Goal: Task Accomplishment & Management: Use online tool/utility

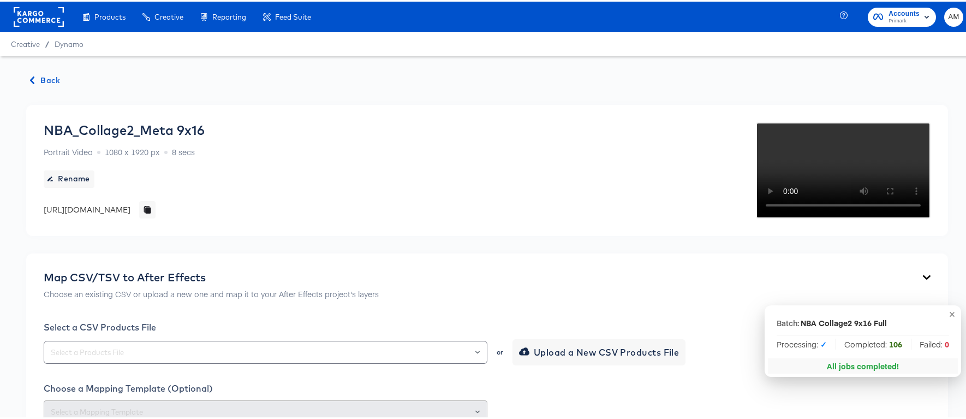
click at [39, 79] on span "Back" at bounding box center [45, 79] width 29 height 14
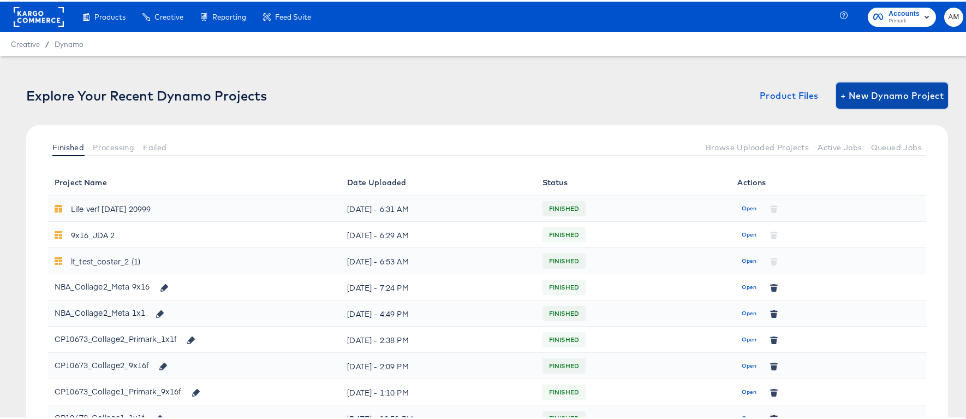
click at [874, 91] on span "+ New Dynamo Project" at bounding box center [892, 93] width 103 height 15
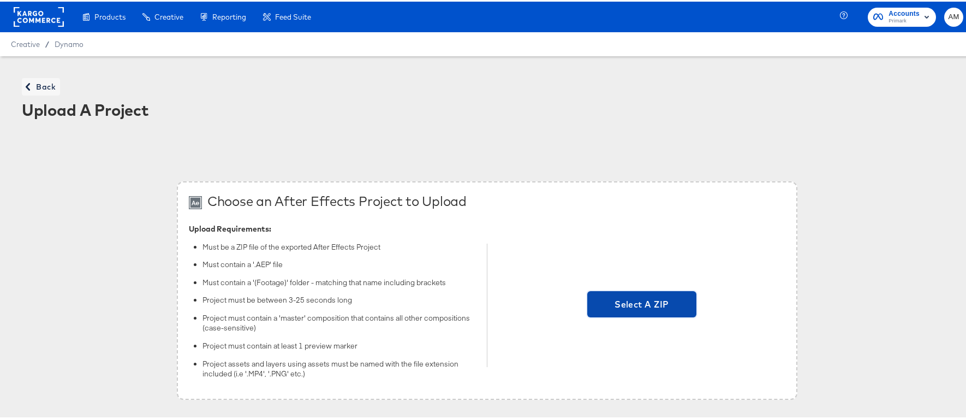
click at [617, 295] on span "Select A ZIP" at bounding box center [642, 302] width 100 height 15
click at [642, 303] on input "Select A ZIP" at bounding box center [642, 303] width 0 height 0
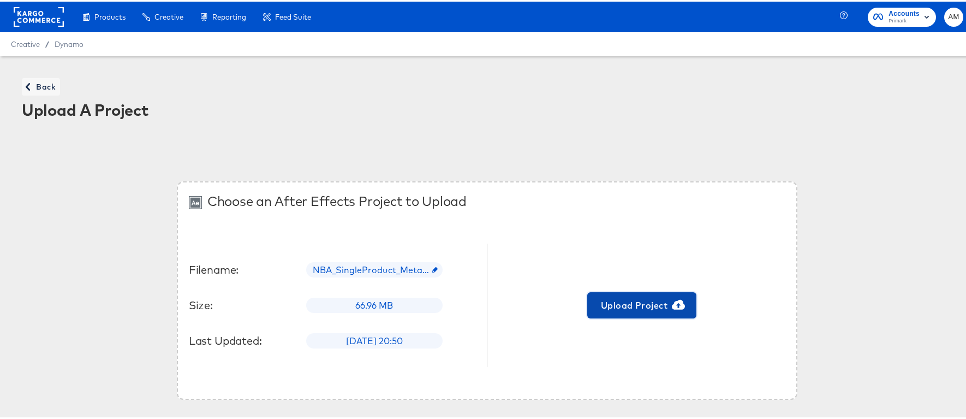
click at [640, 299] on span "Upload Project" at bounding box center [642, 303] width 100 height 15
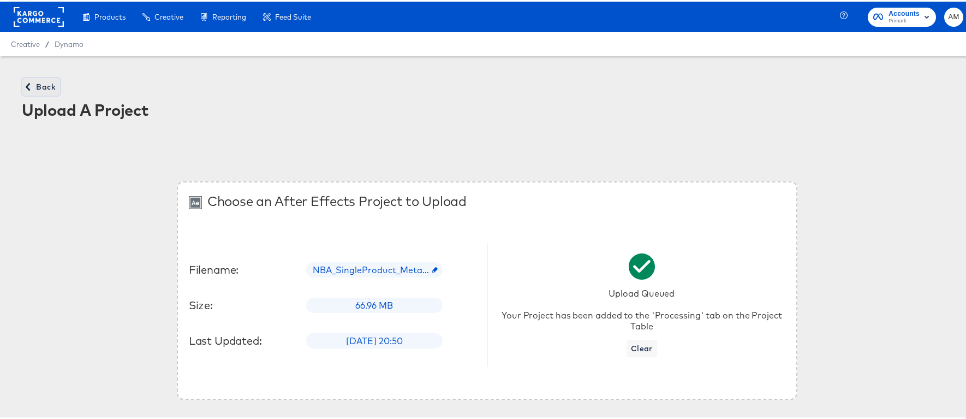
click at [32, 87] on span "Back" at bounding box center [40, 86] width 29 height 14
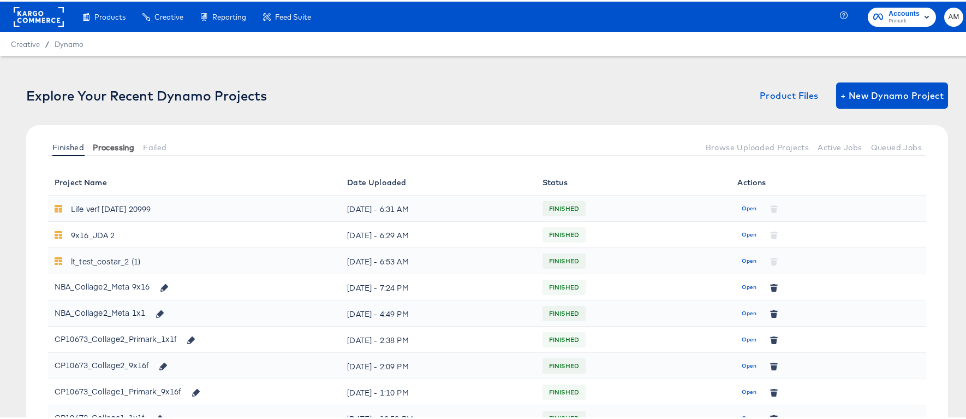
click at [110, 148] on span "Processing" at bounding box center [113, 145] width 41 height 9
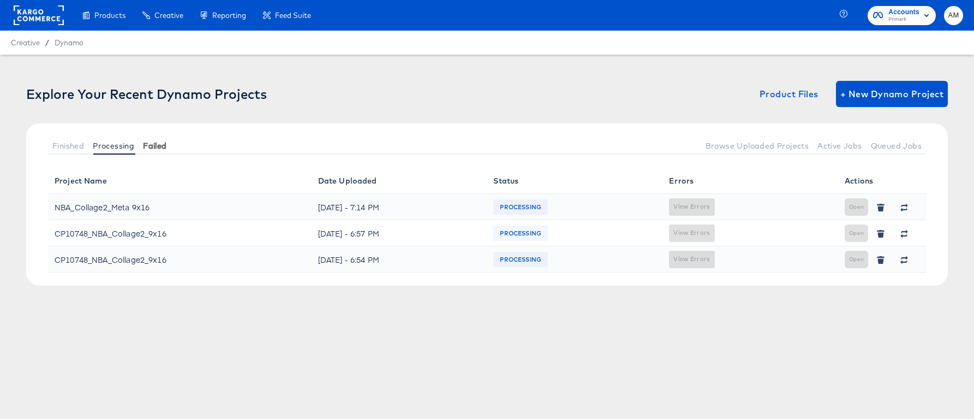
click at [158, 142] on span "Failed" at bounding box center [154, 145] width 23 height 9
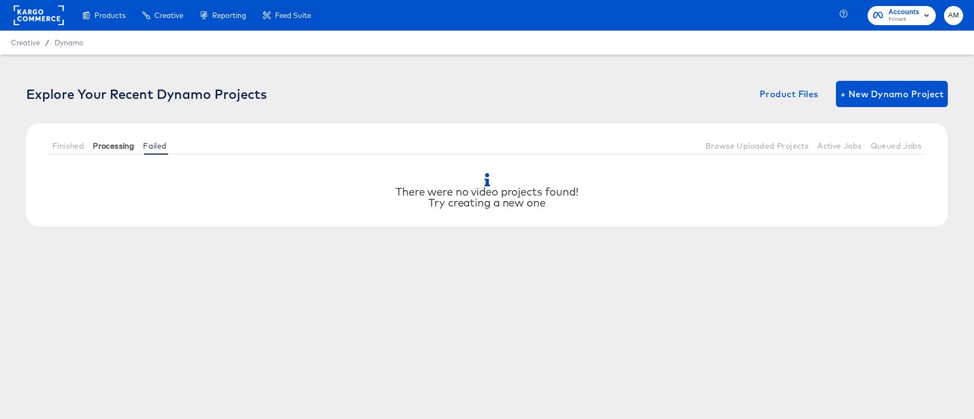
click at [116, 144] on span "Processing" at bounding box center [113, 145] width 41 height 9
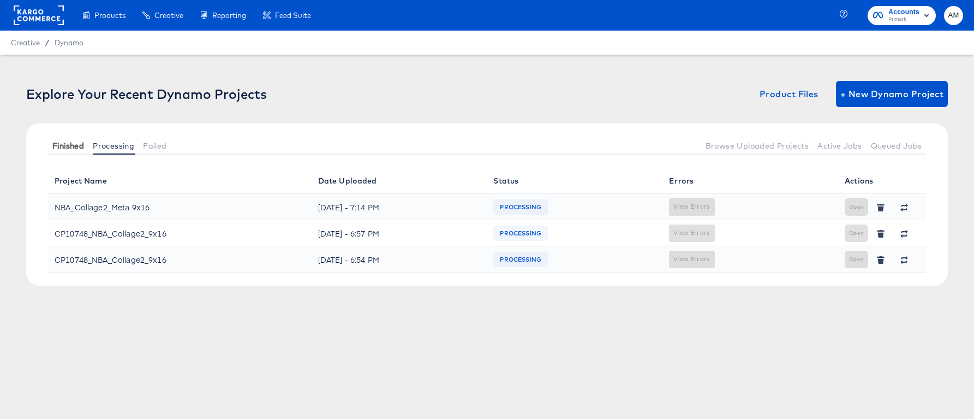
click at [73, 145] on span "Finished" at bounding box center [68, 145] width 32 height 9
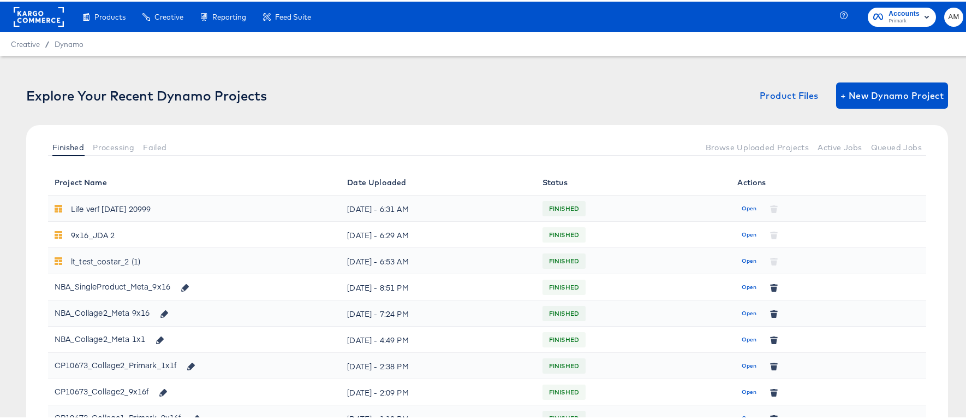
click at [742, 285] on span "Open" at bounding box center [749, 286] width 15 height 10
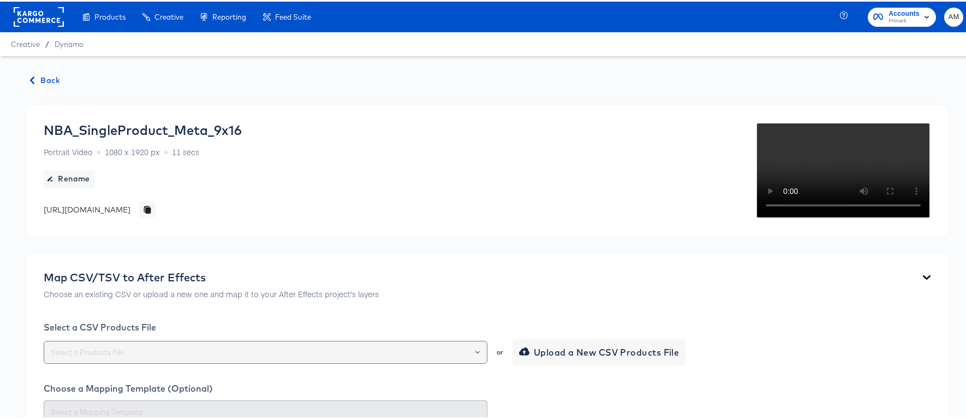
click at [476, 349] on div at bounding box center [472, 350] width 19 height 15
click at [475, 349] on icon "Open" at bounding box center [477, 350] width 4 height 3
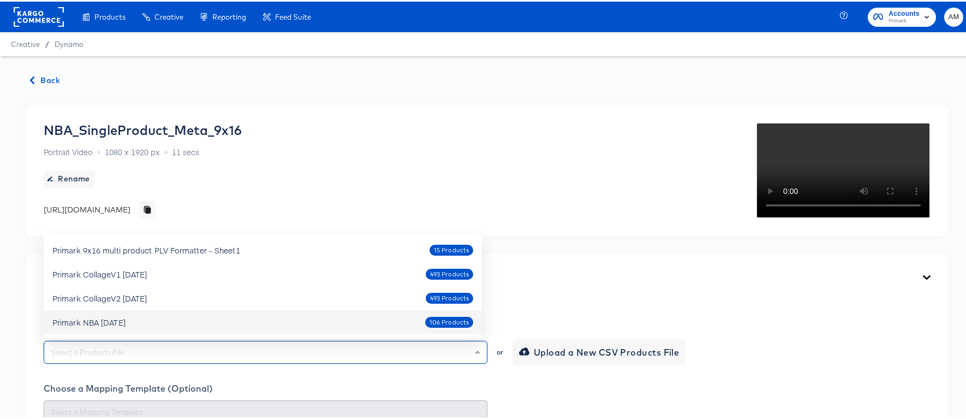
click at [156, 323] on div "Primark NBA [DATE] 106 Products" at bounding box center [262, 320] width 421 height 17
type input "Primark NBA [DATE]"
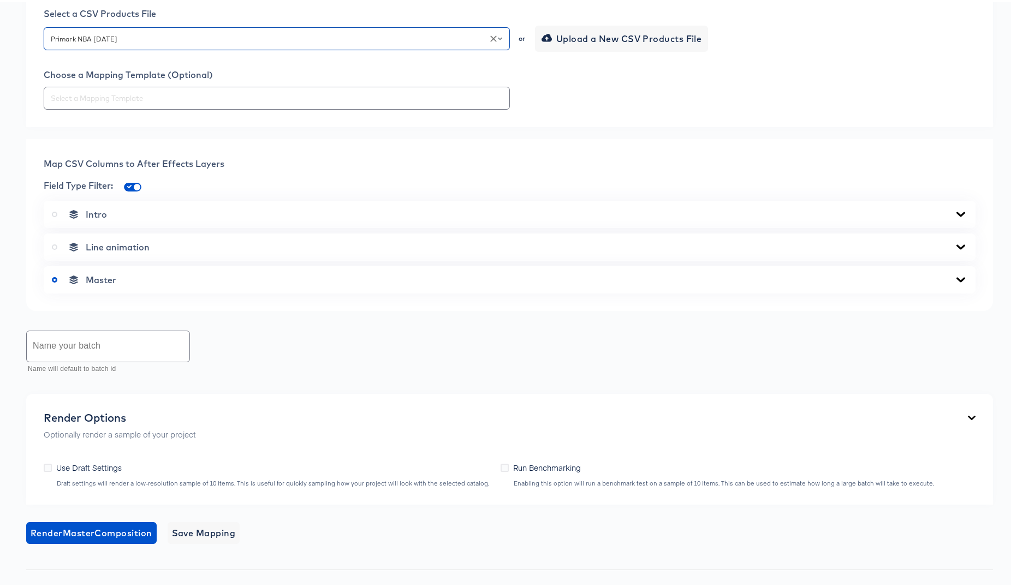
scroll to position [398, 0]
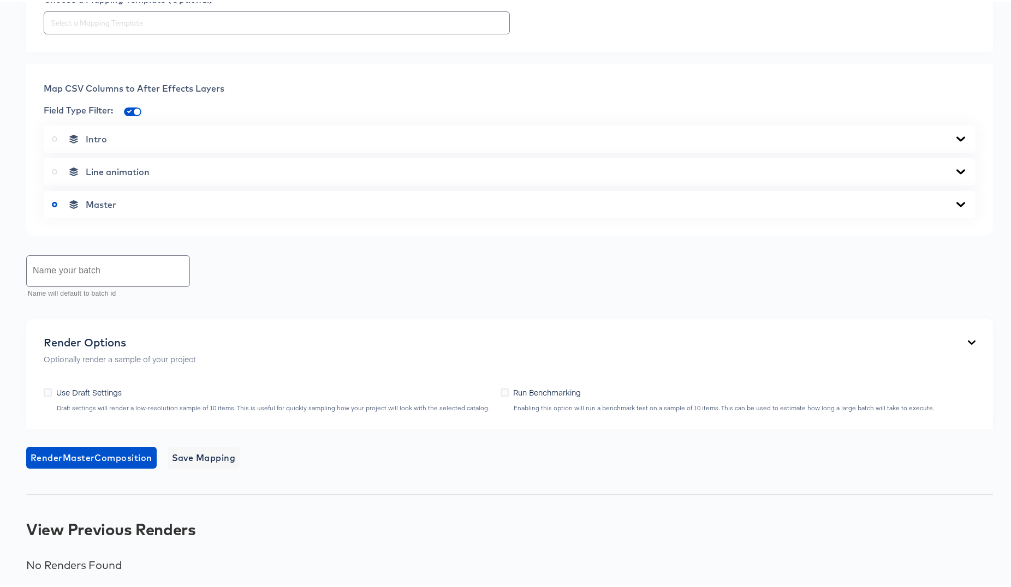
click at [956, 205] on icon at bounding box center [960, 202] width 9 height 5
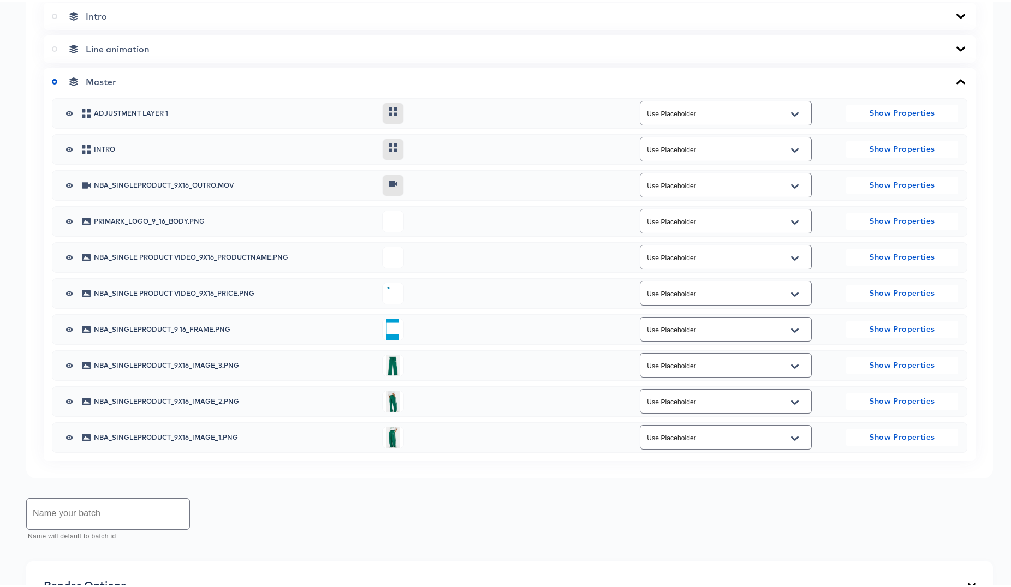
scroll to position [729, 0]
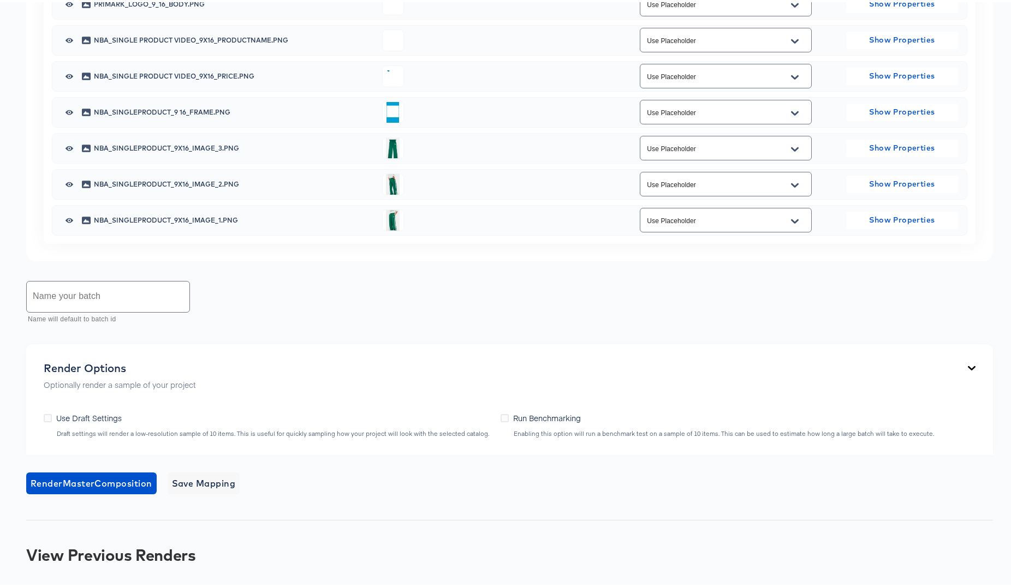
click at [796, 48] on div at bounding box center [794, 39] width 23 height 17
click at [791, 41] on icon "Open" at bounding box center [795, 39] width 8 height 4
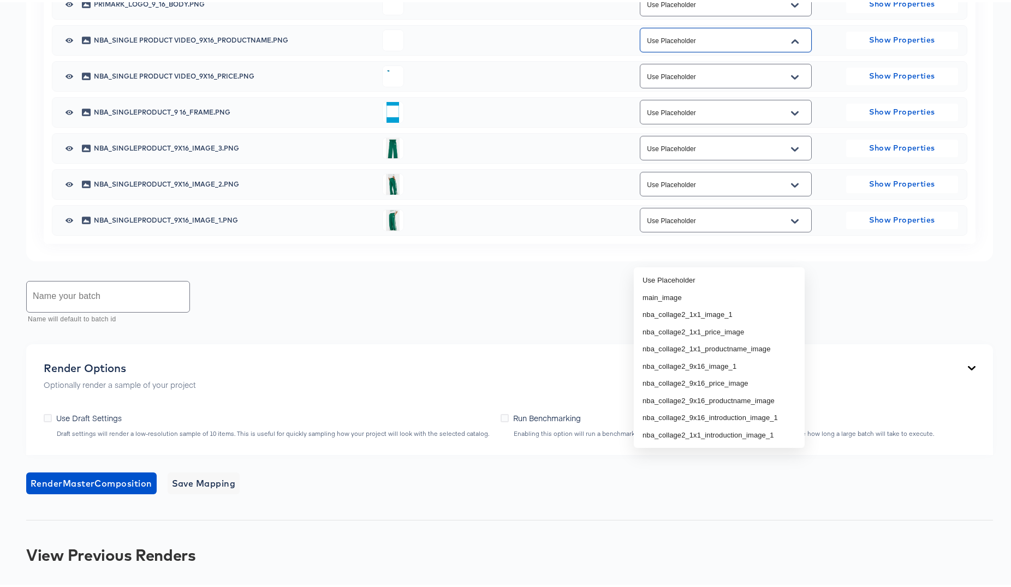
click at [823, 52] on div "Use Placeholder" at bounding box center [726, 37] width 224 height 29
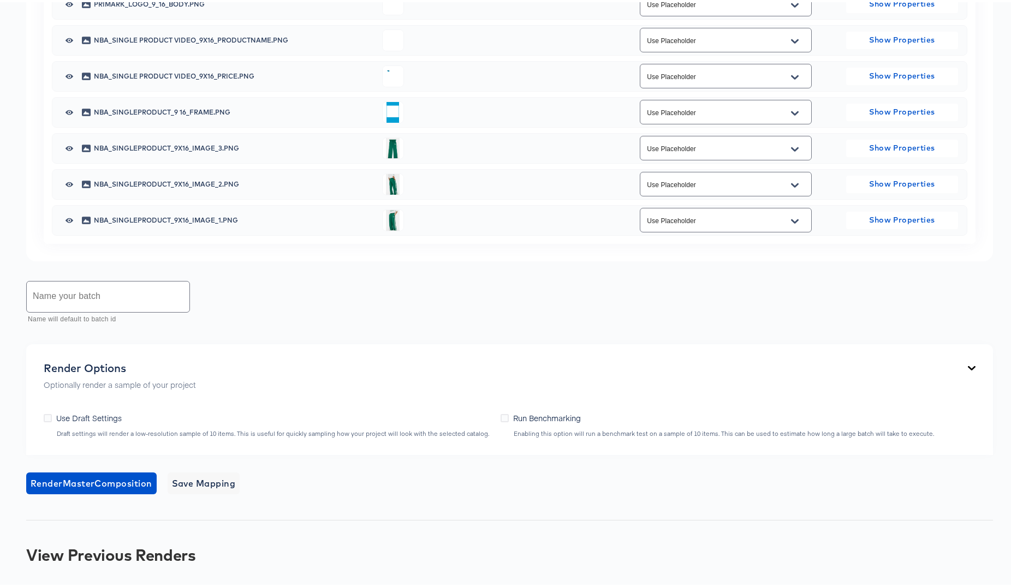
click at [791, 44] on icon "Open" at bounding box center [795, 39] width 8 height 9
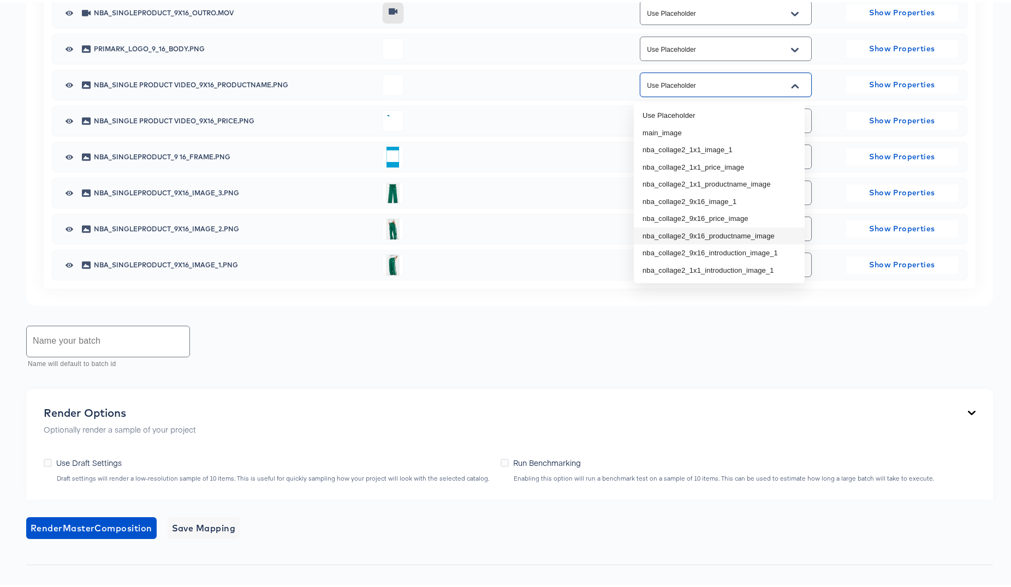
scroll to position [591, 0]
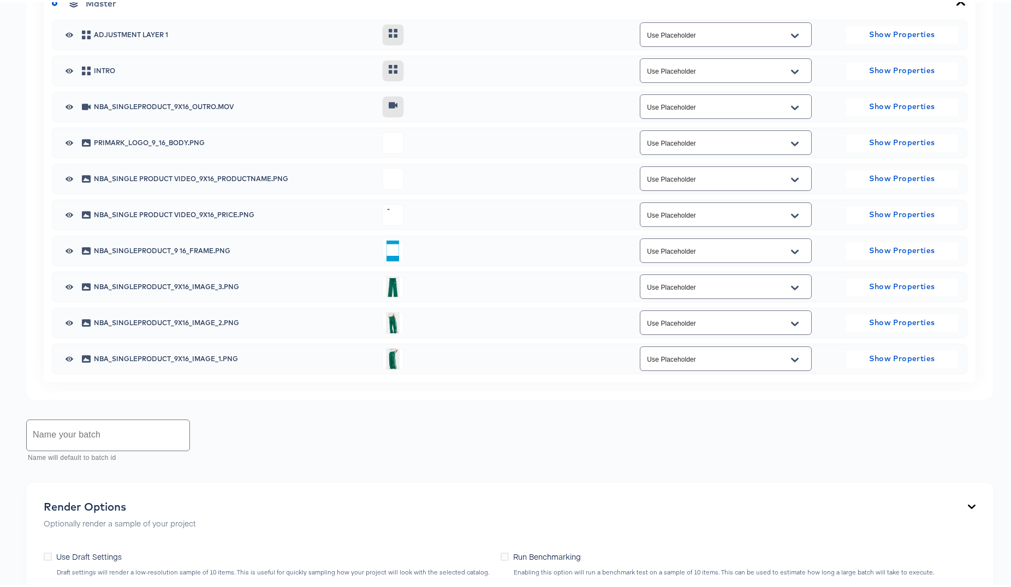
checkbox input "false"
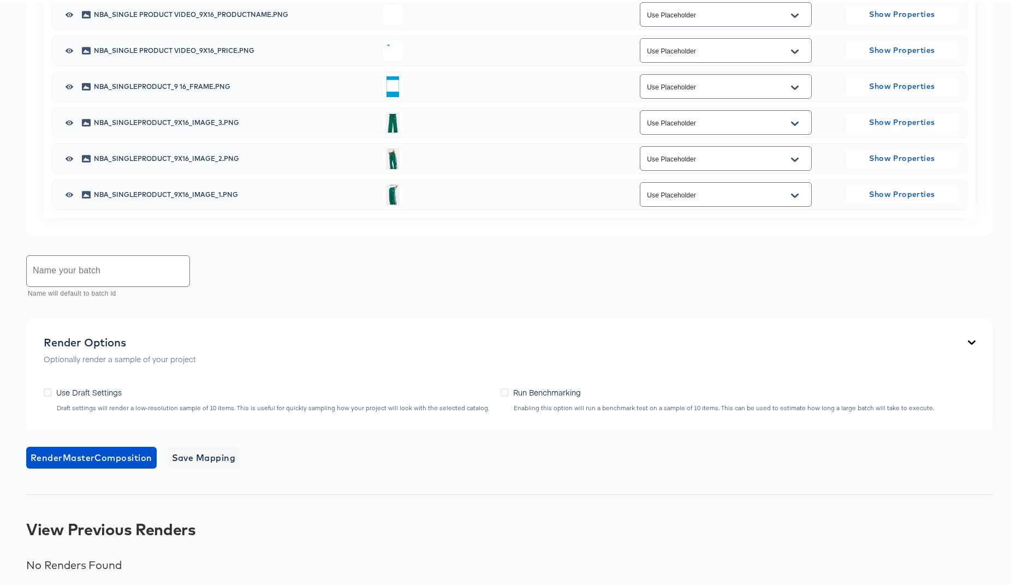
click at [791, 18] on icon "Open" at bounding box center [795, 13] width 8 height 9
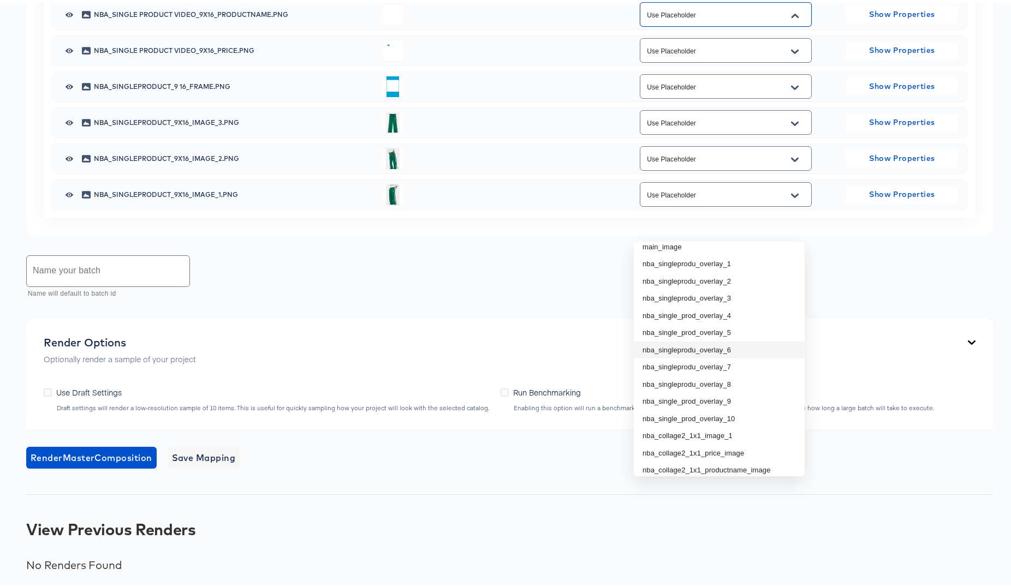
scroll to position [95, 0]
click at [583, 300] on div "Name your batch Name will default to batch id" at bounding box center [509, 275] width 967 height 49
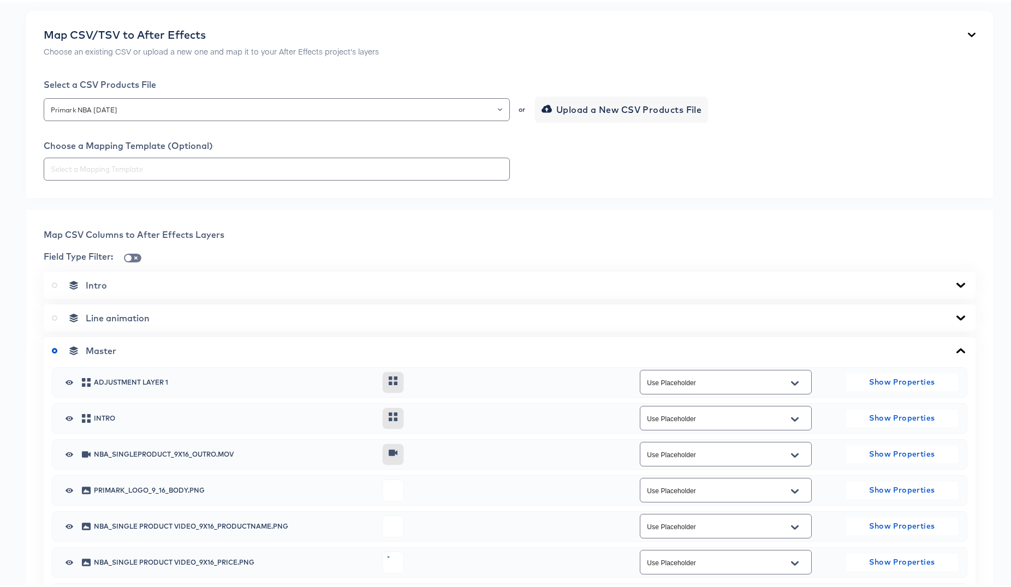
scroll to position [0, 0]
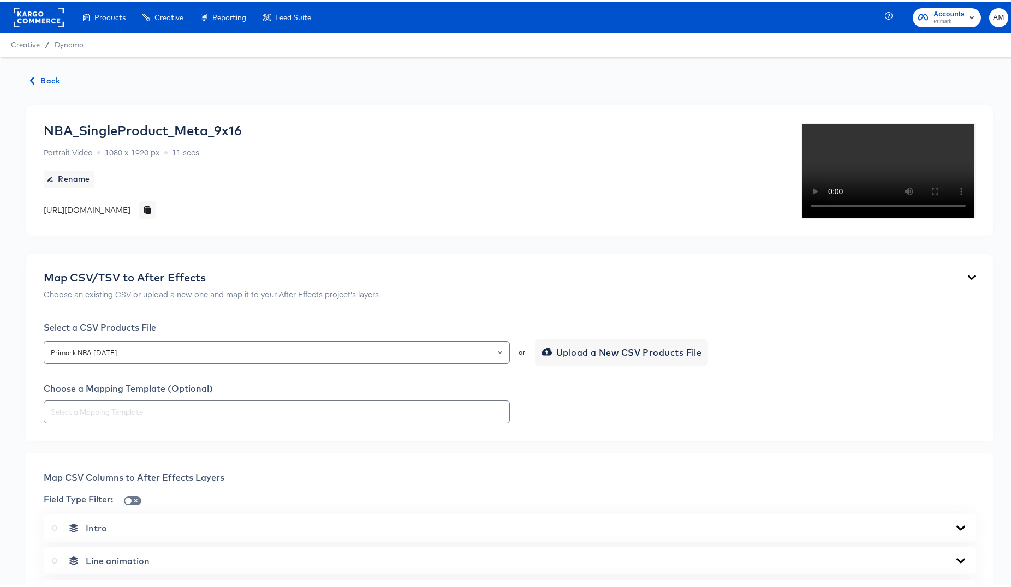
click at [0, 0] on div "Enhance Your Product Catalog, Map Them to Publishers, and Incorporate Overlay D…" at bounding box center [0, 0] width 0 height 0
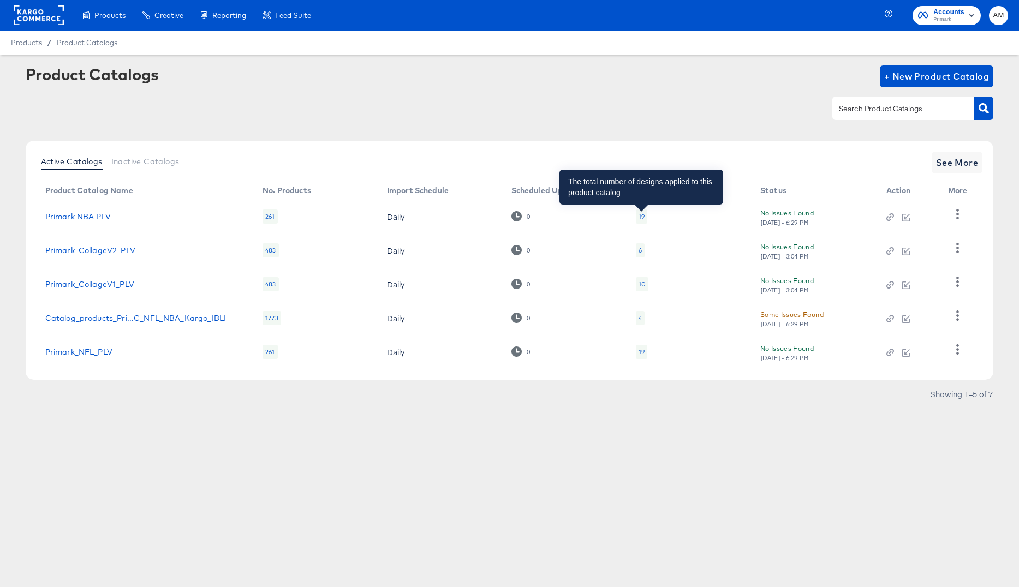
click at [639, 217] on div "19" at bounding box center [642, 216] width 6 height 9
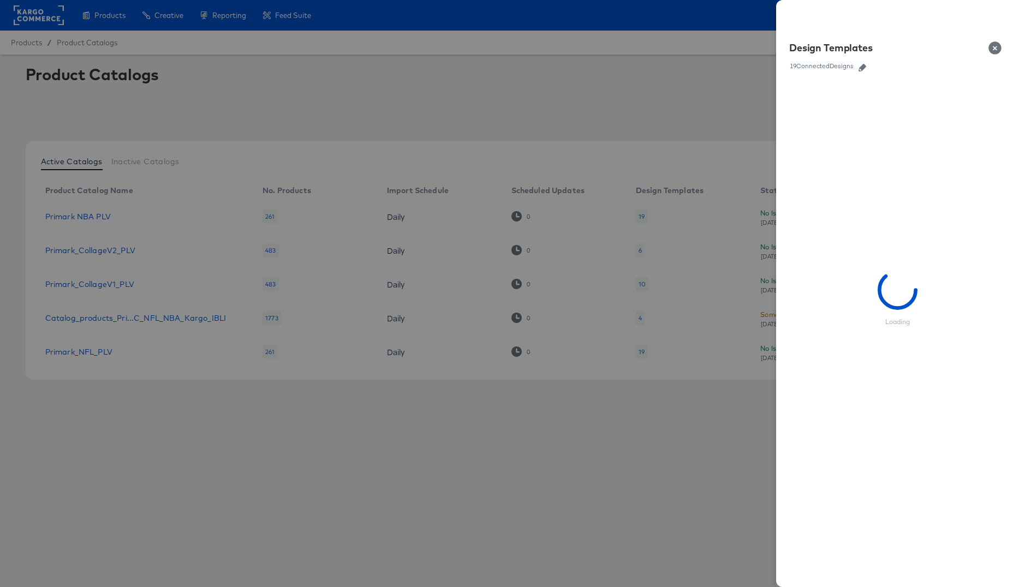
click at [863, 66] on icon "button" at bounding box center [863, 68] width 8 height 8
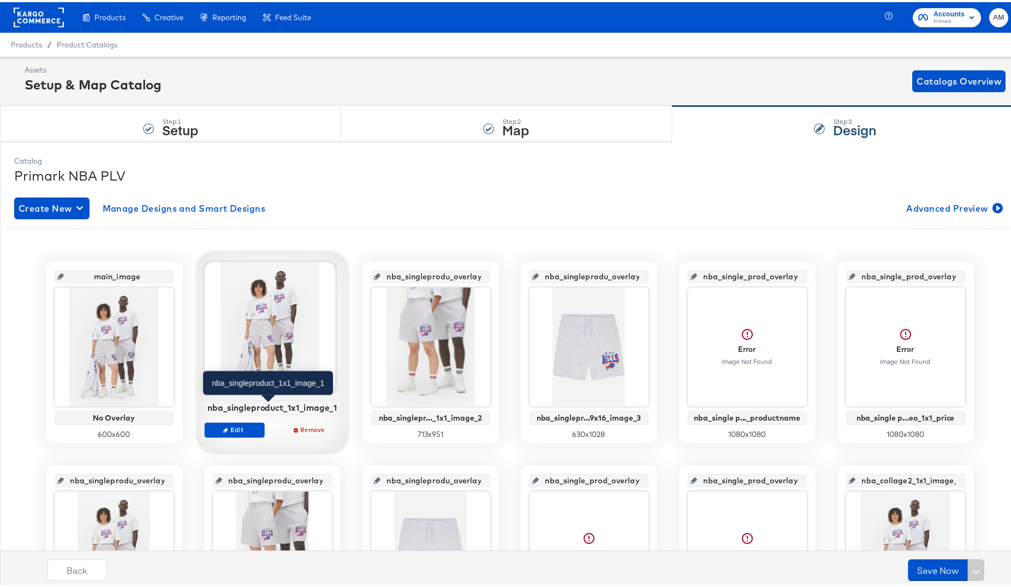
click at [248, 406] on div "nba_singleproduct_1x1_image_1" at bounding box center [271, 406] width 129 height 10
copy div "nba_singleproduct_1x1_image_1"
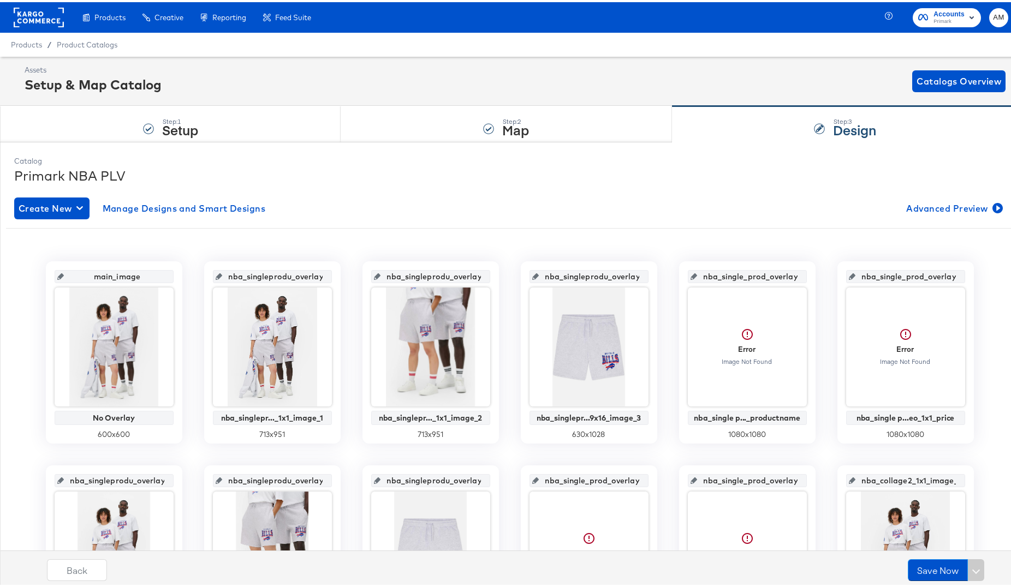
click at [252, 275] on input "nba_singleprodu_overlay_1" at bounding box center [275, 269] width 107 height 29
paste input "ct_1x1_image"
type input "nba_singleproduct_1x1_image_1"
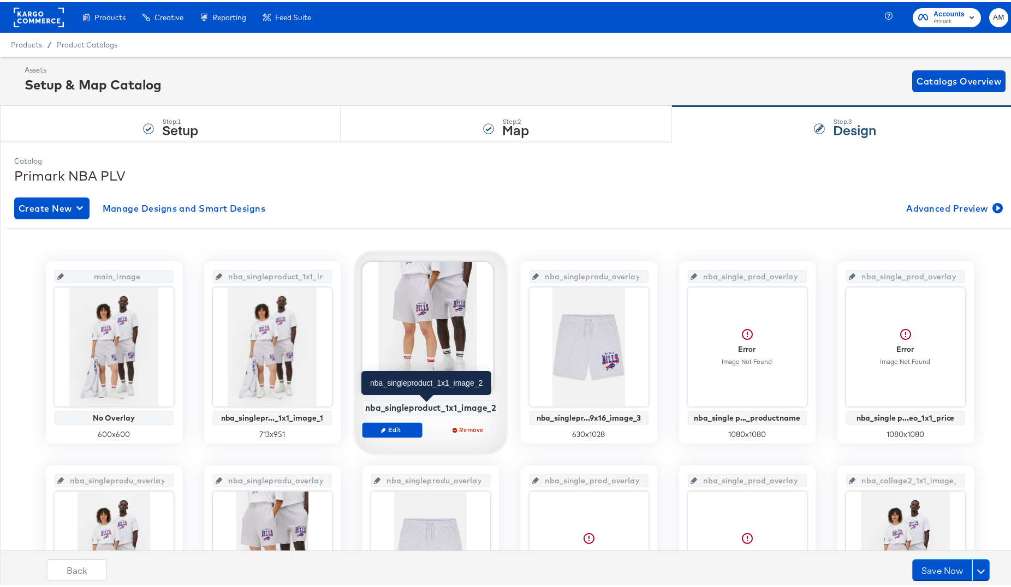
click at [419, 406] on div "nba_singleproduct_1x1_image_2" at bounding box center [430, 406] width 131 height 10
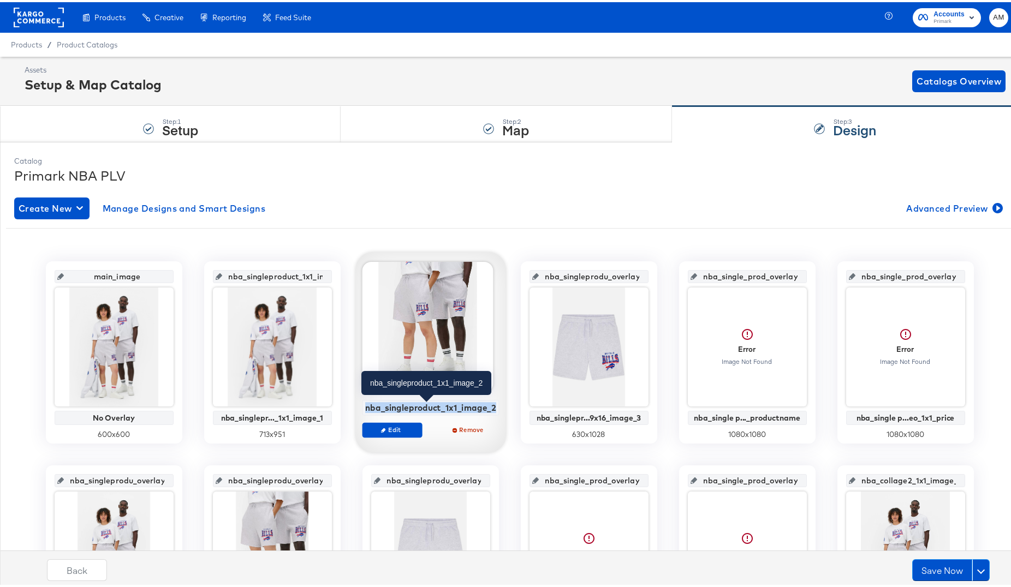
copy div "nba_singleproduct_1x1_image_2"
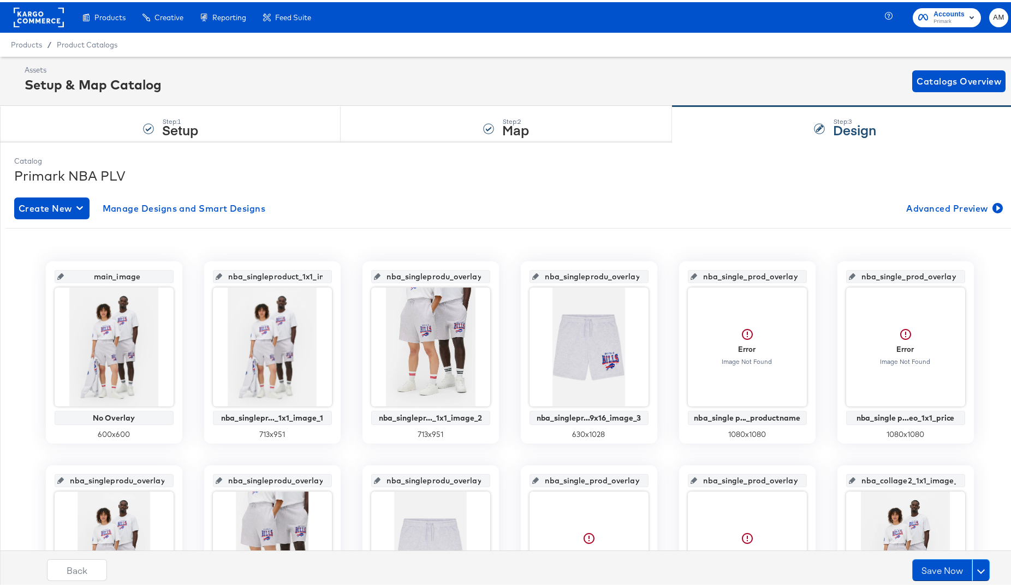
click at [423, 275] on input "nba_singleprodu_overlay_2" at bounding box center [433, 269] width 107 height 29
click at [422, 274] on input "nba_singleprodu_overlay_2" at bounding box center [433, 269] width 107 height 29
paste input "ct_1x1_image"
type input "nba_singleproduct_1x1_image_2"
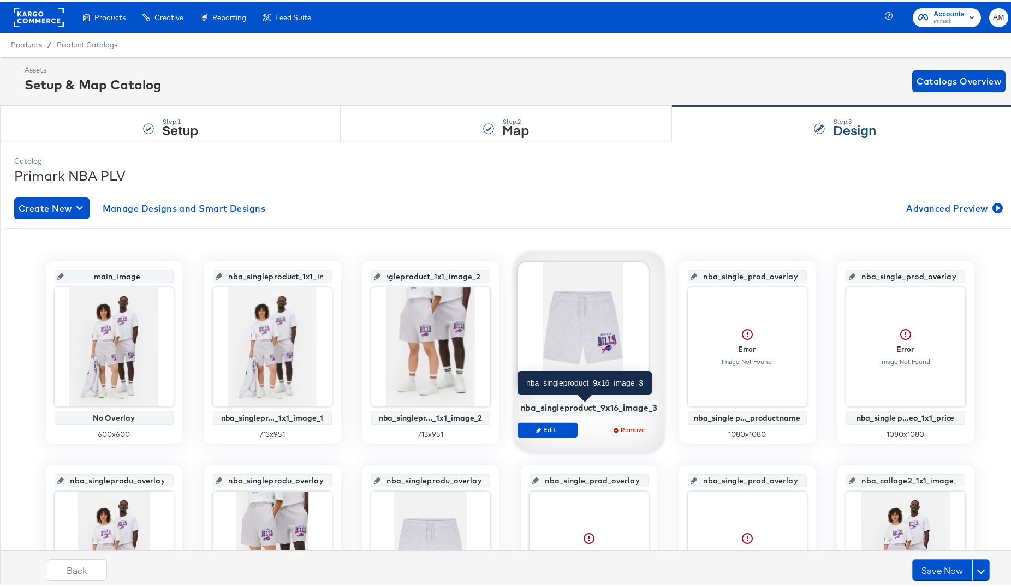
click at [564, 407] on div "nba_singleproduct_9x16_image_3" at bounding box center [588, 406] width 137 height 10
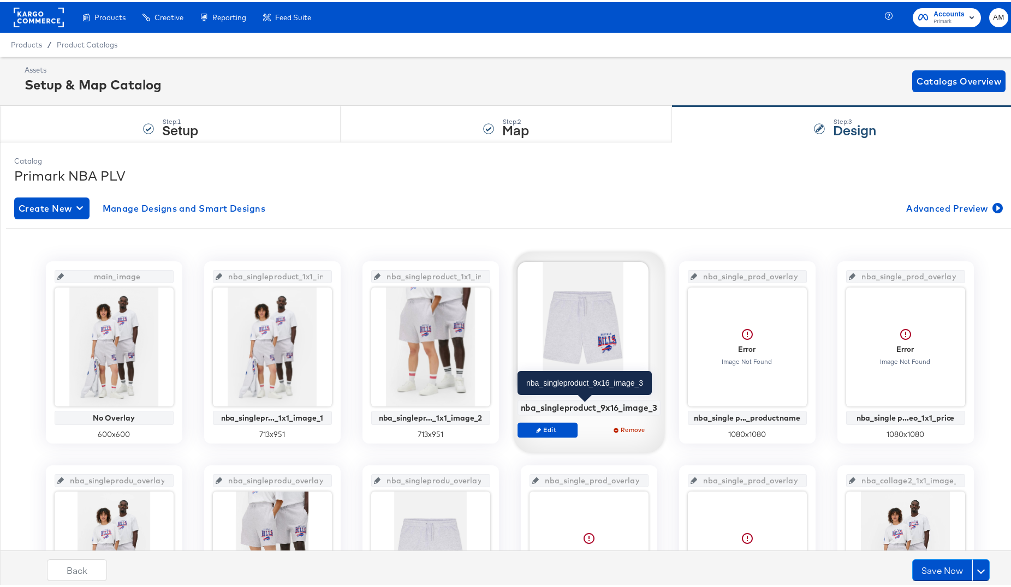
click at [564, 406] on div "nba_singleproduct_9x16_image_3" at bounding box center [588, 406] width 137 height 10
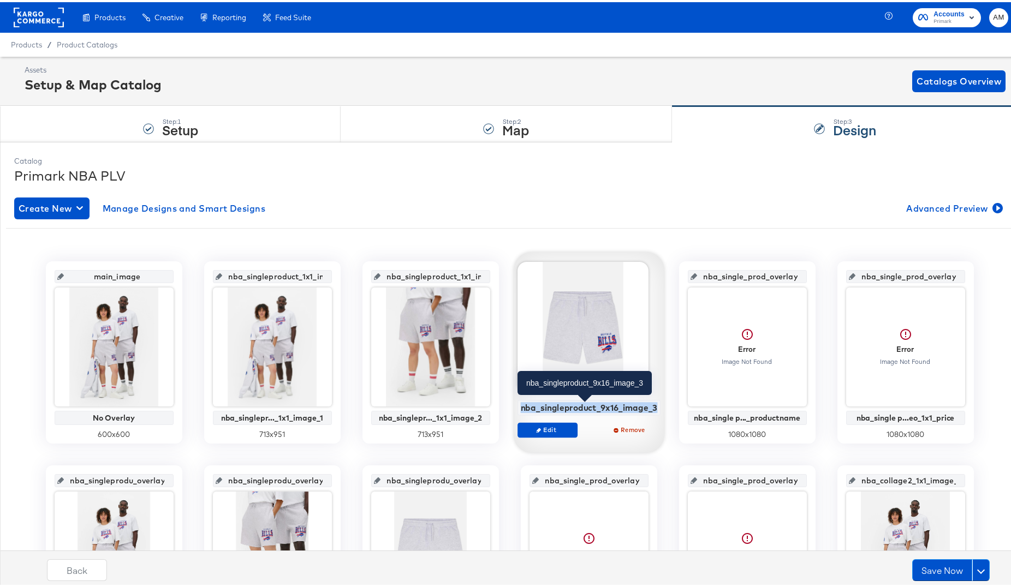
copy div "nba_singleproduct_9x16_image_3"
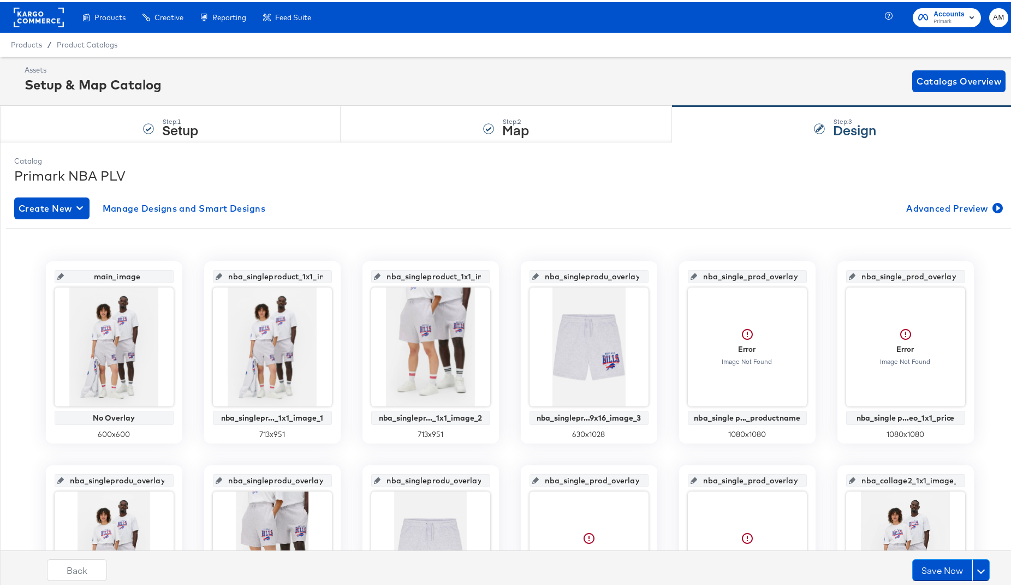
click at [561, 277] on input "nba_singleprodu_overlay_3" at bounding box center [592, 269] width 107 height 29
paste input "ct_9x16_image"
type input "nba_singleproduct_9x16_image_3"
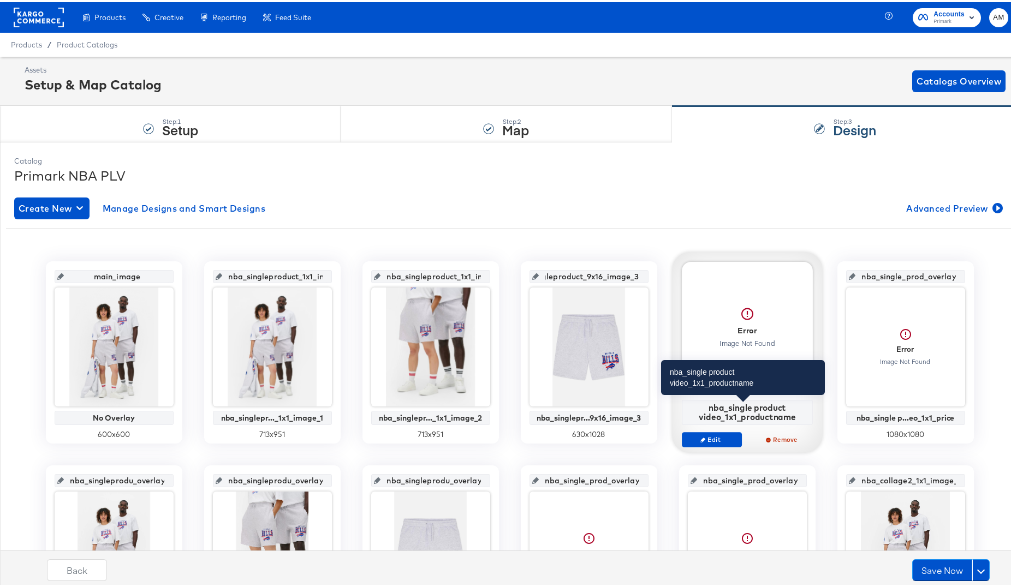
click at [726, 408] on div "nba_single product video_1x1_productname" at bounding box center [746, 410] width 125 height 19
click at [789, 416] on div "nba_single product video_1x1_productname" at bounding box center [746, 410] width 125 height 19
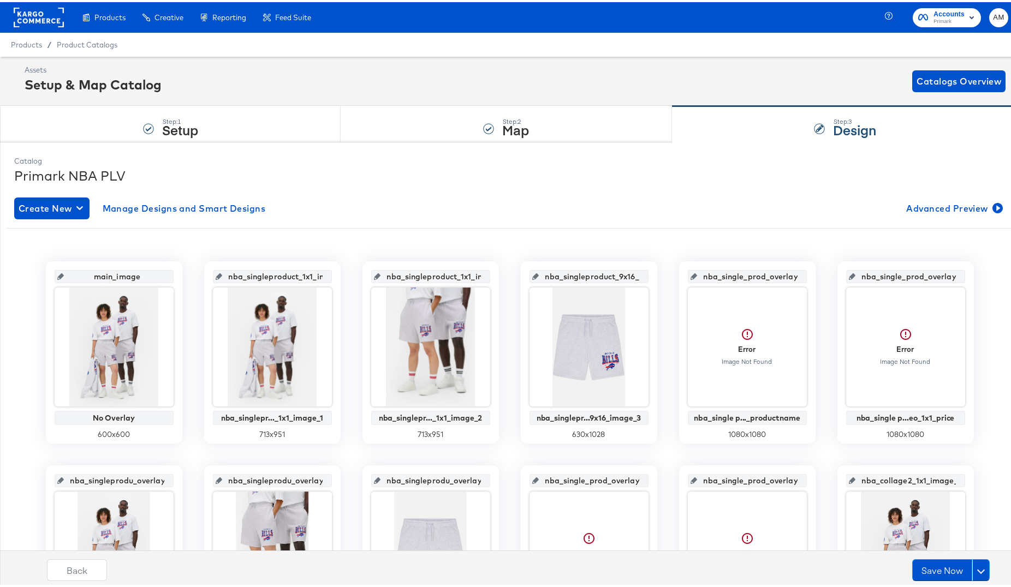
drag, startPoint x: 783, startPoint y: 415, endPoint x: 671, endPoint y: 402, distance: 112.7
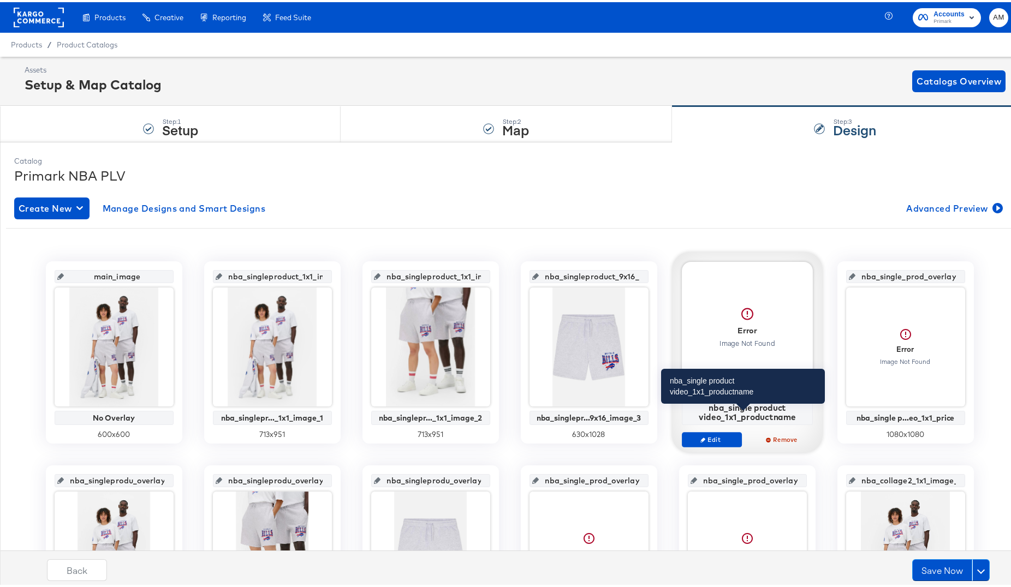
click at [713, 412] on div "nba_single product video_1x1_productname" at bounding box center [746, 410] width 125 height 19
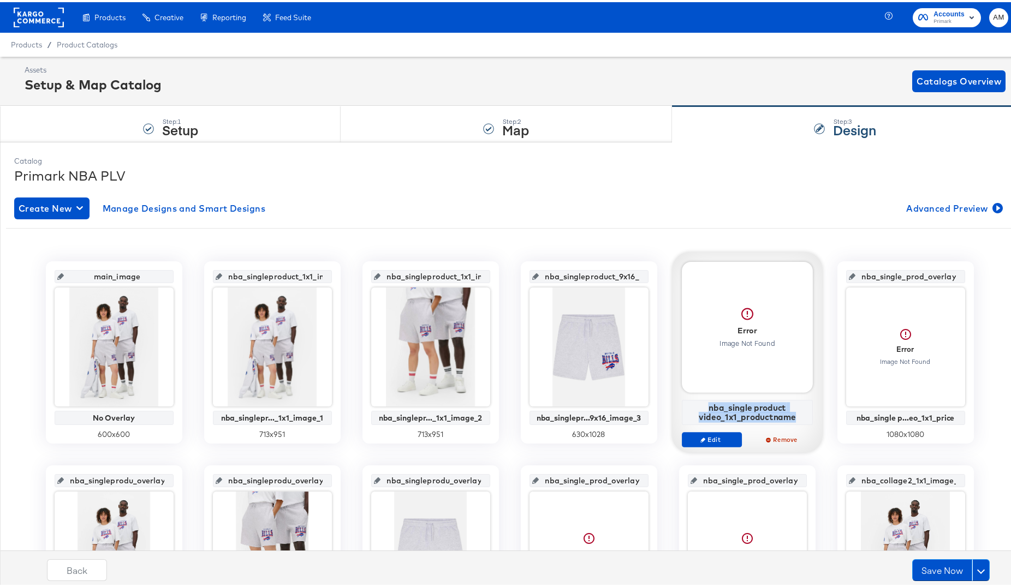
drag, startPoint x: 710, startPoint y: 407, endPoint x: 792, endPoint y: 423, distance: 83.4
click at [792, 418] on div "Error Image Not Found nba_single product video_1x1_productname Edit Remove" at bounding box center [747, 357] width 131 height 195
copy div "nba_single product video_1x1_productname"
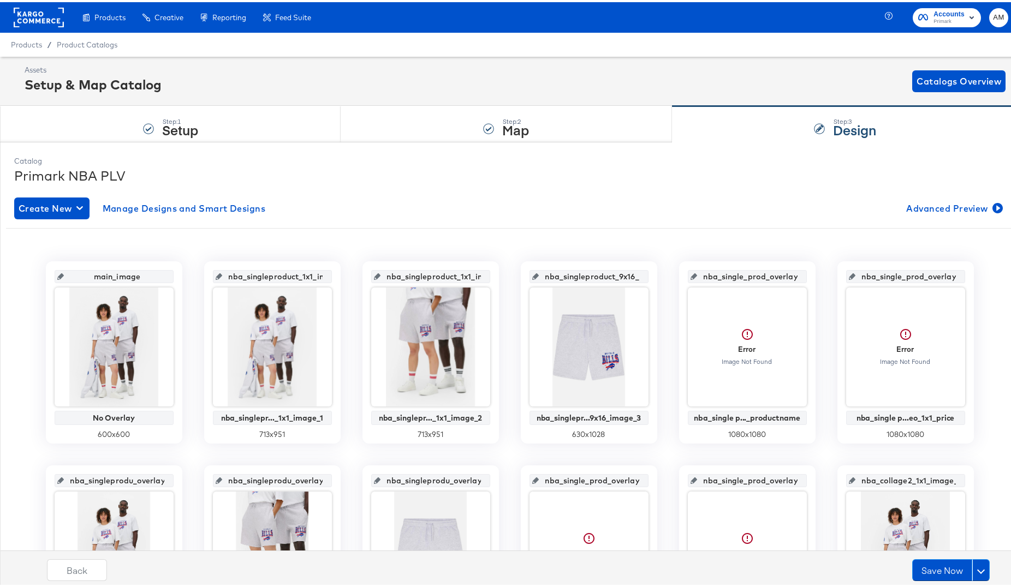
click at [722, 276] on input "nba_single_prod_overlay_4" at bounding box center [750, 269] width 107 height 29
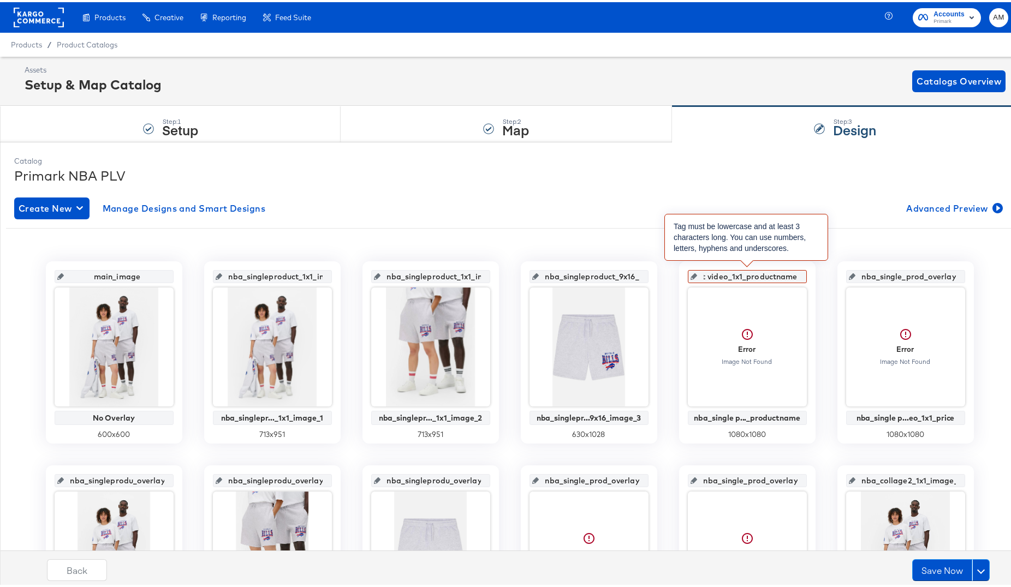
scroll to position [0, 0]
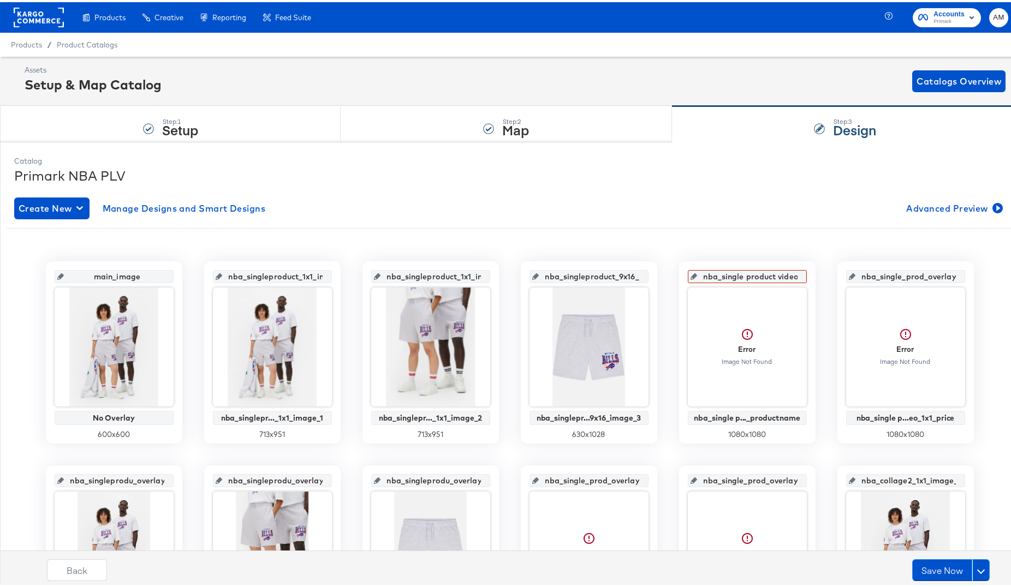
drag, startPoint x: 726, startPoint y: 271, endPoint x: 678, endPoint y: 271, distance: 48.6
click at [679, 271] on div "nba_single product video_1x1_productname Error Image Not Found nba_single p..._…" at bounding box center [747, 350] width 136 height 182
click at [747, 274] on input "nba_single product video_1x1_productname" at bounding box center [750, 269] width 107 height 29
type input "nba_single_product video_1x1_productname"
drag, startPoint x: 717, startPoint y: 275, endPoint x: 751, endPoint y: 277, distance: 34.5
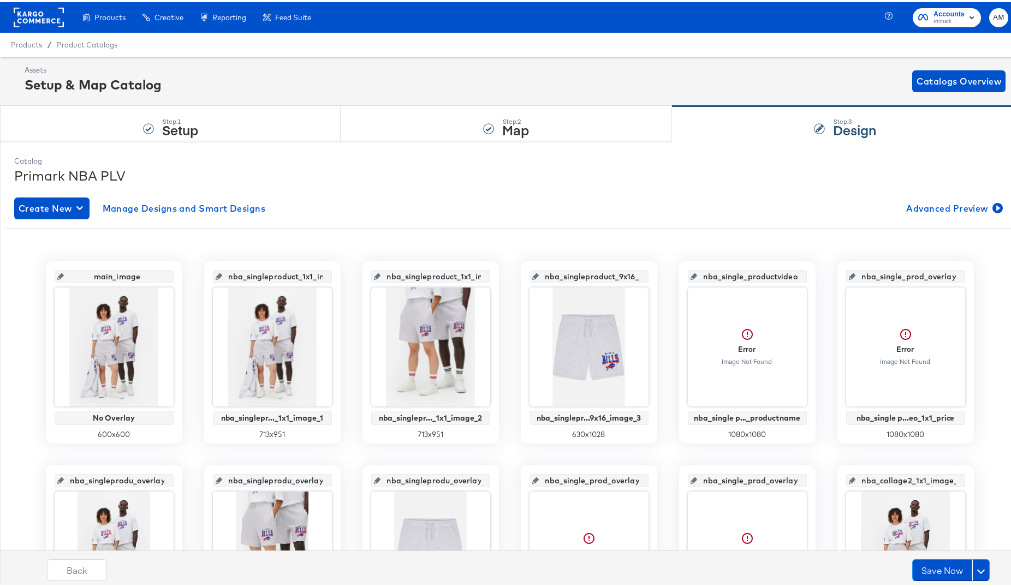
click at [751, 277] on input "nba_single_productvideo_1x1_productname_" at bounding box center [750, 269] width 107 height 29
click at [778, 276] on input "nba_single_productvideo_1x1_productname_" at bounding box center [750, 269] width 107 height 29
drag, startPoint x: 706, startPoint y: 276, endPoint x: 813, endPoint y: 278, distance: 106.5
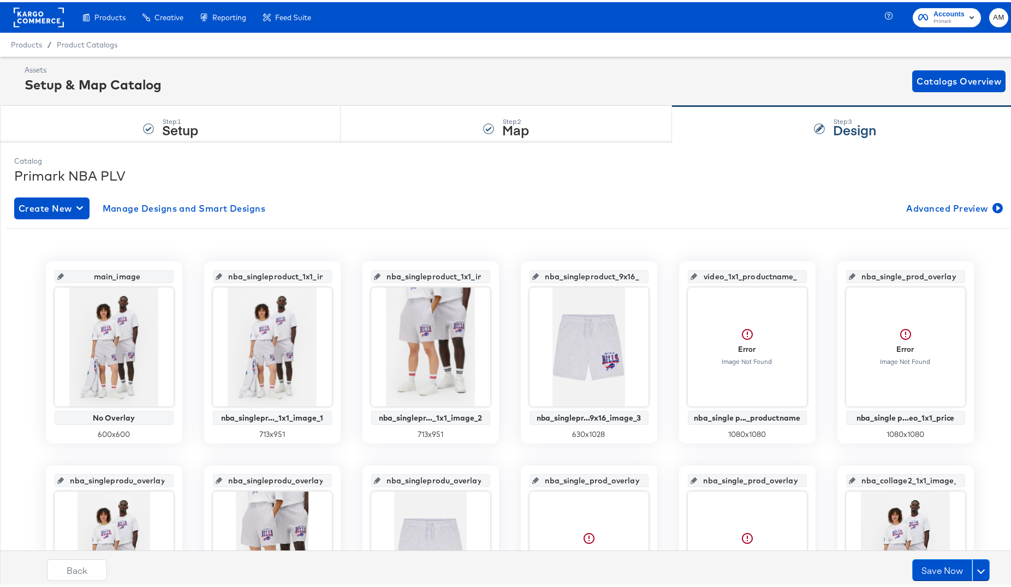
click at [789, 276] on input "nba_single_product_video_1x1_productname_" at bounding box center [750, 269] width 107 height 29
type input "nba_single_product_video_1x1_productname_image"
drag, startPoint x: 580, startPoint y: 276, endPoint x: 666, endPoint y: 277, distance: 86.2
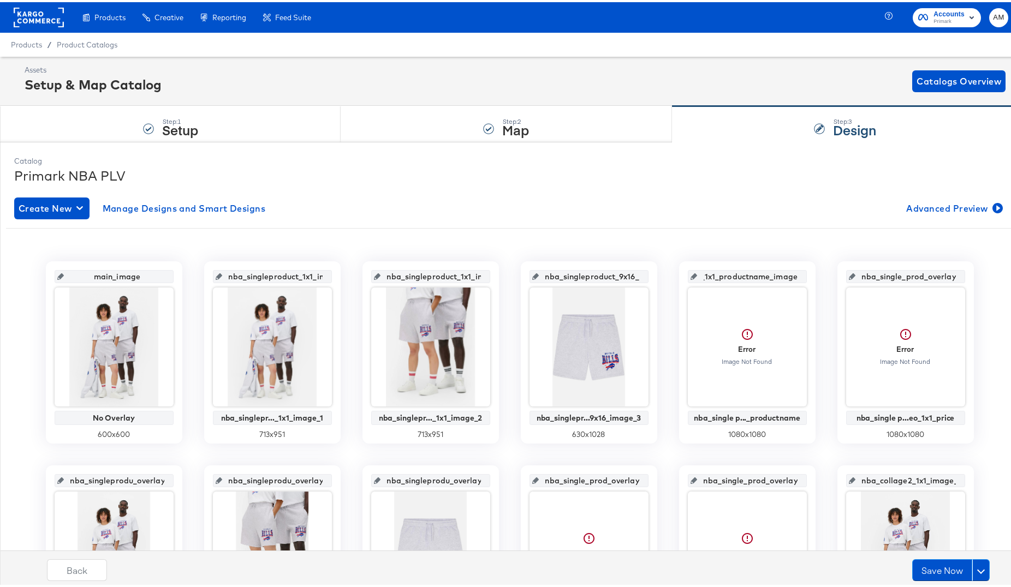
scroll to position [0, 0]
click at [698, 276] on input "nba_single_product_video_1x1_productname_image" at bounding box center [750, 269] width 107 height 29
click at [749, 277] on input "nba_single_product_video_1x1_productname_image" at bounding box center [750, 269] width 107 height 29
type input "nba_singleproduct_video_1x1_productname_image"
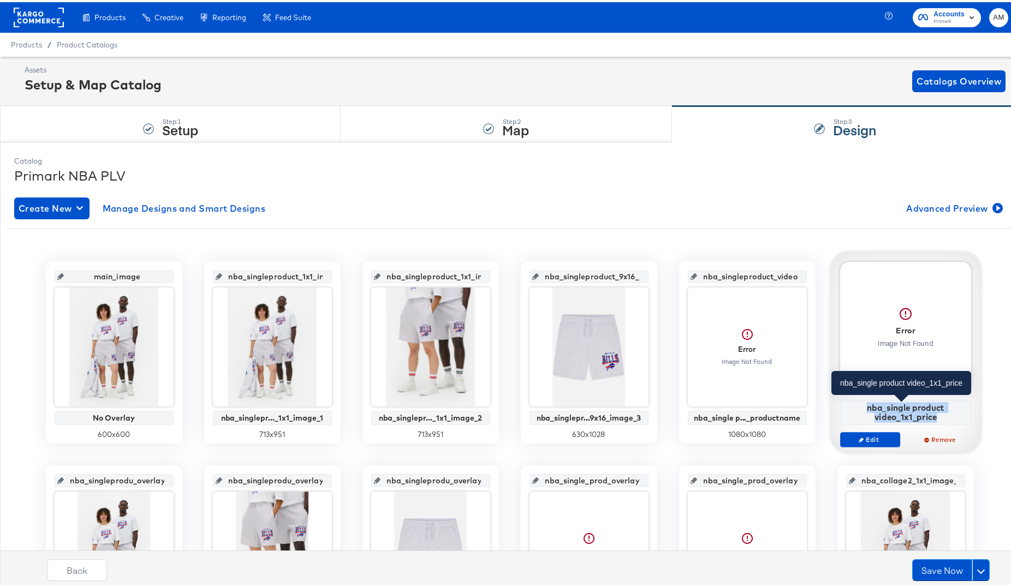
drag, startPoint x: 865, startPoint y: 404, endPoint x: 934, endPoint y: 416, distance: 69.7
click at [934, 416] on div "nba_single product video_1x1_price" at bounding box center [905, 410] width 125 height 19
copy div "nba_single product video_1x1_price"
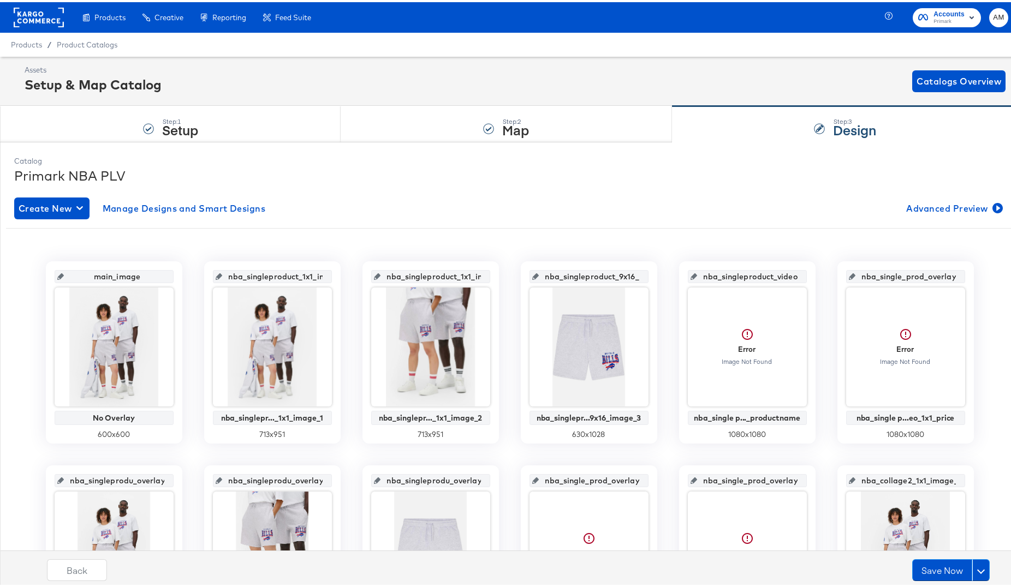
scroll to position [0, 15]
drag, startPoint x: 862, startPoint y: 278, endPoint x: 982, endPoint y: 278, distance: 120.1
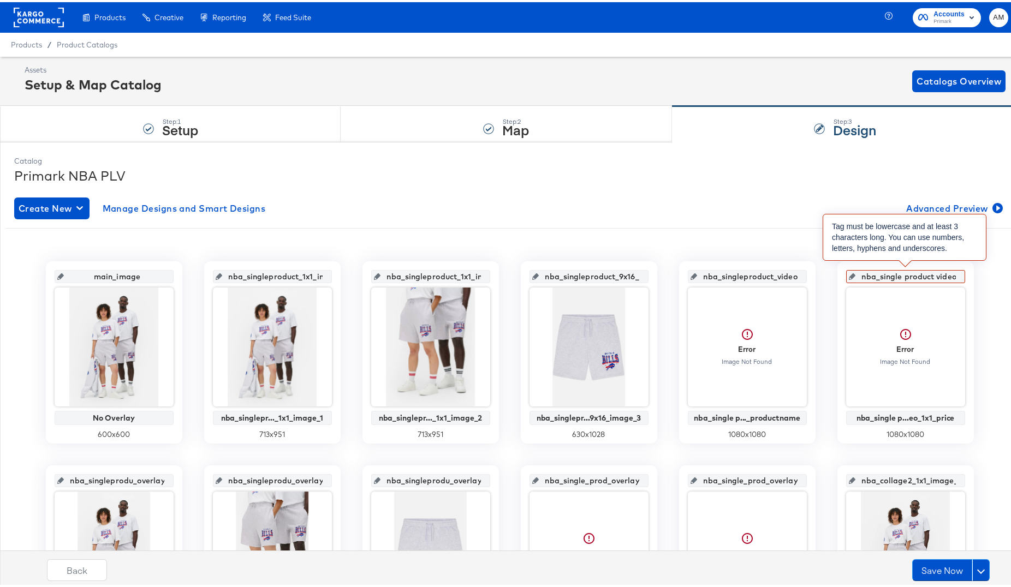
click at [905, 276] on input "nba_single product video_1x1_price" at bounding box center [908, 269] width 107 height 29
click at [936, 277] on input "nba_singleproduct video_1x1_price" at bounding box center [908, 269] width 107 height 29
type input "nba_singleproduct _ideo_1x1_price"
click at [934, 277] on input "nba_singleproduct _ideo_1x1_price" at bounding box center [908, 269] width 107 height 29
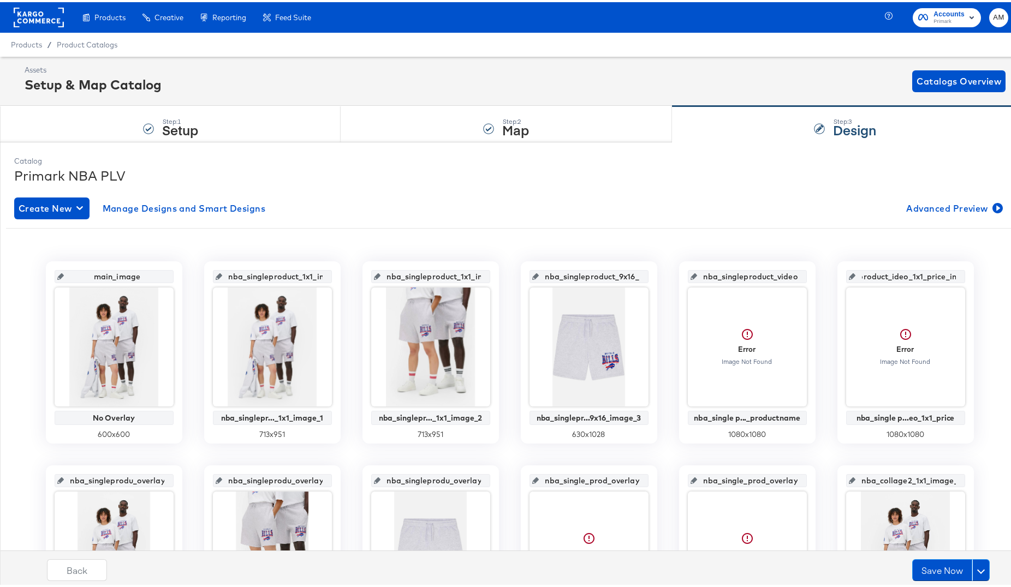
scroll to position [0, 67]
type input "nba_singleproduct_ideo_1x1_price_image"
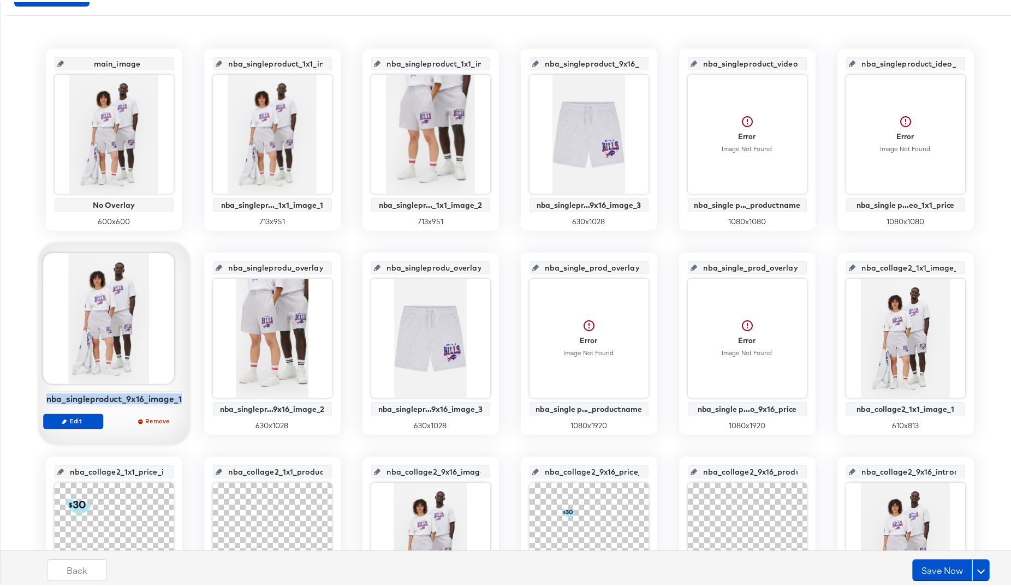
drag, startPoint x: 45, startPoint y: 397, endPoint x: 176, endPoint y: 398, distance: 131.0
click at [176, 398] on div "nba_singleproduct_9x16_image_1" at bounding box center [113, 397] width 141 height 16
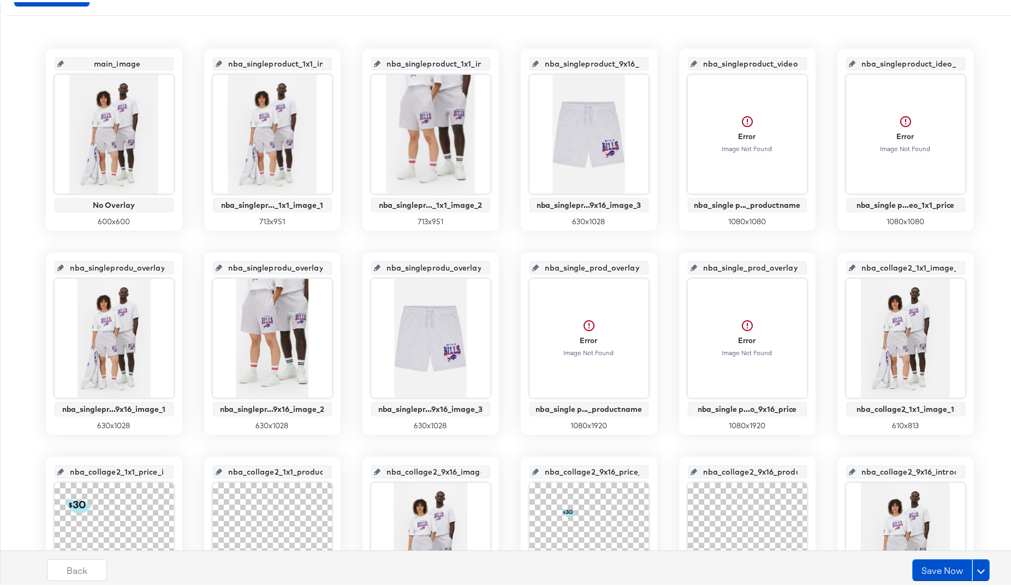
scroll to position [0, 16]
drag, startPoint x: 81, startPoint y: 264, endPoint x: 172, endPoint y: 269, distance: 91.3
click at [172, 269] on div "nba_singleprodu_overlay_6 nba_singlepr...9x16_image_1 630 x 1028" at bounding box center [114, 342] width 136 height 182
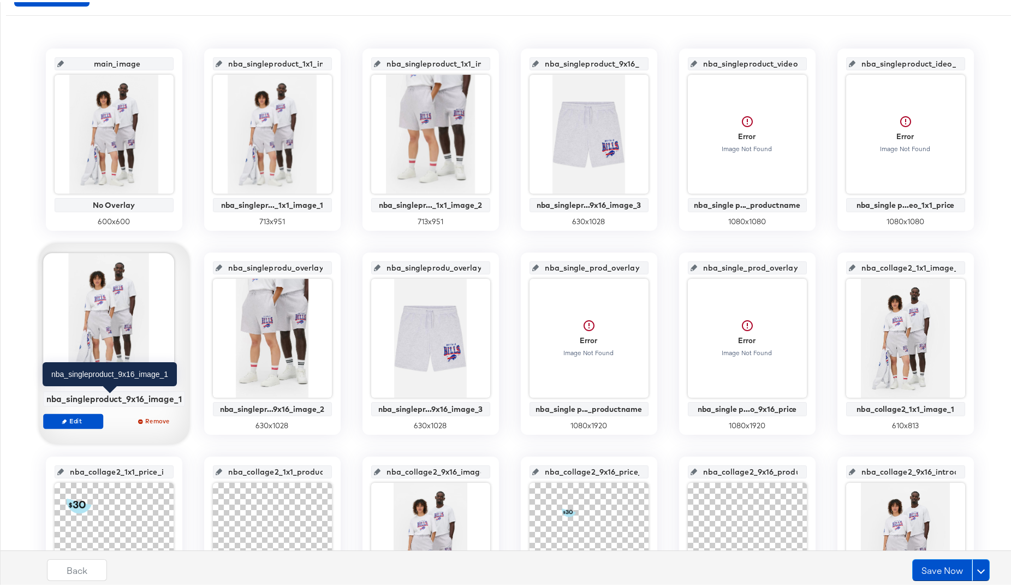
click at [51, 397] on div "nba_singleproduct_9x16_image_1" at bounding box center [113, 397] width 135 height 10
drag, startPoint x: 59, startPoint y: 396, endPoint x: 169, endPoint y: 403, distance: 109.9
click at [169, 403] on div "nba_singleproduct_9x16_image_1" at bounding box center [113, 397] width 141 height 16
click at [135, 394] on div "nba_singleproduct_9x16_image_1" at bounding box center [113, 397] width 135 height 10
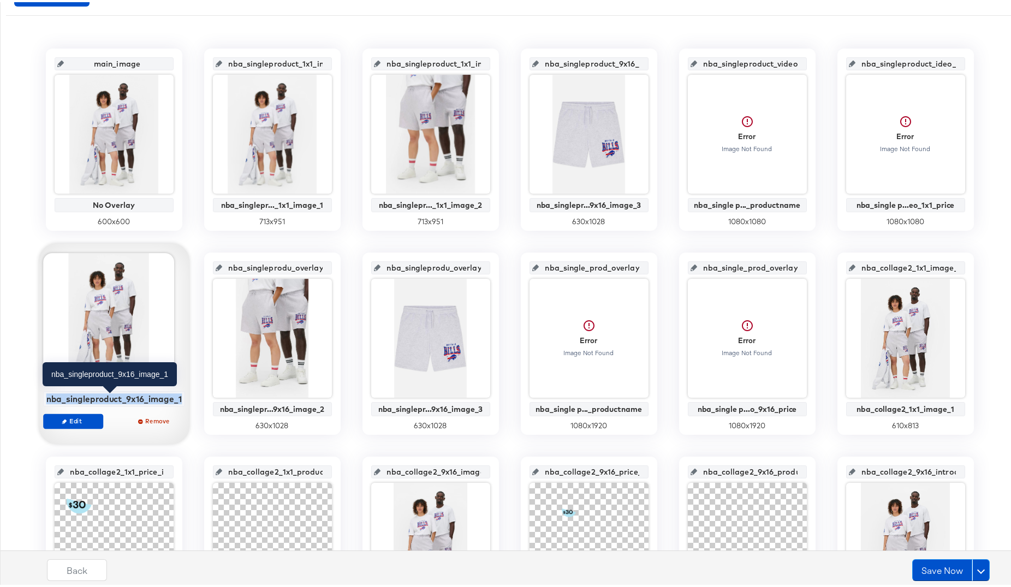
click at [135, 394] on div "nba_singleproduct_9x16_image_1" at bounding box center [113, 397] width 135 height 10
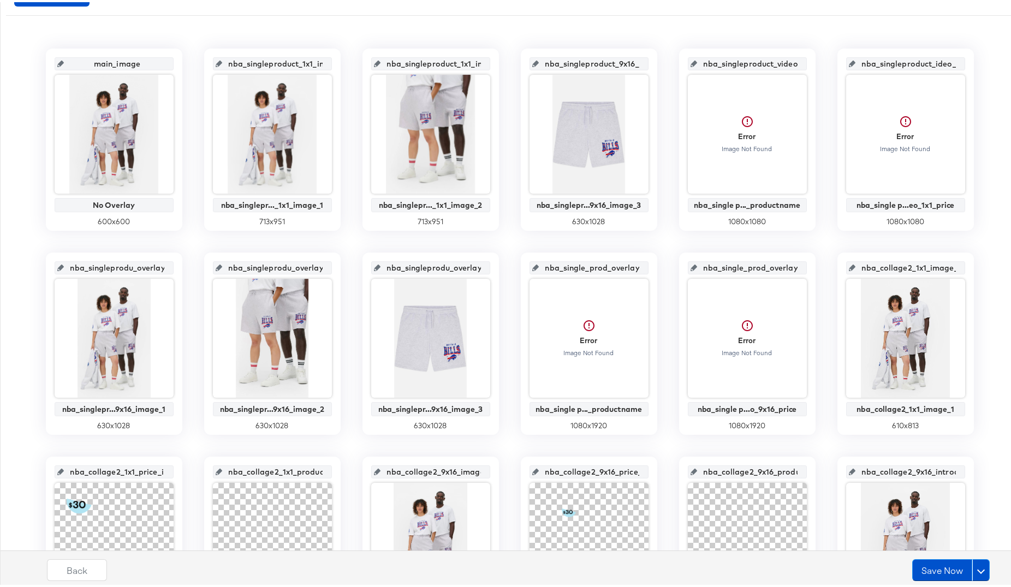
click at [84, 266] on input "nba_singleprodu_overlay_6" at bounding box center [117, 261] width 107 height 29
paste input "ct_9x16_image_1"
type input "nba_singleproduct_9x16_image_1"
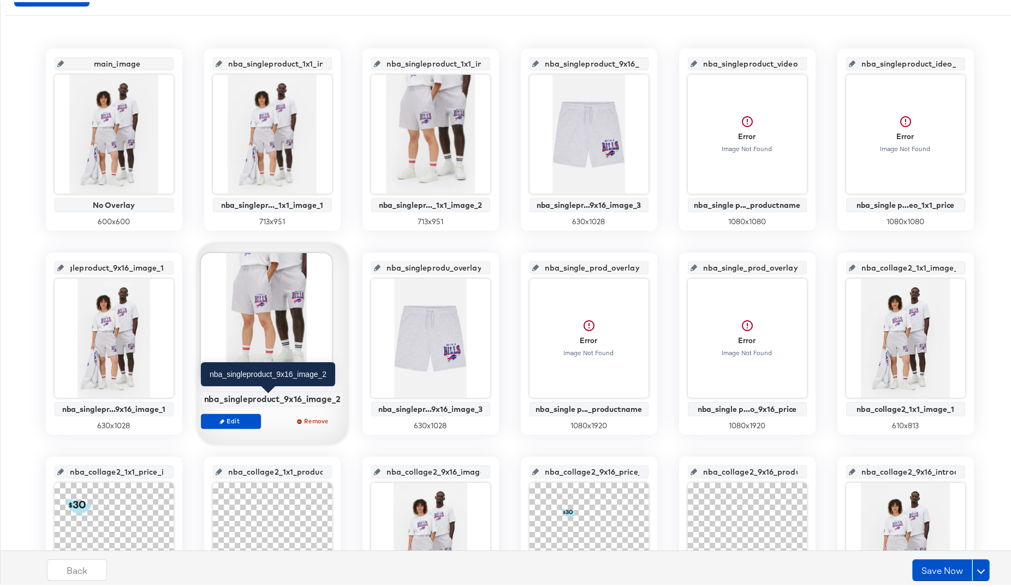
click at [248, 397] on div "nba_singleproduct_9x16_image_2" at bounding box center [272, 397] width 137 height 10
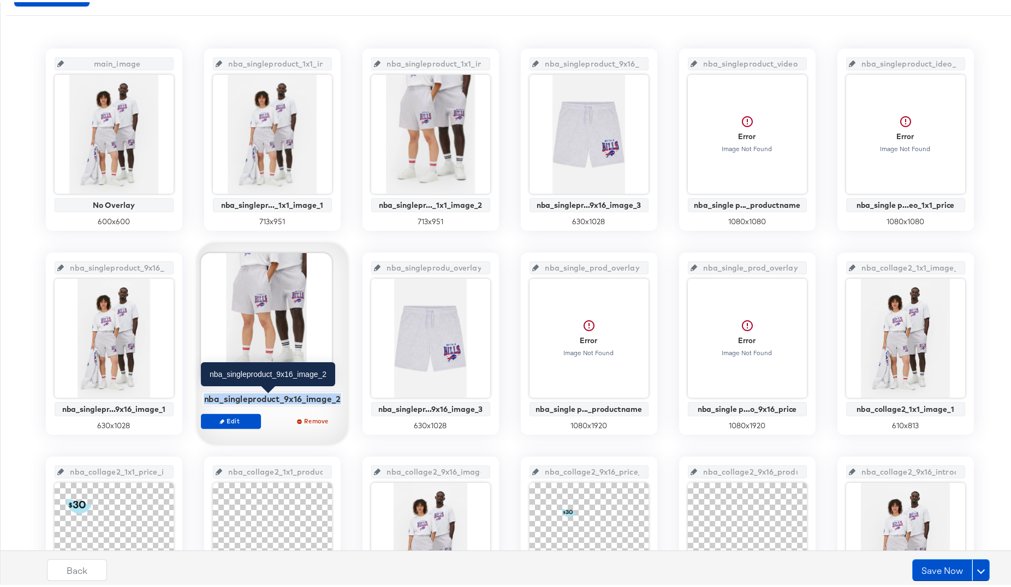
click at [248, 397] on div "nba_singleproduct_9x16_image_2" at bounding box center [272, 397] width 137 height 10
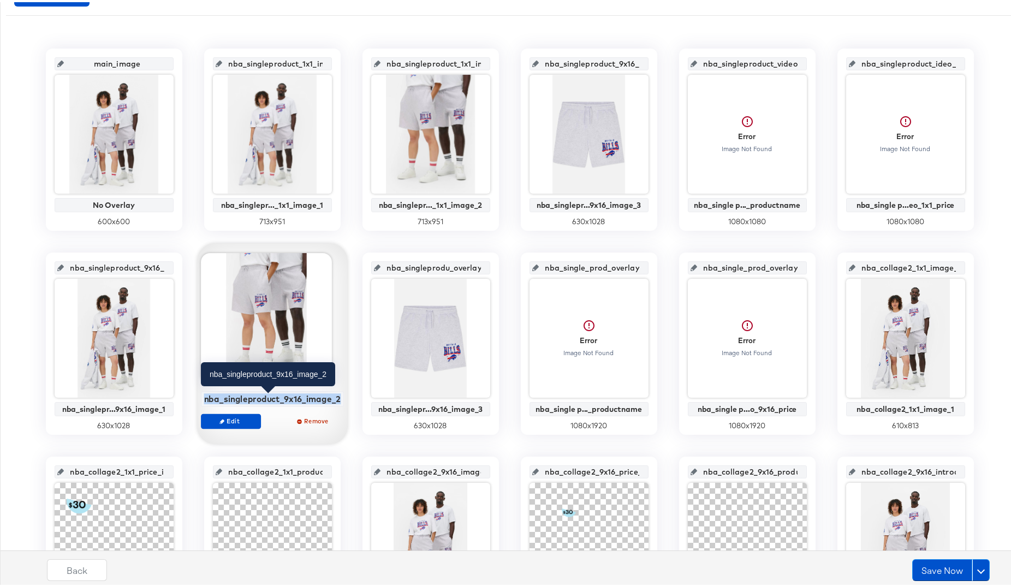
copy div "nba_singleproduct_9x16_image_2"
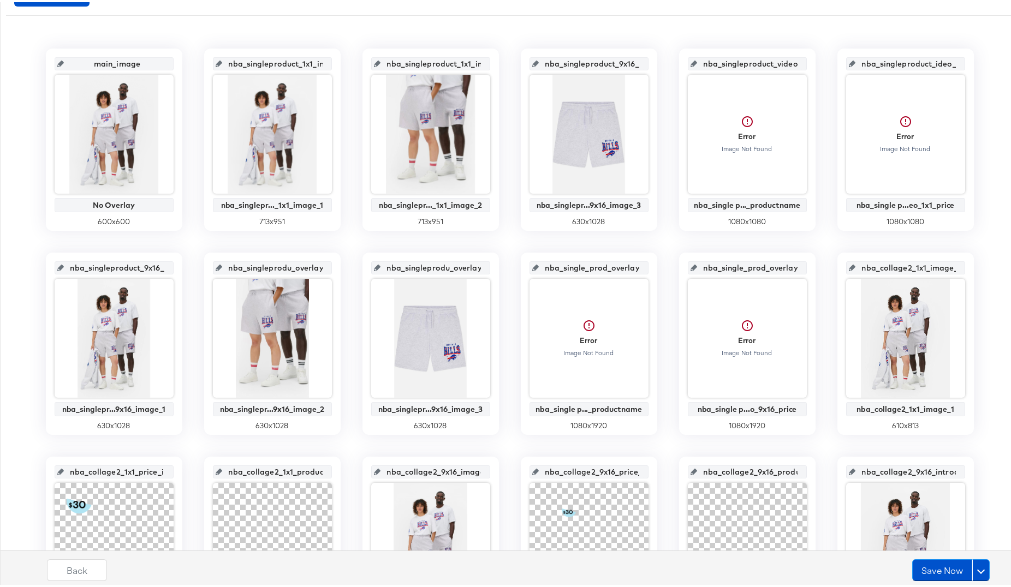
click at [242, 267] on input "nba_singleprodu_overlay_7" at bounding box center [275, 261] width 107 height 29
paste input "ct_9x16_image_2"
type input "nba_singleproduct_9x16_image_2"
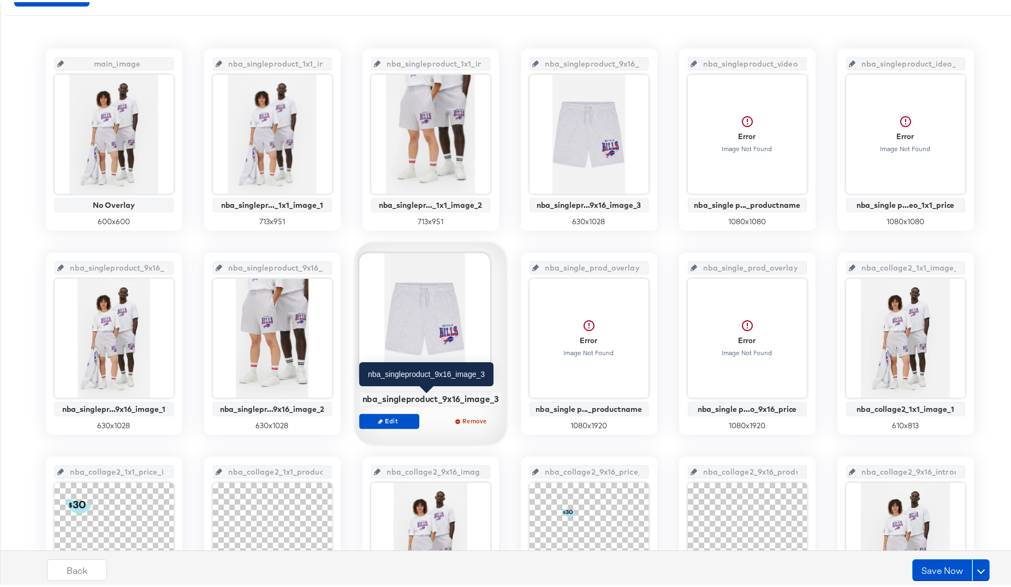
click at [415, 395] on div "nba_singleproduct_9x16_image_3" at bounding box center [430, 397] width 137 height 10
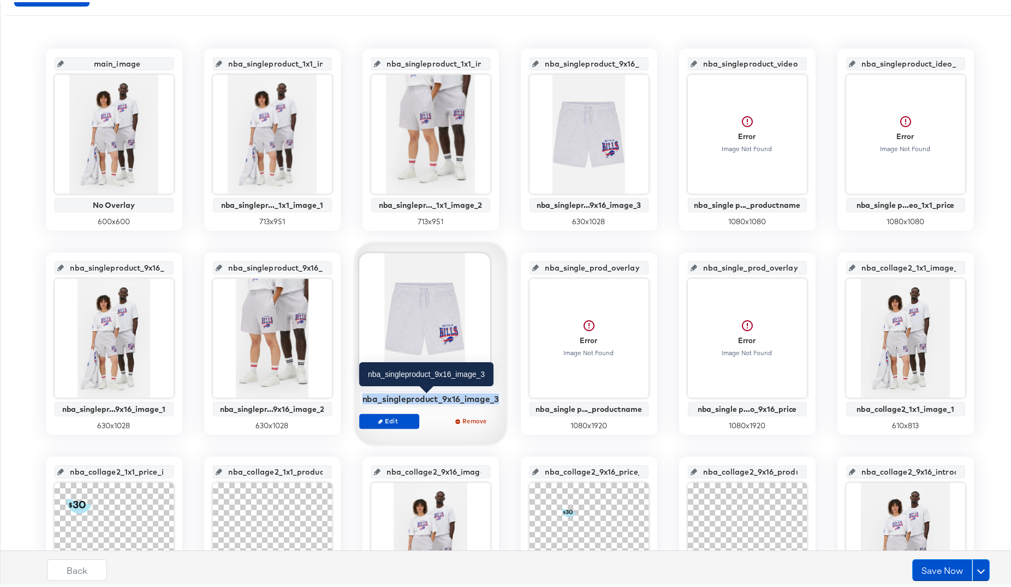
copy div "nba_singleproduct_9x16_image_3"
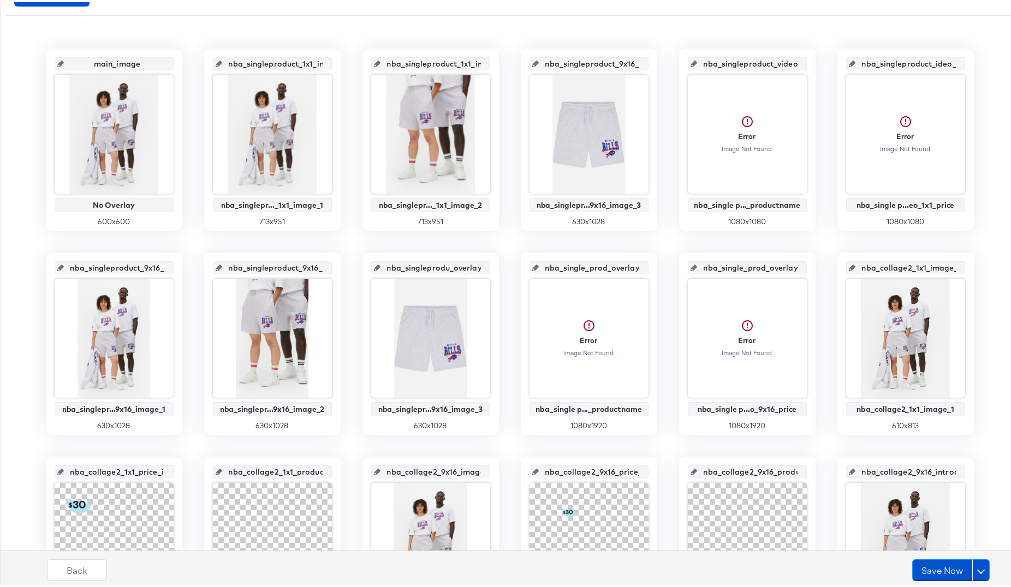
click at [419, 268] on input "nba_singleprodu_overlay_8" at bounding box center [433, 261] width 107 height 29
drag, startPoint x: 457, startPoint y: 264, endPoint x: 384, endPoint y: 259, distance: 73.3
click at [384, 259] on input "nba_singleproduct_9x16_image_3" at bounding box center [433, 261] width 107 height 29
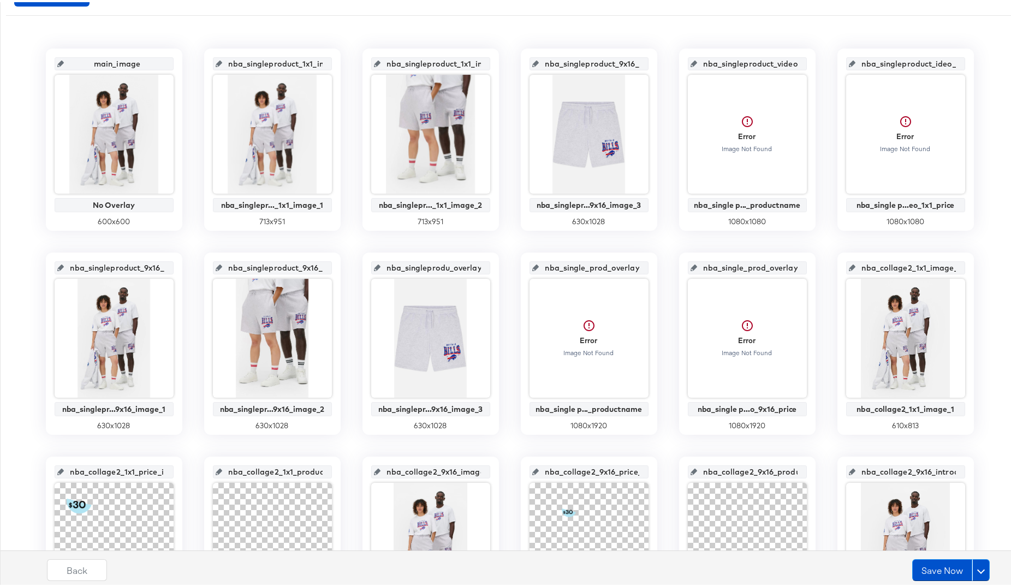
scroll to position [0, 39]
drag, startPoint x: 289, startPoint y: 264, endPoint x: 329, endPoint y: 266, distance: 39.9
click at [329, 266] on div "nba_singleproduct_9x16_image_2 nba_singlepr...9x16_image_2 630 x 1028" at bounding box center [272, 342] width 136 height 182
drag, startPoint x: 399, startPoint y: 264, endPoint x: 473, endPoint y: 269, distance: 74.4
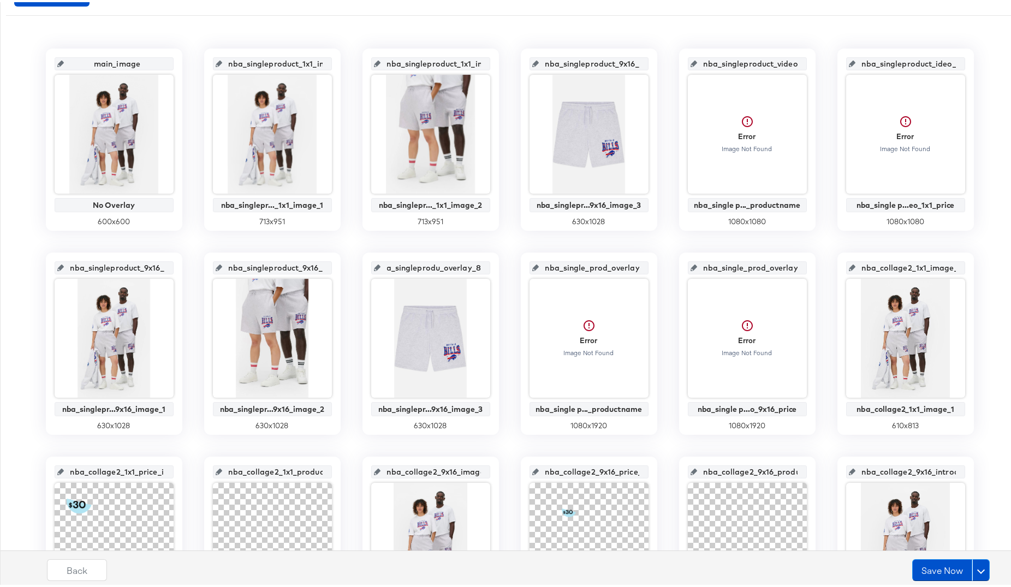
click at [473, 269] on input "nba_singleprodu_overlay_8" at bounding box center [433, 261] width 107 height 29
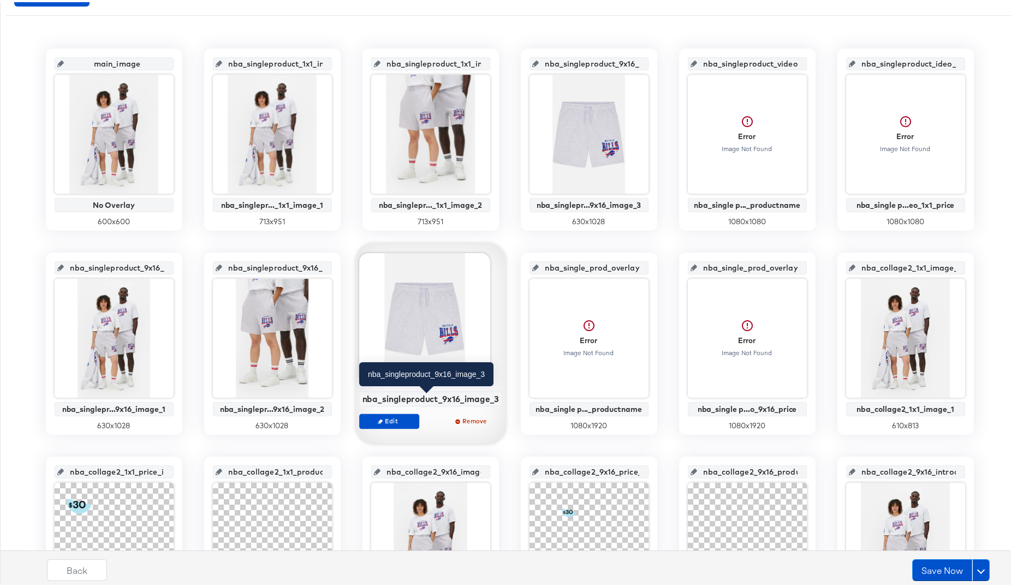
click at [418, 394] on div "nba_singleproduct_9x16_image_3" at bounding box center [430, 397] width 137 height 10
copy div "nba_singleproduct_9x16_image_3"
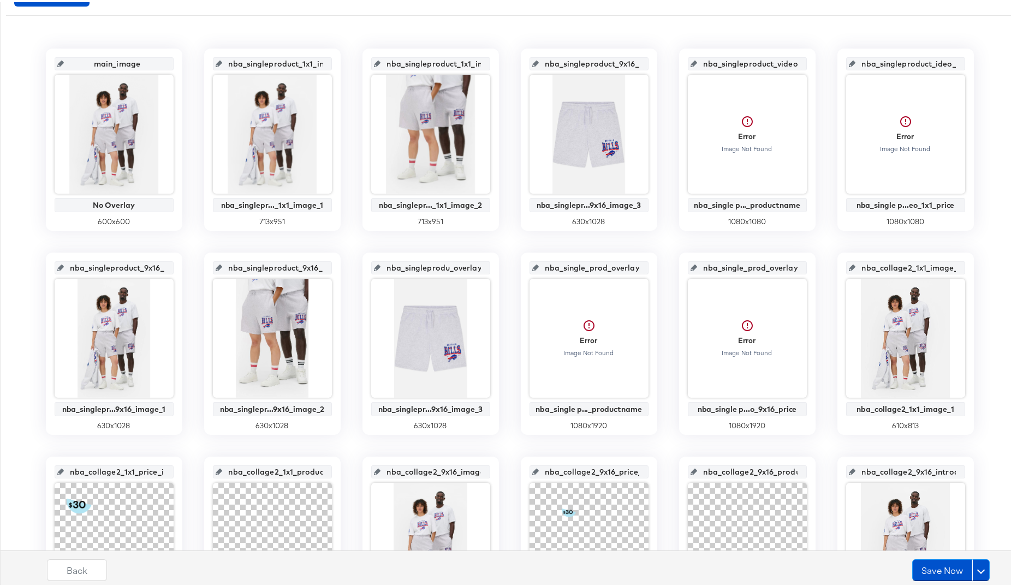
click at [410, 266] on input "nba_singleprodu_overlay_8" at bounding box center [433, 261] width 107 height 29
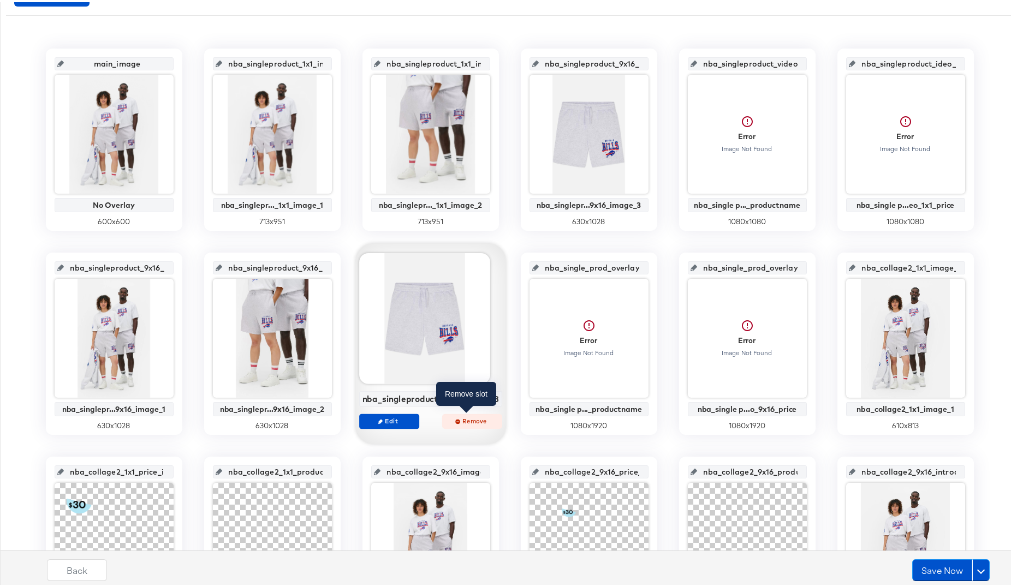
click at [460, 418] on span "Remove" at bounding box center [471, 419] width 50 height 8
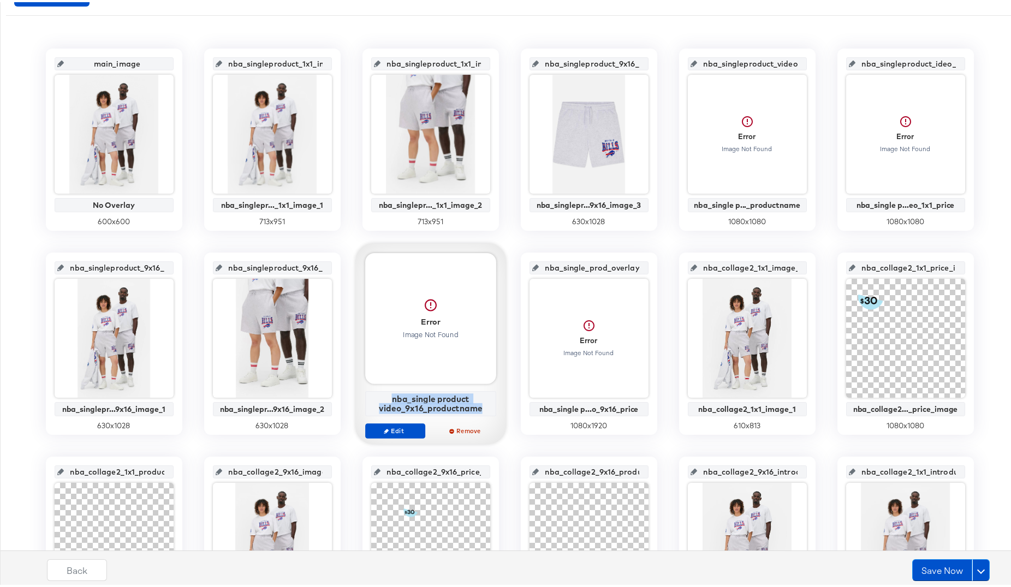
drag, startPoint x: 390, startPoint y: 397, endPoint x: 479, endPoint y: 413, distance: 90.5
click at [479, 413] on div "nba_single product video_9x16_productname" at bounding box center [430, 401] width 131 height 25
copy div "nba_single product video_9x16_productname"
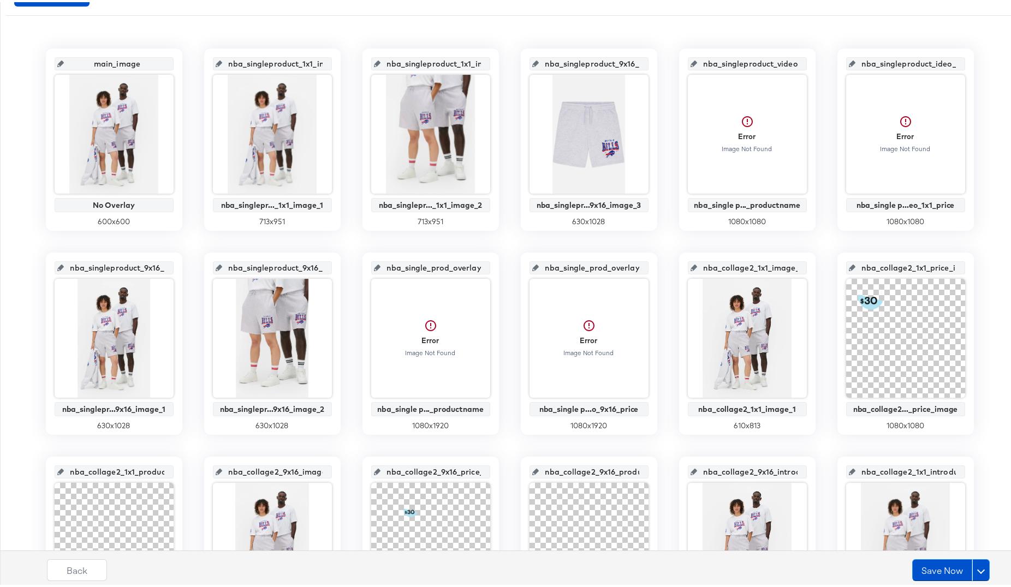
scroll to position [0, 15]
drag, startPoint x: 388, startPoint y: 267, endPoint x: 492, endPoint y: 271, distance: 103.8
click at [492, 271] on div "nba_single_prod_overlay_9 Error Image Not Found nba_single p..._productname 108…" at bounding box center [430, 342] width 136 height 182
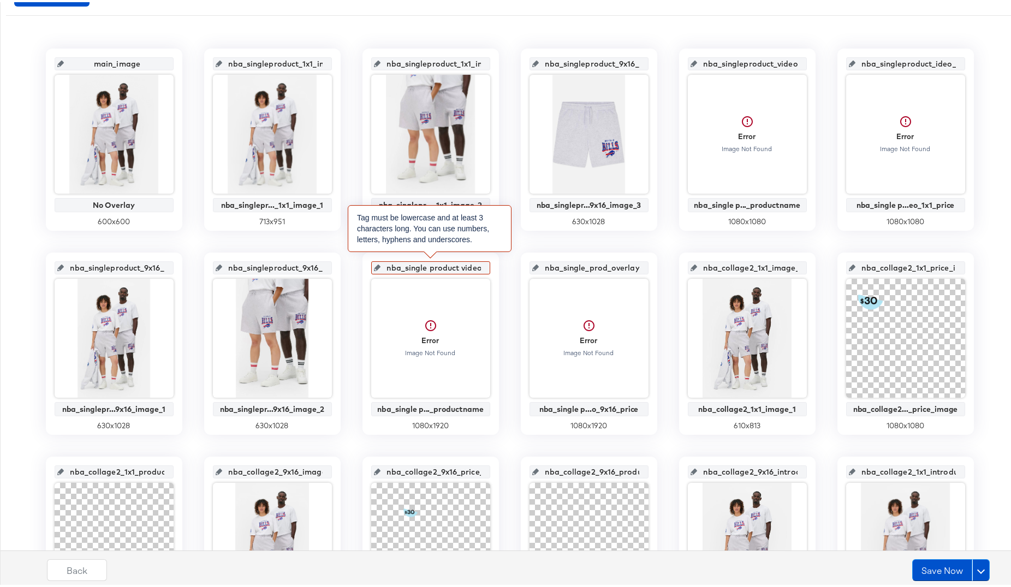
click at [430, 269] on input "nba_single product video_9x16_productname" at bounding box center [433, 261] width 107 height 29
type input "nba_singleproduct video_9x16_productname"
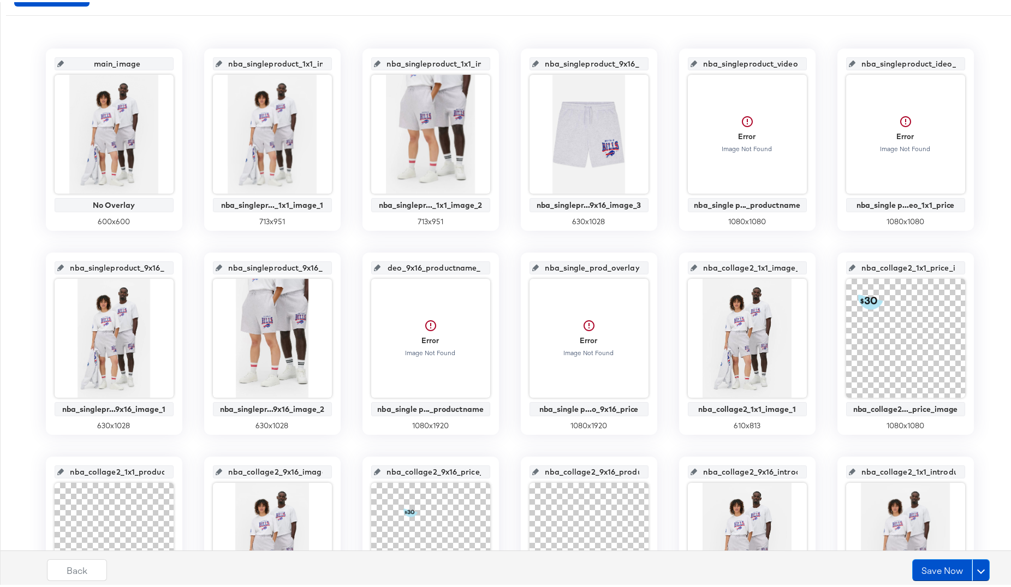
scroll to position [0, 0]
drag, startPoint x: 422, startPoint y: 266, endPoint x: 355, endPoint y: 260, distance: 67.4
click at [355, 260] on div "main_image No Overlay 600 x 600 nba_singleproduct_1x1_image_1 nba_singlepr..._1…" at bounding box center [509, 443] width 1007 height 795
click at [407, 266] on input "nba_singleproductvideo_9x16_productname_" at bounding box center [433, 261] width 107 height 29
click at [456, 267] on input "nba_singleproductvideo_9x16_productname_" at bounding box center [433, 261] width 107 height 29
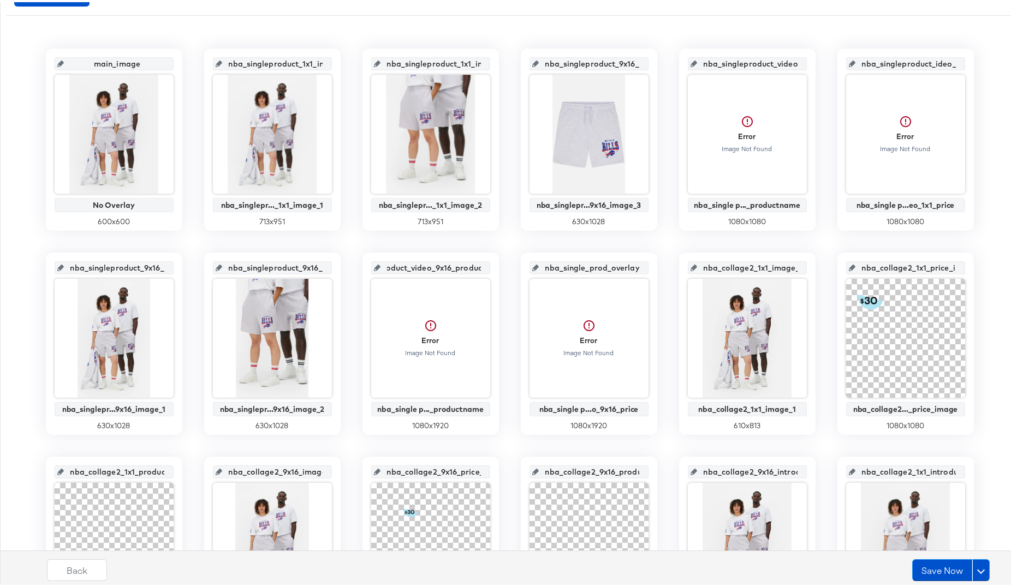
scroll to position [0, 86]
drag, startPoint x: 443, startPoint y: 267, endPoint x: 488, endPoint y: 267, distance: 45.3
click at [488, 267] on div "nba_singleproduct_video_9x16_productname_ Error Image Not Found nba_single p...…" at bounding box center [430, 342] width 136 height 182
click at [473, 266] on input "nba_singleproduct_video_9x16_productname_" at bounding box center [433, 261] width 107 height 29
type input "nba_singleproduct_video_9x16_productname_image"
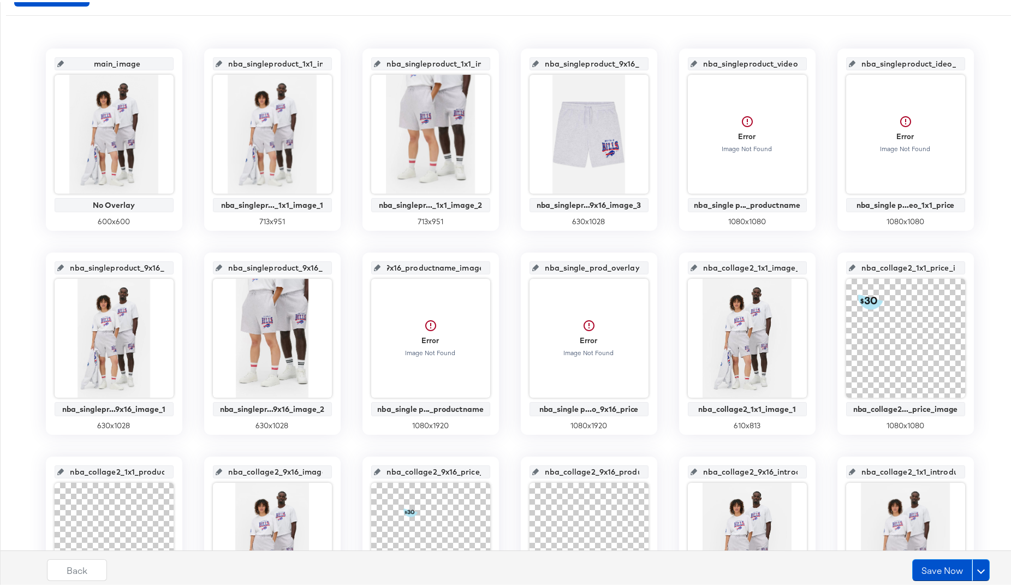
scroll to position [0, 109]
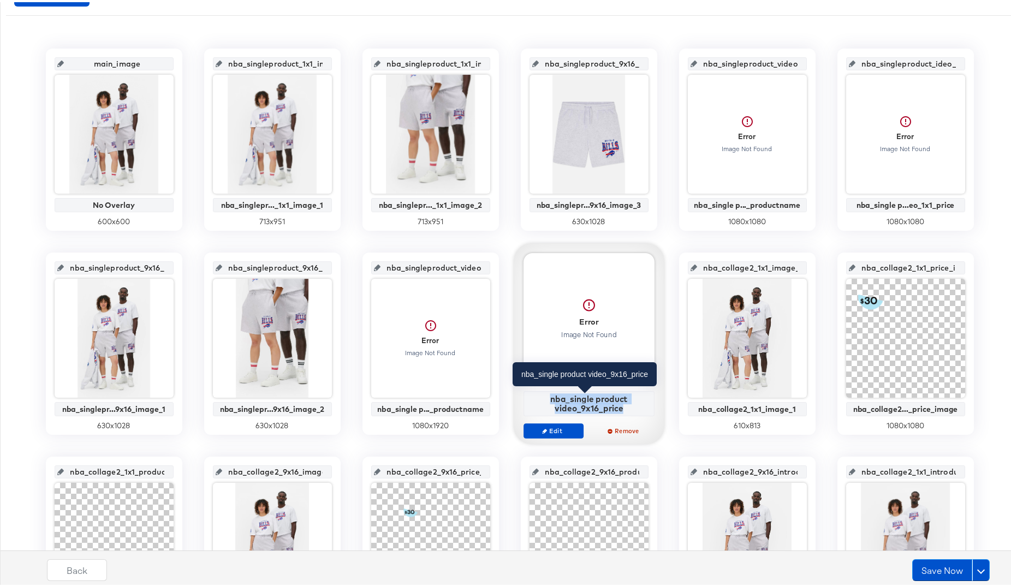
drag, startPoint x: 548, startPoint y: 395, endPoint x: 618, endPoint y: 409, distance: 71.3
click at [618, 409] on div "nba_single product video_9x16_price" at bounding box center [588, 401] width 125 height 19
copy div "nba_single product video_9x16_price"
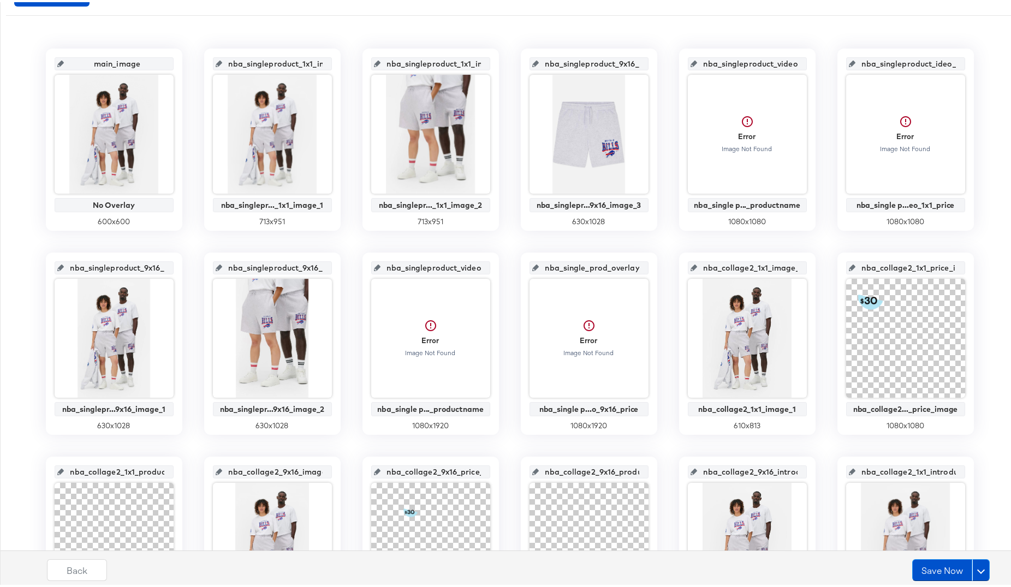
scroll to position [0, 19]
drag, startPoint x: 546, startPoint y: 266, endPoint x: 646, endPoint y: 270, distance: 99.9
click at [646, 270] on div "nba_single_prod_overlay_10 Error Image Not Found nba_single p...o_9x16_price 10…" at bounding box center [589, 342] width 136 height 182
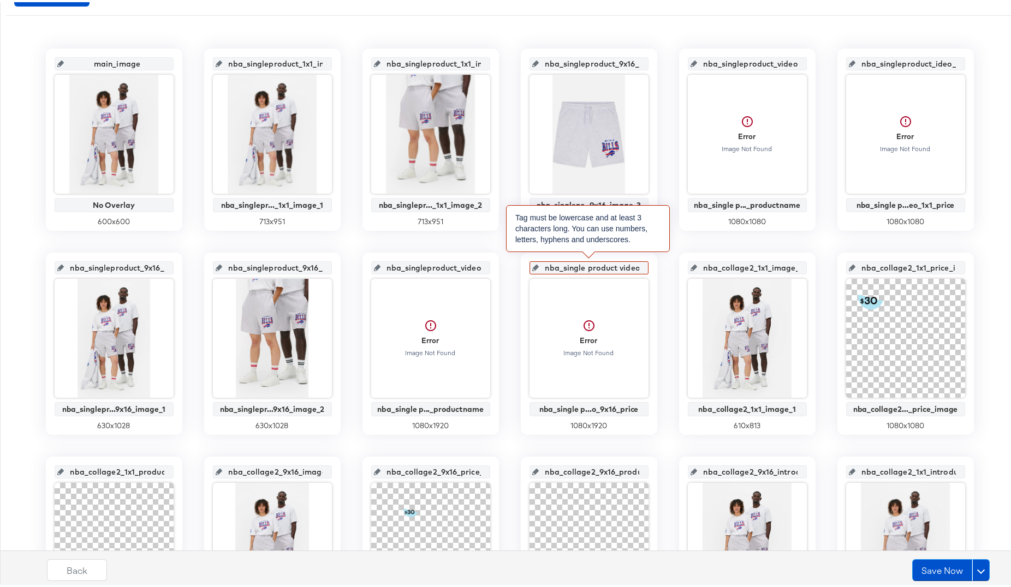
click at [589, 268] on input "nba_single product video_9x16_price" at bounding box center [592, 261] width 107 height 29
type input "nba_singleproduct video_9x16_price"
click at [614, 266] on input "nba_singleproduct video_9x16_price" at bounding box center [592, 261] width 107 height 29
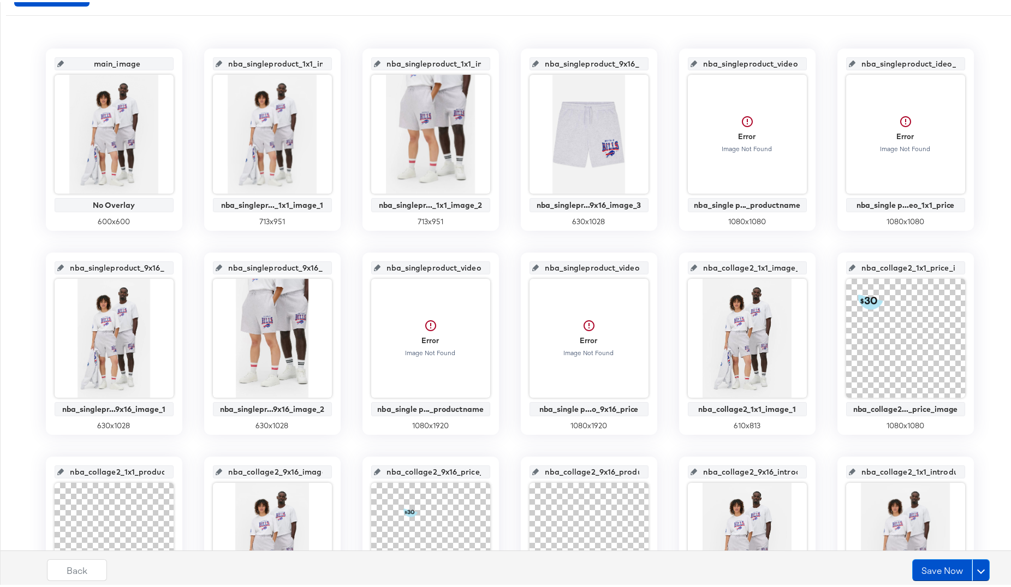
scroll to position [0, 50]
type input "nba_singleproduct_video_9x16_price_image"
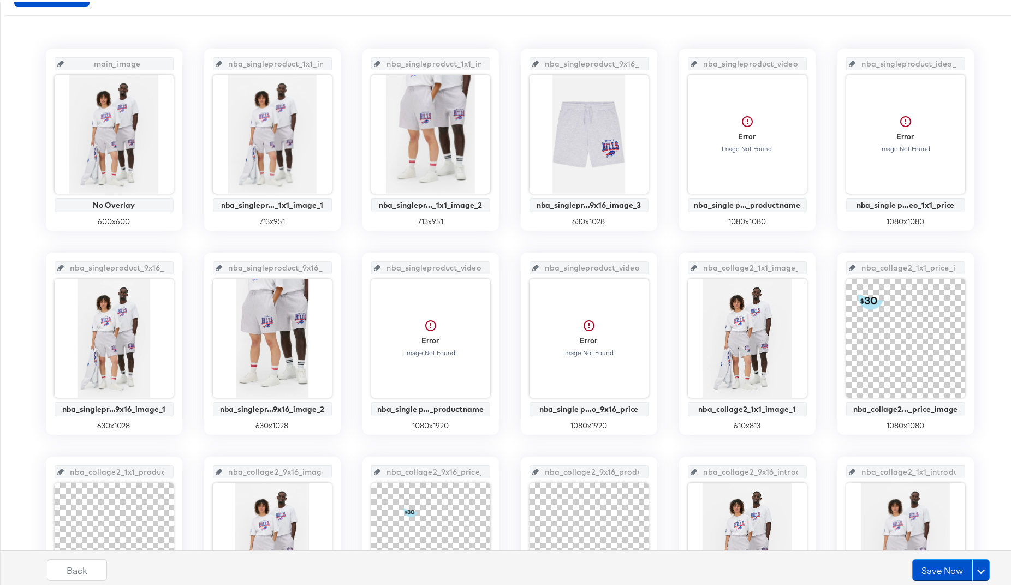
drag, startPoint x: 287, startPoint y: 267, endPoint x: 341, endPoint y: 266, distance: 53.5
click at [341, 266] on div "main_image No Overlay 600 x 600 nba_singleproduct_1x1_image_1 nba_singlepr..._1…" at bounding box center [509, 443] width 1007 height 795
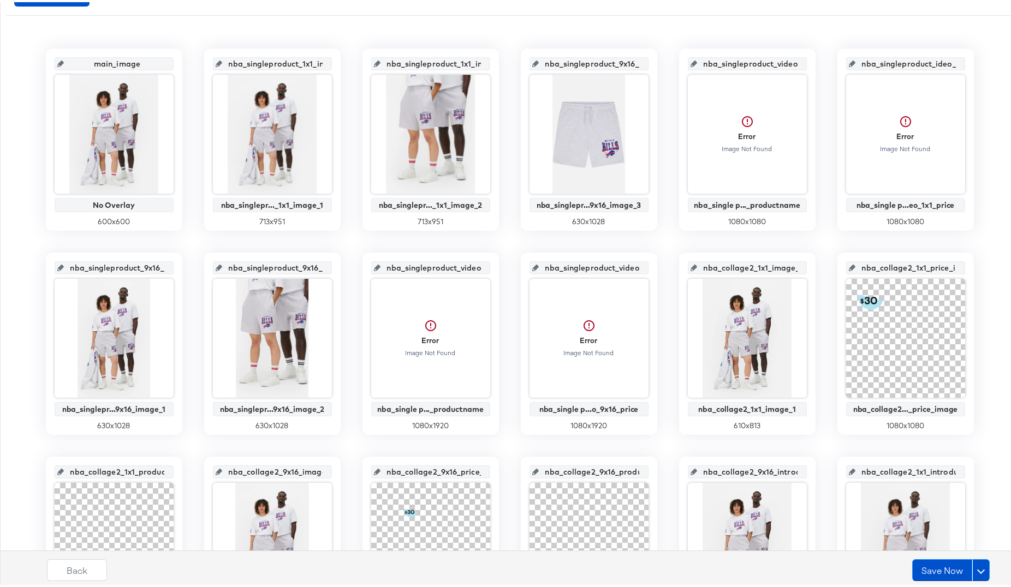
scroll to position [0, 39]
drag, startPoint x: 291, startPoint y: 267, endPoint x: 356, endPoint y: 267, distance: 65.0
click at [356, 267] on div "main_image No Overlay 600 x 600 nba_singleproduct_1x1_image_1 nba_singlepr..._1…" at bounding box center [509, 443] width 1007 height 795
drag, startPoint x: 126, startPoint y: 266, endPoint x: 192, endPoint y: 266, distance: 66.6
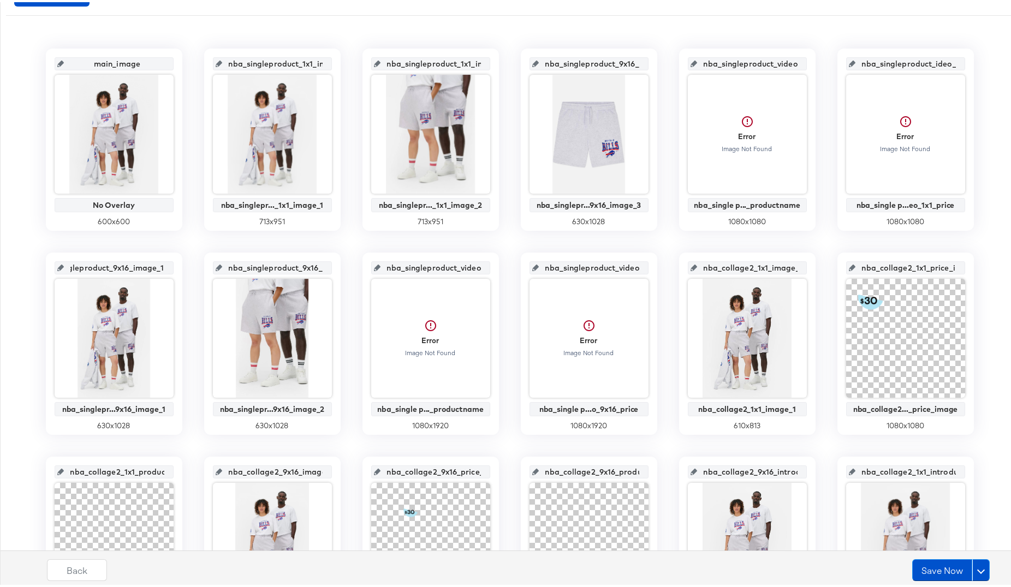
click at [192, 266] on div "main_image No Overlay 600 x 600 nba_singleproduct_1x1_image_1 nba_singlepr..._1…" at bounding box center [509, 443] width 1007 height 795
drag, startPoint x: 428, startPoint y: 267, endPoint x: 490, endPoint y: 269, distance: 61.7
click at [490, 269] on div "nba_singleproduct_video_9x16_productname_image Error Image Not Found nba_single…" at bounding box center [430, 342] width 136 height 182
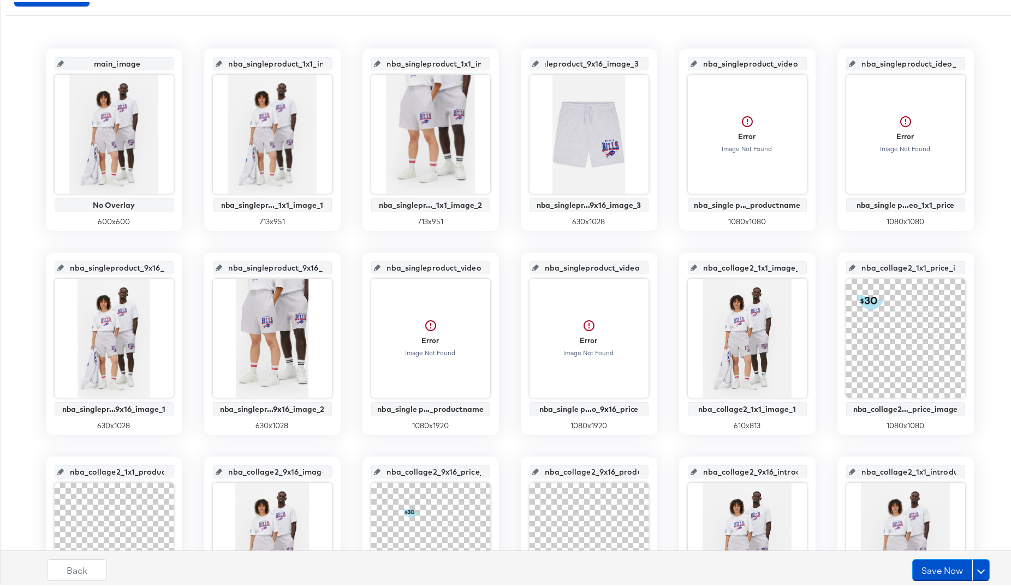
drag, startPoint x: 597, startPoint y: 62, endPoint x: 648, endPoint y: 61, distance: 50.8
click at [648, 61] on div "nba_singleproduct_9x16_image_3 nba_singlepr...9x16_image_3 630 x 1028" at bounding box center [589, 137] width 136 height 182
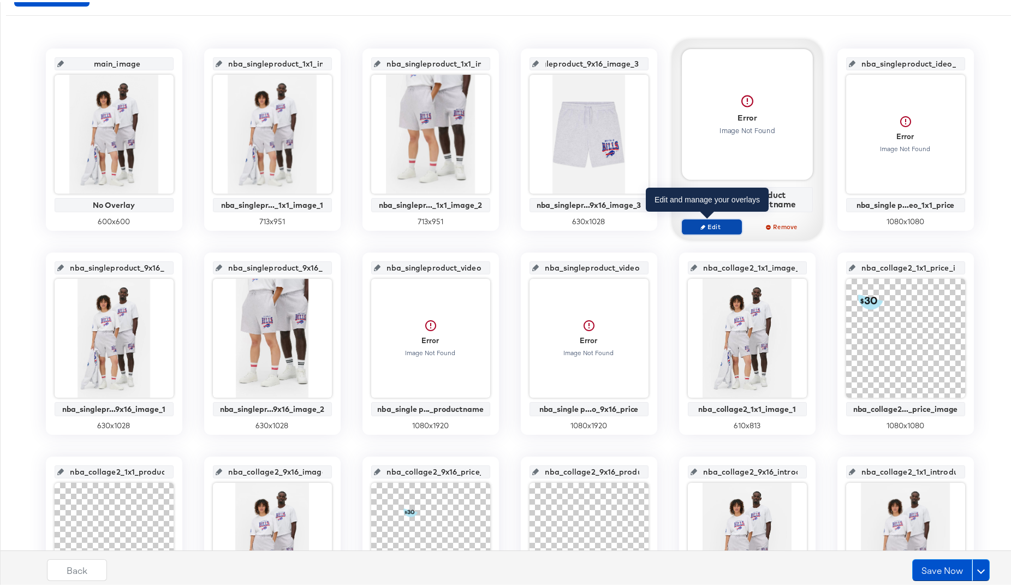
click at [710, 225] on span "Edit" at bounding box center [711, 225] width 50 height 8
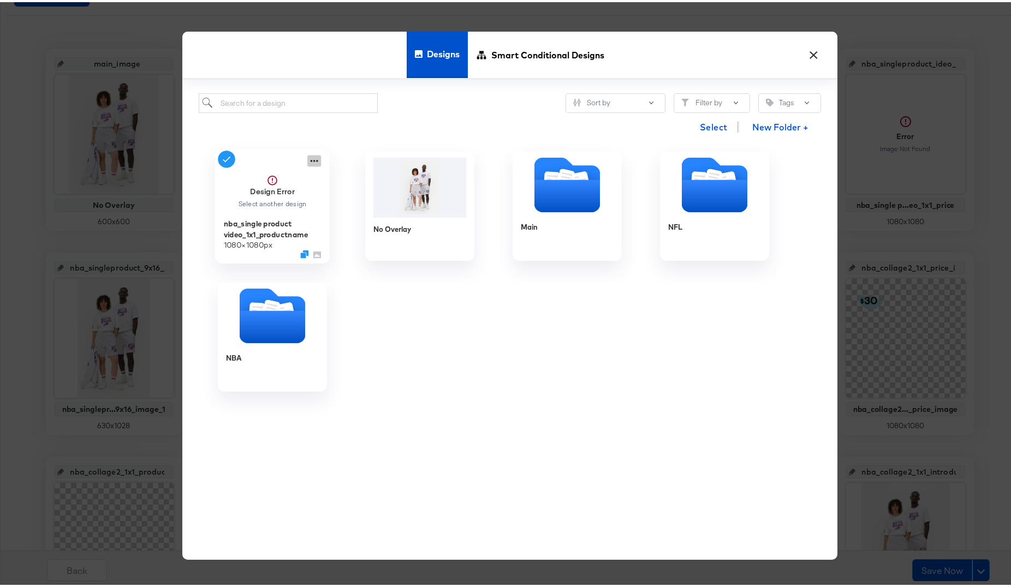
click at [309, 156] on icon at bounding box center [314, 158] width 14 height 11
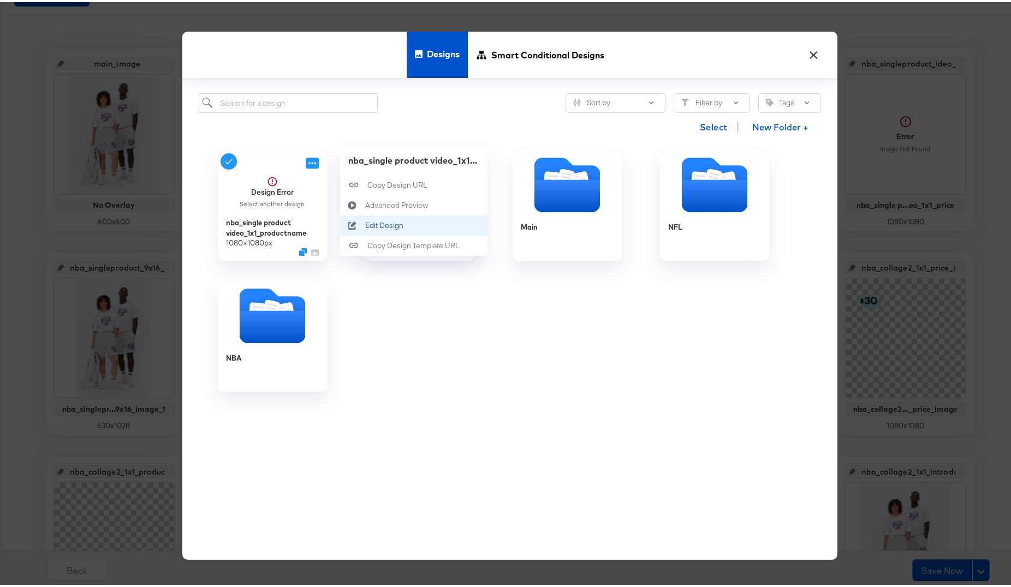
click at [365, 223] on div "Edit Design Edit Design" at bounding box center [365, 223] width 0 height 0
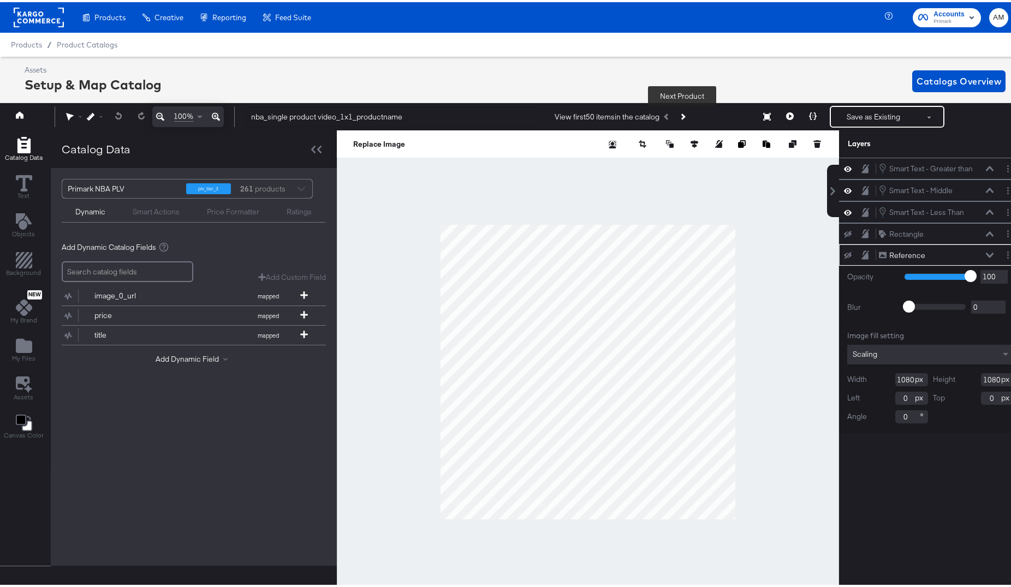
click at [681, 114] on icon "Next Product" at bounding box center [683, 115] width 6 height 6
click at [666, 117] on button "Previous Product" at bounding box center [666, 115] width 15 height 20
click at [21, 259] on icon "Add Rectangle" at bounding box center [24, 258] width 16 height 16
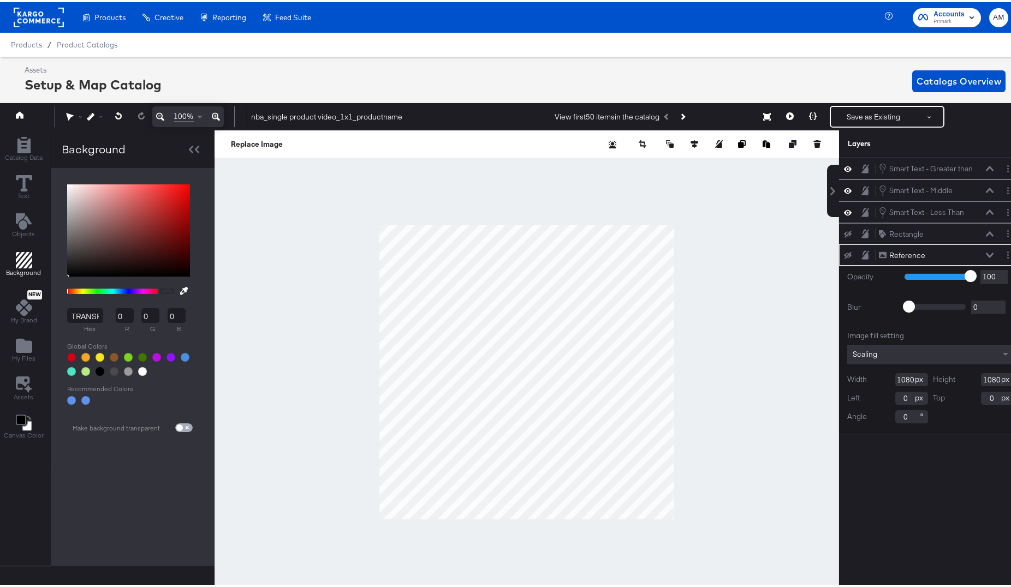
click at [182, 418] on input "checkbox" at bounding box center [179, 428] width 26 height 9
checkbox input "true"
type input "FFFFFF"
type input "255"
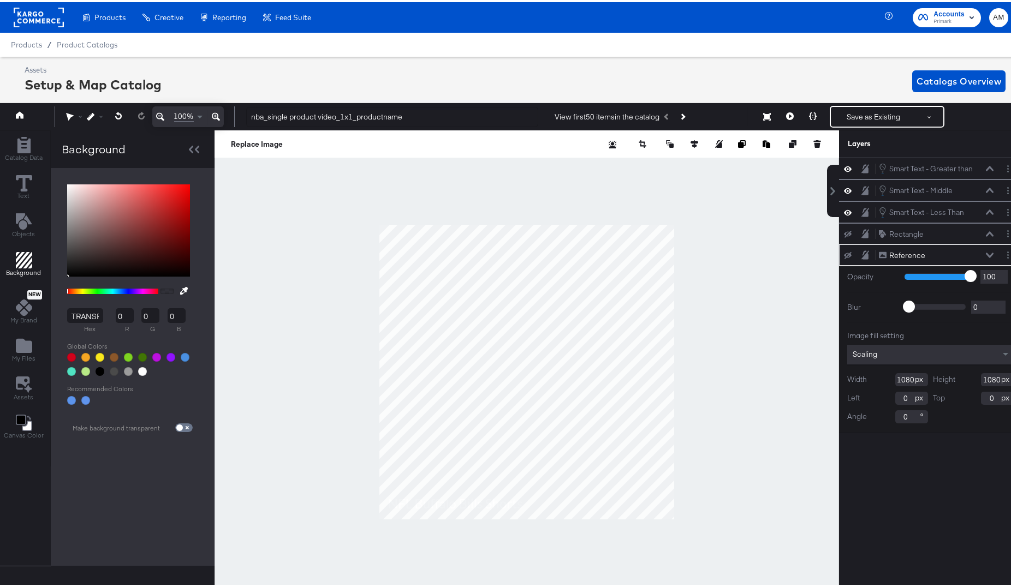
type input "255"
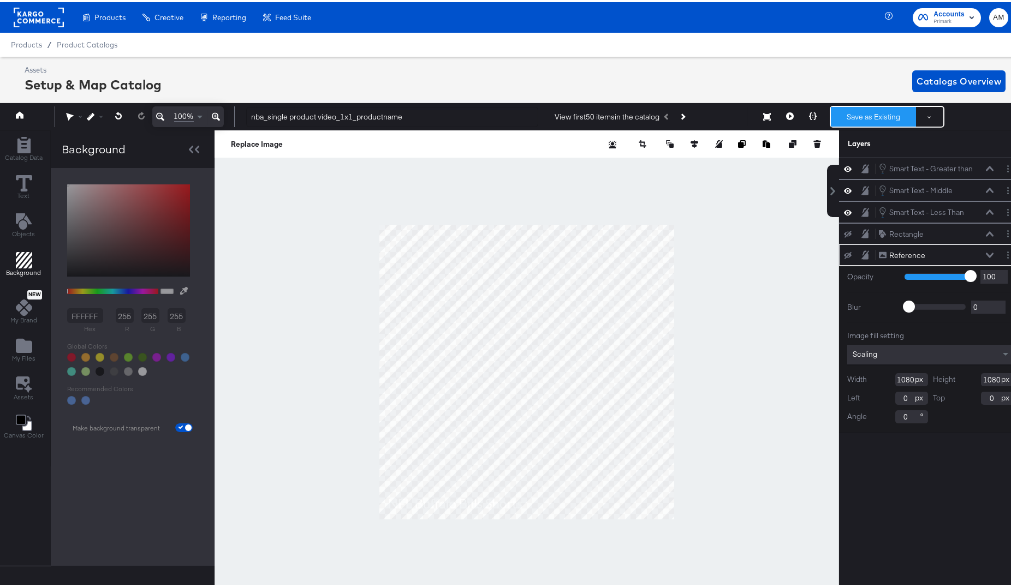
click at [842, 115] on button "Save as Existing" at bounding box center [873, 115] width 85 height 20
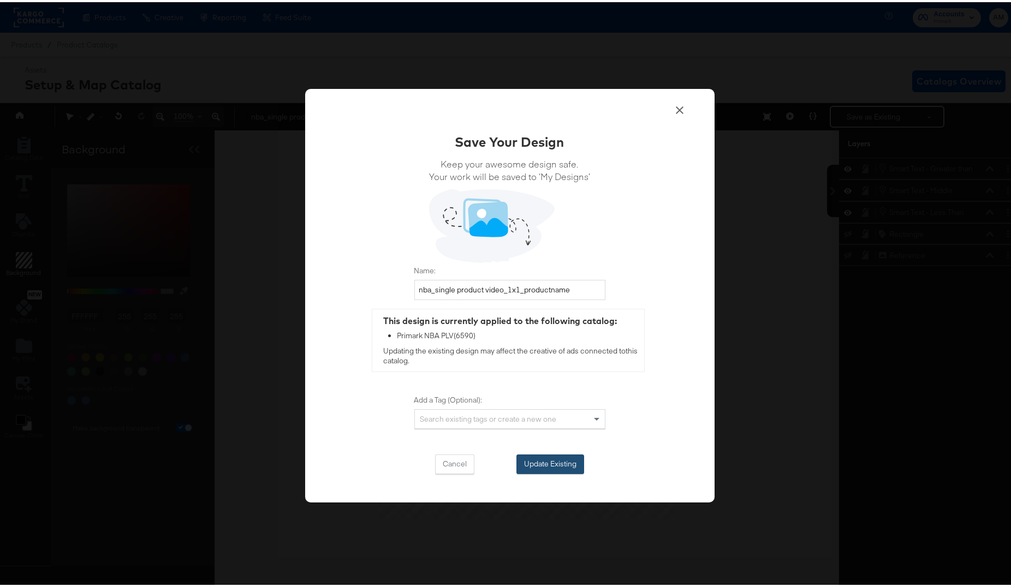
click at [540, 418] on button "Update Existing" at bounding box center [550, 462] width 68 height 20
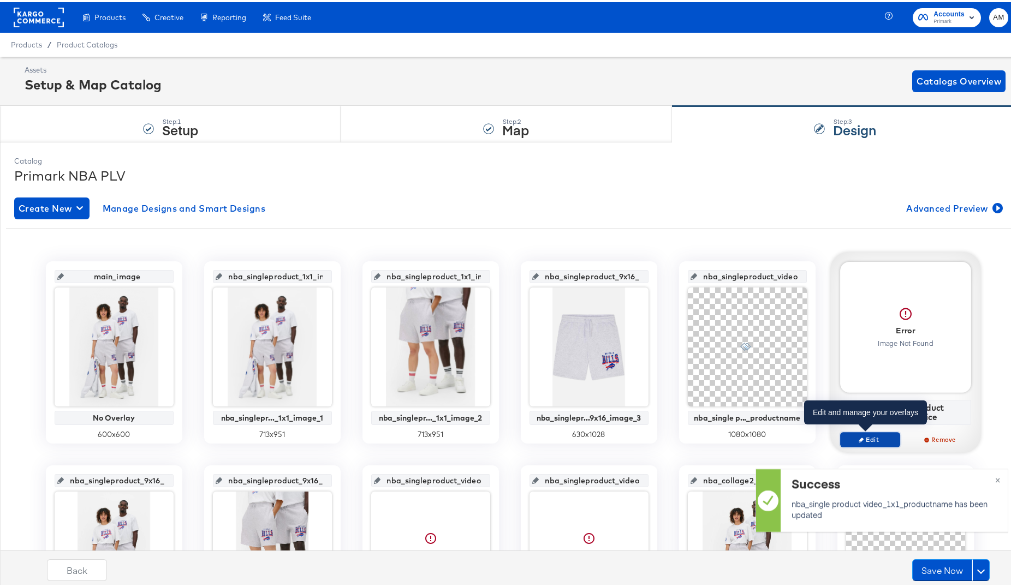
click at [871, 418] on span "Edit" at bounding box center [869, 437] width 50 height 8
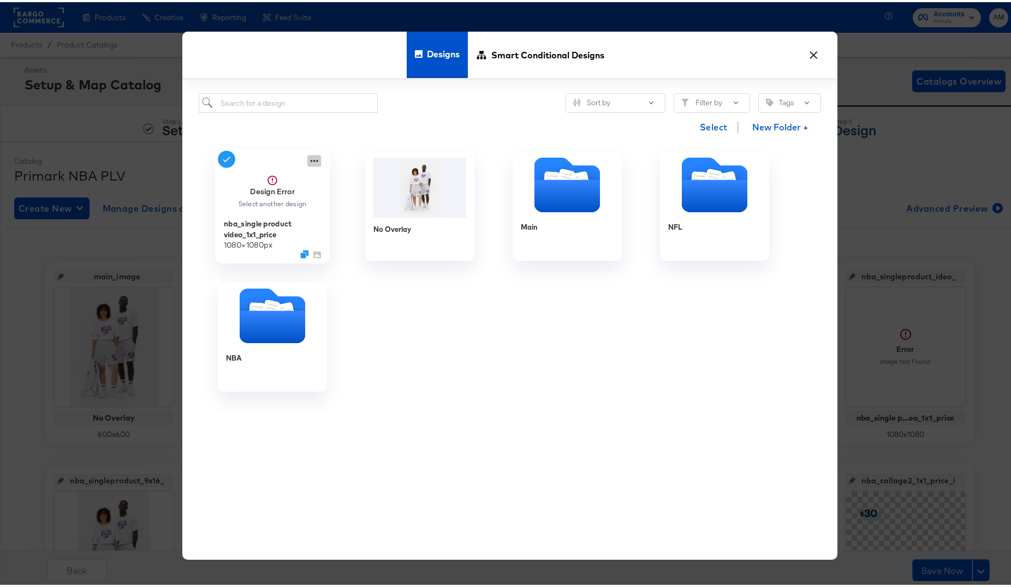
click at [307, 158] on icon at bounding box center [314, 158] width 14 height 11
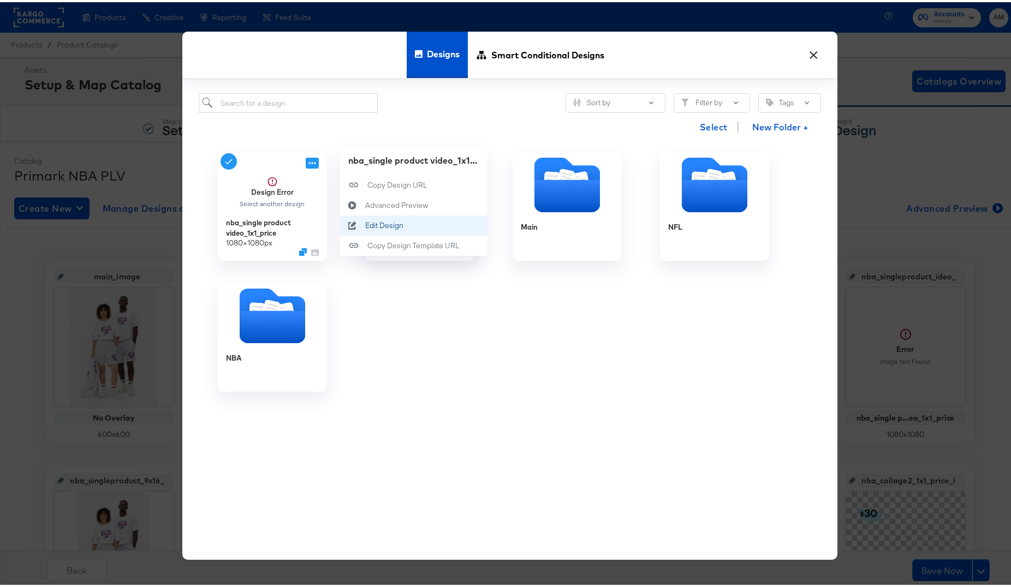
click at [396, 229] on button "Edit Design Edit Design" at bounding box center [413, 223] width 147 height 20
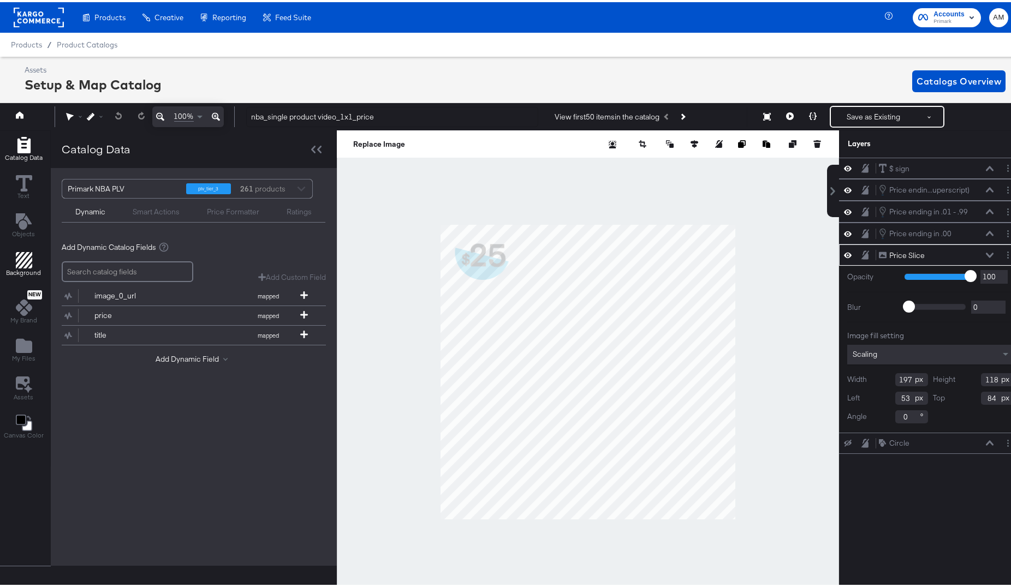
click at [24, 261] on icon "Add Rectangle" at bounding box center [24, 258] width 16 height 16
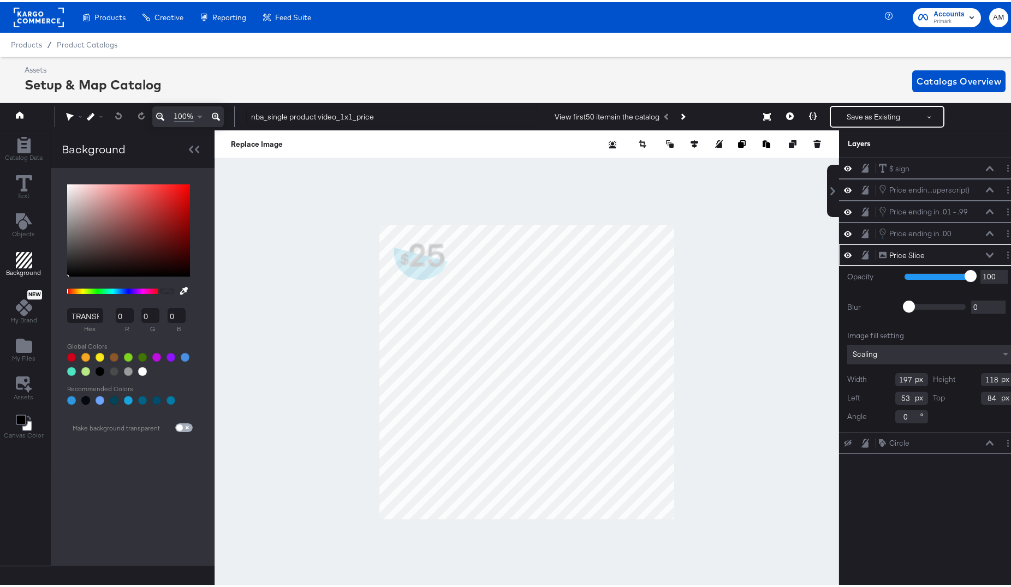
click at [188, 418] on input "checkbox" at bounding box center [179, 428] width 26 height 9
checkbox input "true"
type input "FFFFFF"
type input "255"
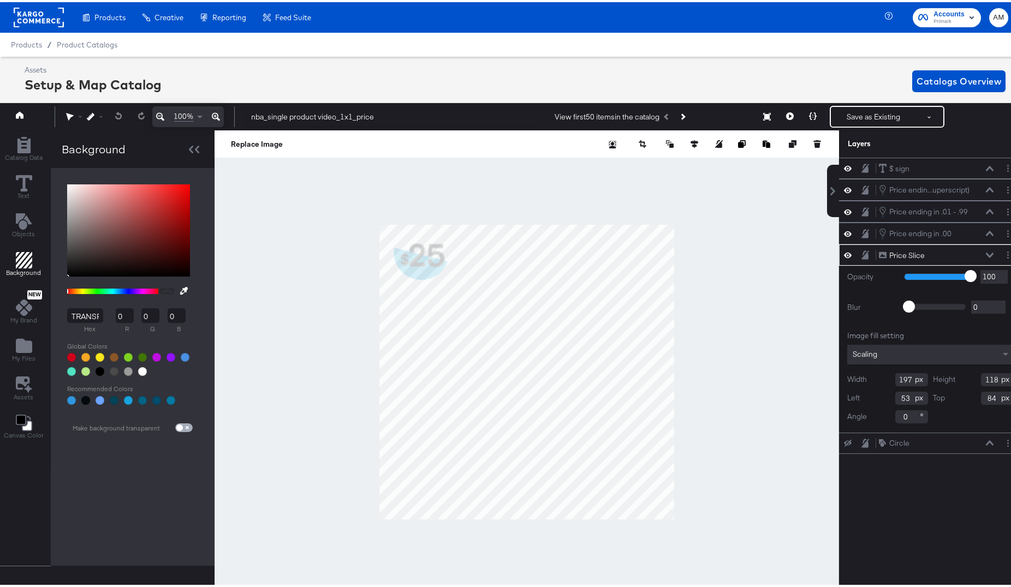
type input "255"
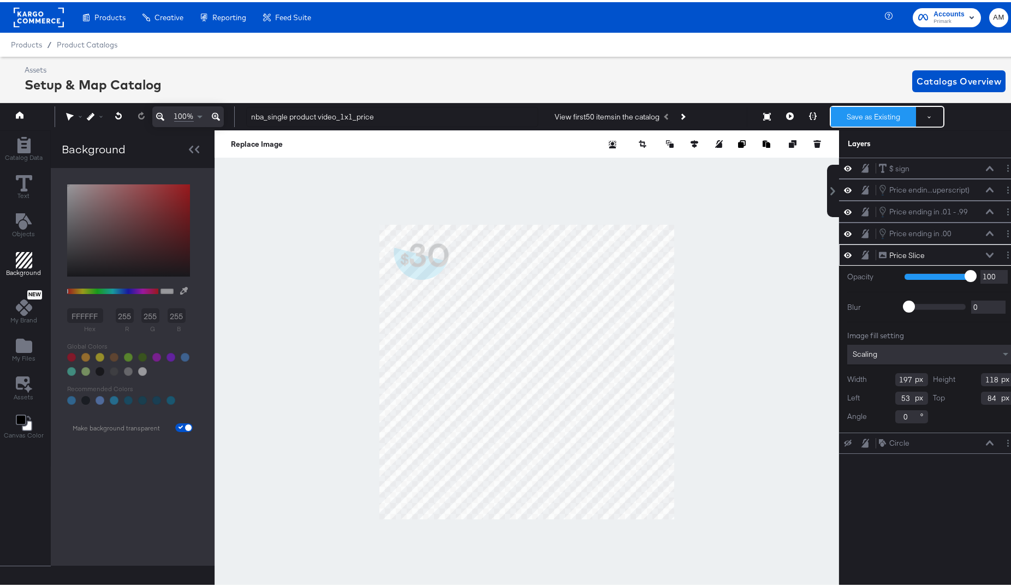
click at [844, 115] on button "Save as Existing" at bounding box center [873, 115] width 85 height 20
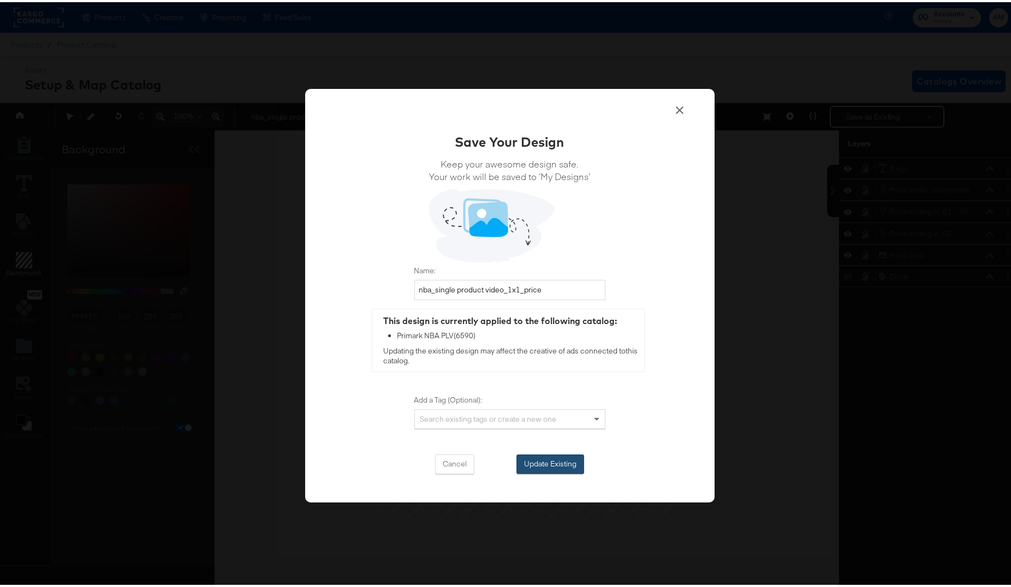
click at [520, 418] on button "Update Existing" at bounding box center [550, 462] width 68 height 20
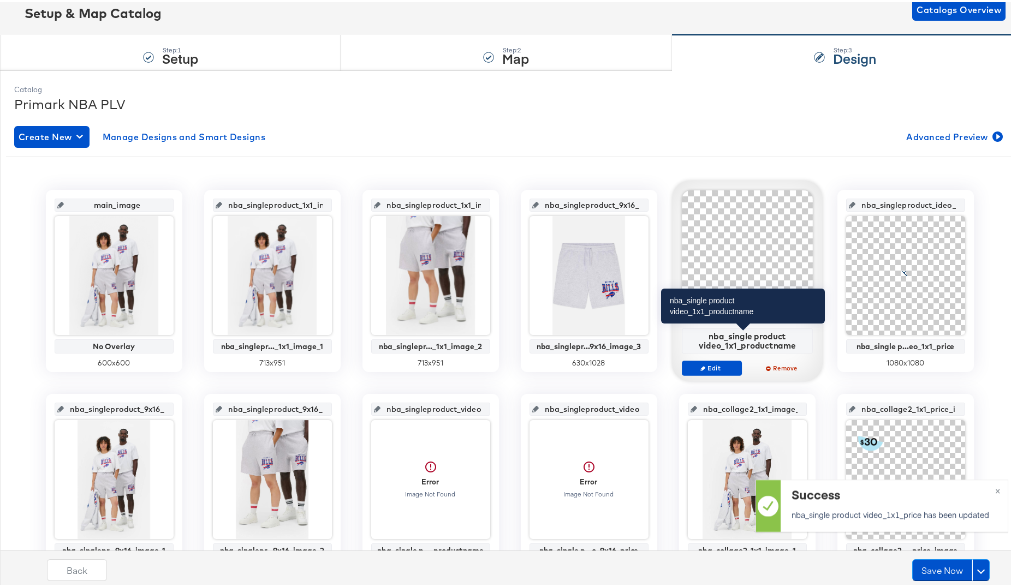
scroll to position [118, 0]
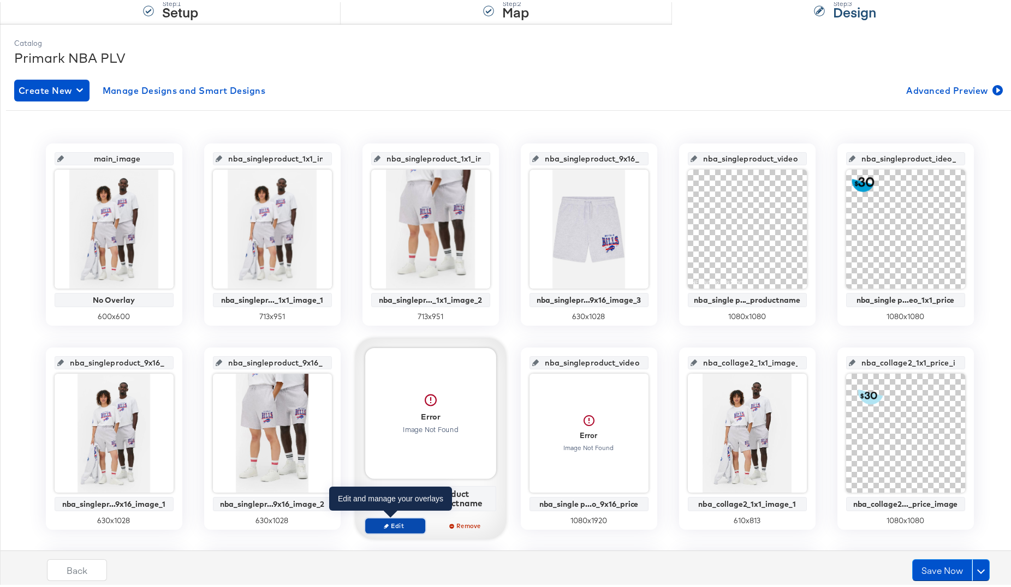
click at [392, 418] on span "Edit" at bounding box center [395, 524] width 50 height 8
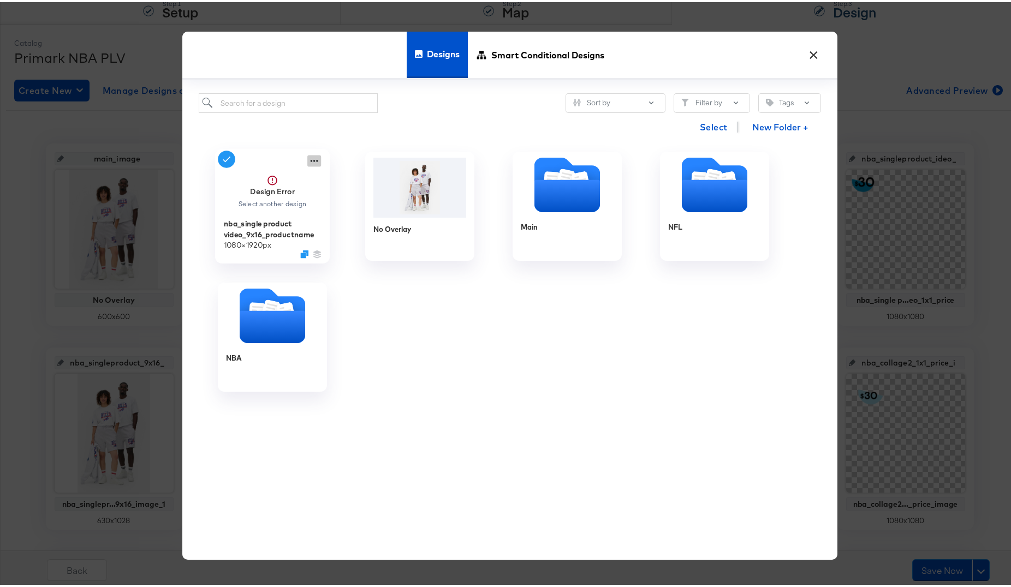
click at [308, 158] on icon at bounding box center [314, 158] width 14 height 11
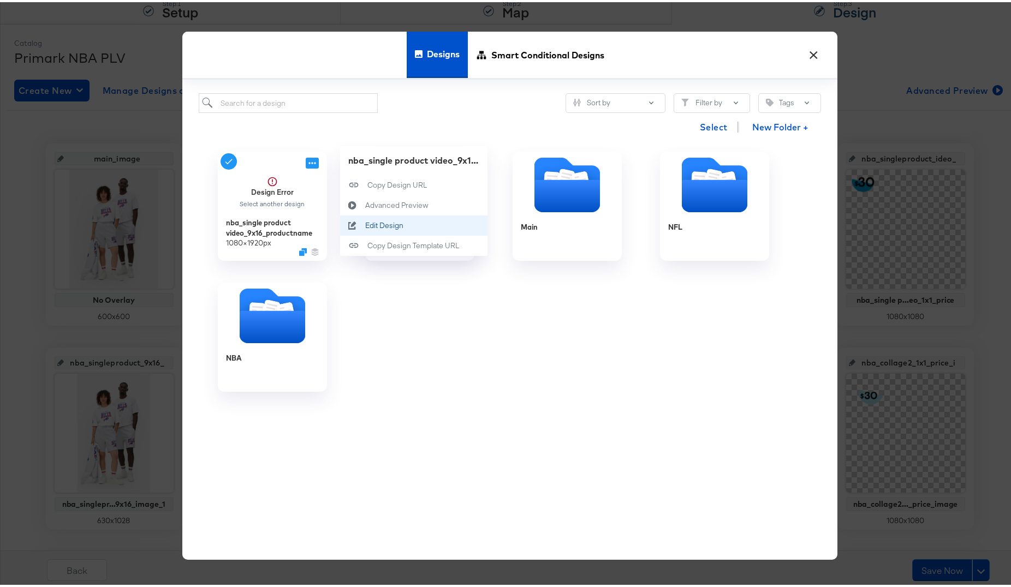
click at [372, 230] on button "Edit Design Edit Design" at bounding box center [413, 223] width 147 height 20
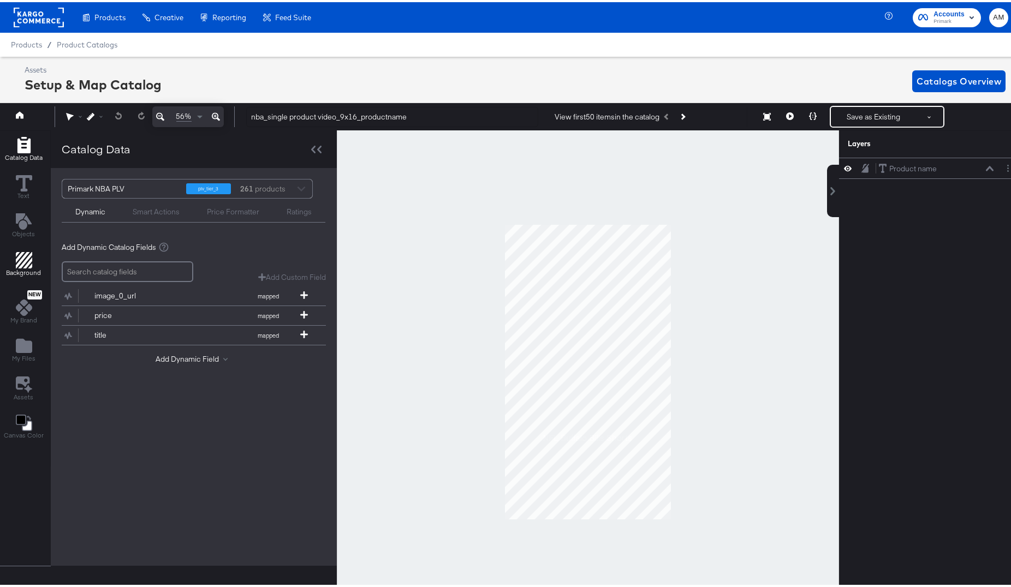
click at [20, 252] on icon "Add Rectangle" at bounding box center [24, 258] width 16 height 16
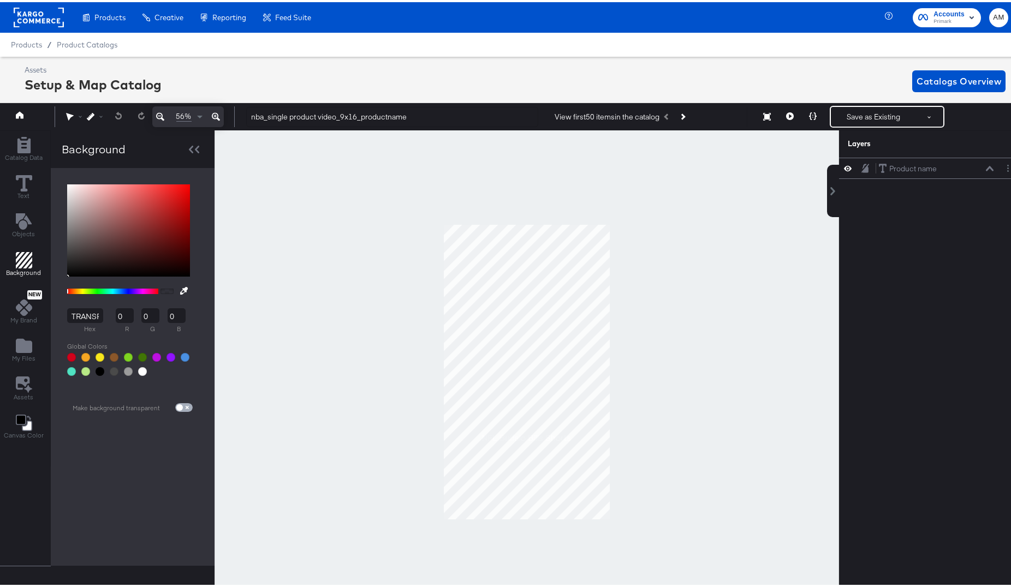
click at [187, 406] on input "checkbox" at bounding box center [179, 407] width 26 height 9
checkbox input "true"
type input "FFFFFF"
type input "255"
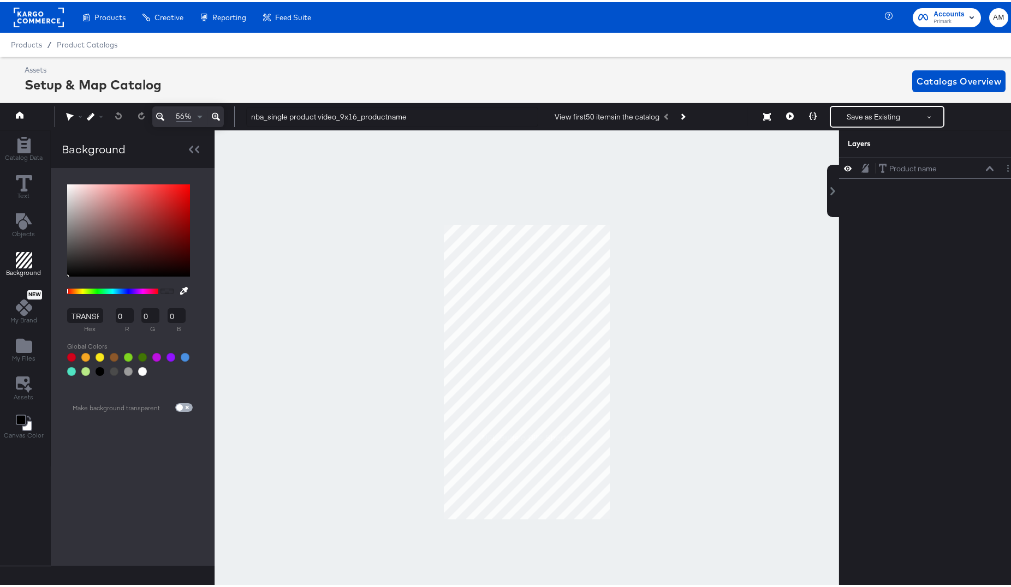
type input "255"
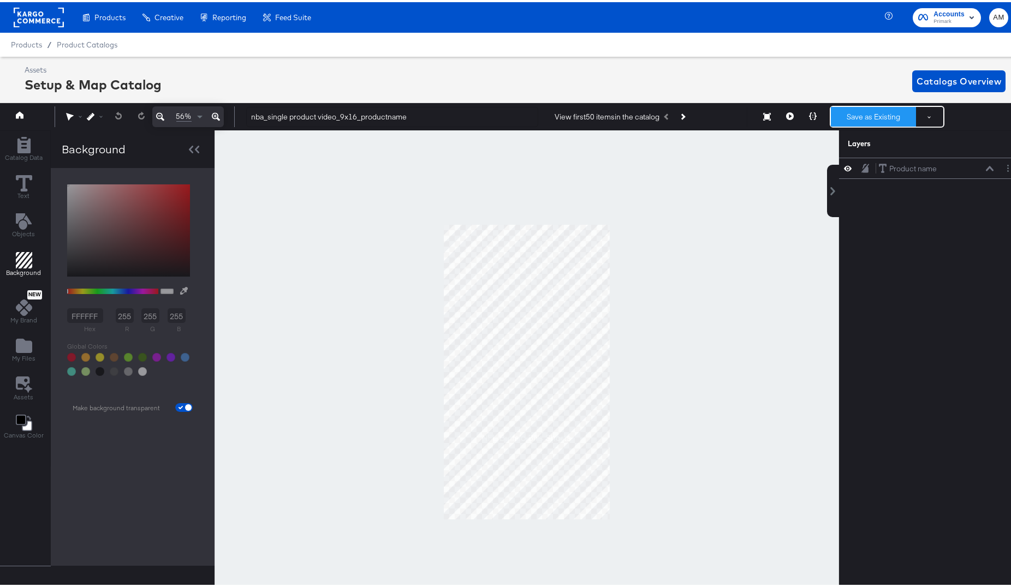
click at [869, 114] on button "Save as Existing" at bounding box center [873, 115] width 85 height 20
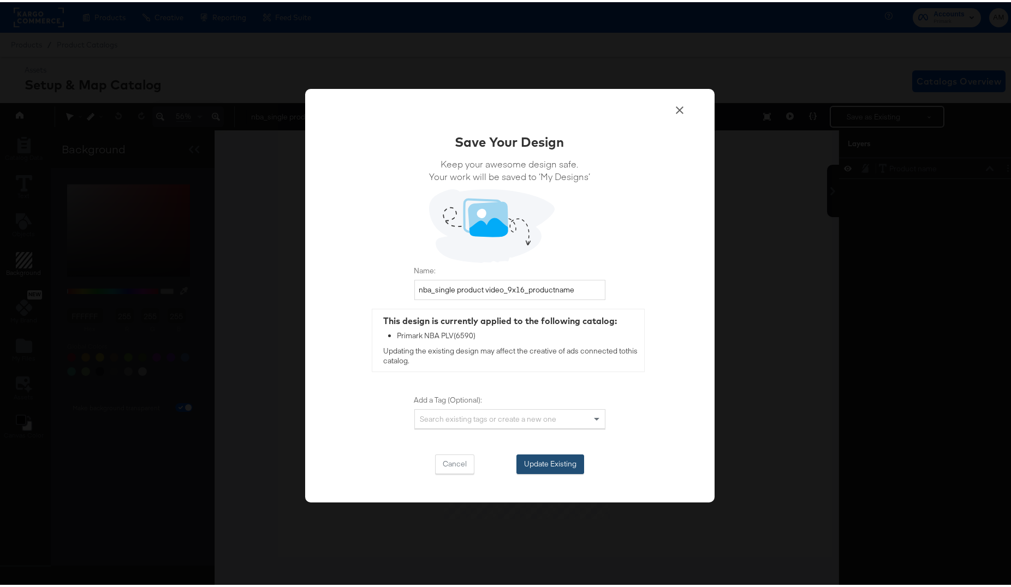
click at [528, 418] on button "Update Existing" at bounding box center [550, 462] width 68 height 20
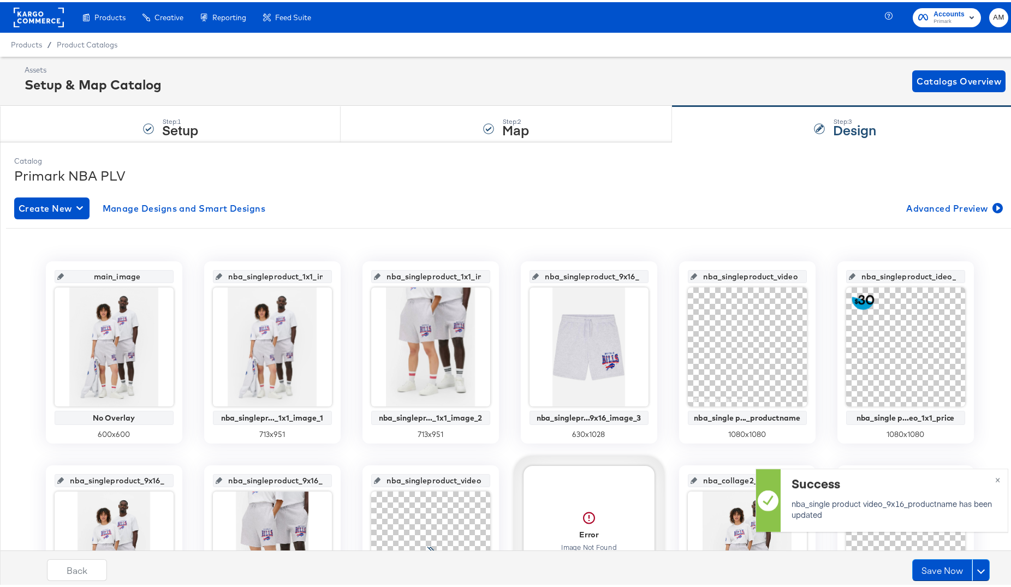
scroll to position [205, 0]
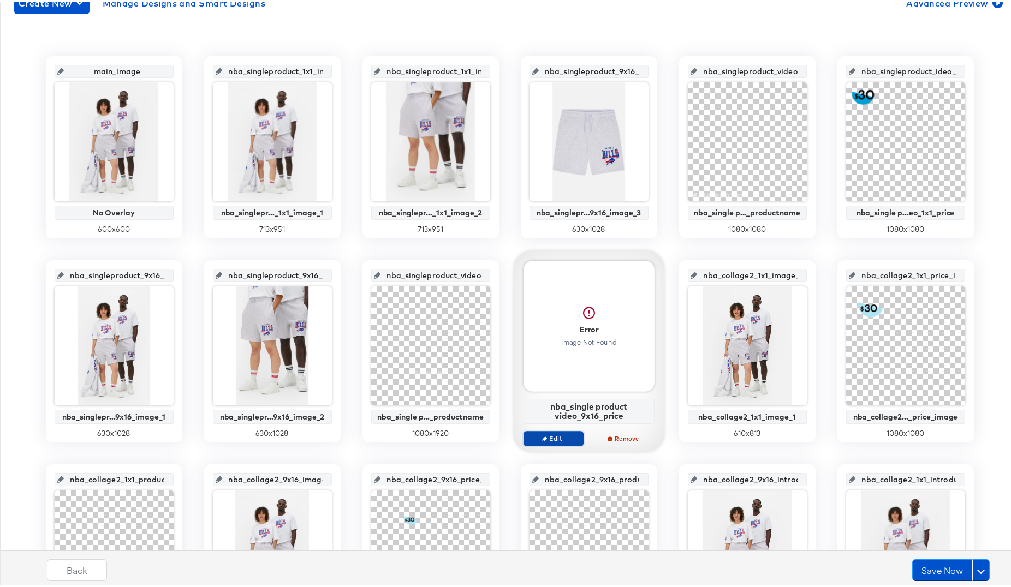
click at [561, 418] on span "Edit" at bounding box center [553, 436] width 50 height 8
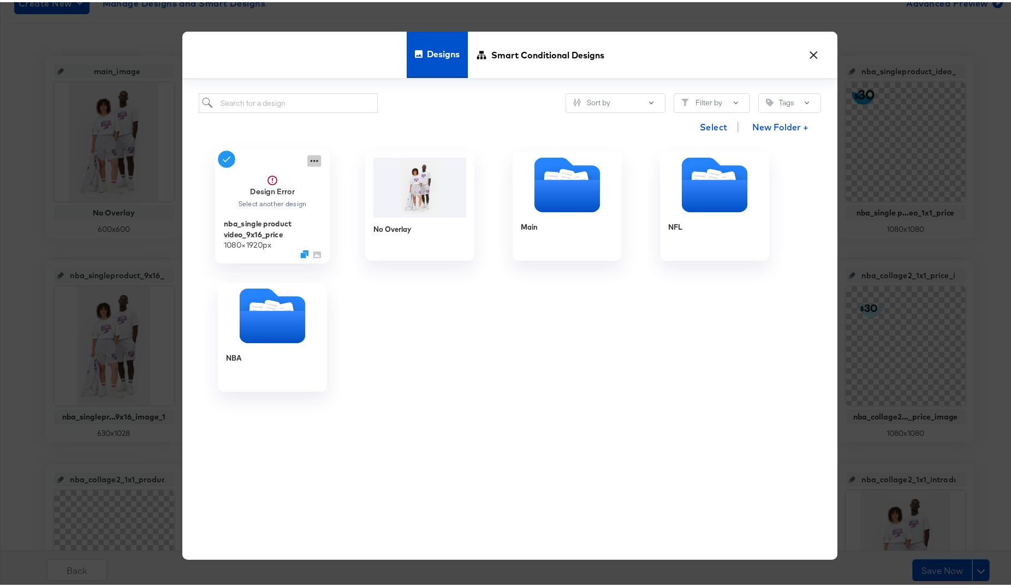
click at [311, 158] on icon at bounding box center [314, 159] width 8 height 2
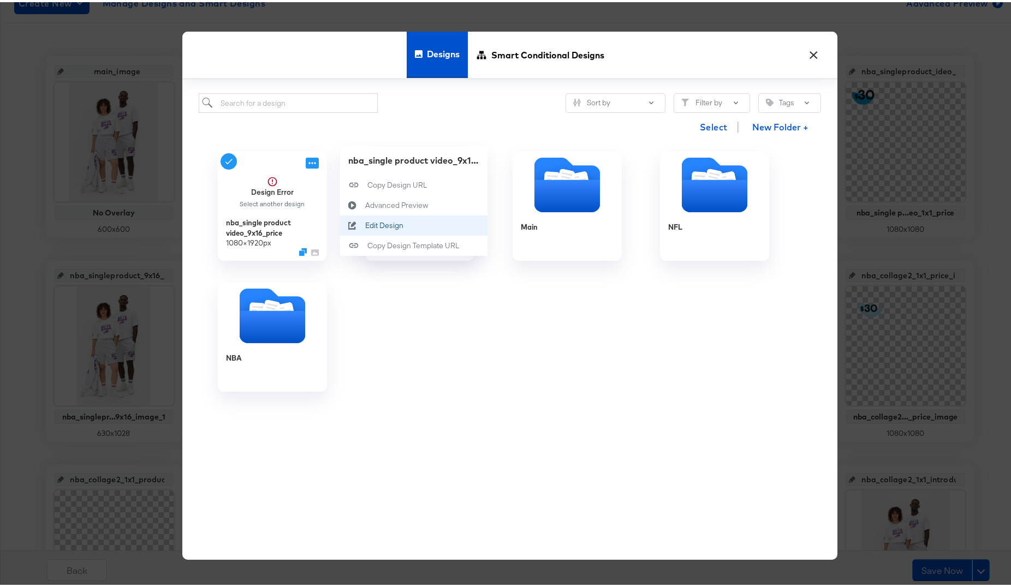
click at [365, 223] on div "Edit Design Edit Design" at bounding box center [365, 223] width 0 height 0
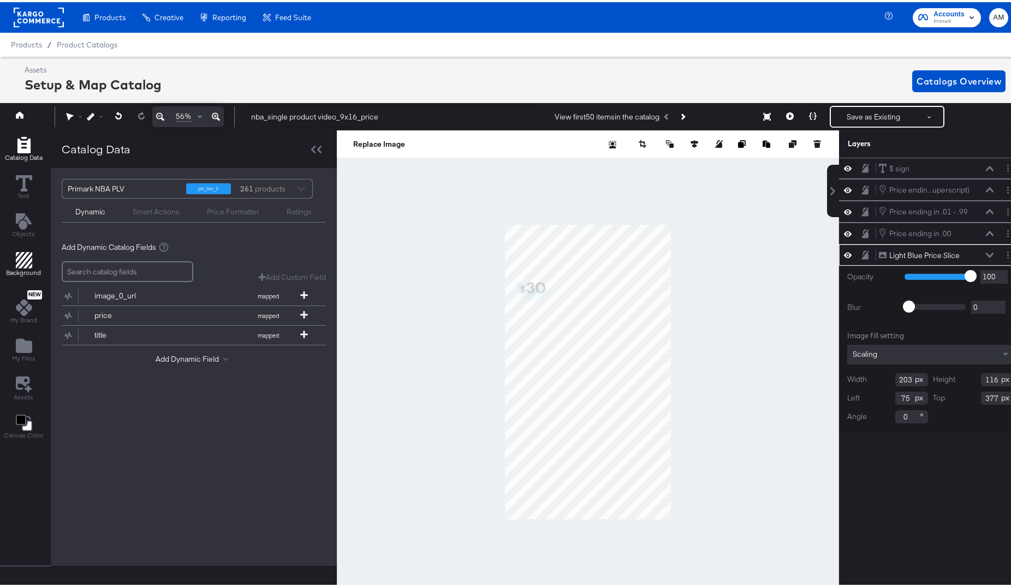
click at [25, 255] on icon "Add Rectangle" at bounding box center [24, 258] width 16 height 16
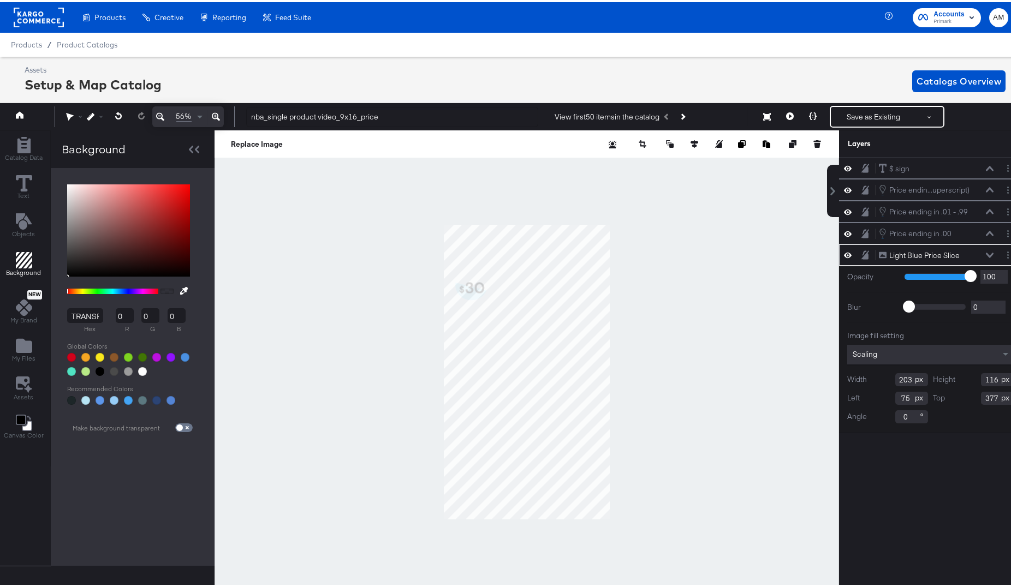
click at [183, 418] on span at bounding box center [183, 425] width 17 height 9
drag, startPoint x: 184, startPoint y: 428, endPoint x: 256, endPoint y: 412, distance: 73.9
click at [184, 418] on input "checkbox" at bounding box center [179, 428] width 26 height 9
checkbox input "true"
type input "FFFFFF"
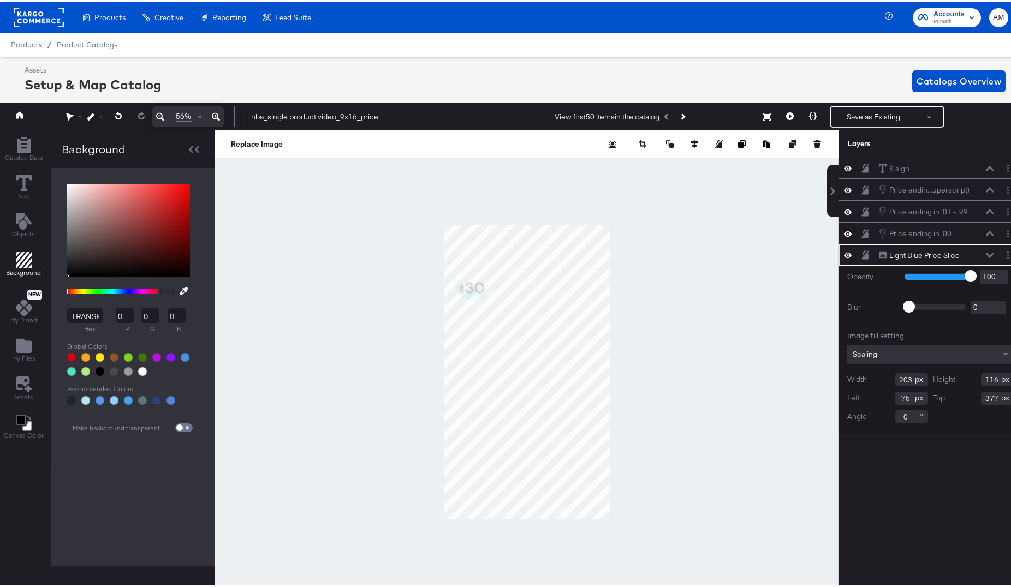
type input "255"
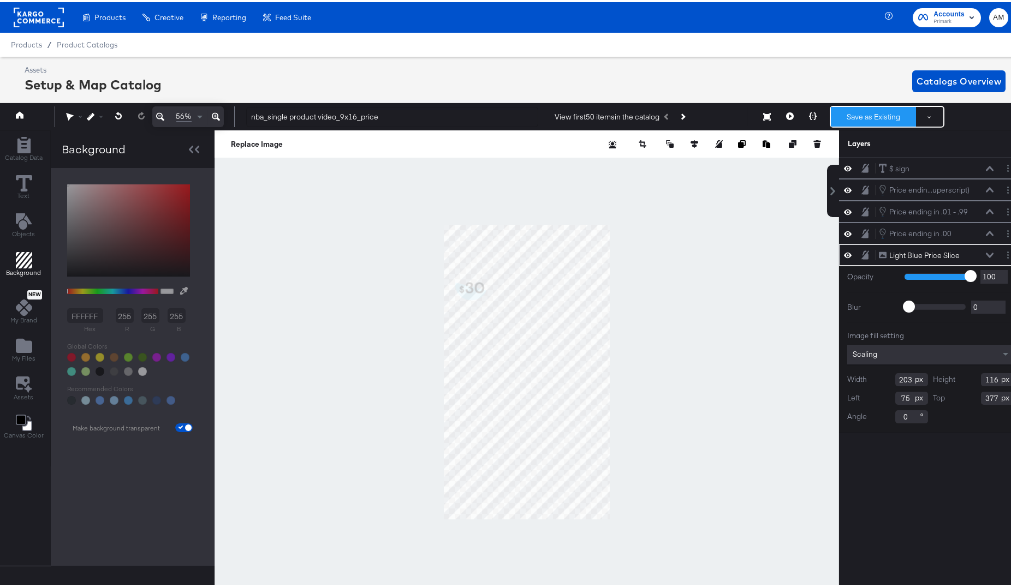
click at [862, 117] on button "Save as Existing" at bounding box center [873, 115] width 85 height 20
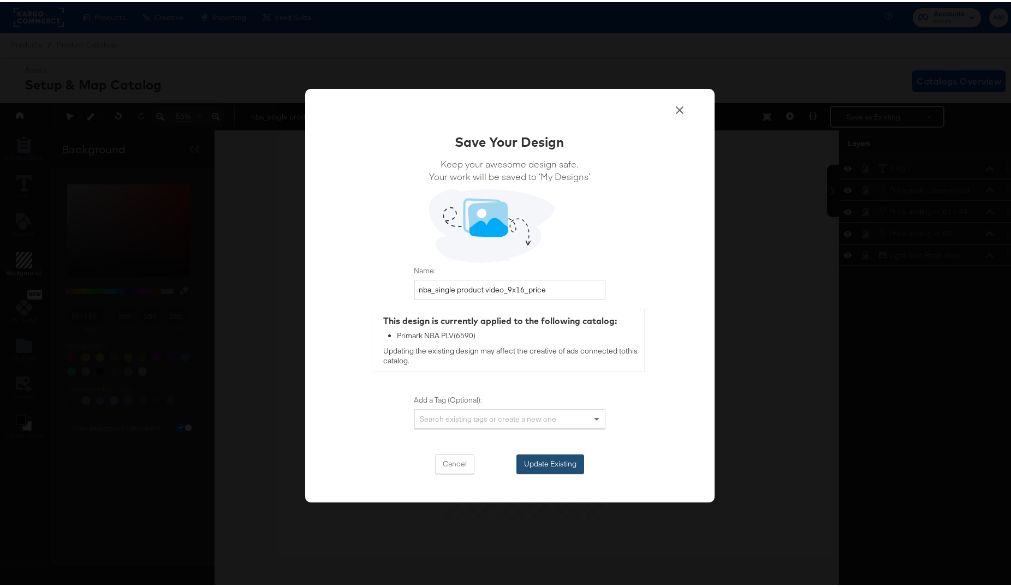
click at [552, 418] on button "Update Existing" at bounding box center [550, 462] width 68 height 20
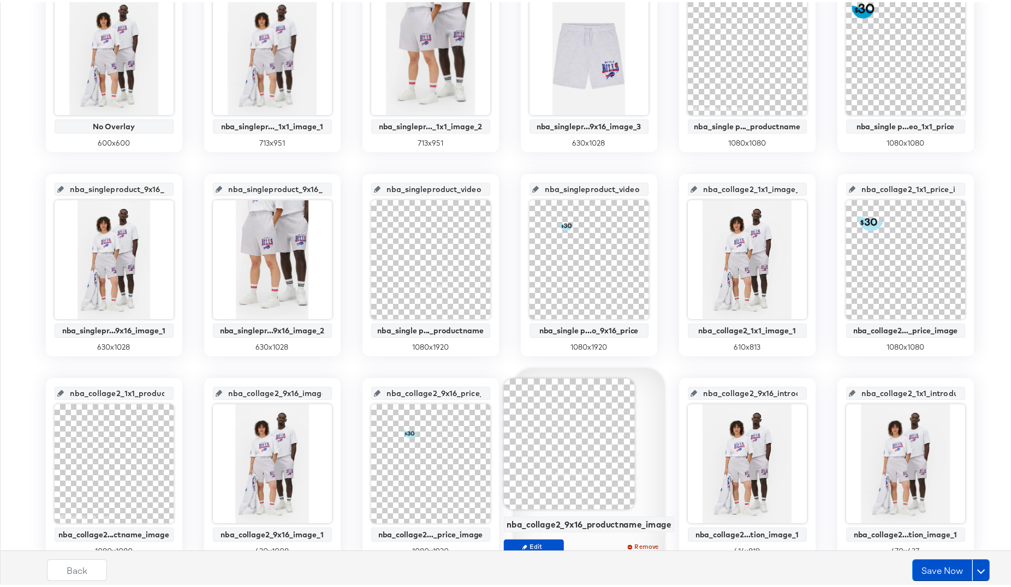
scroll to position [278, 0]
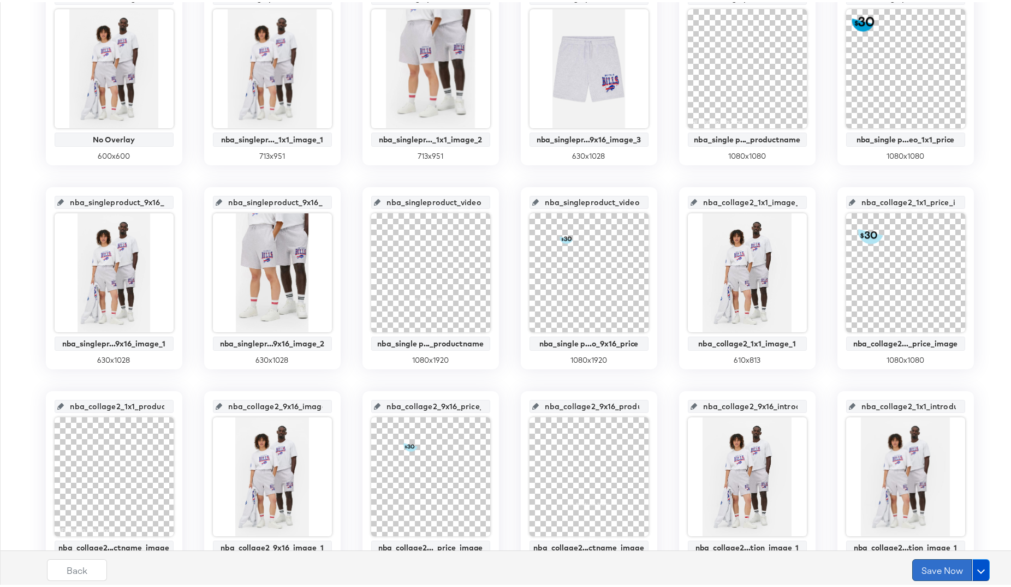
click at [920, 418] on button "Save Now" at bounding box center [942, 568] width 60 height 22
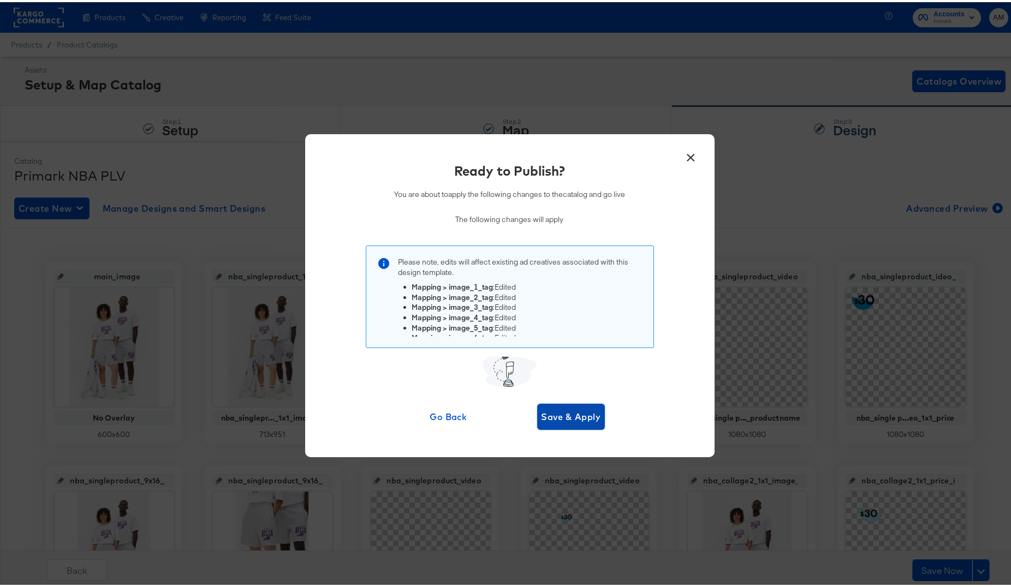
click at [565, 417] on span "Save & Apply" at bounding box center [570, 414] width 59 height 15
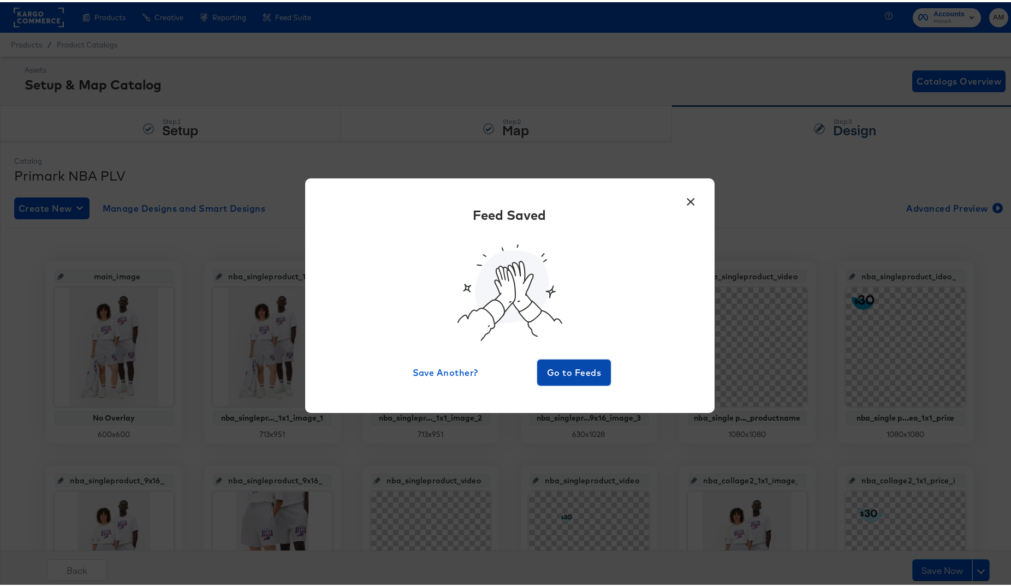
click at [564, 380] on button "Go to Feeds" at bounding box center [574, 371] width 74 height 26
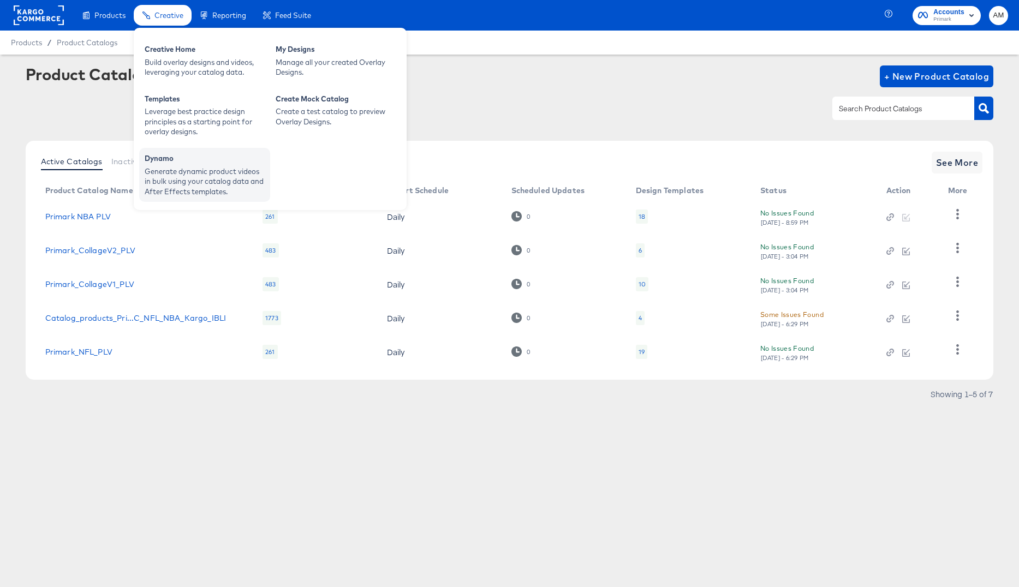
click at [191, 175] on div "Generate dynamic product videos in bulk using your catalog data and After Effec…" at bounding box center [205, 181] width 120 height 31
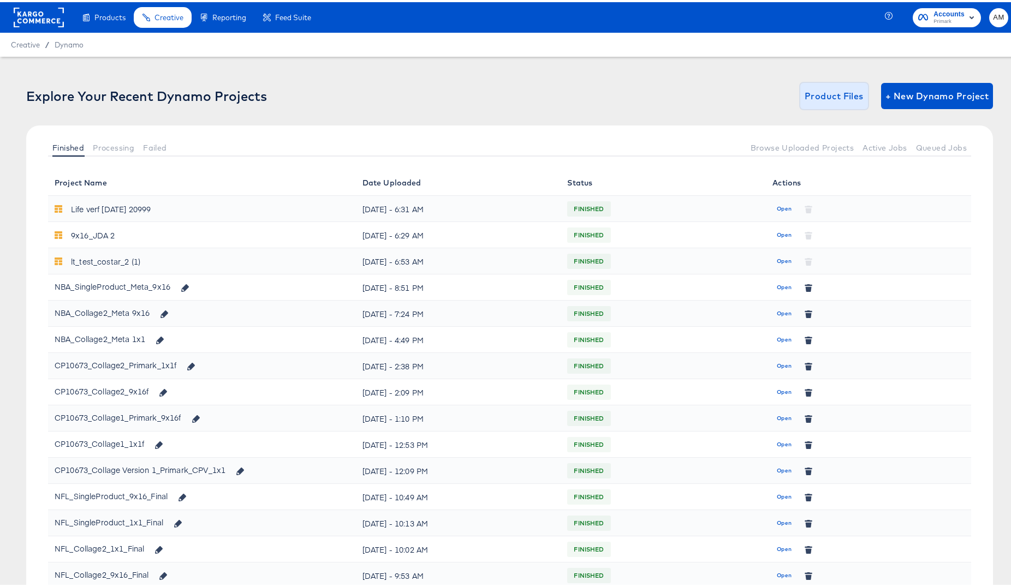
click at [817, 88] on span "Product Files" at bounding box center [834, 93] width 59 height 15
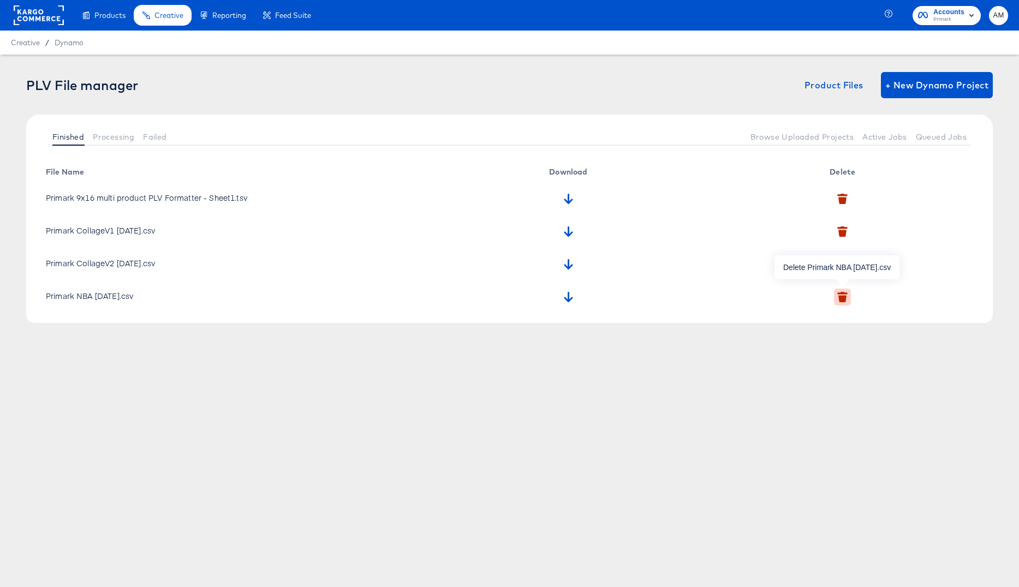
click at [845, 296] on icon "button" at bounding box center [842, 298] width 8 height 7
click at [830, 346] on icon "button" at bounding box center [831, 348] width 8 height 8
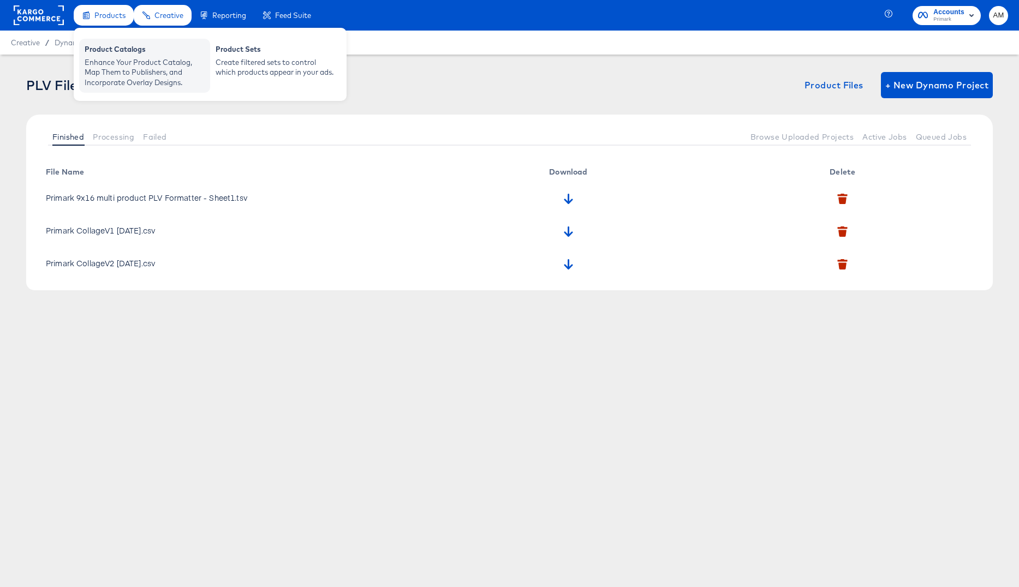
click at [123, 72] on div "Enhance Your Product Catalog, Map Them to Publishers, and Incorporate Overlay D…" at bounding box center [145, 72] width 120 height 31
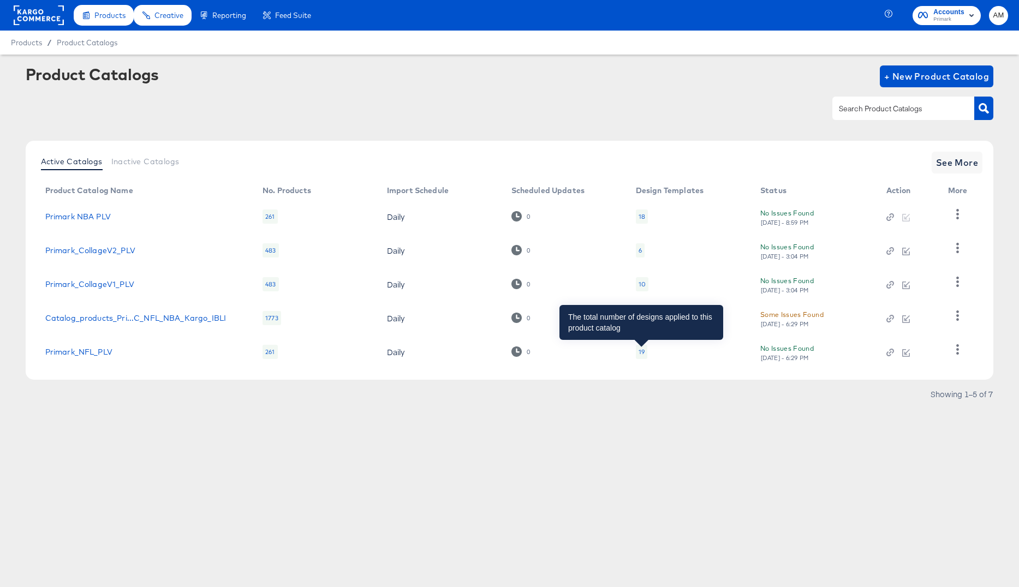
click at [640, 353] on div "19" at bounding box center [642, 352] width 6 height 9
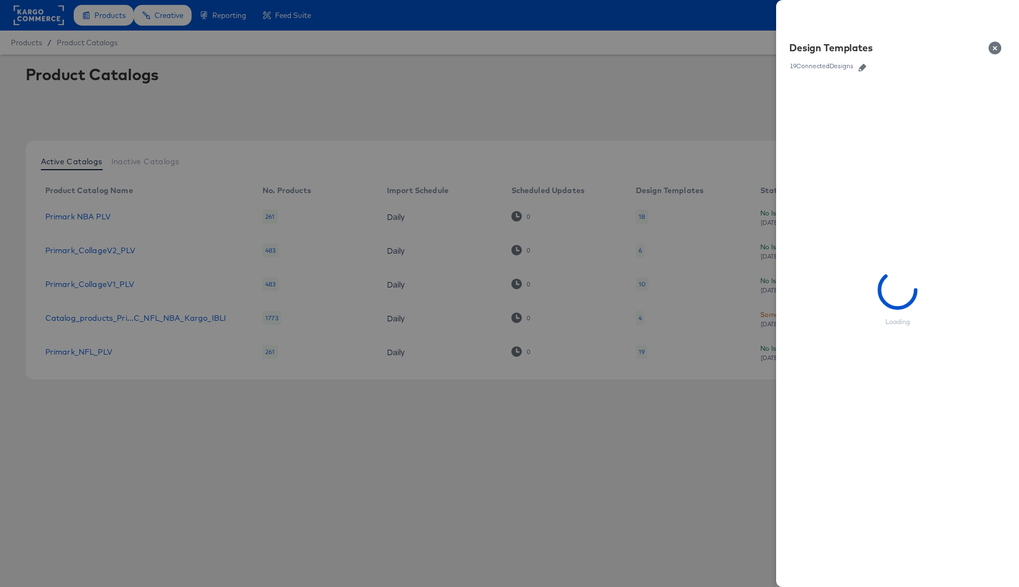
click at [866, 68] on icon "button" at bounding box center [863, 68] width 8 height 8
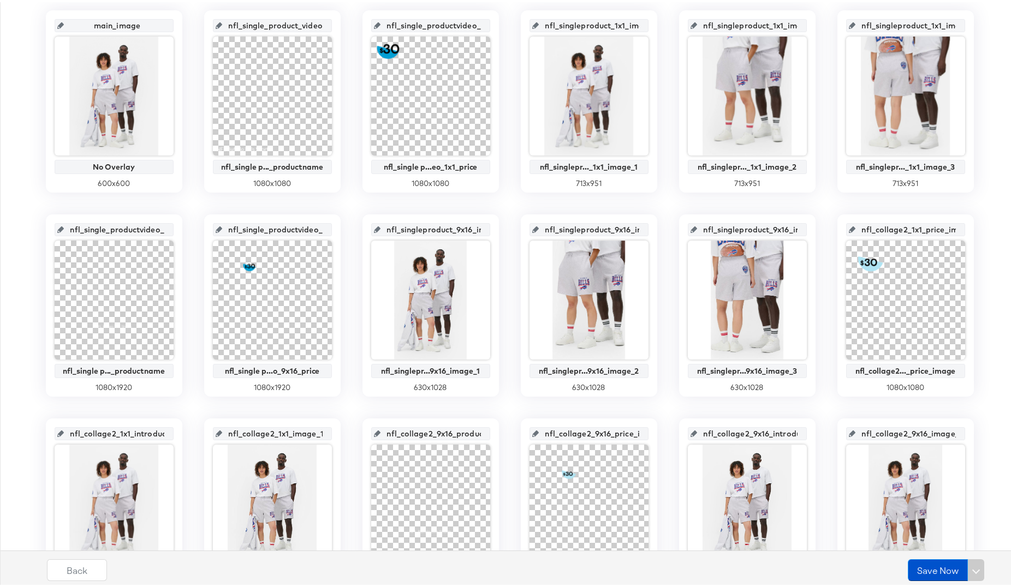
scroll to position [255, 0]
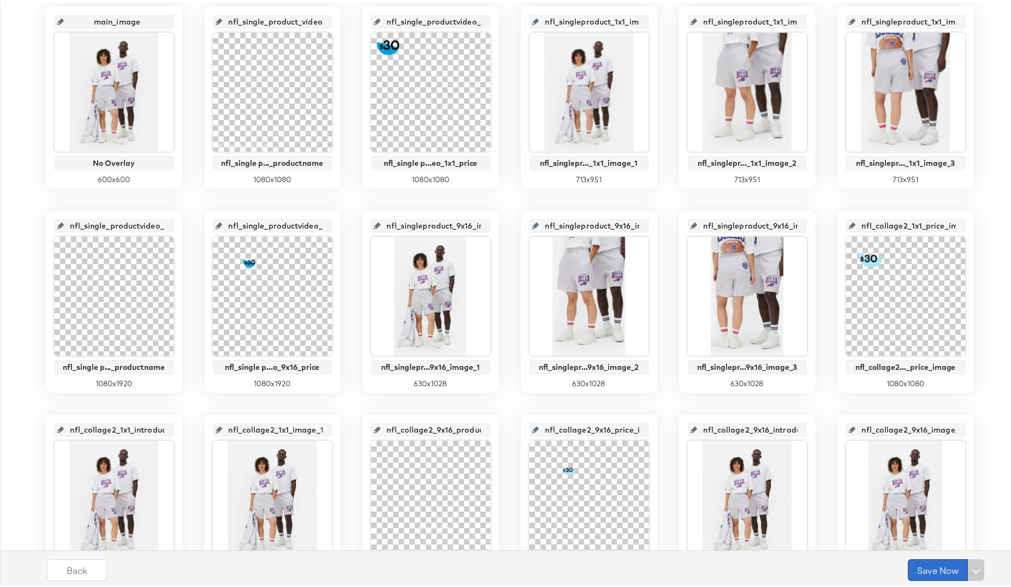
click at [913, 418] on button "Save Now" at bounding box center [938, 568] width 60 height 22
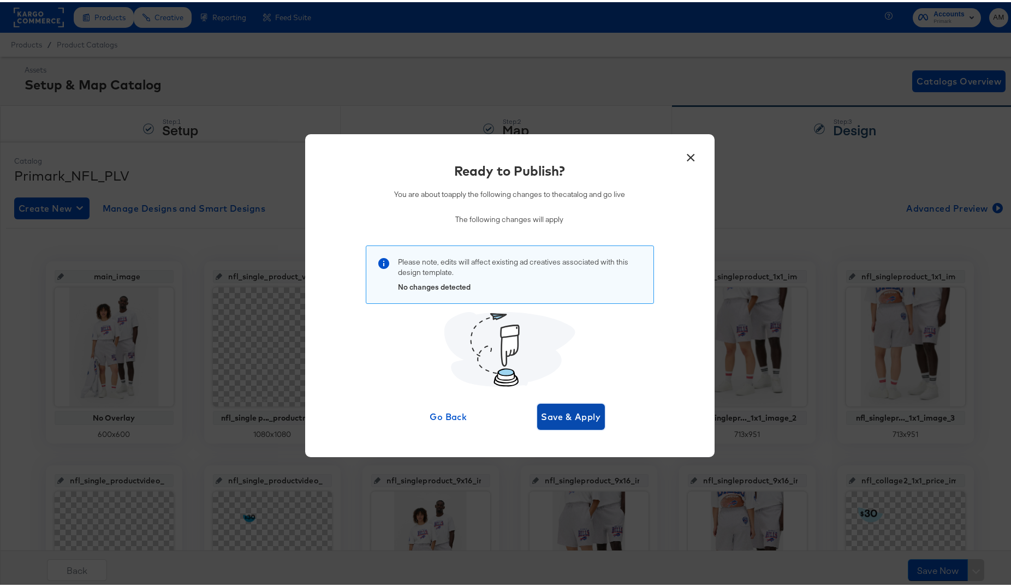
click at [563, 411] on span "Save & Apply" at bounding box center [570, 414] width 59 height 15
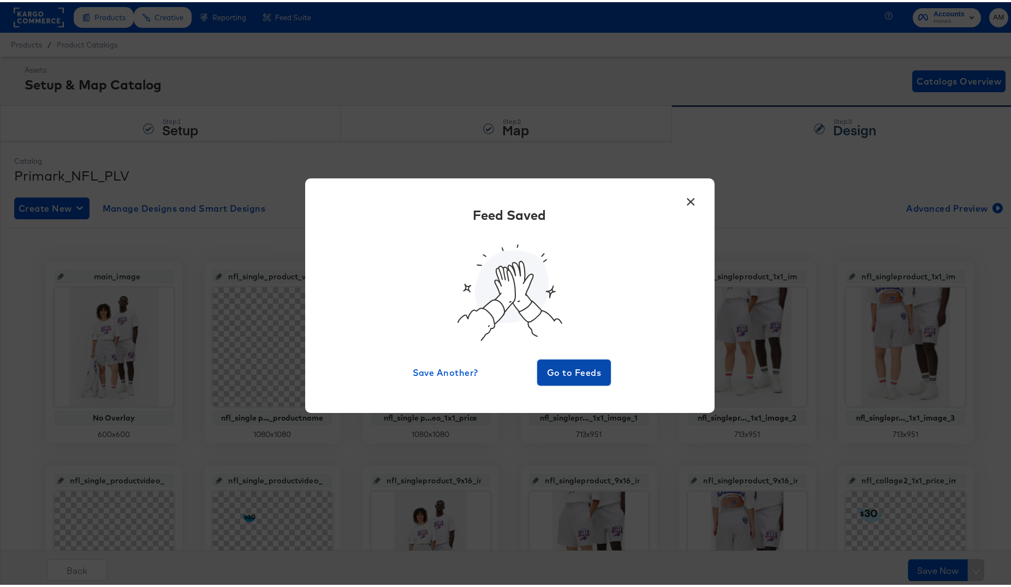
click at [584, 375] on span "Go to Feeds" at bounding box center [573, 370] width 65 height 15
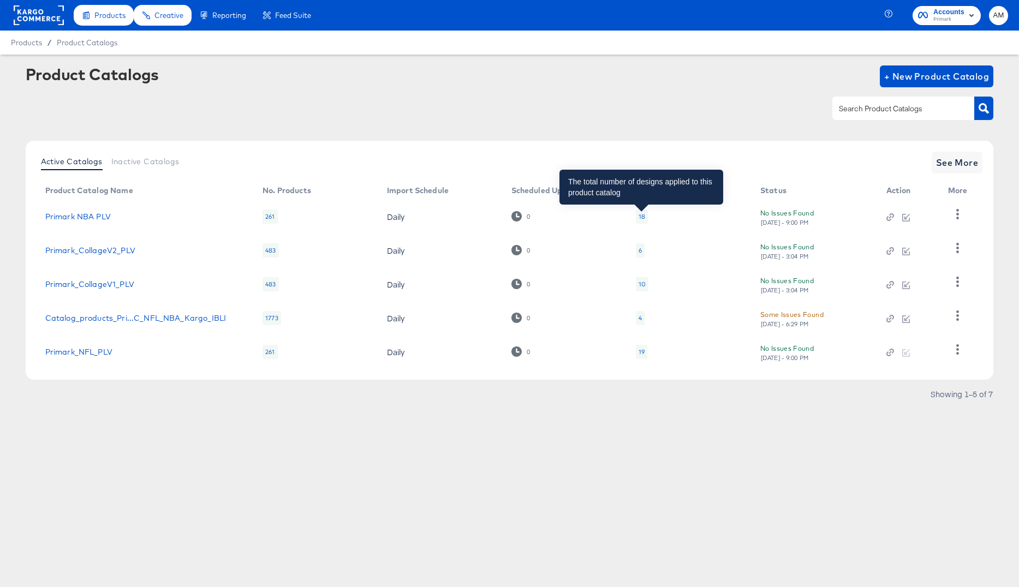
click at [642, 216] on div "18" at bounding box center [642, 216] width 7 height 9
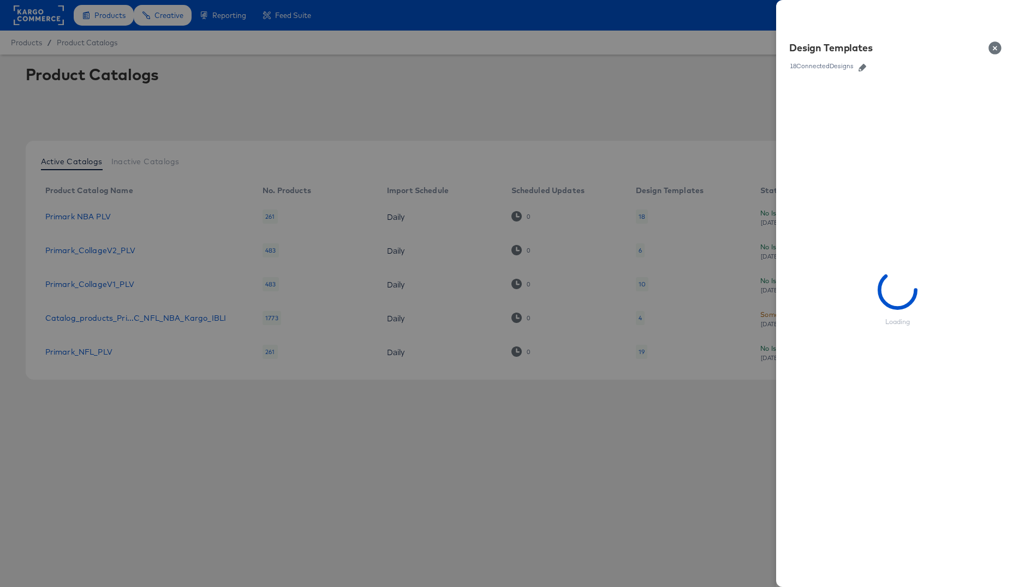
click at [862, 66] on icon "button" at bounding box center [863, 68] width 8 height 8
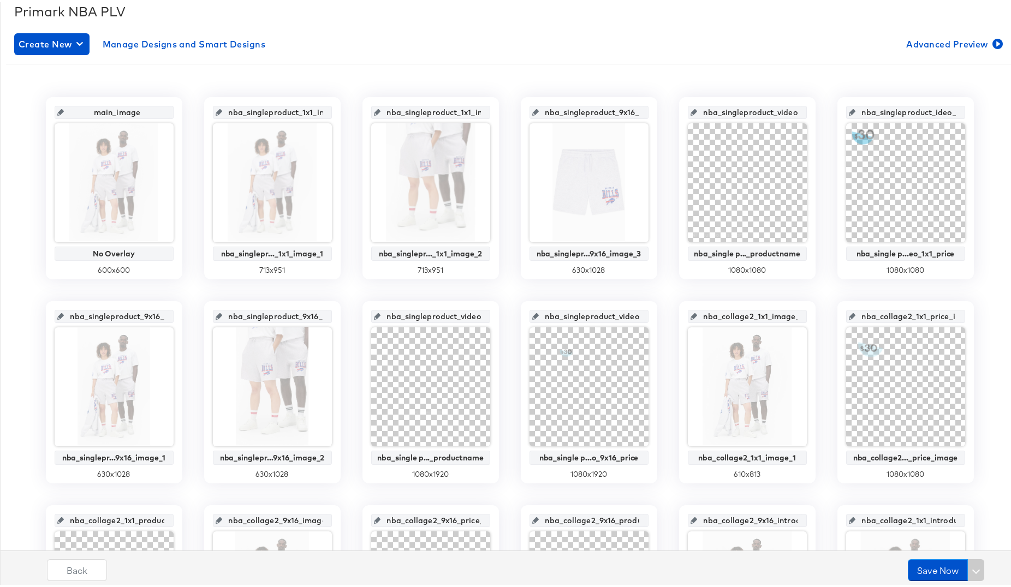
scroll to position [173, 0]
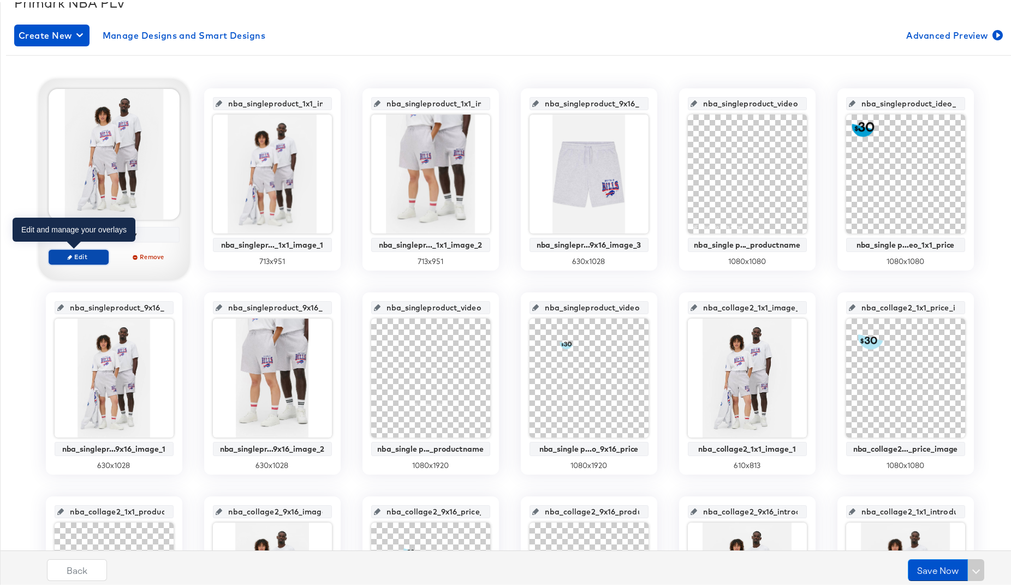
click at [85, 255] on span "Edit" at bounding box center [78, 255] width 50 height 8
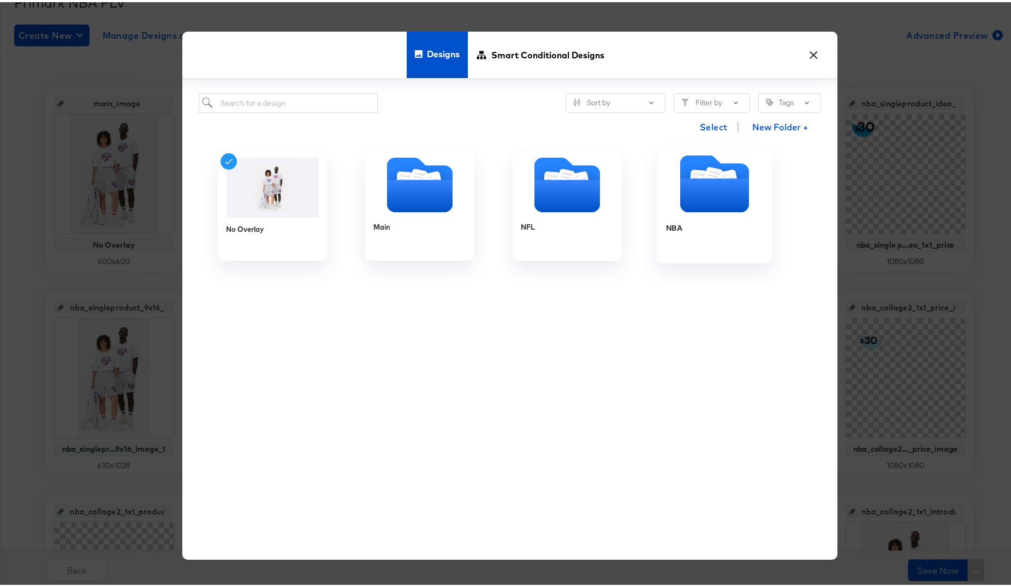
click at [695, 176] on icon "Folder" at bounding box center [697, 178] width 17 height 21
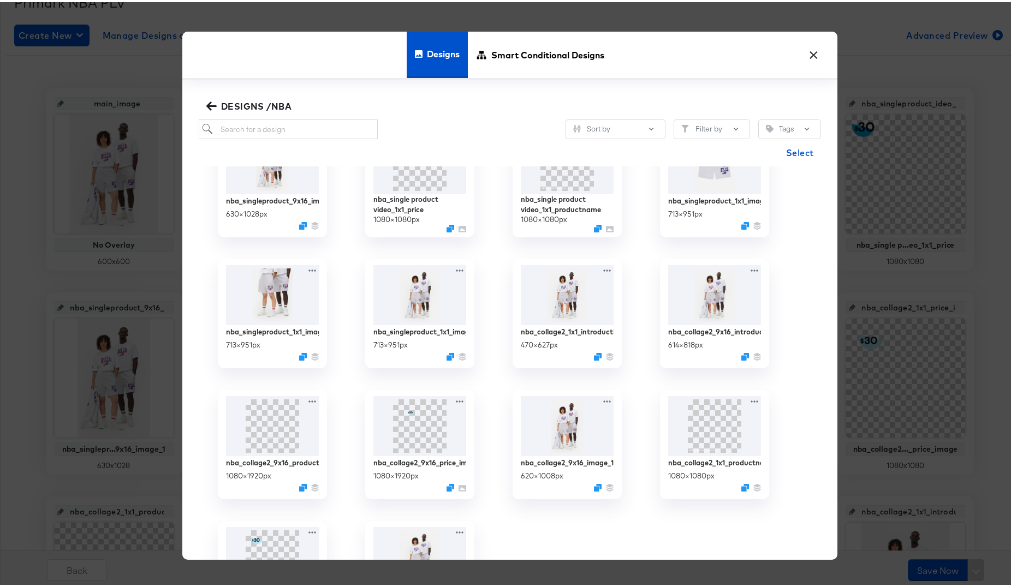
scroll to position [161, 0]
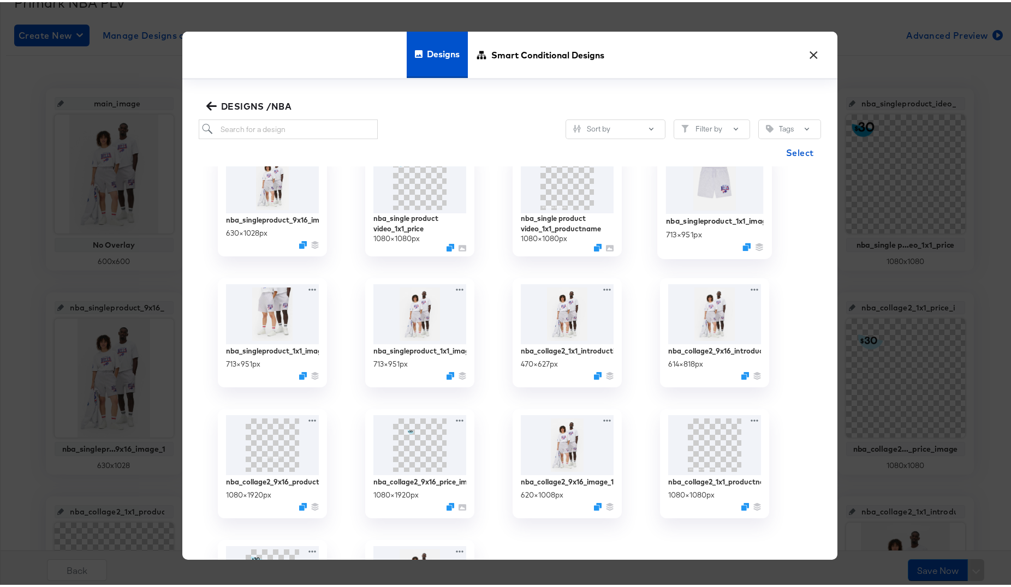
click at [696, 198] on img at bounding box center [714, 180] width 98 height 63
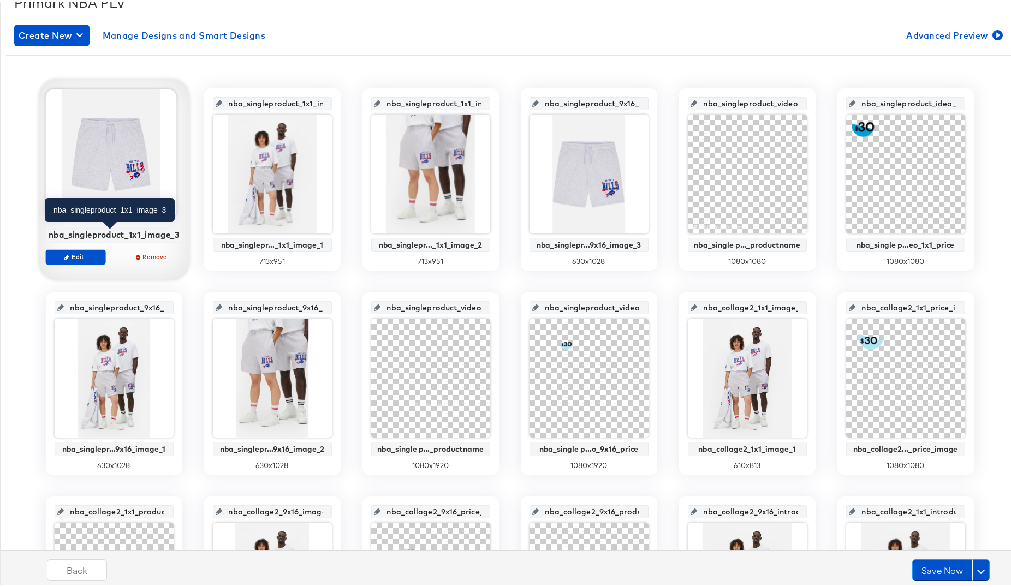
click at [65, 231] on div "nba_singleproduct_1x1_image_3" at bounding box center [114, 233] width 131 height 10
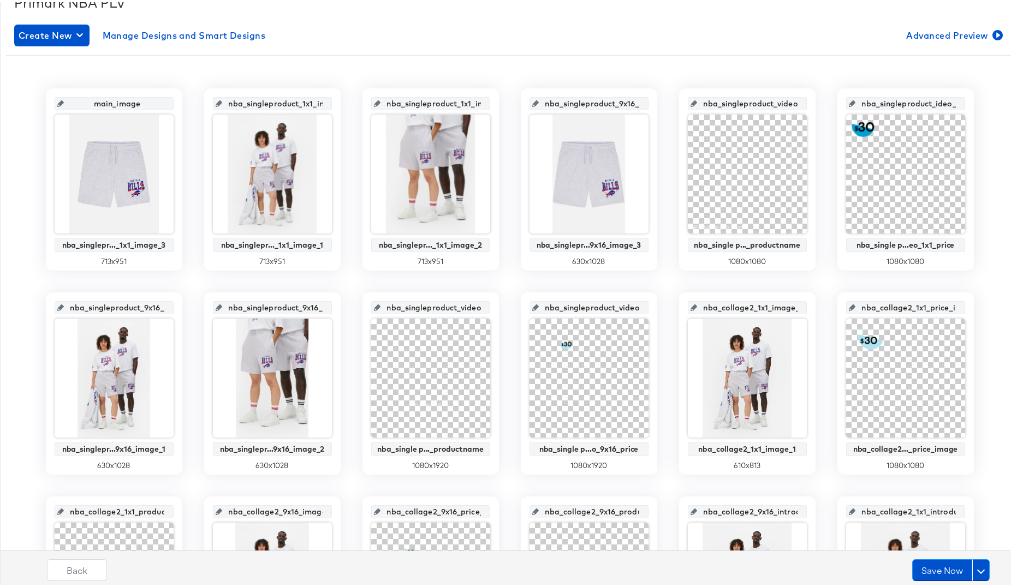
click at [103, 97] on input "main_image" at bounding box center [117, 96] width 107 height 29
paste input "nba_singleproduct_1x1_image_3"
type input "nba_singleproduct_1x1_image_3"
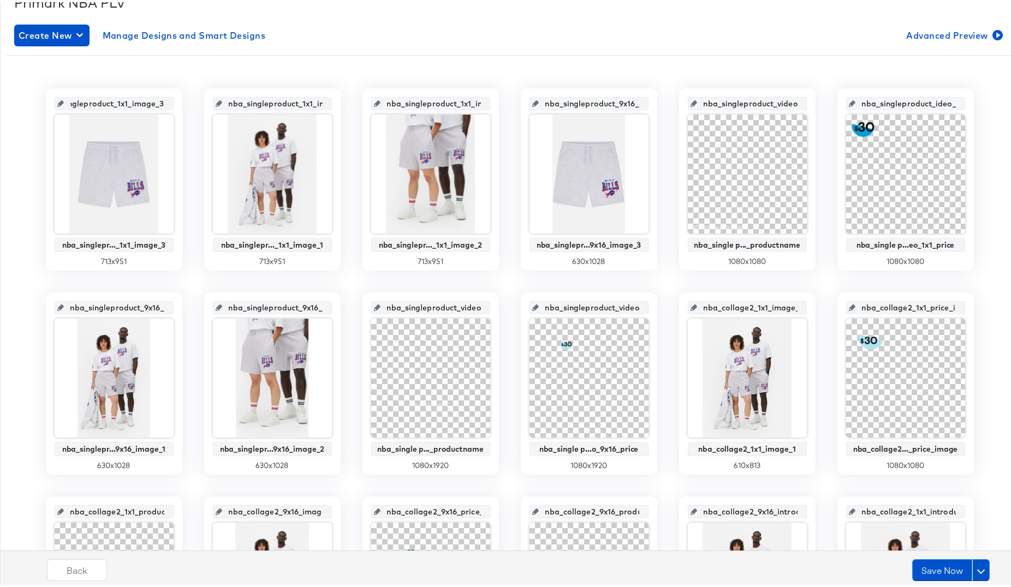
click at [190, 272] on div "nba_singleproduct_1x1_image_3 nba_singlepr..._1x1_image_3 713 x 951 nba_singlep…" at bounding box center [509, 483] width 1007 height 795
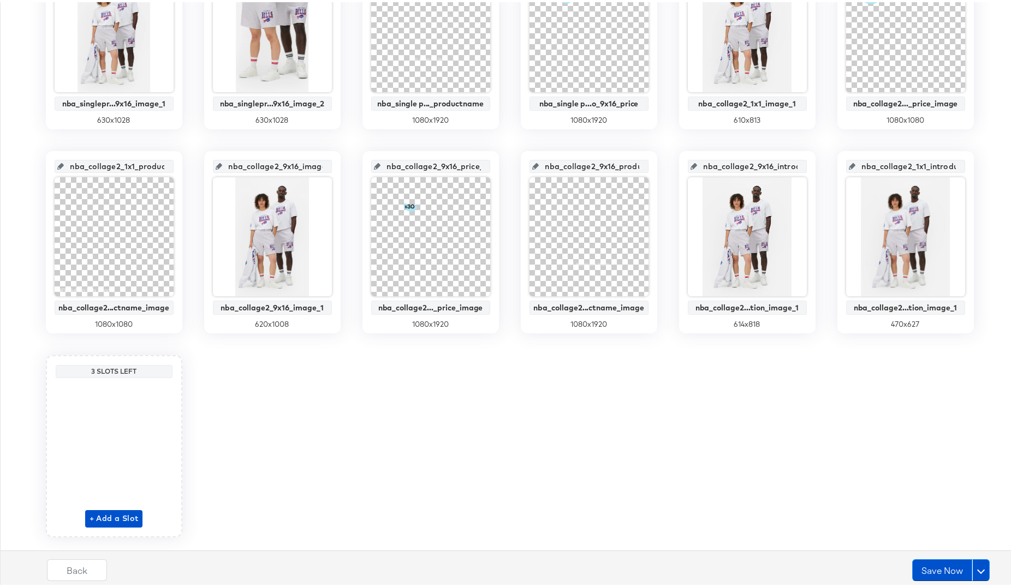
scroll to position [545, 0]
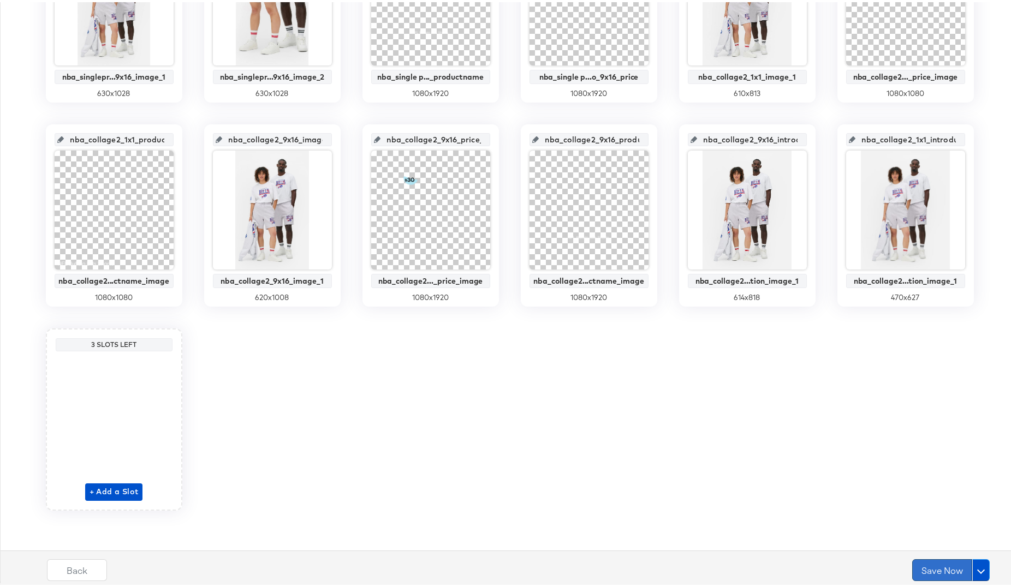
click at [930, 418] on button "Save Now" at bounding box center [942, 568] width 60 height 22
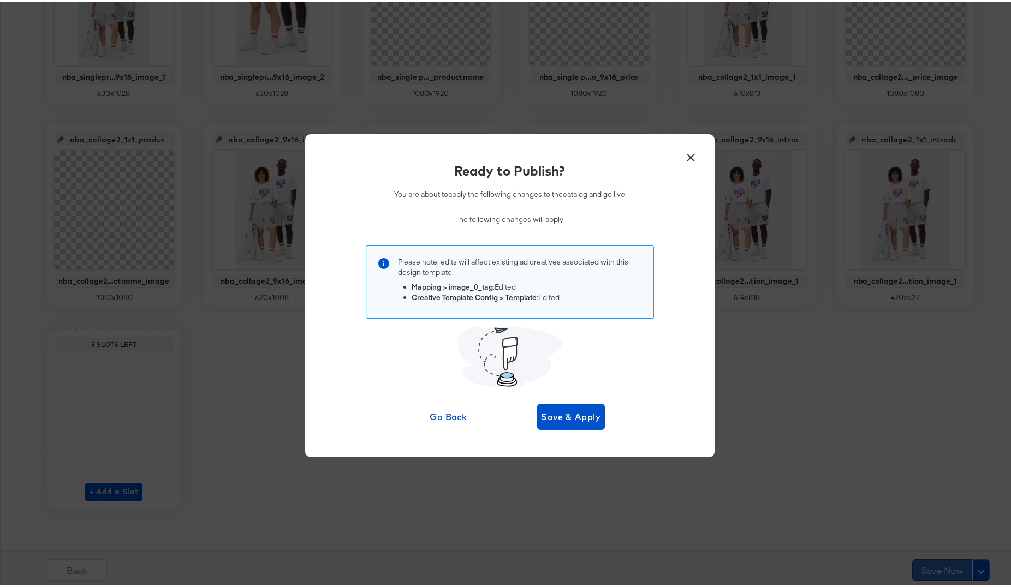
scroll to position [0, 0]
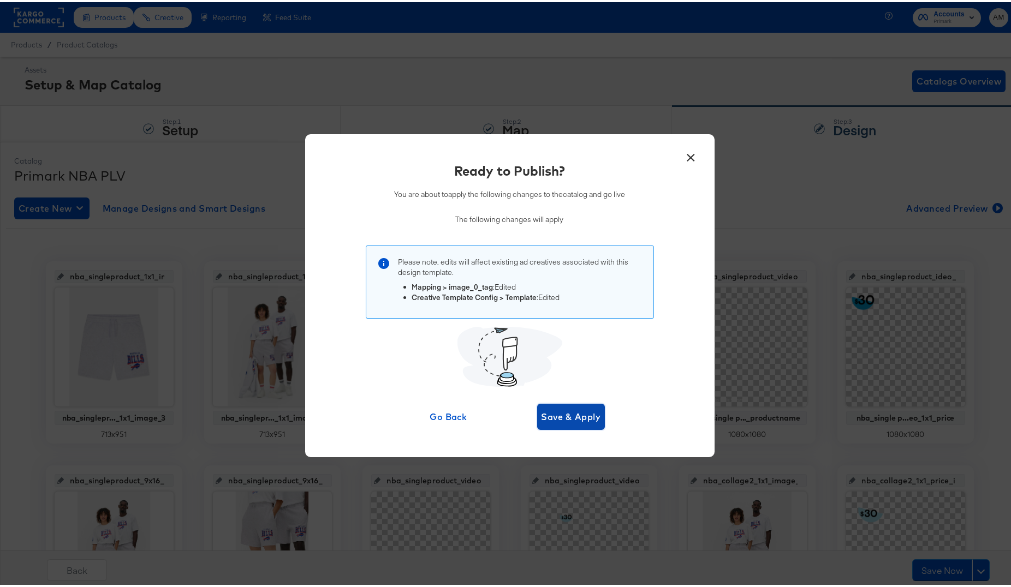
click at [558, 416] on span "Save & Apply" at bounding box center [570, 414] width 59 height 15
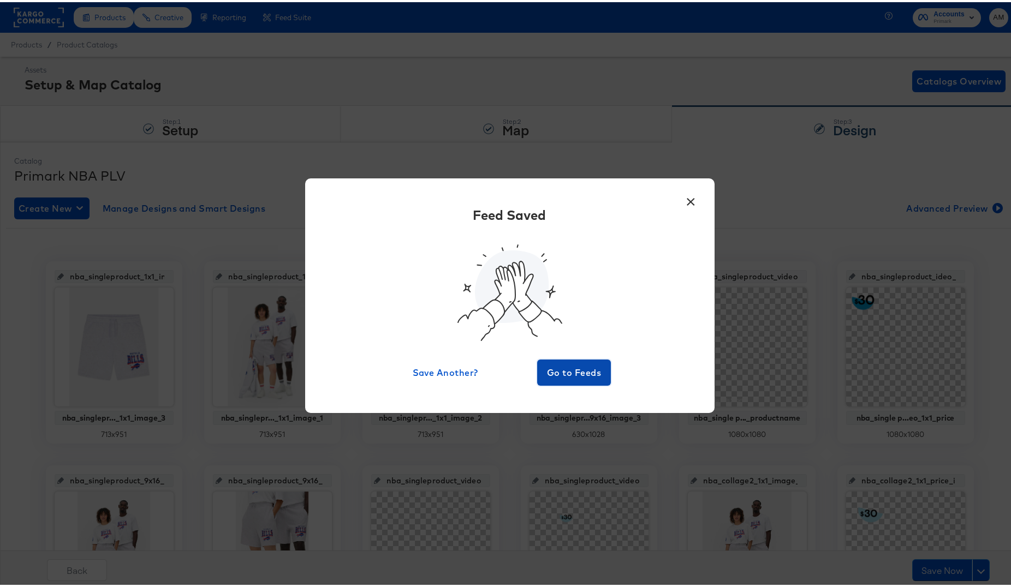
click at [567, 372] on span "Go to Feeds" at bounding box center [573, 370] width 65 height 15
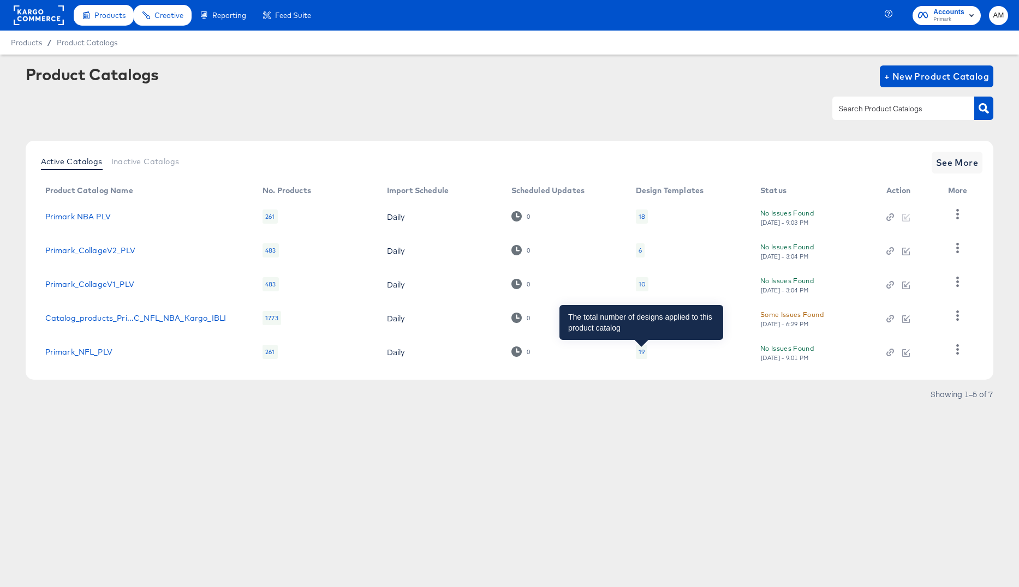
click at [639, 351] on div "19" at bounding box center [642, 352] width 6 height 9
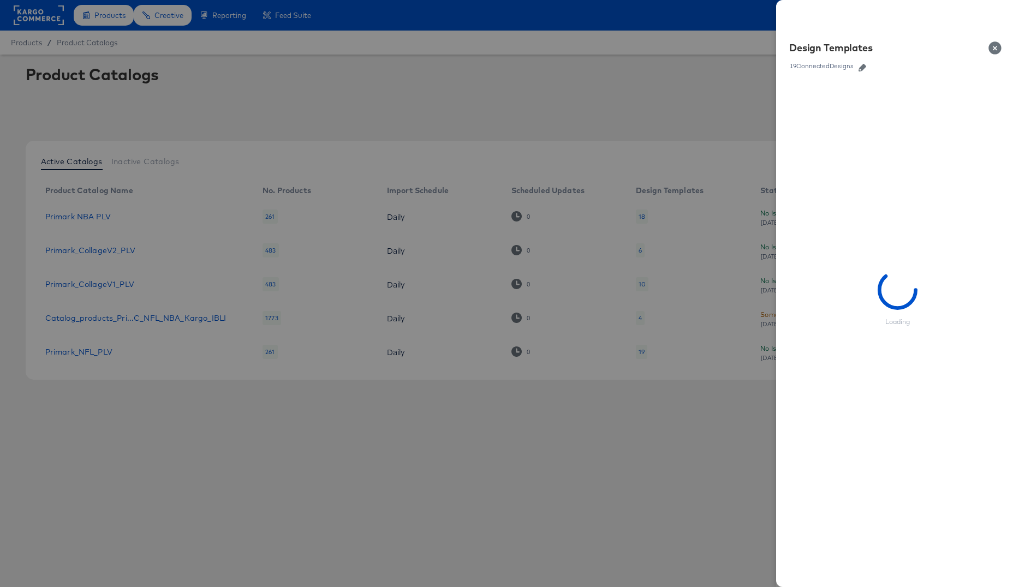
click at [866, 69] on icon "button" at bounding box center [863, 68] width 8 height 8
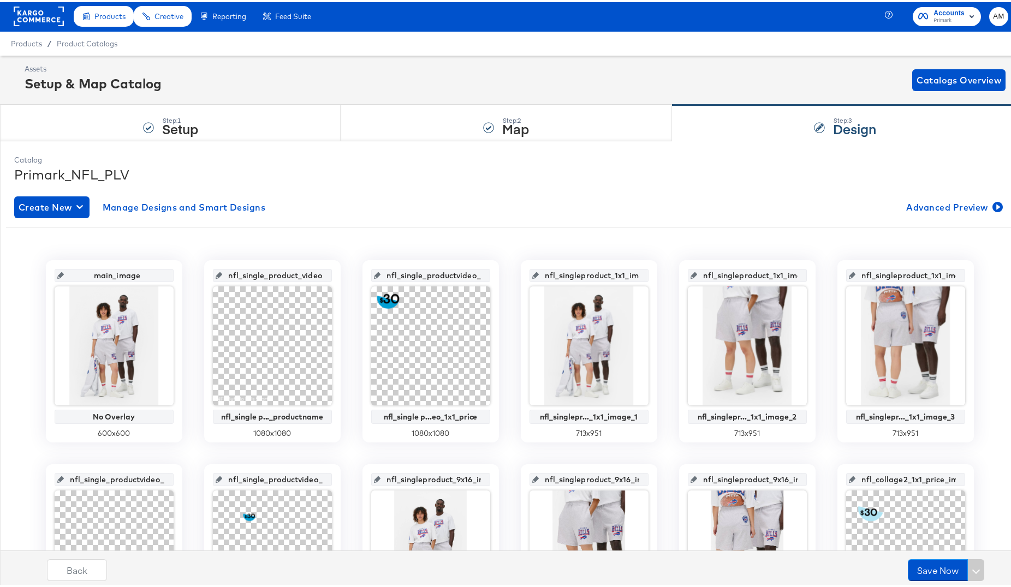
scroll to position [2, 0]
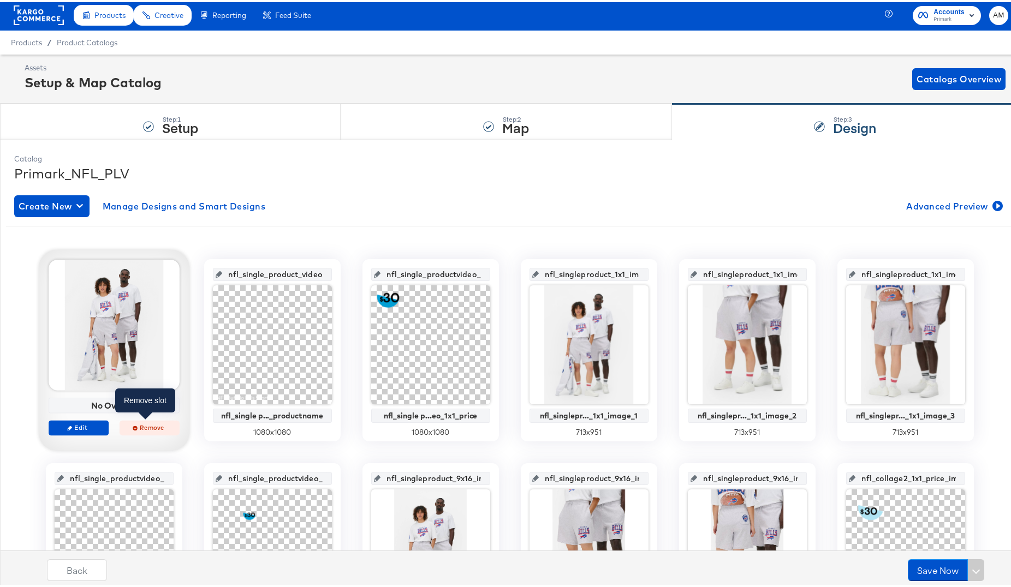
click at [143, 418] on span "Remove" at bounding box center [149, 425] width 50 height 8
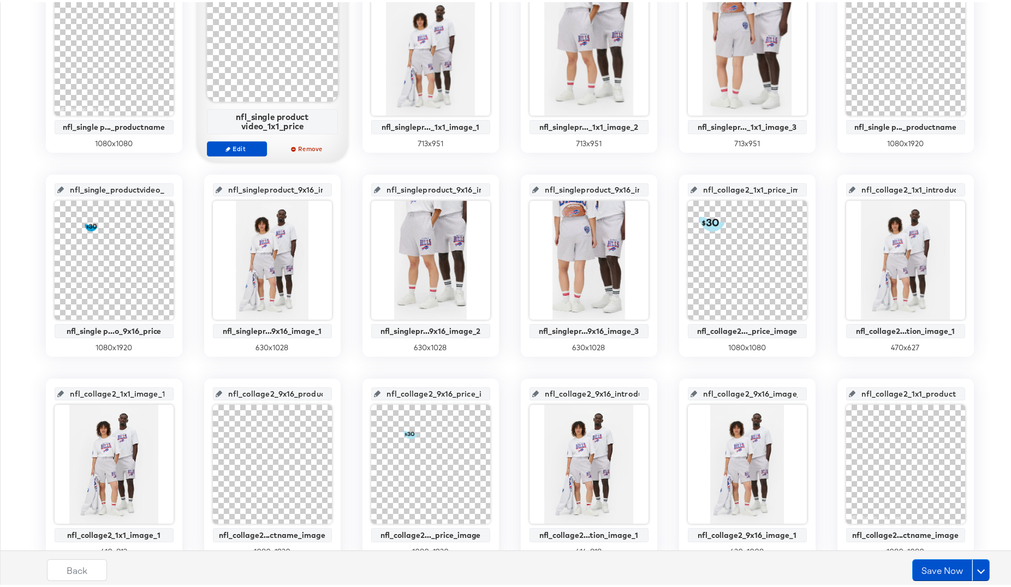
scroll to position [245, 0]
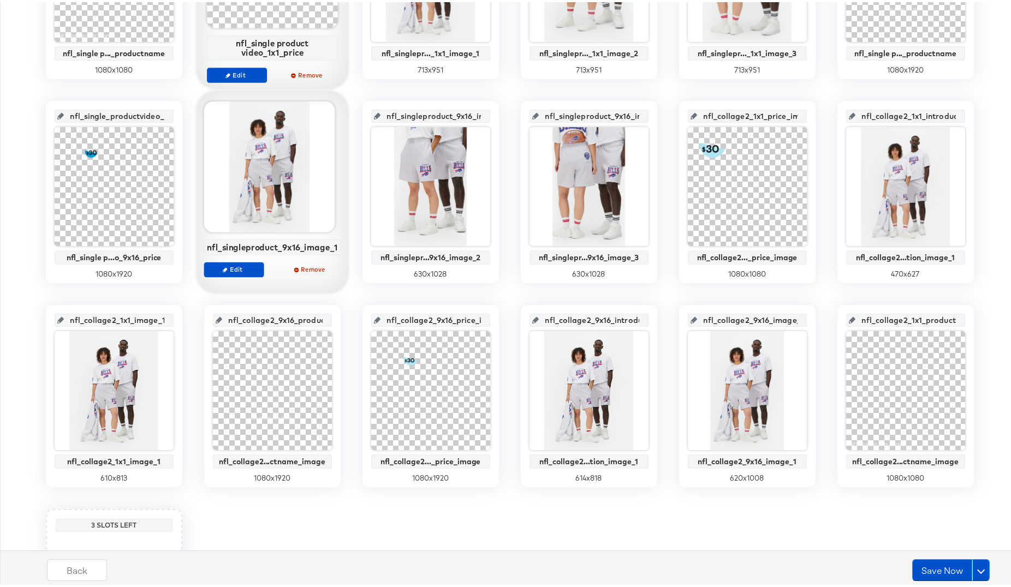
scroll to position [545, 0]
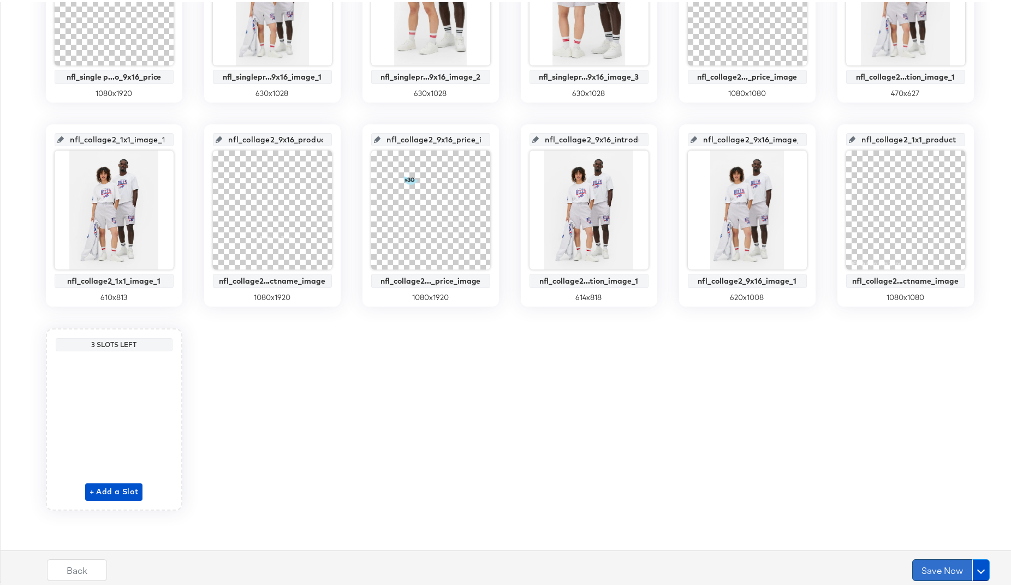
click at [917, 569] on button "Save Now" at bounding box center [942, 568] width 60 height 22
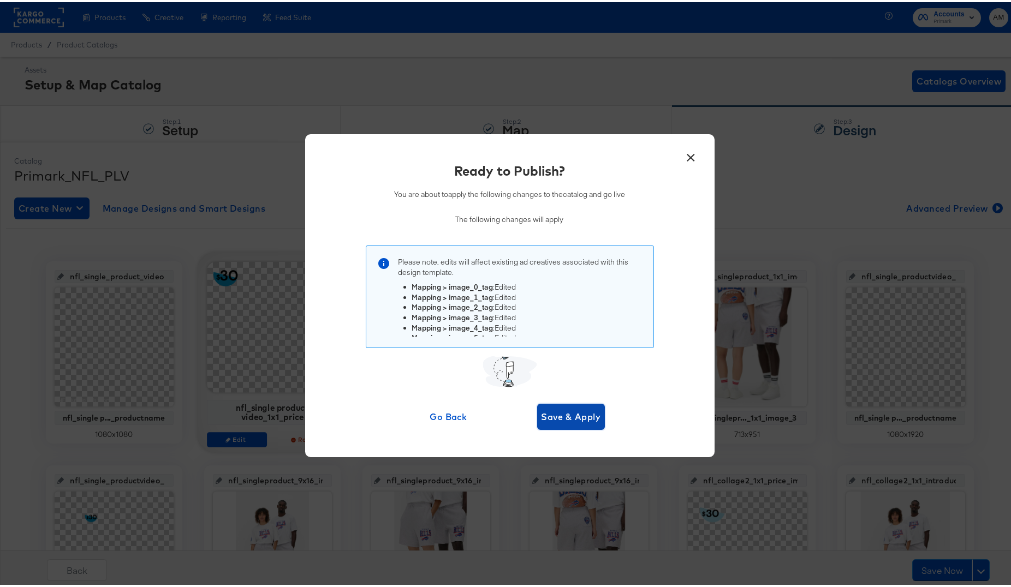
click at [567, 418] on span "Save & Apply" at bounding box center [570, 414] width 59 height 15
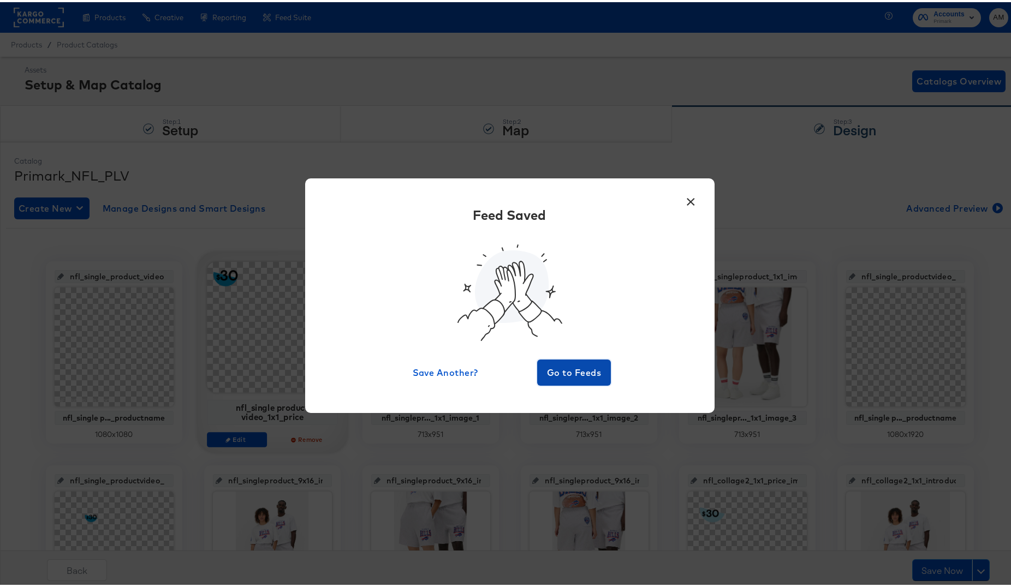
click at [571, 372] on span "Go to Feeds" at bounding box center [573, 370] width 65 height 15
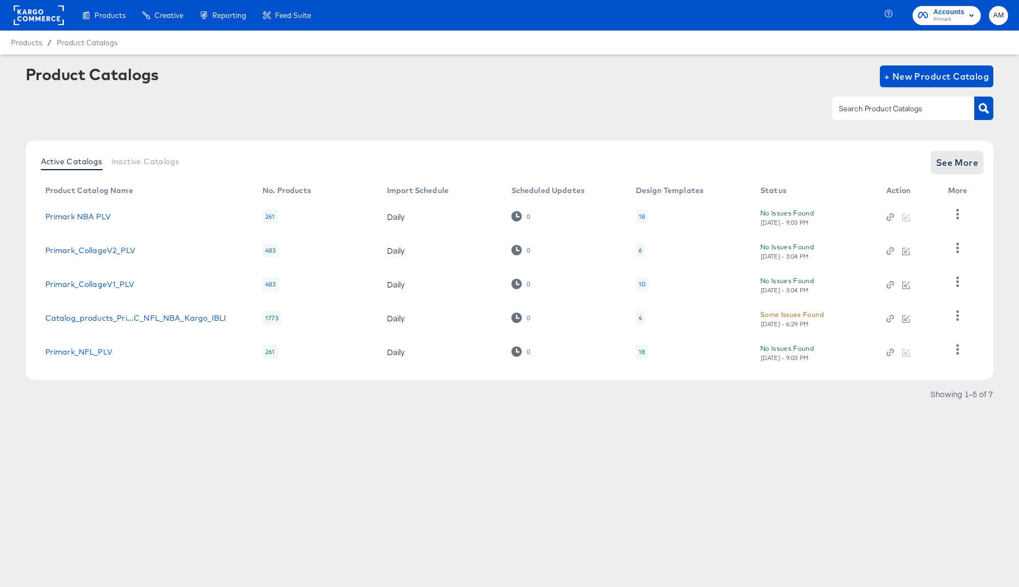
click at [953, 163] on span "See More" at bounding box center [957, 162] width 43 height 15
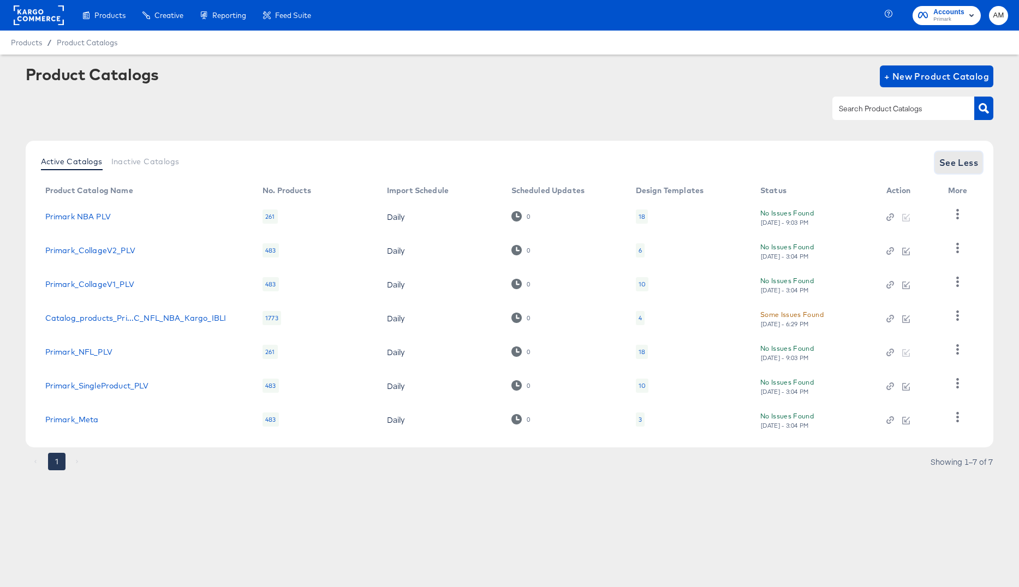
click at [952, 162] on span "See Less" at bounding box center [958, 162] width 39 height 15
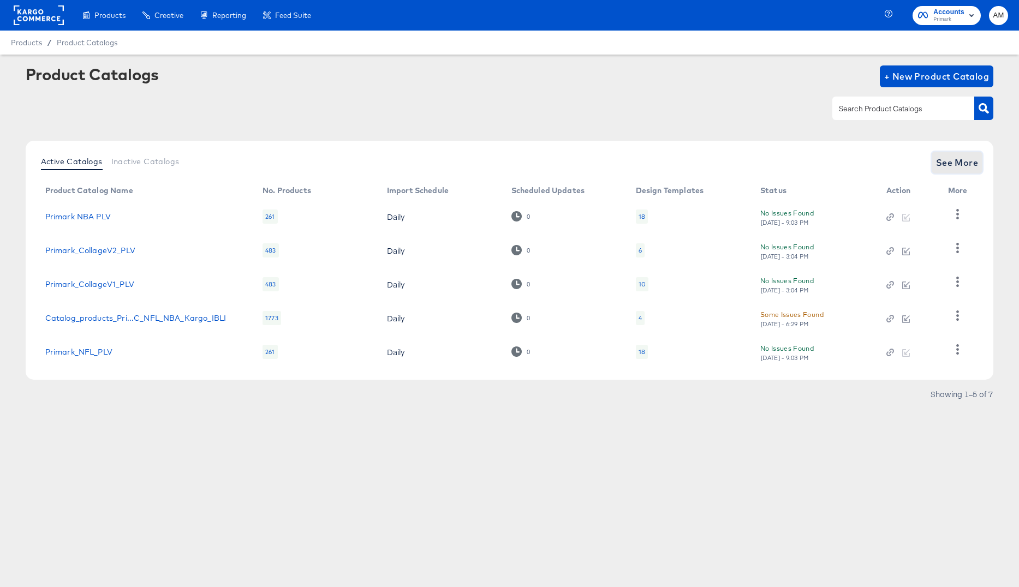
click at [952, 162] on span "See More" at bounding box center [957, 162] width 43 height 15
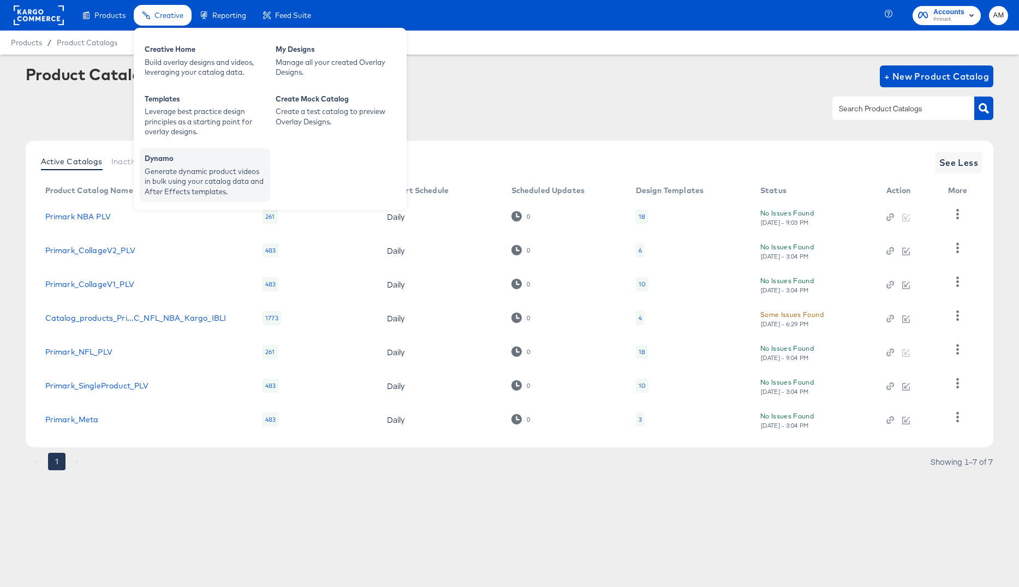
click at [177, 169] on div "Generate dynamic product videos in bulk using your catalog data and After Effec…" at bounding box center [205, 181] width 120 height 31
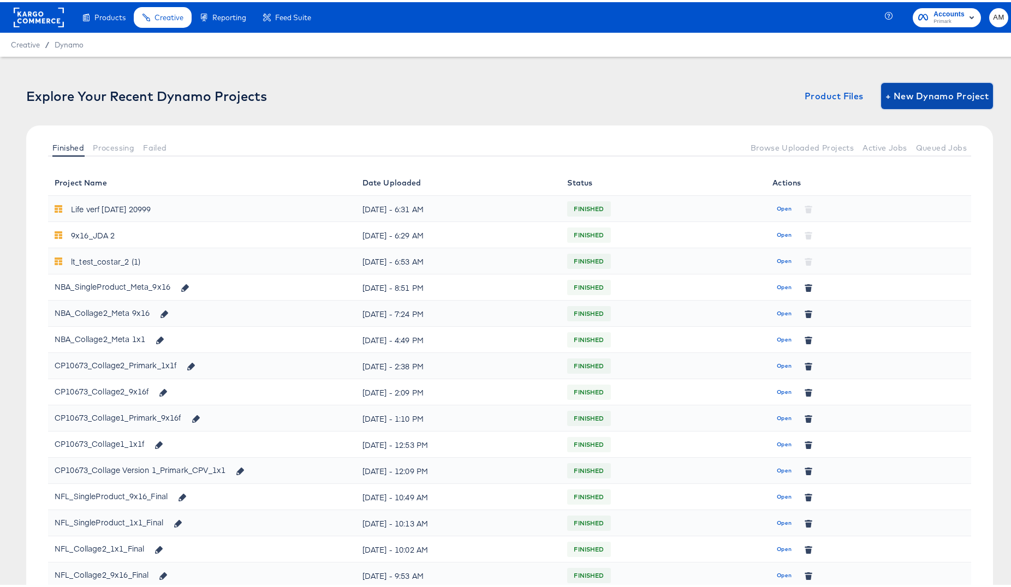
click at [909, 96] on span "+ New Dynamo Project" at bounding box center [936, 93] width 103 height 15
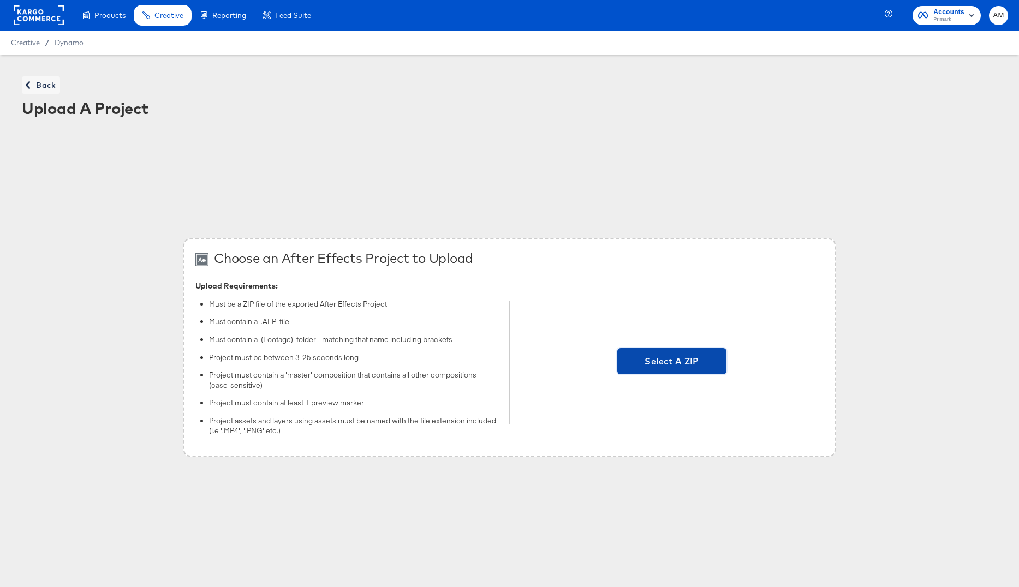
click at [671, 358] on span "Select A ZIP" at bounding box center [672, 361] width 100 height 15
click at [672, 362] on input "Select A ZIP" at bounding box center [672, 362] width 0 height 0
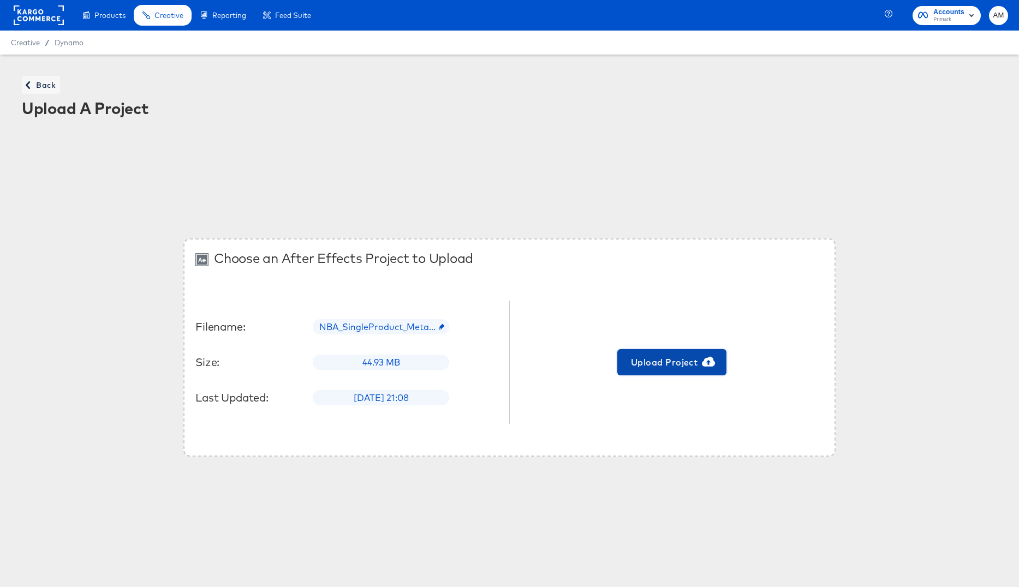
click at [669, 364] on span "Upload Project" at bounding box center [672, 362] width 100 height 15
click at [69, 45] on span "Dynamo" at bounding box center [69, 42] width 29 height 9
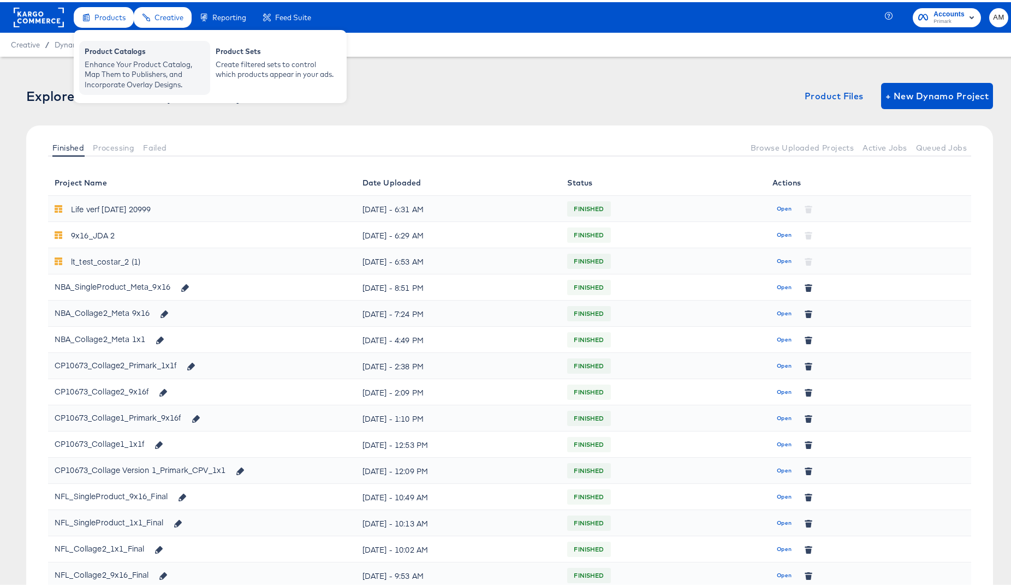
click at [127, 72] on div "Enhance Your Product Catalog, Map Them to Publishers, and Incorporate Overlay D…" at bounding box center [145, 72] width 120 height 31
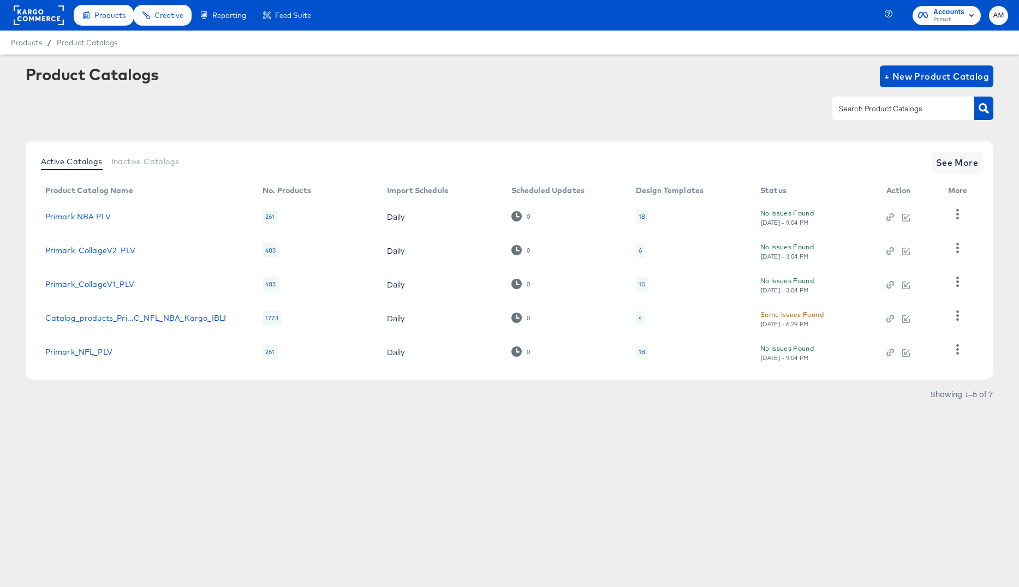
click at [644, 217] on div "18" at bounding box center [642, 216] width 7 height 9
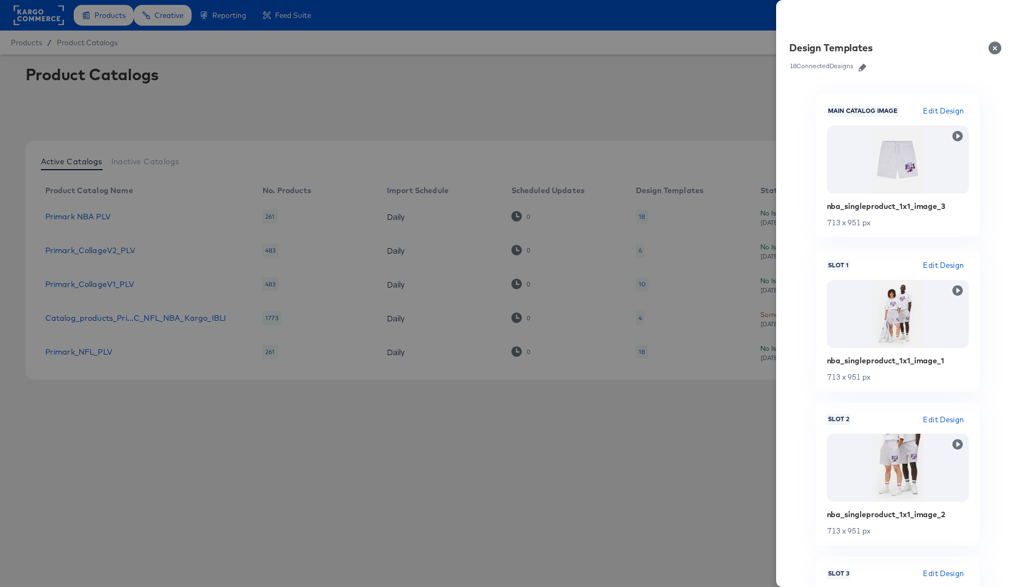
click at [866, 66] on icon "button" at bounding box center [863, 68] width 8 height 8
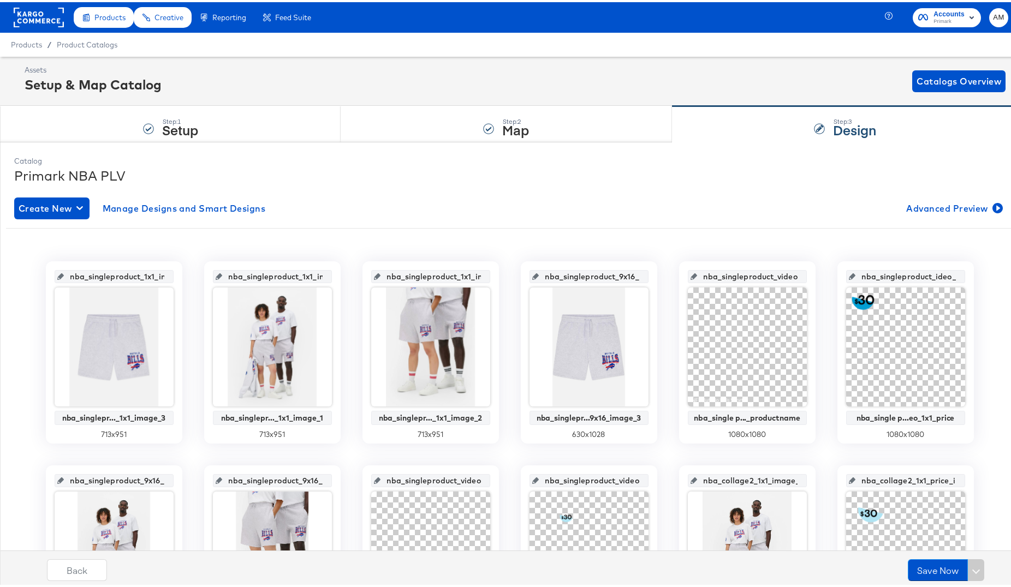
scroll to position [217, 0]
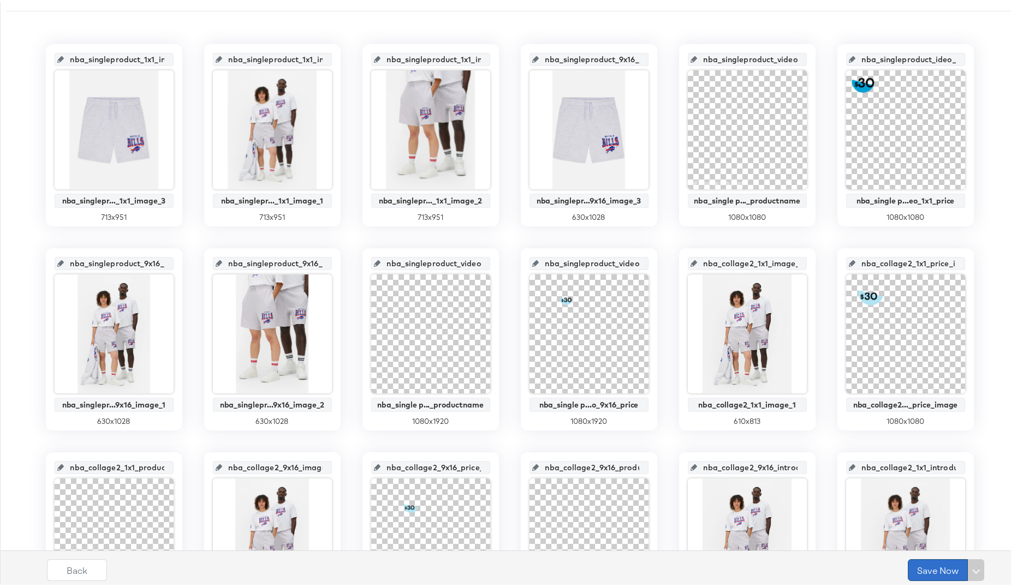
click at [918, 568] on button "Save Now" at bounding box center [938, 568] width 60 height 22
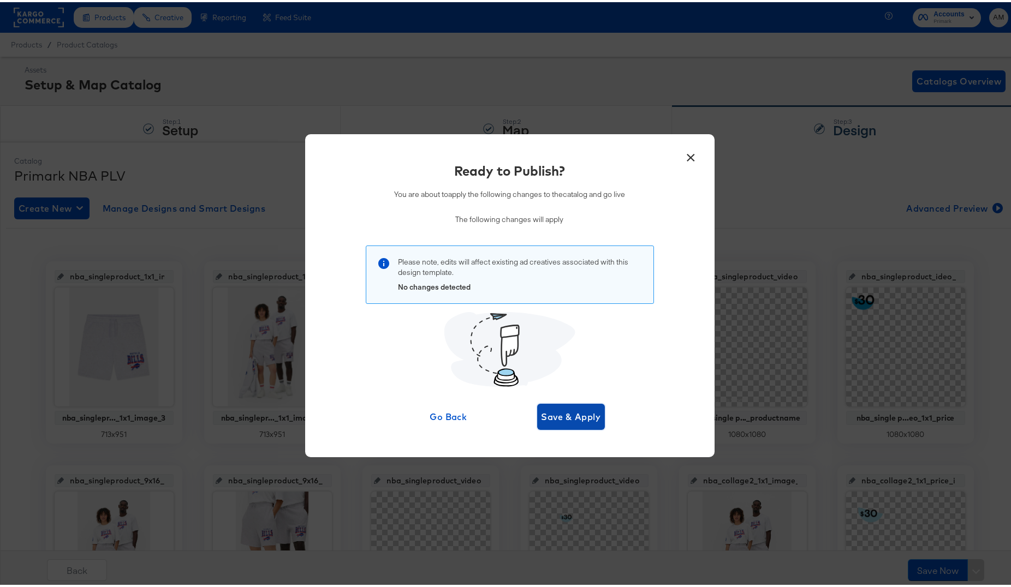
click at [566, 416] on span "Save & Apply" at bounding box center [570, 414] width 59 height 15
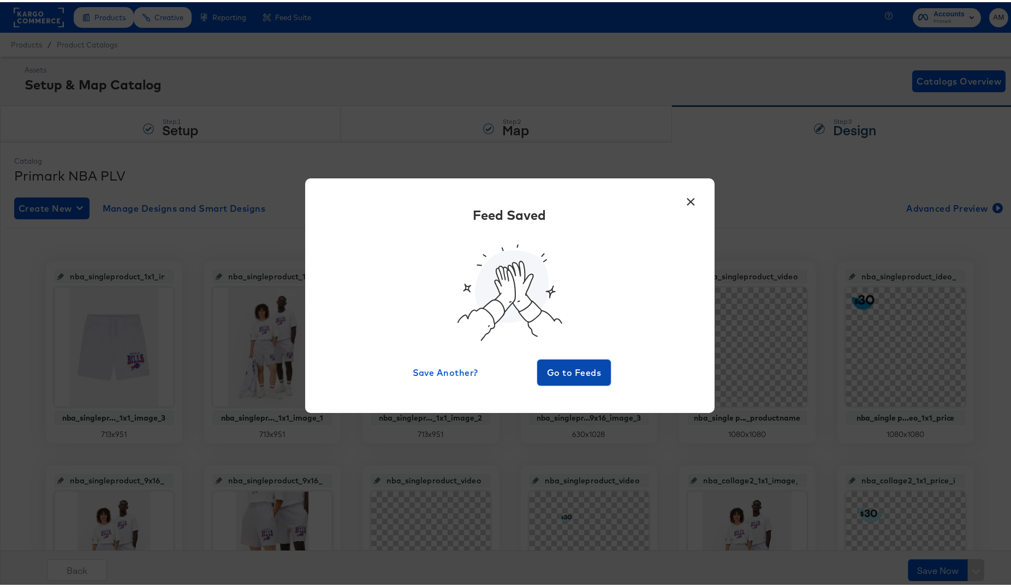
click at [567, 376] on span "Go to Feeds" at bounding box center [573, 370] width 65 height 15
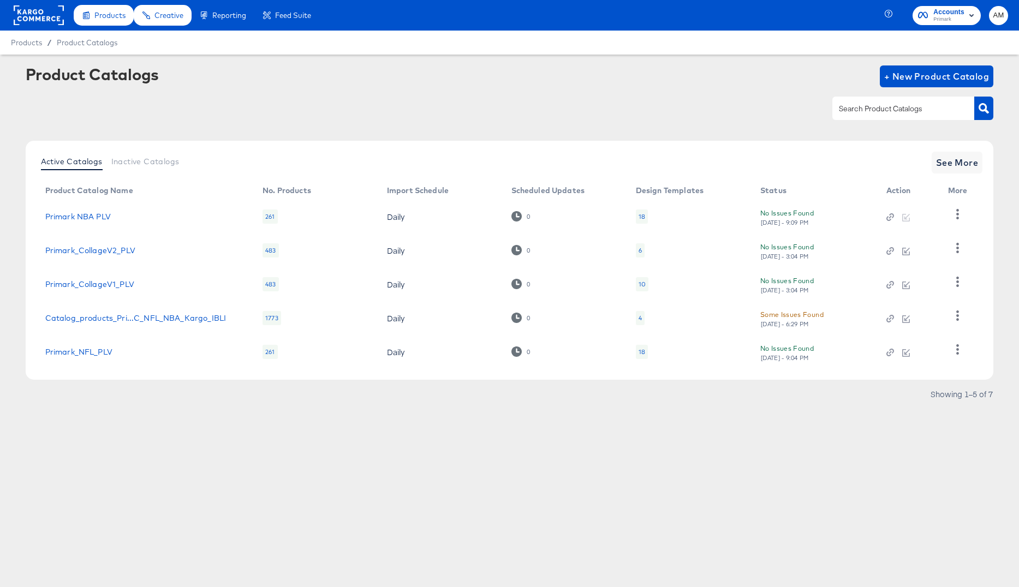
click at [637, 352] on div "18" at bounding box center [642, 352] width 12 height 14
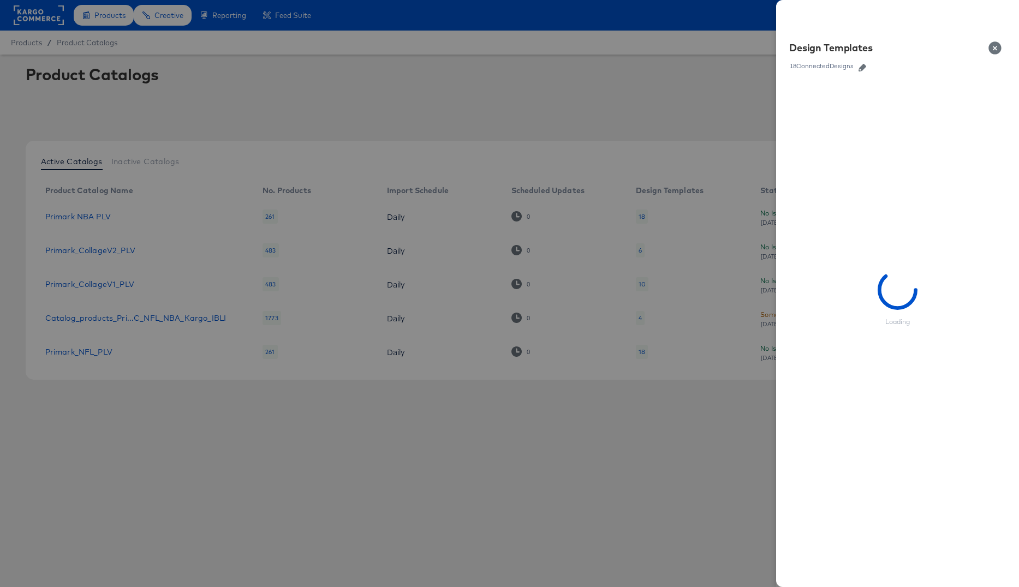
click at [862, 68] on icon "button" at bounding box center [863, 68] width 8 height 8
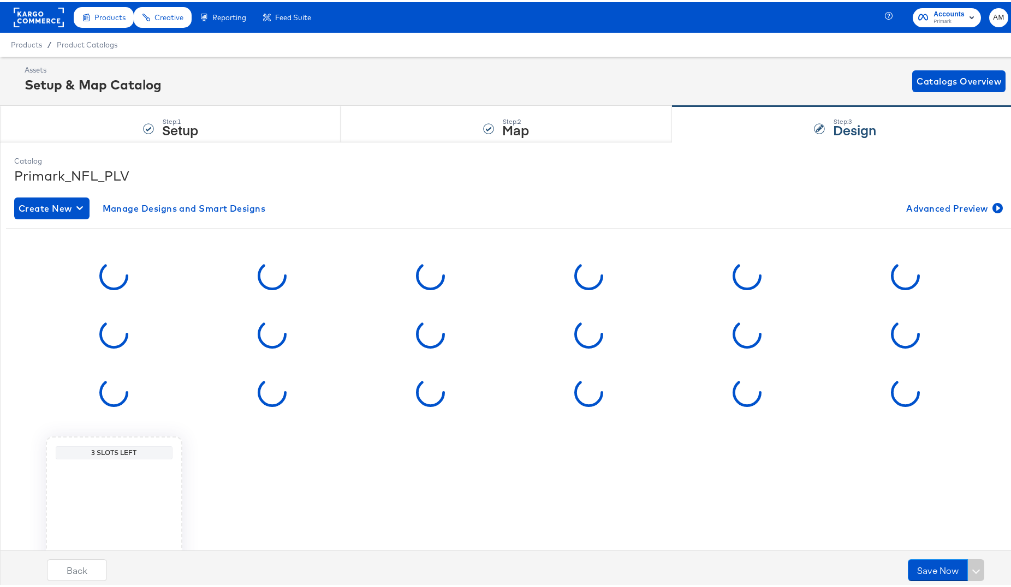
scroll to position [108, 0]
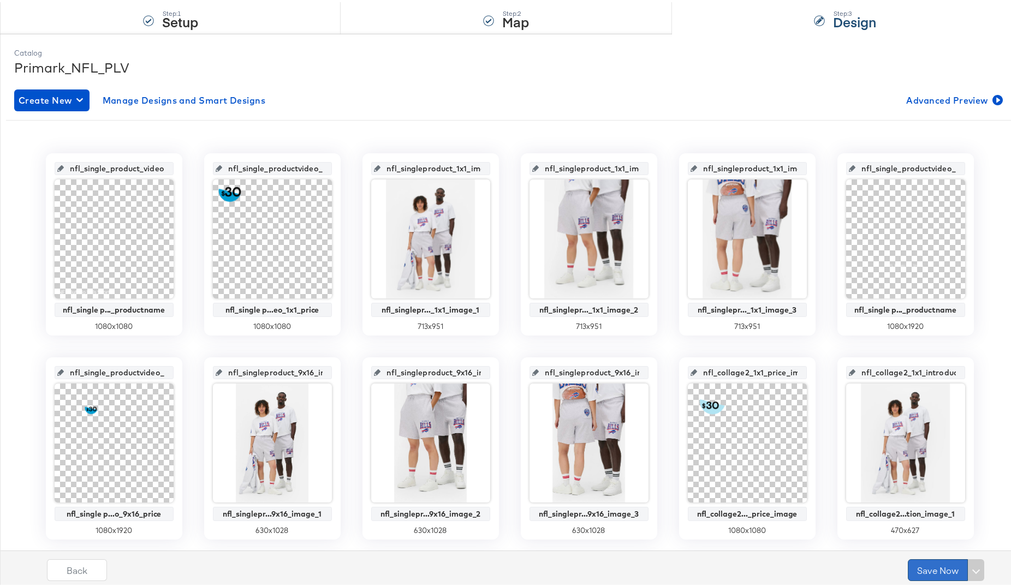
click at [927, 568] on button "Save Now" at bounding box center [938, 568] width 60 height 22
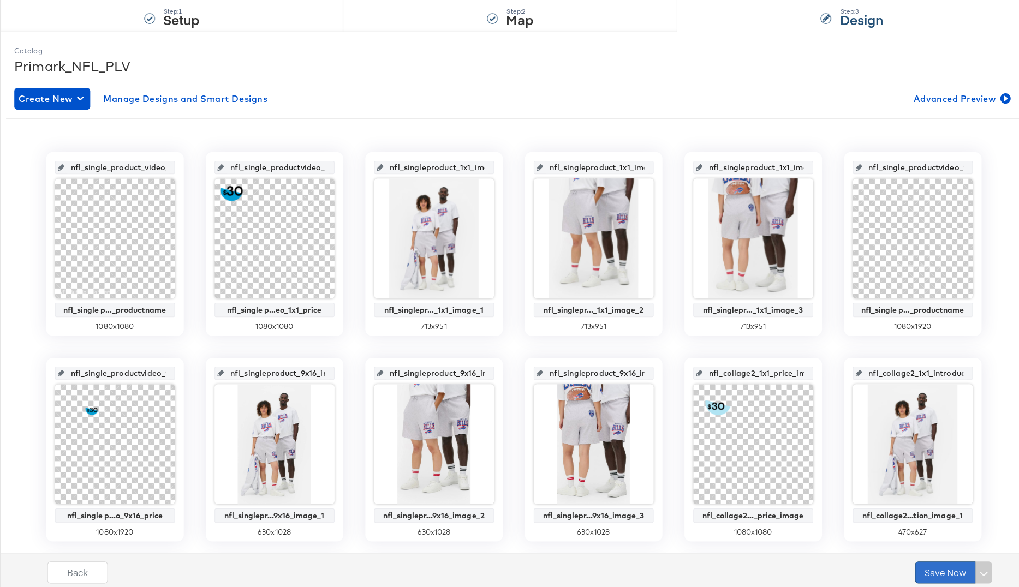
scroll to position [0, 0]
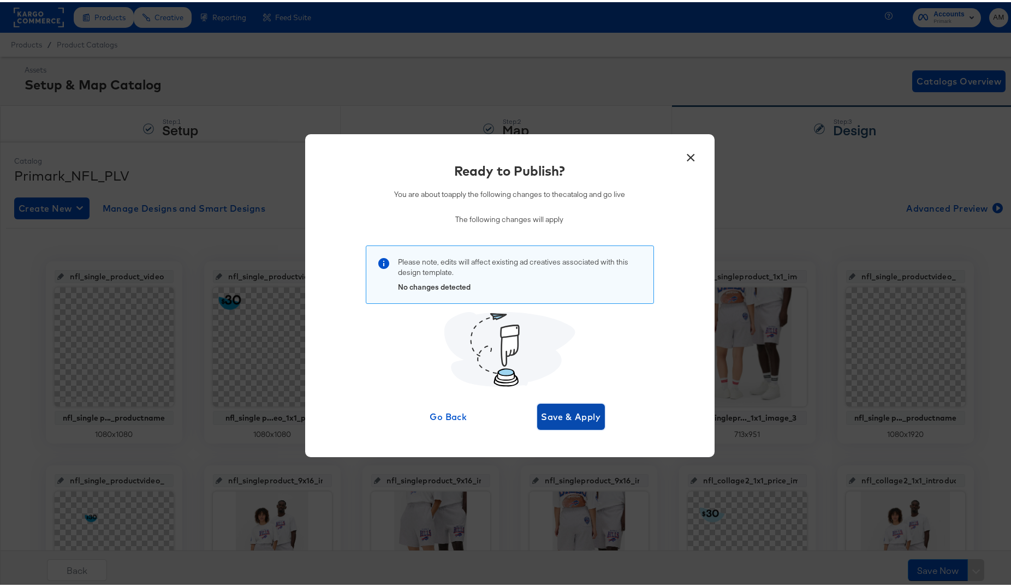
click at [561, 415] on span "Save & Apply" at bounding box center [570, 414] width 59 height 15
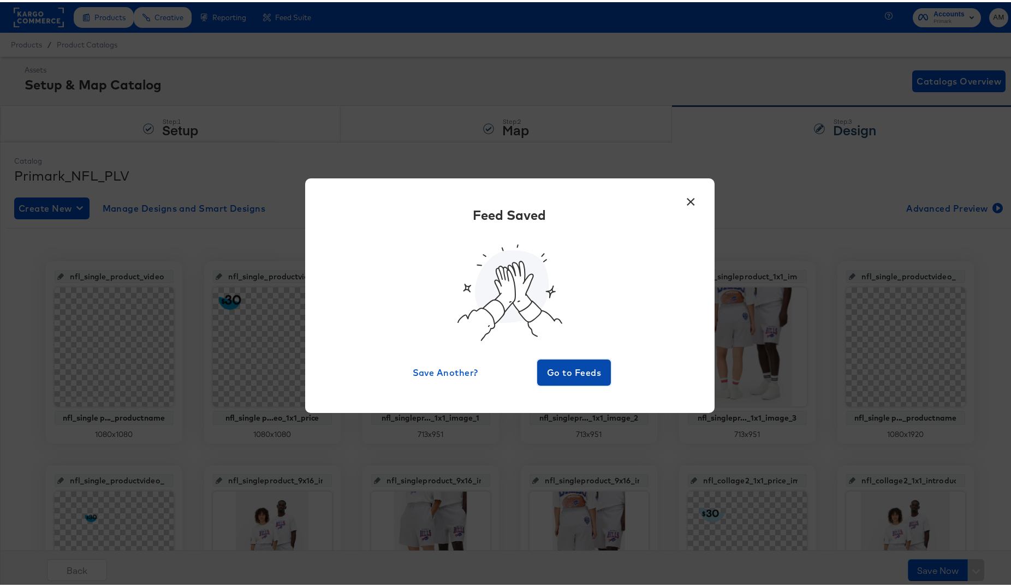
click at [563, 373] on span "Go to Feeds" at bounding box center [573, 370] width 65 height 15
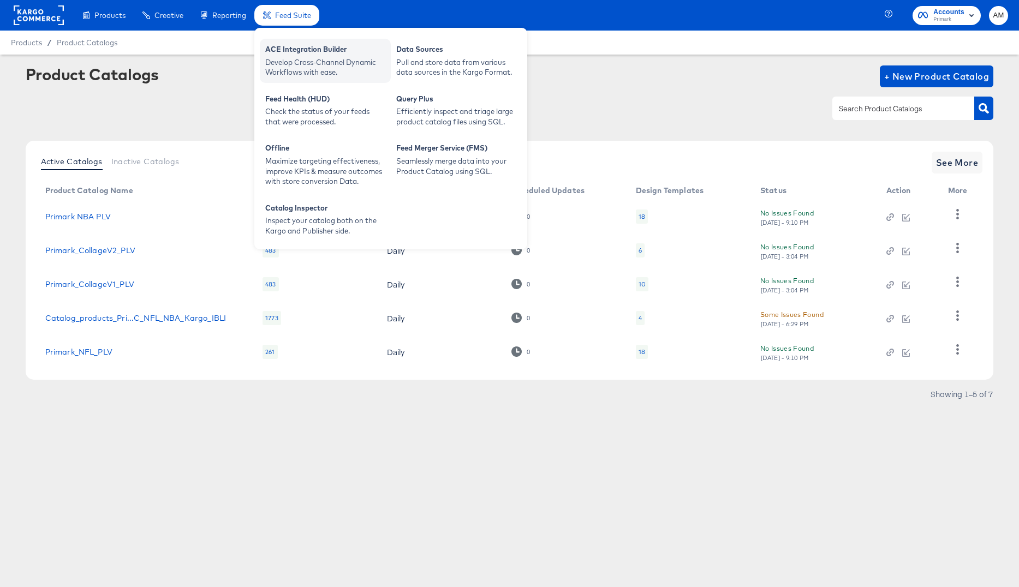
click at [302, 45] on div "ACE Integration Builder" at bounding box center [325, 50] width 120 height 13
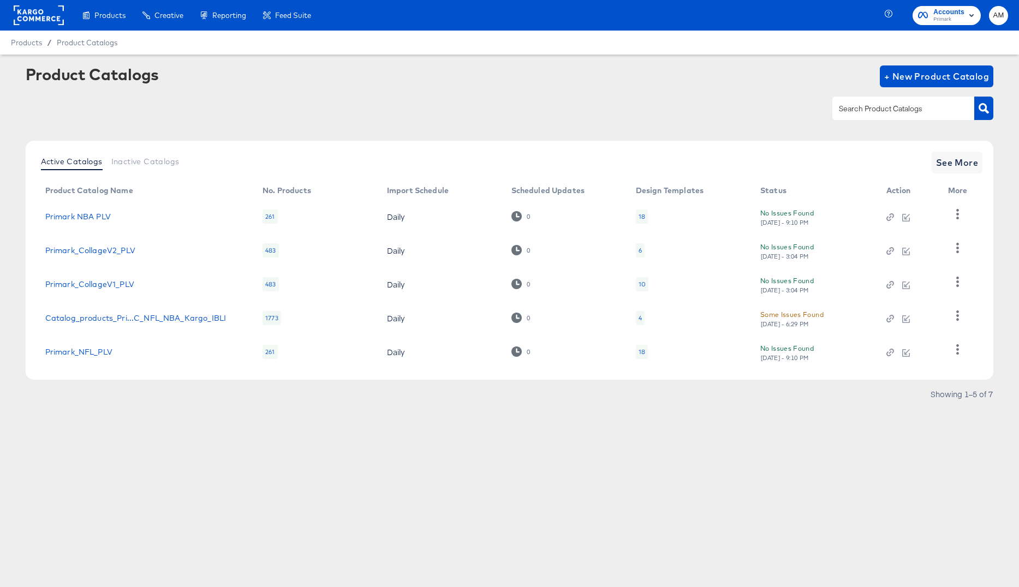
click at [643, 216] on div "18" at bounding box center [642, 216] width 7 height 9
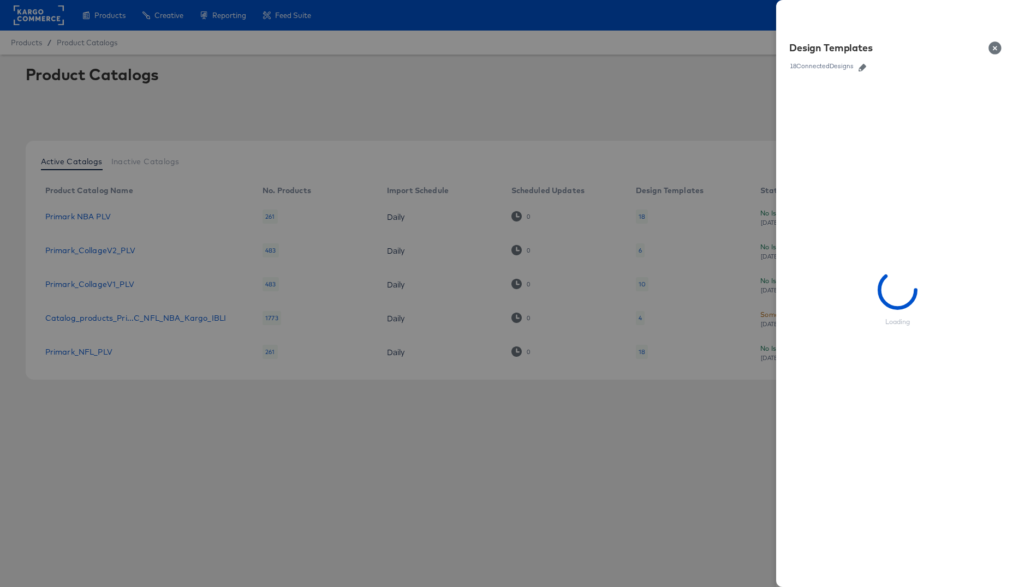
click at [866, 68] on icon "button" at bounding box center [863, 68] width 8 height 8
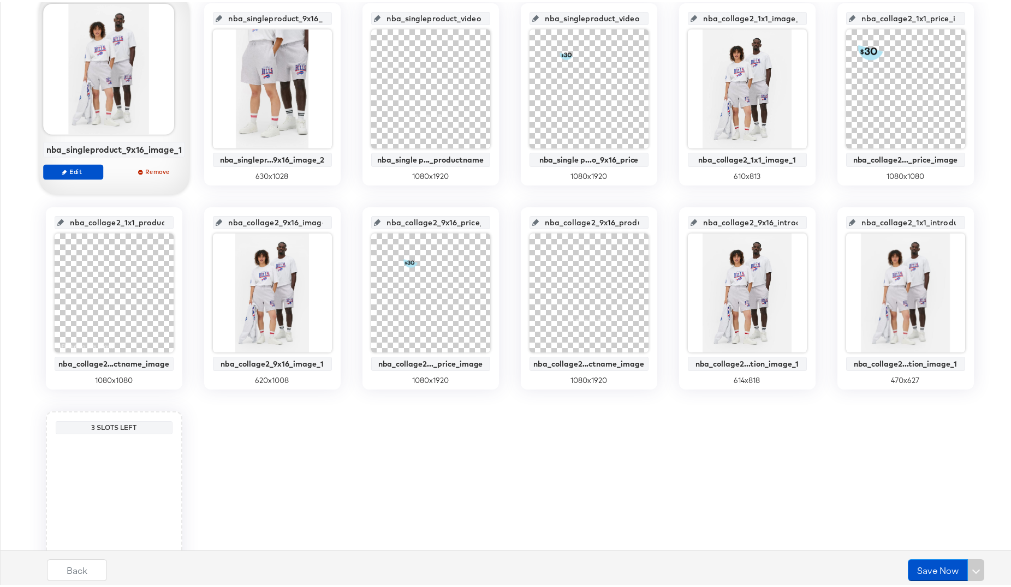
scroll to position [545, 0]
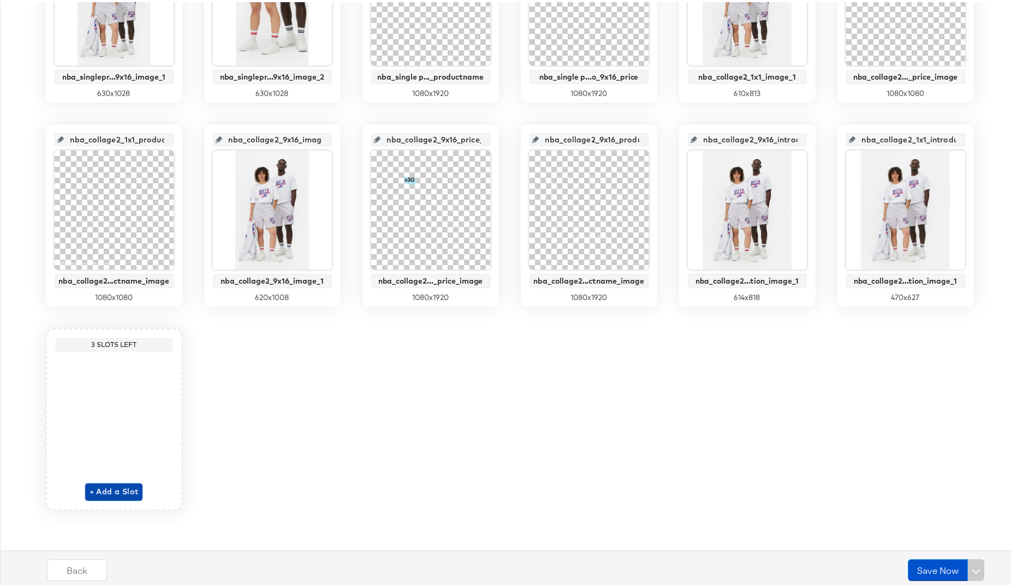
click at [111, 494] on span "+ Add a Slot" at bounding box center [114, 490] width 49 height 14
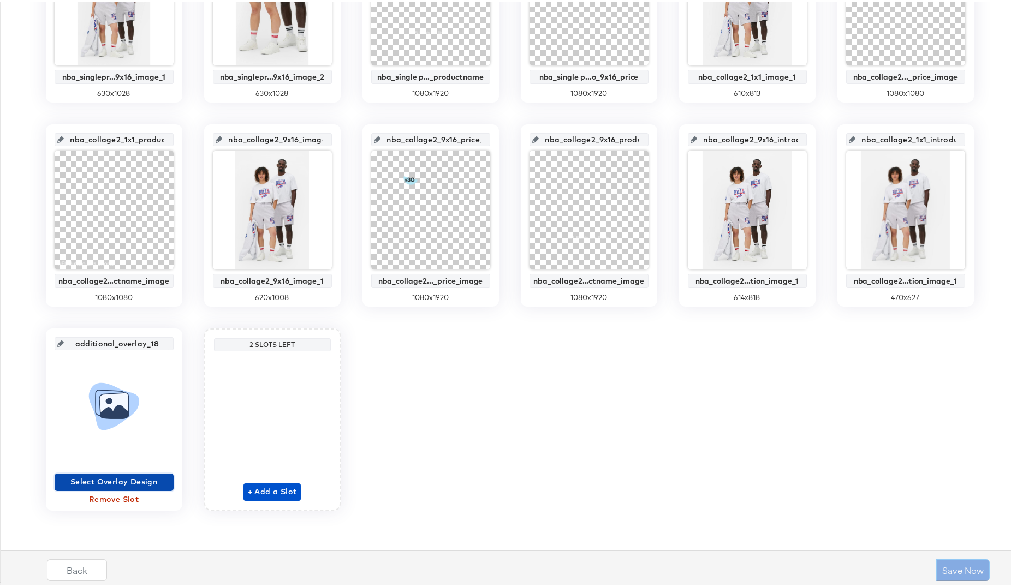
click at [128, 479] on span "Select Overlay Design" at bounding box center [114, 480] width 110 height 14
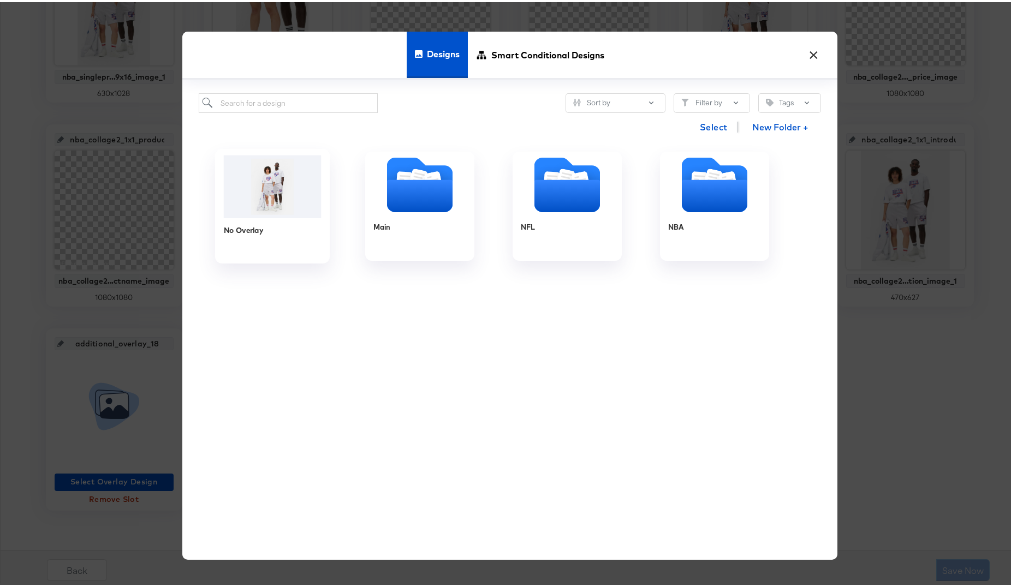
click at [267, 176] on img at bounding box center [272, 184] width 98 height 63
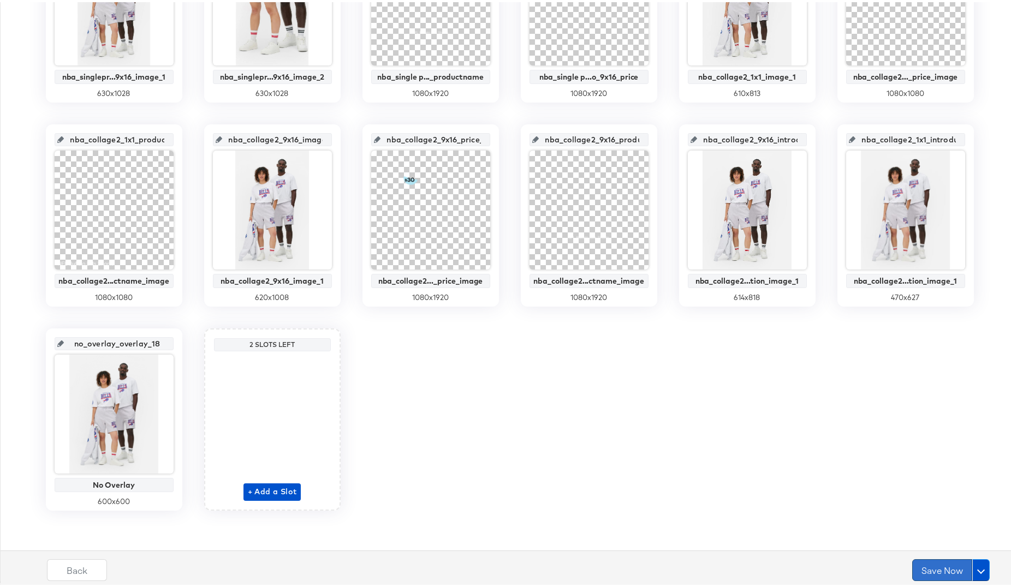
click at [934, 570] on button "Save Now" at bounding box center [942, 568] width 60 height 22
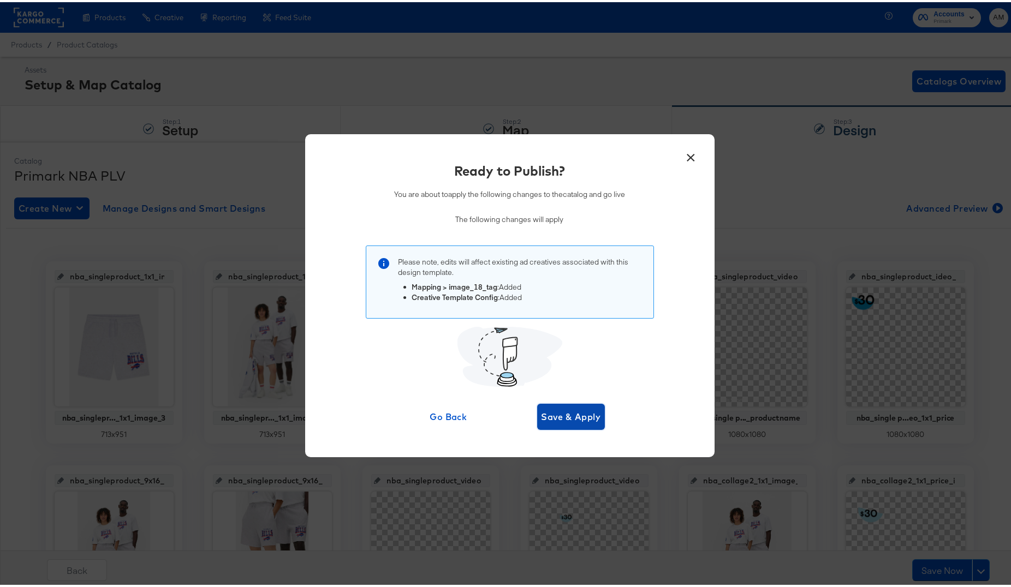
click at [565, 414] on span "Save & Apply" at bounding box center [570, 414] width 59 height 15
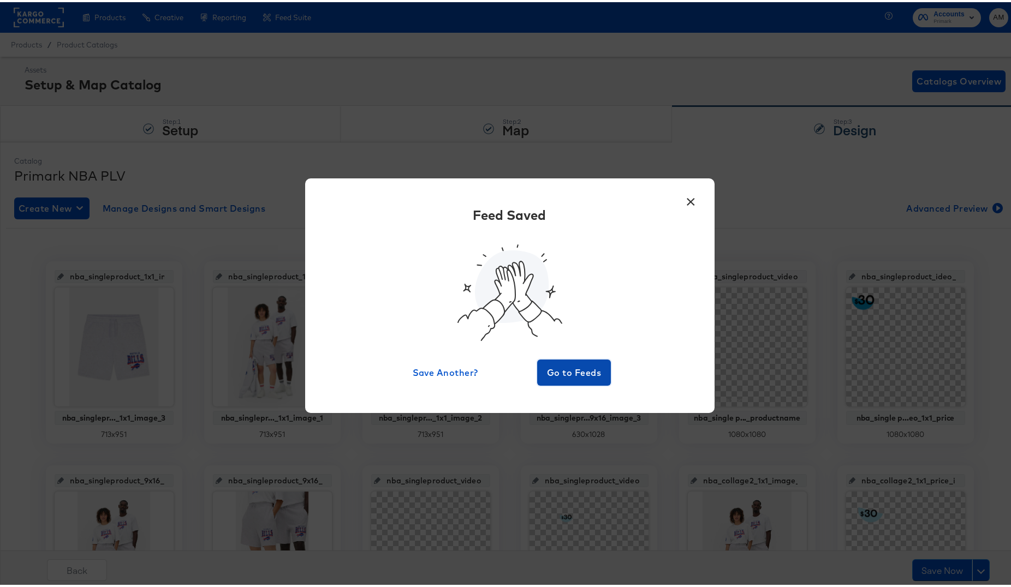
click at [568, 374] on span "Go to Feeds" at bounding box center [573, 370] width 65 height 15
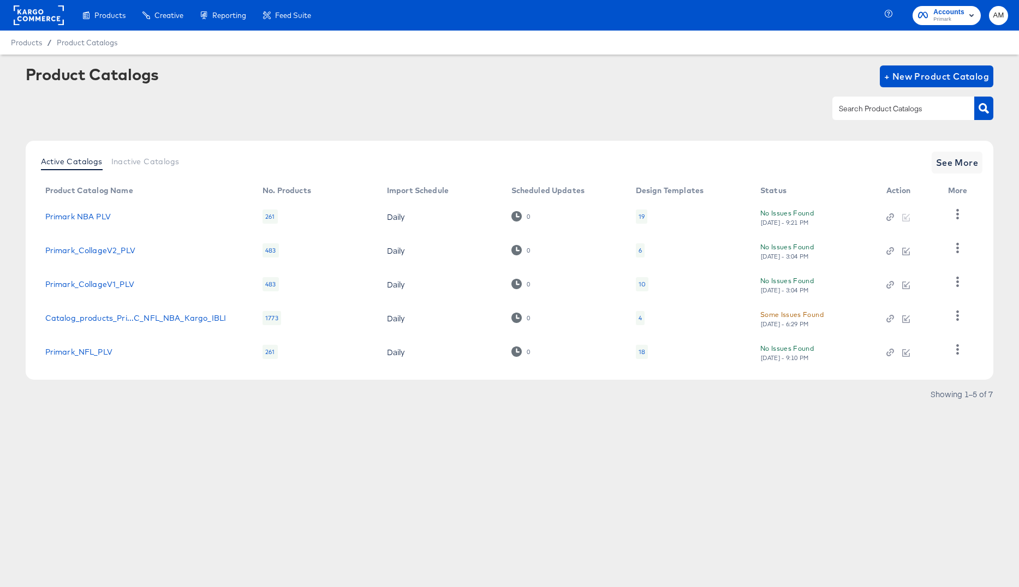
click at [638, 353] on div "18" at bounding box center [642, 352] width 12 height 14
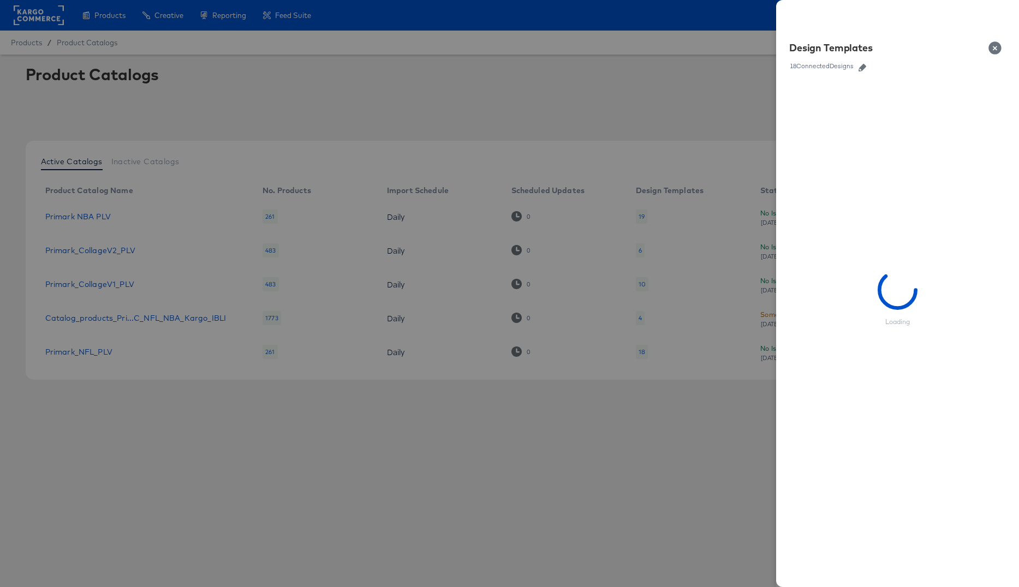
click at [862, 67] on icon "button" at bounding box center [863, 68] width 8 height 8
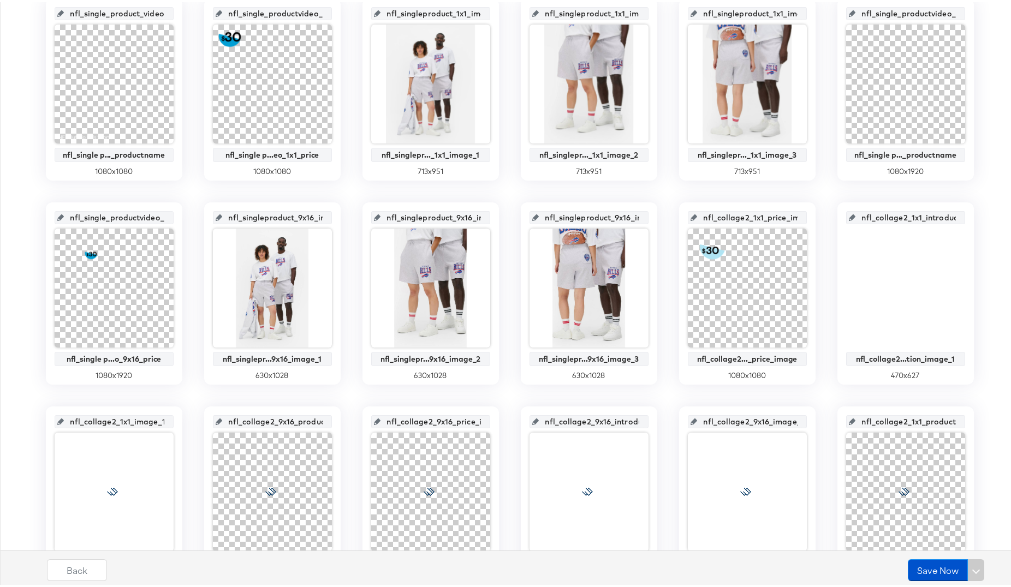
scroll to position [545, 0]
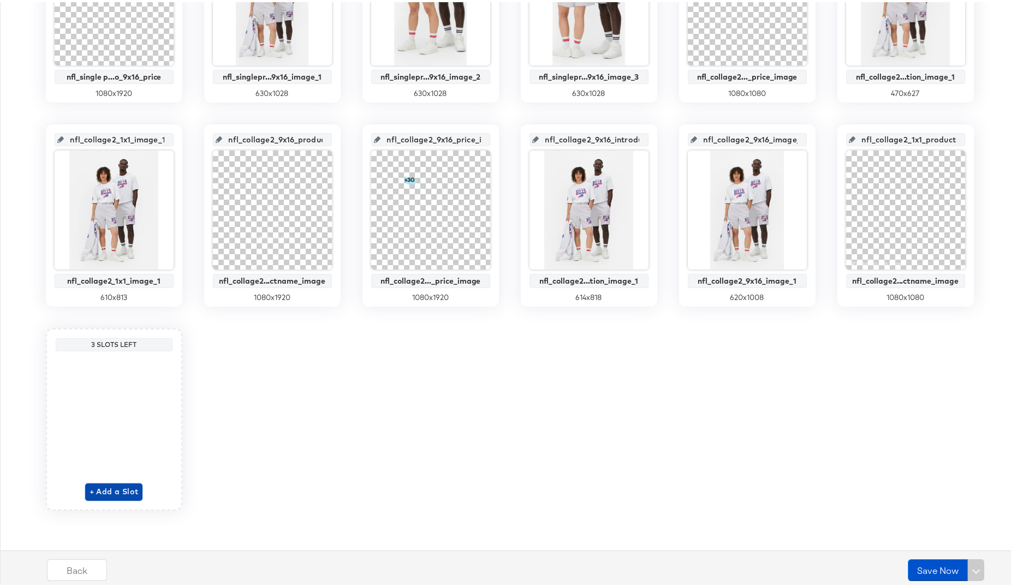
click at [102, 492] on span "+ Add a Slot" at bounding box center [114, 490] width 49 height 14
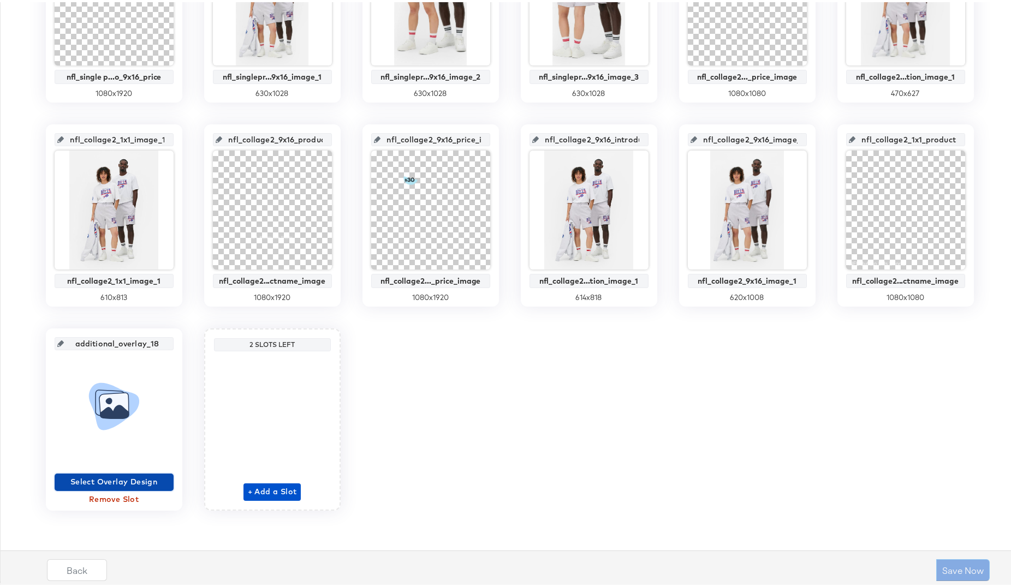
click at [111, 478] on span "Select Overlay Design" at bounding box center [114, 480] width 110 height 14
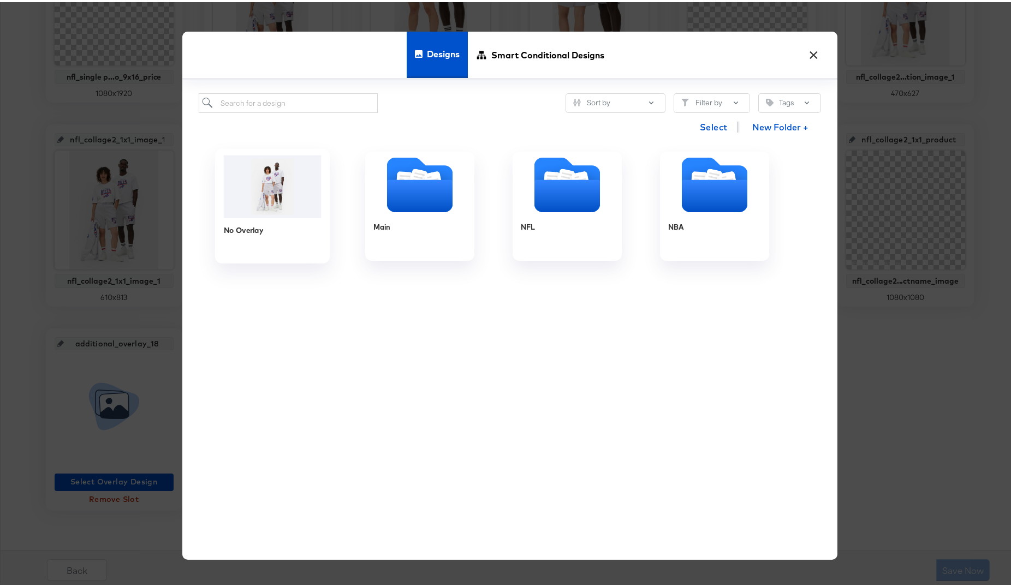
click at [255, 195] on img at bounding box center [272, 184] width 98 height 63
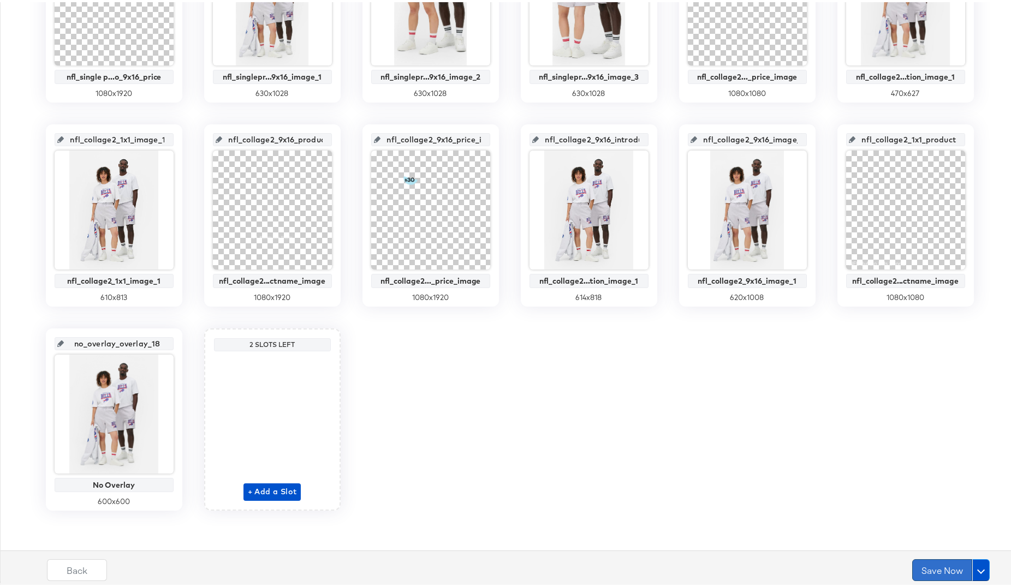
click at [942, 569] on button "Save Now" at bounding box center [942, 568] width 60 height 22
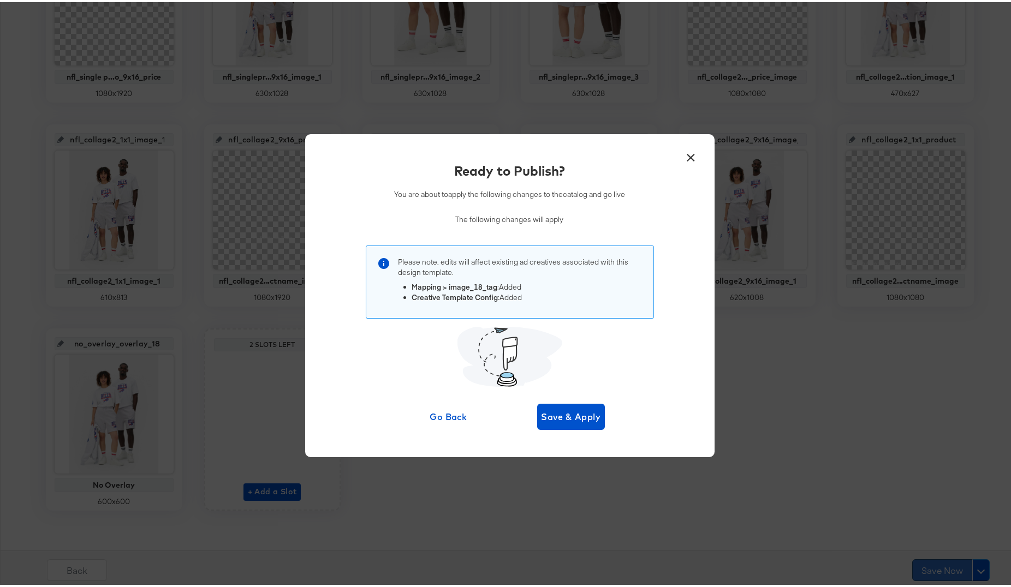
scroll to position [0, 0]
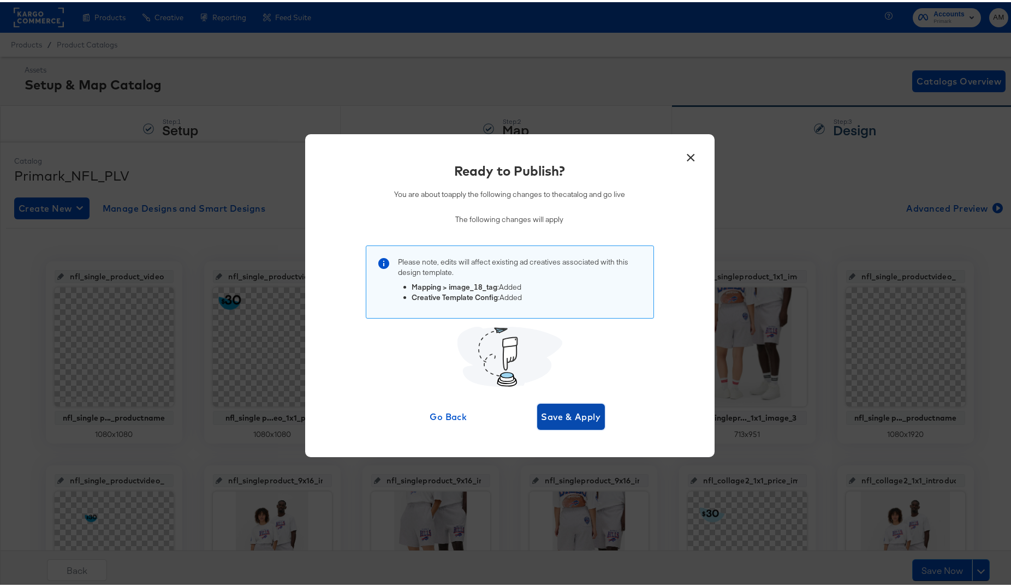
click at [553, 413] on span "Save & Apply" at bounding box center [570, 414] width 59 height 15
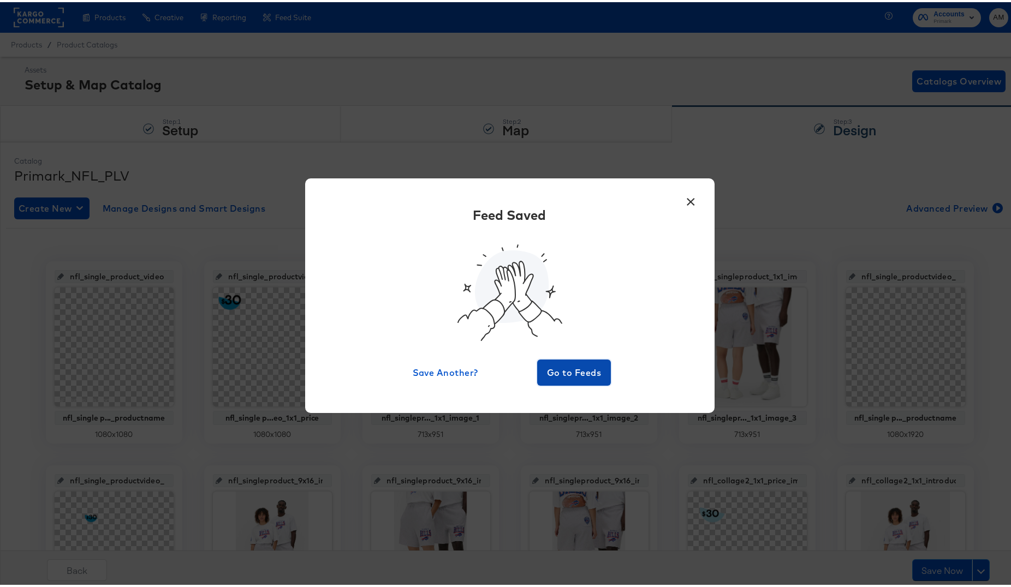
click at [562, 361] on button "Go to Feeds" at bounding box center [574, 371] width 74 height 26
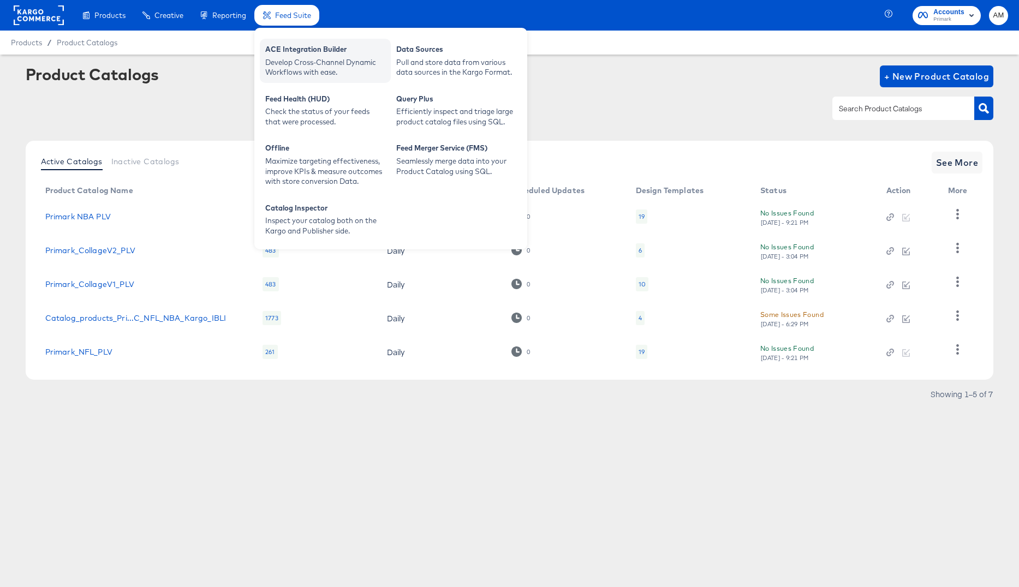
click at [300, 57] on div "Develop Cross-Channel Dynamic Workflows with ease." at bounding box center [325, 67] width 120 height 20
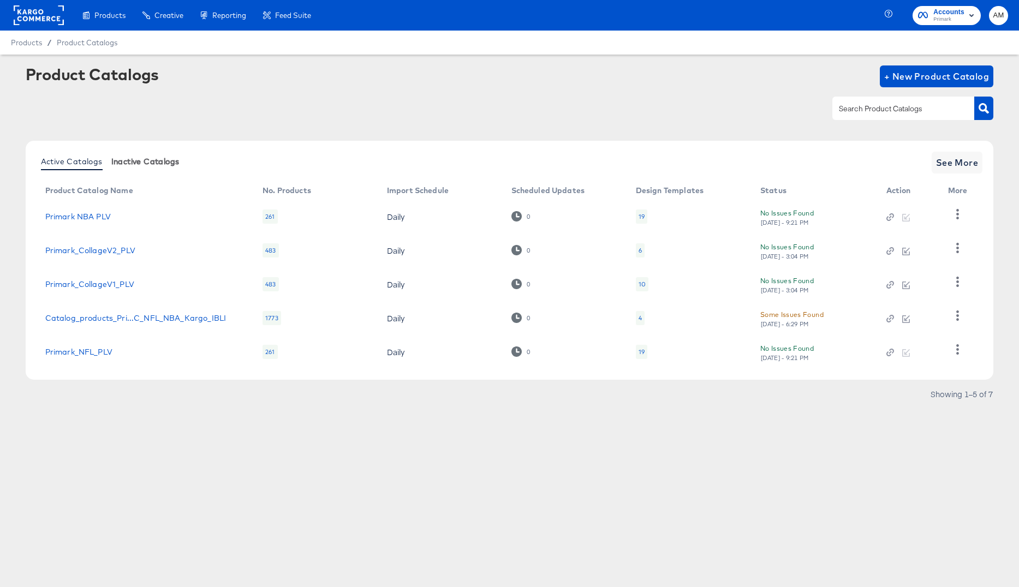
click at [0, 0] on div "Dynamo" at bounding box center [0, 0] width 0 height 0
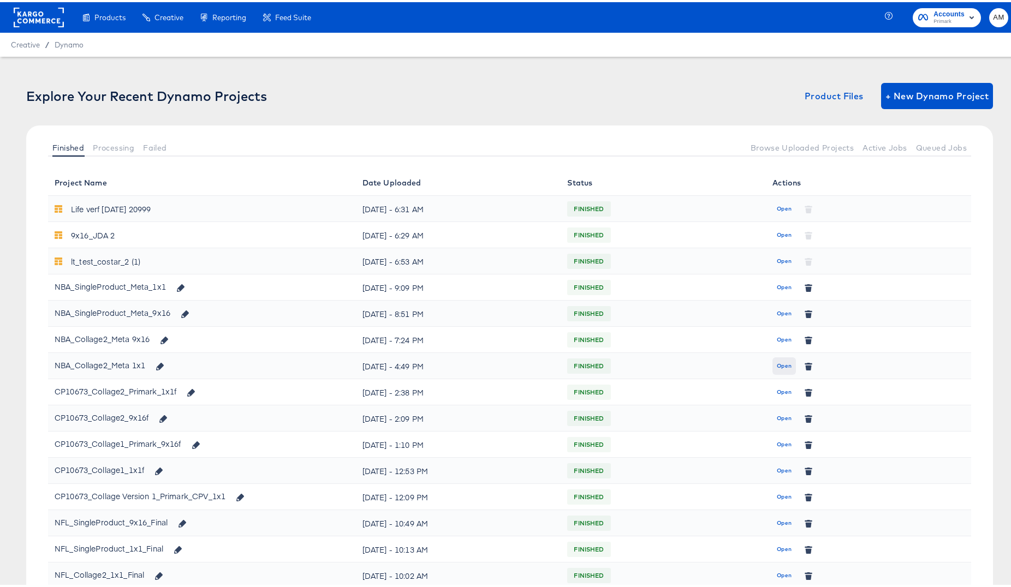
click at [778, 362] on span "Open" at bounding box center [784, 364] width 15 height 10
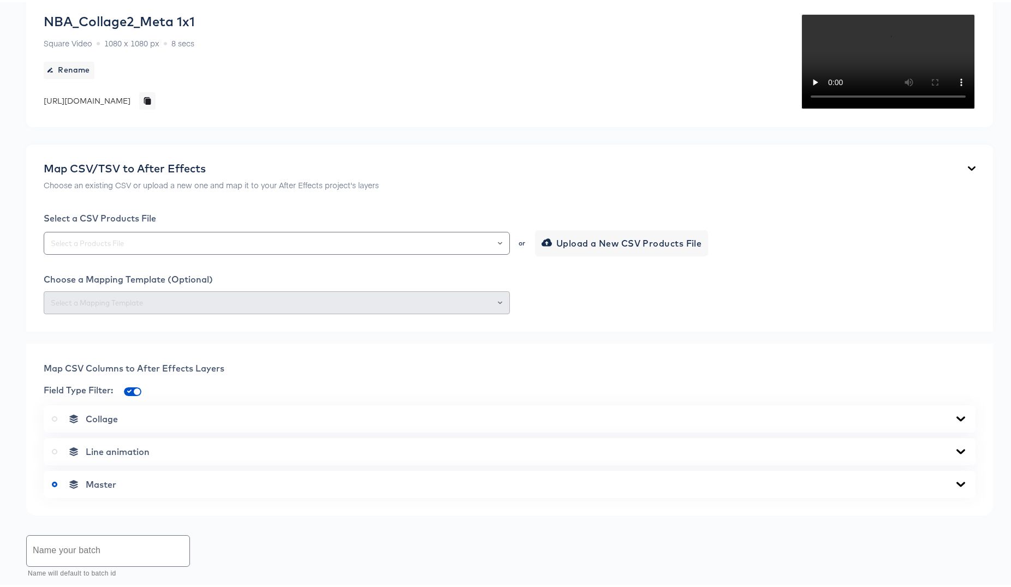
scroll to position [476, 0]
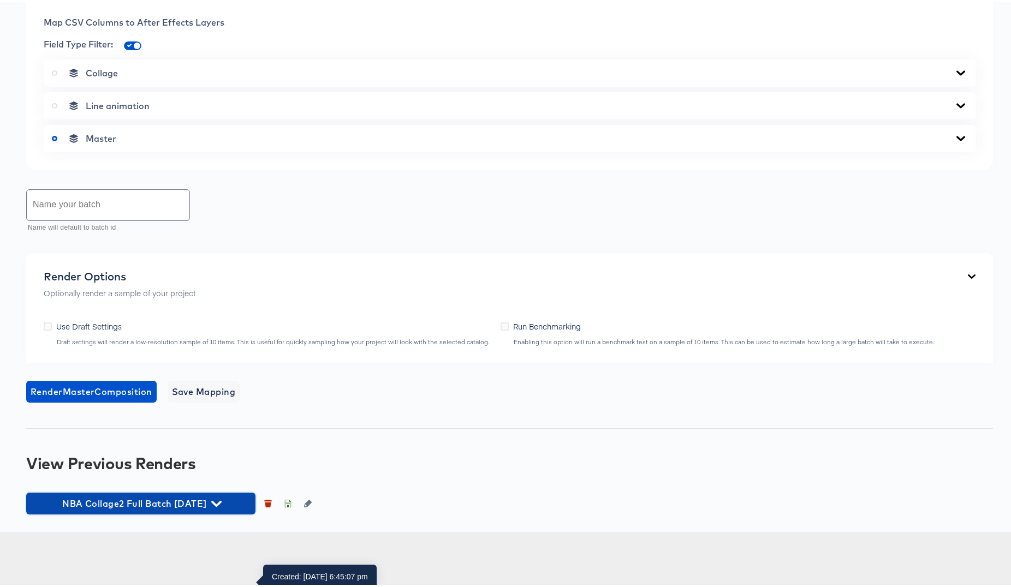
click at [227, 513] on button "NBA Collage2 Full Batch Oct7 2025" at bounding box center [140, 502] width 229 height 22
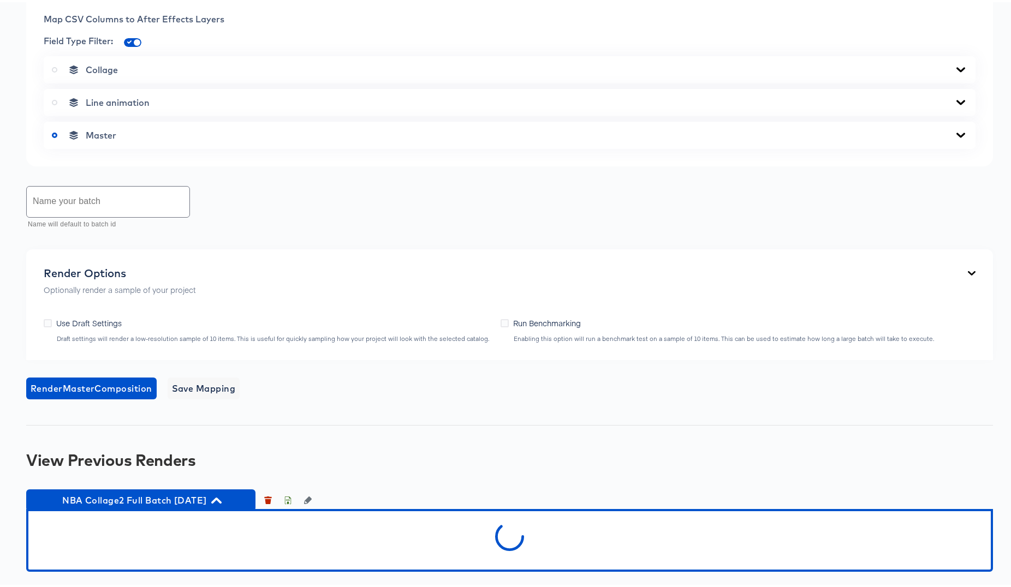
scroll to position [537, 0]
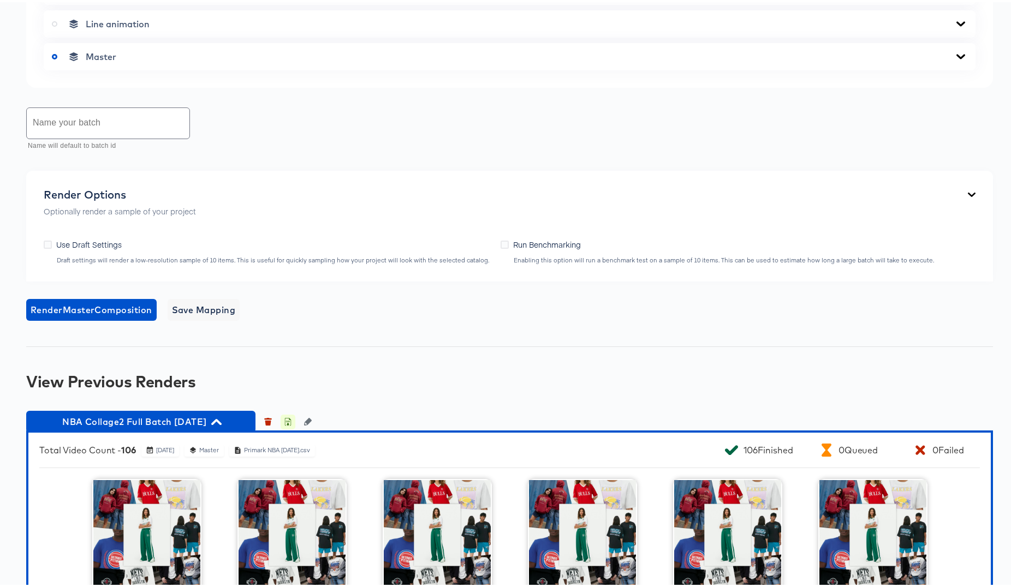
click at [290, 424] on icon "button" at bounding box center [288, 420] width 6 height 8
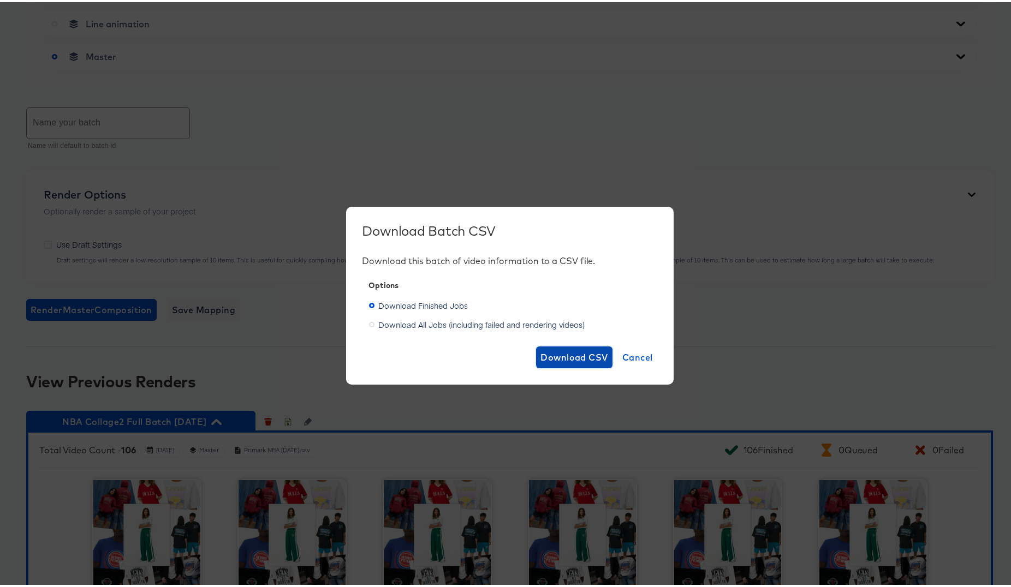
click at [571, 354] on span "Download CSV" at bounding box center [574, 355] width 68 height 15
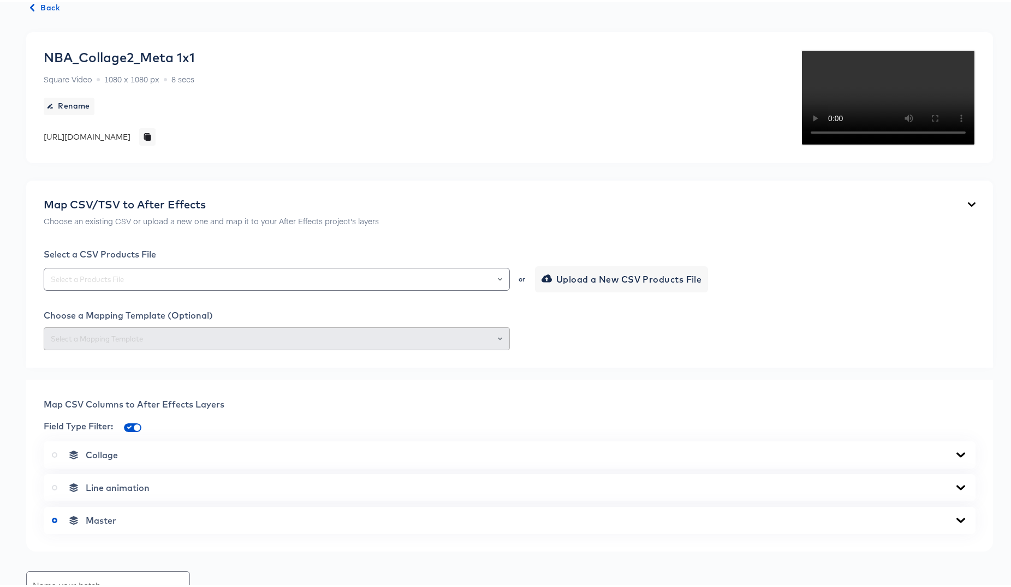
scroll to position [0, 0]
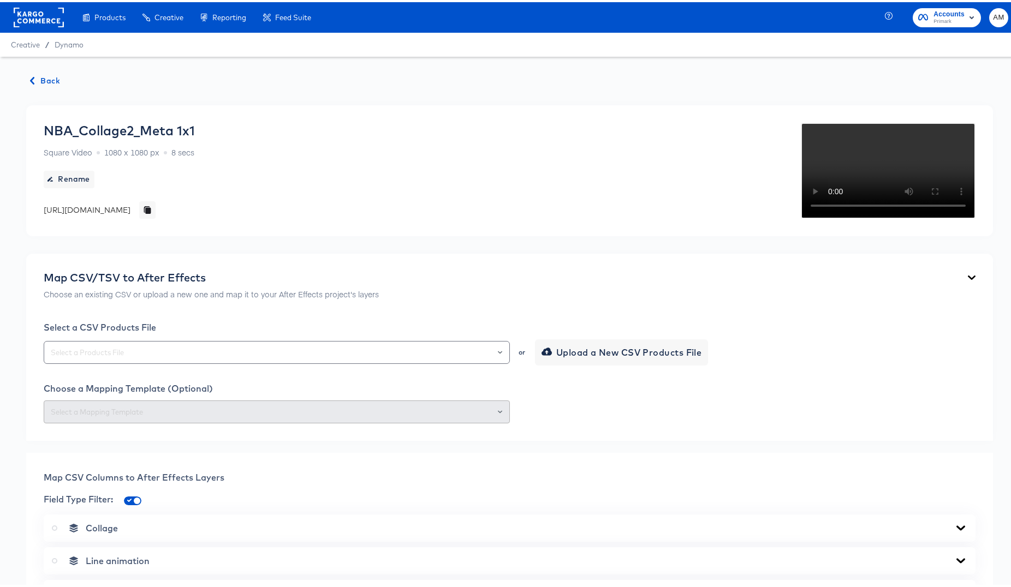
click at [53, 79] on span "Back" at bounding box center [45, 79] width 29 height 14
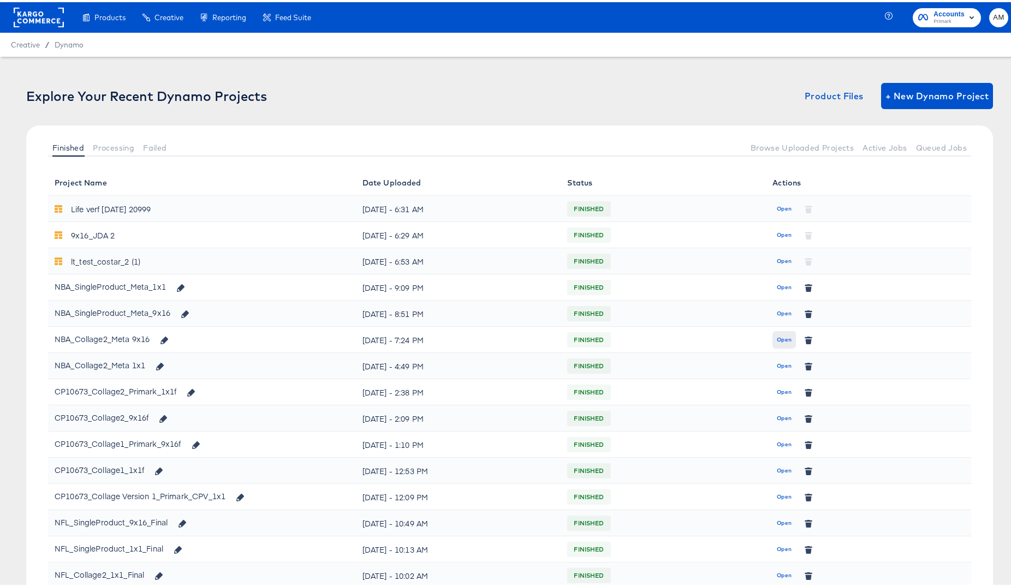
click at [784, 332] on button "Open" at bounding box center [783, 337] width 23 height 17
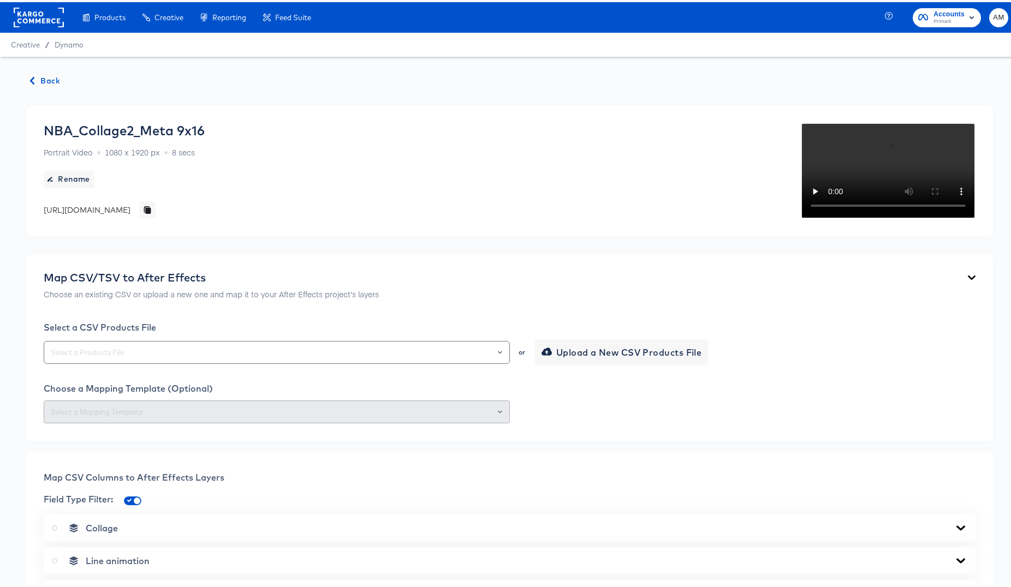
scroll to position [610, 0]
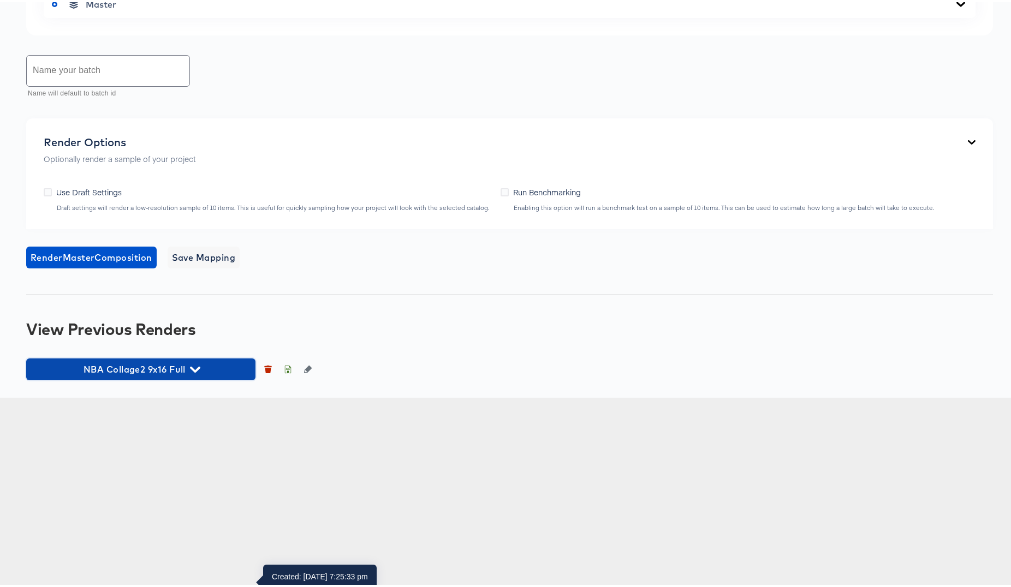
click at [194, 373] on icon "button" at bounding box center [195, 367] width 10 height 10
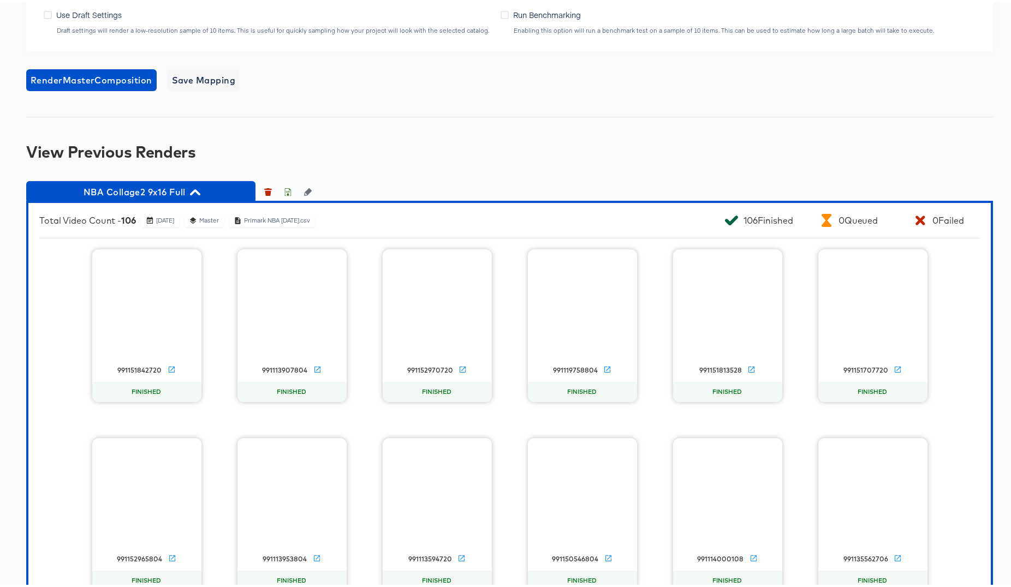
scroll to position [766, 0]
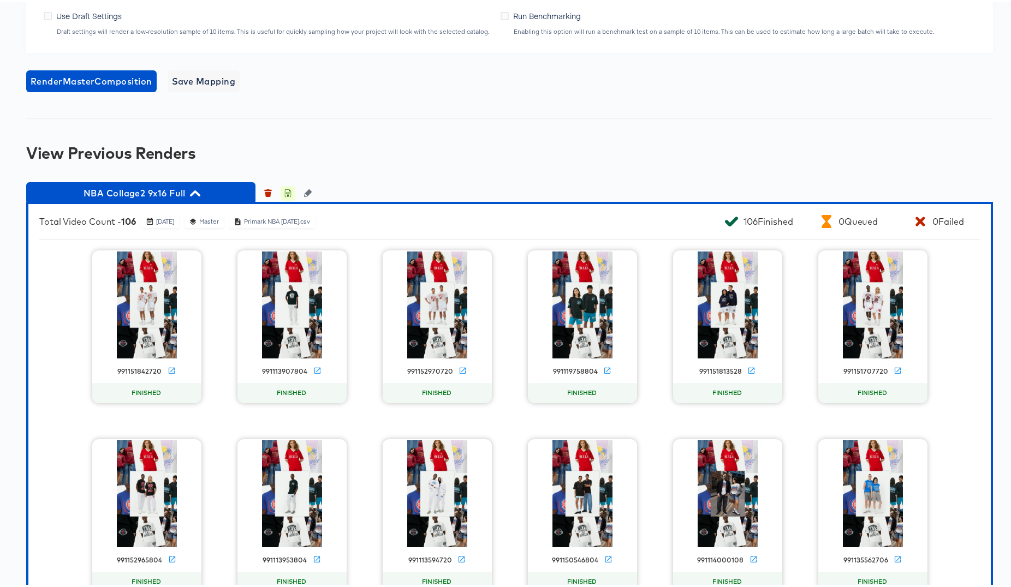
click at [285, 195] on icon "button" at bounding box center [288, 191] width 8 height 8
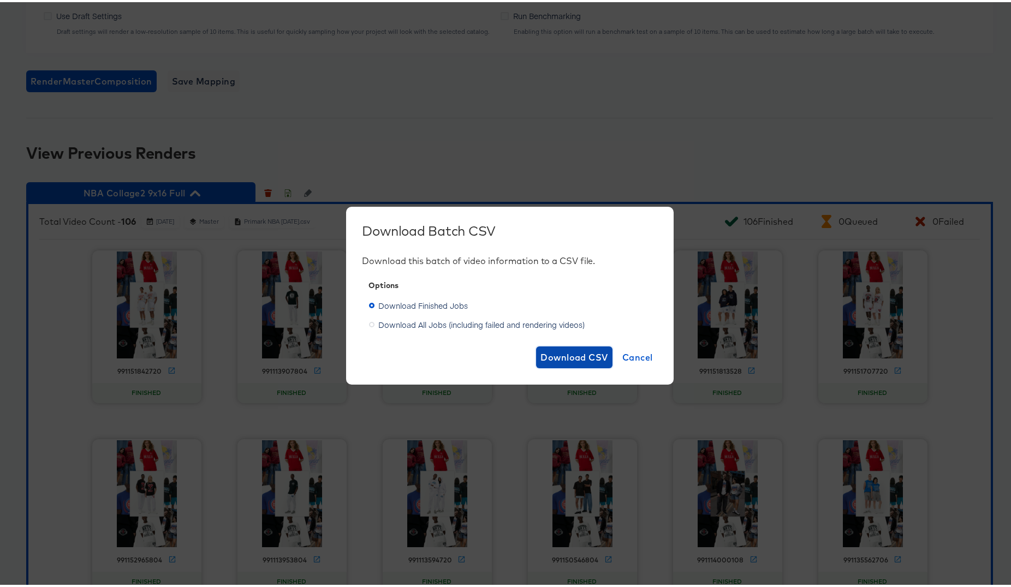
click at [545, 354] on span "Download CSV" at bounding box center [574, 355] width 68 height 15
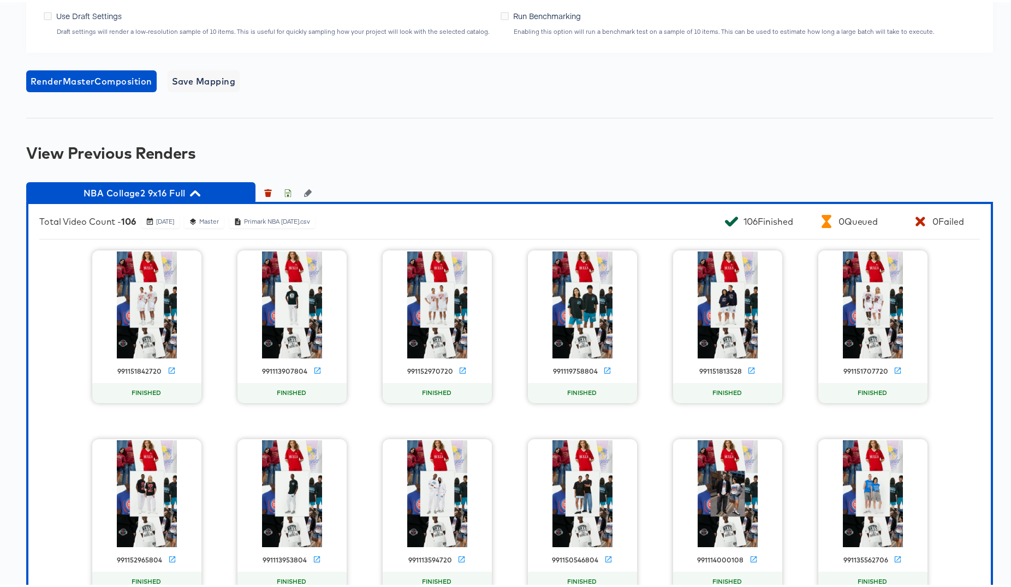
scroll to position [0, 0]
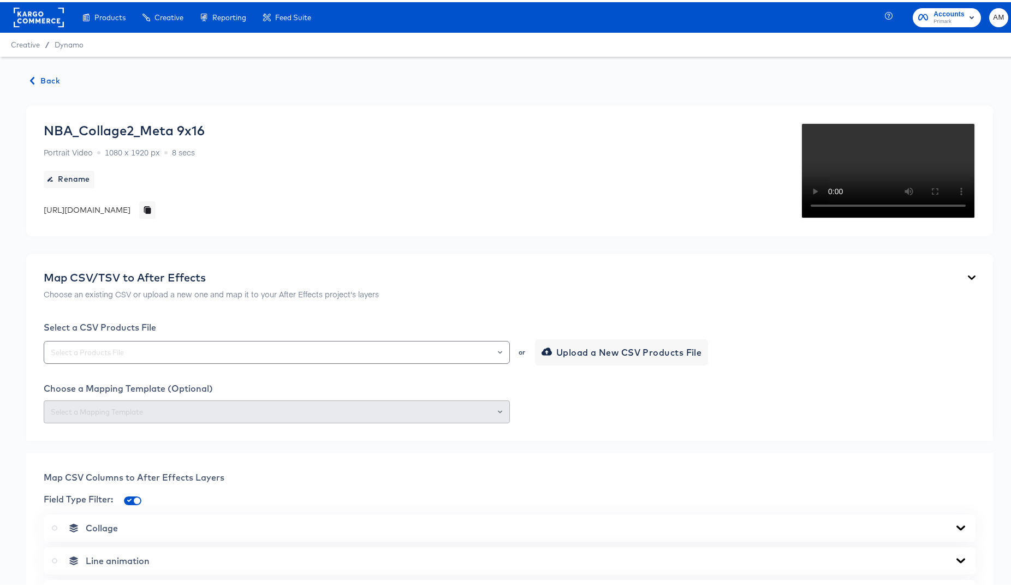
click at [45, 79] on span "Back" at bounding box center [45, 79] width 29 height 14
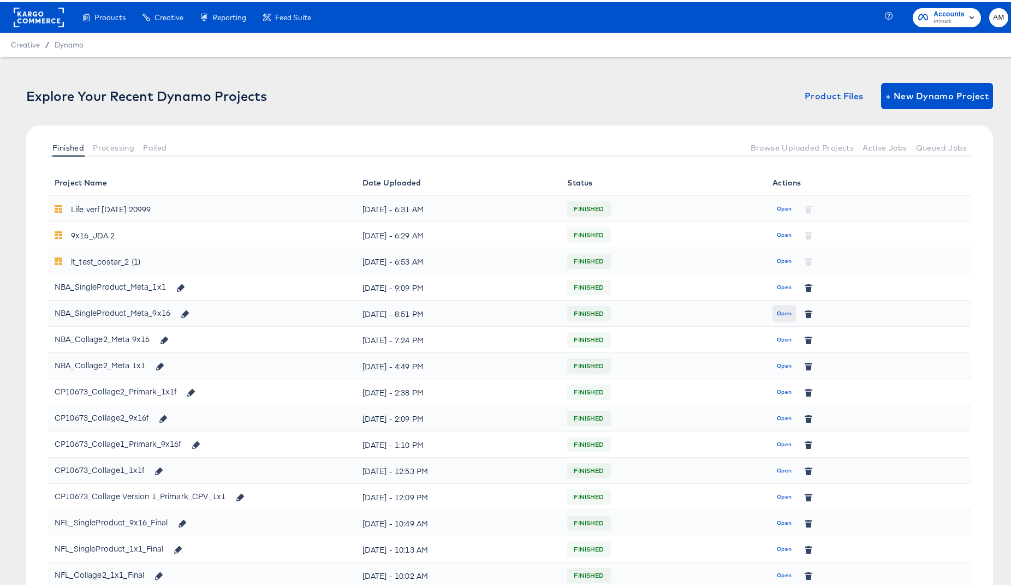
click at [784, 312] on span "Open" at bounding box center [784, 312] width 15 height 10
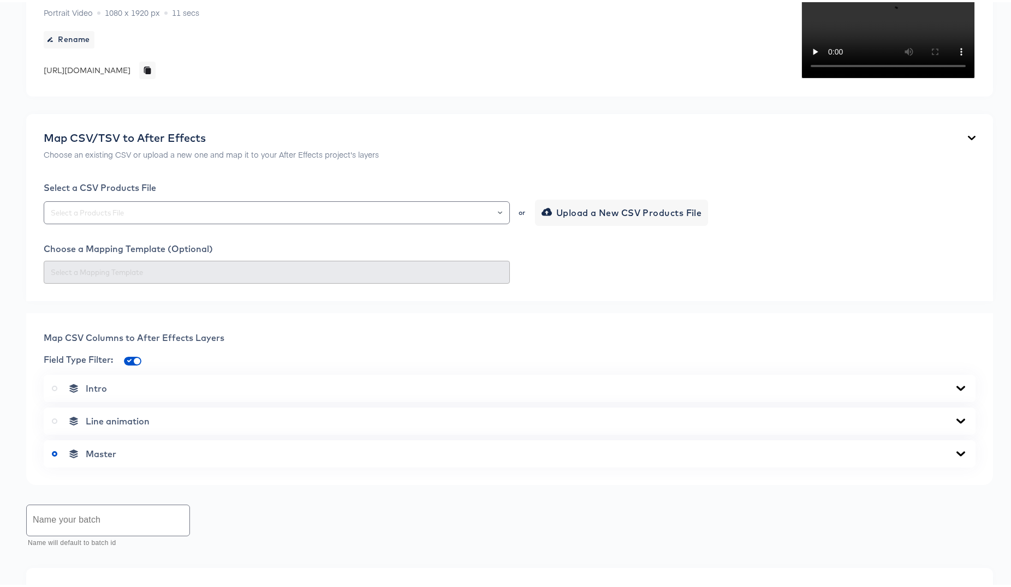
scroll to position [233, 0]
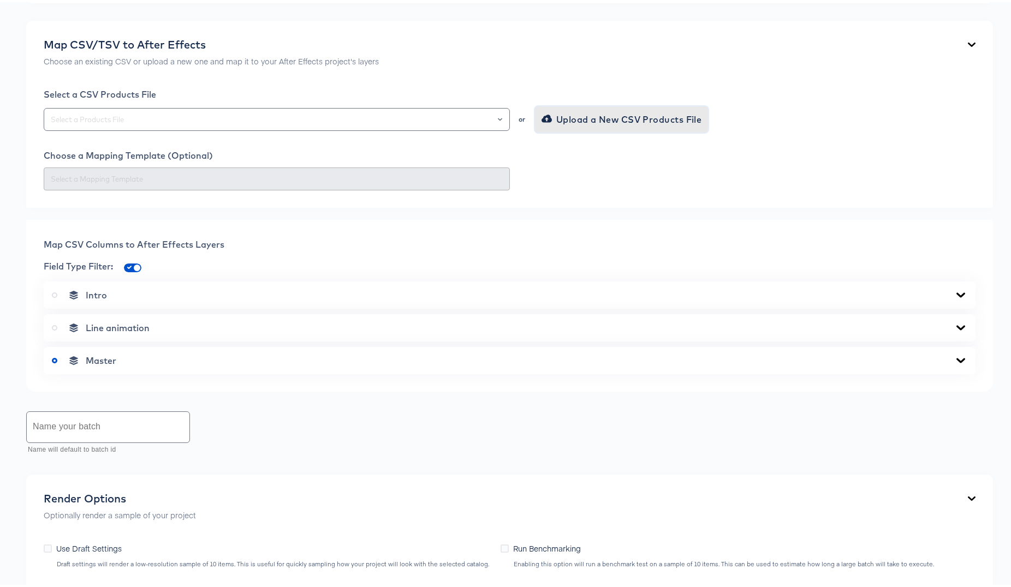
click at [556, 125] on span "Upload a New CSV Products File" at bounding box center [623, 117] width 158 height 15
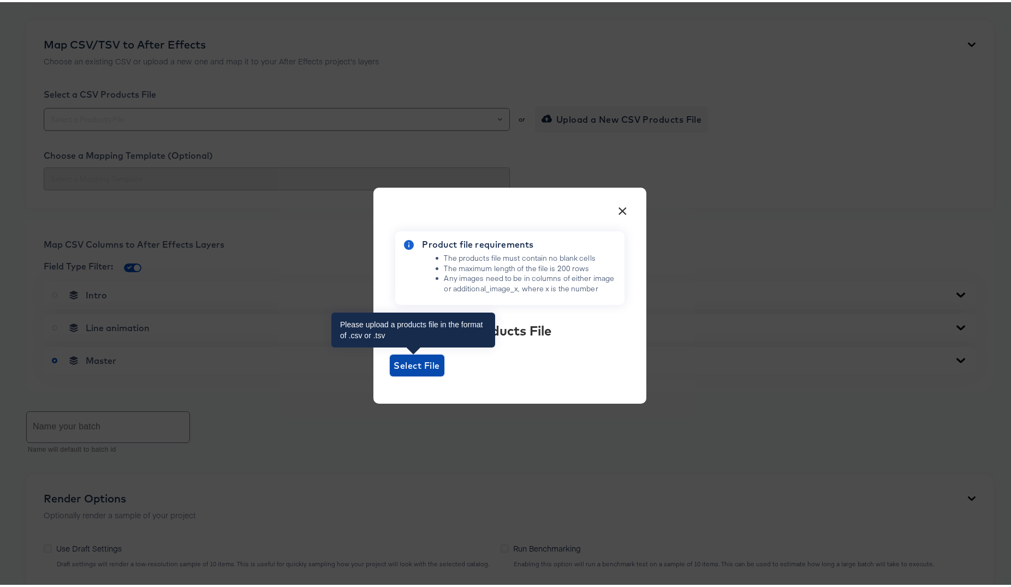
click at [406, 364] on span "Select File" at bounding box center [417, 363] width 46 height 15
click at [390, 374] on input "Select File" at bounding box center [390, 374] width 0 height 0
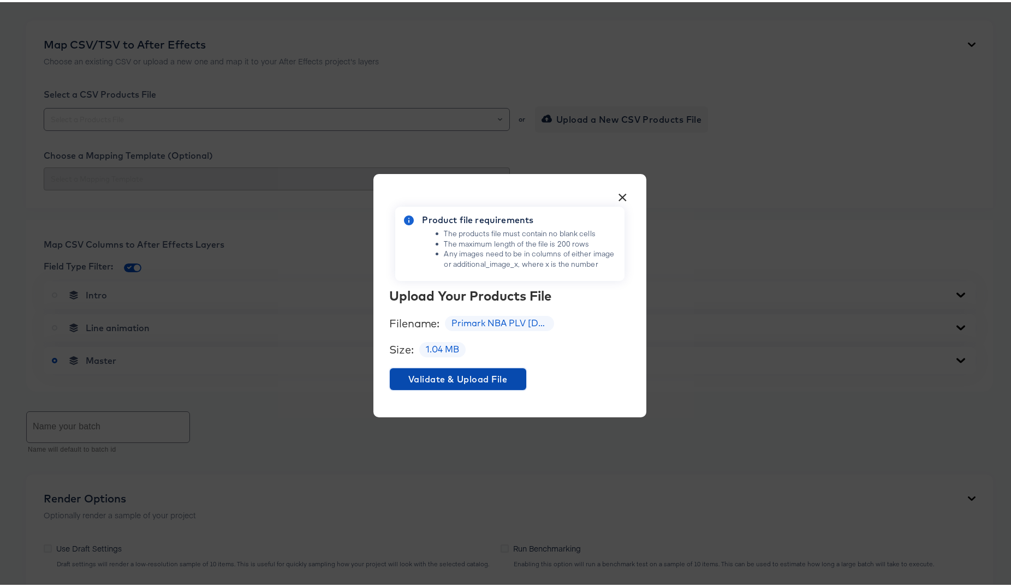
click at [442, 382] on span "Validate & Upload File" at bounding box center [458, 377] width 128 height 15
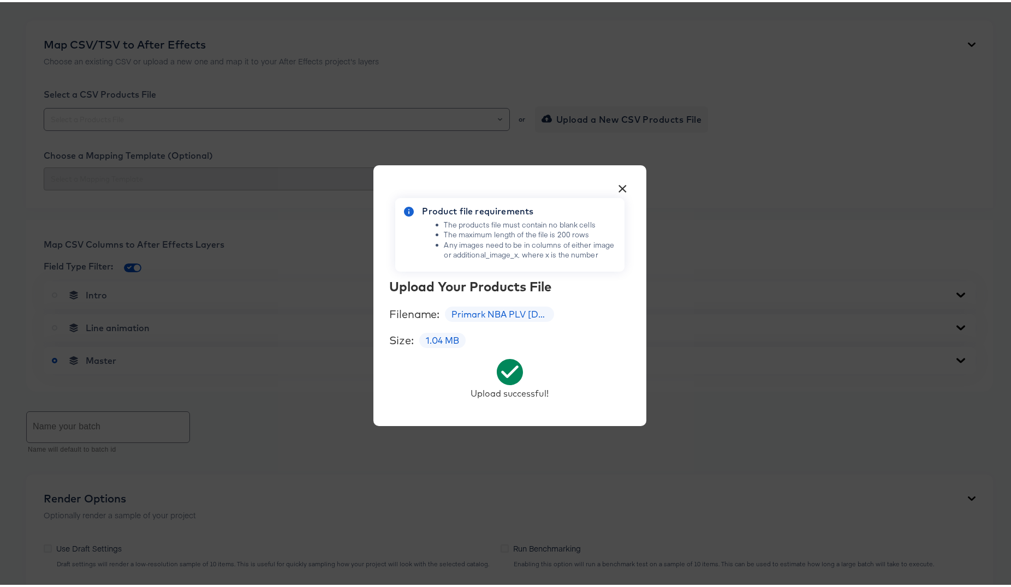
click at [619, 182] on button "×" at bounding box center [623, 184] width 20 height 20
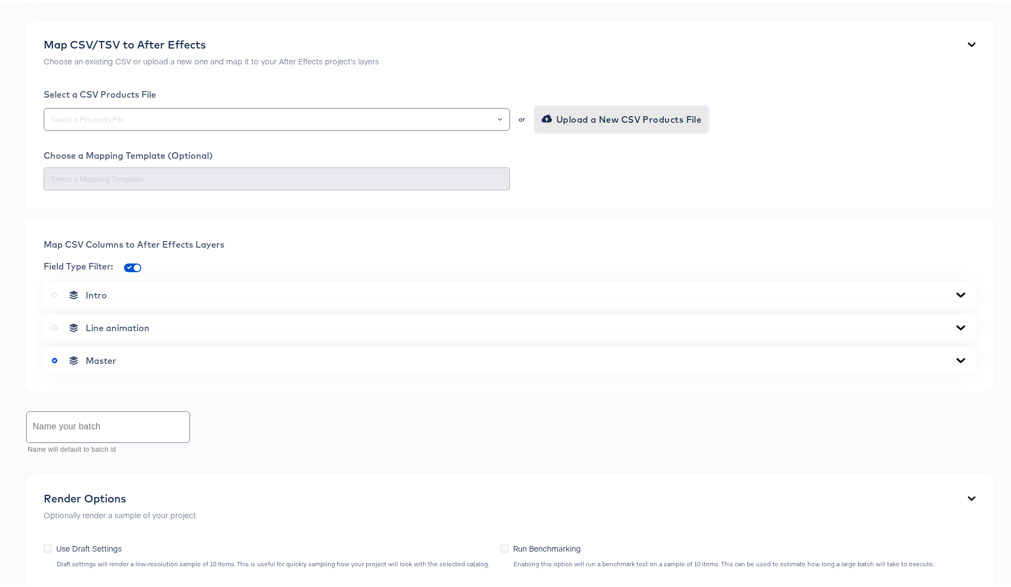
click at [544, 120] on icon "button" at bounding box center [546, 116] width 10 height 8
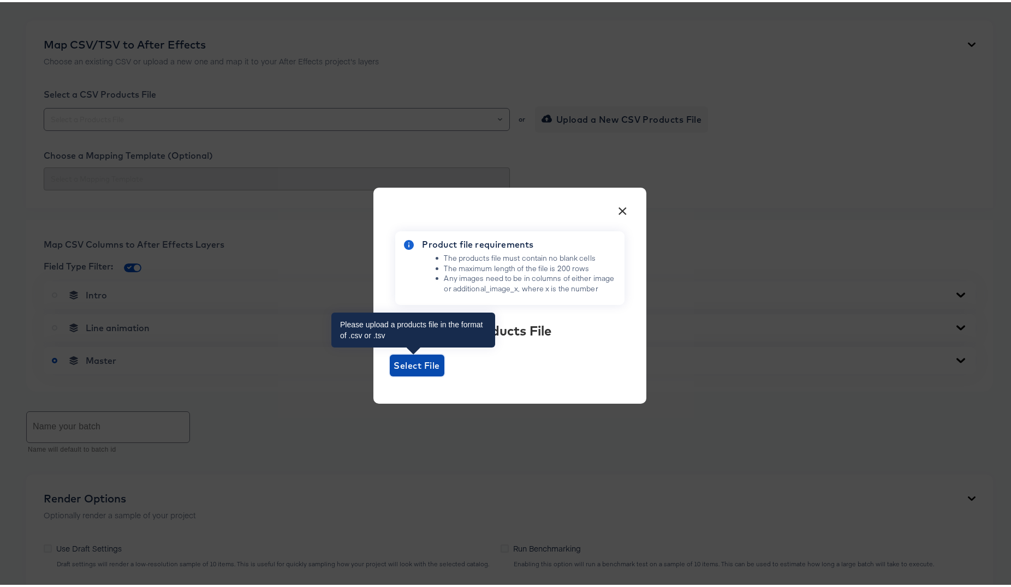
click at [396, 365] on span "Select File" at bounding box center [417, 363] width 46 height 15
click at [390, 374] on input "Select File" at bounding box center [390, 374] width 0 height 0
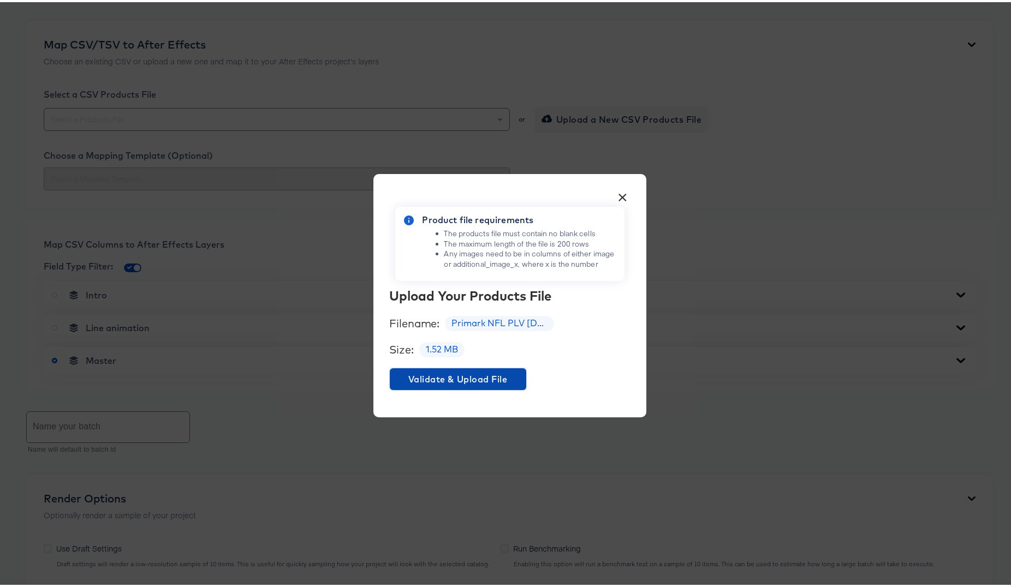
click at [484, 381] on span "Validate & Upload File" at bounding box center [458, 377] width 128 height 15
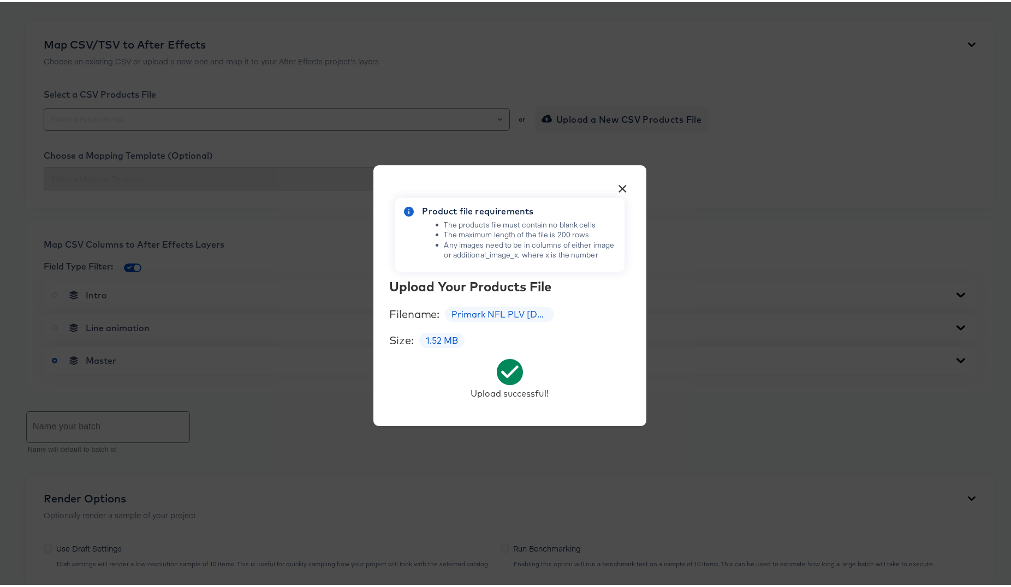
click at [621, 186] on button "×" at bounding box center [623, 184] width 20 height 20
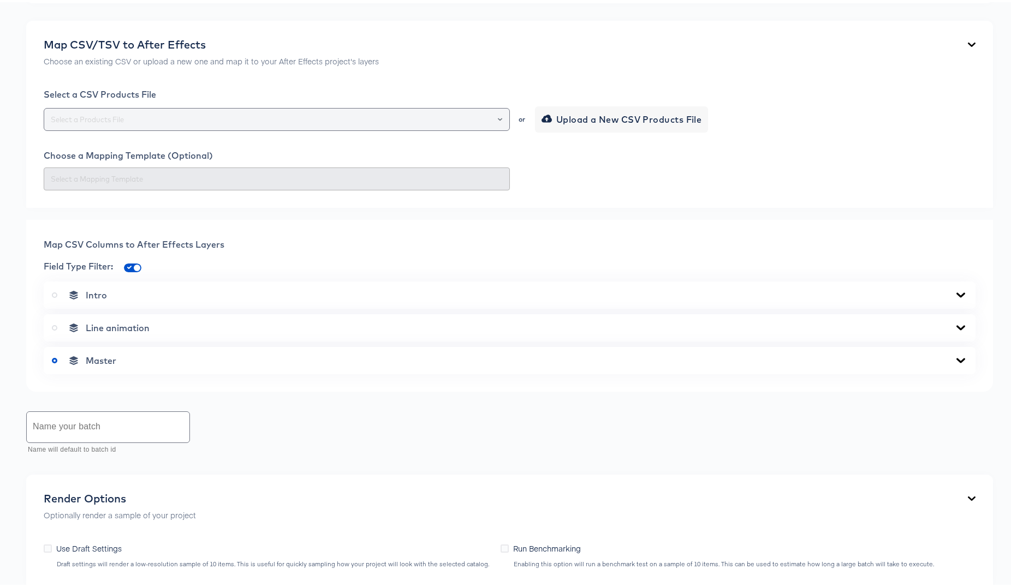
click at [498, 125] on div at bounding box center [495, 117] width 19 height 15
click at [498, 120] on icon "Open" at bounding box center [500, 117] width 4 height 4
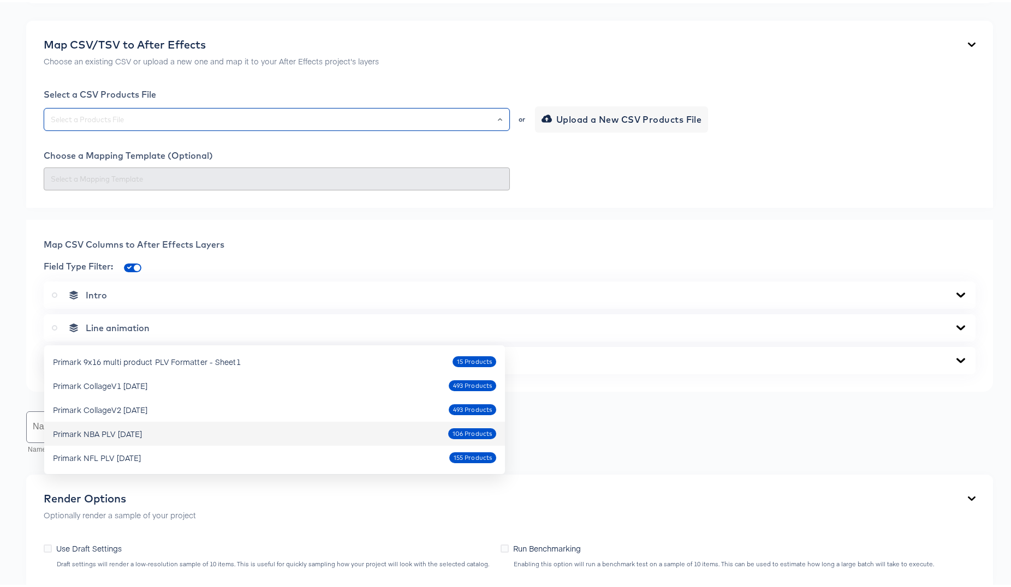
click at [142, 427] on div "Primark NBA PLV Oct7 2025" at bounding box center [97, 431] width 89 height 11
type input "Primark NBA PLV Oct7 2025"
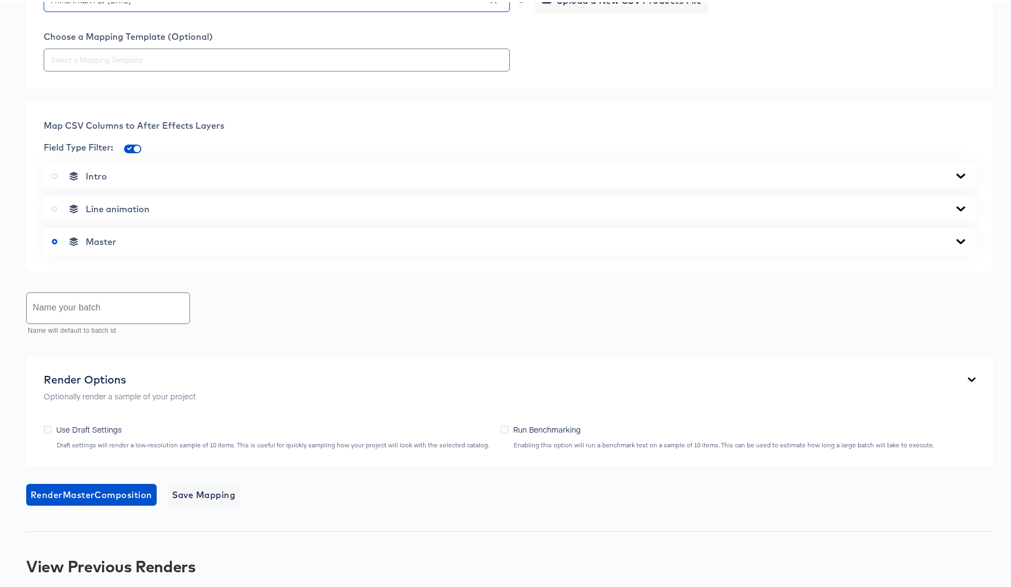
scroll to position [413, 0]
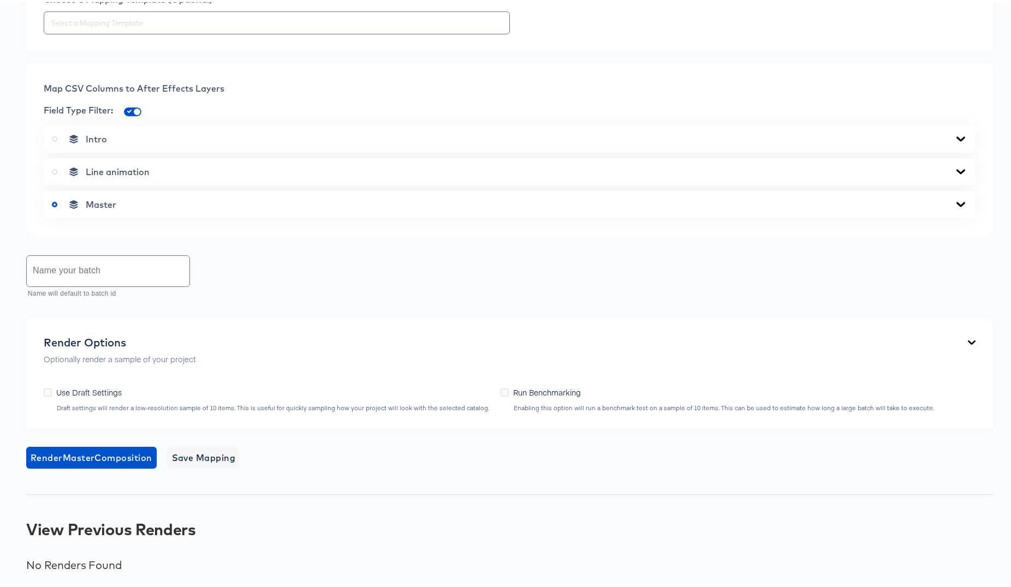
click at [954, 207] on icon at bounding box center [960, 202] width 13 height 9
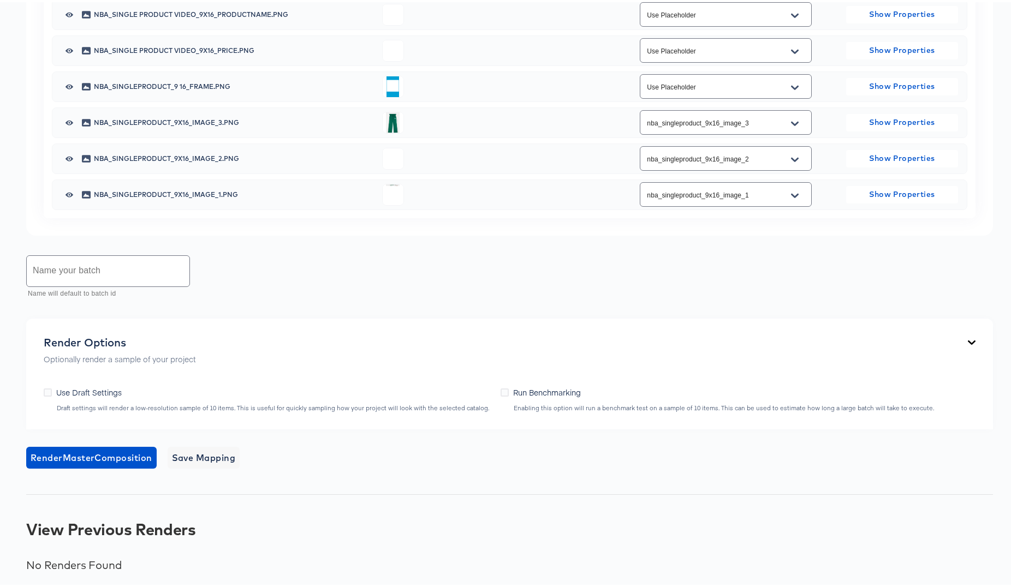
scroll to position [774, 0]
click at [791, 51] on icon "Open" at bounding box center [795, 49] width 8 height 4
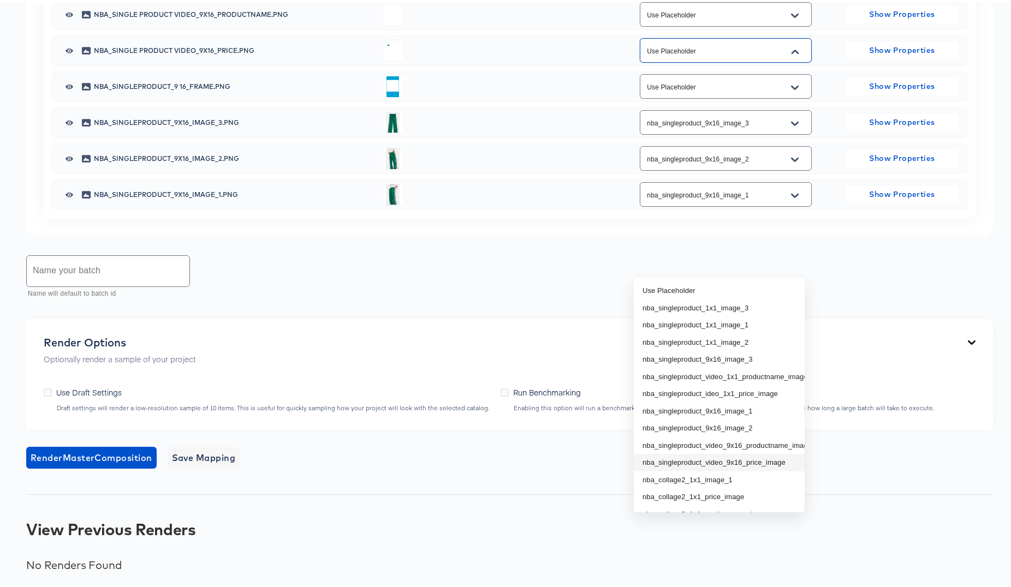
click at [766, 452] on li "nba_singleproduct_video_9x16_price_image" at bounding box center [719, 460] width 171 height 17
type input "nba_singleproduct_video_9x16_price_image"
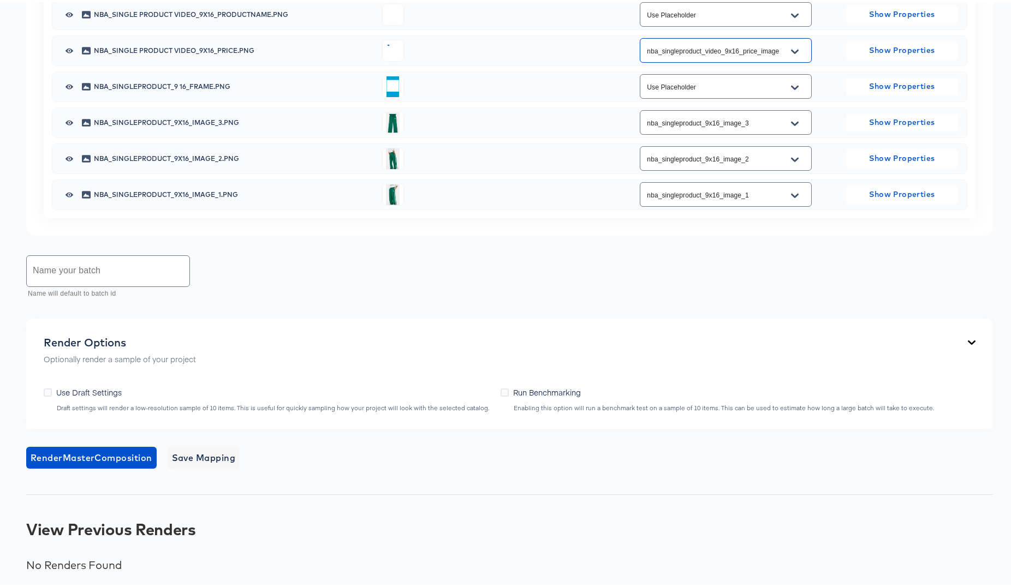
click at [791, 18] on icon "Open" at bounding box center [795, 13] width 8 height 9
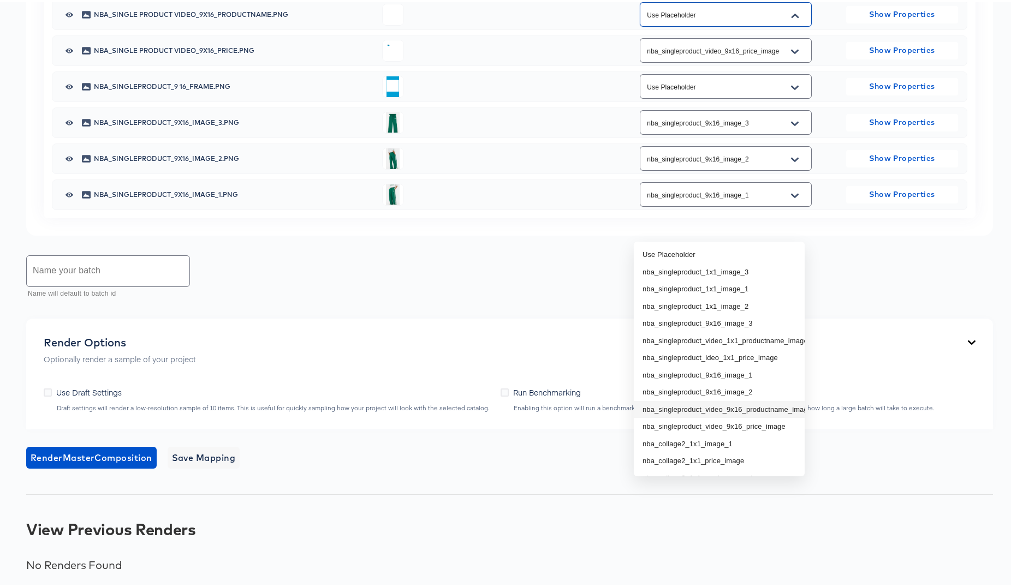
click at [719, 399] on li "nba_singleproduct_video_9x16_productname_image" at bounding box center [719, 407] width 171 height 17
type input "nba_singleproduct_video_9x16_productname_image"
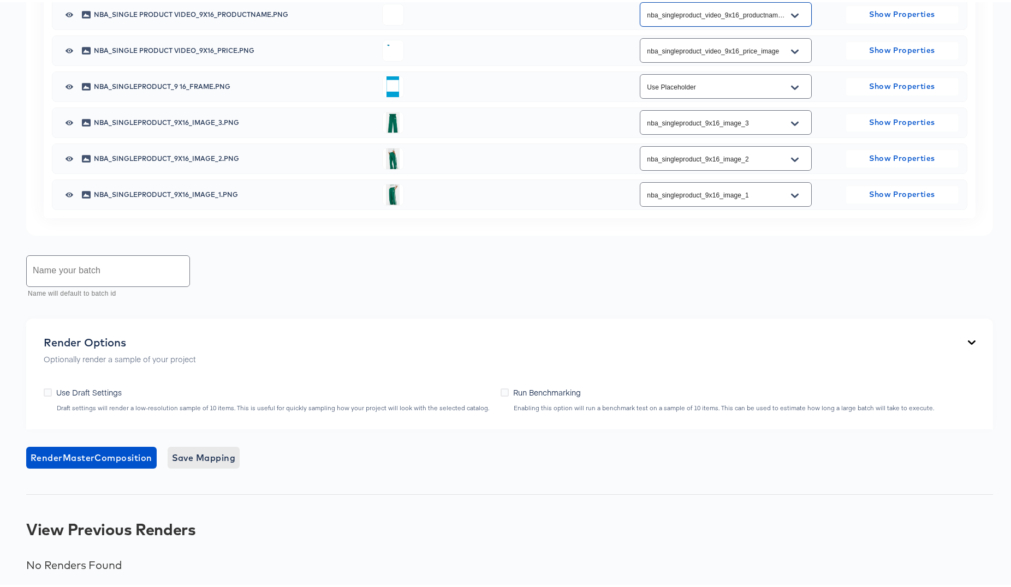
scroll to position [859, 0]
click at [210, 463] on span "Save Mapping" at bounding box center [204, 455] width 64 height 15
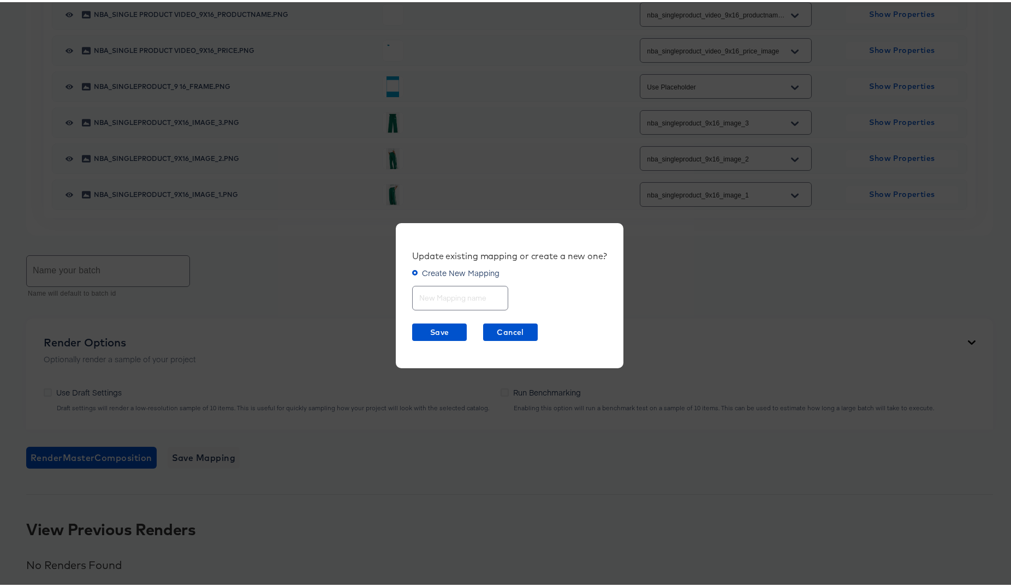
click at [455, 297] on input "text" at bounding box center [460, 291] width 95 height 23
type input "NBA SingleProduct 9x16"
click at [442, 330] on span "Save" at bounding box center [439, 331] width 46 height 14
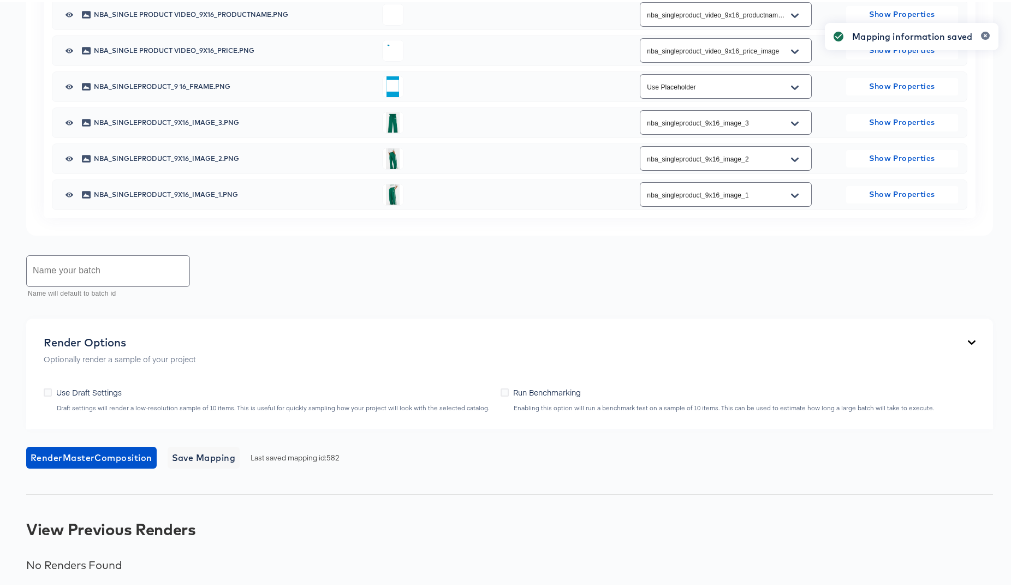
click at [106, 284] on input "text" at bounding box center [108, 269] width 163 height 31
type input "NBA SingleProduct 9x16 Full"
click at [74, 456] on span "Render Master Composition" at bounding box center [92, 455] width 122 height 15
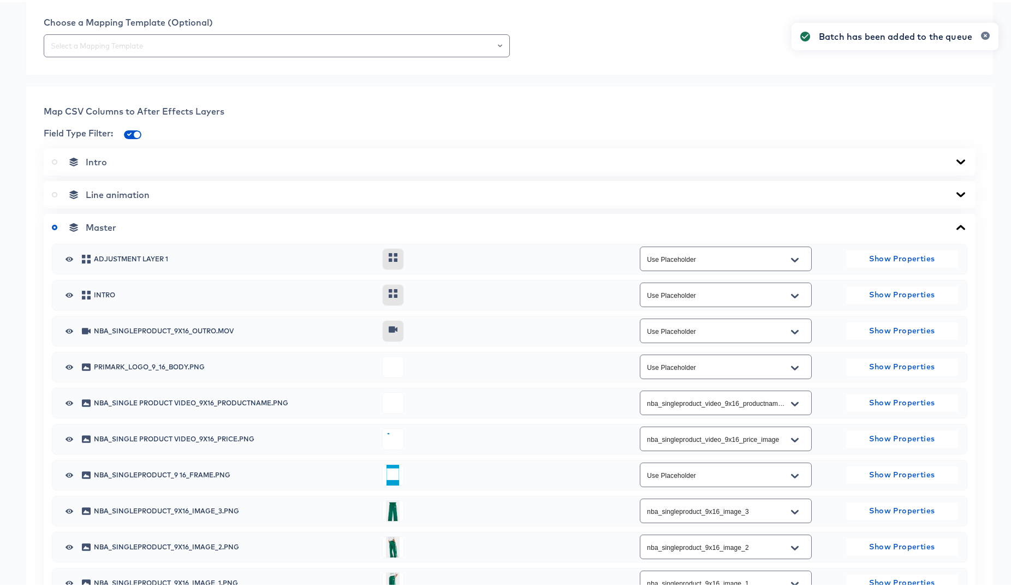
scroll to position [0, 0]
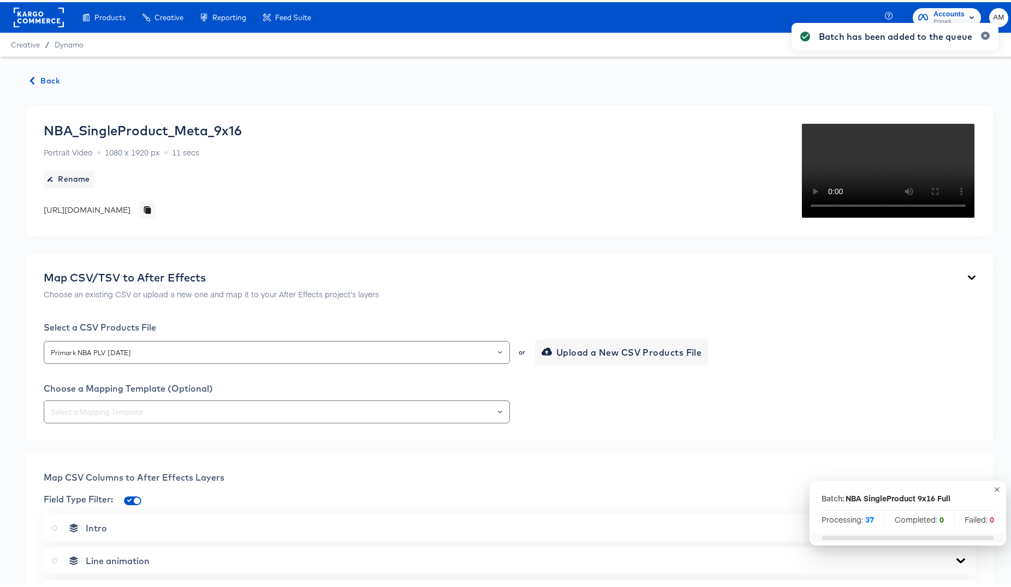
click at [43, 77] on span "Back" at bounding box center [45, 79] width 29 height 14
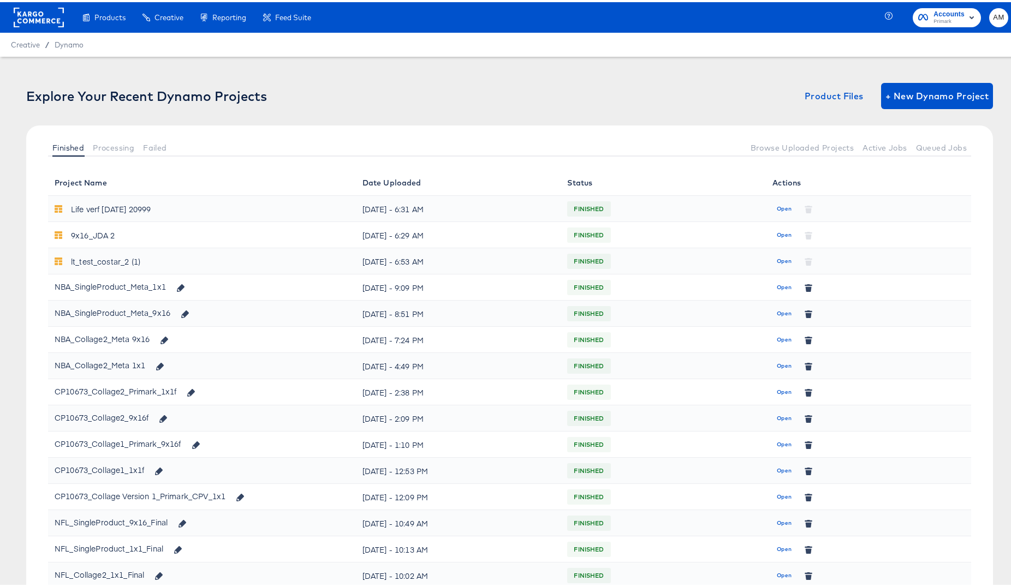
click at [778, 285] on span "Open" at bounding box center [784, 286] width 15 height 10
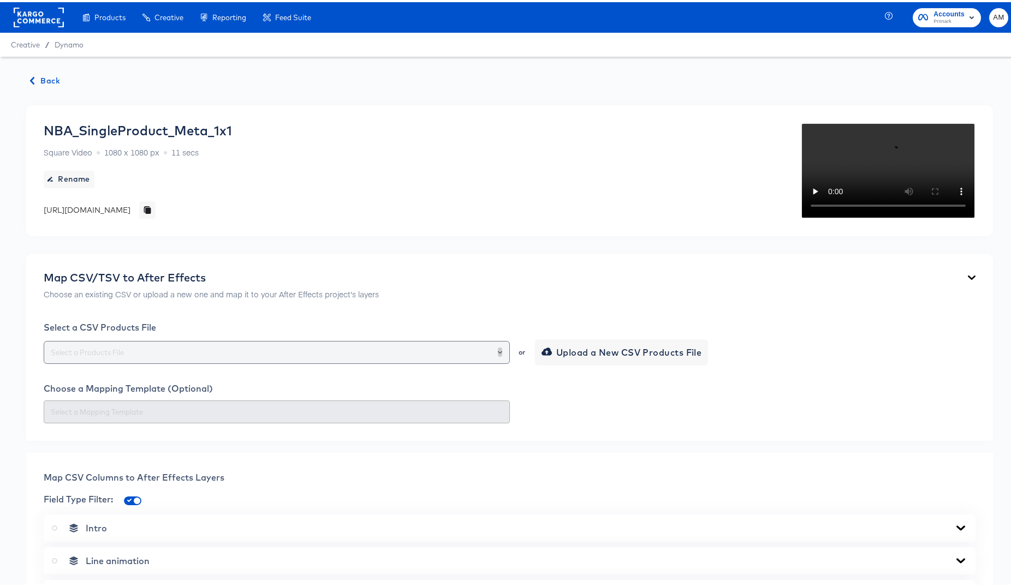
click at [498, 350] on icon "Open" at bounding box center [500, 350] width 4 height 4
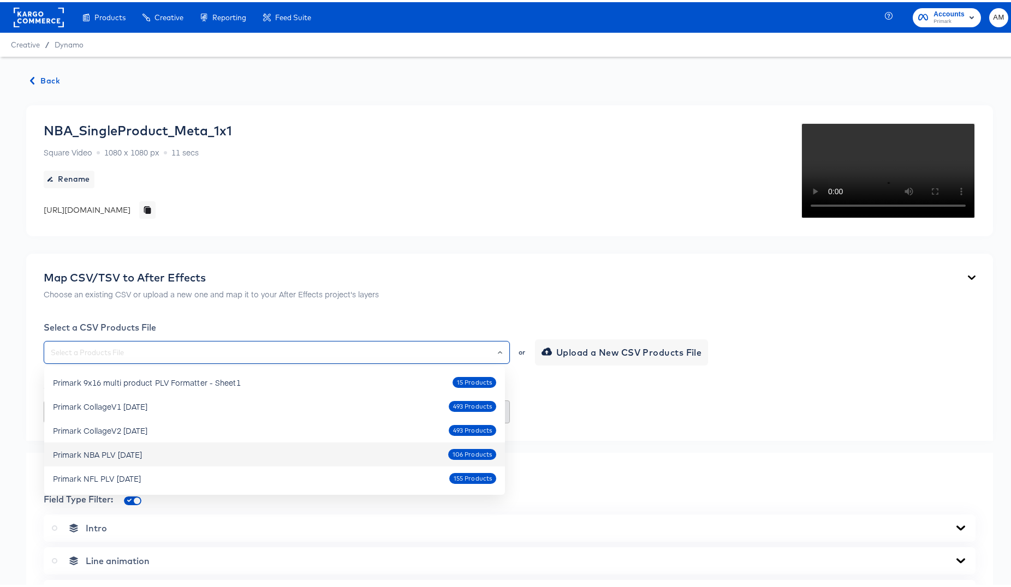
click at [142, 456] on div "Primark NBA PLV Oct7 2025" at bounding box center [97, 452] width 89 height 11
type input "Primark NBA PLV Oct7 2025"
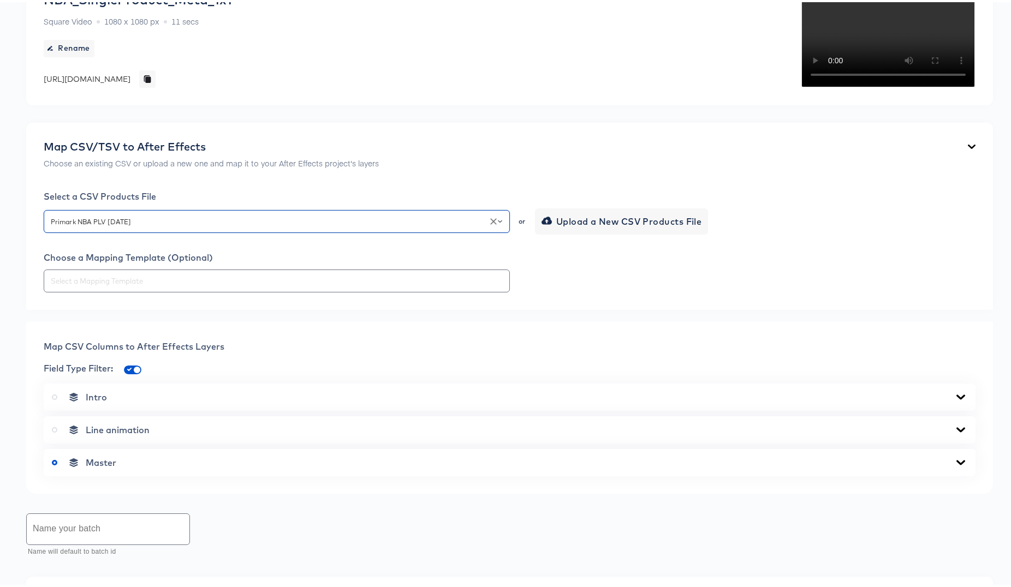
scroll to position [210, 0]
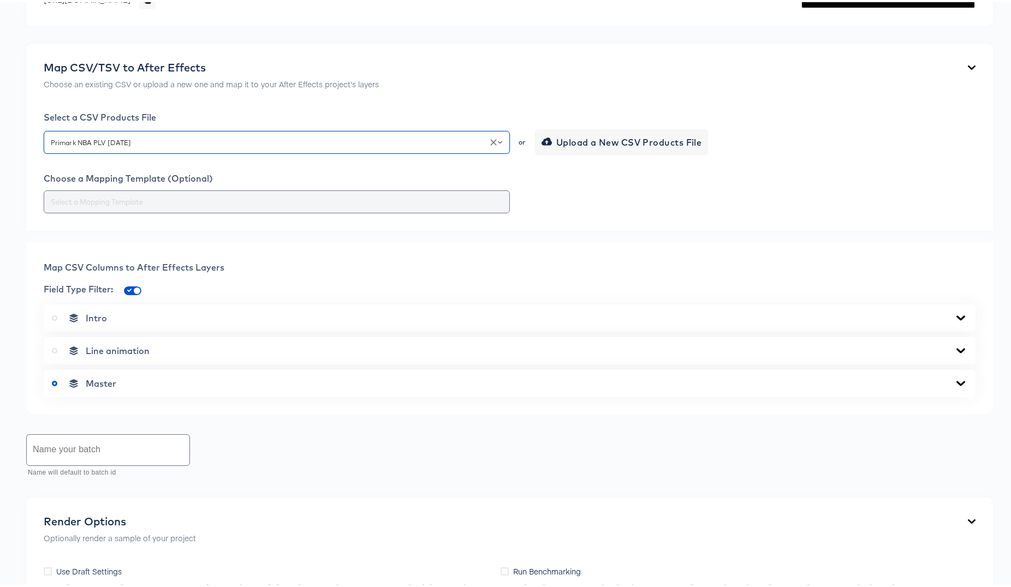
click at [378, 206] on input "text" at bounding box center [277, 200] width 456 height 13
click at [361, 297] on div "Field Type Filter:" at bounding box center [510, 288] width 932 height 17
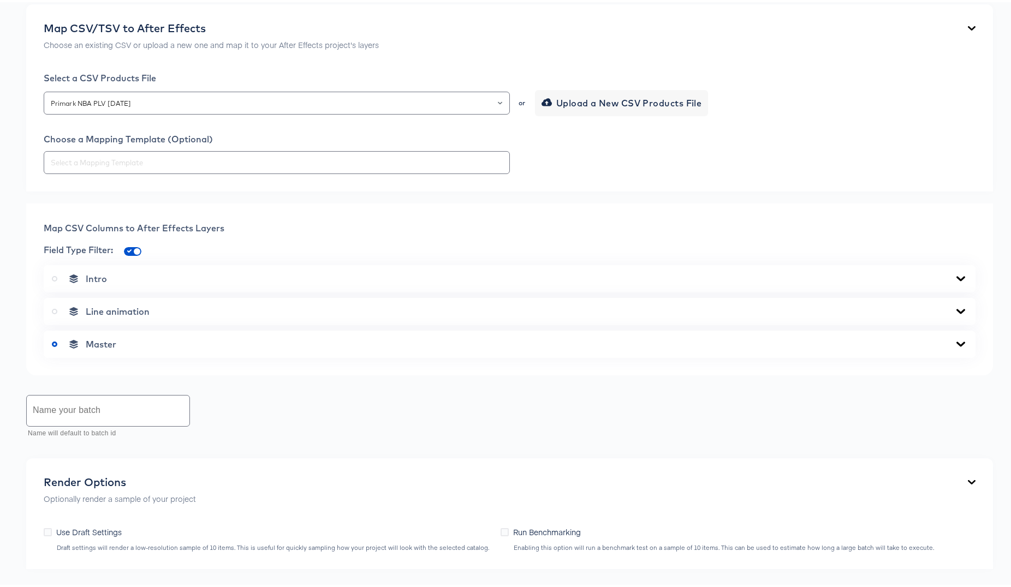
scroll to position [250, 0]
click at [956, 344] on icon at bounding box center [960, 341] width 9 height 5
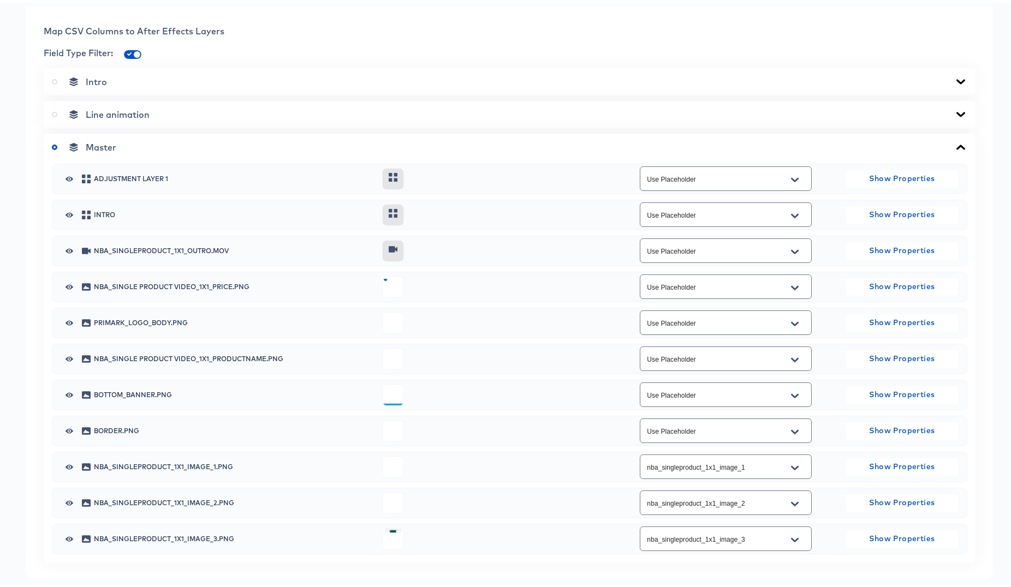
scroll to position [641, 0]
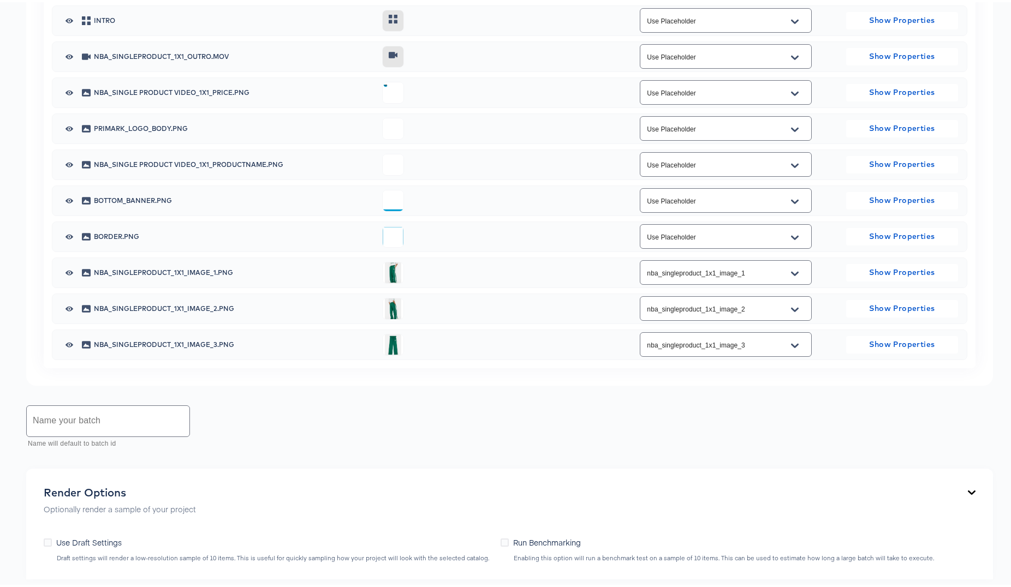
click at [791, 168] on icon "Open" at bounding box center [795, 163] width 8 height 9
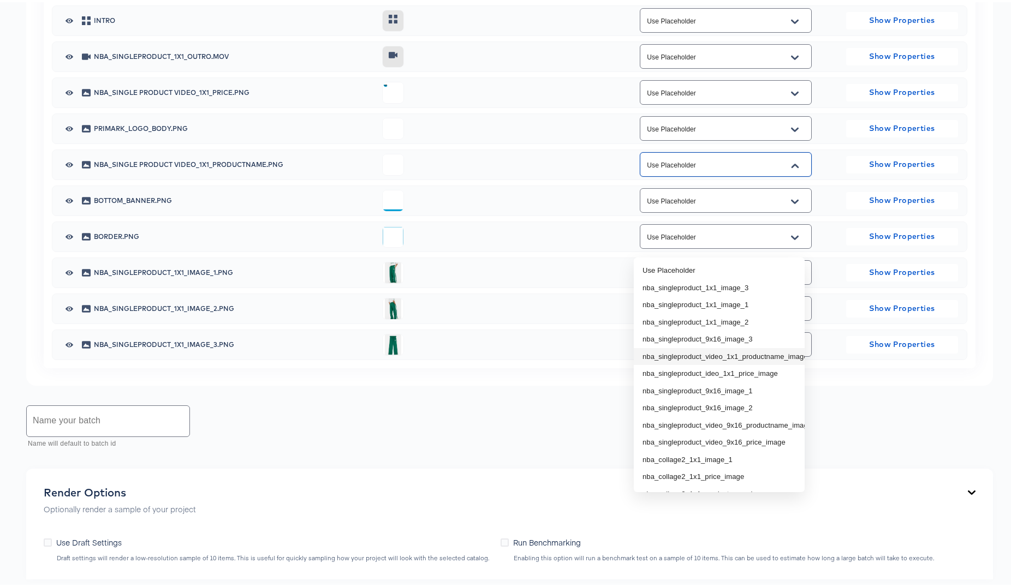
click at [756, 357] on li "nba_singleproduct_video_1x1_productname_image" at bounding box center [719, 354] width 171 height 17
type input "nba_singleproduct_video_1x1_productname_image"
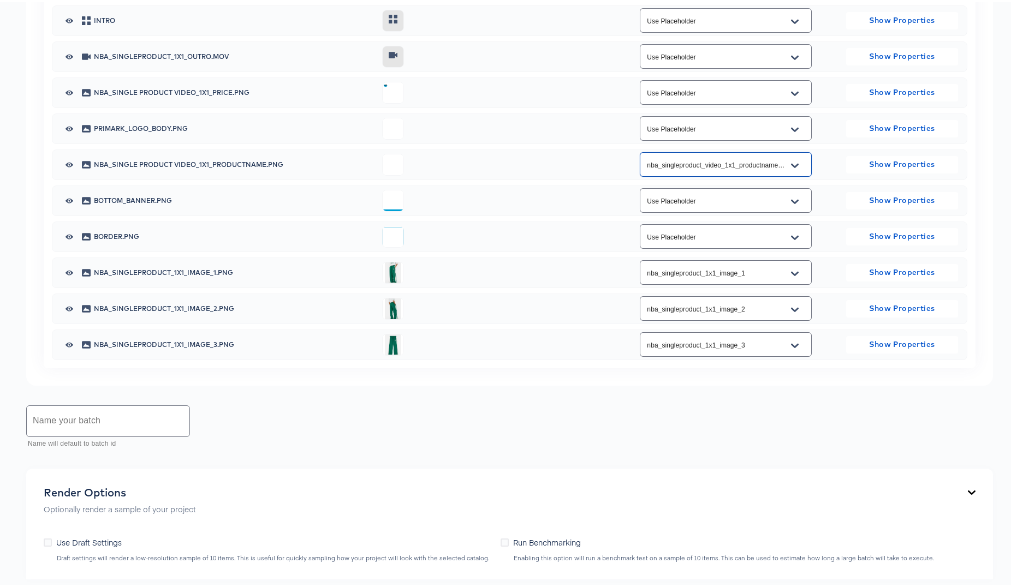
click at [791, 93] on icon "Open" at bounding box center [795, 91] width 8 height 4
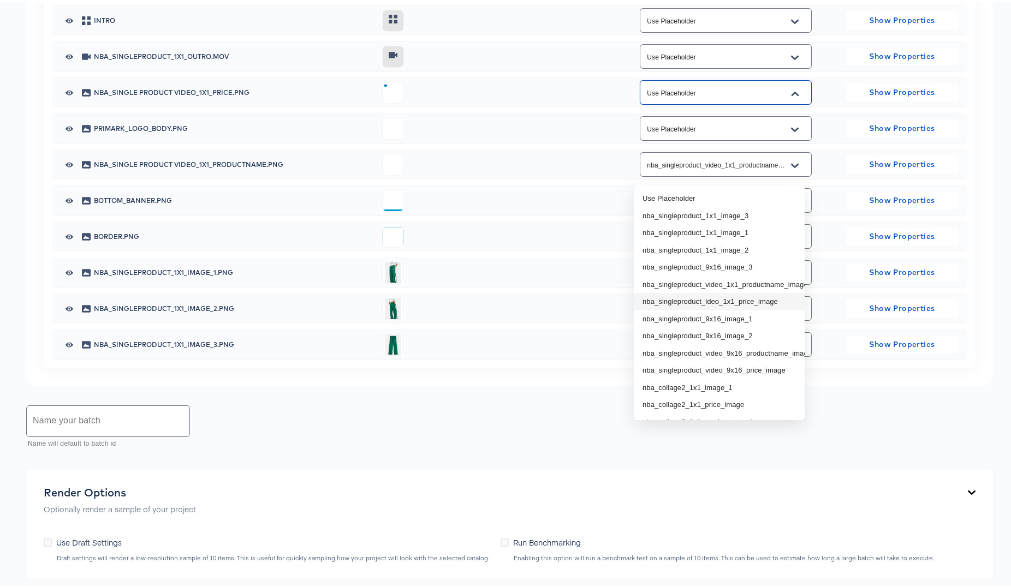
click at [768, 294] on li "nba_singleproduct_ideo_1x1_price_image" at bounding box center [719, 299] width 171 height 17
type input "nba_singleproduct_ideo_1x1_price_image"
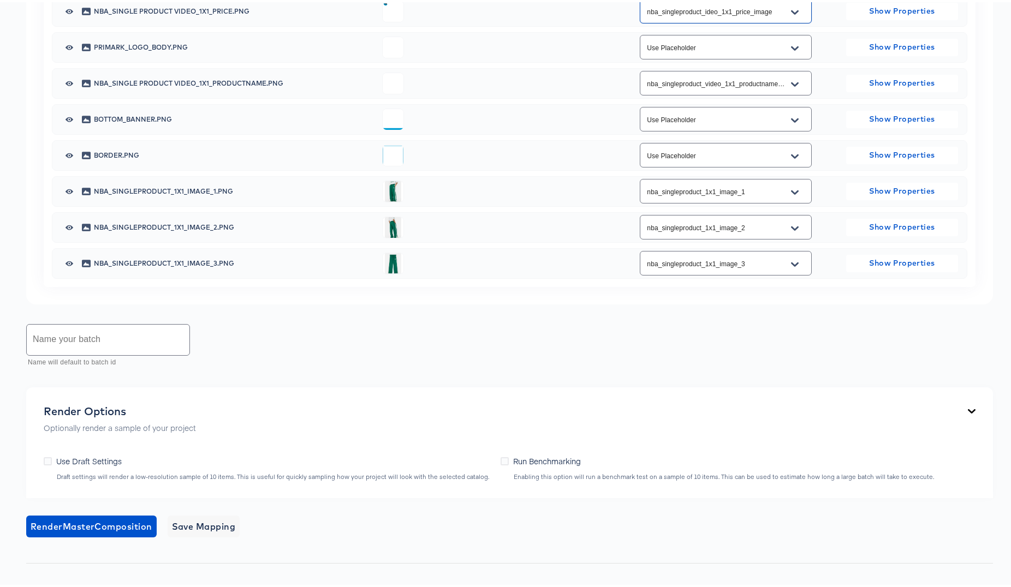
scroll to position [724, 0]
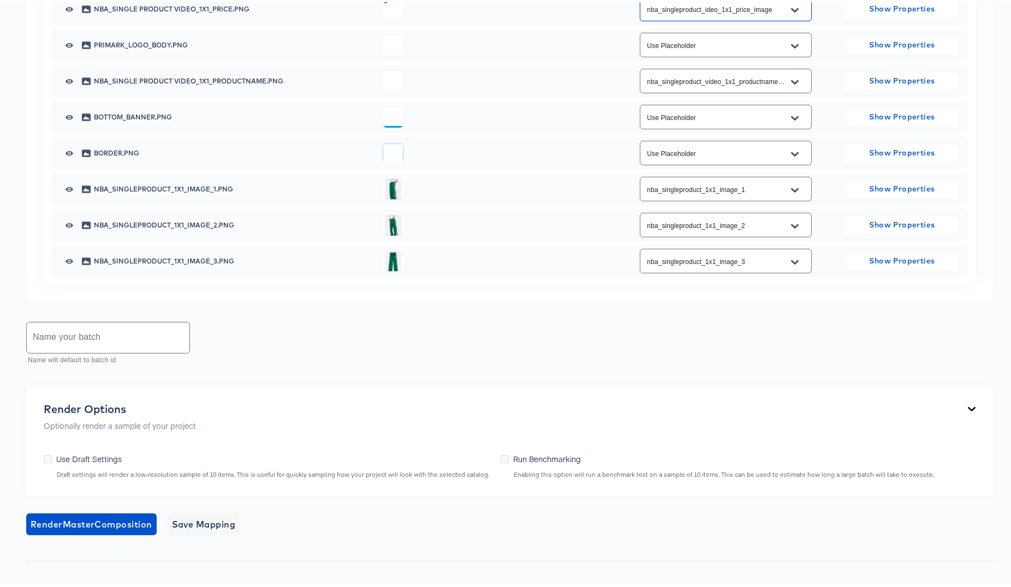
click at [128, 351] on input "text" at bounding box center [108, 335] width 163 height 31
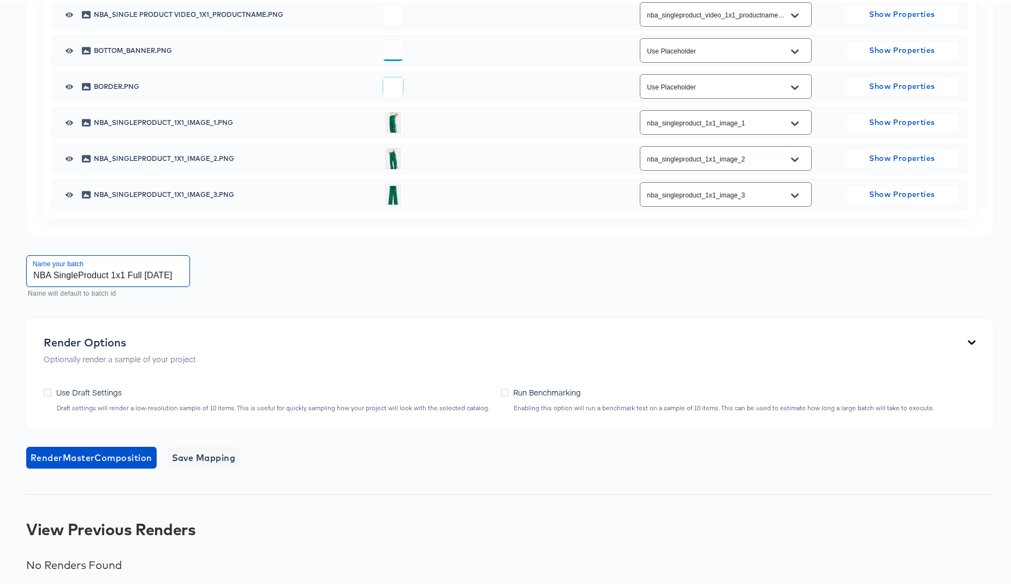
scroll to position [0, 2]
type input "NBA SingleProduct 1x1 Full [DATE]"
click at [212, 454] on span "Save Mapping" at bounding box center [204, 455] width 64 height 15
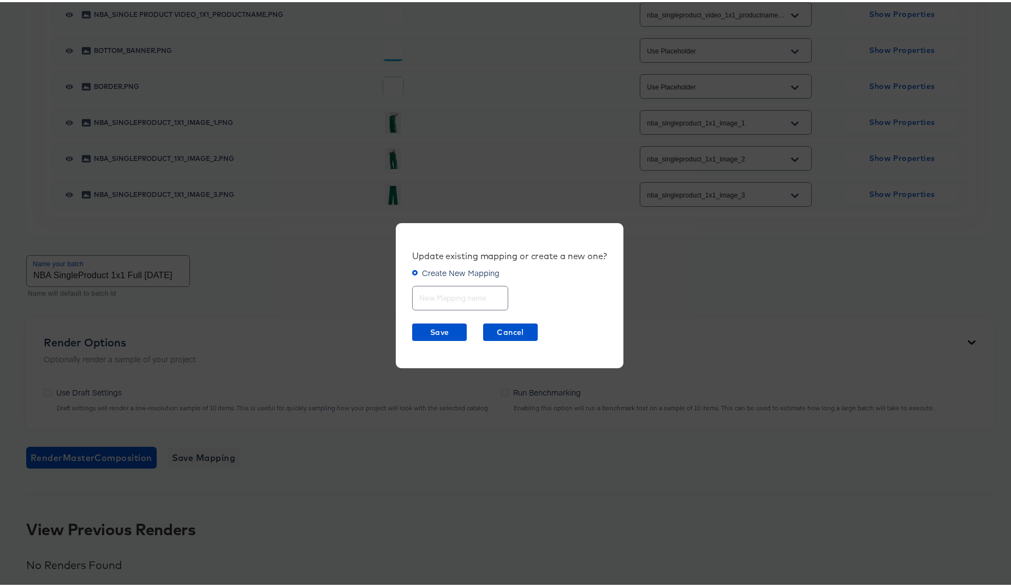
click at [436, 295] on input "text" at bounding box center [460, 291] width 95 height 23
type input "NBA SingleProduct 1x1"
click at [422, 331] on span "Save" at bounding box center [439, 331] width 46 height 14
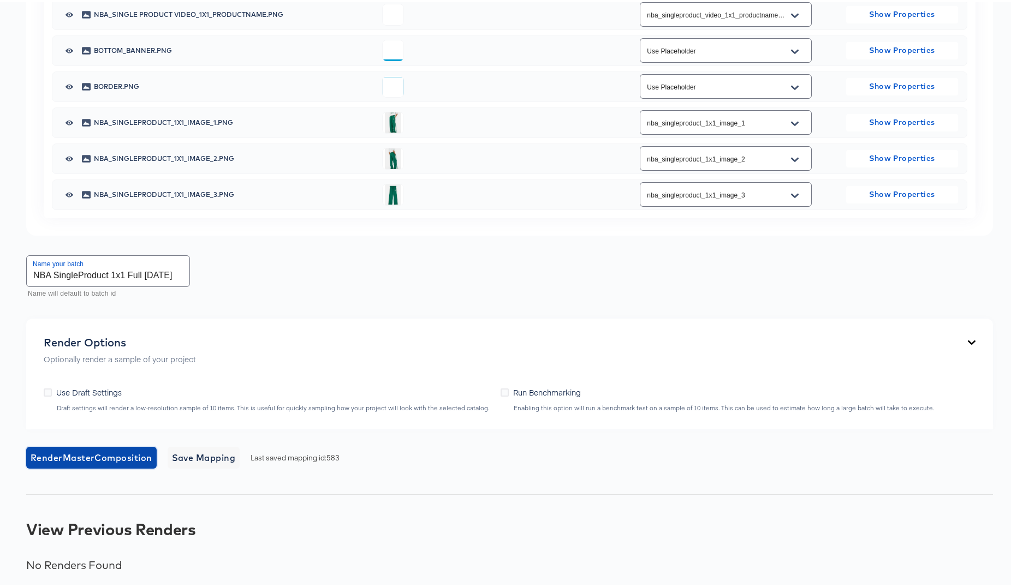
click at [90, 453] on span "Render Master Composition" at bounding box center [92, 455] width 122 height 15
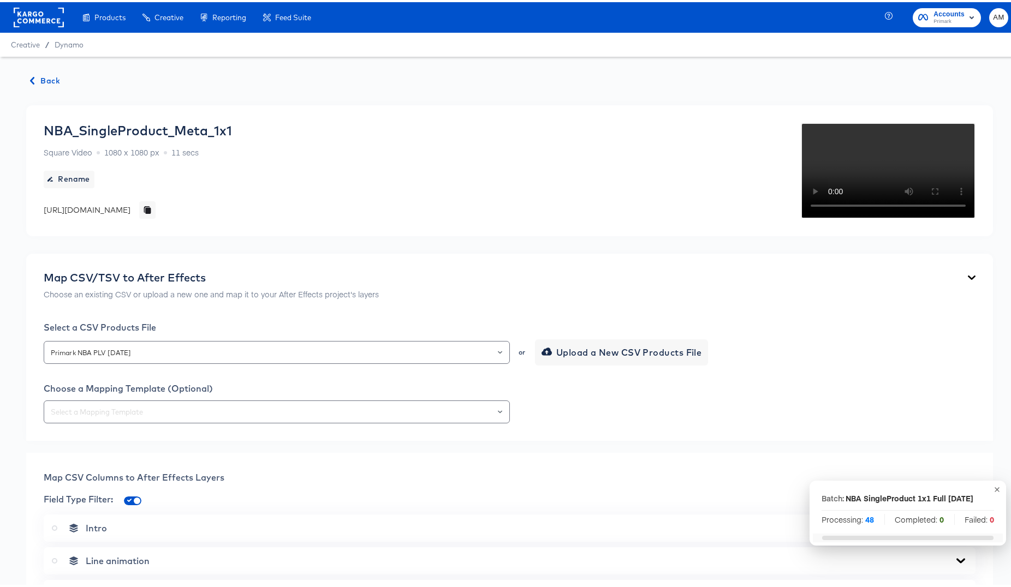
click at [46, 82] on span "Back" at bounding box center [45, 79] width 29 height 14
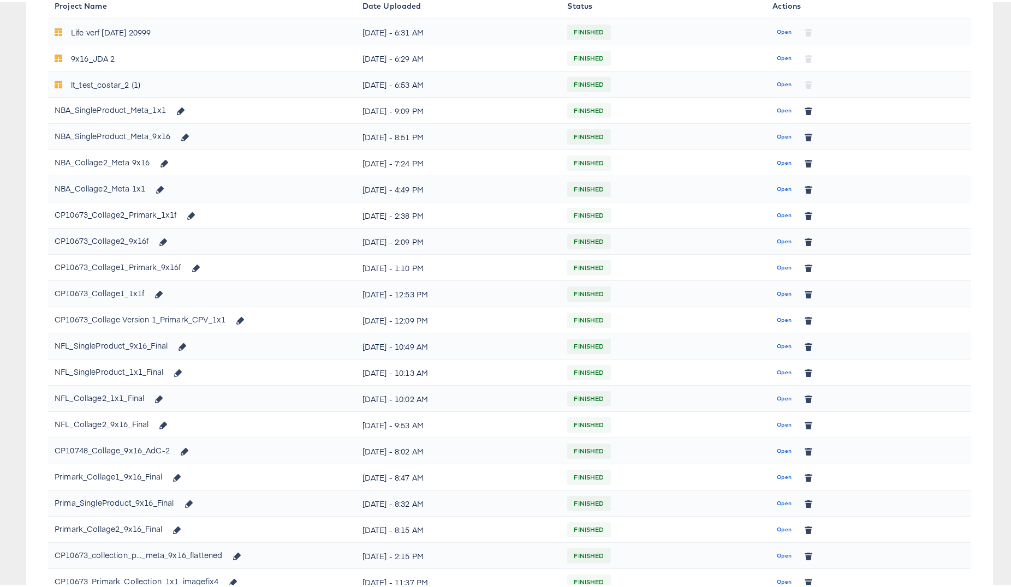
scroll to position [191, 0]
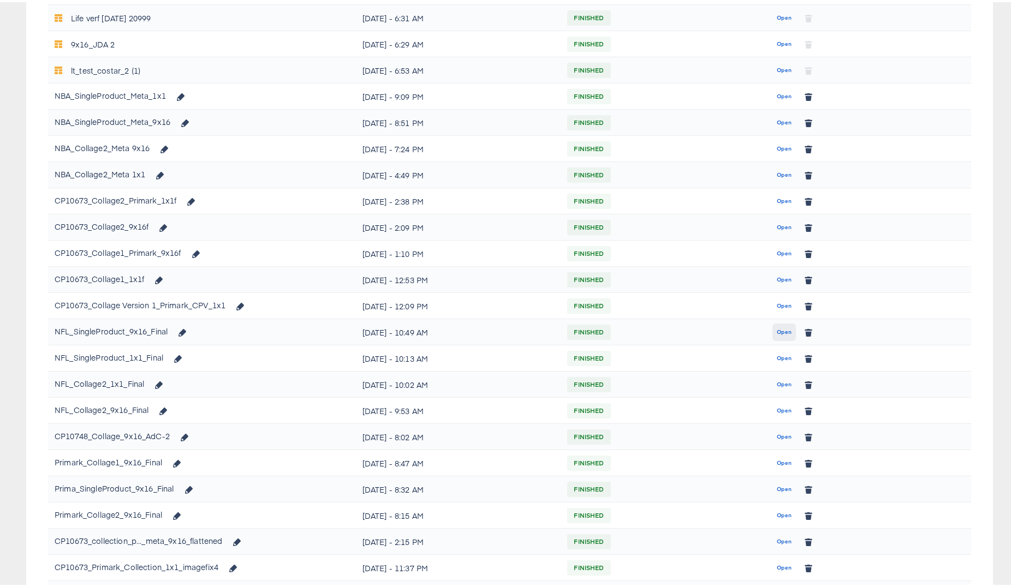
click at [781, 330] on span "Open" at bounding box center [784, 330] width 15 height 10
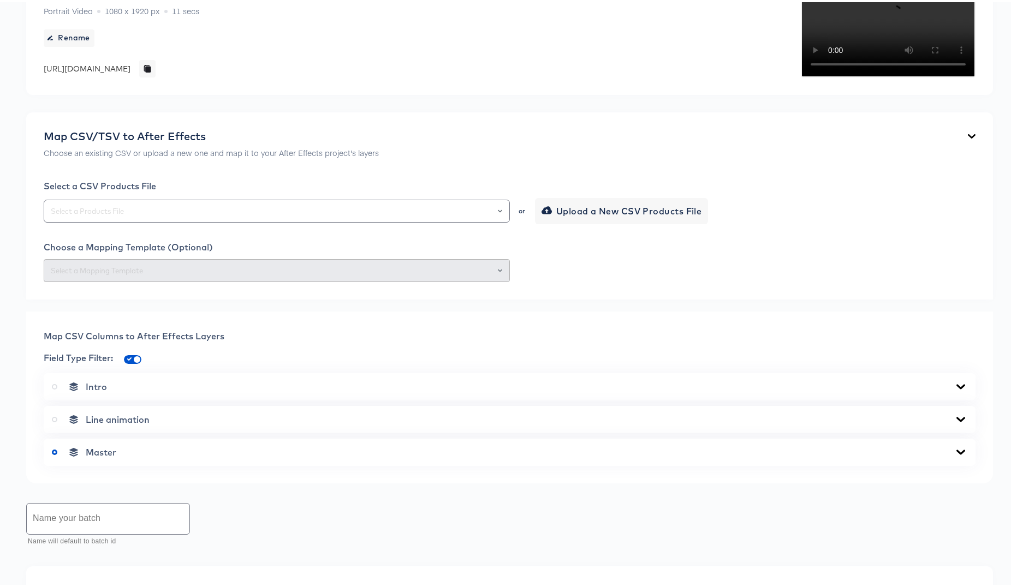
scroll to position [227, 0]
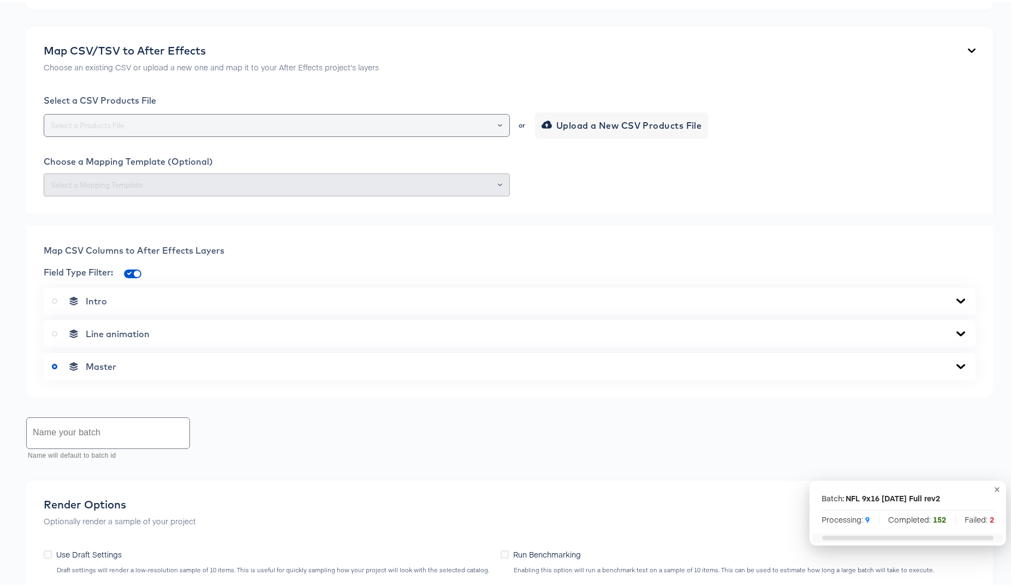
click at [498, 131] on button "Open" at bounding box center [500, 123] width 4 height 15
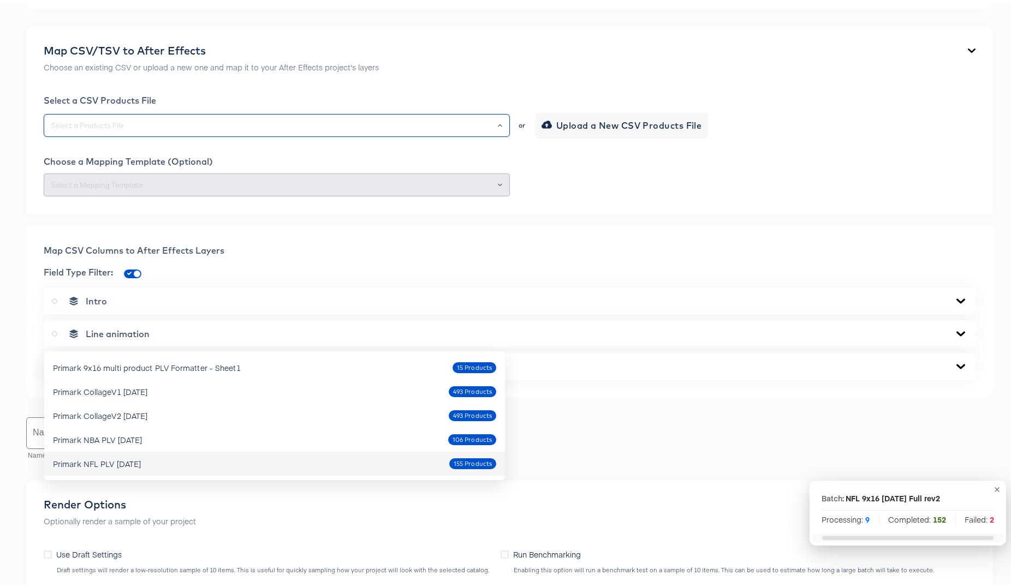
click at [126, 462] on div "Primark NFL PLV Oct7 2025" at bounding box center [97, 461] width 88 height 11
type input "Primark NFL PLV Oct7 2025"
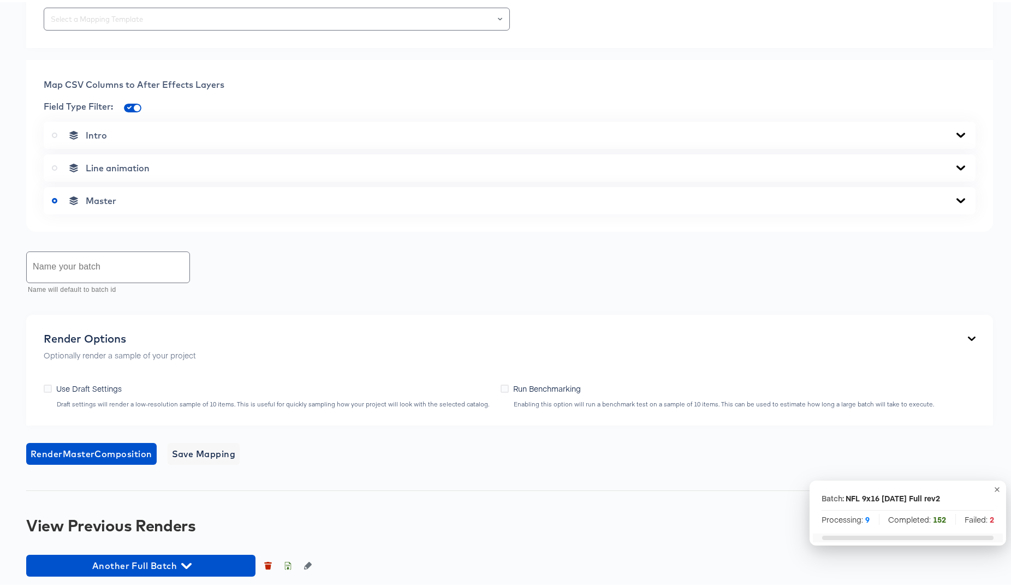
scroll to position [396, 0]
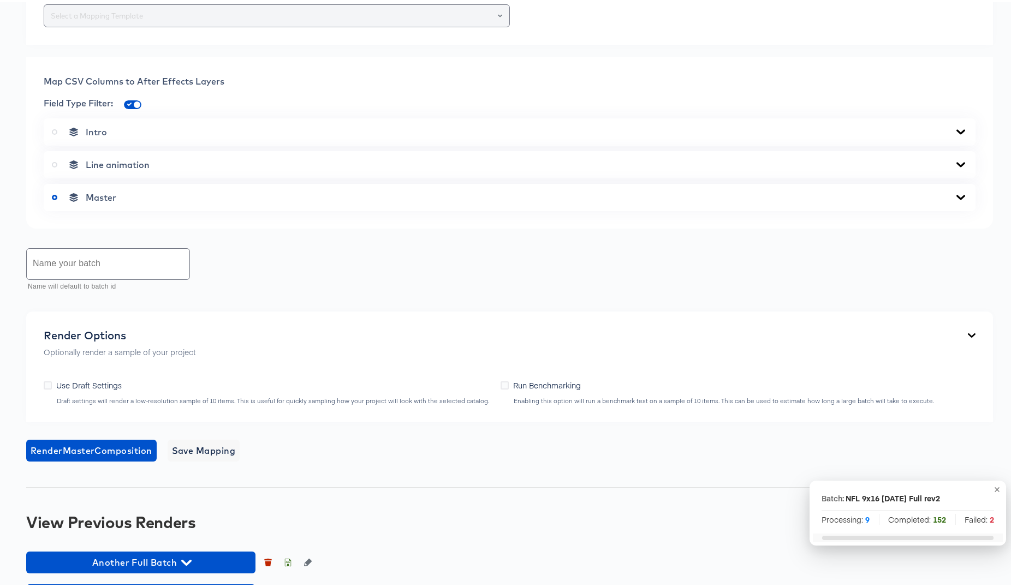
click at [498, 21] on button "Open" at bounding box center [500, 13] width 4 height 15
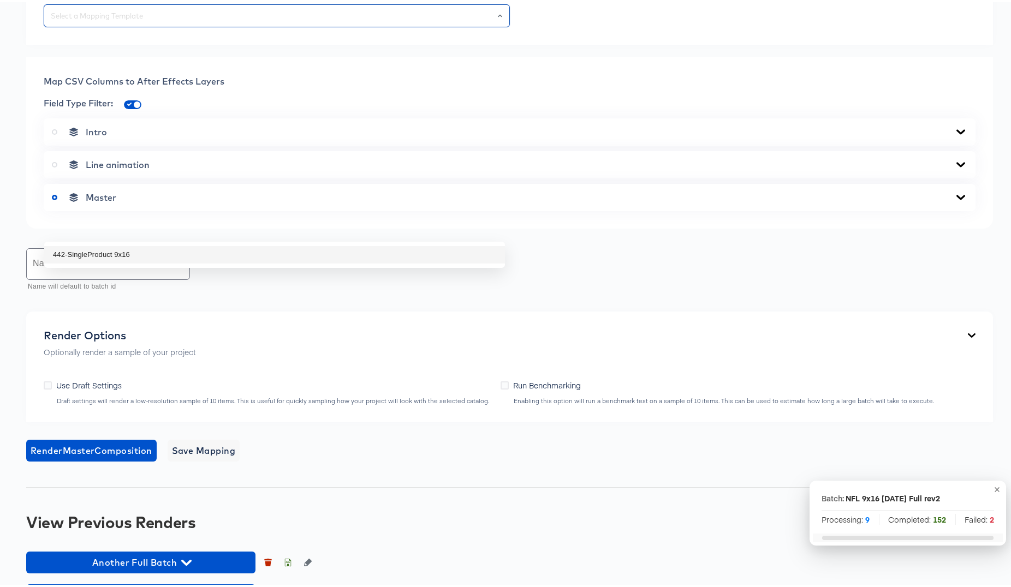
click at [103, 254] on li "442-SingleProduct 9x16" at bounding box center [274, 252] width 461 height 17
type input "442-SingleProduct 9x16"
click at [956, 198] on icon at bounding box center [960, 195] width 9 height 5
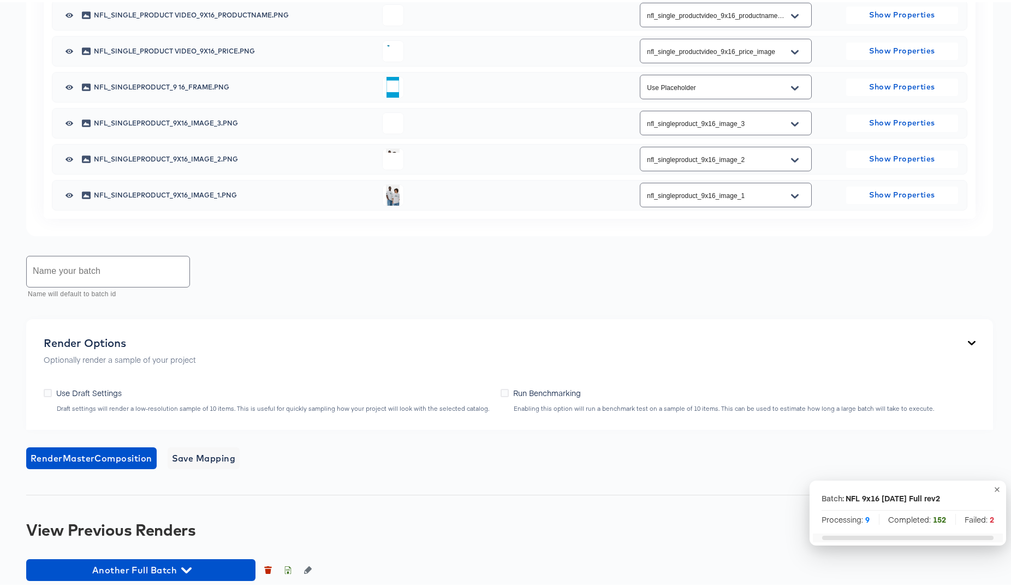
scroll to position [937, 0]
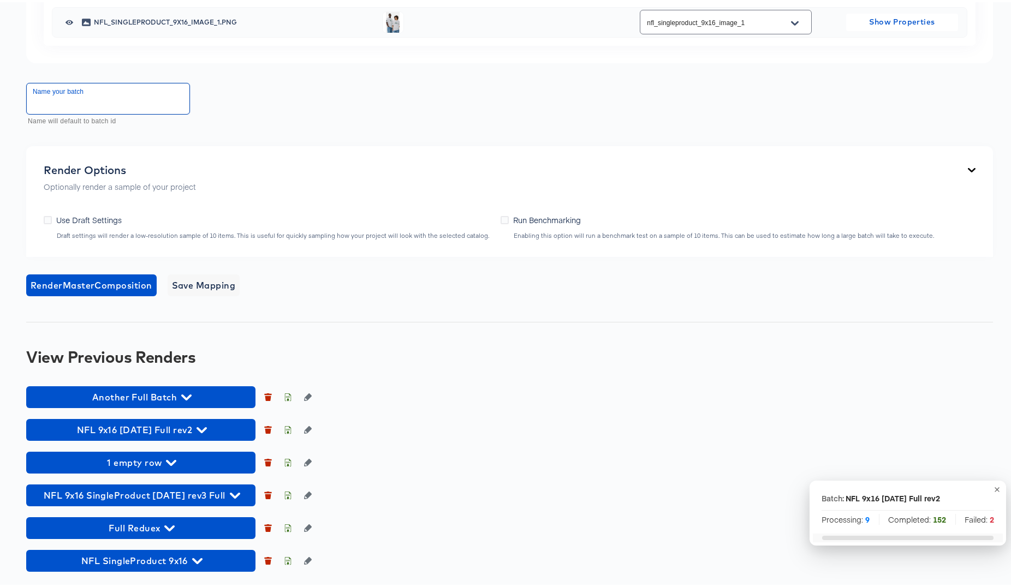
click at [88, 112] on input "text" at bounding box center [108, 96] width 163 height 31
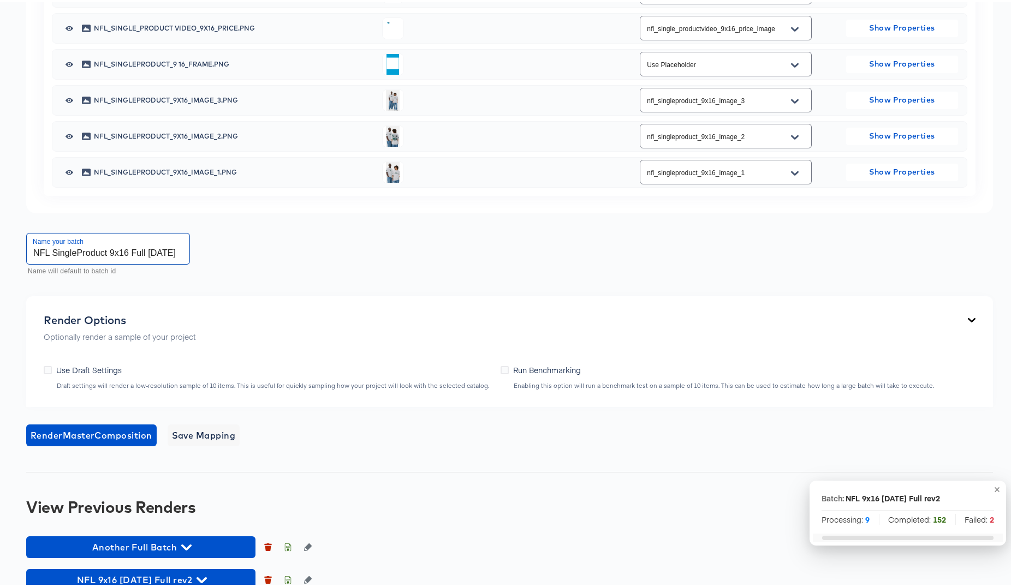
scroll to position [1025, 0]
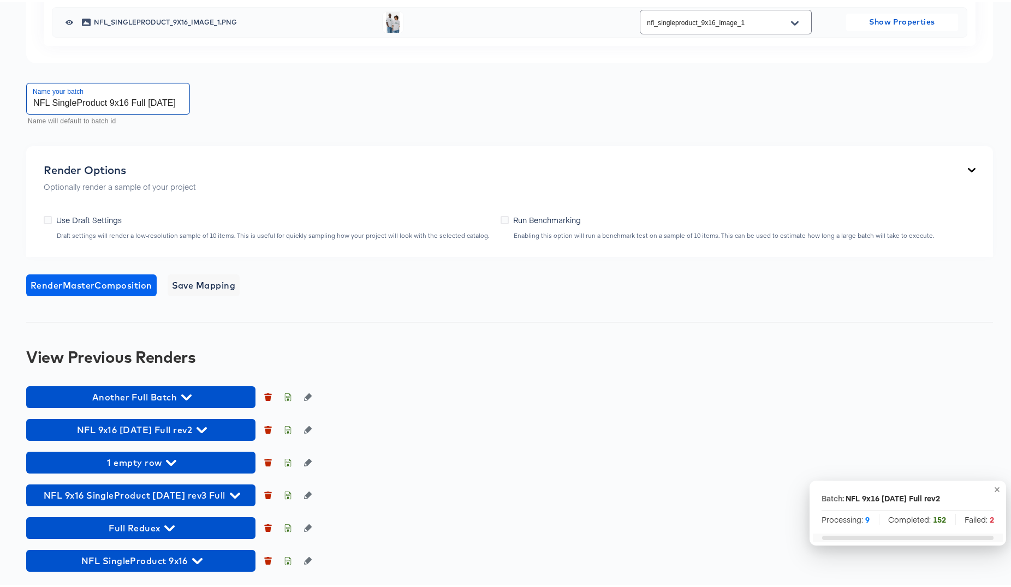
type input "NFL SingleProduct 9x16 Full [DATE]"
click at [97, 291] on span "Render Master Composition" at bounding box center [92, 283] width 122 height 15
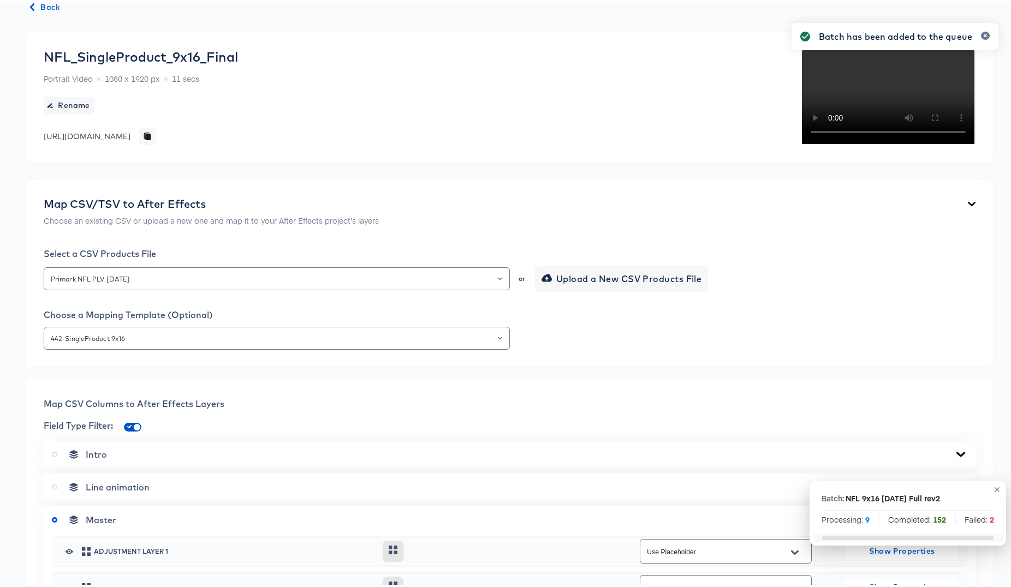
scroll to position [0, 0]
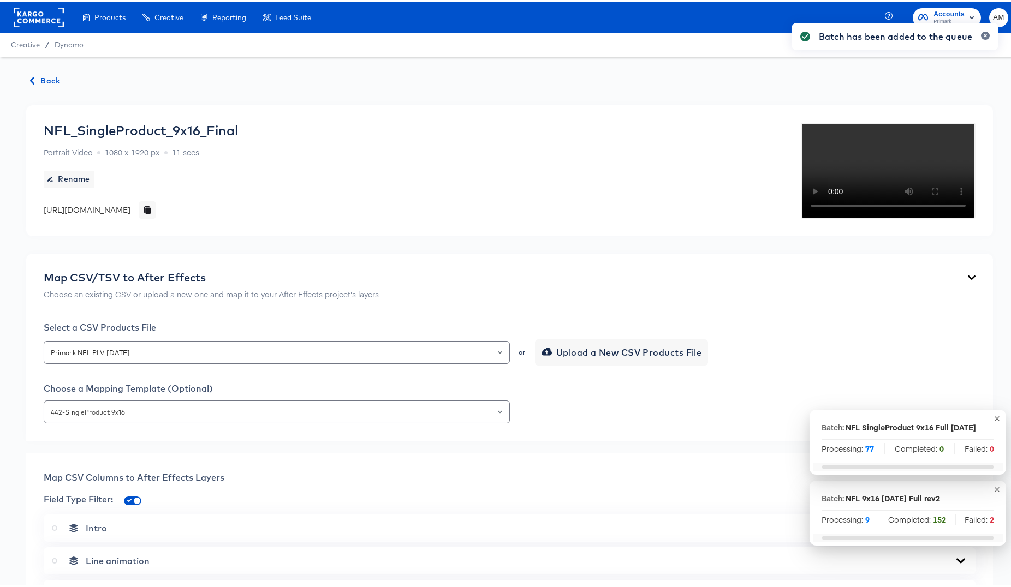
click at [45, 77] on span "Back" at bounding box center [45, 79] width 29 height 14
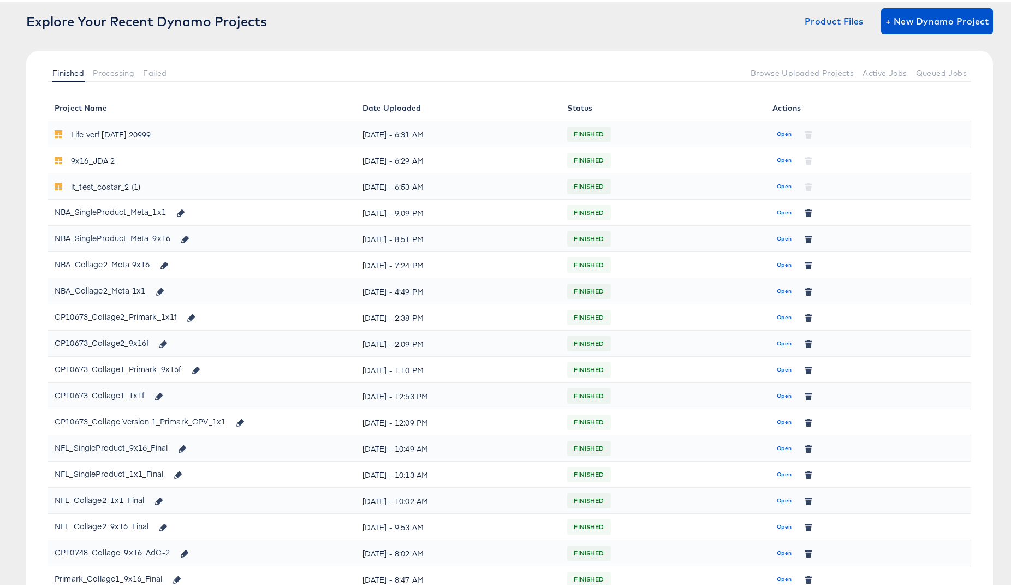
scroll to position [81, 0]
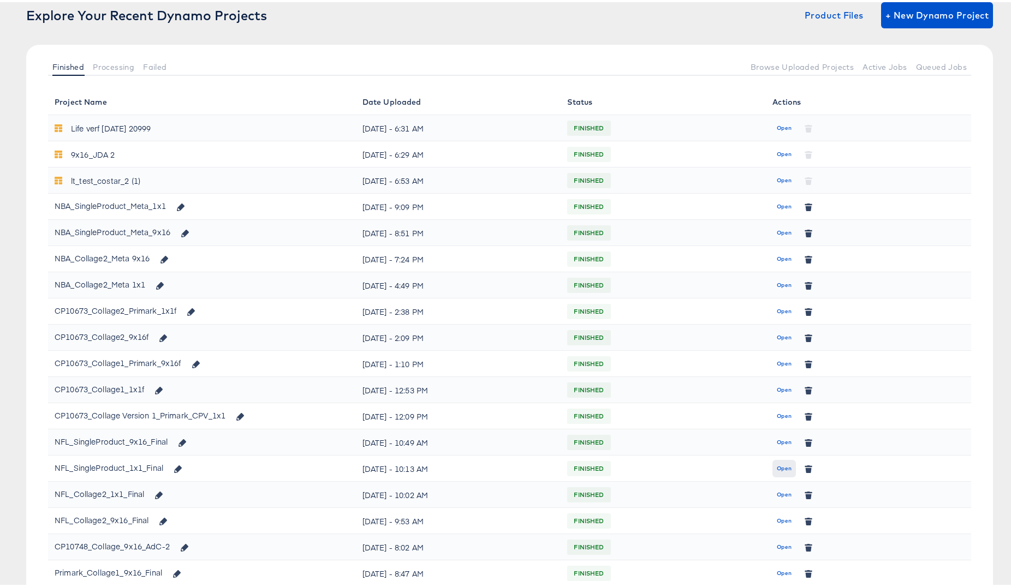
click at [779, 465] on span "Open" at bounding box center [784, 467] width 15 height 10
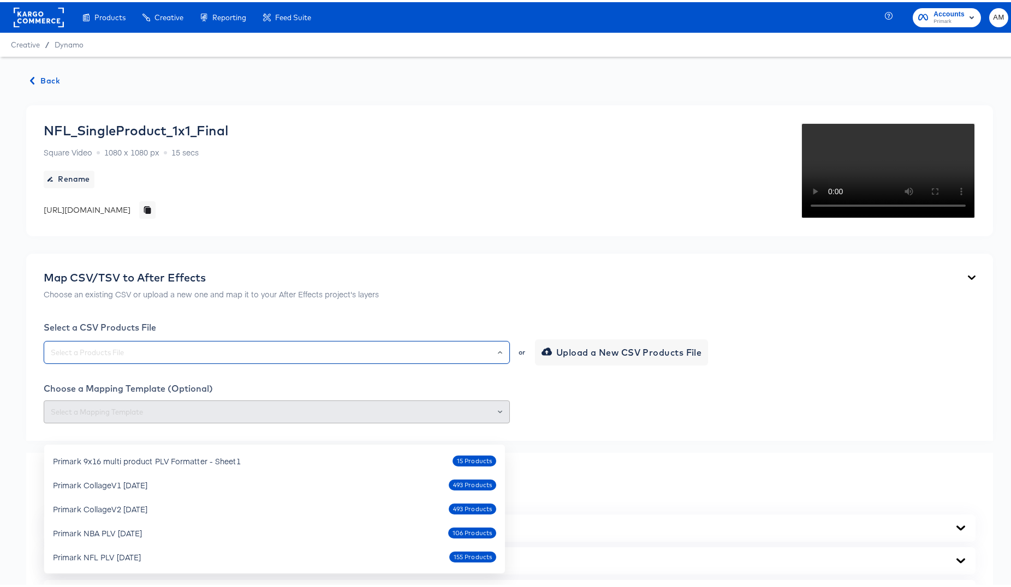
drag, startPoint x: 272, startPoint y: 424, endPoint x: 274, endPoint y: 415, distance: 8.5
click at [272, 357] on input "text" at bounding box center [277, 350] width 456 height 13
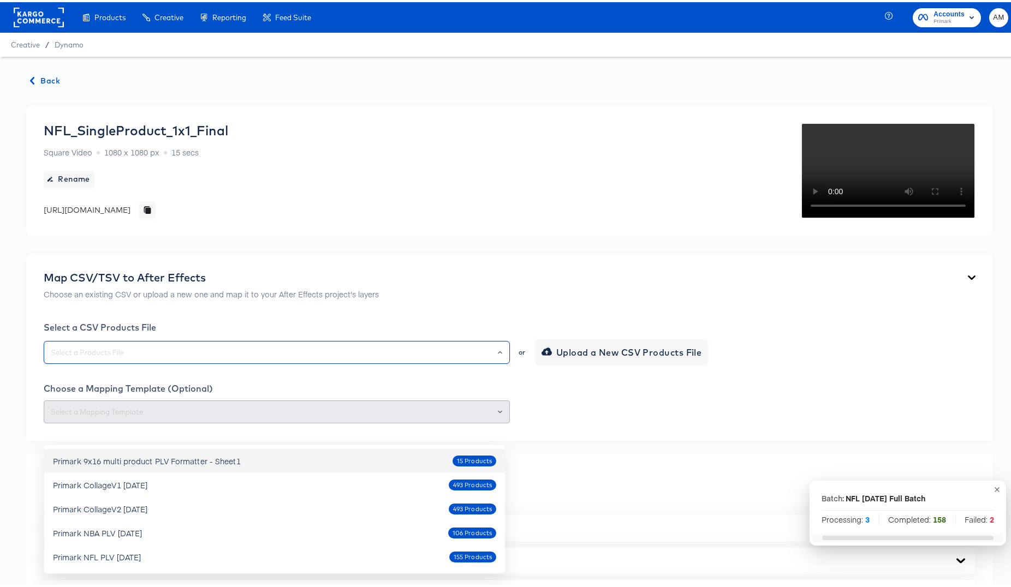
scroll to position [160, 0]
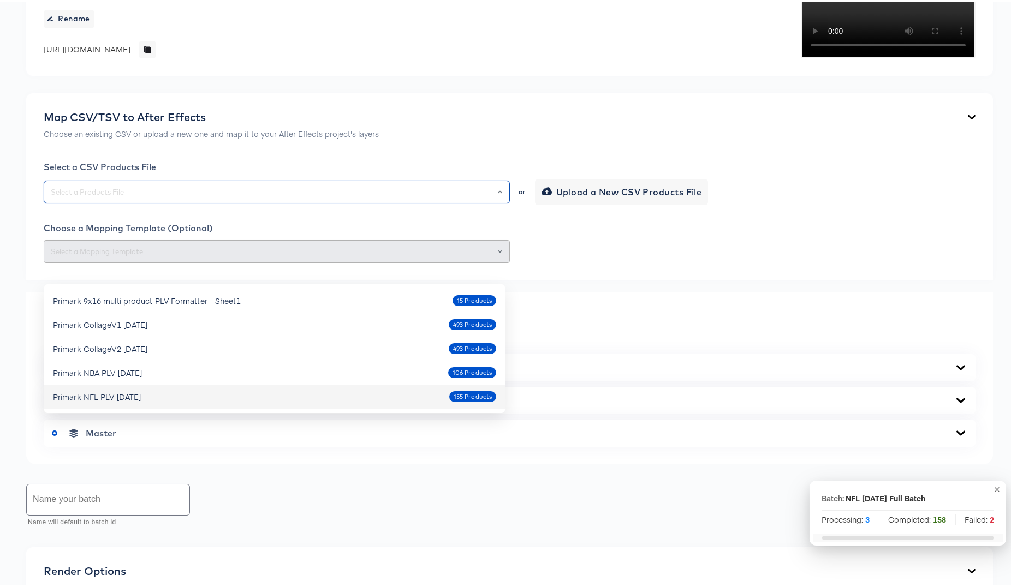
click at [112, 391] on div "Primark NFL PLV Oct7 2025" at bounding box center [97, 394] width 88 height 11
type input "Primark NFL PLV Oct7 2025"
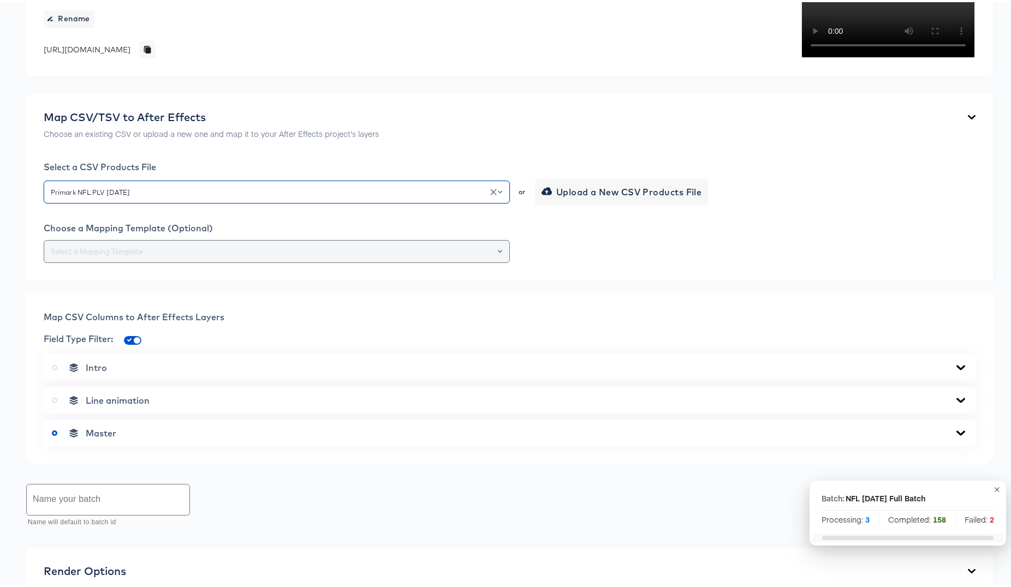
click at [350, 256] on input "text" at bounding box center [277, 249] width 456 height 13
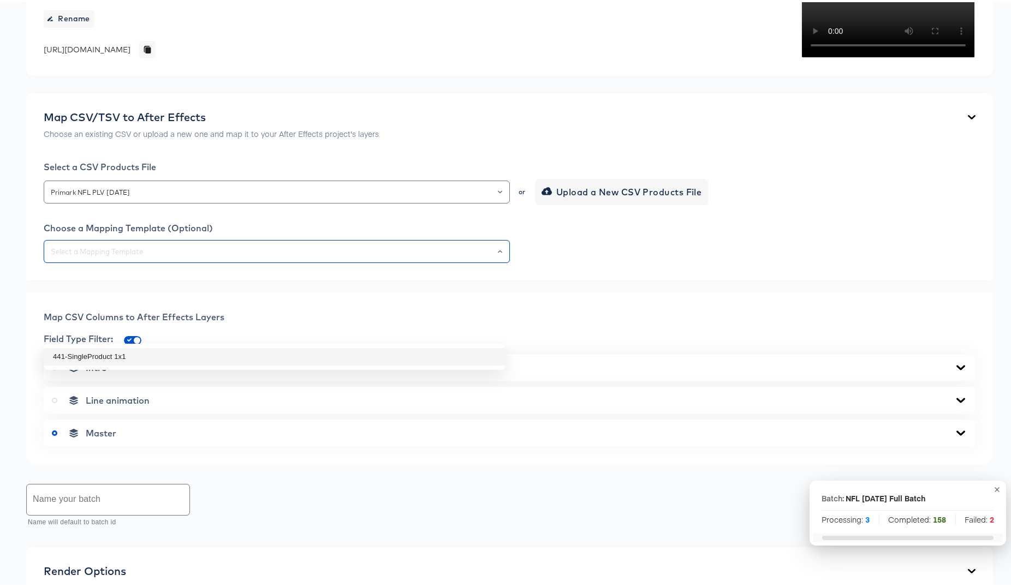
click at [122, 361] on li "441-SingleProduct 1x1" at bounding box center [274, 354] width 461 height 17
type input "441-SingleProduct 1x1"
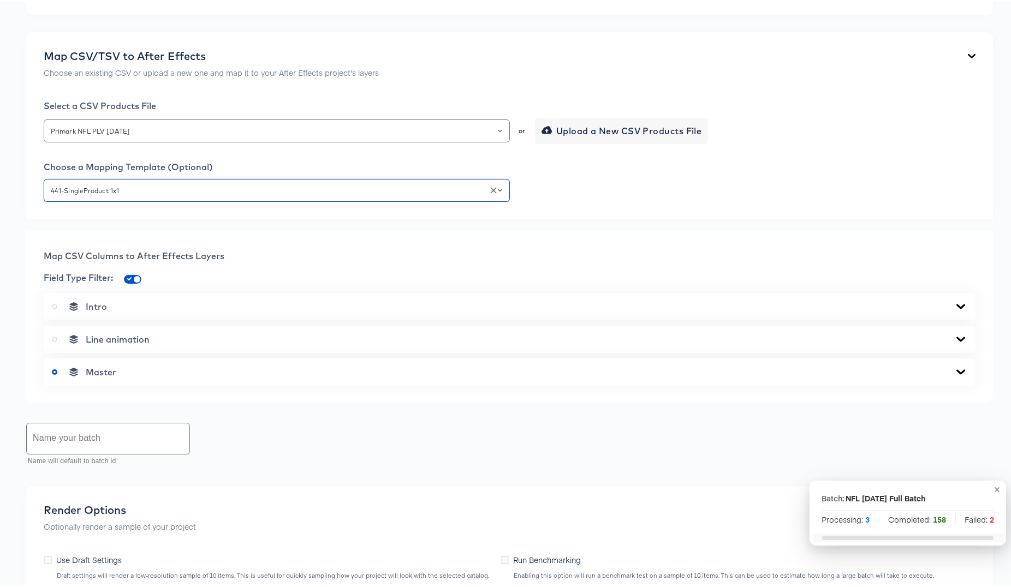
scroll to position [231, 0]
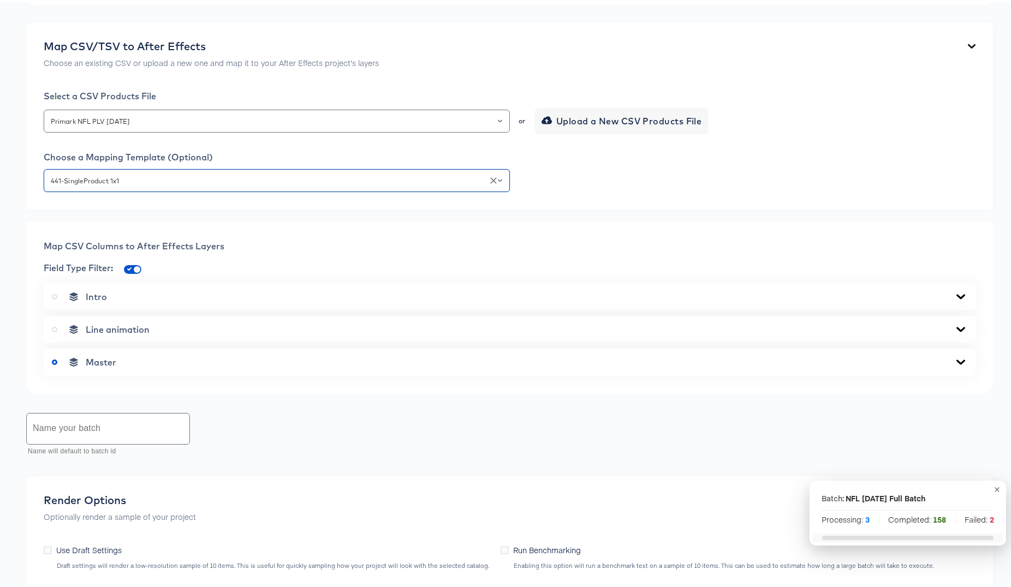
click at [954, 365] on icon at bounding box center [960, 360] width 13 height 9
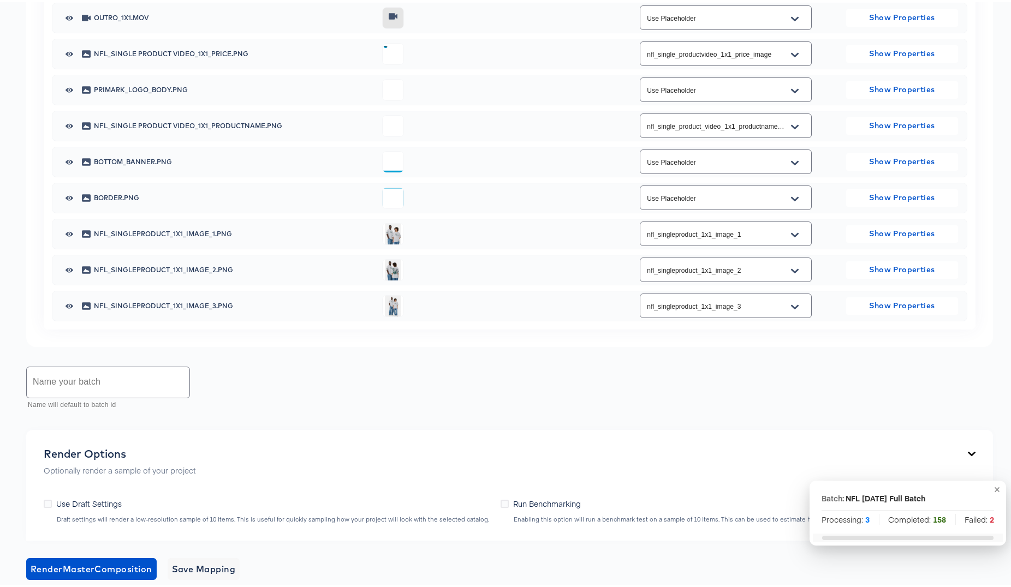
scroll to position [861, 0]
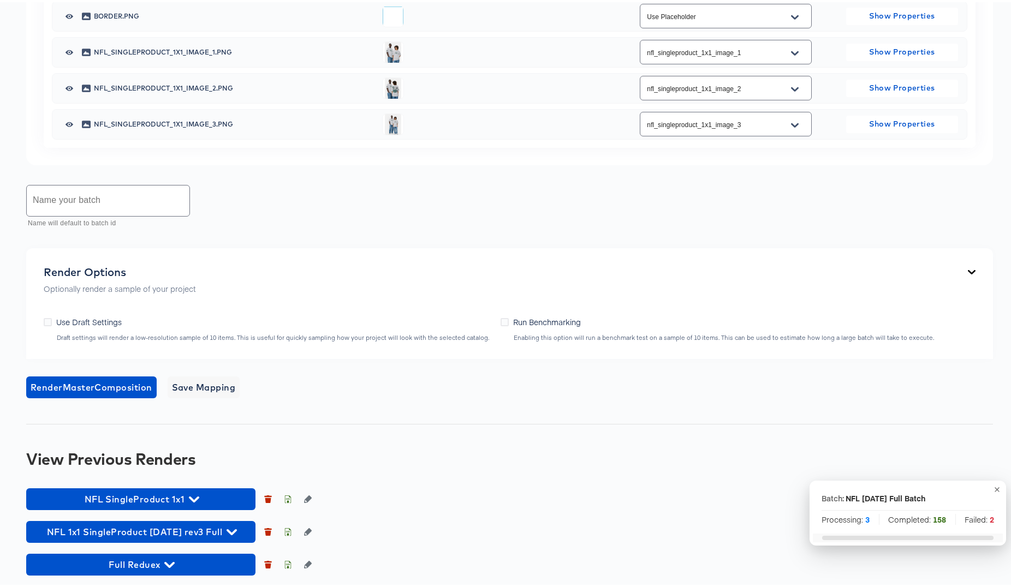
click at [76, 214] on input "text" at bounding box center [108, 198] width 163 height 31
type input "NFL SingleProduct 1x1 Full [DATE]"
click at [90, 393] on span "Render Master Composition" at bounding box center [92, 385] width 122 height 15
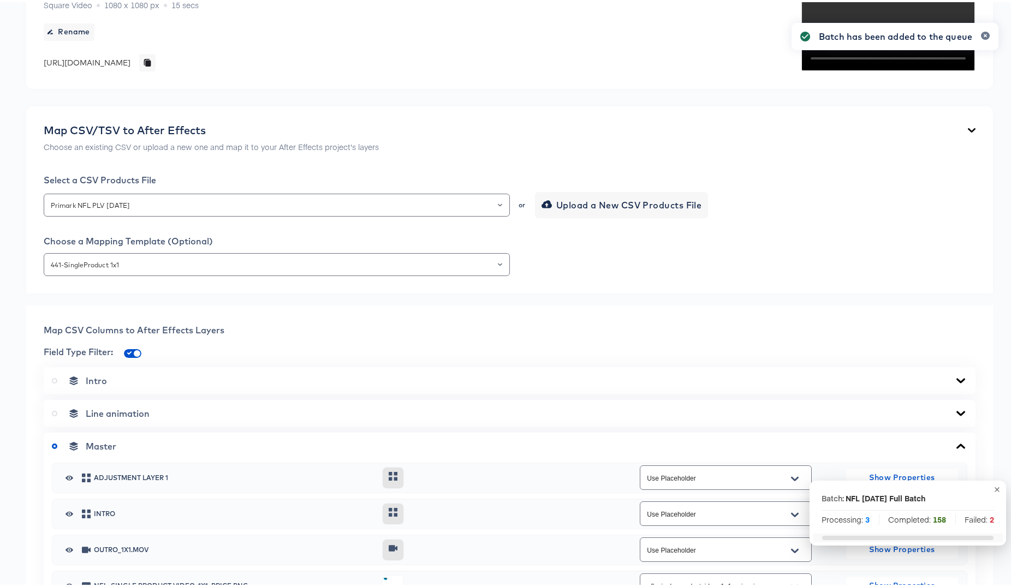
scroll to position [0, 0]
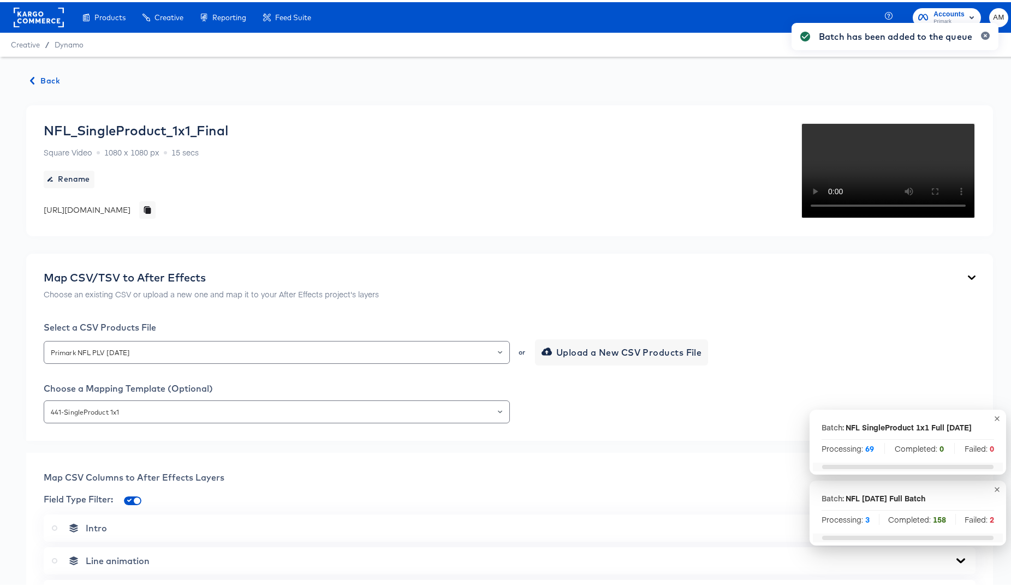
click at [53, 75] on span "Back" at bounding box center [45, 79] width 29 height 14
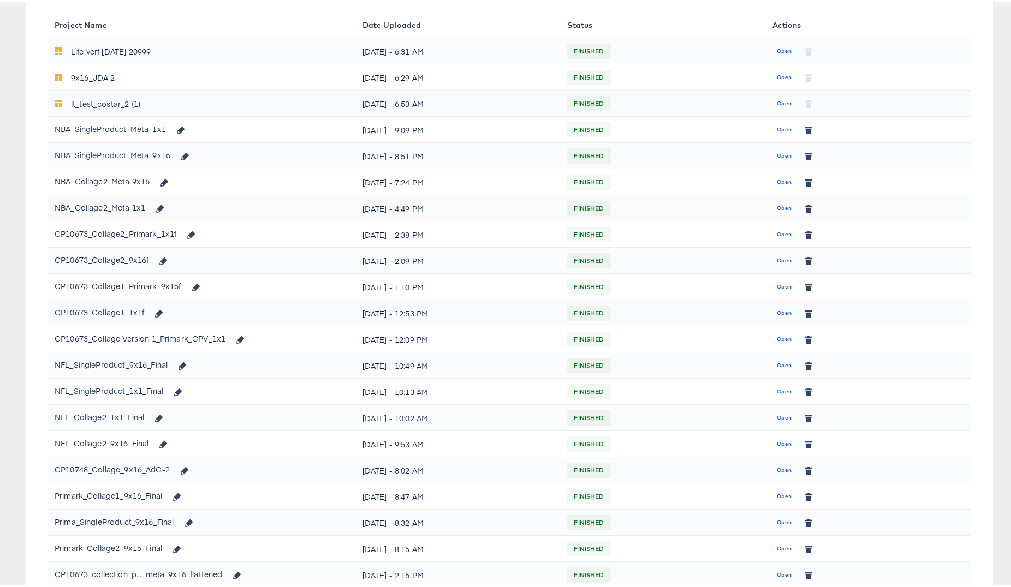
scroll to position [169, 0]
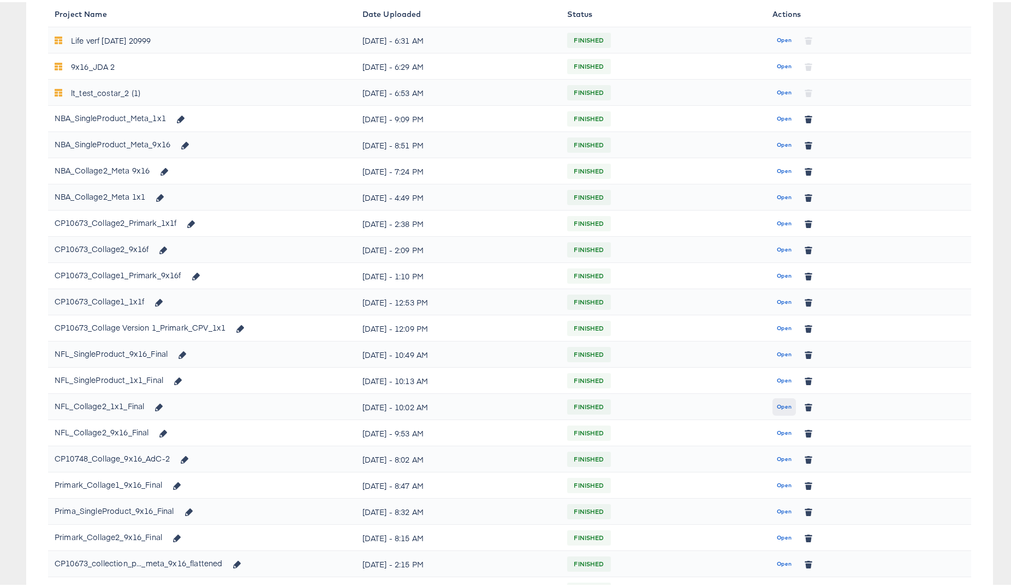
click at [780, 404] on span "Open" at bounding box center [784, 405] width 15 height 10
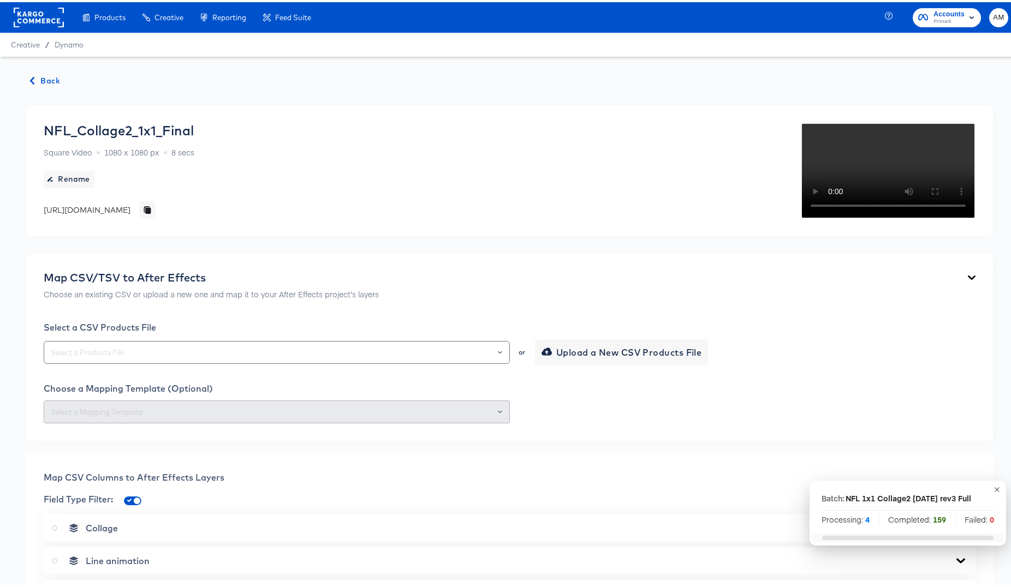
click at [927, 217] on video "Your browser does not support the video tag." at bounding box center [888, 169] width 175 height 96
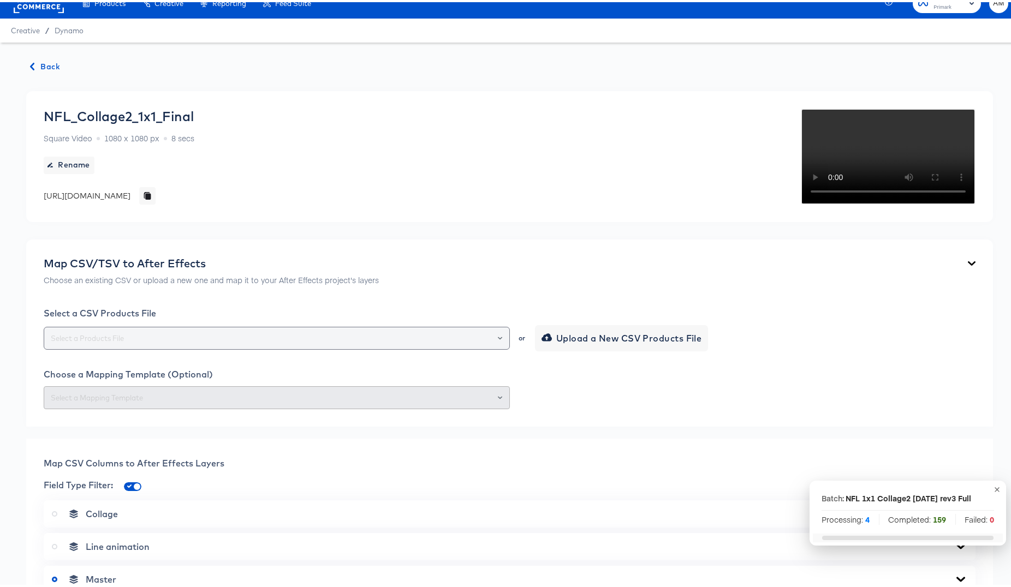
scroll to position [16, 0]
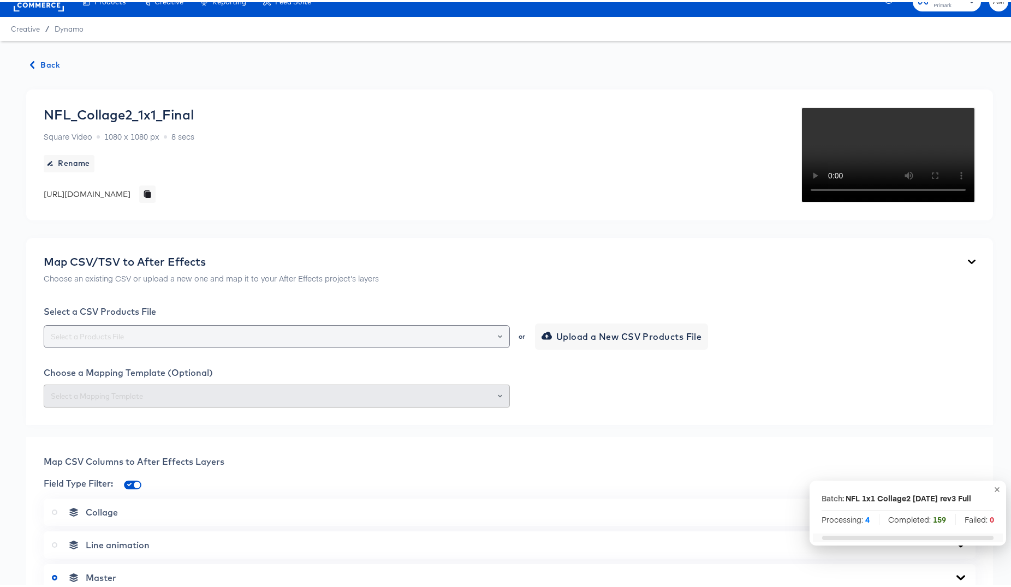
click at [498, 337] on icon "Open" at bounding box center [500, 334] width 4 height 4
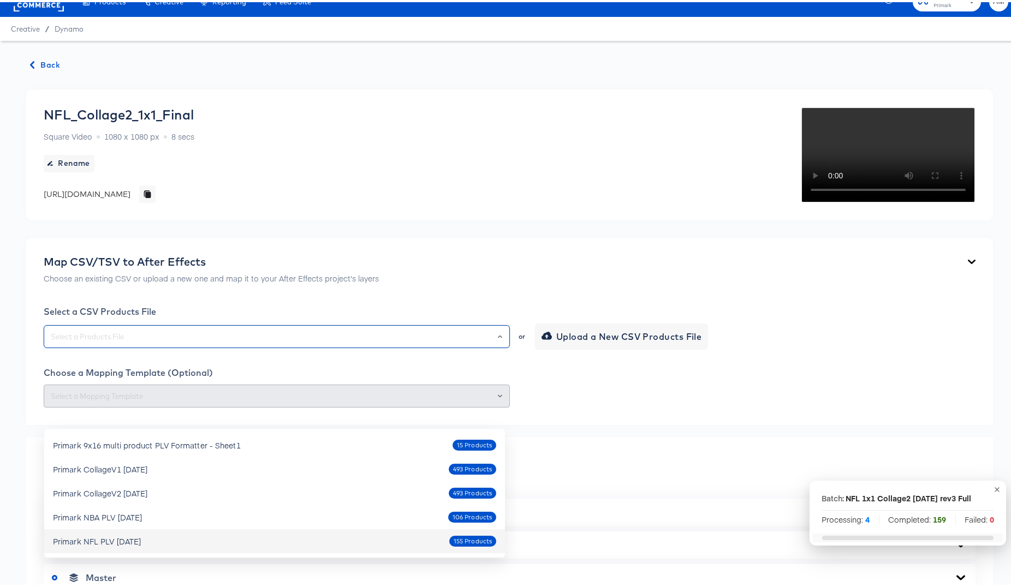
click at [119, 533] on div "Primark NFL PLV Oct7 2025 155 Products" at bounding box center [274, 539] width 443 height 17
type input "Primark NFL PLV Oct7 2025"
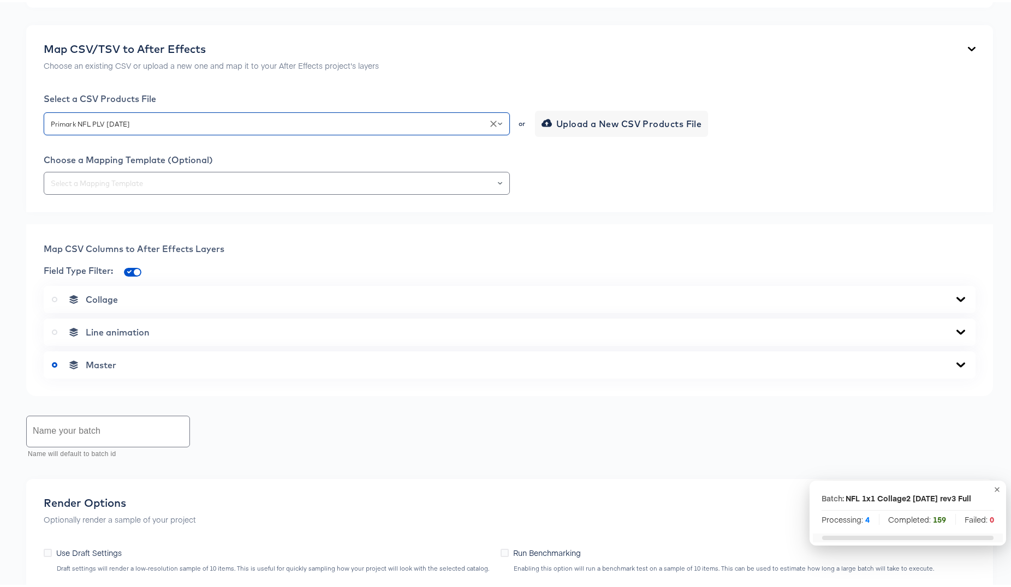
scroll to position [289, 0]
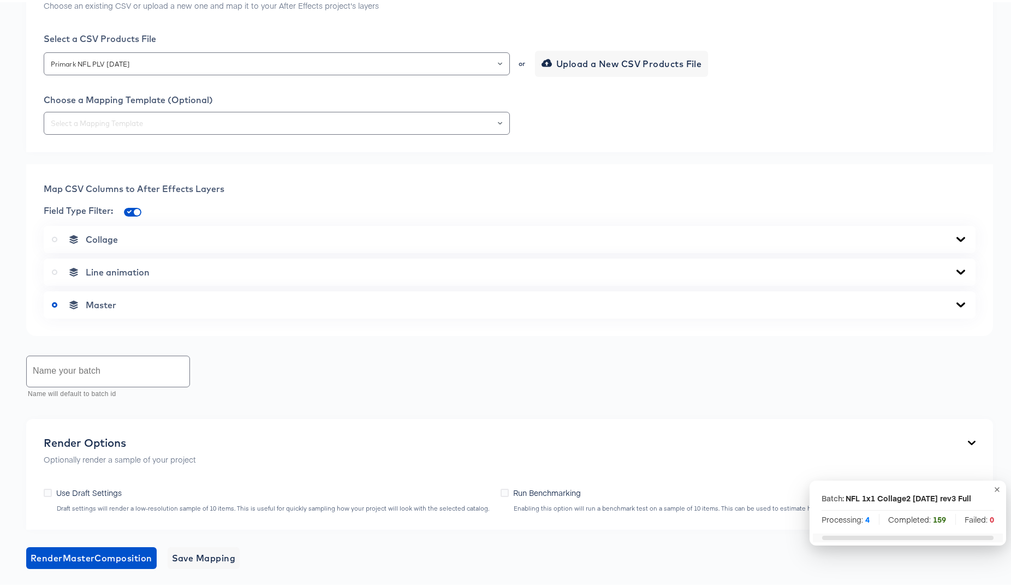
click at [956, 305] on icon at bounding box center [960, 302] width 9 height 5
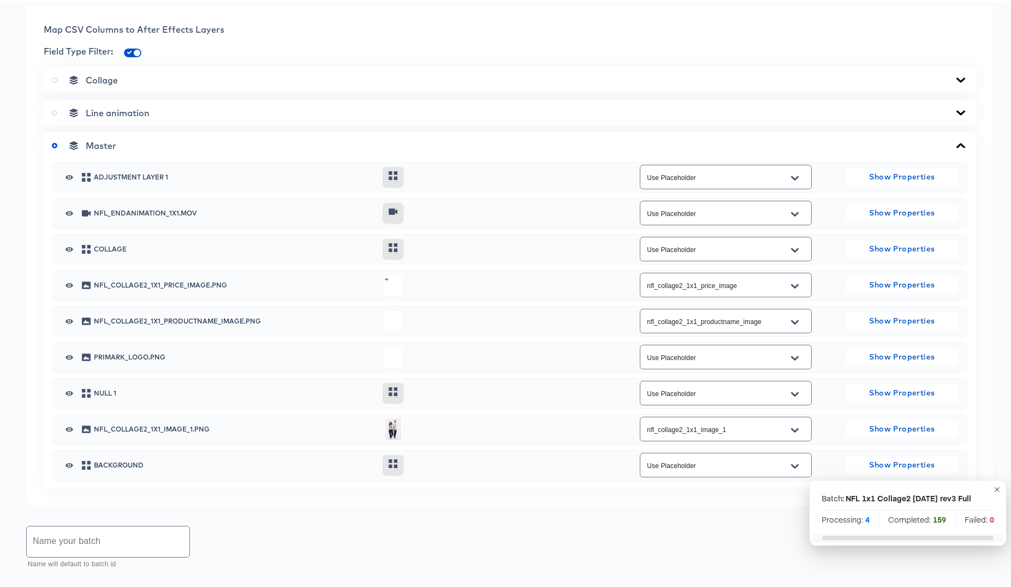
scroll to position [425, 0]
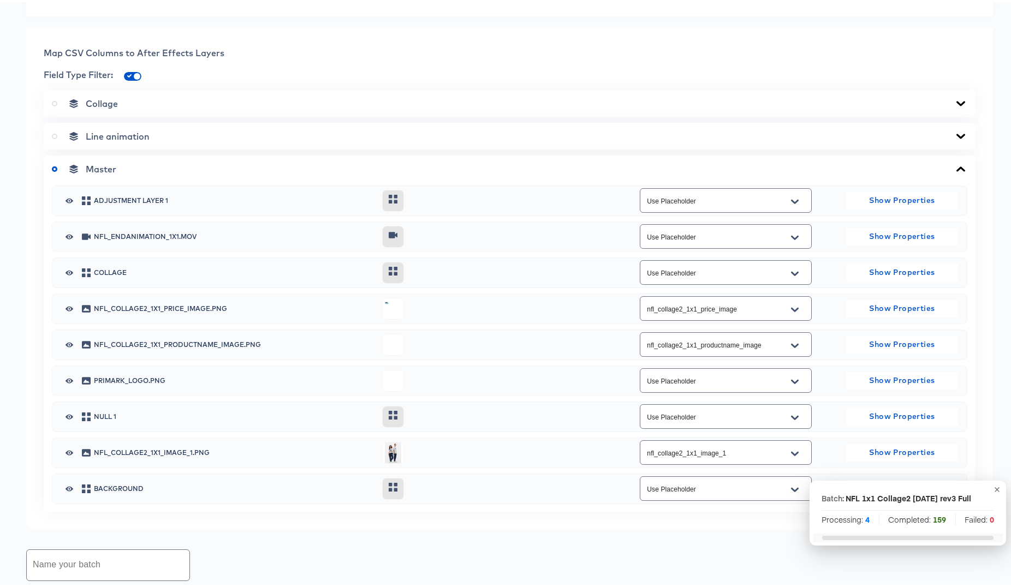
click at [101, 96] on li "440-Collage2 1x1" at bounding box center [274, 90] width 461 height 17
type input "440-Collage2 1x1"
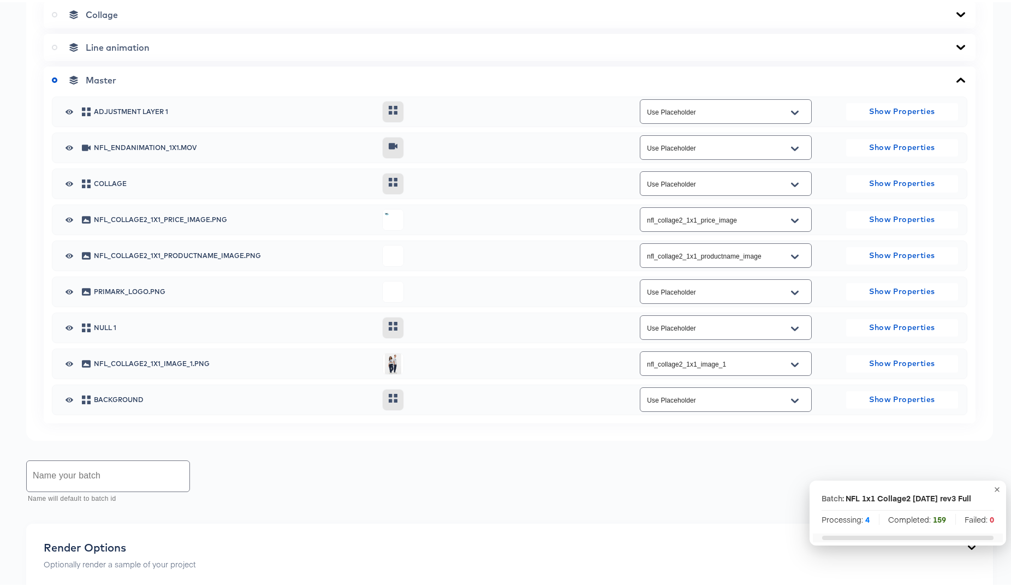
click at [958, 17] on icon at bounding box center [960, 12] width 13 height 9
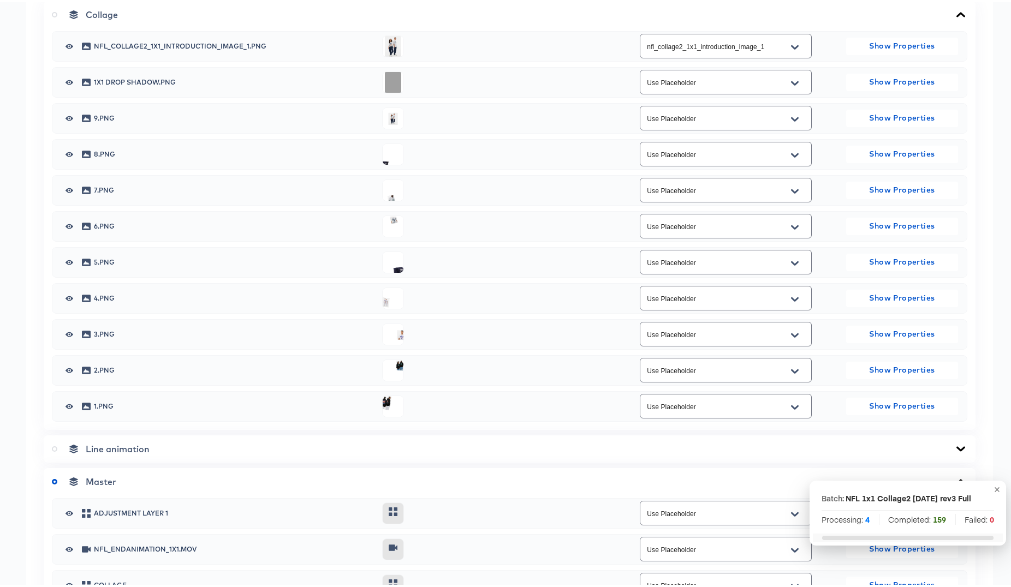
click at [956, 17] on icon at bounding box center [960, 12] width 13 height 9
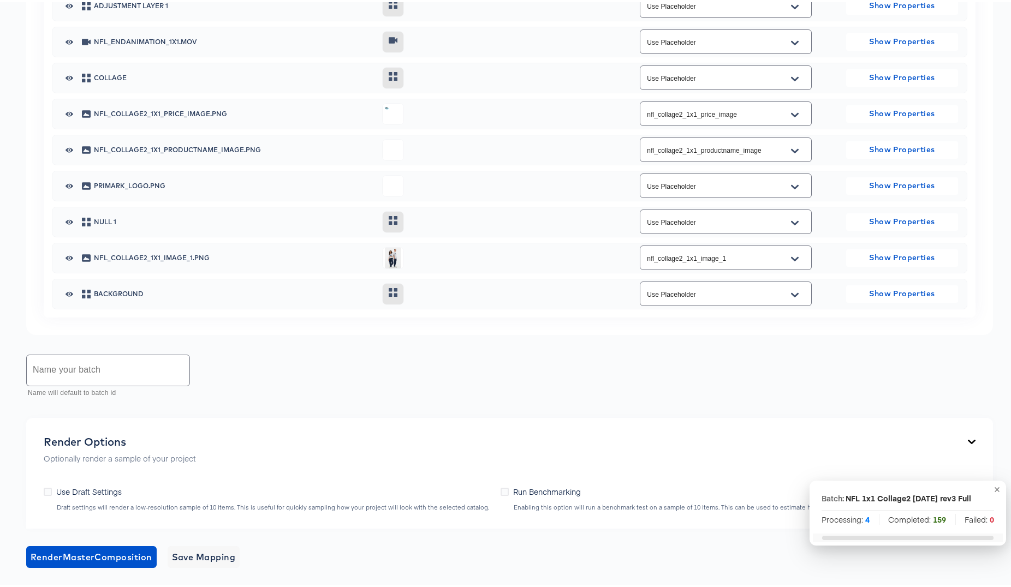
scroll to position [631, 0]
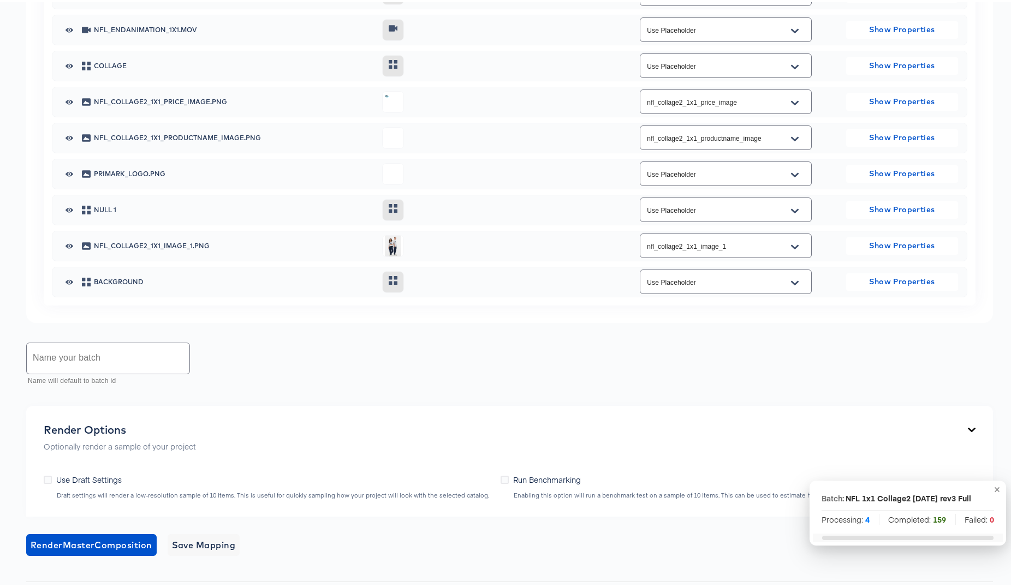
click at [86, 372] on input "text" at bounding box center [108, 356] width 163 height 31
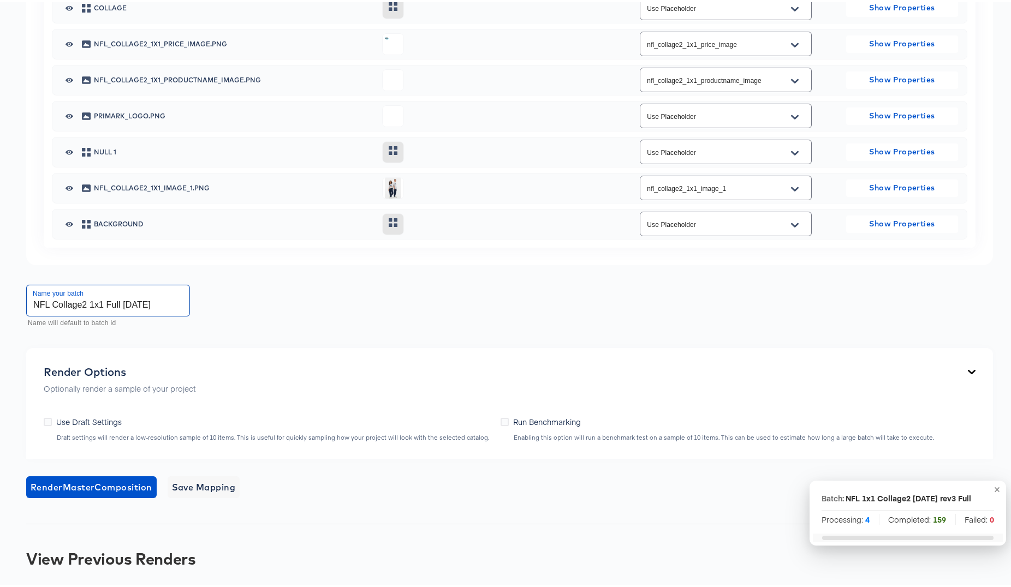
scroll to position [719, 0]
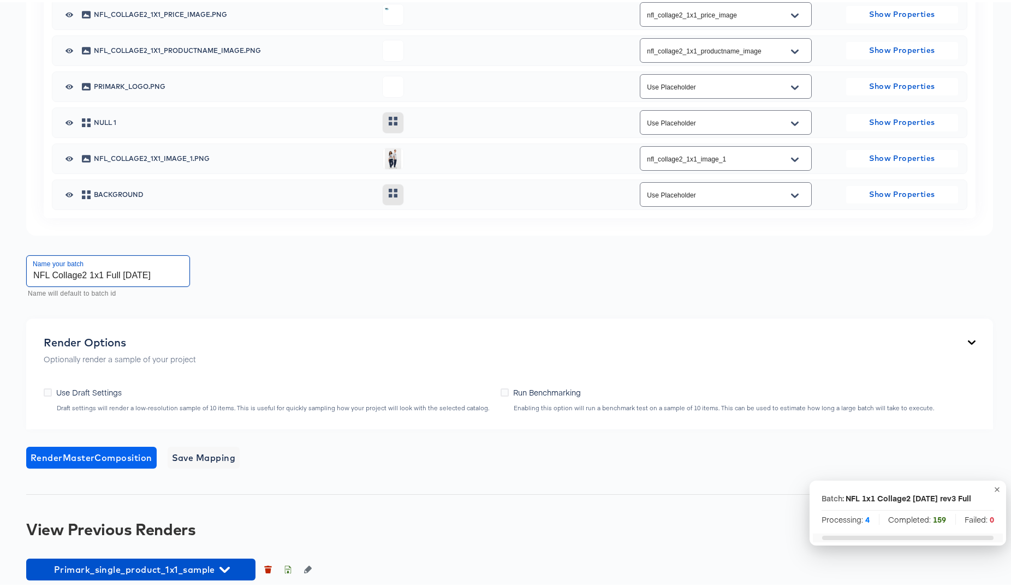
type input "NFL Collage2 1x1 Full Oct7 2025"
click at [126, 463] on span "Render Master Composition" at bounding box center [92, 455] width 122 height 15
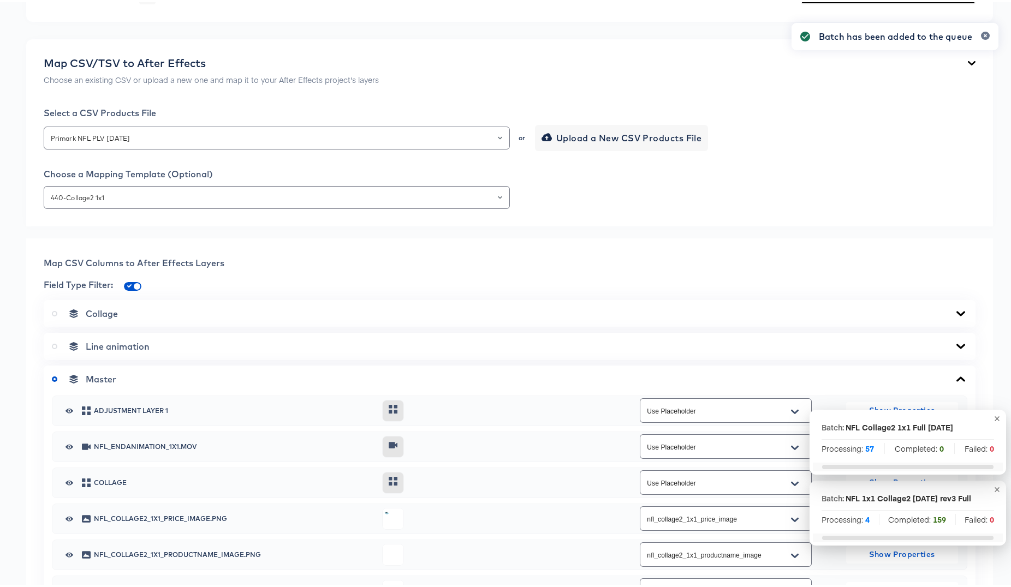
scroll to position [0, 0]
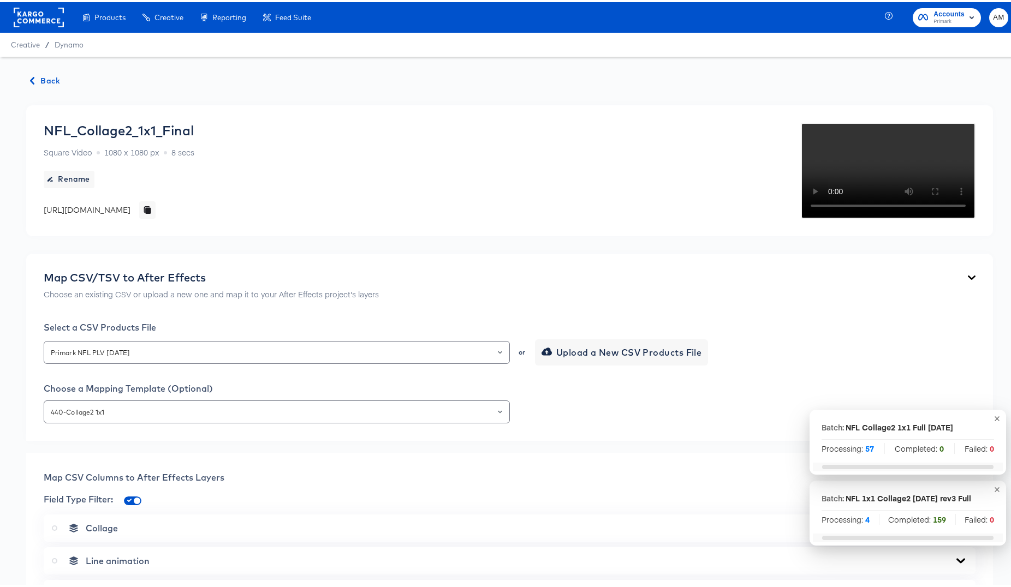
click at [40, 80] on span "Back" at bounding box center [45, 79] width 29 height 14
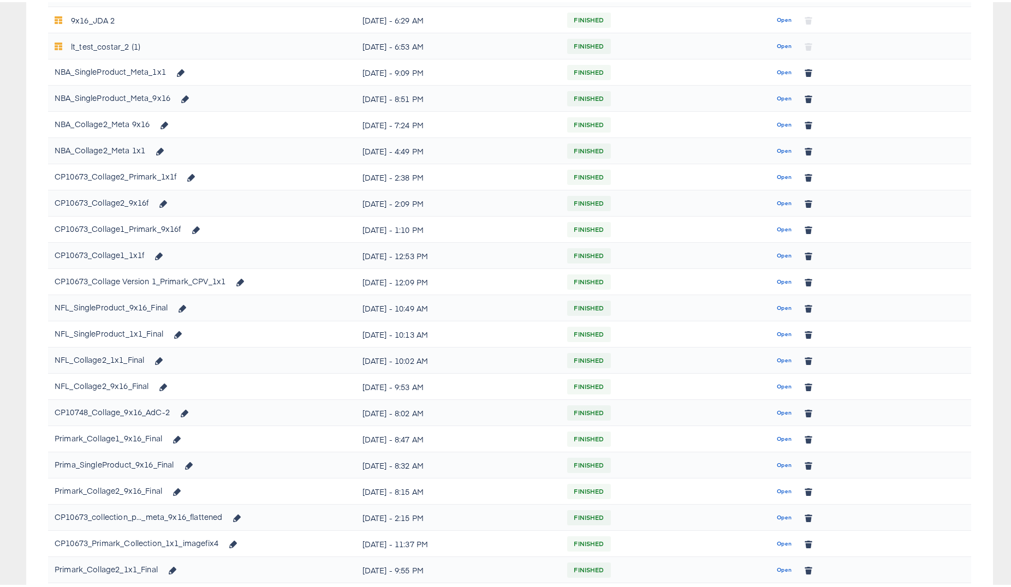
scroll to position [215, 0]
click at [777, 386] on span "Open" at bounding box center [784, 385] width 15 height 10
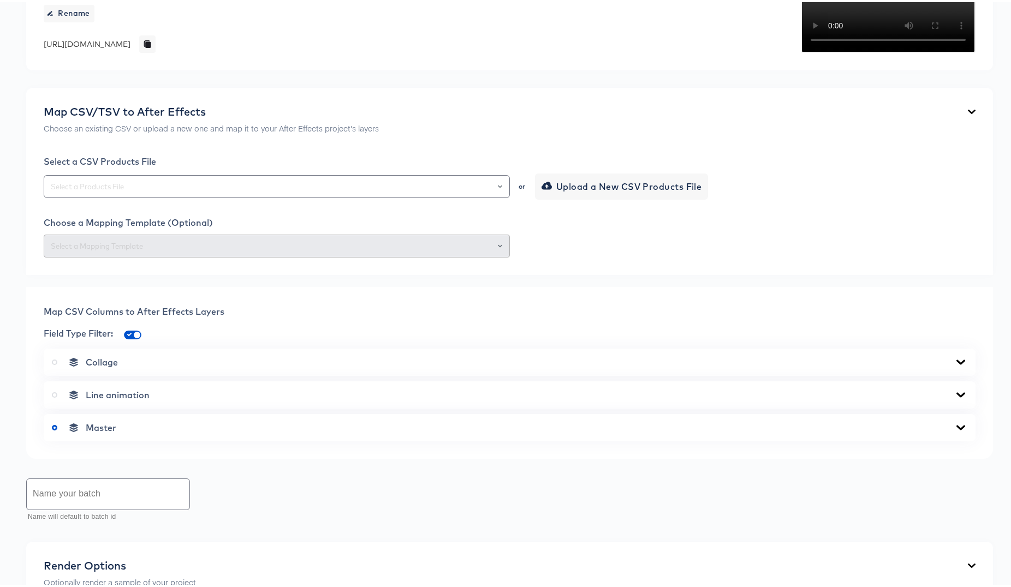
scroll to position [166, 0]
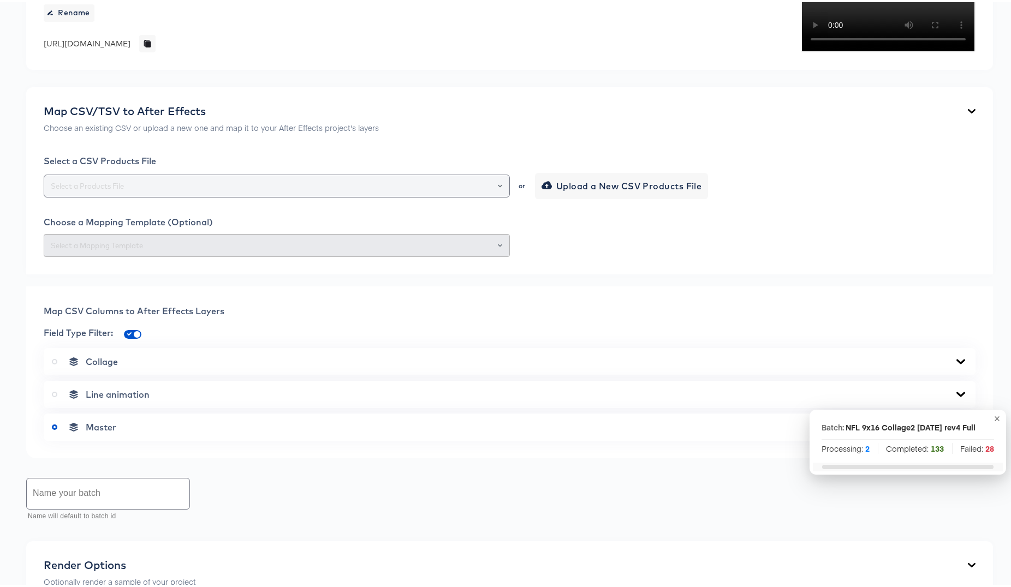
click at [498, 192] on button "Open" at bounding box center [500, 183] width 4 height 15
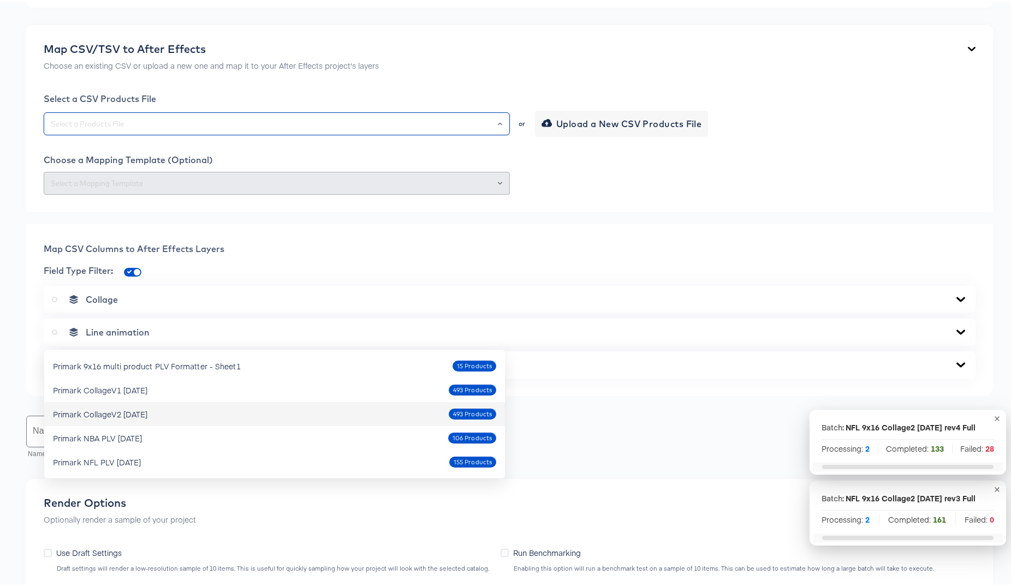
scroll to position [233, 0]
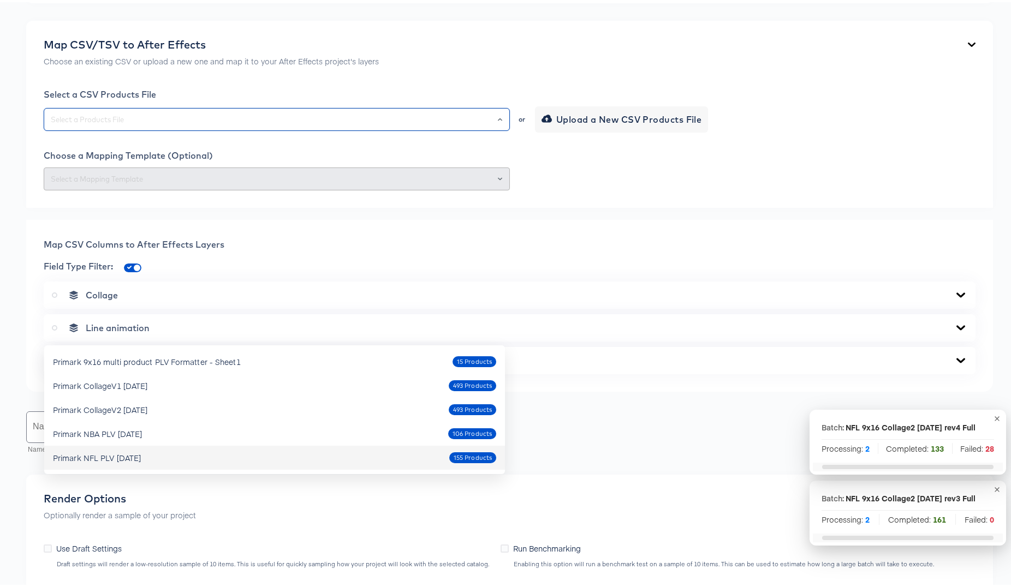
click at [119, 456] on div "Primark NFL PLV Oct7 2025" at bounding box center [97, 455] width 88 height 11
type input "Primark NFL PLV Oct7 2025"
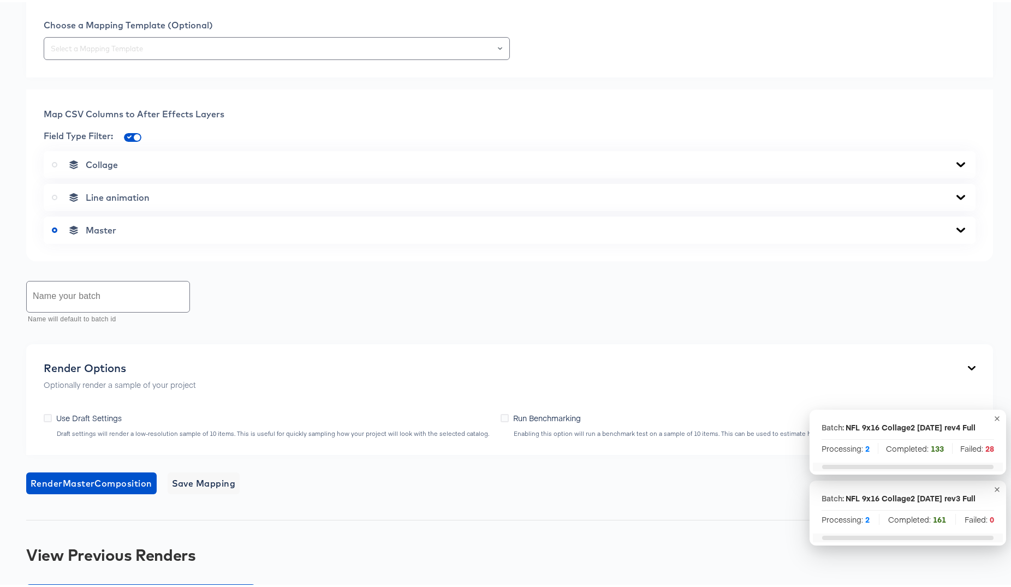
scroll to position [363, 0]
click at [438, 53] on input "text" at bounding box center [277, 47] width 456 height 13
click at [133, 290] on li "439-Collage2 9x16" at bounding box center [274, 285] width 461 height 17
type input "439-Collage2 9x16"
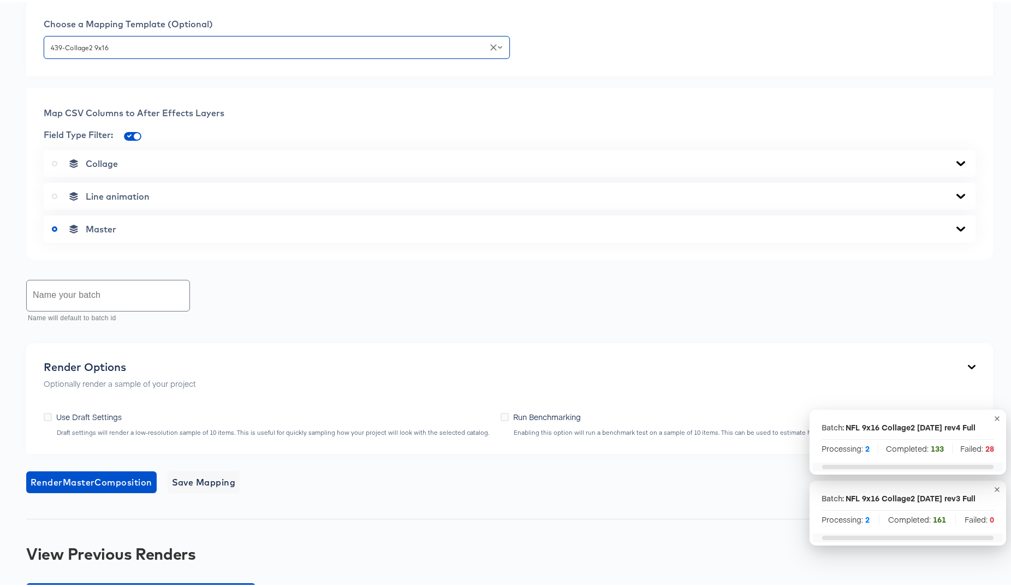
scroll to position [365, 0]
click at [954, 165] on icon at bounding box center [960, 161] width 13 height 9
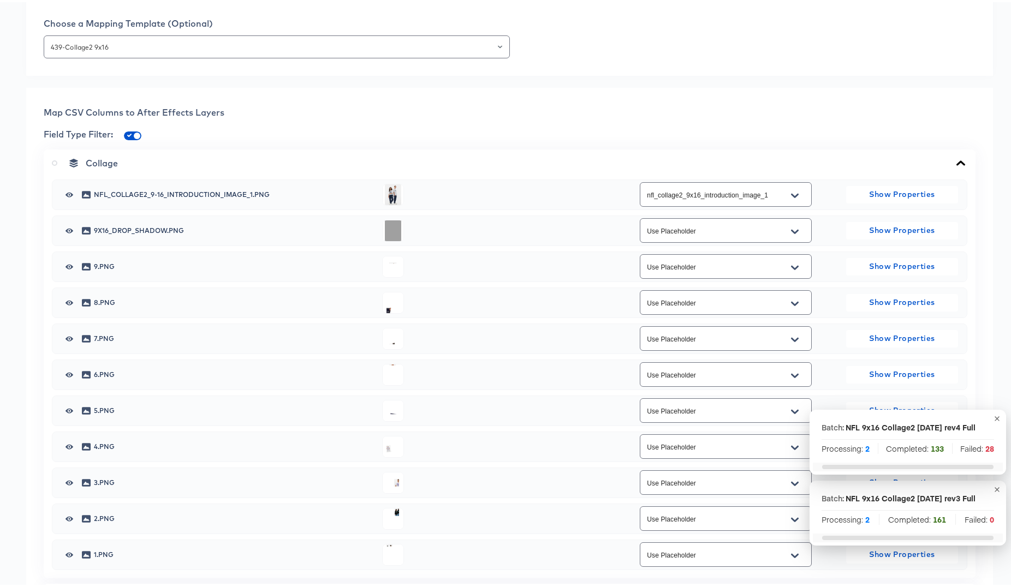
click at [954, 165] on icon at bounding box center [960, 161] width 13 height 9
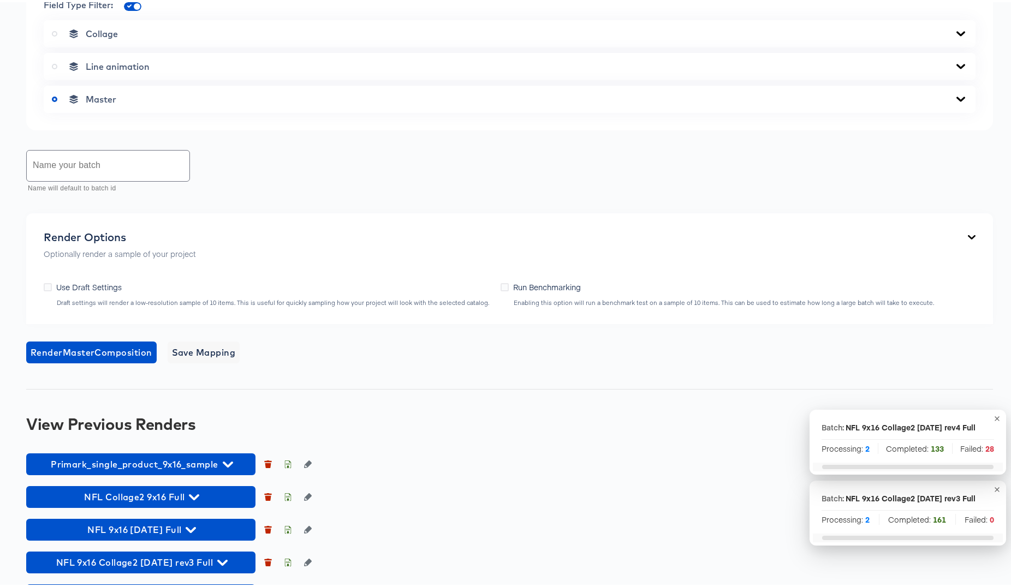
scroll to position [562, 0]
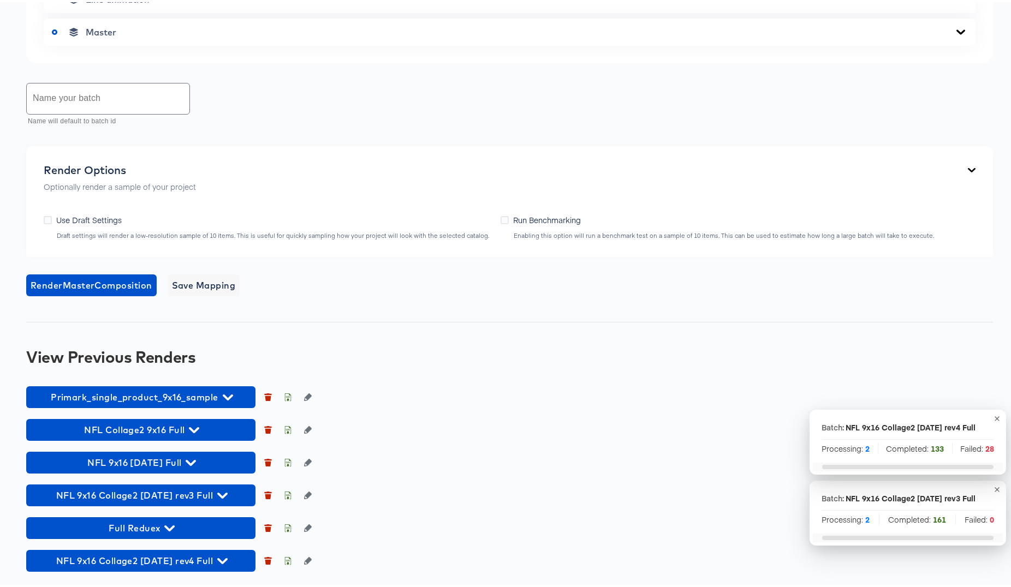
click at [956, 32] on icon at bounding box center [960, 29] width 9 height 5
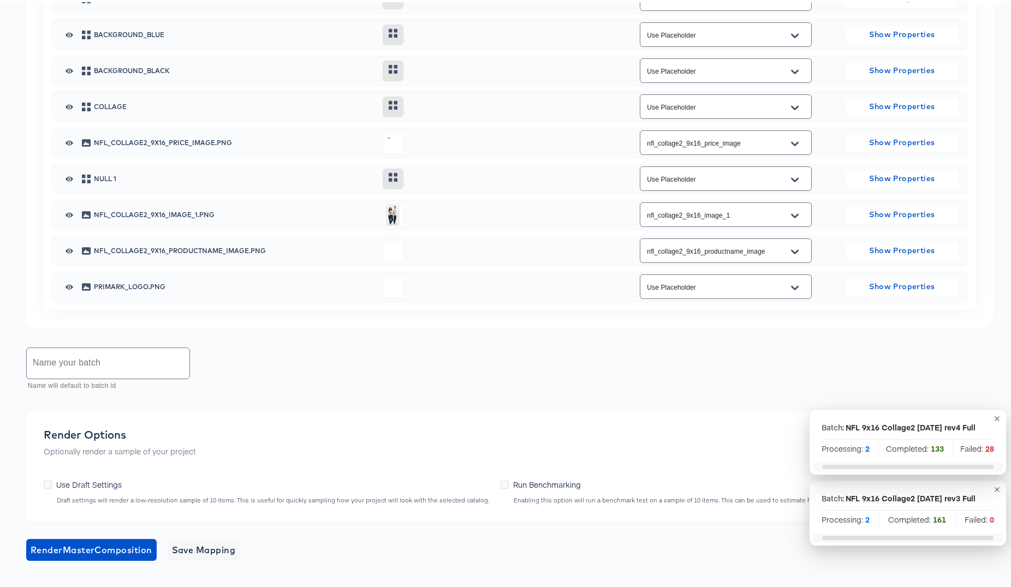
scroll to position [691, 0]
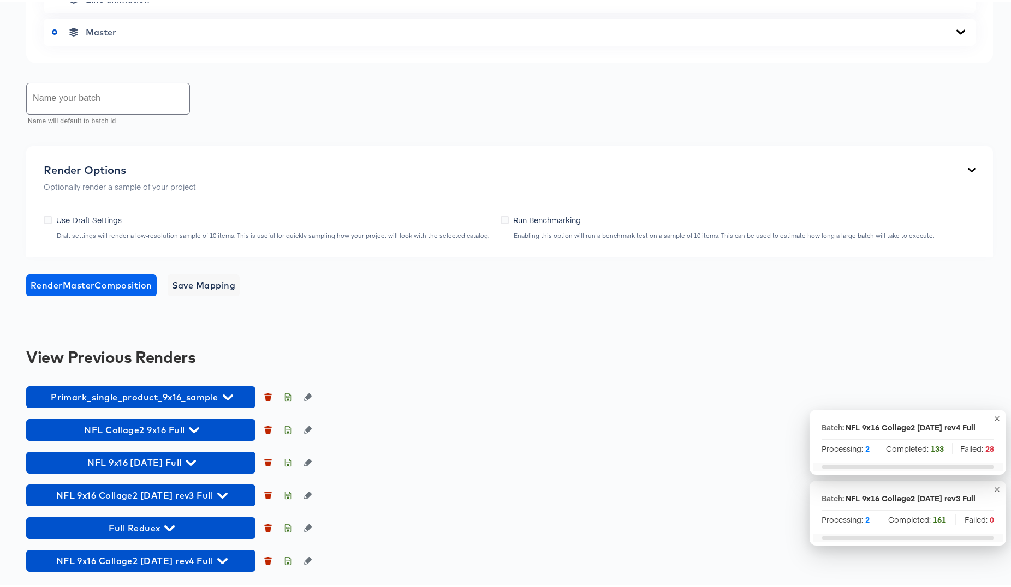
scroll to position [693, 0]
click at [42, 112] on input "text" at bounding box center [108, 96] width 163 height 31
type input "NFL Collage2 9x15 Full Oct7 2025"
click at [114, 291] on span "Render Master Composition" at bounding box center [92, 283] width 122 height 15
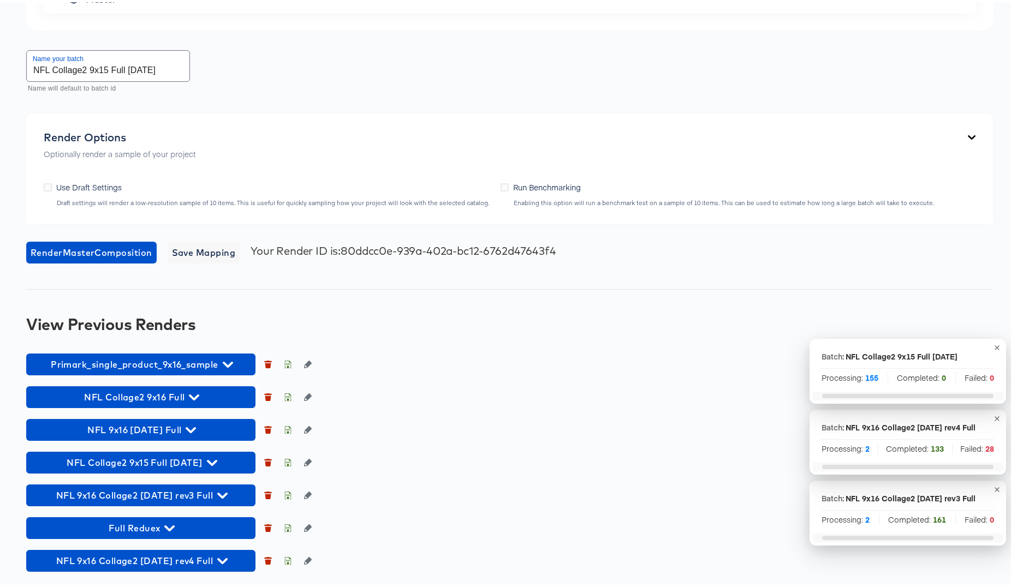
scroll to position [0, 0]
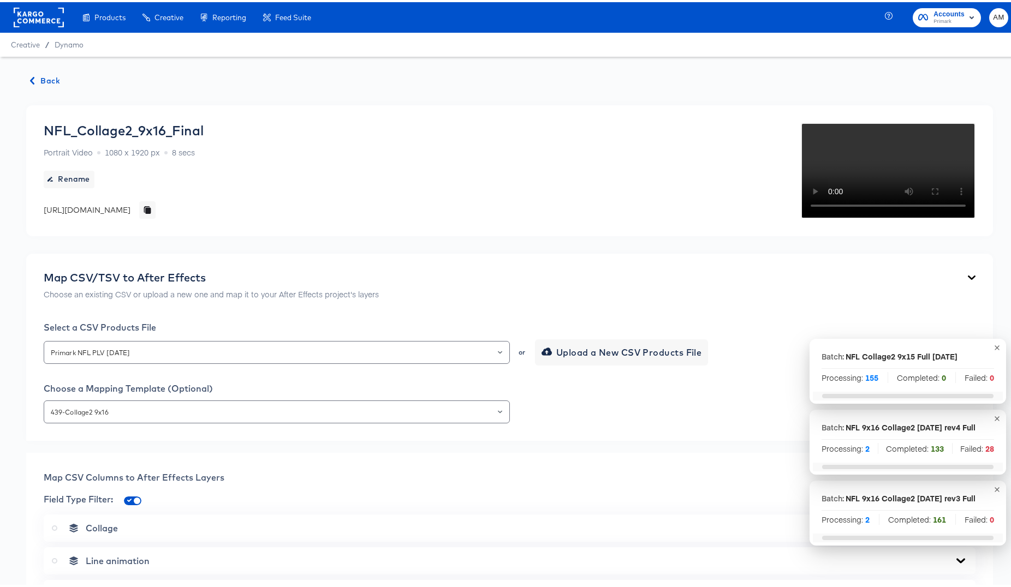
click at [41, 82] on span "Back" at bounding box center [45, 79] width 29 height 14
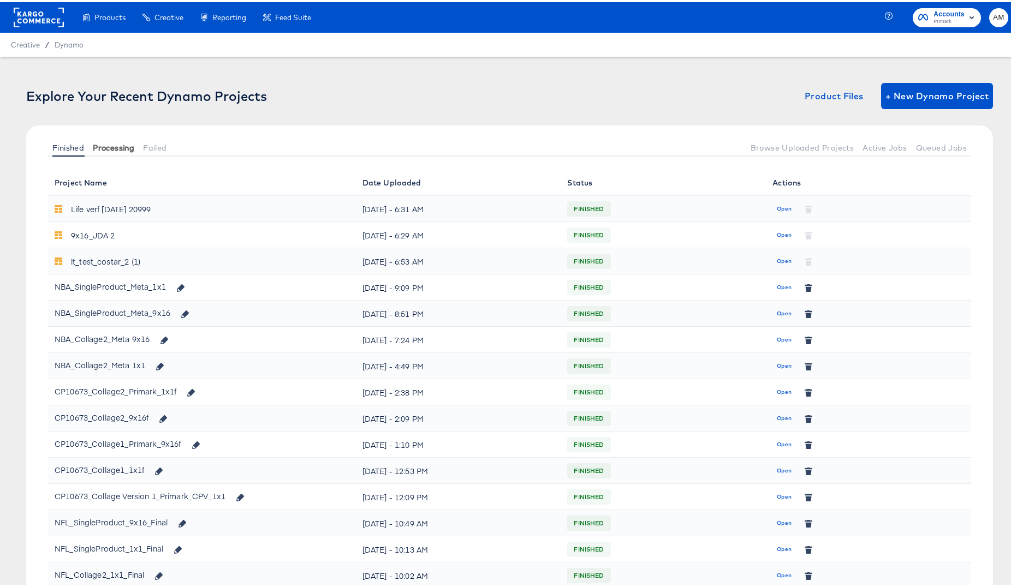
click at [112, 147] on span "Processing" at bounding box center [113, 145] width 41 height 9
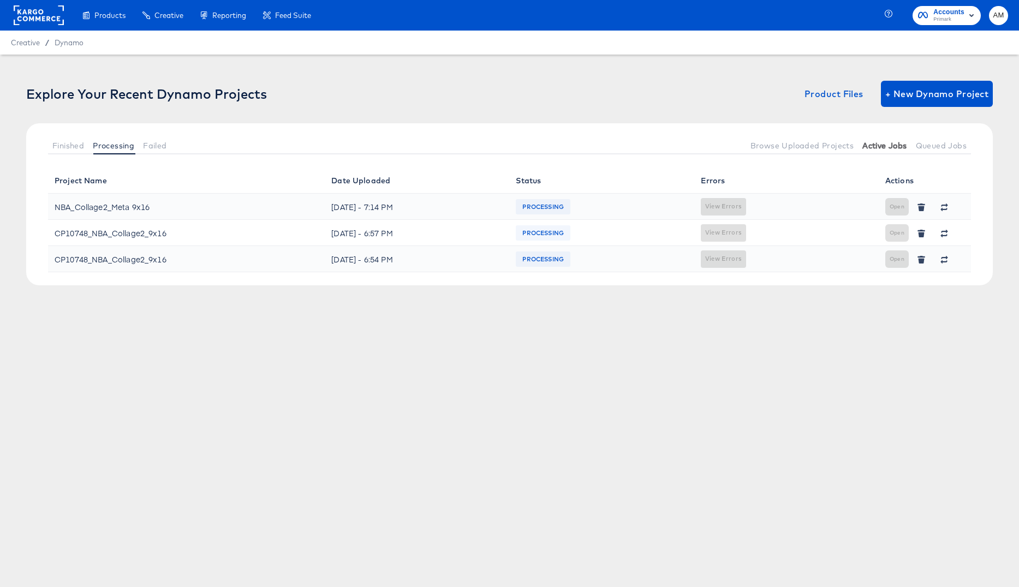
click at [876, 144] on span "Active Jobs" at bounding box center [884, 145] width 44 height 9
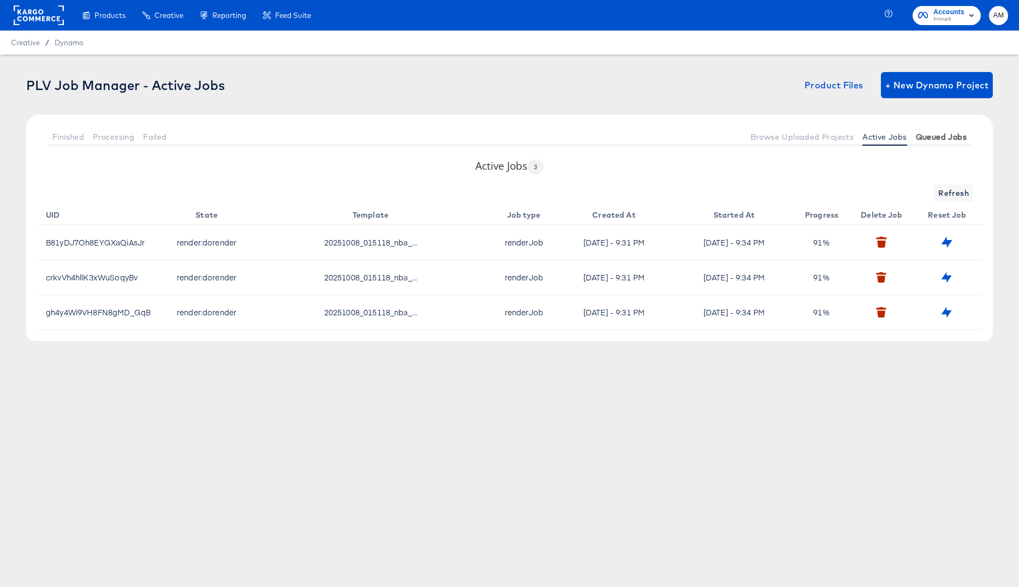
click at [939, 135] on span "Queued Jobs" at bounding box center [941, 137] width 51 height 9
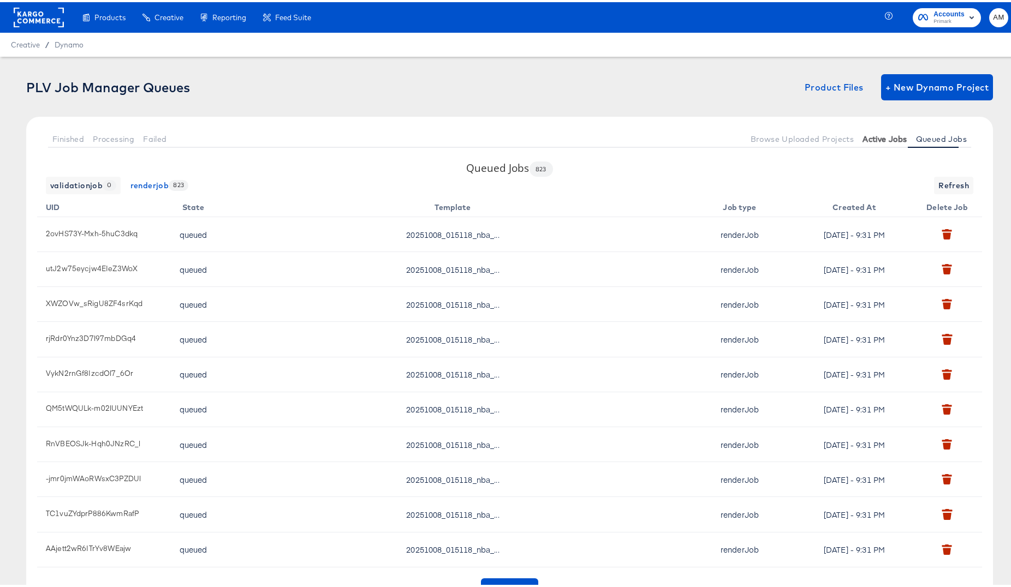
click at [883, 137] on span "Active Jobs" at bounding box center [884, 137] width 44 height 9
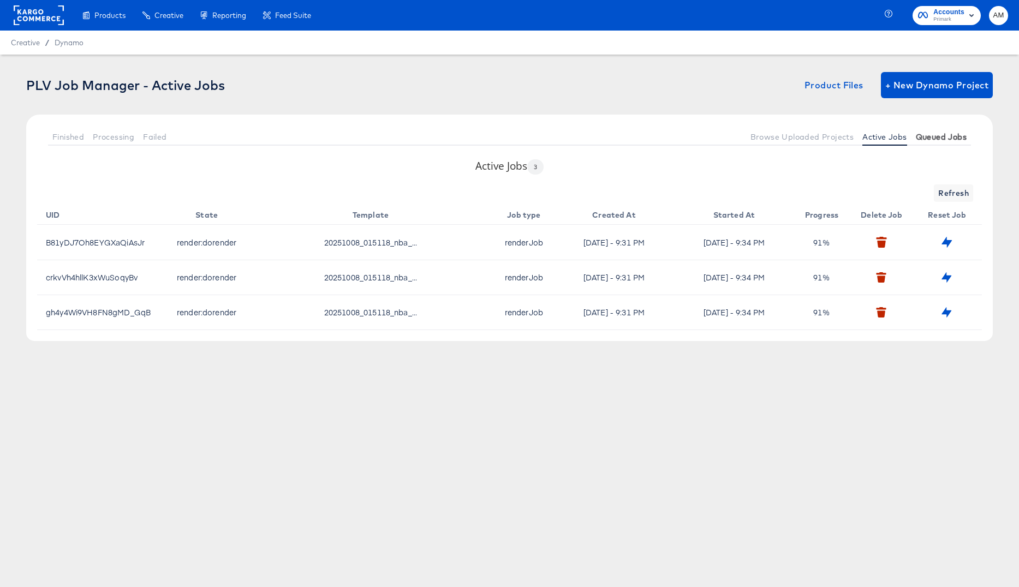
click at [944, 136] on span "Queued Jobs" at bounding box center [941, 137] width 51 height 9
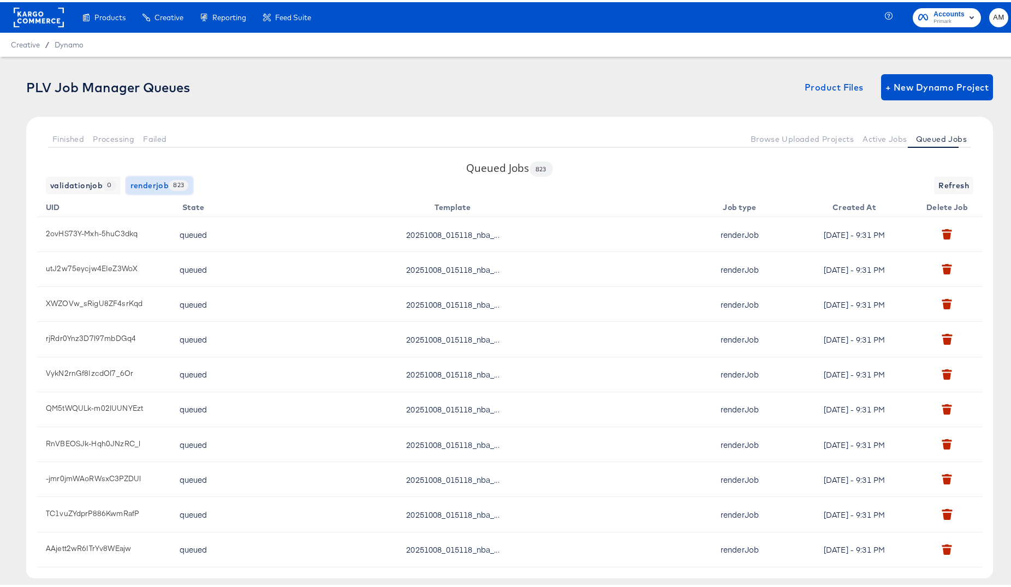
click at [150, 184] on span "renderjob 823" at bounding box center [159, 184] width 58 height 14
click at [103, 183] on span "0" at bounding box center [109, 183] width 13 height 10
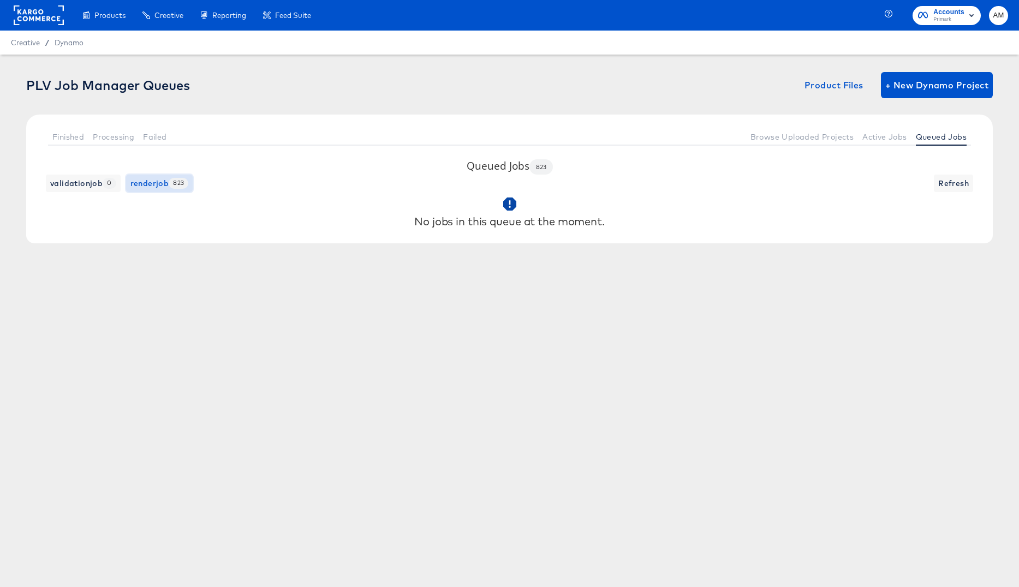
click at [156, 181] on span "renderjob 823" at bounding box center [159, 184] width 58 height 14
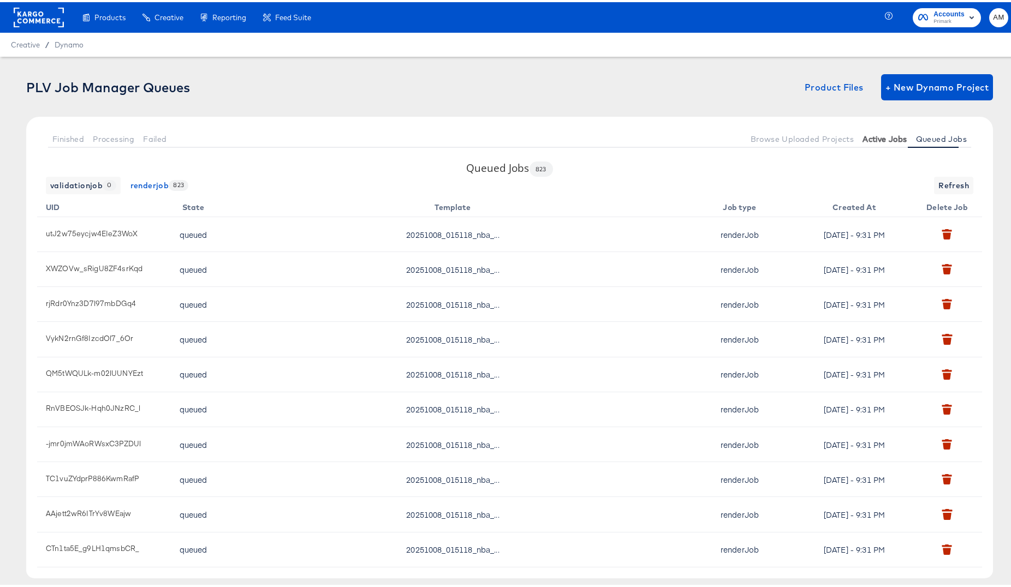
click at [872, 133] on span "Active Jobs" at bounding box center [884, 137] width 44 height 9
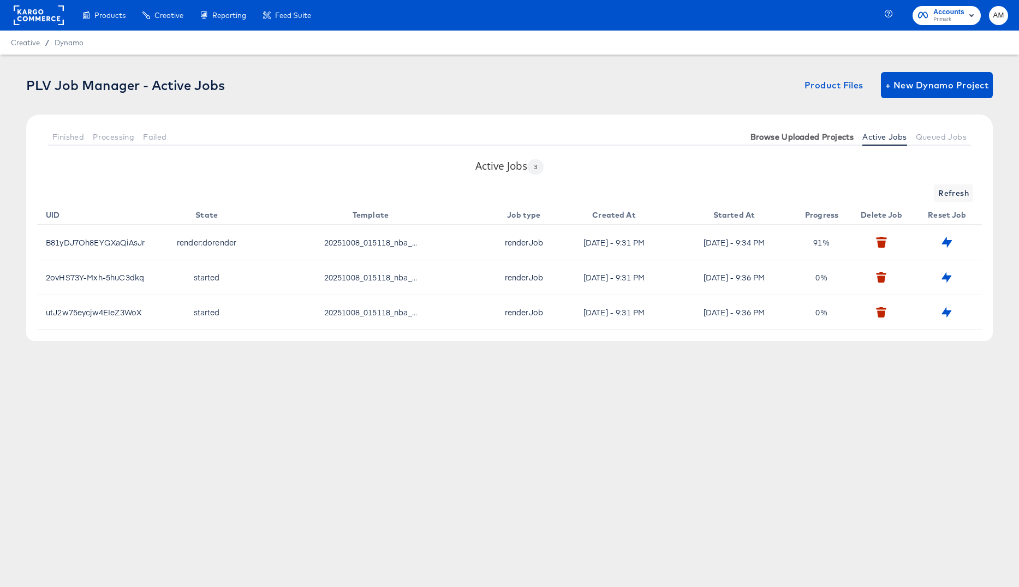
click at [786, 135] on span "Browse Uploaded Projects" at bounding box center [802, 137] width 104 height 9
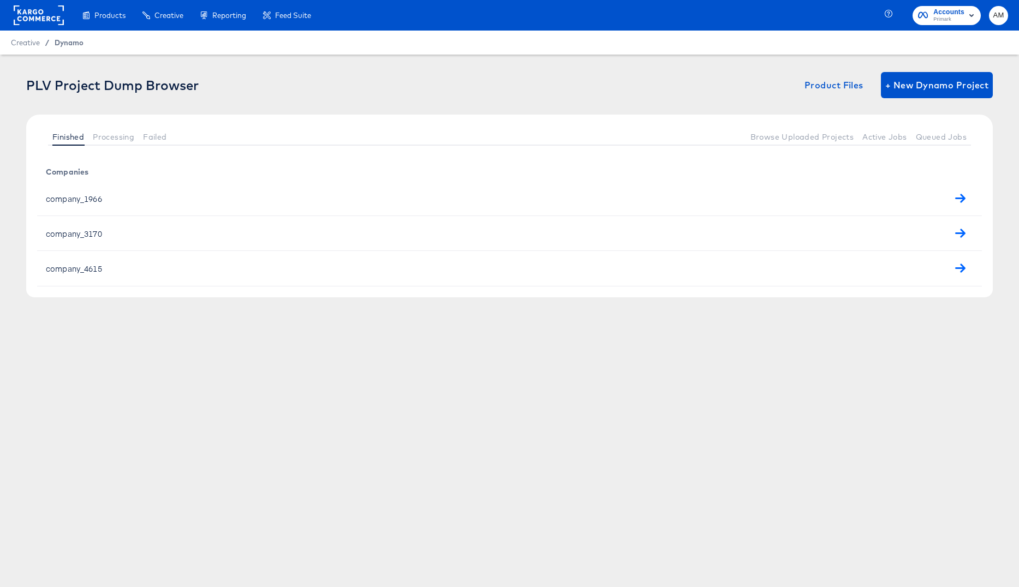
click at [56, 43] on span "Dynamo" at bounding box center [69, 42] width 29 height 9
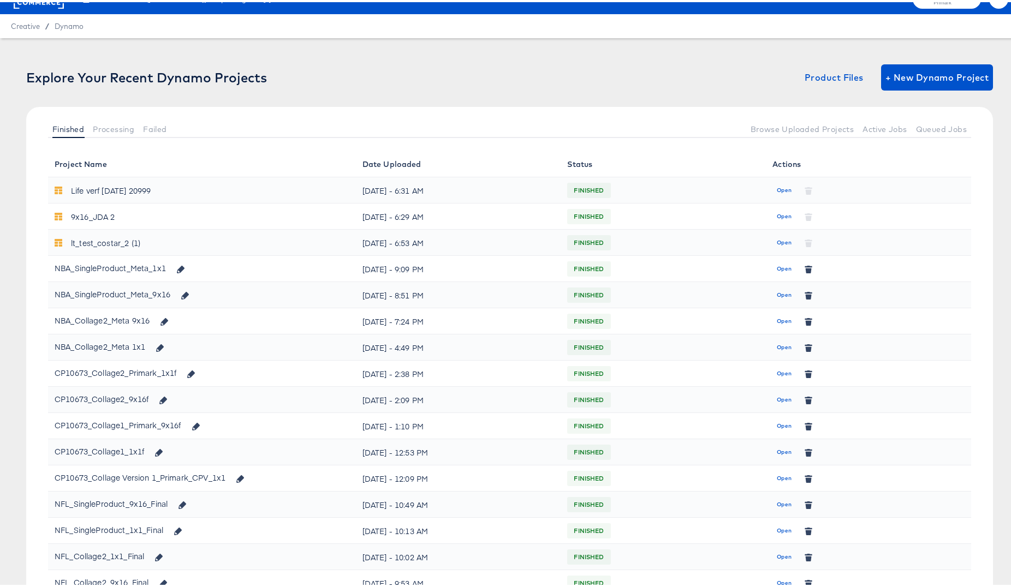
scroll to position [16, 0]
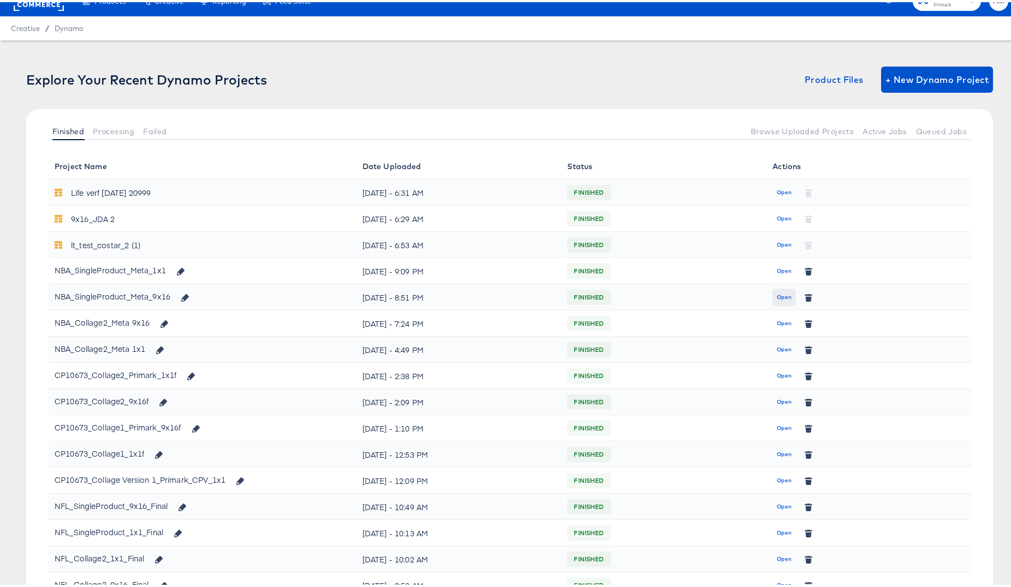
click at [777, 293] on span "Open" at bounding box center [784, 295] width 15 height 10
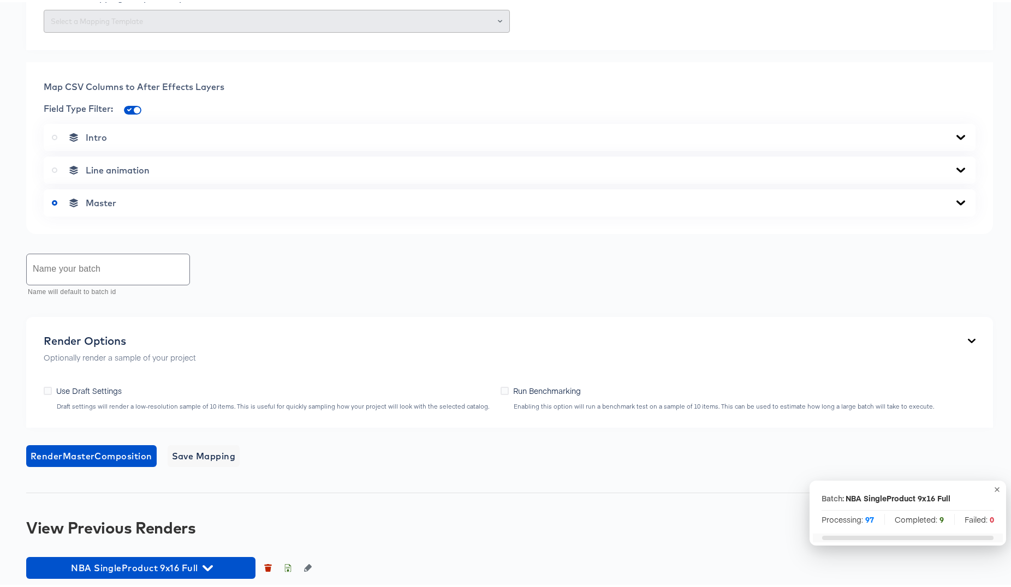
scroll to position [610, 0]
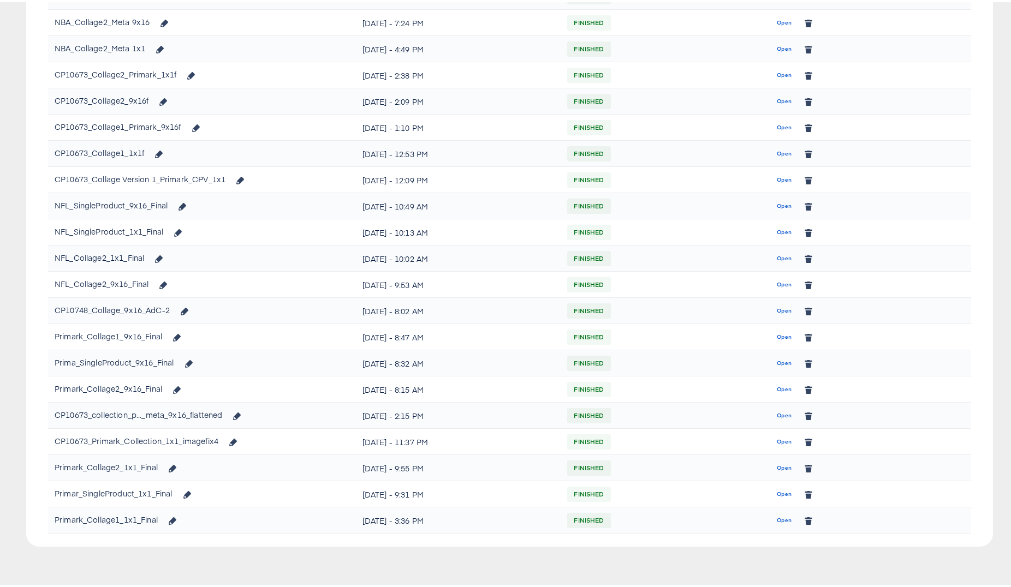
scroll to position [16, 0]
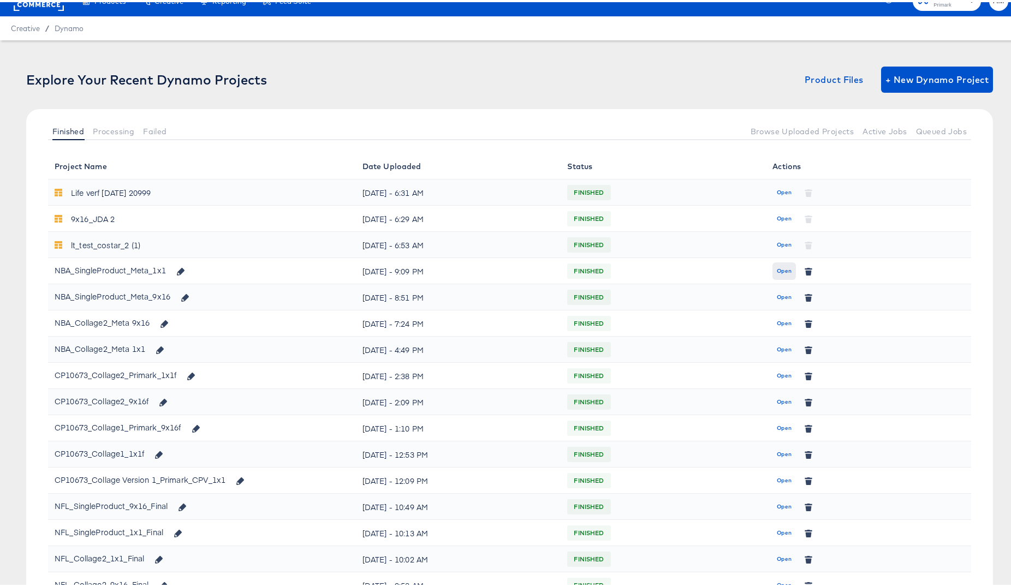
click at [777, 267] on span "Open" at bounding box center [784, 269] width 15 height 10
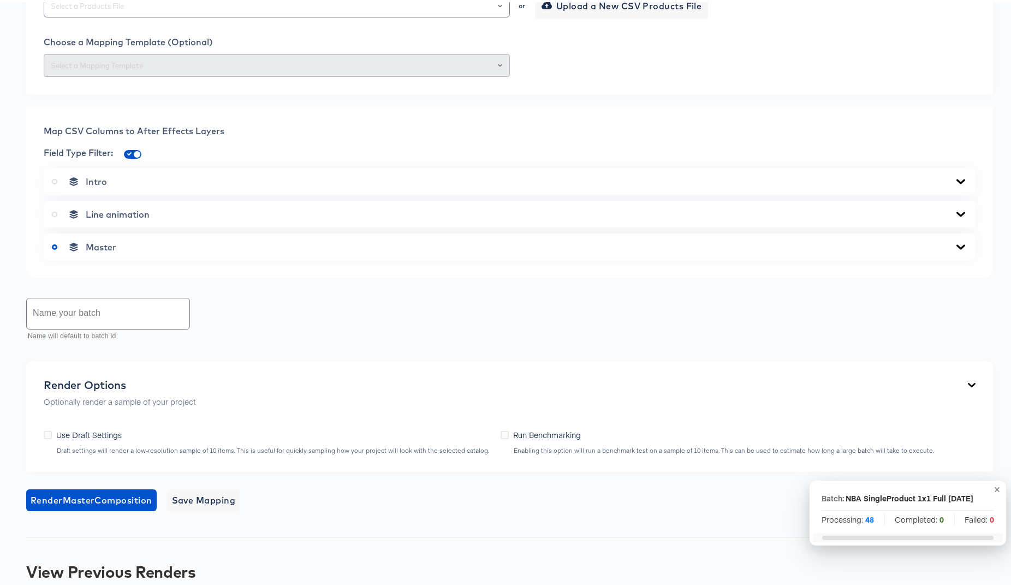
scroll to position [476, 0]
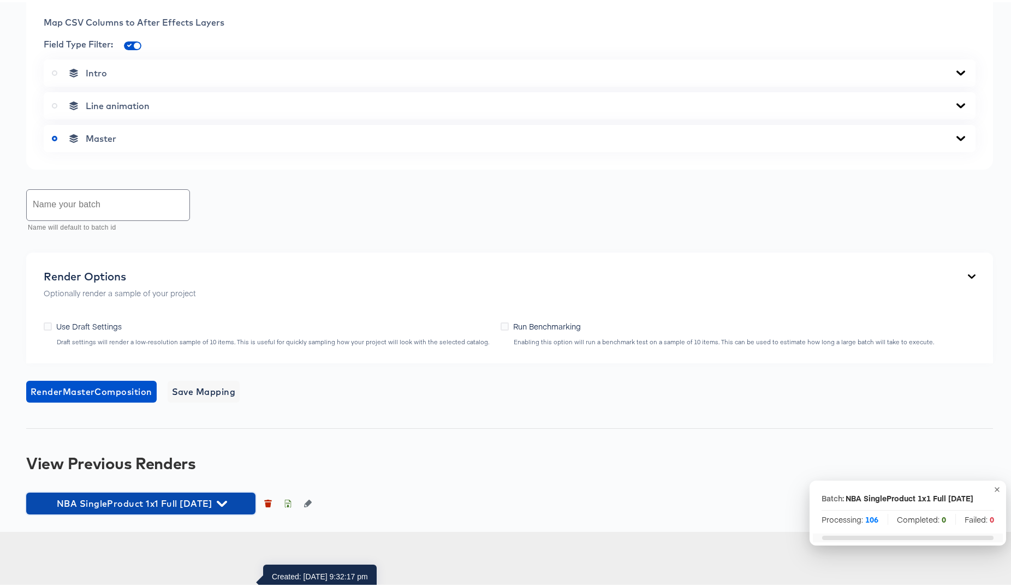
click at [227, 507] on icon "button" at bounding box center [222, 502] width 10 height 10
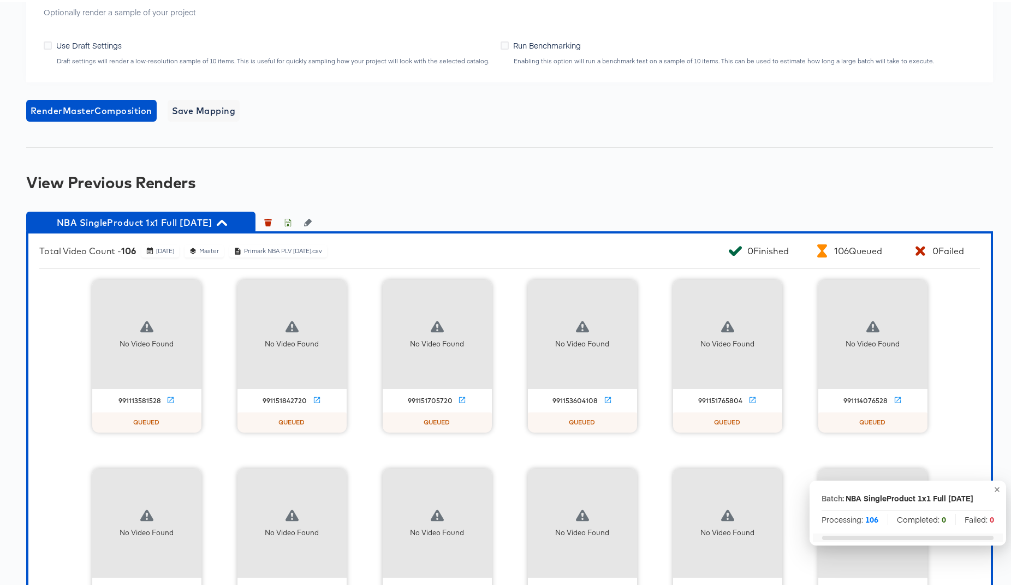
scroll to position [0, 0]
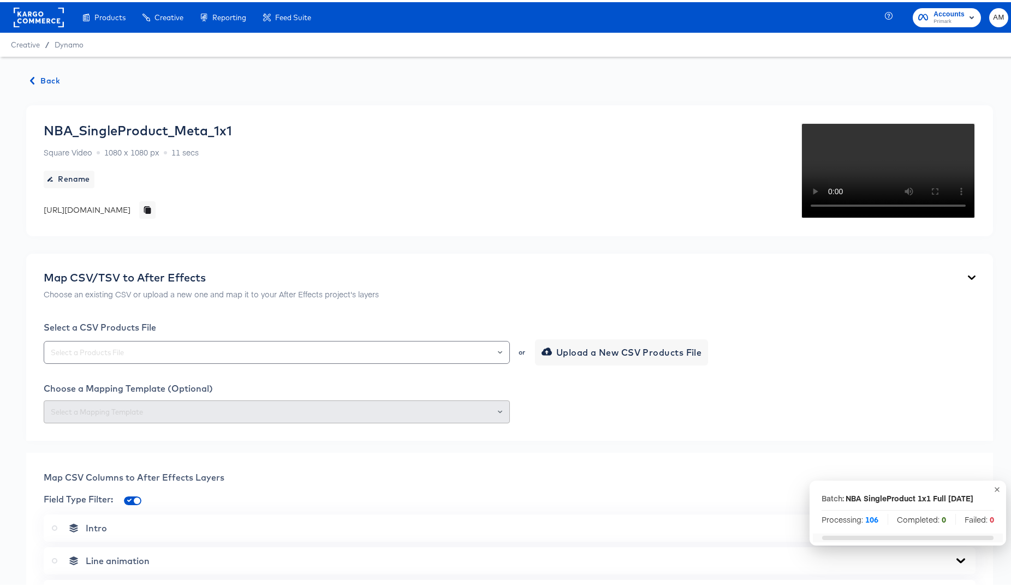
click at [42, 81] on span "Back" at bounding box center [45, 79] width 29 height 14
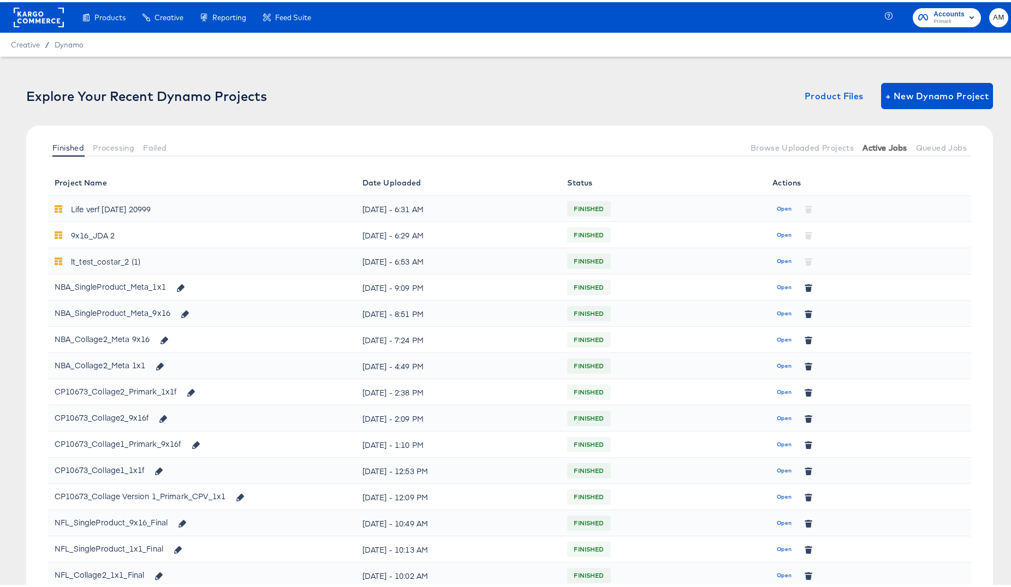
click at [862, 144] on span "Active Jobs" at bounding box center [884, 145] width 44 height 9
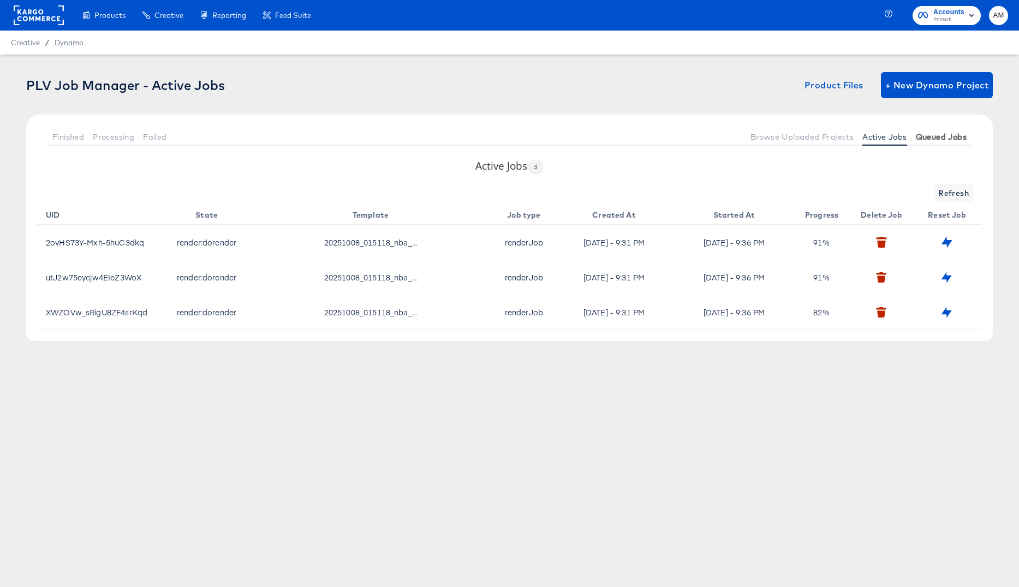
click at [930, 134] on span "Queued Jobs" at bounding box center [941, 137] width 51 height 9
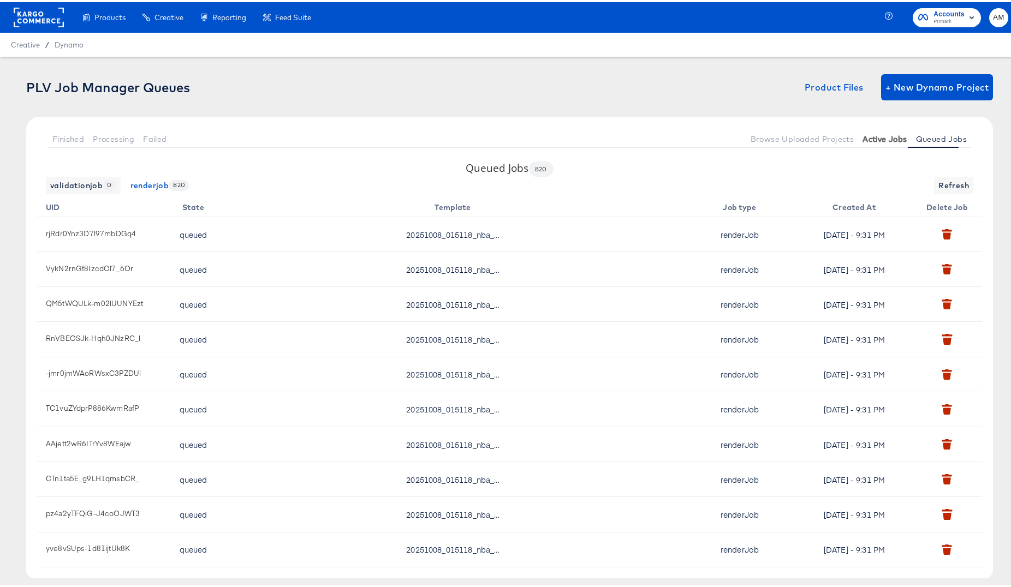
click at [878, 135] on span "Active Jobs" at bounding box center [884, 137] width 44 height 9
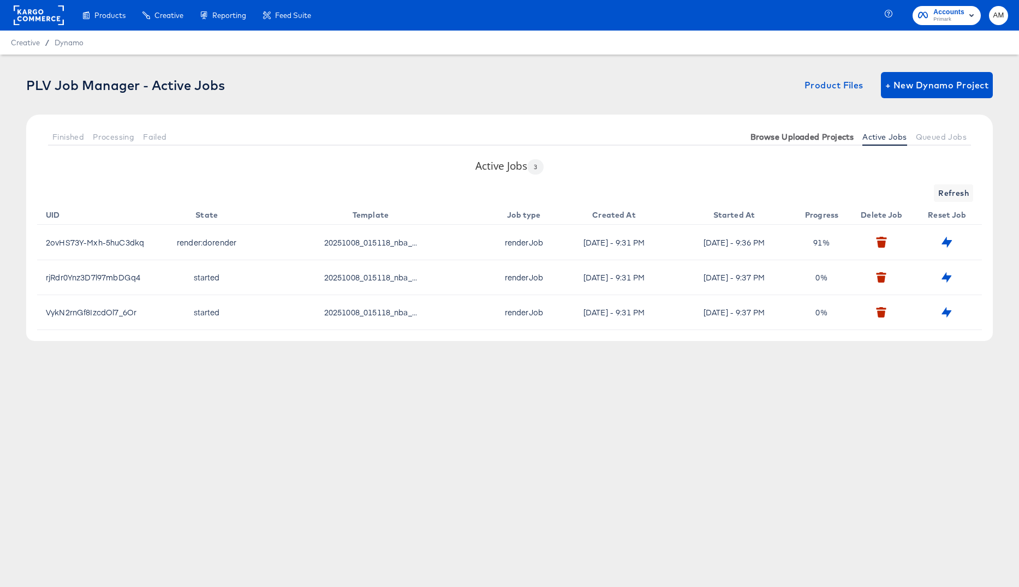
click at [824, 134] on span "Browse Uploaded Projects" at bounding box center [802, 137] width 104 height 9
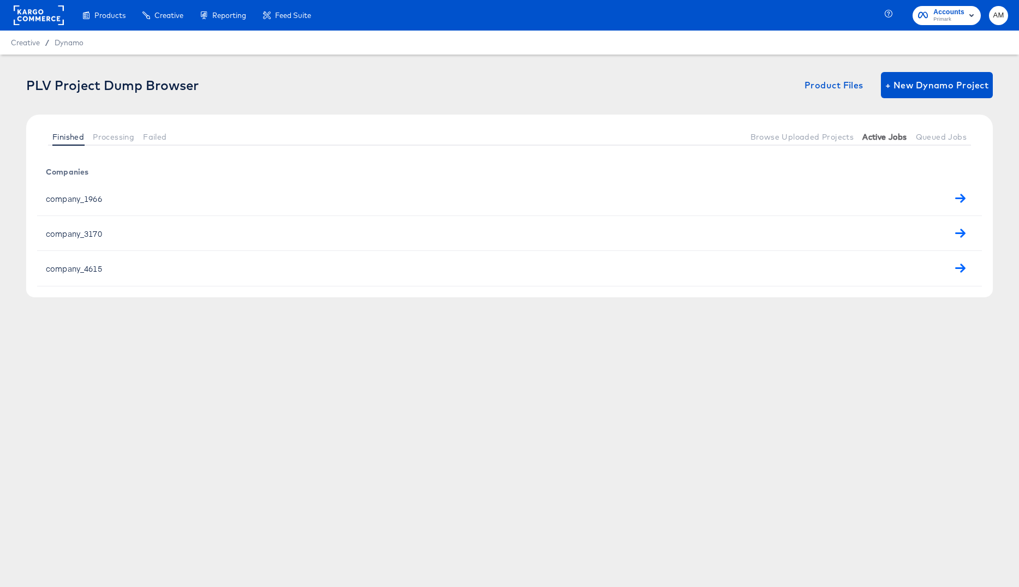
click at [894, 138] on span "Active Jobs" at bounding box center [884, 137] width 44 height 9
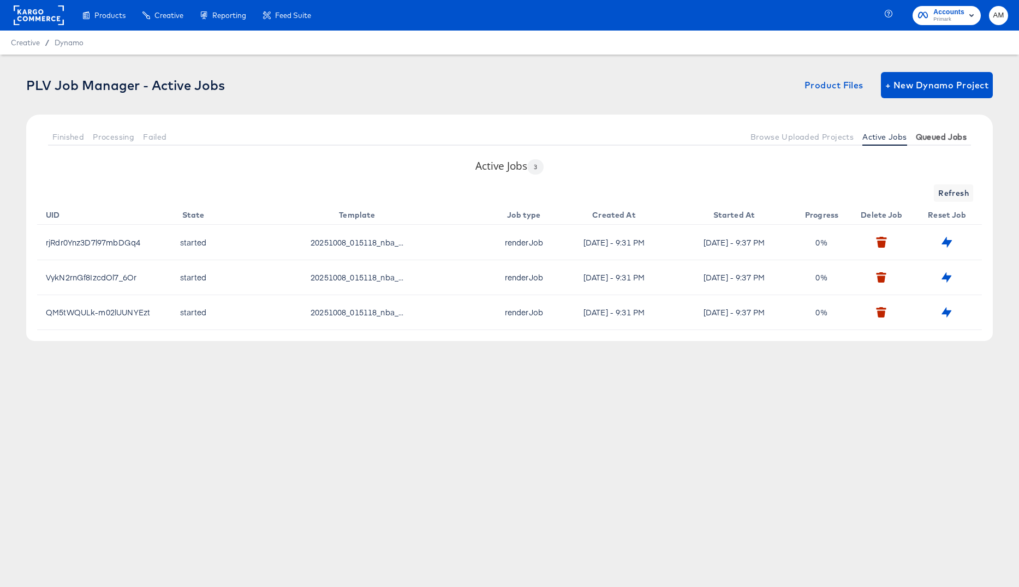
click at [950, 138] on span "Queued Jobs" at bounding box center [941, 137] width 51 height 9
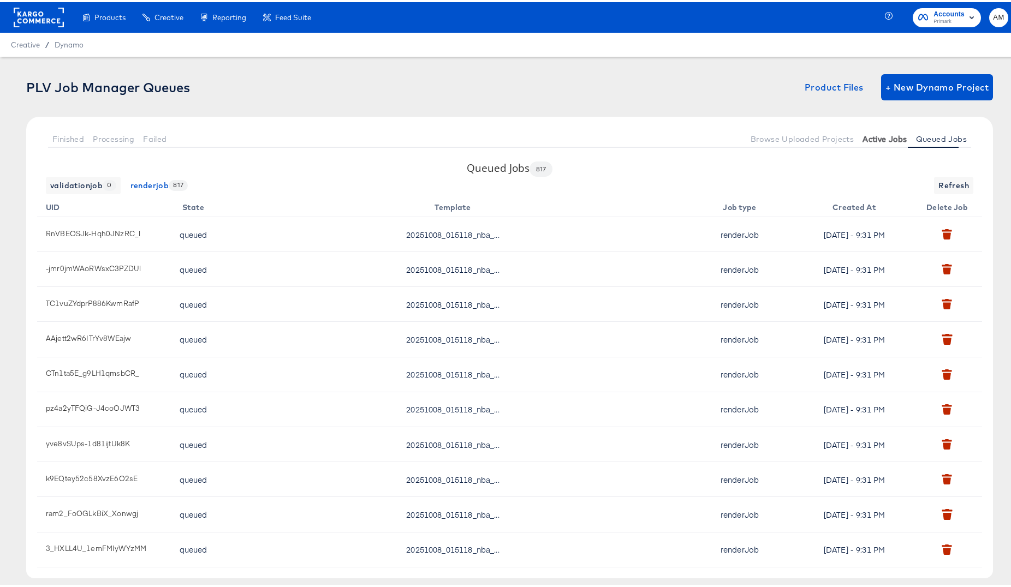
click at [865, 140] on span "Active Jobs" at bounding box center [884, 137] width 44 height 9
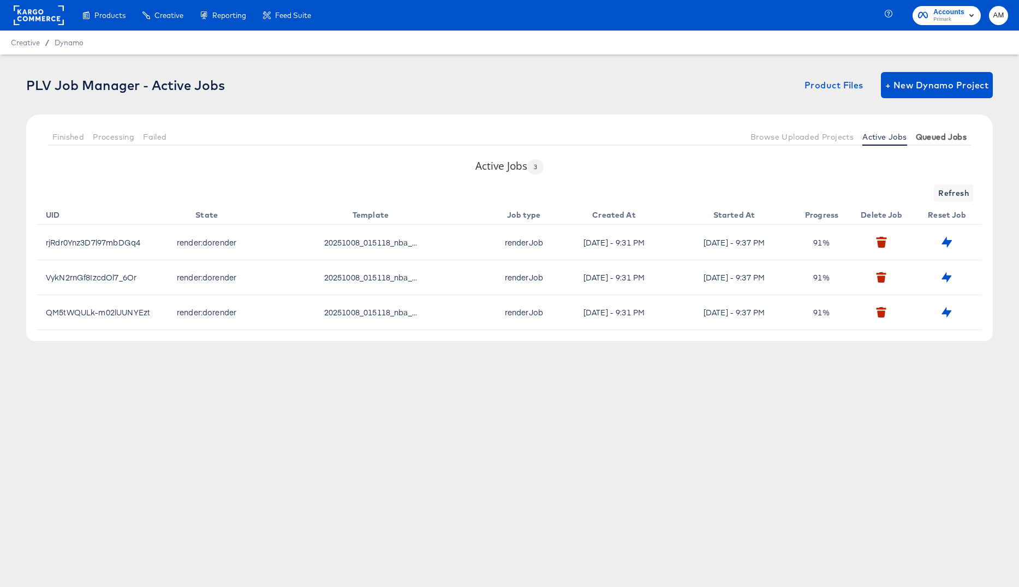
click at [940, 134] on span "Queued Jobs" at bounding box center [941, 137] width 51 height 9
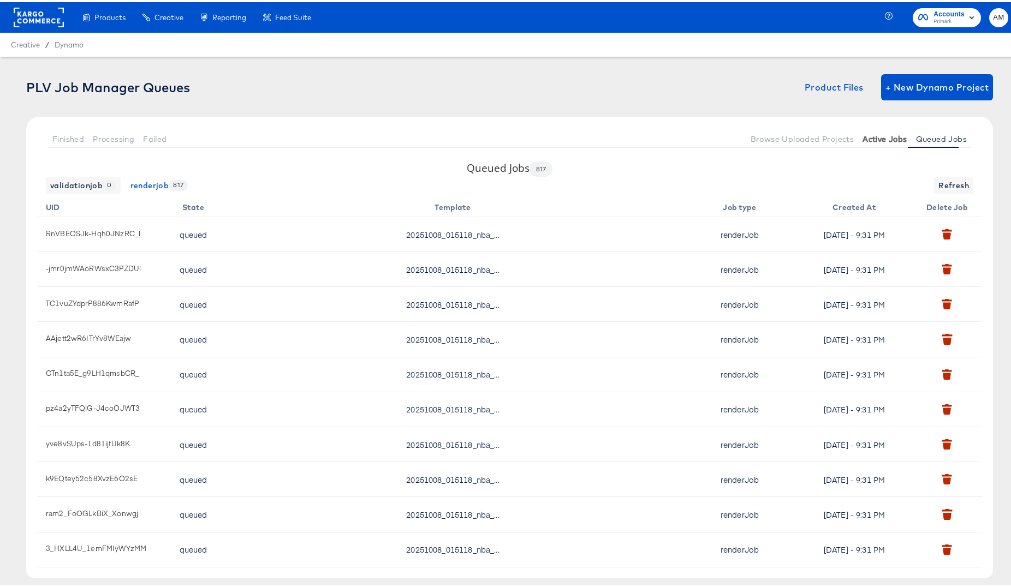
click at [879, 134] on span "Active Jobs" at bounding box center [884, 137] width 44 height 9
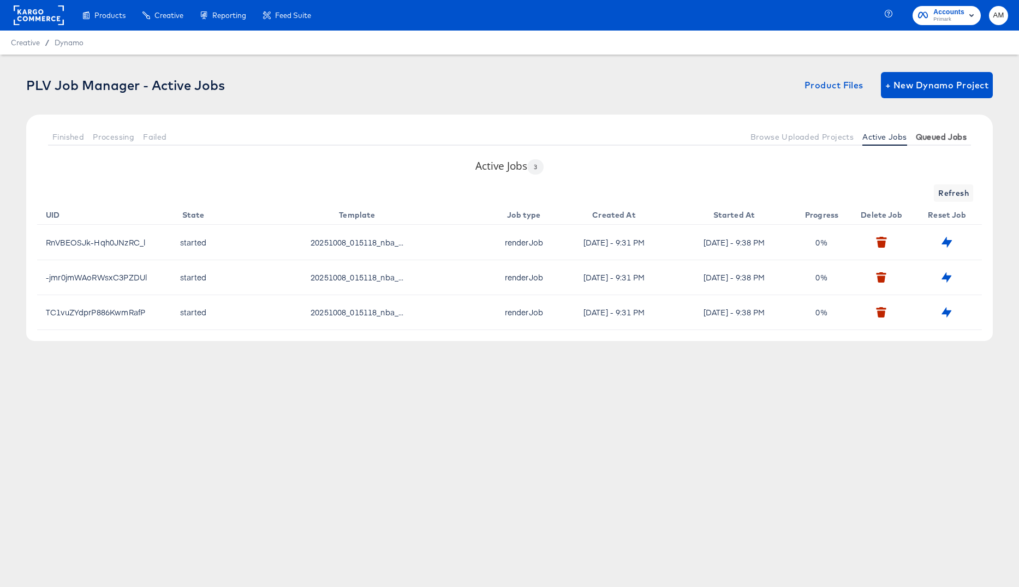
click at [938, 136] on span "Queued Jobs" at bounding box center [941, 137] width 51 height 9
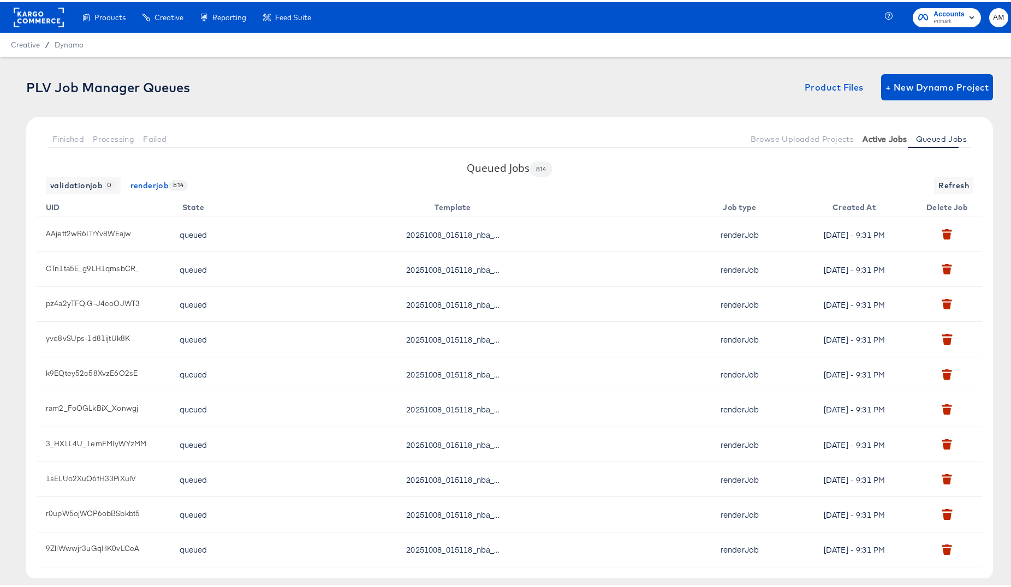
click at [875, 135] on span "Active Jobs" at bounding box center [884, 137] width 44 height 9
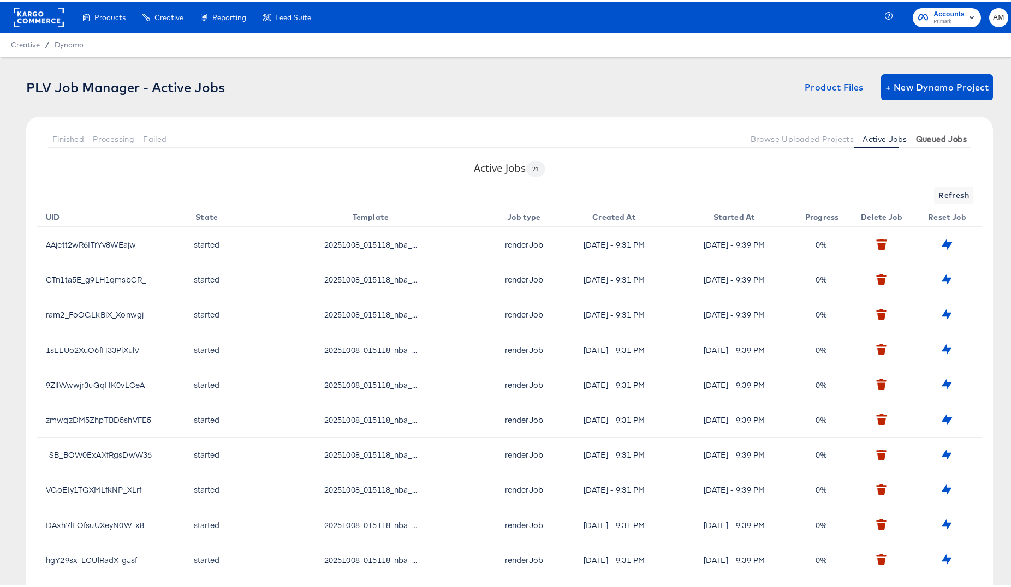
click at [919, 139] on span "Queued Jobs" at bounding box center [941, 137] width 51 height 9
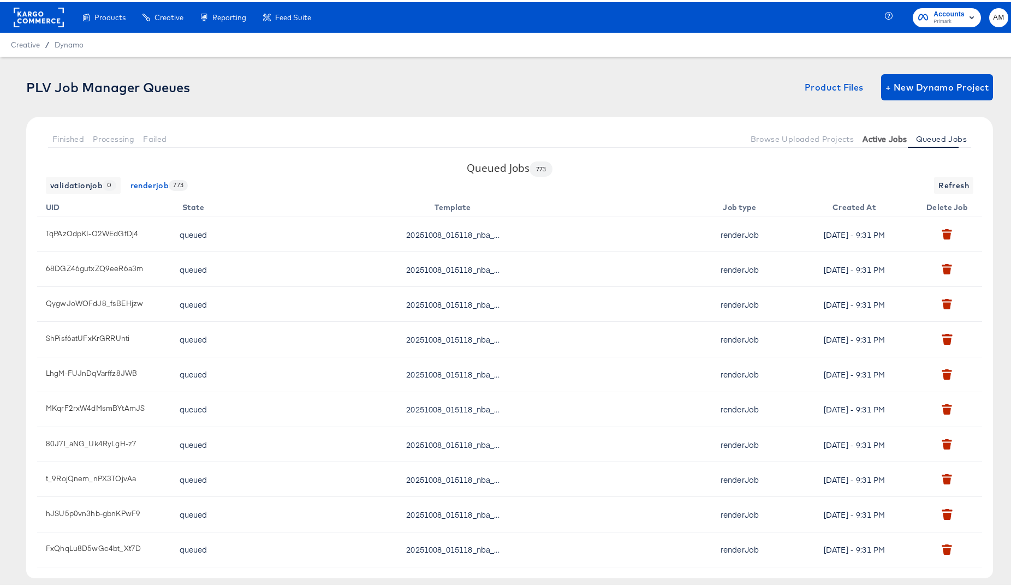
click at [870, 138] on span "Active Jobs" at bounding box center [884, 137] width 44 height 9
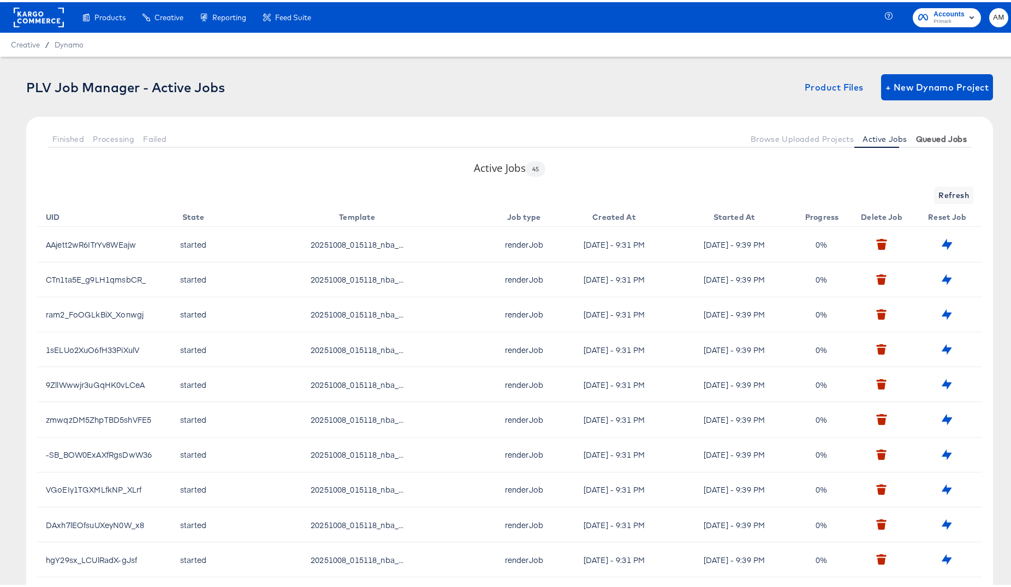
click at [940, 136] on span "Queued Jobs" at bounding box center [941, 137] width 51 height 9
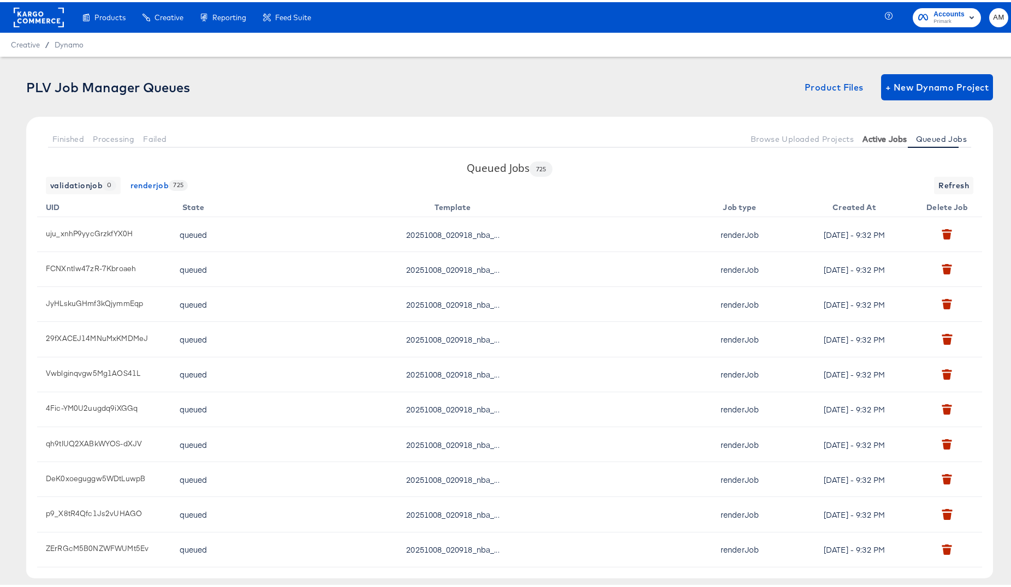
click at [872, 135] on span "Active Jobs" at bounding box center [884, 137] width 44 height 9
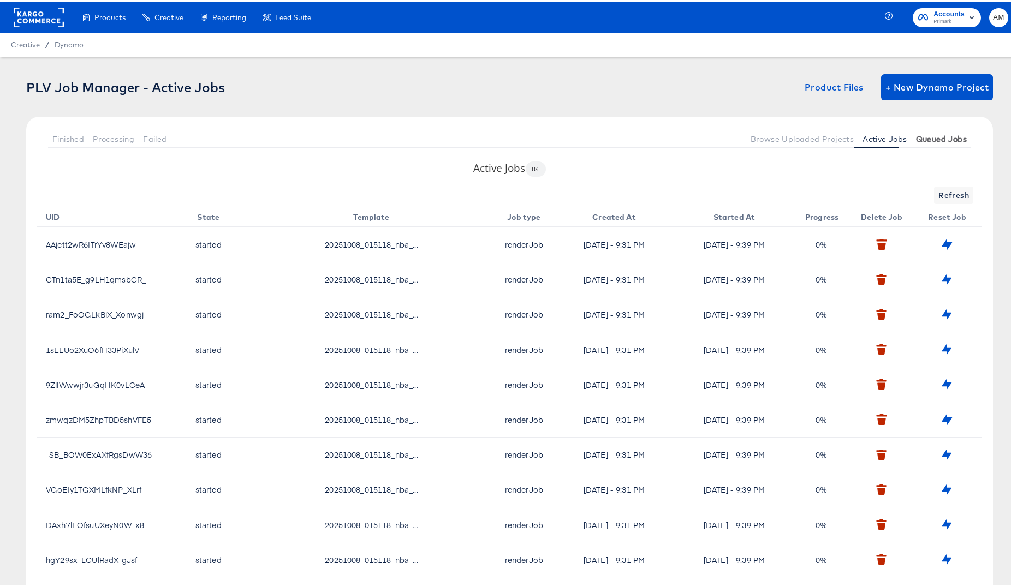
click at [924, 137] on span "Queued Jobs" at bounding box center [941, 137] width 51 height 9
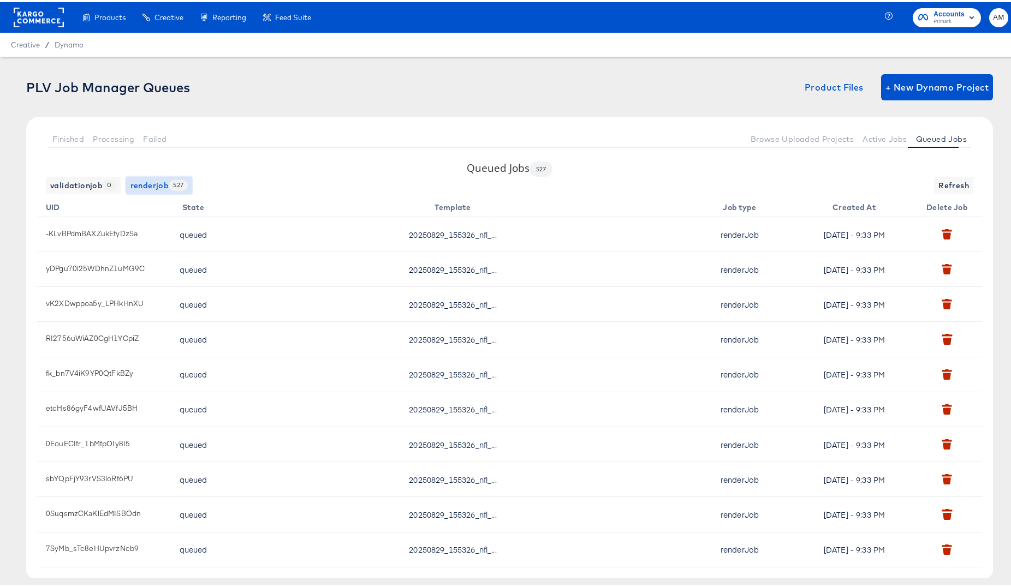
click at [132, 186] on span "renderjob 527" at bounding box center [159, 184] width 58 height 14
click at [875, 139] on span "Active Jobs" at bounding box center [884, 137] width 44 height 9
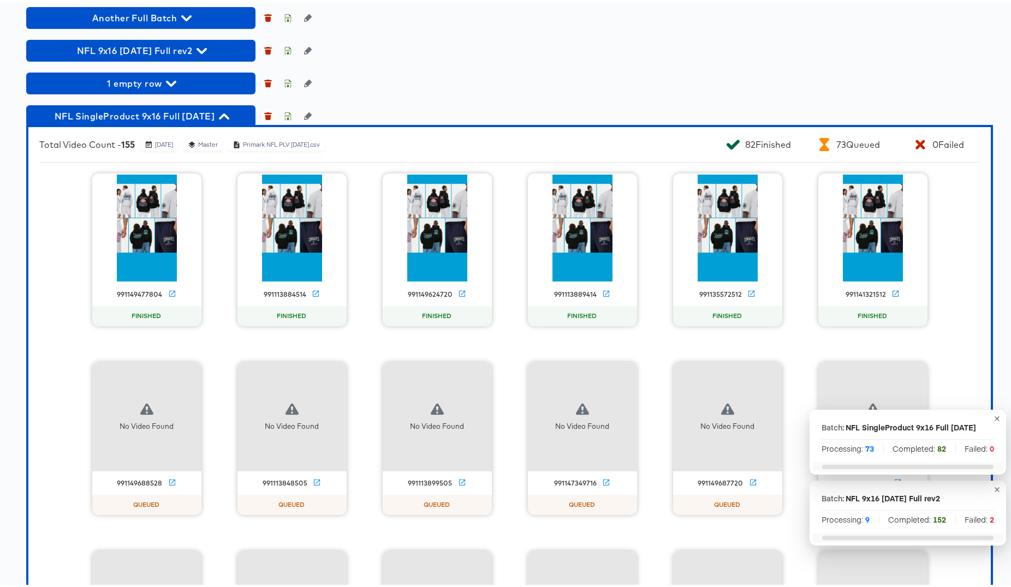
click at [229, 120] on icon "button" at bounding box center [224, 114] width 10 height 10
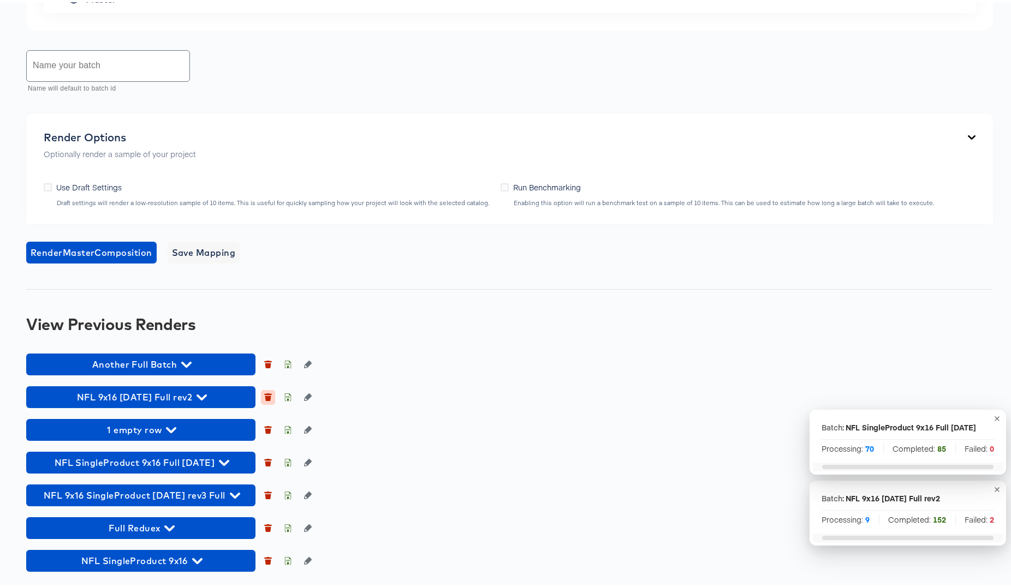
click at [267, 395] on icon "button" at bounding box center [268, 396] width 6 height 5
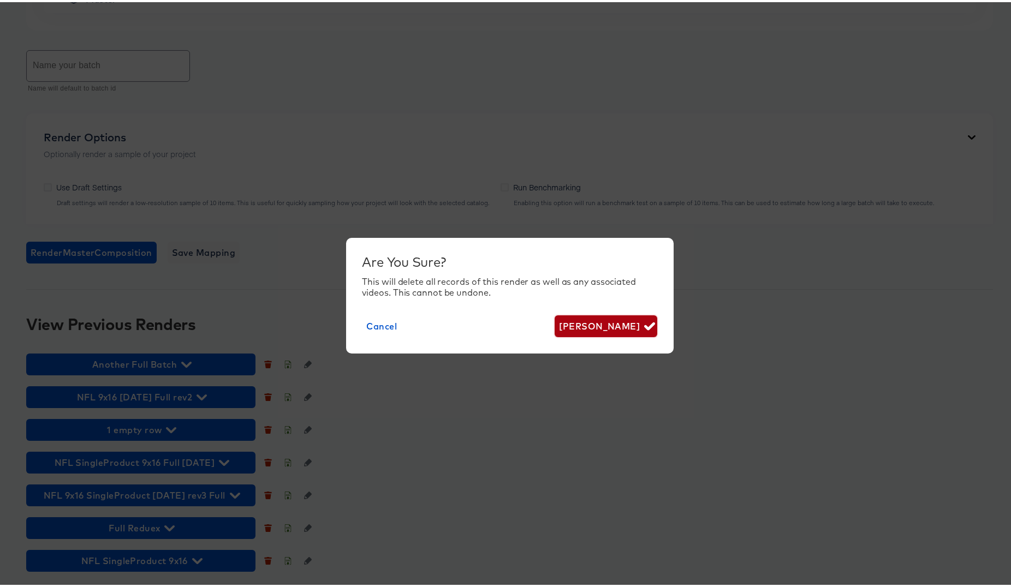
click at [617, 323] on span "[PERSON_NAME]" at bounding box center [605, 324] width 93 height 15
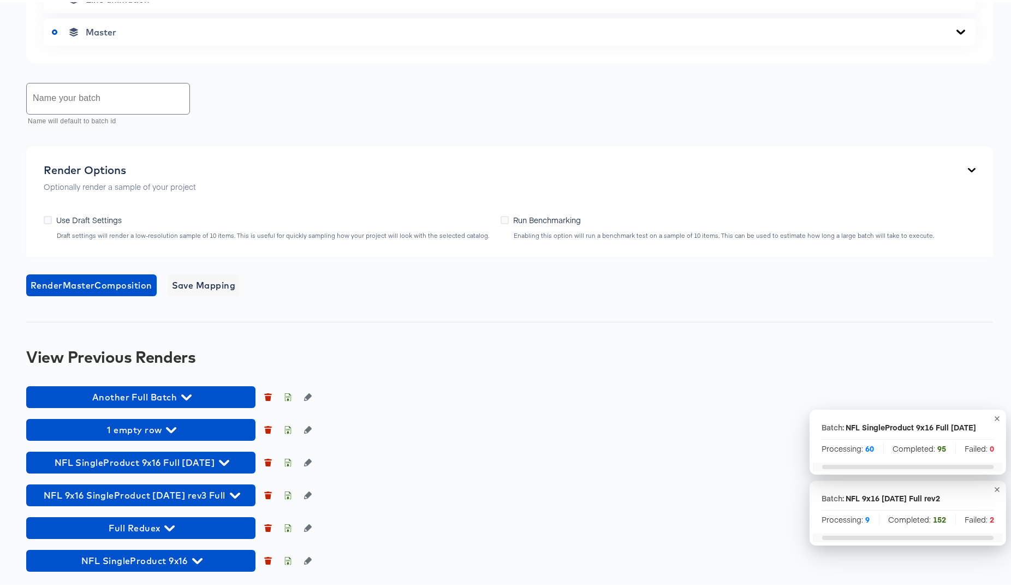
scroll to position [774, 0]
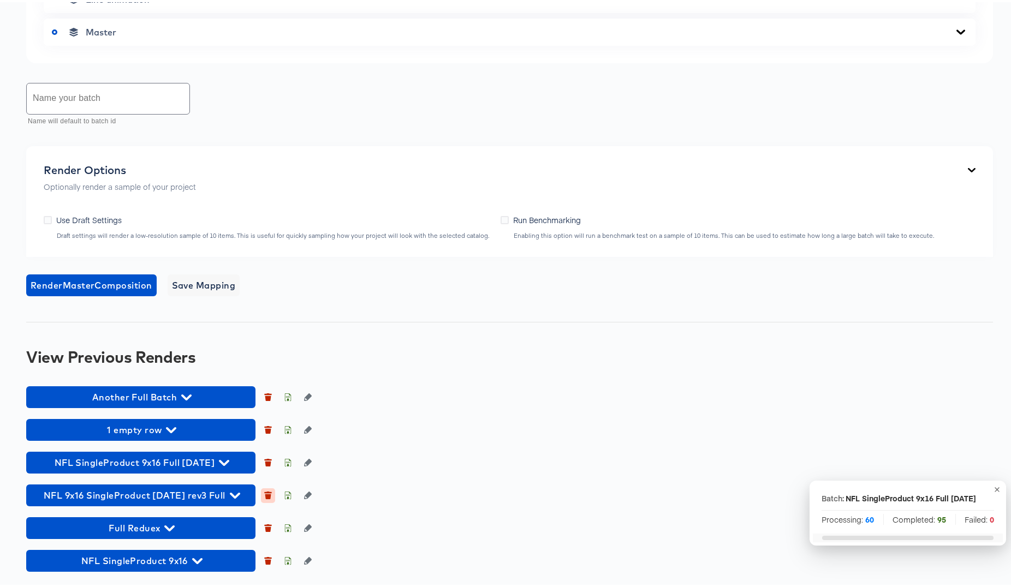
click at [266, 495] on icon "button" at bounding box center [268, 494] width 6 height 5
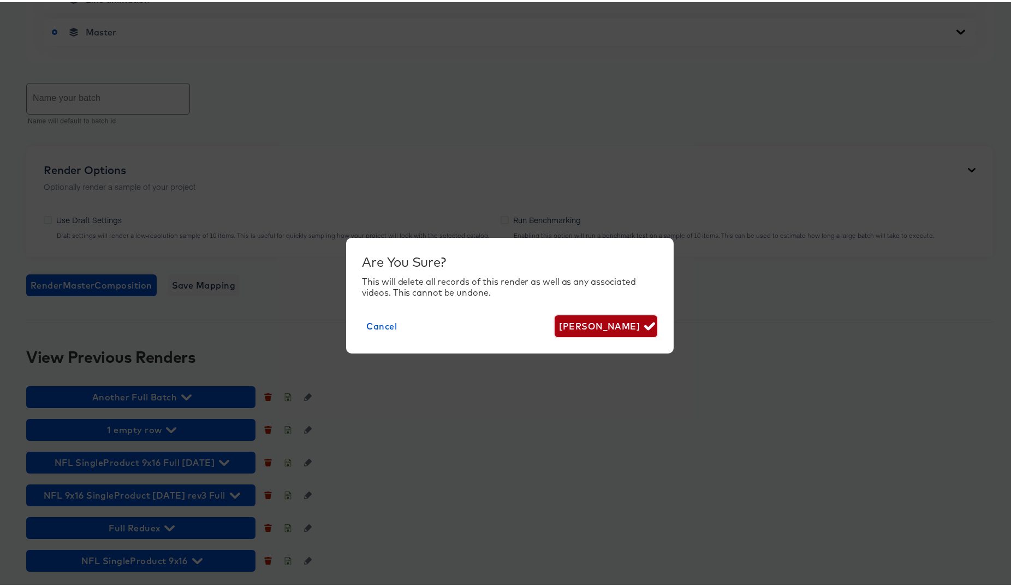
click at [607, 322] on span "[PERSON_NAME]" at bounding box center [605, 324] width 93 height 15
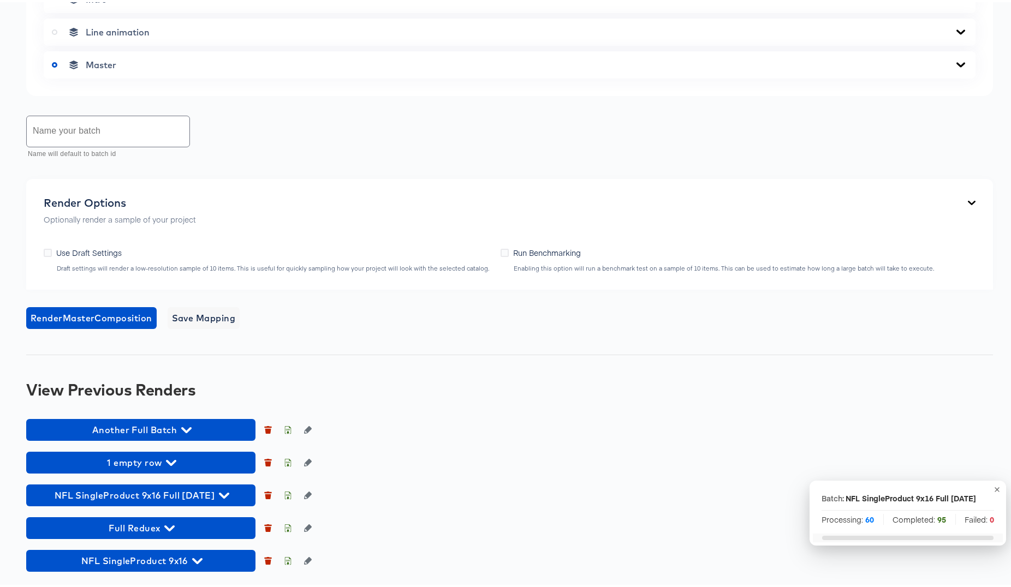
scroll to position [741, 0]
click at [264, 526] on button "button" at bounding box center [268, 526] width 14 height 14
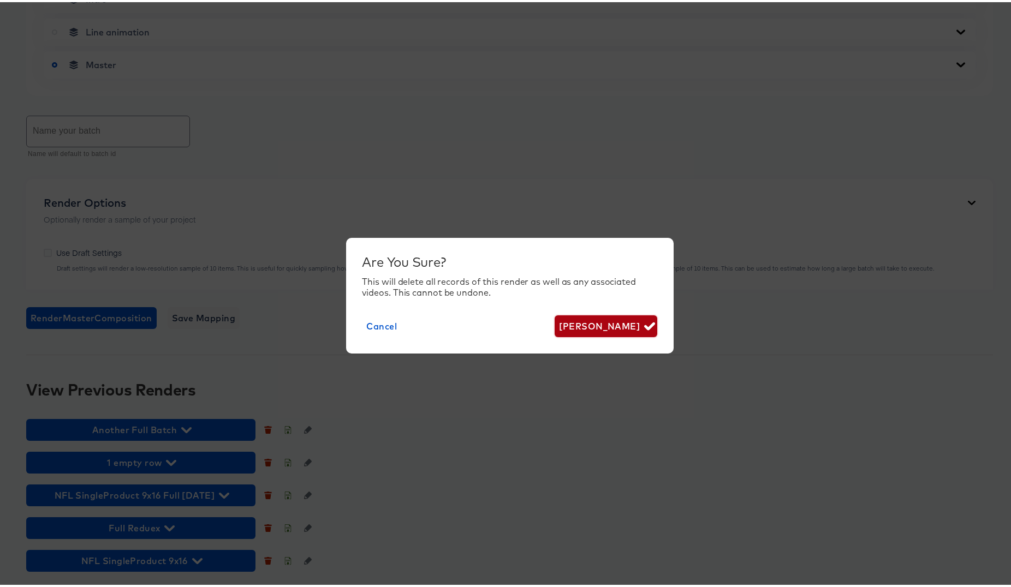
click at [609, 321] on span "[PERSON_NAME]" at bounding box center [605, 324] width 93 height 15
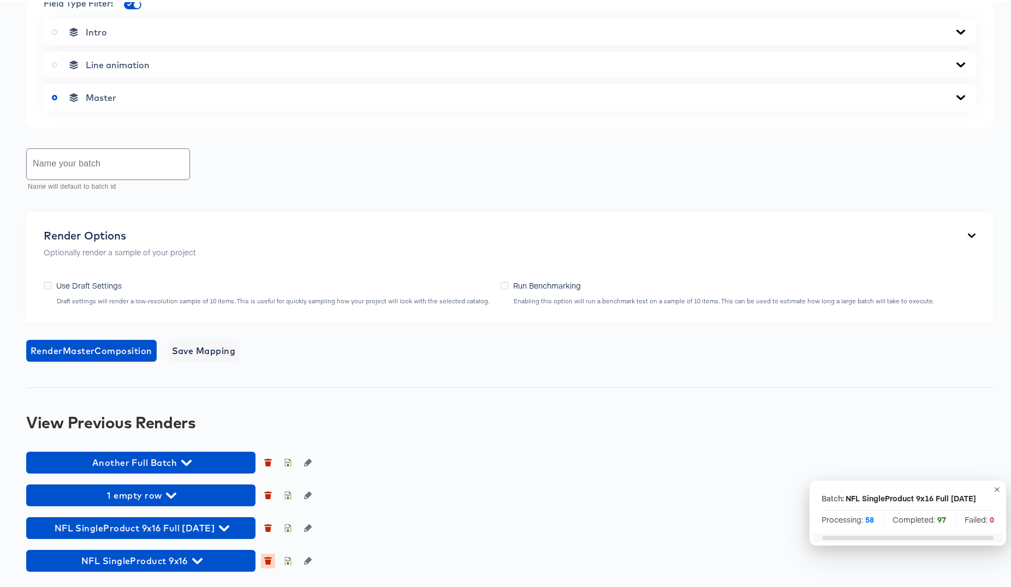
scroll to position [708, 0]
click at [268, 561] on icon "button" at bounding box center [268, 560] width 6 height 5
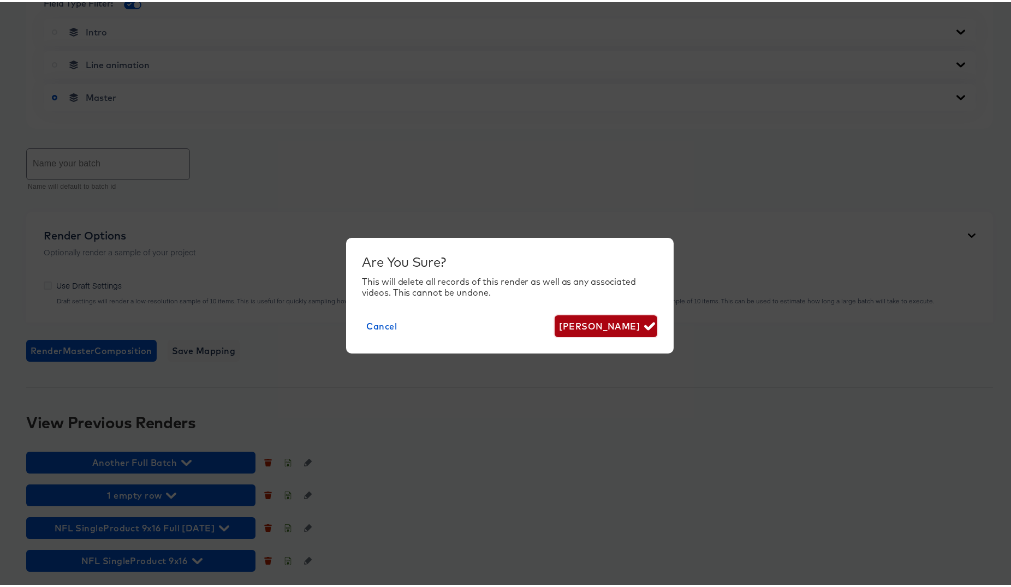
click at [599, 323] on span "[PERSON_NAME]" at bounding box center [605, 324] width 93 height 15
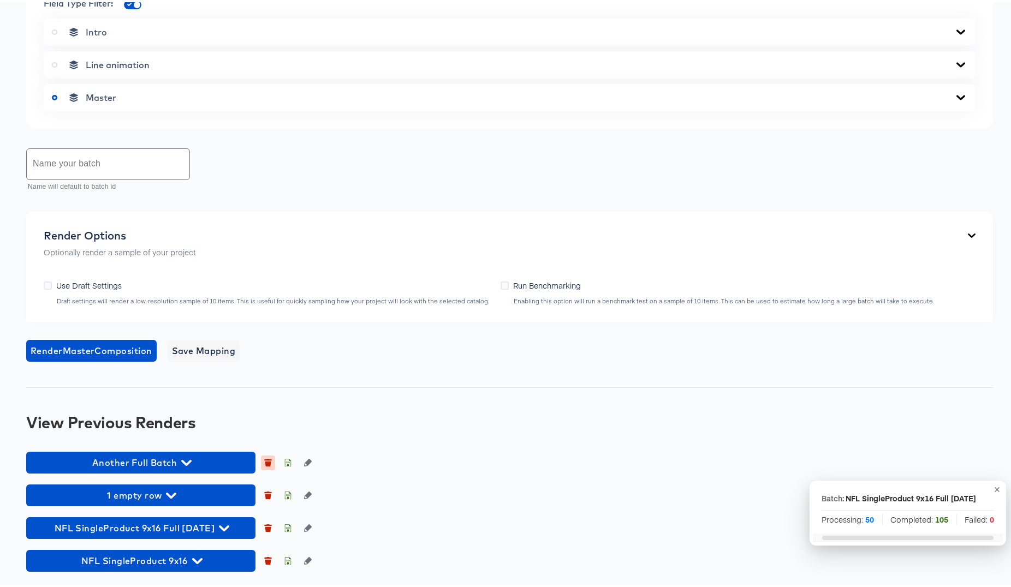
scroll to position [676, 0]
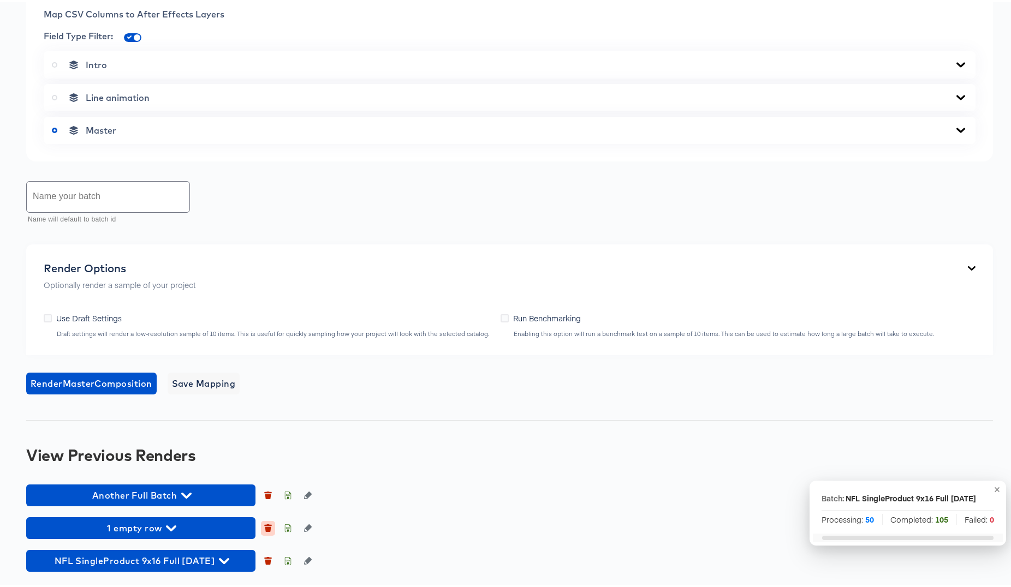
click at [269, 524] on icon "button" at bounding box center [268, 526] width 8 height 8
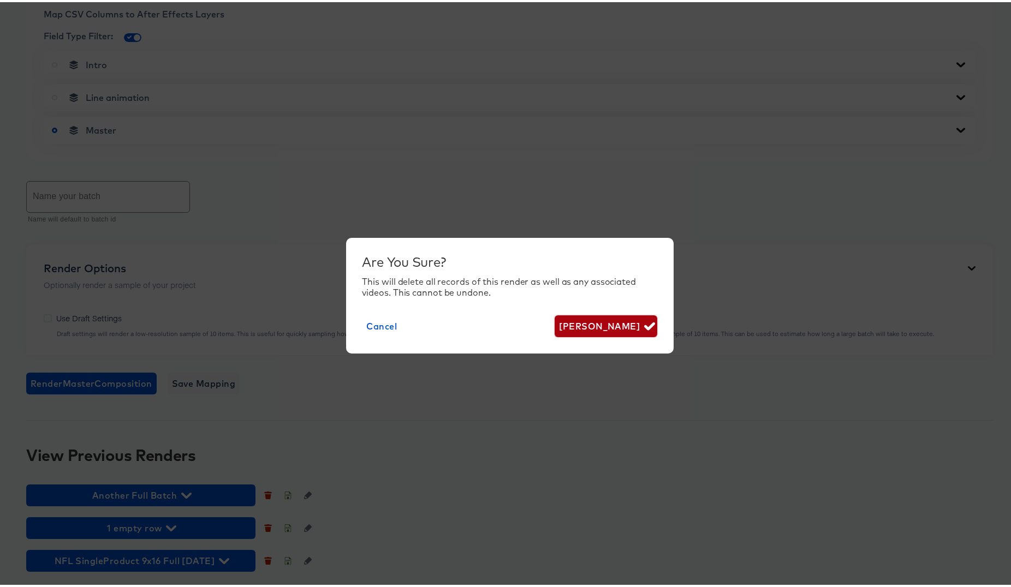
click at [615, 322] on span "[PERSON_NAME]" at bounding box center [605, 324] width 93 height 15
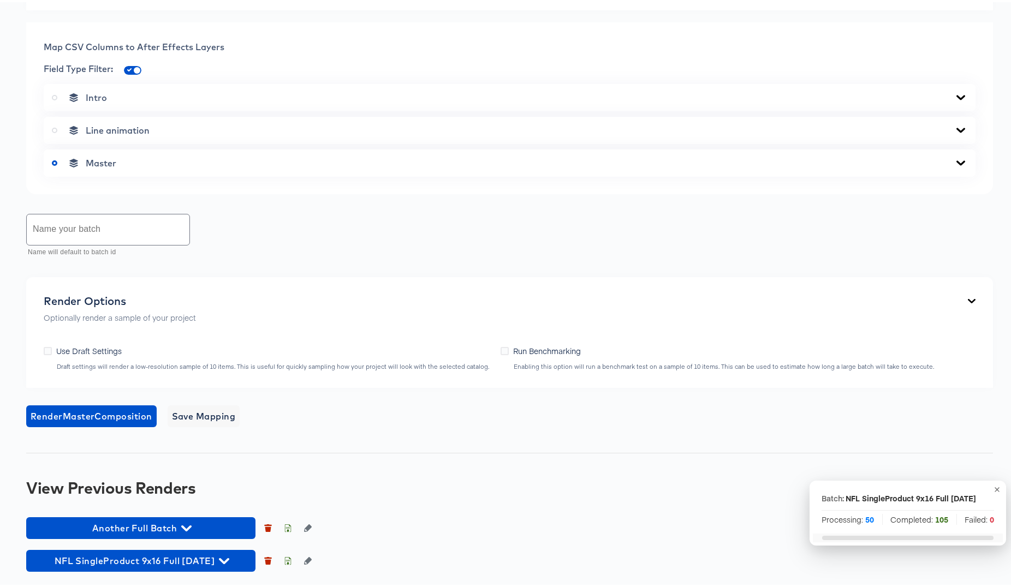
scroll to position [643, 0]
click at [266, 525] on icon "button" at bounding box center [268, 526] width 8 height 8
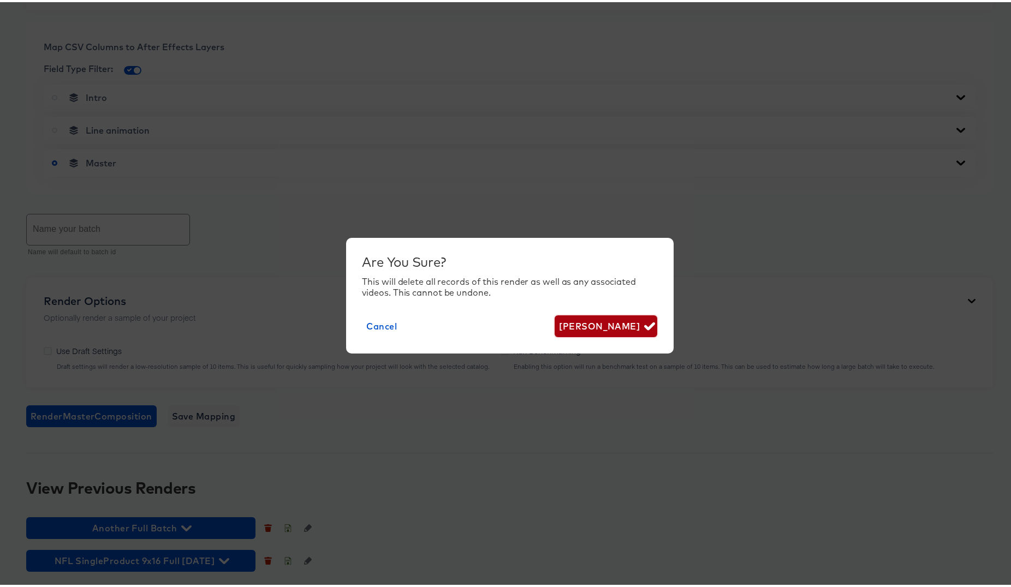
click at [598, 319] on span "[PERSON_NAME]" at bounding box center [605, 324] width 93 height 15
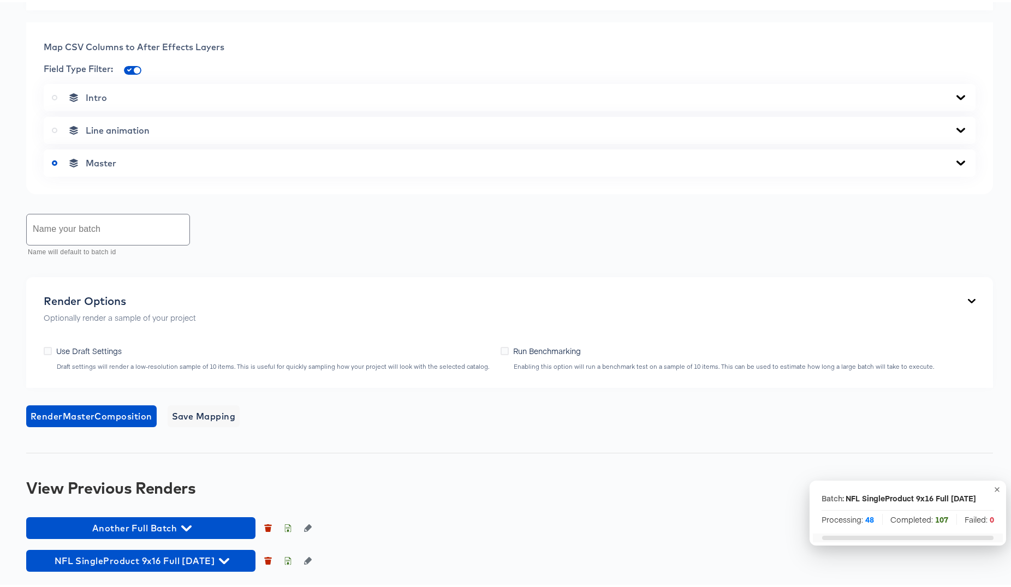
scroll to position [610, 0]
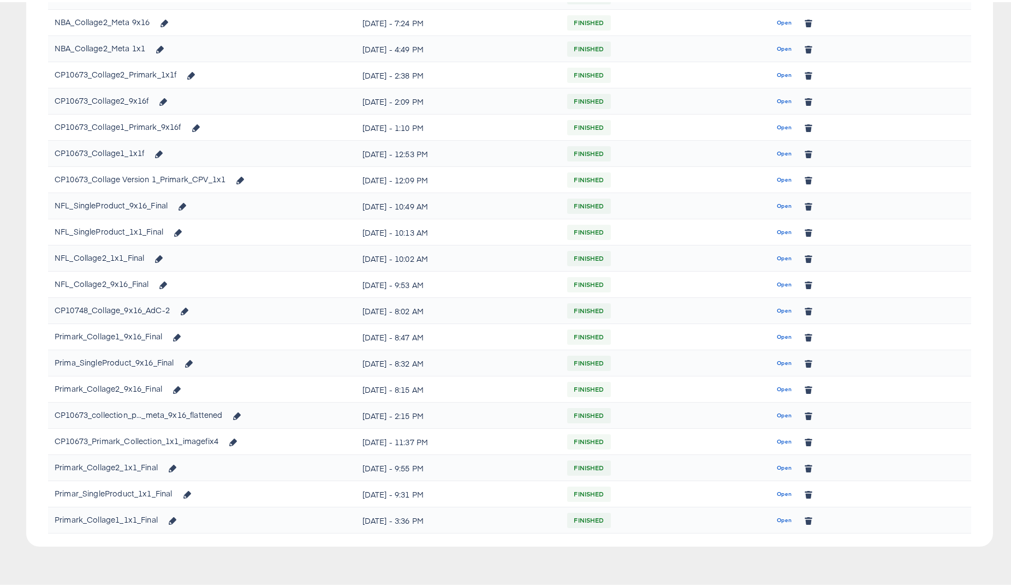
scroll to position [186, 0]
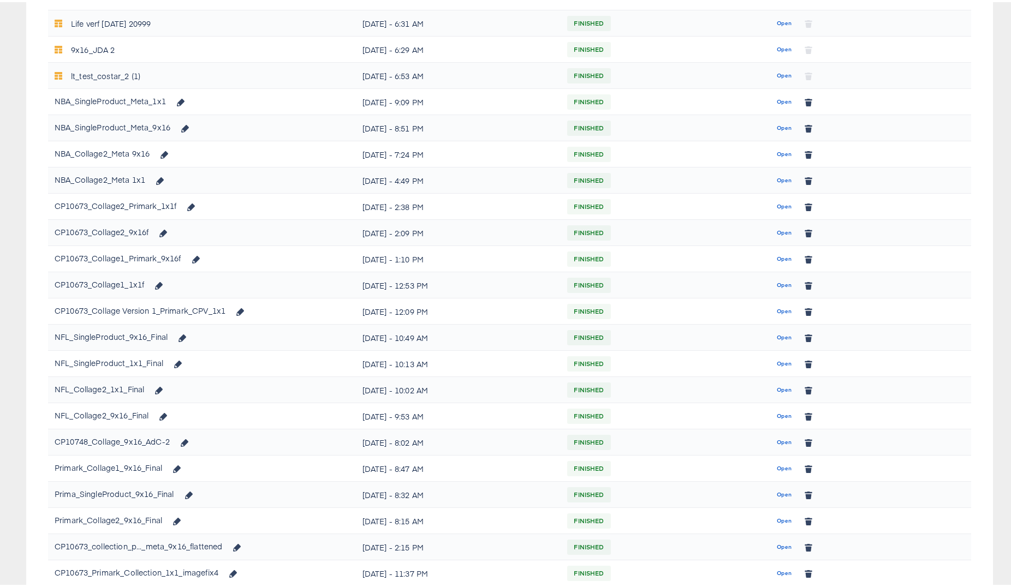
click at [777, 362] on span "Open" at bounding box center [784, 362] width 15 height 10
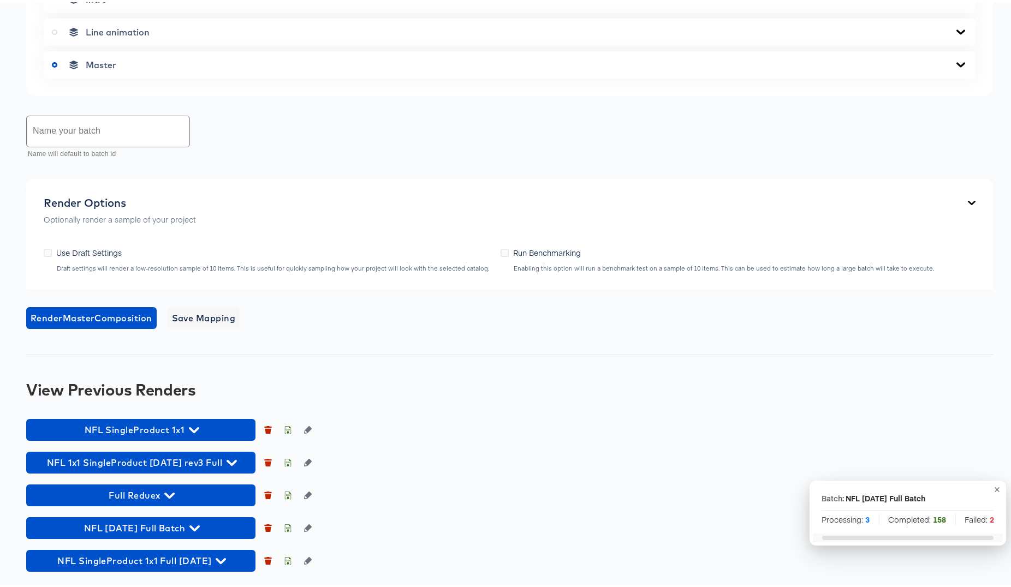
scroll to position [607, 0]
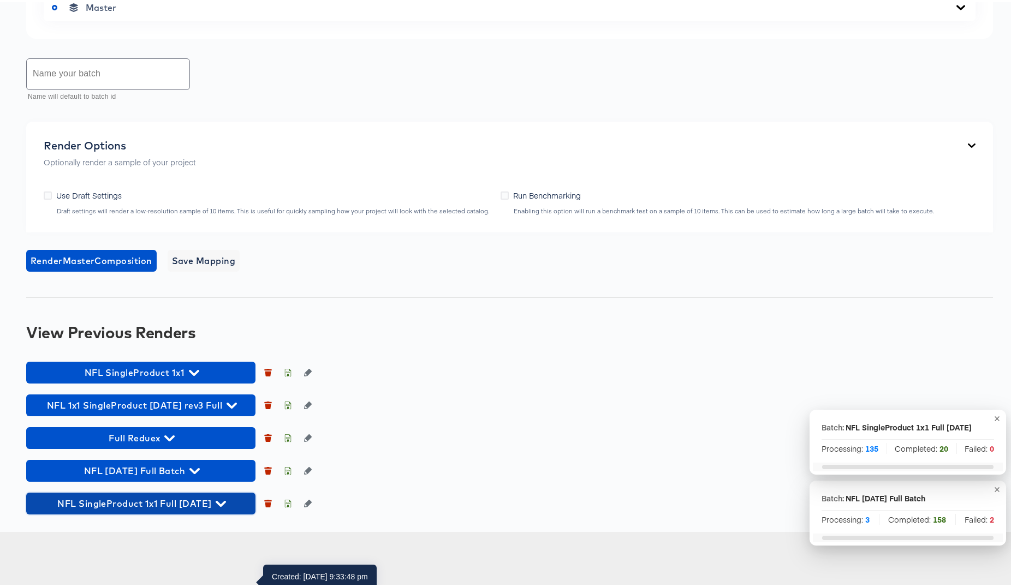
click at [226, 507] on icon "button" at bounding box center [221, 502] width 10 height 10
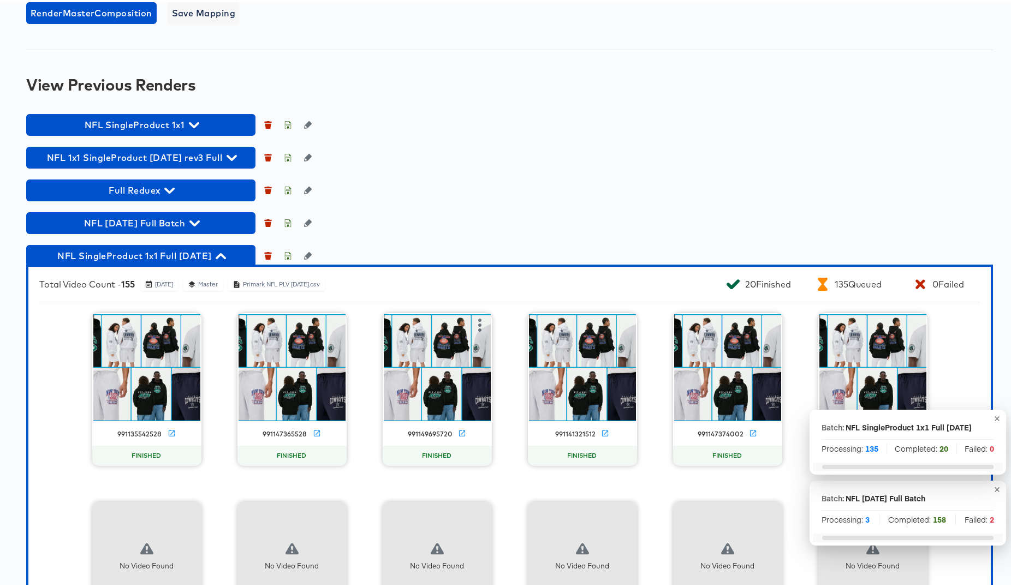
scroll to position [832, 0]
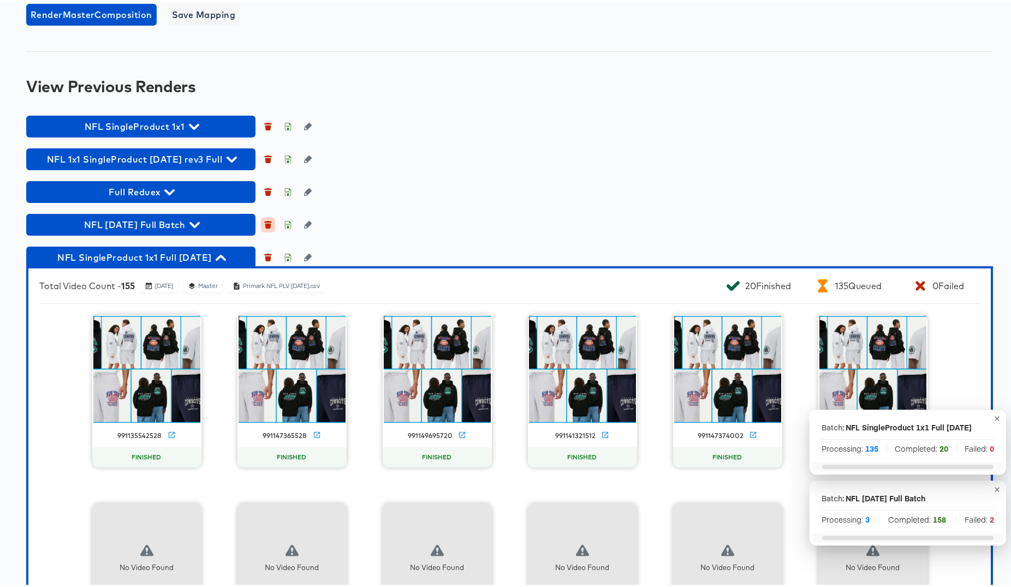
click at [270, 227] on icon "button" at bounding box center [268, 224] width 6 height 5
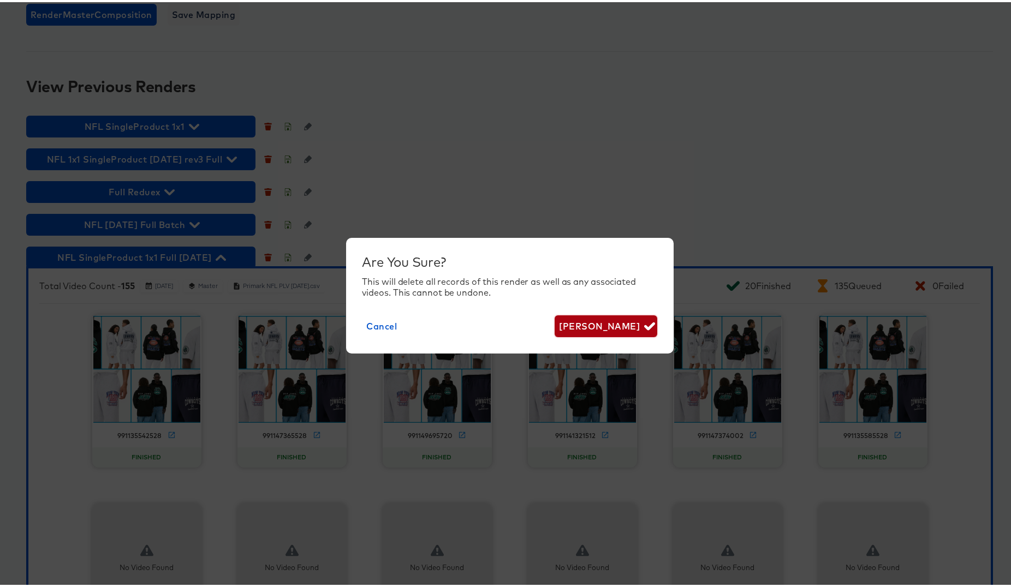
click at [586, 324] on span "[PERSON_NAME]" at bounding box center [605, 324] width 93 height 15
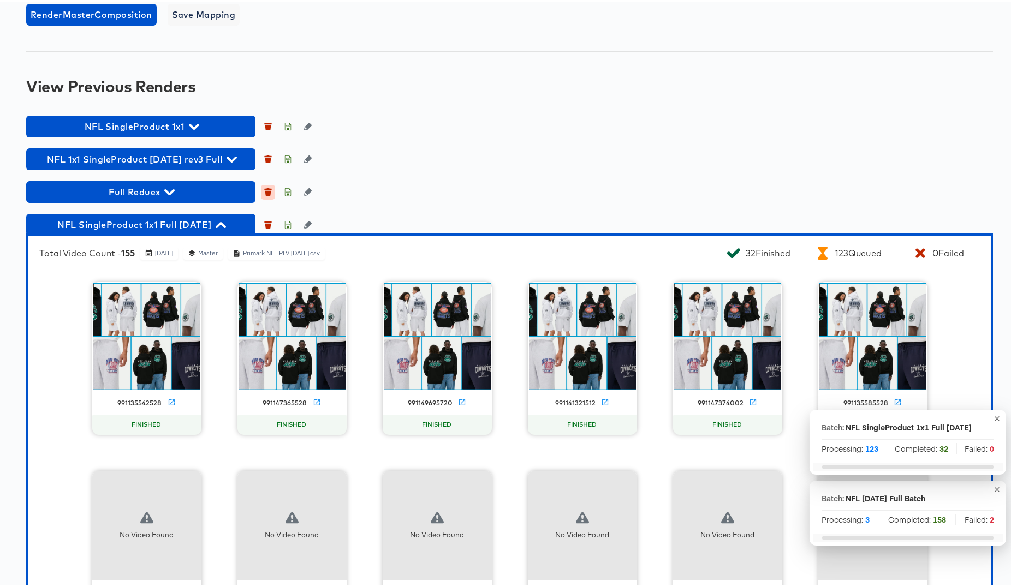
click at [270, 194] on icon "button" at bounding box center [268, 191] width 6 height 5
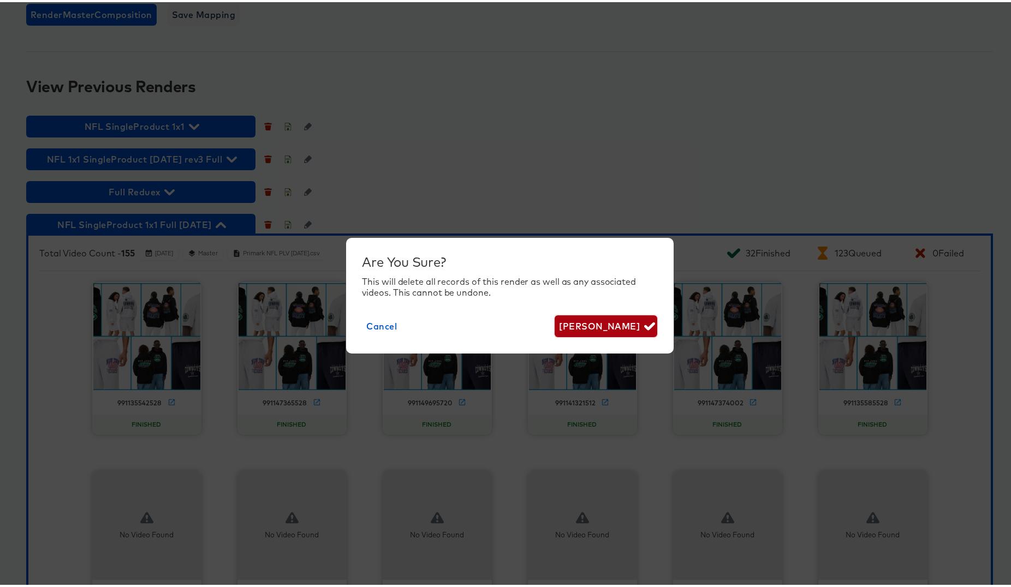
click at [623, 322] on span "[PERSON_NAME]" at bounding box center [605, 324] width 93 height 15
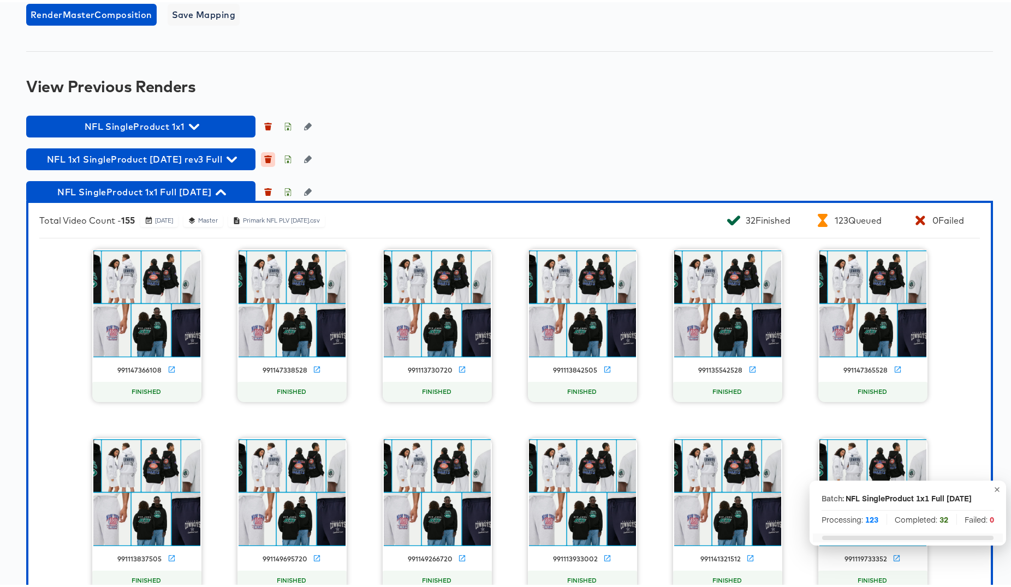
click at [270, 161] on icon "button" at bounding box center [268, 158] width 6 height 5
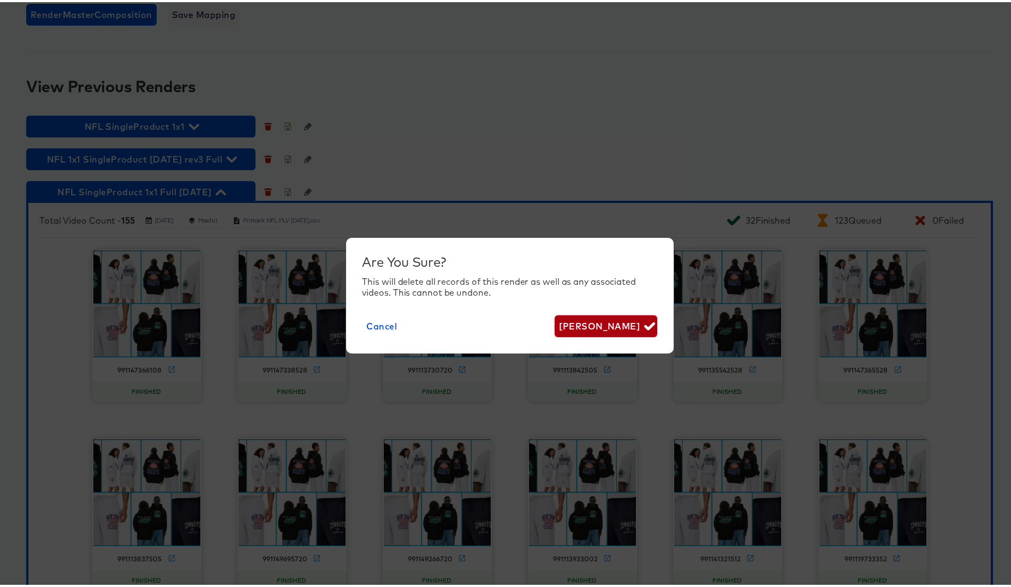
click at [607, 320] on span "[PERSON_NAME]" at bounding box center [605, 324] width 93 height 15
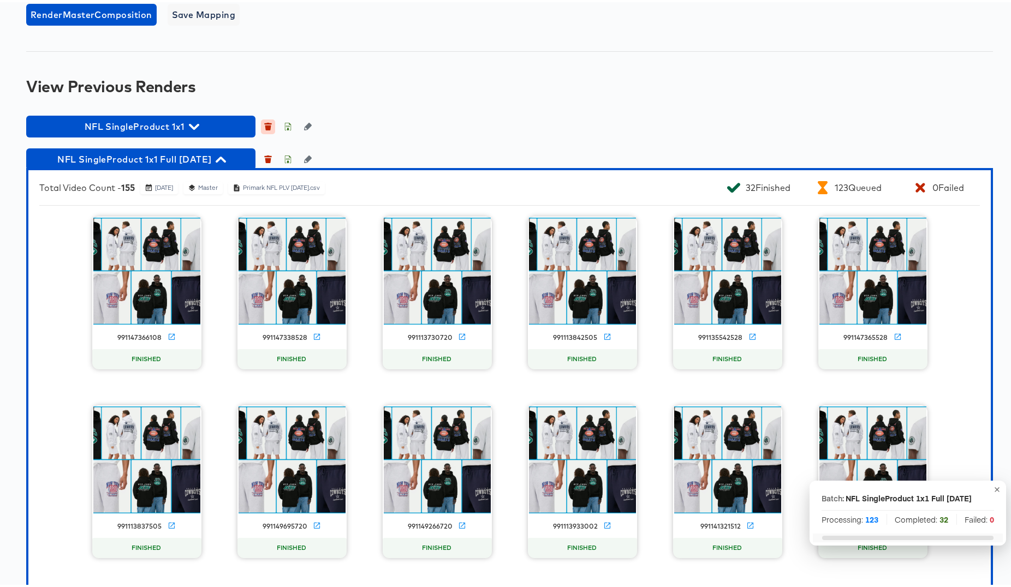
click at [271, 128] on icon "button" at bounding box center [268, 125] width 8 height 8
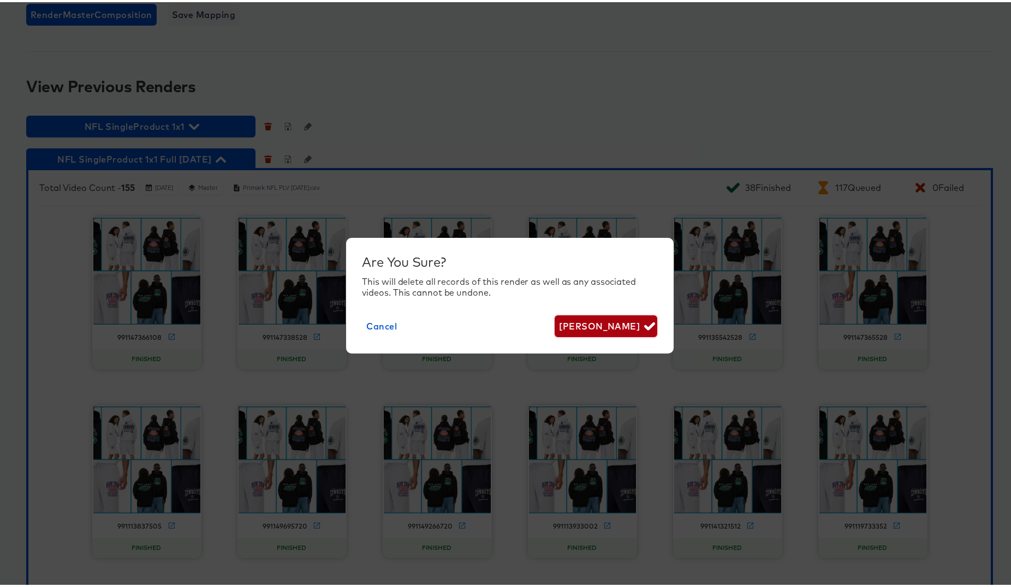
click at [588, 320] on span "[PERSON_NAME]" at bounding box center [605, 324] width 93 height 15
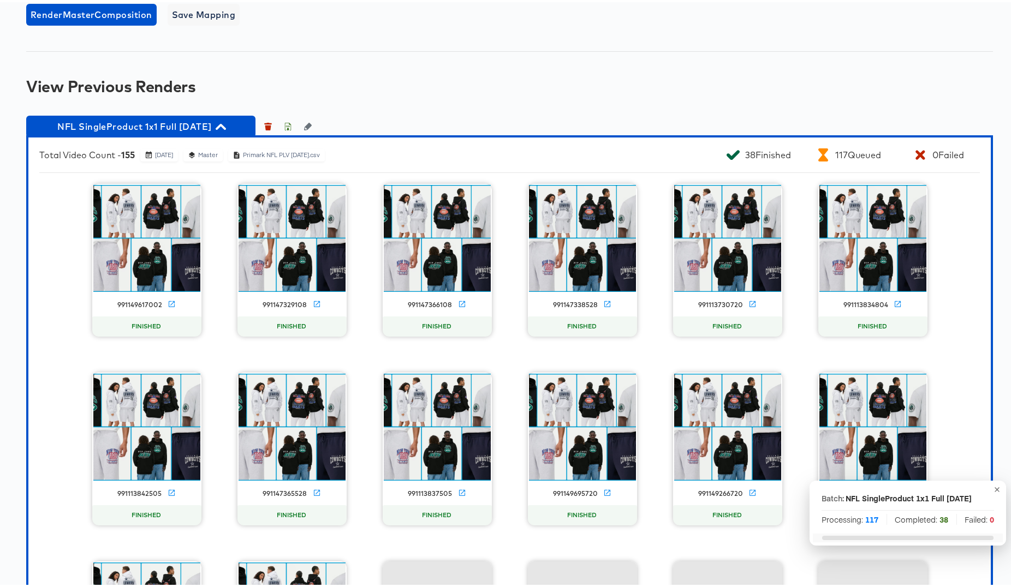
scroll to position [186, 0]
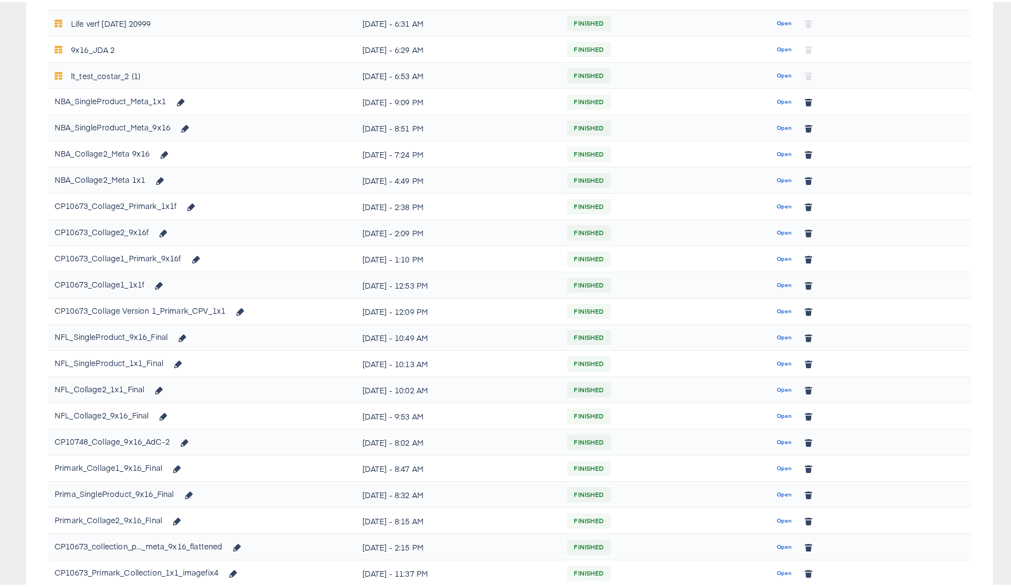
click at [777, 387] on span "Open" at bounding box center [784, 388] width 15 height 10
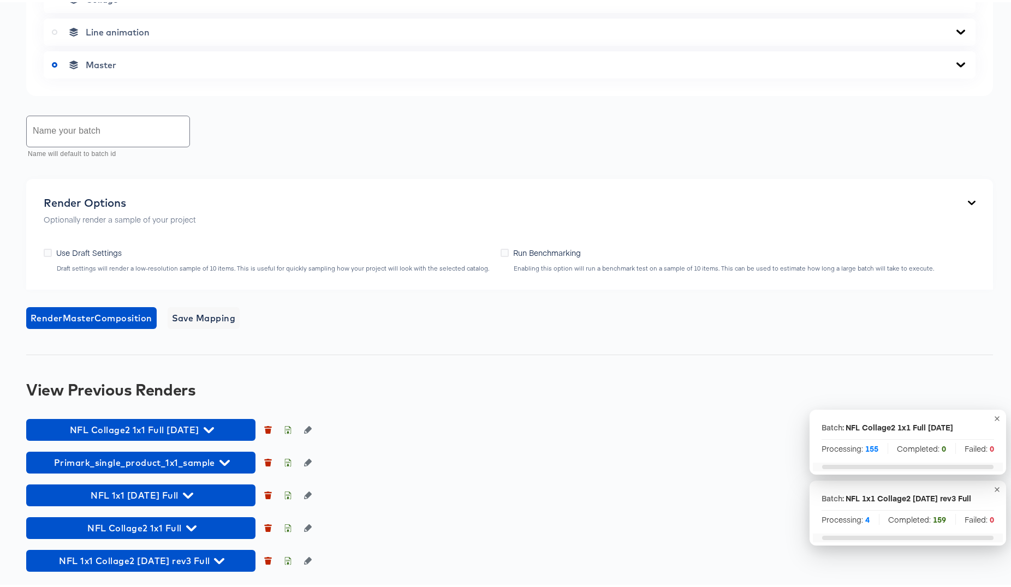
scroll to position [603, 0]
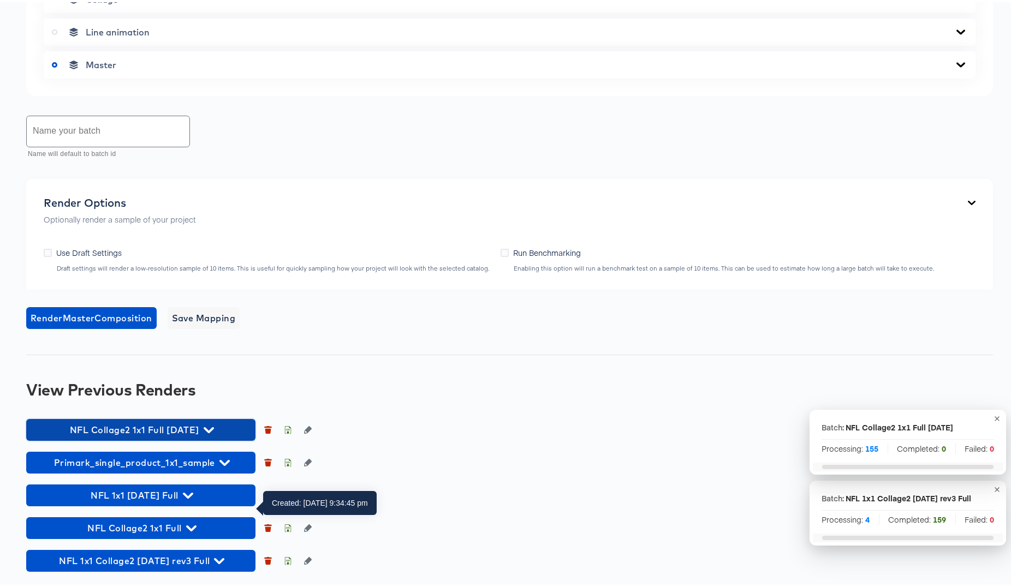
click at [214, 430] on icon "button" at bounding box center [209, 428] width 10 height 10
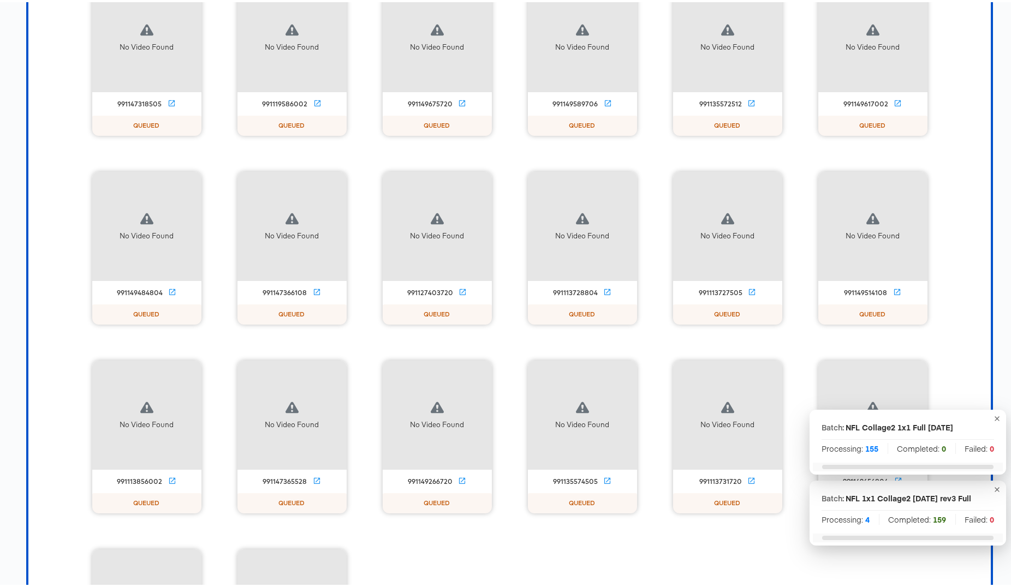
scroll to position [1024, 0]
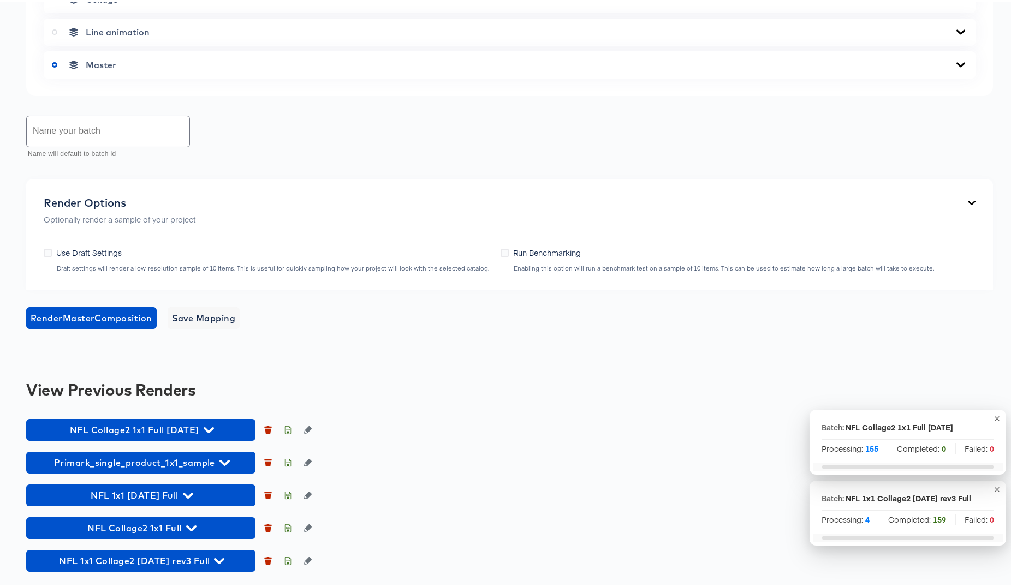
scroll to position [605, 0]
click at [267, 464] on icon "button" at bounding box center [268, 462] width 6 height 5
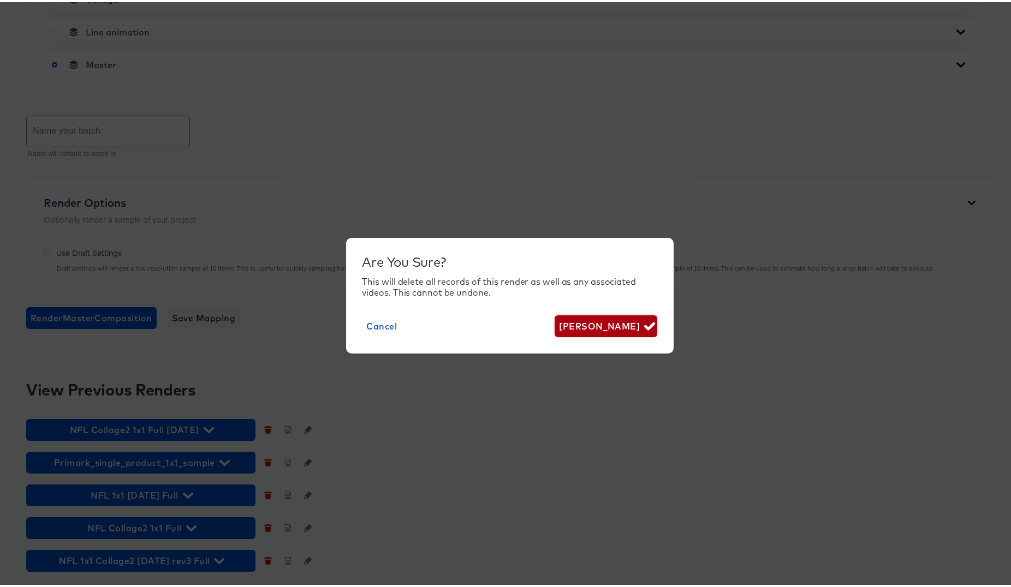
click at [589, 327] on span "[PERSON_NAME]" at bounding box center [605, 324] width 93 height 15
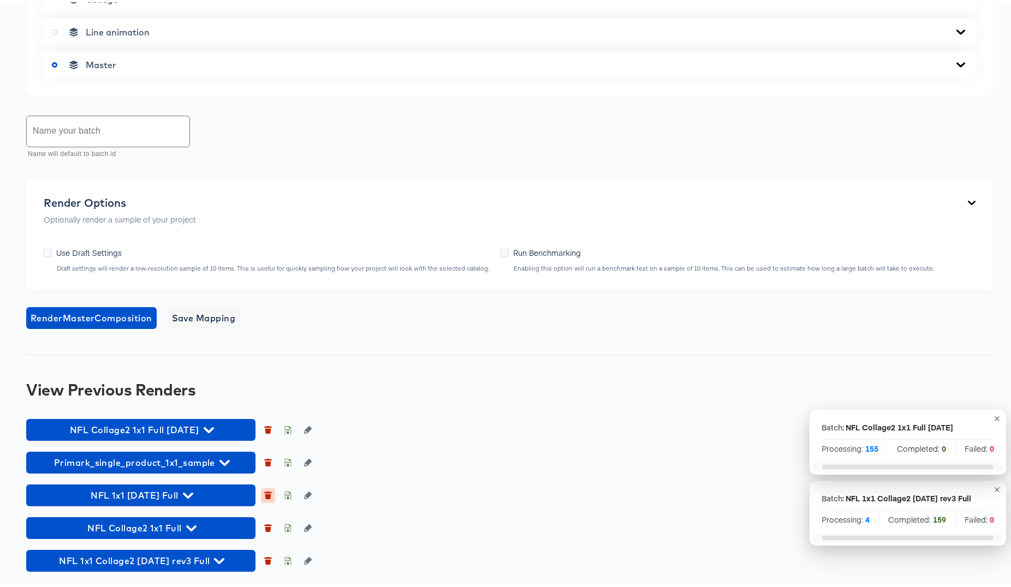
click at [267, 495] on icon "button" at bounding box center [268, 494] width 6 height 5
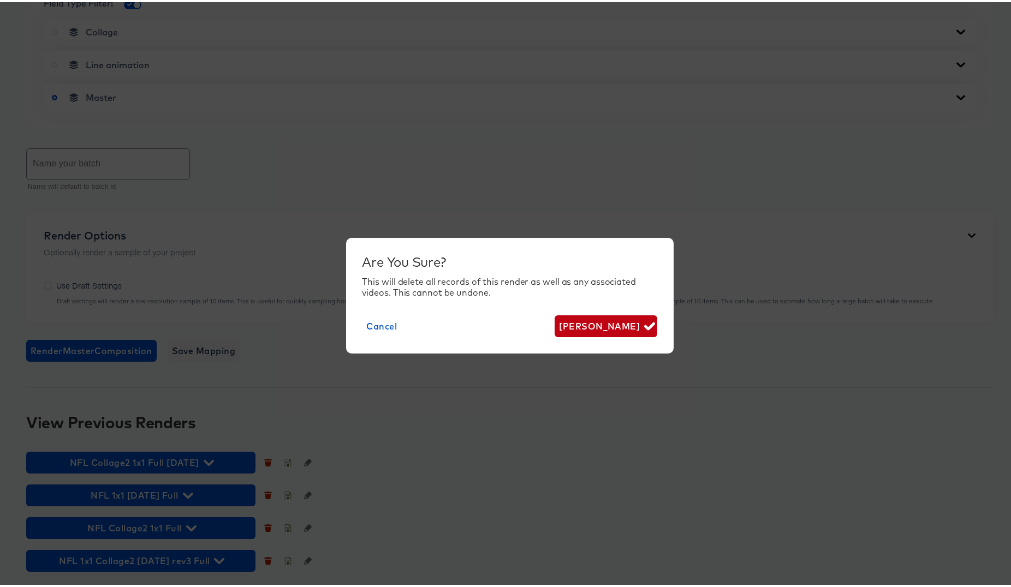
scroll to position [575, 0]
click at [609, 323] on span "Delete Render" at bounding box center [605, 324] width 93 height 15
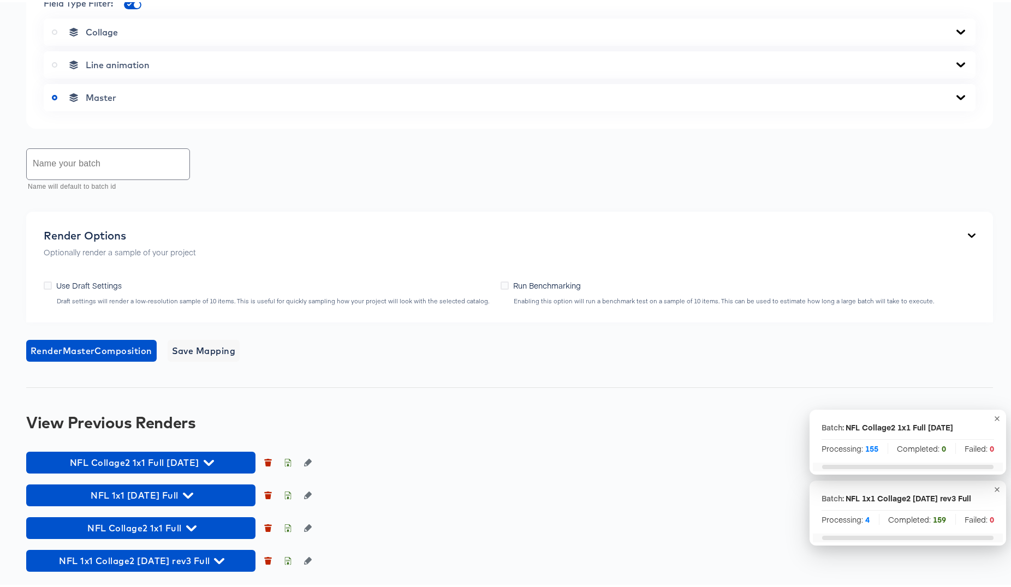
scroll to position [542, 0]
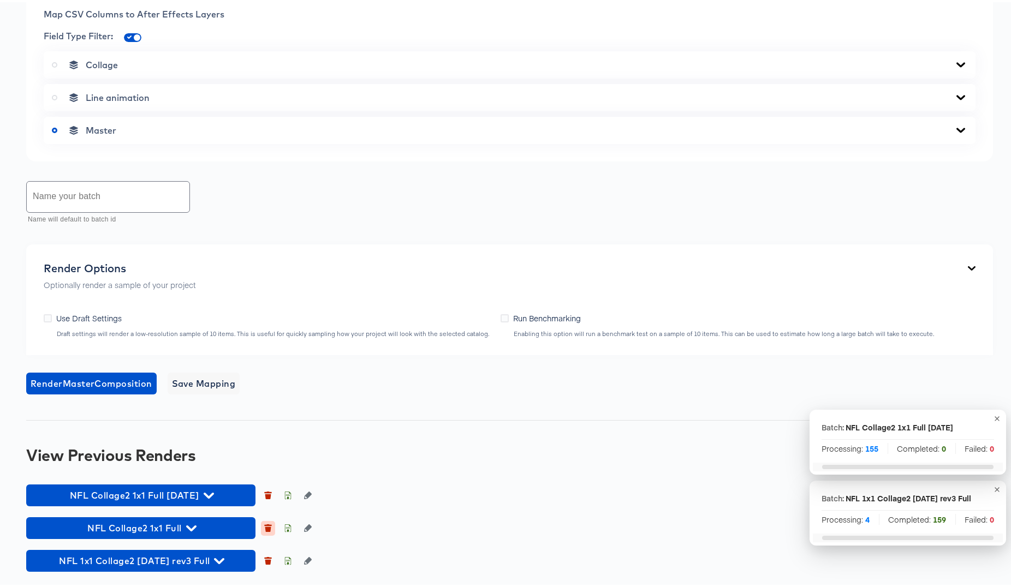
click at [266, 528] on icon "button" at bounding box center [268, 527] width 6 height 5
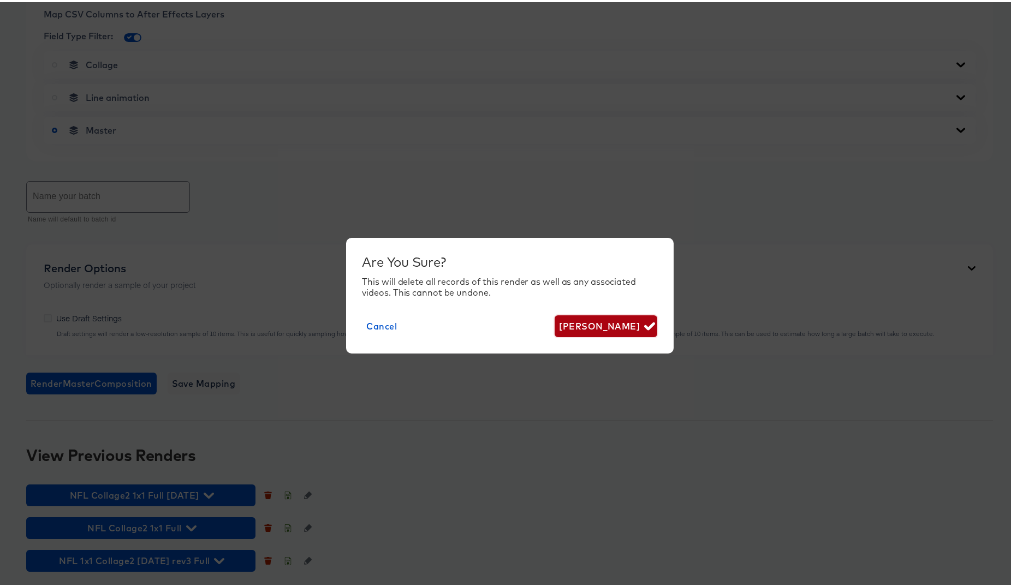
click at [609, 321] on span "Delete Render" at bounding box center [605, 324] width 93 height 15
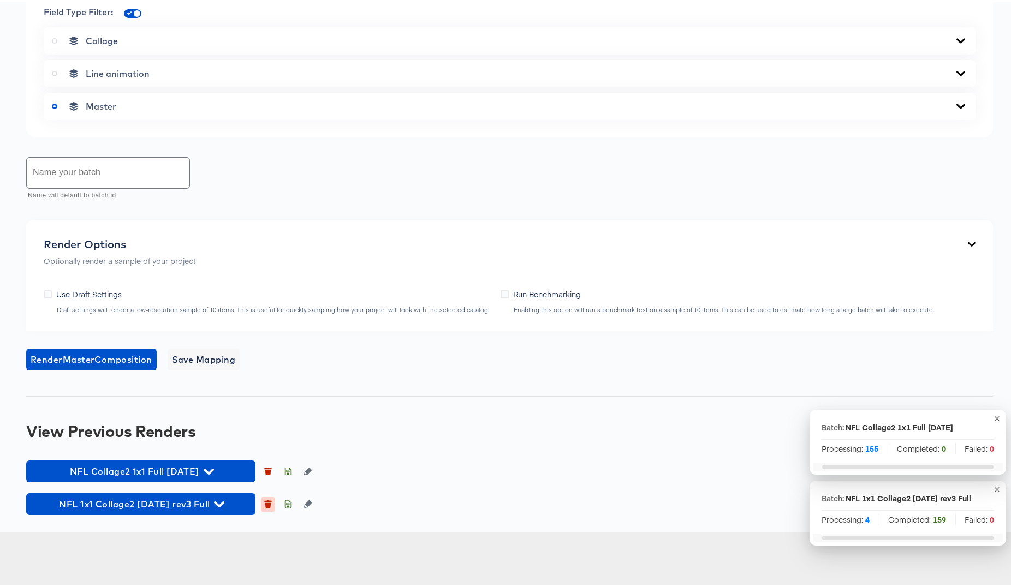
scroll to position [509, 0]
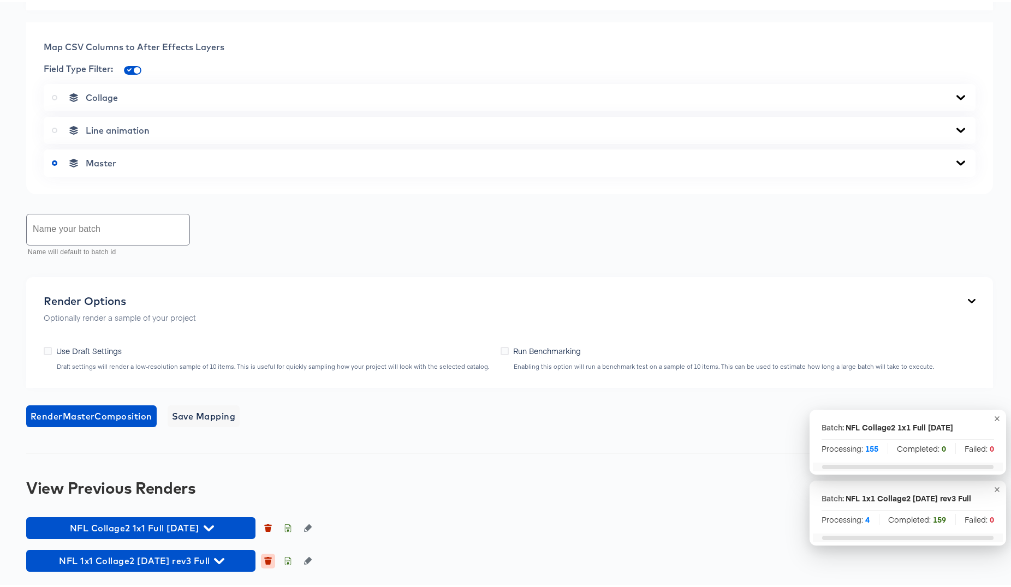
click at [270, 559] on icon "button" at bounding box center [268, 560] width 6 height 5
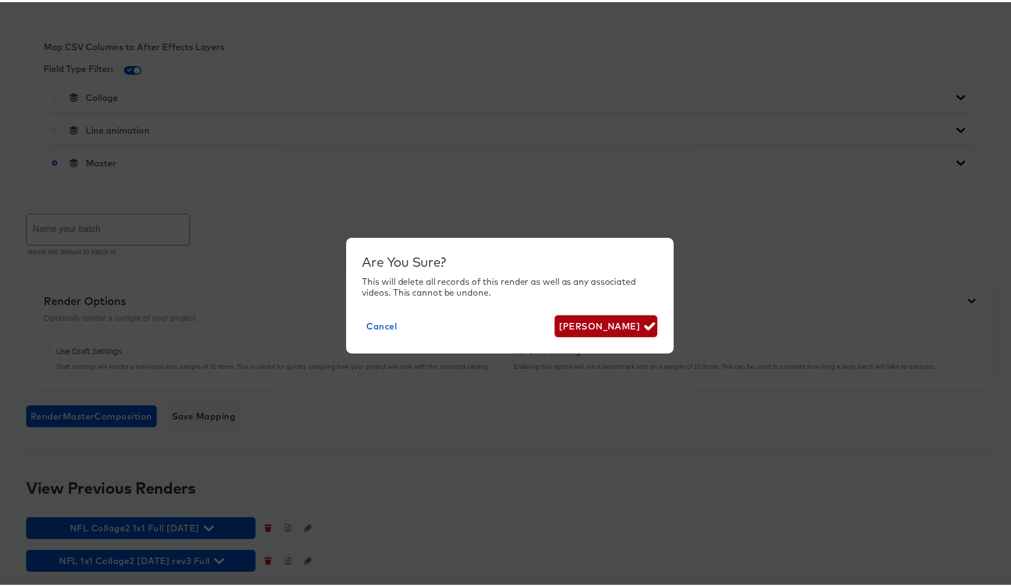
click at [617, 325] on span "Delete Render" at bounding box center [605, 324] width 93 height 15
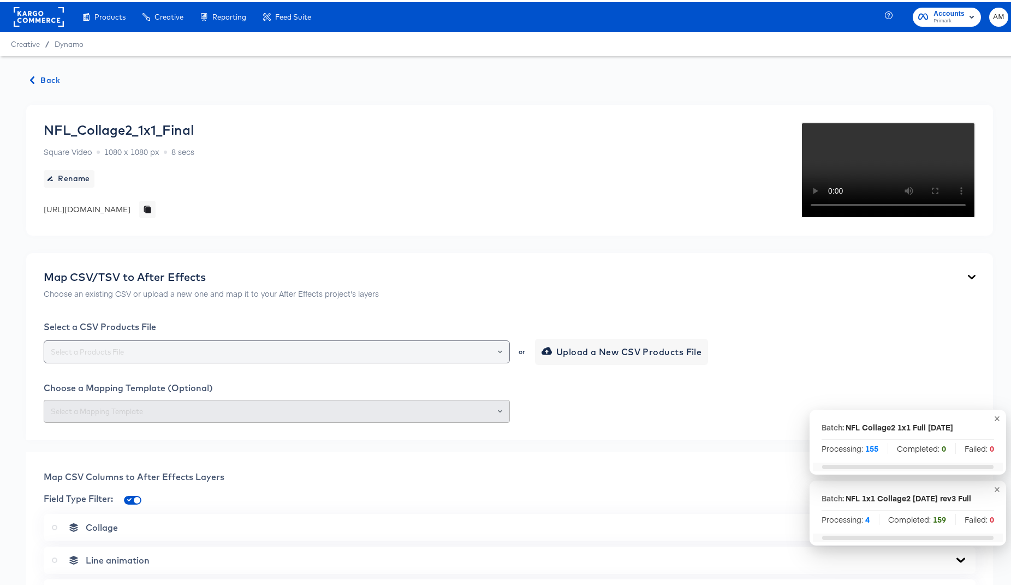
scroll to position [0, 0]
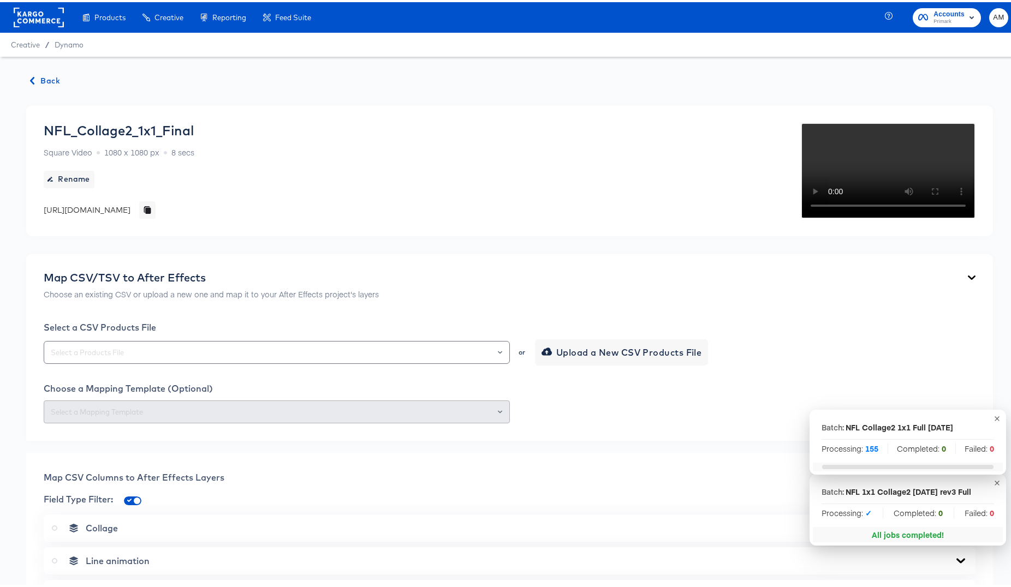
click at [51, 76] on span "Back" at bounding box center [45, 79] width 29 height 14
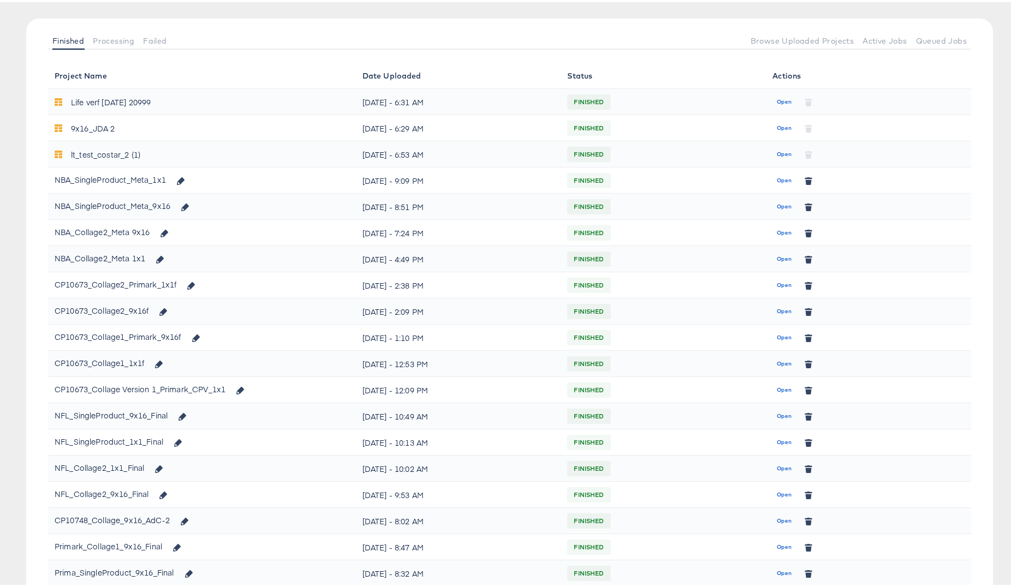
scroll to position [317, 0]
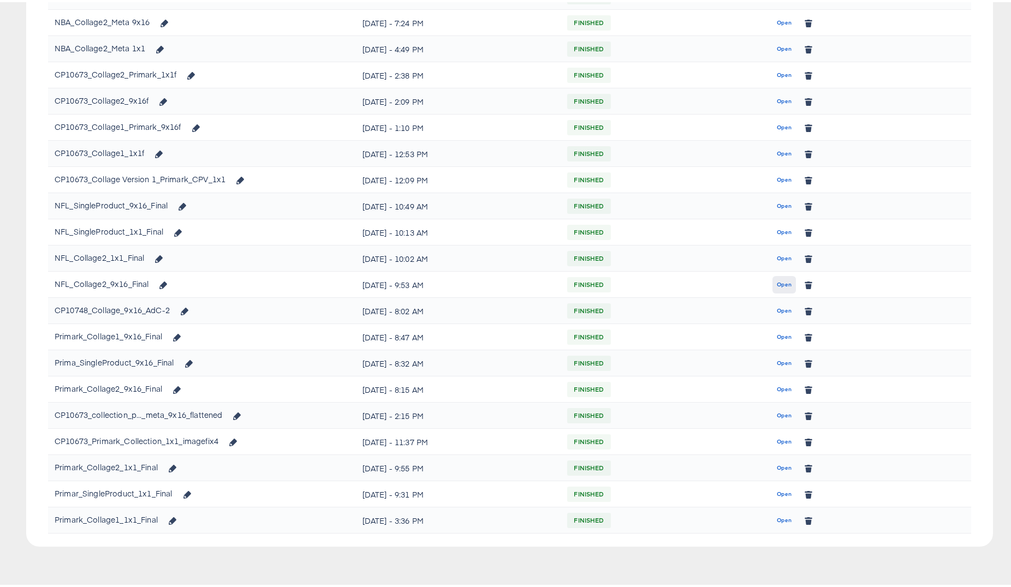
click at [777, 284] on span "Open" at bounding box center [784, 283] width 15 height 10
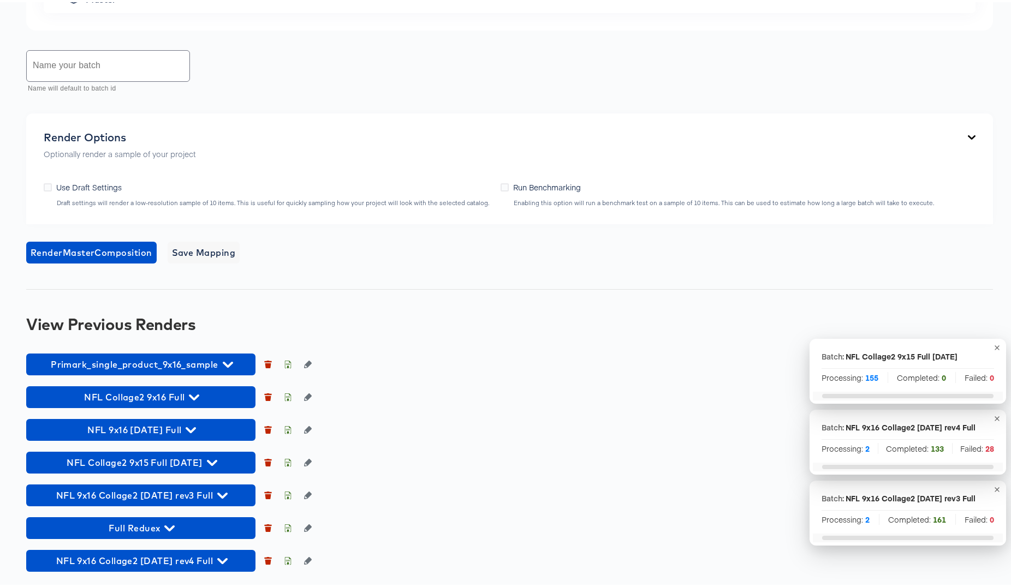
scroll to position [695, 0]
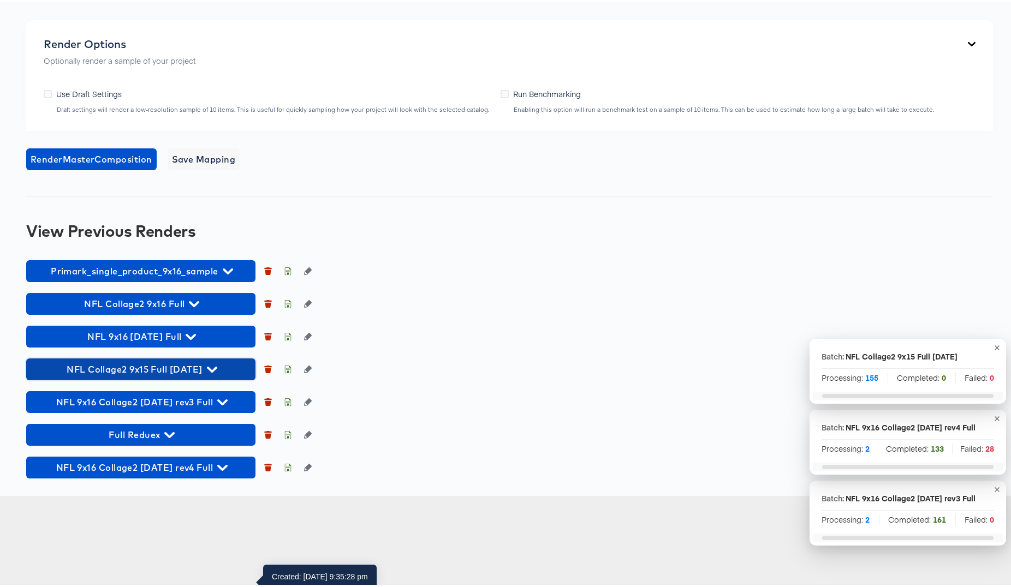
click at [217, 371] on icon "button" at bounding box center [212, 368] width 10 height 6
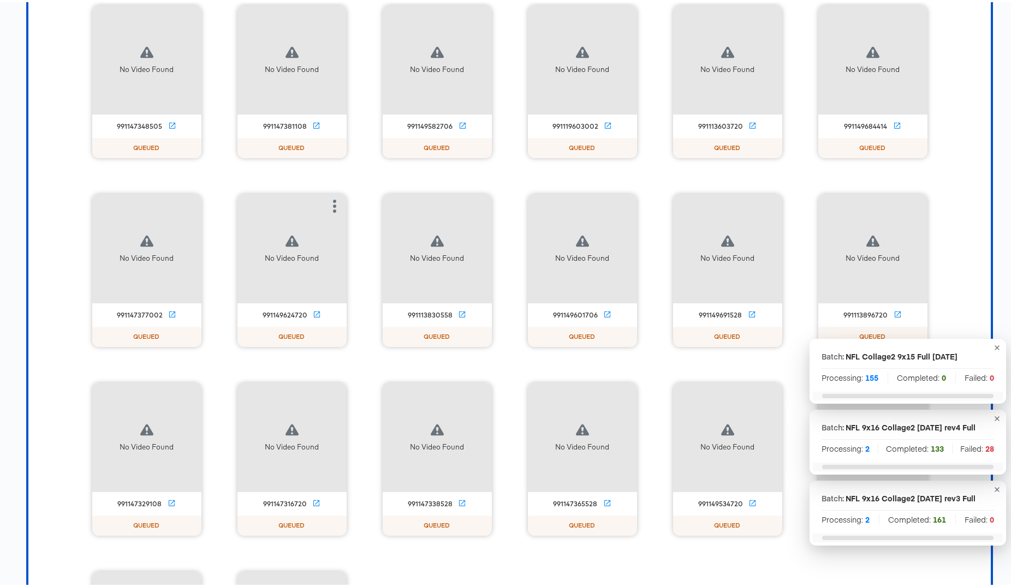
scroll to position [1074, 0]
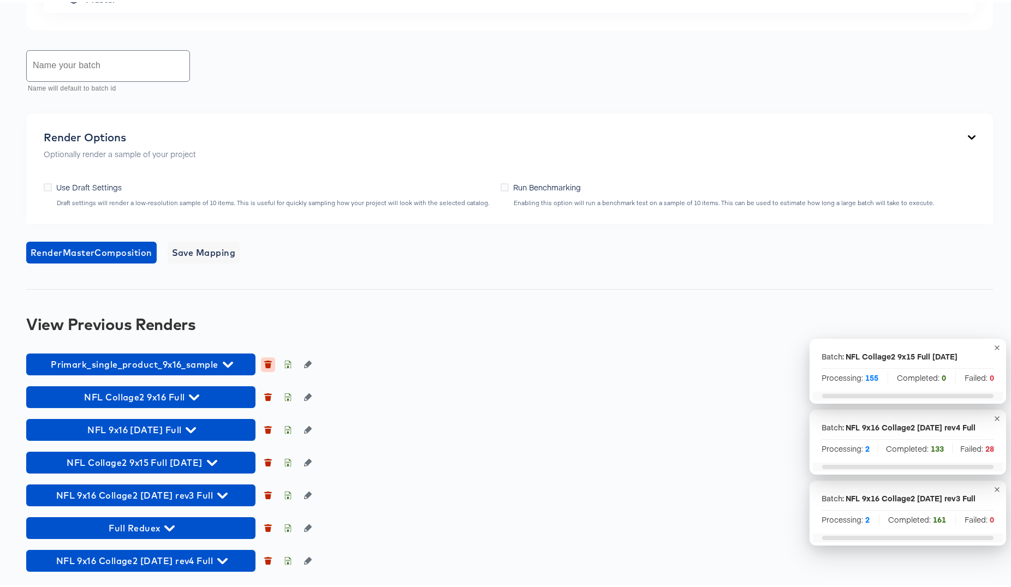
click at [269, 362] on icon "button" at bounding box center [268, 363] width 6 height 5
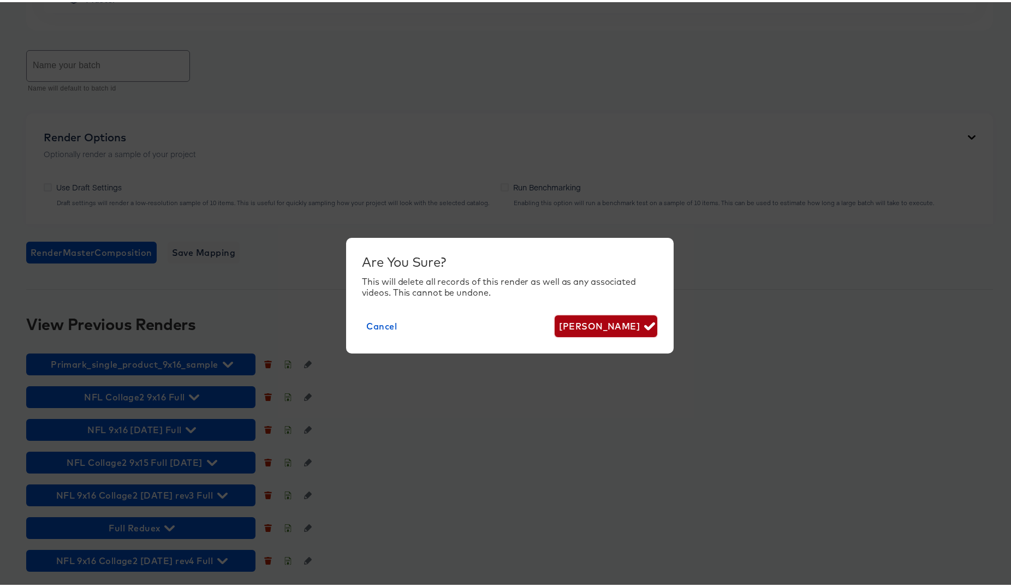
click at [593, 322] on span "Delete Render" at bounding box center [605, 324] width 93 height 15
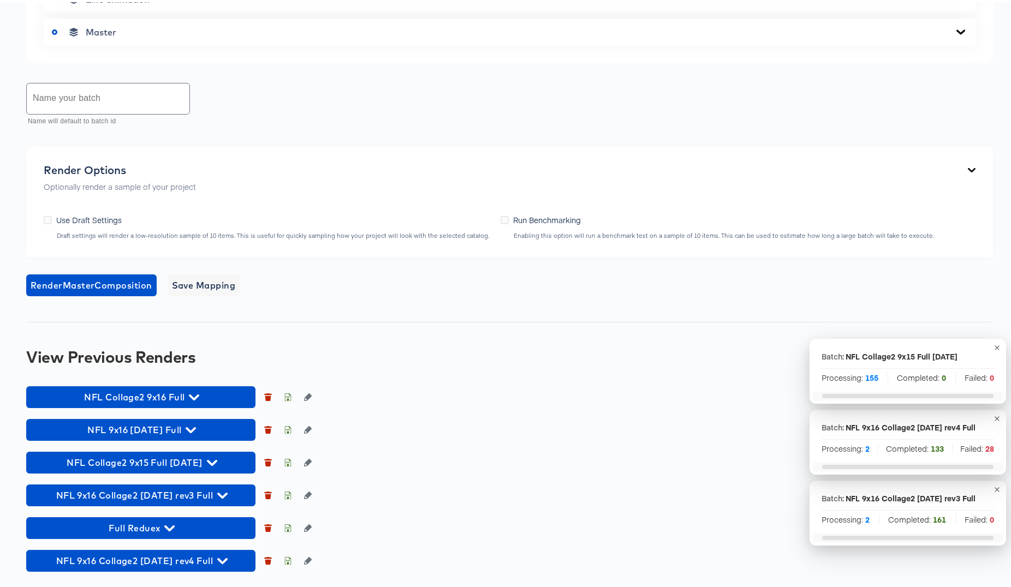
scroll to position [774, 0]
click at [269, 397] on icon "button" at bounding box center [268, 396] width 6 height 5
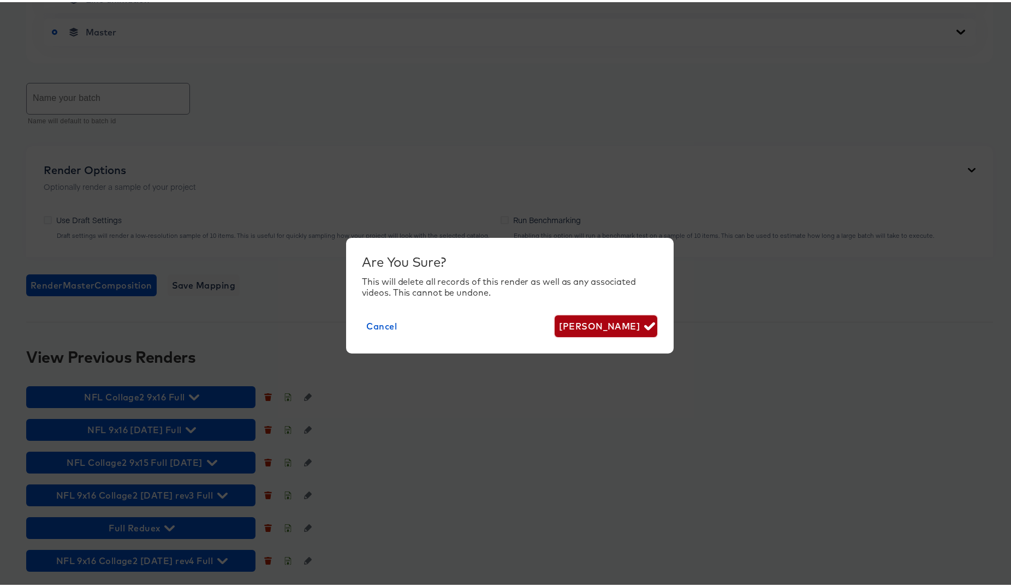
click at [631, 327] on span "Delete Render" at bounding box center [605, 324] width 93 height 15
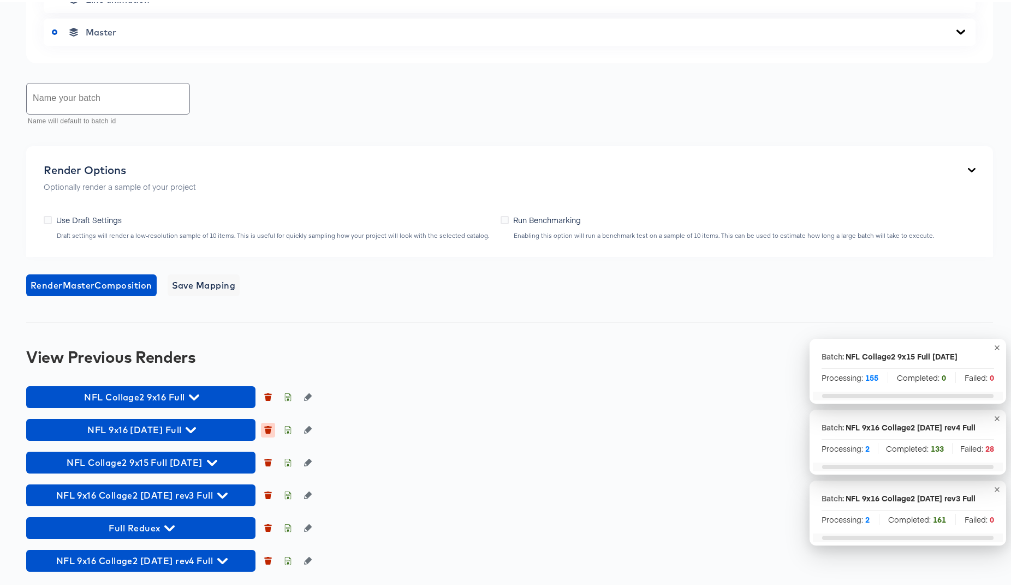
scroll to position [741, 0]
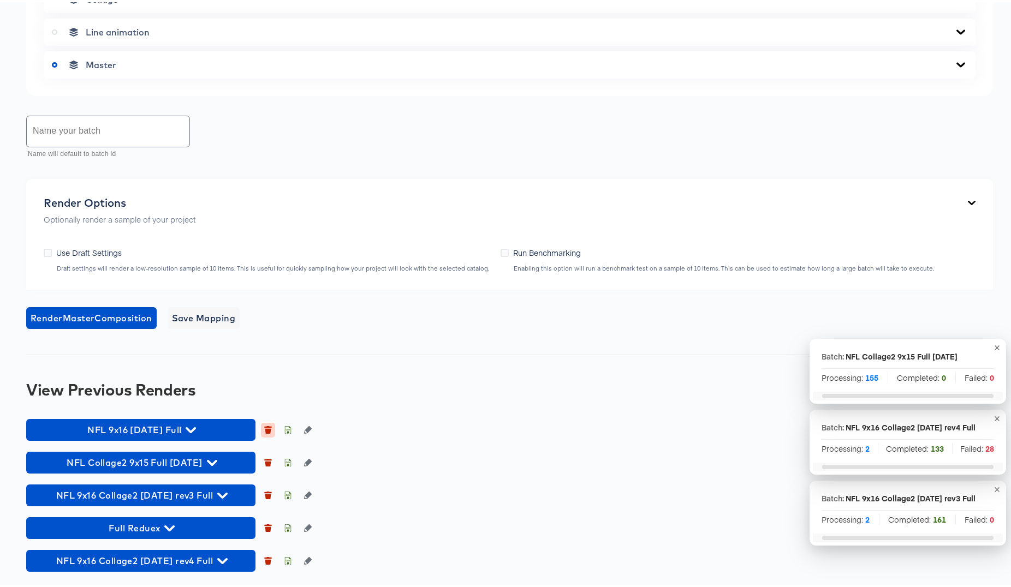
click at [269, 422] on button "button" at bounding box center [268, 428] width 14 height 14
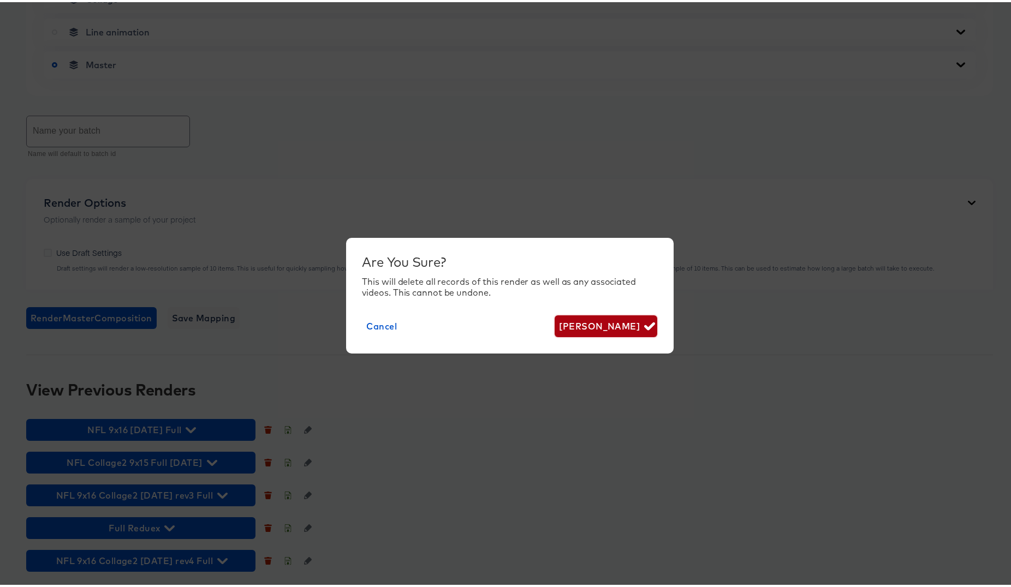
click at [614, 329] on span "Delete Render" at bounding box center [605, 324] width 93 height 15
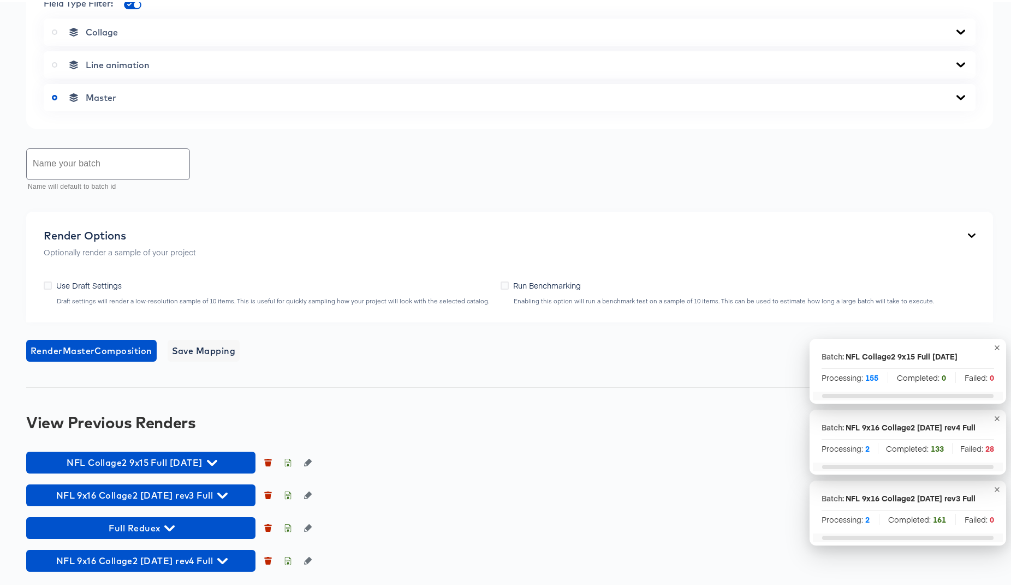
scroll to position [708, 0]
click at [265, 495] on icon "button" at bounding box center [268, 494] width 8 height 8
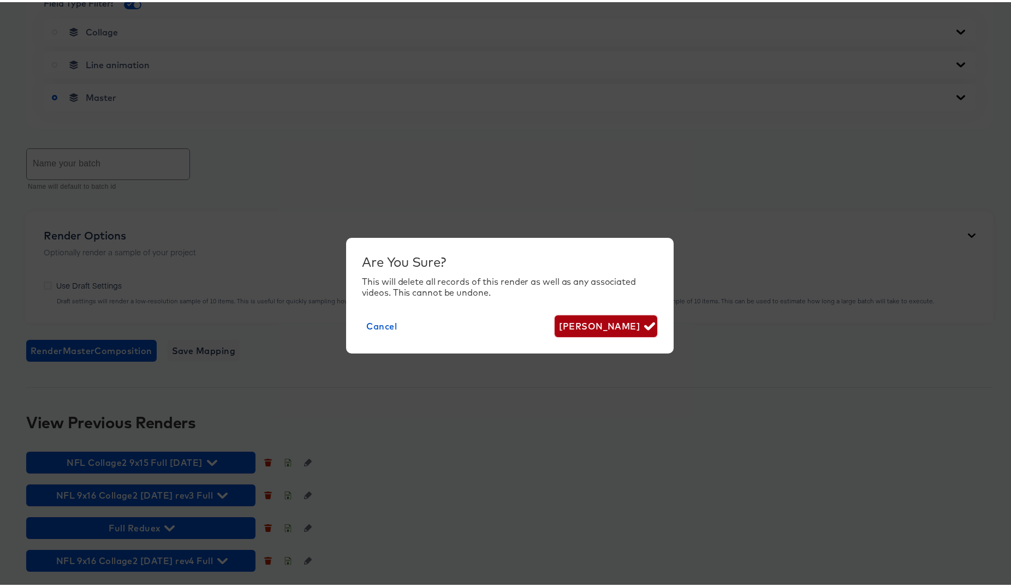
click at [580, 332] on button "Delete Render" at bounding box center [606, 324] width 102 height 22
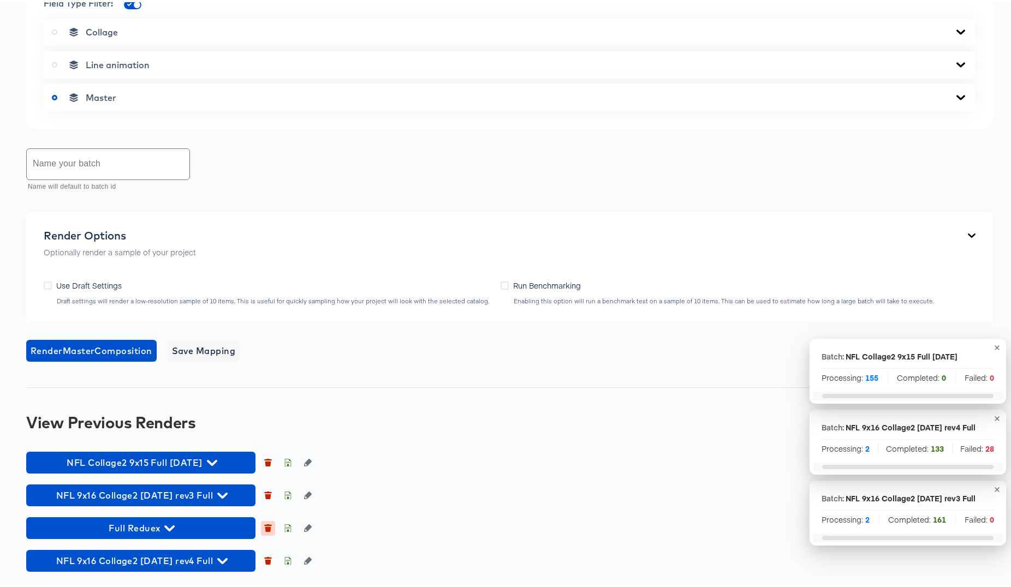
scroll to position [676, 0]
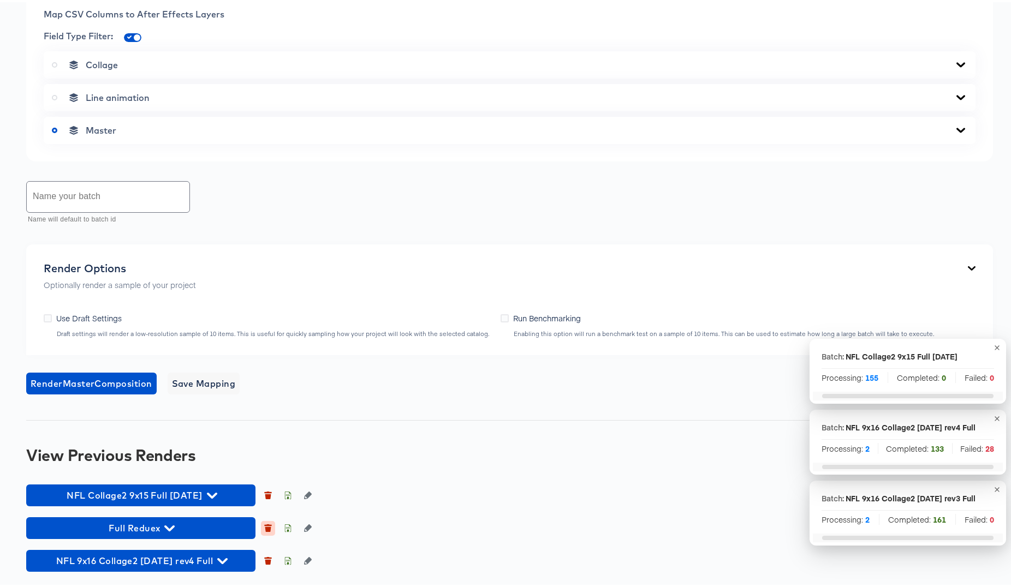
click at [268, 525] on icon "button" at bounding box center [268, 526] width 8 height 8
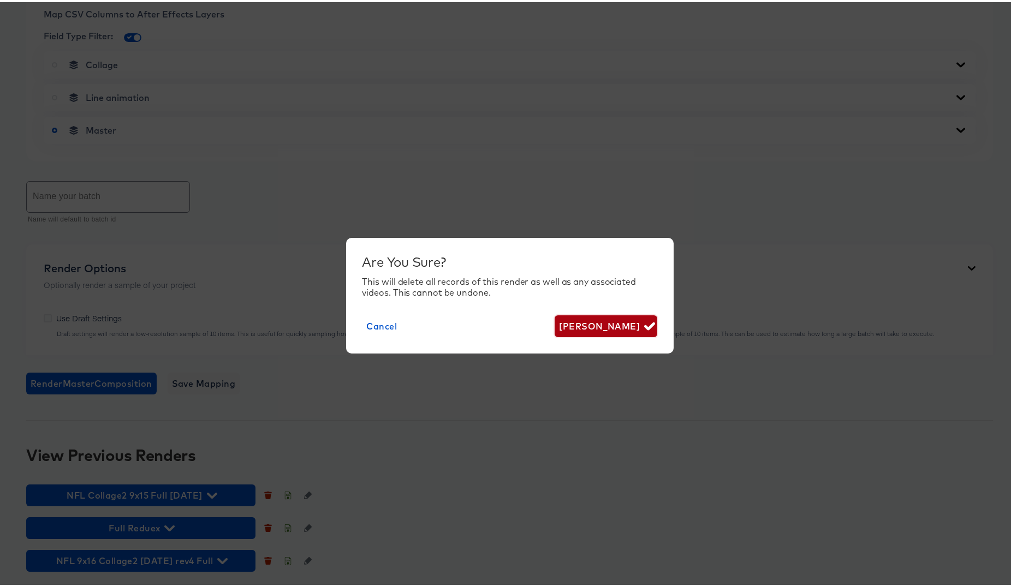
click at [612, 321] on span "Delete Render" at bounding box center [605, 324] width 93 height 15
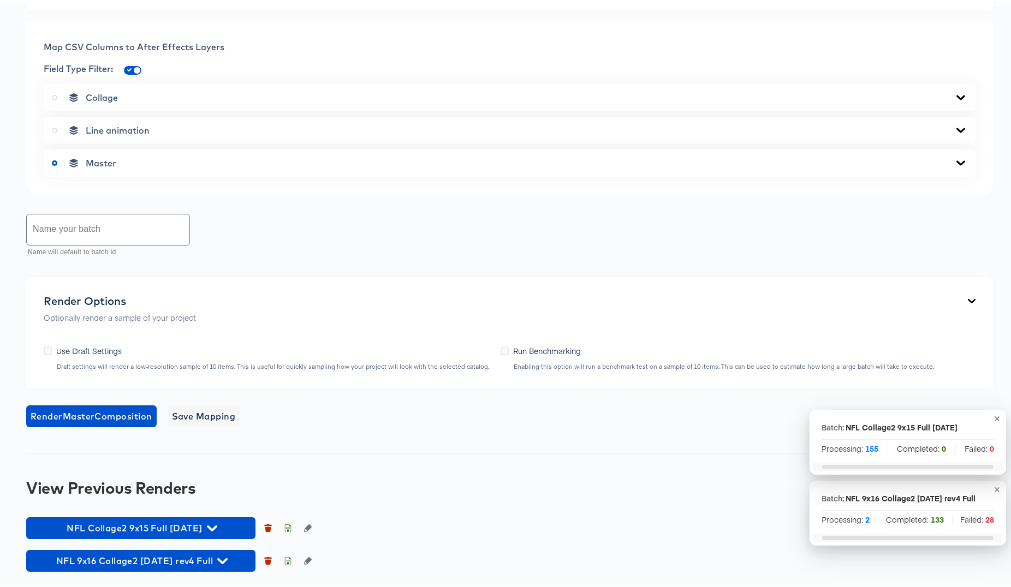
scroll to position [643, 0]
click at [270, 562] on icon "button" at bounding box center [268, 560] width 6 height 5
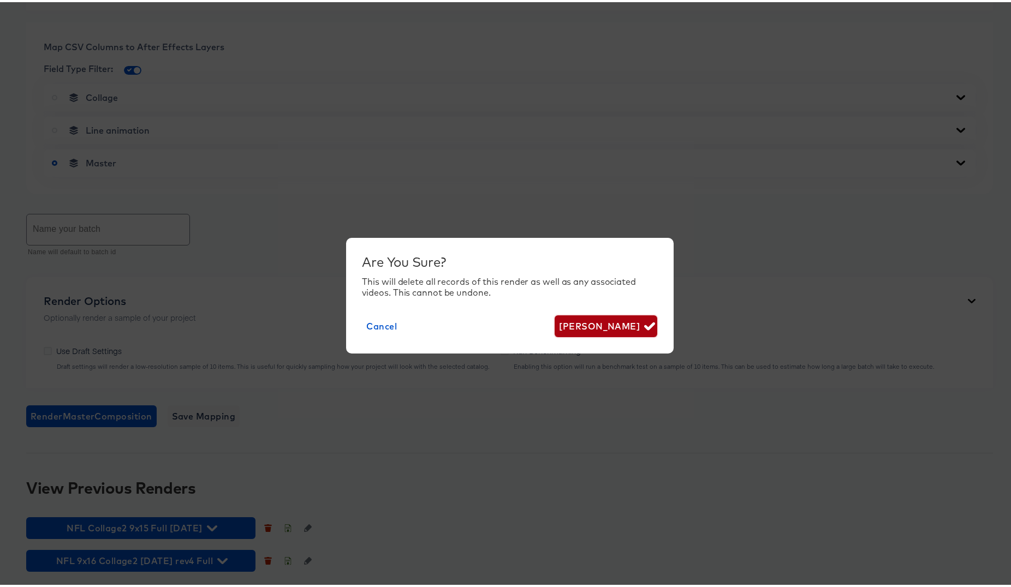
click at [616, 326] on span "Delete Render" at bounding box center [605, 324] width 93 height 15
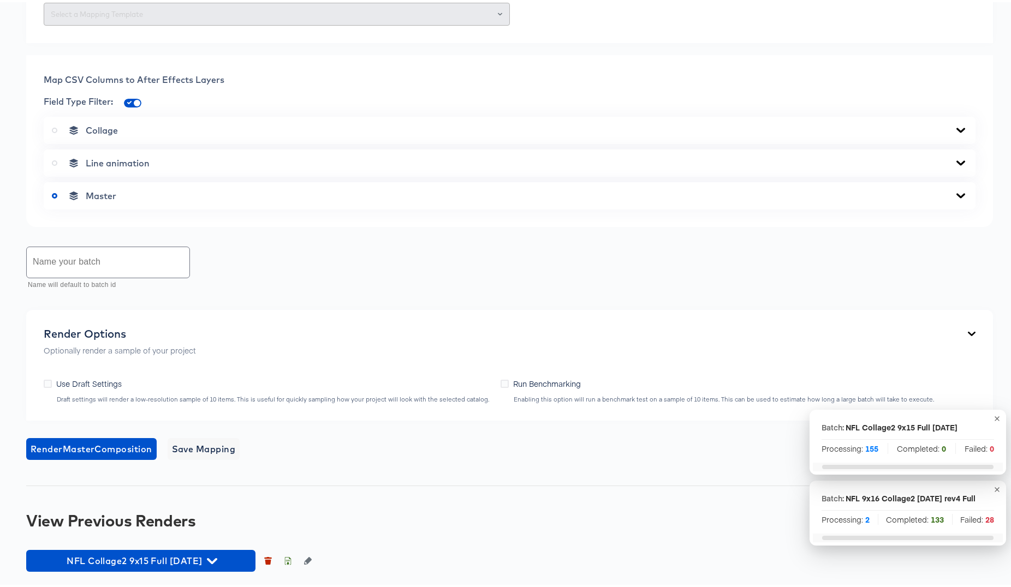
scroll to position [610, 0]
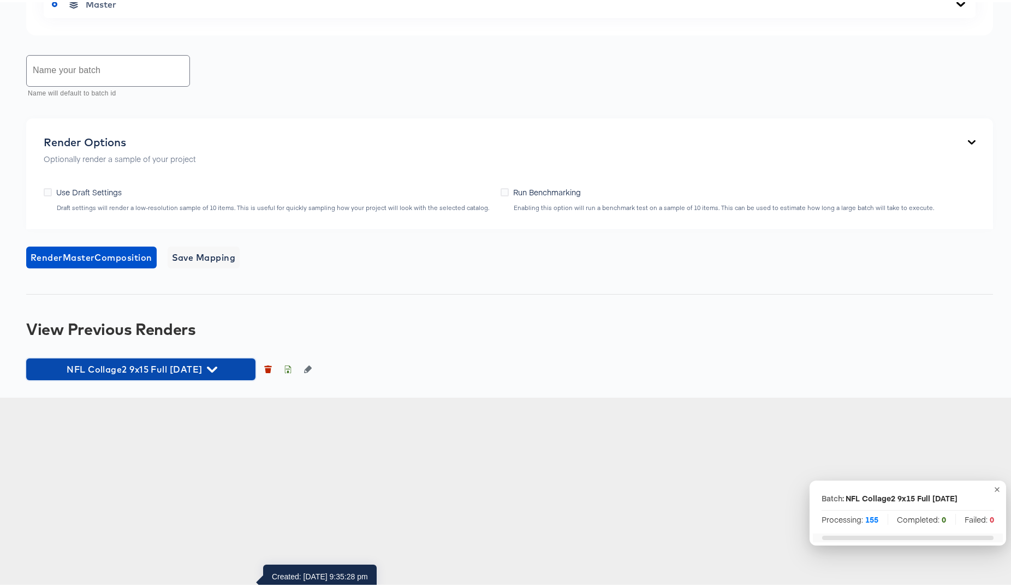
click at [217, 371] on icon "button" at bounding box center [212, 368] width 10 height 6
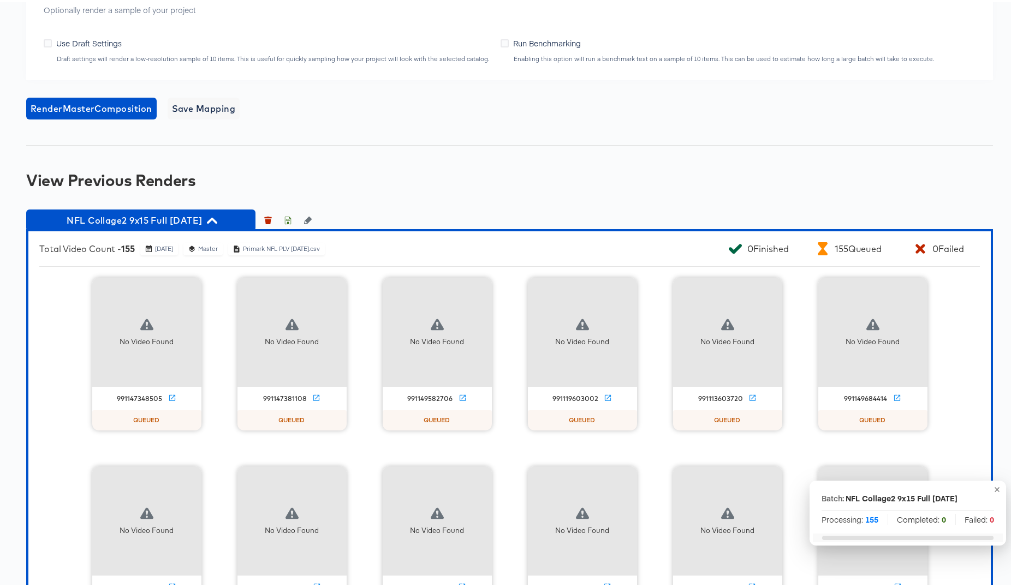
scroll to position [935, 0]
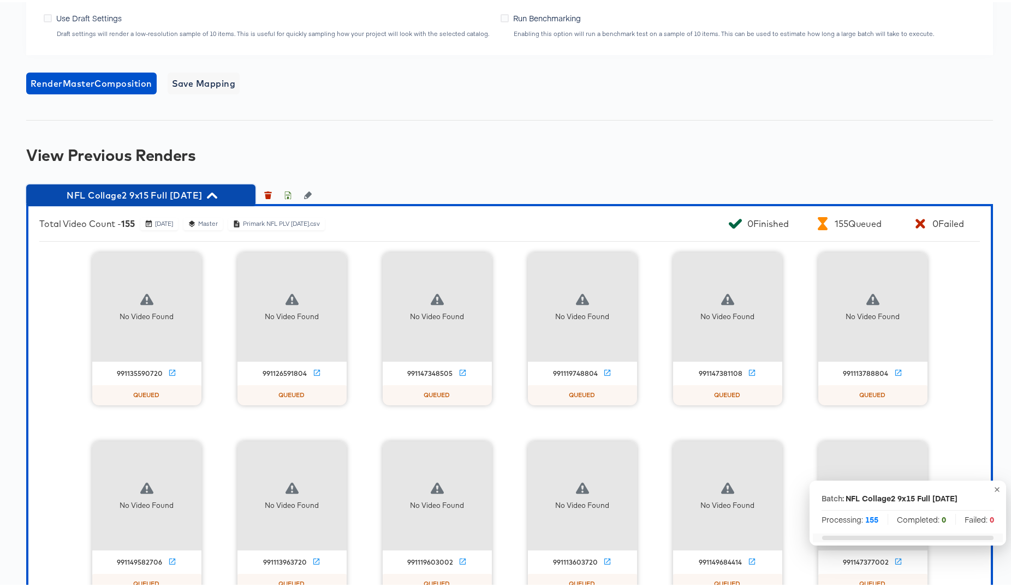
click at [217, 196] on icon "button" at bounding box center [212, 193] width 10 height 6
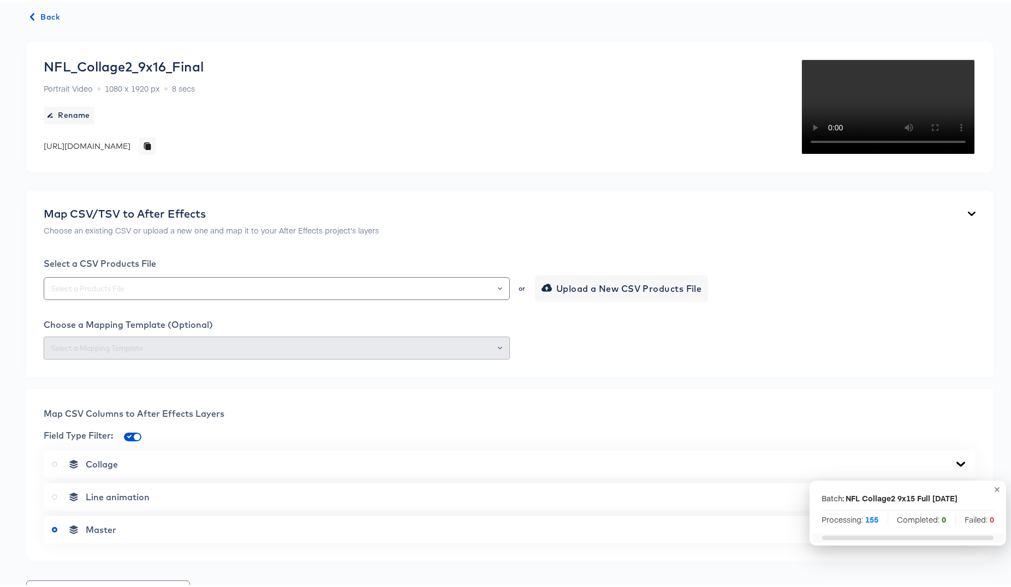
scroll to position [0, 0]
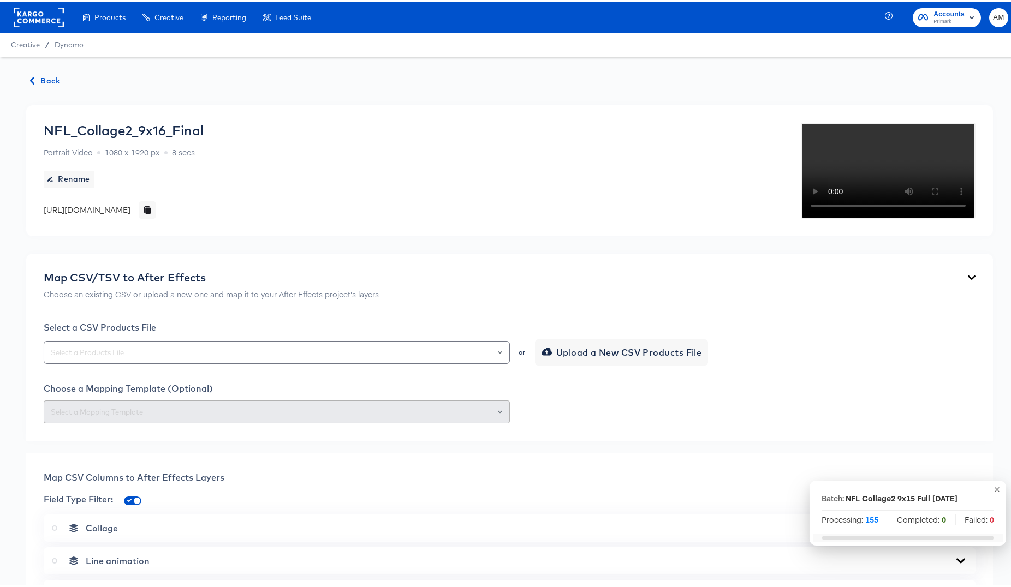
click at [49, 76] on span "Back" at bounding box center [45, 79] width 29 height 14
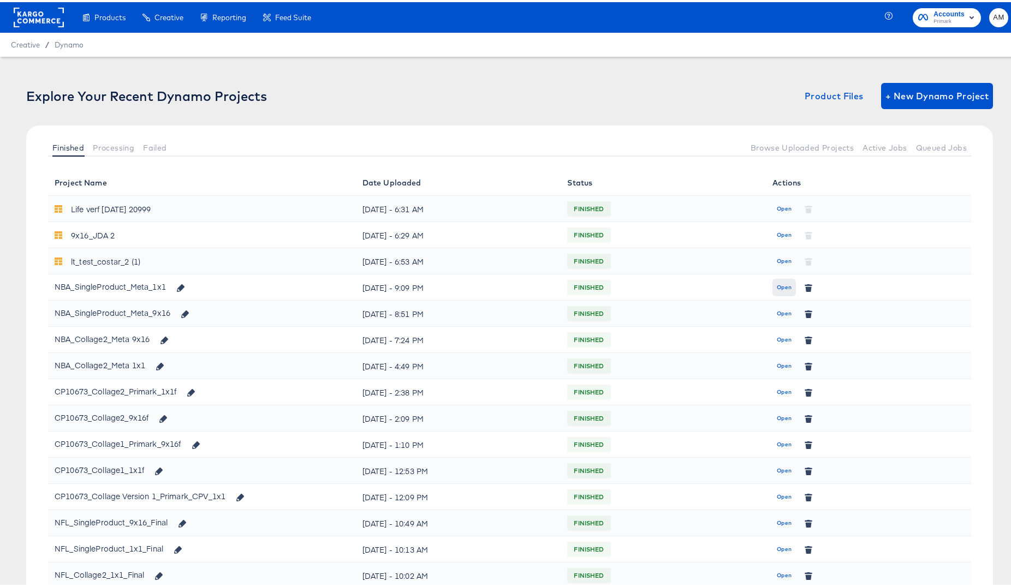
click at [777, 284] on span "Open" at bounding box center [784, 286] width 15 height 10
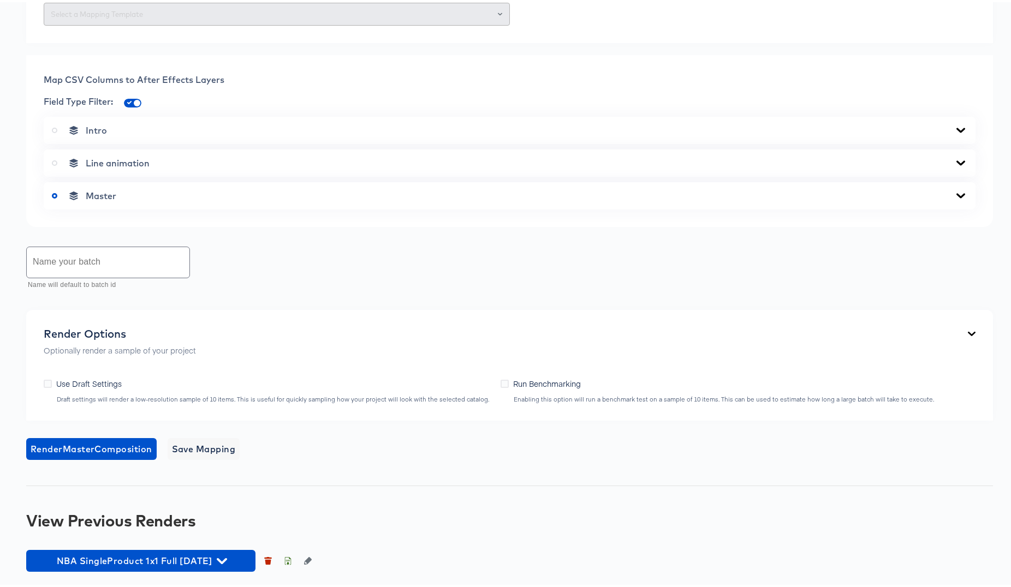
scroll to position [460, 0]
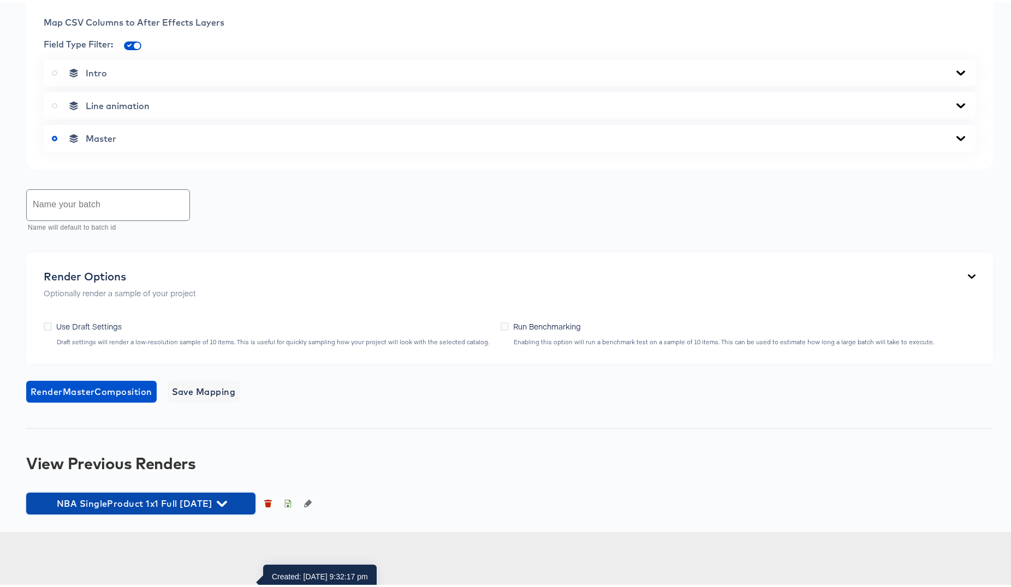
click at [227, 507] on icon "button" at bounding box center [222, 502] width 10 height 10
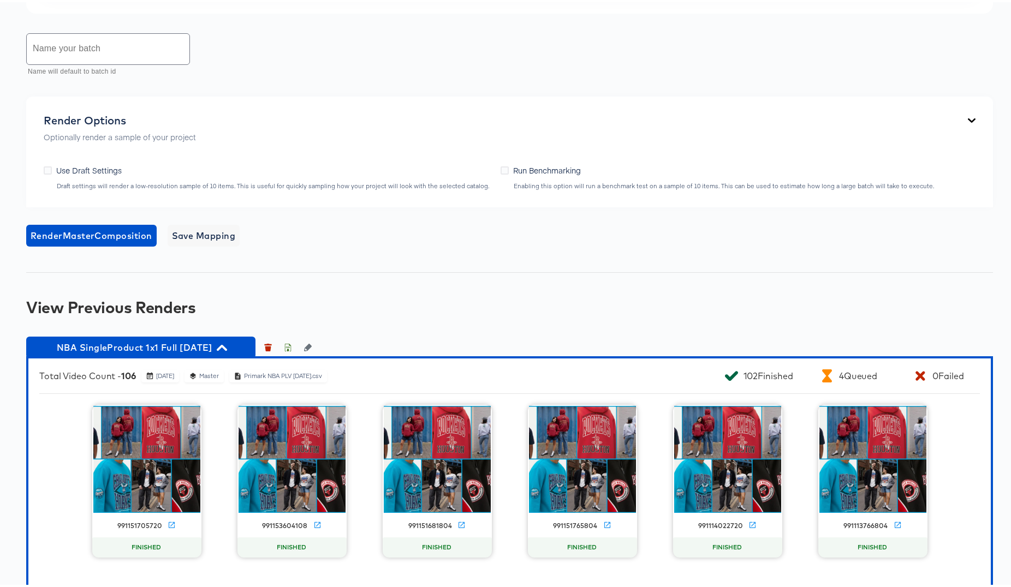
scroll to position [796, 0]
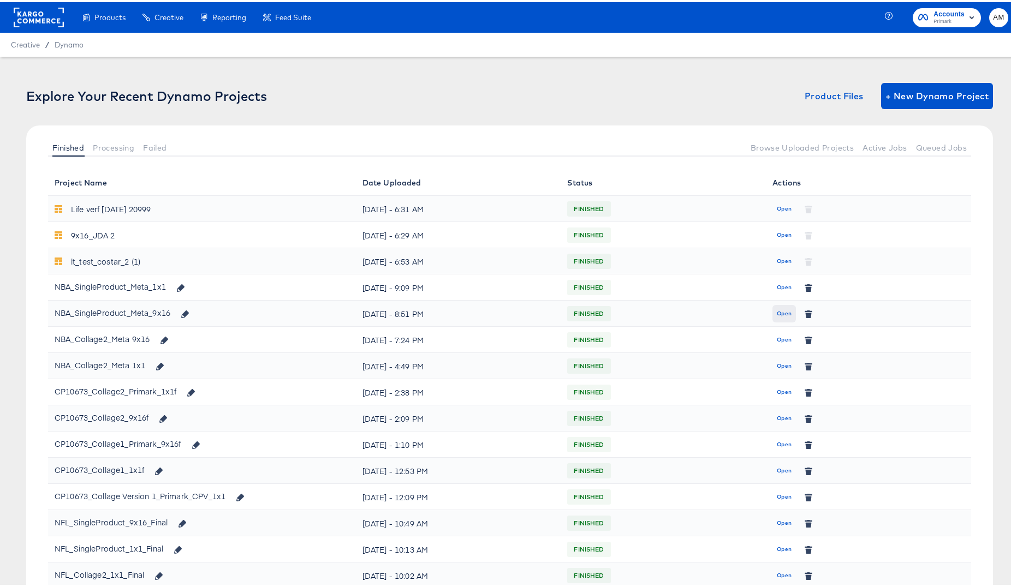
click at [777, 312] on span "Open" at bounding box center [784, 312] width 15 height 10
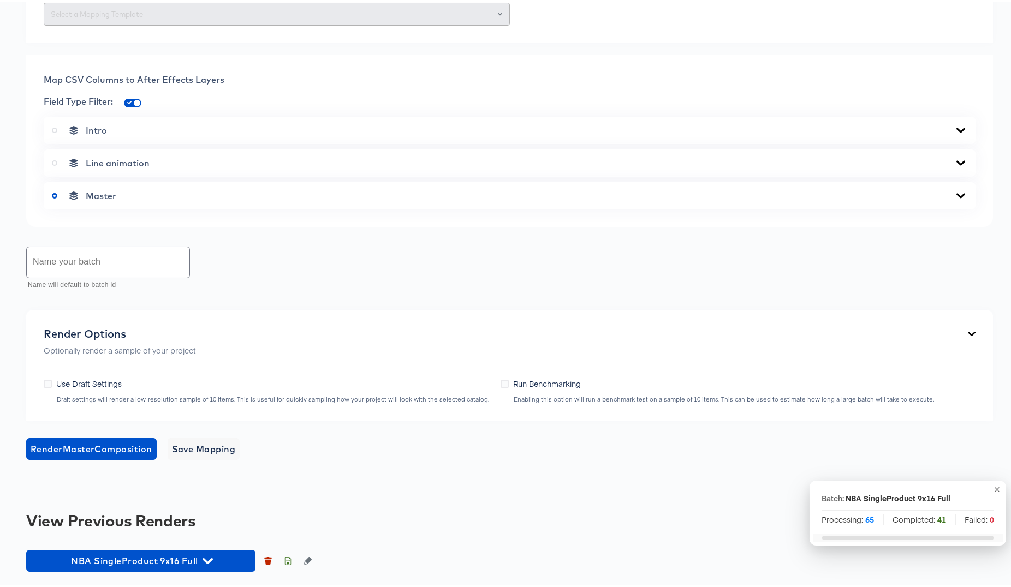
scroll to position [610, 0]
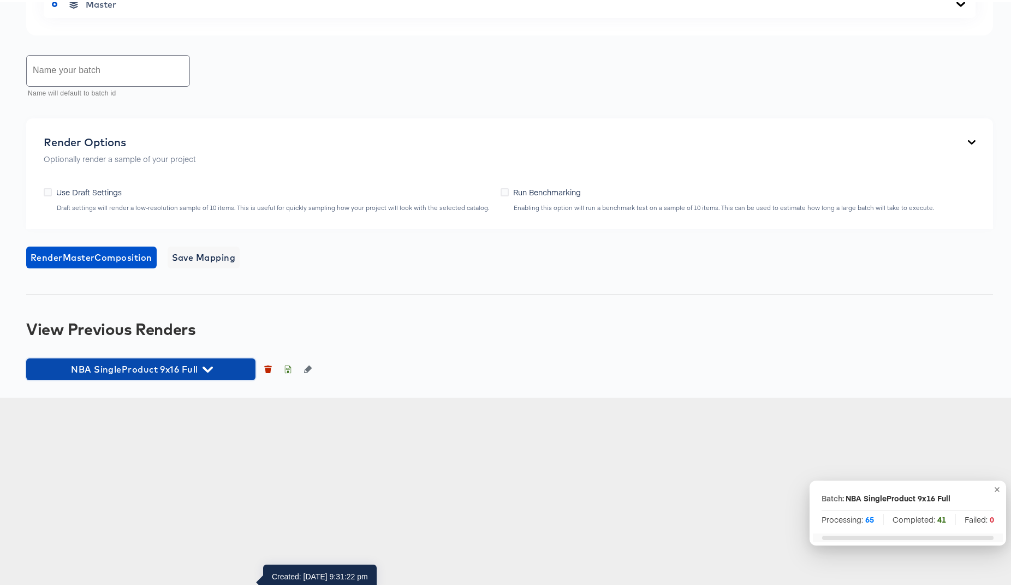
click at [208, 373] on icon "button" at bounding box center [207, 367] width 10 height 10
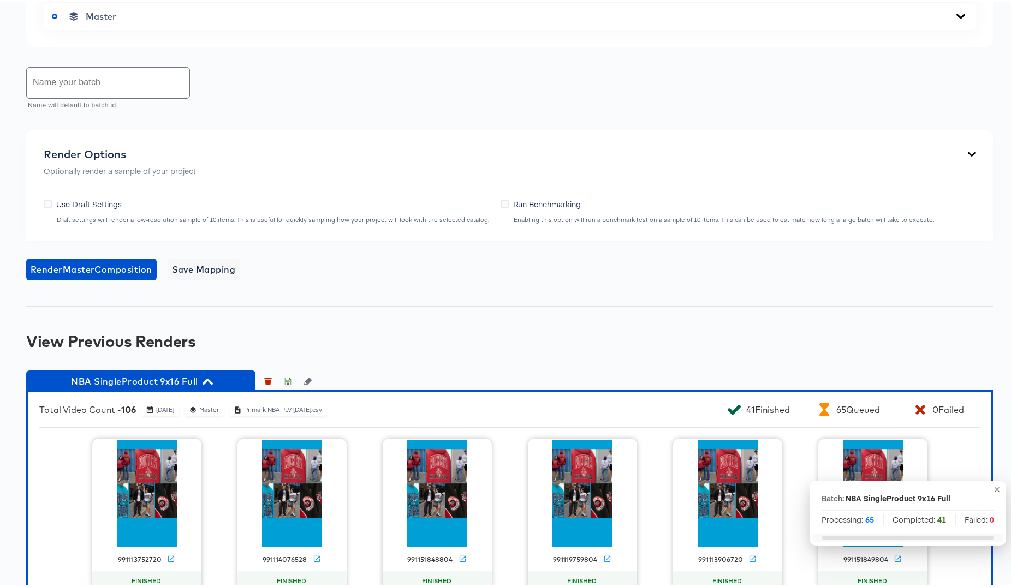
scroll to position [575, 0]
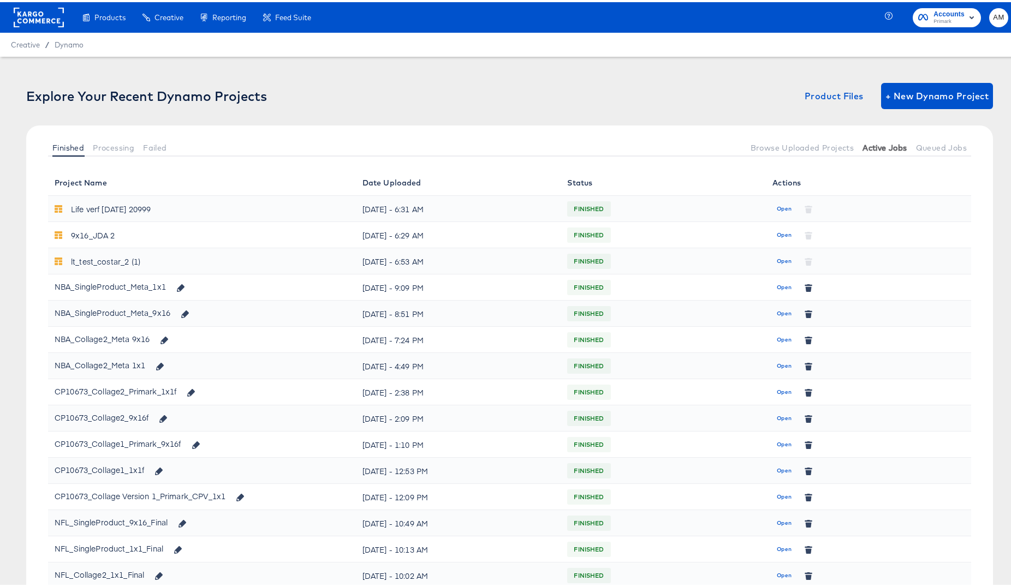
click at [877, 144] on span "Active Jobs" at bounding box center [884, 145] width 44 height 9
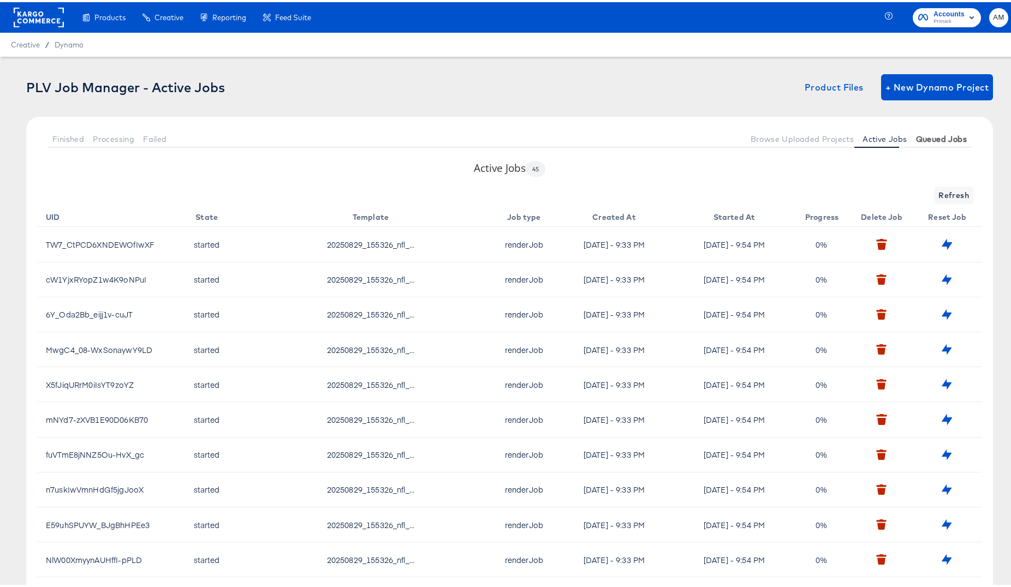
click at [934, 137] on span "Queued Jobs" at bounding box center [941, 137] width 51 height 9
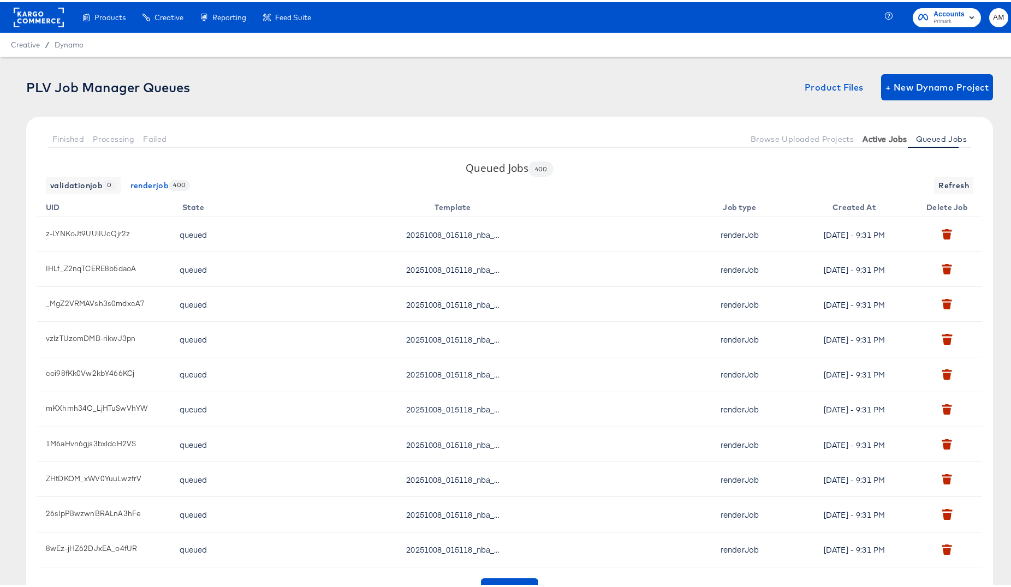
click at [878, 133] on span "Active Jobs" at bounding box center [884, 137] width 44 height 9
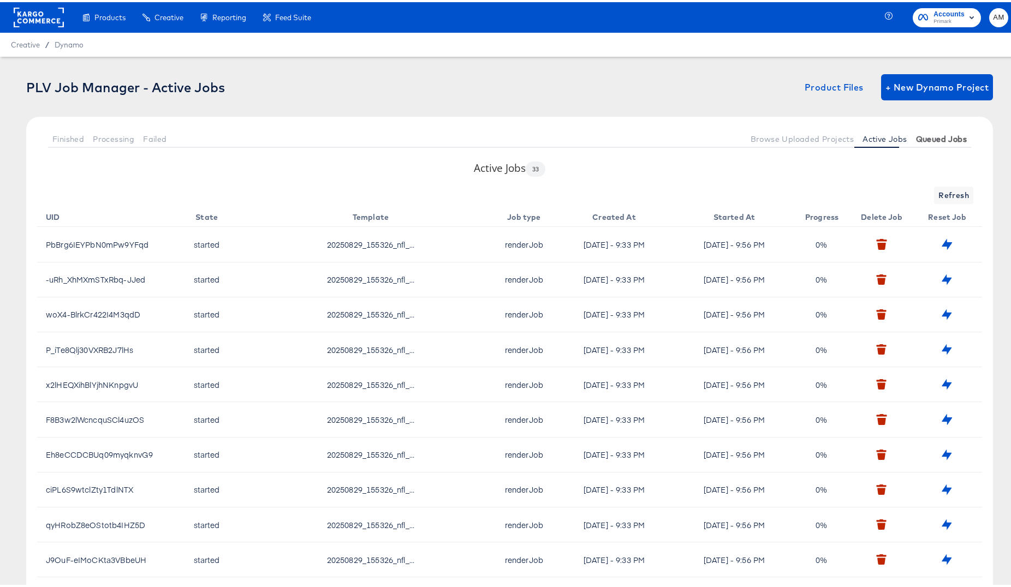
click at [925, 137] on span "Queued Jobs" at bounding box center [941, 137] width 51 height 9
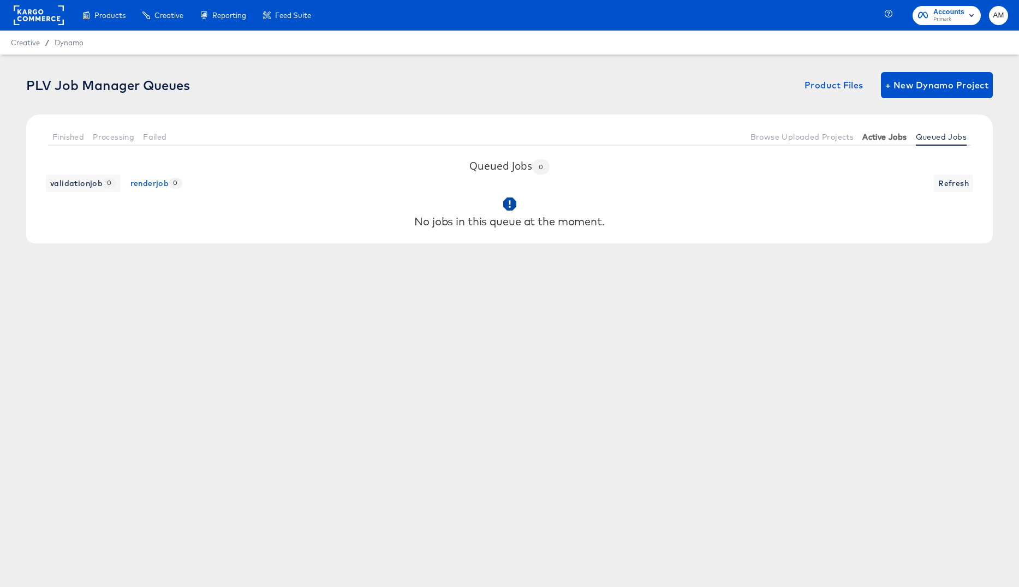
click at [890, 138] on span "Active Jobs" at bounding box center [884, 137] width 44 height 9
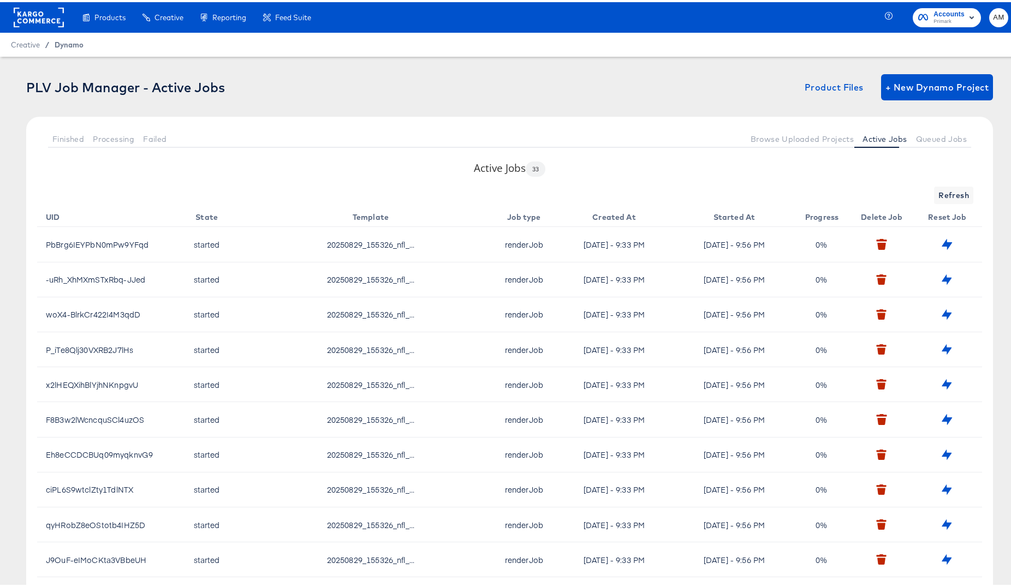
click at [66, 44] on span "Dynamo" at bounding box center [69, 42] width 29 height 9
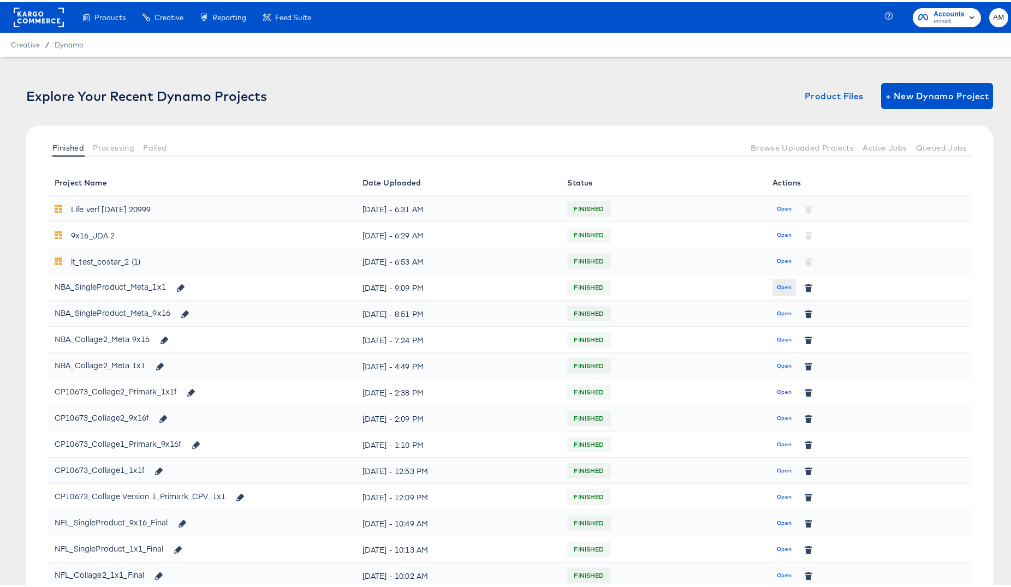
click at [777, 285] on span "Open" at bounding box center [784, 286] width 15 height 10
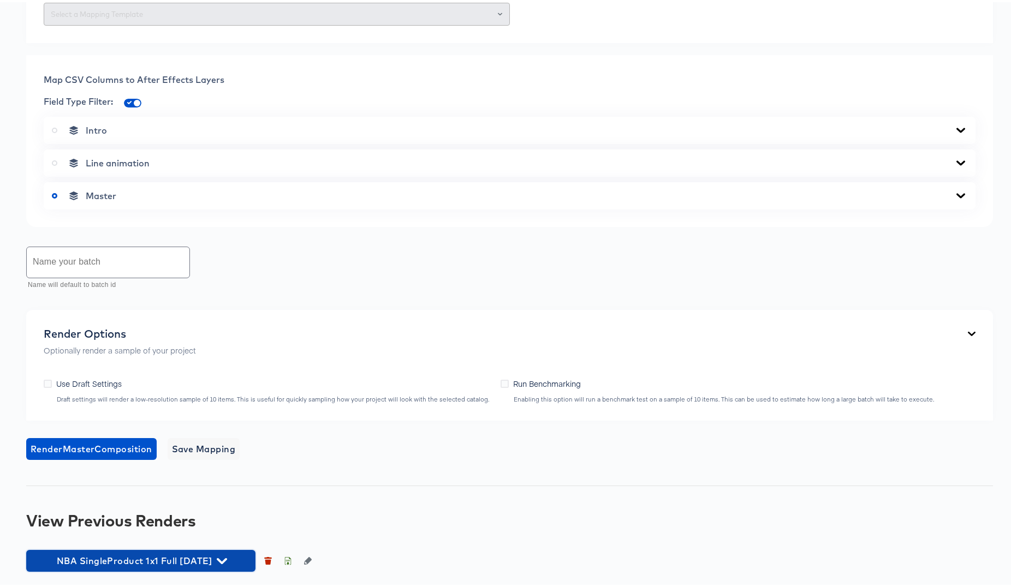
click at [216, 560] on span "NBA SingleProduct 1x1 Full [DATE]" at bounding box center [141, 558] width 218 height 15
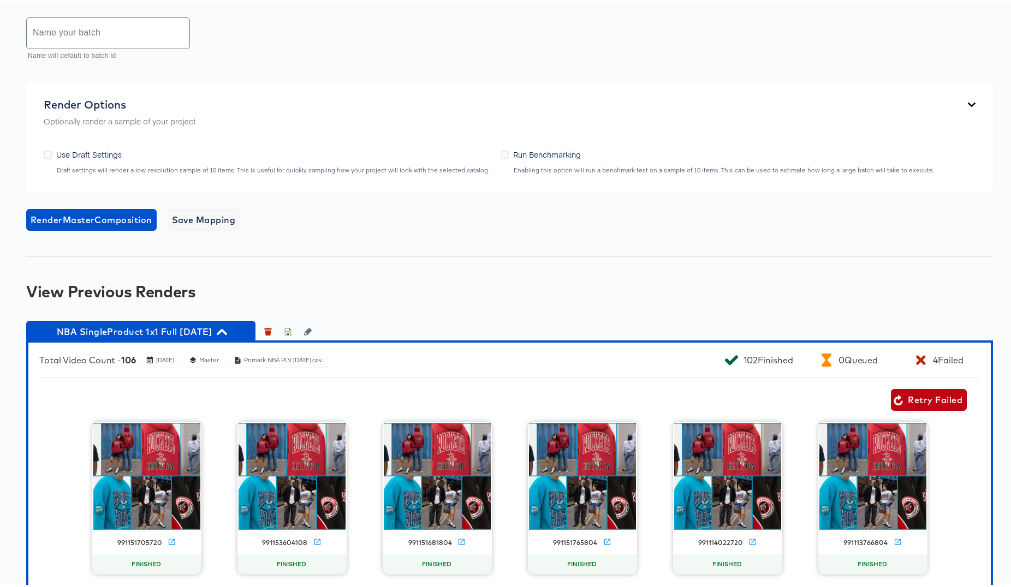
scroll to position [628, 0]
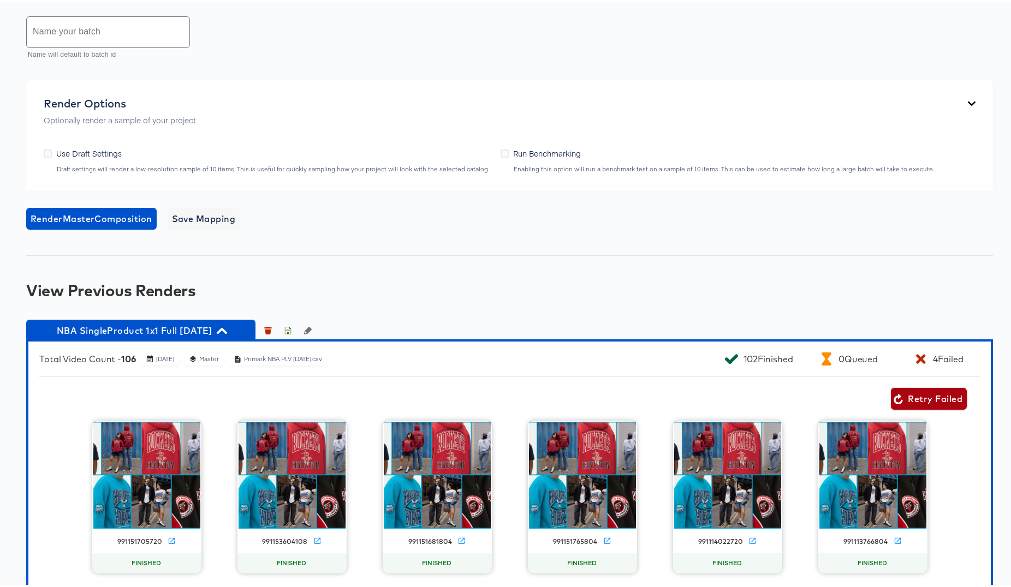
click at [907, 404] on span "Retry Failed" at bounding box center [928, 396] width 67 height 15
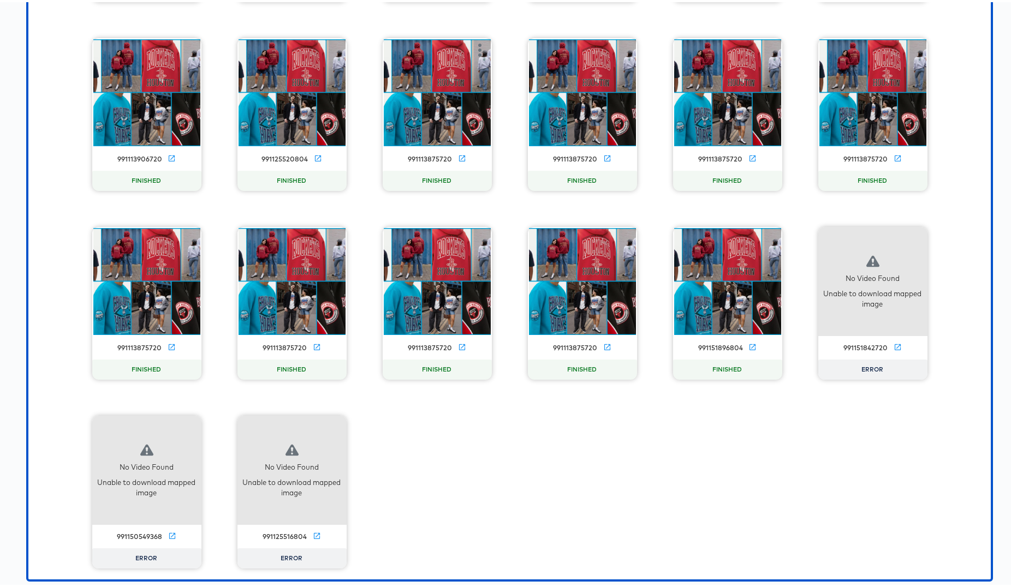
scroll to position [6009, 0]
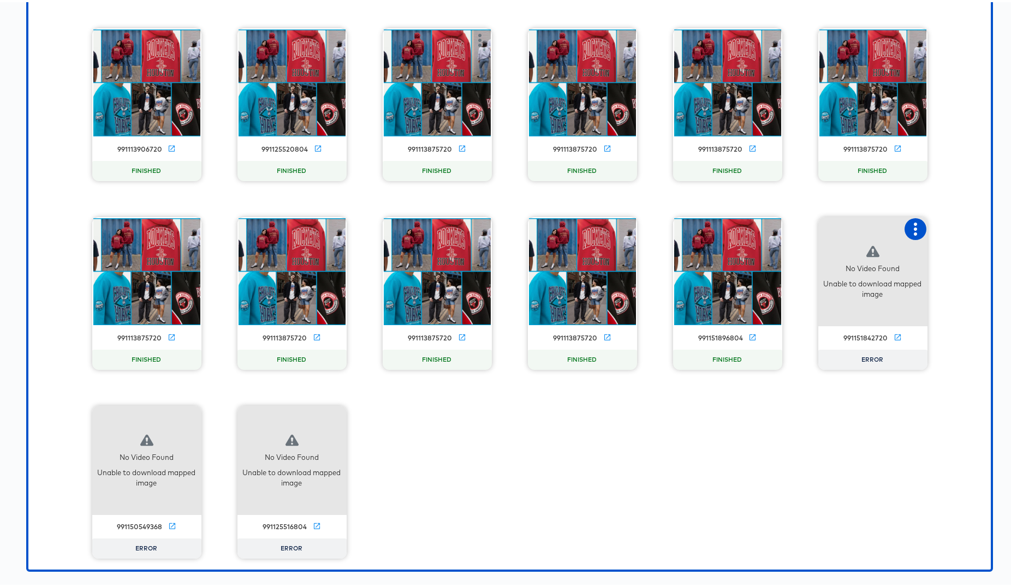
click at [913, 229] on icon "button" at bounding box center [915, 227] width 13 height 13
click at [956, 228] on div "Retry" at bounding box center [955, 226] width 21 height 9
click at [188, 417] on icon "button" at bounding box center [189, 415] width 3 height 13
click at [224, 414] on div "Retry" at bounding box center [229, 414] width 21 height 9
click at [332, 413] on icon "button" at bounding box center [334, 415] width 13 height 13
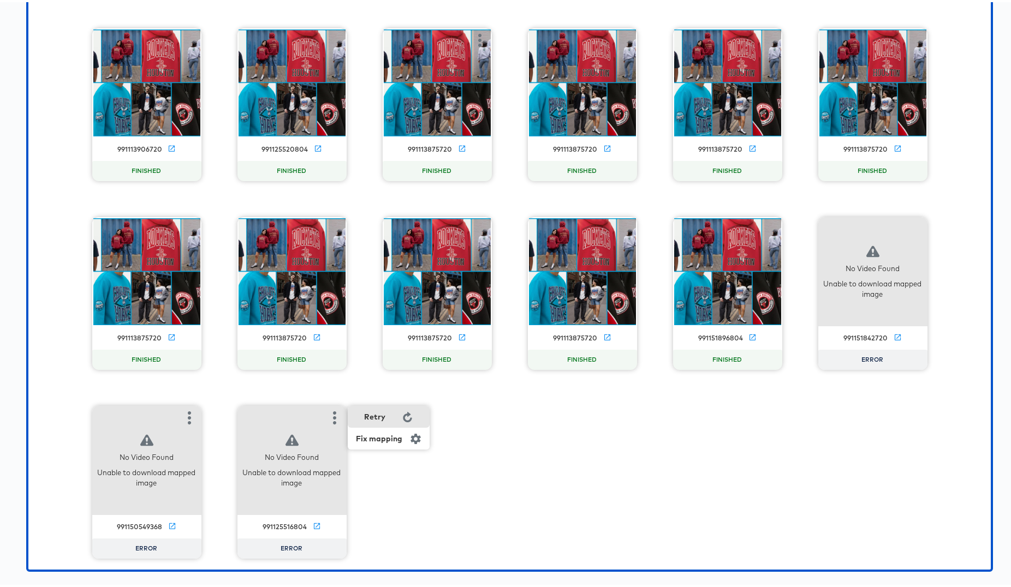
click at [369, 412] on div "Retry" at bounding box center [374, 414] width 21 height 9
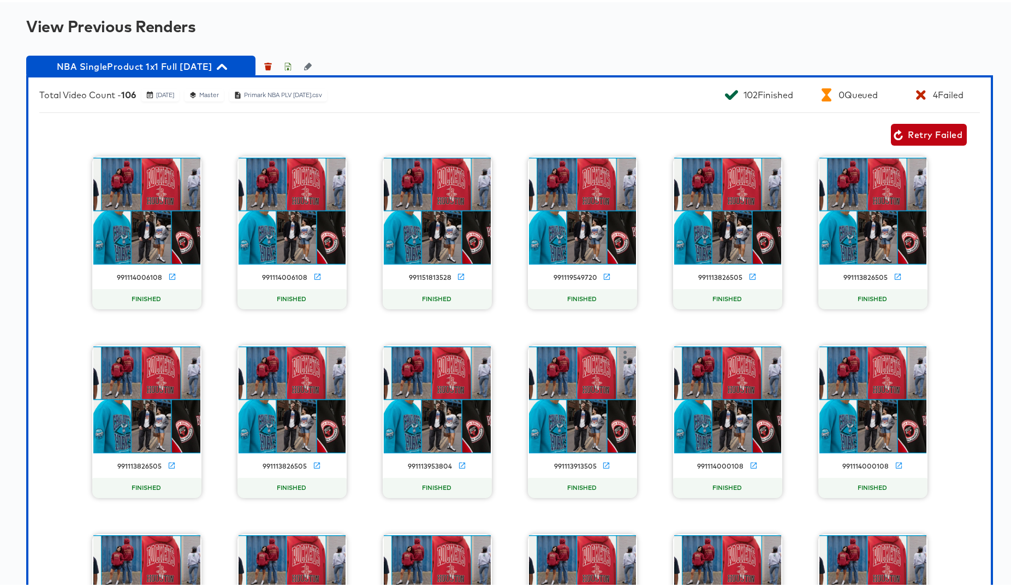
scroll to position [893, 0]
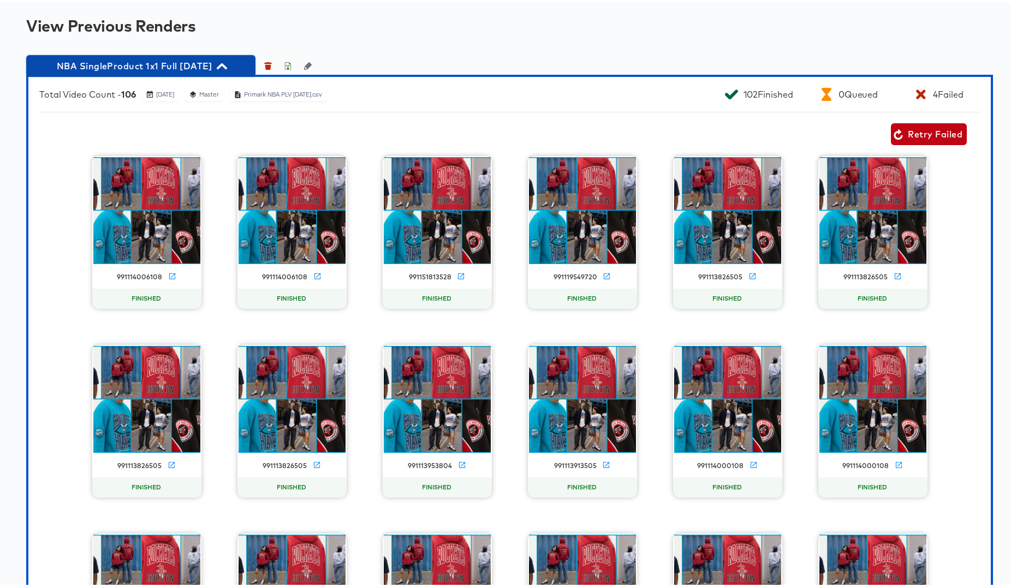
click at [227, 67] on icon "button" at bounding box center [222, 64] width 10 height 6
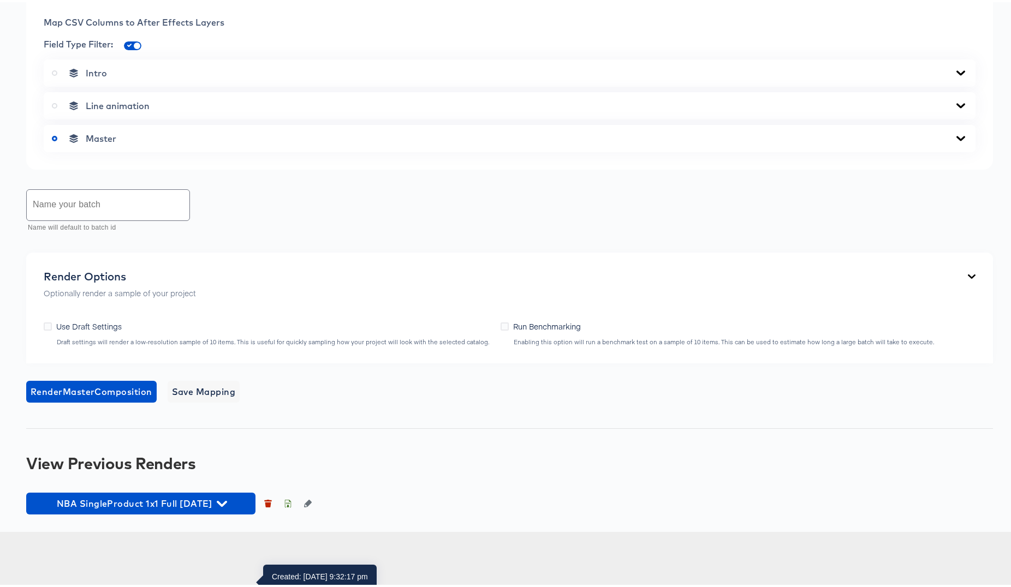
click at [227, 505] on icon "button" at bounding box center [222, 502] width 10 height 6
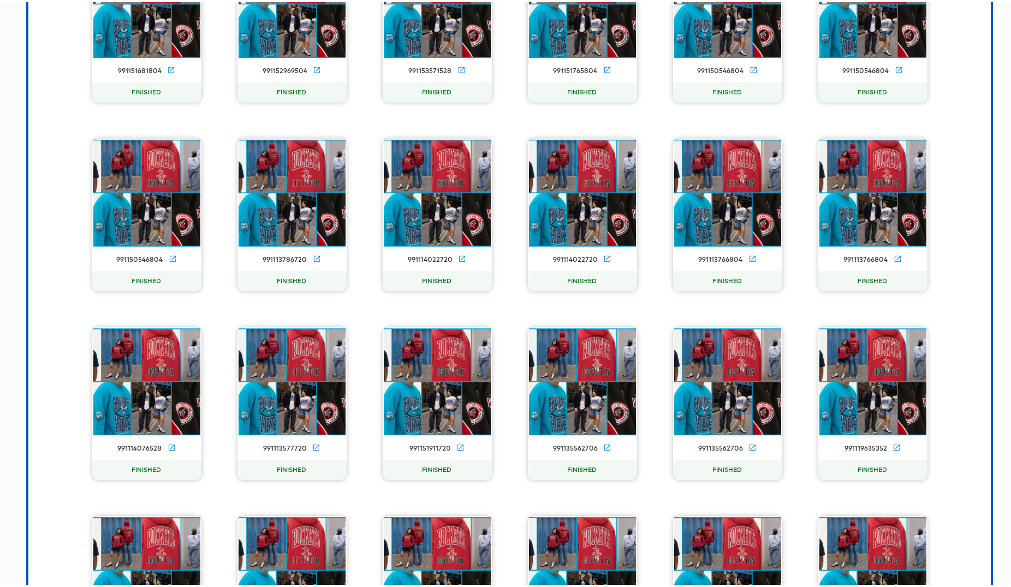
scroll to position [4499, 0]
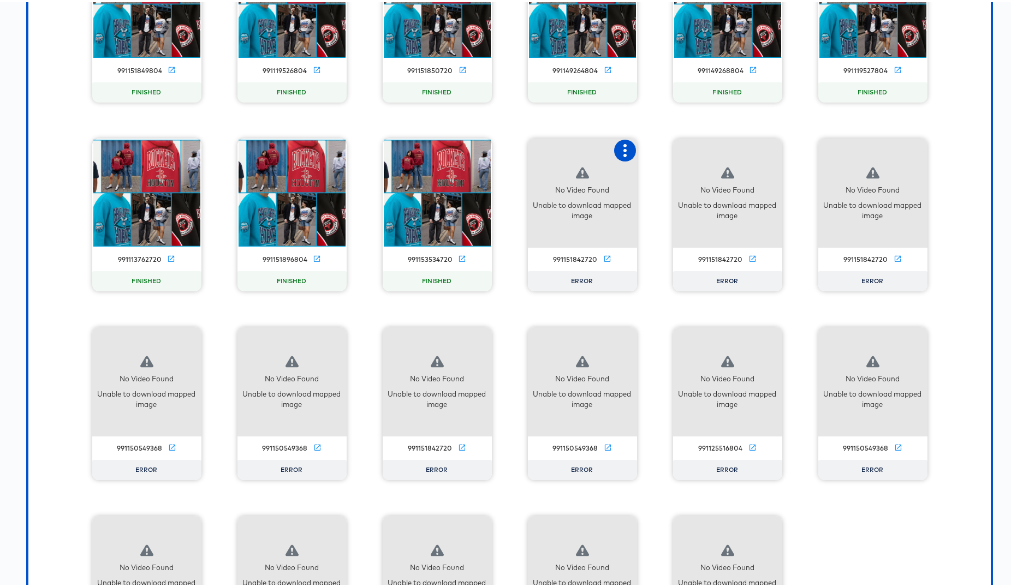
click at [618, 155] on icon "button" at bounding box center [624, 148] width 13 height 13
click at [626, 155] on icon "button" at bounding box center [624, 148] width 13 height 13
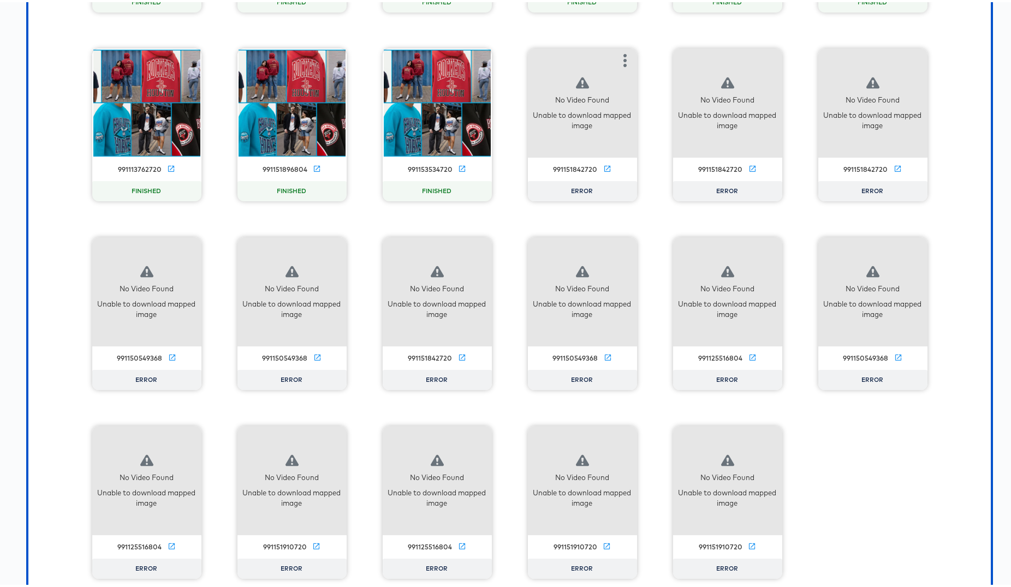
scroll to position [4687, 0]
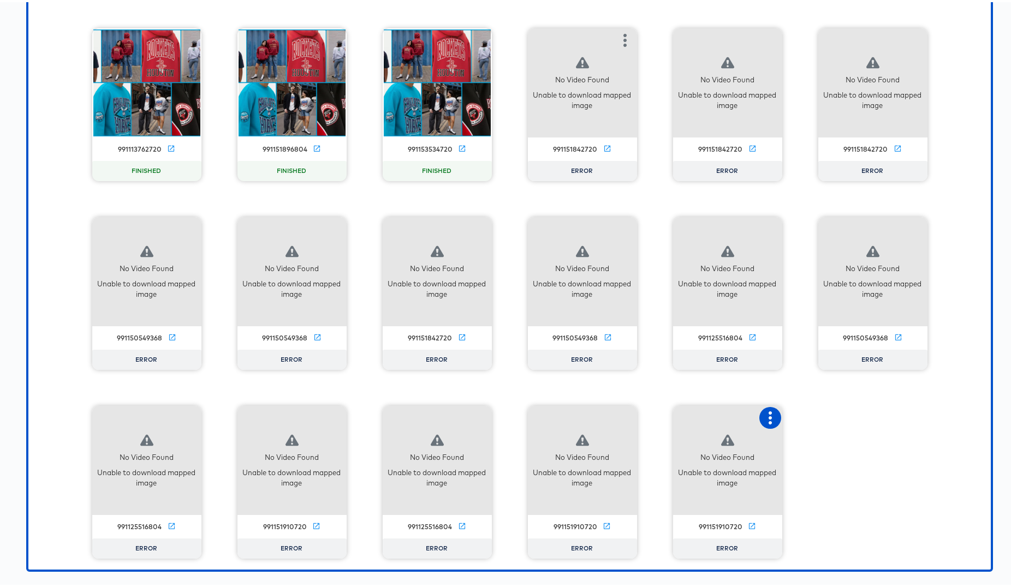
click at [765, 417] on icon "button" at bounding box center [770, 415] width 13 height 13
click at [805, 413] on div "Retry" at bounding box center [810, 414] width 21 height 9
click at [623, 413] on icon "button" at bounding box center [624, 415] width 13 height 13
click at [660, 410] on div "Retry" at bounding box center [664, 414] width 21 height 9
click at [473, 413] on icon "button" at bounding box center [479, 415] width 13 height 13
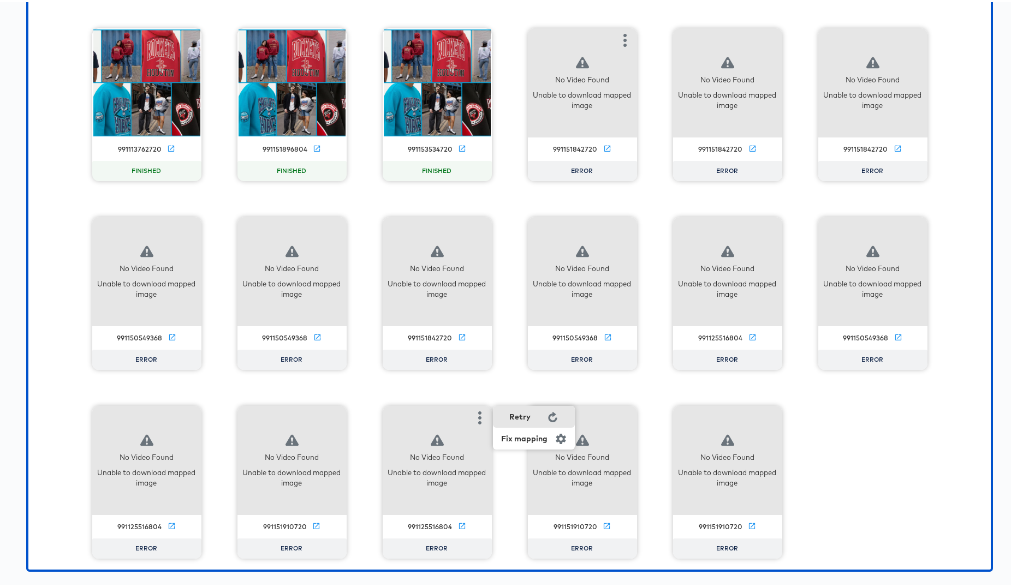
click at [520, 416] on div "Retry" at bounding box center [519, 414] width 21 height 9
click at [188, 416] on icon "button" at bounding box center [189, 415] width 3 height 13
click at [221, 416] on div "Retry" at bounding box center [229, 414] width 21 height 9
click at [912, 229] on icon "button" at bounding box center [915, 227] width 13 height 13
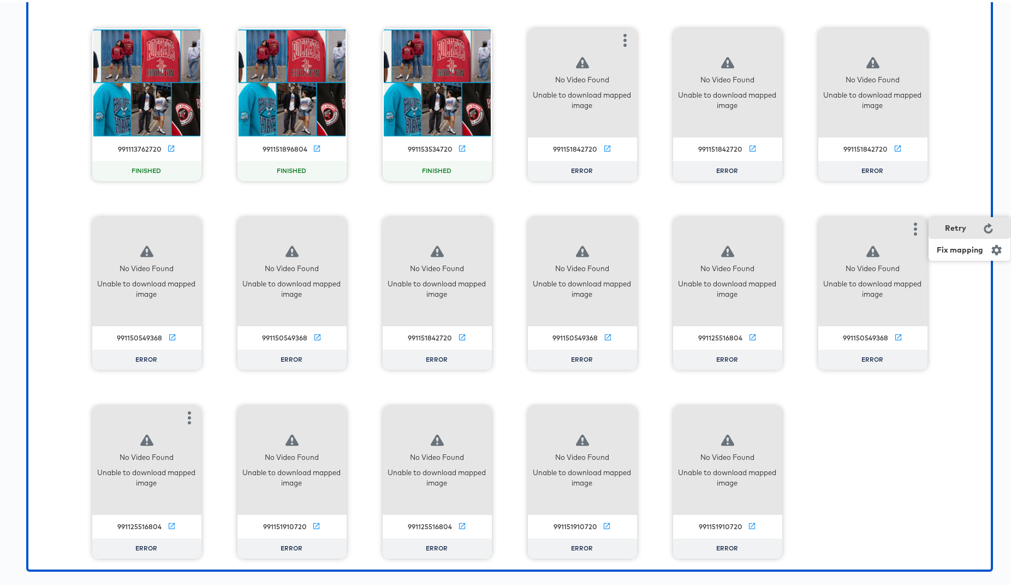
click at [954, 228] on div "Retry" at bounding box center [955, 226] width 21 height 9
click at [618, 227] on icon "button" at bounding box center [624, 227] width 13 height 13
click at [666, 222] on div "Retry" at bounding box center [664, 226] width 21 height 9
click at [479, 226] on icon "button" at bounding box center [479, 227] width 13 height 13
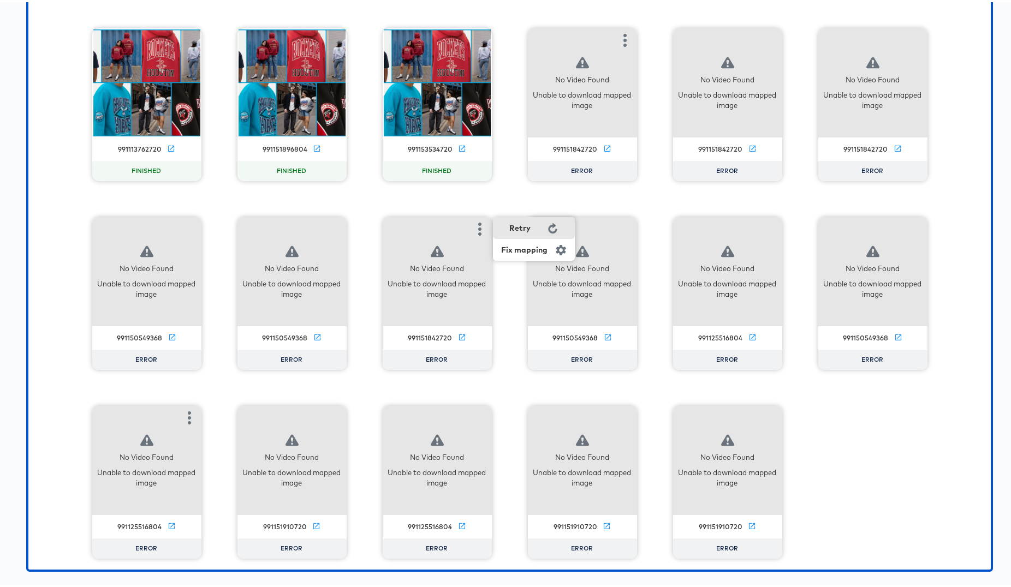
click at [527, 225] on div "Retry" at bounding box center [534, 226] width 82 height 22
drag, startPoint x: 300, startPoint y: 224, endPoint x: 312, endPoint y: 225, distance: 12.0
click at [301, 224] on div "No Video Found Unable to download mapped image" at bounding box center [291, 269] width 109 height 109
click at [164, 225] on div "No Video Found Unable to download mapped image" at bounding box center [146, 269] width 109 height 109
click at [914, 39] on icon "button" at bounding box center [915, 38] width 13 height 13
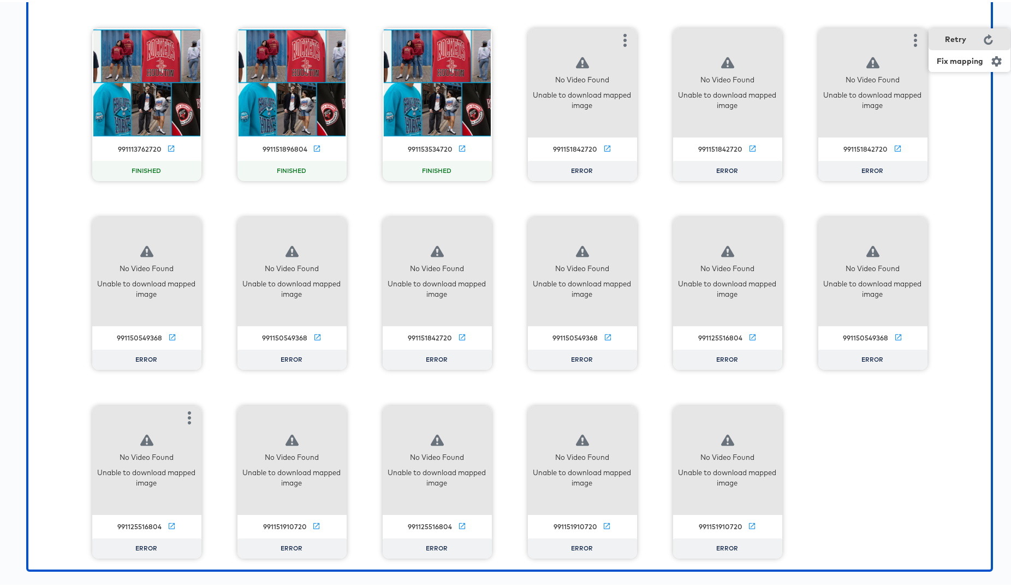
click at [950, 40] on div "Retry" at bounding box center [955, 37] width 21 height 9
click at [740, 43] on div "No Video Found Unable to download mapped image" at bounding box center [727, 80] width 109 height 109
click at [618, 38] on icon "button" at bounding box center [624, 38] width 13 height 13
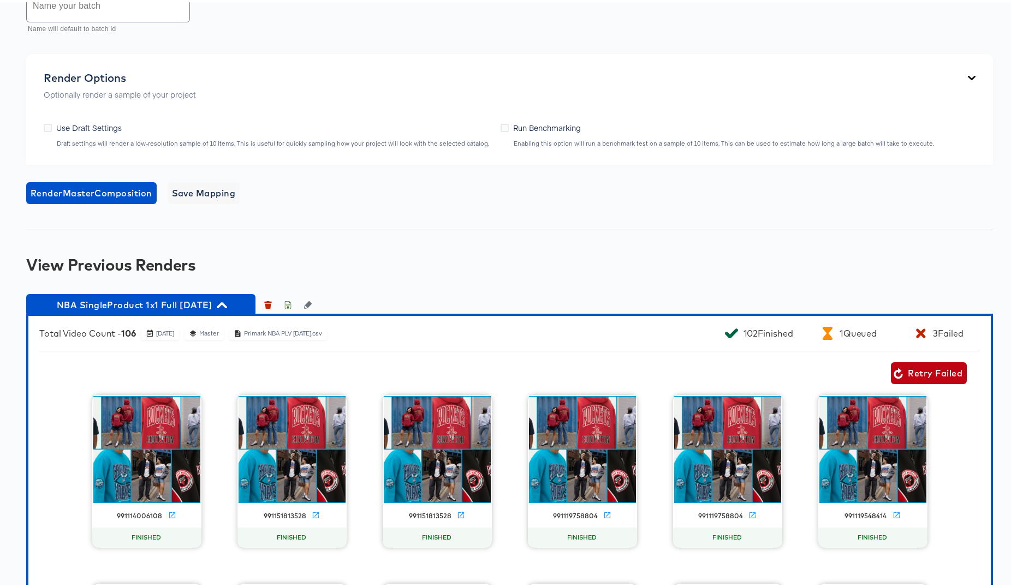
scroll to position [713, 0]
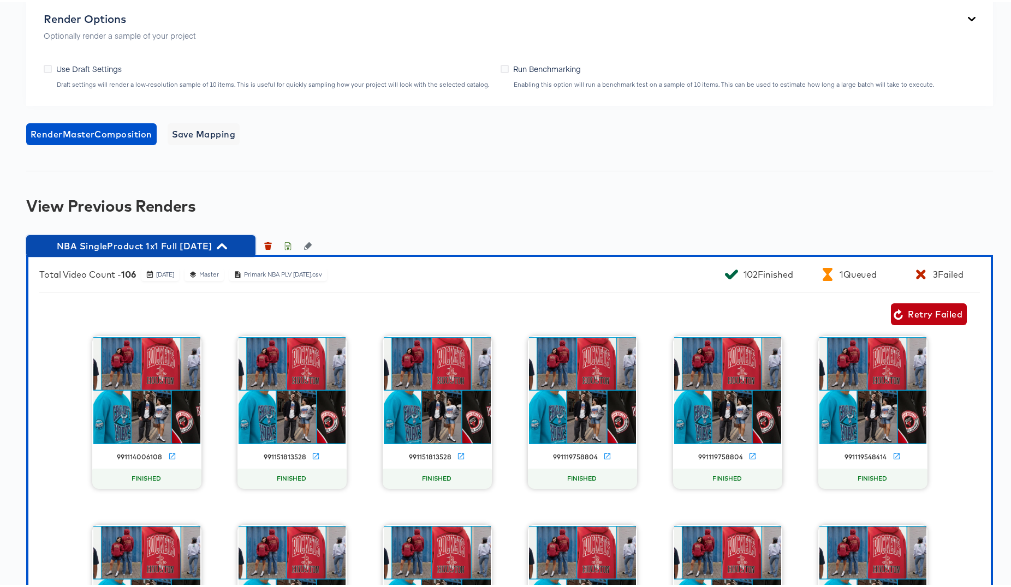
click at [227, 247] on icon "button" at bounding box center [222, 244] width 10 height 6
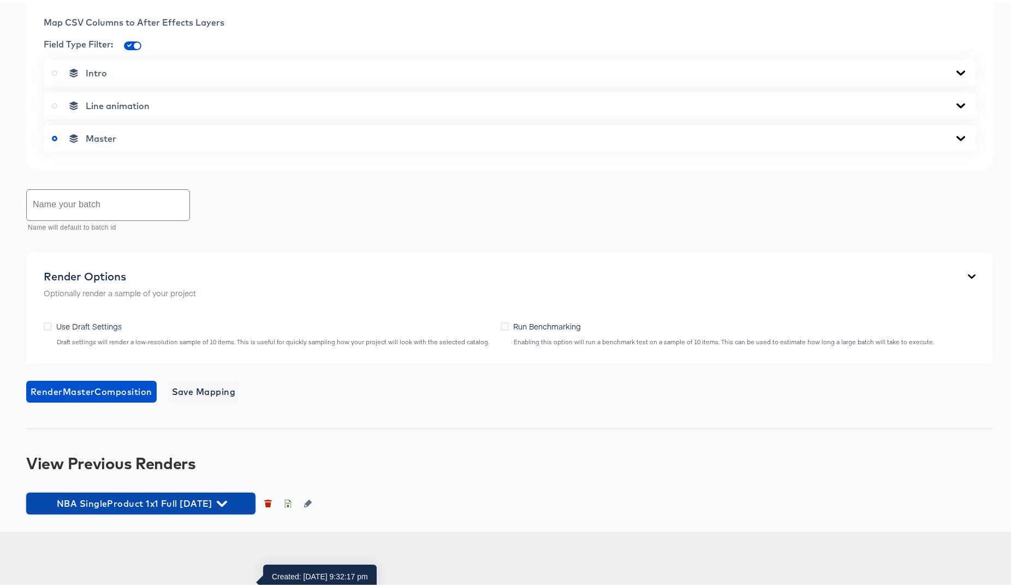
click at [227, 505] on icon "button" at bounding box center [222, 502] width 10 height 6
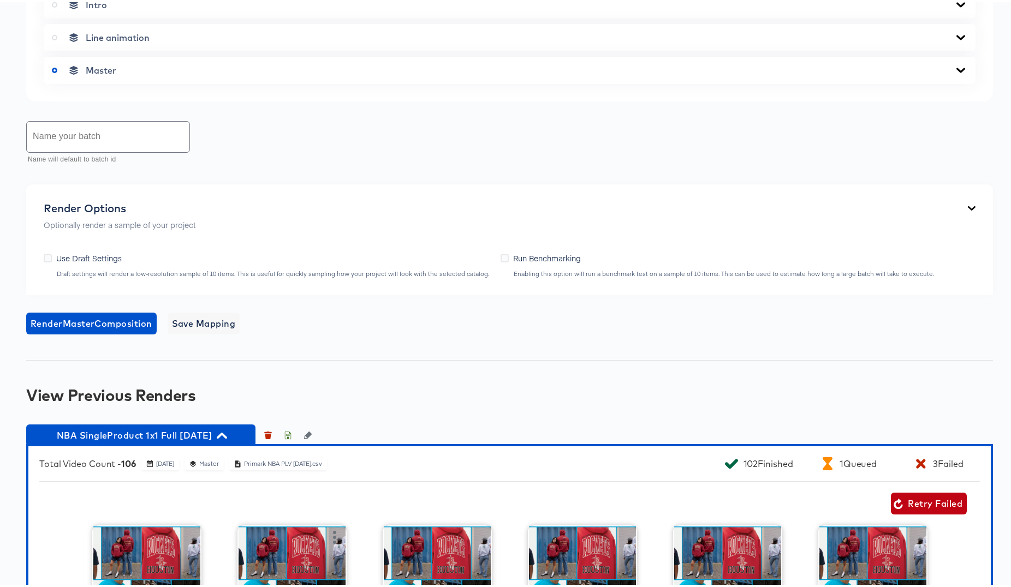
scroll to position [785, 0]
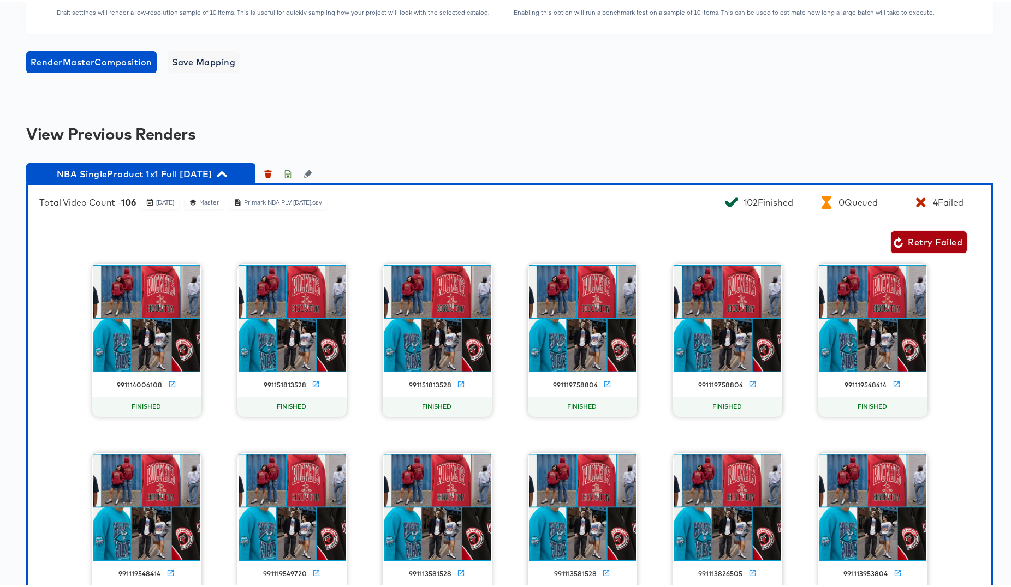
click at [911, 248] on span "Retry Failed" at bounding box center [928, 240] width 67 height 15
click at [227, 175] on icon "button" at bounding box center [222, 172] width 10 height 6
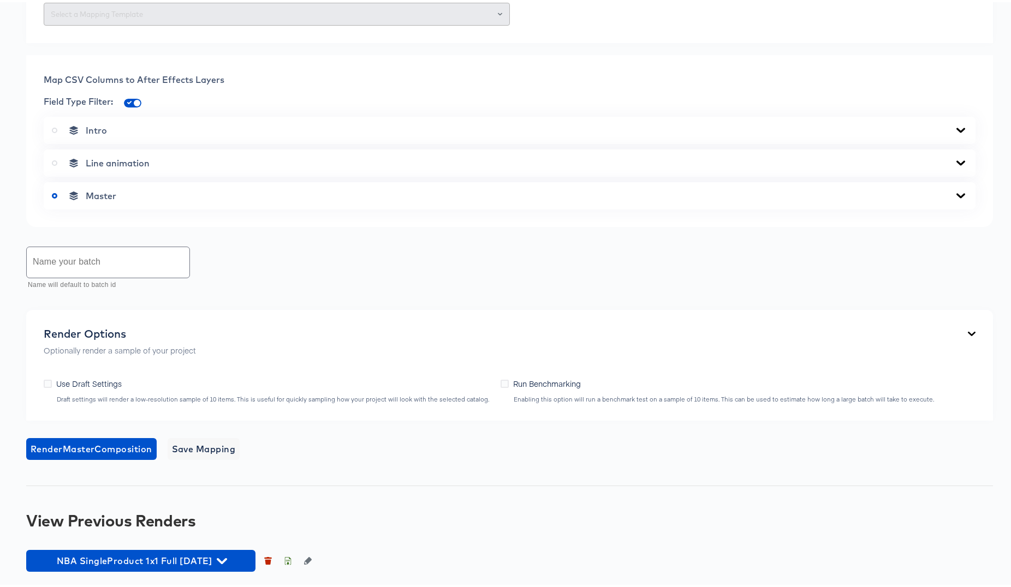
scroll to position [476, 0]
click at [287, 558] on icon "button" at bounding box center [288, 559] width 8 height 8
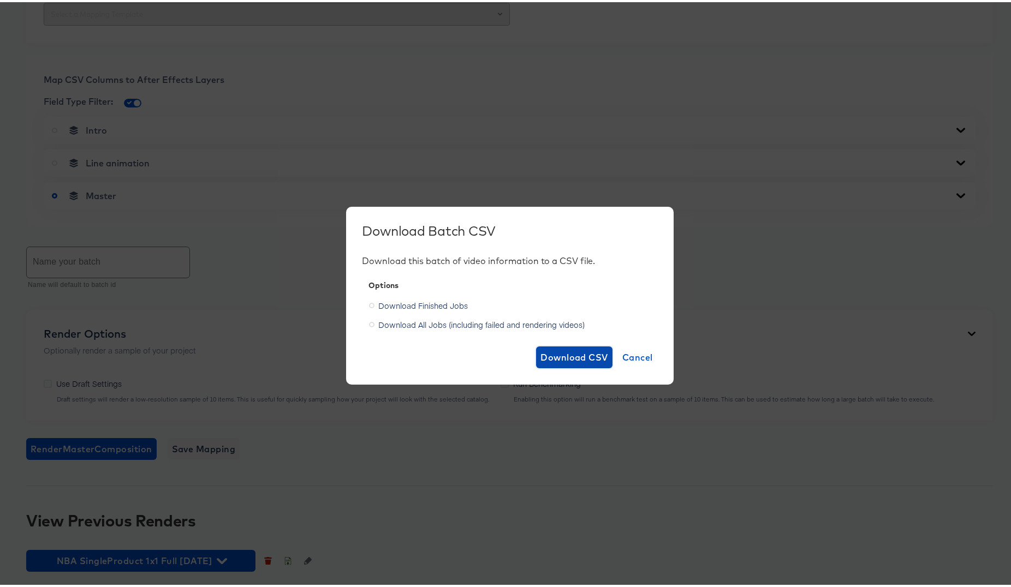
click at [567, 353] on span "Download CSV" at bounding box center [574, 355] width 68 height 15
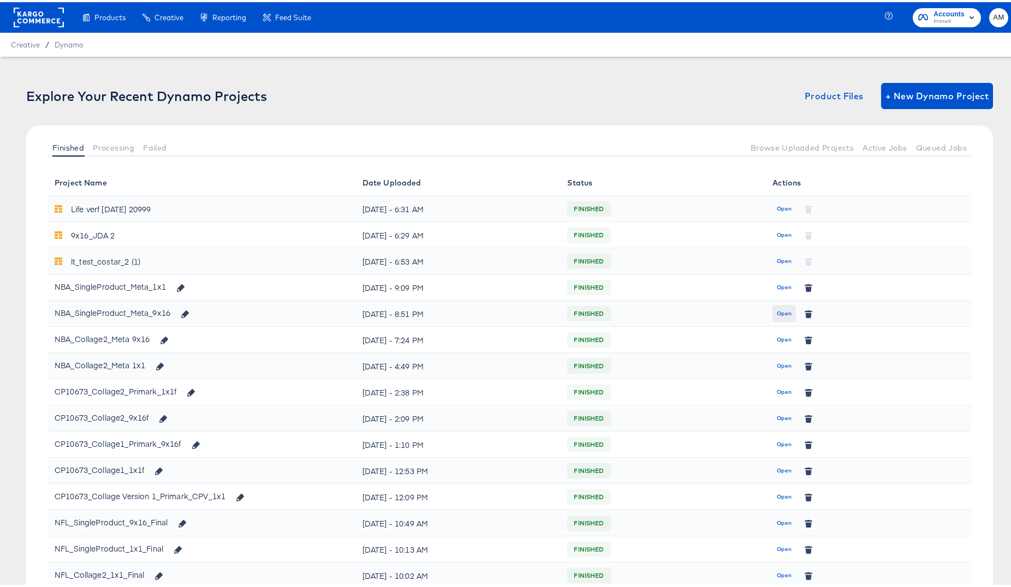
click at [777, 312] on span "Open" at bounding box center [784, 312] width 15 height 10
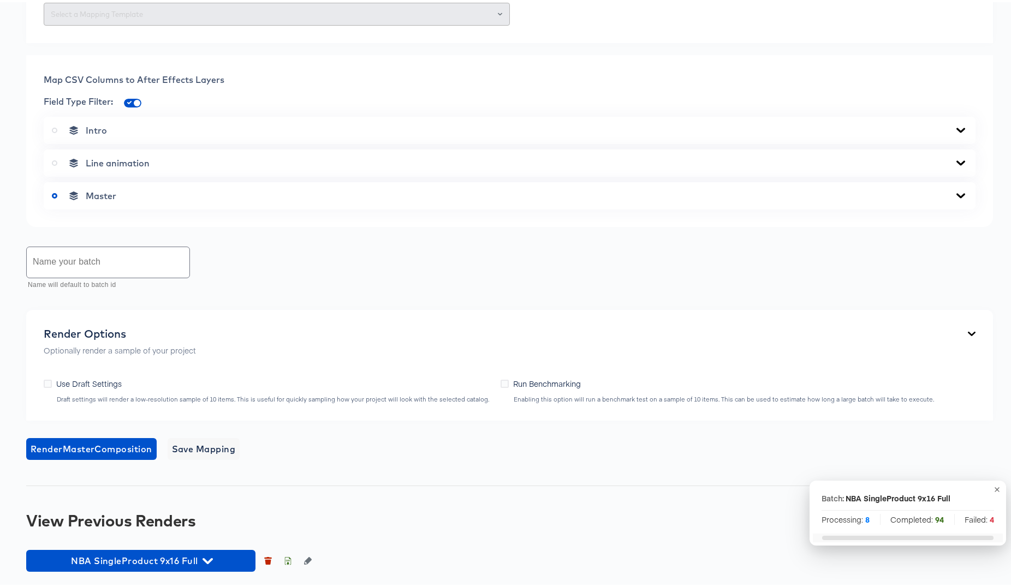
scroll to position [610, 0]
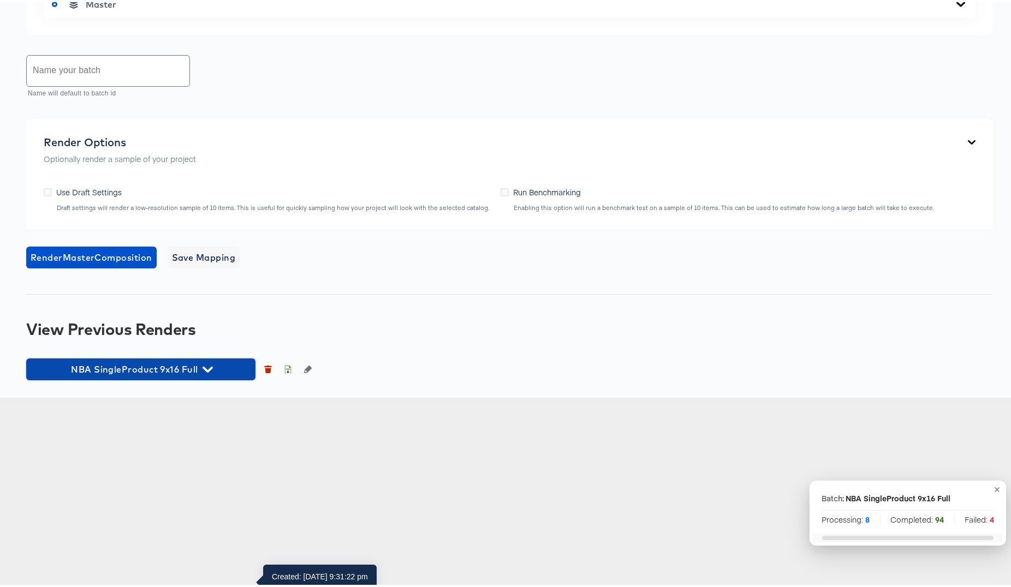
click at [208, 373] on icon "button" at bounding box center [207, 367] width 10 height 10
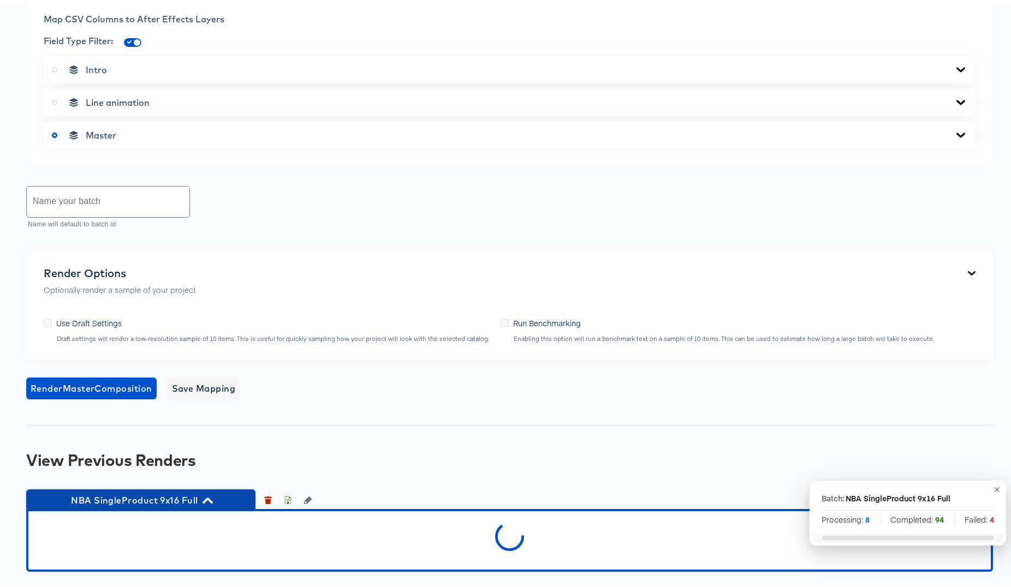
click at [207, 504] on icon "button" at bounding box center [207, 498] width 10 height 10
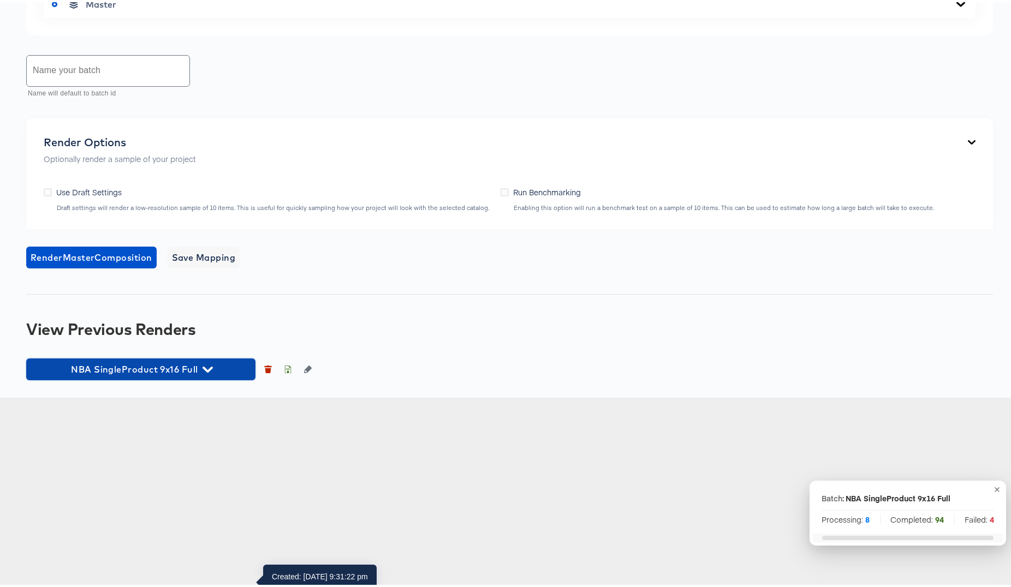
click at [206, 371] on icon "button" at bounding box center [207, 368] width 10 height 6
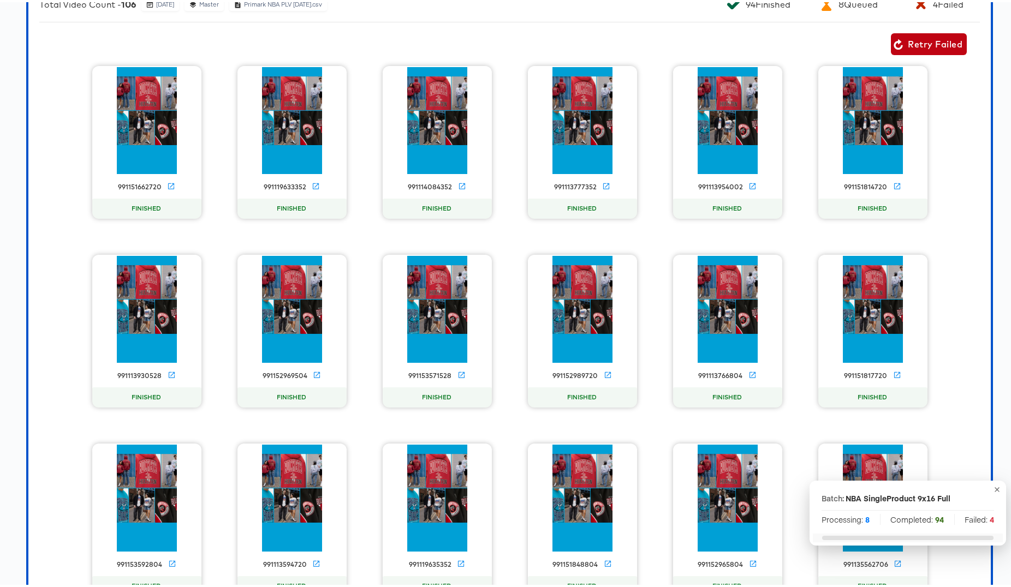
scroll to position [1059, 0]
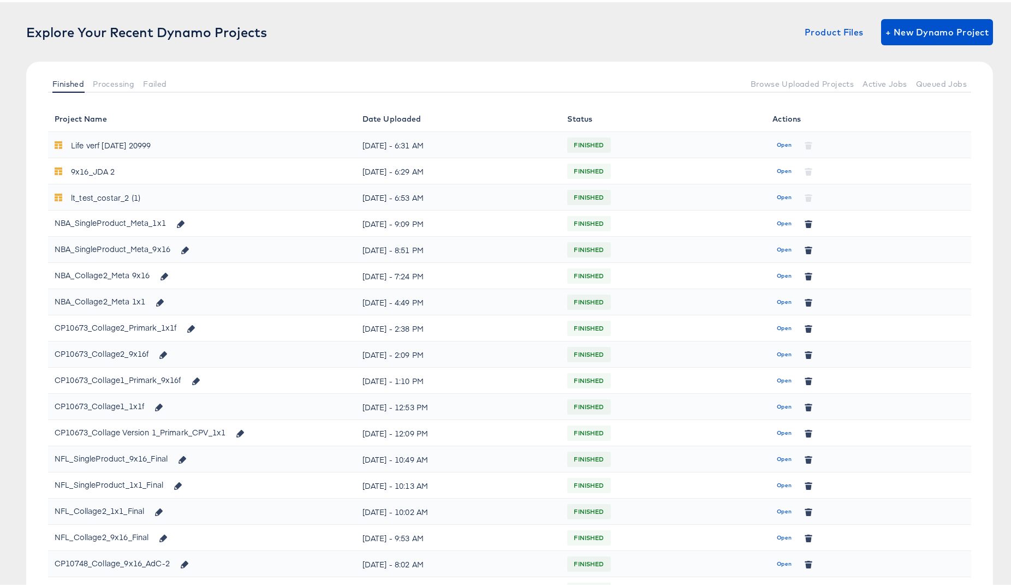
scroll to position [64, 0]
click at [777, 455] on span "Open" at bounding box center [784, 457] width 15 height 10
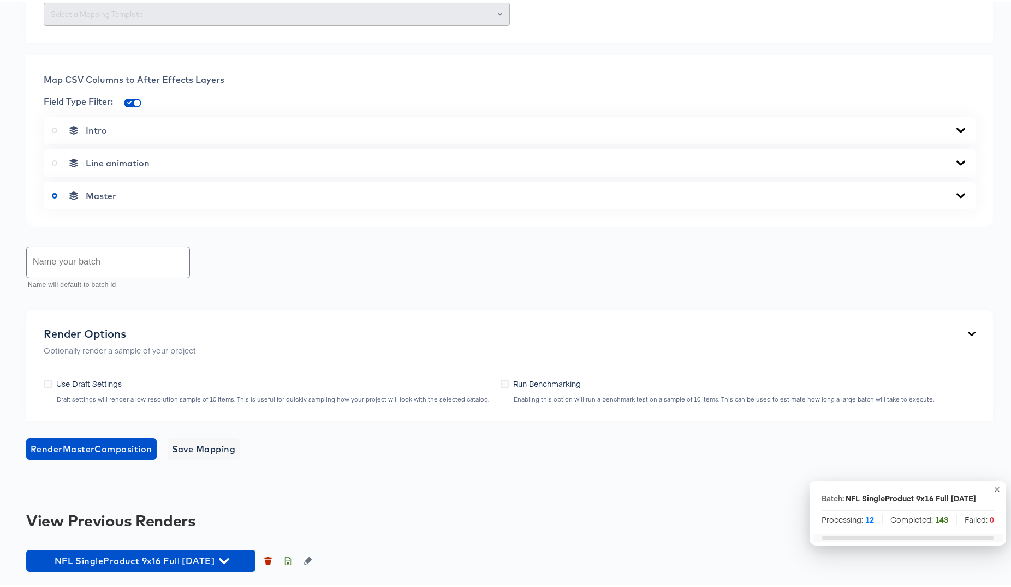
scroll to position [610, 0]
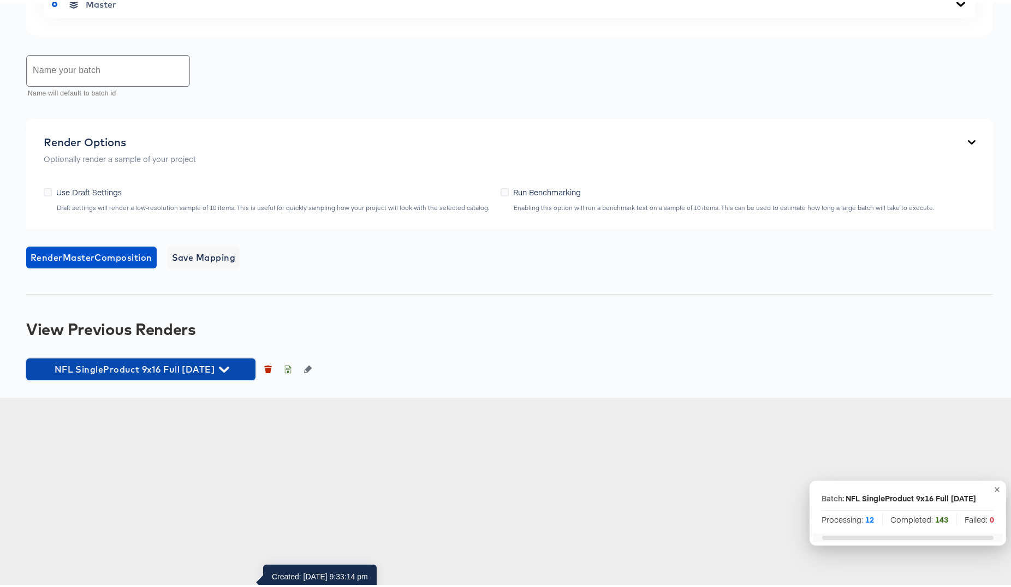
click at [229, 373] on icon "button" at bounding box center [224, 367] width 10 height 10
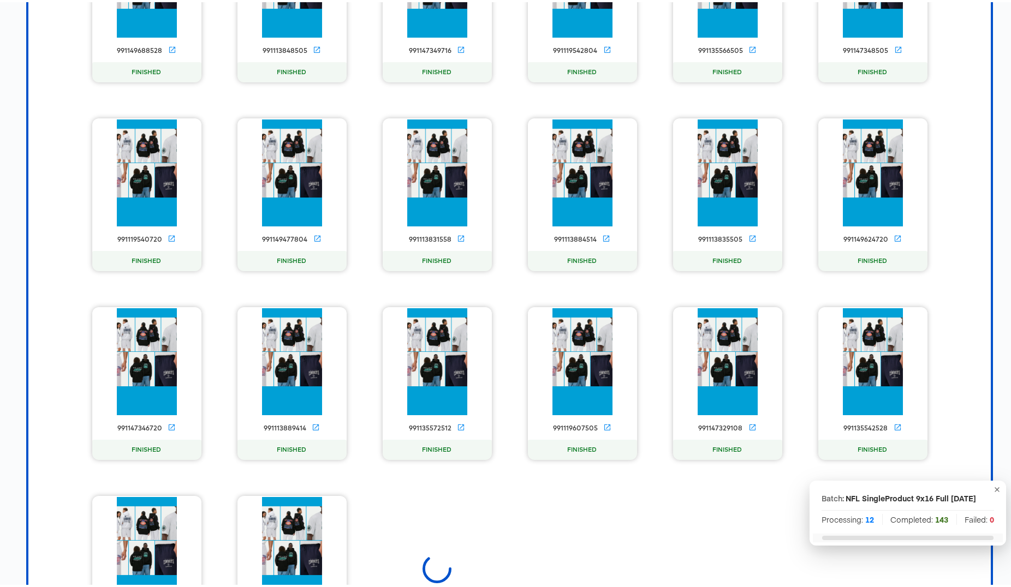
scroll to position [1086, 0]
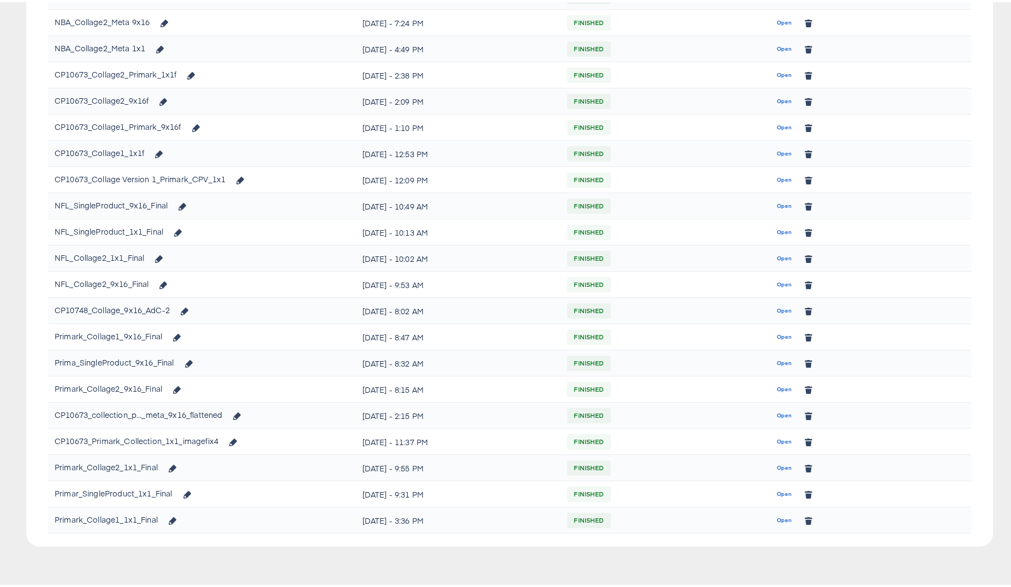
scroll to position [315, 0]
click at [781, 232] on span "Open" at bounding box center [784, 233] width 15 height 10
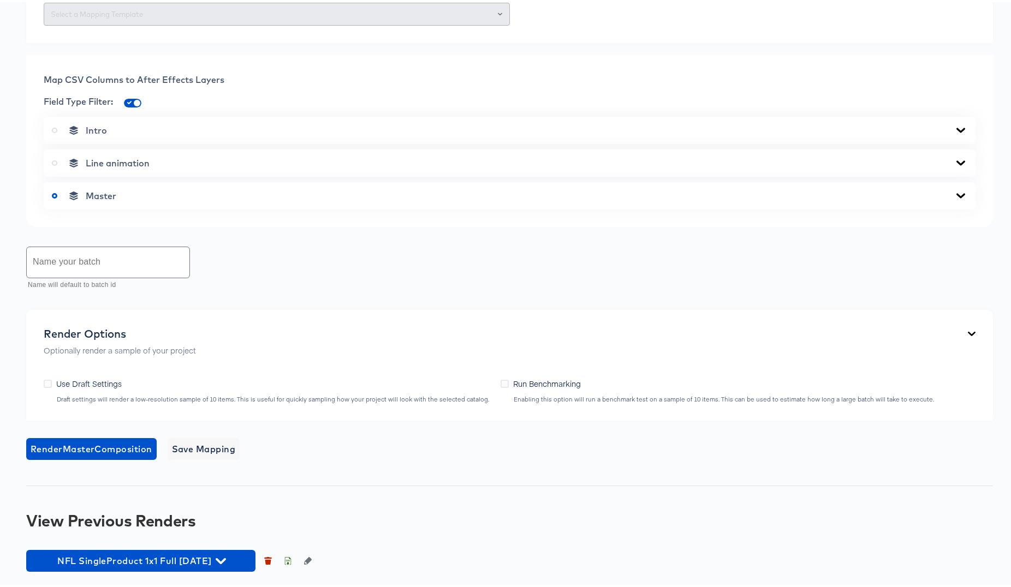
scroll to position [476, 0]
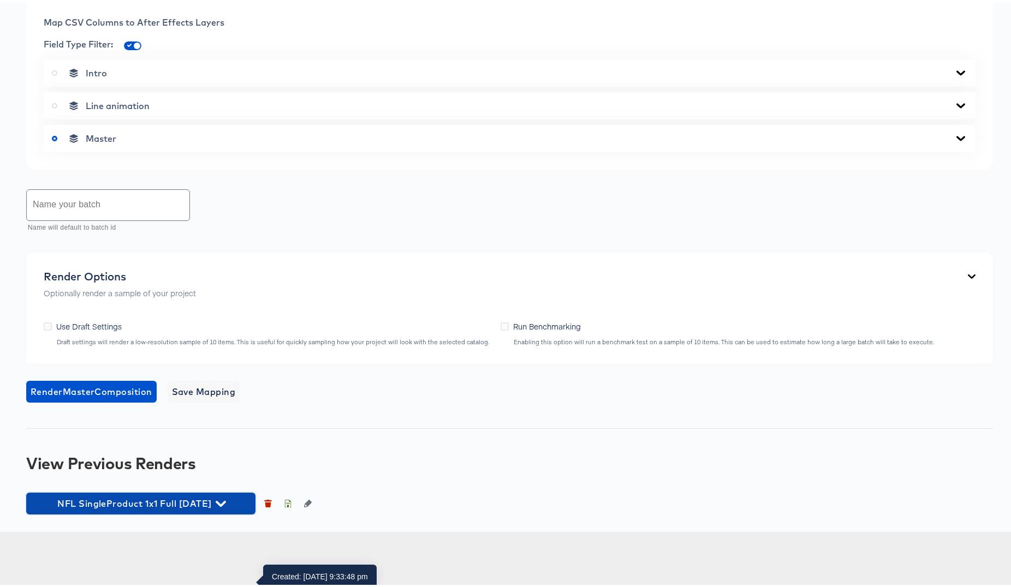
click at [226, 507] on icon "button" at bounding box center [221, 502] width 10 height 10
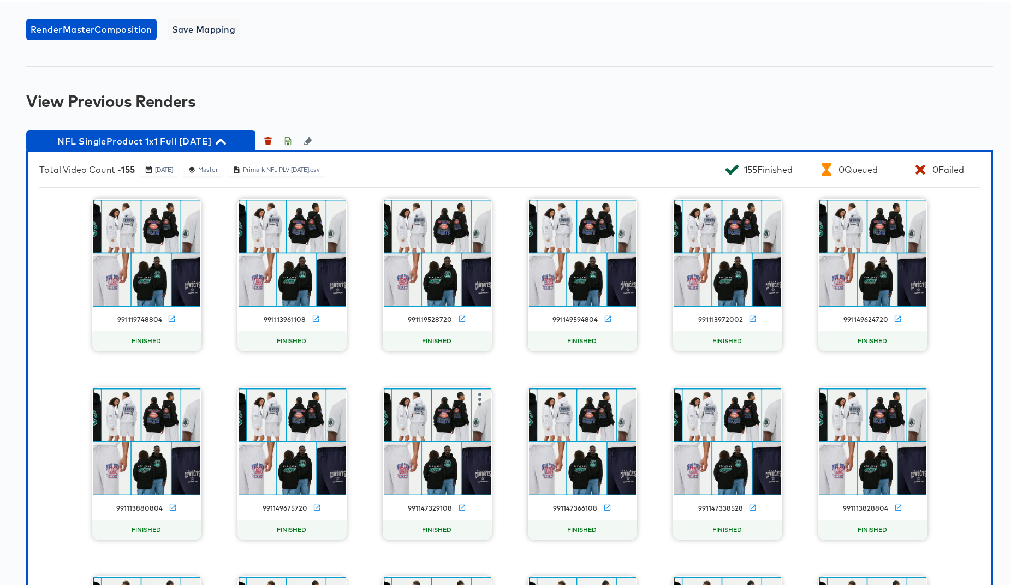
scroll to position [815, 0]
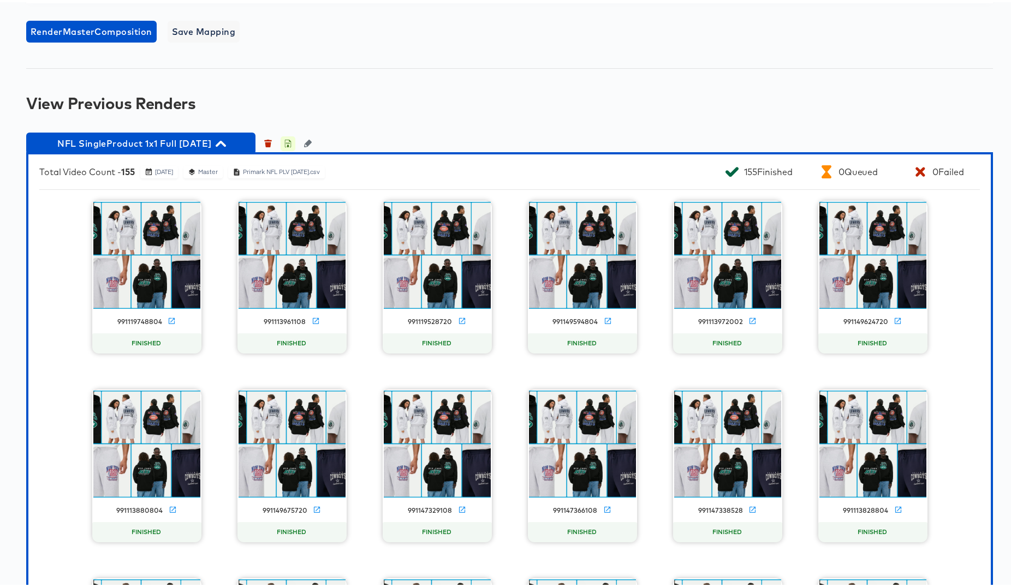
click at [288, 145] on icon "button" at bounding box center [288, 142] width 4 height 5
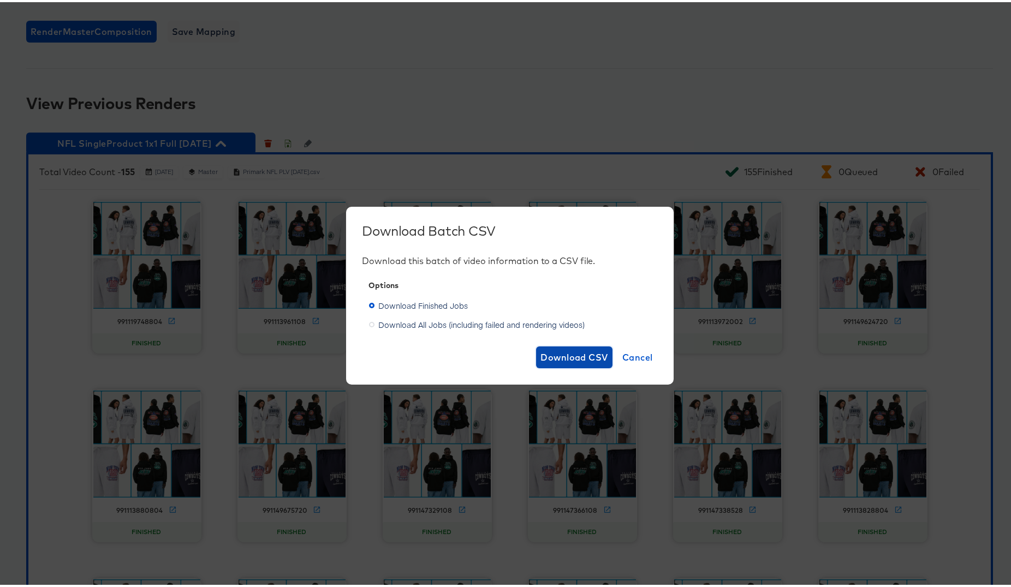
click at [555, 355] on span "Download CSV" at bounding box center [574, 355] width 68 height 15
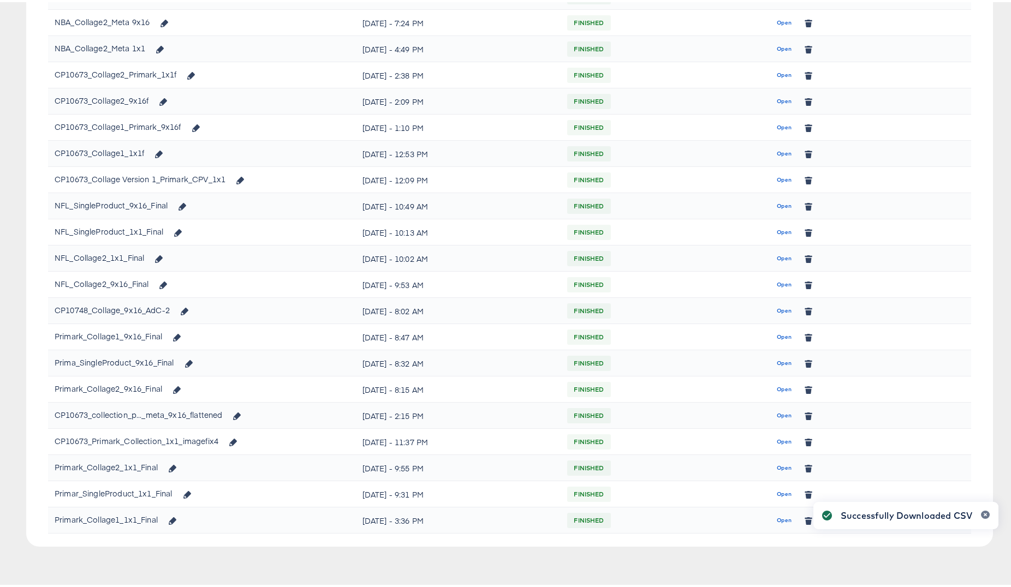
scroll to position [315, 0]
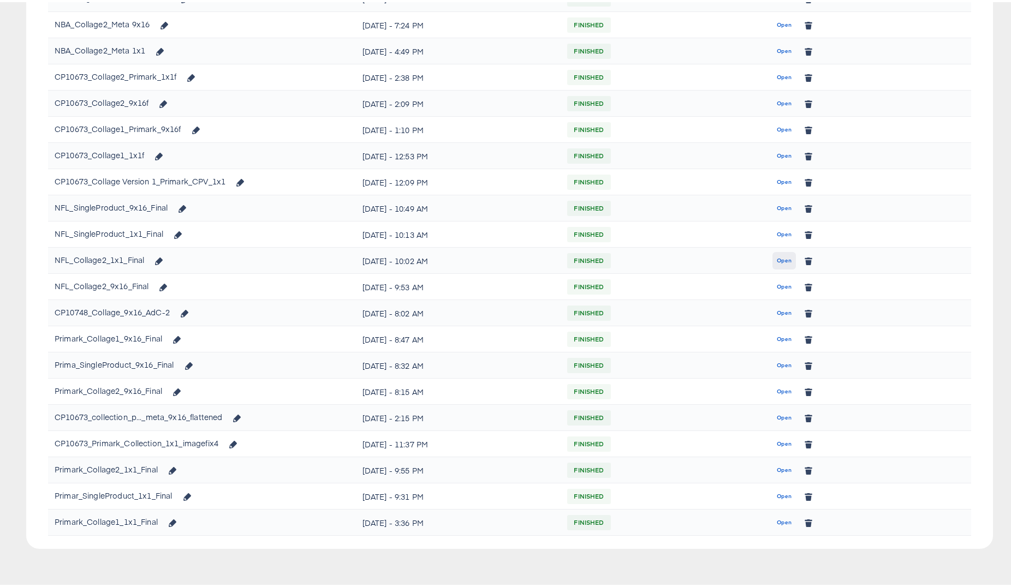
click at [784, 255] on span "Open" at bounding box center [784, 259] width 15 height 10
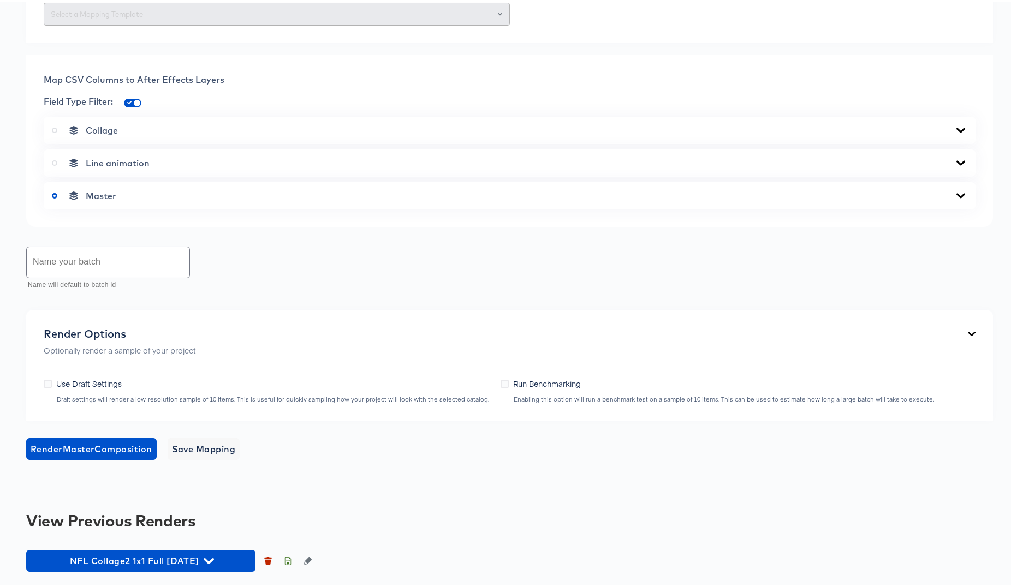
scroll to position [474, 0]
click at [214, 559] on icon "button" at bounding box center [209, 559] width 10 height 10
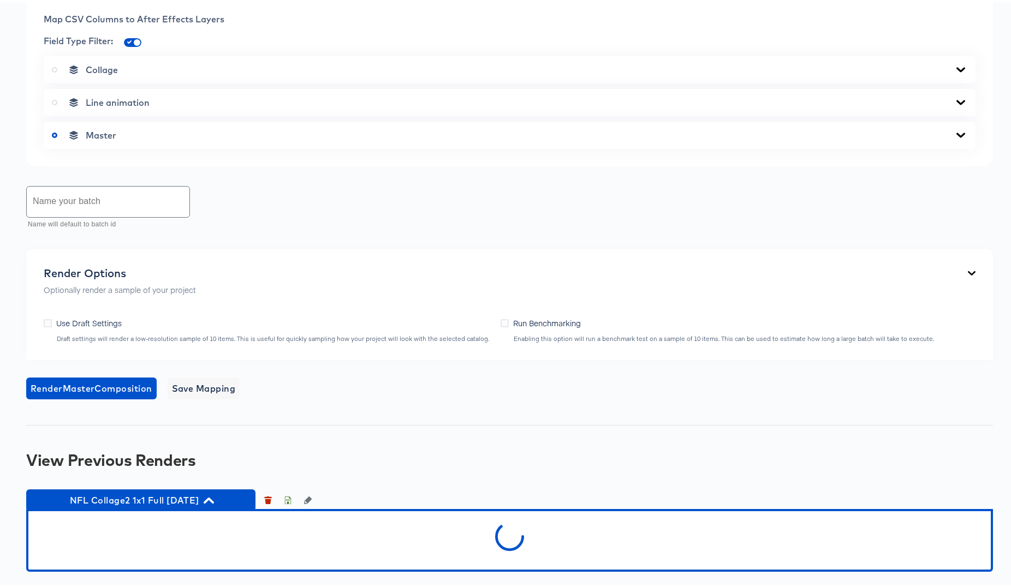
scroll to position [537, 0]
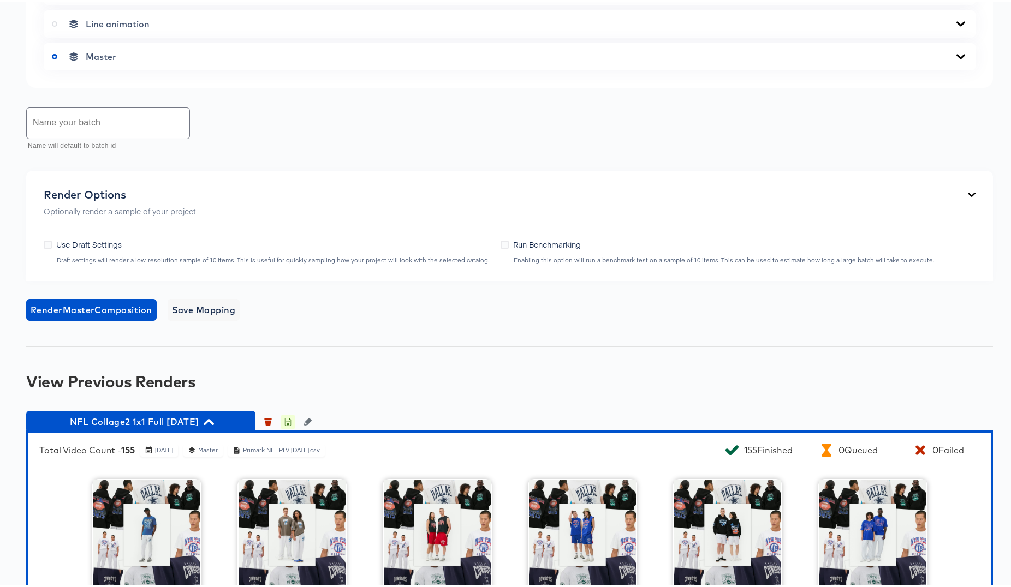
click at [287, 424] on icon "button" at bounding box center [288, 421] width 4 height 5
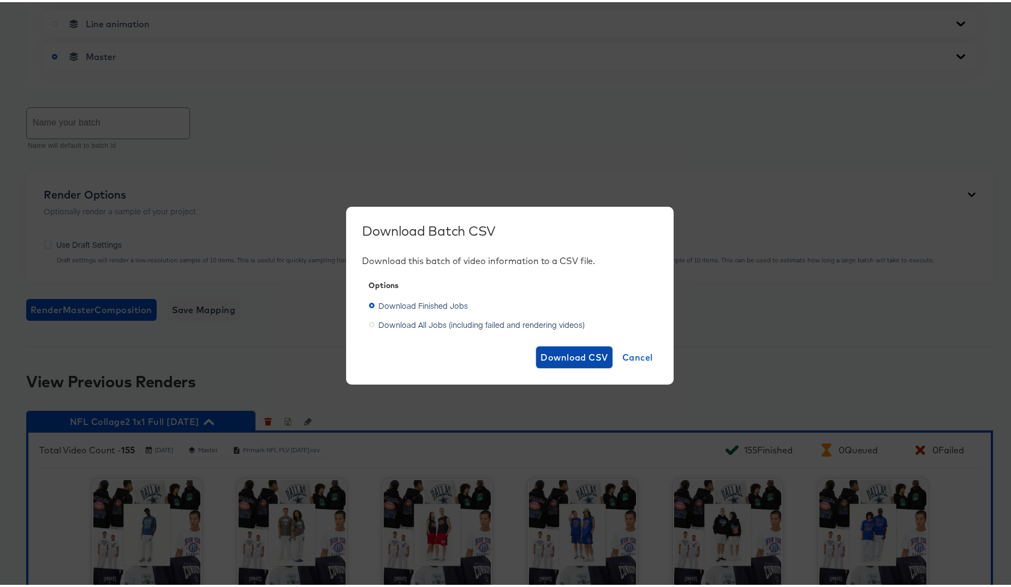
click at [550, 355] on span "Download CSV" at bounding box center [574, 355] width 68 height 15
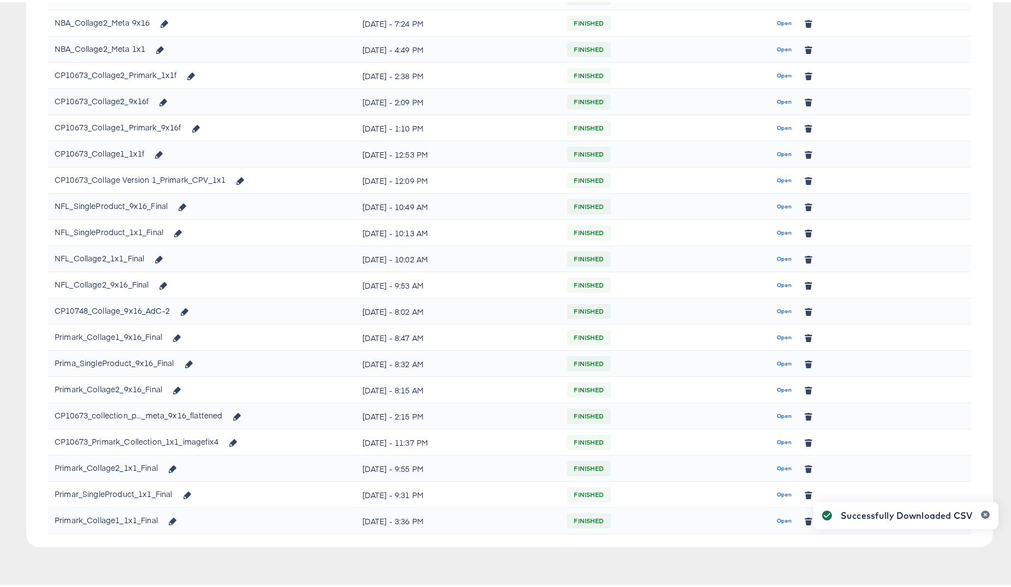
scroll to position [317, 0]
click at [790, 282] on div "Open" at bounding box center [868, 282] width 192 height 19
click at [779, 282] on span "Open" at bounding box center [784, 283] width 15 height 10
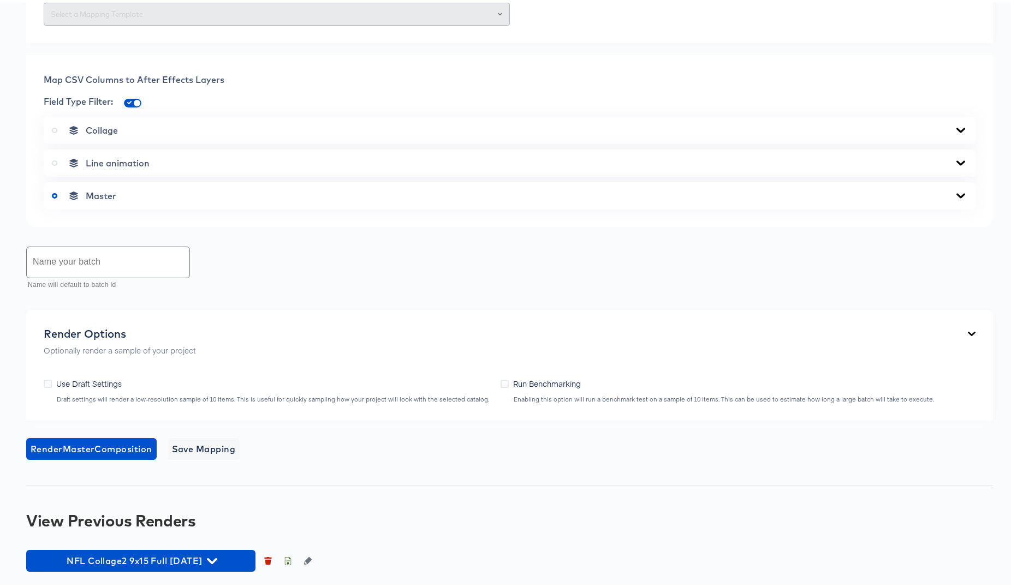
scroll to position [610, 0]
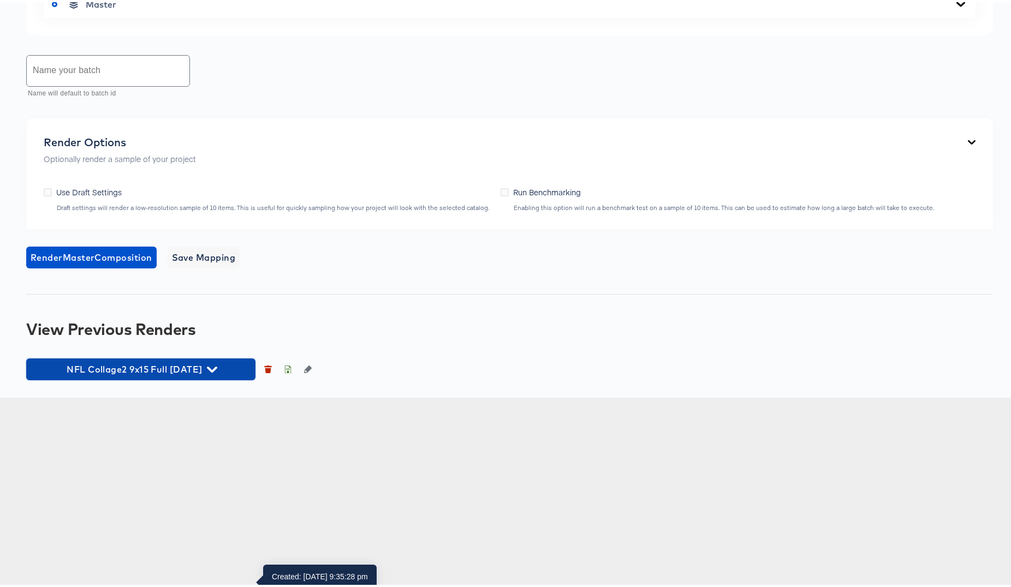
click at [217, 373] on icon "button" at bounding box center [212, 367] width 10 height 10
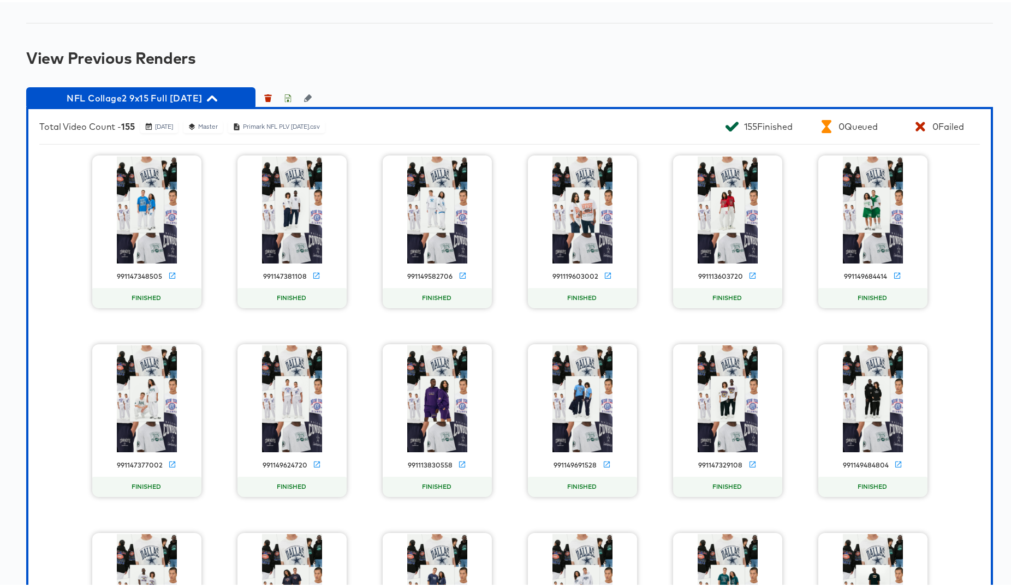
scroll to position [862, 0]
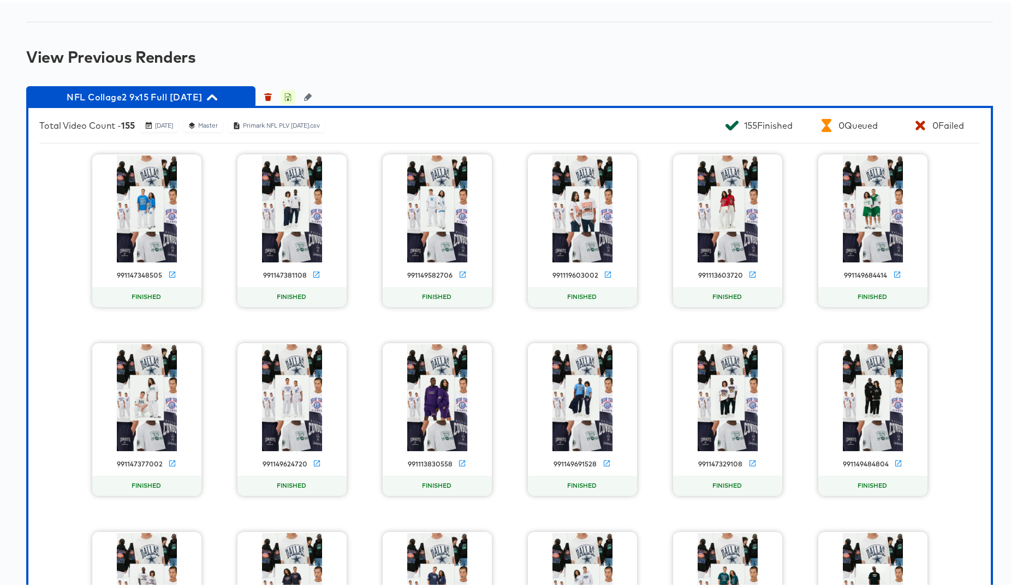
click at [288, 99] on icon "button" at bounding box center [288, 96] width 4 height 5
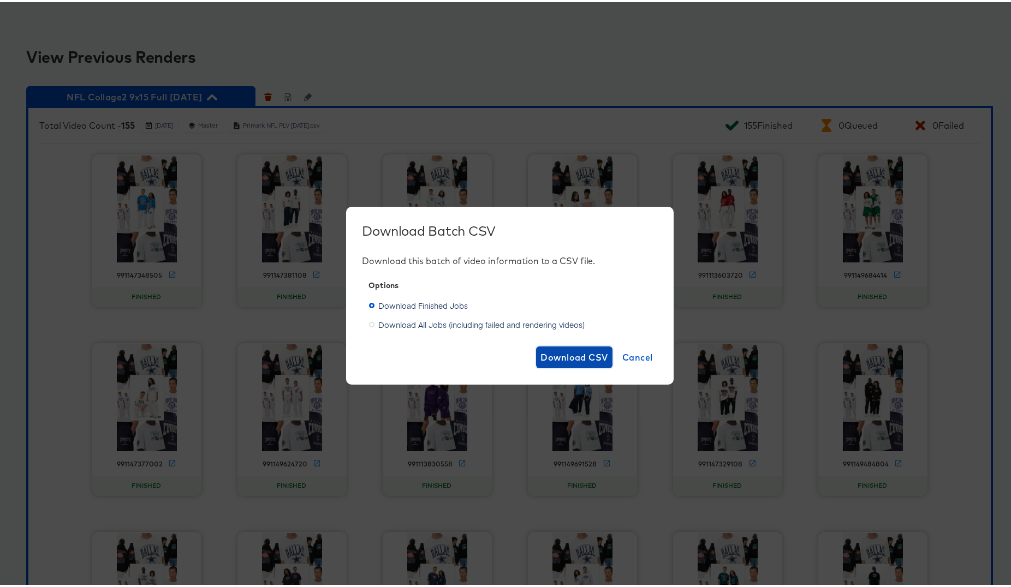
click at [562, 359] on span "Download CSV" at bounding box center [574, 355] width 68 height 15
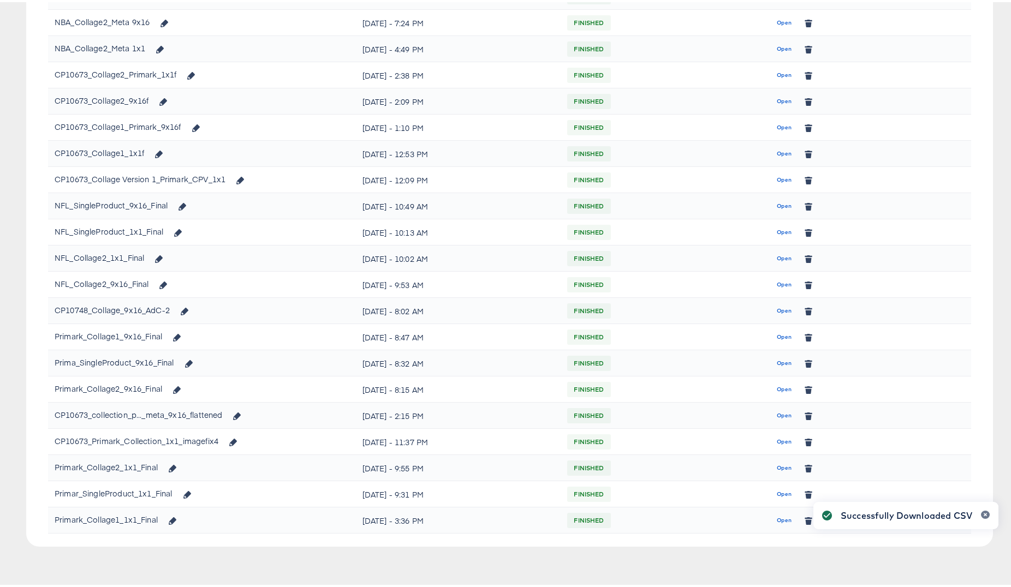
scroll to position [317, 0]
click at [778, 202] on span "Open" at bounding box center [784, 204] width 15 height 10
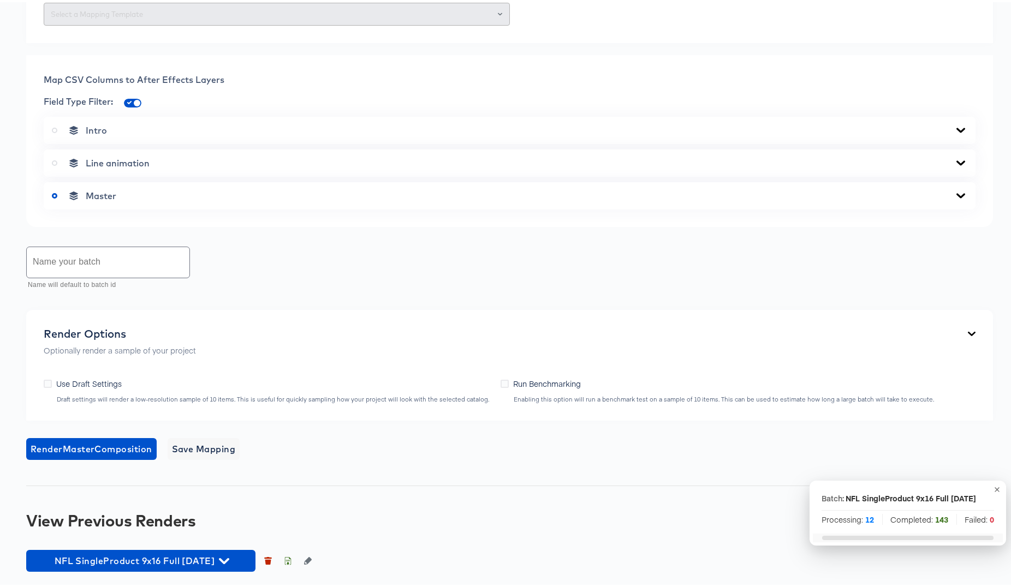
scroll to position [610, 0]
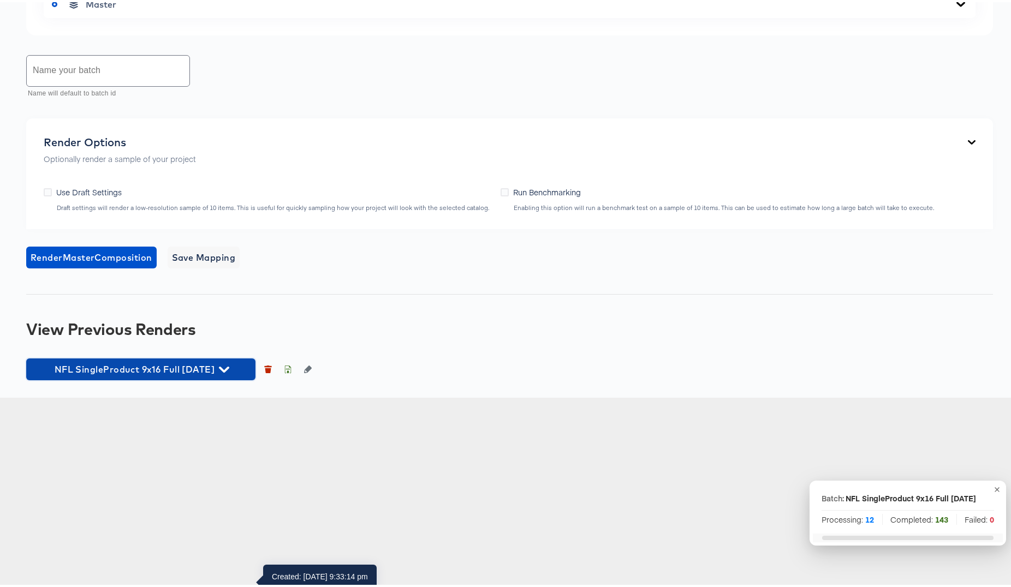
click at [229, 371] on icon "button" at bounding box center [224, 368] width 10 height 6
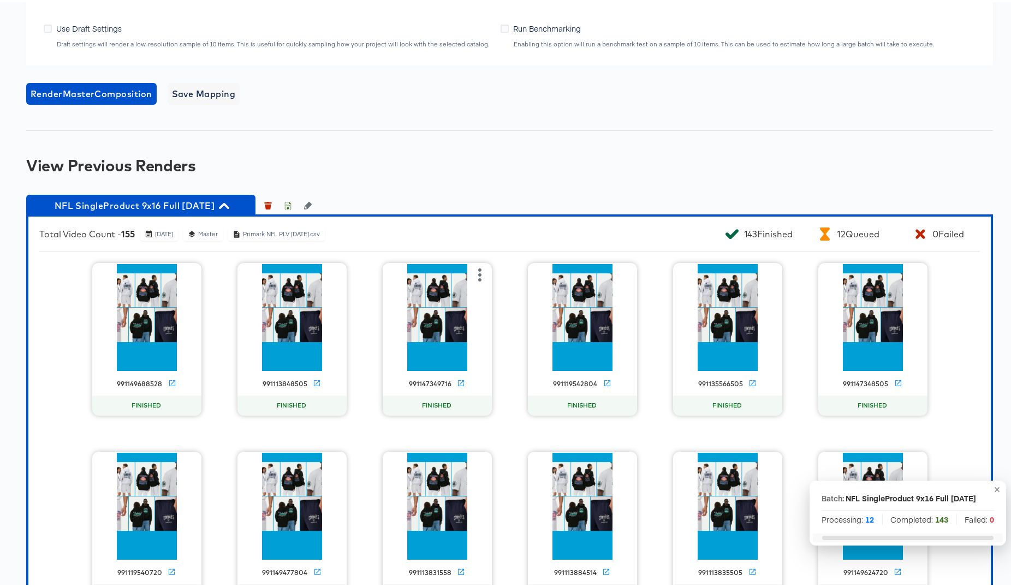
scroll to position [927, 0]
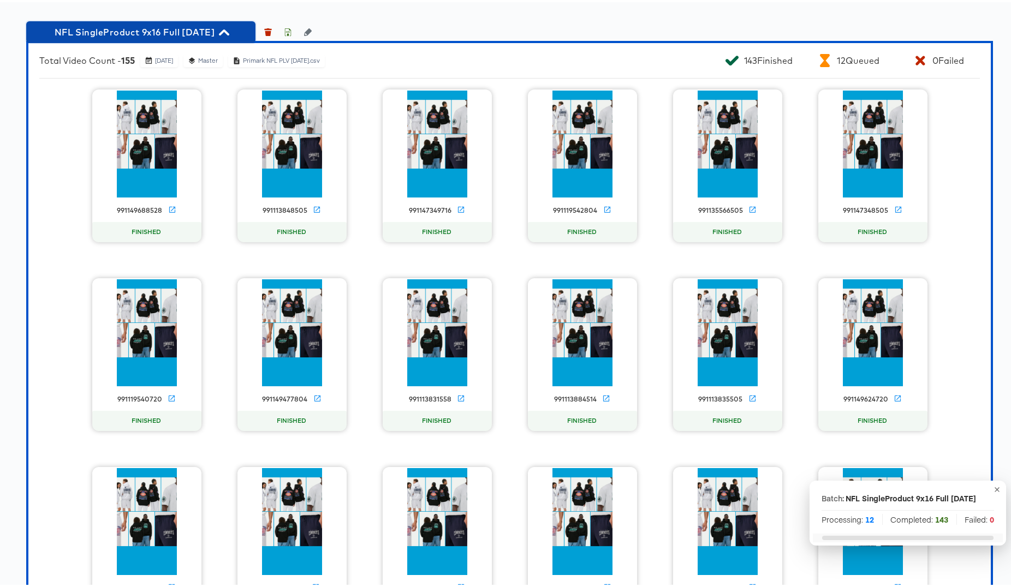
click at [229, 33] on icon "button" at bounding box center [224, 30] width 10 height 6
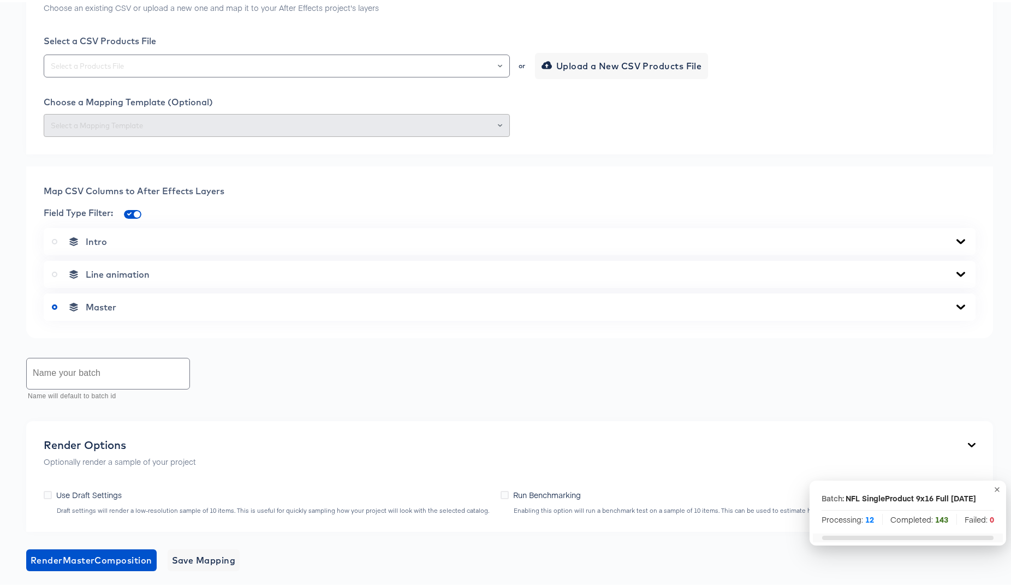
scroll to position [0, 0]
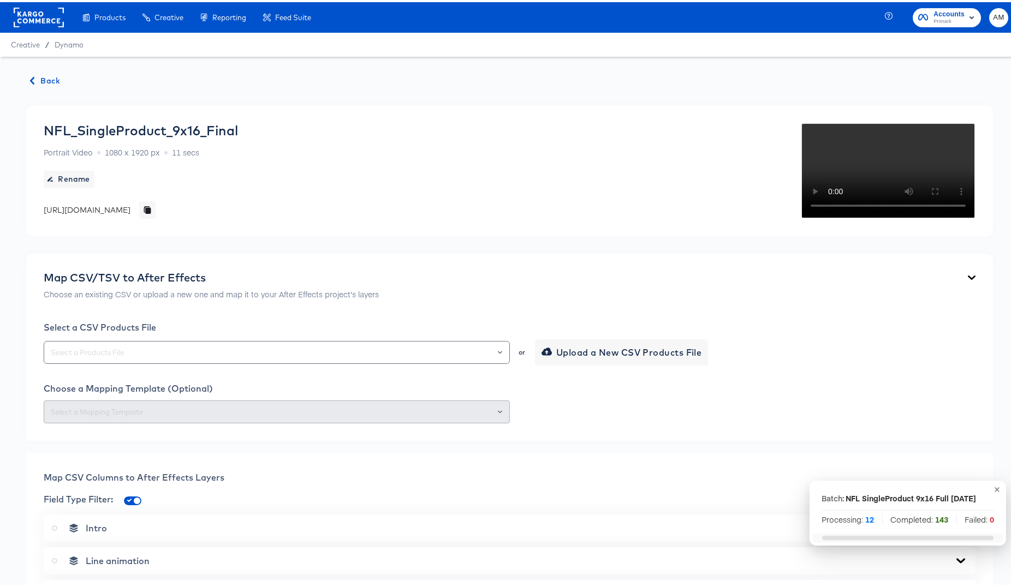
click at [48, 79] on span "Back" at bounding box center [45, 79] width 29 height 14
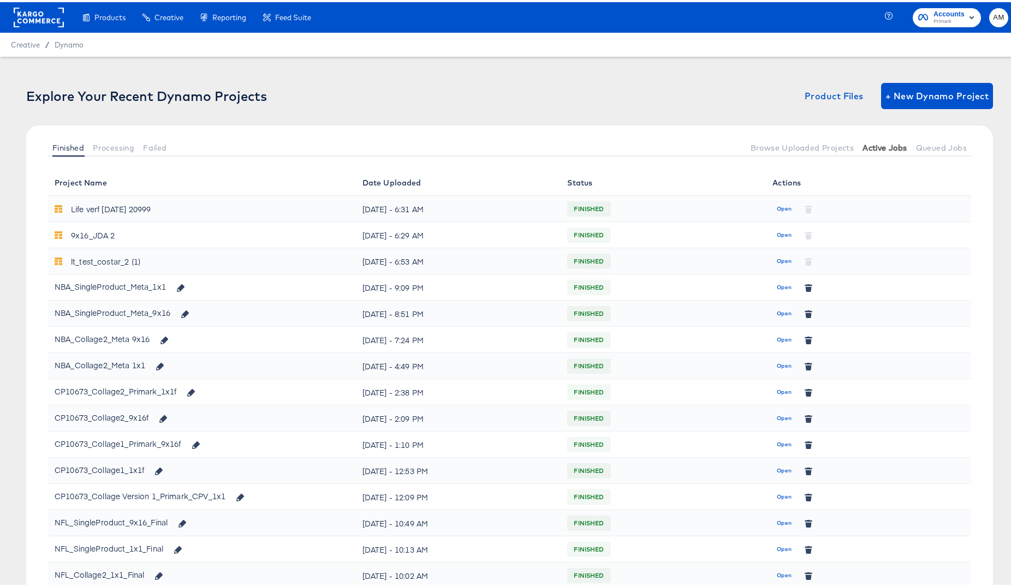
click at [875, 145] on span "Active Jobs" at bounding box center [884, 145] width 44 height 9
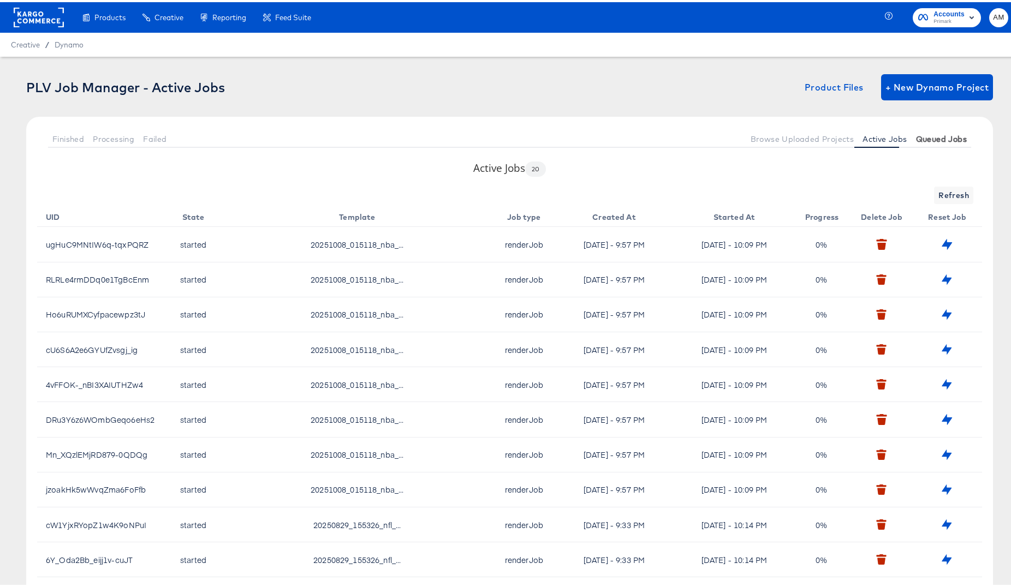
click at [933, 139] on span "Queued Jobs" at bounding box center [941, 137] width 51 height 9
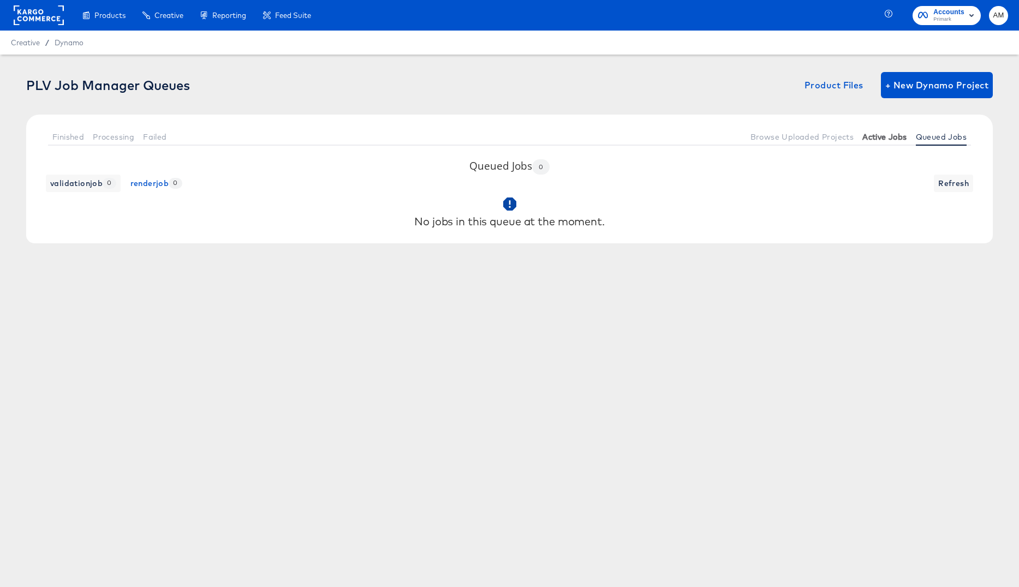
click at [883, 138] on span "Active Jobs" at bounding box center [884, 137] width 44 height 9
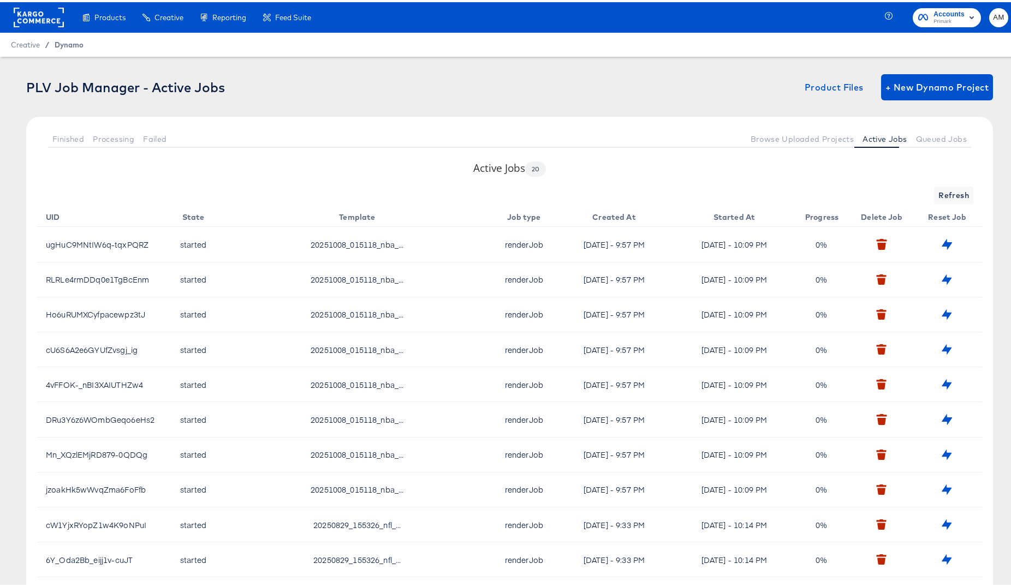
click at [57, 41] on span "Dynamo" at bounding box center [69, 42] width 29 height 9
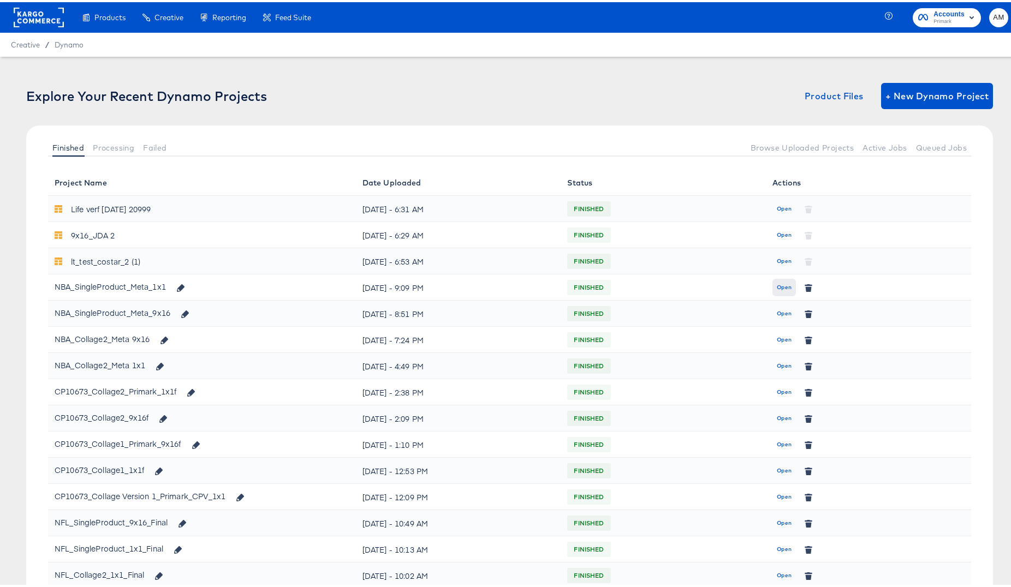
click at [777, 285] on span "Open" at bounding box center [784, 286] width 15 height 10
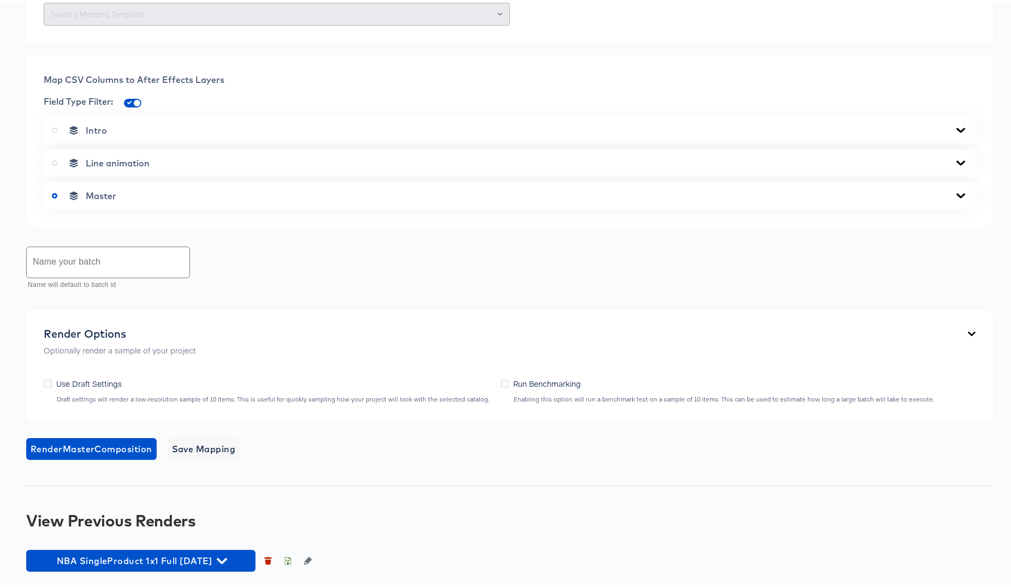
scroll to position [469, 0]
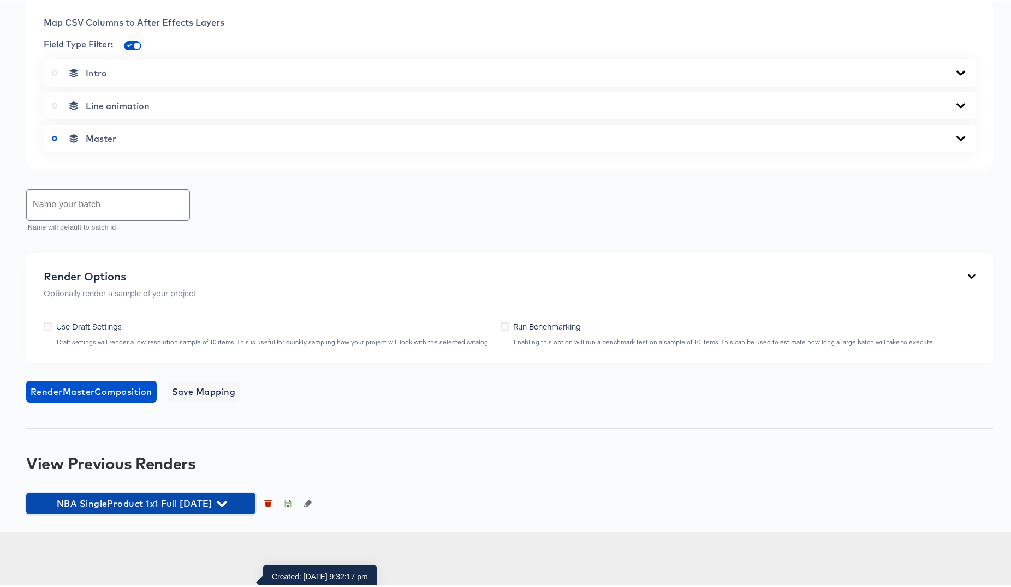
click at [227, 505] on icon "button" at bounding box center [222, 502] width 10 height 6
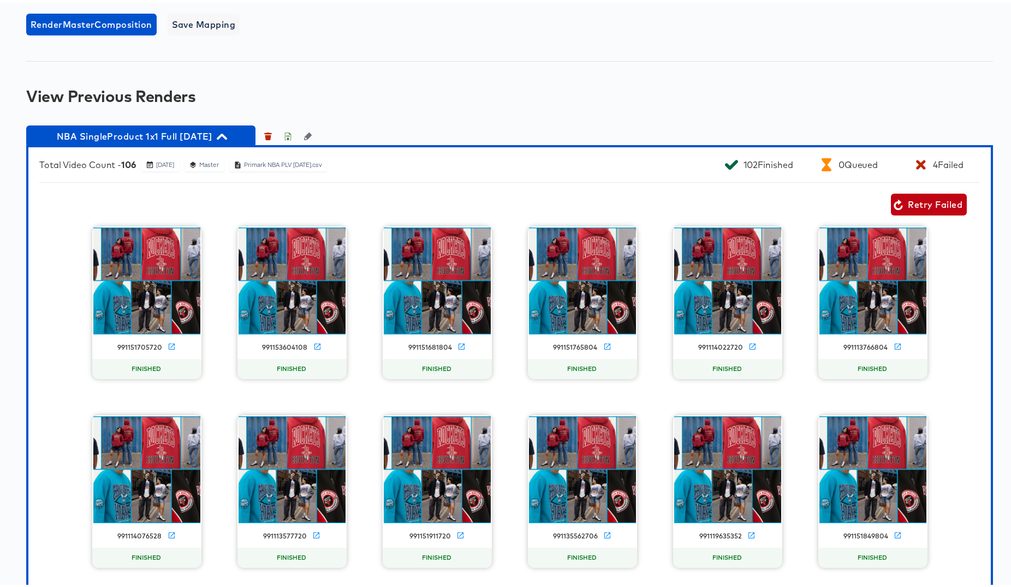
scroll to position [822, 0]
click at [288, 139] on icon "button" at bounding box center [288, 135] width 8 height 8
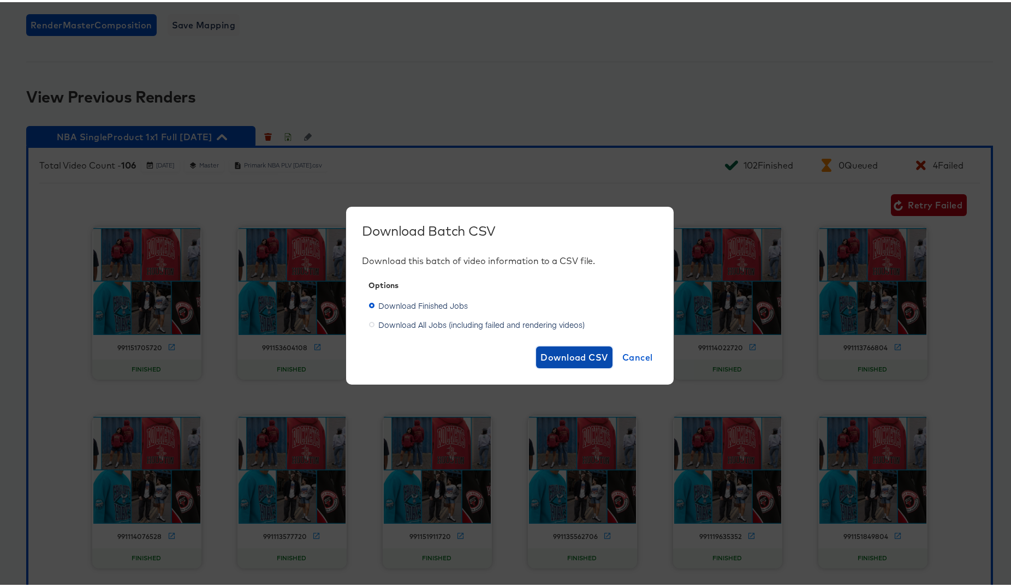
click at [574, 358] on span "Download CSV" at bounding box center [574, 355] width 68 height 15
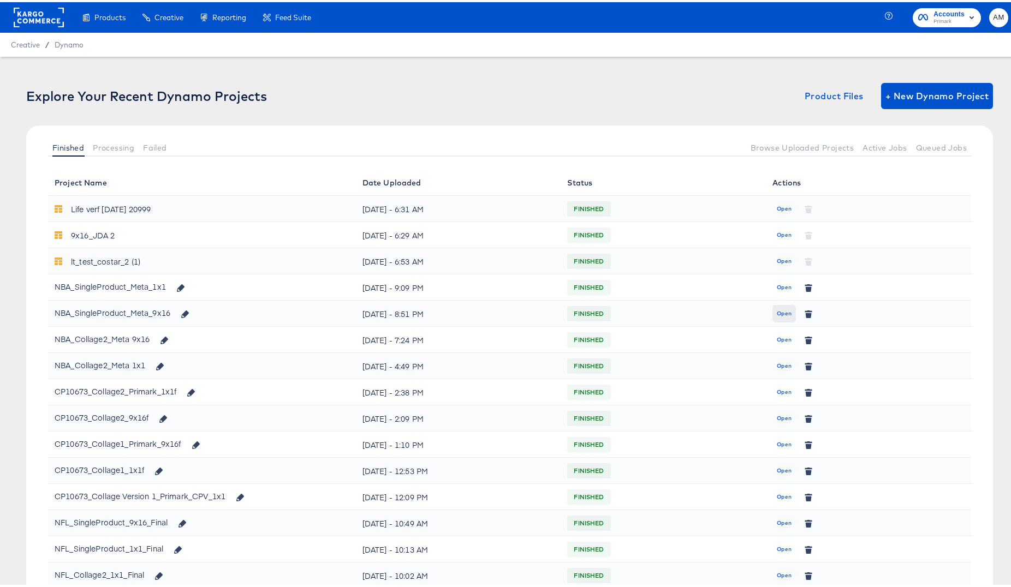
click at [777, 312] on span "Open" at bounding box center [784, 312] width 15 height 10
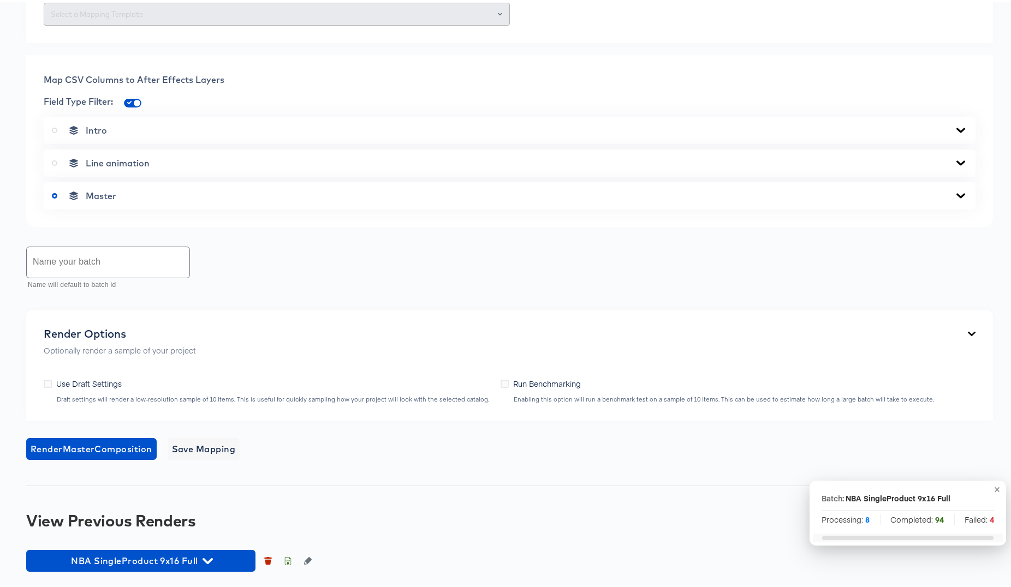
scroll to position [610, 0]
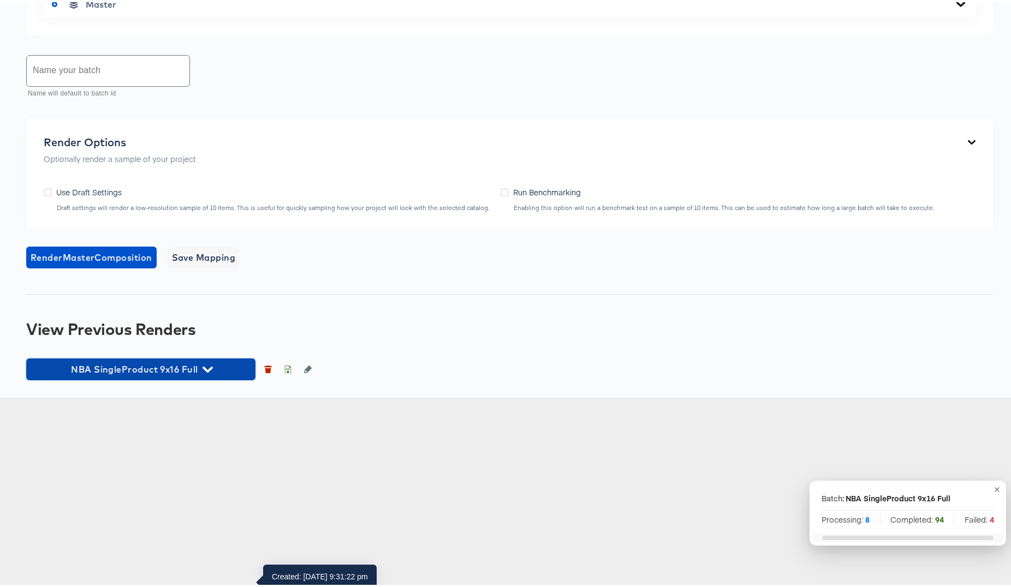
click at [204, 373] on icon "button" at bounding box center [207, 367] width 10 height 10
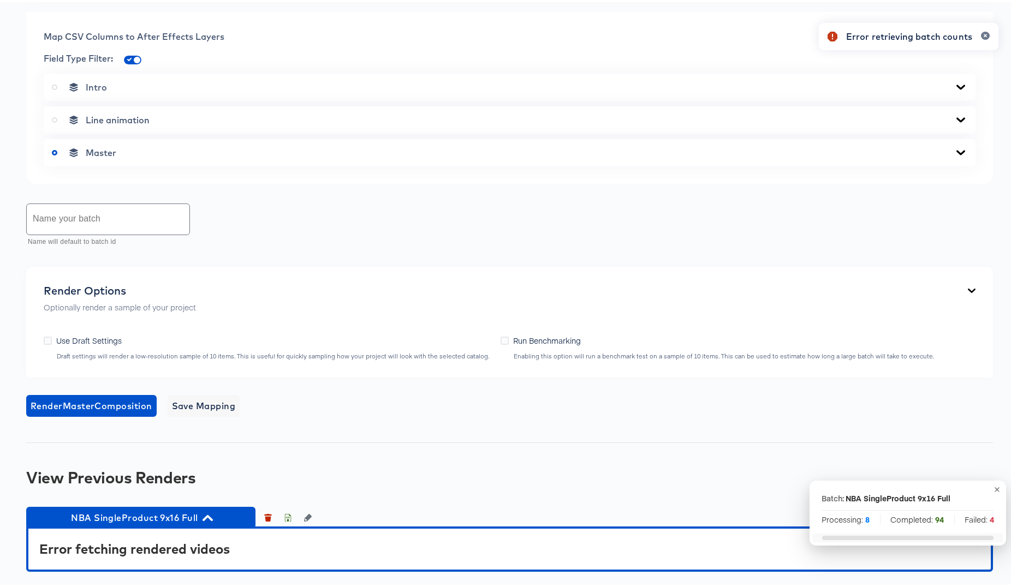
scroll to position [653, 0]
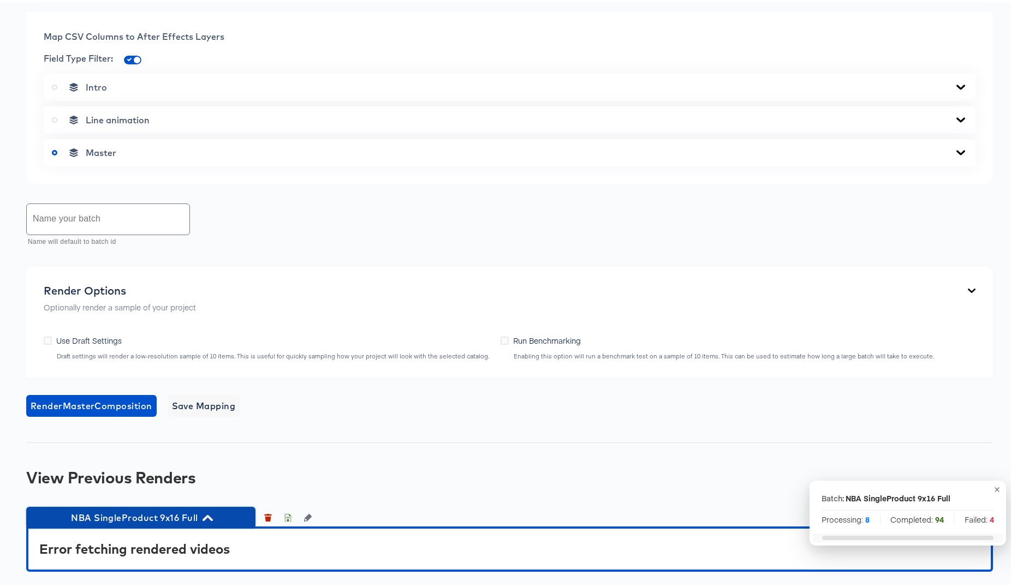
click at [208, 516] on icon "button" at bounding box center [207, 516] width 10 height 6
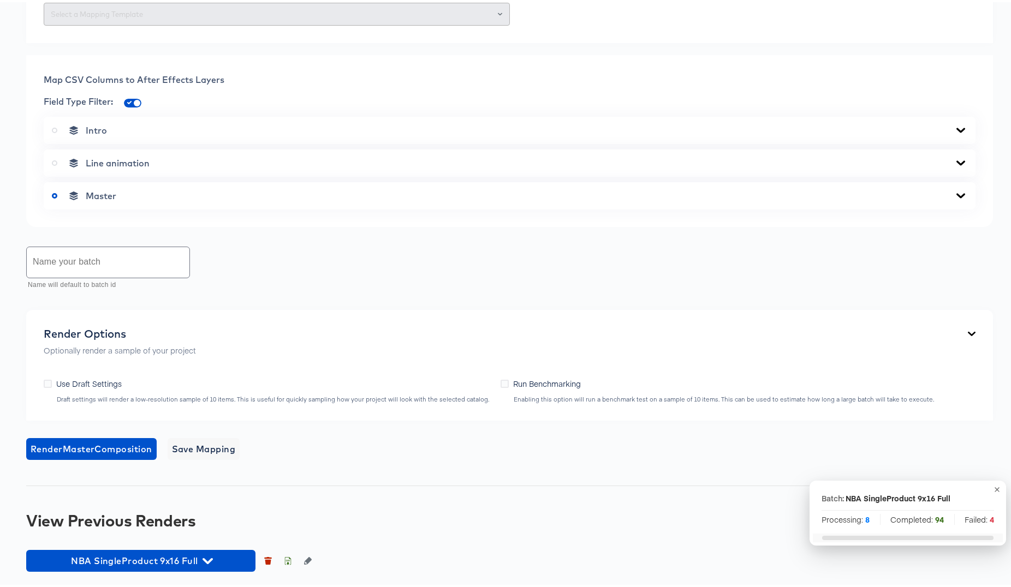
scroll to position [610, 0]
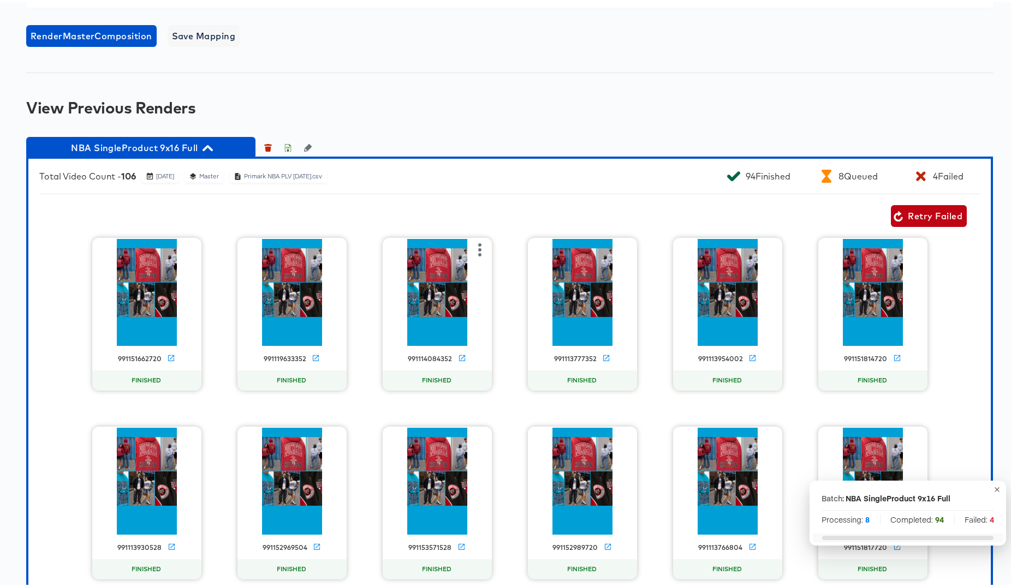
scroll to position [818, 0]
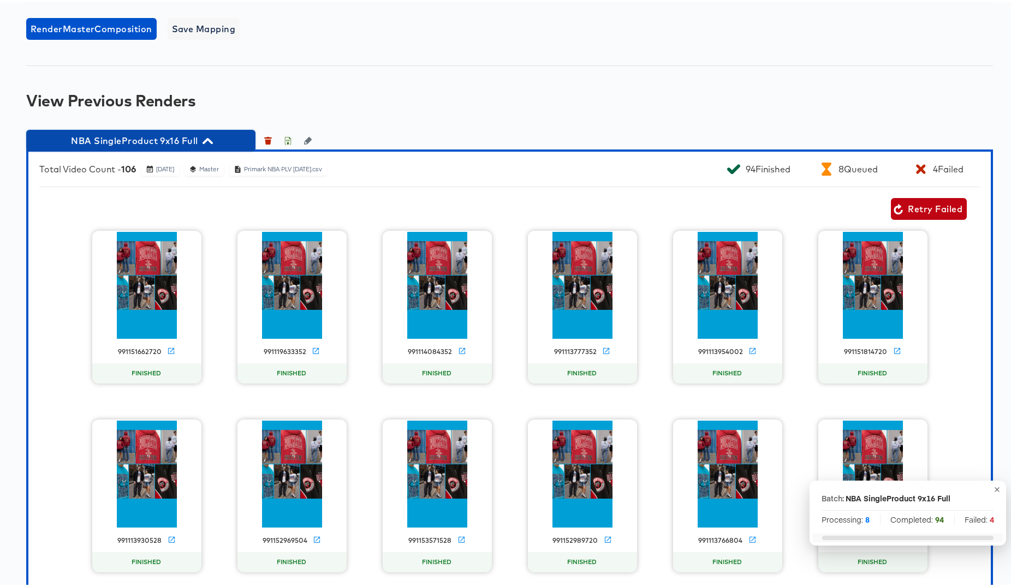
click at [208, 142] on icon "button" at bounding box center [207, 139] width 10 height 6
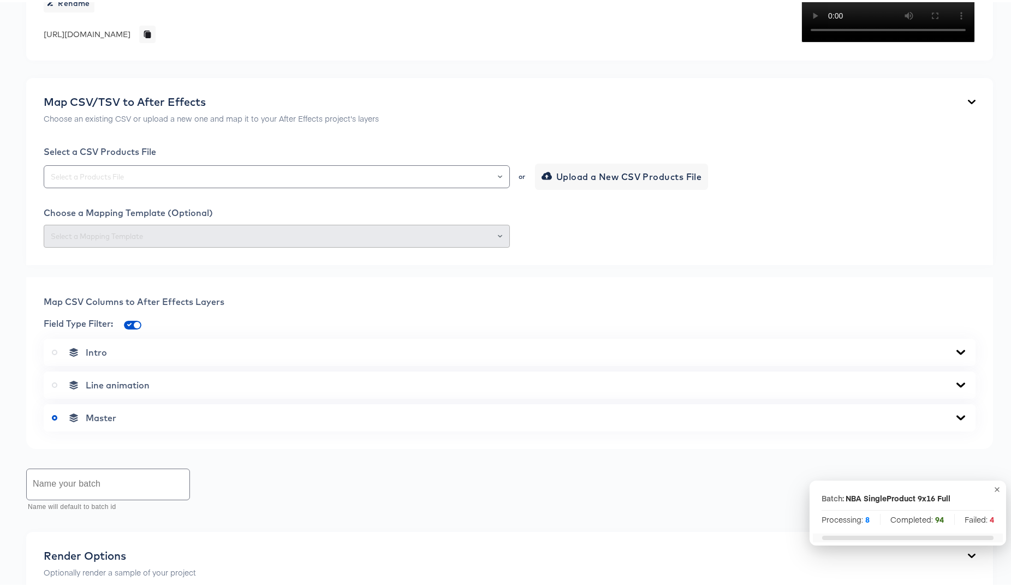
scroll to position [0, 0]
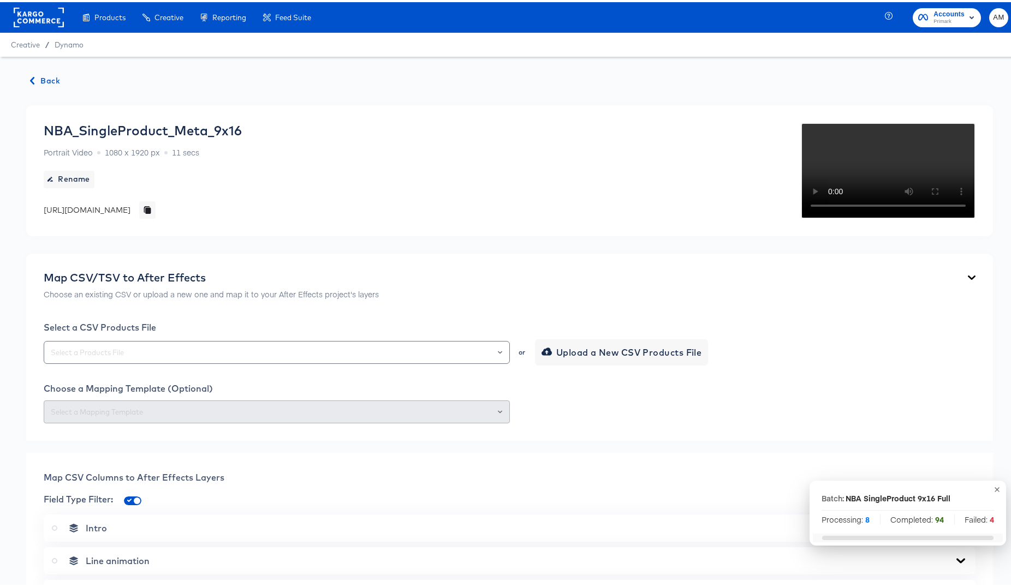
click at [44, 82] on span "Back" at bounding box center [45, 79] width 29 height 14
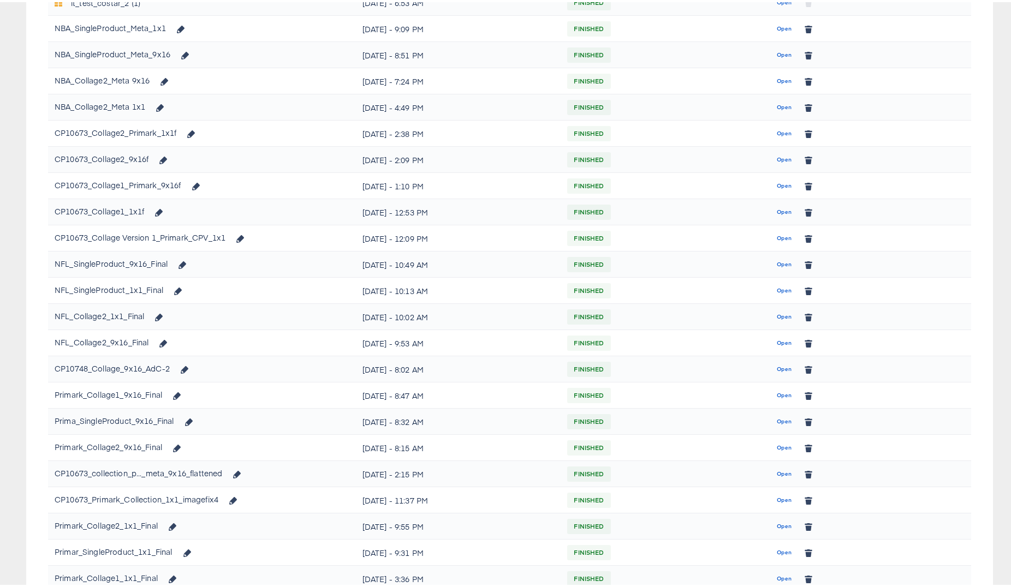
scroll to position [317, 0]
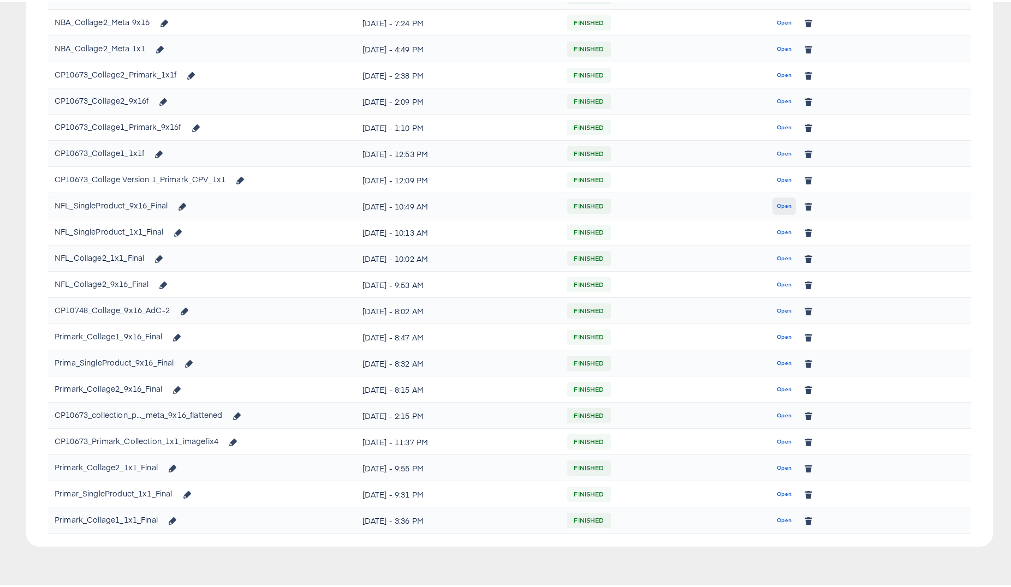
click at [777, 204] on span "Open" at bounding box center [784, 204] width 15 height 10
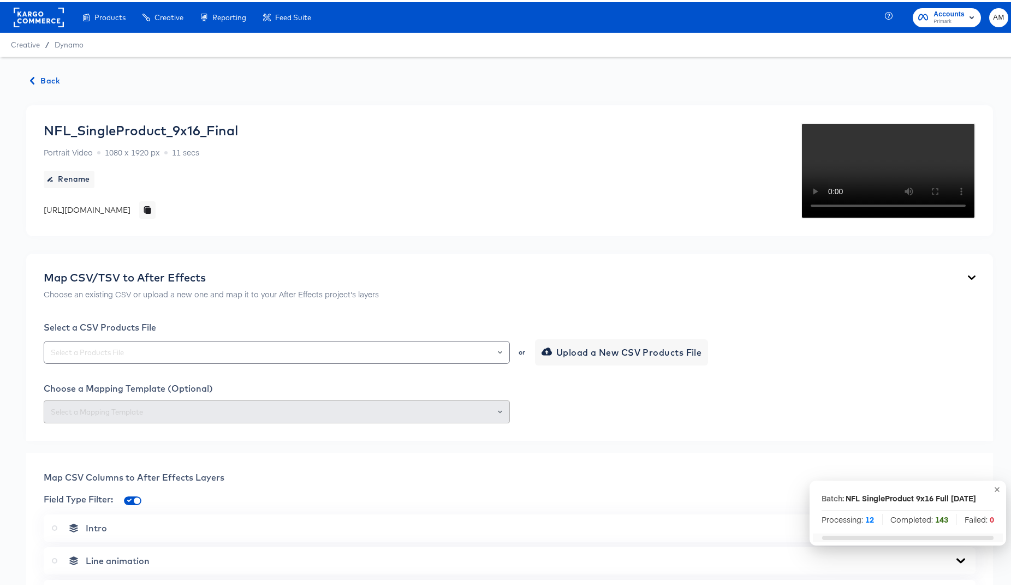
click at [39, 75] on span "Back" at bounding box center [45, 79] width 29 height 14
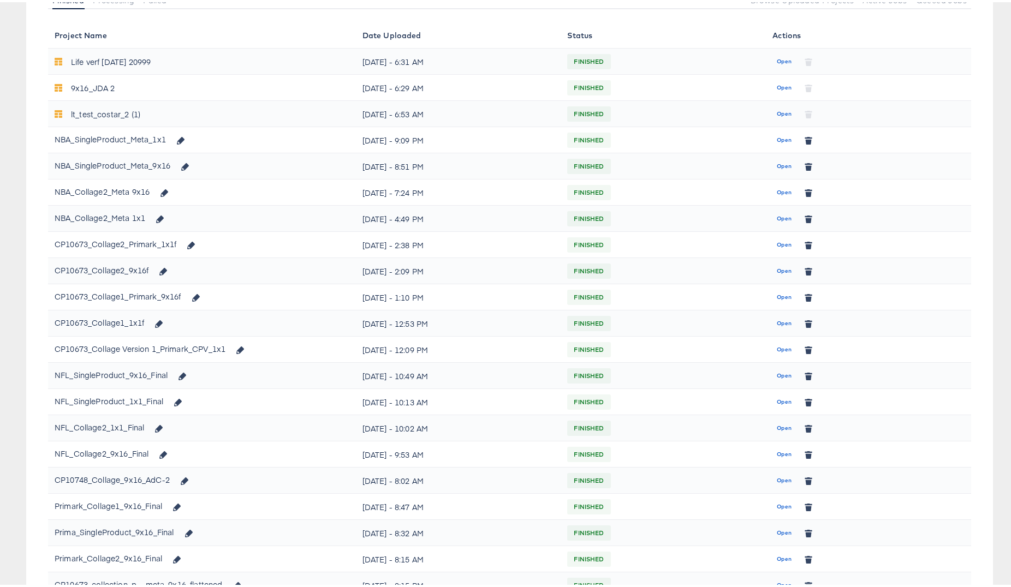
scroll to position [145, 0]
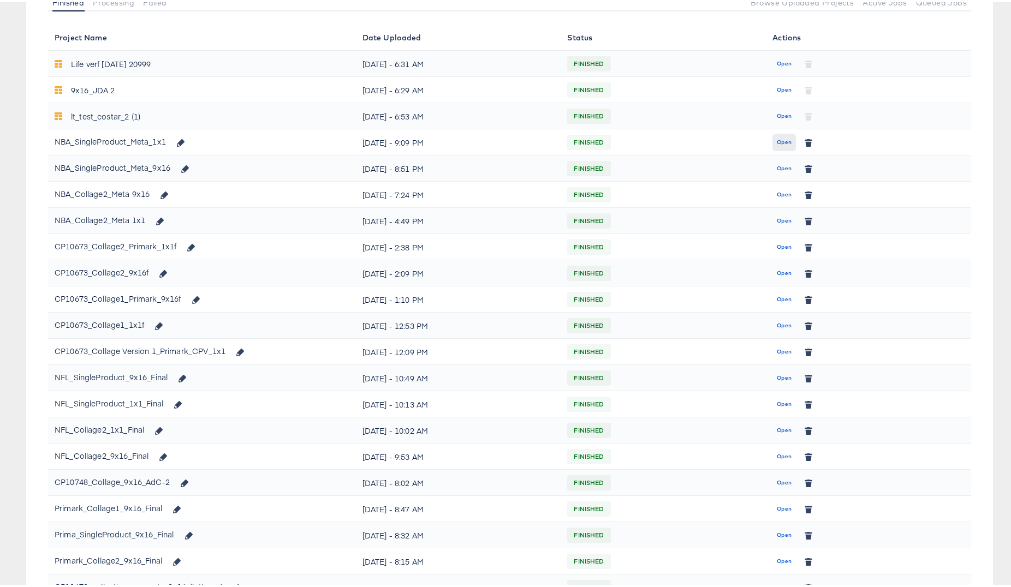
click at [778, 137] on span "Open" at bounding box center [784, 140] width 15 height 10
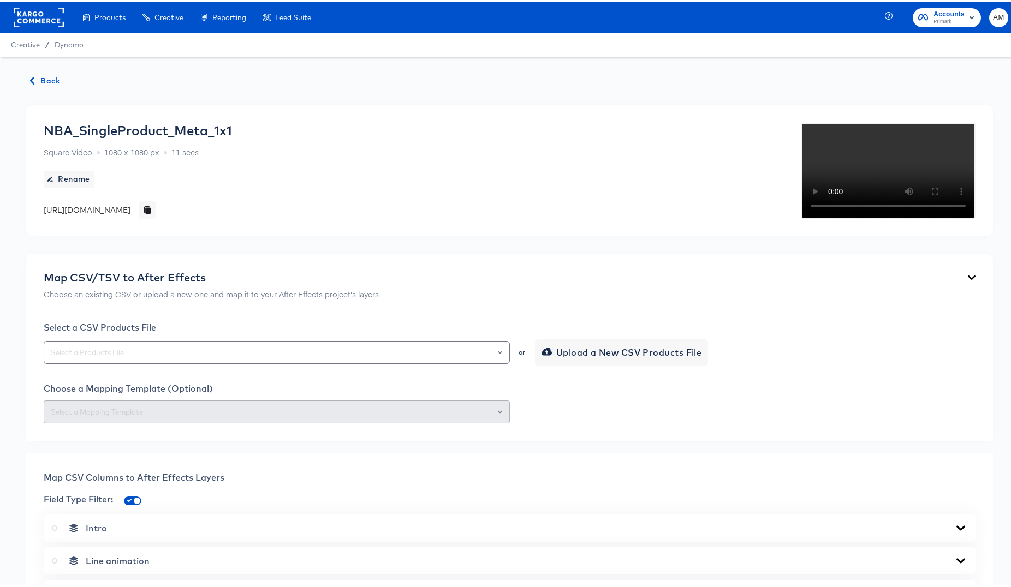
click at [43, 79] on span "Back" at bounding box center [45, 79] width 29 height 14
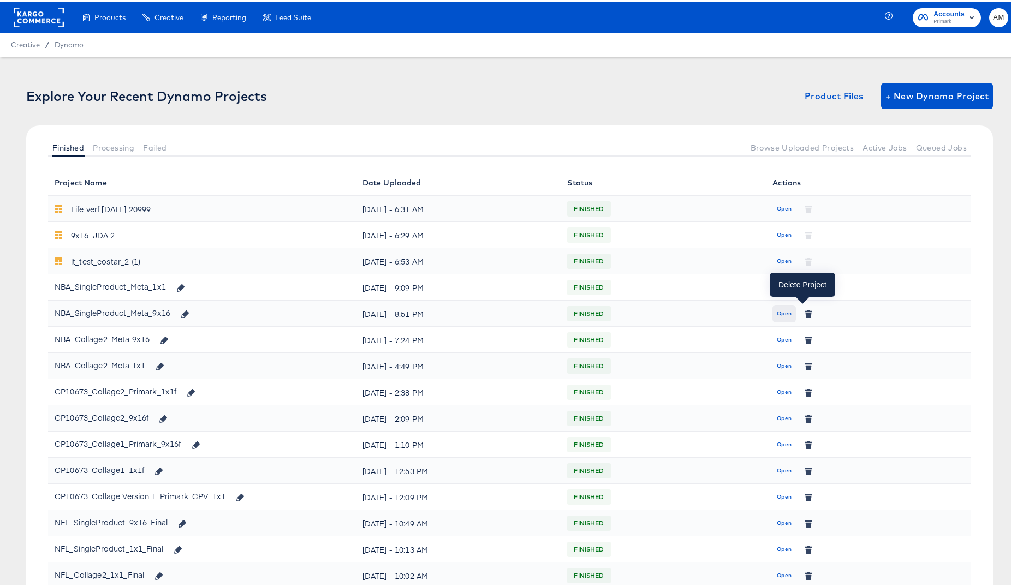
click at [777, 312] on span "Open" at bounding box center [784, 312] width 15 height 10
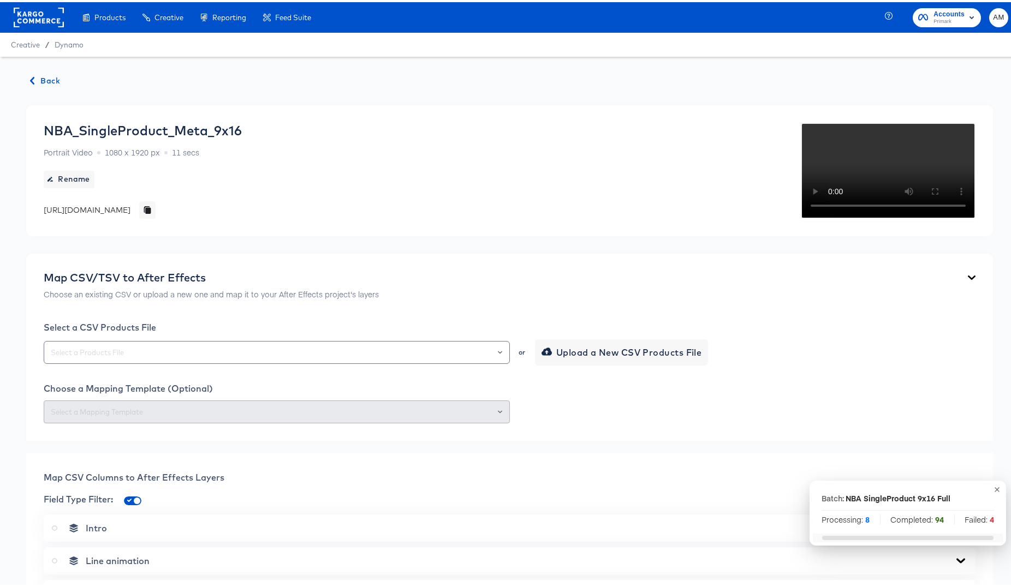
click at [46, 79] on span "Back" at bounding box center [45, 79] width 29 height 14
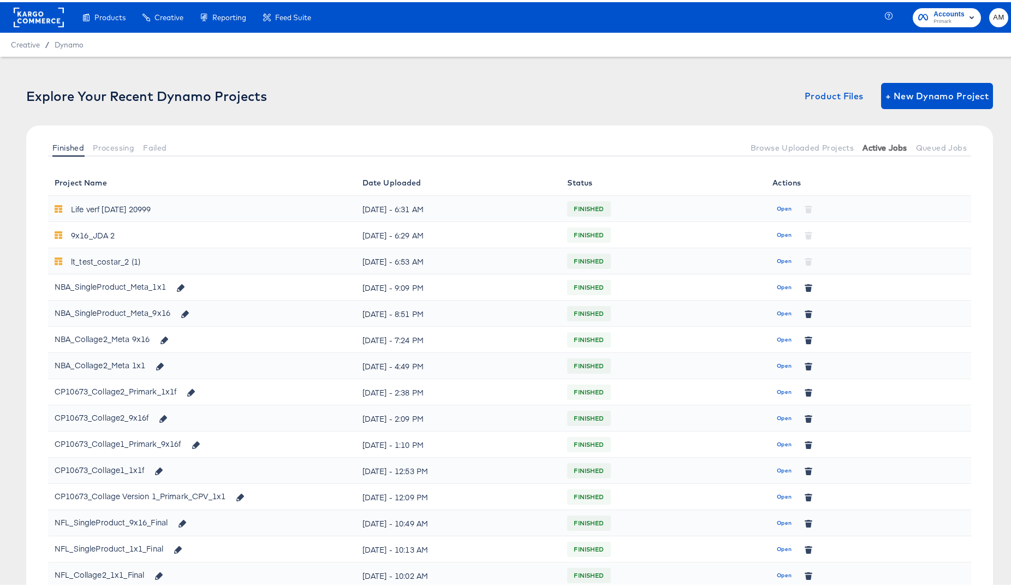
click at [860, 150] on button "Active Jobs" at bounding box center [884, 145] width 53 height 18
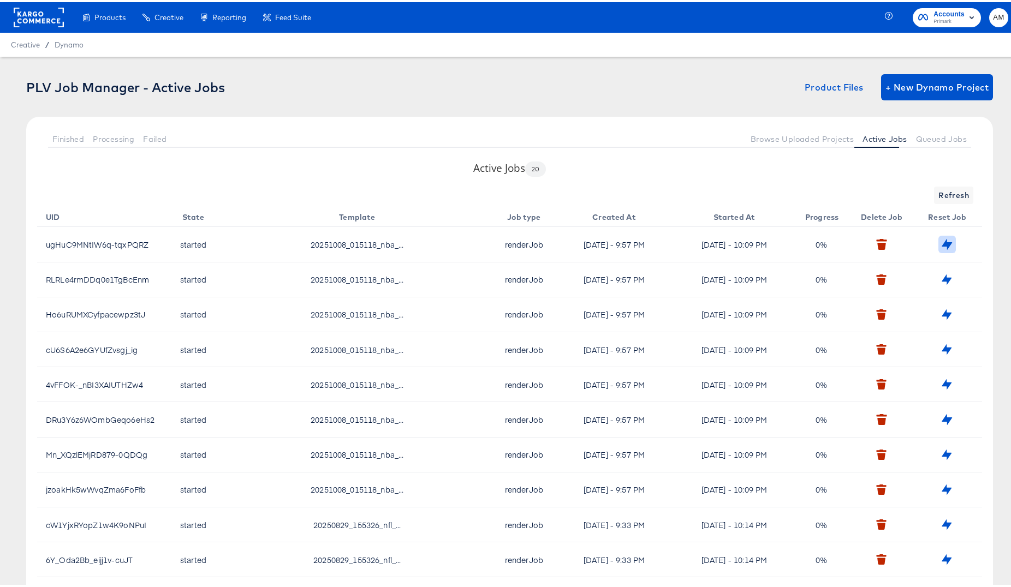
click at [942, 243] on icon "button" at bounding box center [947, 242] width 10 height 10
click at [942, 279] on icon "button" at bounding box center [947, 277] width 10 height 10
click at [926, 139] on span "Queued Jobs" at bounding box center [941, 137] width 51 height 9
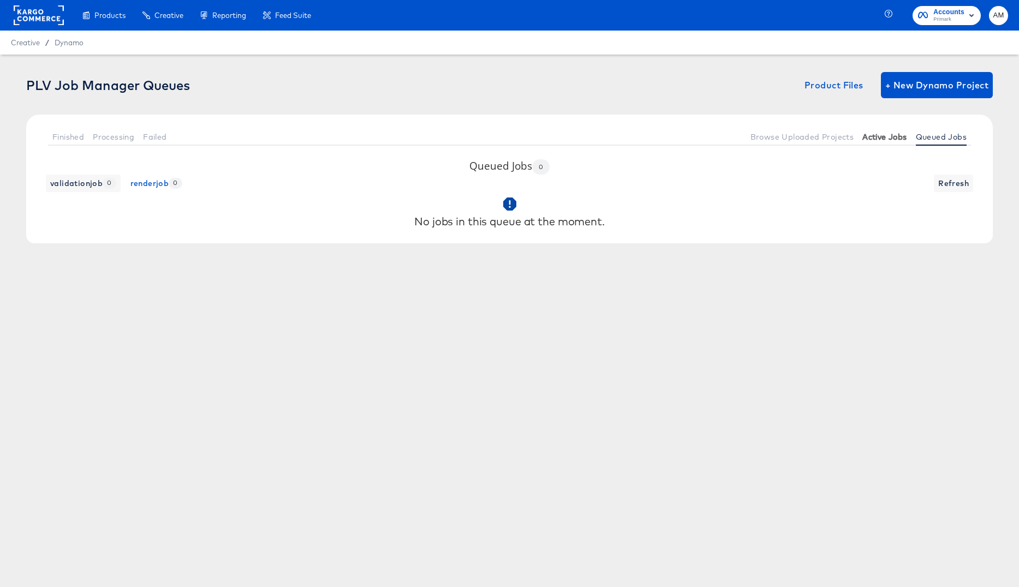
click at [873, 138] on span "Active Jobs" at bounding box center [884, 137] width 44 height 9
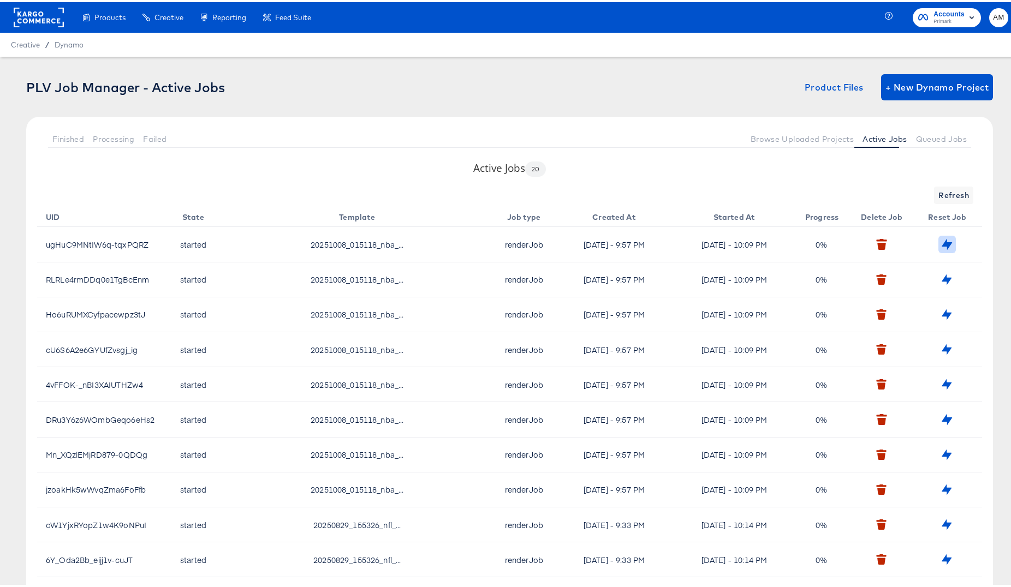
click at [942, 245] on icon "button" at bounding box center [947, 242] width 10 height 10
click at [938, 234] on button "button" at bounding box center [946, 242] width 17 height 17
click at [942, 243] on icon "button" at bounding box center [947, 242] width 10 height 10
click at [73, 45] on span "Dynamo" at bounding box center [69, 42] width 29 height 9
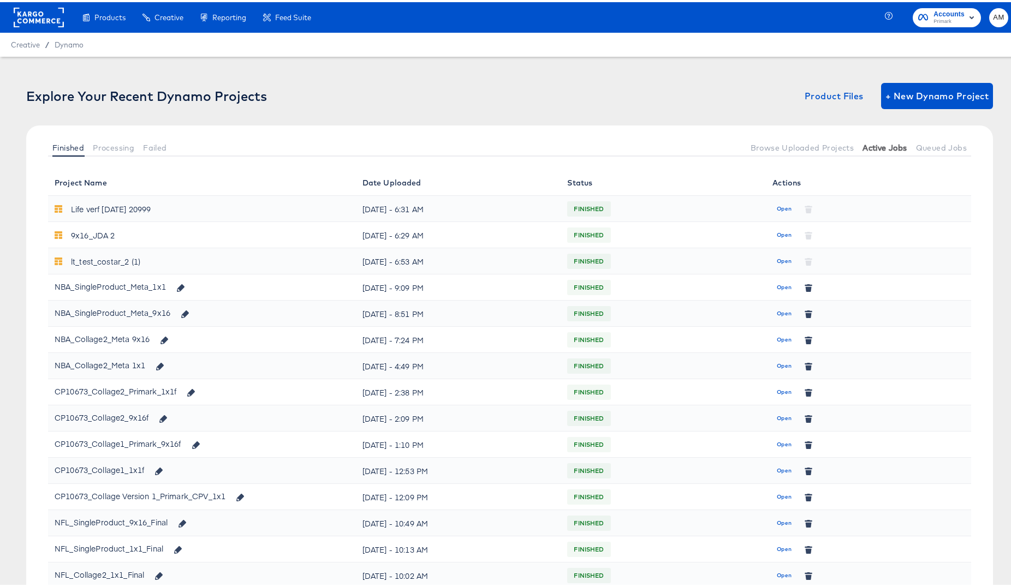
click at [878, 147] on span "Active Jobs" at bounding box center [884, 145] width 44 height 9
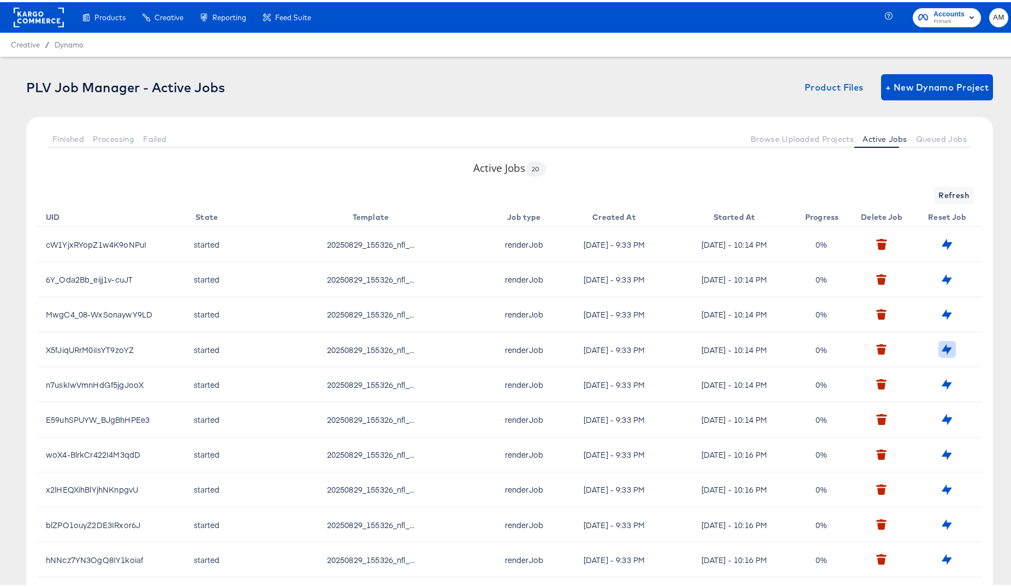
click at [942, 346] on icon "button" at bounding box center [947, 347] width 10 height 10
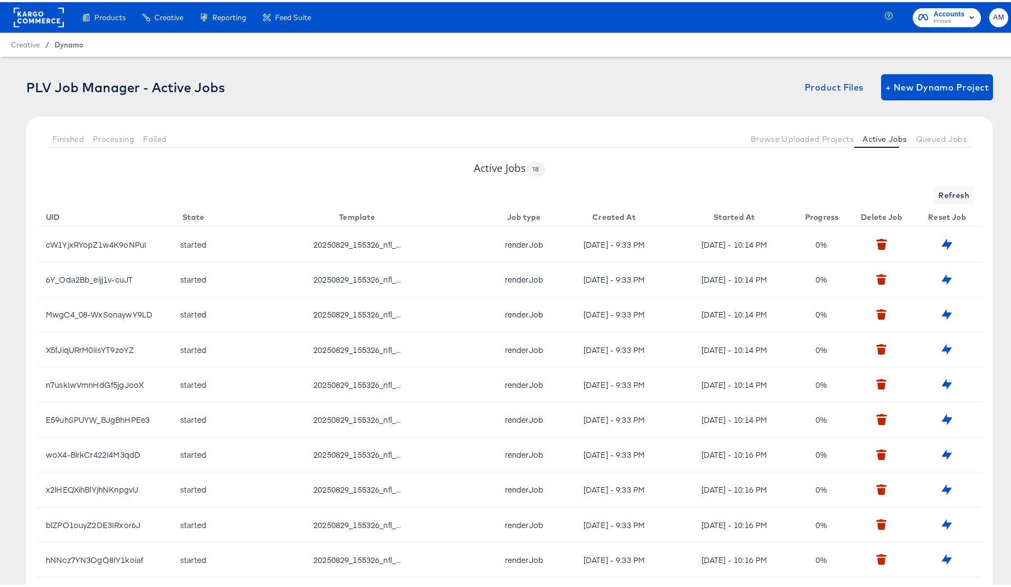
click at [62, 40] on span "Dynamo" at bounding box center [69, 42] width 29 height 9
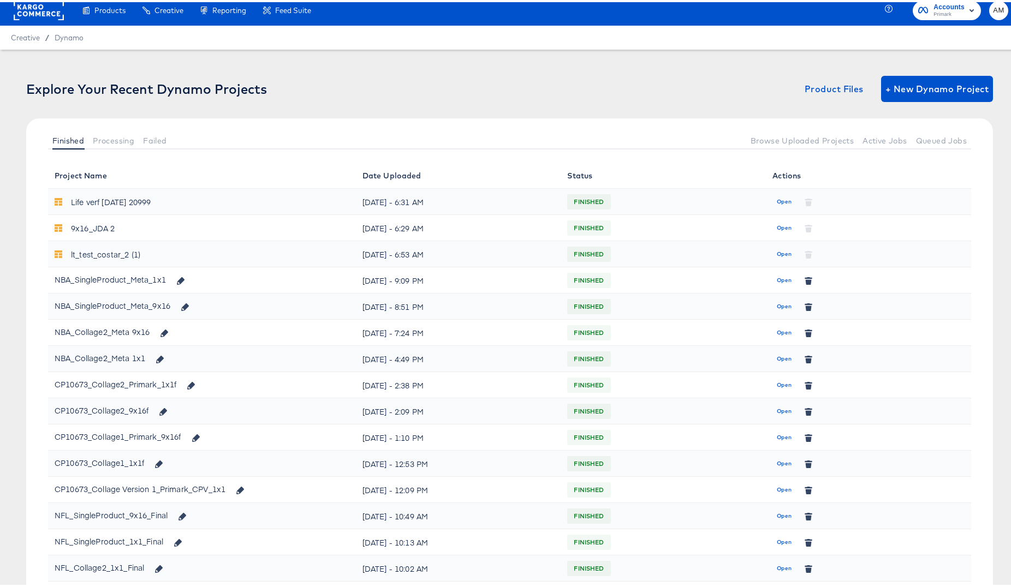
scroll to position [18, 0]
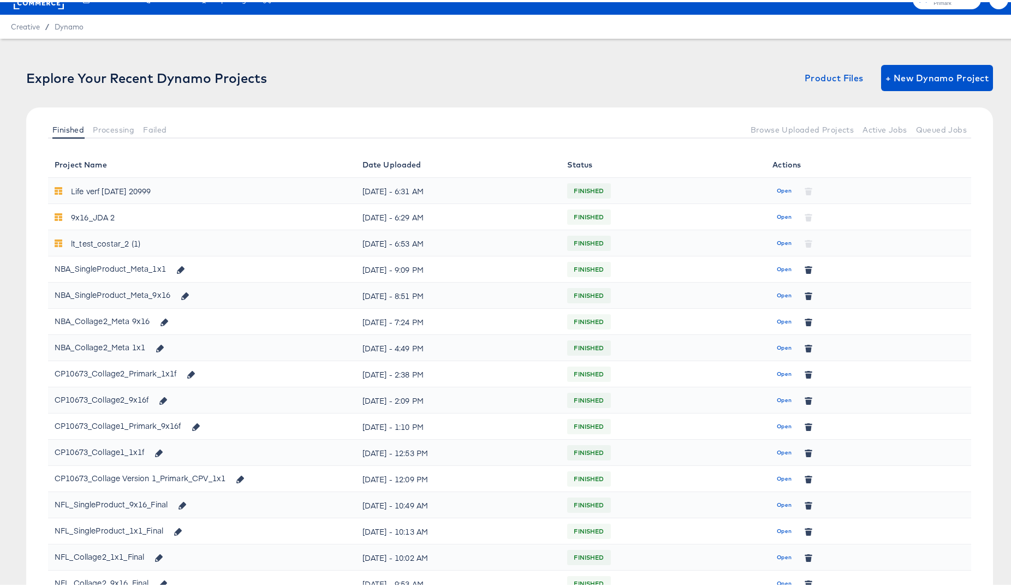
click at [777, 269] on span "Open" at bounding box center [784, 268] width 15 height 10
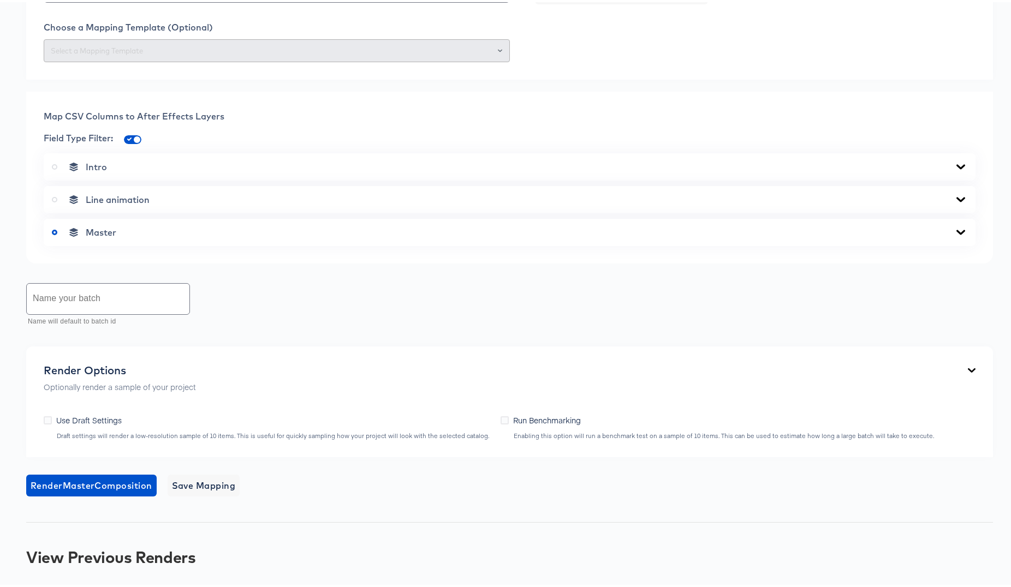
scroll to position [476, 0]
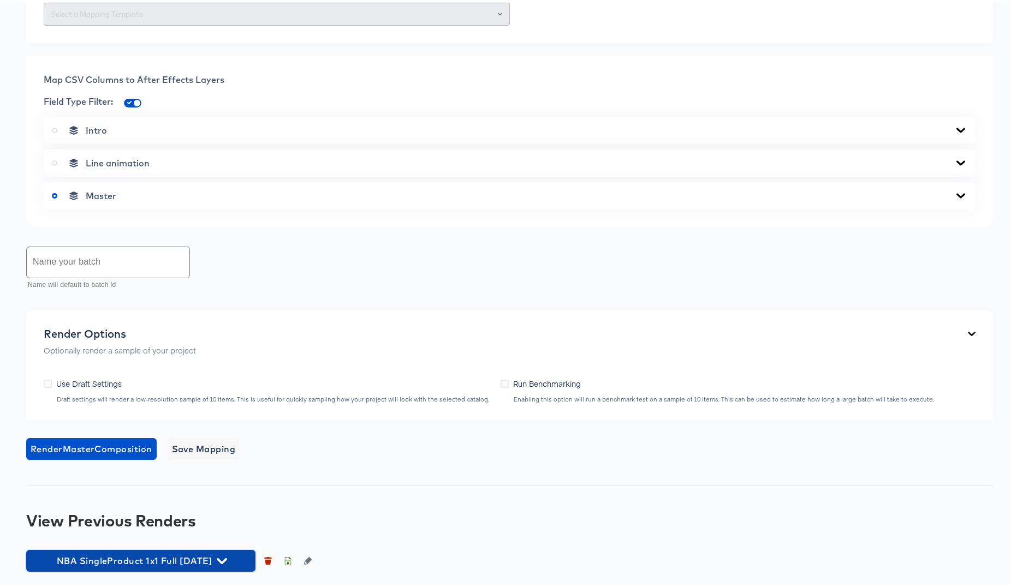
click at [227, 560] on icon "button" at bounding box center [222, 559] width 10 height 6
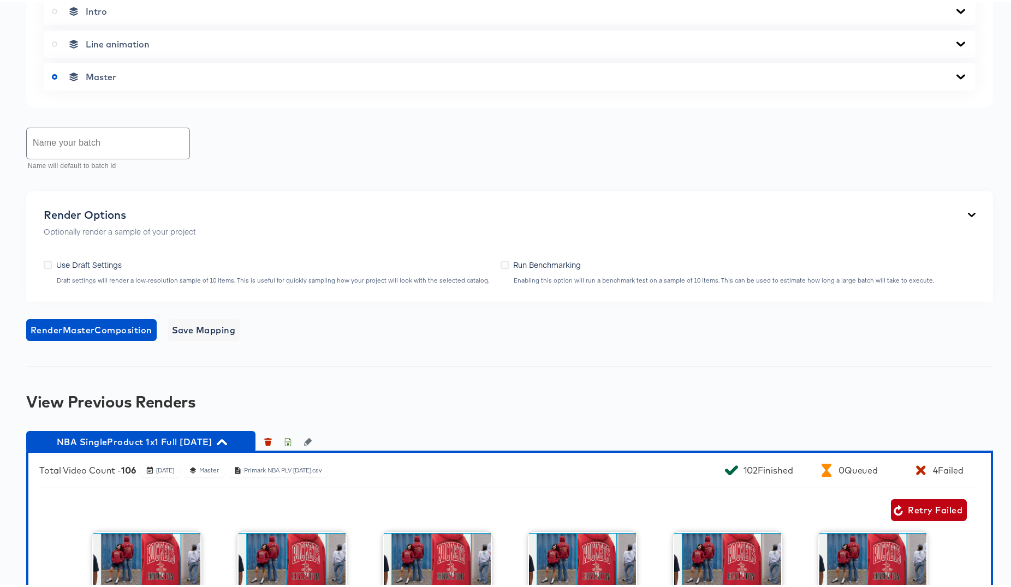
scroll to position [537, 0]
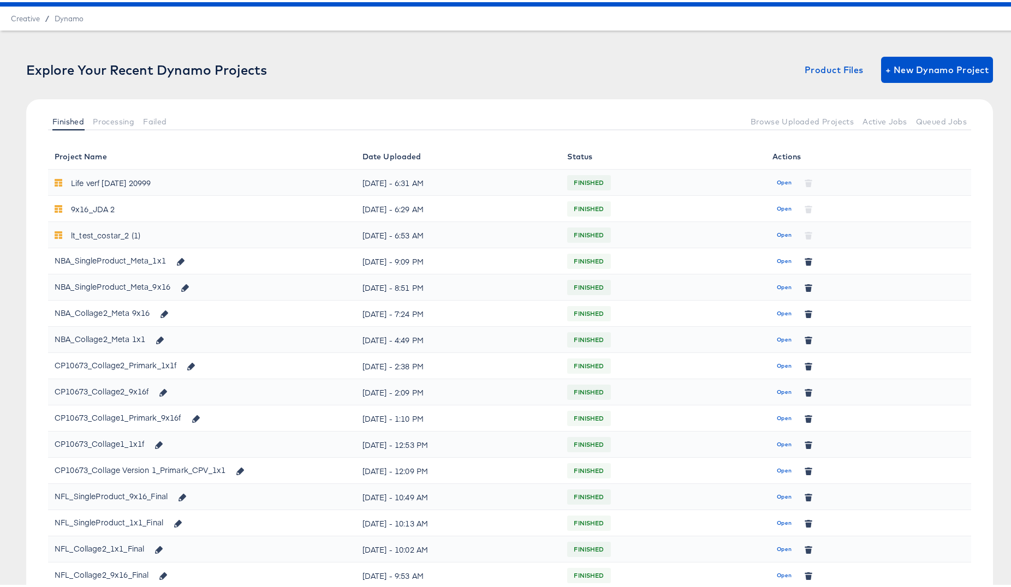
scroll to position [73, 0]
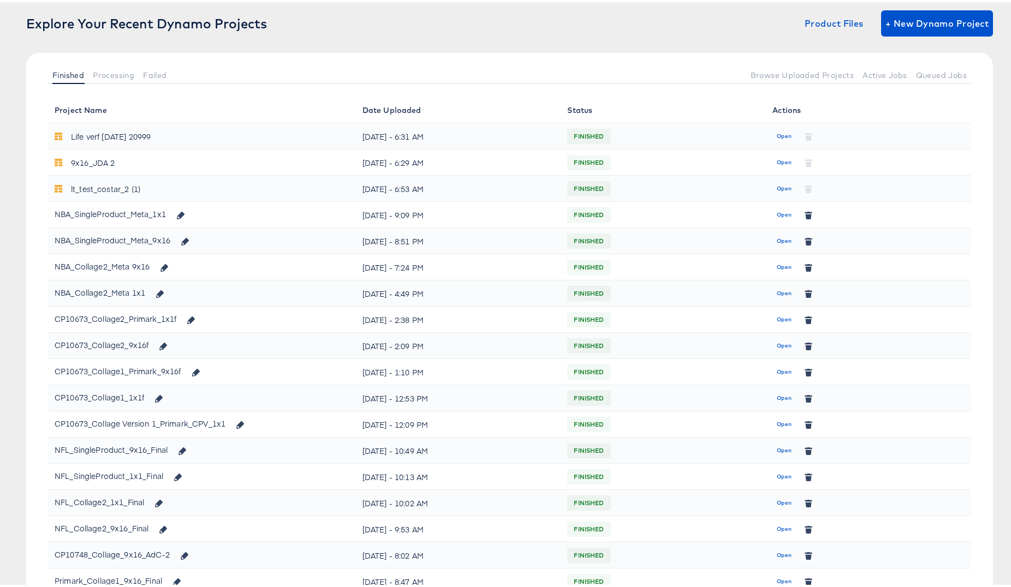
click at [777, 237] on span "Open" at bounding box center [784, 239] width 15 height 10
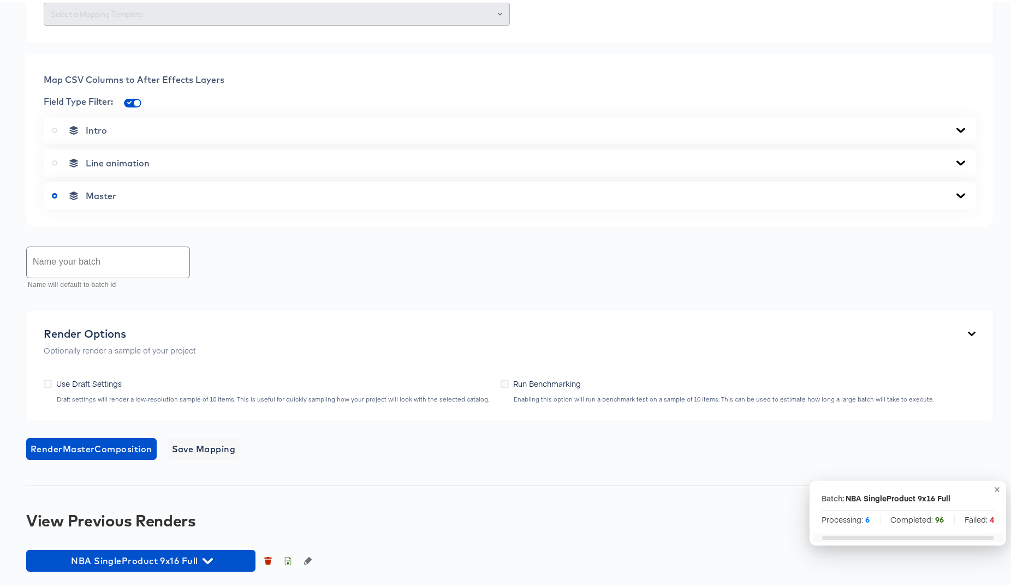
scroll to position [610, 0]
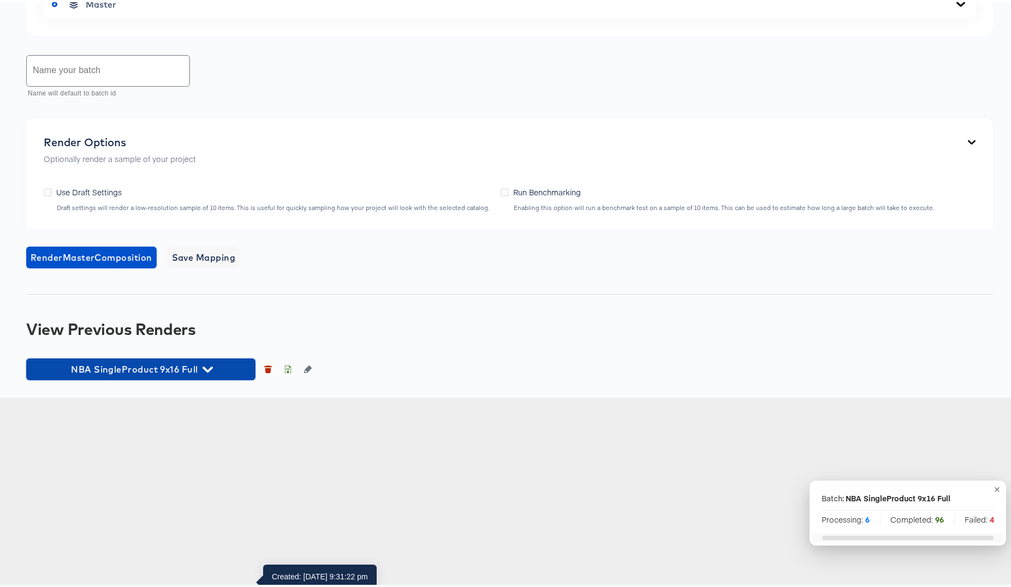
click at [206, 371] on icon "button" at bounding box center [207, 368] width 10 height 6
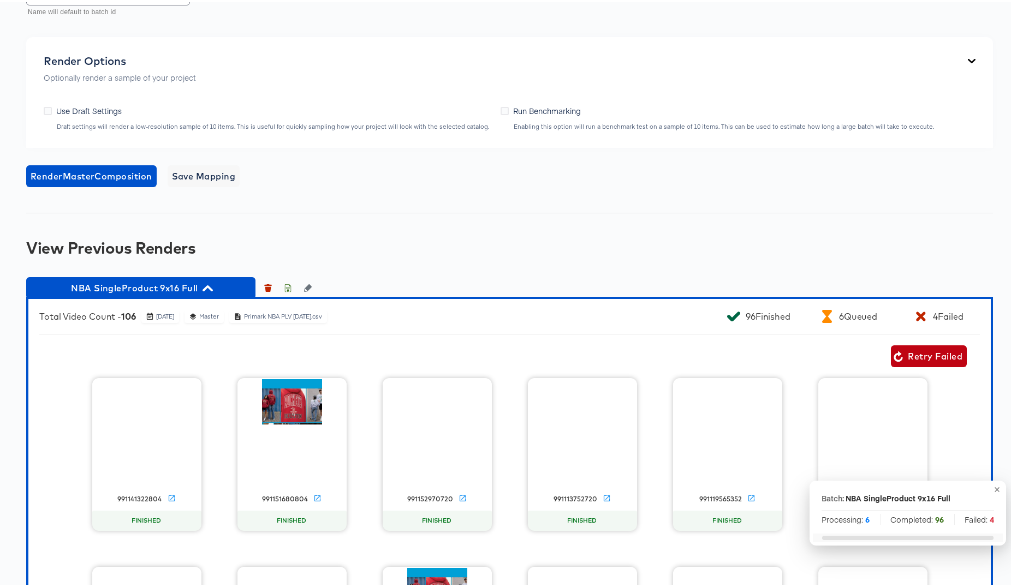
scroll to position [985, 0]
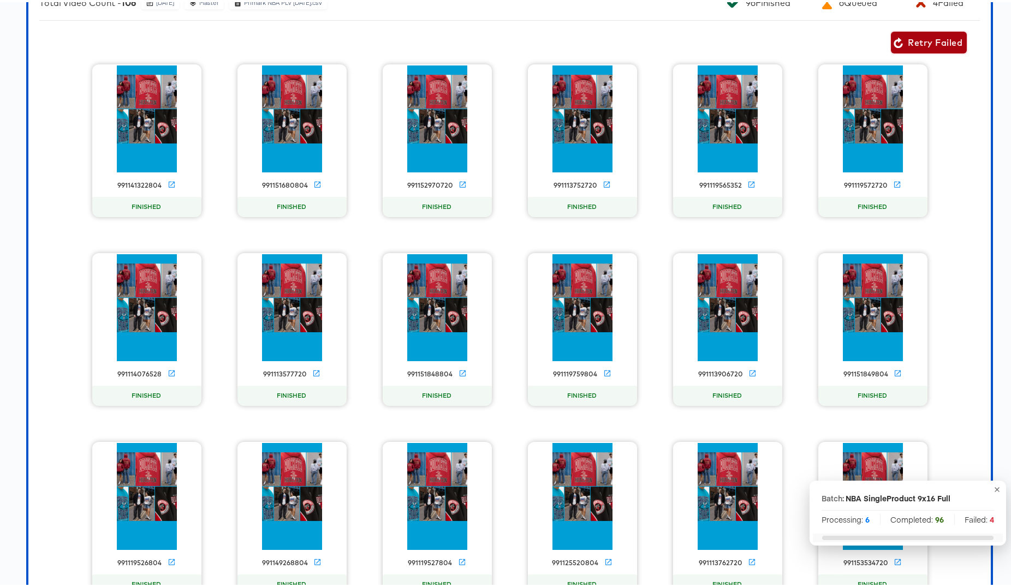
click at [921, 48] on span "Retry Failed" at bounding box center [928, 40] width 67 height 15
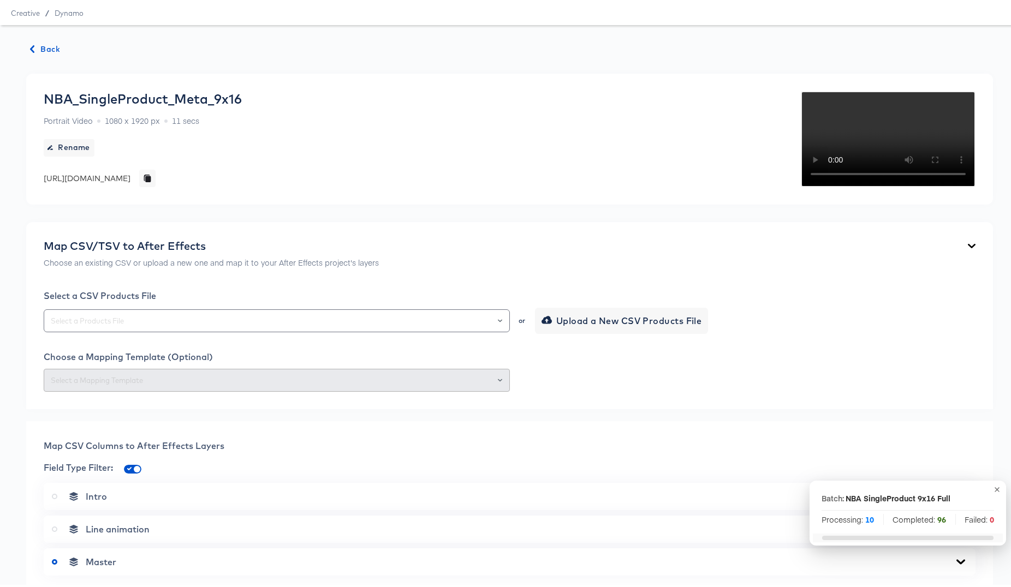
scroll to position [0, 0]
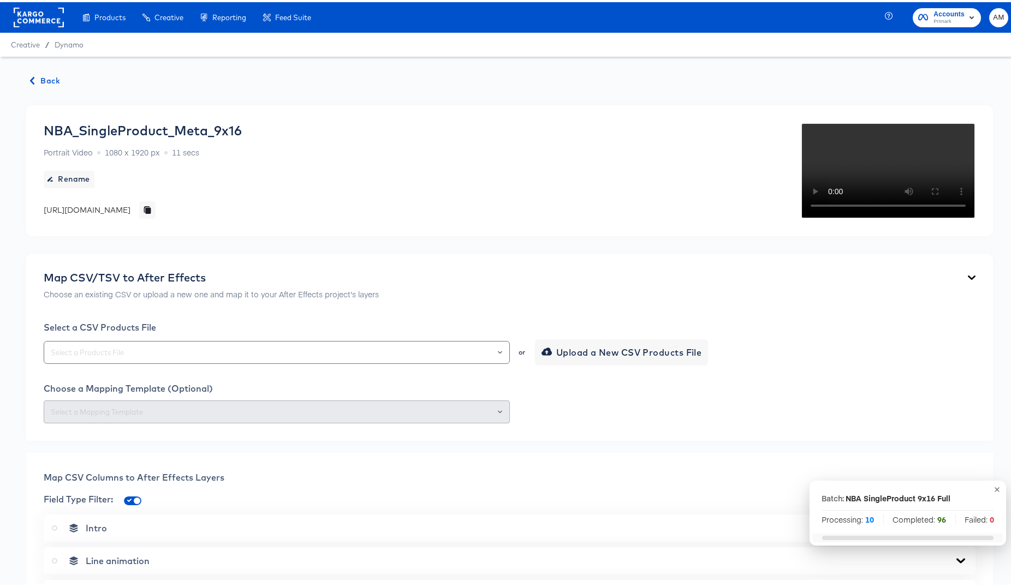
click at [38, 77] on span "Back" at bounding box center [45, 79] width 29 height 14
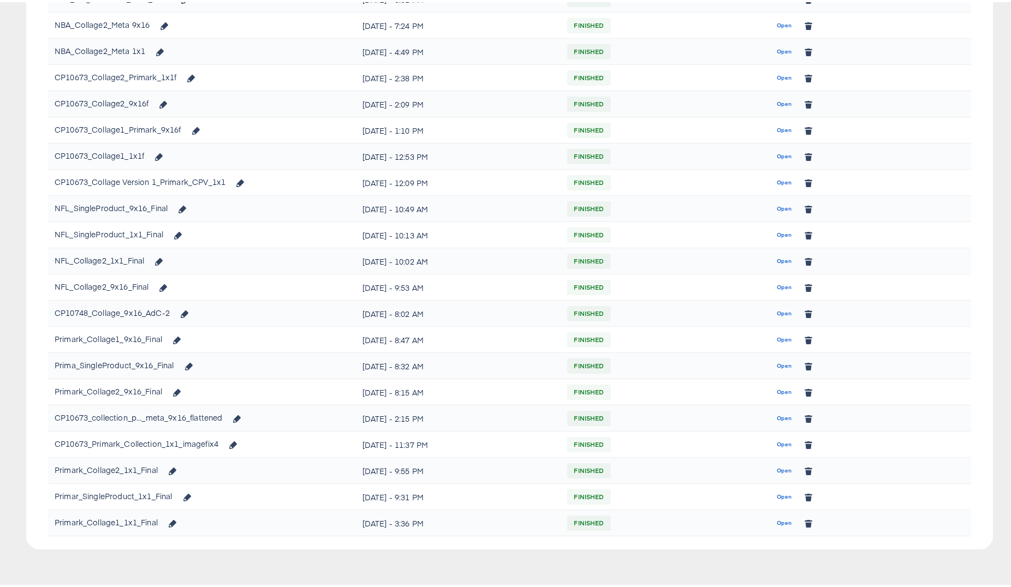
scroll to position [317, 0]
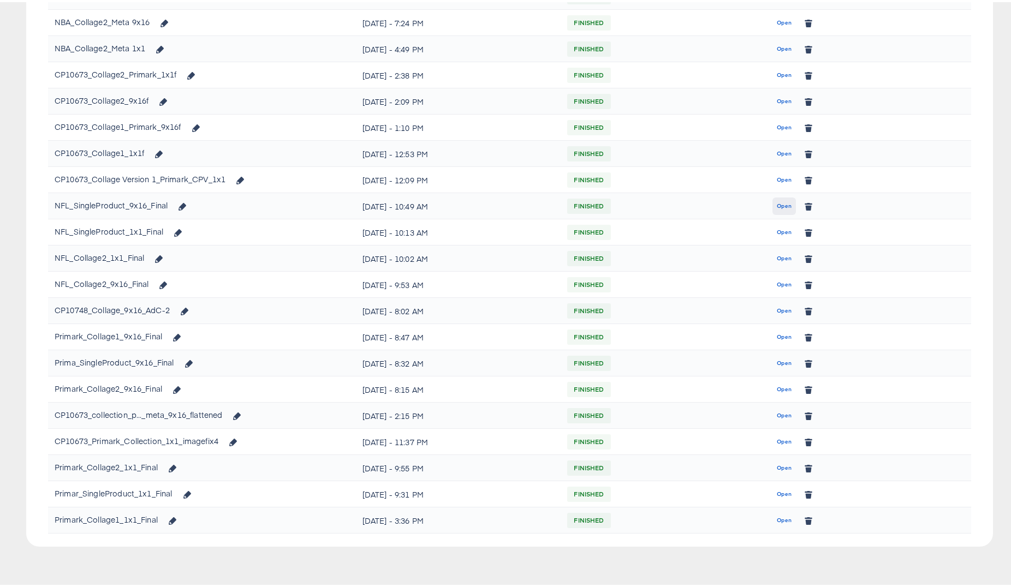
click at [777, 204] on span "Open" at bounding box center [784, 204] width 15 height 10
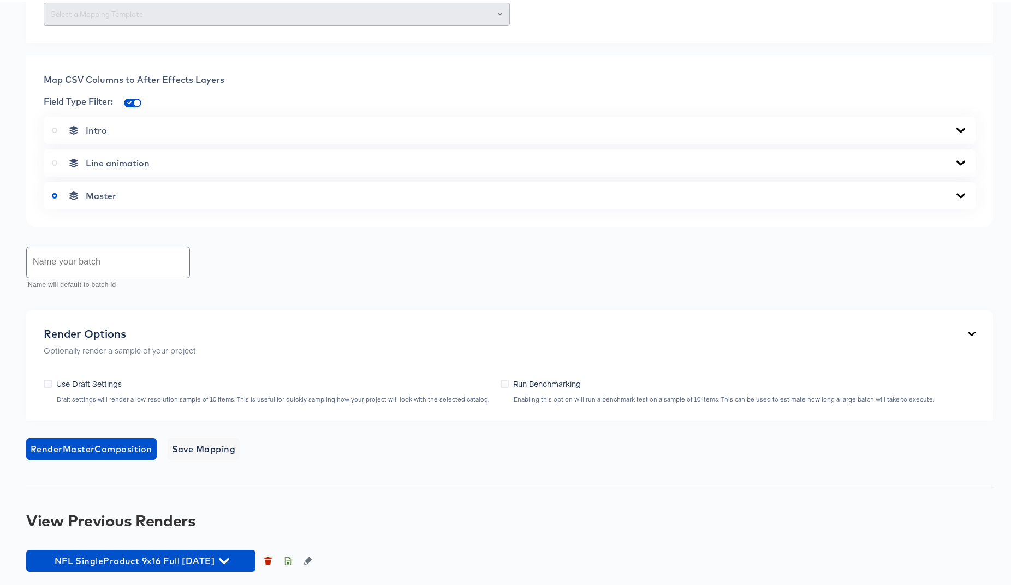
scroll to position [610, 0]
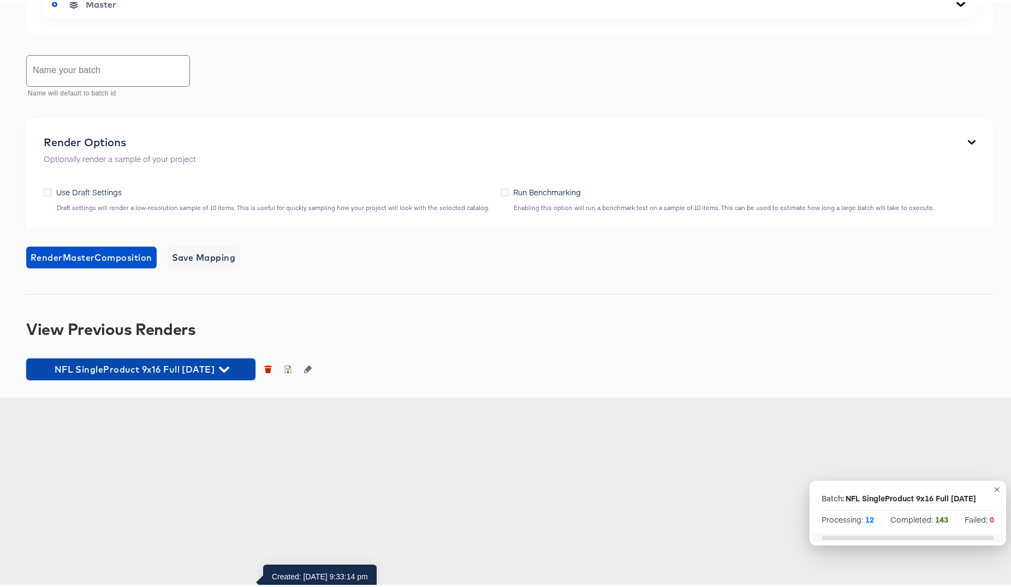
click at [229, 371] on icon "button" at bounding box center [224, 368] width 10 height 6
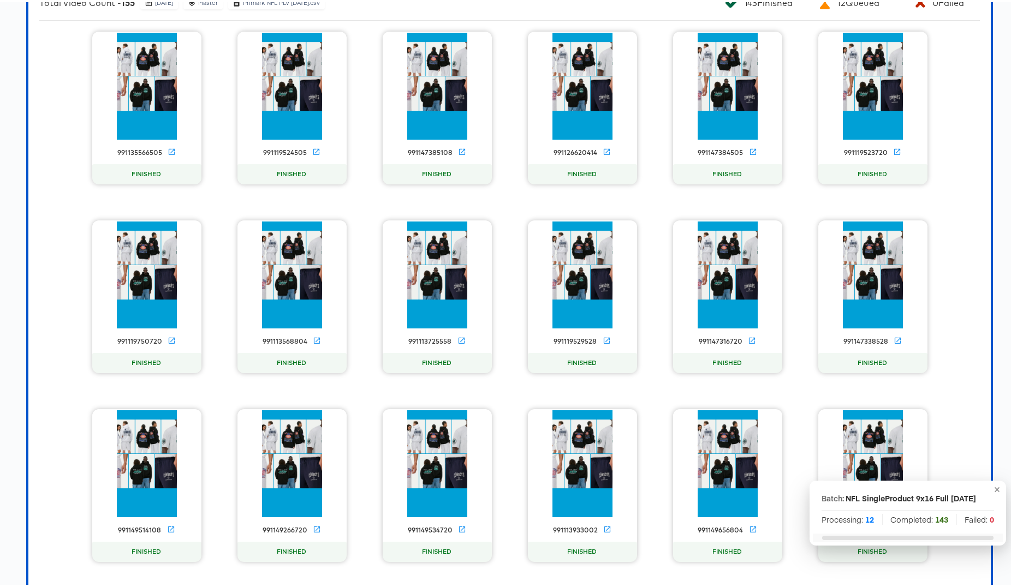
scroll to position [941, 0]
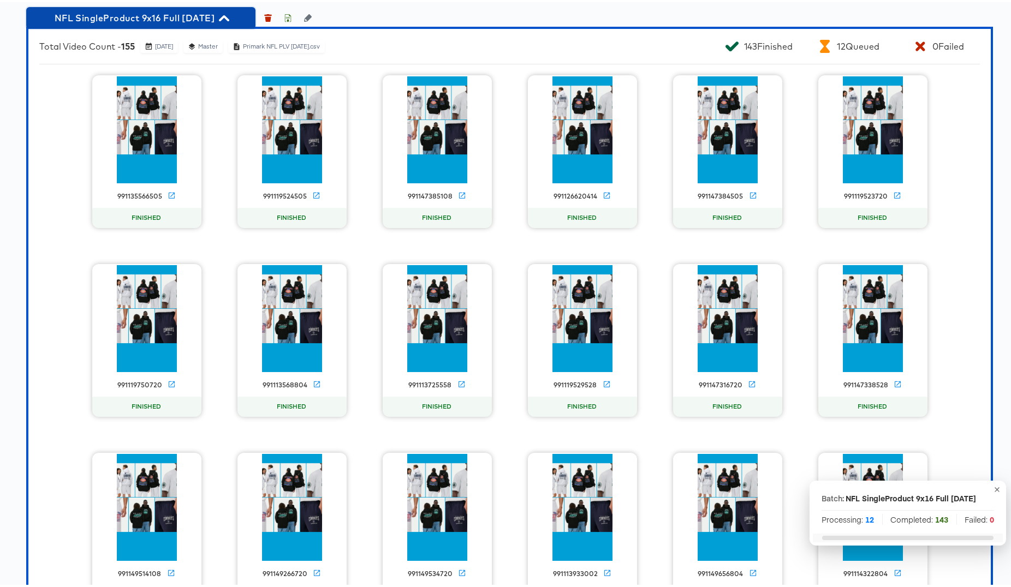
click at [229, 19] on icon "button" at bounding box center [224, 16] width 10 height 6
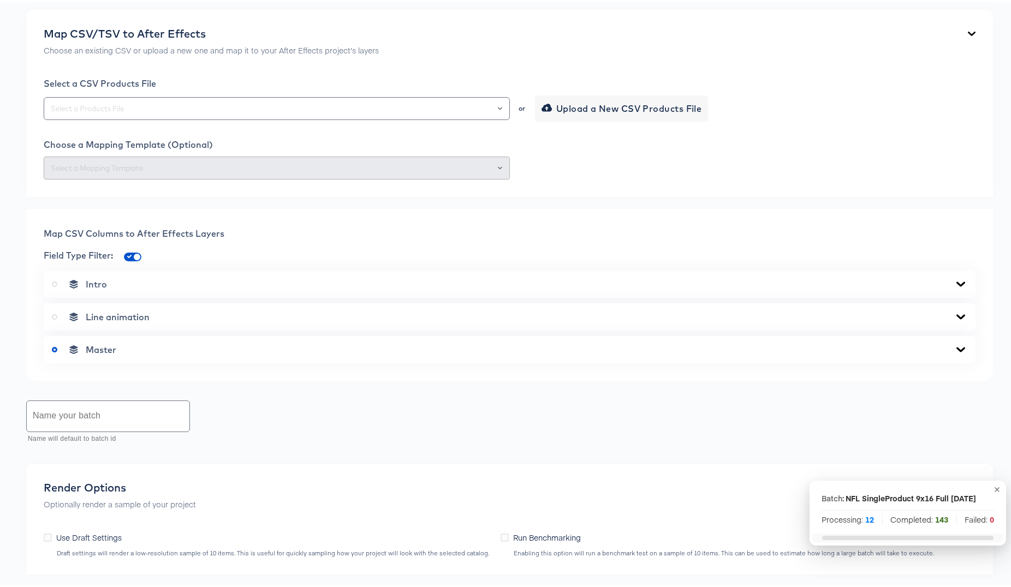
scroll to position [0, 0]
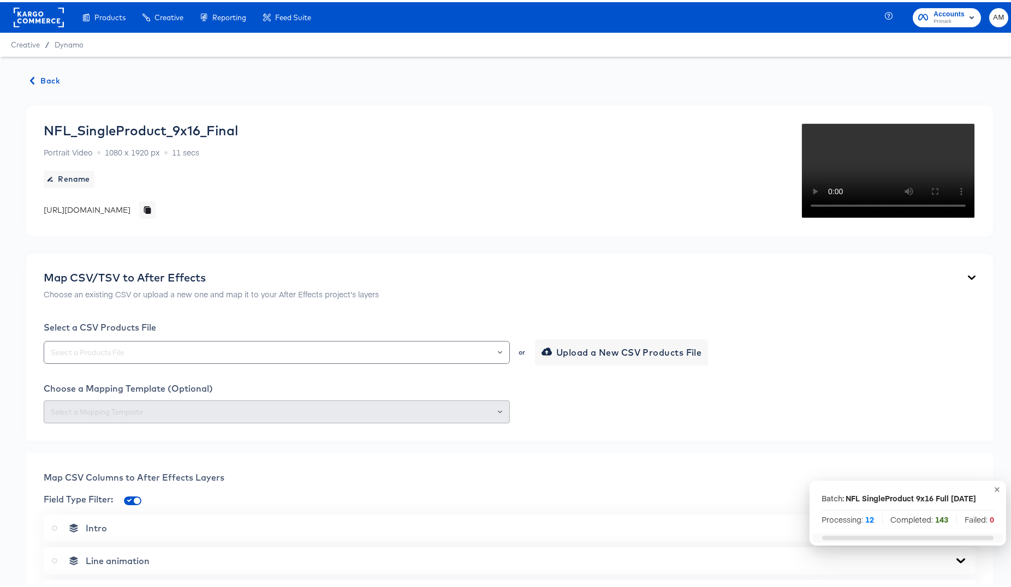
click at [43, 75] on span "Back" at bounding box center [45, 79] width 29 height 14
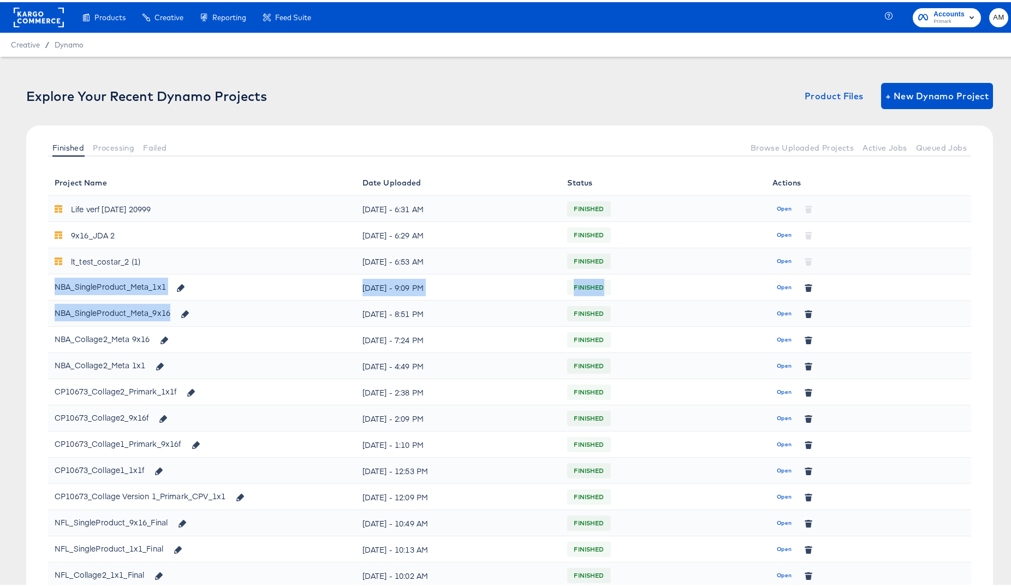
drag, startPoint x: 53, startPoint y: 284, endPoint x: 168, endPoint y: 318, distance: 119.5
click at [168, 318] on tbody "Life verf 26 june 20999 Wed, May 28th - 6:31 AM FINISHED Open 9x16_JDA 2 Wed, M…" at bounding box center [509, 521] width 923 height 655
copy tbody "NBA_SingleProduct_Meta_1x1 Tue, Oct 7th - 9:09 PM FINISHED Open NBA_SingleProdu…"
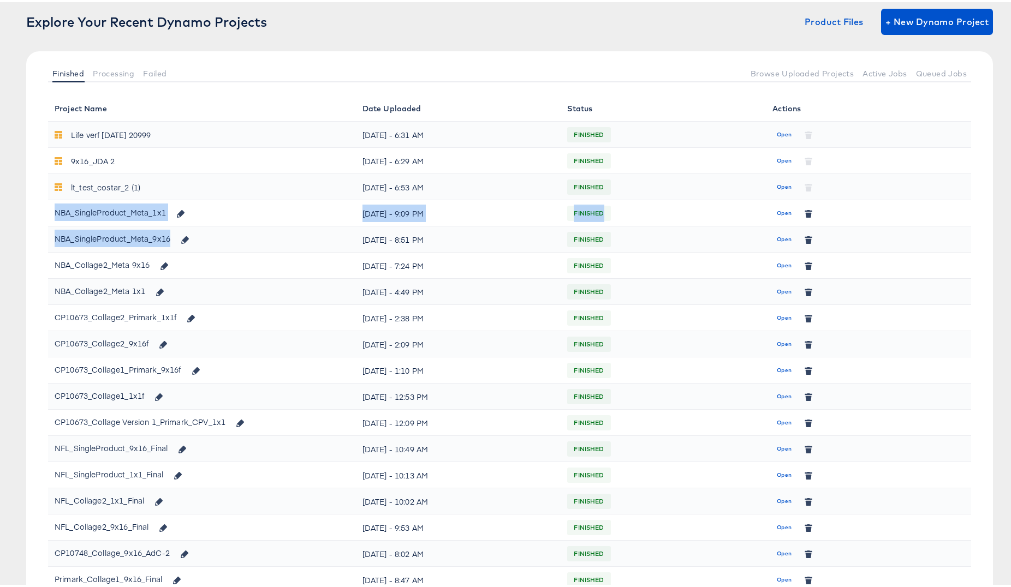
scroll to position [186, 0]
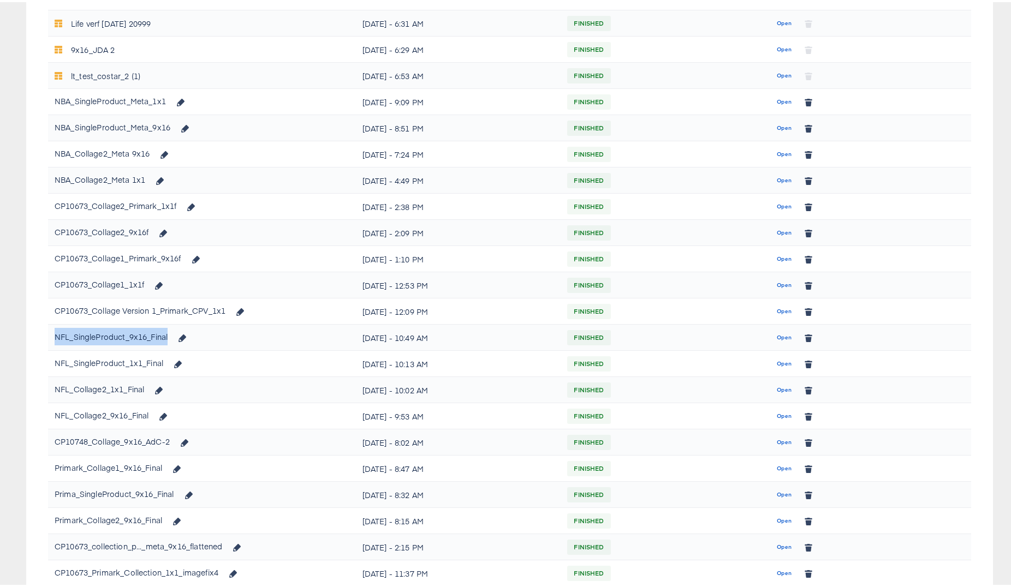
drag, startPoint x: 170, startPoint y: 335, endPoint x: 50, endPoint y: 332, distance: 120.1
click at [50, 332] on td "NFL_SingleProduct_9x16_Final" at bounding box center [202, 336] width 308 height 26
copy div "NFL_SingleProduct_9x16_Final"
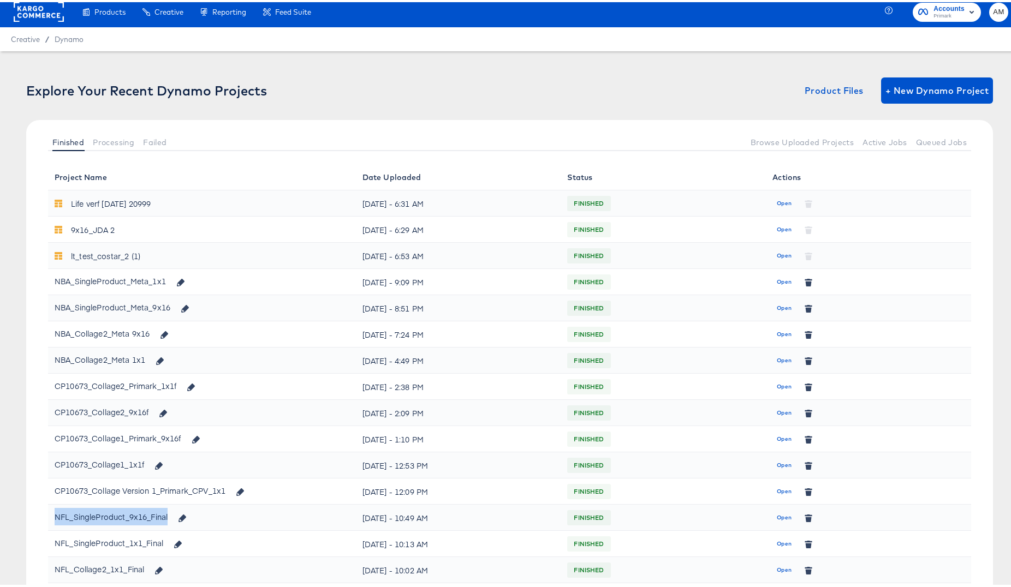
scroll to position [0, 0]
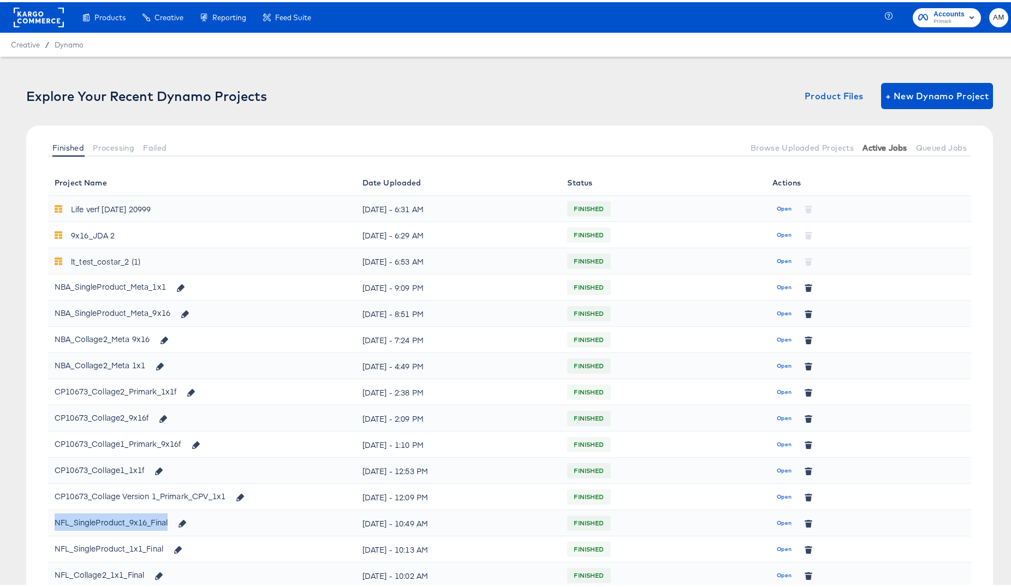
click at [877, 146] on span "Active Jobs" at bounding box center [884, 145] width 44 height 9
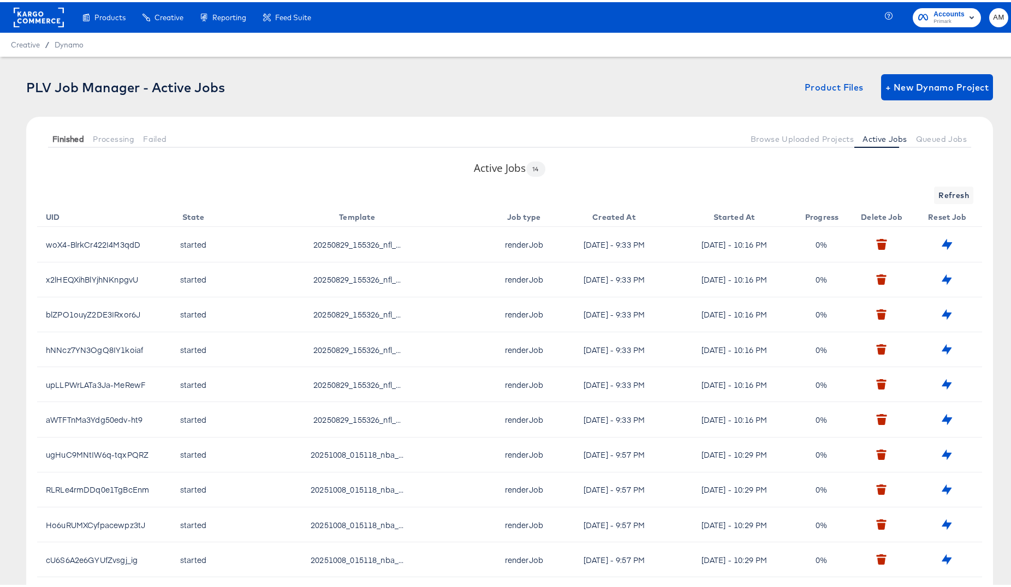
click at [70, 136] on span "Finished" at bounding box center [68, 137] width 32 height 9
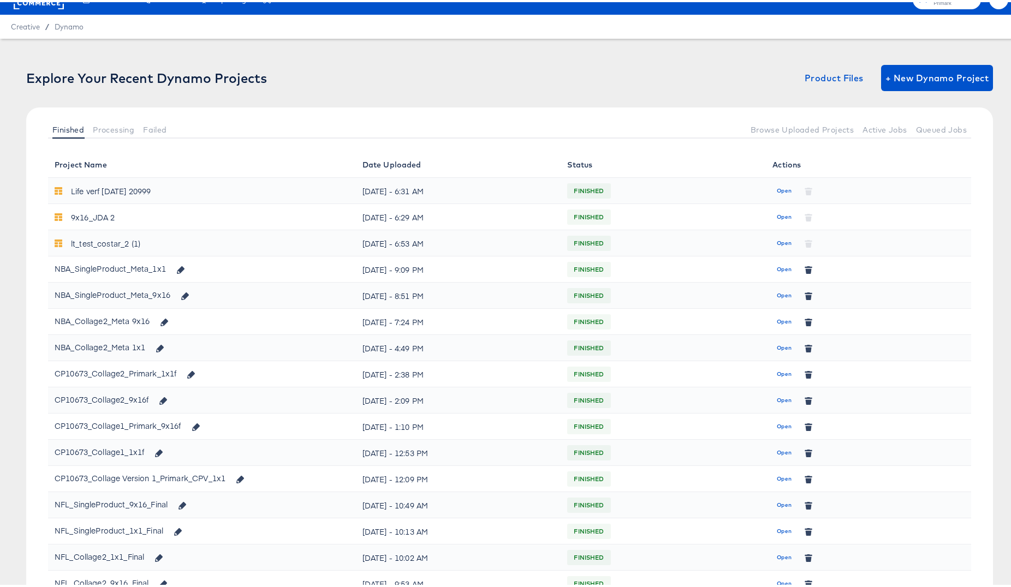
scroll to position [34, 0]
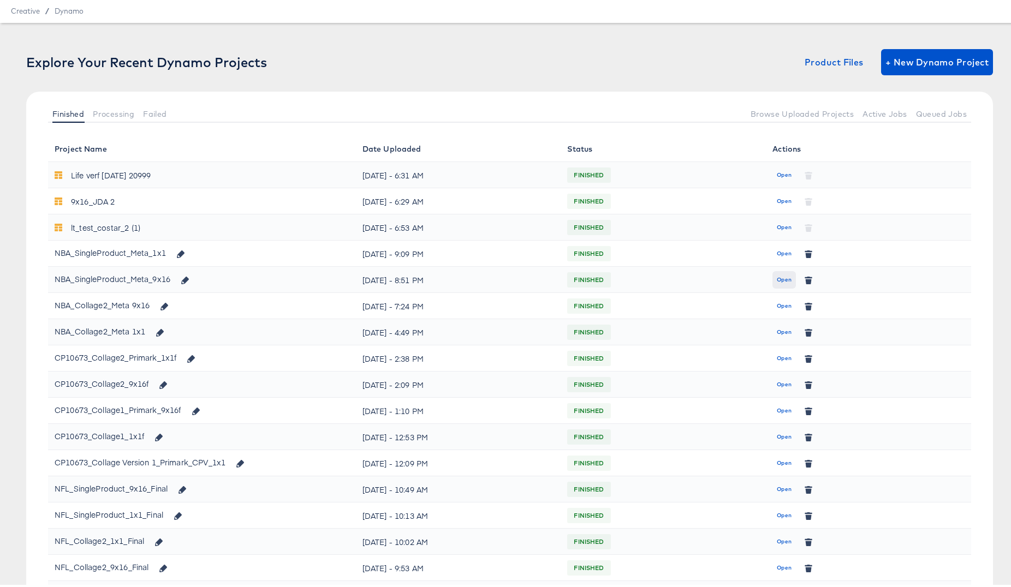
click at [777, 280] on span "Open" at bounding box center [784, 278] width 15 height 10
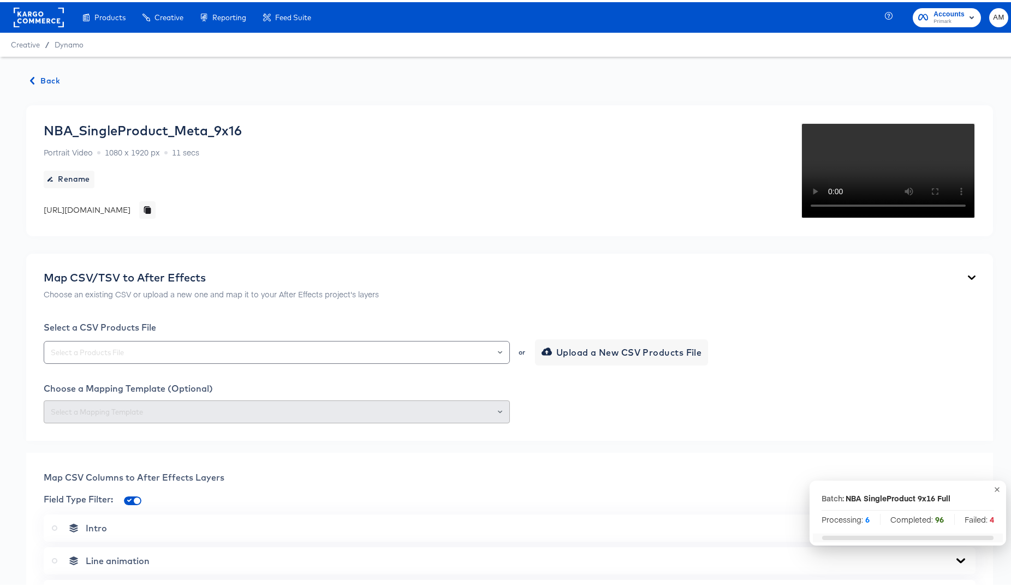
click at [49, 82] on span "Back" at bounding box center [45, 79] width 29 height 14
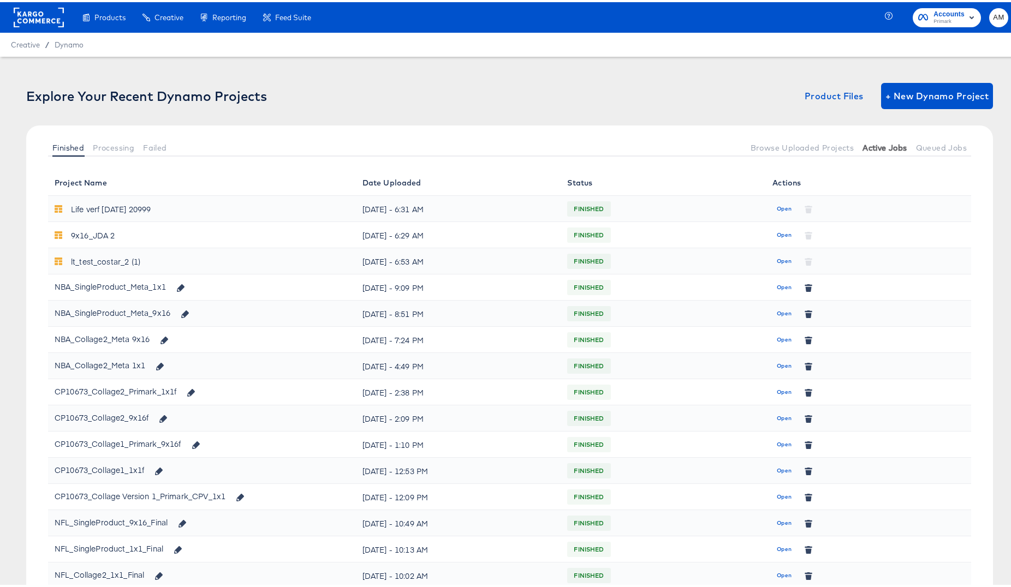
click at [878, 145] on span "Active Jobs" at bounding box center [884, 145] width 44 height 9
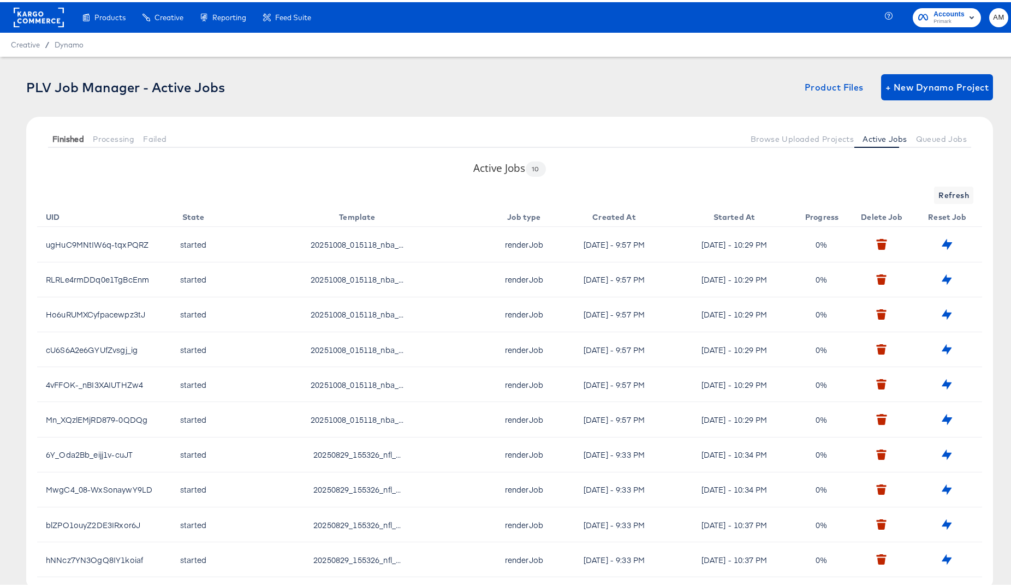
click at [67, 133] on span "Finished" at bounding box center [68, 137] width 32 height 9
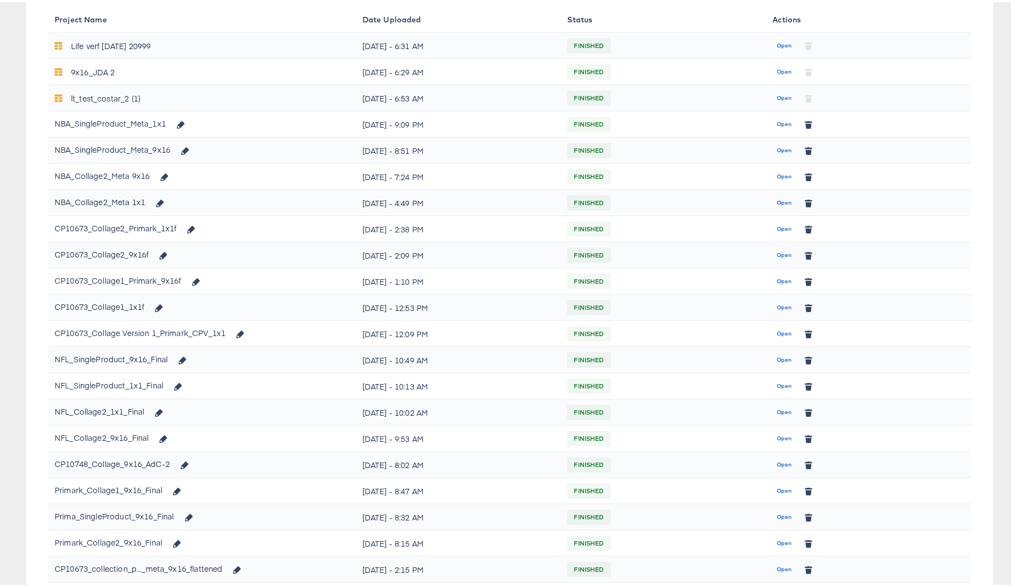
scroll to position [156, 0]
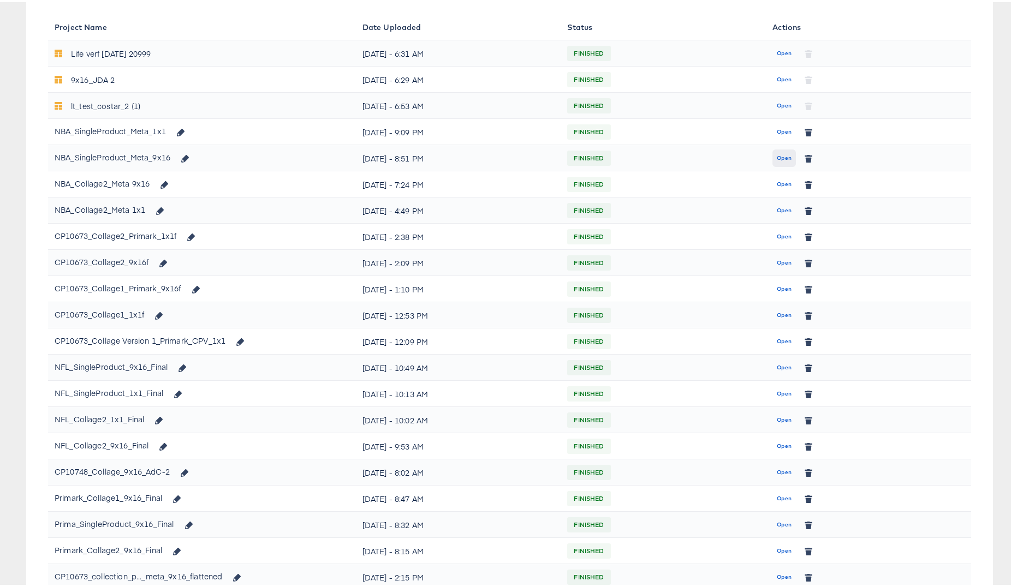
click at [781, 153] on span "Open" at bounding box center [784, 156] width 15 height 10
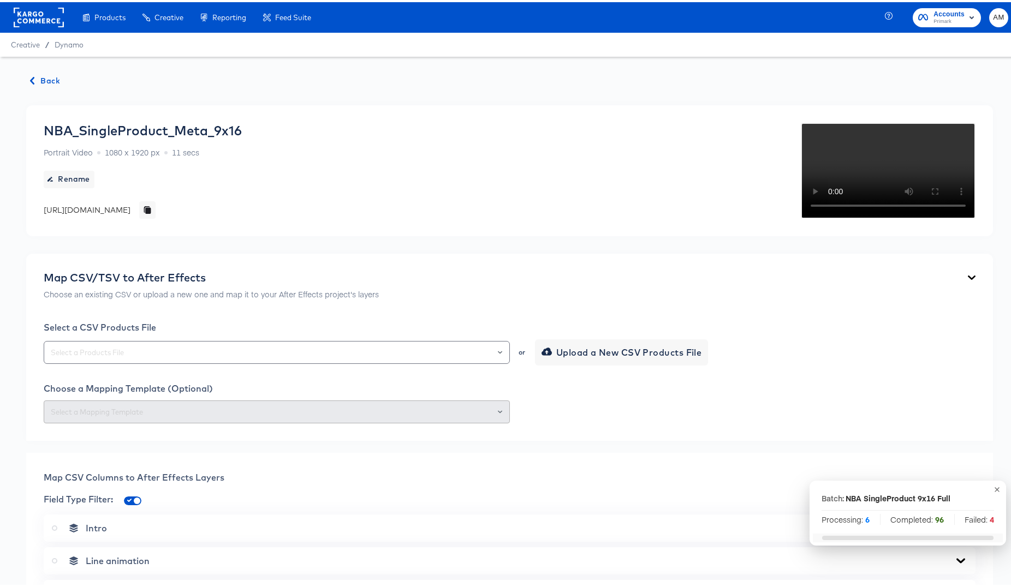
click at [46, 78] on span "Back" at bounding box center [45, 79] width 29 height 14
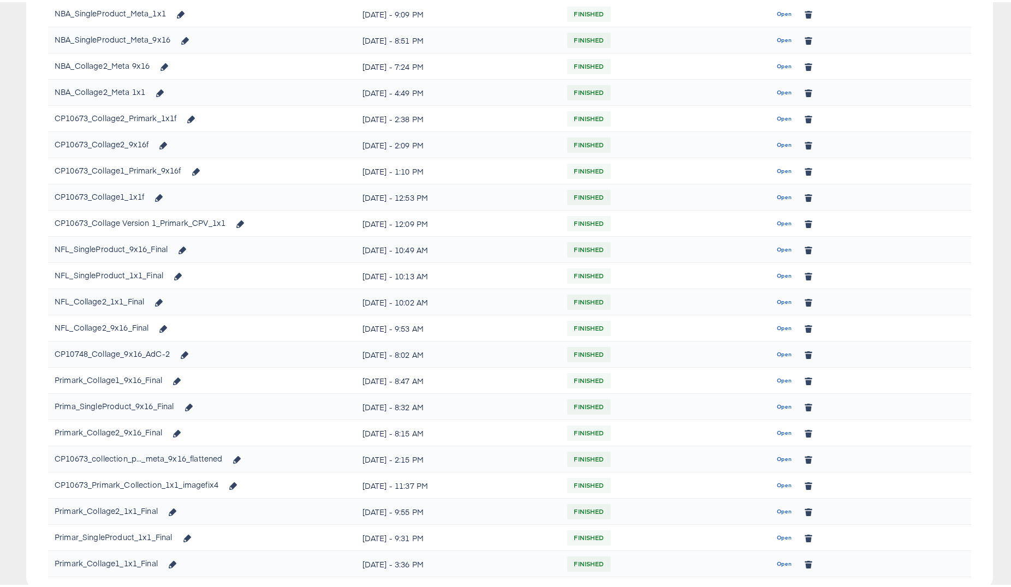
scroll to position [277, 0]
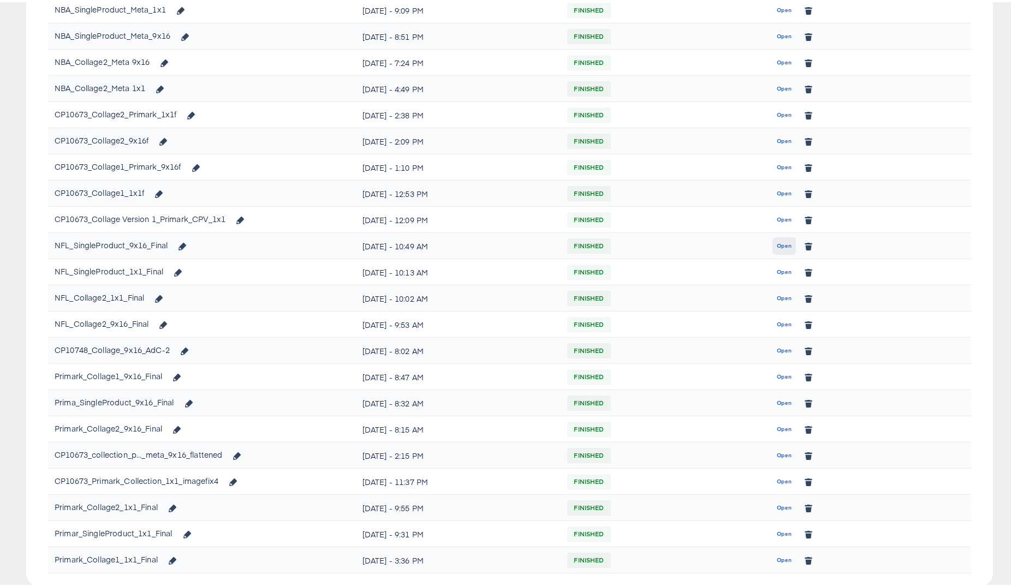
click at [783, 245] on span "Open" at bounding box center [784, 244] width 15 height 10
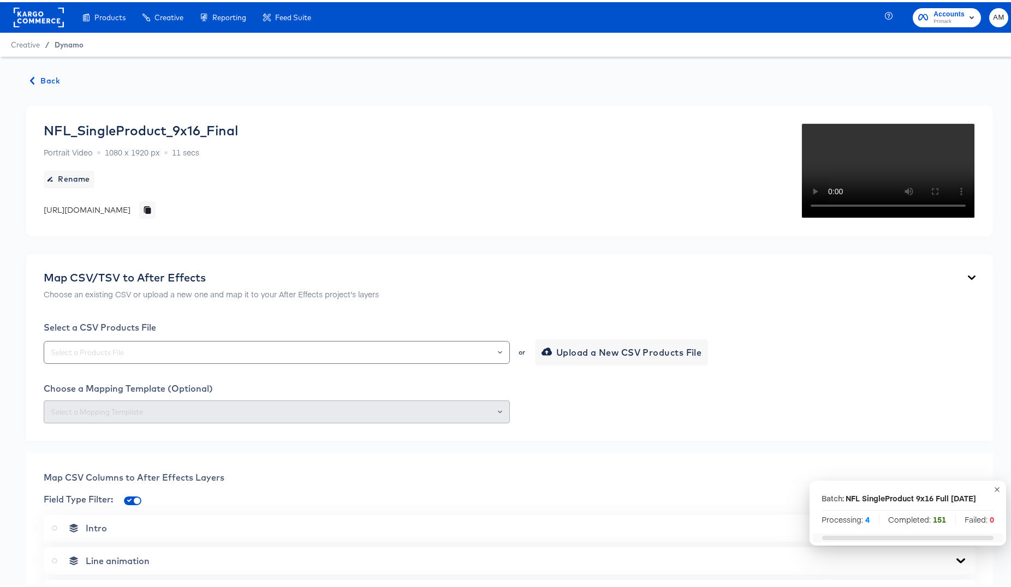
click at [66, 43] on span "Dynamo" at bounding box center [69, 42] width 29 height 9
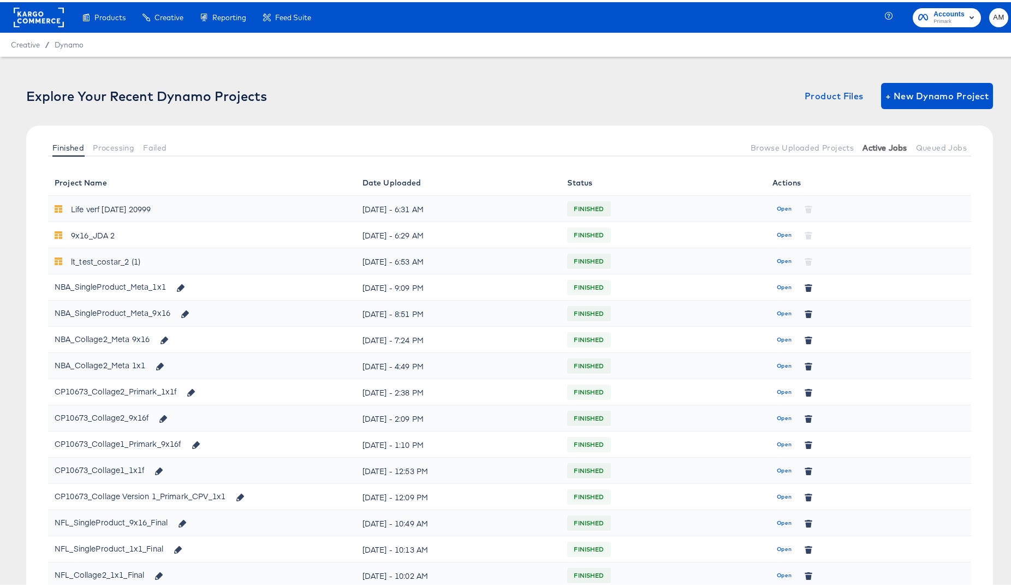
click at [873, 141] on span "Active Jobs" at bounding box center [884, 145] width 44 height 9
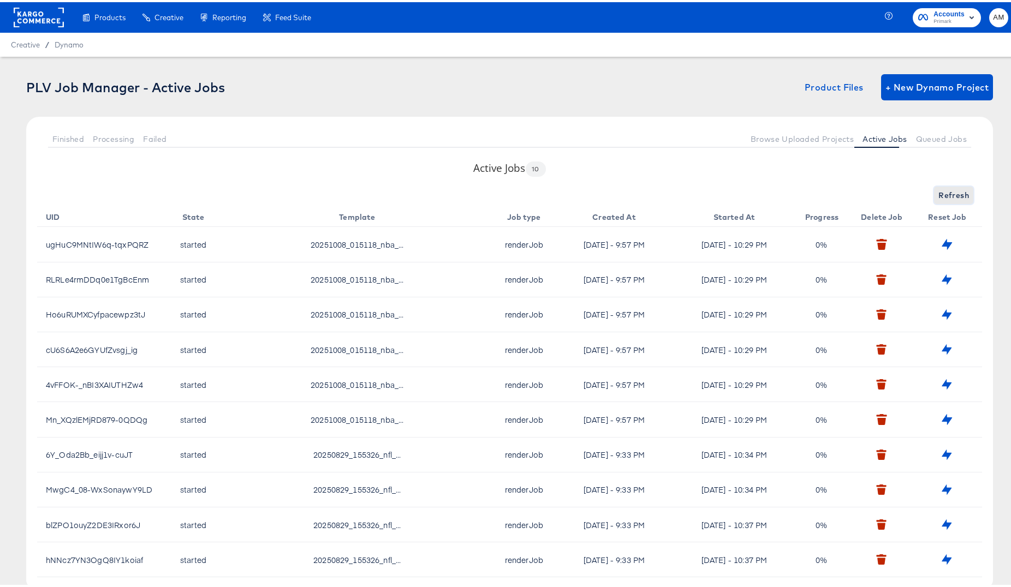
click at [943, 192] on span "Refresh" at bounding box center [953, 194] width 31 height 14
click at [945, 192] on div "Refresh" at bounding box center [509, 192] width 945 height 17
click at [56, 138] on span "Finished" at bounding box center [68, 137] width 32 height 9
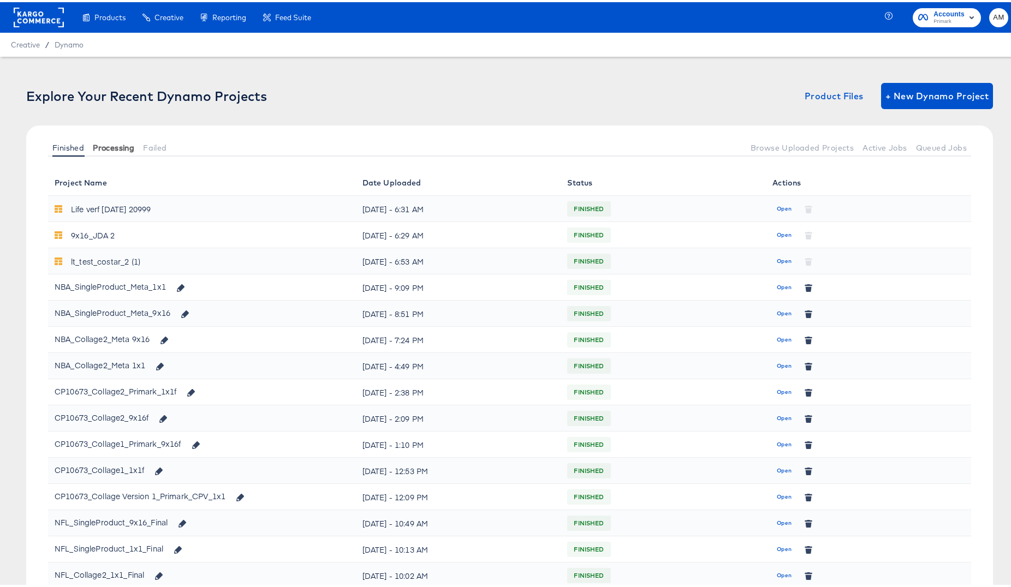
click at [115, 146] on span "Processing" at bounding box center [113, 145] width 41 height 9
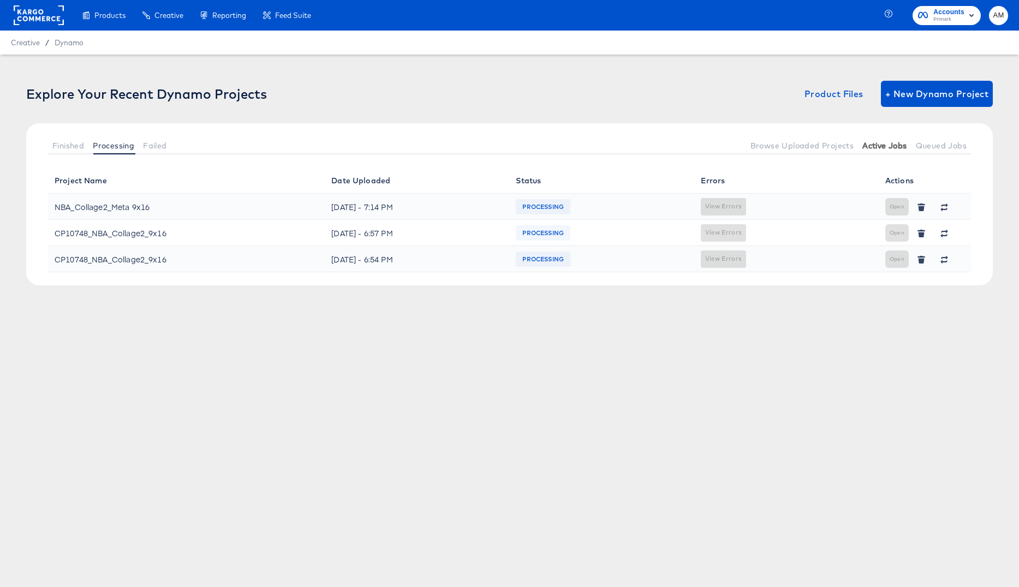
click at [875, 147] on span "Active Jobs" at bounding box center [884, 145] width 44 height 9
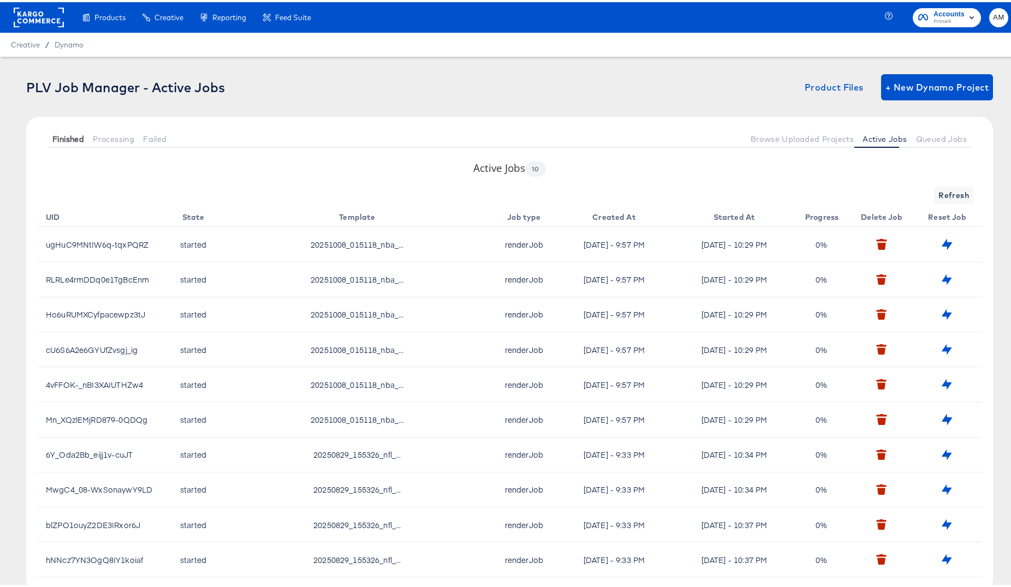
click at [60, 139] on span "Finished" at bounding box center [68, 137] width 32 height 9
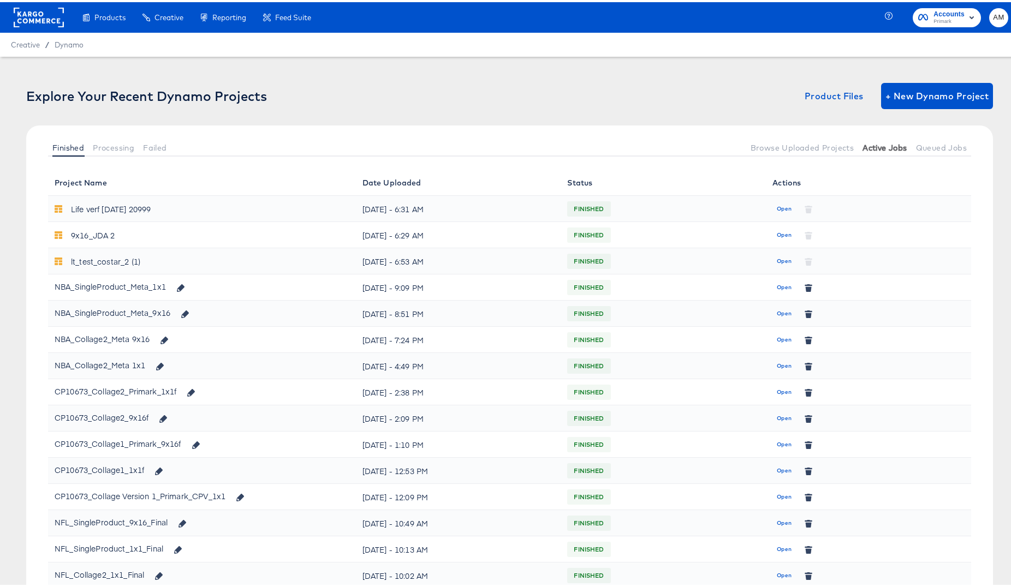
click at [867, 148] on span "Active Jobs" at bounding box center [884, 145] width 44 height 9
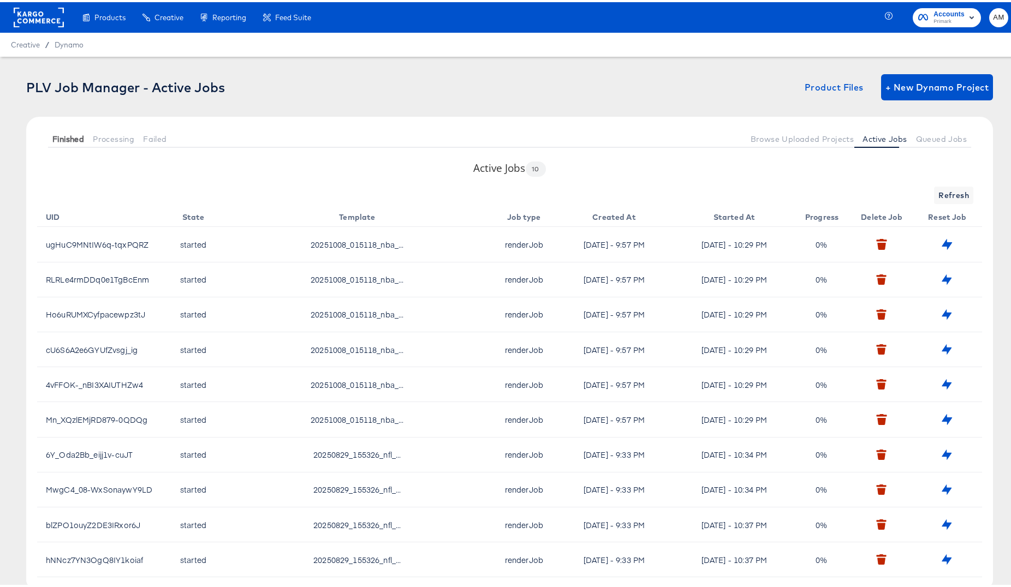
click at [64, 137] on span "Finished" at bounding box center [68, 137] width 32 height 9
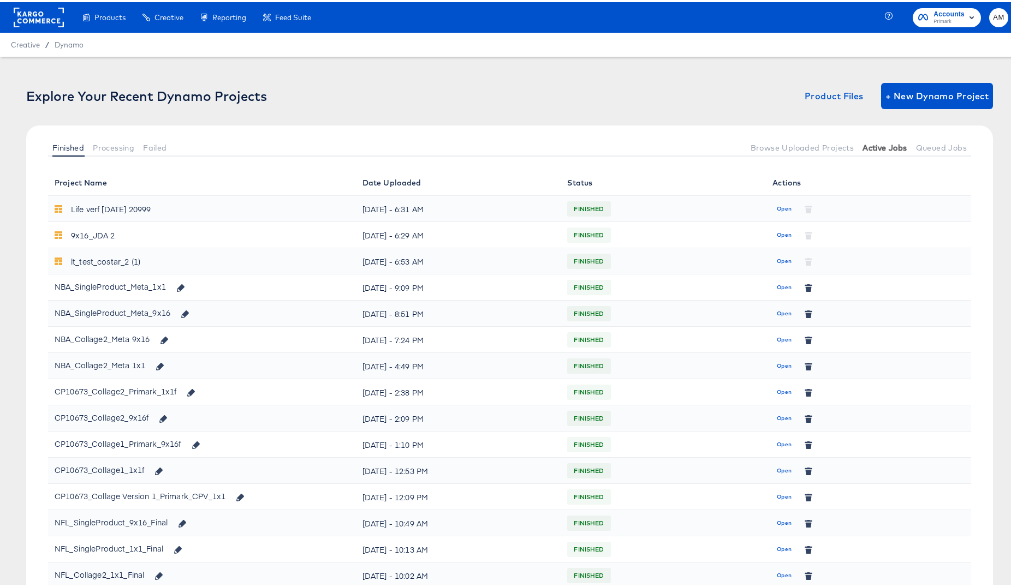
click at [878, 147] on span "Active Jobs" at bounding box center [884, 145] width 44 height 9
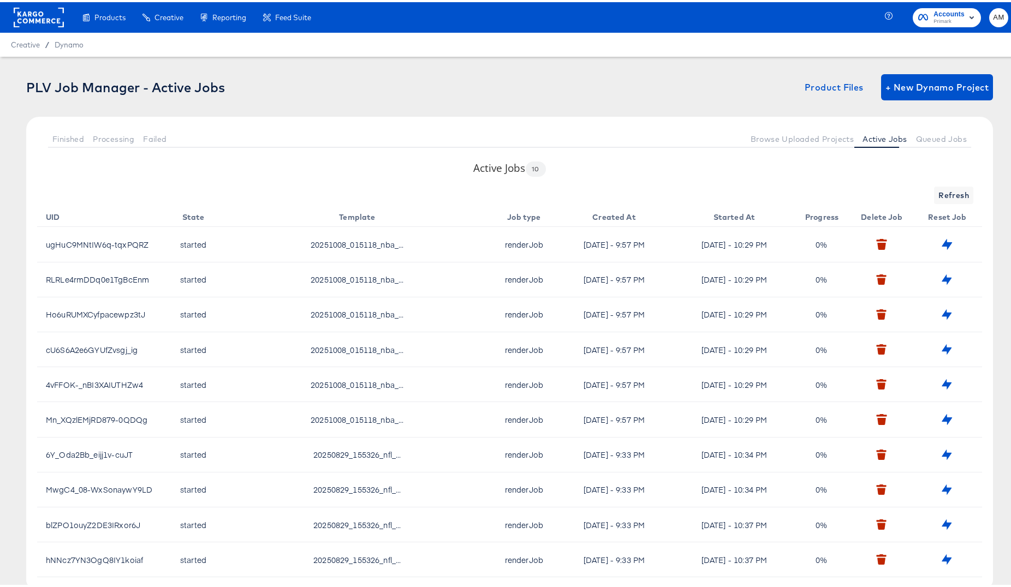
click at [68, 47] on div "Dynamo" at bounding box center [69, 43] width 29 height 10
click at [76, 40] on span "Dynamo" at bounding box center [69, 42] width 29 height 9
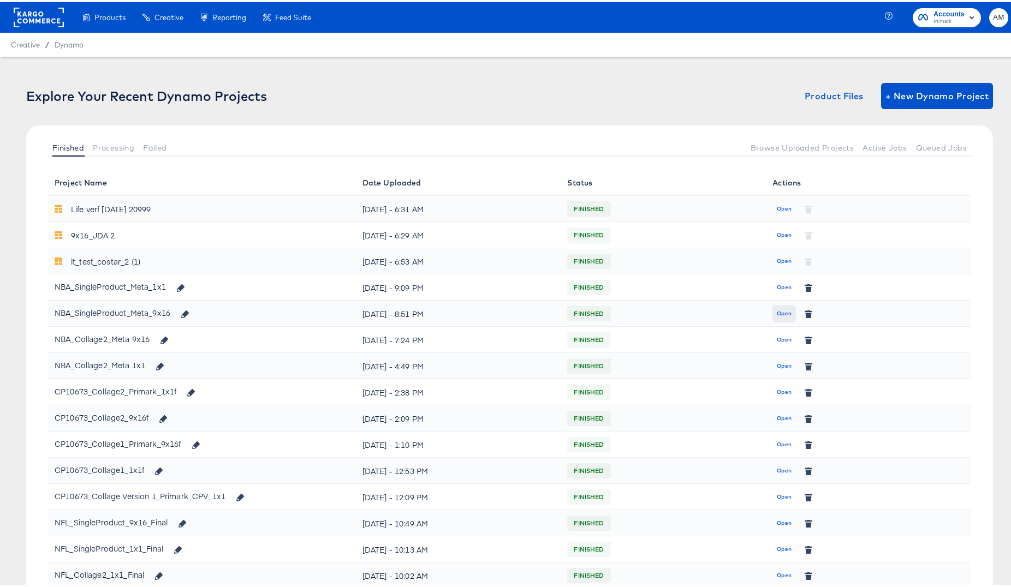
click at [777, 314] on span "Open" at bounding box center [784, 312] width 15 height 10
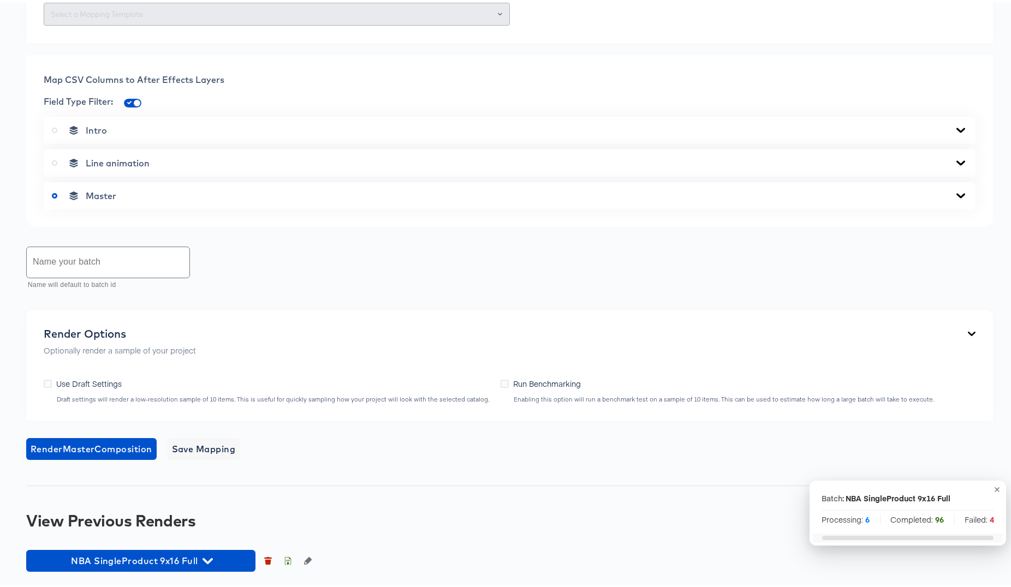
scroll to position [610, 0]
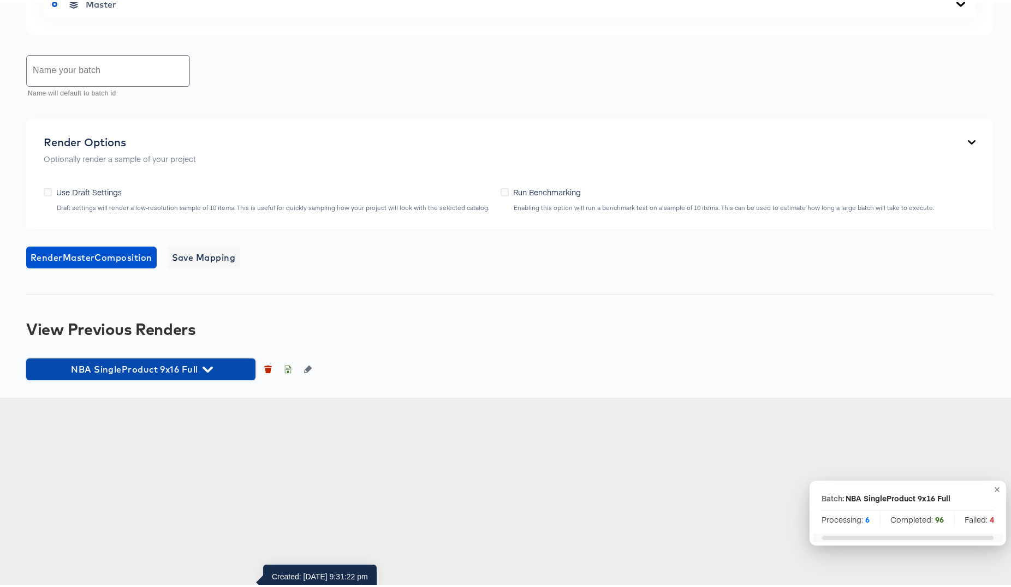
click at [212, 371] on icon "button" at bounding box center [207, 368] width 10 height 6
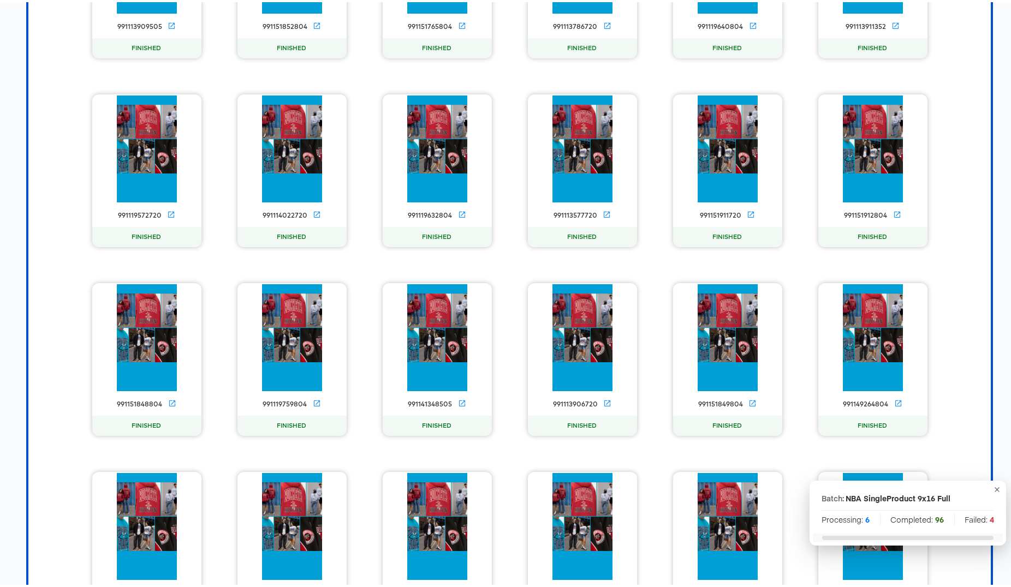
scroll to position [1988, 0]
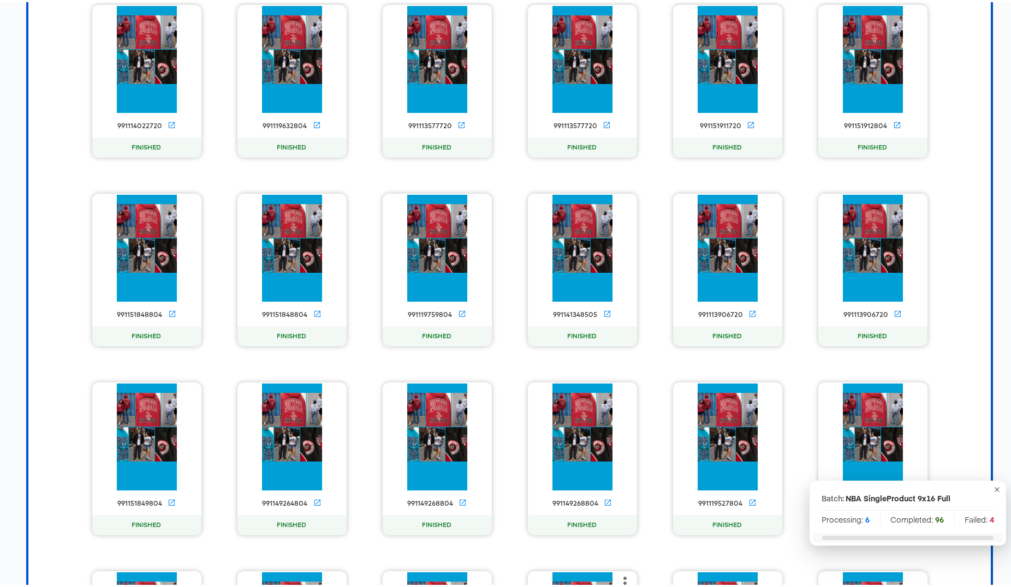
click at [562, 522] on div "991119548414 FINISHED 991113826505 FINISHED 991113581528 FINISHED 991119566804 …" at bounding box center [509, 20] width 940 height 1925
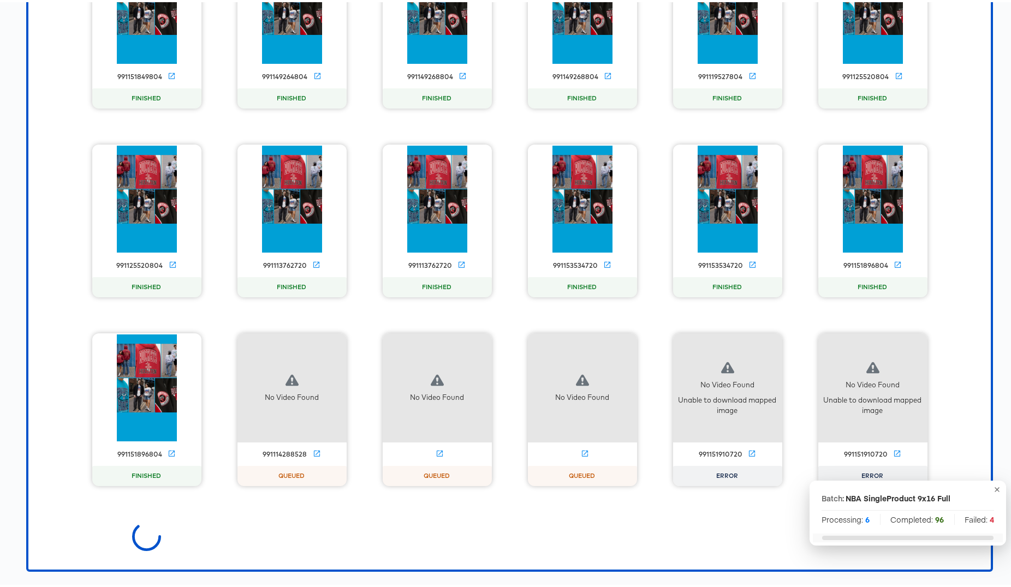
click at [710, 450] on div "991151910720" at bounding box center [721, 452] width 44 height 9
copy div "991151910720"
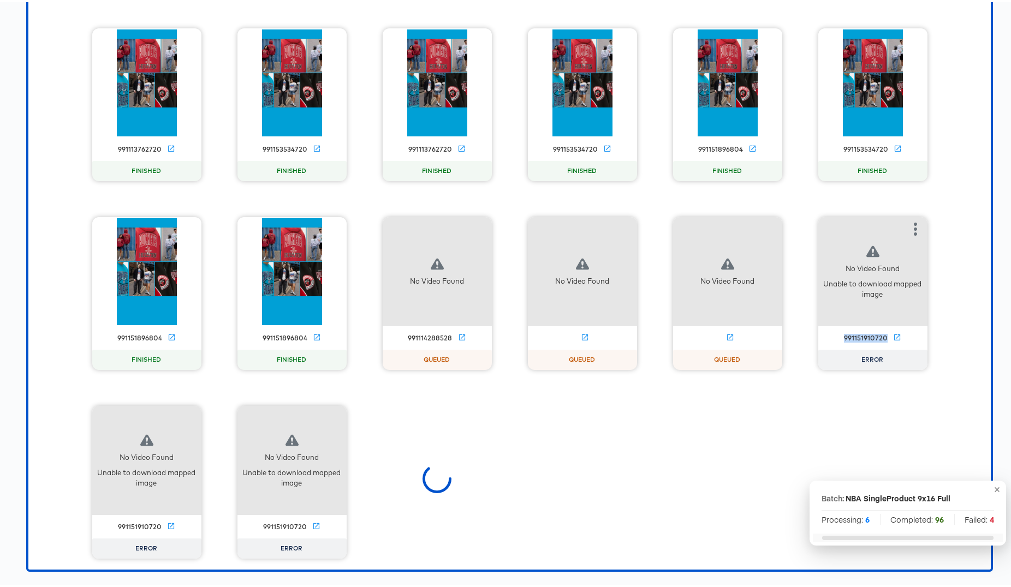
scroll to position [3684, 0]
click at [856, 341] on div "991151910720" at bounding box center [866, 336] width 44 height 9
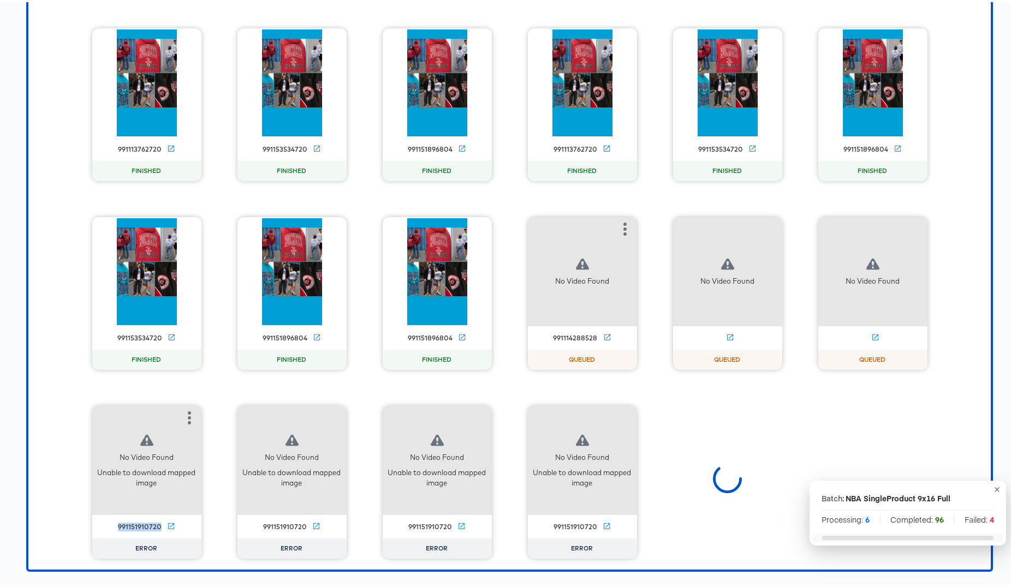
scroll to position [4632, 0]
click at [557, 525] on div "991151910720" at bounding box center [575, 525] width 44 height 9
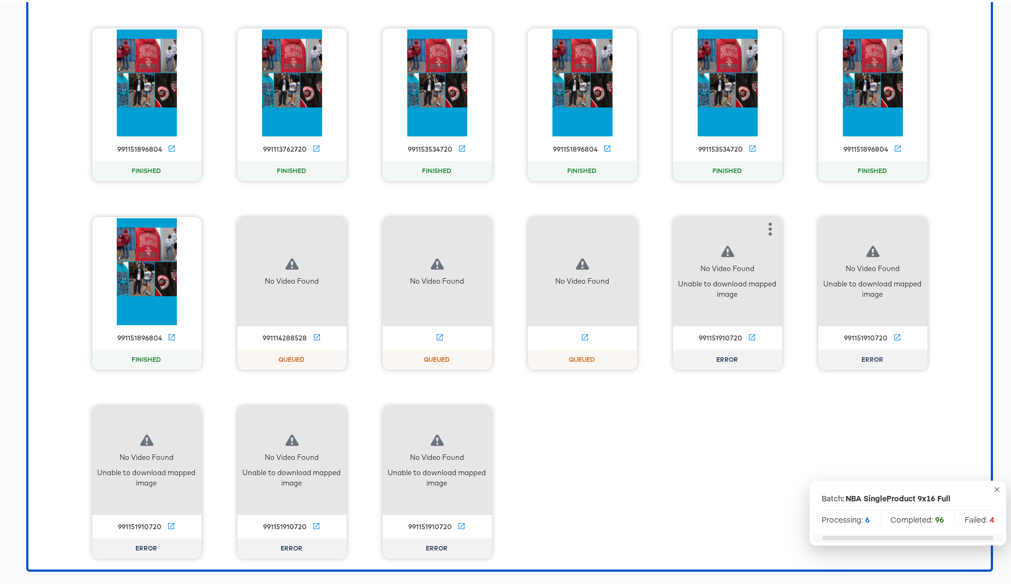
click at [701, 341] on div "991151910720" at bounding box center [721, 336] width 44 height 9
copy div "991151910720"
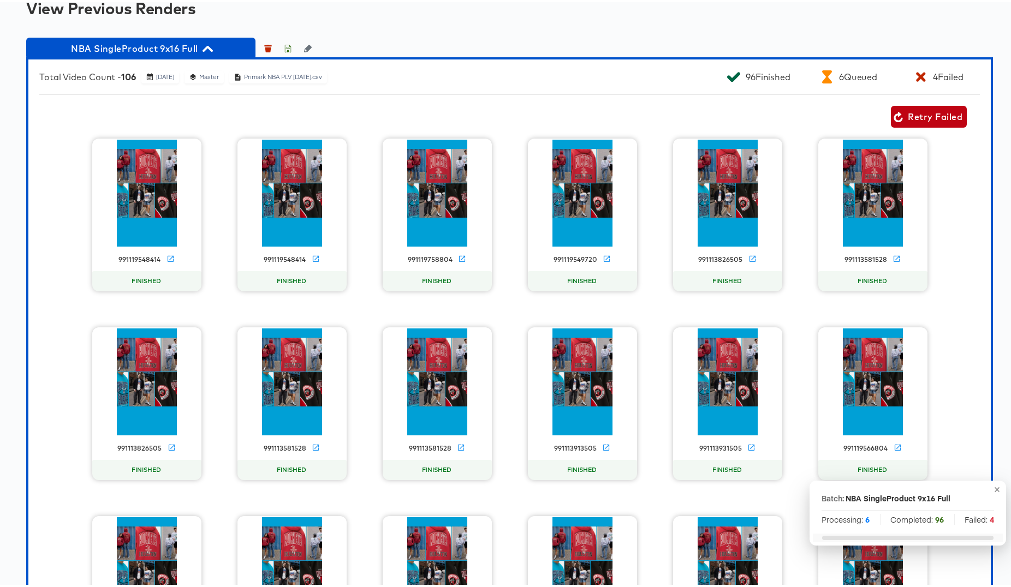
scroll to position [0, 0]
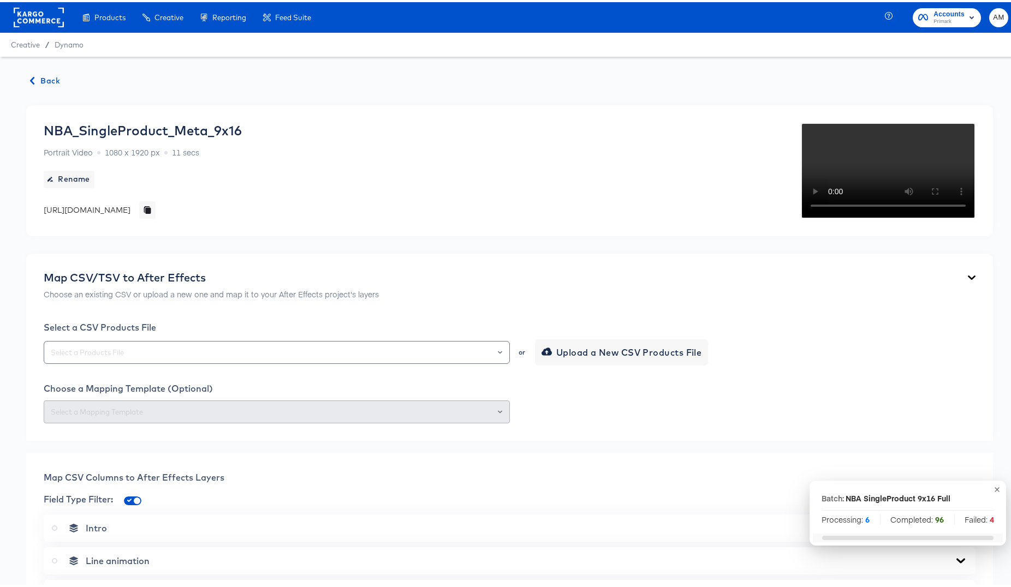
click at [67, 46] on span "Dynamo" at bounding box center [69, 42] width 29 height 9
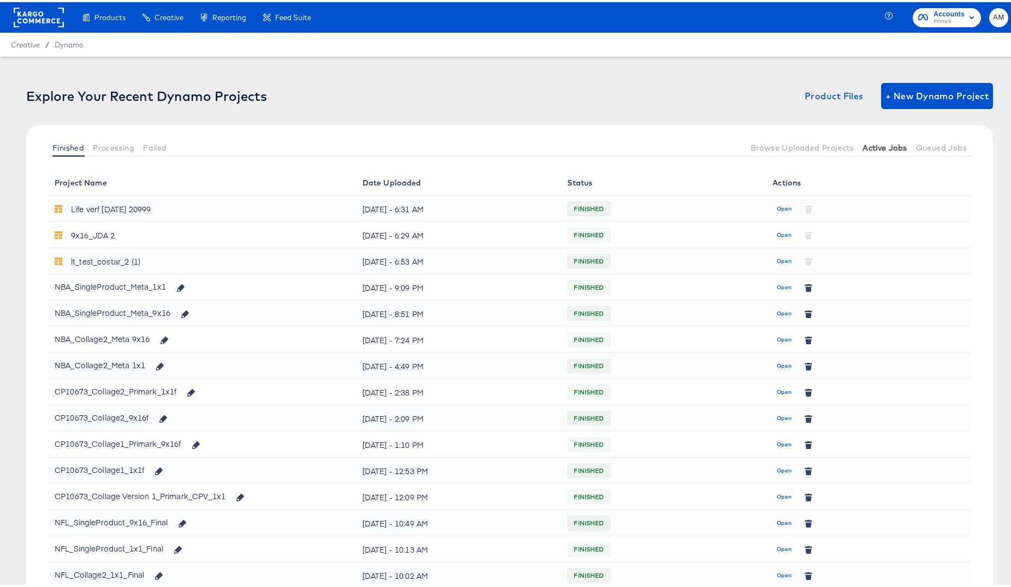
click at [868, 144] on span "Active Jobs" at bounding box center [884, 145] width 44 height 9
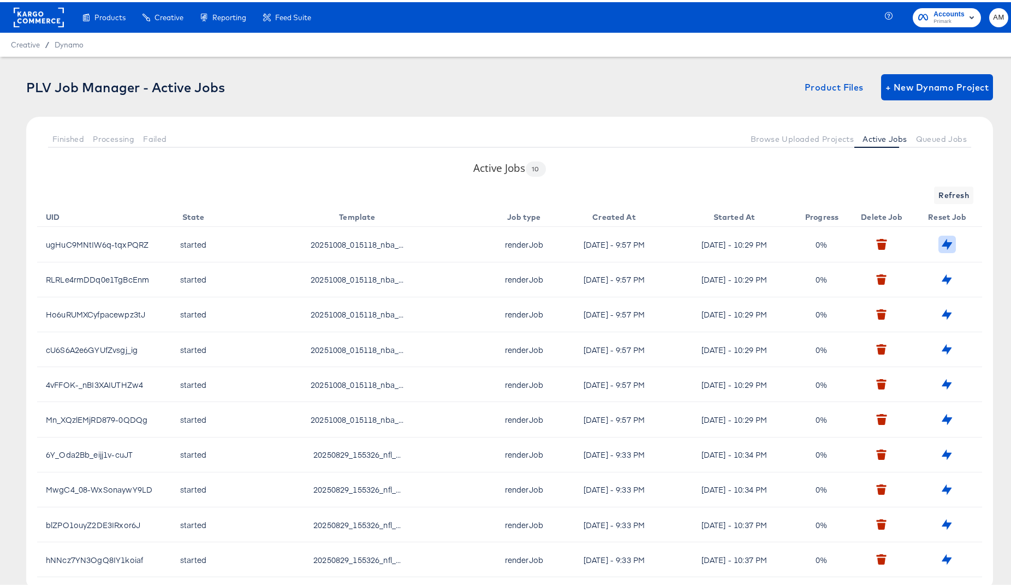
click at [942, 241] on icon "button" at bounding box center [947, 242] width 10 height 10
click at [939, 281] on div "Error updating job to queued" at bounding box center [908, 274] width 202 height 528
drag, startPoint x: 976, startPoint y: 34, endPoint x: 976, endPoint y: 43, distance: 9.3
click at [984, 34] on icon "button" at bounding box center [985, 33] width 3 height 3
click at [942, 275] on icon "button" at bounding box center [947, 277] width 10 height 10
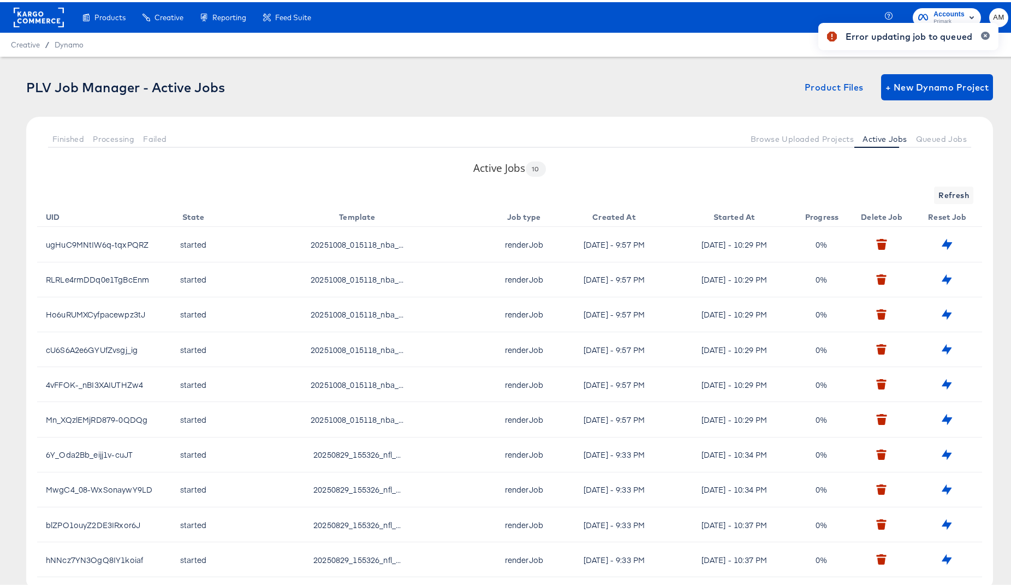
click at [942, 314] on div "Error updating job to queued" at bounding box center [908, 274] width 202 height 528
click at [983, 32] on icon "button" at bounding box center [985, 34] width 4 height 6
click at [942, 312] on icon "button" at bounding box center [947, 312] width 10 height 10
click at [983, 33] on icon "button" at bounding box center [985, 34] width 4 height 6
click at [942, 348] on icon "button" at bounding box center [947, 347] width 10 height 10
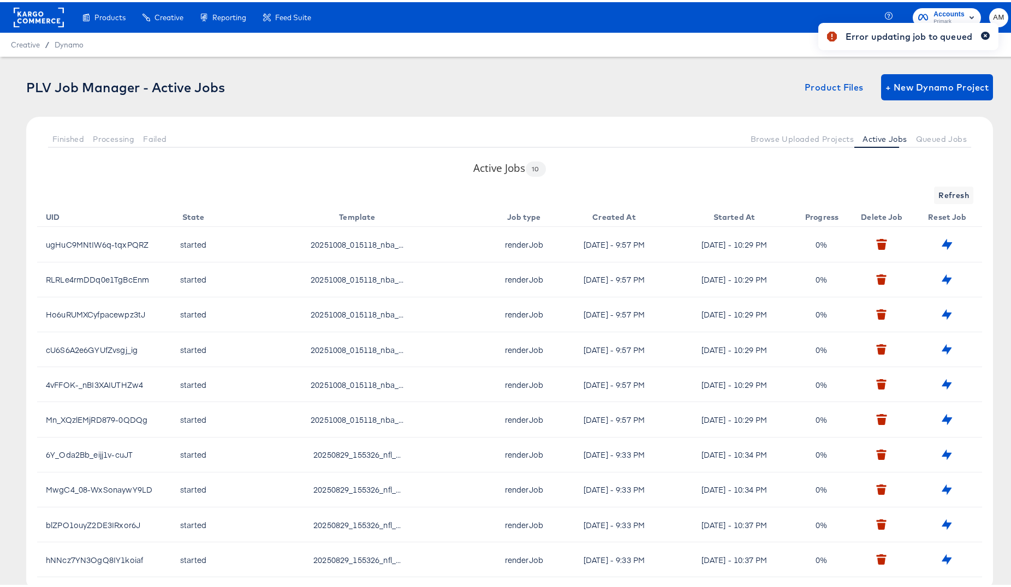
click at [984, 32] on icon "button" at bounding box center [985, 33] width 3 height 3
click at [942, 383] on icon "button" at bounding box center [947, 382] width 10 height 10
click at [984, 32] on icon "button" at bounding box center [985, 33] width 3 height 3
click at [942, 454] on icon "button" at bounding box center [947, 453] width 10 height 10
click at [981, 35] on button "button" at bounding box center [985, 33] width 9 height 8
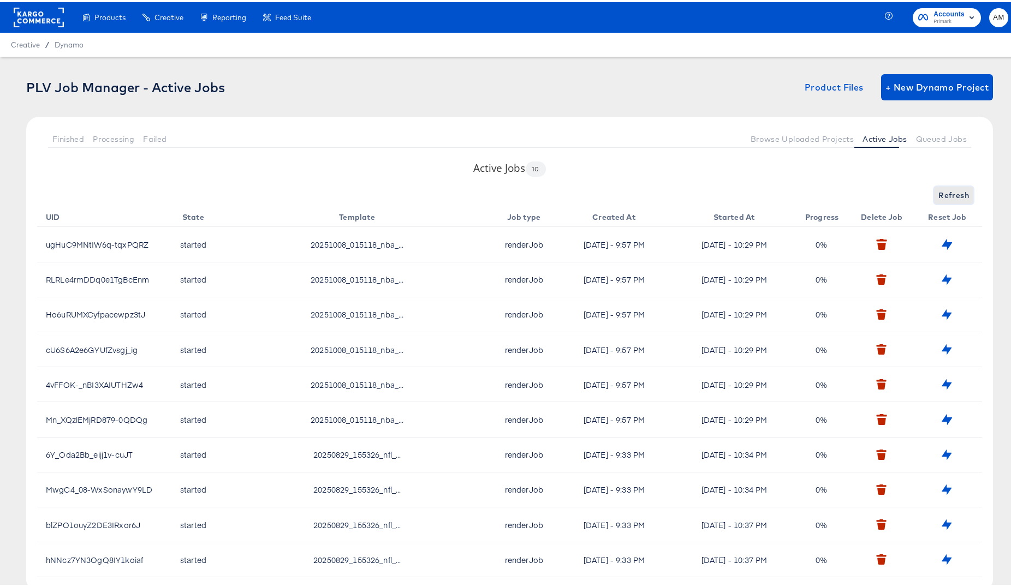
click at [943, 195] on span "Refresh" at bounding box center [953, 194] width 31 height 14
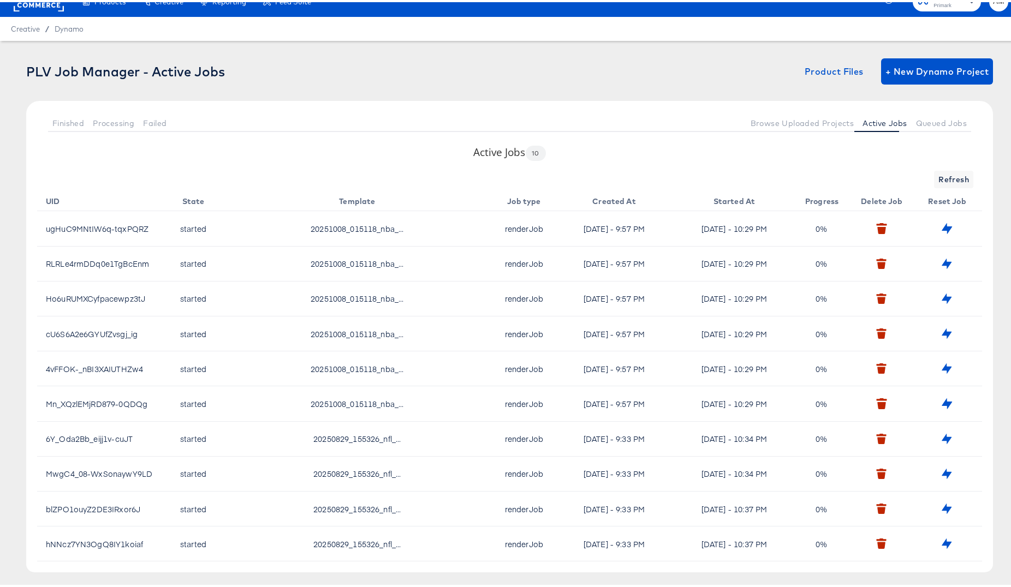
scroll to position [33, 0]
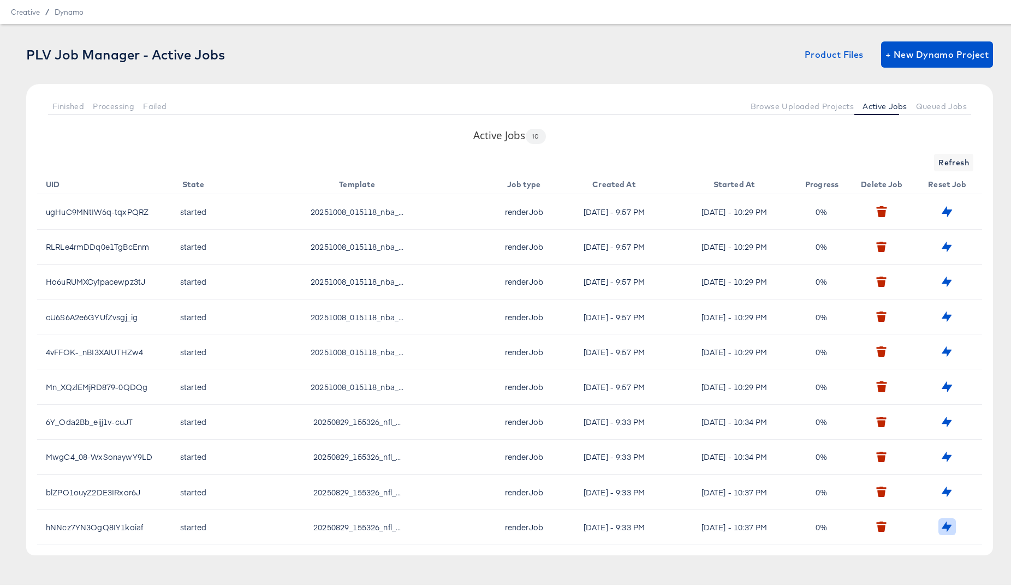
click at [942, 527] on icon "button" at bounding box center [947, 525] width 10 height 10
click at [984, 32] on icon "button" at bounding box center [985, 33] width 3 height 3
click at [78, 104] on span "Finished" at bounding box center [68, 104] width 32 height 9
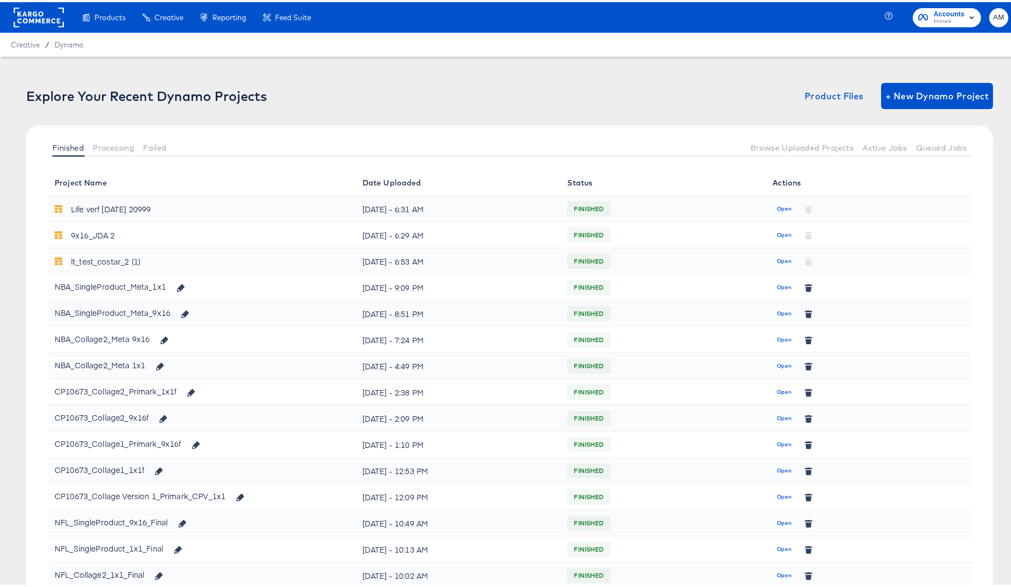
click at [135, 100] on div "Explore Your Recent Dynamo Projects" at bounding box center [146, 93] width 241 height 15
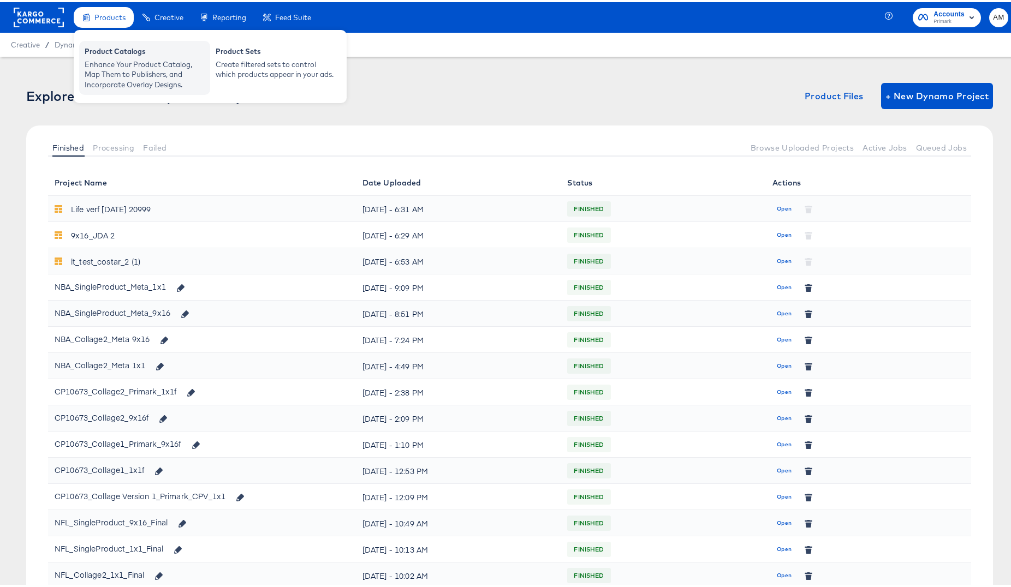
click at [126, 65] on div "Enhance Your Product Catalog, Map Them to Publishers, and Incorporate Overlay D…" at bounding box center [145, 72] width 120 height 31
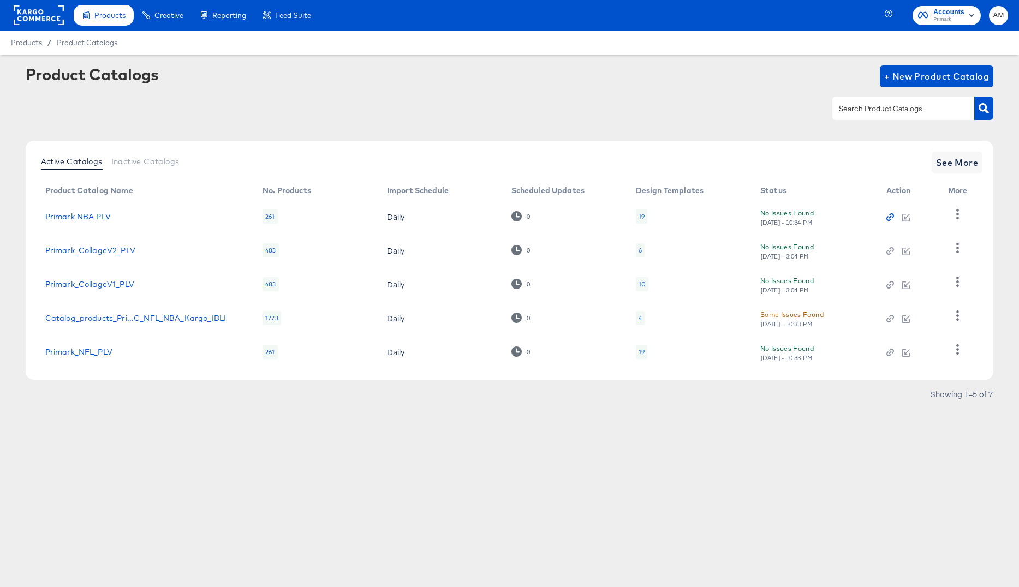
click at [890, 221] on icon "button" at bounding box center [890, 217] width 8 height 8
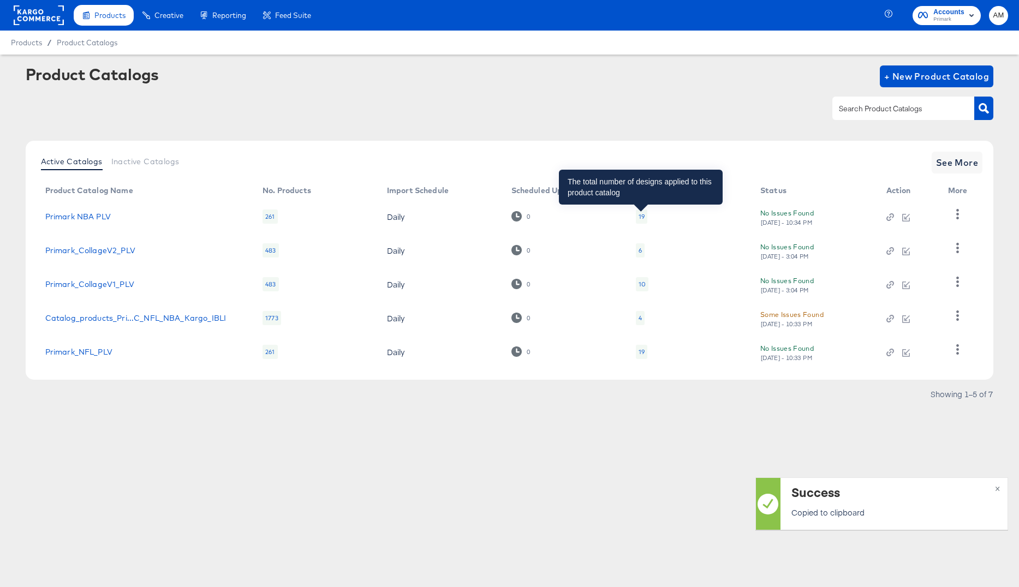
click at [640, 218] on div "19" at bounding box center [642, 216] width 6 height 9
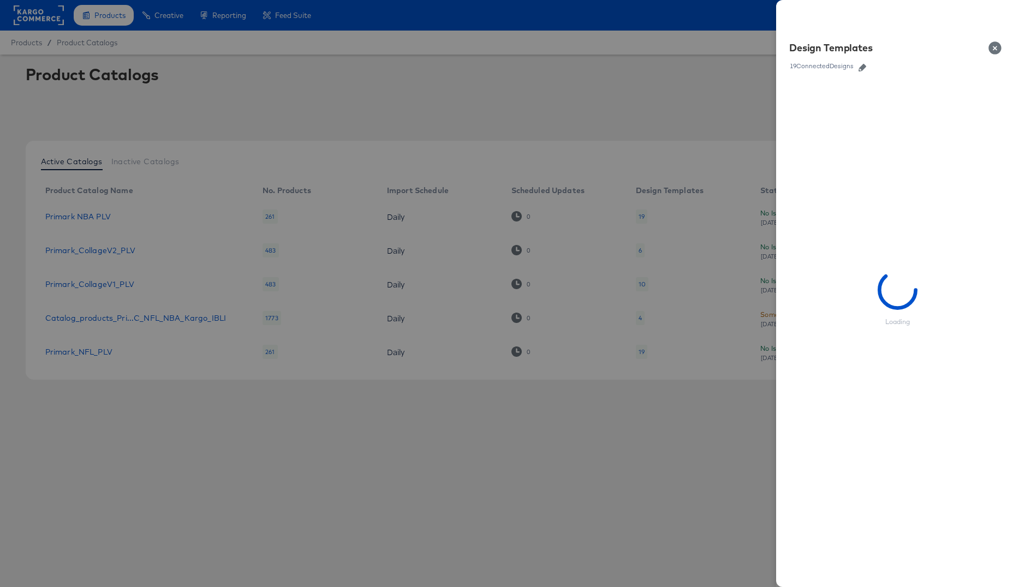
click at [864, 68] on icon "button" at bounding box center [863, 68] width 8 height 8
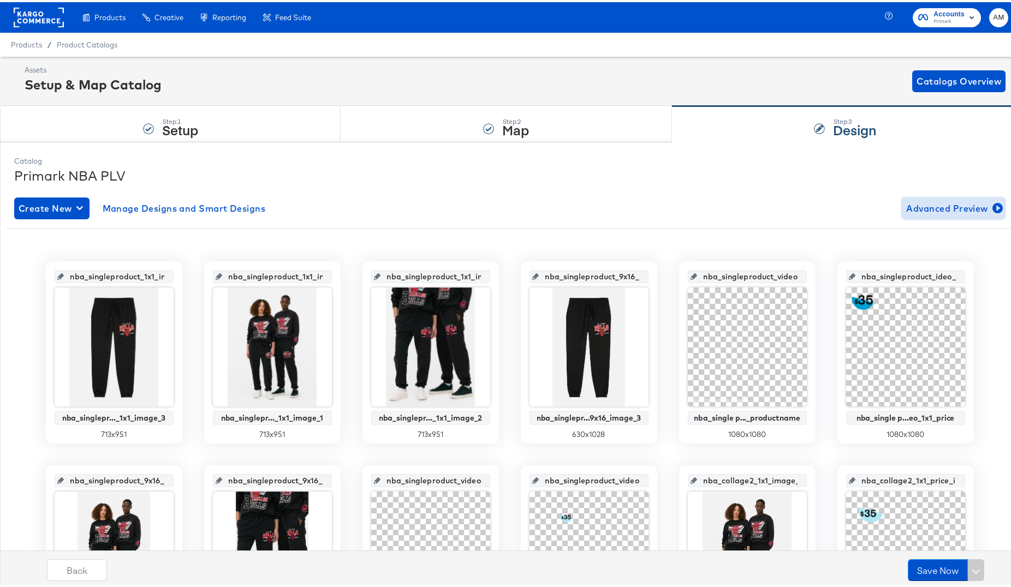
click at [906, 205] on span "Advanced Preview" at bounding box center [953, 206] width 94 height 15
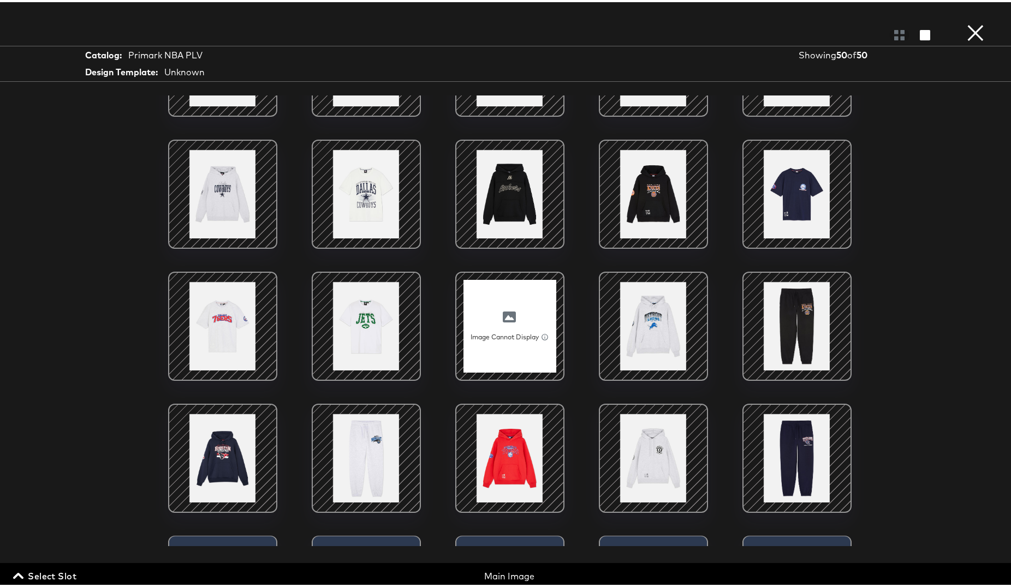
scroll to position [221, 0]
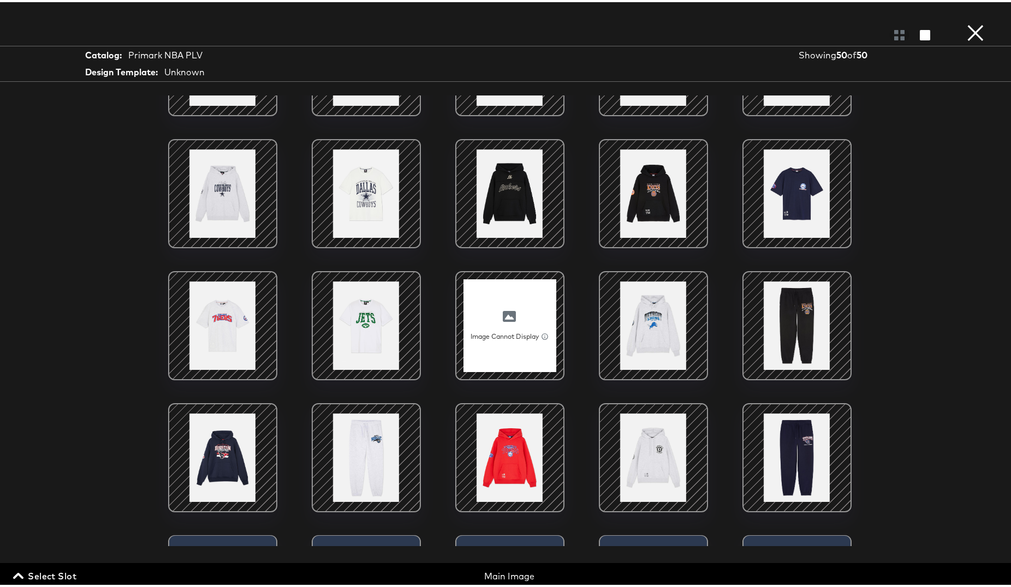
drag, startPoint x: 56, startPoint y: 572, endPoint x: 66, endPoint y: 570, distance: 10.1
click at [57, 572] on span "Select Slot" at bounding box center [45, 574] width 61 height 15
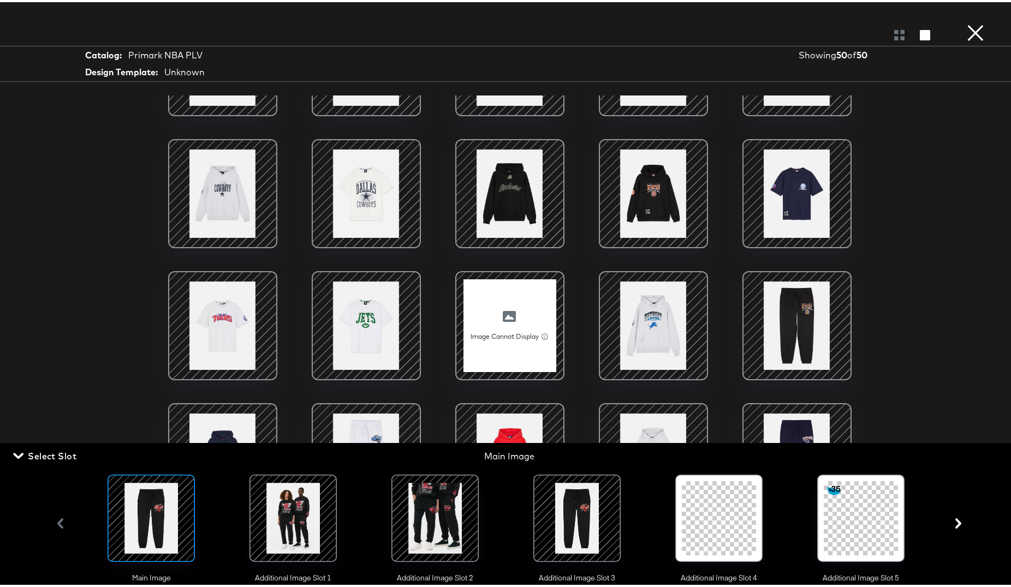
click at [489, 318] on div at bounding box center [509, 323] width 93 height 93
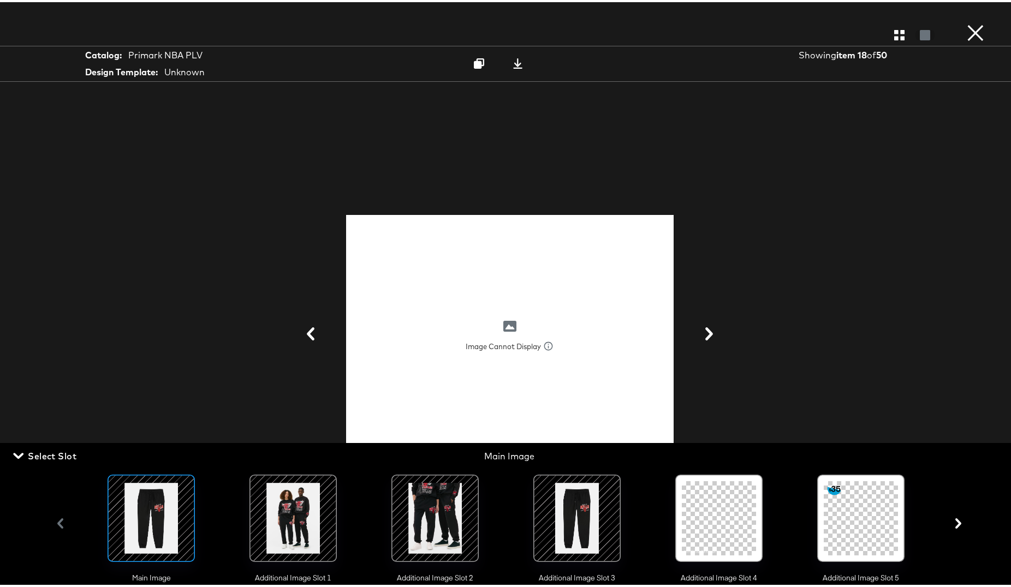
scroll to position [96, 0]
click at [18, 451] on icon "button" at bounding box center [18, 454] width 10 height 10
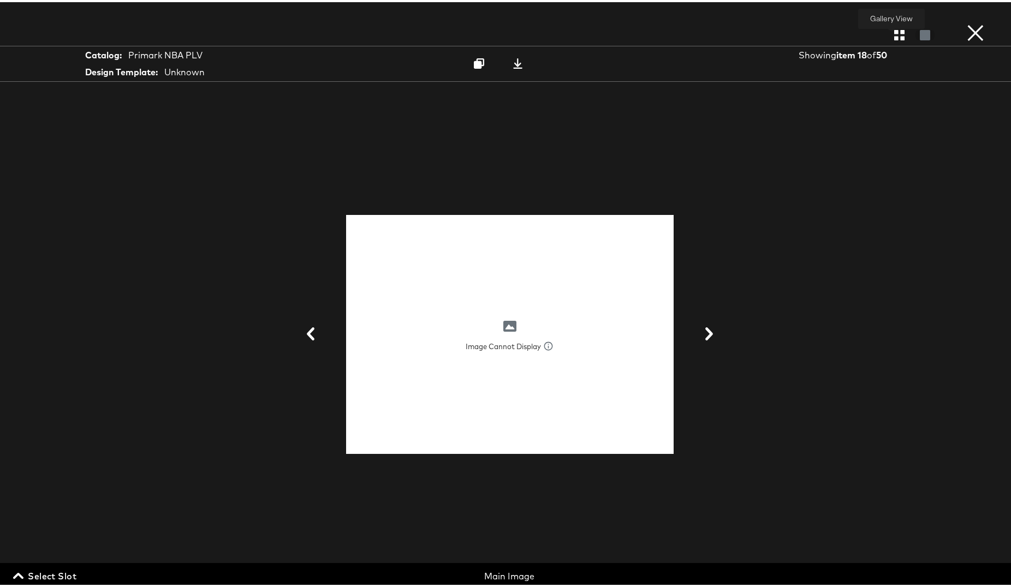
click at [894, 36] on icon "button" at bounding box center [899, 33] width 10 height 10
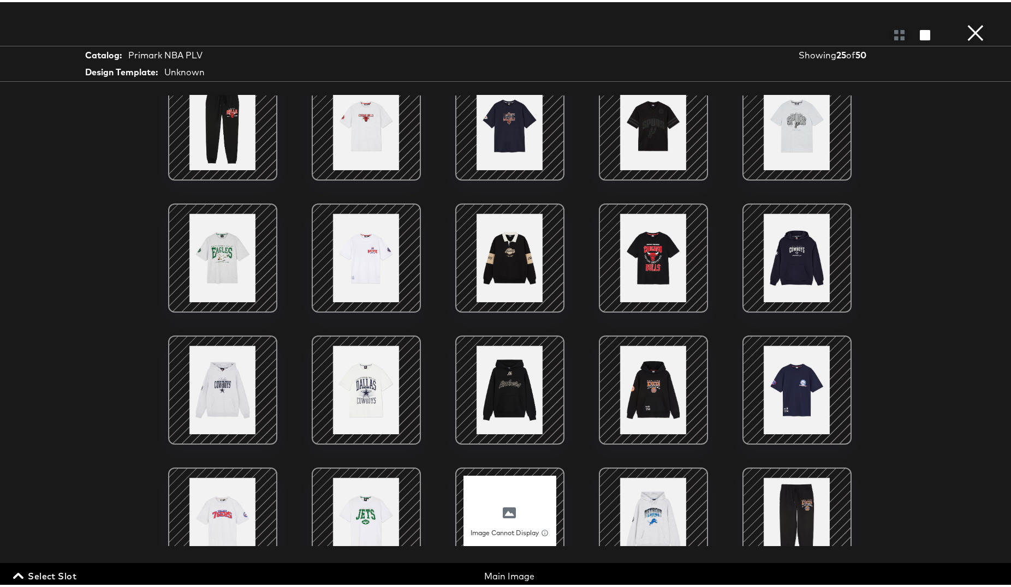
scroll to position [0, 0]
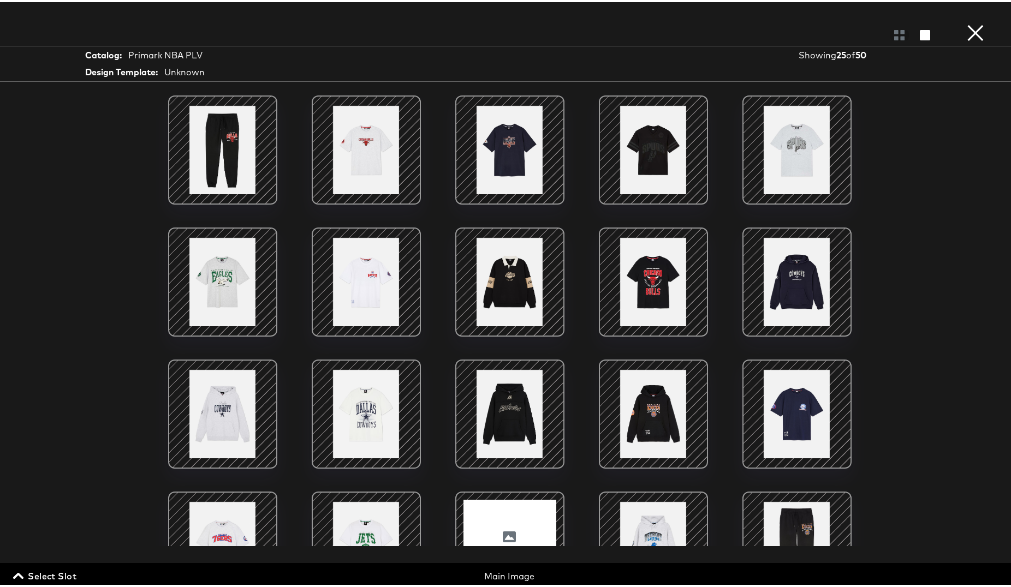
click at [970, 22] on button "×" at bounding box center [975, 11] width 22 height 22
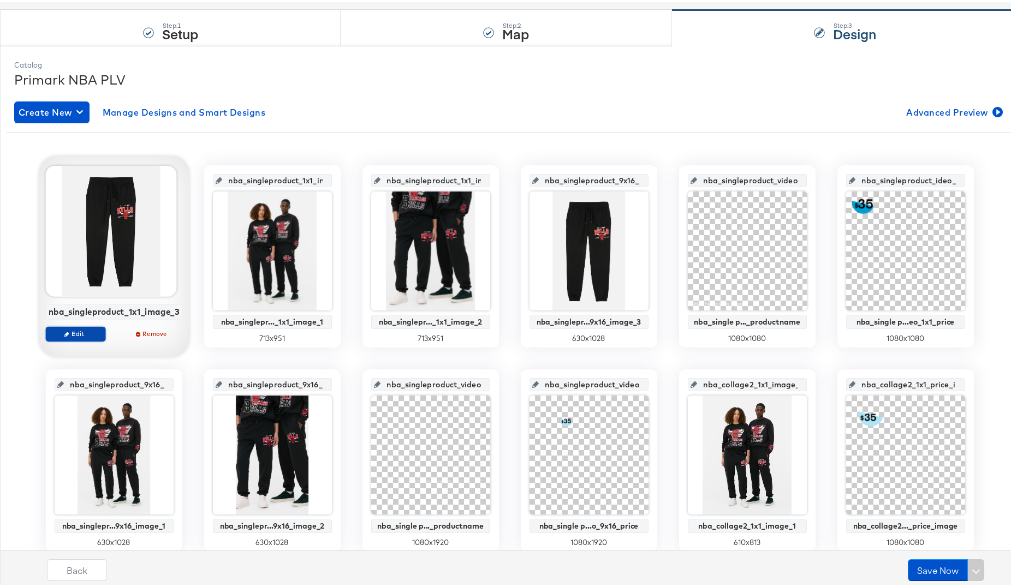
click at [75, 332] on span "Edit" at bounding box center [75, 331] width 50 height 8
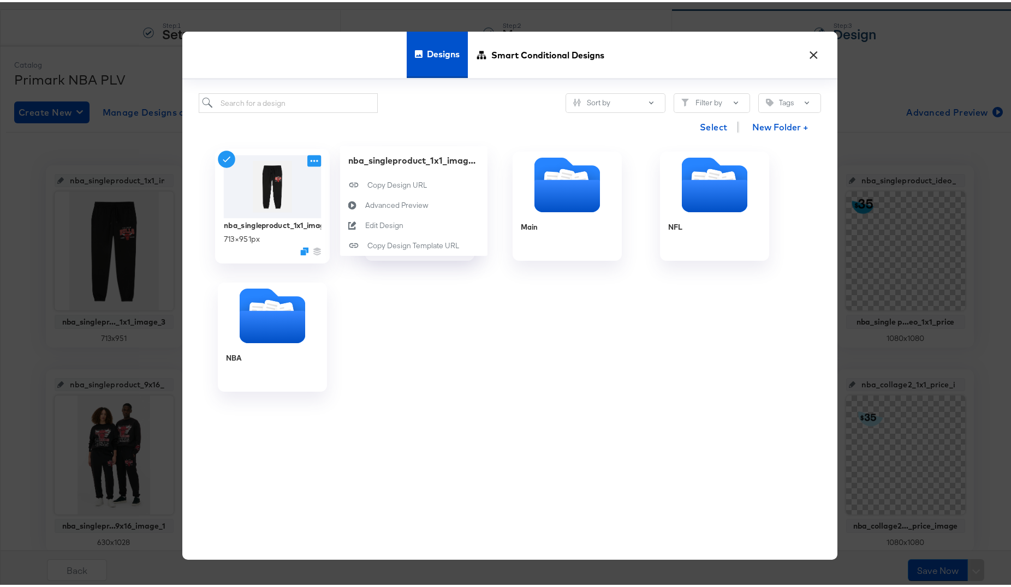
click at [307, 163] on icon at bounding box center [314, 158] width 14 height 11
click at [402, 220] on button "Edit Design Edit Design" at bounding box center [413, 223] width 147 height 20
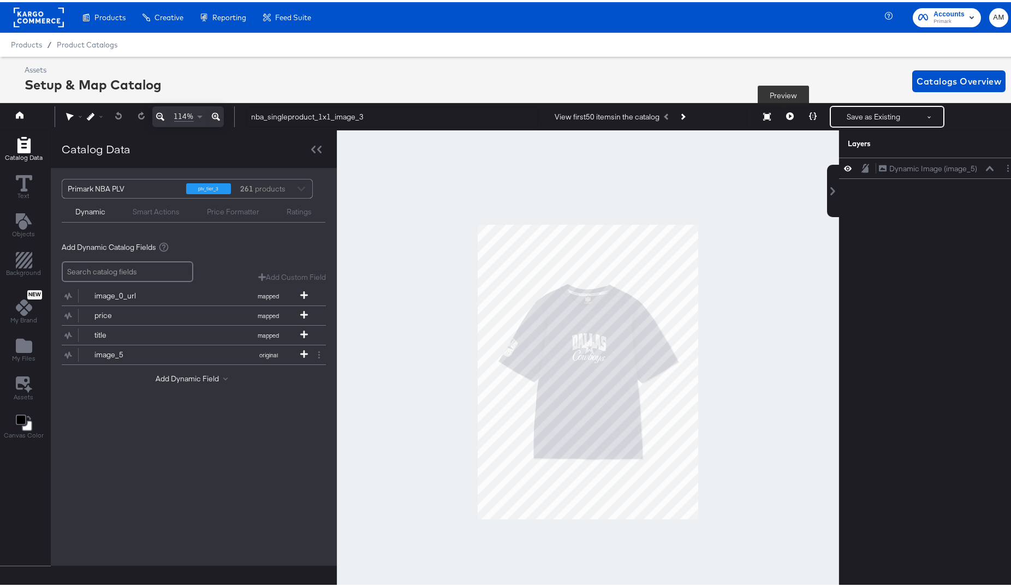
click at [778, 115] on button at bounding box center [789, 115] width 23 height 22
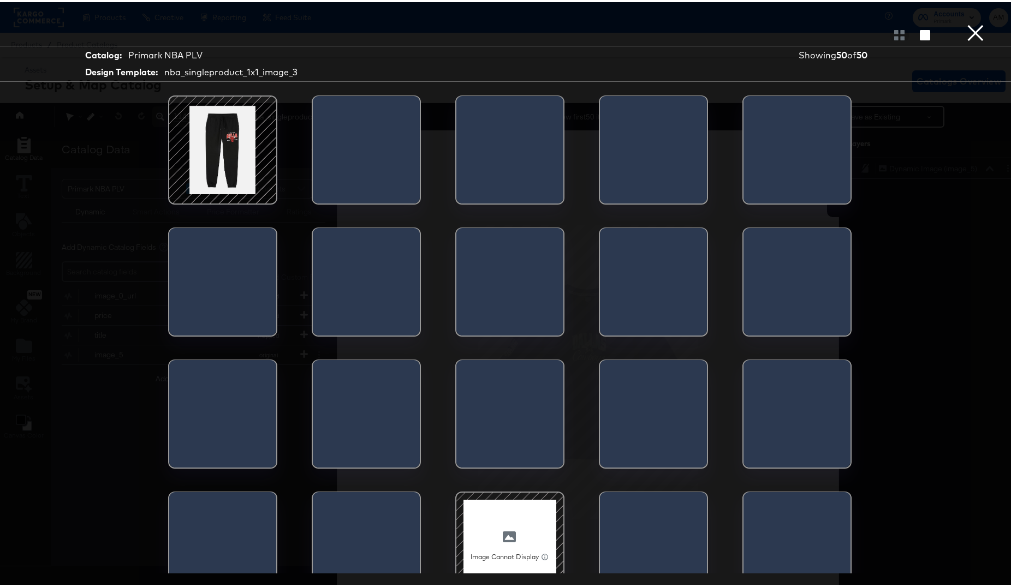
click at [505, 528] on div at bounding box center [509, 544] width 93 height 93
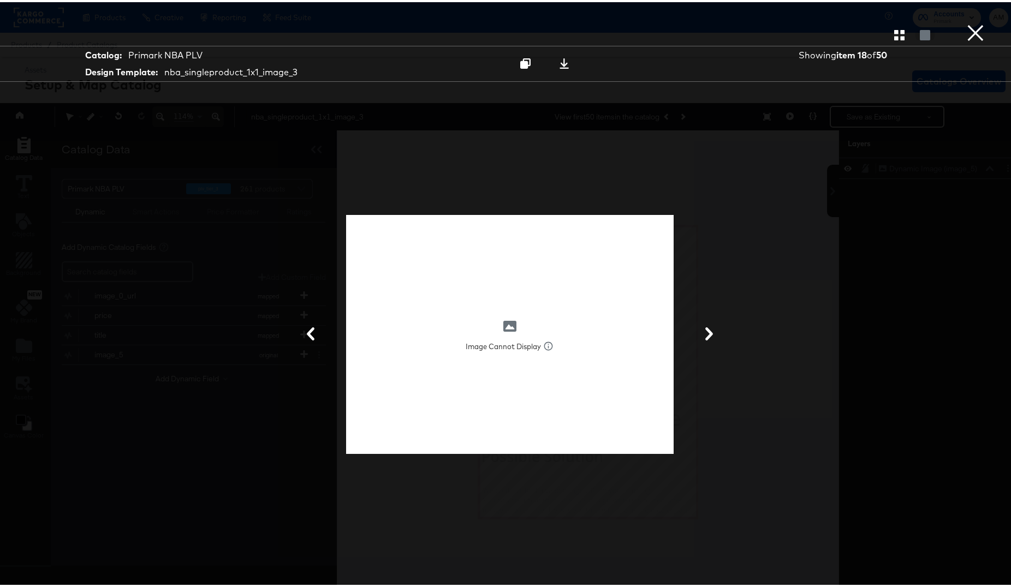
click at [967, 22] on button "×" at bounding box center [975, 11] width 22 height 22
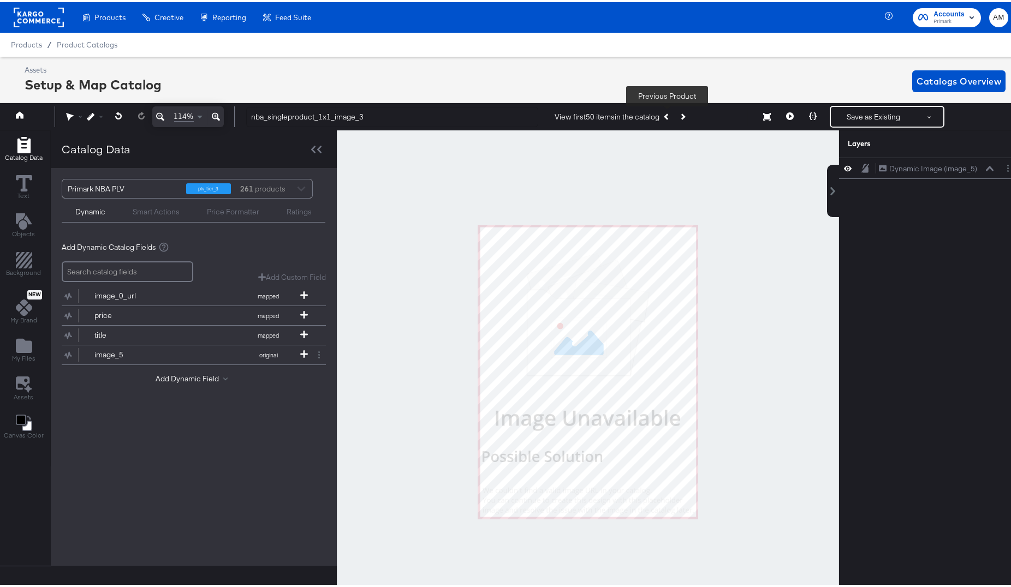
click at [669, 118] on button "Previous Product" at bounding box center [666, 115] width 15 height 20
click at [686, 116] on button "Next Product" at bounding box center [682, 115] width 15 height 20
click at [74, 42] on span "Product Catalogs" at bounding box center [87, 42] width 61 height 9
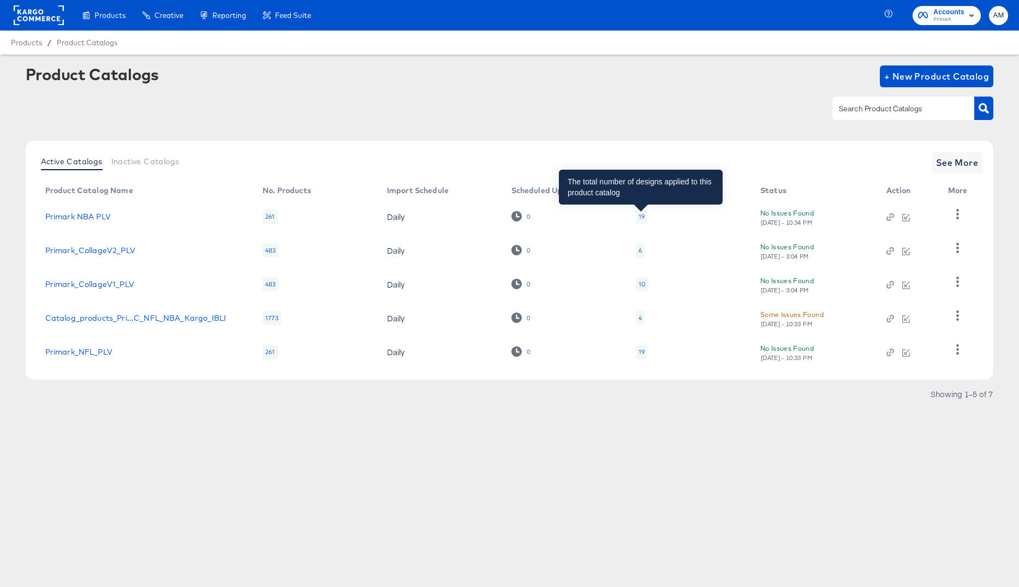
click at [639, 217] on div "19" at bounding box center [642, 216] width 6 height 9
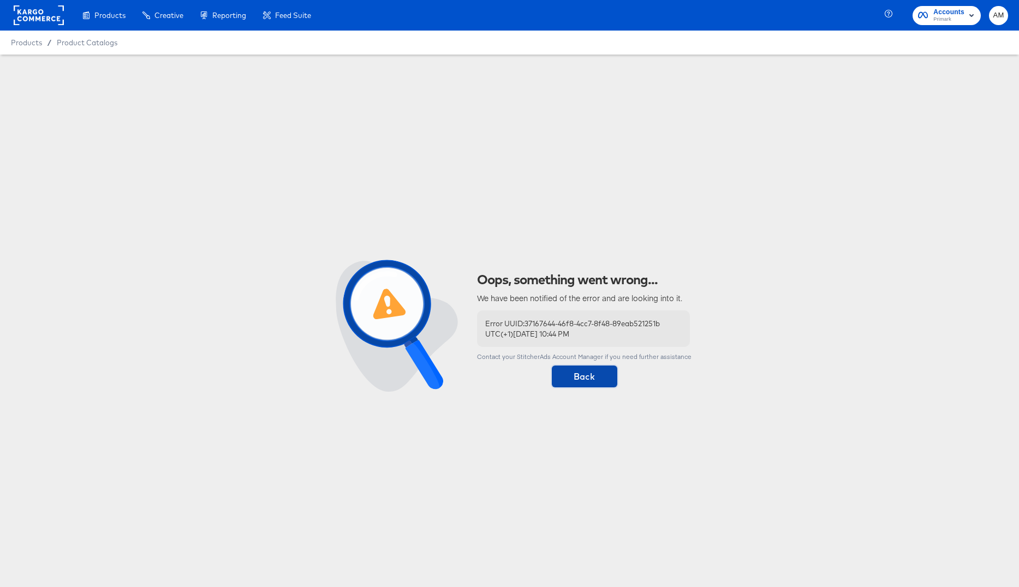
click at [580, 374] on span "Back" at bounding box center [584, 376] width 57 height 15
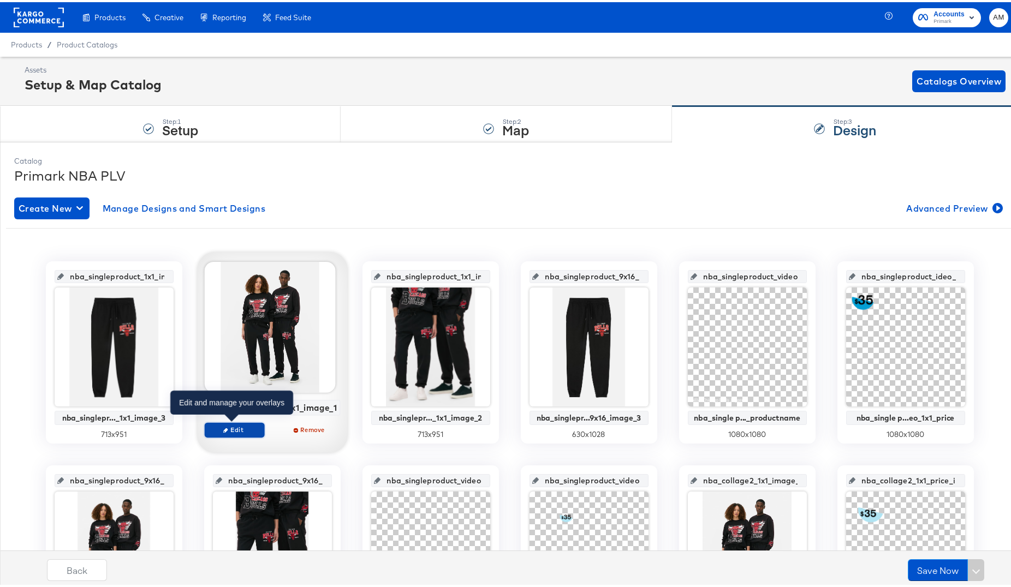
click at [227, 427] on span "Edit" at bounding box center [234, 428] width 50 height 8
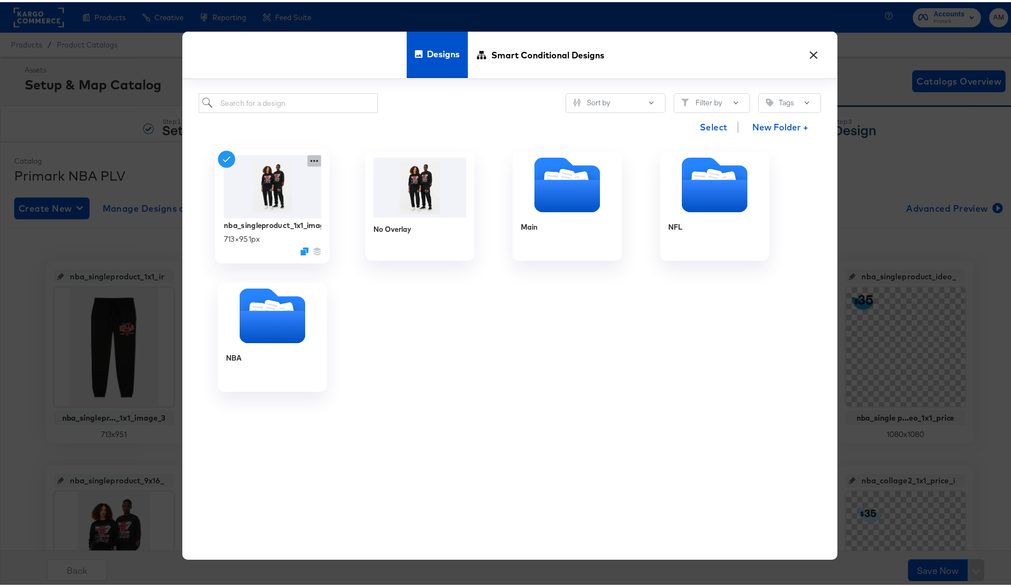
click at [311, 157] on icon at bounding box center [314, 158] width 14 height 11
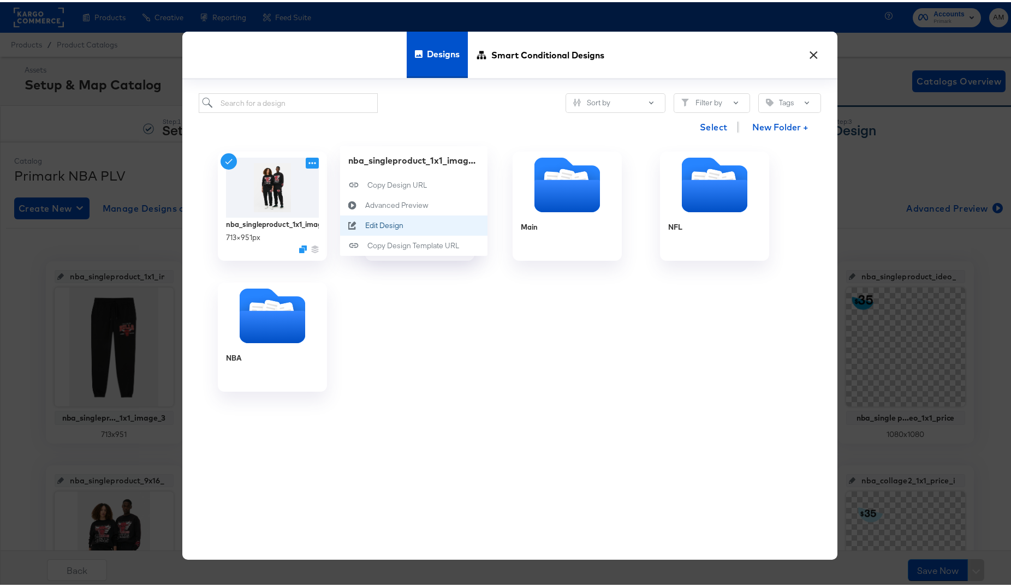
click at [419, 225] on button "Edit Design Edit Design" at bounding box center [413, 223] width 147 height 20
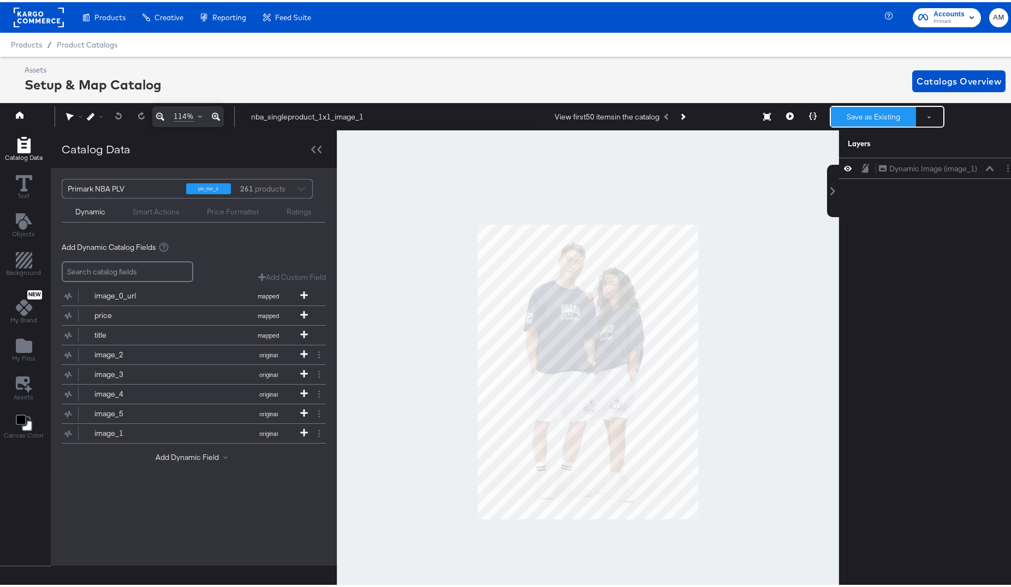
click at [865, 115] on button "Save as Existing" at bounding box center [873, 115] width 85 height 20
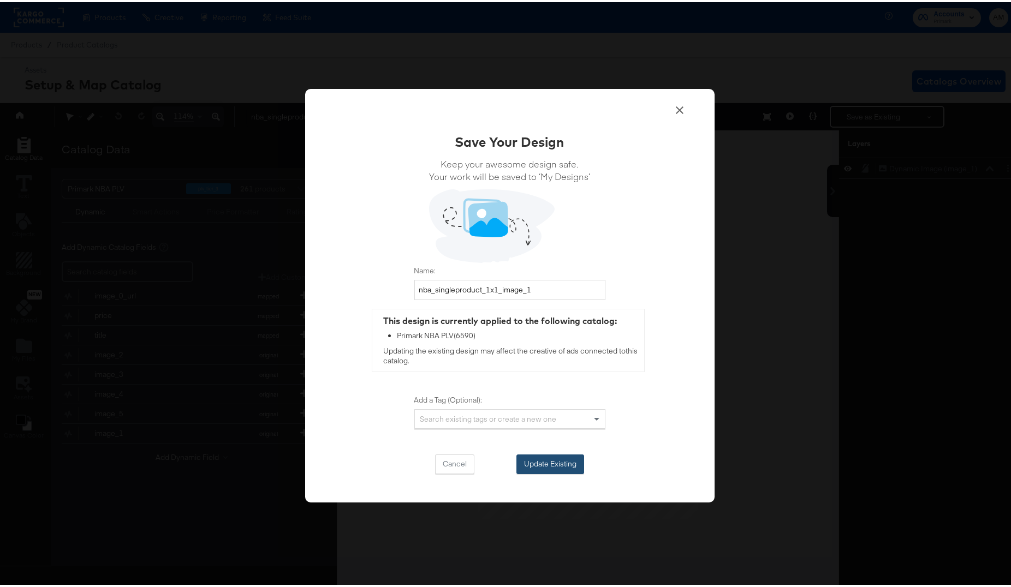
click at [539, 462] on button "Update Existing" at bounding box center [550, 462] width 68 height 20
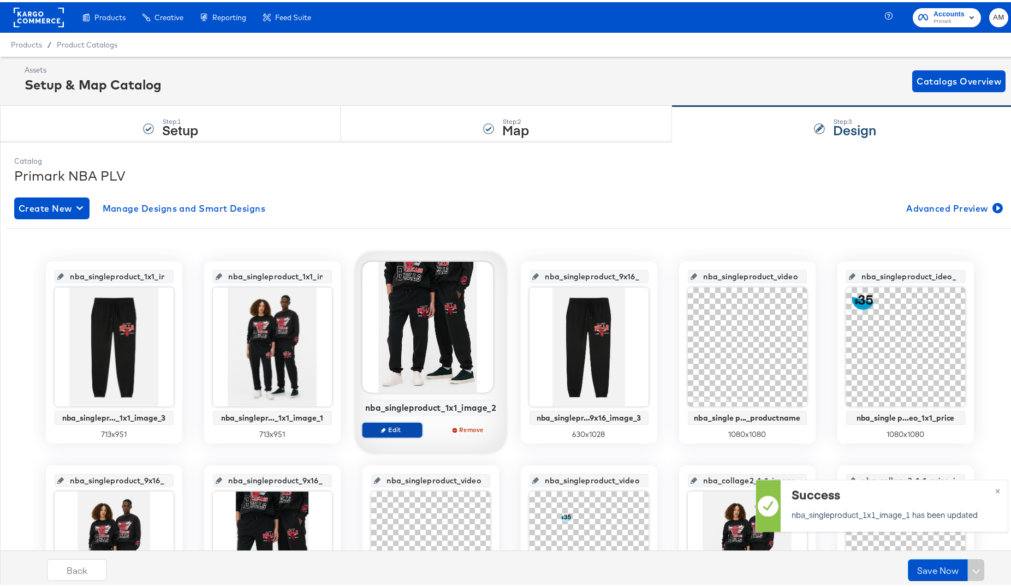
click at [391, 425] on span "Edit" at bounding box center [392, 428] width 50 height 8
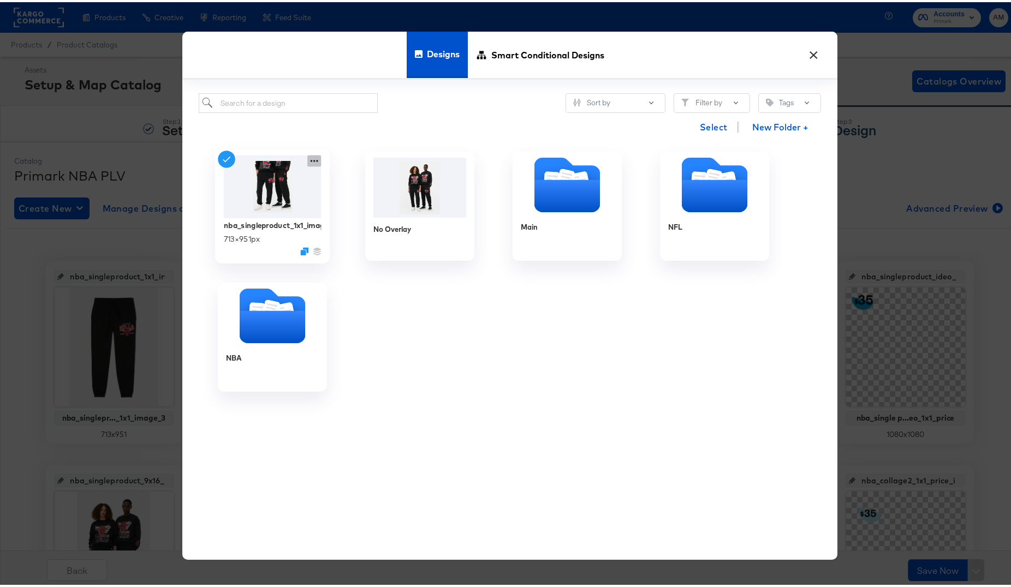
click at [310, 158] on icon at bounding box center [314, 159] width 8 height 2
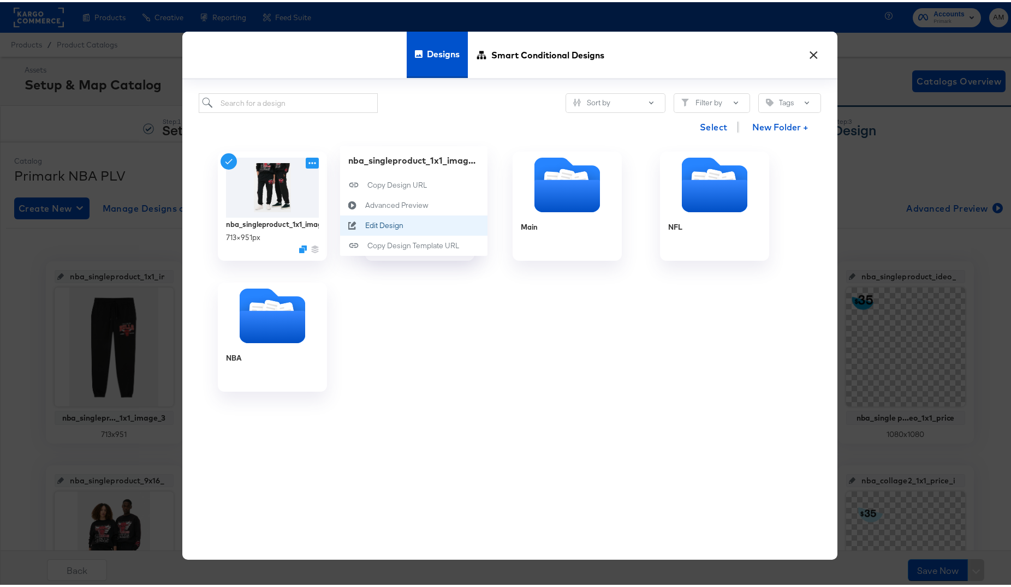
click at [365, 223] on div "Edit Design Edit Design" at bounding box center [365, 223] width 0 height 0
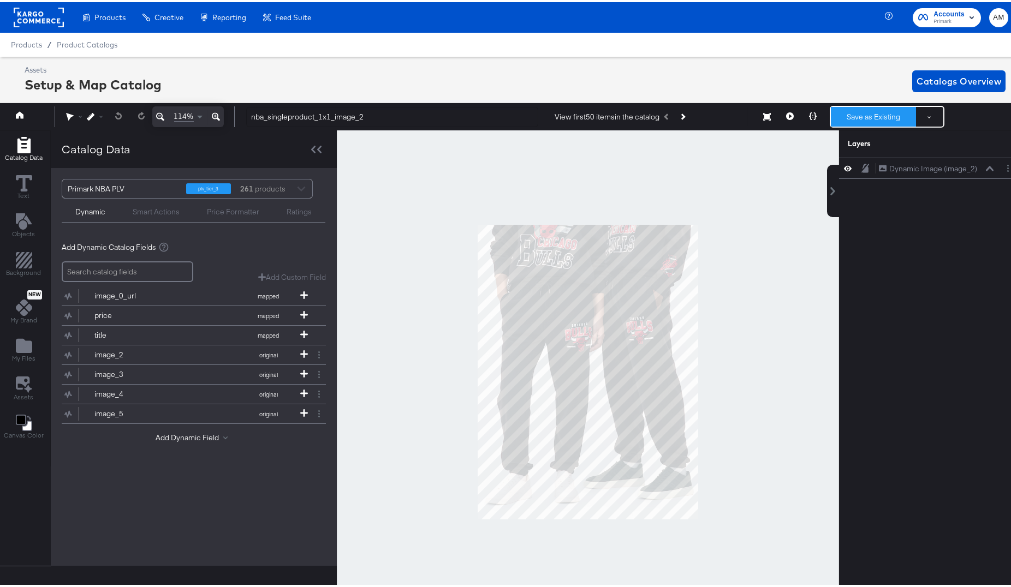
click at [855, 116] on button "Save as Existing" at bounding box center [873, 115] width 85 height 20
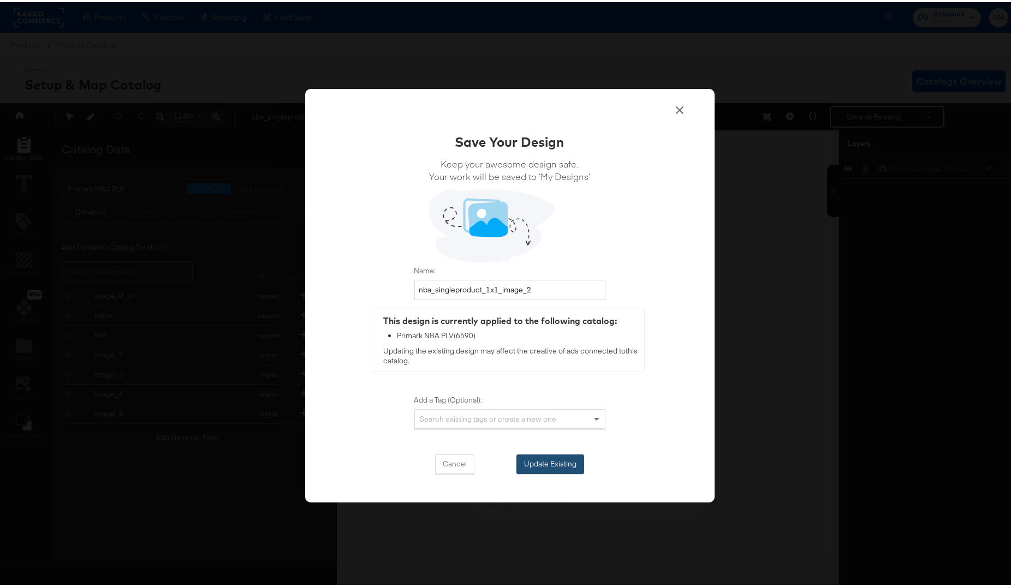
click at [543, 455] on button "Update Existing" at bounding box center [550, 462] width 68 height 20
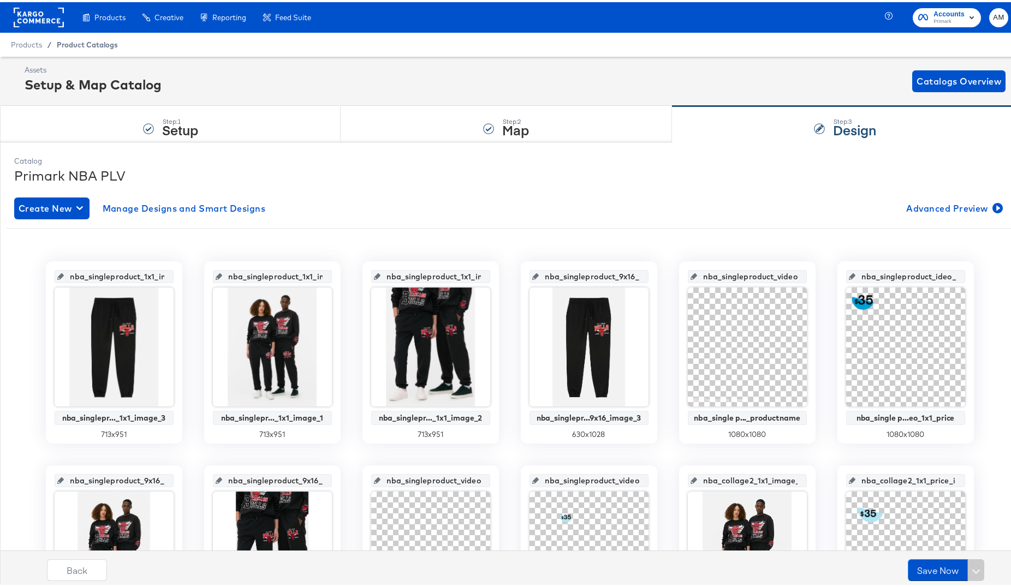
click at [88, 42] on span "Product Catalogs" at bounding box center [87, 42] width 61 height 9
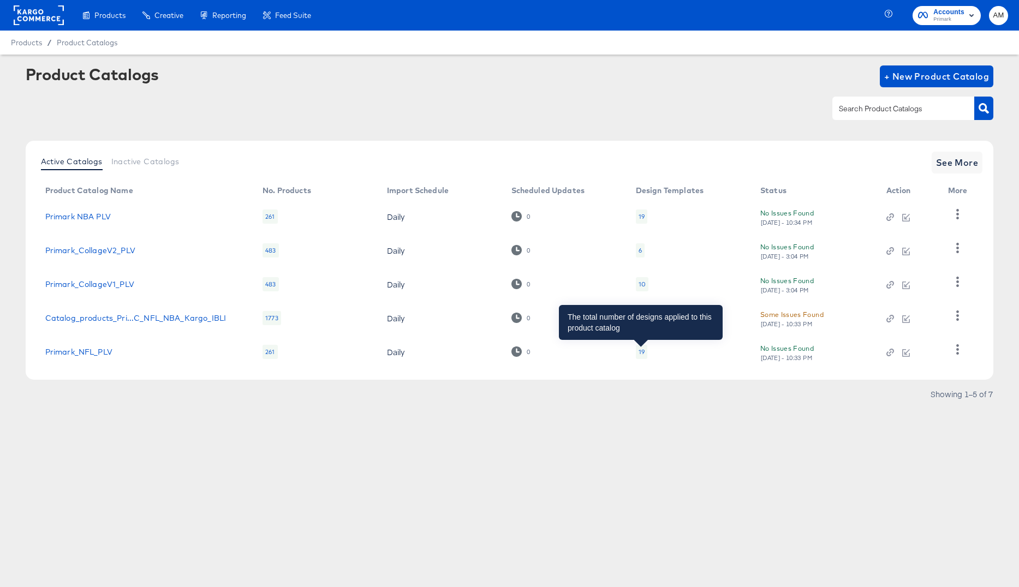
click at [640, 353] on div "19" at bounding box center [642, 352] width 6 height 9
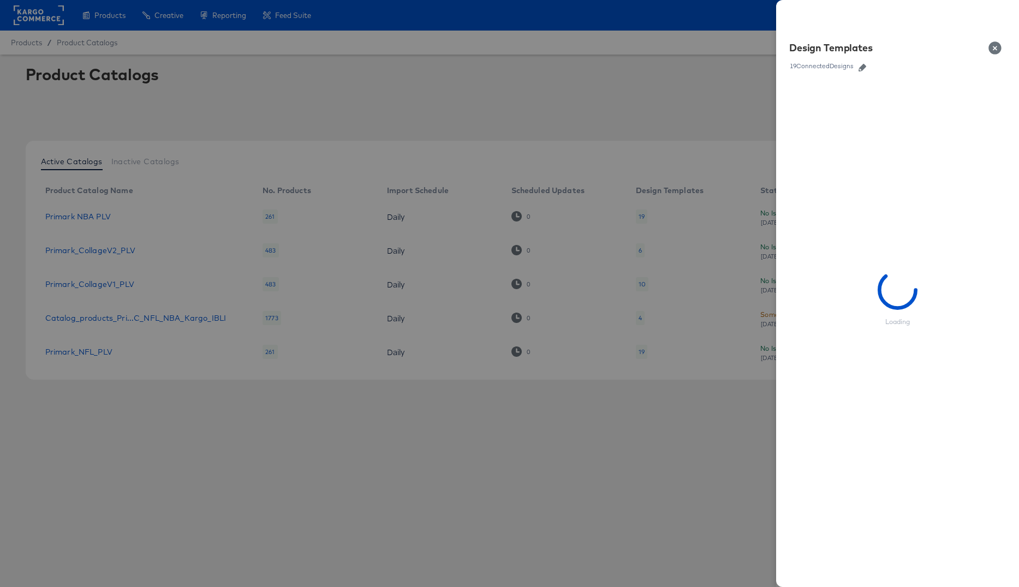
click at [861, 68] on icon "button" at bounding box center [863, 68] width 8 height 8
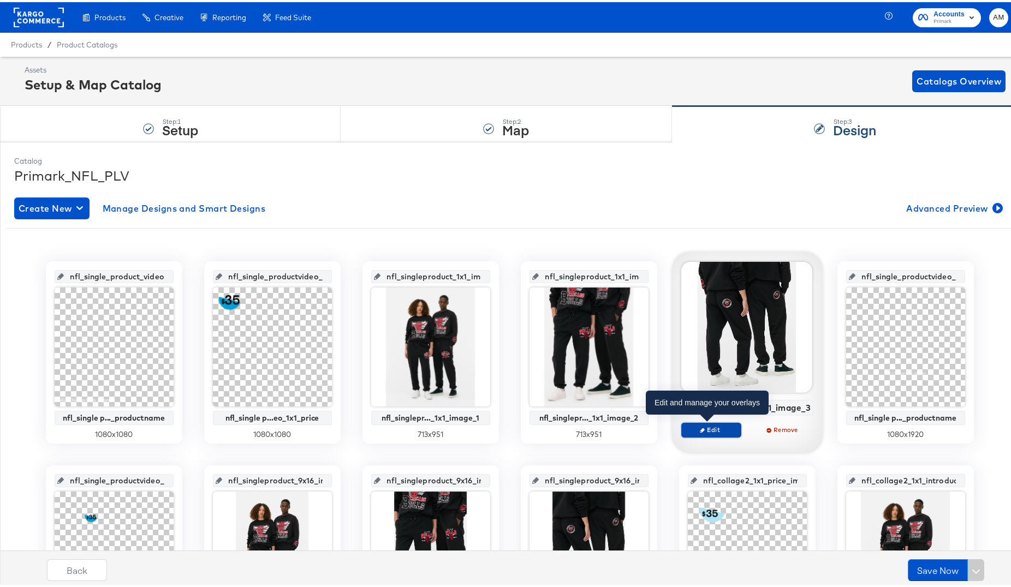
click at [702, 429] on span "Edit" at bounding box center [711, 428] width 50 height 8
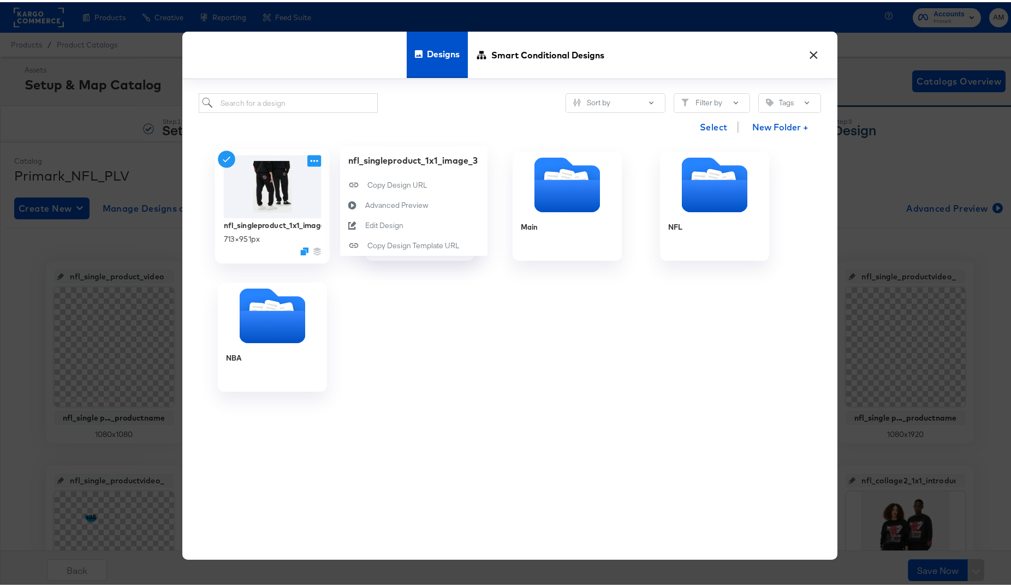
drag, startPoint x: 308, startPoint y: 160, endPoint x: 324, endPoint y: 168, distance: 17.8
click at [308, 160] on icon at bounding box center [314, 158] width 14 height 11
click at [376, 230] on button "Edit Design Edit Design" at bounding box center [413, 223] width 147 height 20
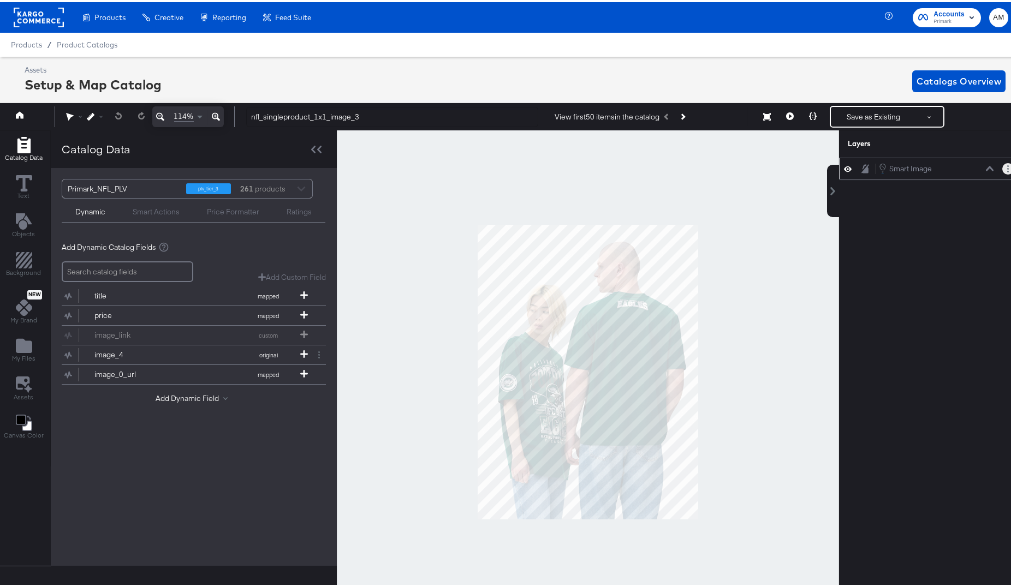
click at [1007, 168] on icon "Layer Options" at bounding box center [1008, 166] width 2 height 7
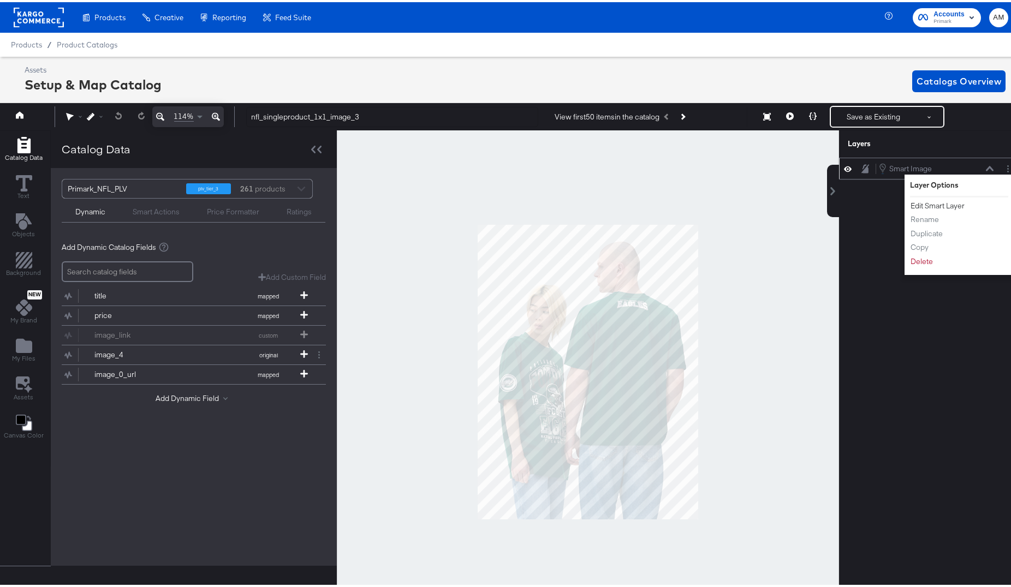
click at [942, 202] on button "Edit Smart Layer" at bounding box center [937, 203] width 55 height 11
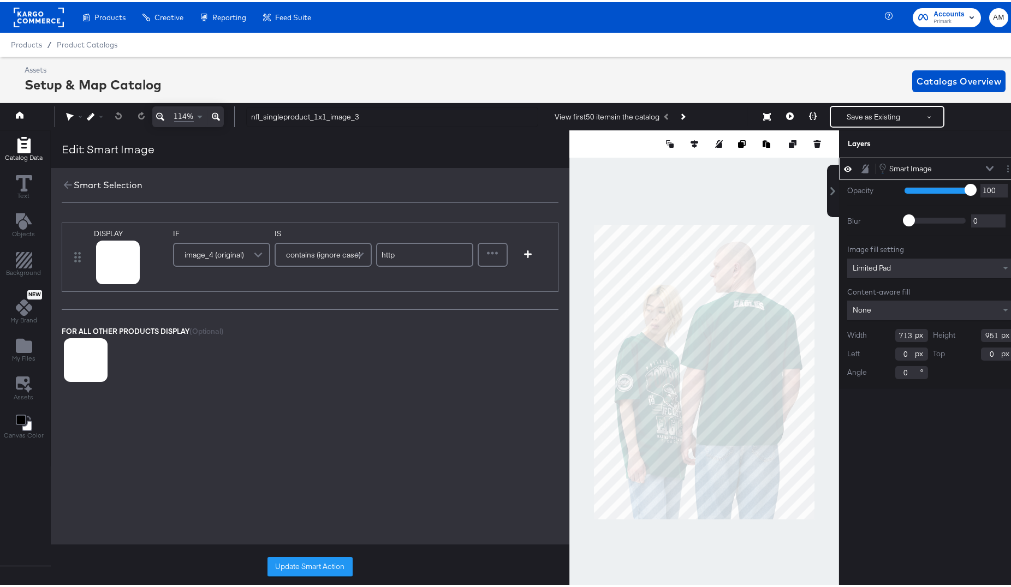
scroll to position [0, 3]
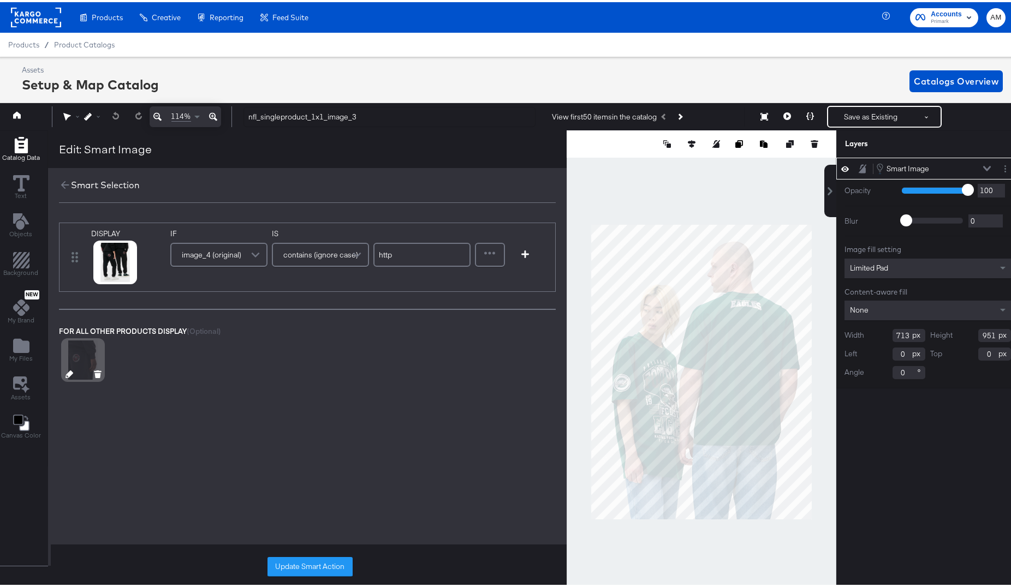
click at [67, 373] on icon at bounding box center [69, 372] width 8 height 8
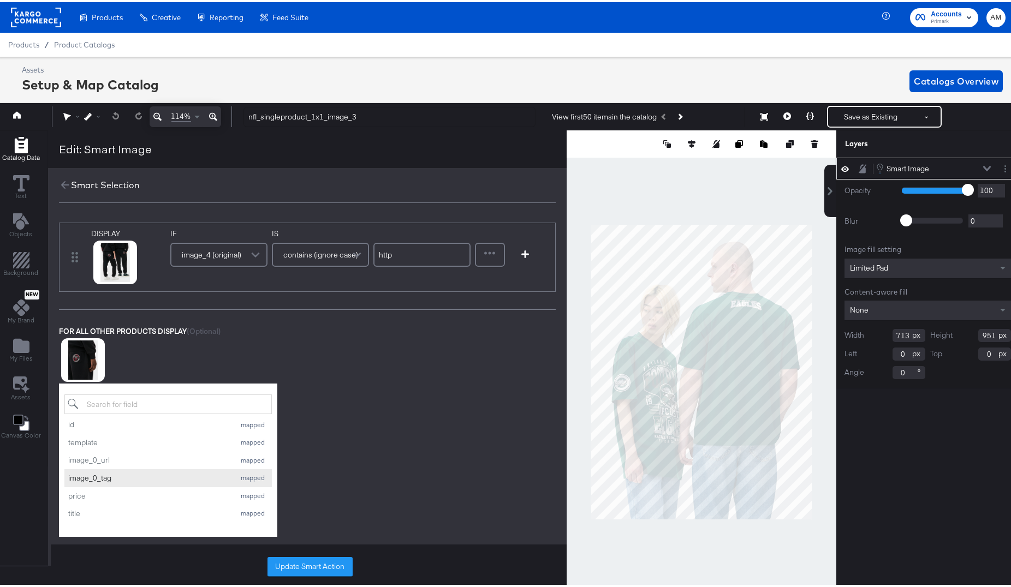
scroll to position [0, 0]
click at [327, 389] on div "DISPLAY id mapped template mapped image_0_url mapped image_0_tag mapped price m…" at bounding box center [307, 301] width 519 height 183
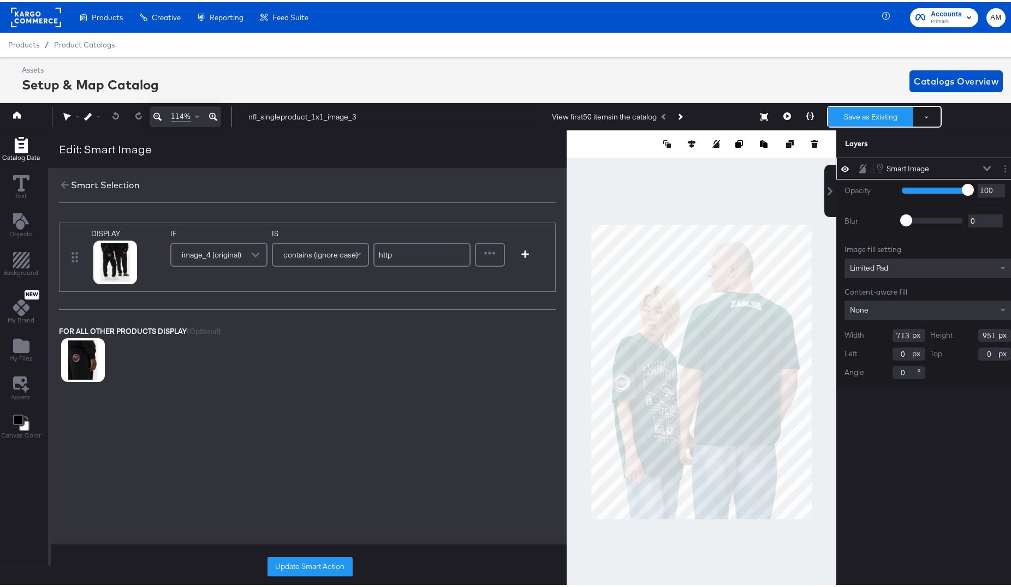
click at [848, 115] on button "Save as Existing" at bounding box center [870, 115] width 85 height 20
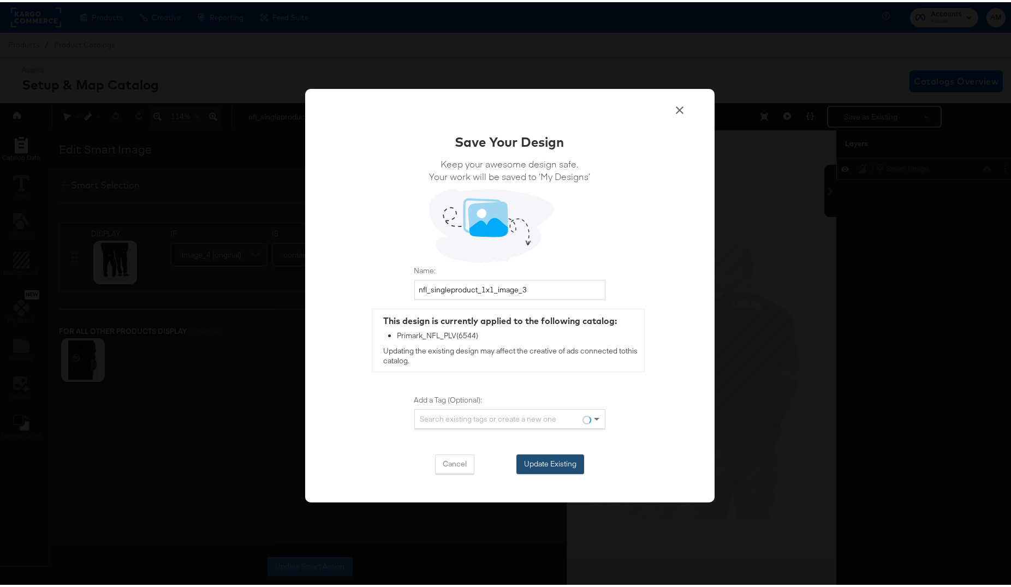
click at [526, 462] on button "Update Existing" at bounding box center [550, 462] width 68 height 20
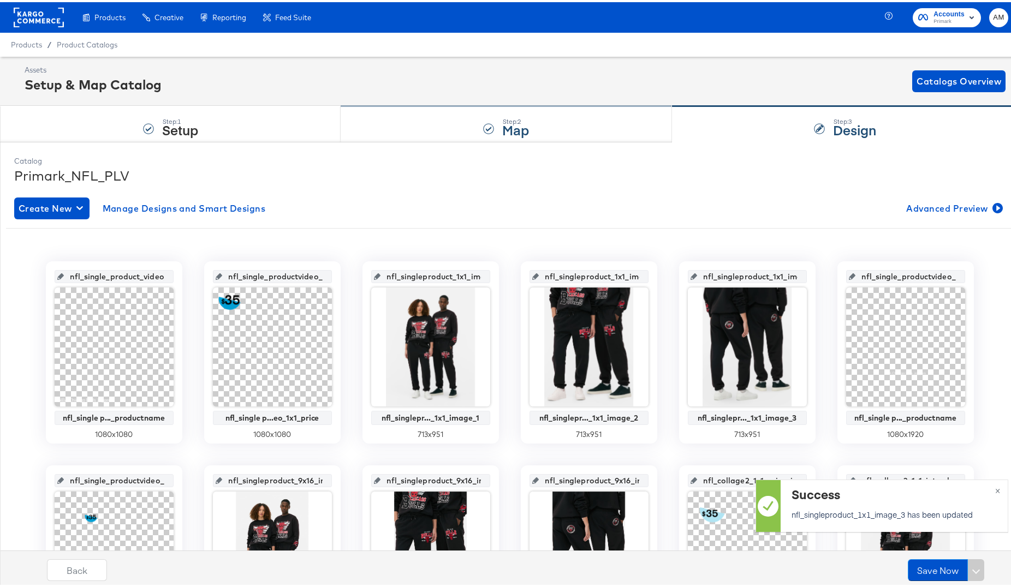
click at [430, 134] on div "Step: 2 Map" at bounding box center [506, 122] width 331 height 36
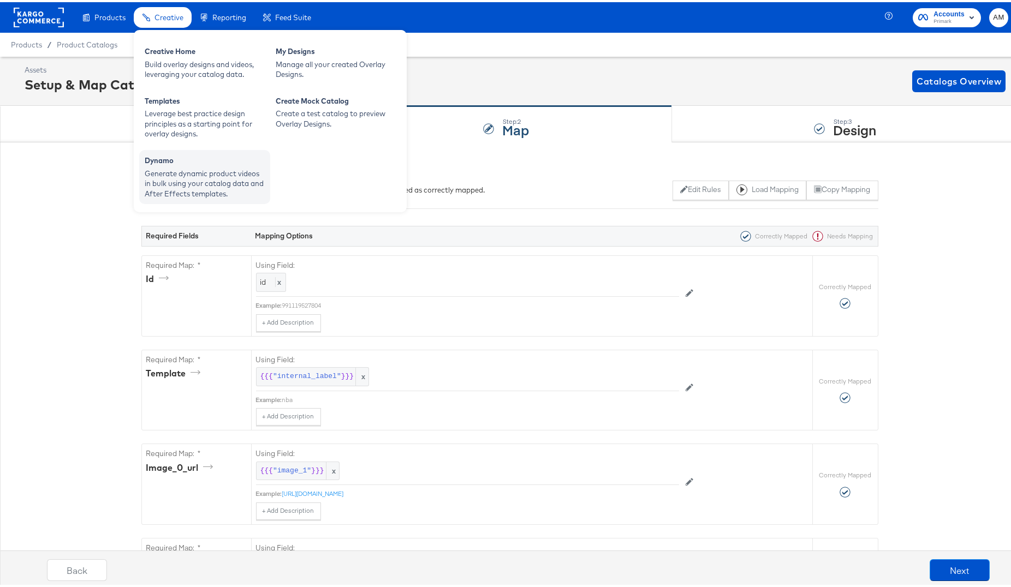
click at [204, 168] on div "Generate dynamic product videos in bulk using your catalog data and After Effec…" at bounding box center [205, 181] width 120 height 31
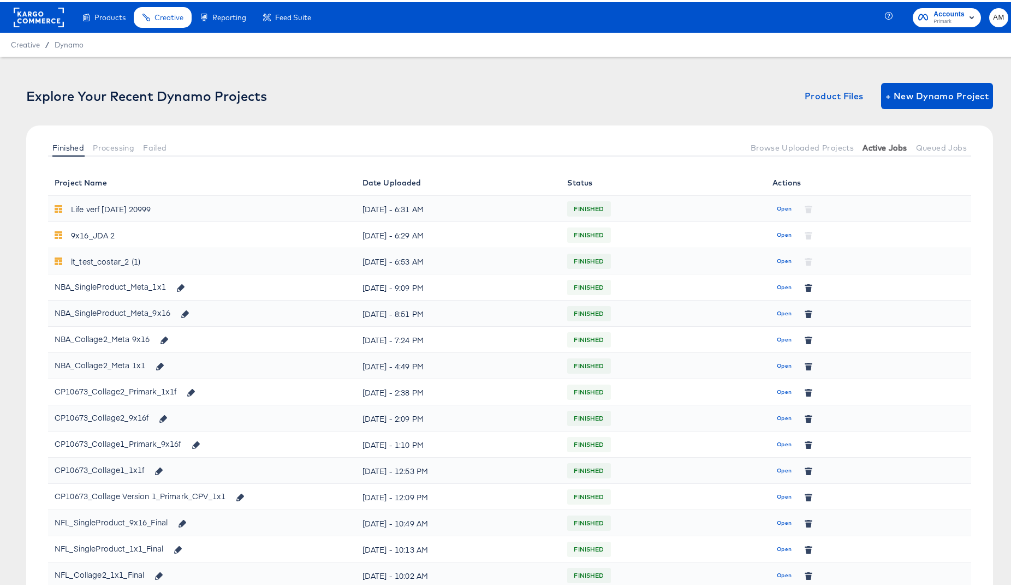
click at [875, 143] on span "Active Jobs" at bounding box center [884, 145] width 44 height 9
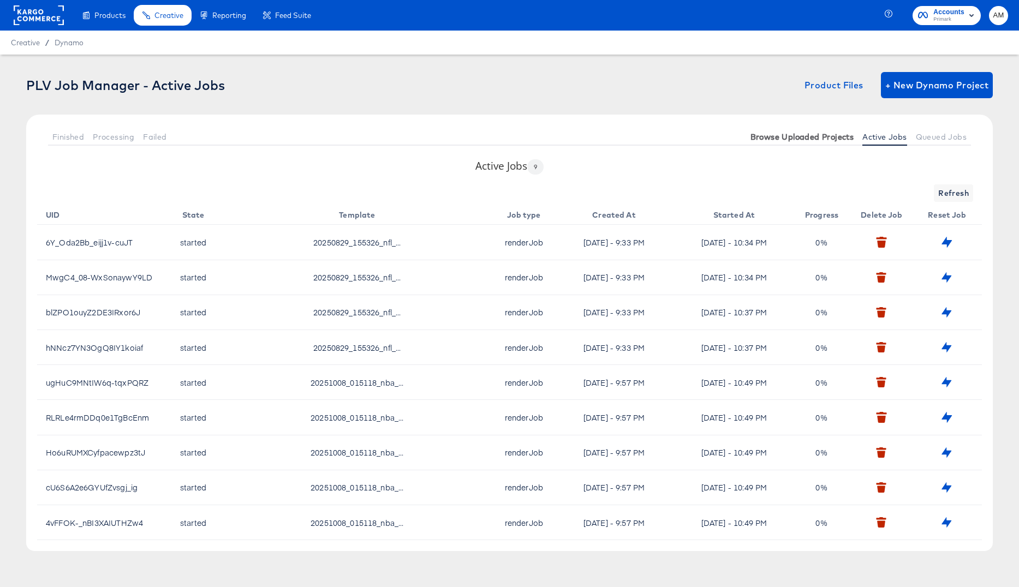
click at [817, 136] on span "Browse Uploaded Projects" at bounding box center [802, 137] width 104 height 9
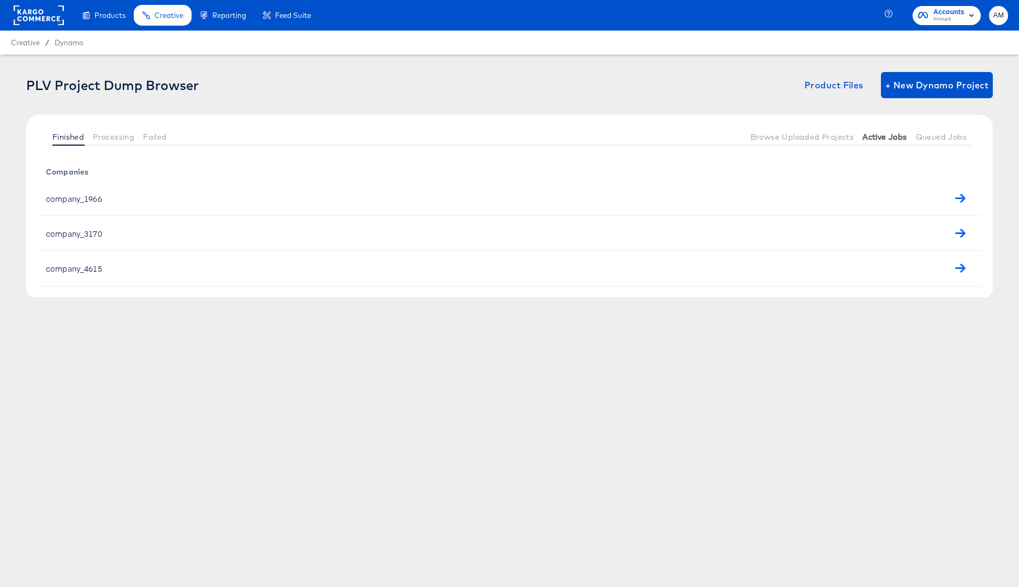
click at [874, 136] on span "Active Jobs" at bounding box center [884, 137] width 44 height 9
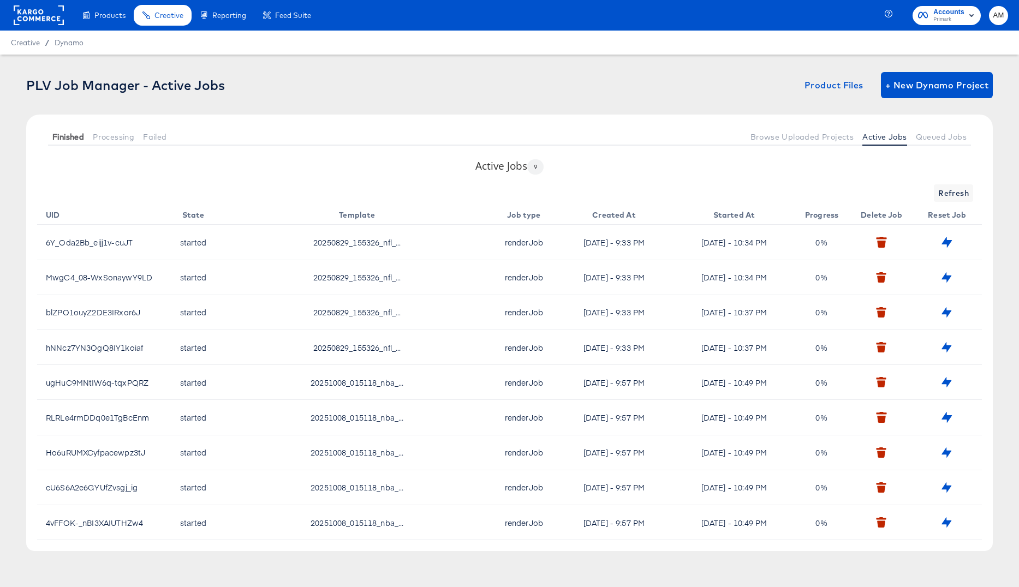
click at [62, 138] on span "Finished" at bounding box center [68, 137] width 32 height 9
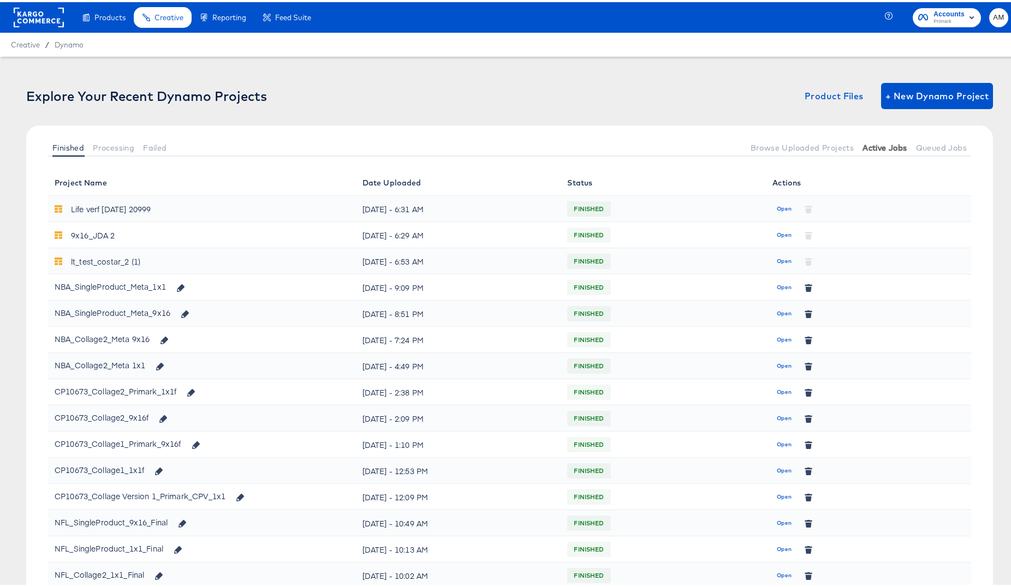
click at [874, 147] on span "Active Jobs" at bounding box center [884, 145] width 44 height 9
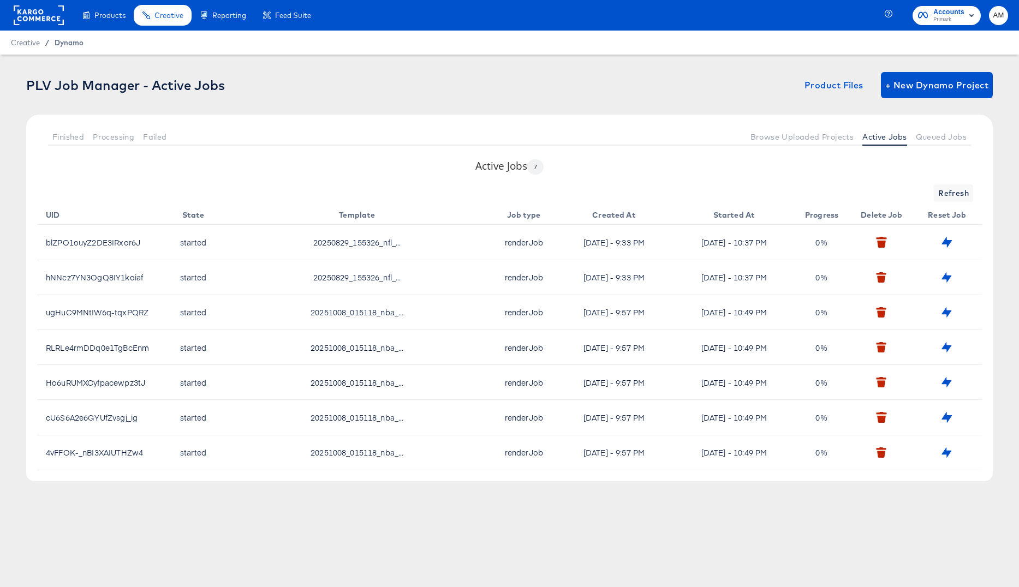
click at [61, 41] on span "Dynamo" at bounding box center [69, 42] width 29 height 9
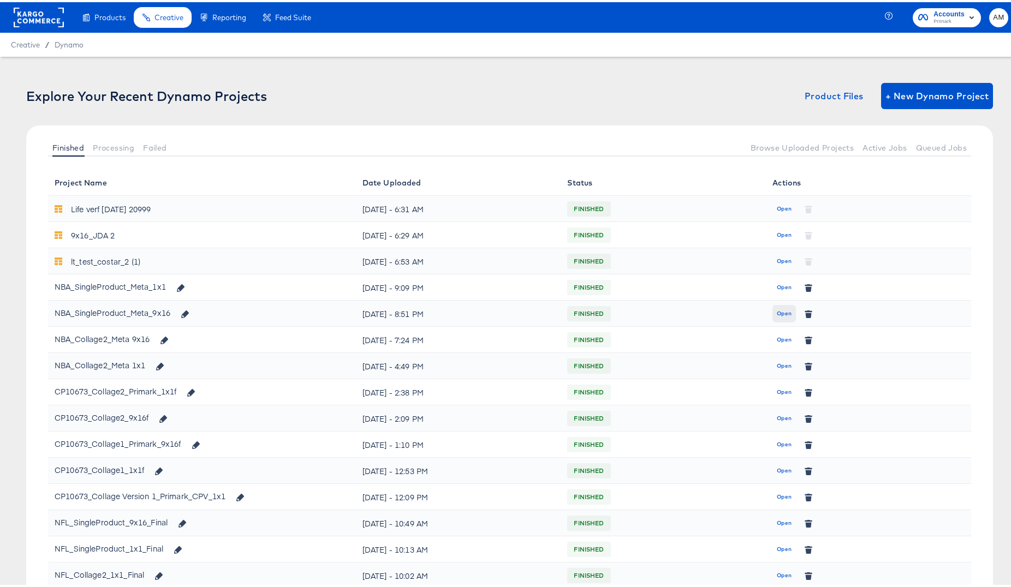
click at [777, 313] on span "Open" at bounding box center [784, 312] width 15 height 10
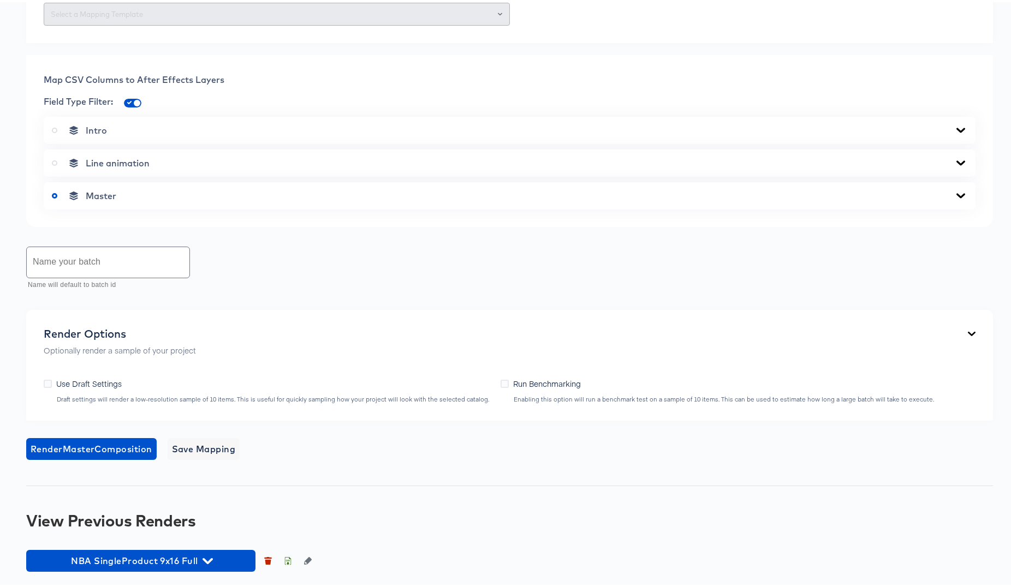
scroll to position [610, 0]
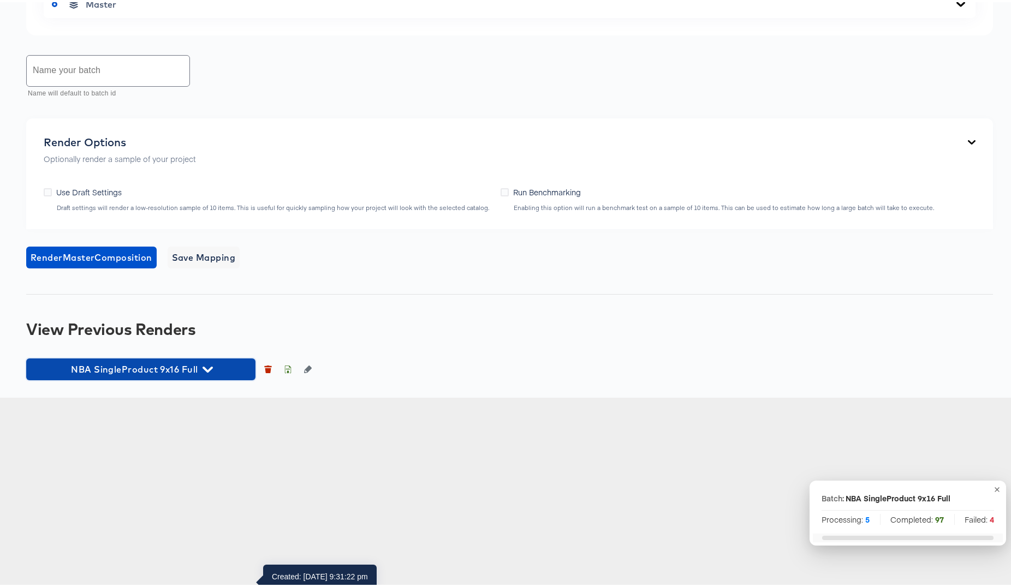
drag, startPoint x: 208, startPoint y: 559, endPoint x: 240, endPoint y: 547, distance: 34.4
click at [208, 371] on icon "button" at bounding box center [207, 368] width 10 height 6
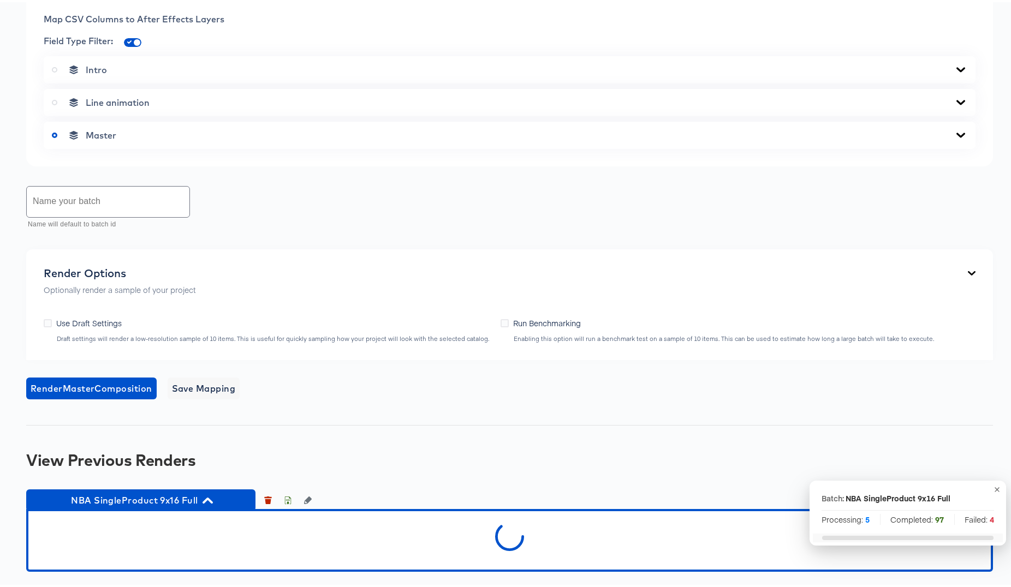
scroll to position [671, 0]
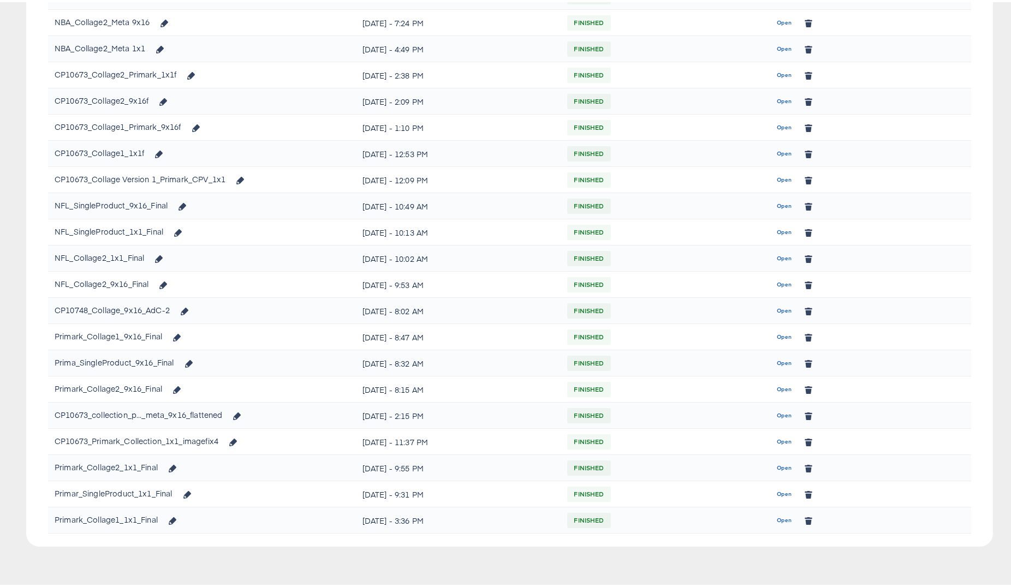
scroll to position [315, 0]
click at [777, 206] on span "Open" at bounding box center [784, 206] width 15 height 10
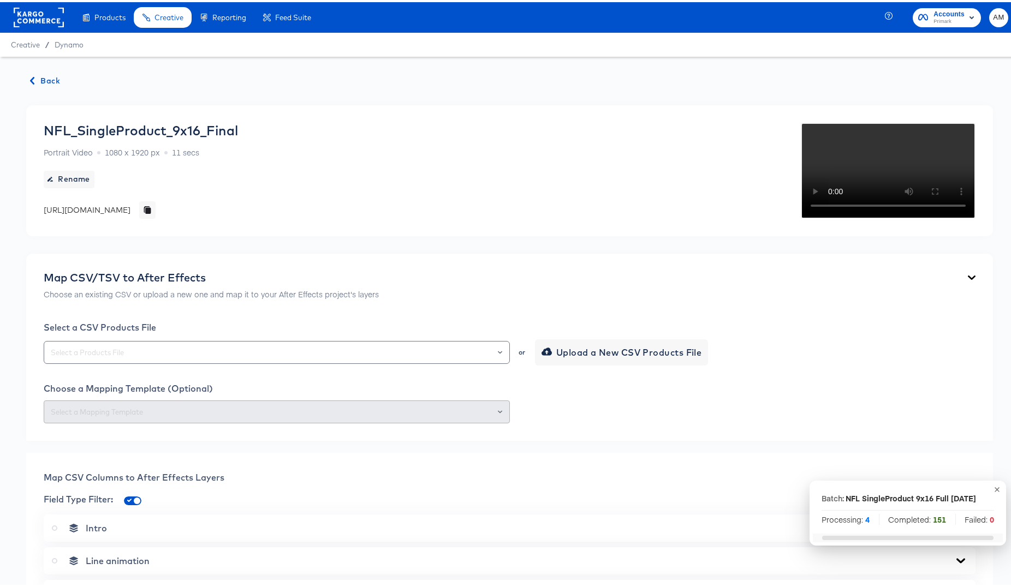
click at [25, 79] on div "Back NFL_SingleProduct_9x16_Final Portrait Video 1080 x 1920 px 11 secs Rename …" at bounding box center [509, 520] width 1019 height 931
click at [30, 79] on icon "button" at bounding box center [32, 79] width 8 height 8
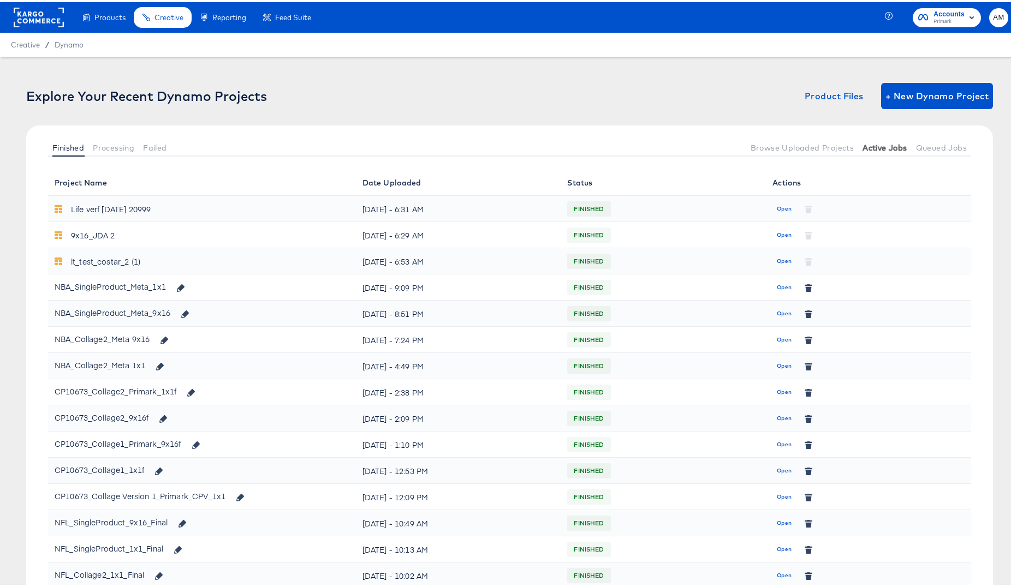
click at [866, 145] on span "Active Jobs" at bounding box center [884, 145] width 44 height 9
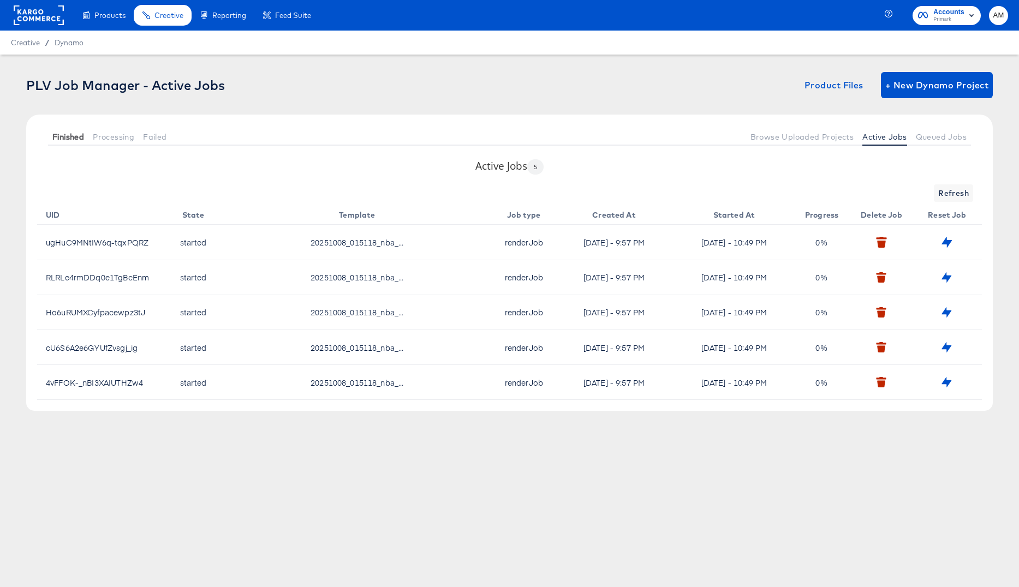
click at [69, 139] on span "Finished" at bounding box center [68, 137] width 32 height 9
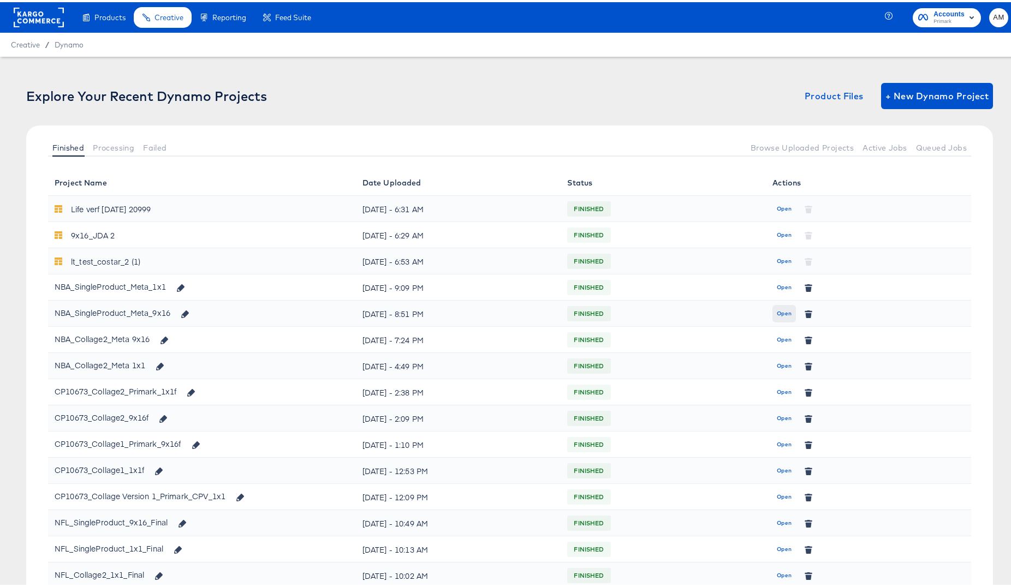
click at [777, 312] on span "Open" at bounding box center [784, 312] width 15 height 10
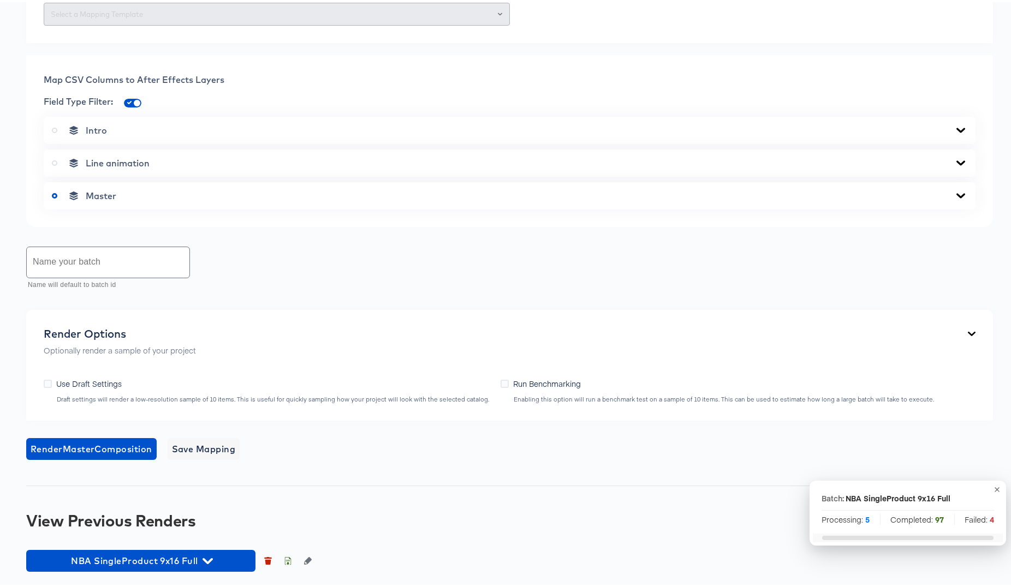
scroll to position [610, 0]
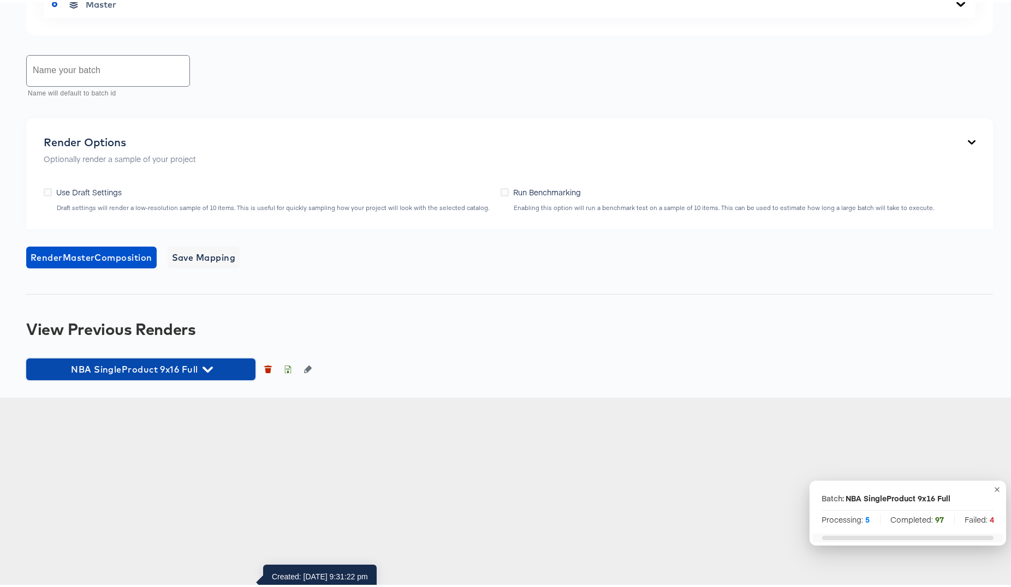
click at [206, 373] on icon "button" at bounding box center [207, 367] width 10 height 10
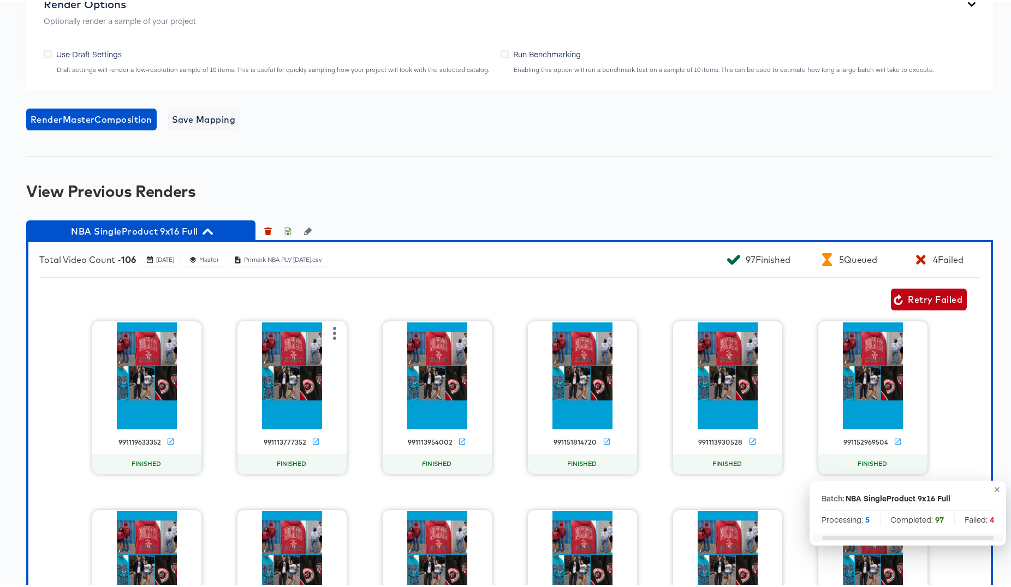
scroll to position [0, 0]
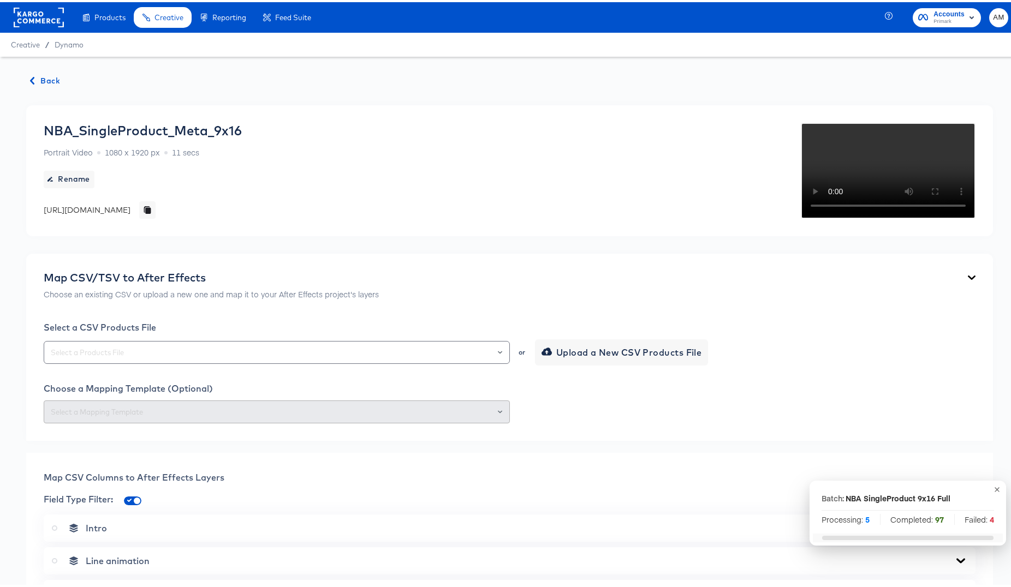
click at [32, 79] on icon "button" at bounding box center [32, 79] width 8 height 8
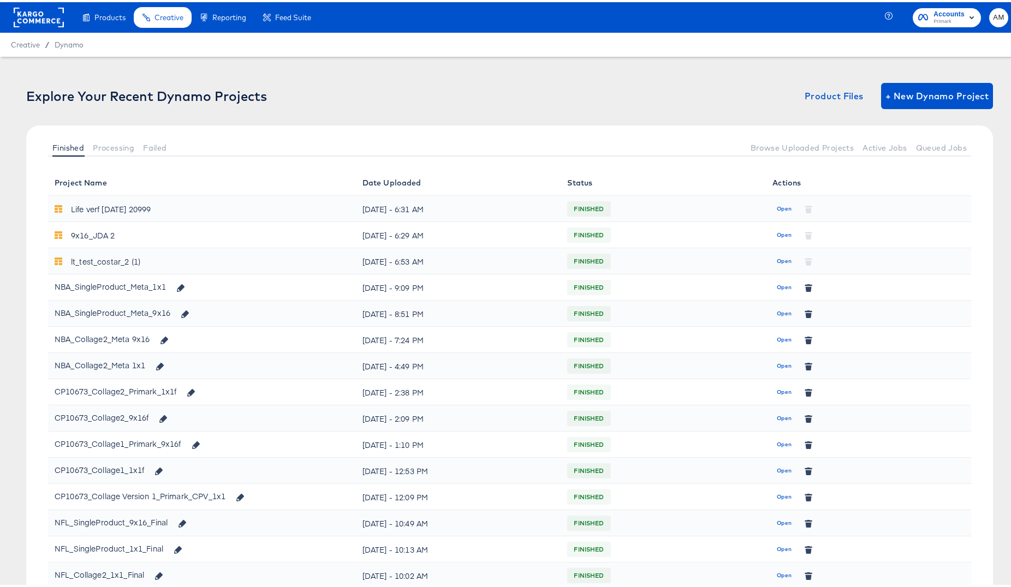
scroll to position [317, 0]
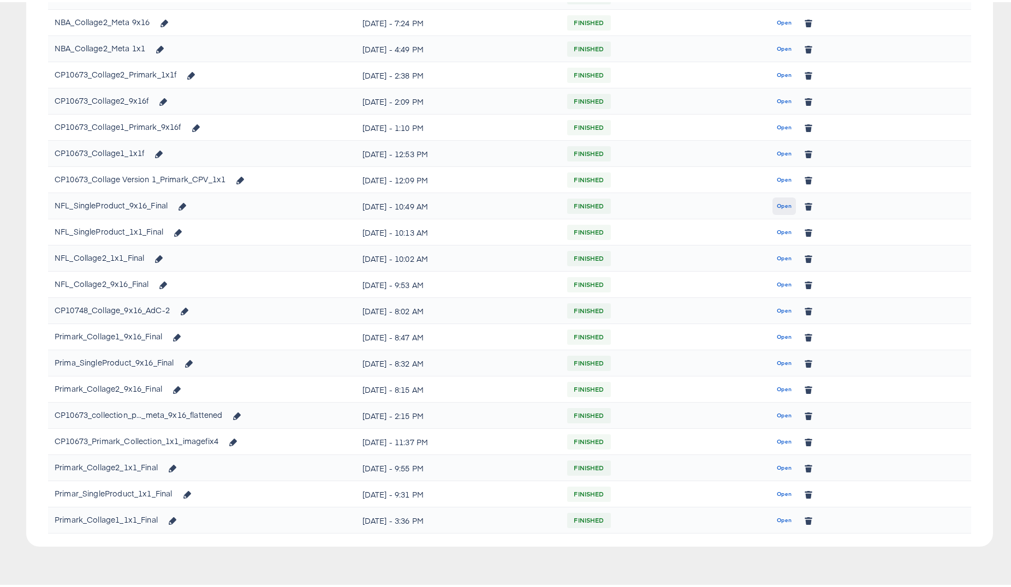
click at [777, 206] on span "Open" at bounding box center [784, 204] width 15 height 10
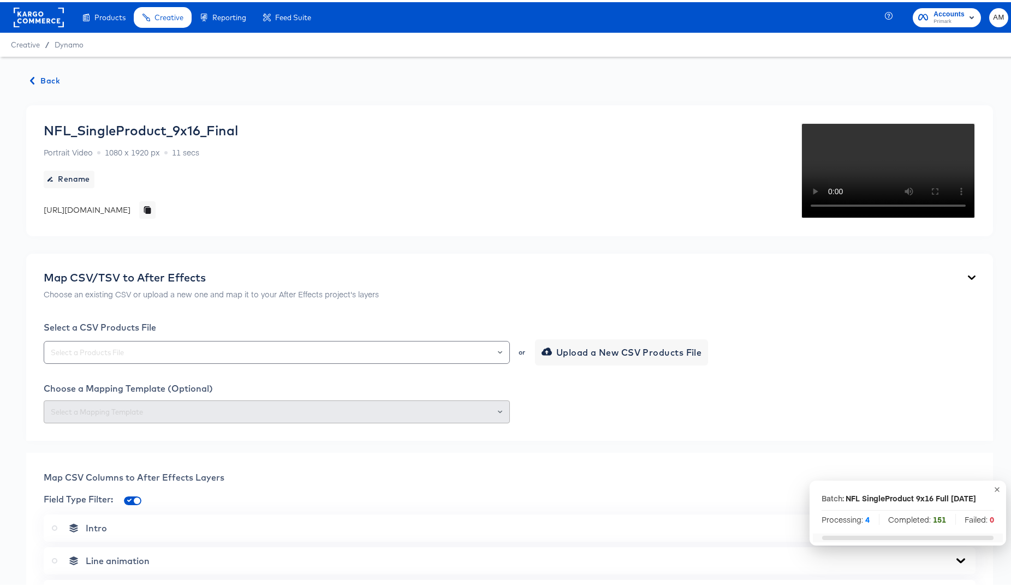
click at [43, 79] on span "Back" at bounding box center [45, 79] width 29 height 14
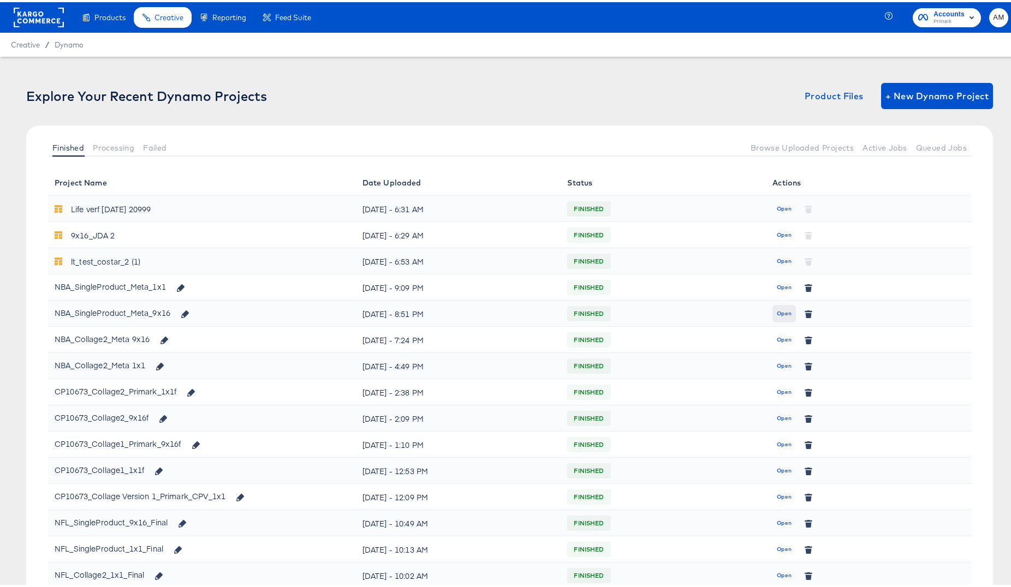
click at [777, 311] on span "Open" at bounding box center [784, 312] width 15 height 10
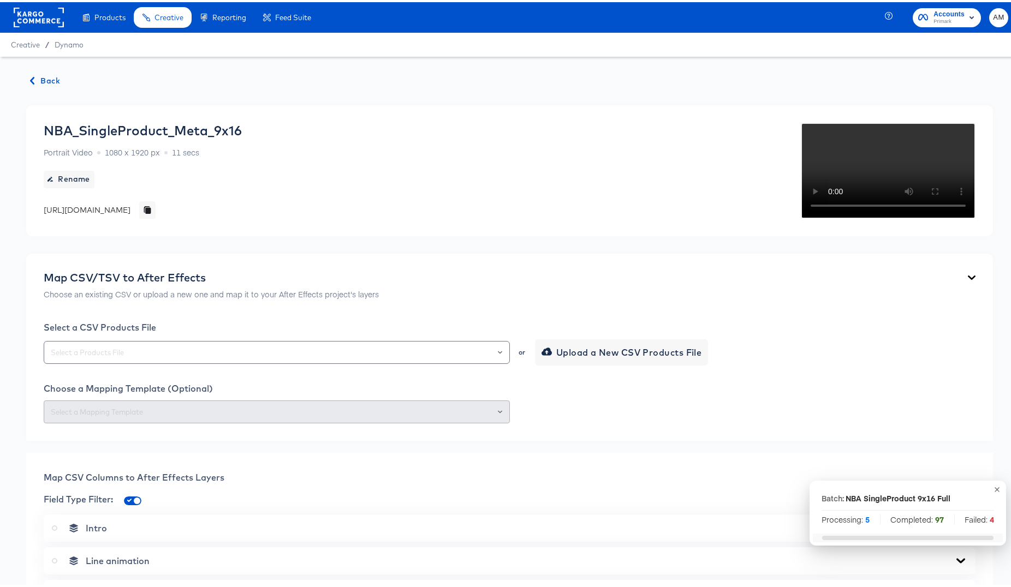
click at [50, 76] on span "Back" at bounding box center [45, 79] width 29 height 14
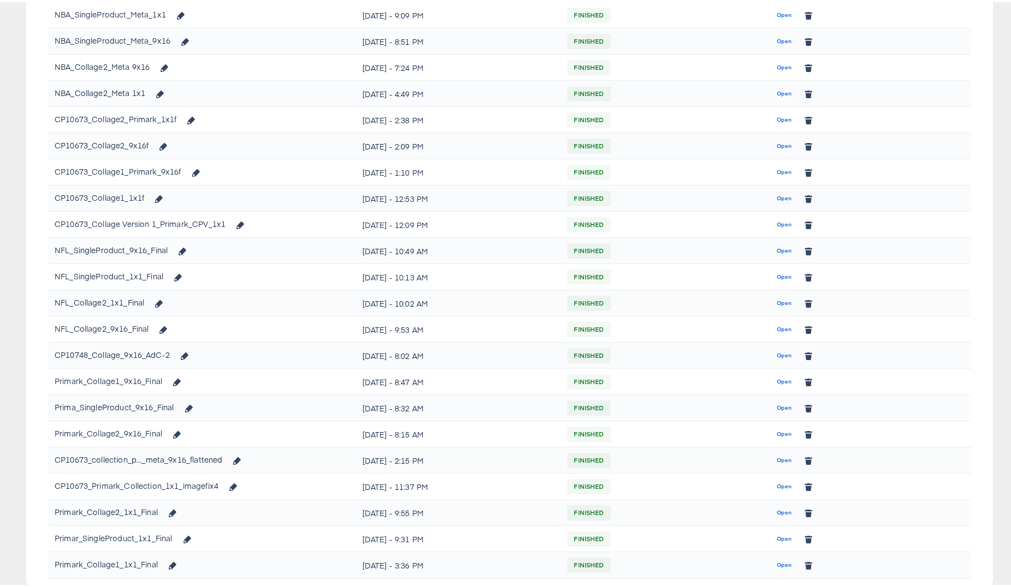
scroll to position [272, 0]
click at [777, 251] on span "Open" at bounding box center [784, 250] width 15 height 10
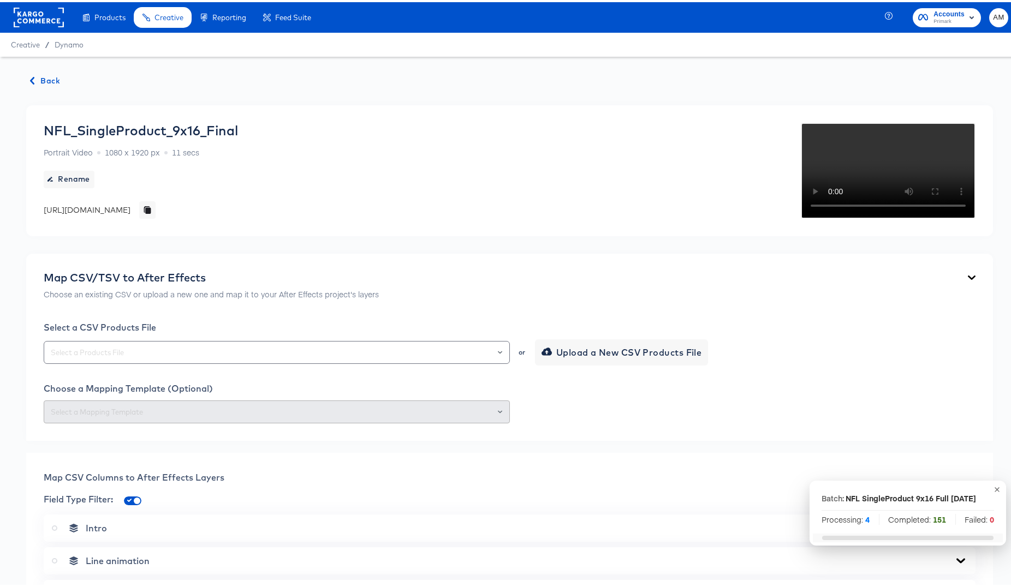
click at [51, 79] on span "Back" at bounding box center [45, 79] width 29 height 14
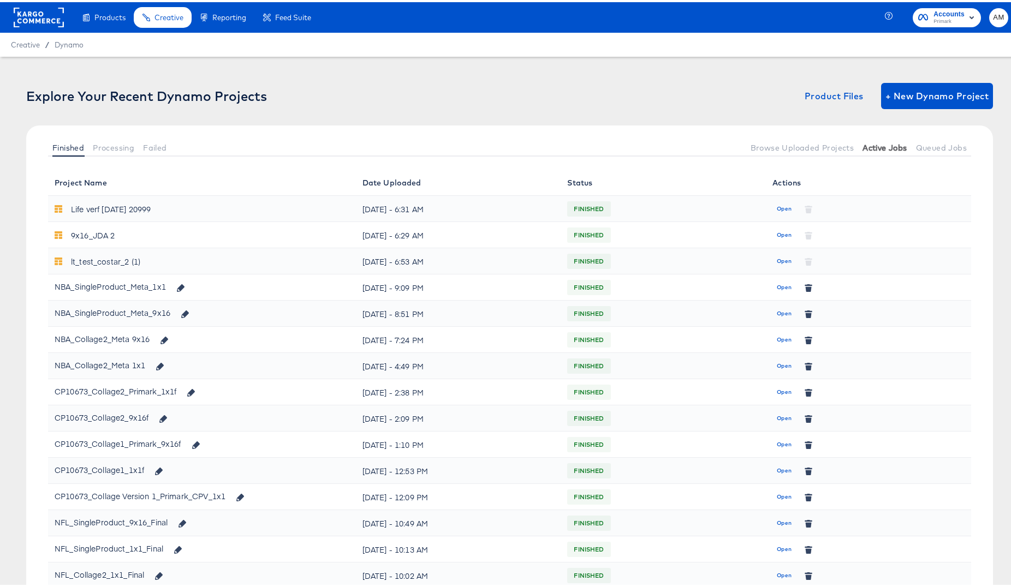
click at [870, 147] on span "Active Jobs" at bounding box center [884, 145] width 44 height 9
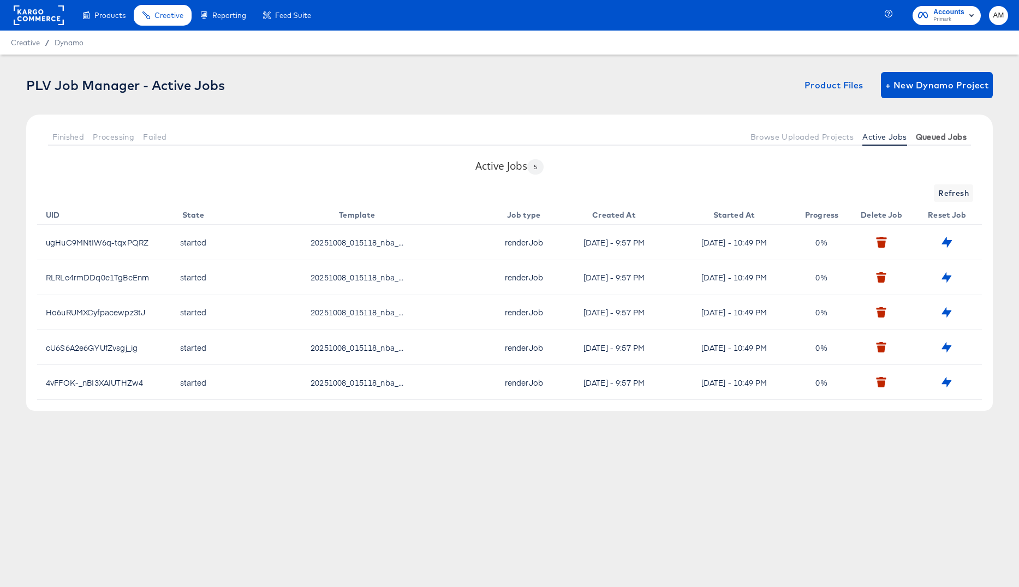
click at [930, 144] on button "Queued Jobs" at bounding box center [940, 137] width 59 height 18
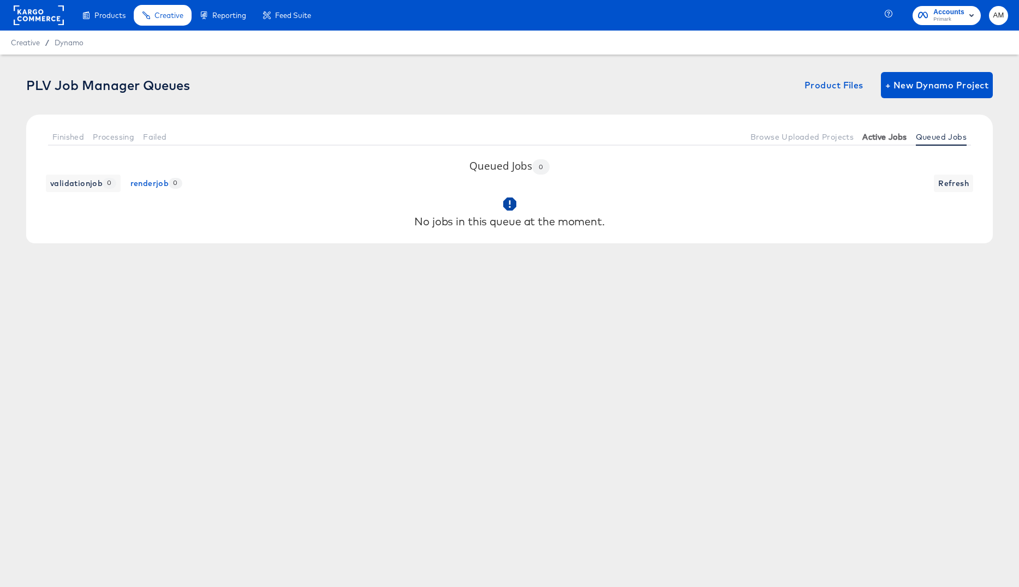
click at [879, 141] on button "Active Jobs" at bounding box center [884, 137] width 53 height 18
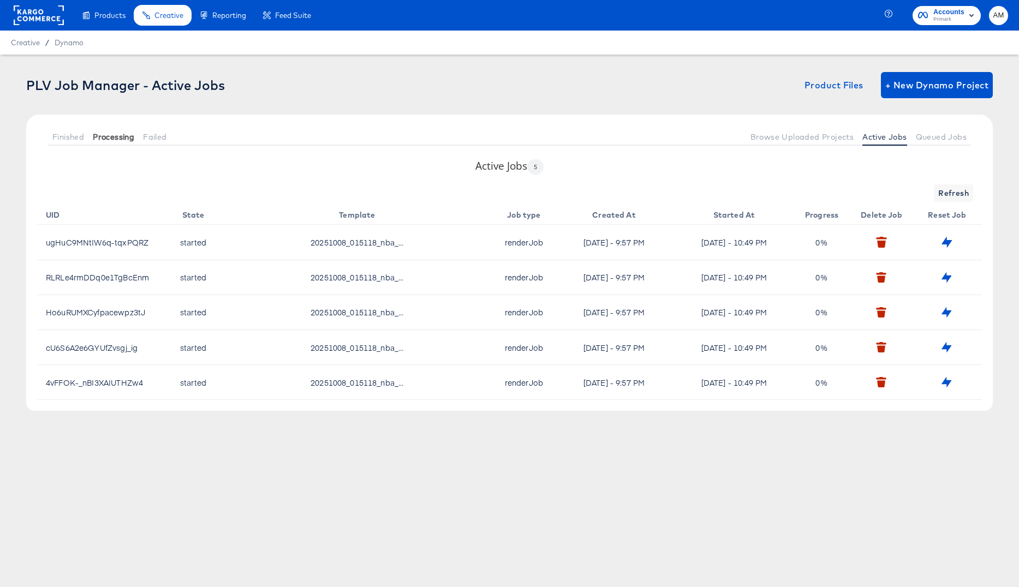
click at [110, 137] on span "Processing" at bounding box center [113, 137] width 41 height 9
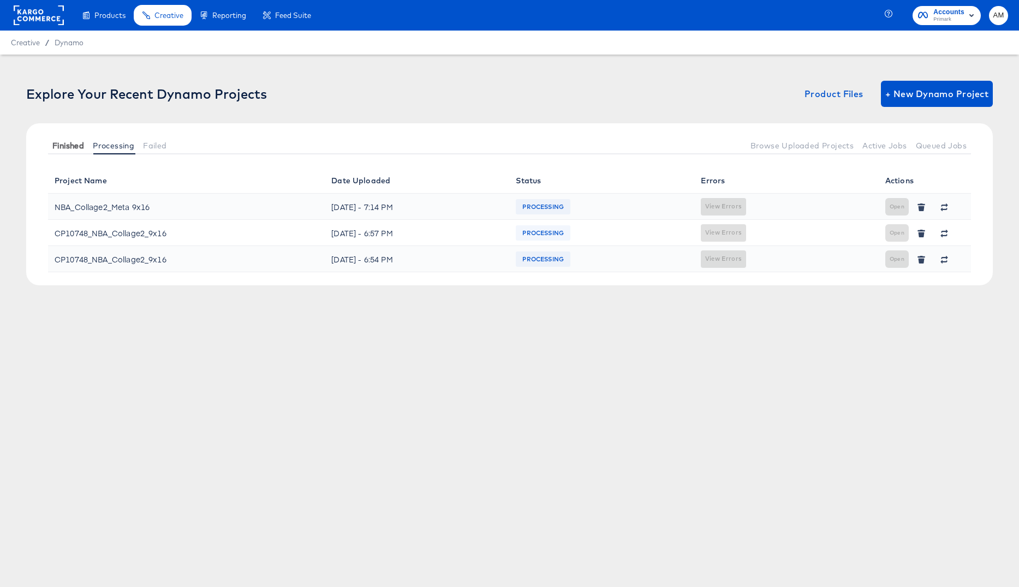
click at [65, 148] on span "Finished" at bounding box center [68, 145] width 32 height 9
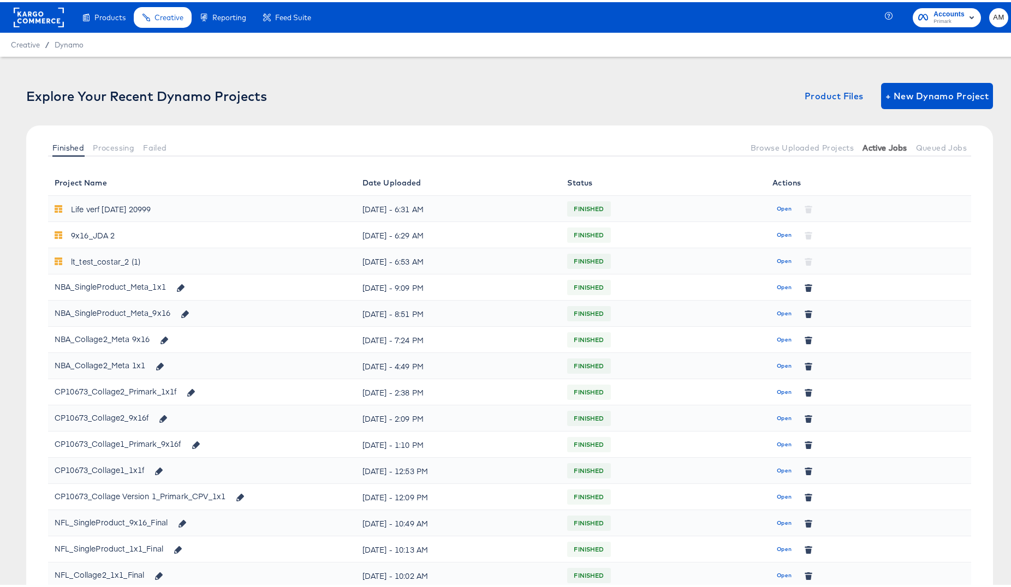
click at [877, 144] on span "Active Jobs" at bounding box center [884, 145] width 44 height 9
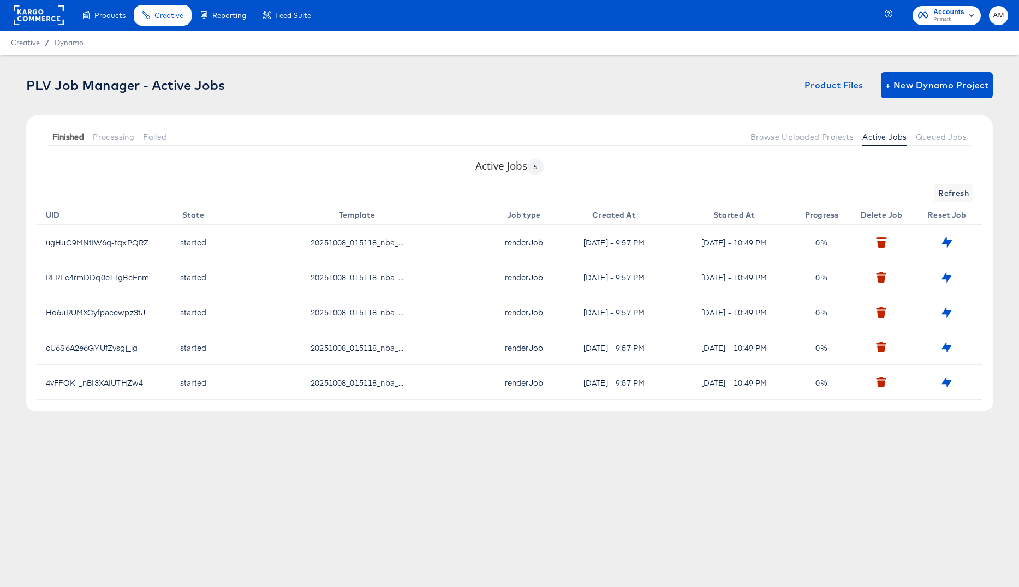
click at [65, 138] on span "Finished" at bounding box center [68, 137] width 32 height 9
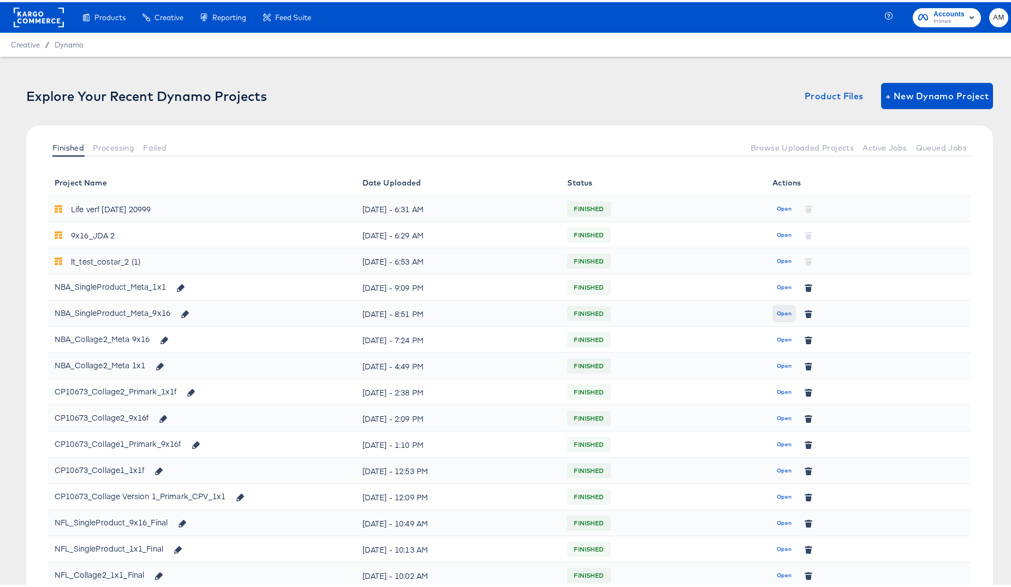
drag, startPoint x: 0, startPoint y: 0, endPoint x: 777, endPoint y: 312, distance: 836.9
click at [777, 312] on span "Open" at bounding box center [784, 312] width 15 height 10
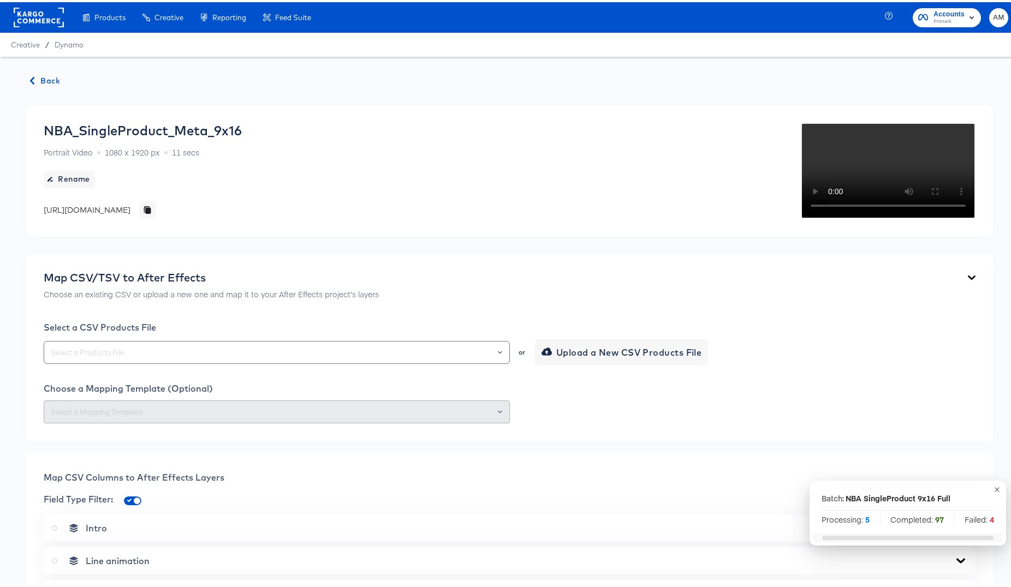
click at [49, 81] on span "Back" at bounding box center [45, 79] width 29 height 14
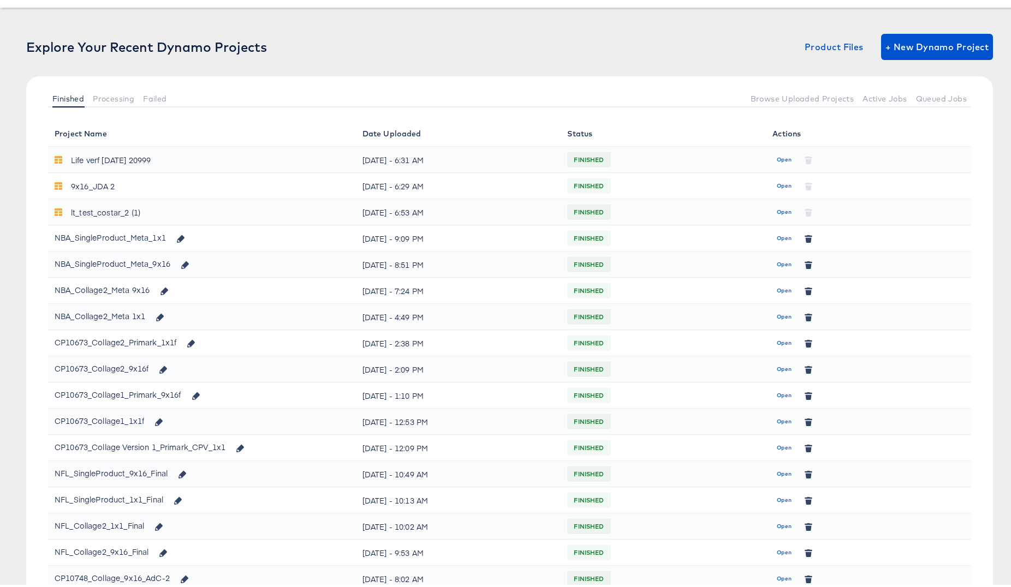
scroll to position [194, 0]
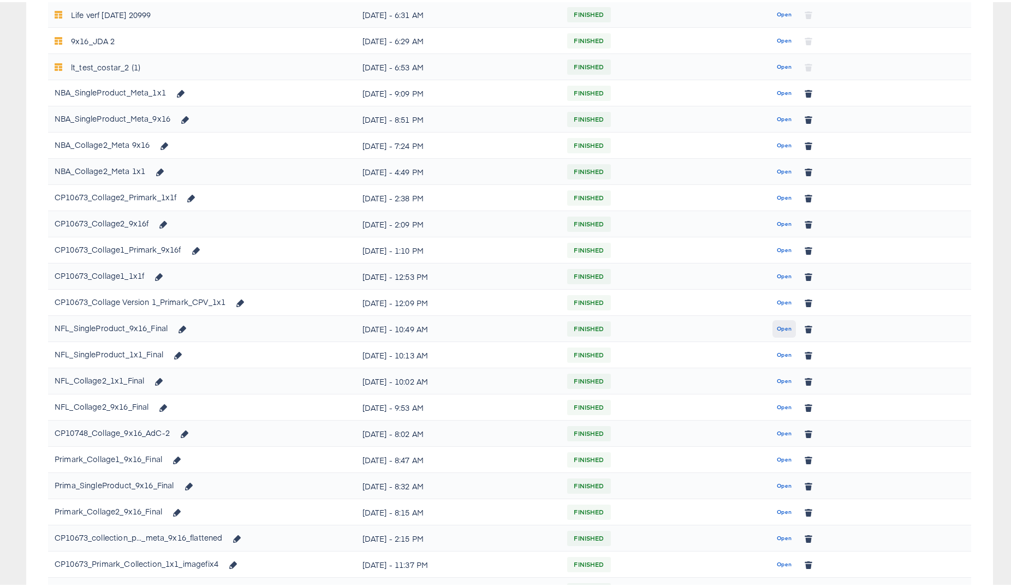
click at [777, 326] on span "Open" at bounding box center [784, 327] width 15 height 10
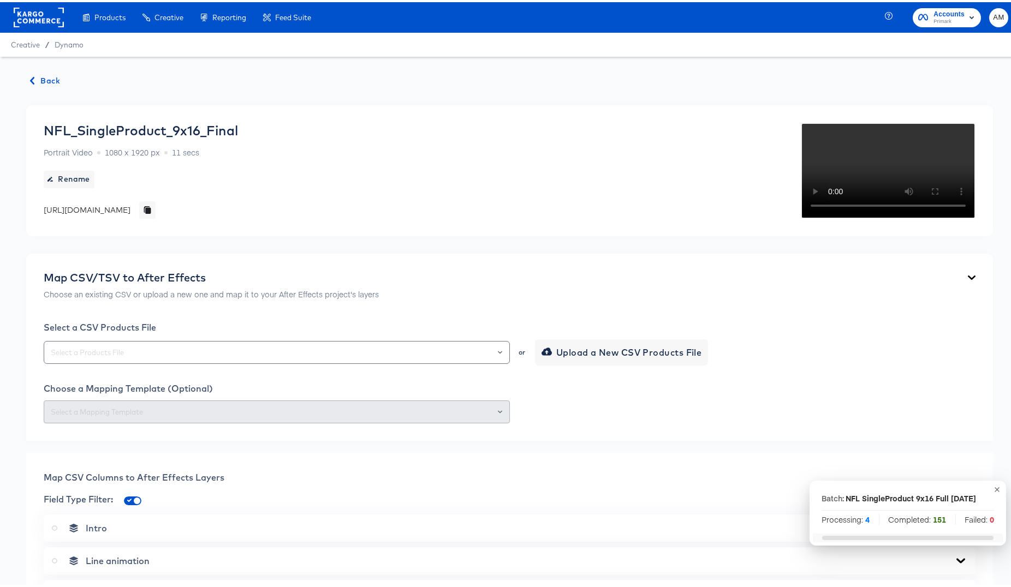
click at [49, 76] on span "Back" at bounding box center [45, 79] width 29 height 14
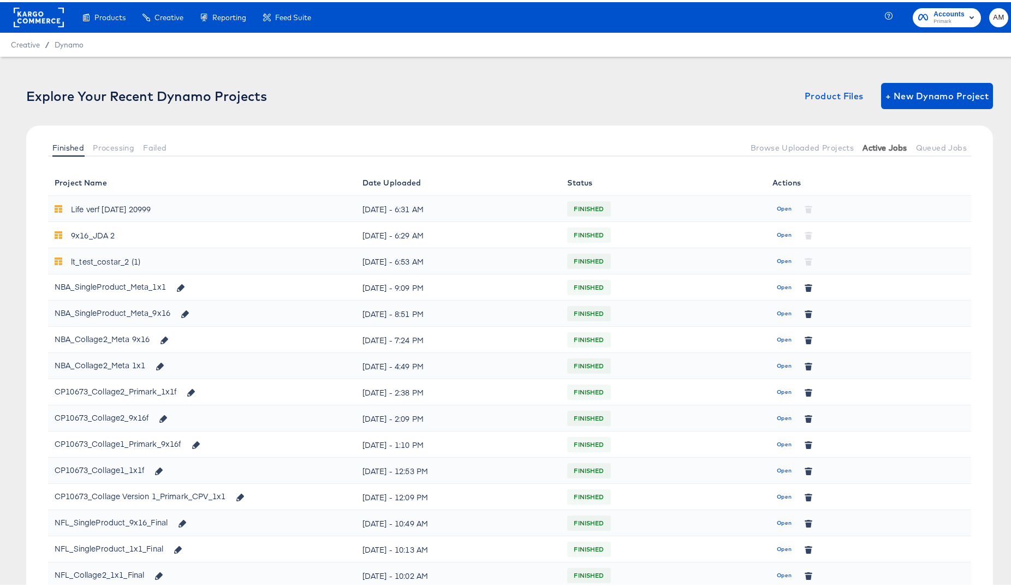
click at [877, 148] on span "Active Jobs" at bounding box center [884, 145] width 44 height 9
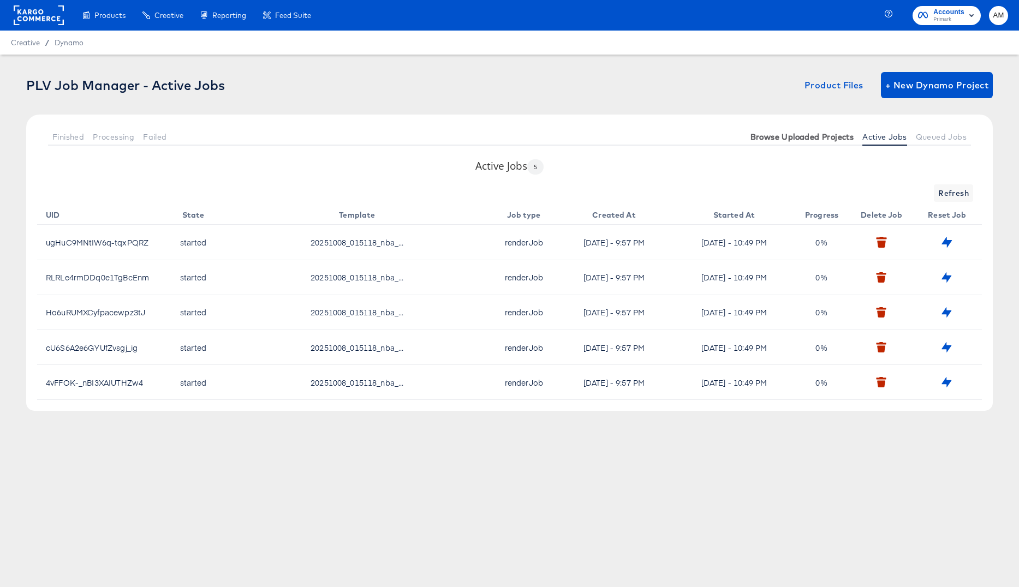
click at [839, 138] on span "Browse Uploaded Projects" at bounding box center [802, 137] width 104 height 9
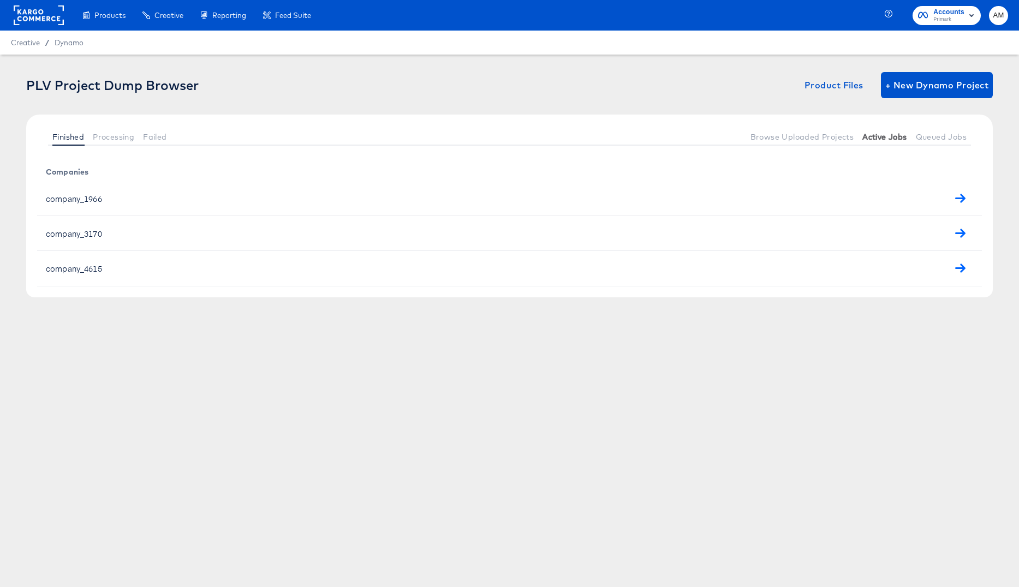
click at [887, 136] on span "Active Jobs" at bounding box center [884, 137] width 44 height 9
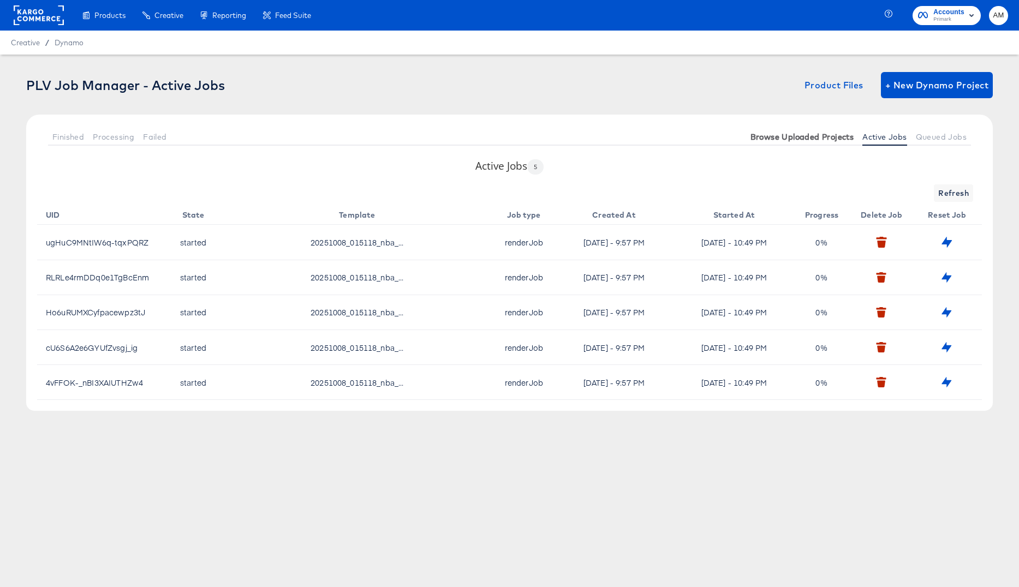
click at [819, 136] on span "Browse Uploaded Projects" at bounding box center [802, 137] width 104 height 9
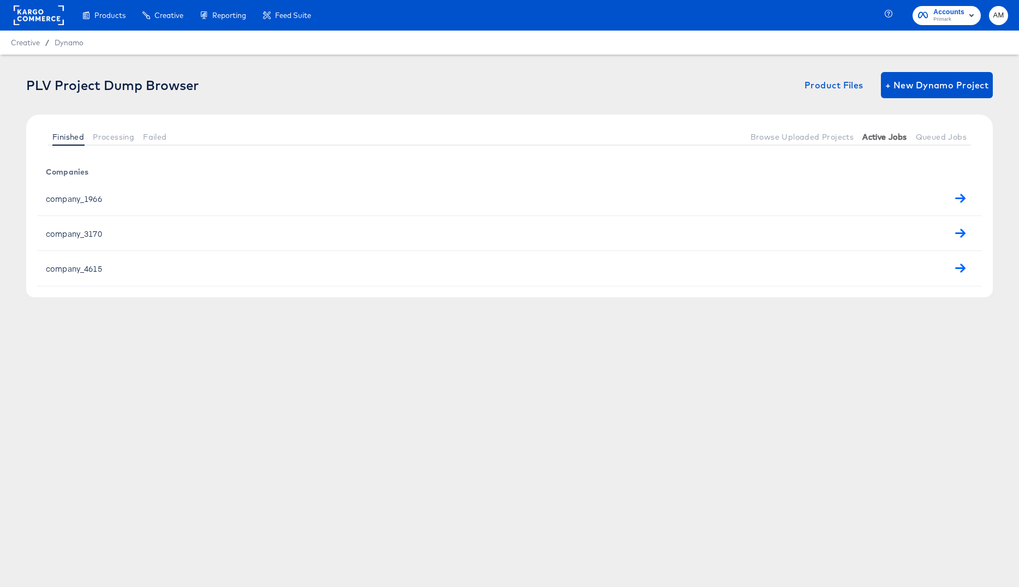
click at [884, 137] on span "Active Jobs" at bounding box center [884, 137] width 44 height 9
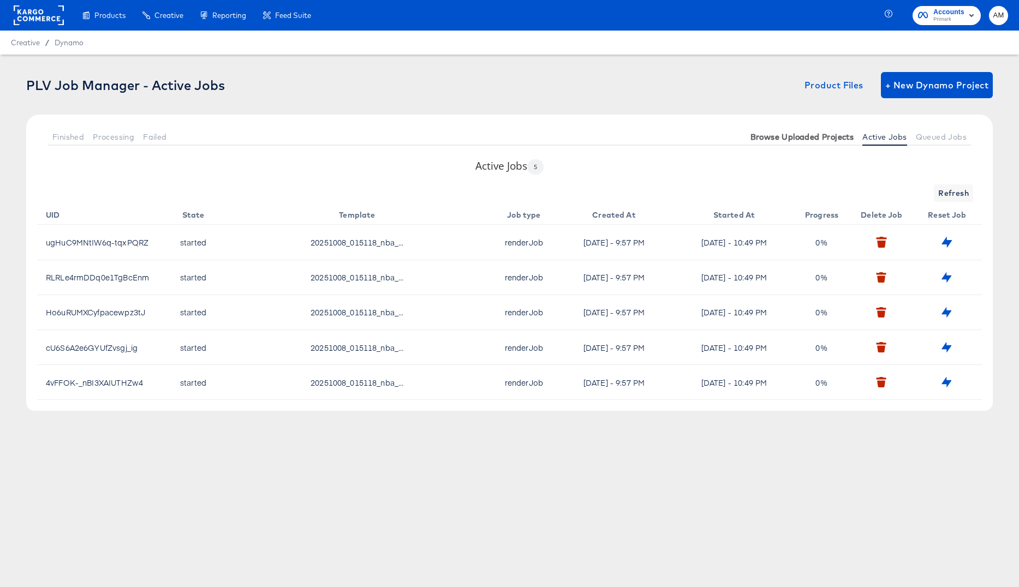
click at [807, 138] on span "Browse Uploaded Projects" at bounding box center [802, 137] width 104 height 9
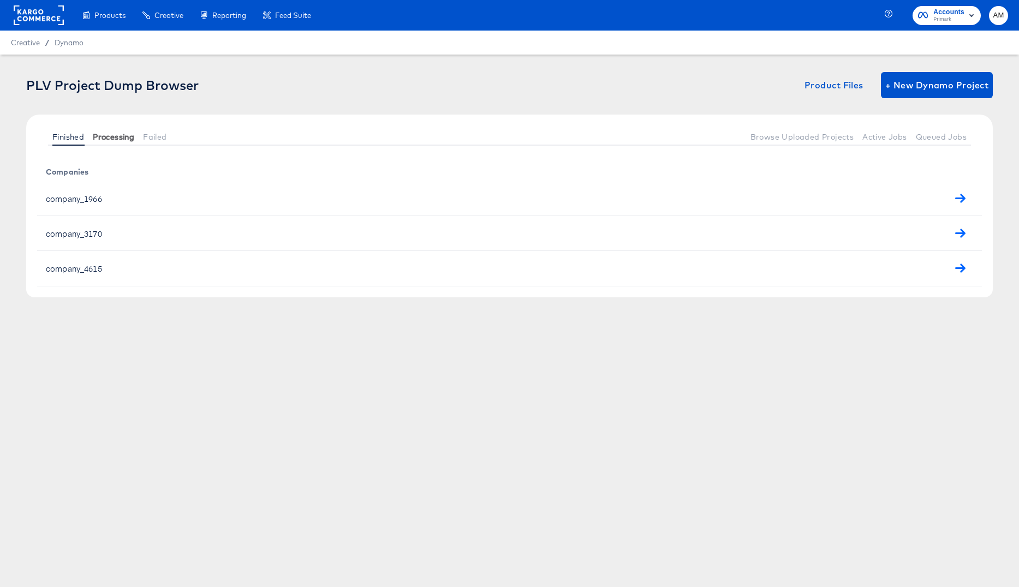
click at [101, 139] on span "Processing" at bounding box center [113, 137] width 41 height 9
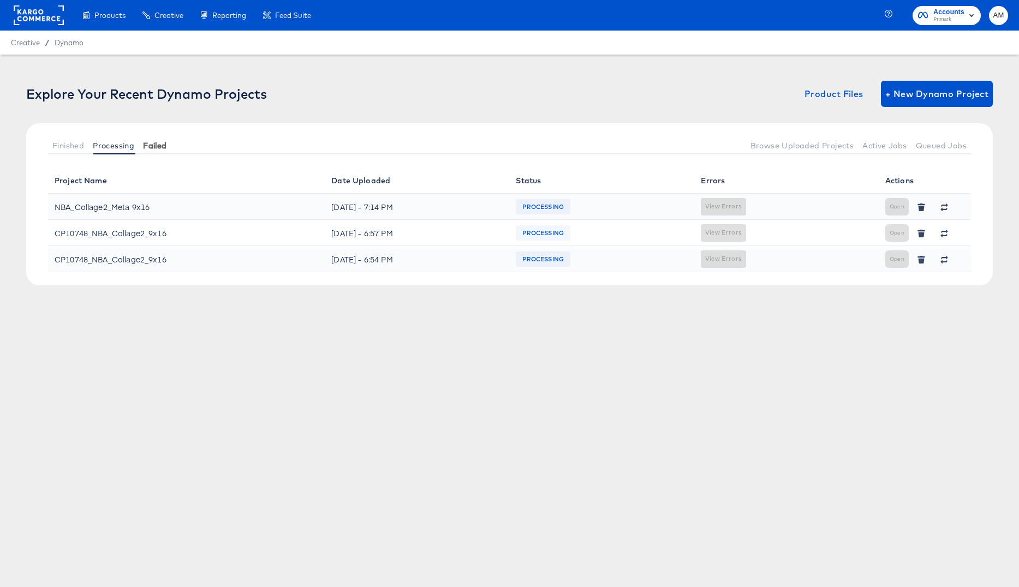
click at [152, 145] on span "Failed" at bounding box center [154, 145] width 23 height 9
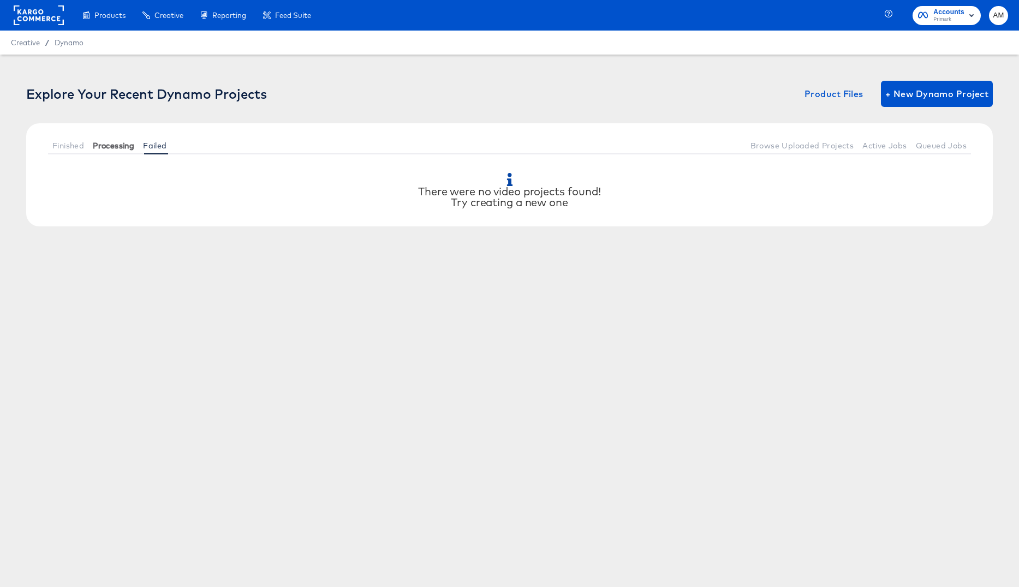
click at [117, 144] on span "Processing" at bounding box center [113, 145] width 41 height 9
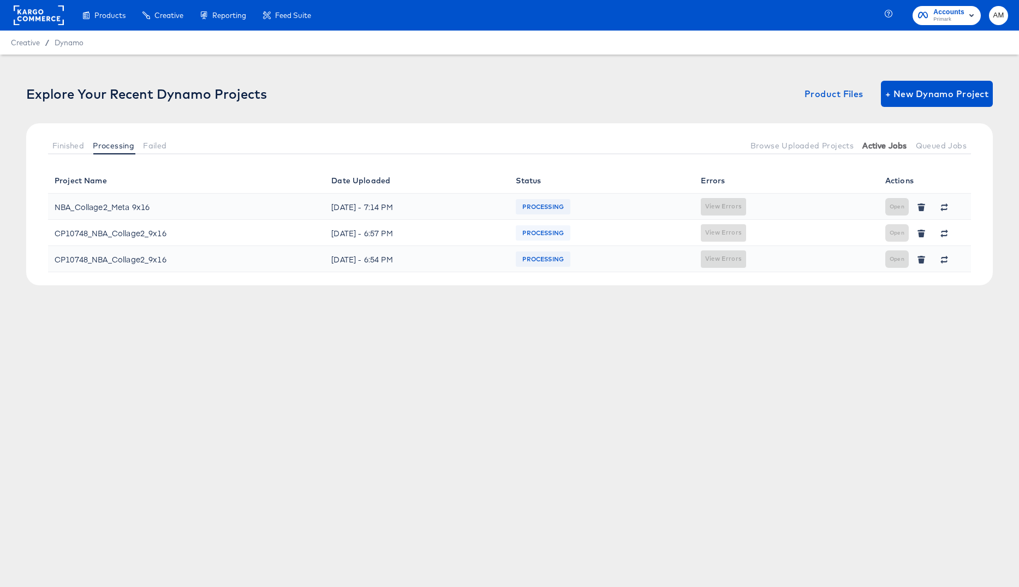
click at [879, 149] on span "Active Jobs" at bounding box center [884, 145] width 44 height 9
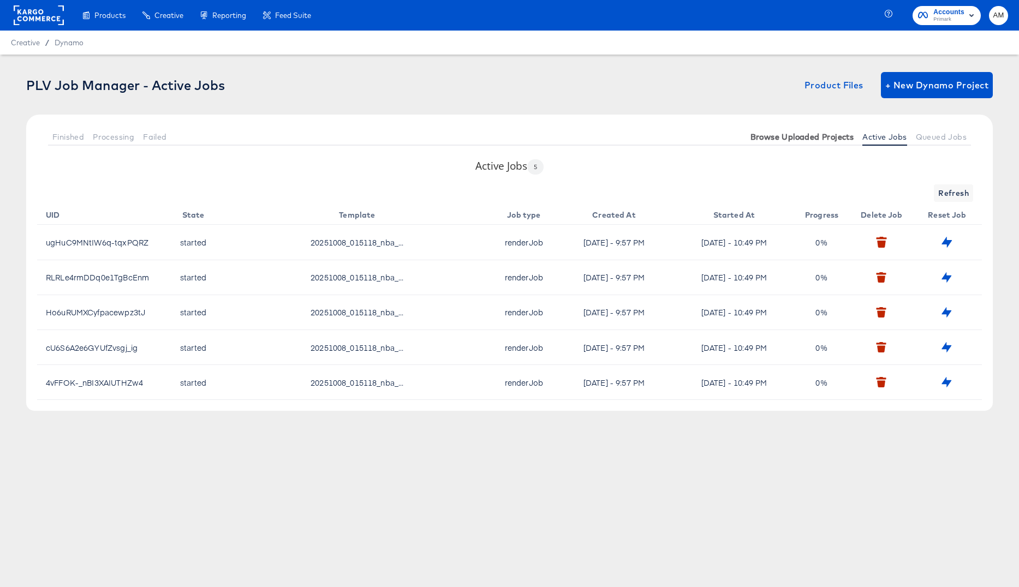
click at [833, 138] on span "Browse Uploaded Projects" at bounding box center [802, 137] width 104 height 9
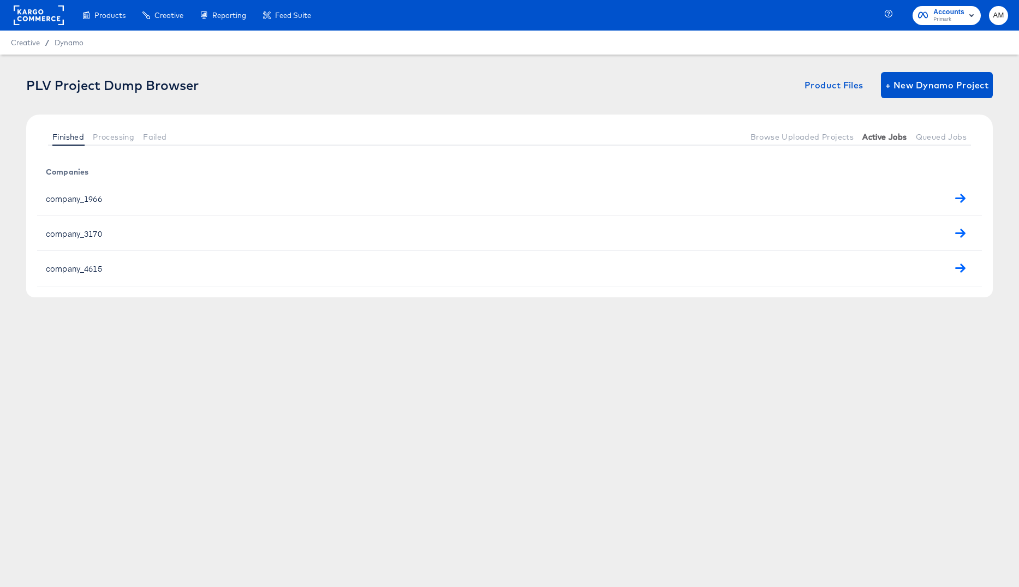
click at [876, 138] on span "Active Jobs" at bounding box center [884, 137] width 44 height 9
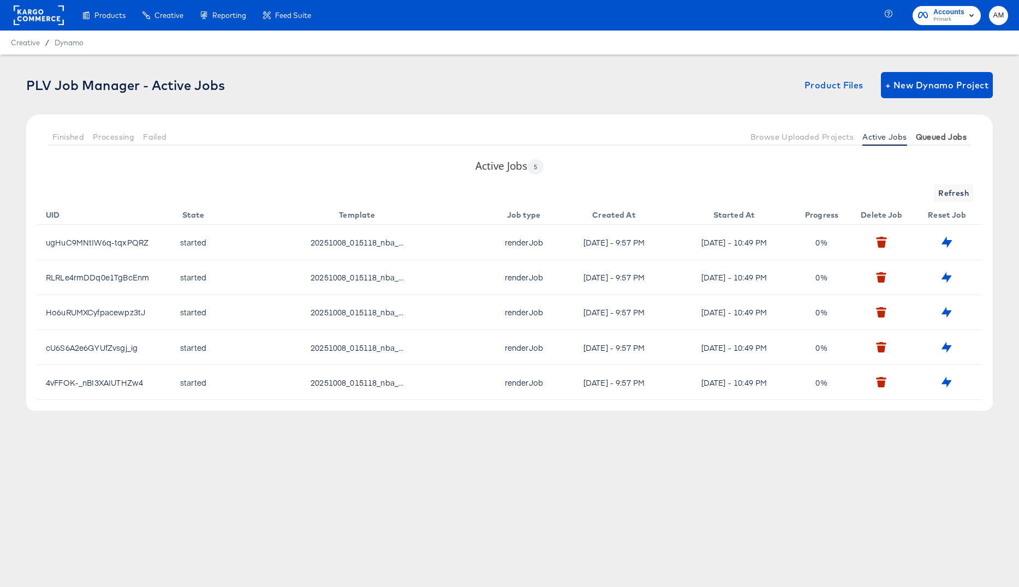
click at [935, 139] on span "Queued Jobs" at bounding box center [941, 137] width 51 height 9
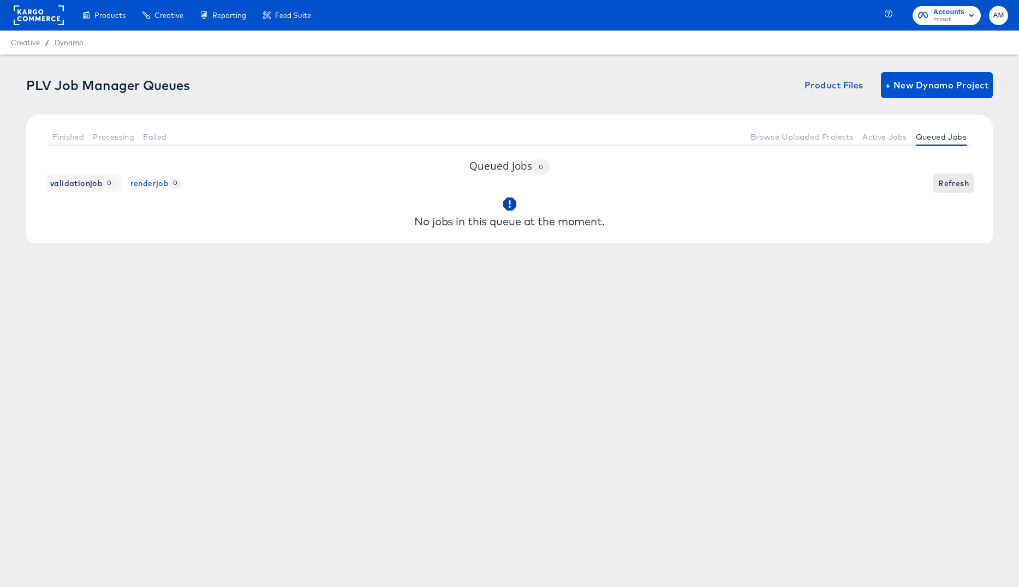
click at [954, 182] on span "Refresh" at bounding box center [953, 184] width 31 height 14
click at [880, 138] on span "Active Jobs" at bounding box center [884, 137] width 44 height 9
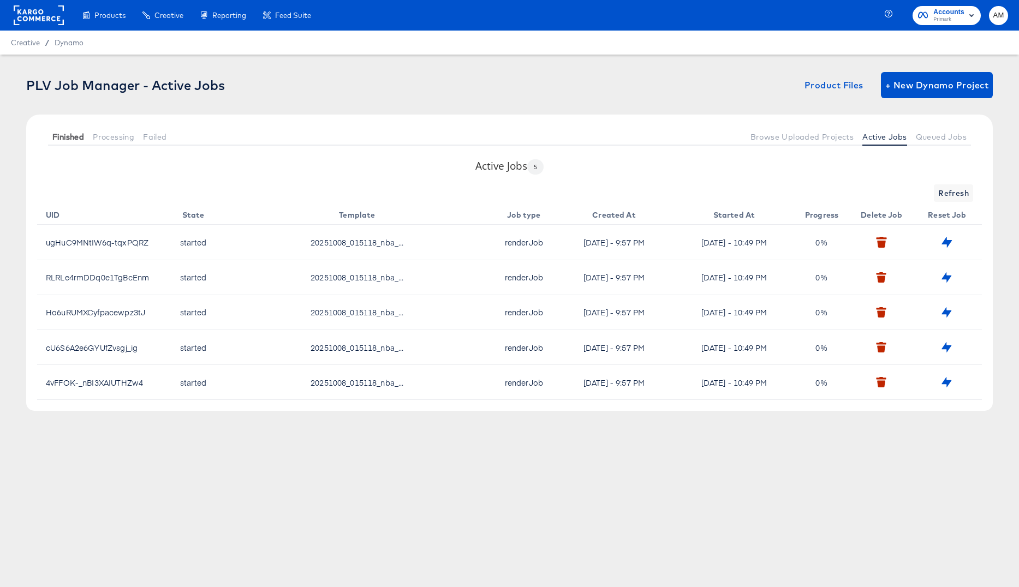
click at [58, 135] on span "Finished" at bounding box center [68, 137] width 32 height 9
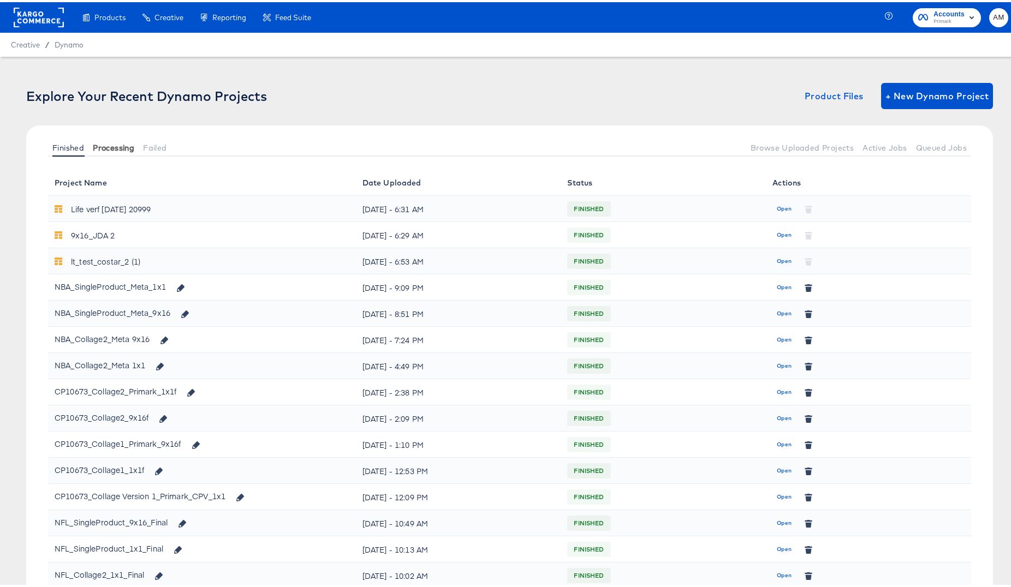
click at [115, 144] on span "Processing" at bounding box center [113, 145] width 41 height 9
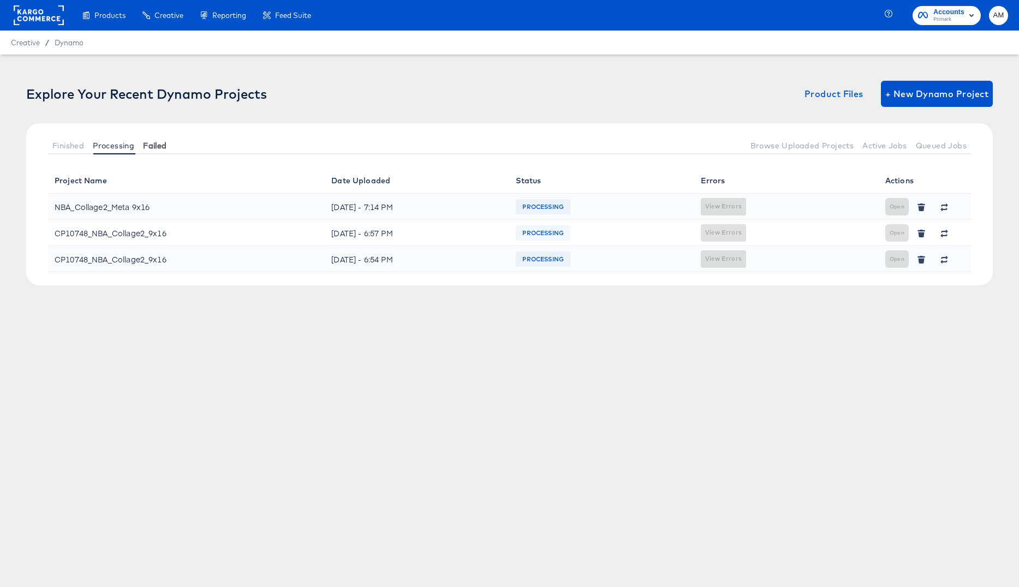
click at [159, 146] on span "Failed" at bounding box center [154, 145] width 23 height 9
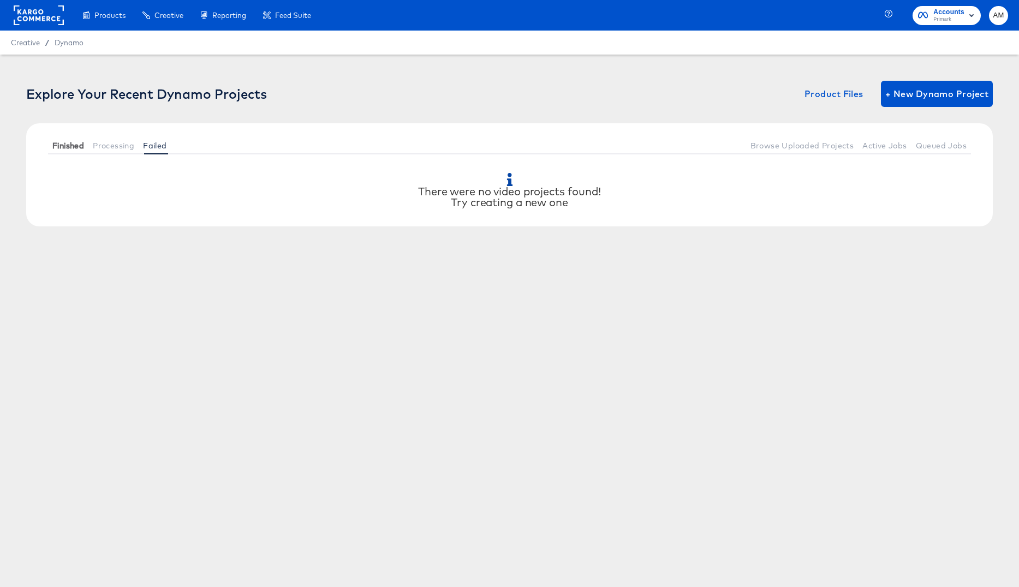
drag, startPoint x: 69, startPoint y: 141, endPoint x: 64, endPoint y: 147, distance: 7.8
click at [69, 141] on span "Finished" at bounding box center [68, 145] width 32 height 9
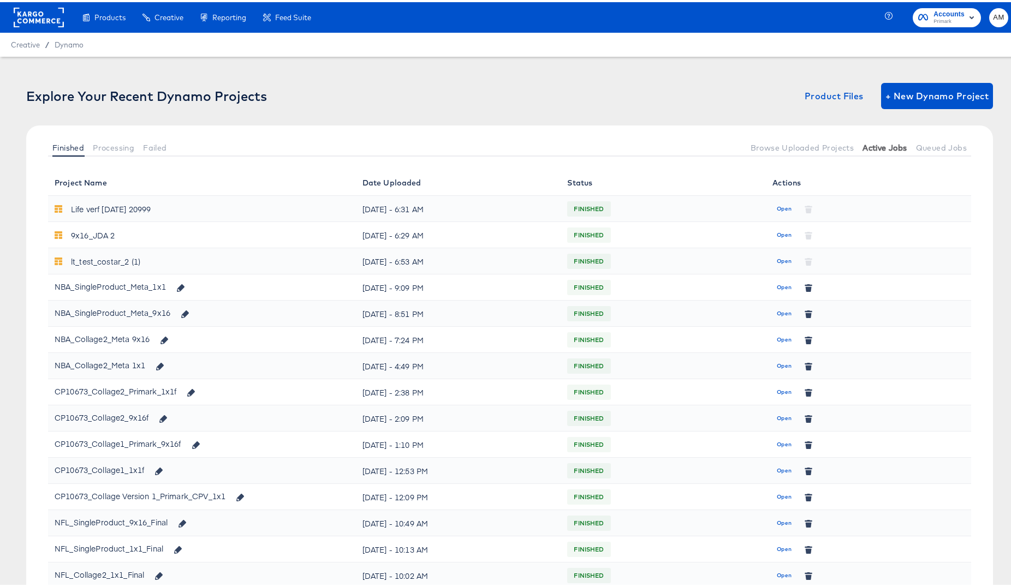
click at [862, 146] on span "Active Jobs" at bounding box center [884, 145] width 44 height 9
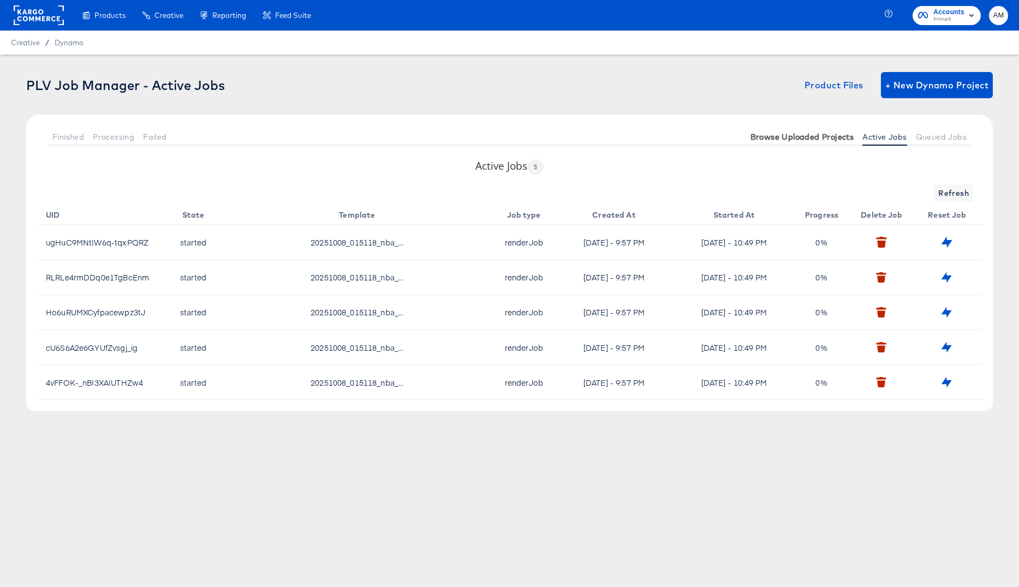
click at [819, 133] on span "Browse Uploaded Projects" at bounding box center [802, 137] width 104 height 9
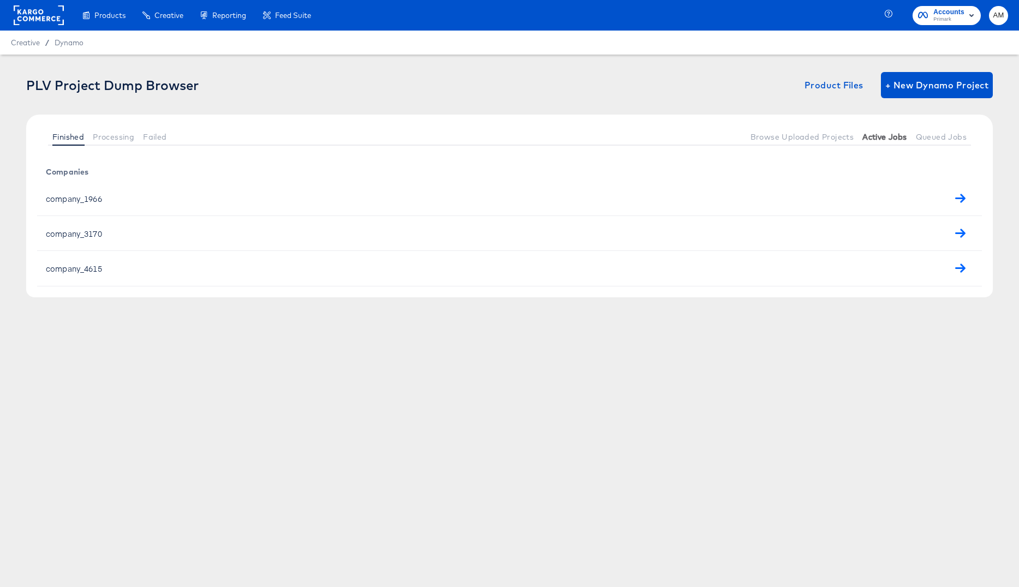
click at [891, 135] on span "Active Jobs" at bounding box center [884, 137] width 44 height 9
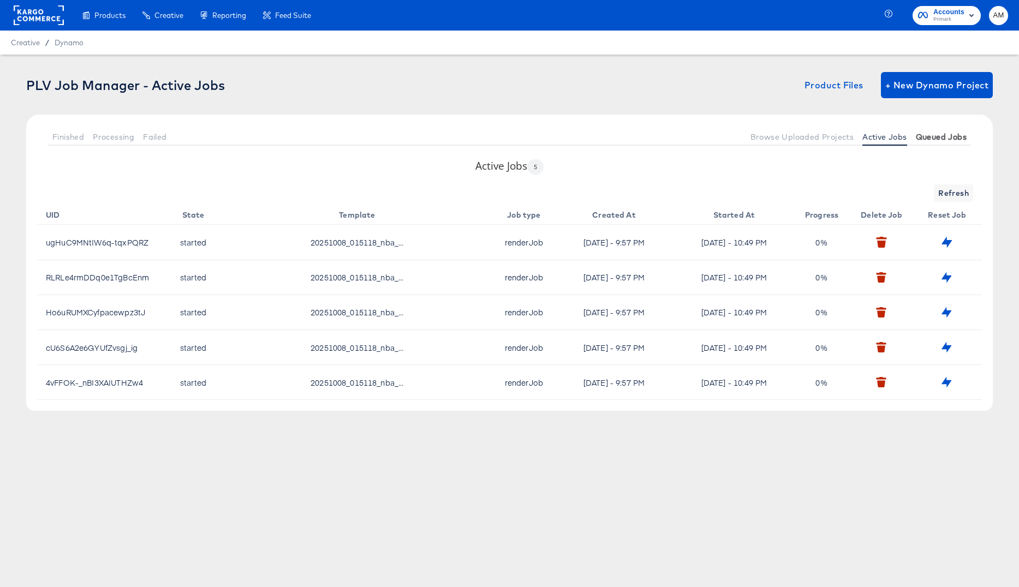
click at [942, 137] on span "Queued Jobs" at bounding box center [941, 137] width 51 height 9
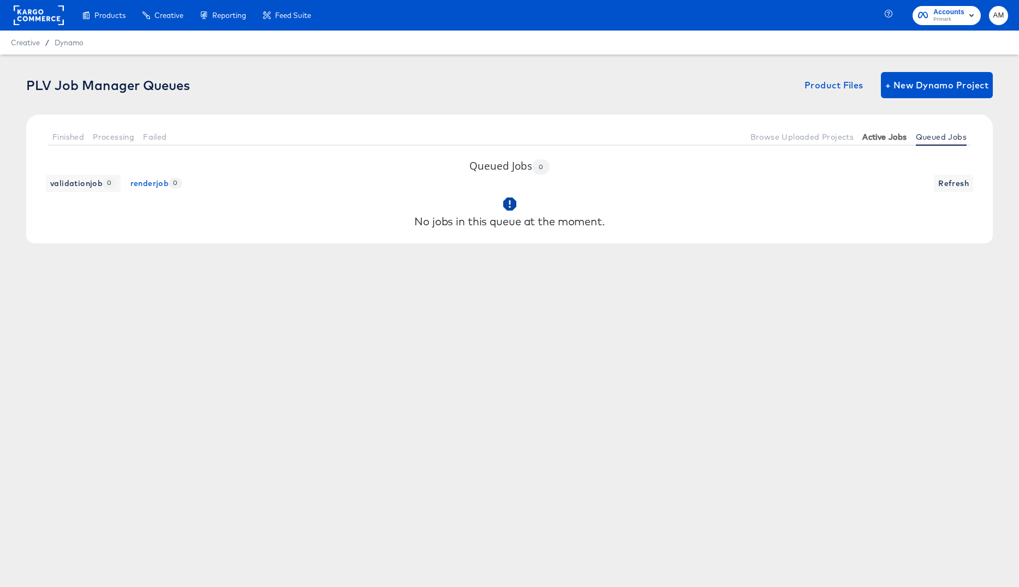
click at [884, 136] on span "Active Jobs" at bounding box center [884, 137] width 44 height 9
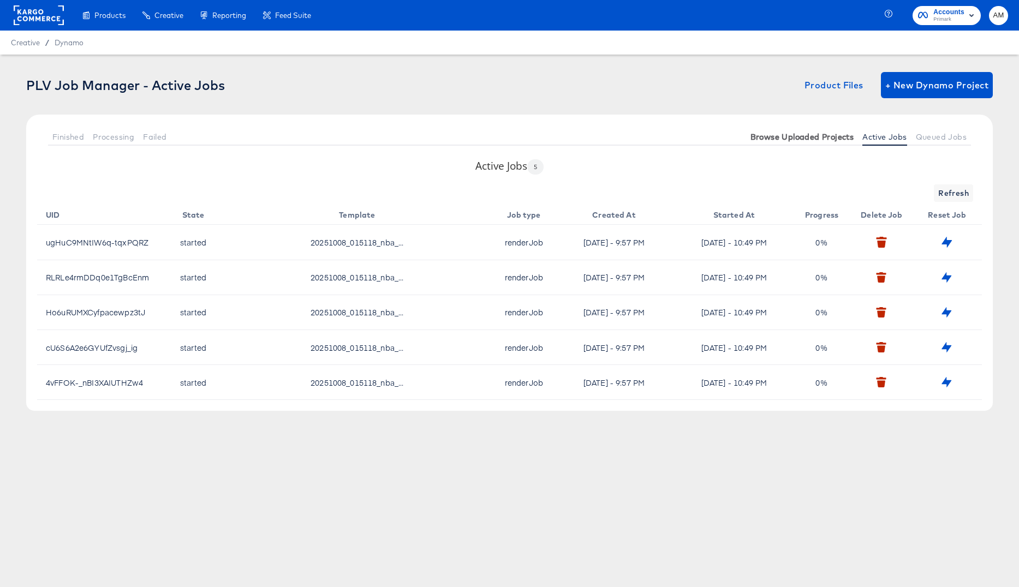
click at [807, 136] on span "Browse Uploaded Projects" at bounding box center [802, 137] width 104 height 9
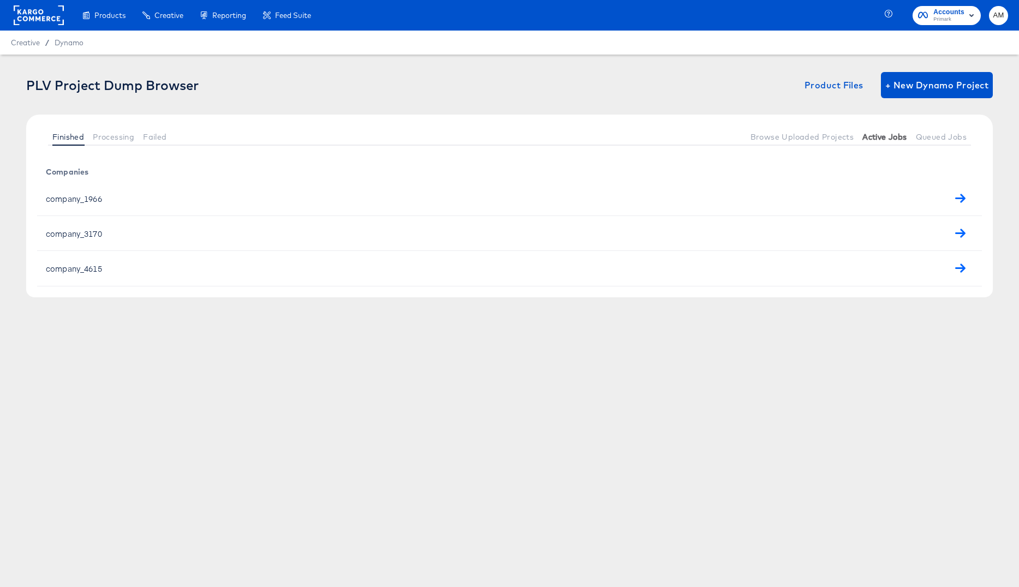
click at [886, 139] on span "Active Jobs" at bounding box center [884, 137] width 44 height 9
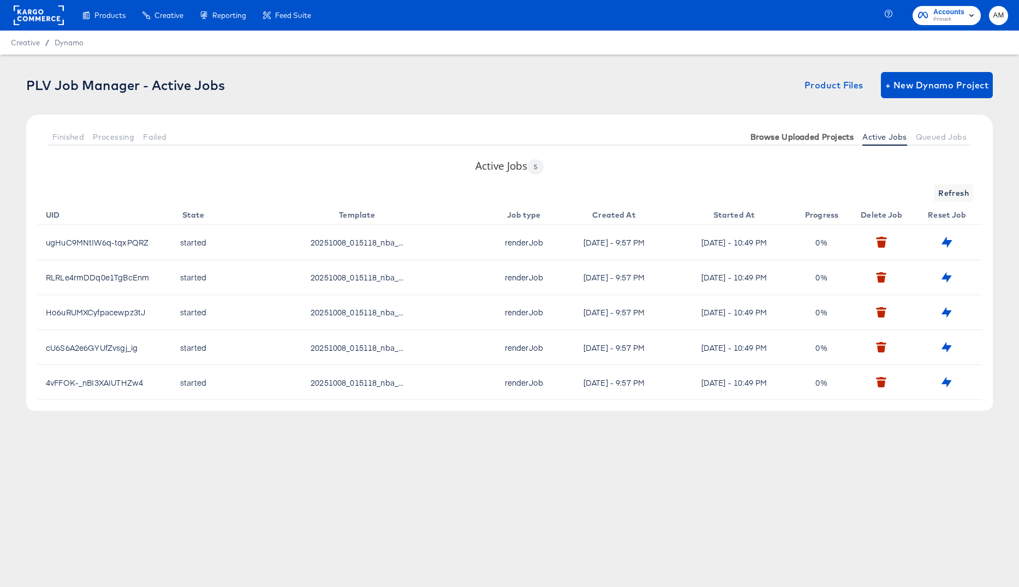
click at [826, 136] on span "Browse Uploaded Projects" at bounding box center [802, 137] width 104 height 9
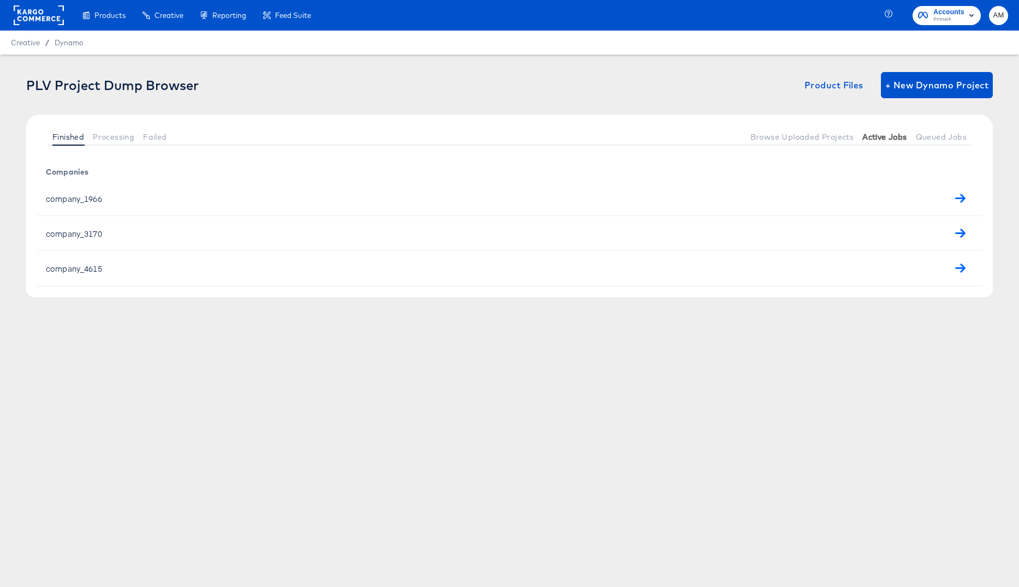
click at [891, 140] on span "Active Jobs" at bounding box center [884, 137] width 44 height 9
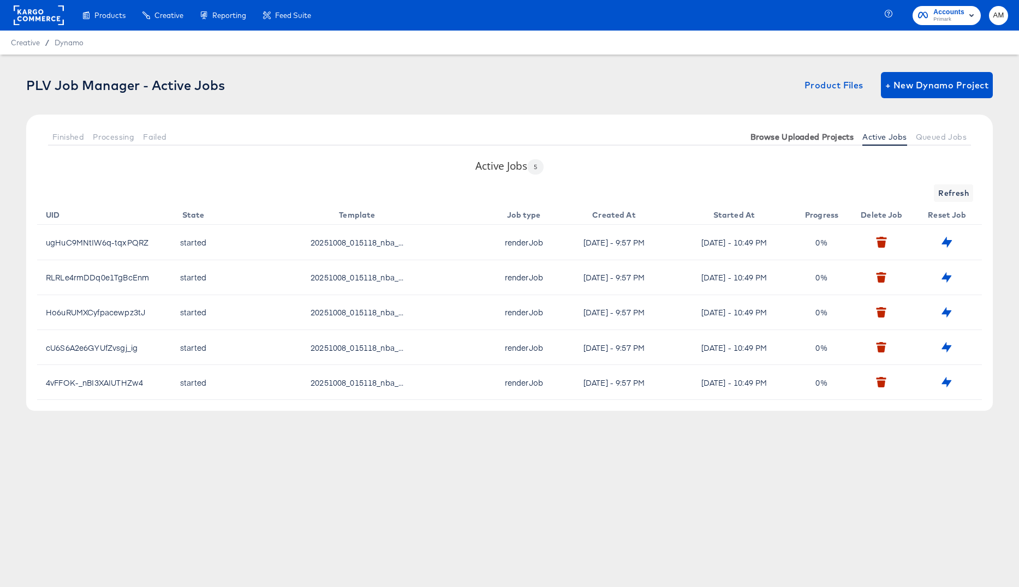
click at [823, 133] on span "Browse Uploaded Projects" at bounding box center [802, 137] width 104 height 9
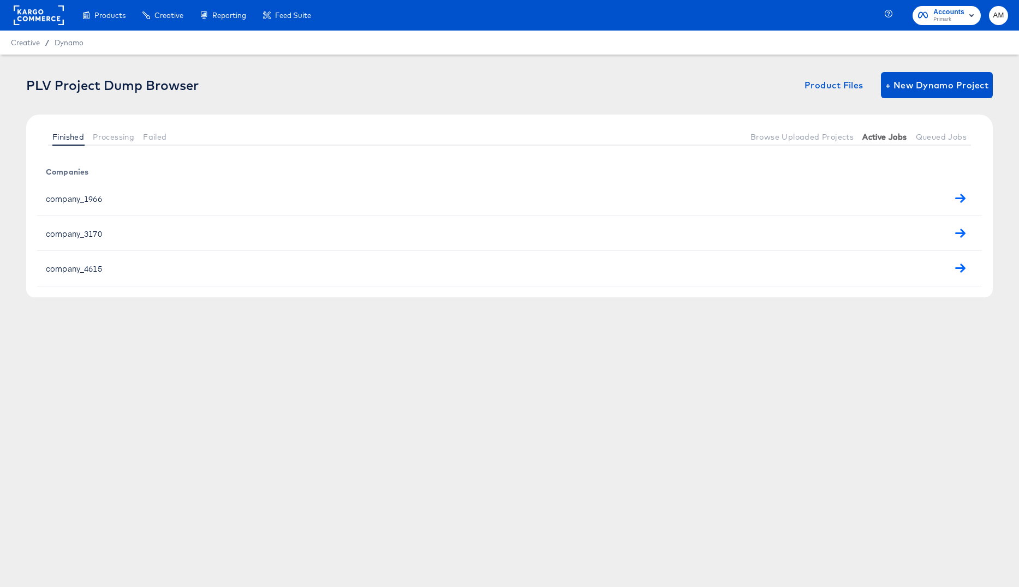
click at [873, 138] on span "Active Jobs" at bounding box center [884, 137] width 44 height 9
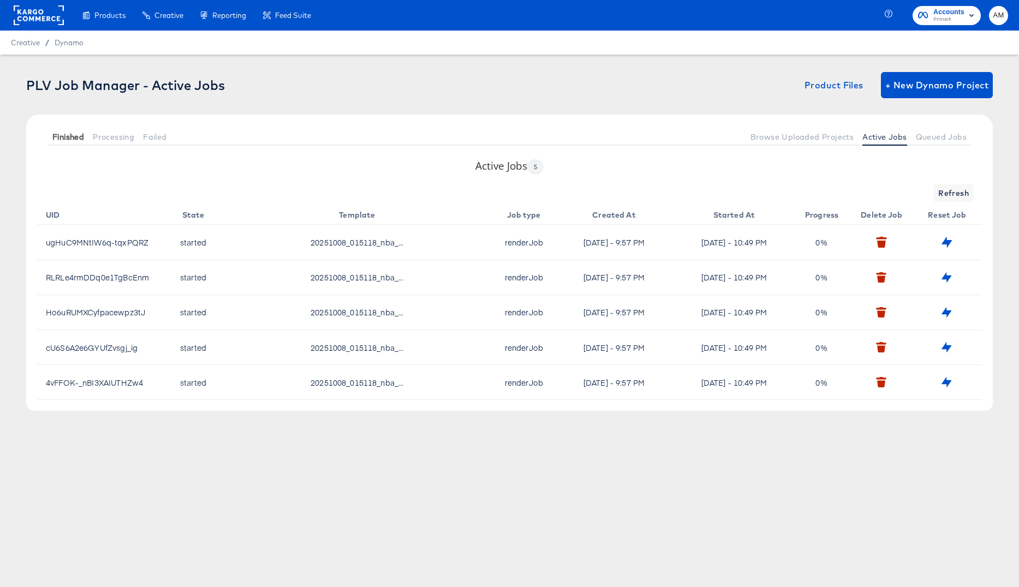
click at [66, 139] on span "Finished" at bounding box center [68, 137] width 32 height 9
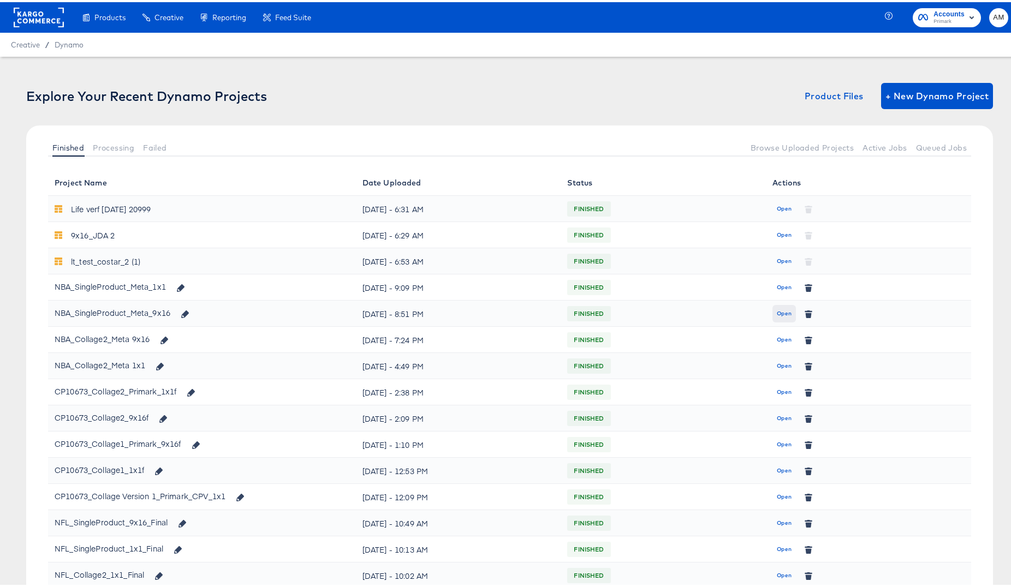
click at [772, 311] on button "Open" at bounding box center [783, 311] width 23 height 17
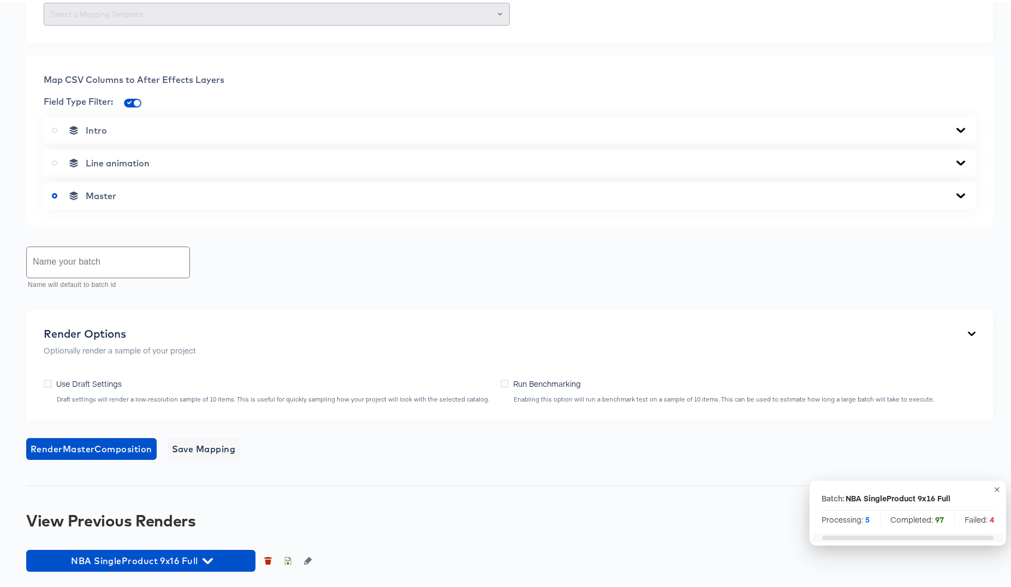
scroll to position [610, 0]
click at [287, 559] on icon "button" at bounding box center [288, 559] width 8 height 8
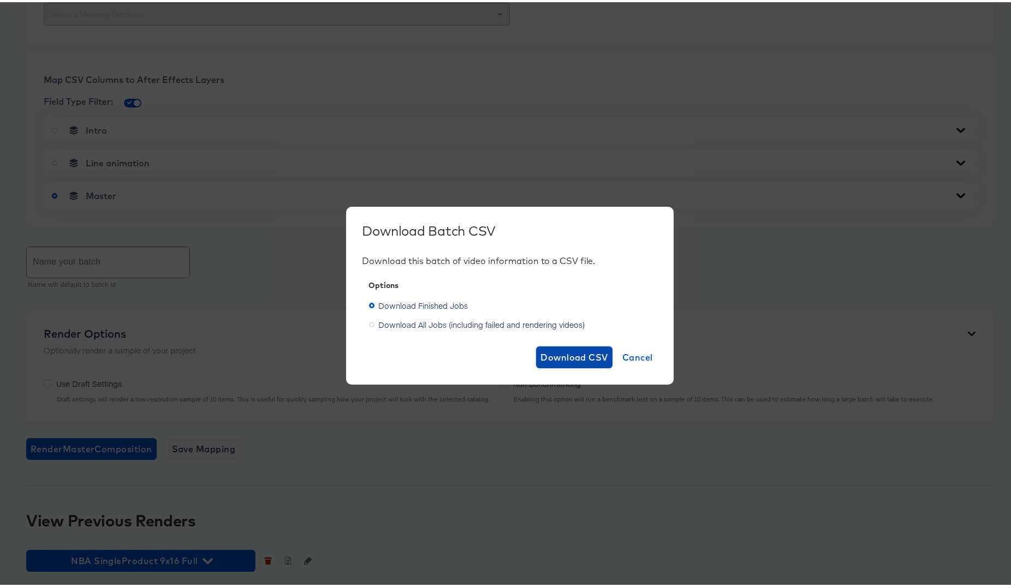
click at [564, 353] on span "Download CSV" at bounding box center [574, 355] width 68 height 15
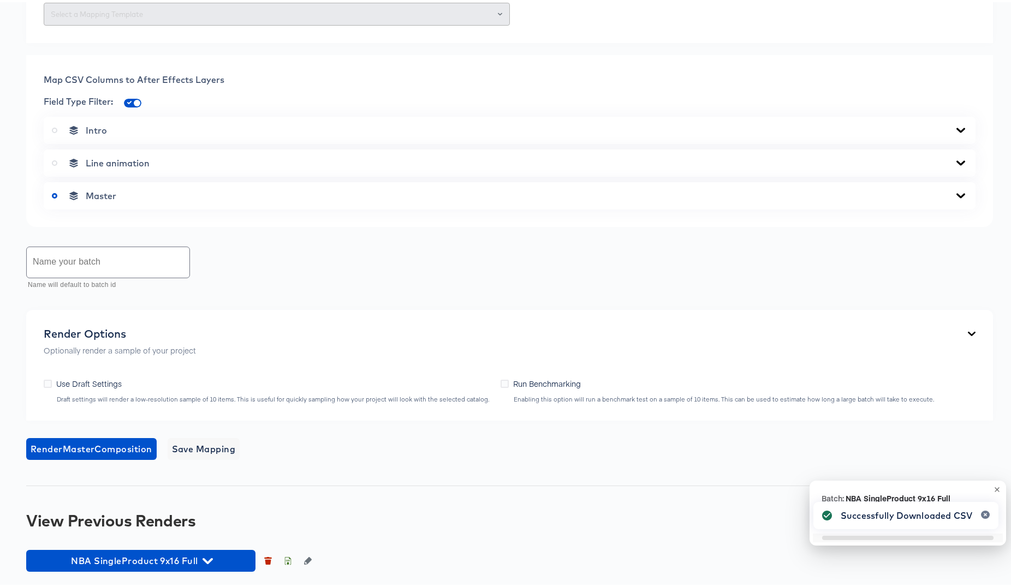
click at [131, 46] on div "Back NBA_SingleProduct_Meta_9x16 Portrait Video 1080 x 1920 px 11 secs Rename h…" at bounding box center [509, 122] width 1019 height 931
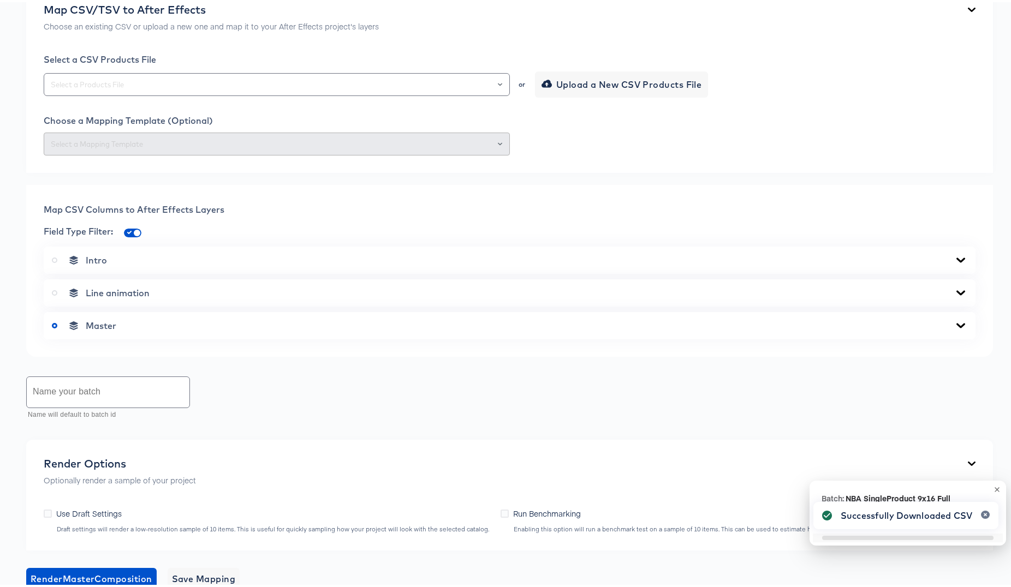
scroll to position [0, 0]
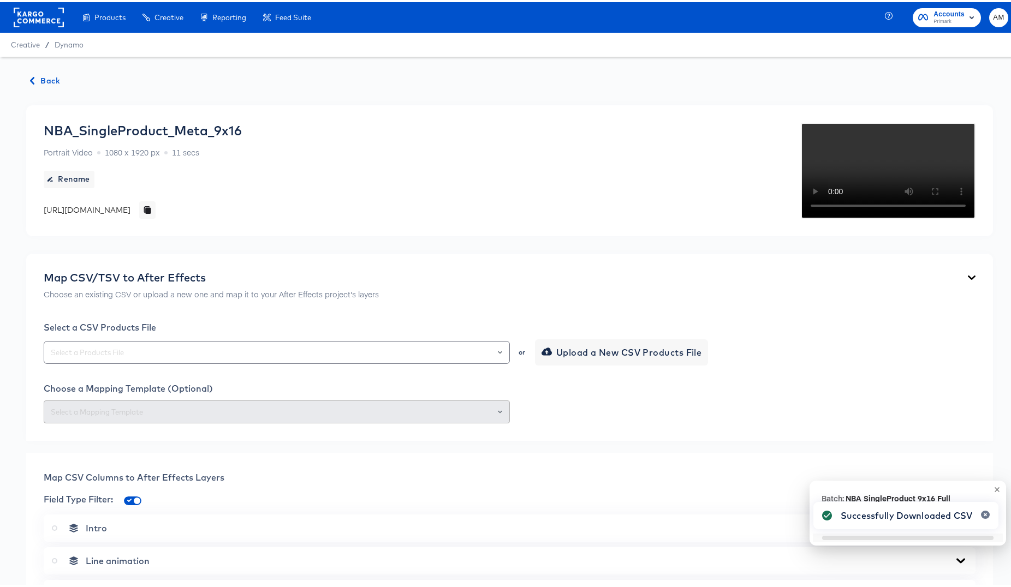
click at [47, 77] on span "Back" at bounding box center [45, 79] width 29 height 14
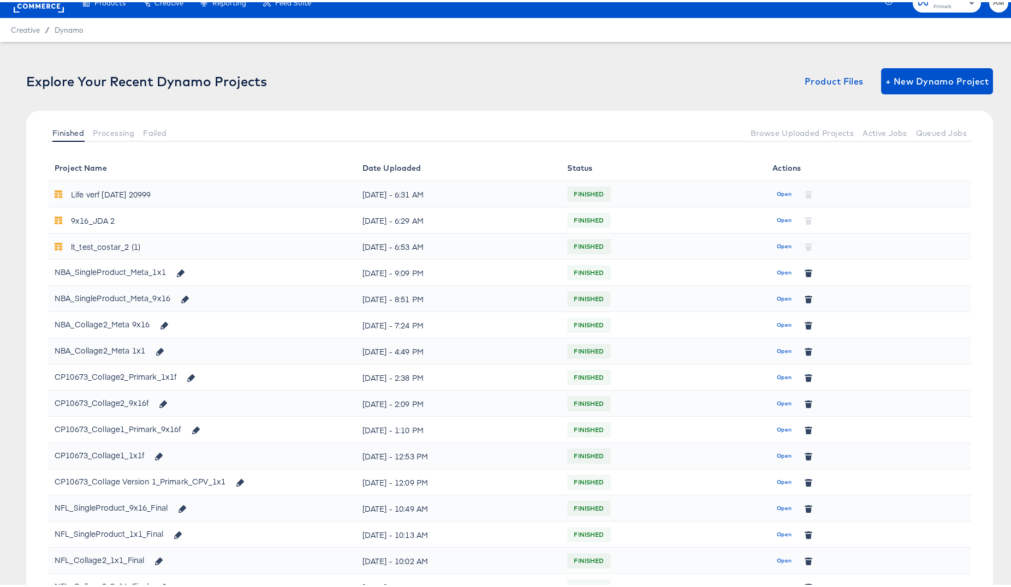
scroll to position [70, 0]
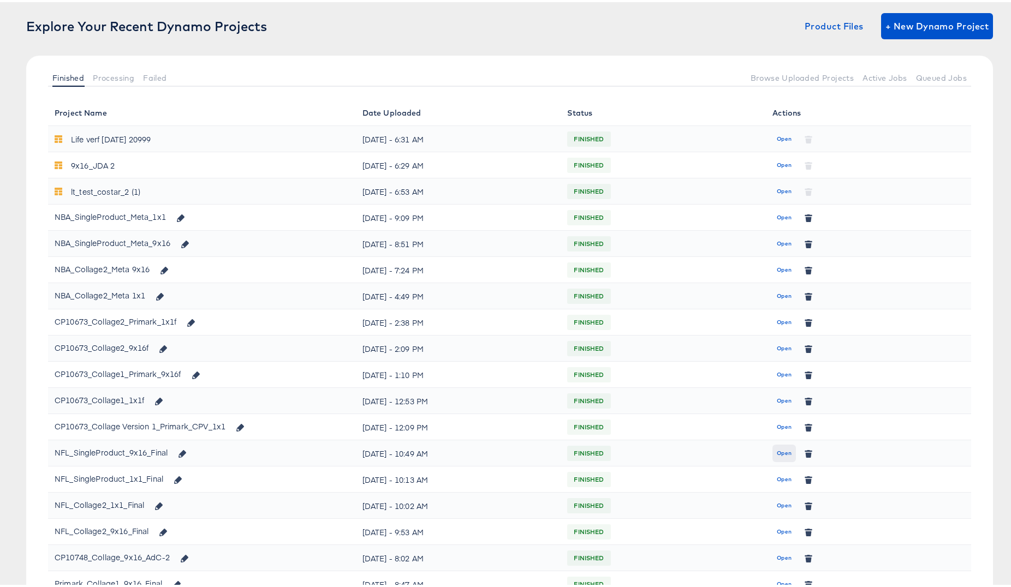
click at [779, 453] on span "Open" at bounding box center [784, 451] width 15 height 10
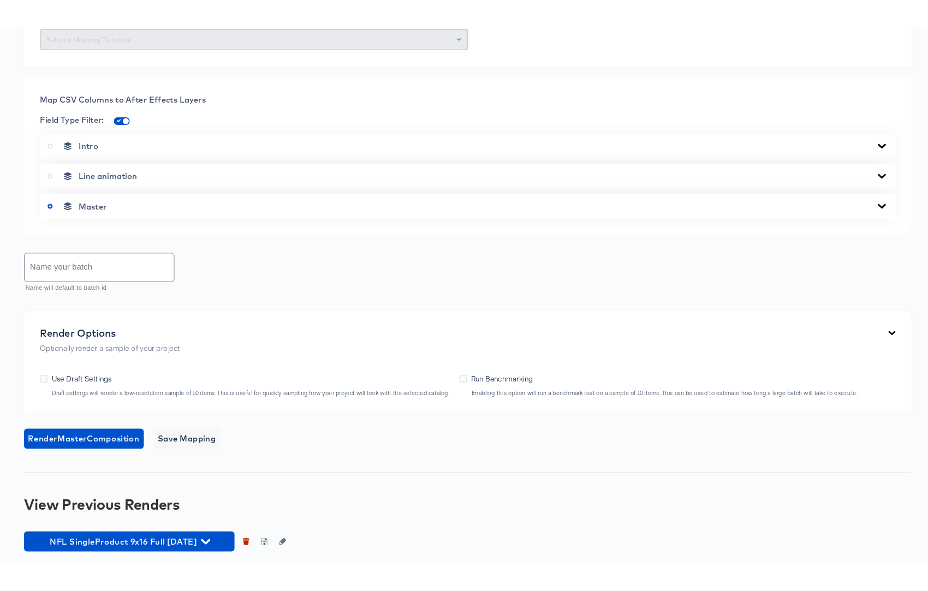
scroll to position [610, 0]
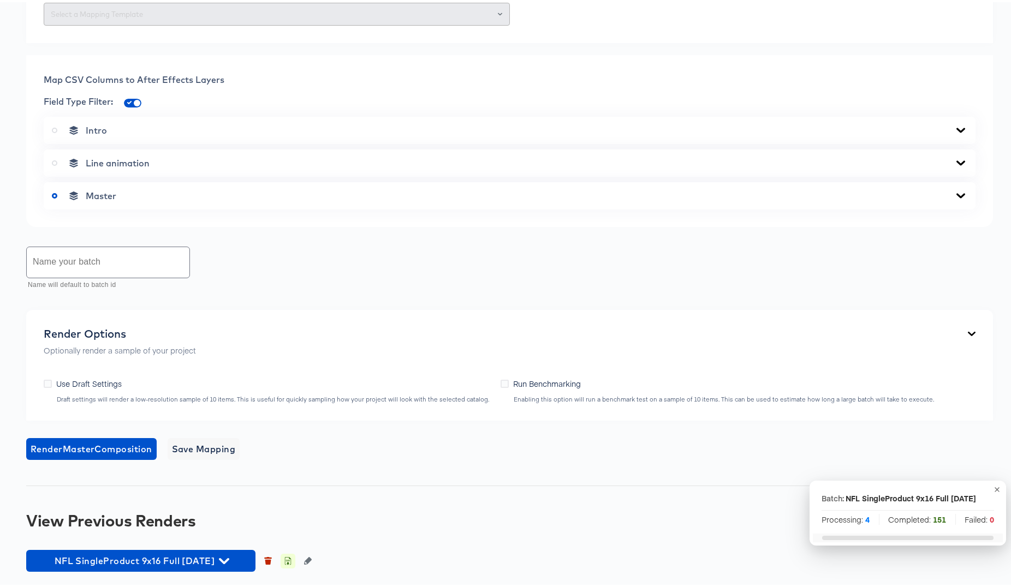
click at [287, 561] on icon "button" at bounding box center [288, 560] width 4 height 5
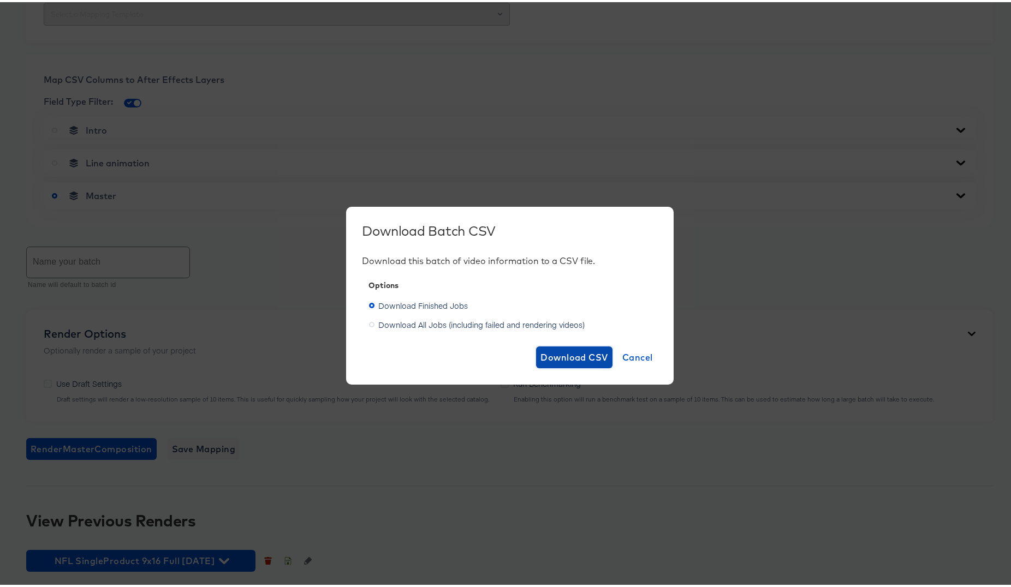
click at [577, 358] on span "Download CSV" at bounding box center [574, 355] width 68 height 15
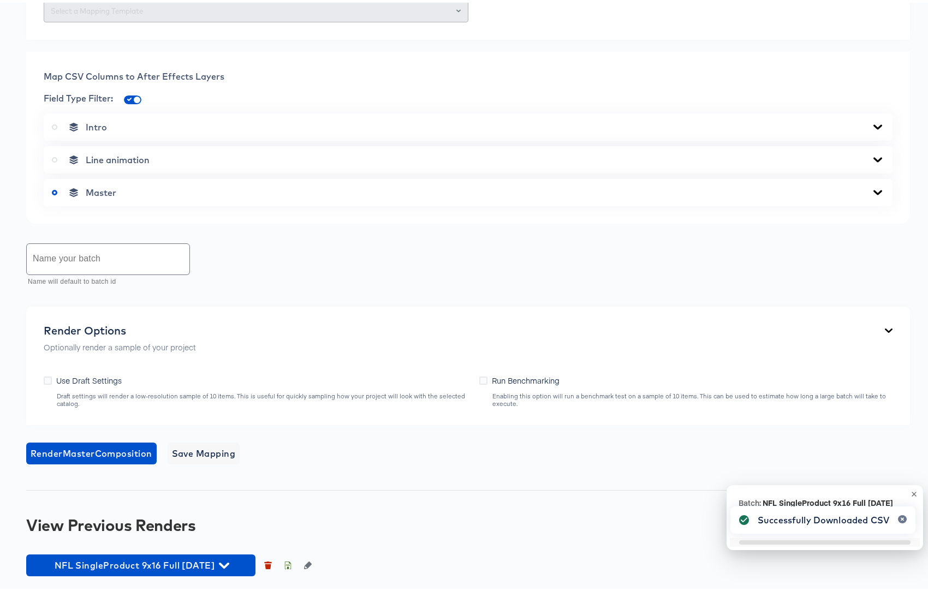
scroll to position [0, 0]
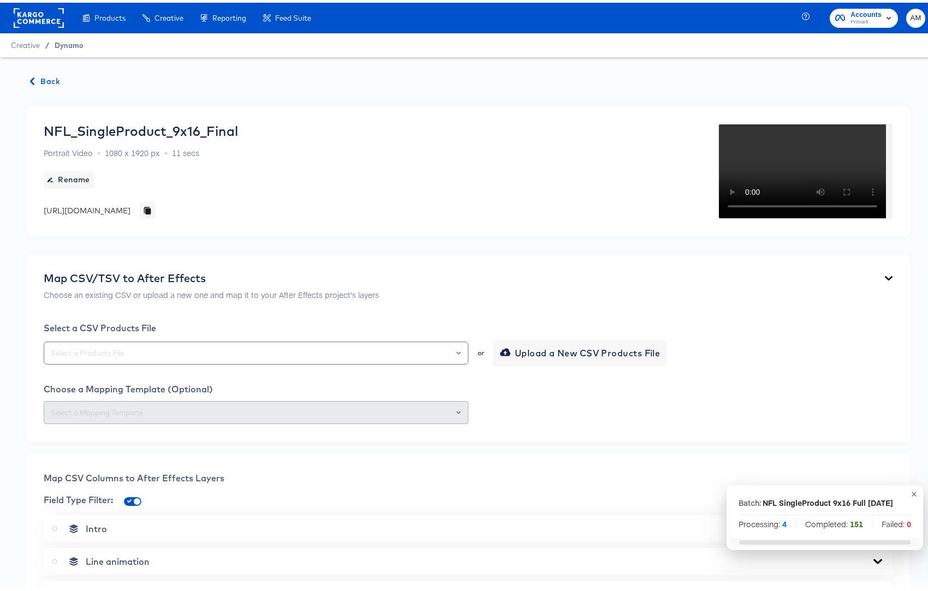
click at [70, 45] on span "Dynamo" at bounding box center [69, 42] width 29 height 9
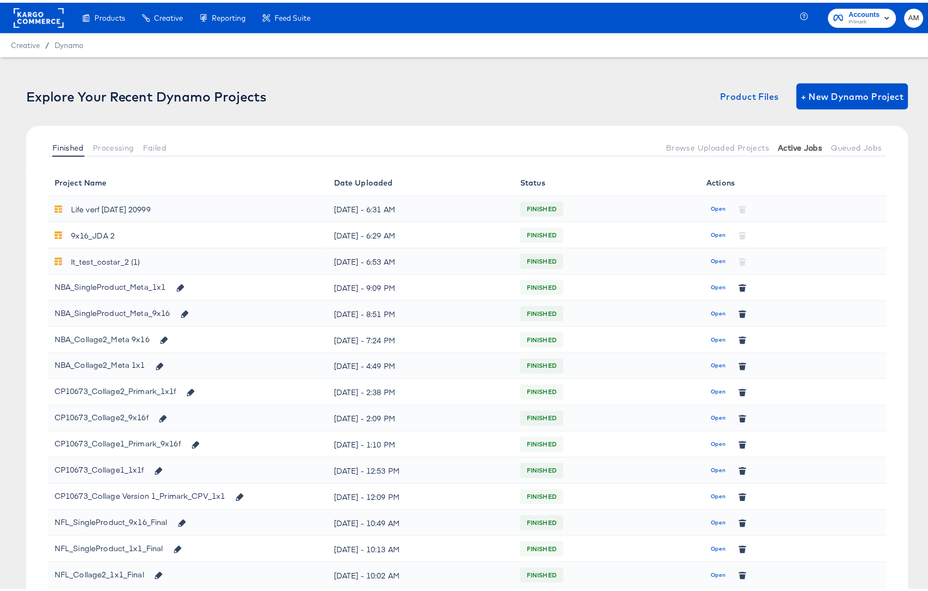
click at [805, 148] on span "Active Jobs" at bounding box center [801, 145] width 44 height 9
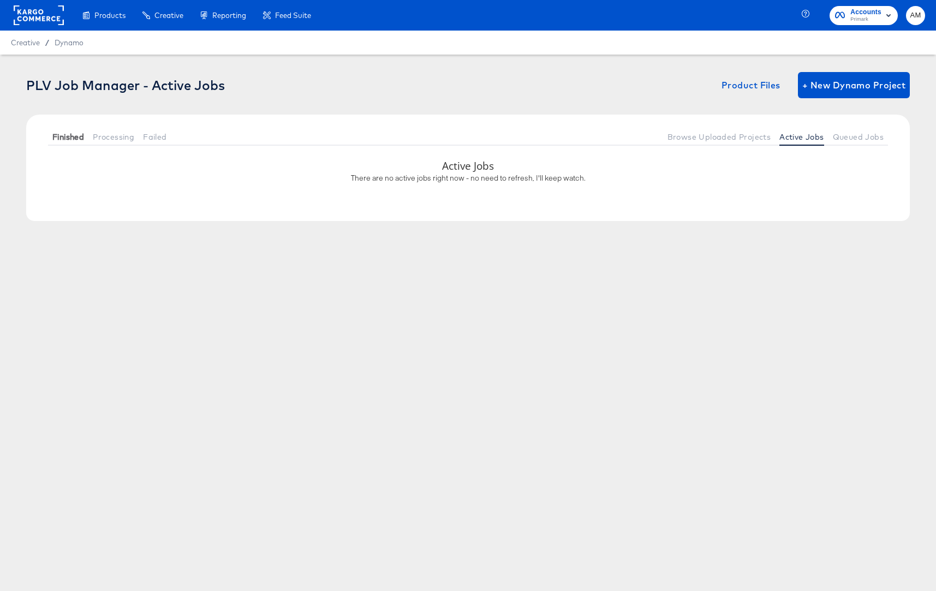
click at [59, 136] on span "Finished" at bounding box center [68, 137] width 32 height 9
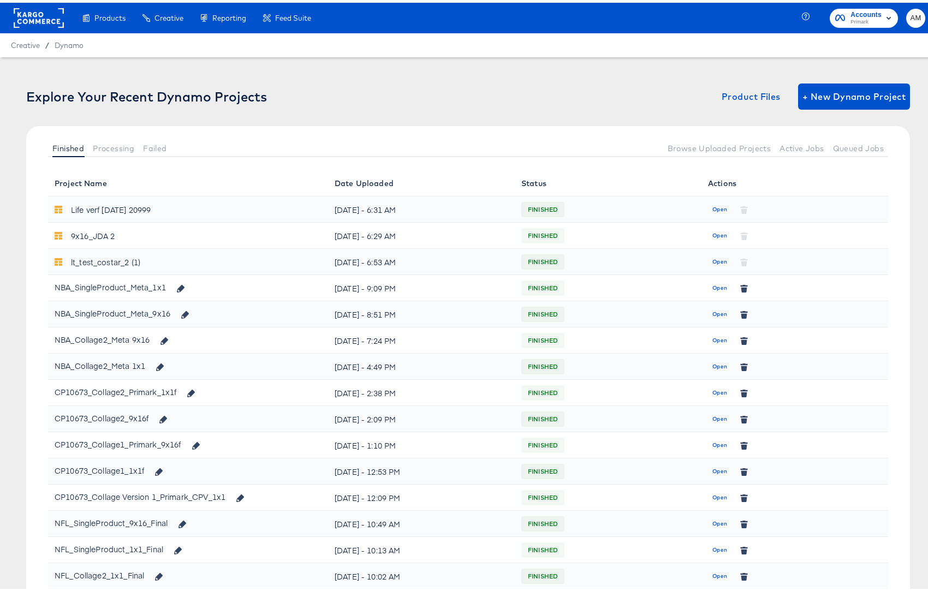
click at [712, 309] on span "Open" at bounding box center [719, 312] width 15 height 10
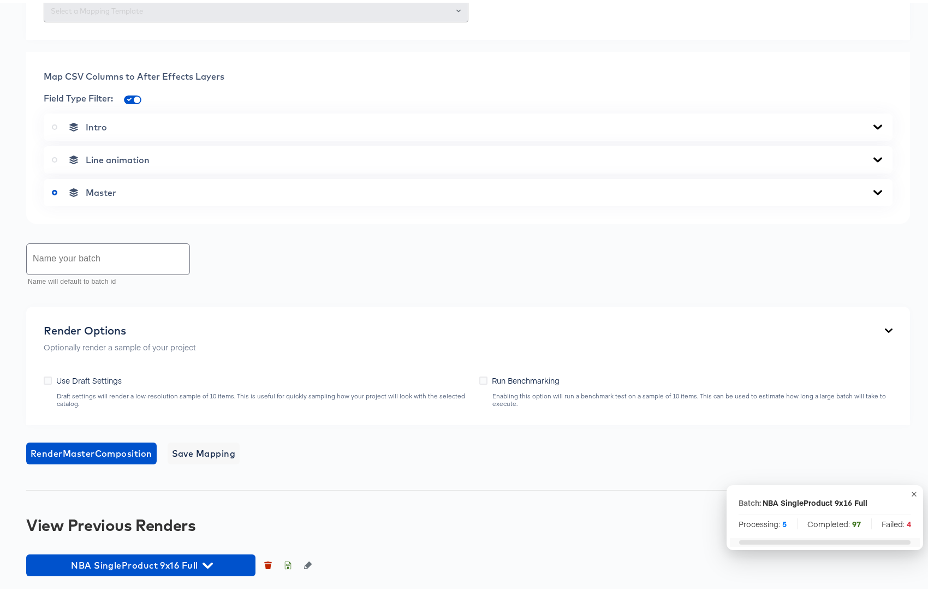
scroll to position [612, 0]
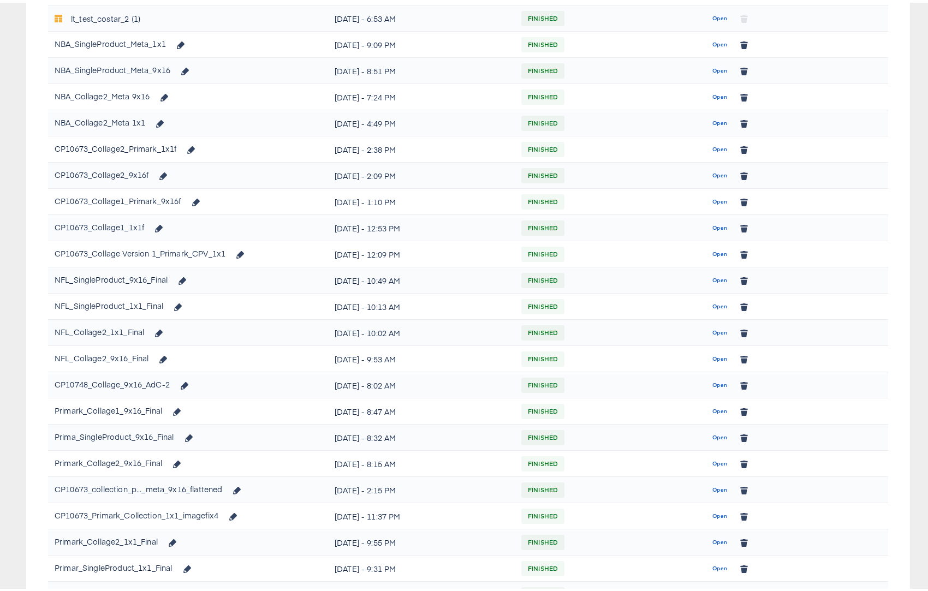
scroll to position [313, 0]
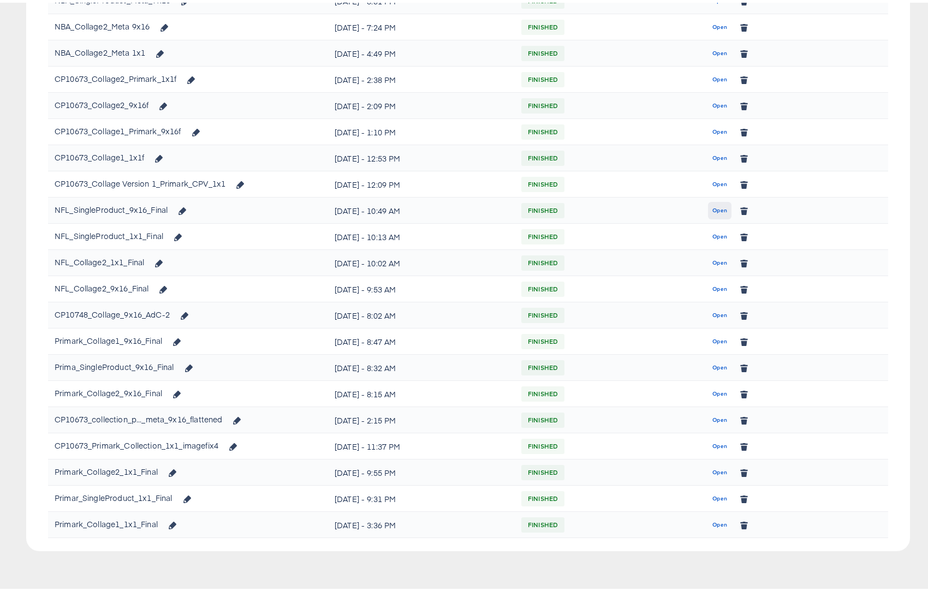
click at [712, 208] on span "Open" at bounding box center [719, 208] width 15 height 10
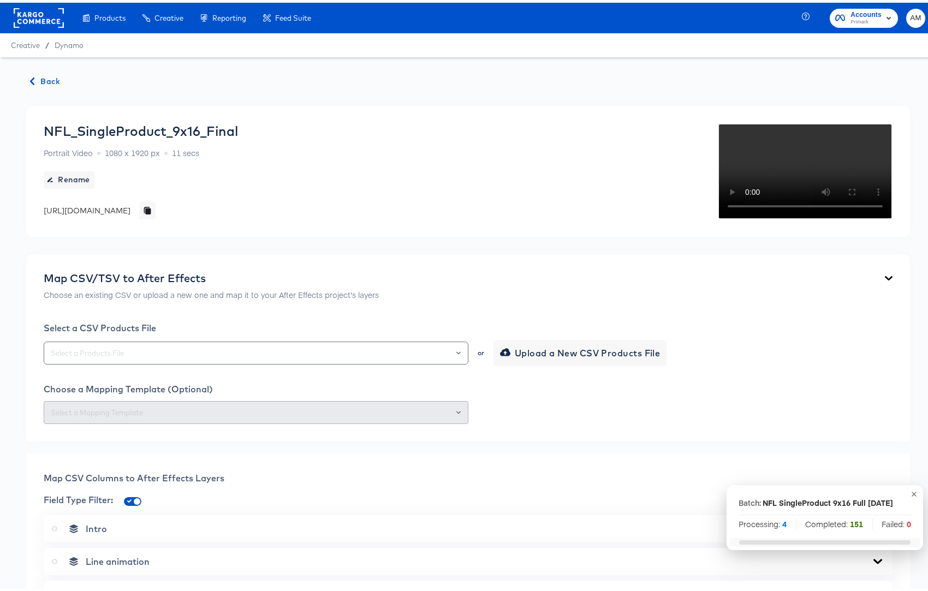
click at [46, 80] on span "Back" at bounding box center [45, 79] width 29 height 14
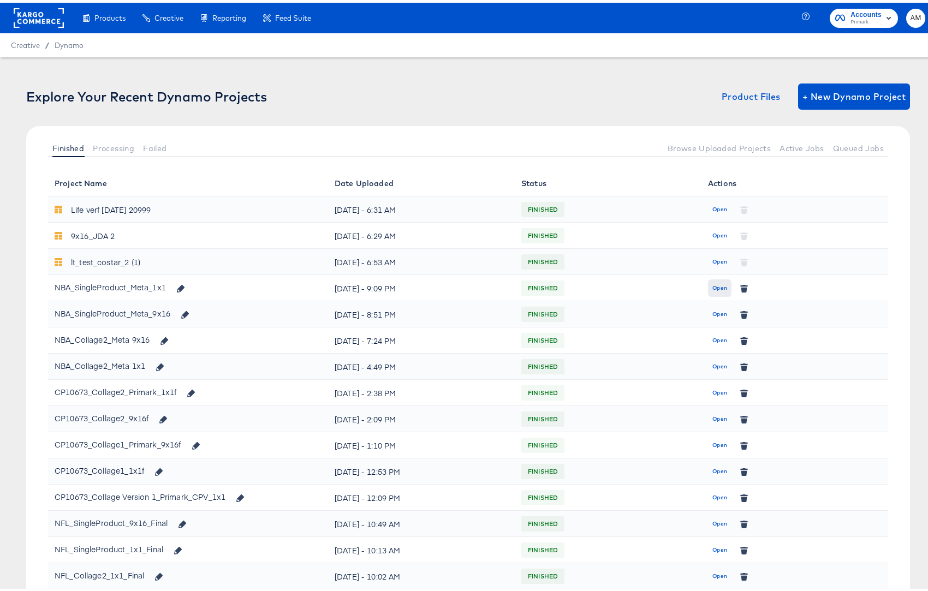
click at [715, 285] on span "Open" at bounding box center [719, 286] width 15 height 10
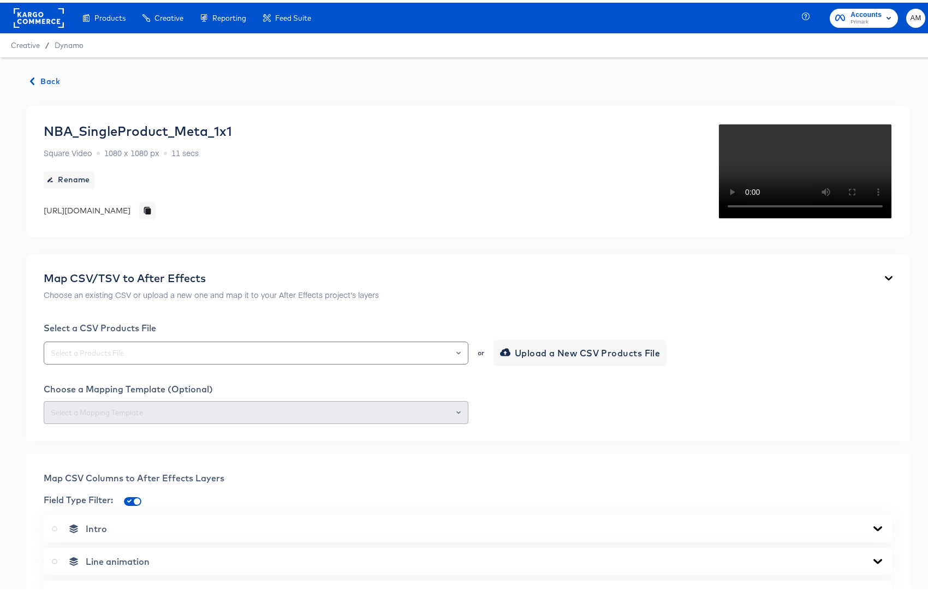
click at [48, 78] on span "Back" at bounding box center [45, 79] width 29 height 14
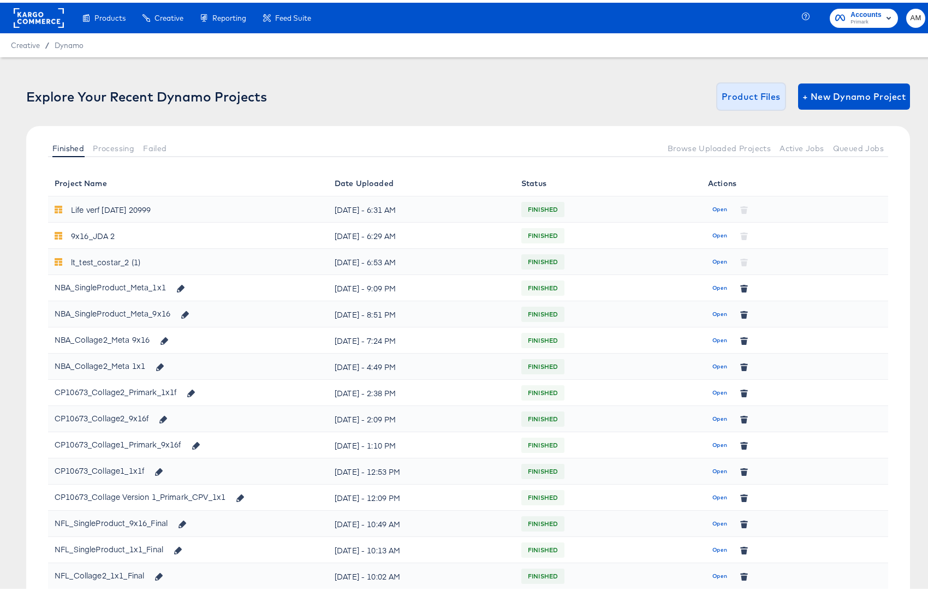
click at [751, 93] on span "Product Files" at bounding box center [751, 93] width 59 height 15
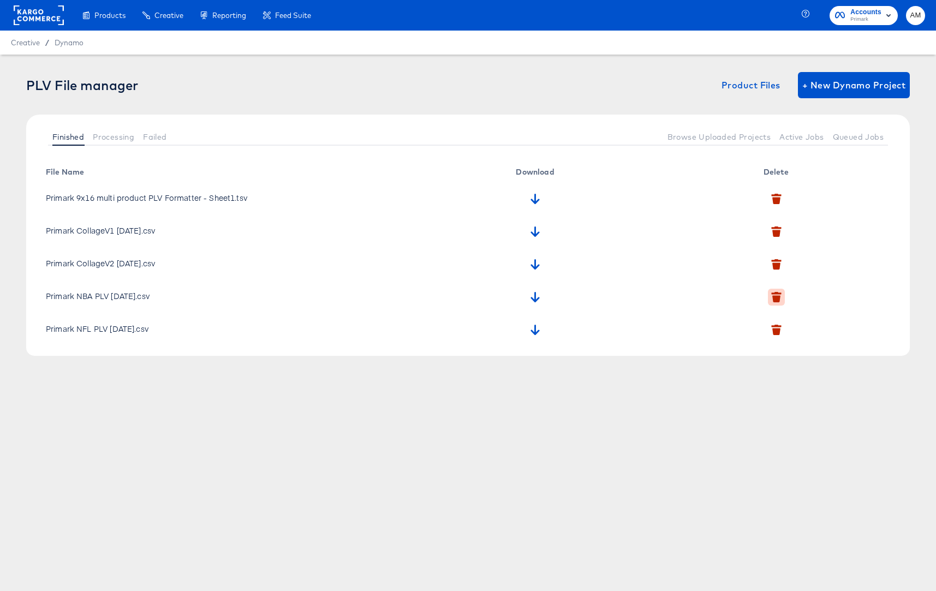
click at [778, 296] on icon "button" at bounding box center [776, 298] width 8 height 7
click at [764, 347] on icon "button" at bounding box center [764, 347] width 8 height 8
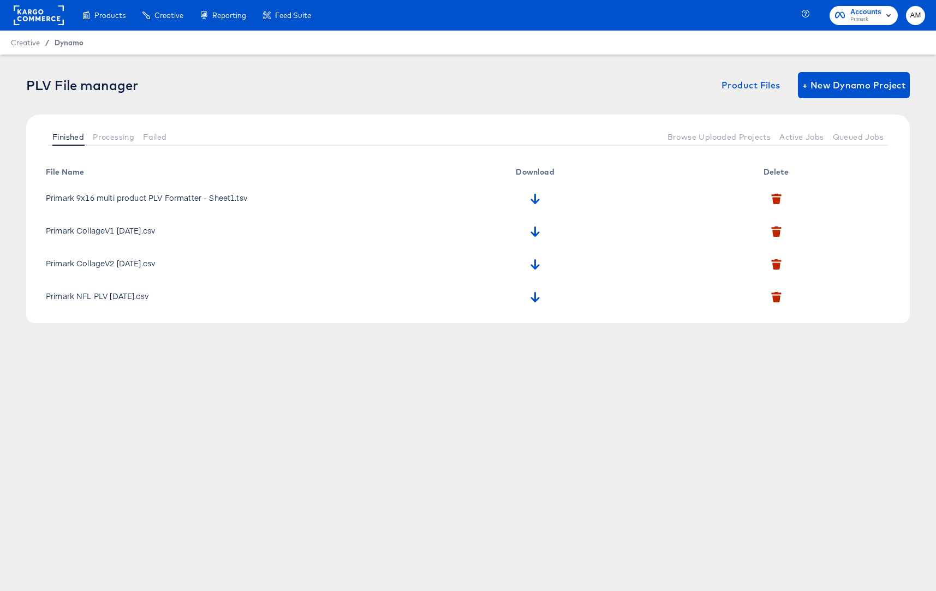
click at [64, 43] on span "Dynamo" at bounding box center [69, 42] width 29 height 9
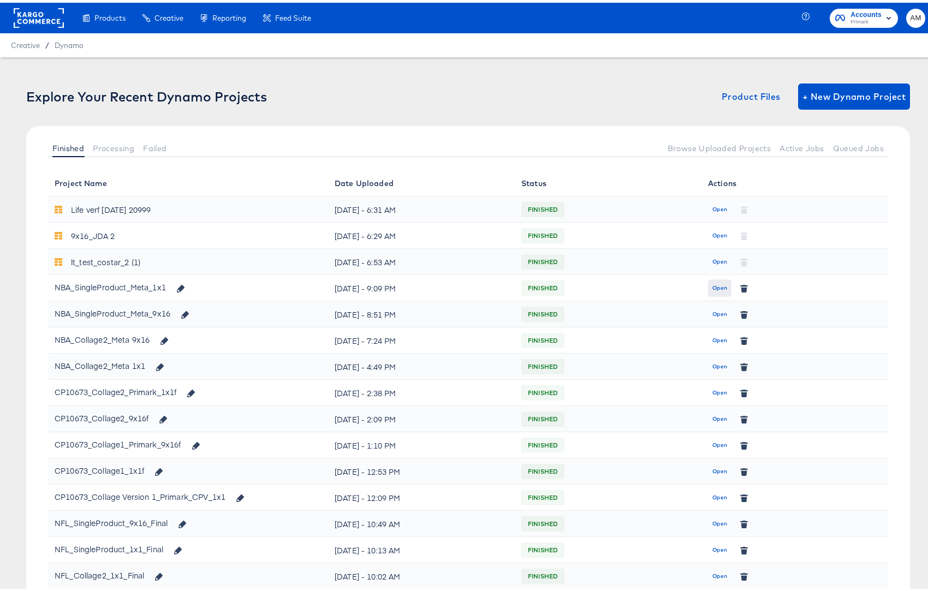
click at [712, 284] on span "Open" at bounding box center [719, 286] width 15 height 10
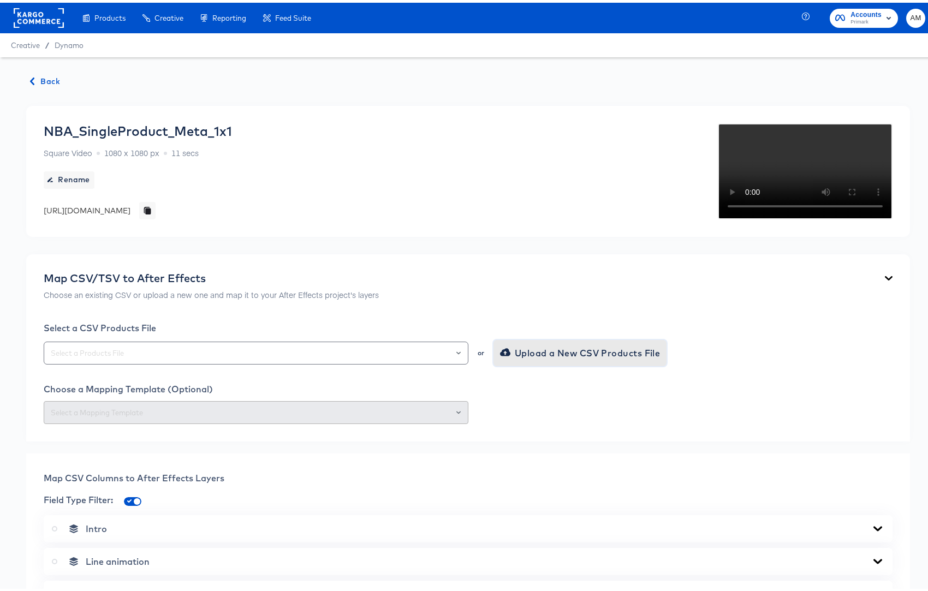
click at [508, 358] on span "Upload a New CSV Products File" at bounding box center [581, 350] width 158 height 15
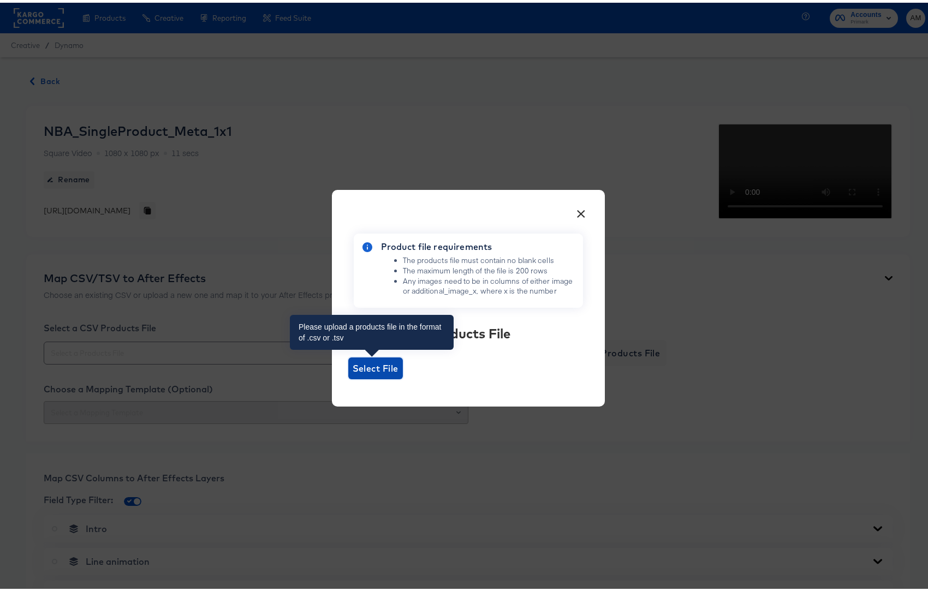
click at [370, 367] on span "Select File" at bounding box center [376, 365] width 46 height 15
click at [348, 377] on input "Select File" at bounding box center [348, 377] width 0 height 0
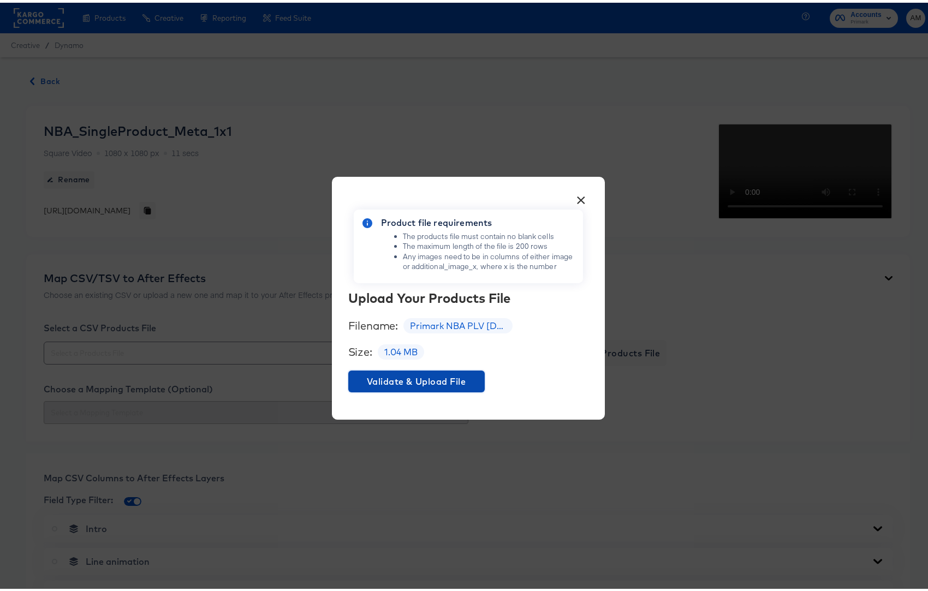
click at [424, 376] on span "Validate & Upload File" at bounding box center [417, 378] width 128 height 15
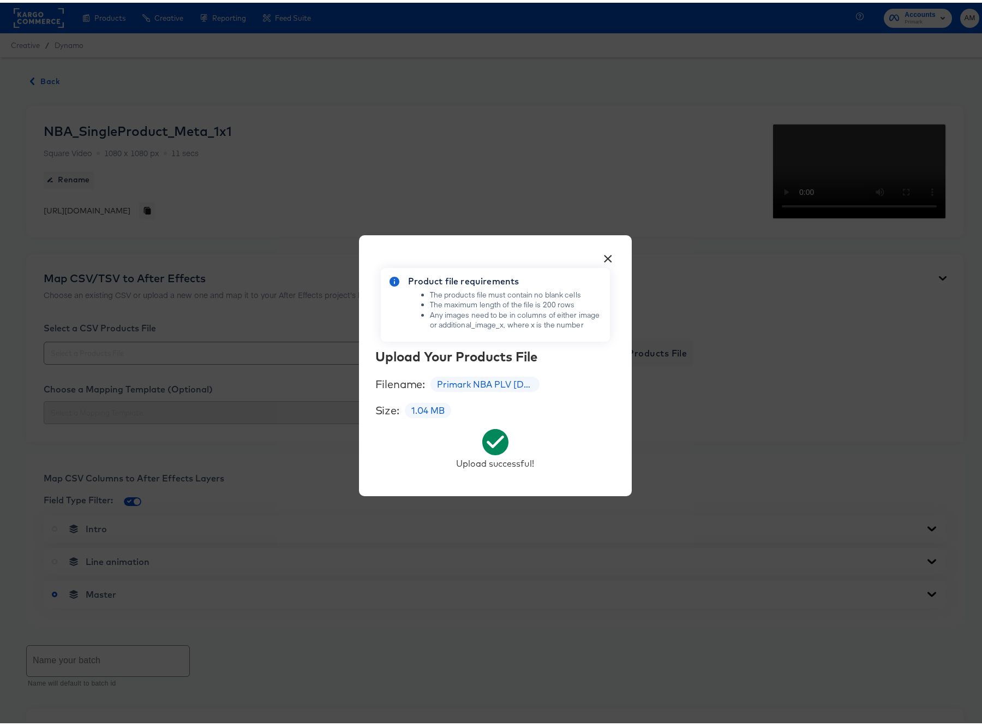
click at [605, 252] on button "×" at bounding box center [609, 253] width 20 height 20
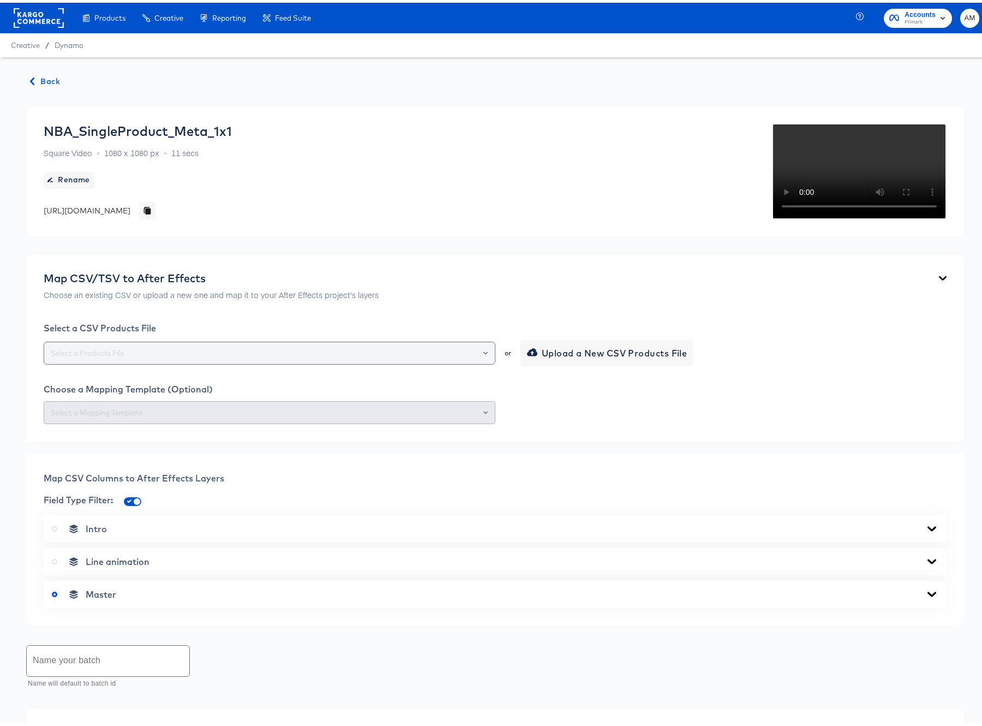
click at [484, 351] on icon "Open" at bounding box center [486, 350] width 4 height 3
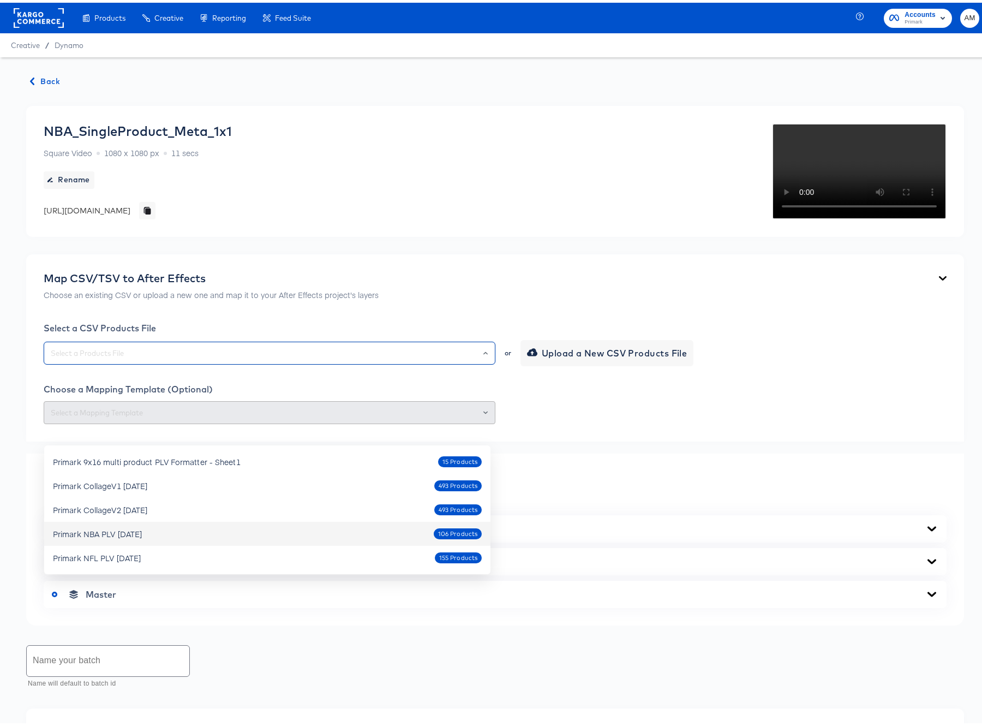
click at [139, 532] on div "Primark NBA PLV [DATE]" at bounding box center [97, 531] width 89 height 11
type input "Primark NBA PLV [DATE]"
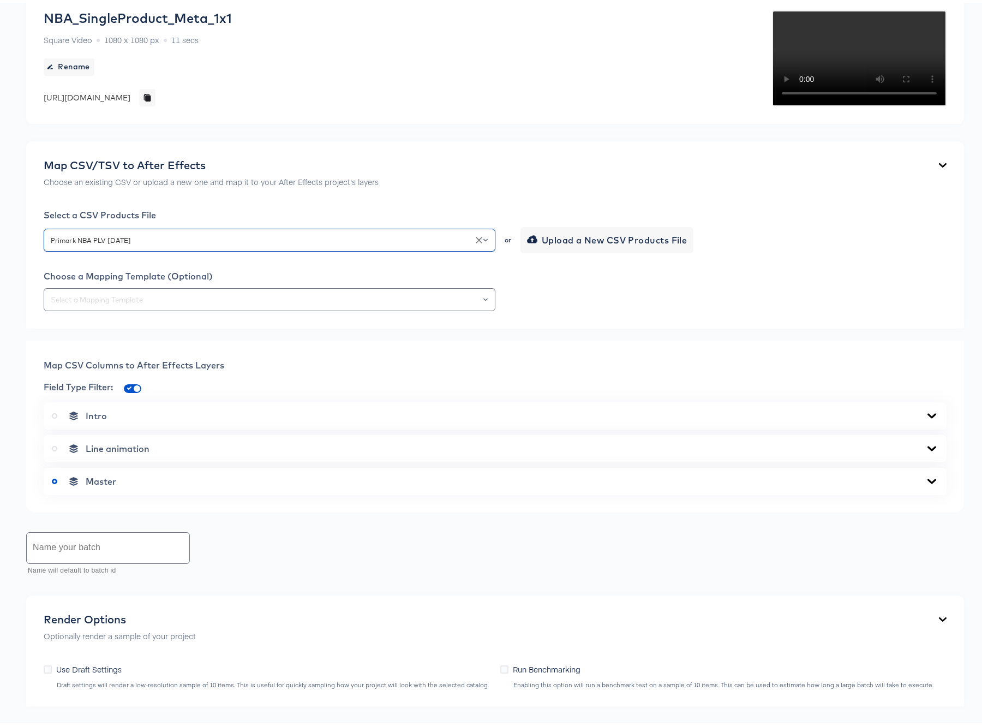
scroll to position [330, 0]
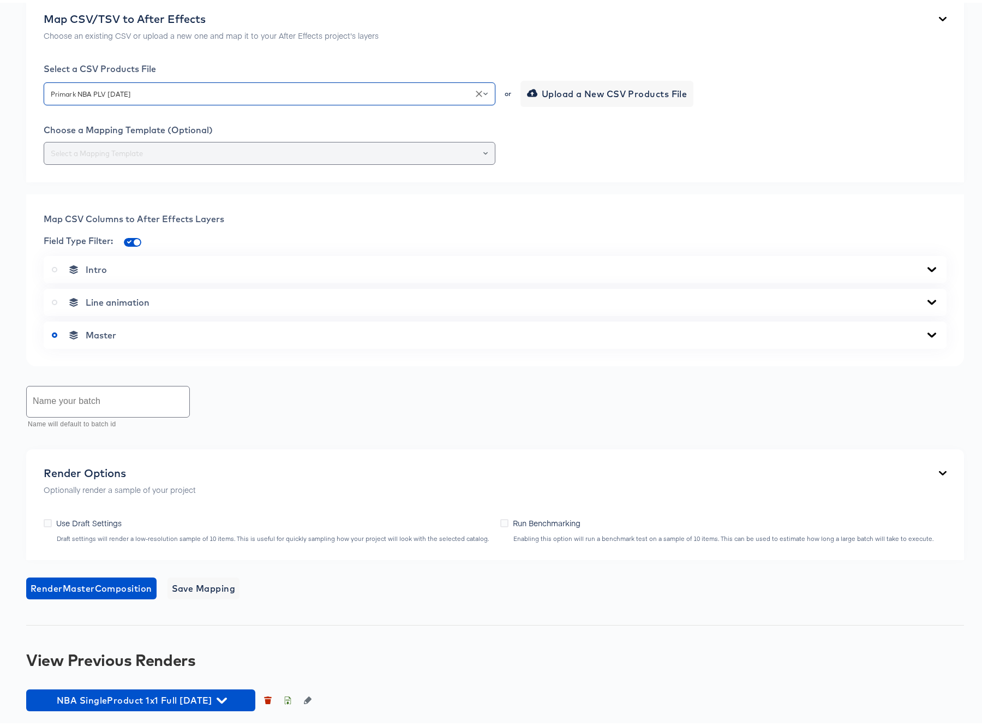
click at [484, 158] on div at bounding box center [481, 150] width 19 height 15
click at [484, 152] on icon "Open" at bounding box center [486, 150] width 4 height 3
click at [588, 148] on div at bounding box center [495, 150] width 903 height 23
click at [926, 271] on icon at bounding box center [932, 267] width 13 height 9
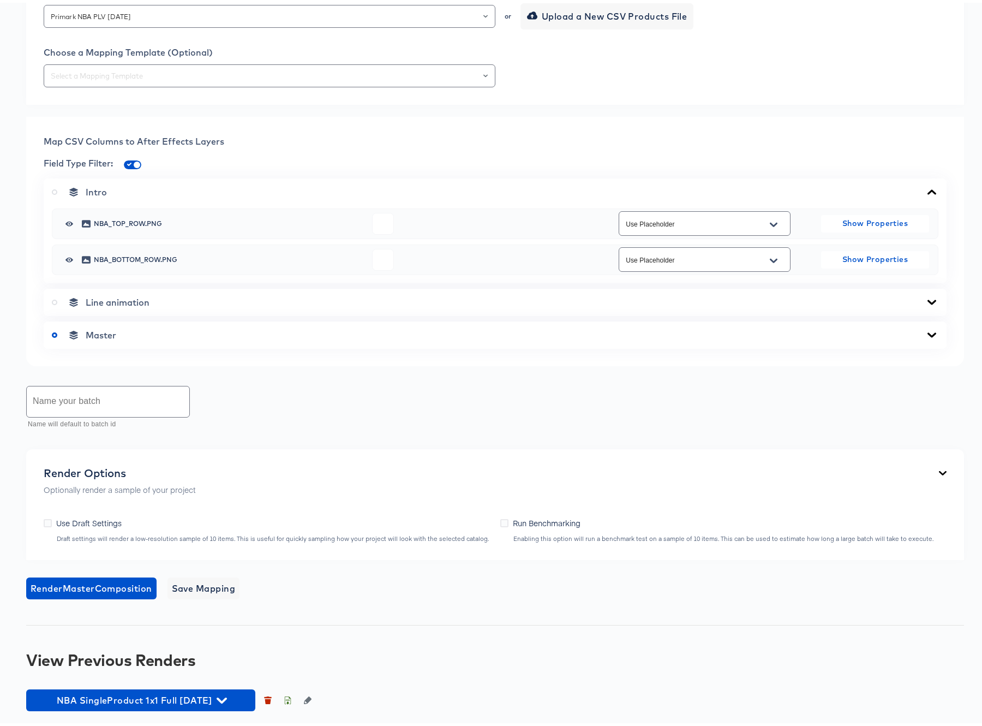
scroll to position [400, 0]
click at [928, 335] on icon at bounding box center [932, 332] width 9 height 5
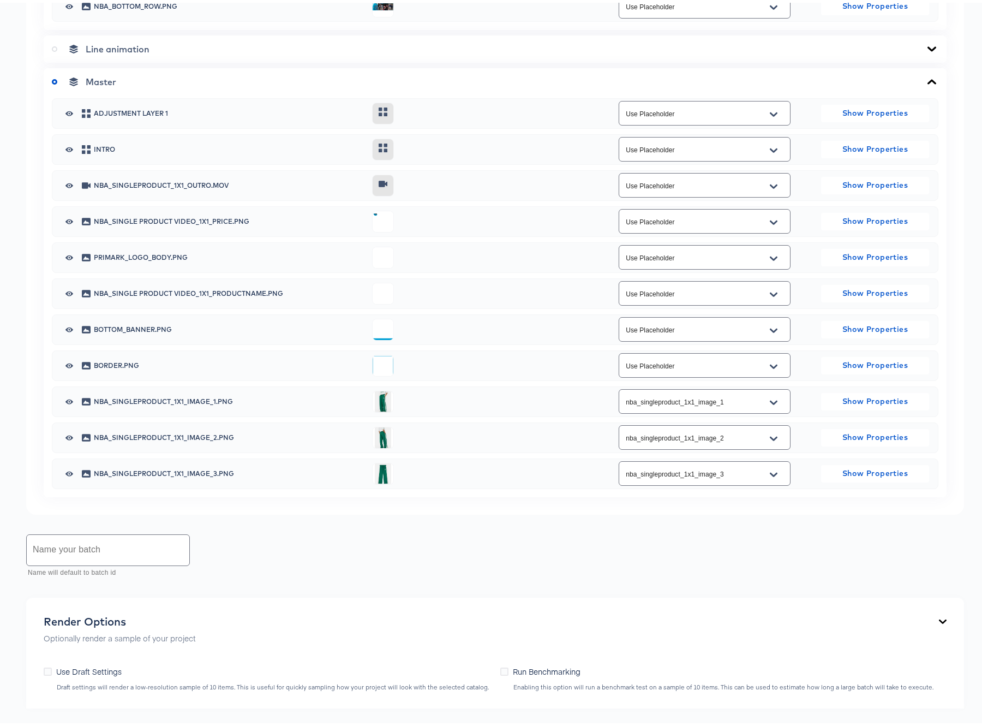
scroll to position [607, 0]
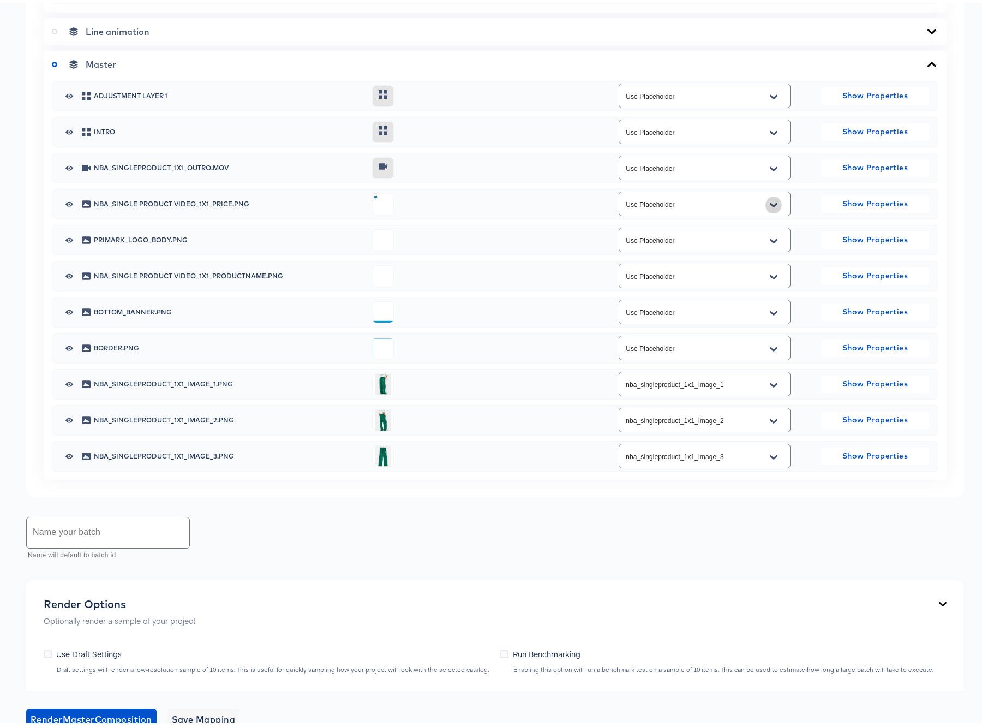
click at [770, 207] on icon "Open" at bounding box center [774, 202] width 8 height 9
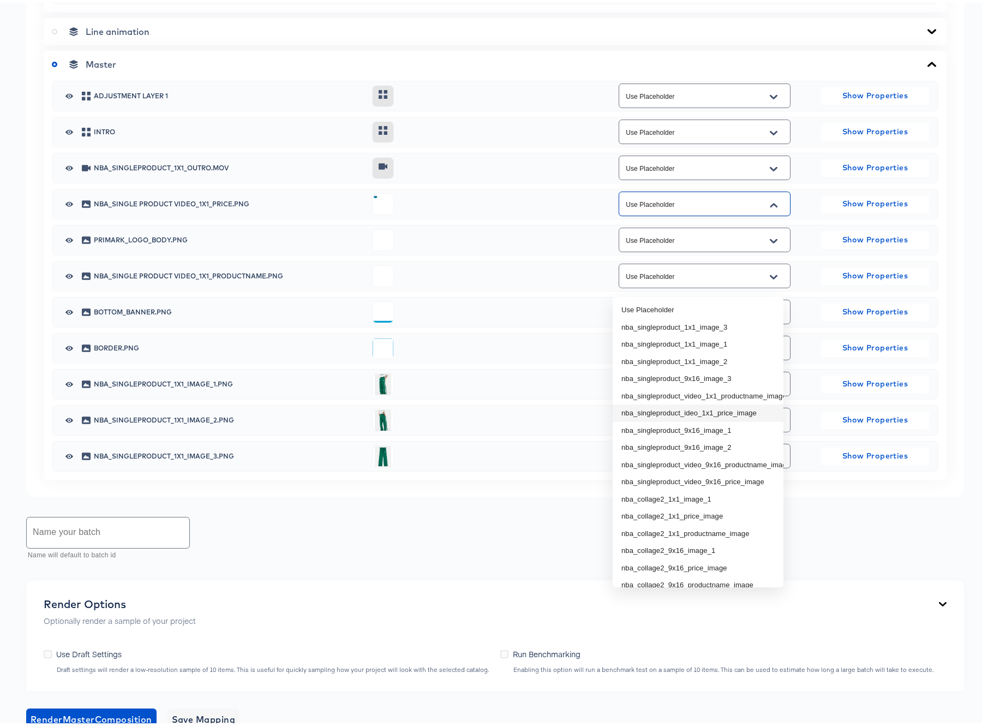
click at [719, 409] on li "nba_singleproduct_ideo_1x1_price_image" at bounding box center [698, 410] width 171 height 17
type input "nba_singleproduct_ideo_1x1_price_image"
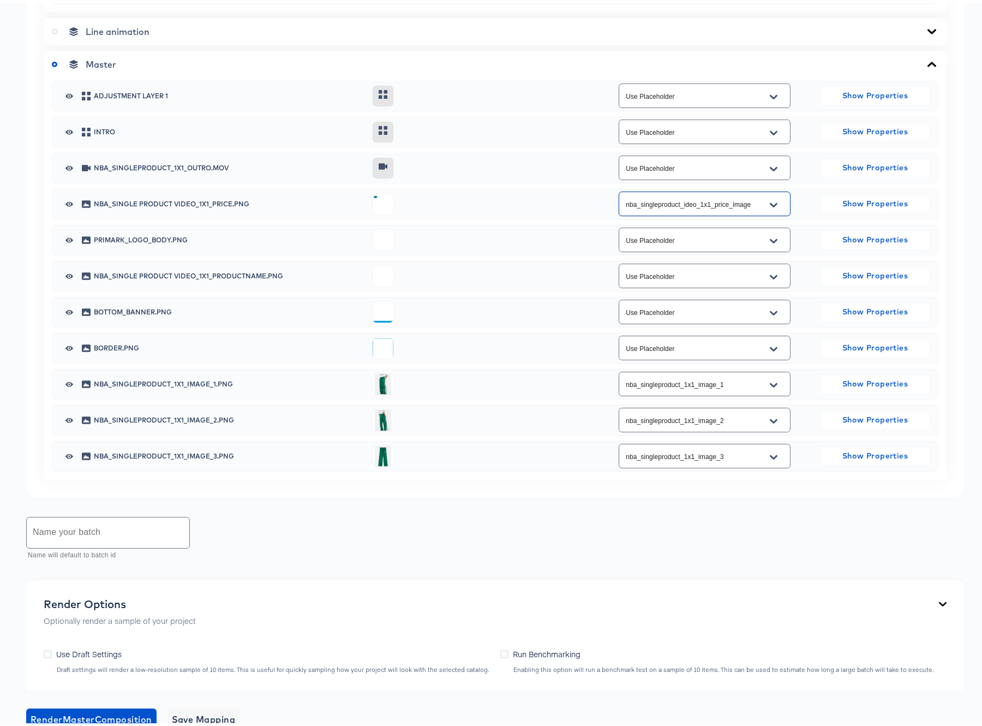
click at [773, 283] on button "Open" at bounding box center [774, 274] width 16 height 17
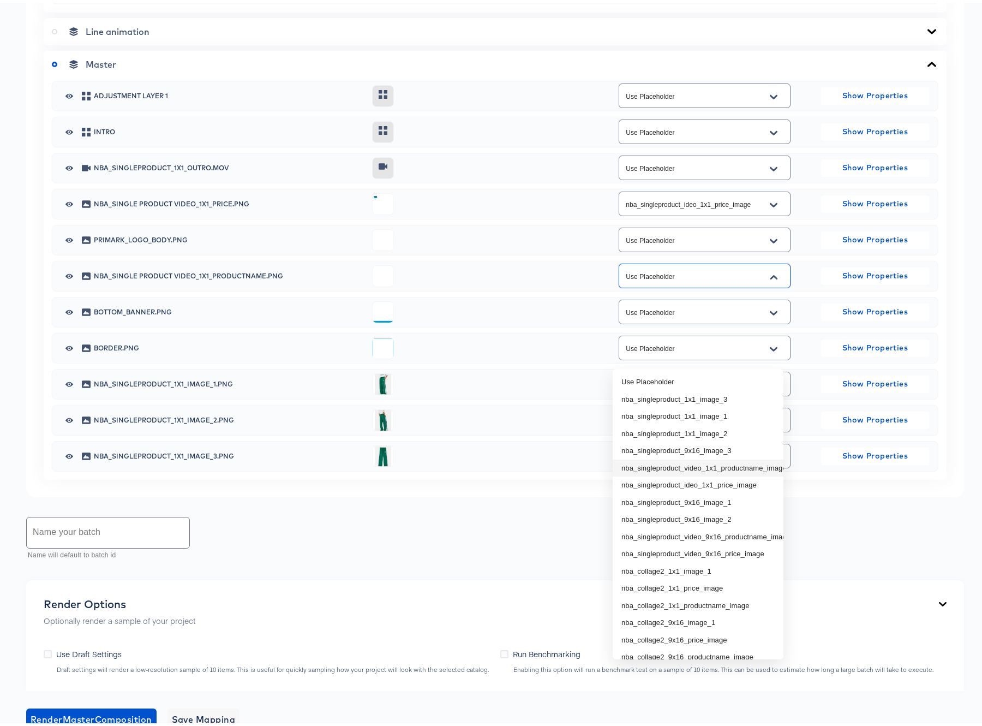
click at [722, 467] on li "nba_singleproduct_video_1x1_productname_image" at bounding box center [698, 465] width 171 height 17
type input "nba_singleproduct_video_1x1_productname_image"
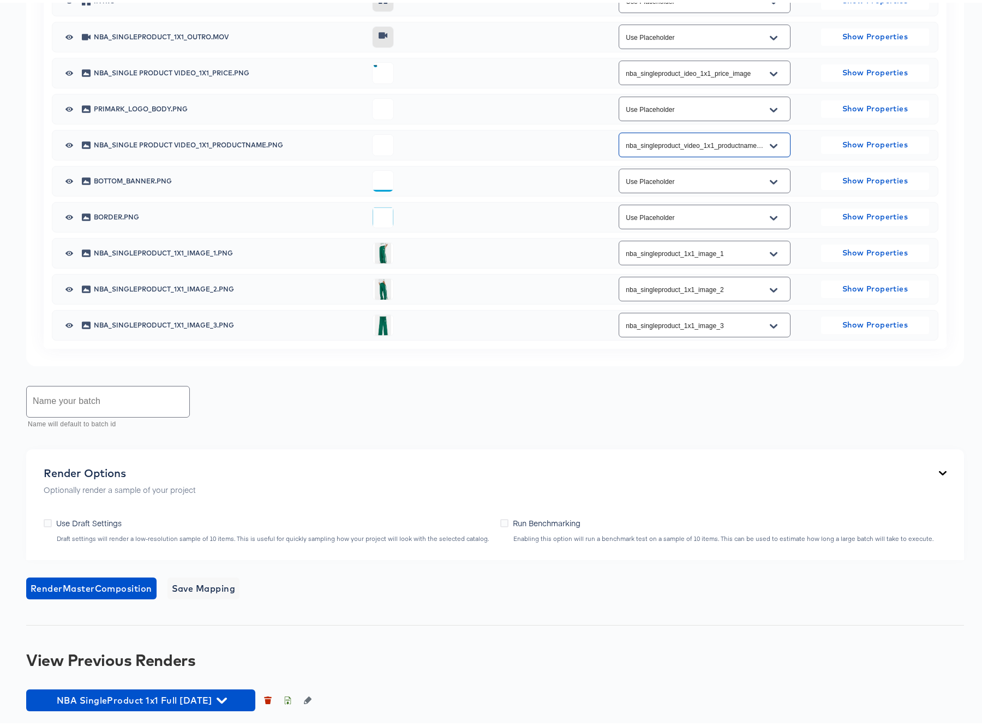
scroll to position [817, 0]
click at [101, 397] on input "text" at bounding box center [108, 399] width 163 height 31
drag, startPoint x: 37, startPoint y: 405, endPoint x: 19, endPoint y: 404, distance: 18.0
click at [19, 404] on div "Back NBA_SingleProduct_Meta_1x1 Square Video 1080 x 1080 px 11 secs Rename http…" at bounding box center [495, 21] width 991 height 1410
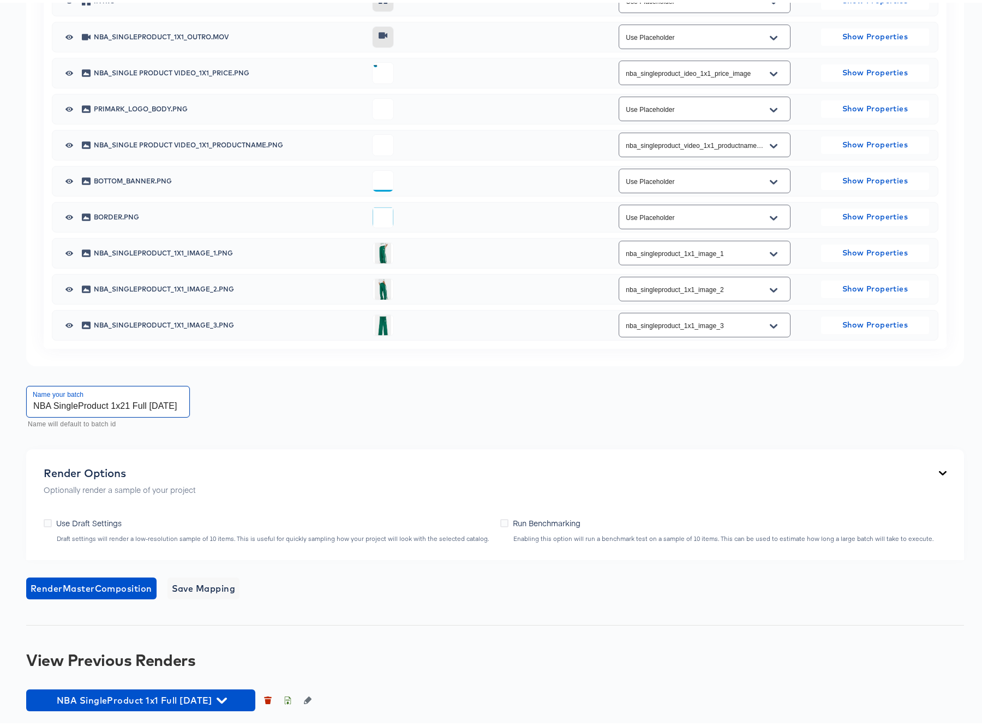
click at [161, 404] on input "NBA SingleProduct 1x21 Full Oct7 2025" at bounding box center [108, 399] width 163 height 31
drag, startPoint x: 154, startPoint y: 404, endPoint x: 213, endPoint y: 404, distance: 58.9
click at [213, 404] on div "Name your batch NBA SingleProduct 1x21 Full Oct7 2025 Name will default to batc…" at bounding box center [495, 405] width 938 height 49
click at [183, 405] on input "NBA SingleProduct 1x21 Full Oct7 2025" at bounding box center [108, 399] width 163 height 31
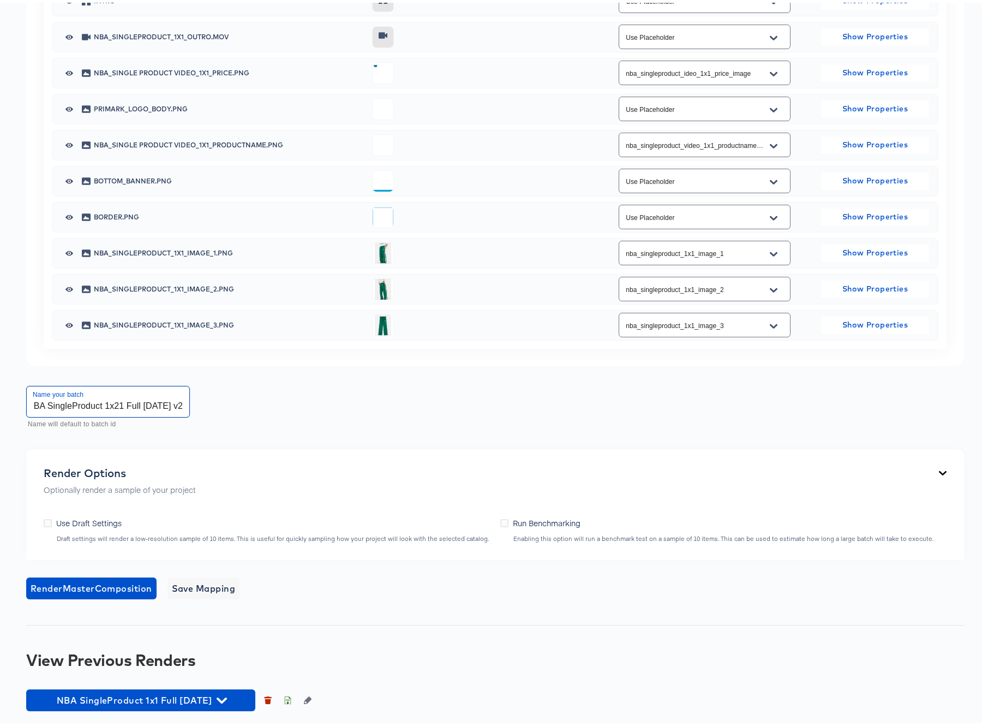
scroll to position [0, 19]
type input "NBA SingleProduct 1x21 Full [DATE] v2"
click at [81, 583] on span "Render Master Composition" at bounding box center [92, 585] width 122 height 15
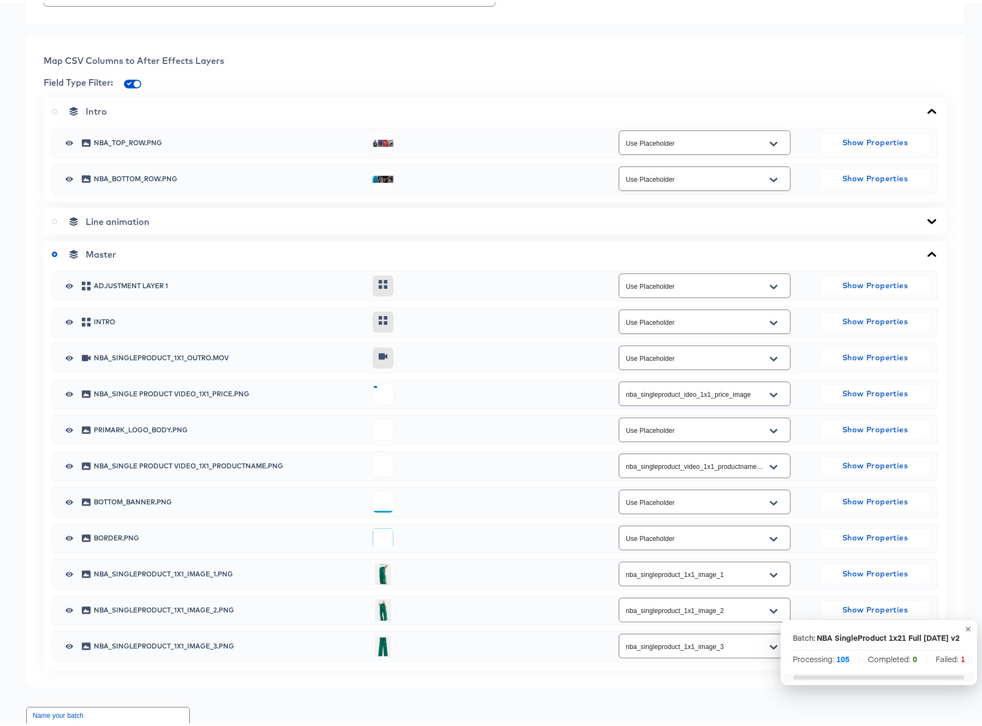
scroll to position [0, 0]
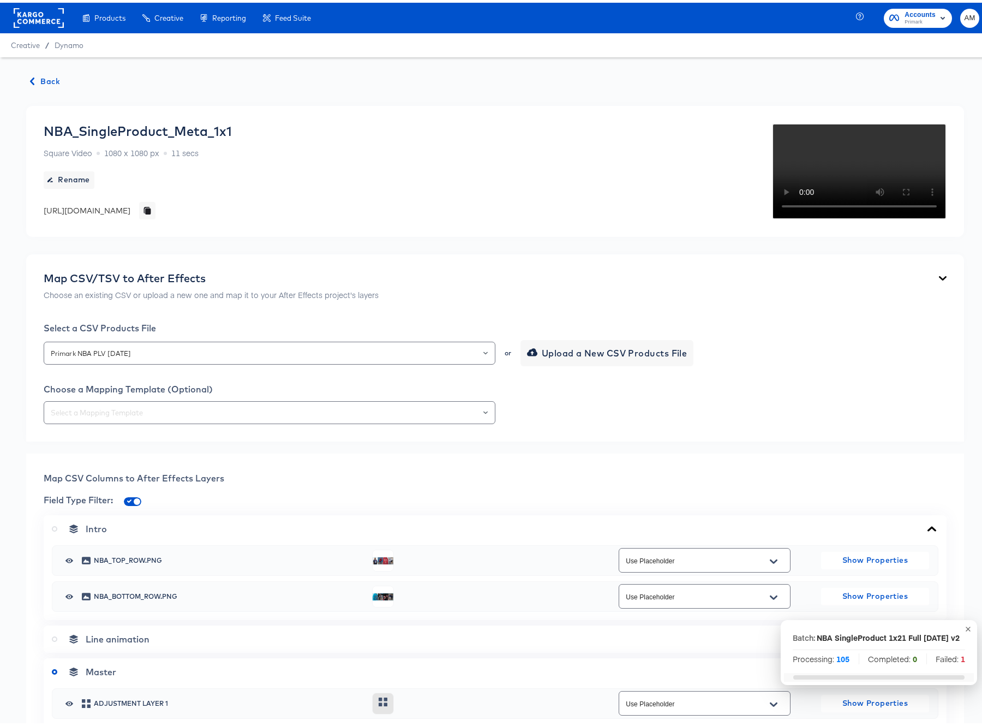
click at [47, 80] on span "Back" at bounding box center [45, 79] width 29 height 14
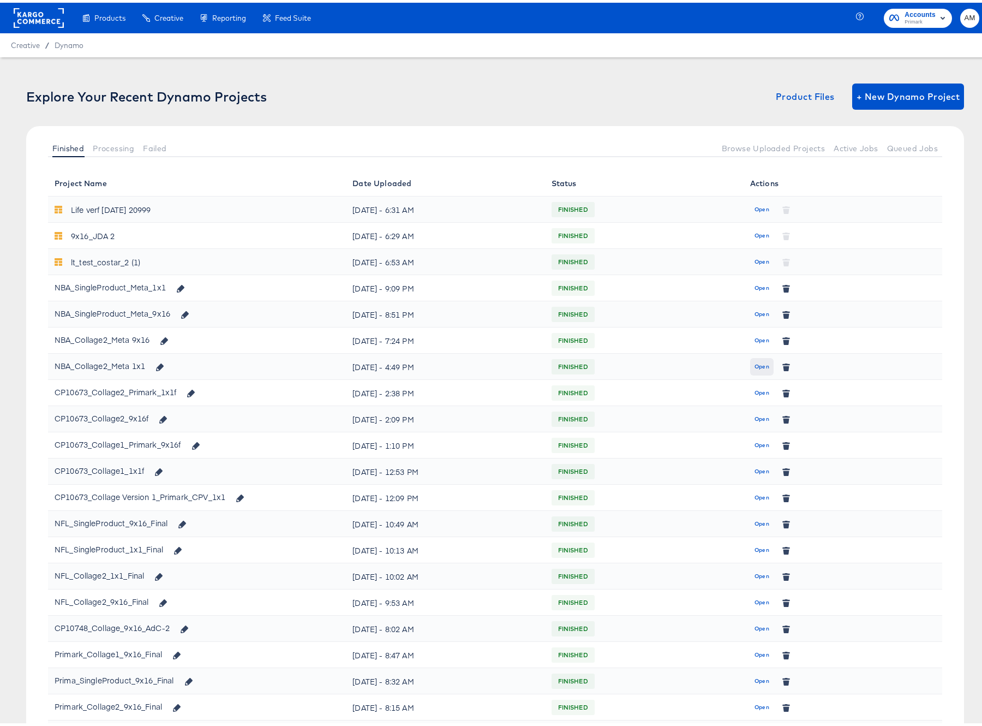
click at [755, 365] on span "Open" at bounding box center [762, 364] width 15 height 10
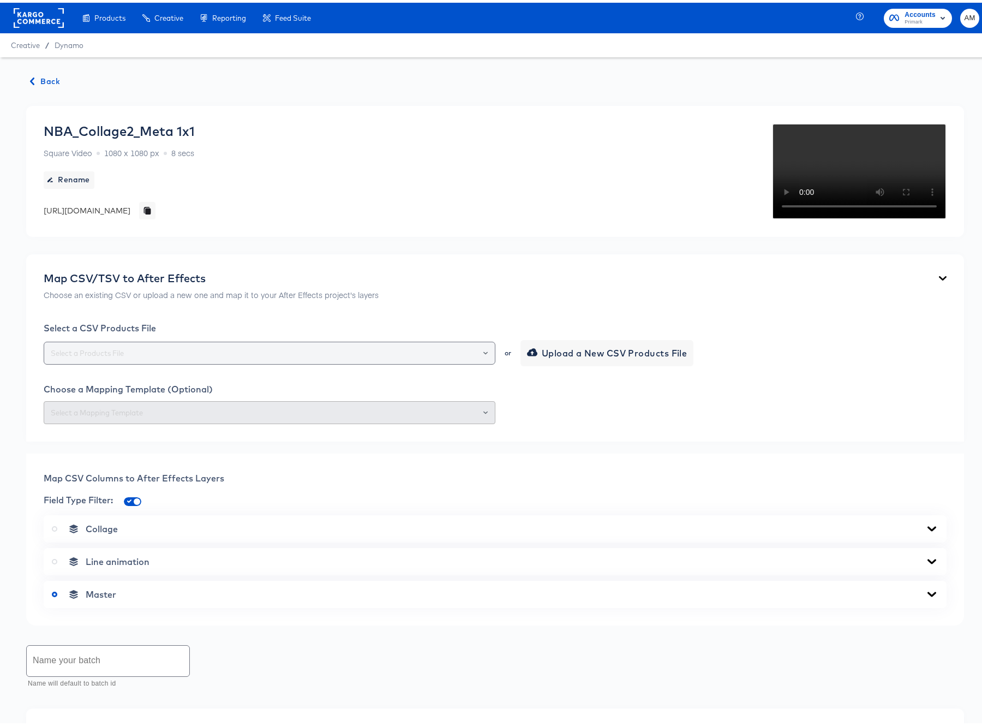
click at [484, 353] on icon "Open" at bounding box center [486, 350] width 4 height 4
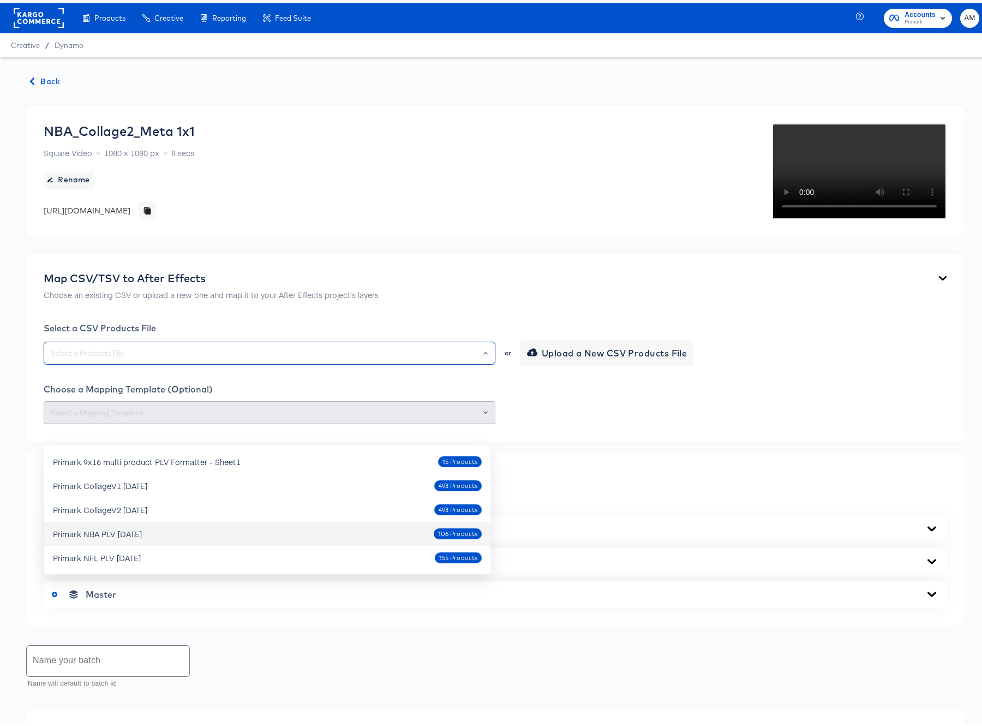
click at [116, 532] on div "Primark NBA PLV [DATE]" at bounding box center [97, 531] width 89 height 11
type input "Primark NBA PLV [DATE]"
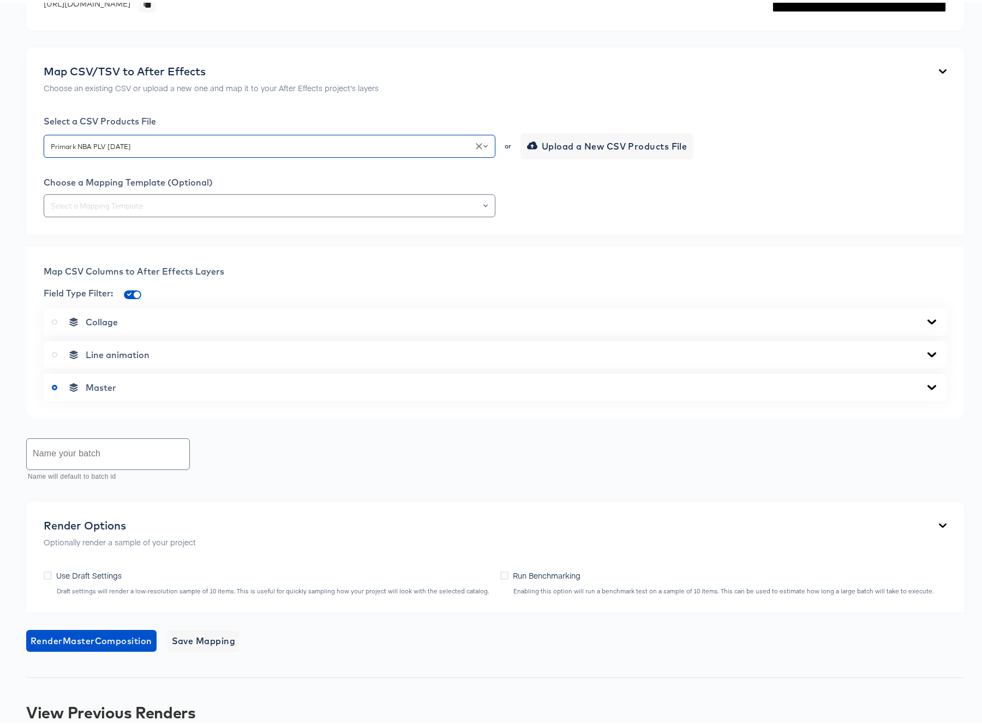
scroll to position [271, 0]
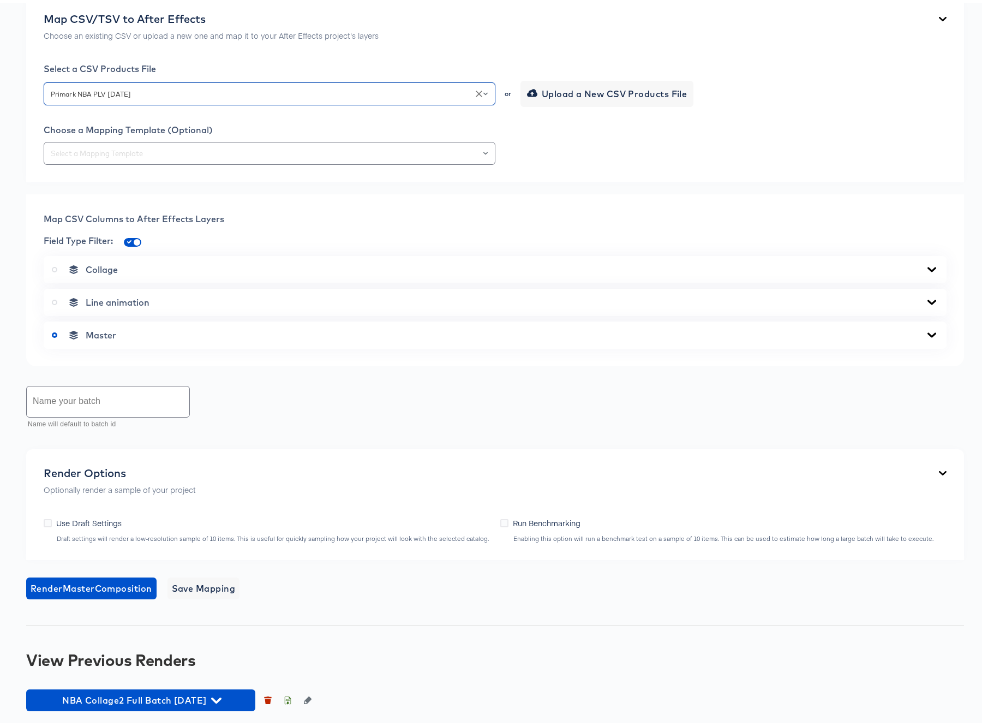
click at [926, 271] on icon at bounding box center [932, 267] width 13 height 9
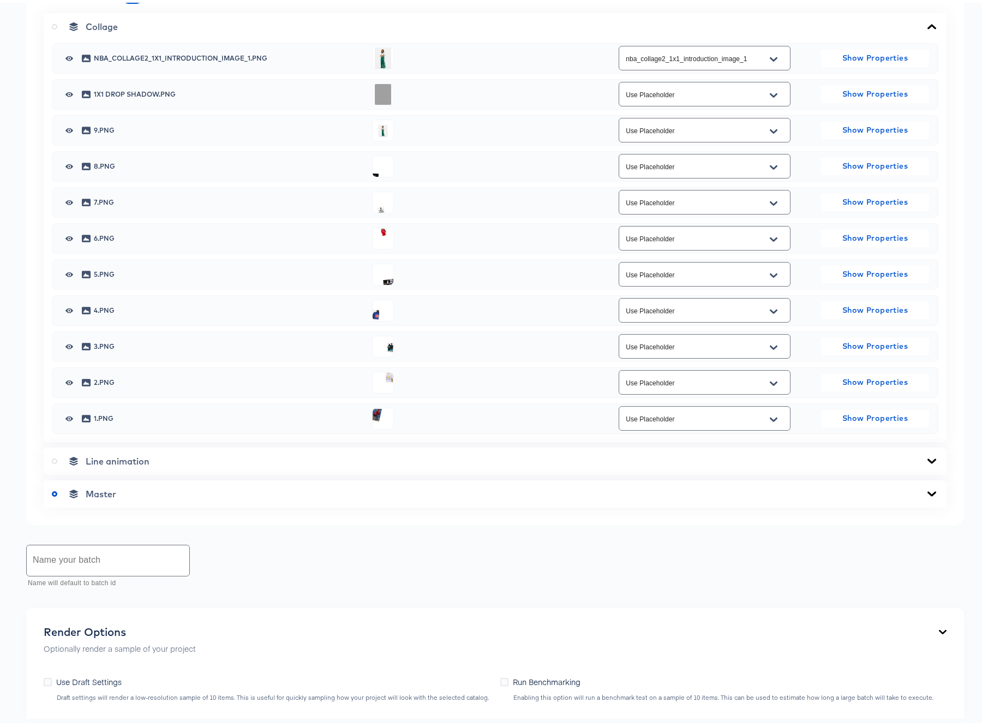
scroll to position [640, 0]
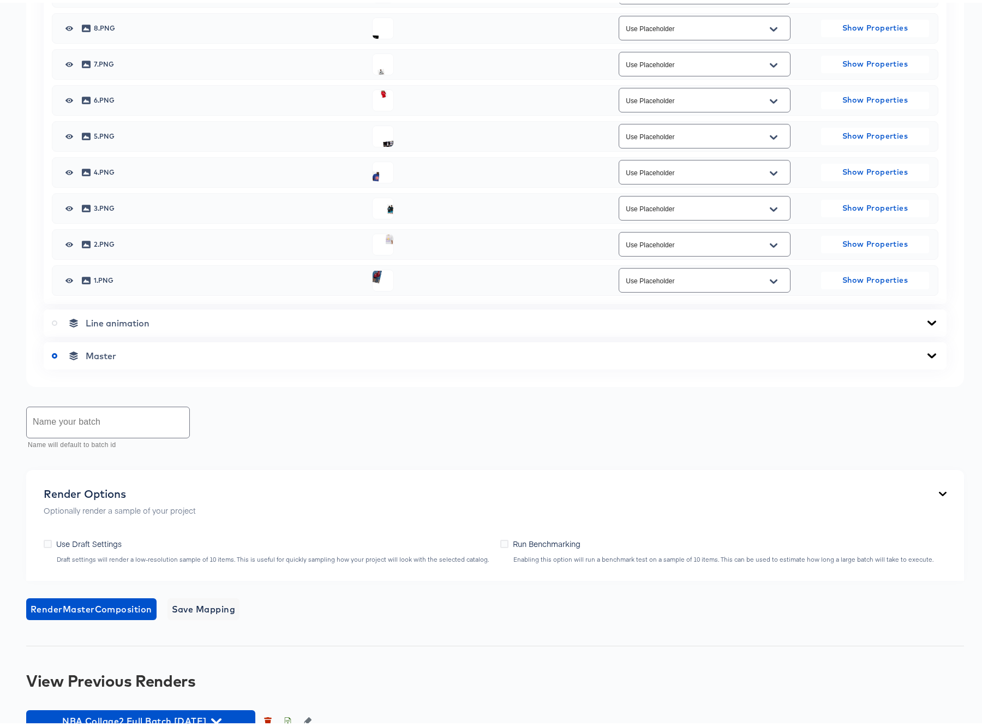
click at [928, 355] on icon at bounding box center [932, 352] width 9 height 5
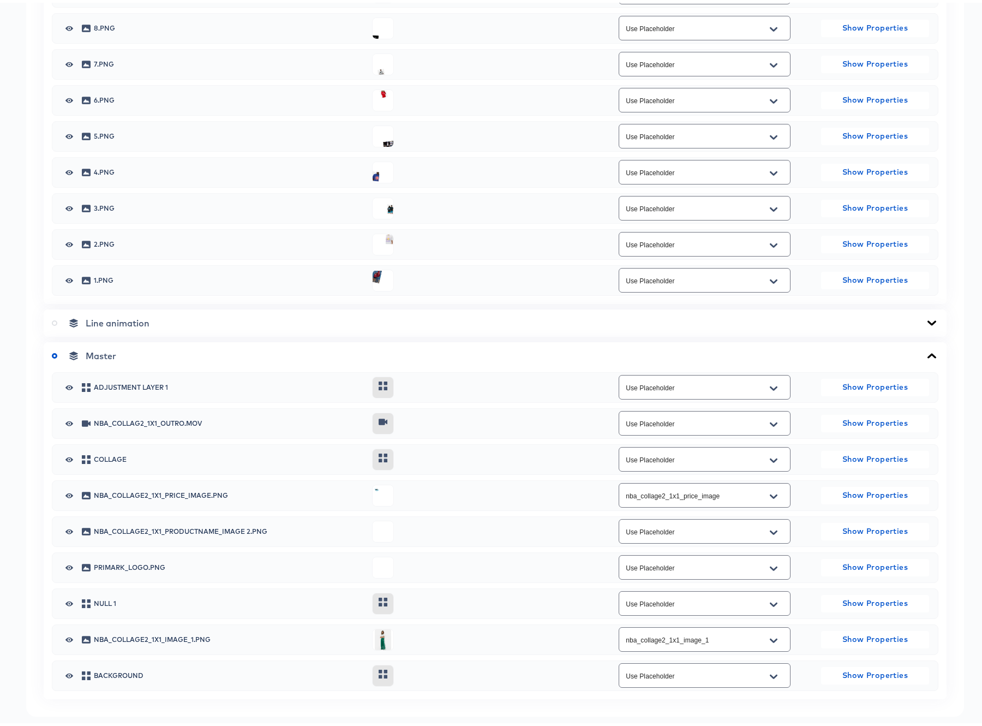
scroll to position [830, 0]
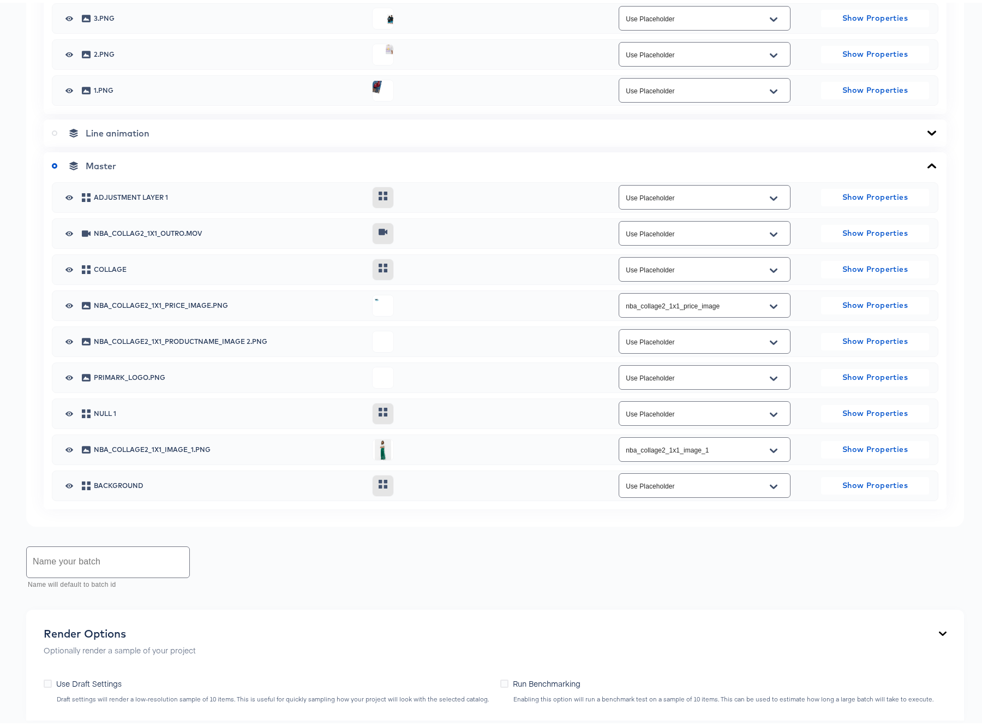
click at [770, 342] on icon "Open" at bounding box center [774, 339] width 8 height 4
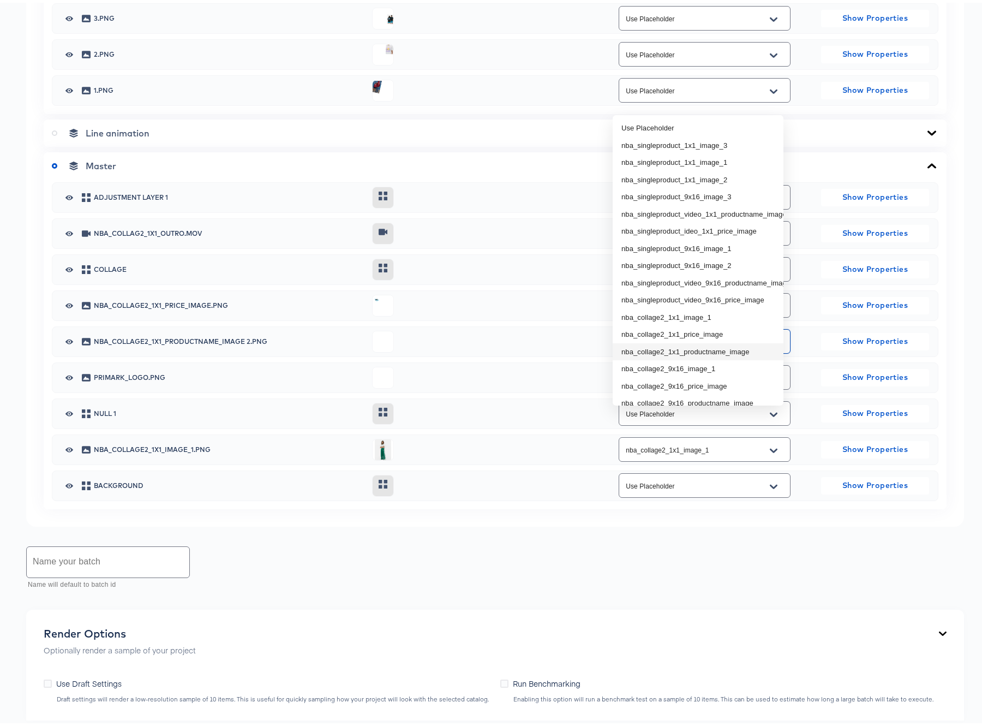
click at [717, 350] on li "nba_collage2_1x1_productname_image" at bounding box center [698, 349] width 171 height 17
type input "nba_collage2_1x1_productname_image"
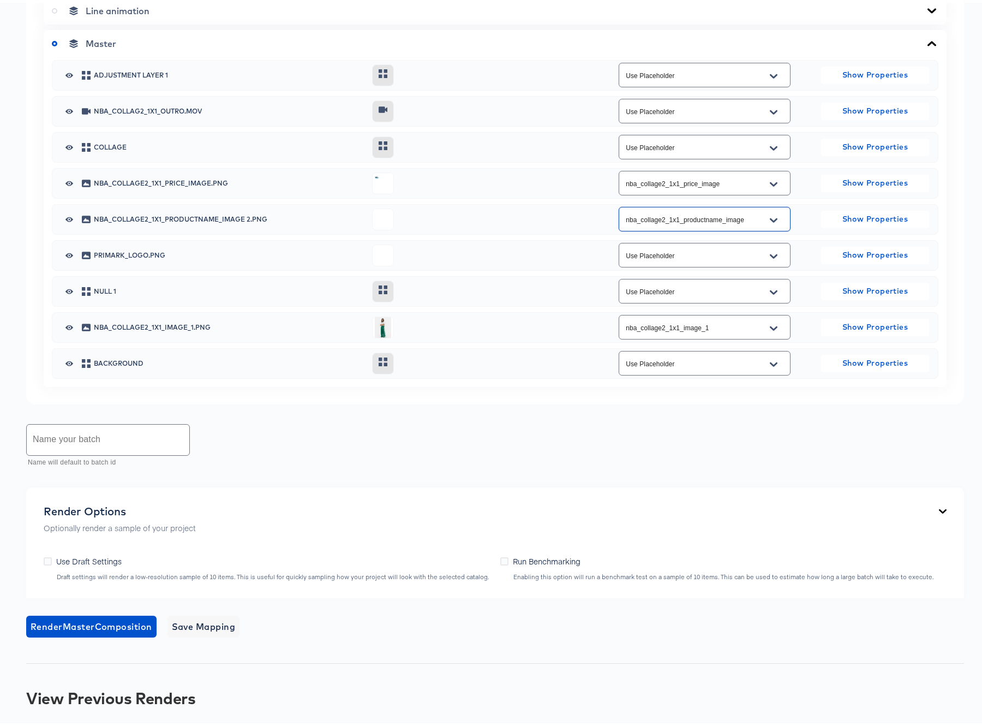
scroll to position [966, 0]
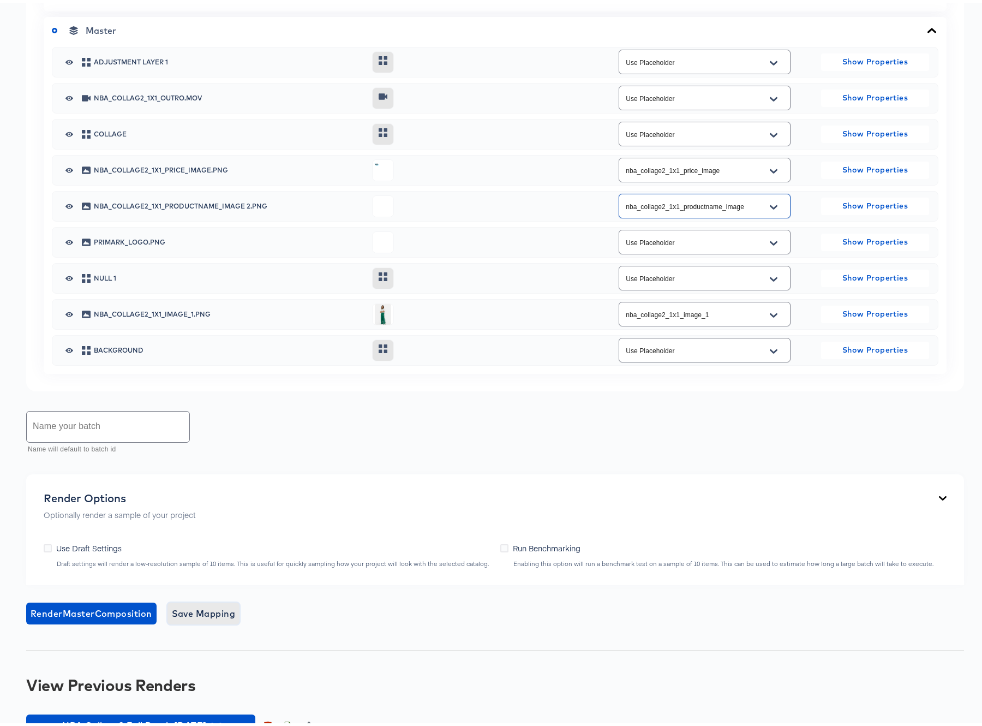
click at [210, 587] on span "Save Mapping" at bounding box center [204, 610] width 64 height 15
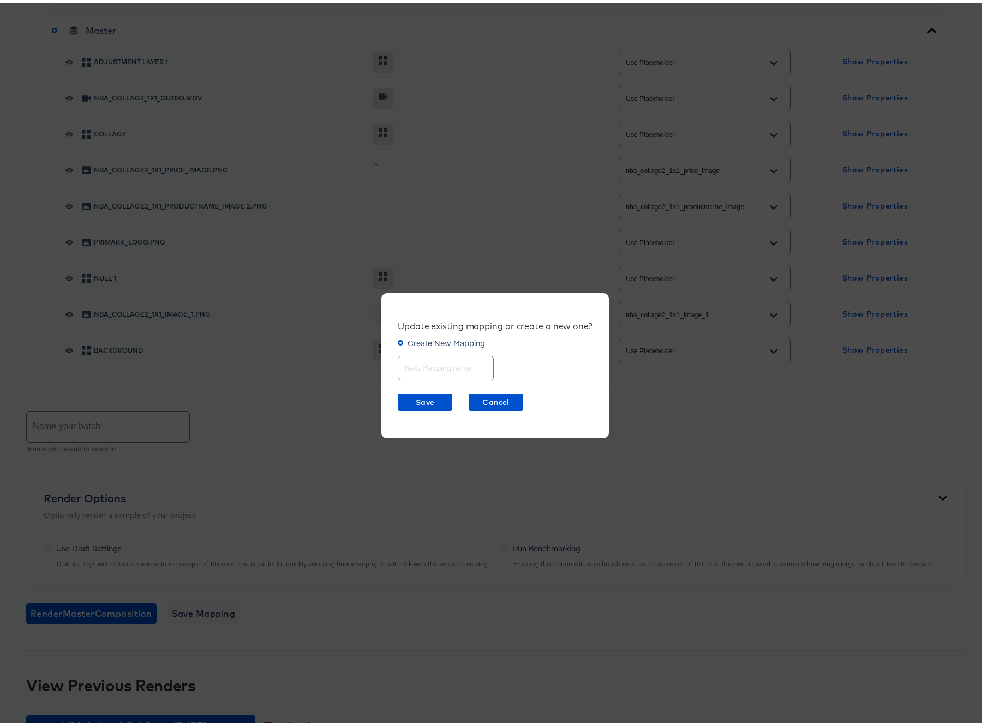
click at [421, 362] on input "text" at bounding box center [445, 360] width 95 height 23
type input "NBA Collage2 1x1"
click at [424, 396] on span "Save" at bounding box center [425, 400] width 46 height 14
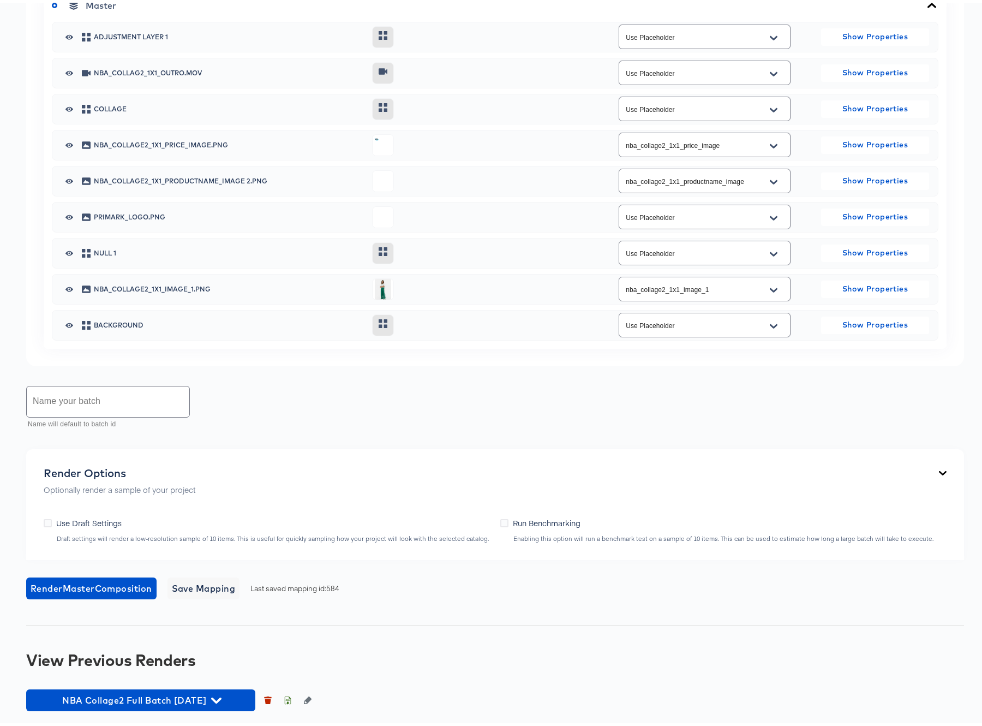
scroll to position [1067, 0]
click at [129, 401] on input "text" at bounding box center [108, 399] width 163 height 31
type input "NBA Collage2 Full [DATE] v2"
click at [92, 585] on span "Render Master Composition" at bounding box center [92, 585] width 122 height 15
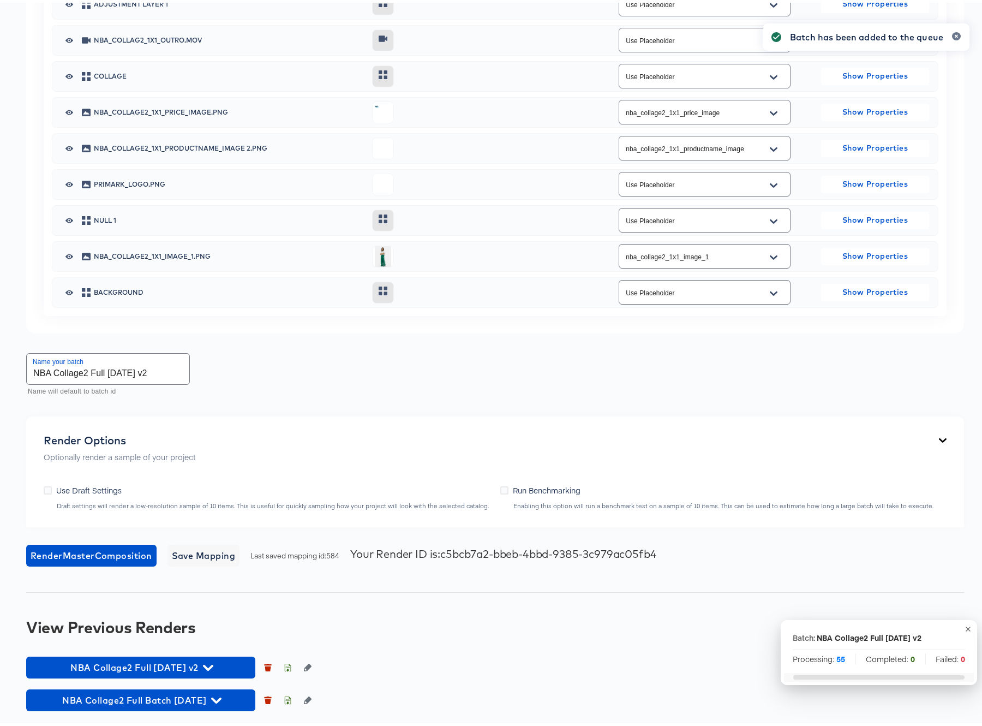
scroll to position [0, 0]
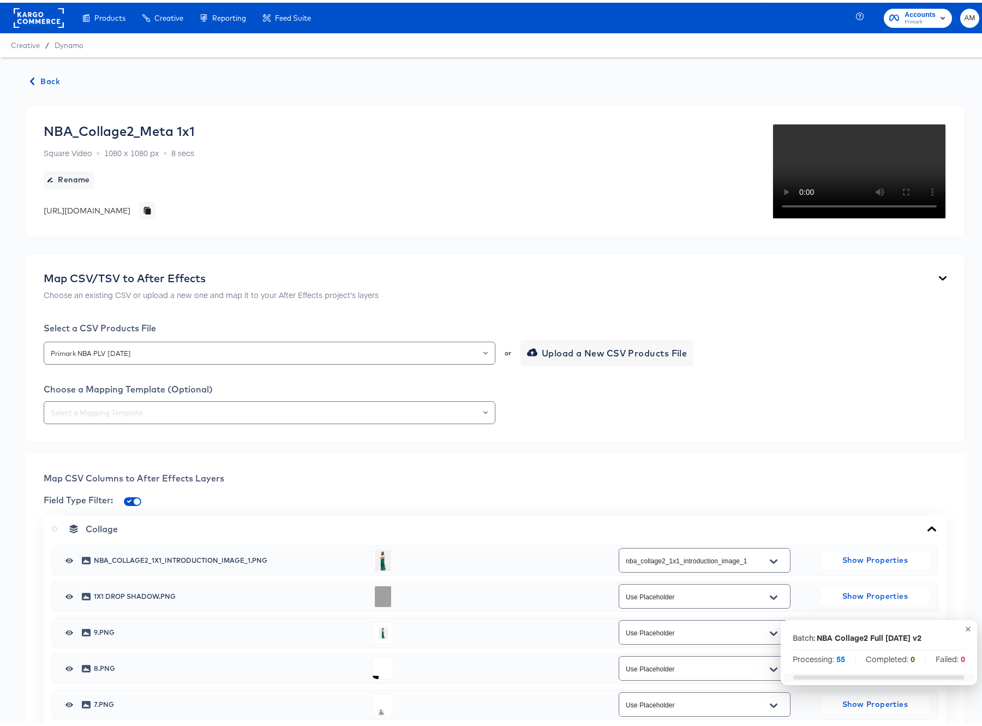
click at [44, 74] on span "Back" at bounding box center [45, 79] width 29 height 14
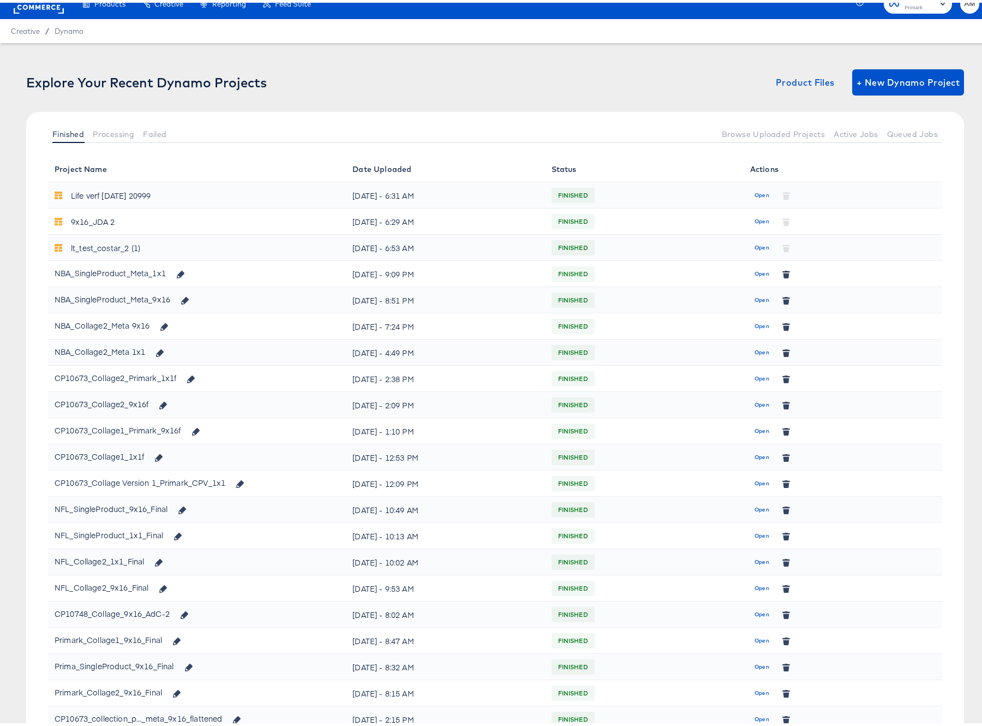
scroll to position [30, 0]
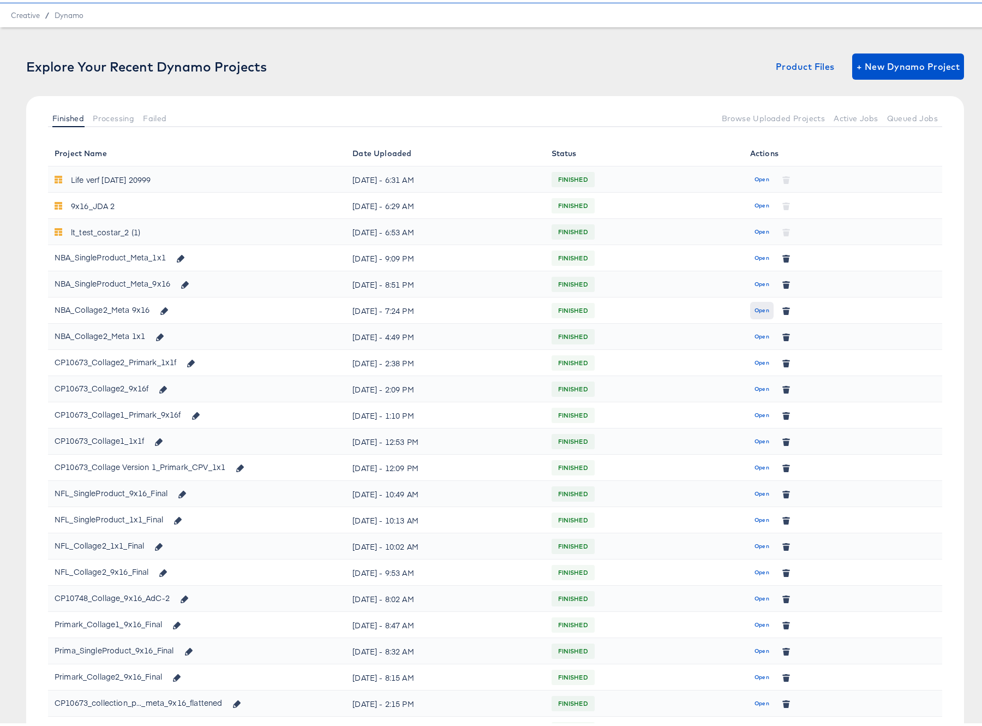
click at [755, 308] on span "Open" at bounding box center [762, 308] width 15 height 10
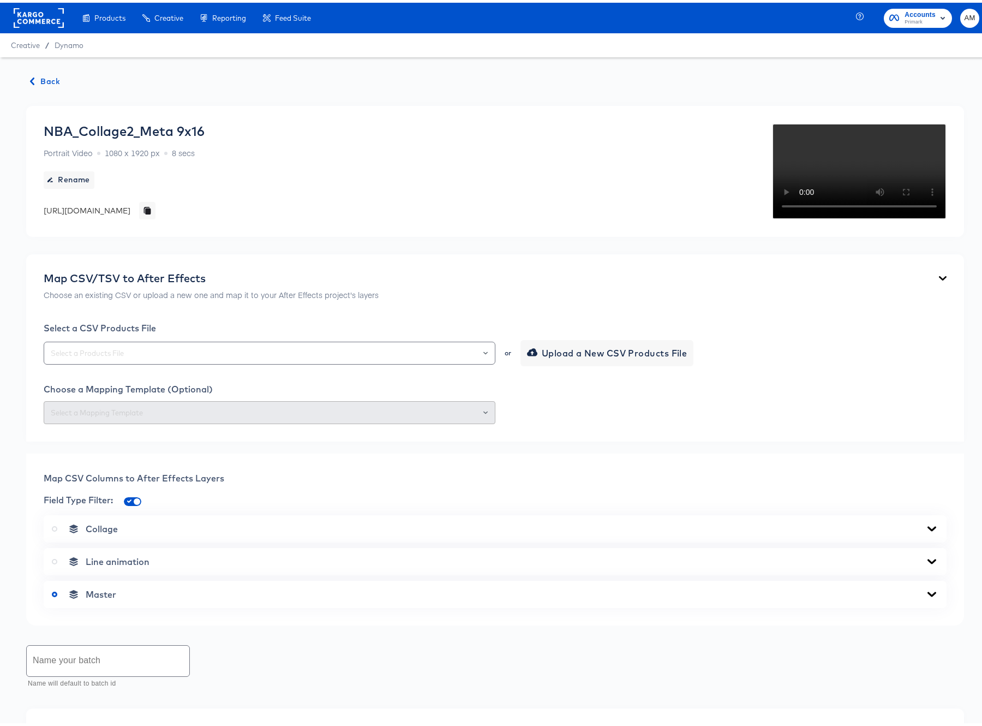
click at [205, 217] on div "NBA_Collage2_Meta 9x16 Portrait Video 1080 x 1920 px 8 secs Rename https://dyna…" at bounding box center [124, 169] width 161 height 96
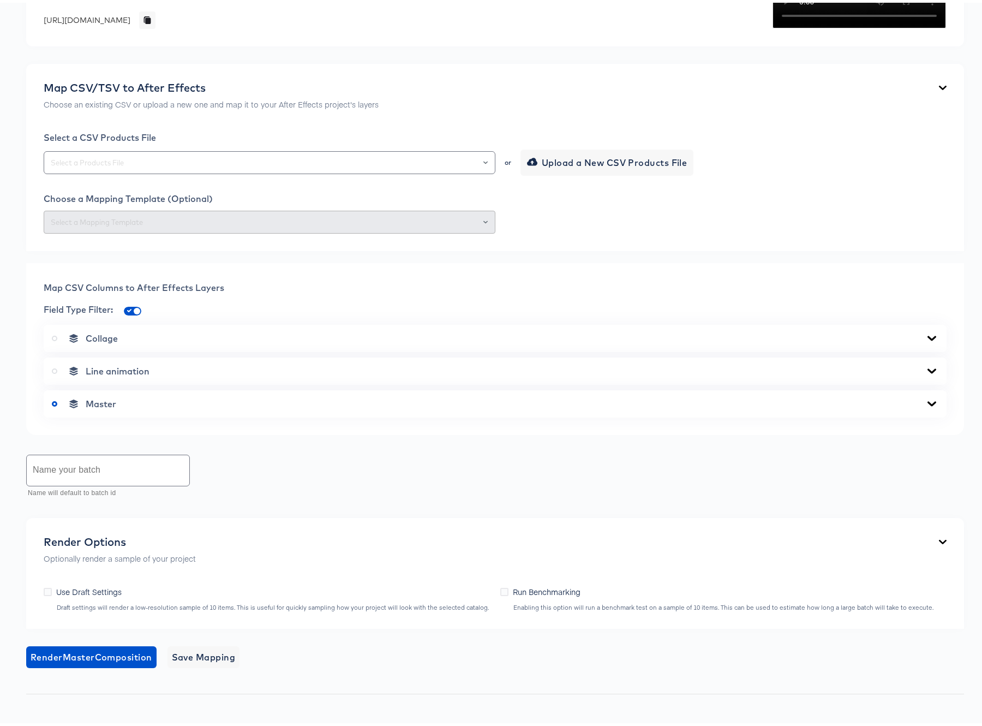
scroll to position [190, 0]
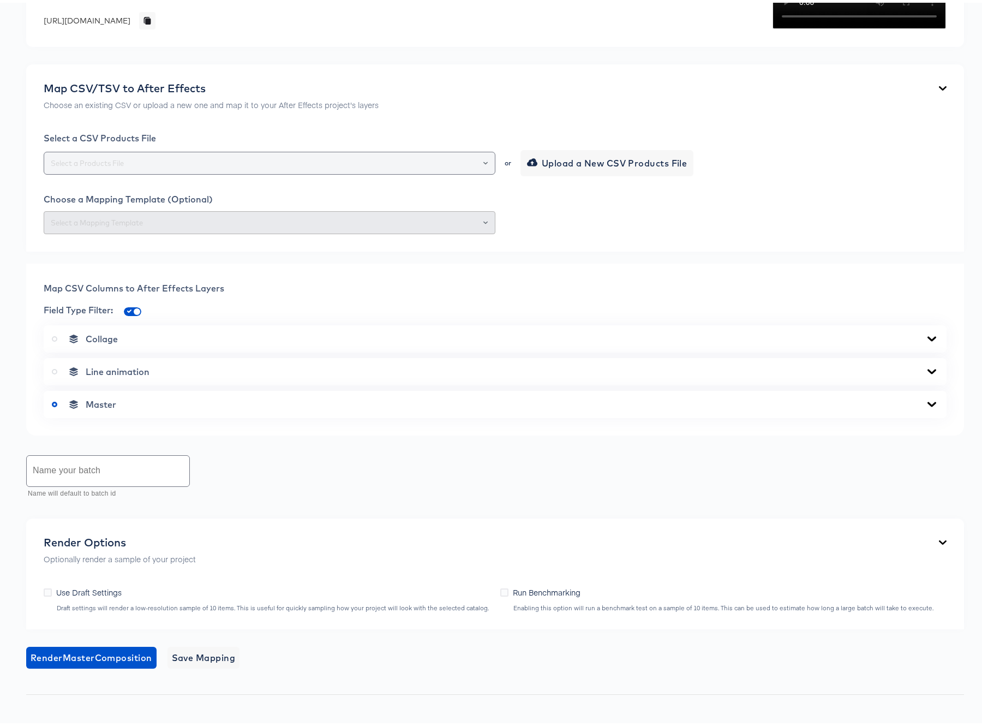
click at [484, 168] on div at bounding box center [481, 160] width 19 height 15
click at [484, 163] on icon "Open" at bounding box center [486, 160] width 4 height 4
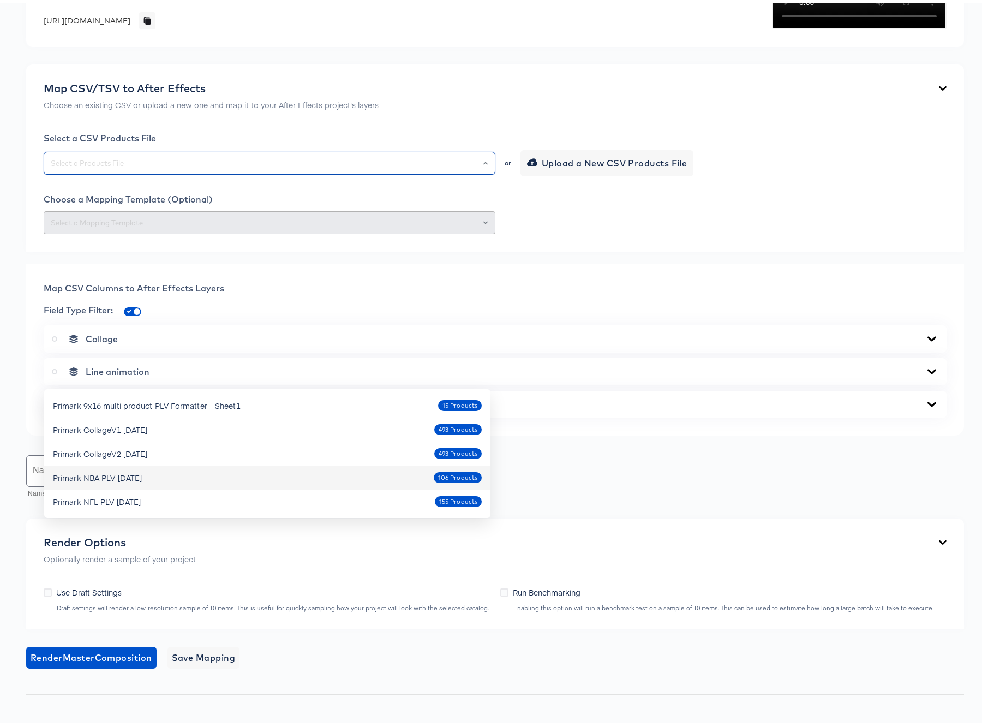
click at [114, 478] on div "Primark NBA PLV [DATE]" at bounding box center [97, 474] width 89 height 11
type input "Primark NBA PLV [DATE]"
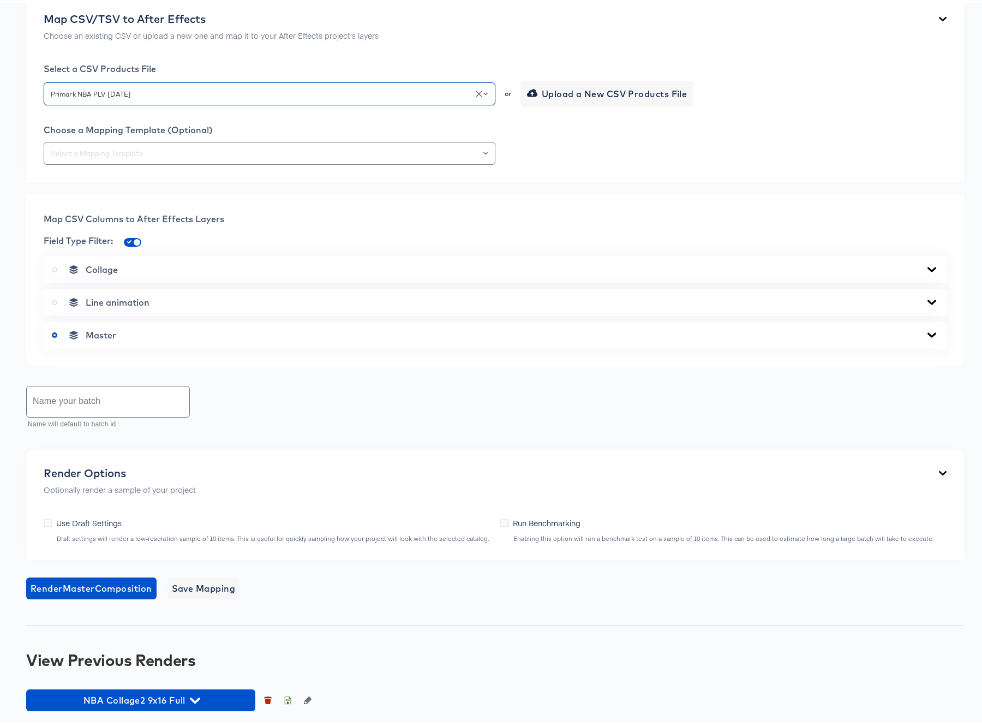
scroll to position [469, 0]
click at [926, 334] on icon at bounding box center [932, 332] width 13 height 9
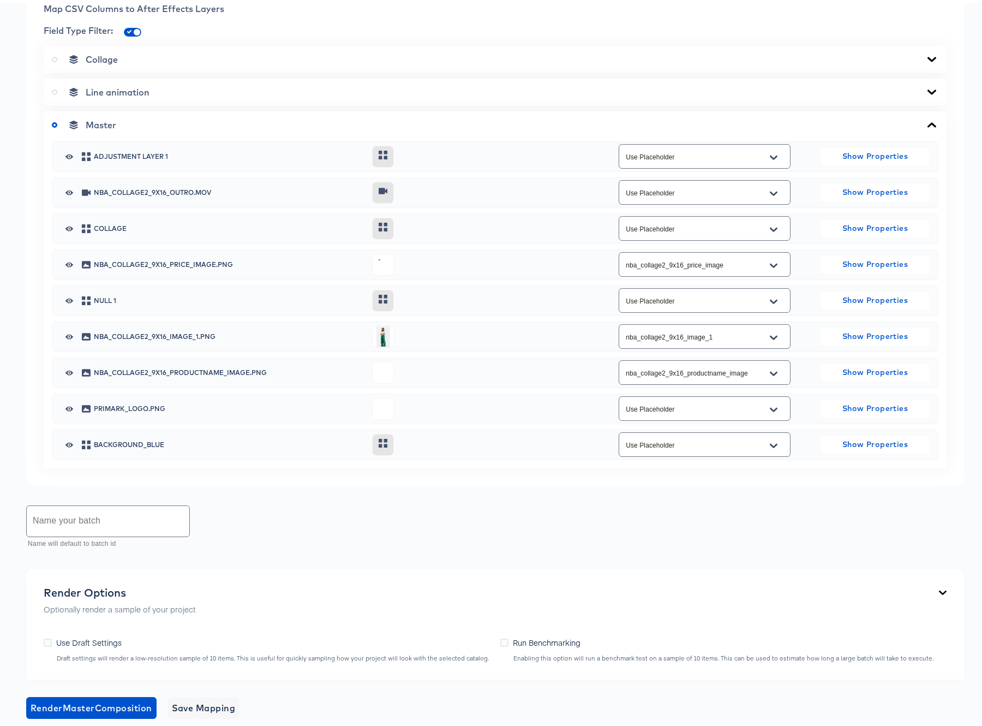
click at [926, 61] on icon at bounding box center [932, 56] width 13 height 9
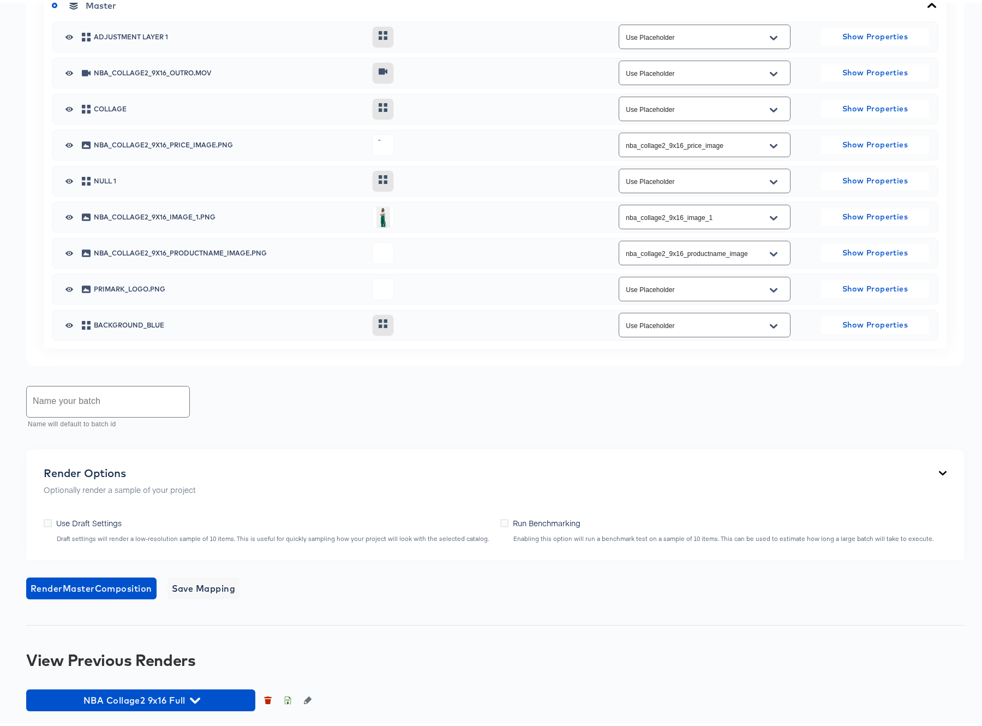
scroll to position [1167, 0]
click at [69, 393] on input "text" at bounding box center [108, 399] width 163 height 31
type input "NBA Collage2 9x16 Full Oct7 2025 v2"
click at [207, 584] on span "Save Mapping" at bounding box center [204, 585] width 64 height 15
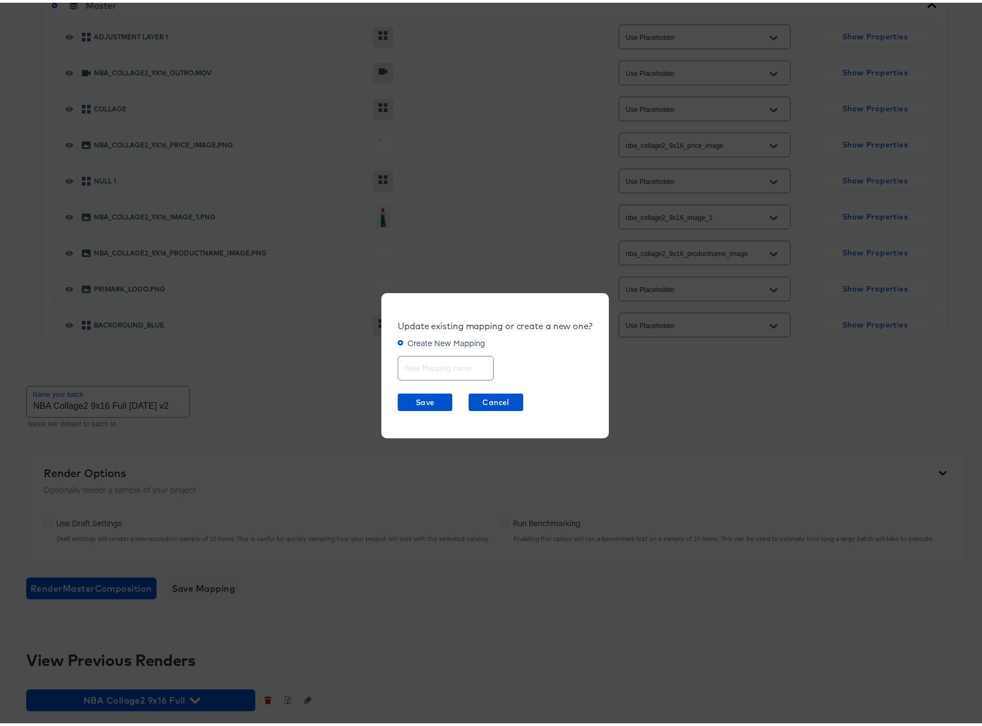
click at [427, 365] on input "text" at bounding box center [445, 360] width 95 height 23
type input "NBA Collage2 9x16"
click at [415, 397] on span "Save" at bounding box center [425, 400] width 46 height 14
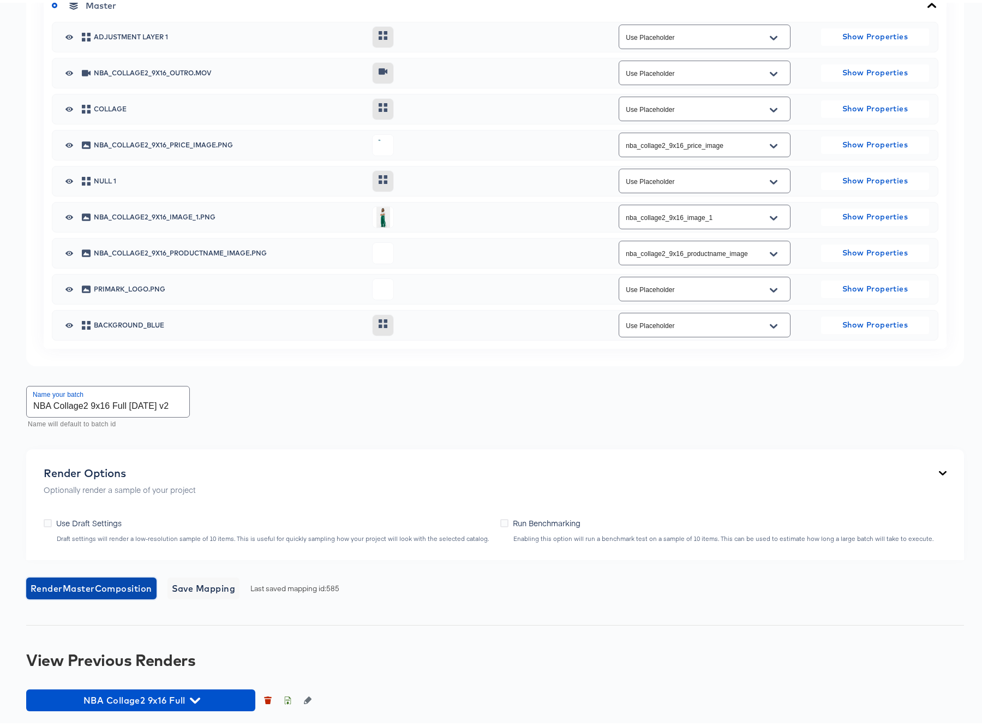
click at [117, 586] on span "Render Master Composition" at bounding box center [92, 585] width 122 height 15
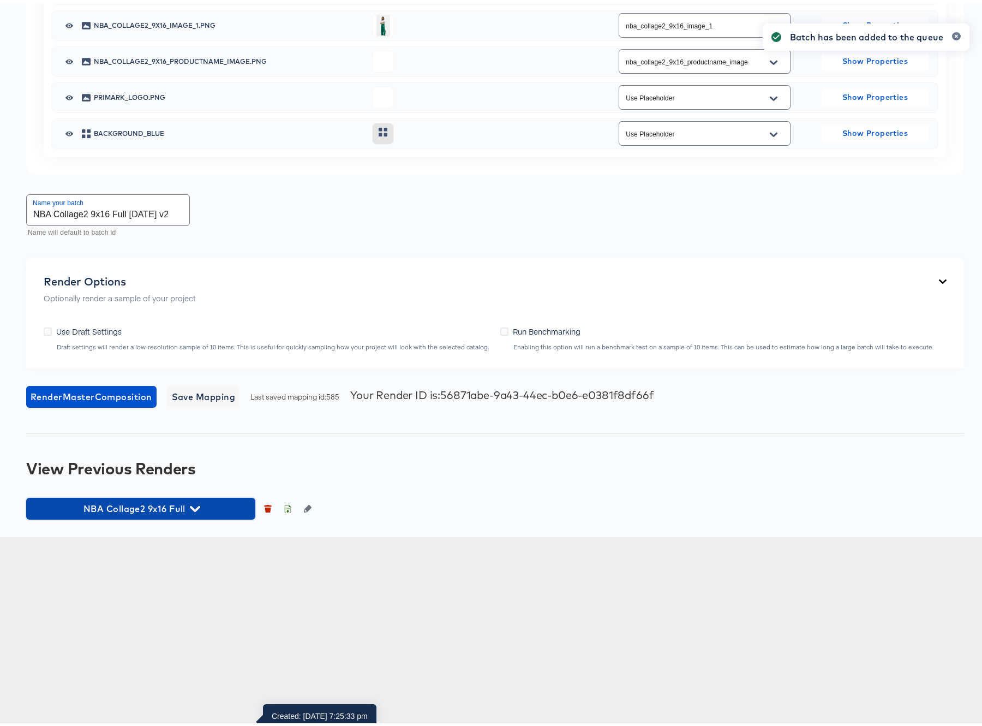
click at [195, 511] on icon "button" at bounding box center [195, 506] width 10 height 10
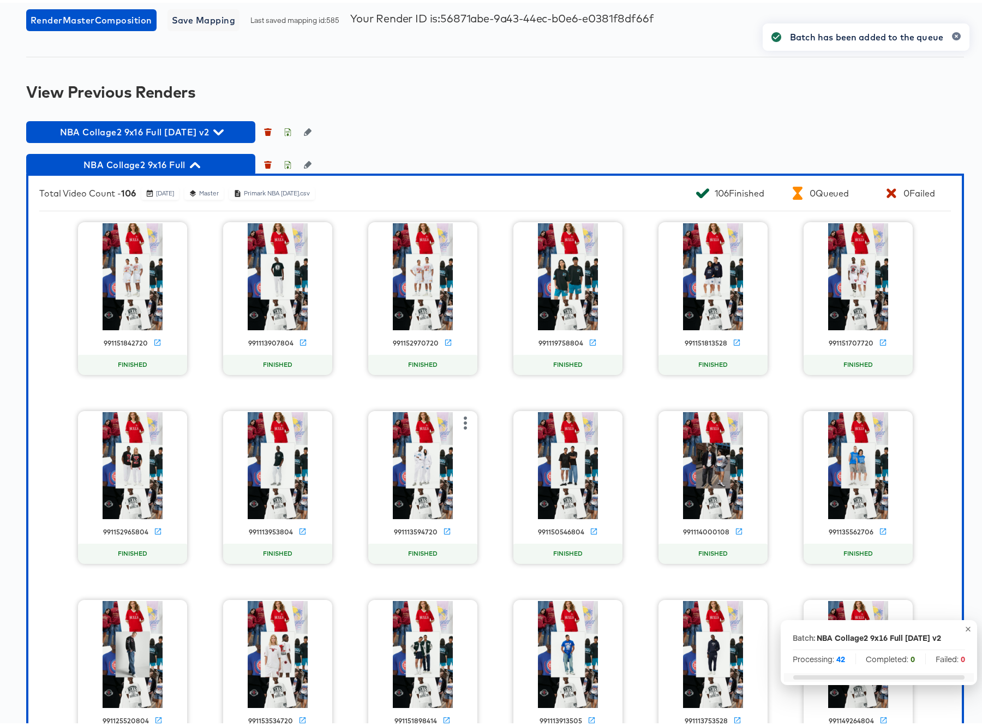
scroll to position [1526, 0]
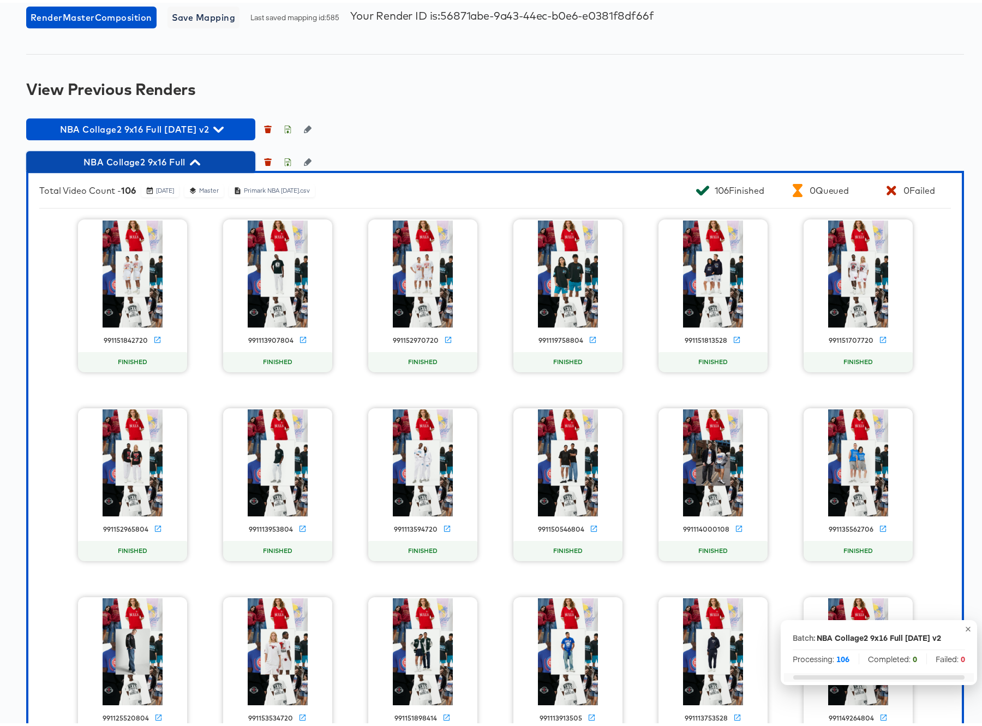
click at [198, 163] on icon "button" at bounding box center [195, 160] width 10 height 6
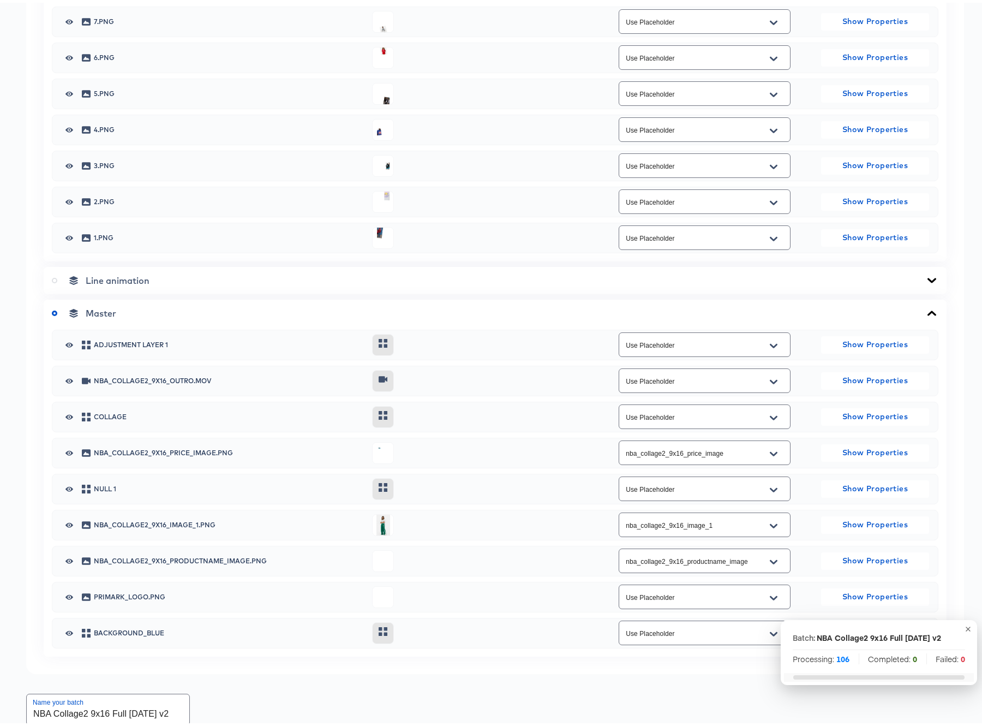
scroll to position [0, 0]
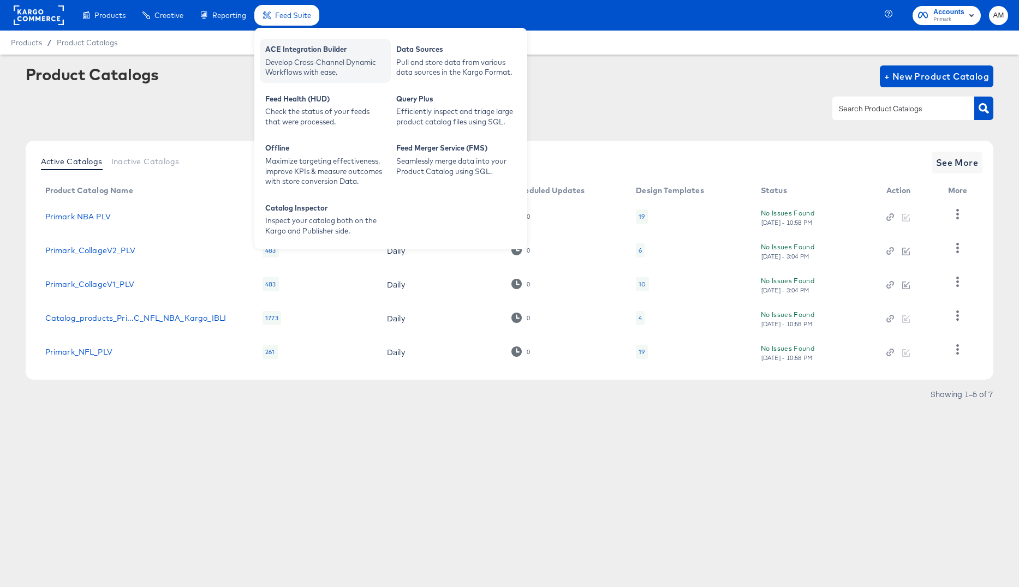
click at [296, 61] on div "Develop Cross-Channel Dynamic Workflows with ease." at bounding box center [325, 67] width 120 height 20
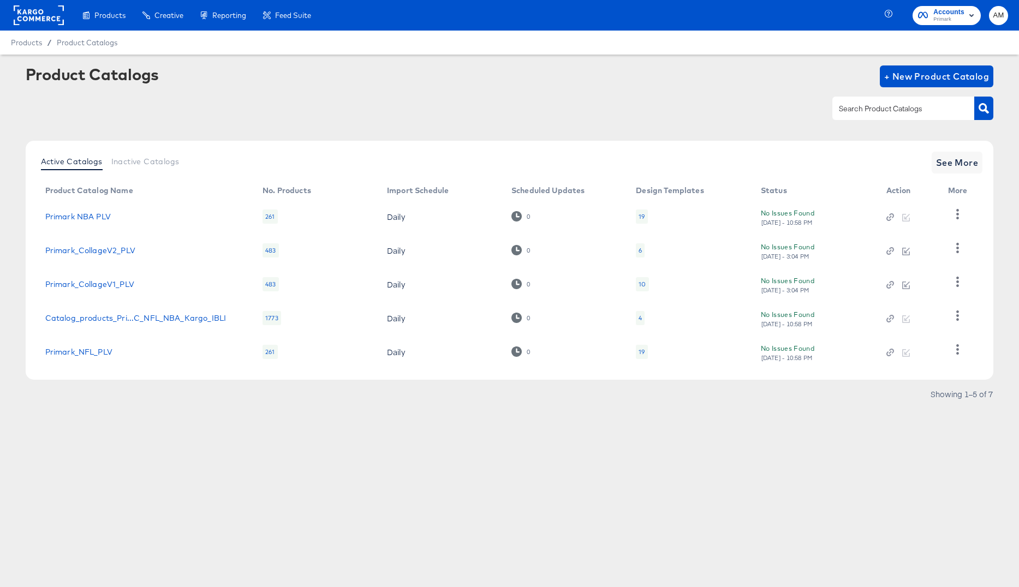
click at [87, 112] on div at bounding box center [510, 108] width 968 height 25
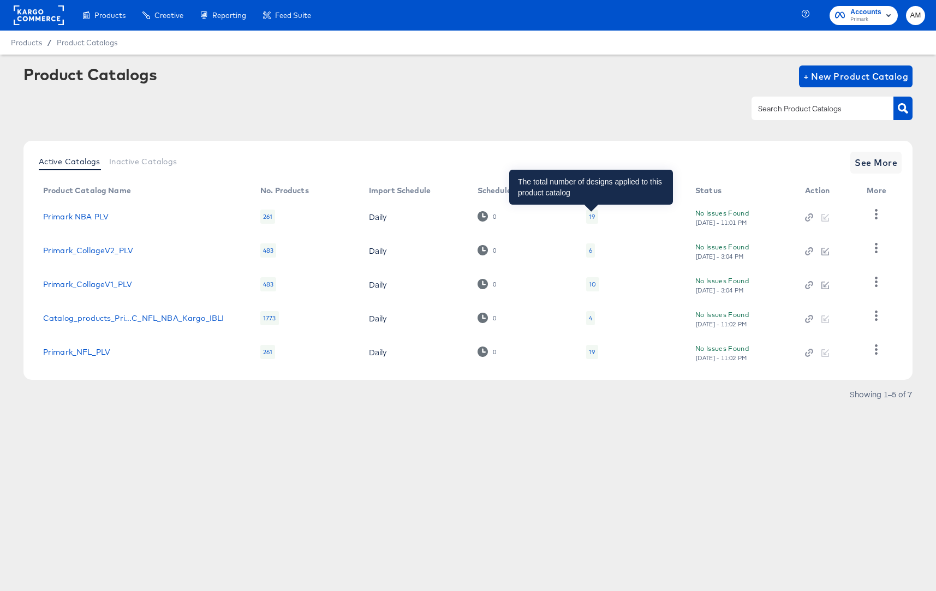
click at [591, 215] on div "19" at bounding box center [592, 216] width 6 height 9
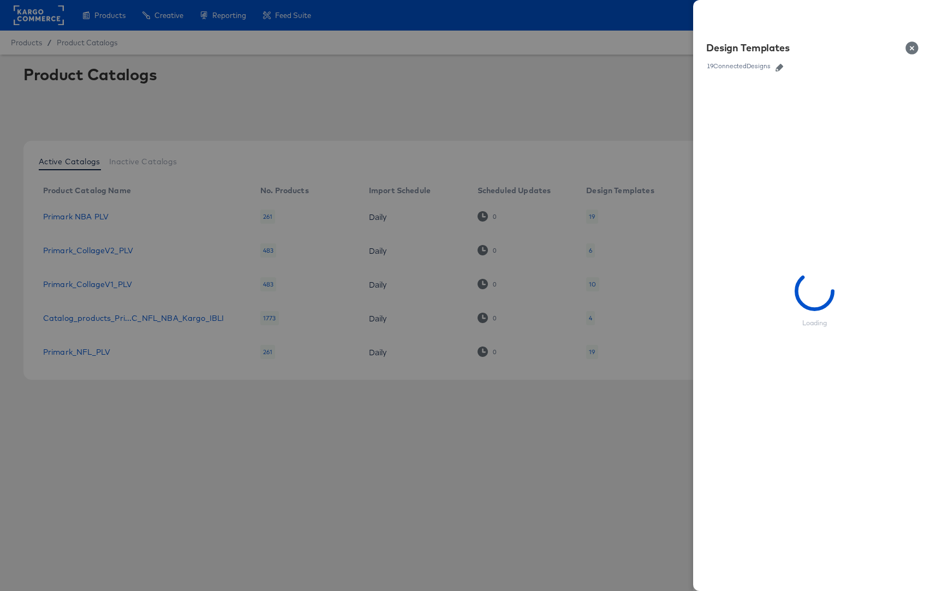
click at [779, 68] on icon "button" at bounding box center [780, 68] width 8 height 8
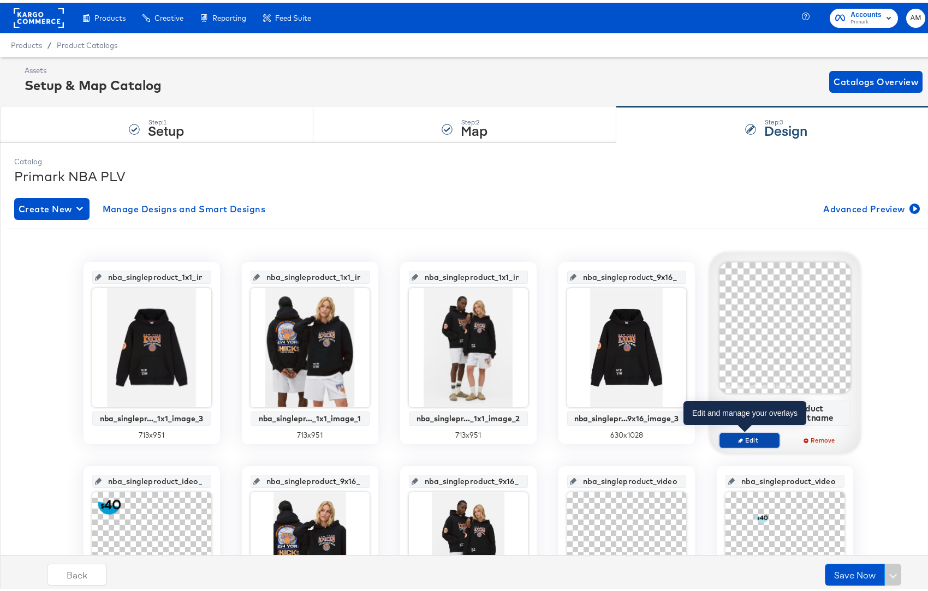
click at [748, 437] on span "Edit" at bounding box center [749, 437] width 50 height 8
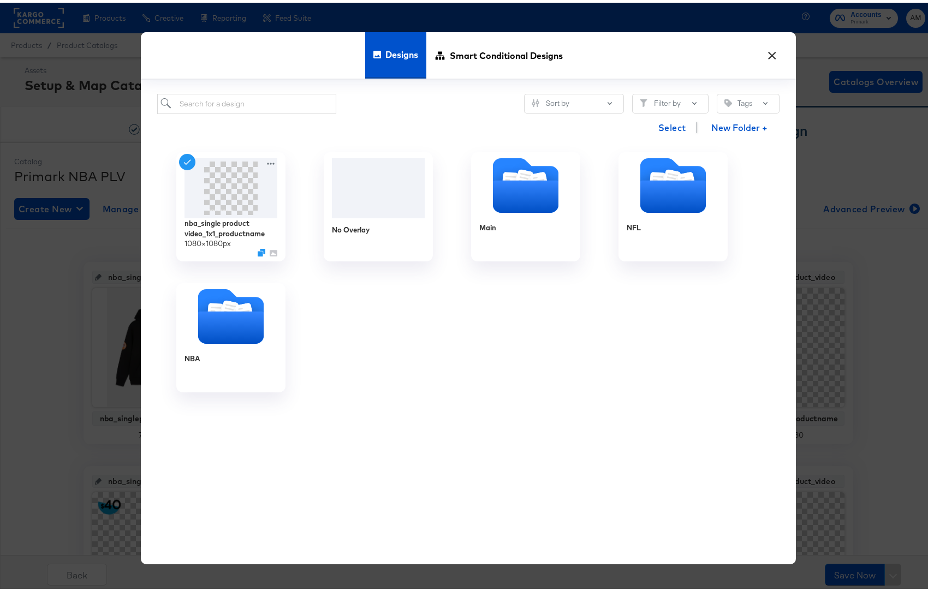
click at [770, 52] on button "×" at bounding box center [772, 50] width 20 height 20
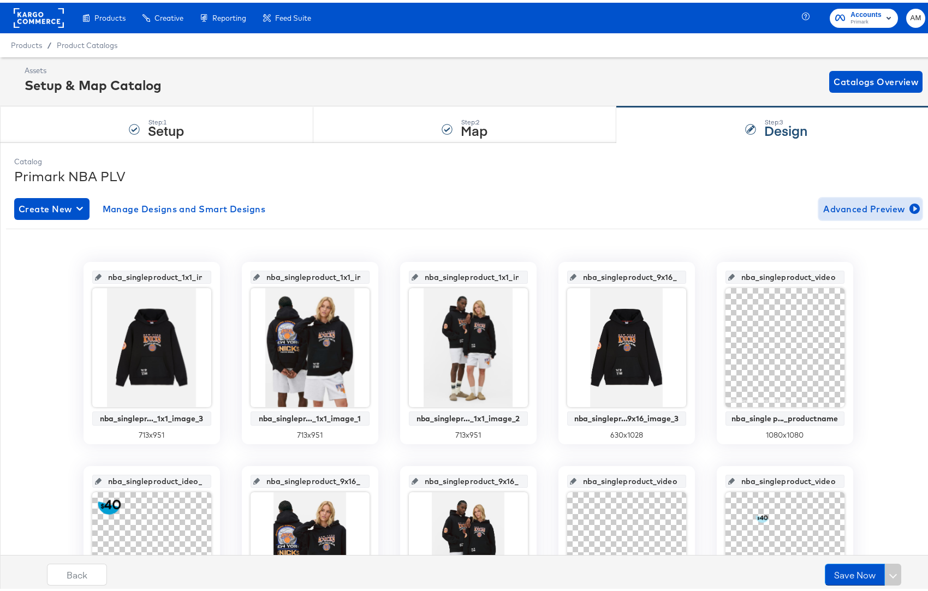
click at [827, 208] on span "Advanced Preview" at bounding box center [870, 206] width 94 height 15
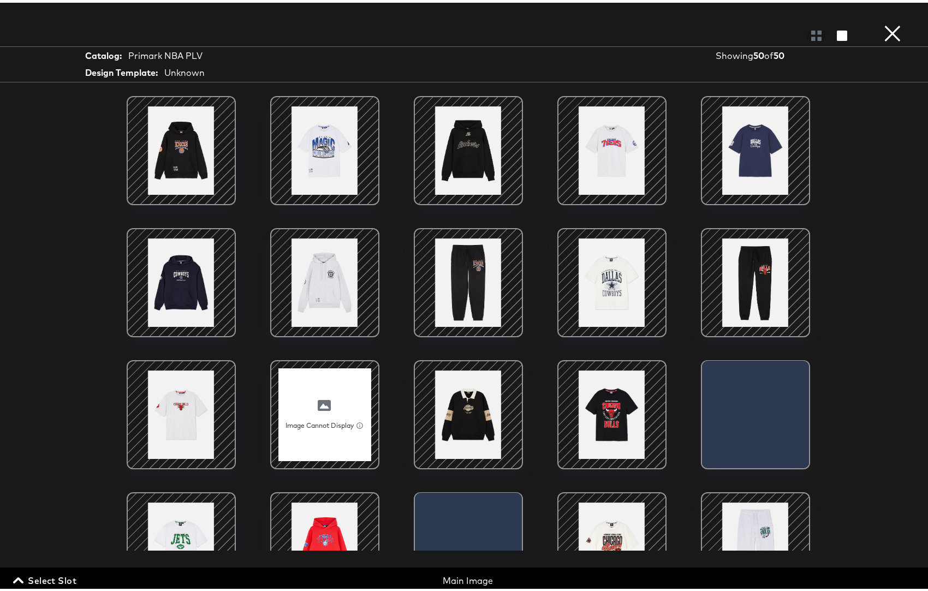
click at [22, 576] on icon "button" at bounding box center [18, 578] width 10 height 10
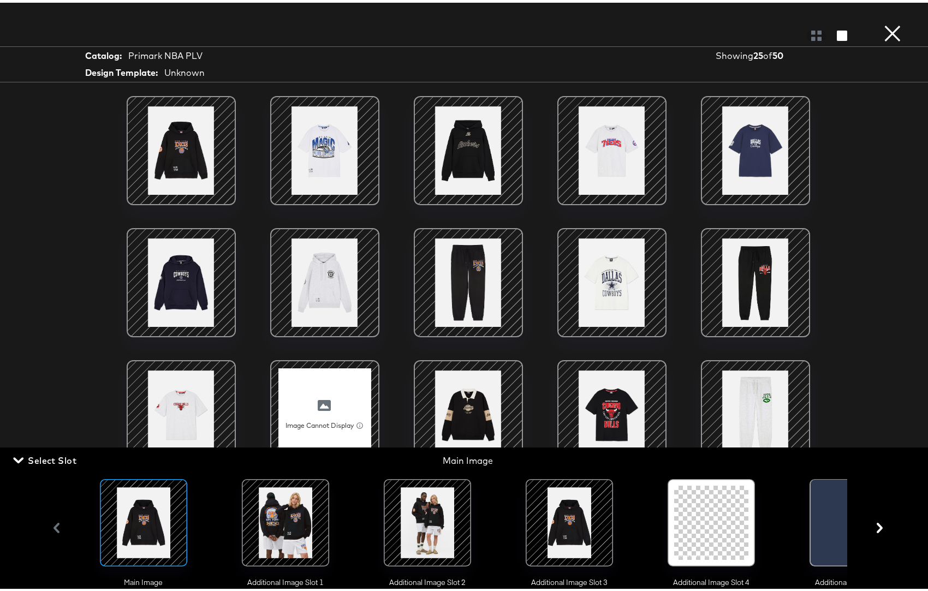
click at [709, 529] on div at bounding box center [711, 520] width 74 height 74
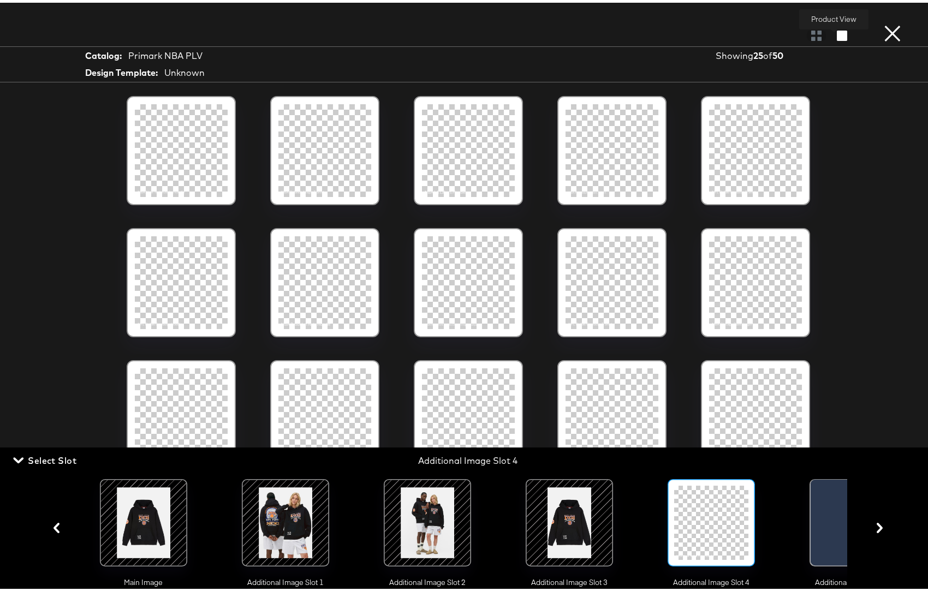
click at [837, 35] on icon "button" at bounding box center [842, 33] width 10 height 10
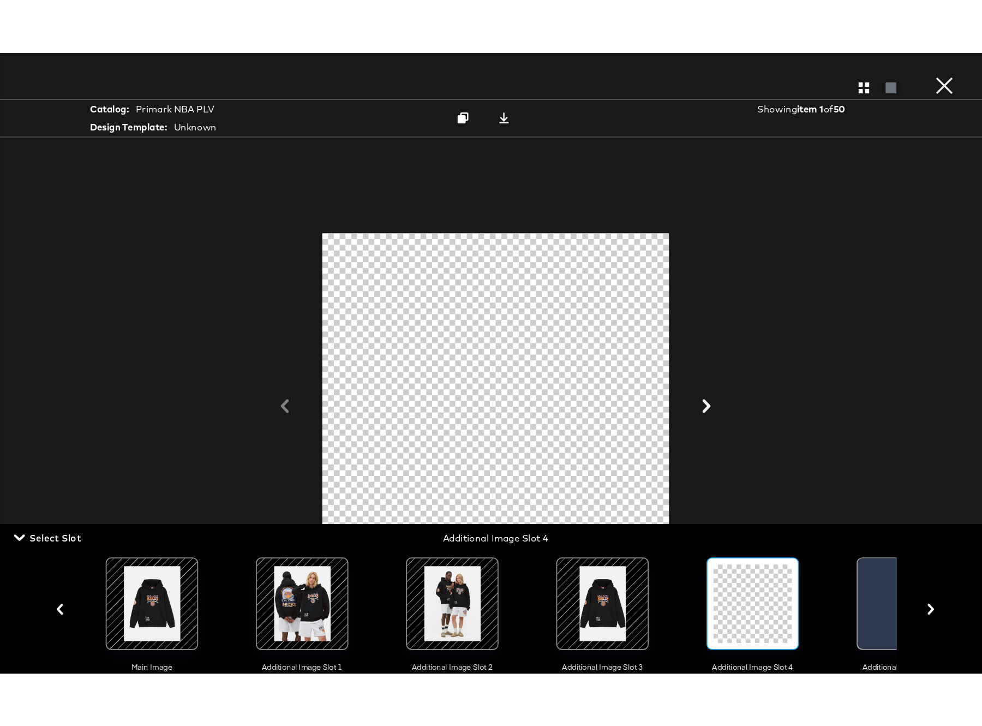
scroll to position [259, 0]
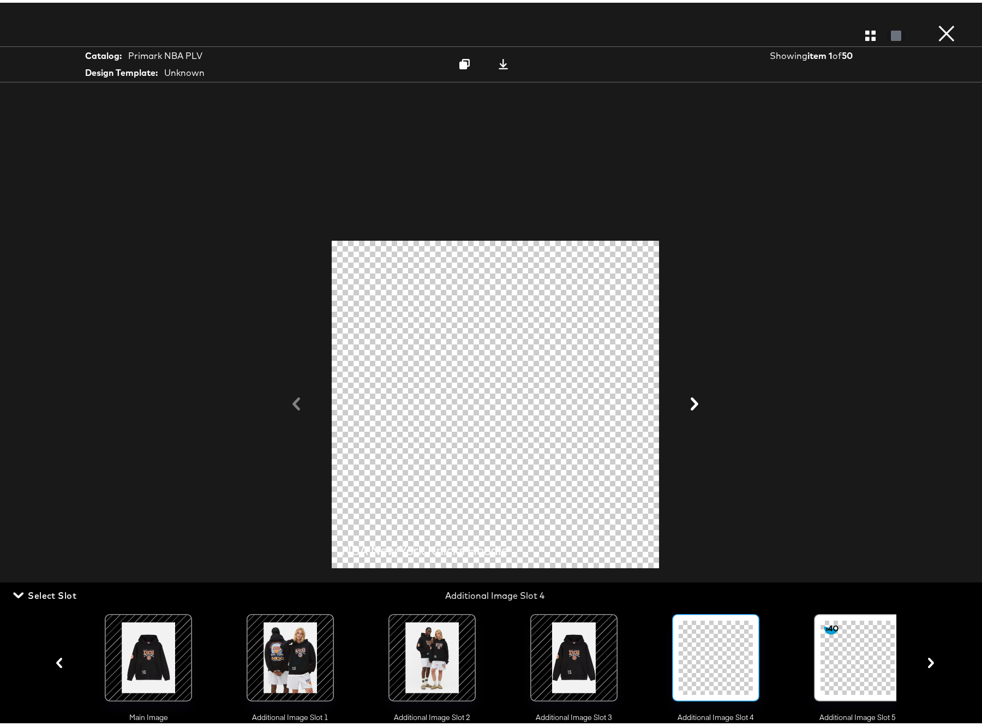
click at [374, 549] on div at bounding box center [495, 401] width 327 height 327
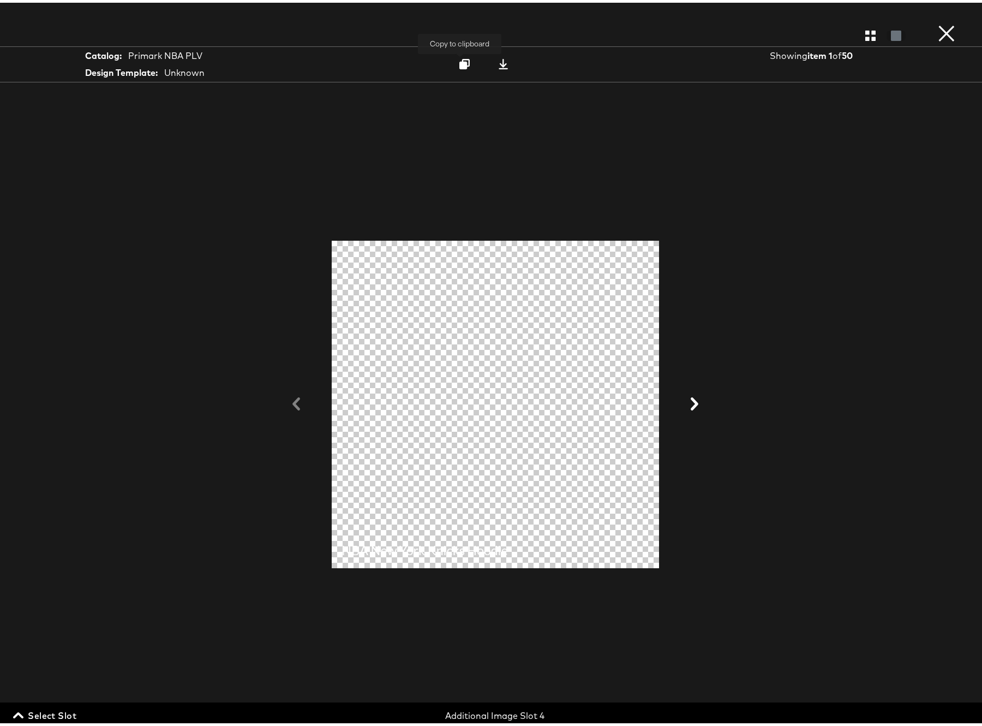
click at [460, 65] on icon at bounding box center [465, 61] width 10 height 10
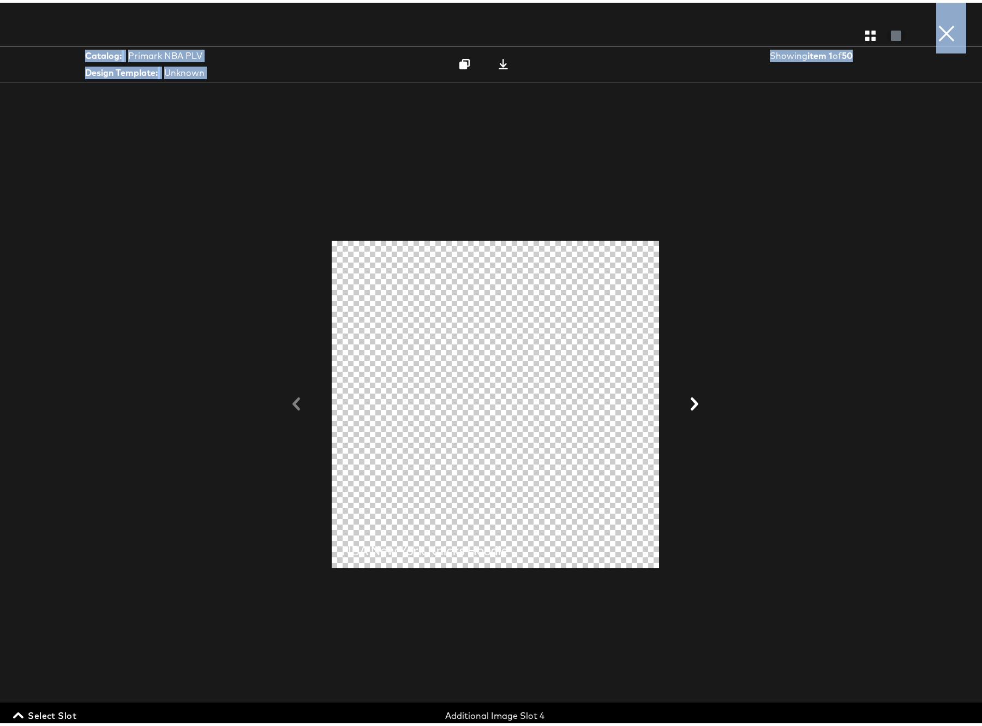
drag, startPoint x: 406, startPoint y: 548, endPoint x: 1141, endPoint y: -29, distance: 935.0
click at [991, 0] on html "Products Products Product Catalogs Enhance Your Product Catalog, Map Them to Pu…" at bounding box center [495, 104] width 991 height 726
drag, startPoint x: 480, startPoint y: 403, endPoint x: 1141, endPoint y: 21, distance: 763.7
click at [991, 21] on html "Products Products Product Catalogs Enhance Your Product Catalog, Map Them to Pu…" at bounding box center [495, 104] width 991 height 726
click at [499, 66] on icon at bounding box center [503, 61] width 9 height 10
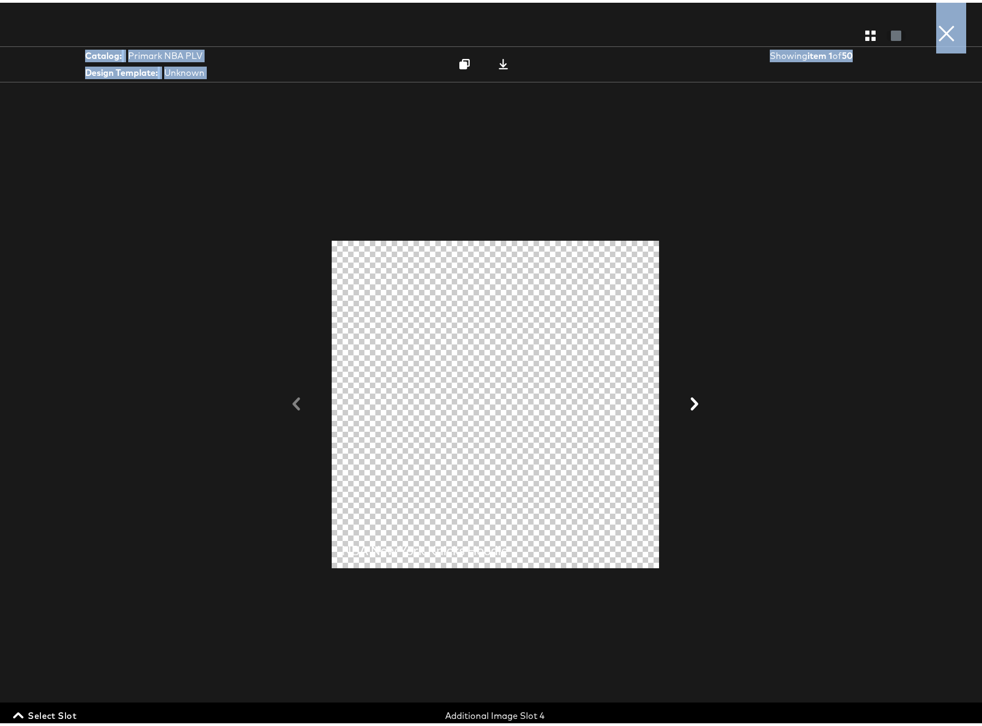
click at [694, 407] on icon at bounding box center [694, 401] width 13 height 13
click at [692, 404] on icon at bounding box center [695, 401] width 8 height 13
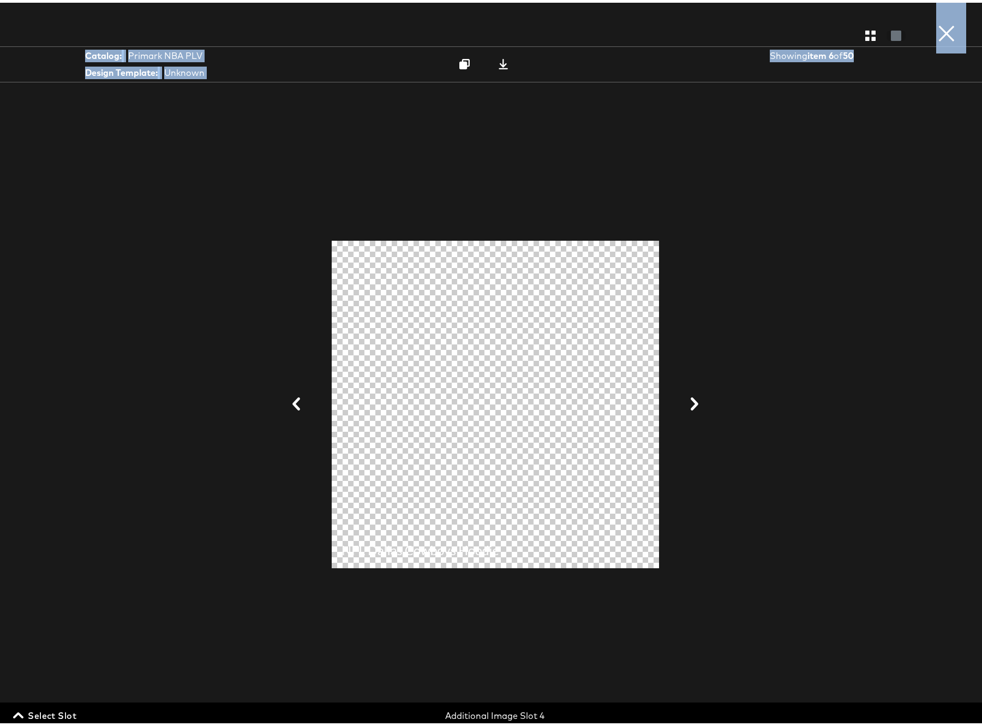
click at [692, 404] on icon at bounding box center [695, 401] width 8 height 13
drag, startPoint x: 496, startPoint y: 61, endPoint x: 516, endPoint y: 67, distance: 20.5
click at [498, 61] on icon at bounding box center [503, 61] width 10 height 10
click at [936, 22] on button "×" at bounding box center [947, 11] width 22 height 22
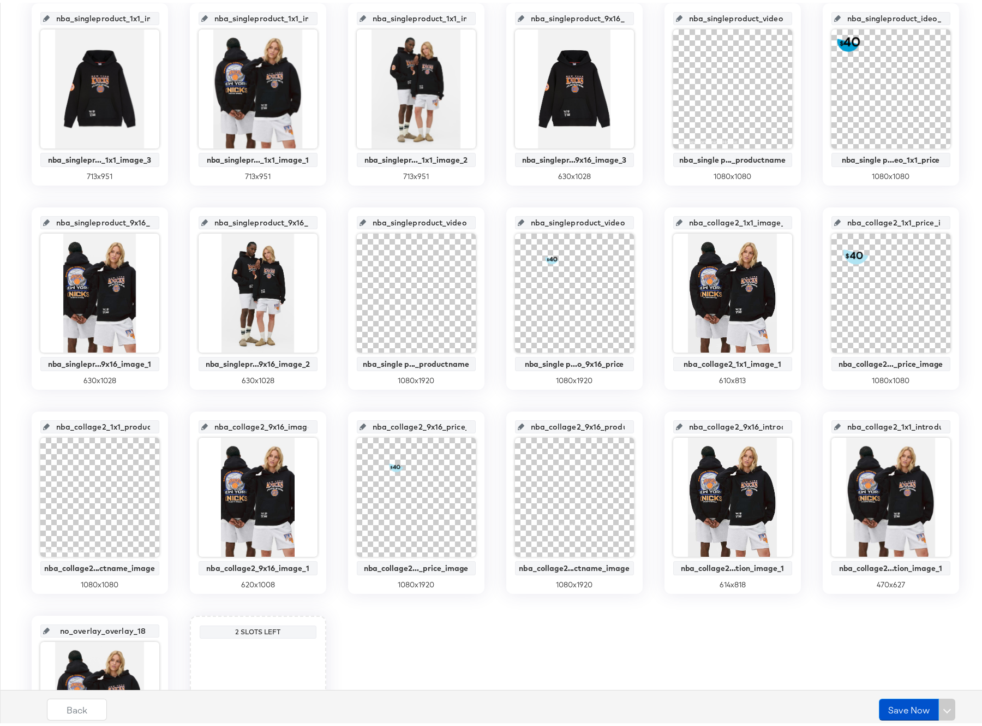
click at [645, 193] on div "nba_singleproduct_1x1_image_3 nba_singlepr..._1x1_image_3 713 x 951 nba_singlep…" at bounding box center [495, 398] width 979 height 795
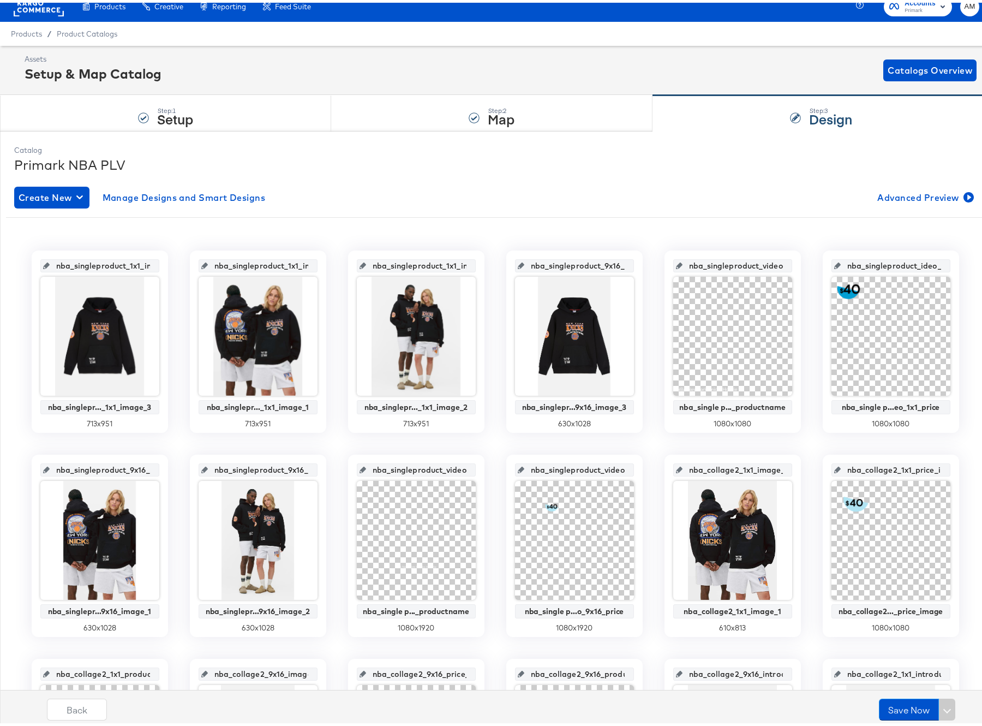
scroll to position [0, 0]
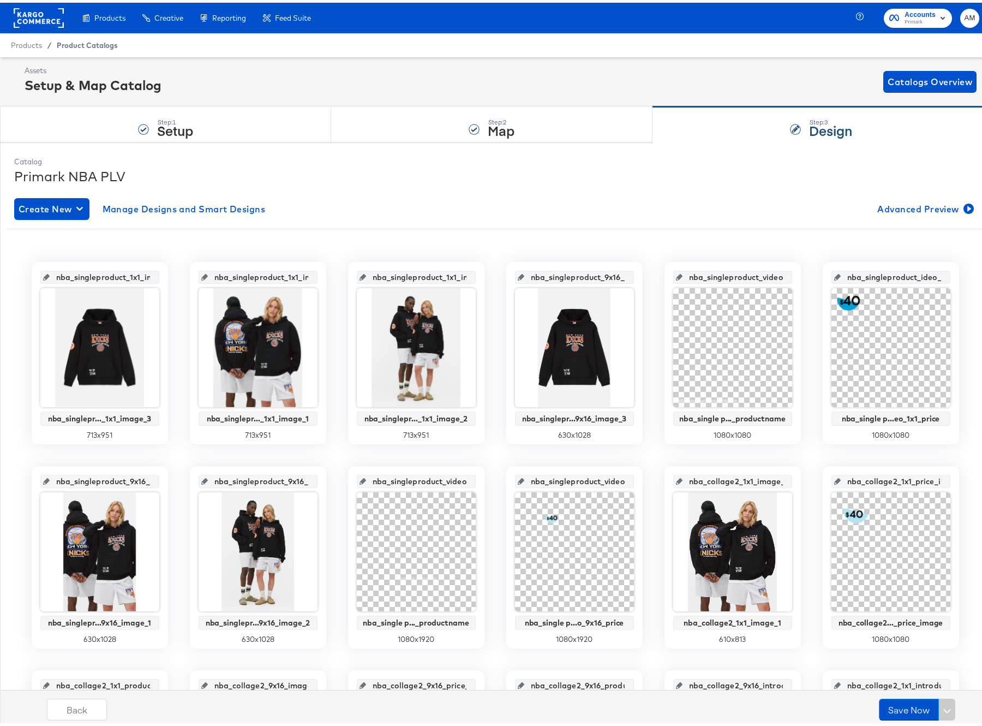
click at [91, 43] on span "Product Catalogs" at bounding box center [87, 42] width 61 height 9
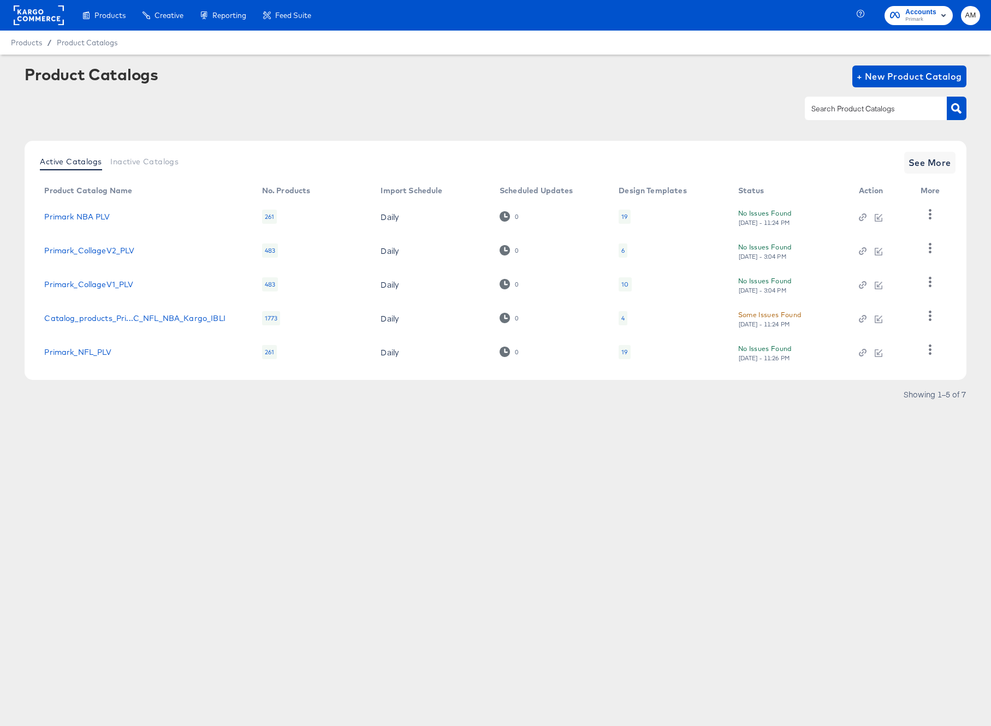
click at [628, 216] on div "19" at bounding box center [623, 217] width 11 height 14
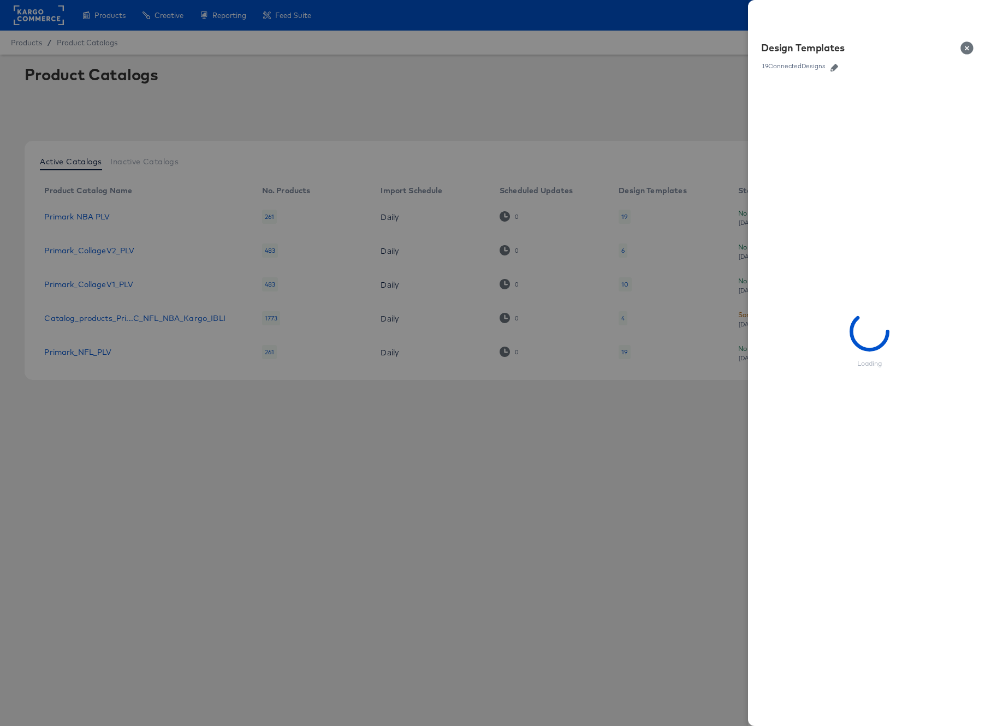
click at [832, 67] on icon "button" at bounding box center [834, 68] width 8 height 8
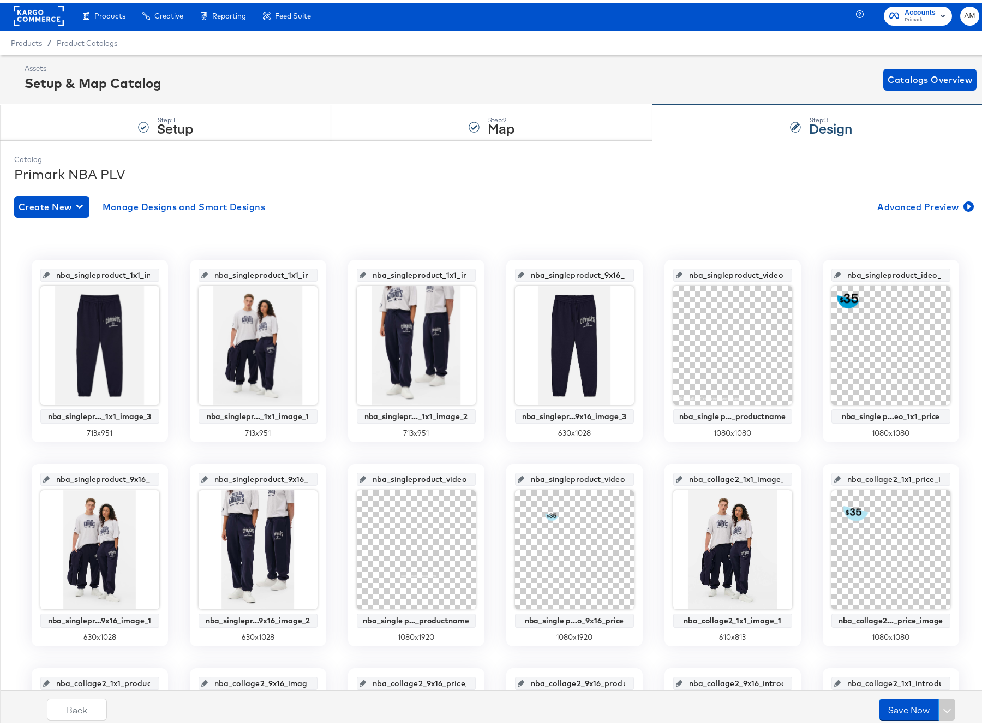
scroll to position [190, 0]
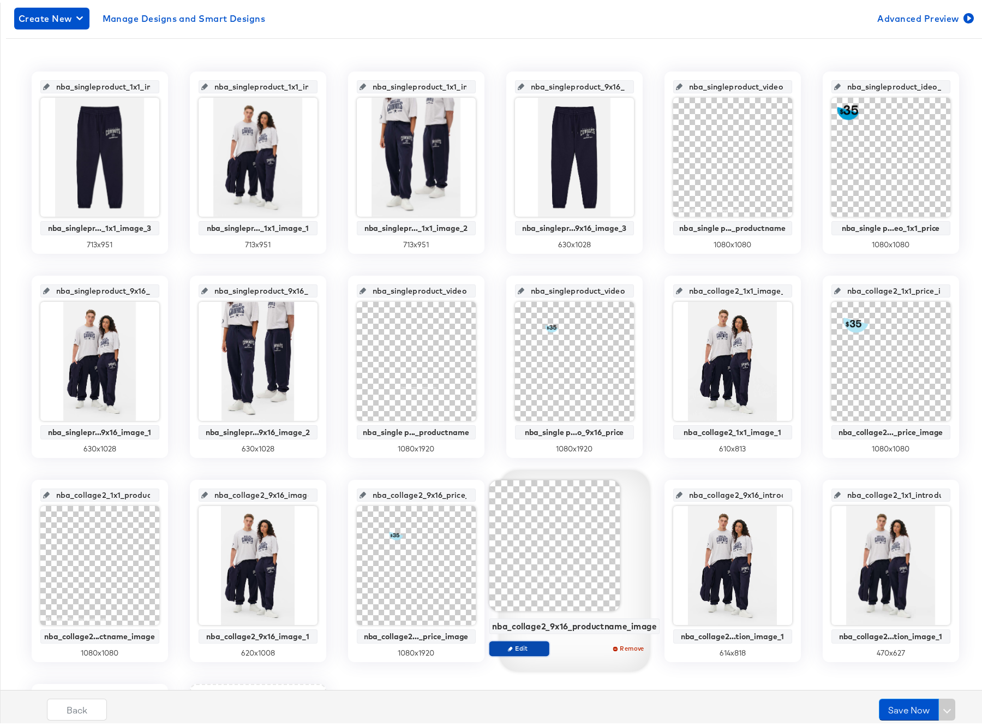
click at [515, 587] on span "Edit" at bounding box center [519, 645] width 50 height 8
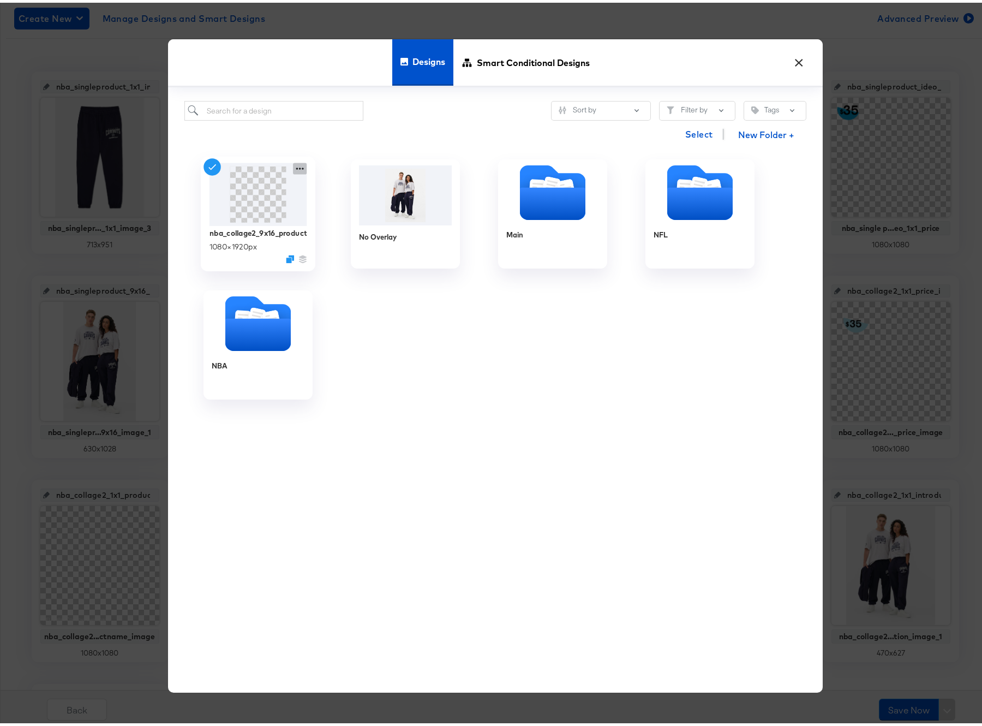
click at [296, 164] on icon at bounding box center [300, 165] width 14 height 11
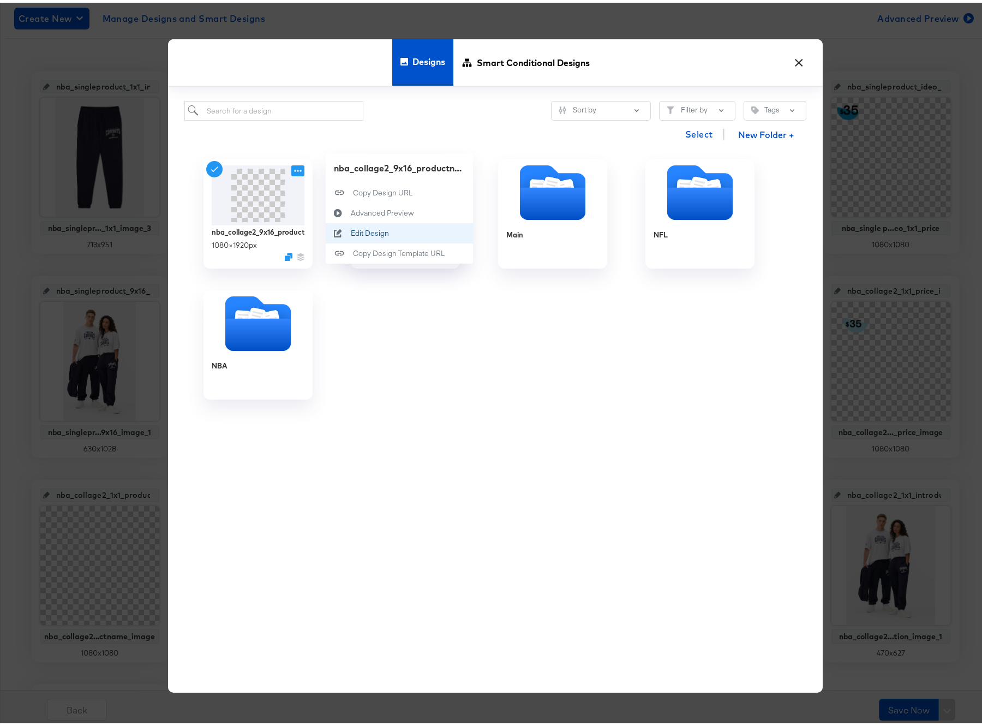
click at [350, 230] on div "Edit Design Edit Design" at bounding box center [350, 230] width 0 height 0
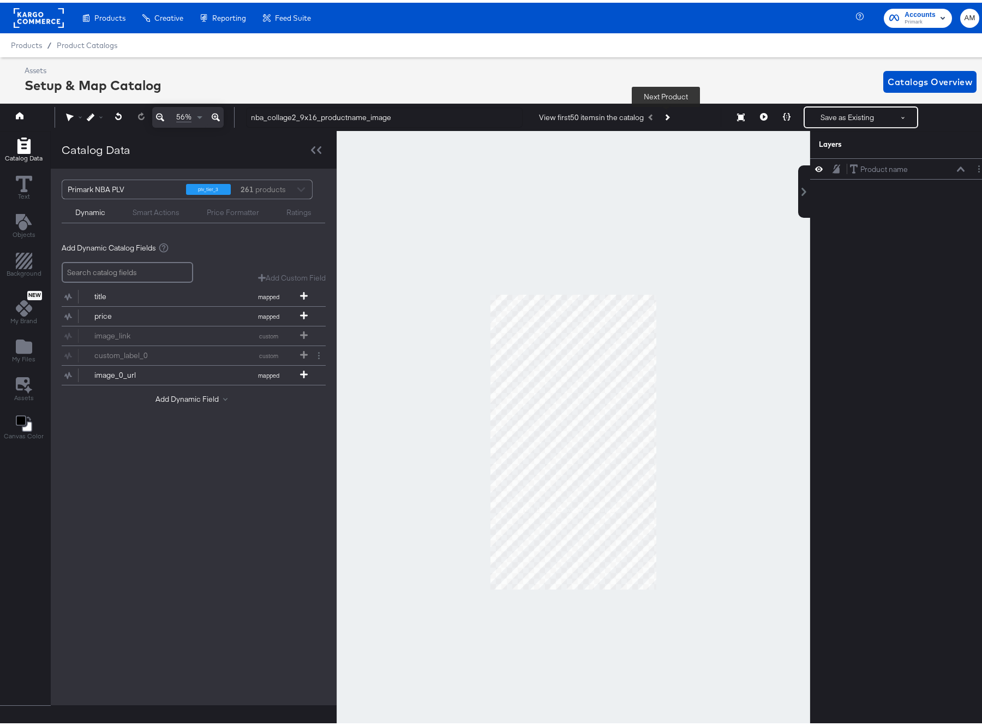
click at [665, 116] on icon "Next Product" at bounding box center [667, 115] width 6 height 6
click at [830, 115] on button "Save as Existing" at bounding box center [847, 115] width 85 height 20
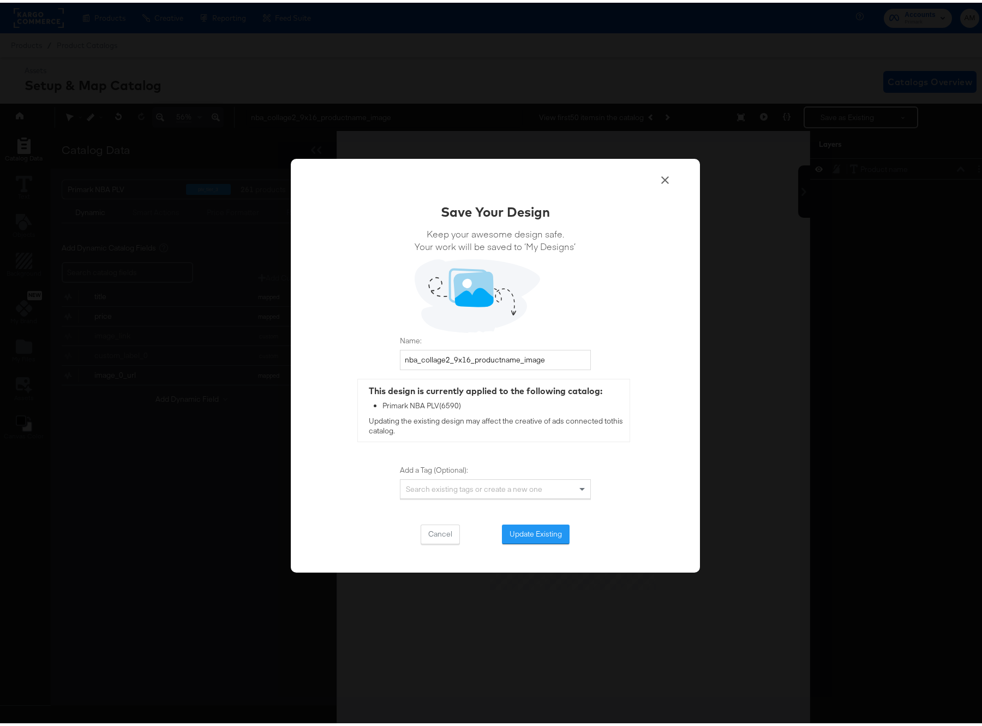
click at [524, 533] on button "Update Existing" at bounding box center [536, 532] width 68 height 20
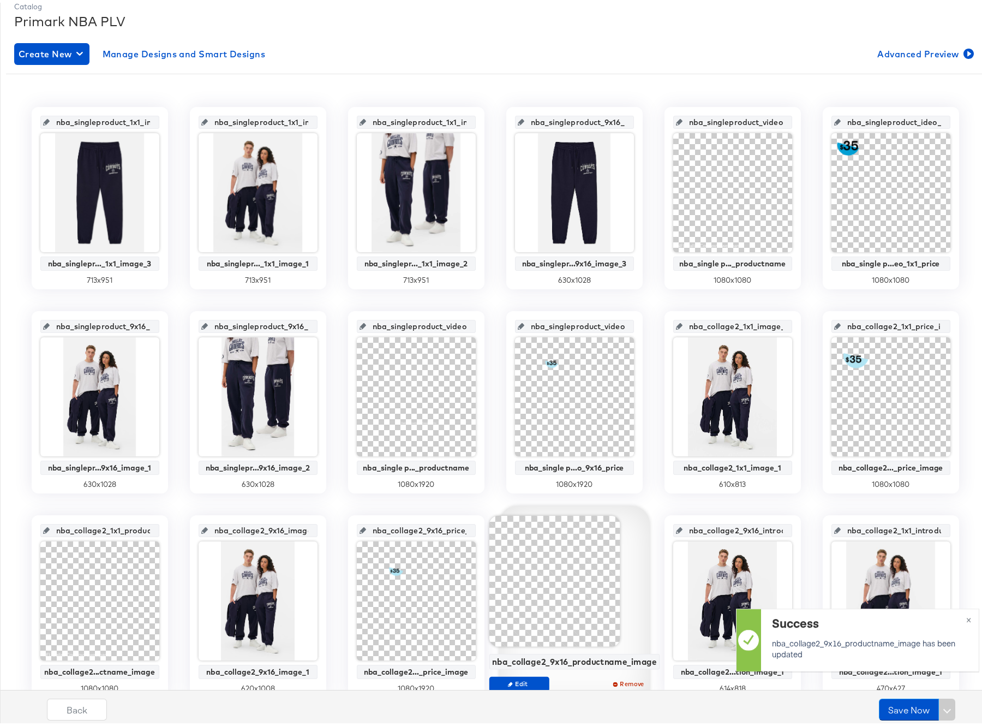
scroll to position [329, 0]
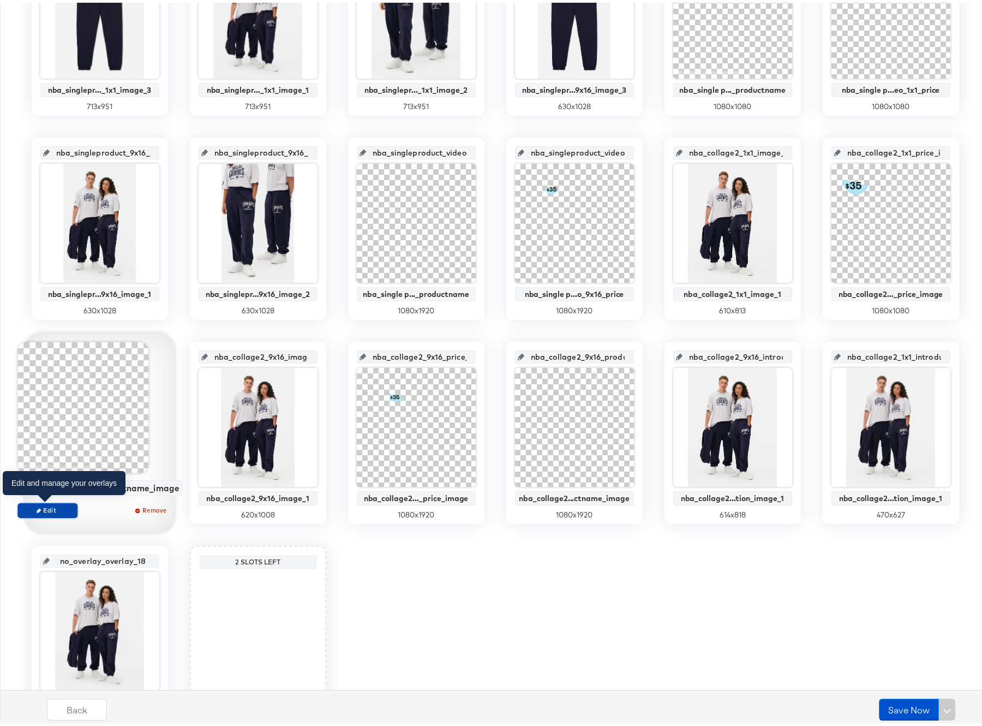
click at [49, 509] on span "Edit" at bounding box center [47, 507] width 50 height 8
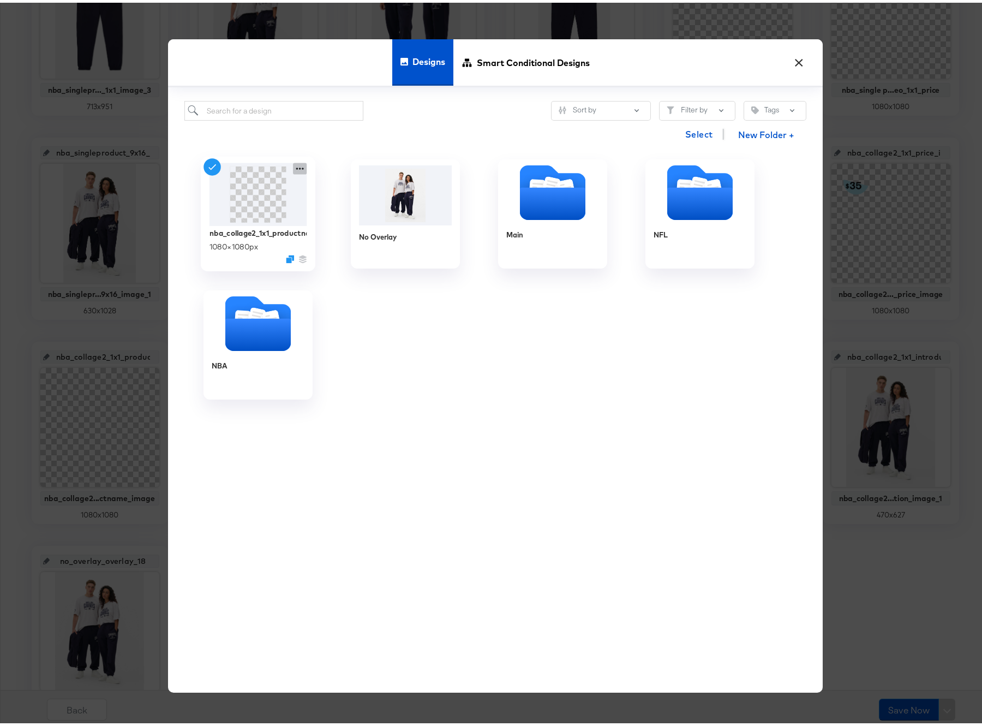
click at [297, 166] on icon at bounding box center [300, 165] width 14 height 11
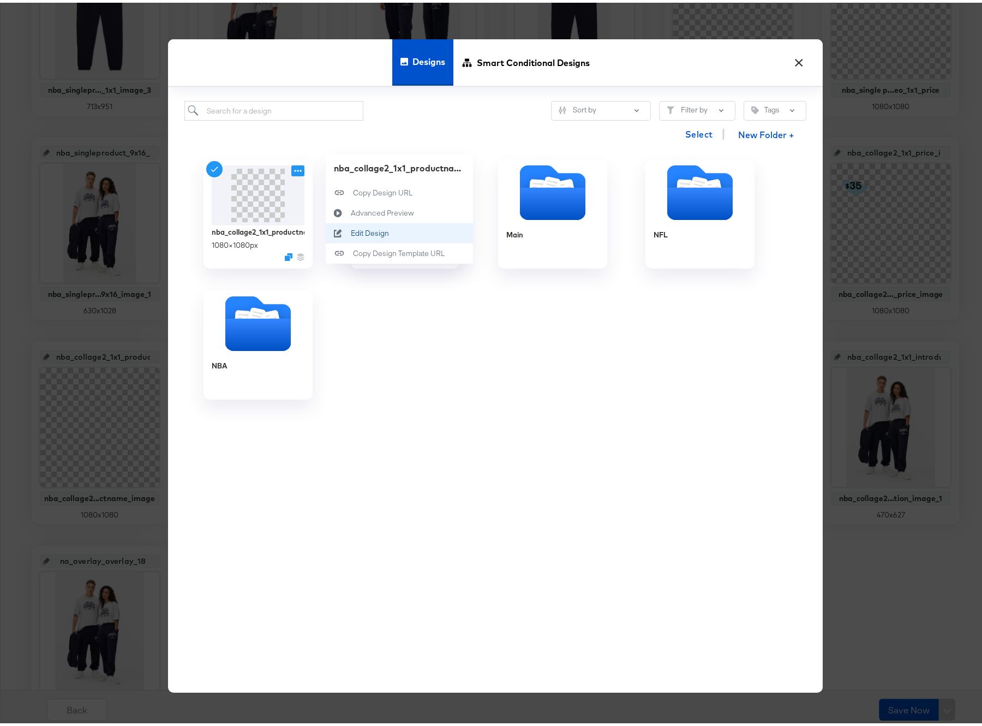
click at [350, 230] on div "Edit Design Edit Design" at bounding box center [350, 230] width 0 height 0
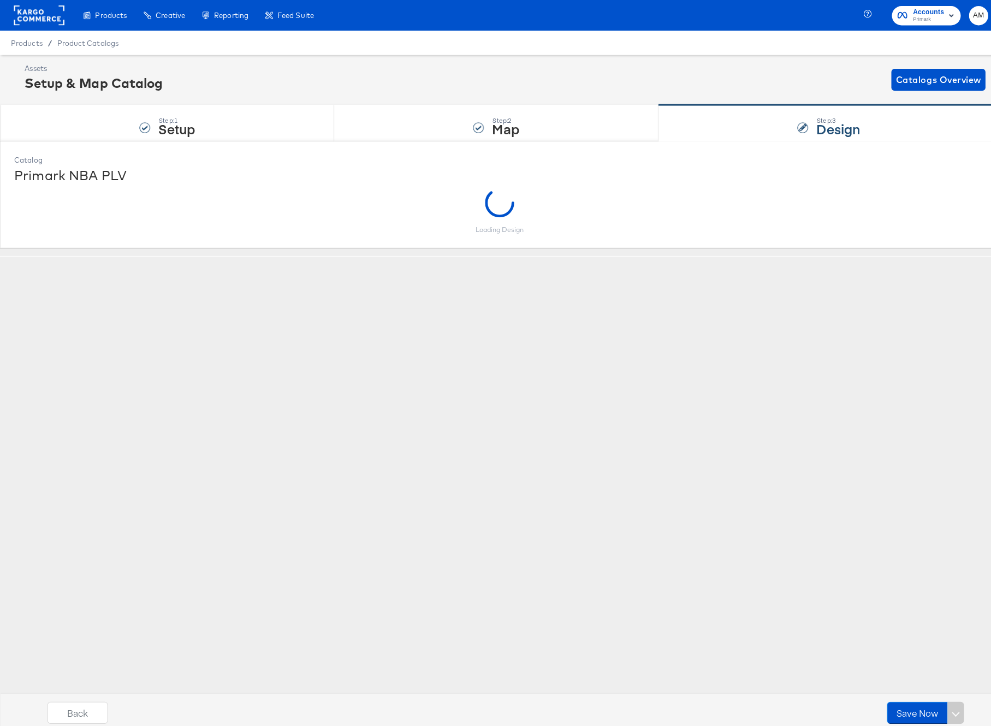
scroll to position [0, 0]
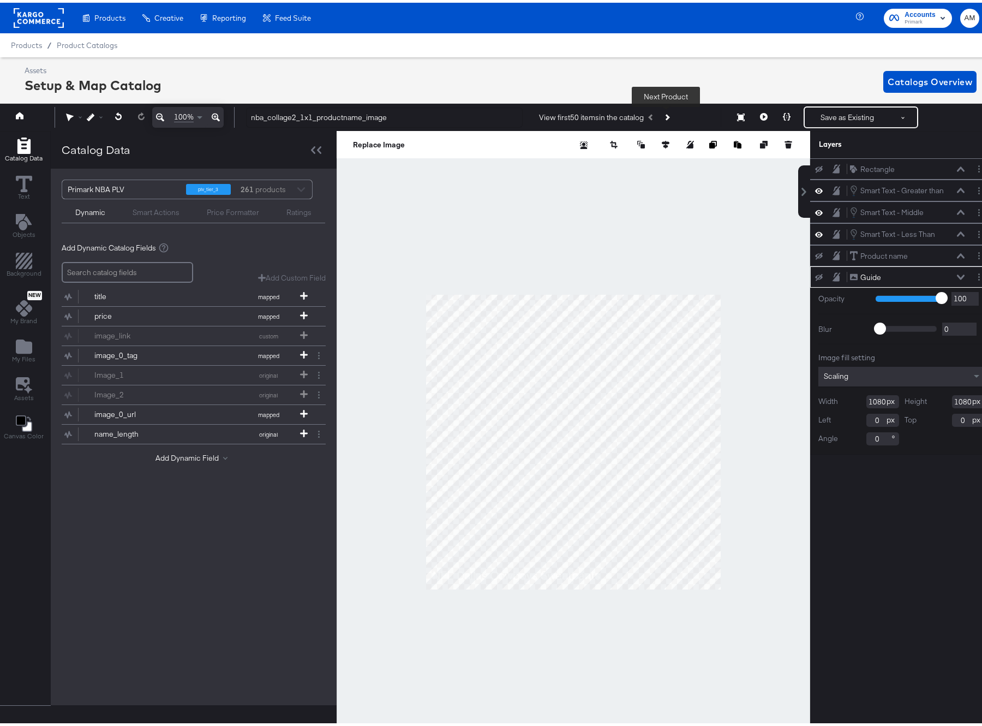
click at [666, 110] on button "Next Product" at bounding box center [666, 115] width 15 height 20
click at [652, 112] on icon "Previous Product" at bounding box center [651, 115] width 6 height 6
click at [669, 113] on button "Next Product" at bounding box center [666, 115] width 15 height 20
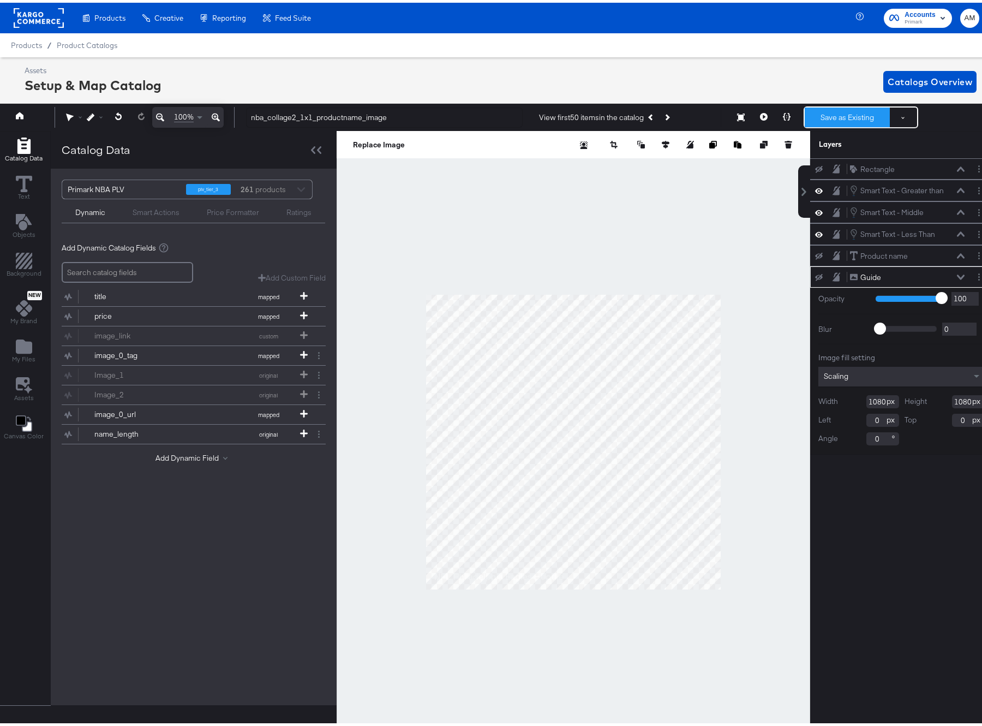
click at [841, 110] on button "Save as Existing" at bounding box center [847, 115] width 85 height 20
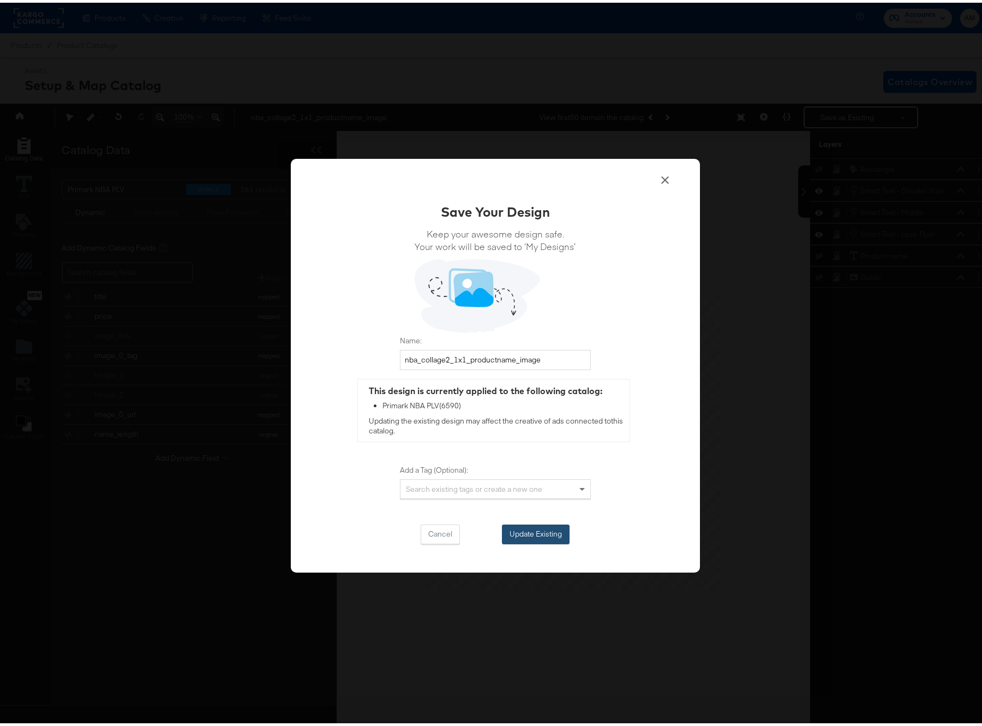
click at [519, 530] on button "Update Existing" at bounding box center [536, 532] width 68 height 20
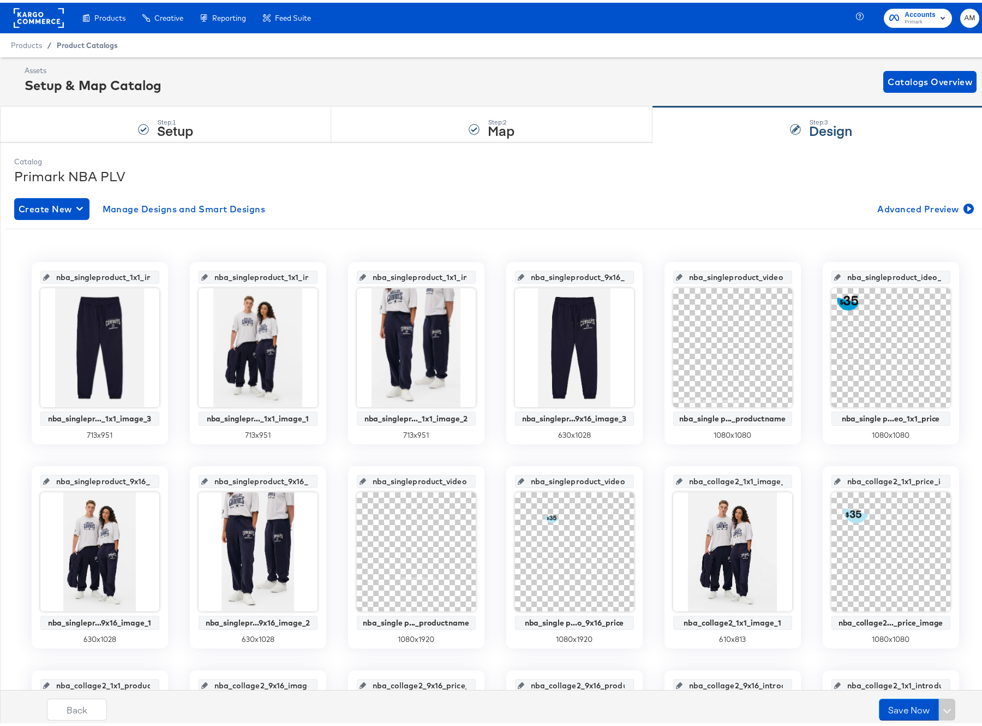
click at [78, 44] on span "Product Catalogs" at bounding box center [87, 42] width 61 height 9
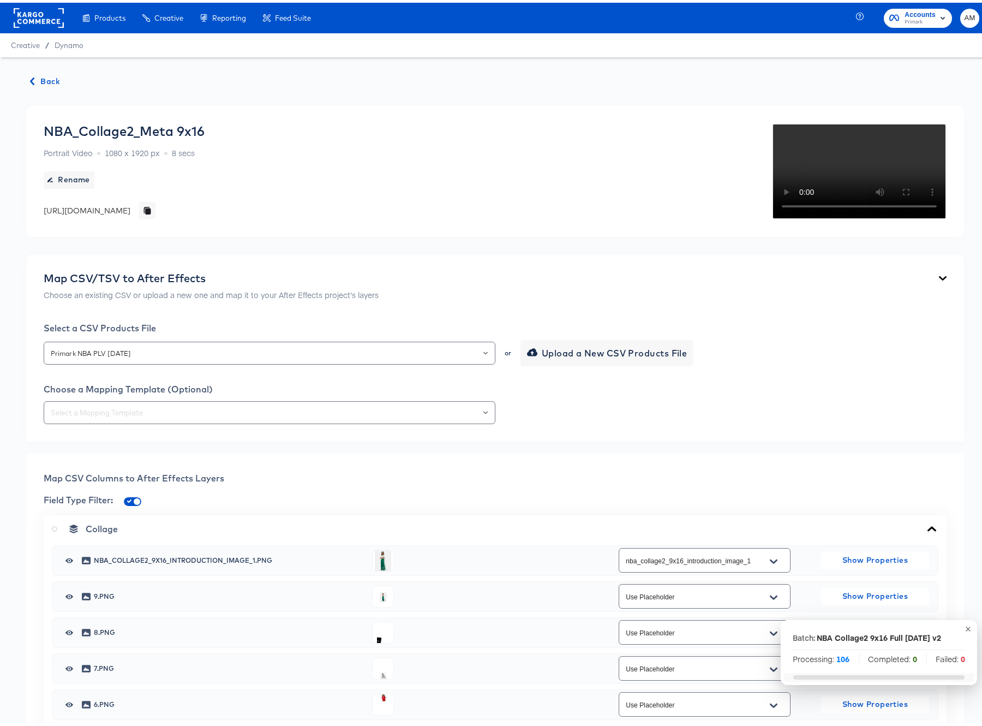
click at [46, 78] on span "Back" at bounding box center [45, 79] width 29 height 14
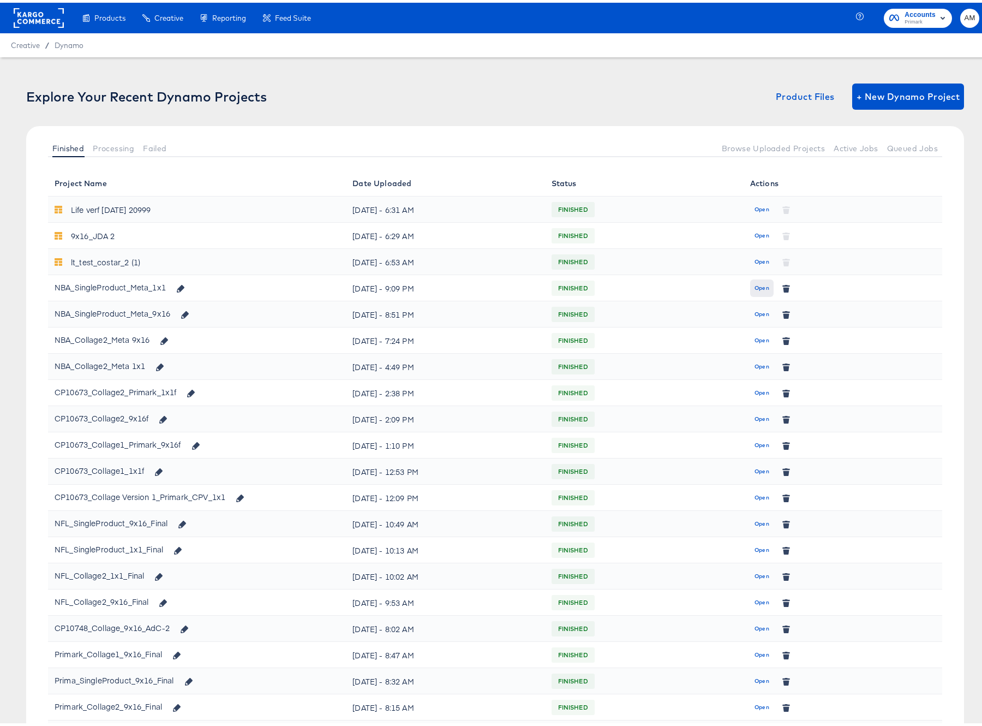
click at [755, 287] on span "Open" at bounding box center [762, 286] width 15 height 10
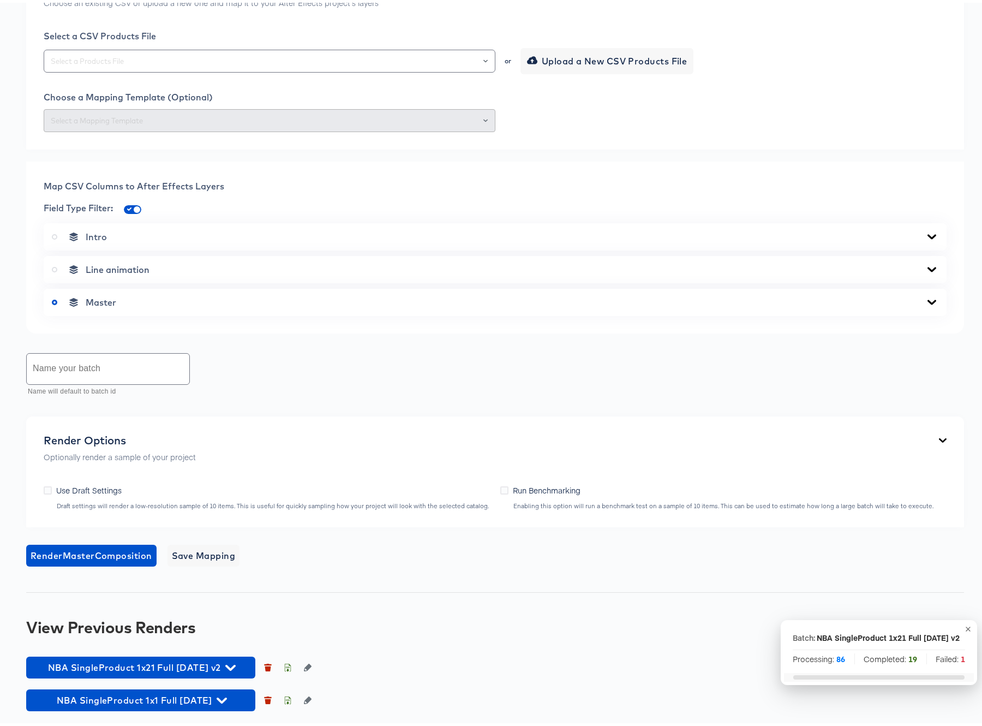
scroll to position [371, 0]
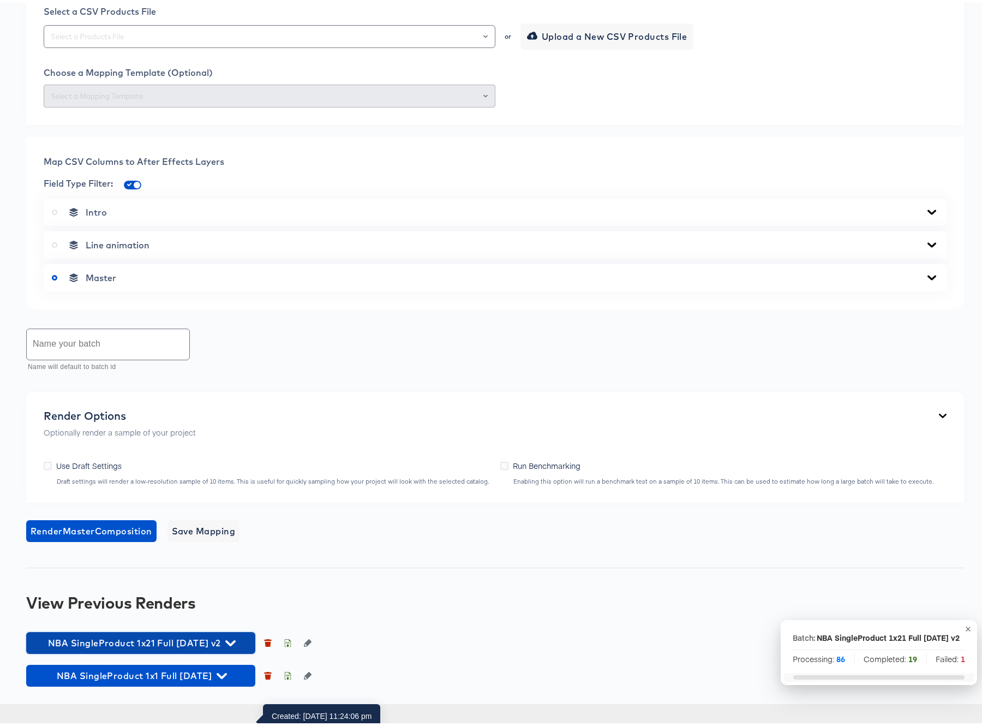
click at [236, 646] on icon "button" at bounding box center [230, 640] width 10 height 10
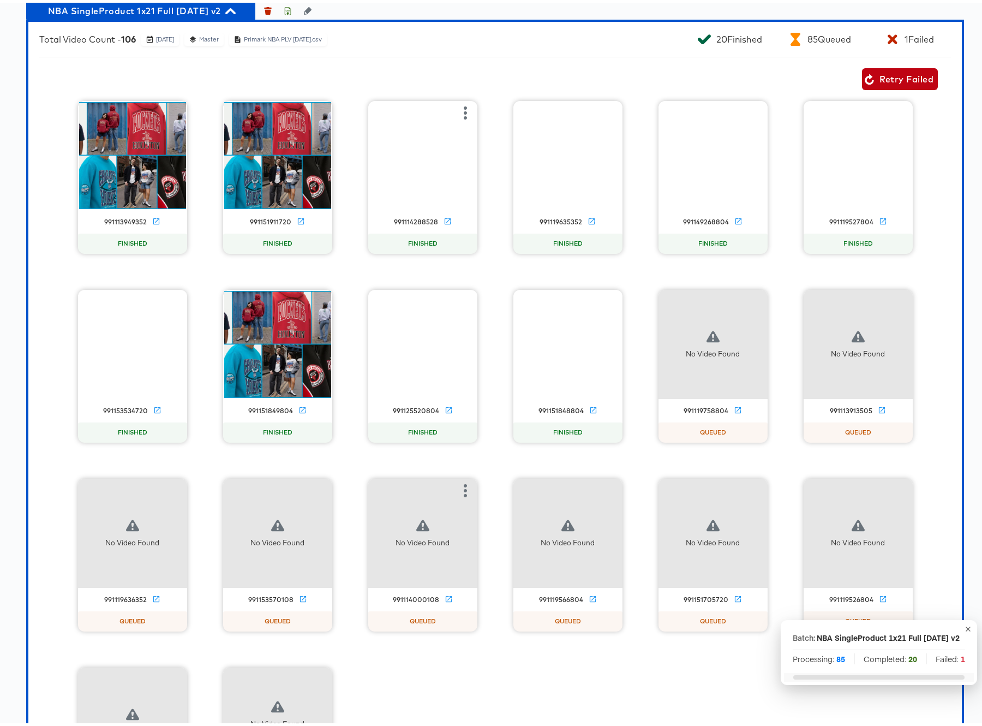
scroll to position [946, 0]
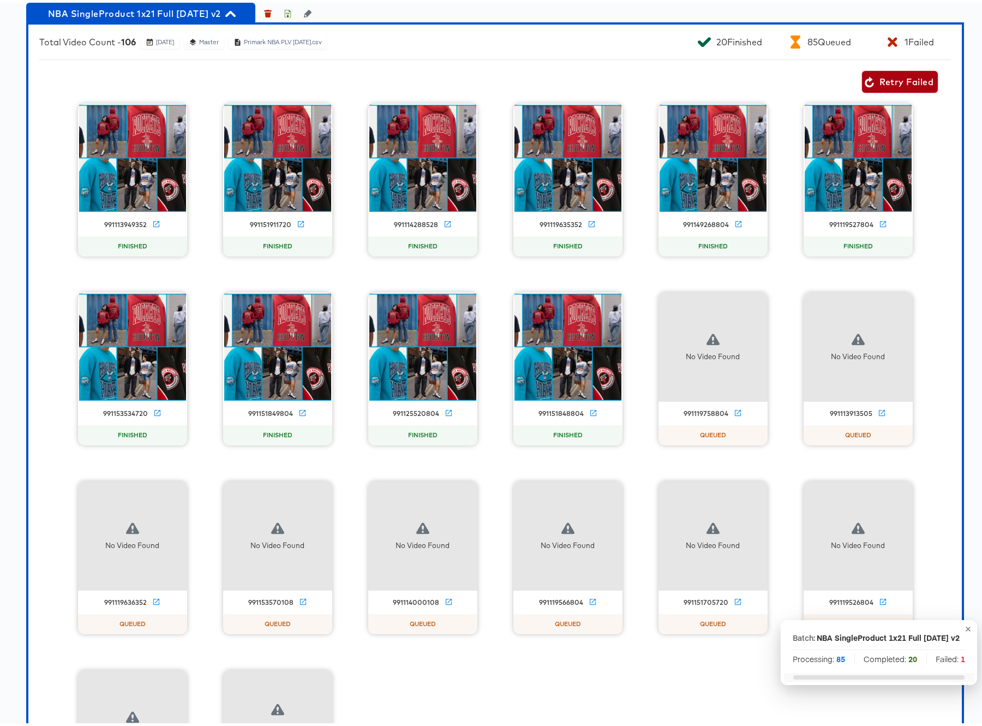
click at [893, 87] on span "Retry Failed" at bounding box center [900, 79] width 67 height 15
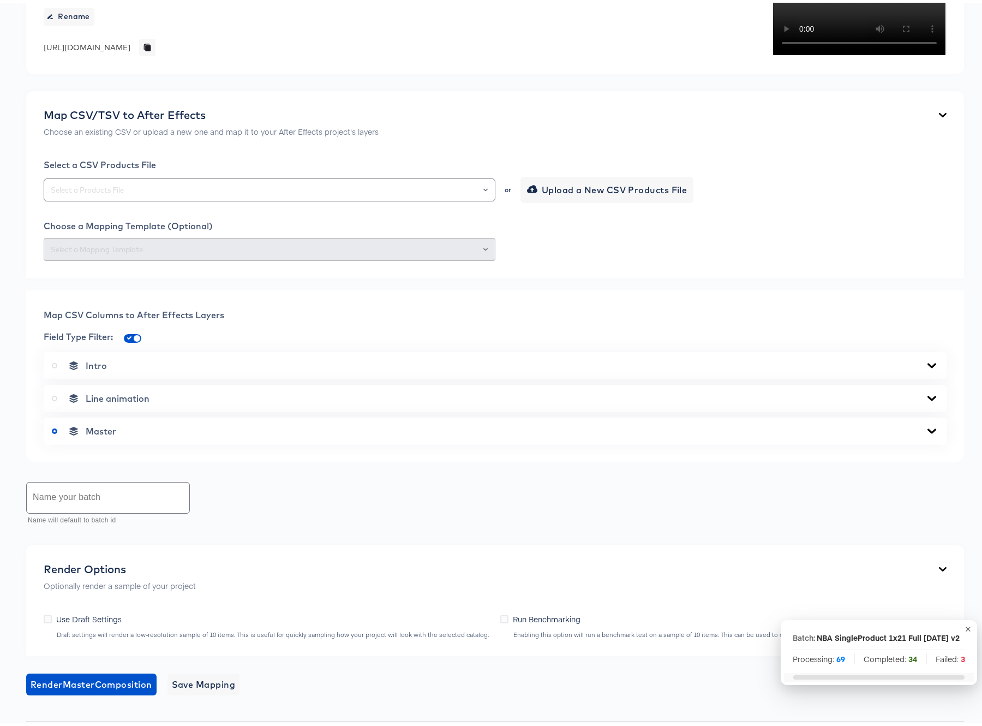
scroll to position [0, 0]
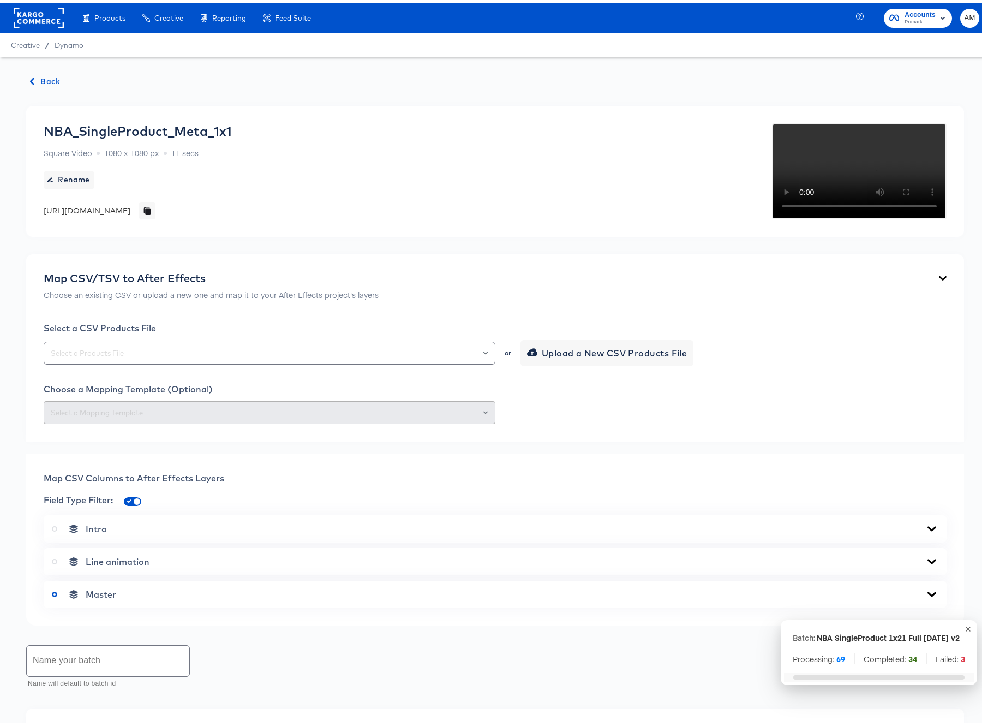
click at [45, 81] on span "Back" at bounding box center [45, 79] width 29 height 14
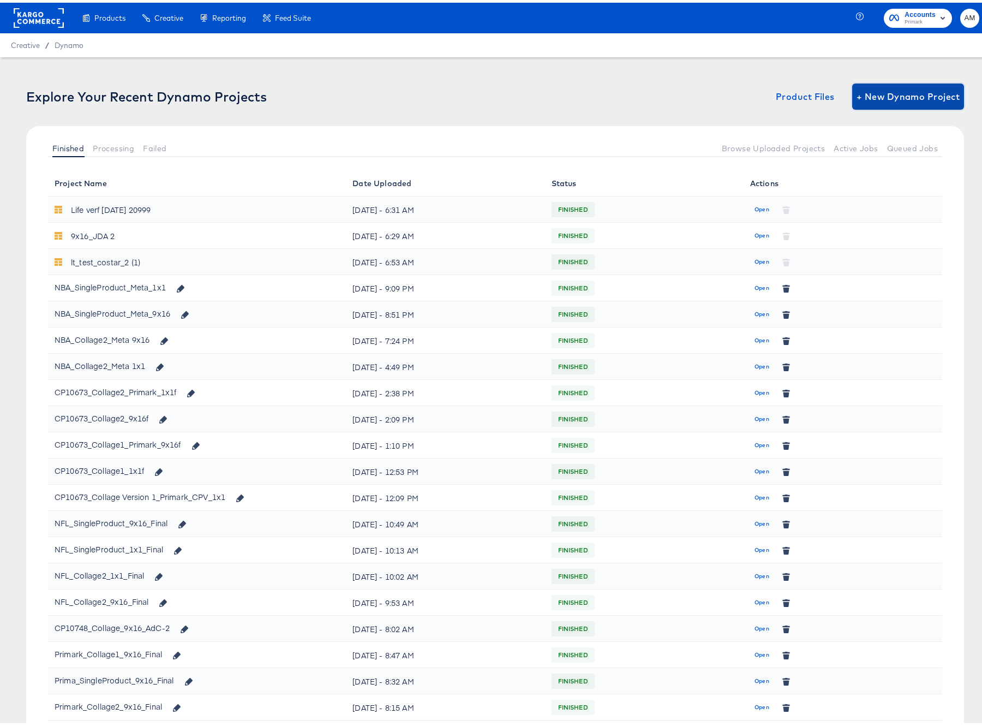
click at [868, 92] on span "+ New Dynamo Project" at bounding box center [908, 93] width 103 height 15
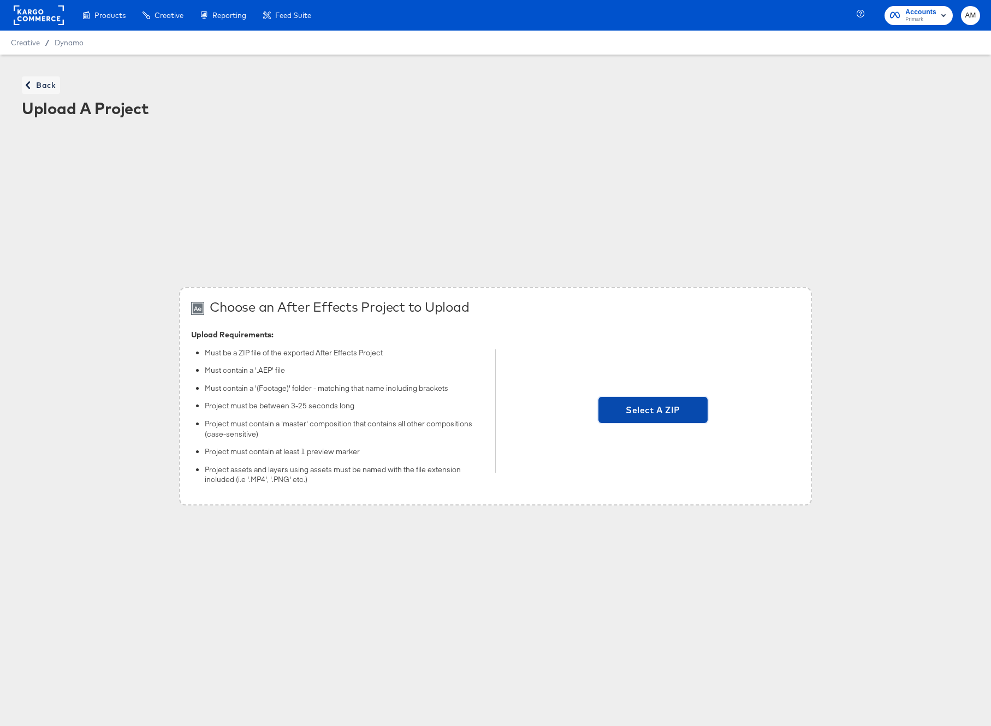
click at [650, 406] on span "Select A ZIP" at bounding box center [653, 409] width 100 height 15
click at [653, 411] on input "Select A ZIP" at bounding box center [653, 411] width 0 height 0
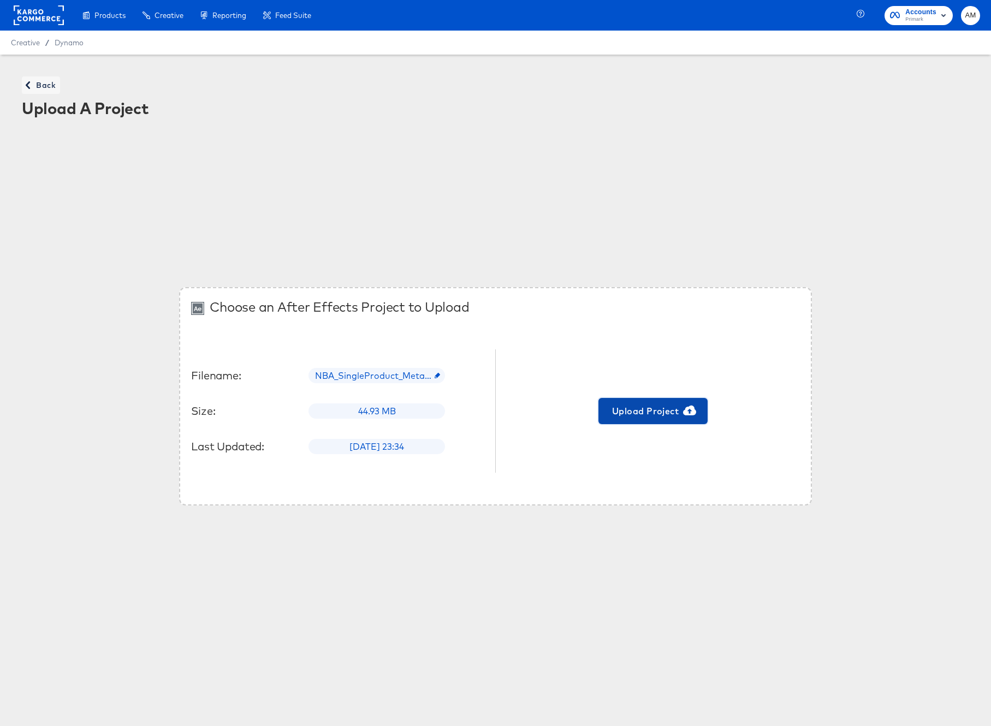
click at [627, 410] on span "Upload Project" at bounding box center [653, 410] width 100 height 15
click at [66, 41] on span "Dynamo" at bounding box center [69, 42] width 29 height 9
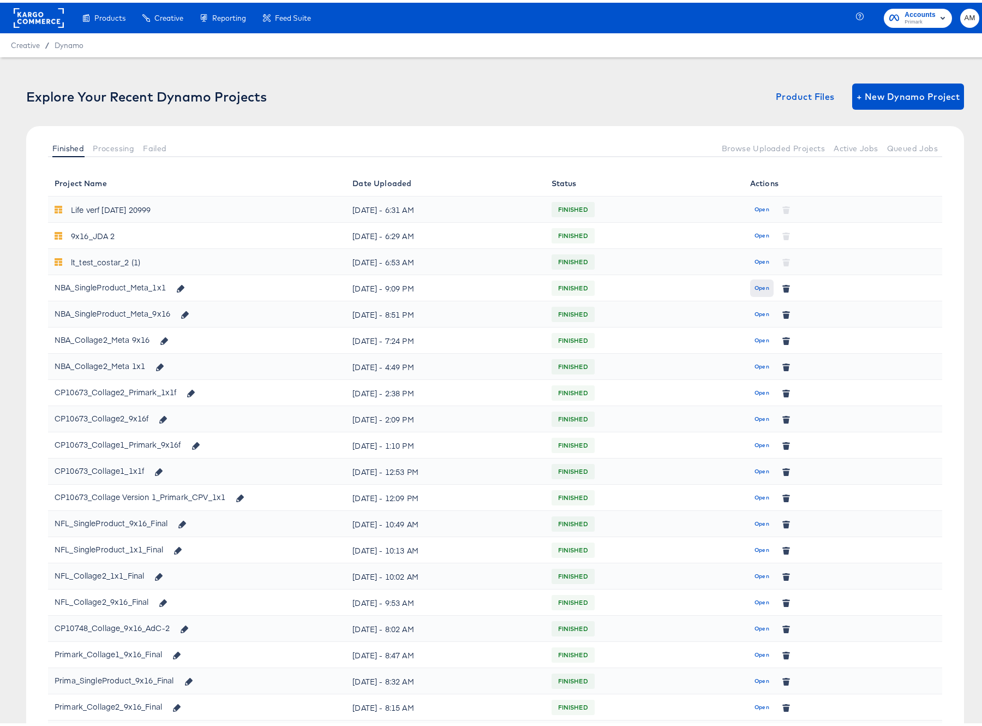
click at [757, 287] on span "Open" at bounding box center [762, 286] width 15 height 10
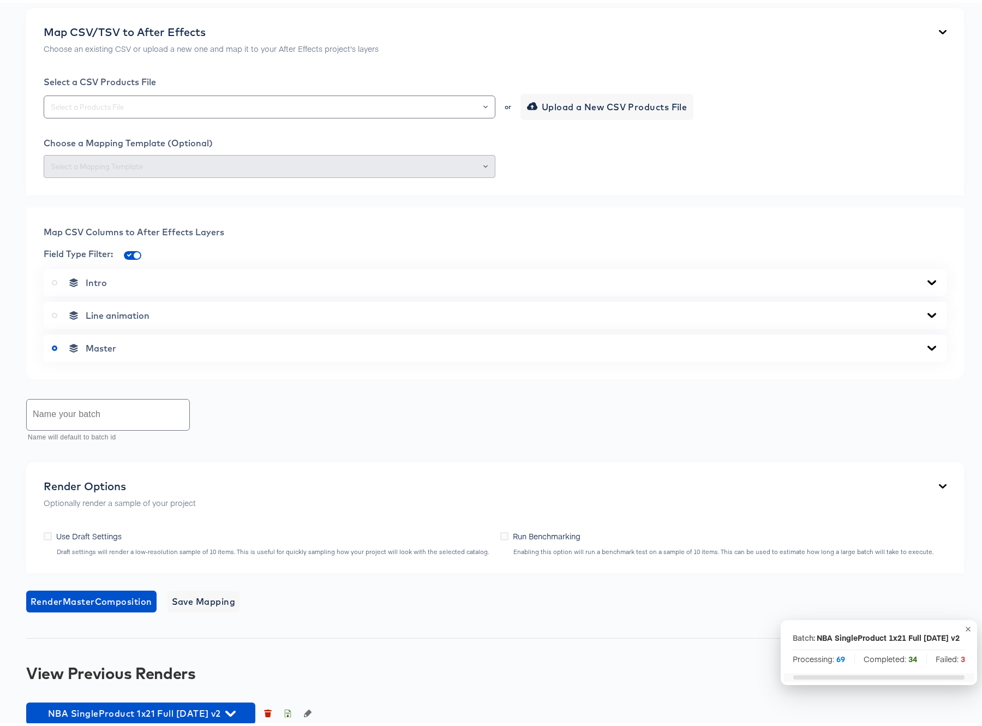
scroll to position [371, 0]
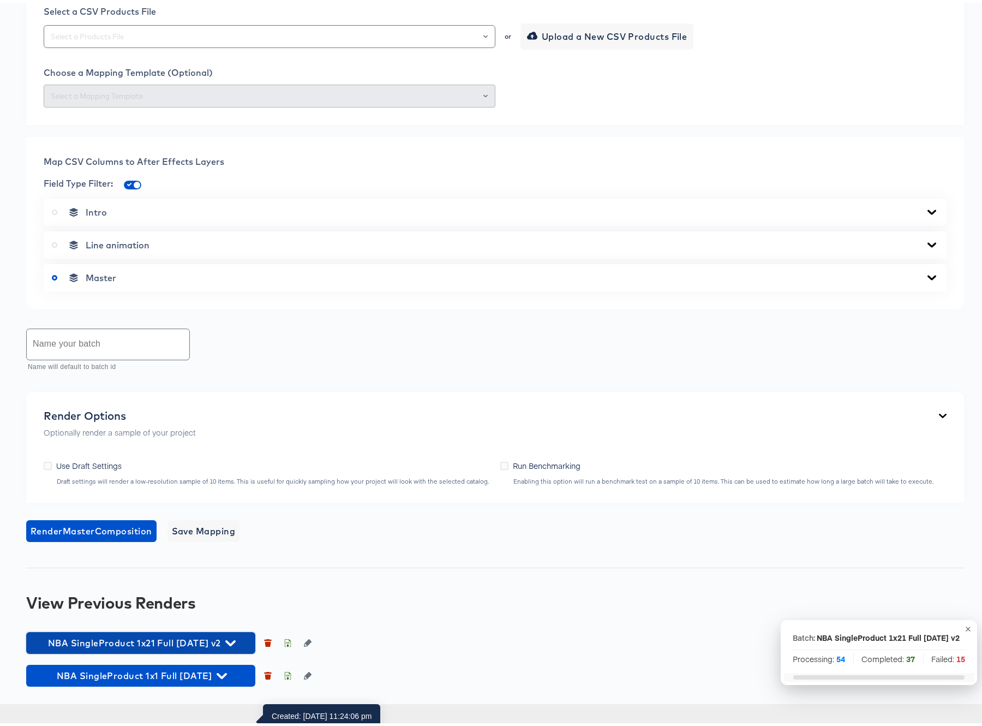
click at [236, 646] on icon "button" at bounding box center [230, 640] width 10 height 10
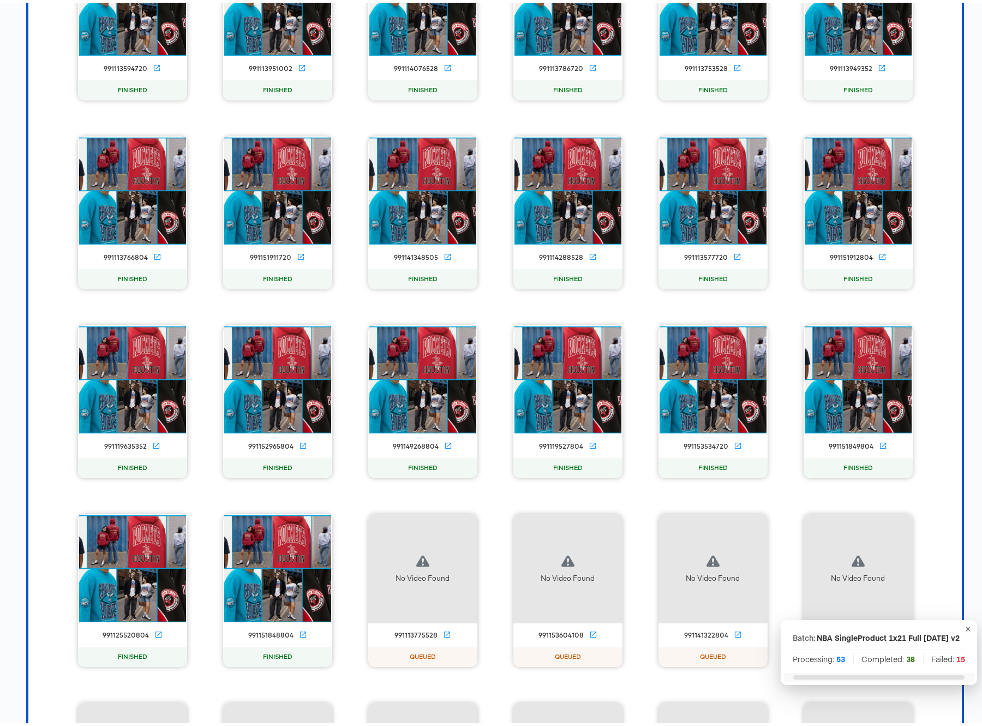
scroll to position [1002, 0]
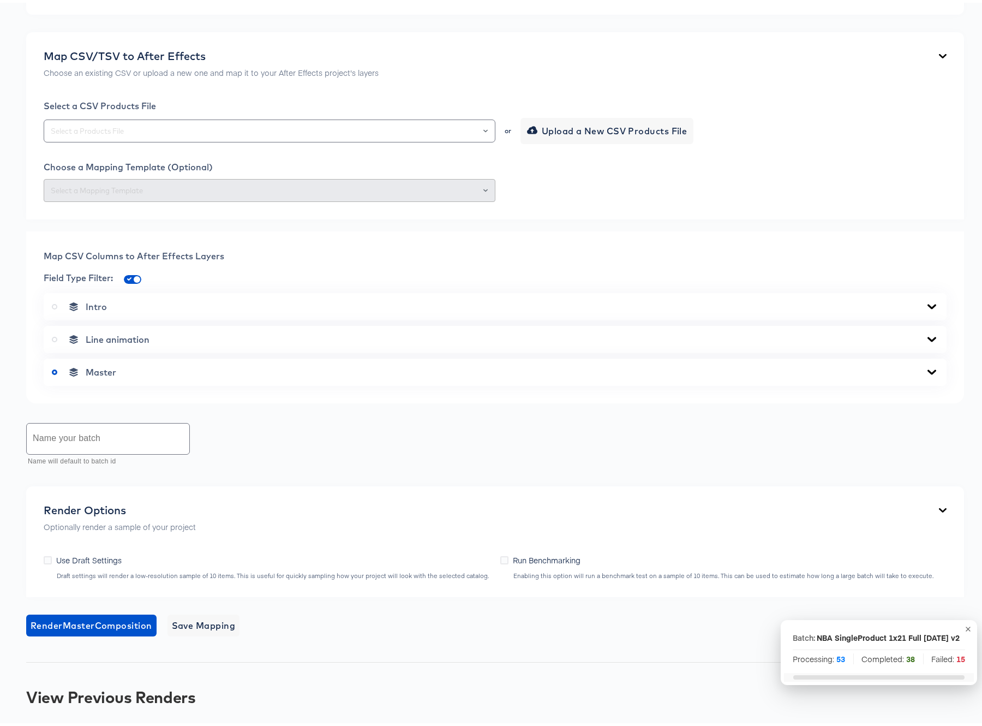
scroll to position [0, 0]
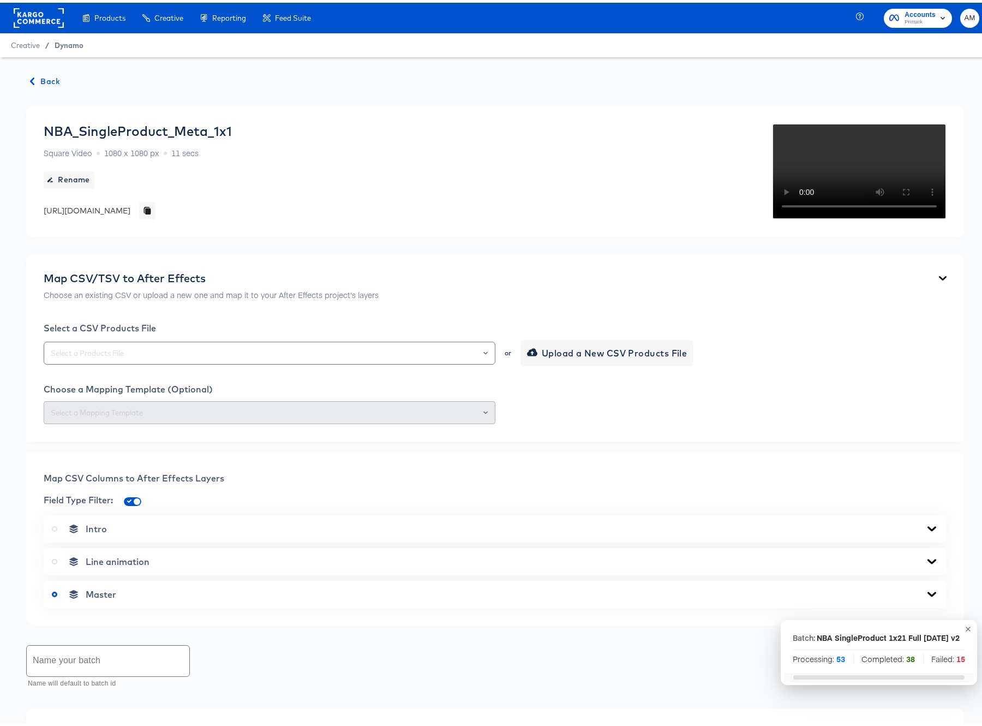
click at [71, 41] on span "Dynamo" at bounding box center [69, 42] width 29 height 9
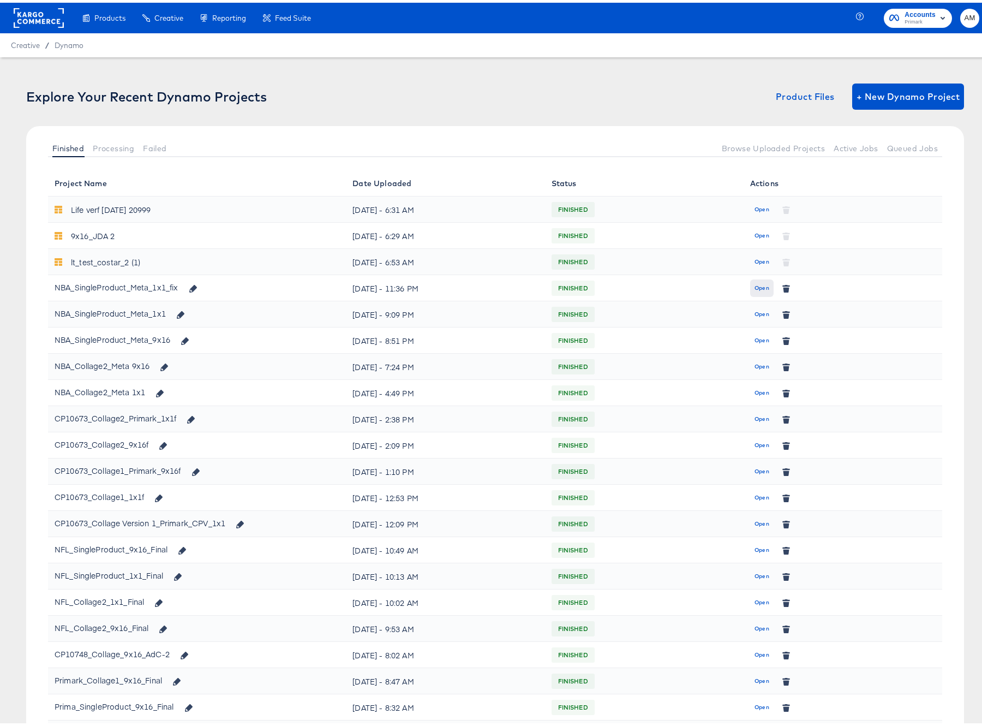
click at [759, 284] on span "Open" at bounding box center [762, 286] width 15 height 10
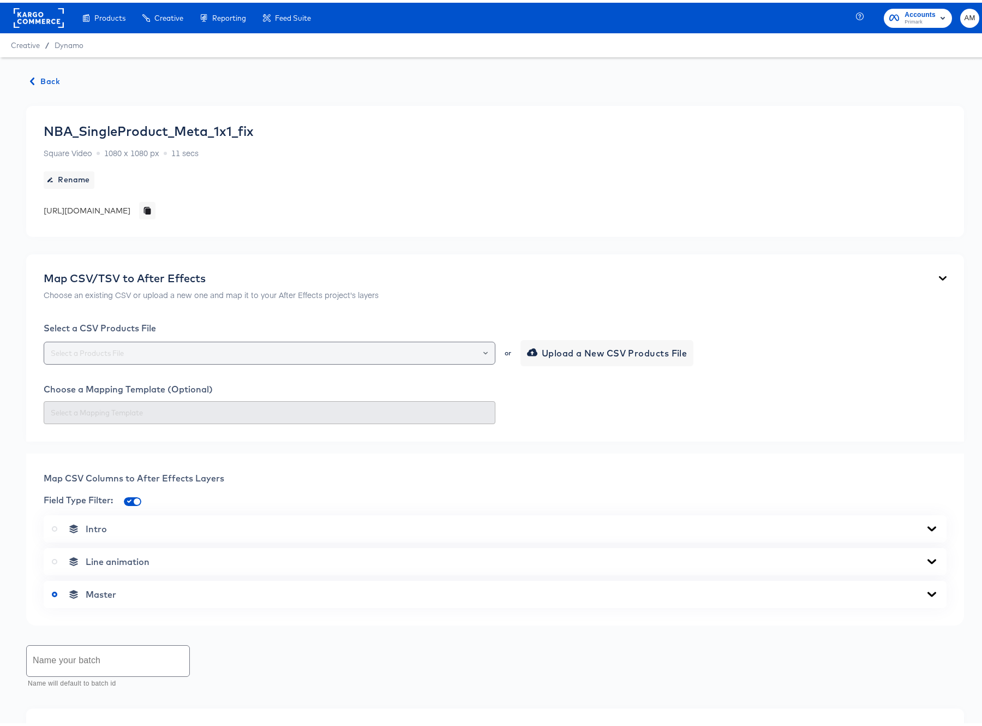
click at [484, 350] on icon "Open" at bounding box center [486, 350] width 4 height 3
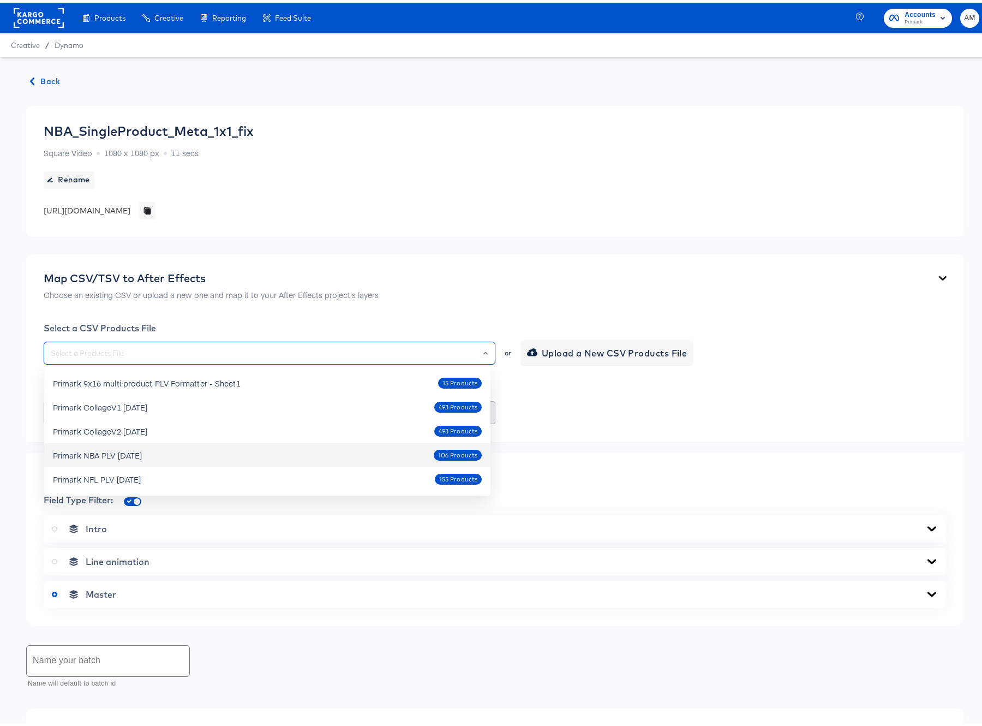
click at [115, 455] on div "Primark NBA PLV [DATE]" at bounding box center [97, 452] width 89 height 11
type input "Primark NBA PLV [DATE]"
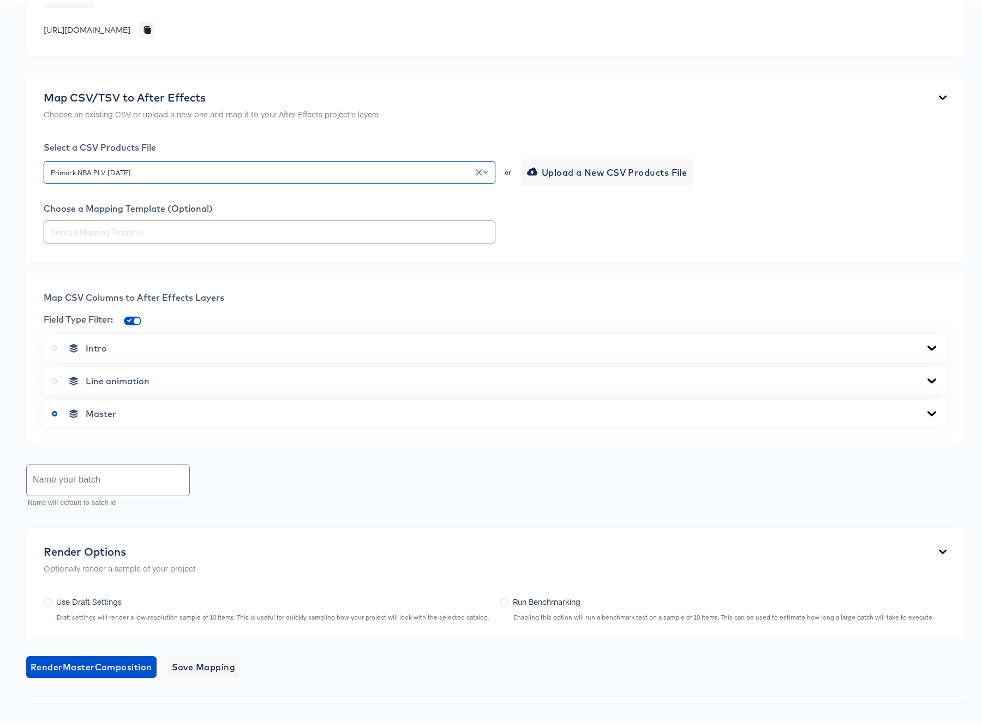
scroll to position [251, 0]
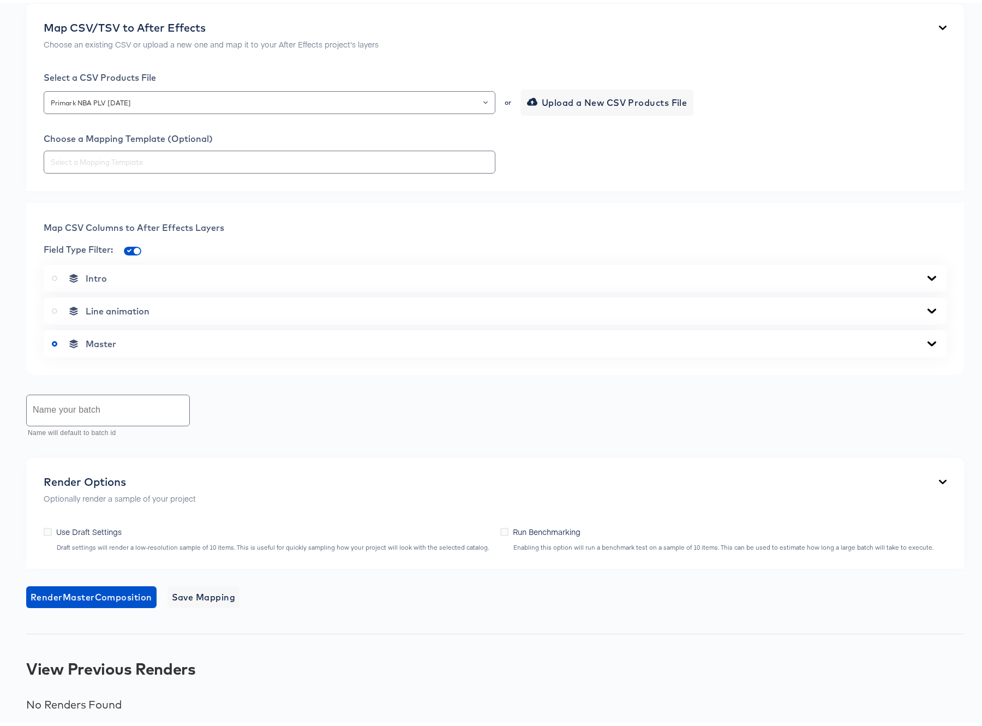
click at [926, 273] on icon at bounding box center [932, 275] width 13 height 9
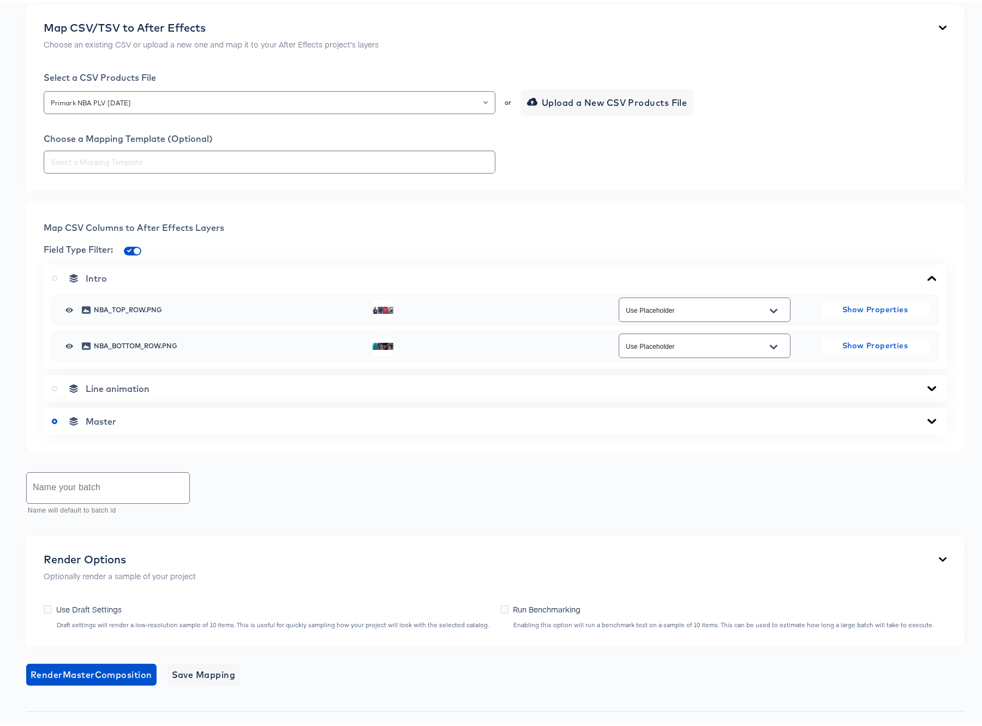
click at [926, 273] on icon at bounding box center [932, 275] width 13 height 9
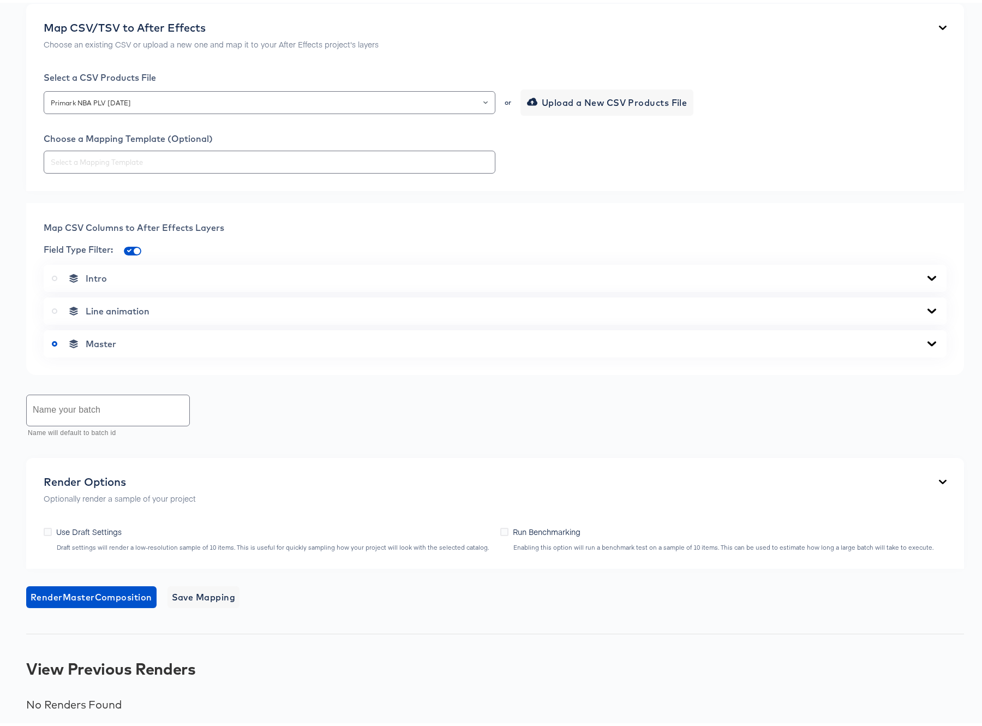
click at [926, 343] on icon at bounding box center [932, 341] width 13 height 9
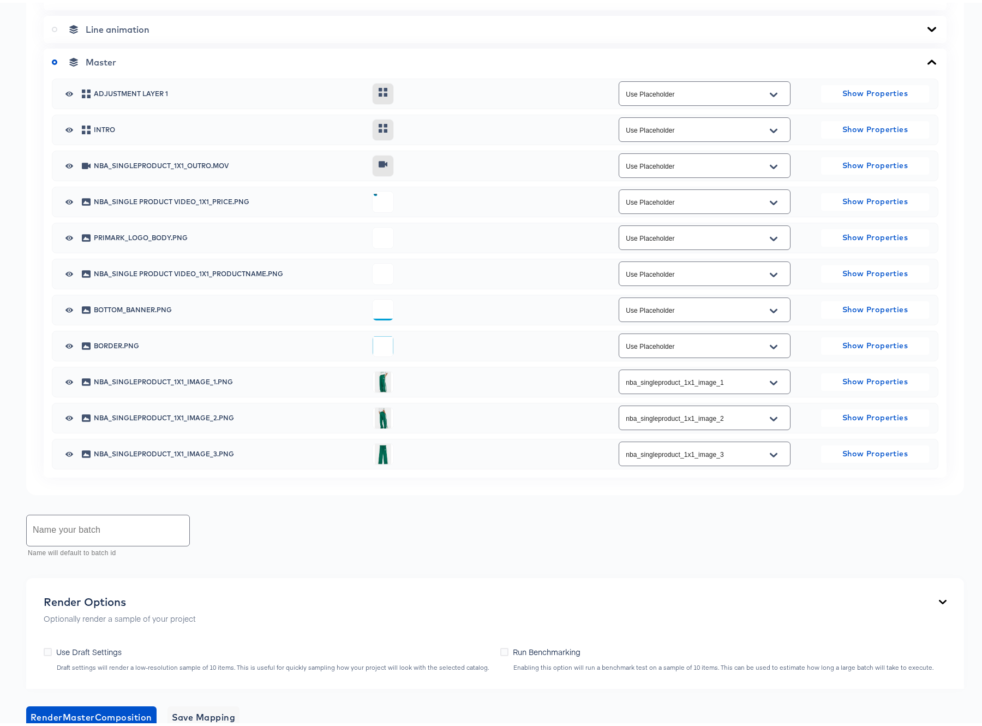
scroll to position [535, 0]
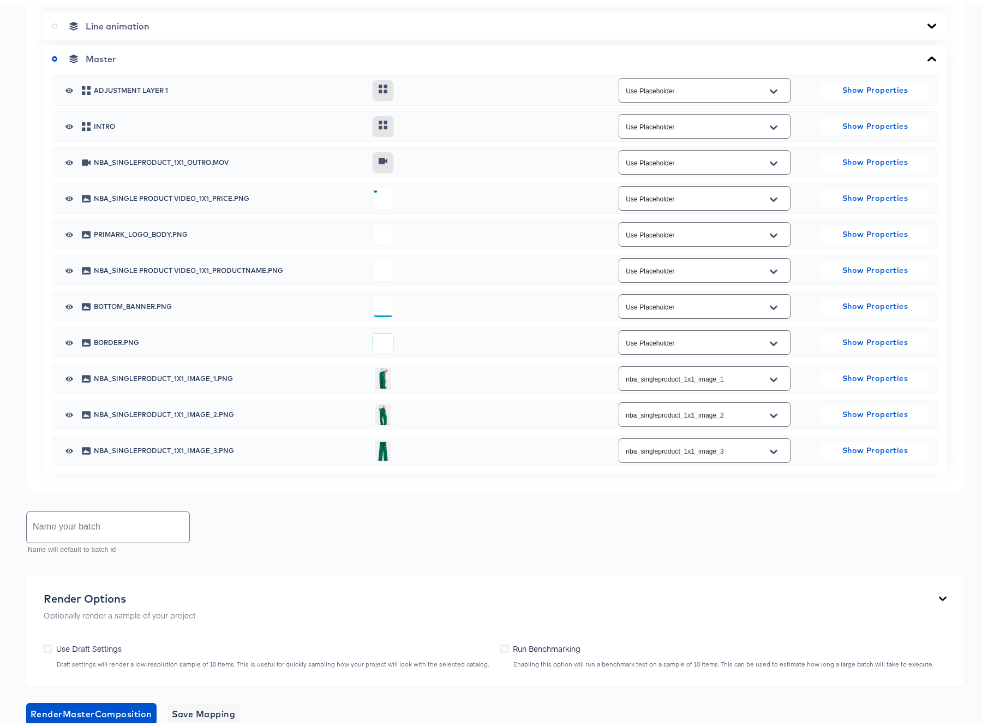
click at [770, 267] on icon "Open" at bounding box center [774, 268] width 8 height 4
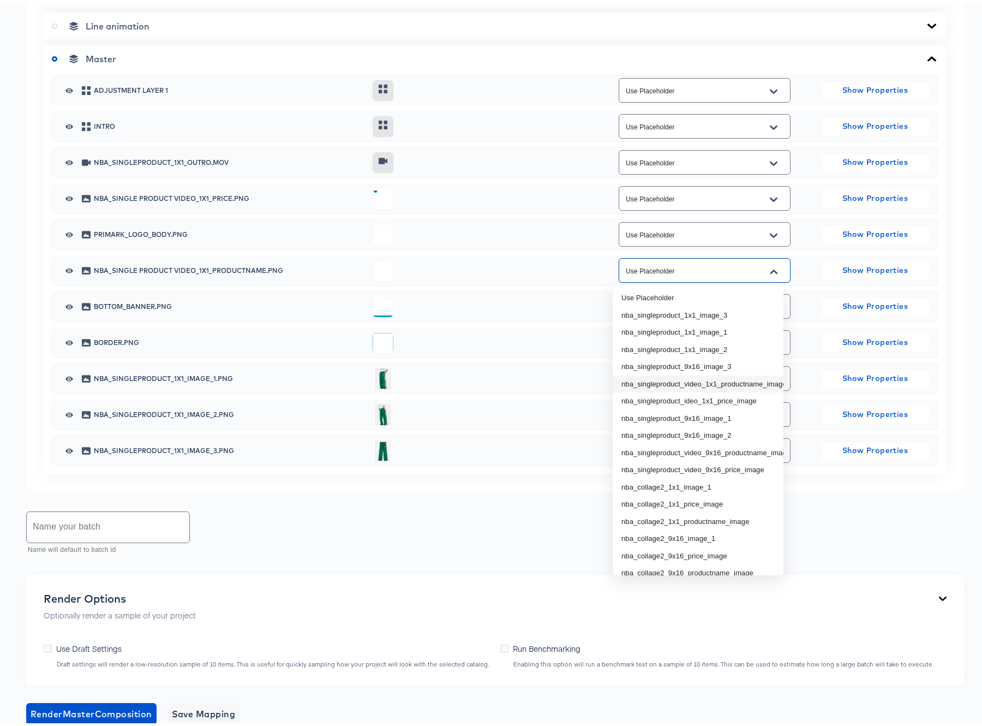
click at [738, 380] on li "nba_singleproduct_video_1x1_productname_image" at bounding box center [698, 381] width 171 height 17
type input "nba_singleproduct_video_1x1_productname_image"
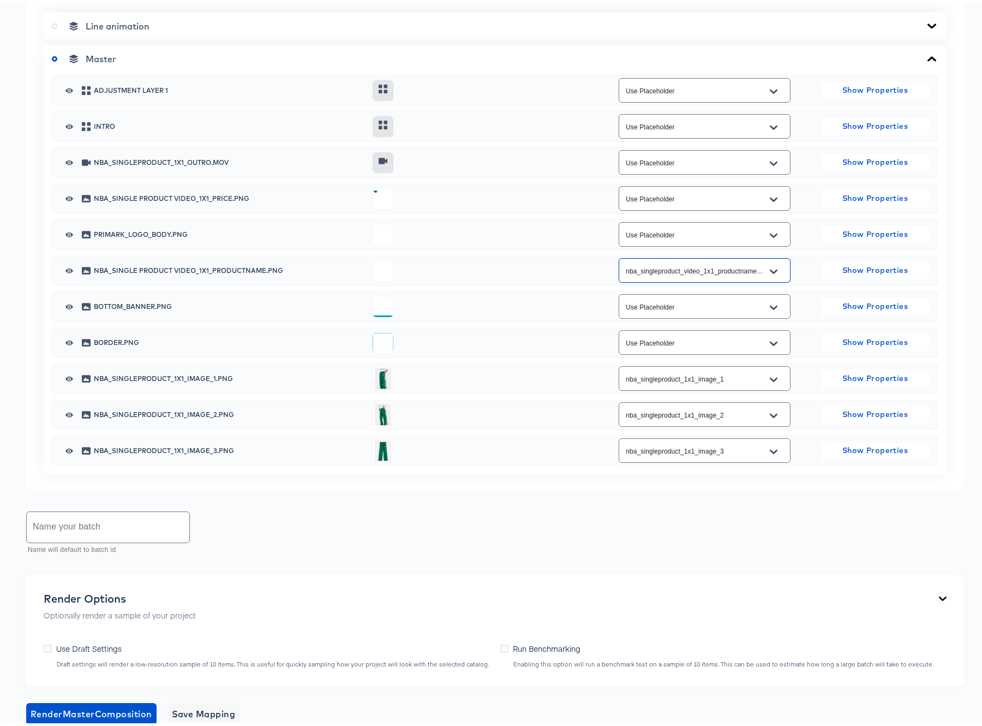
click at [770, 196] on icon "Open" at bounding box center [774, 196] width 8 height 4
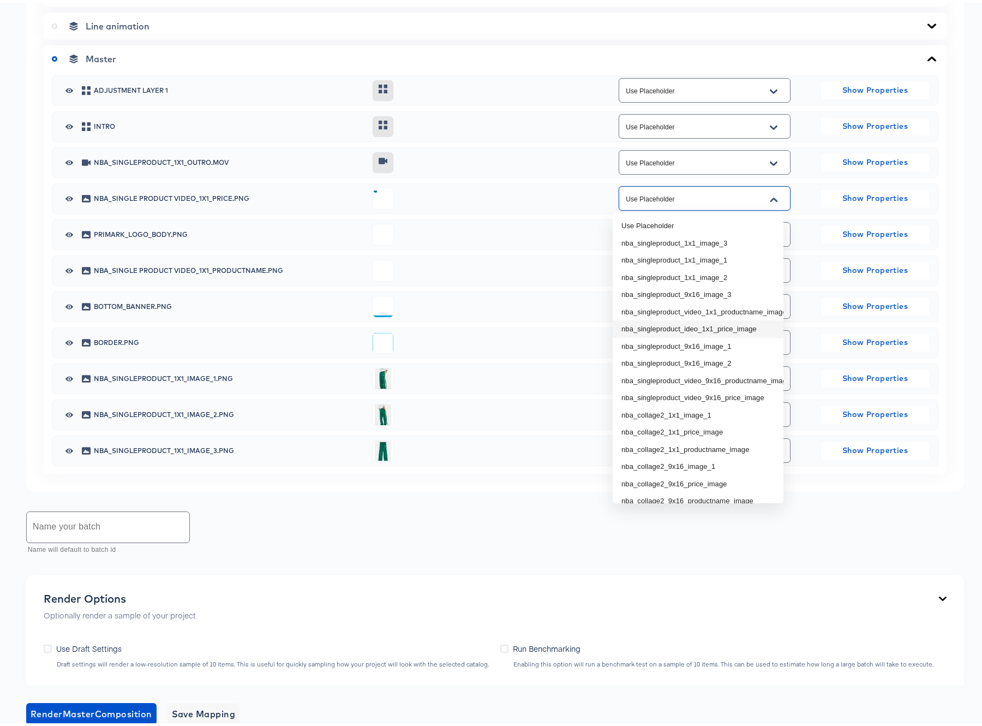
click at [730, 329] on li "nba_singleproduct_ideo_1x1_price_image" at bounding box center [698, 326] width 171 height 17
type input "nba_singleproduct_ideo_1x1_price_image"
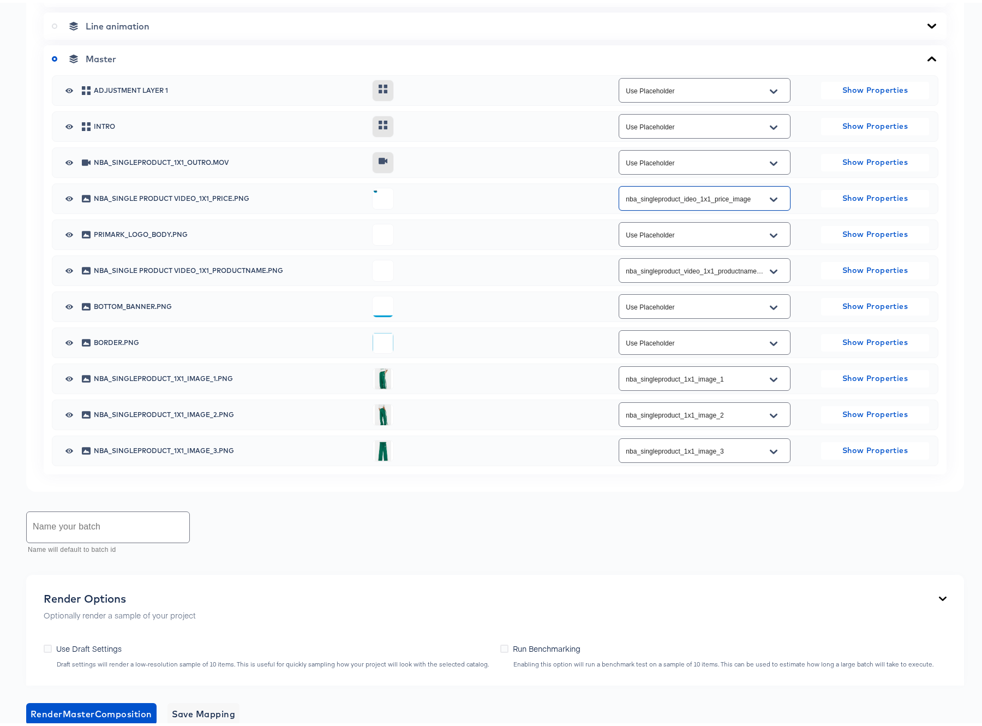
drag, startPoint x: 112, startPoint y: 514, endPoint x: 102, endPoint y: 520, distance: 12.0
click at [111, 515] on input "text" at bounding box center [108, 524] width 163 height 31
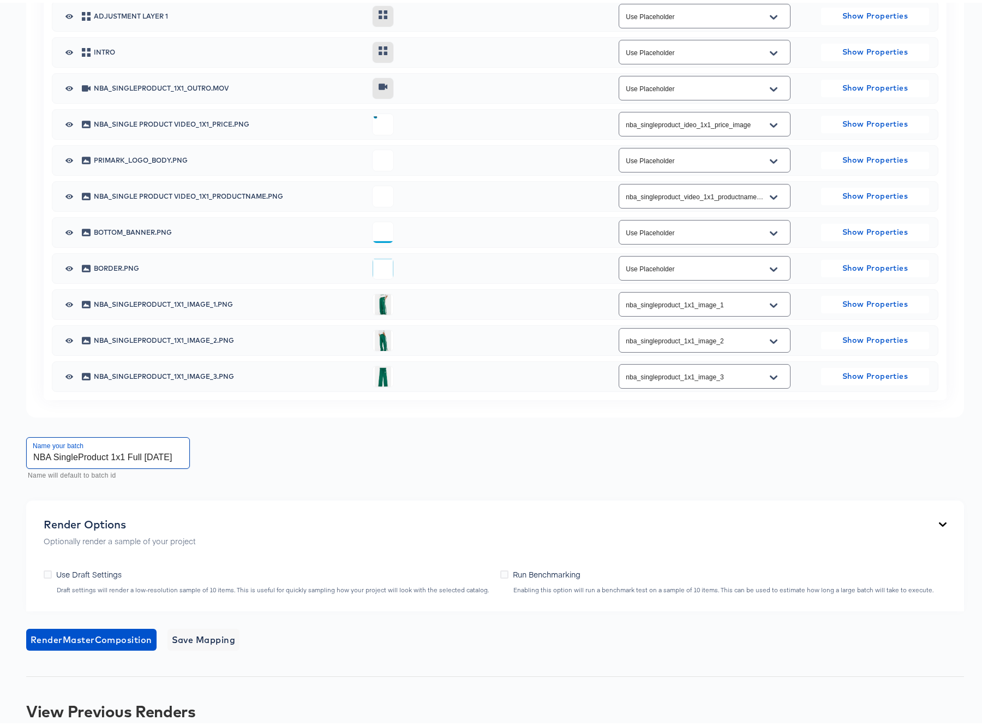
scroll to position [615, 0]
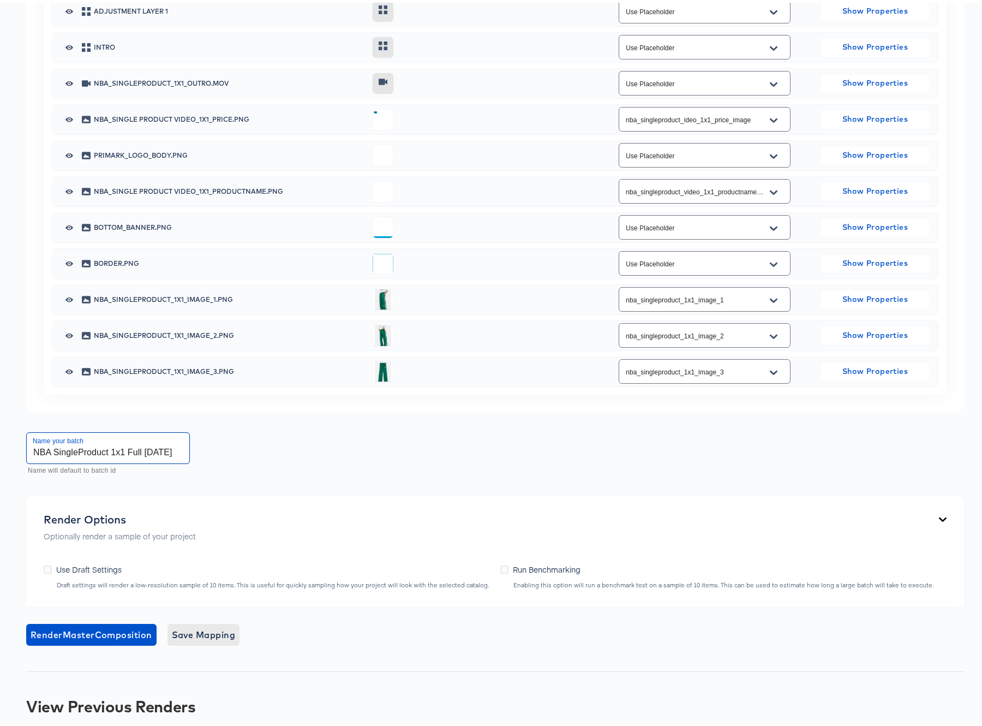
type input "NBA SingleProduct 1x1 Full [DATE]"
click at [205, 633] on span "Save Mapping" at bounding box center [204, 631] width 64 height 15
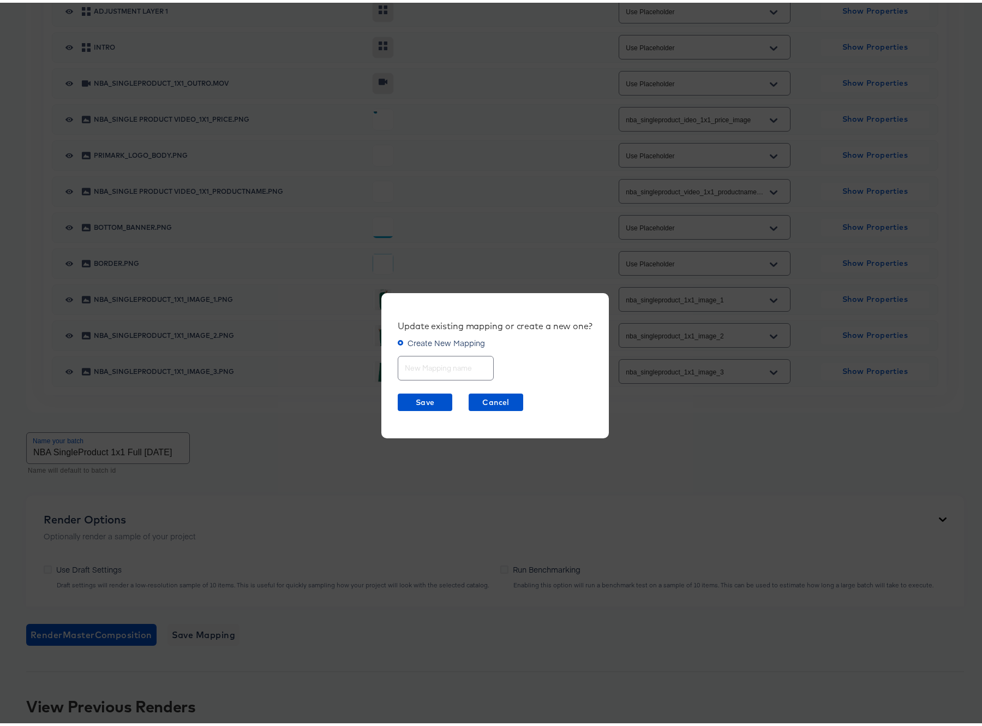
click at [419, 361] on input "text" at bounding box center [445, 360] width 95 height 23
type input "NBA SingleProduct 1x1"
click at [413, 399] on span "Save" at bounding box center [425, 400] width 46 height 14
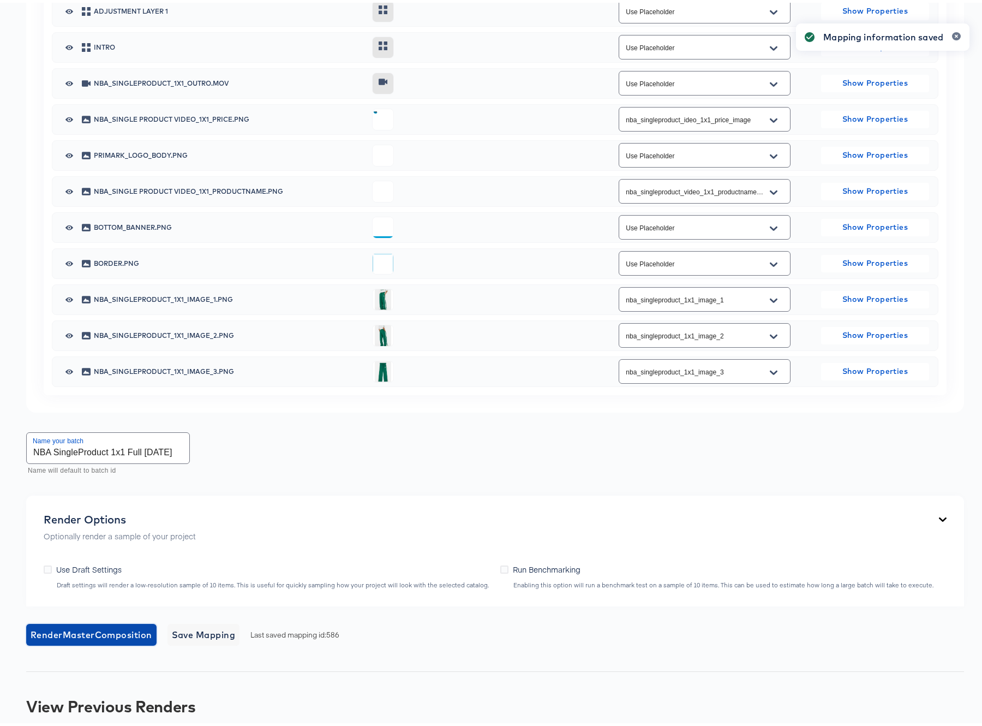
click at [88, 631] on span "Render Master Composition" at bounding box center [92, 631] width 122 height 15
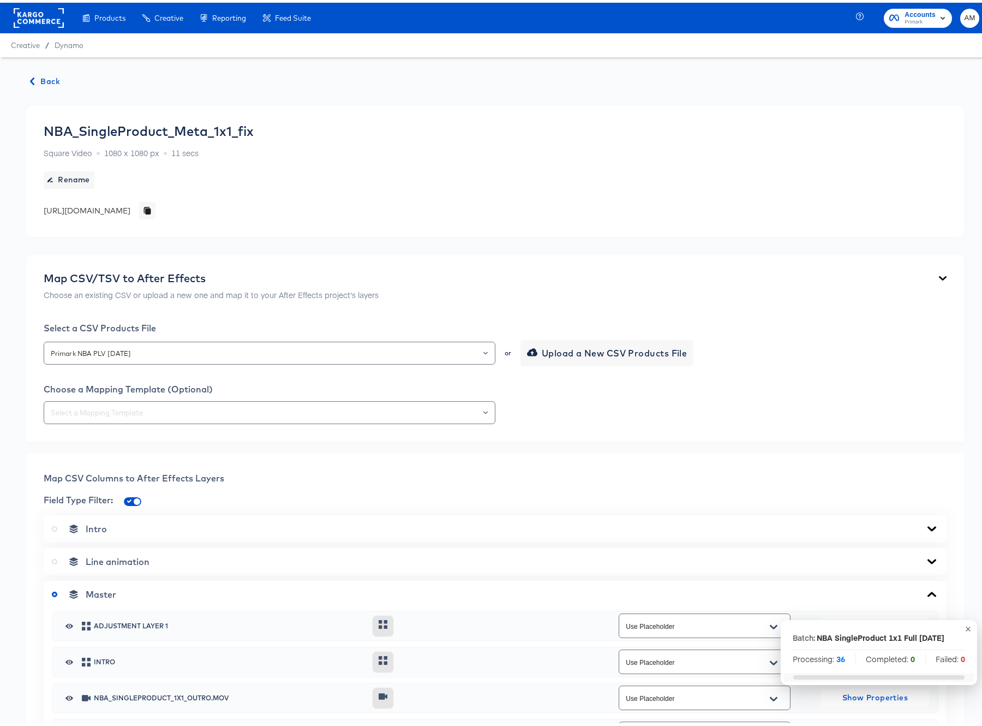
click at [39, 79] on span "Back" at bounding box center [45, 79] width 29 height 14
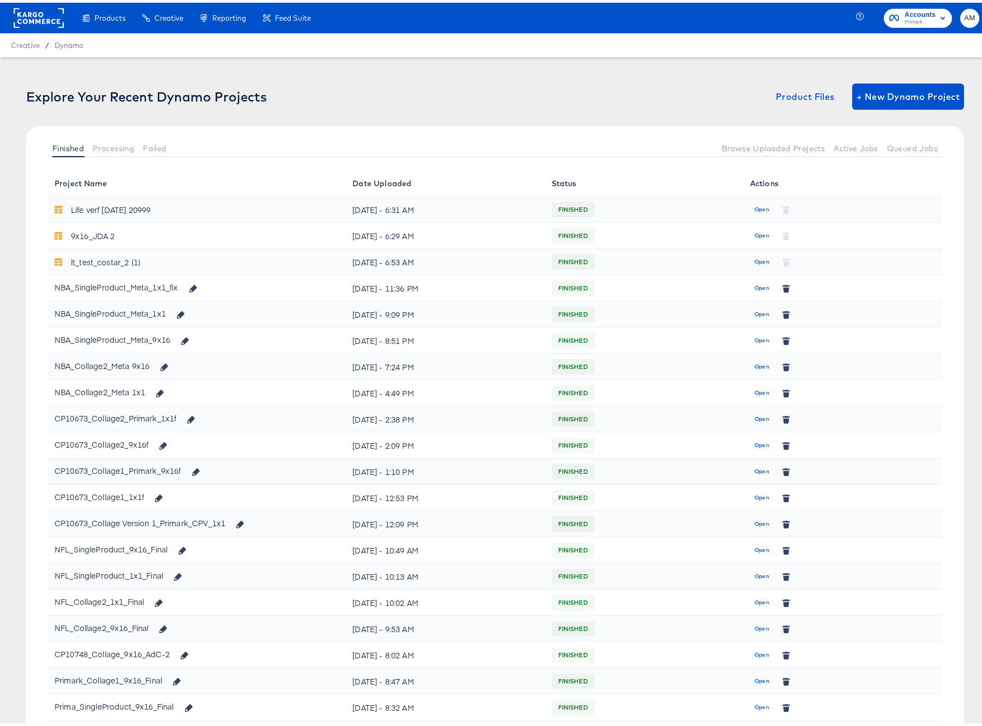
click at [744, 366] on td "Open" at bounding box center [843, 364] width 199 height 26
click at [755, 363] on span "Open" at bounding box center [762, 364] width 15 height 10
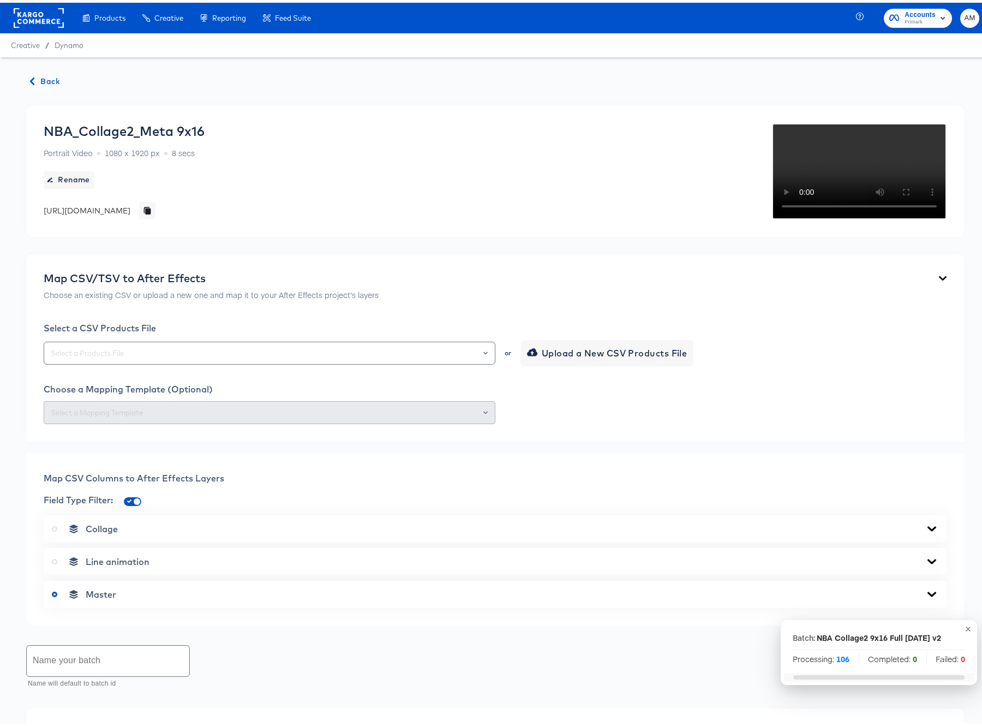
click at [46, 74] on span "Back" at bounding box center [45, 79] width 29 height 14
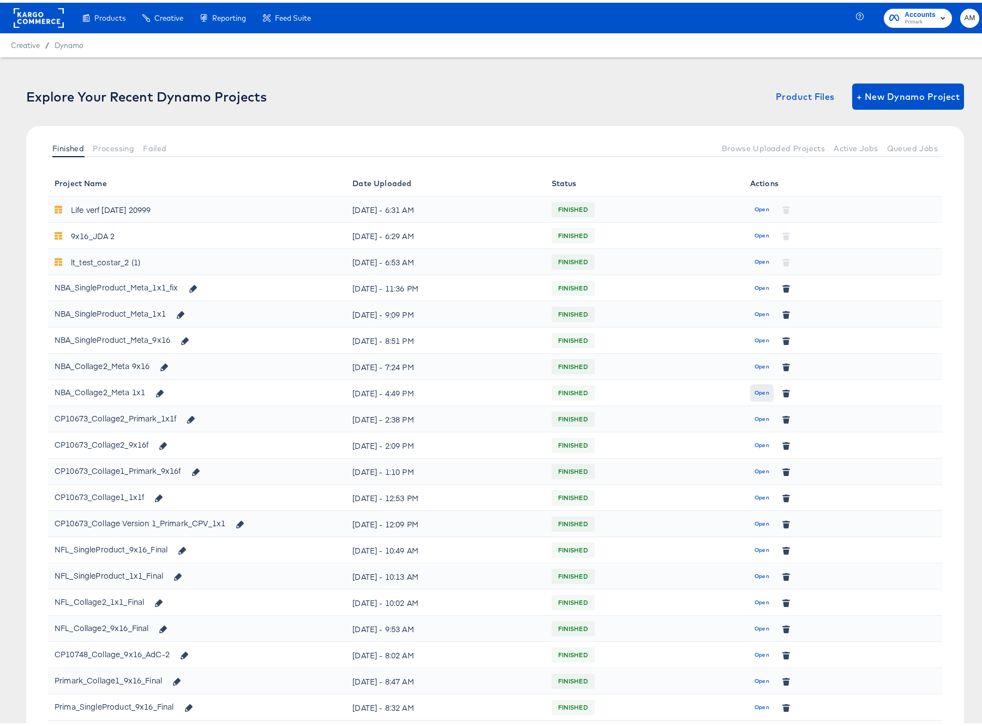
click at [756, 386] on span "Open" at bounding box center [762, 390] width 15 height 10
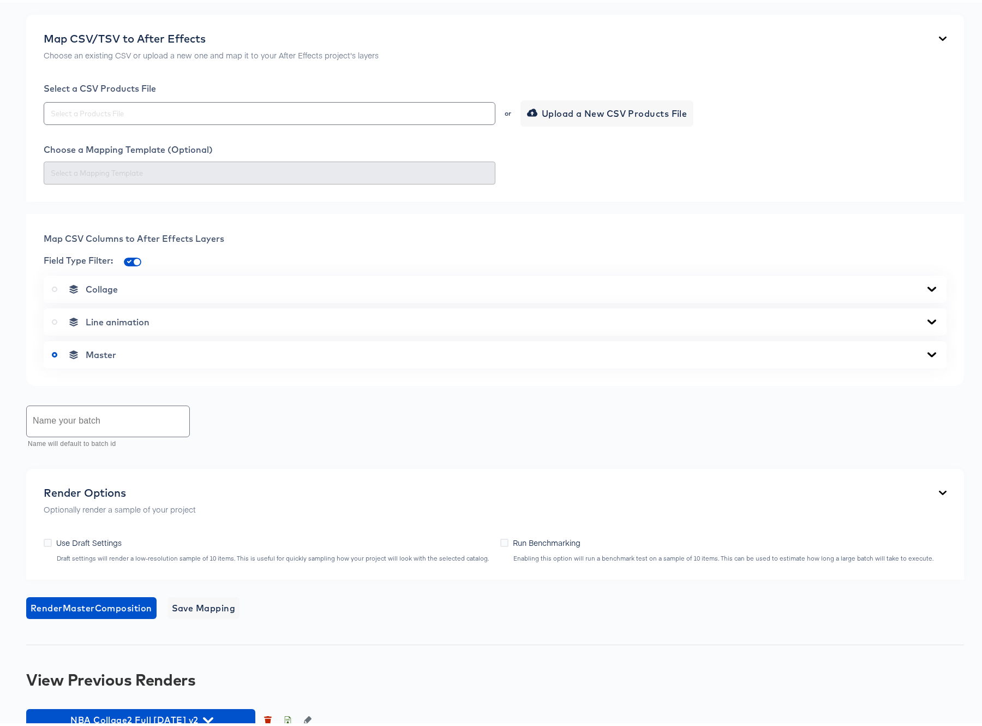
scroll to position [371, 0]
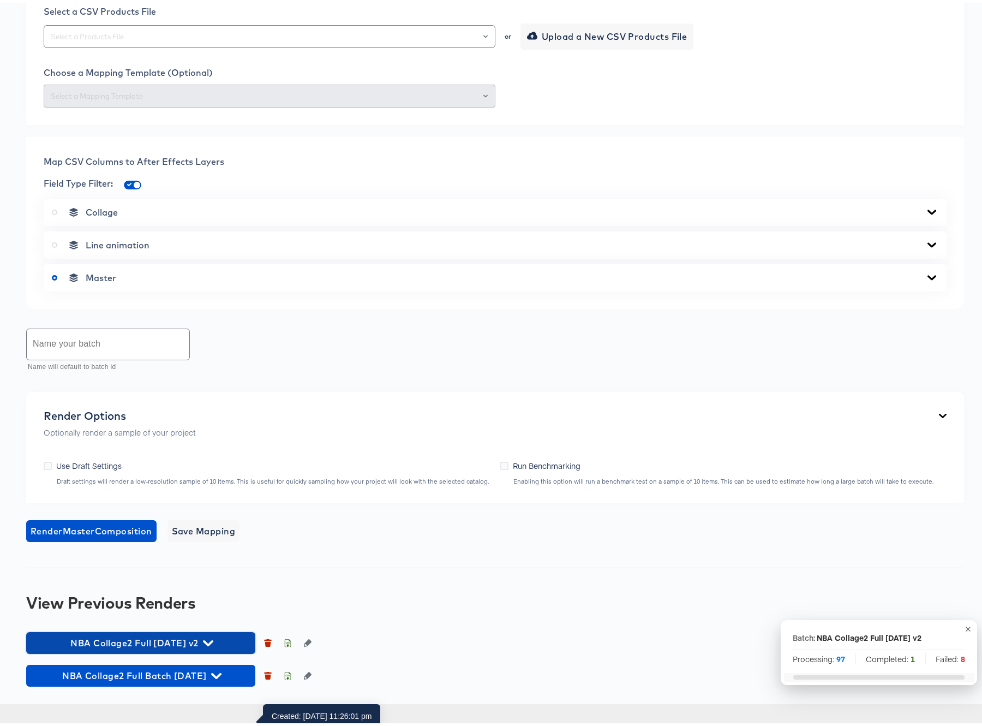
click at [213, 646] on icon "button" at bounding box center [208, 640] width 10 height 10
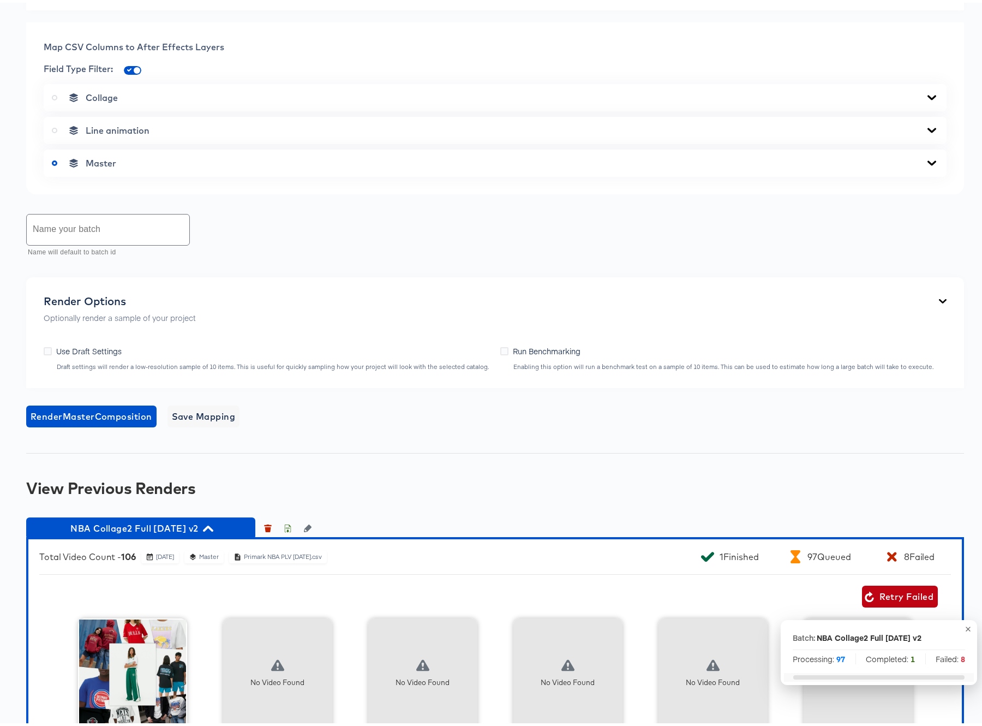
scroll to position [785, 0]
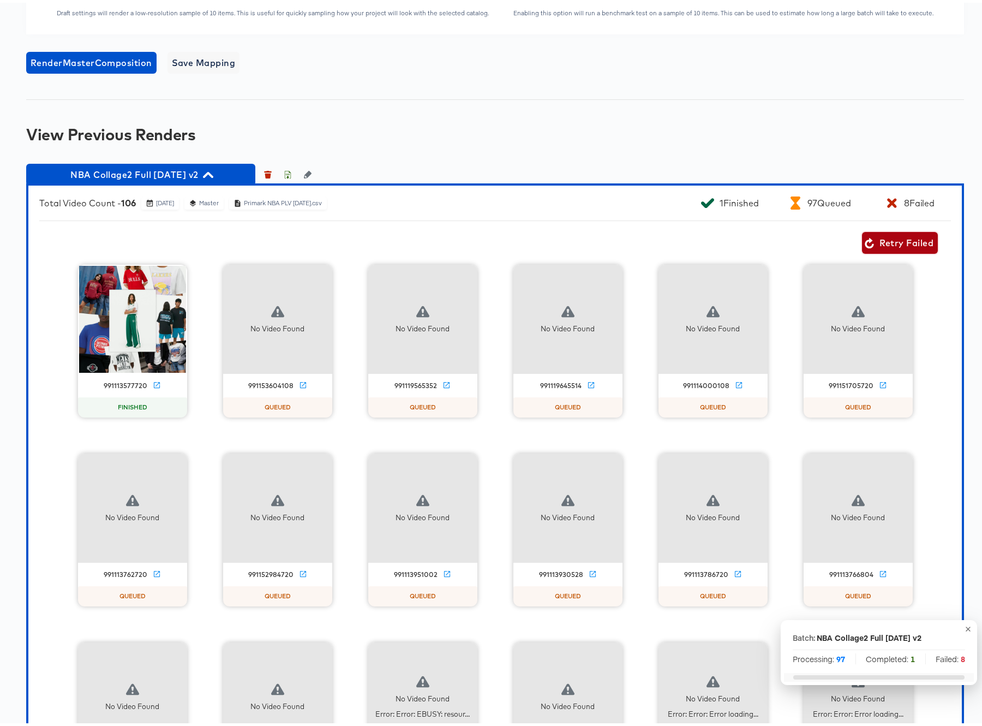
click at [896, 248] on span "Retry Failed" at bounding box center [900, 240] width 67 height 15
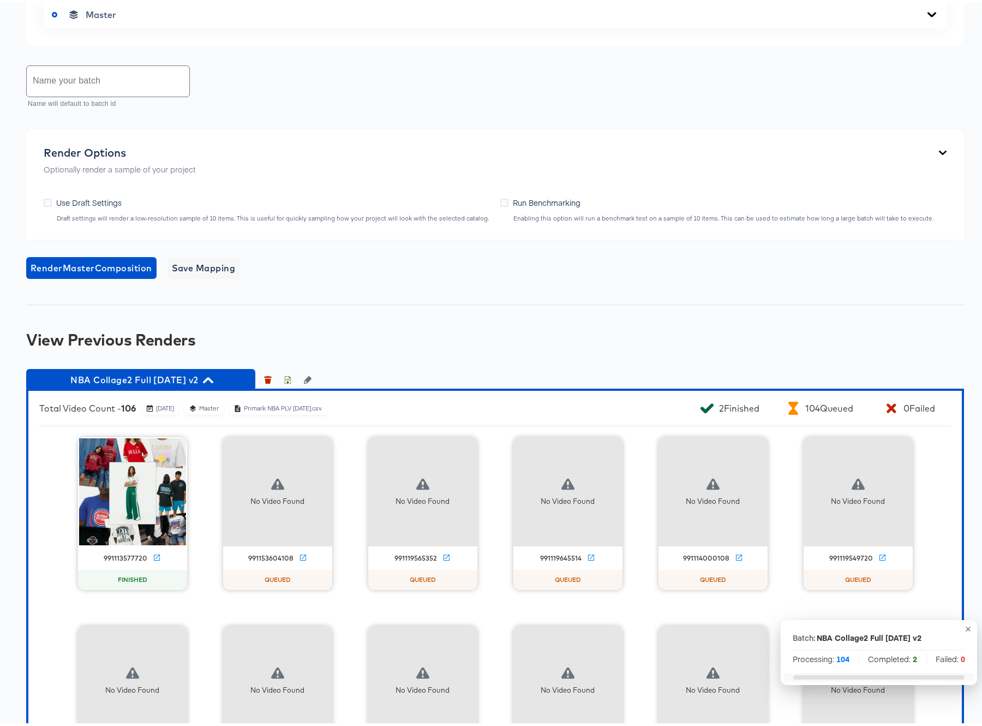
scroll to position [206, 0]
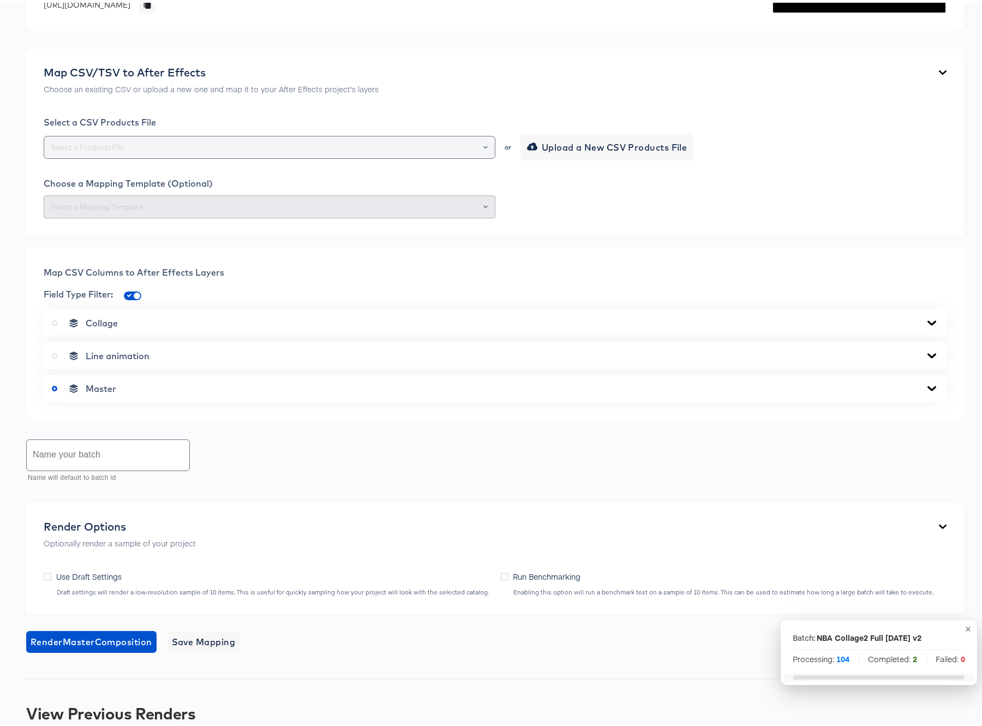
click at [350, 151] on input "text" at bounding box center [270, 145] width 442 height 13
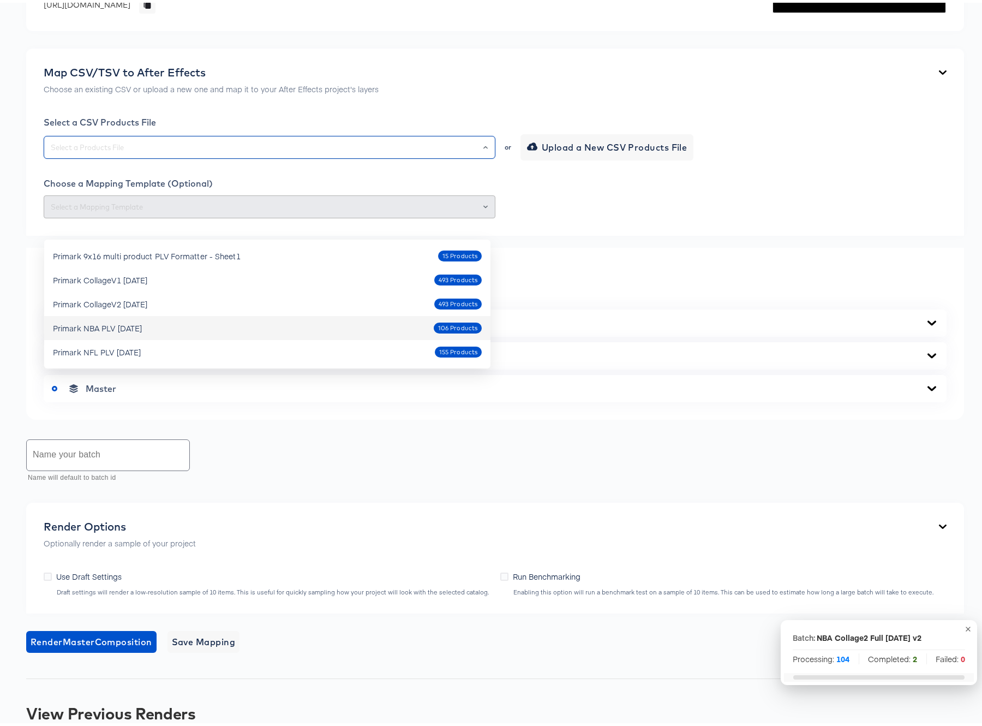
click at [138, 321] on div "Primark NBA PLV [DATE]" at bounding box center [97, 325] width 89 height 11
type input "Primark NBA PLV [DATE]"
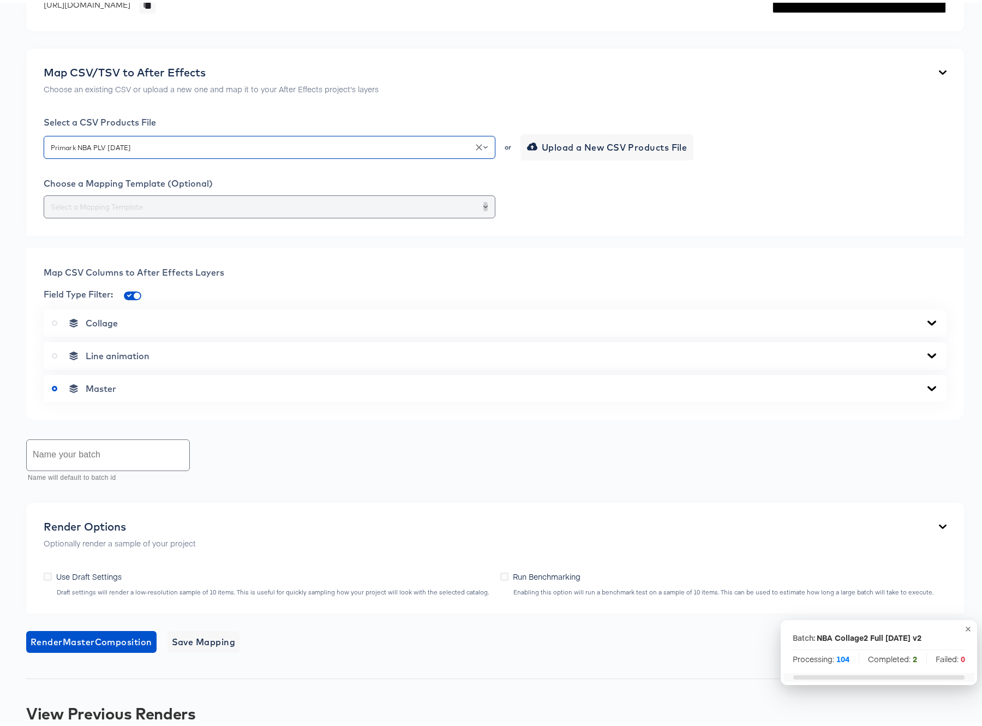
drag, startPoint x: 483, startPoint y: 283, endPoint x: 470, endPoint y: 282, distance: 13.1
click at [484, 206] on icon "Open" at bounding box center [486, 204] width 4 height 4
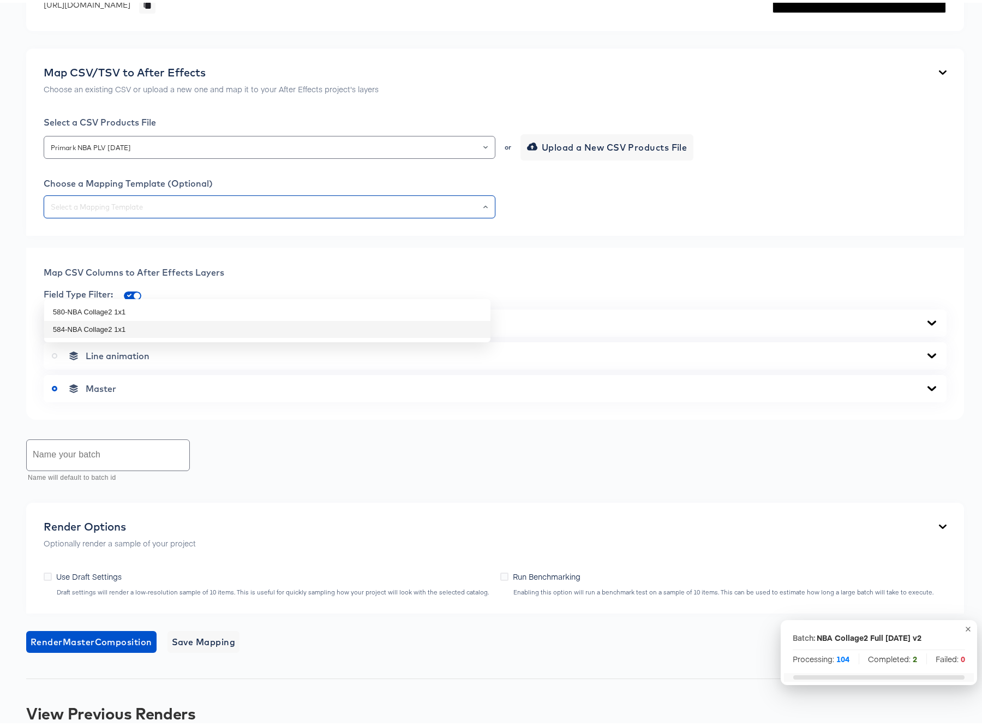
click at [85, 330] on li "584-NBA Collage2 1x1" at bounding box center [267, 326] width 446 height 17
type input "584-NBA Collage2 1x1"
click at [928, 388] on icon at bounding box center [932, 385] width 9 height 5
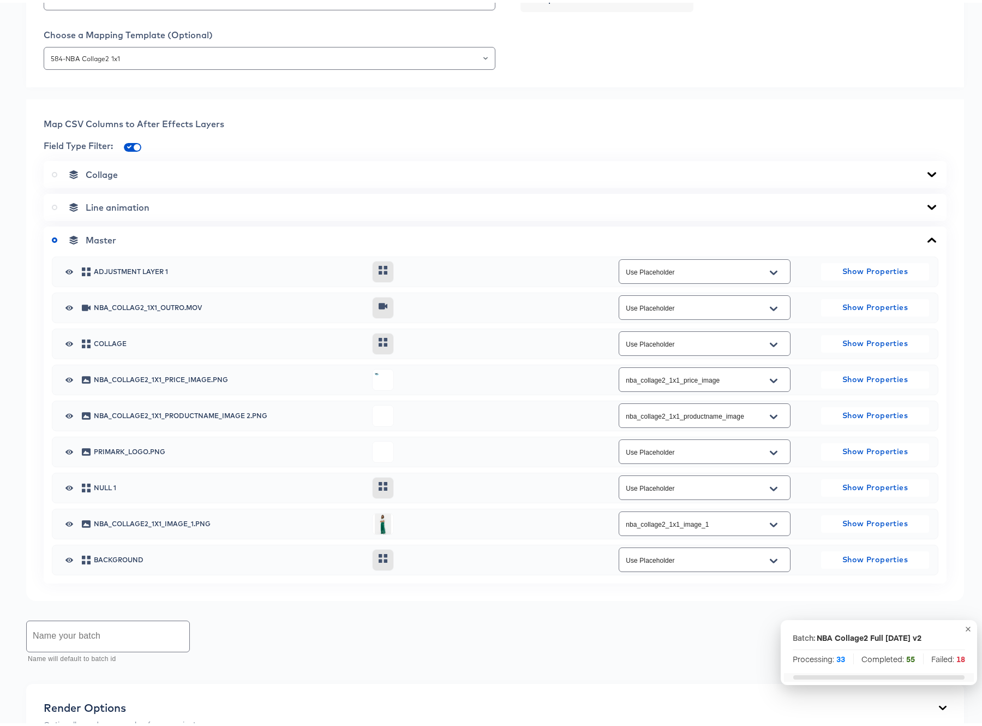
scroll to position [0, 0]
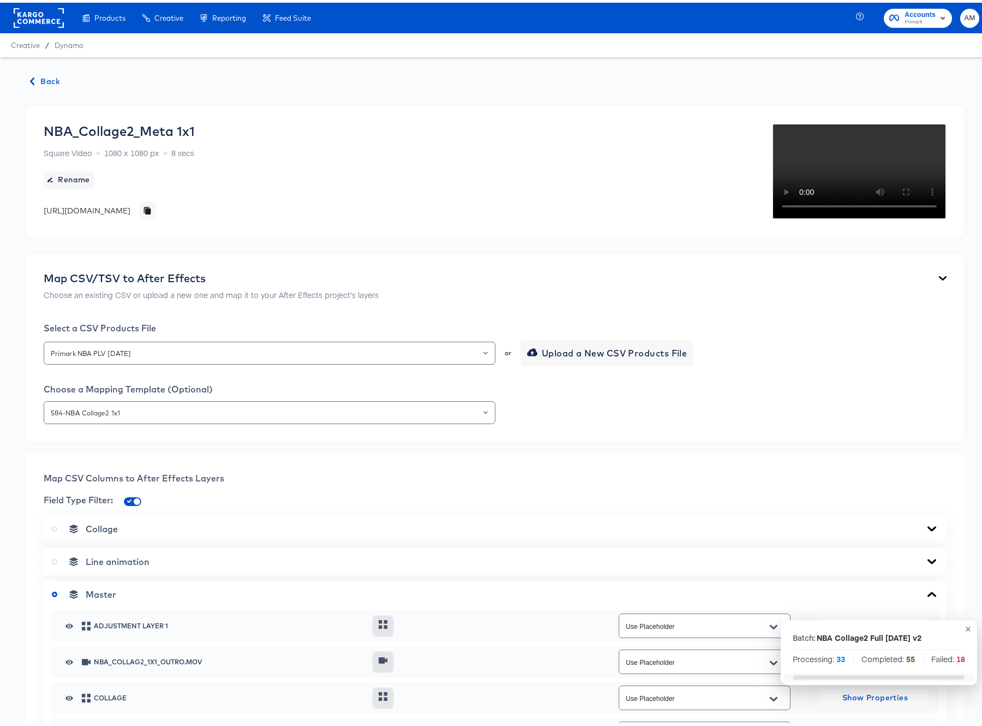
click at [46, 81] on span "Back" at bounding box center [45, 79] width 29 height 14
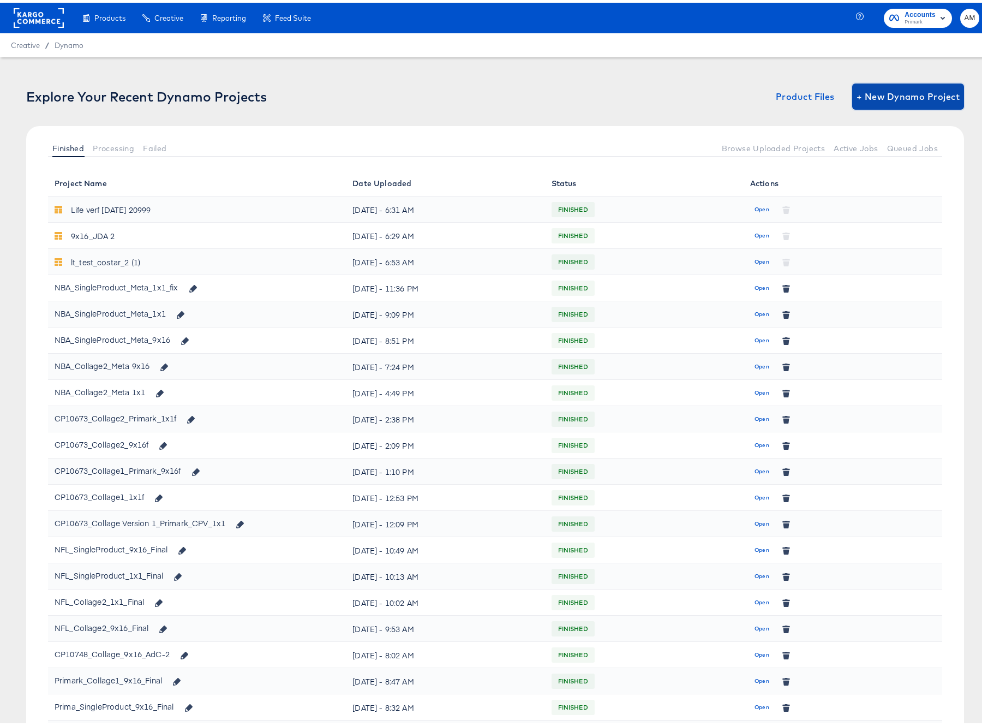
click at [882, 94] on span "+ New Dynamo Project" at bounding box center [908, 93] width 103 height 15
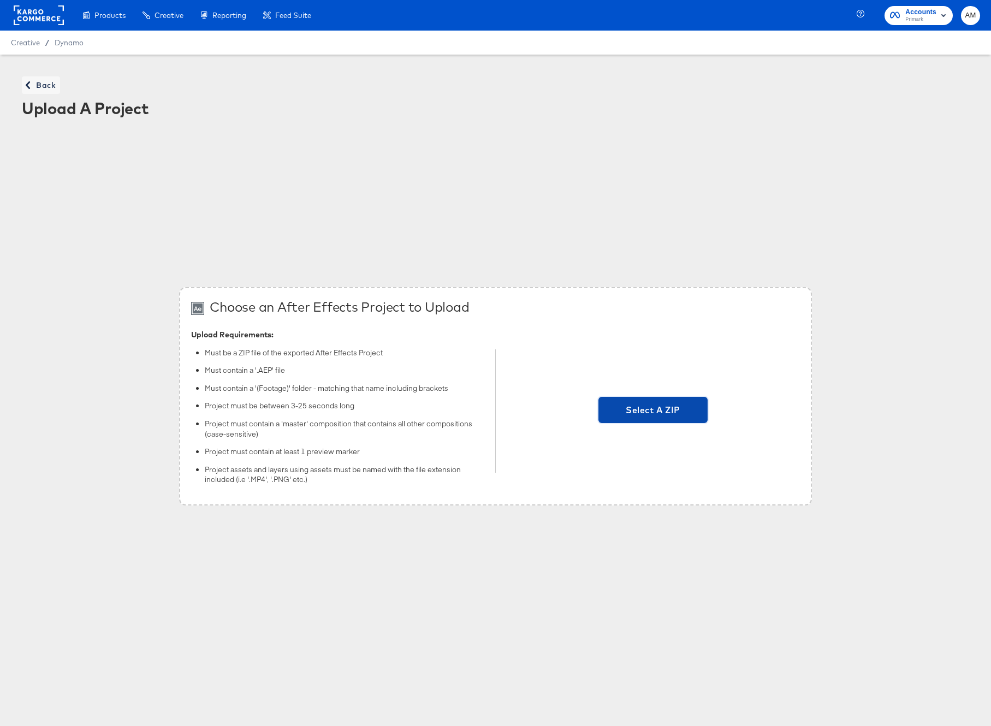
click at [624, 407] on span "Select A ZIP" at bounding box center [653, 409] width 100 height 15
click at [653, 411] on input "Select A ZIP" at bounding box center [653, 411] width 0 height 0
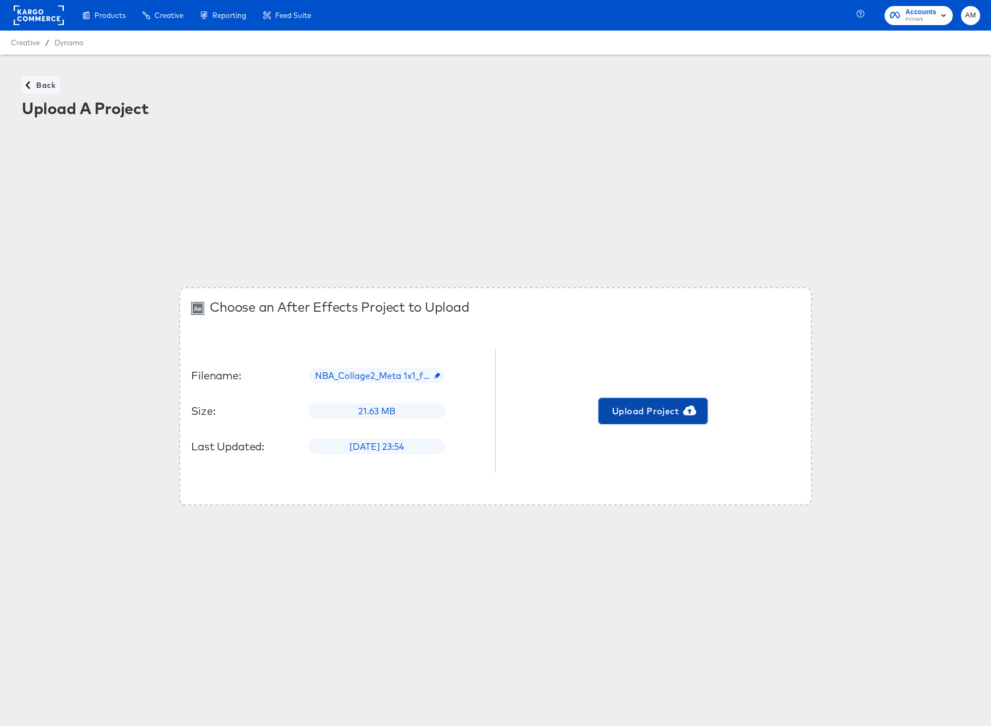
click at [638, 413] on span "Upload Project" at bounding box center [653, 410] width 100 height 15
click at [45, 93] on button "Back" at bounding box center [41, 84] width 38 height 17
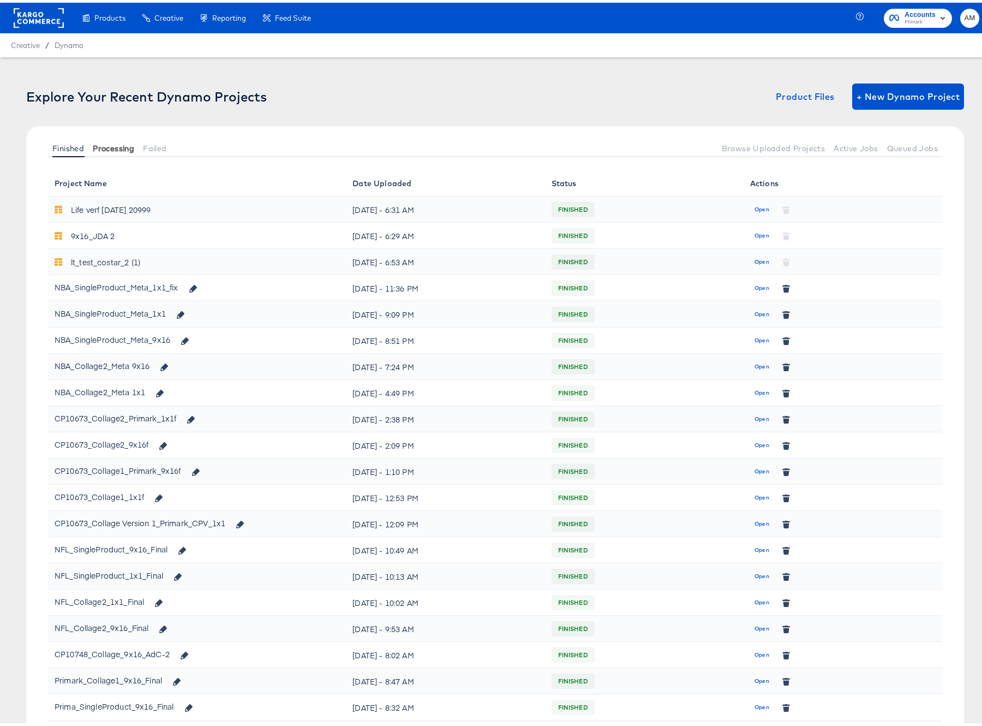
click at [114, 142] on span "Processing" at bounding box center [113, 145] width 41 height 9
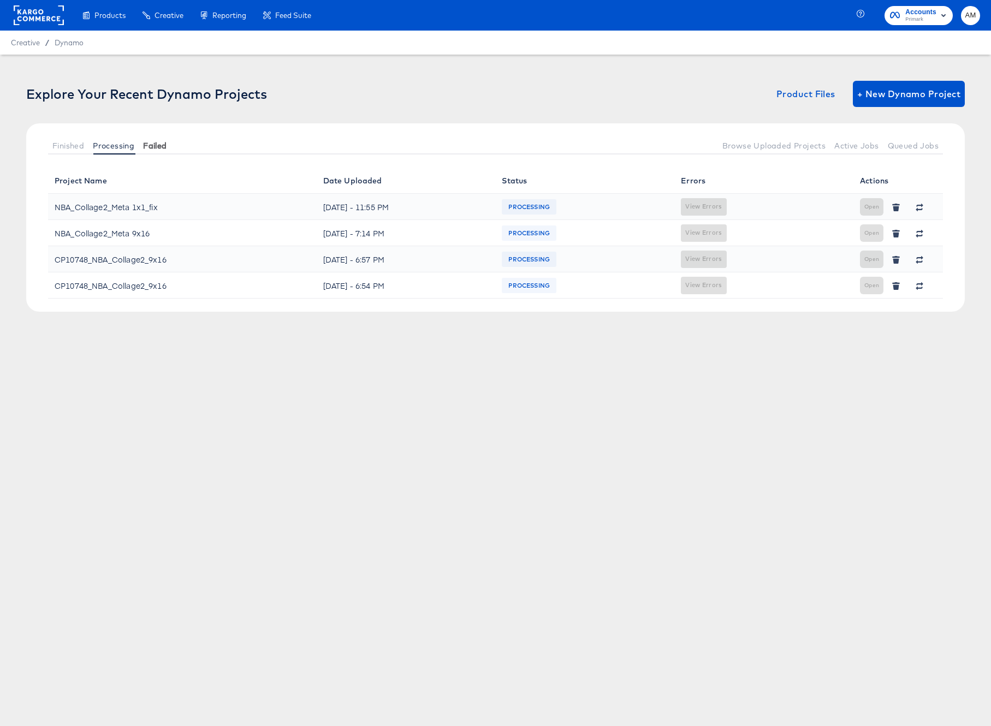
click at [151, 144] on span "Failed" at bounding box center [154, 145] width 23 height 9
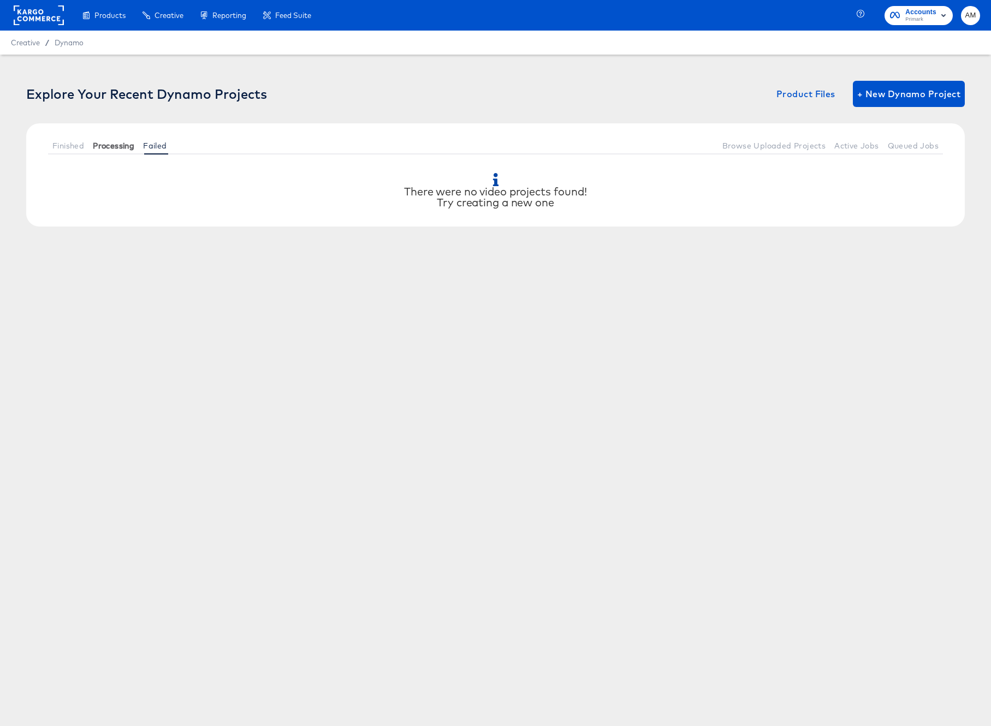
click at [122, 145] on span "Processing" at bounding box center [113, 145] width 41 height 9
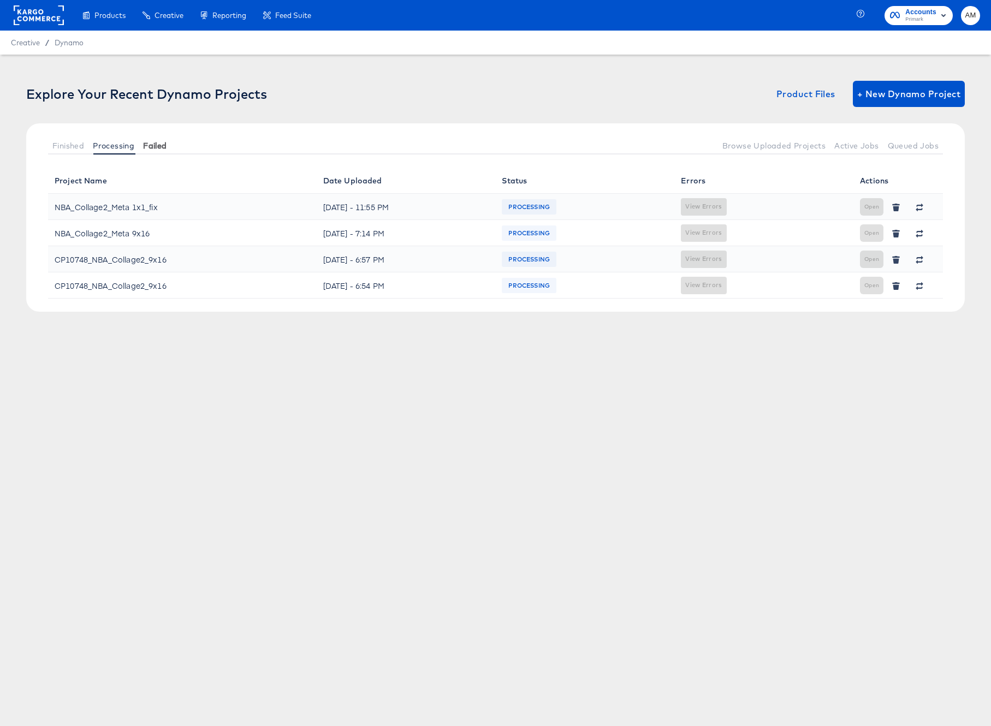
click at [157, 144] on span "Failed" at bounding box center [154, 145] width 23 height 9
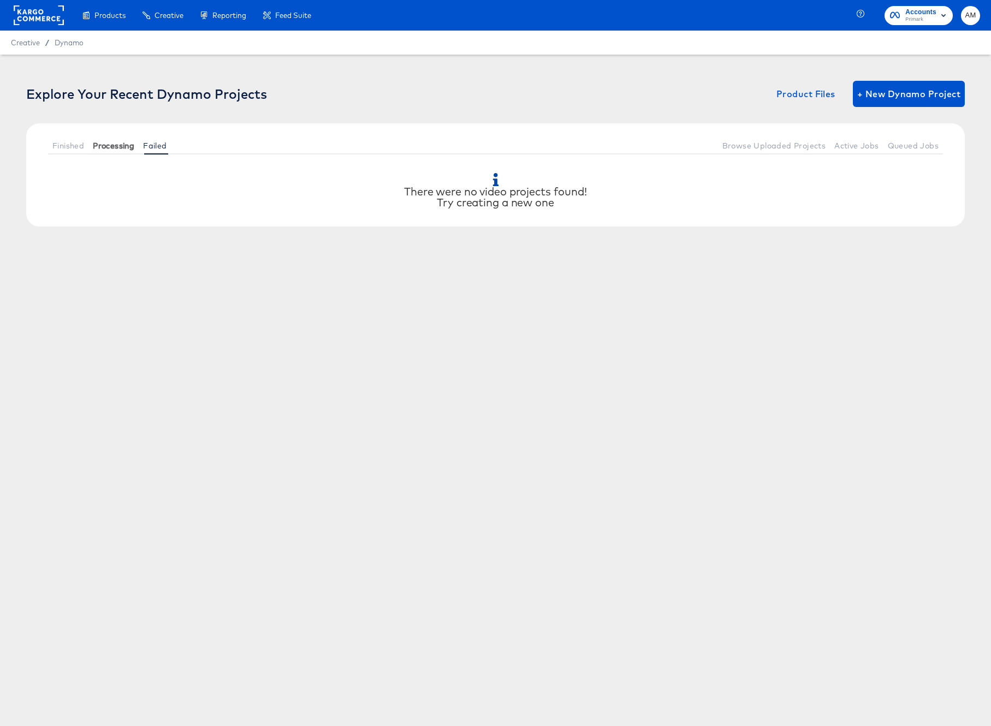
click at [124, 147] on span "Processing" at bounding box center [113, 145] width 41 height 9
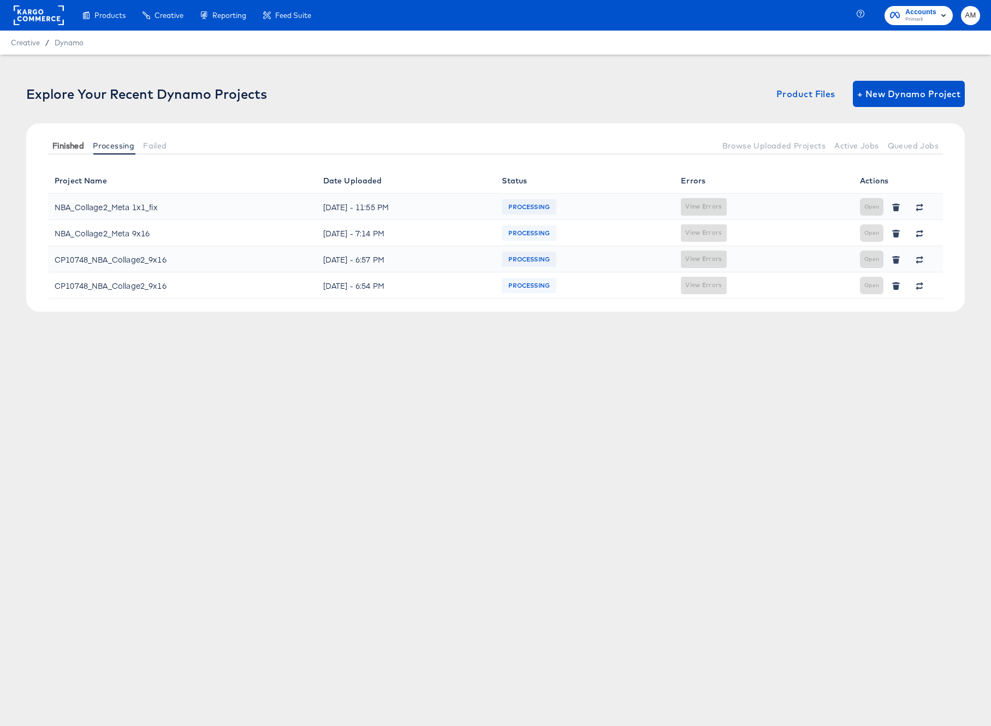
click at [61, 142] on span "Finished" at bounding box center [68, 145] width 32 height 9
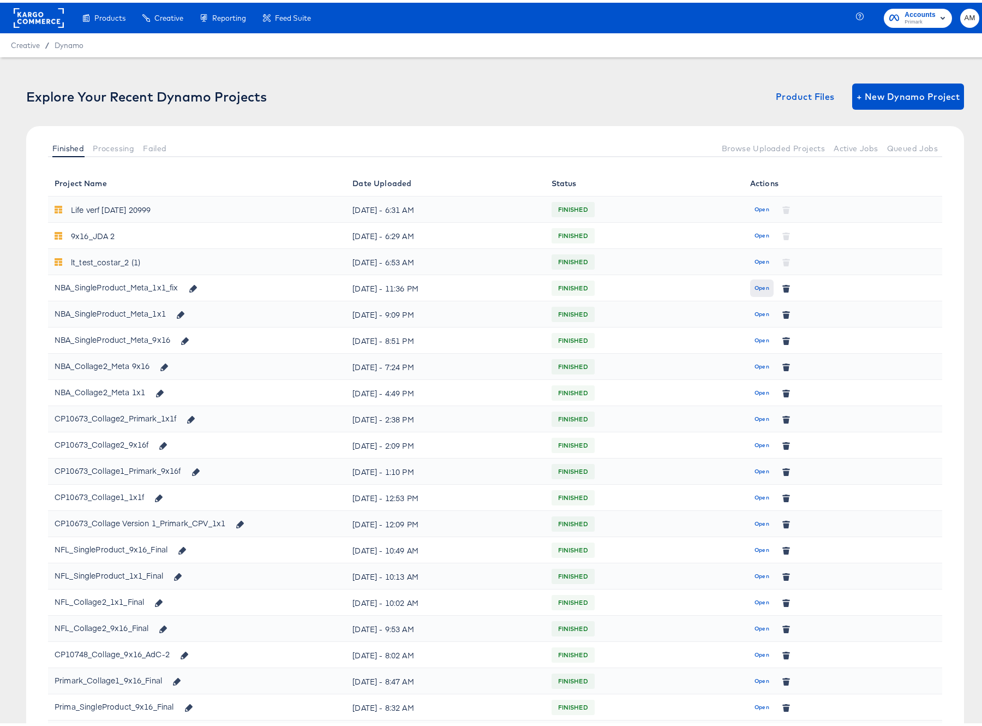
click at [755, 288] on span "Open" at bounding box center [762, 286] width 15 height 10
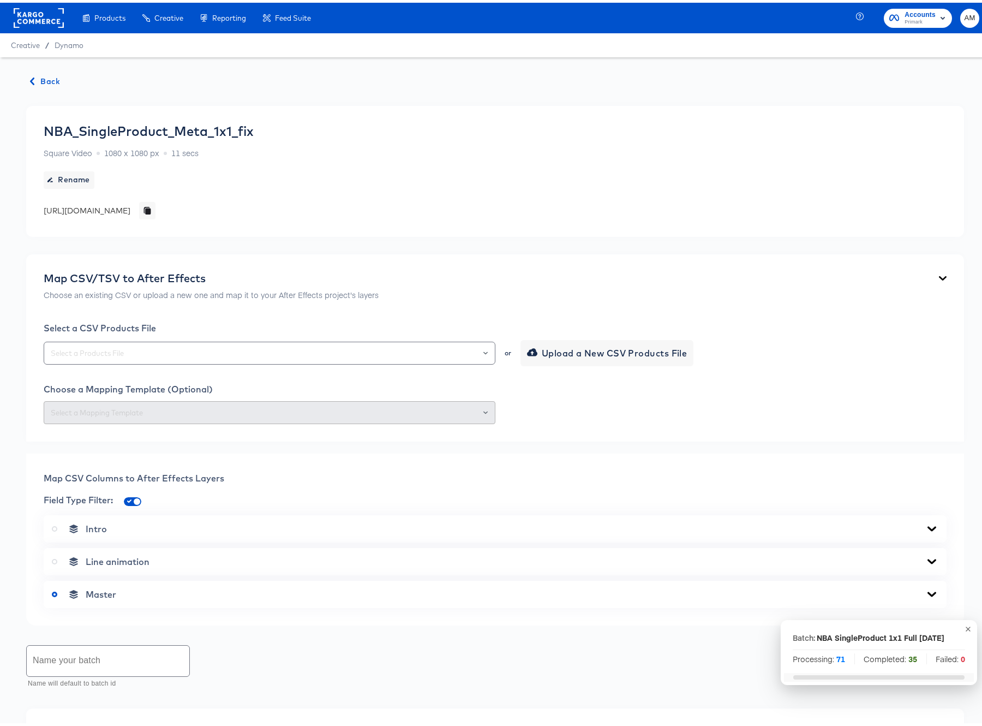
click at [46, 78] on span "Back" at bounding box center [45, 79] width 29 height 14
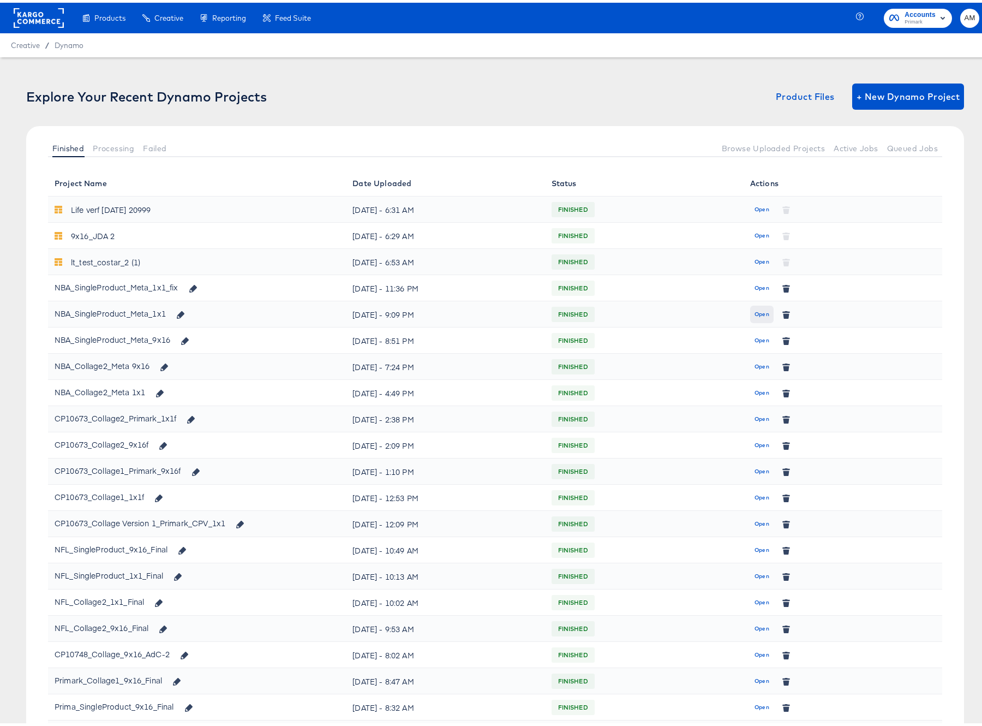
click at [755, 309] on span "Open" at bounding box center [762, 312] width 15 height 10
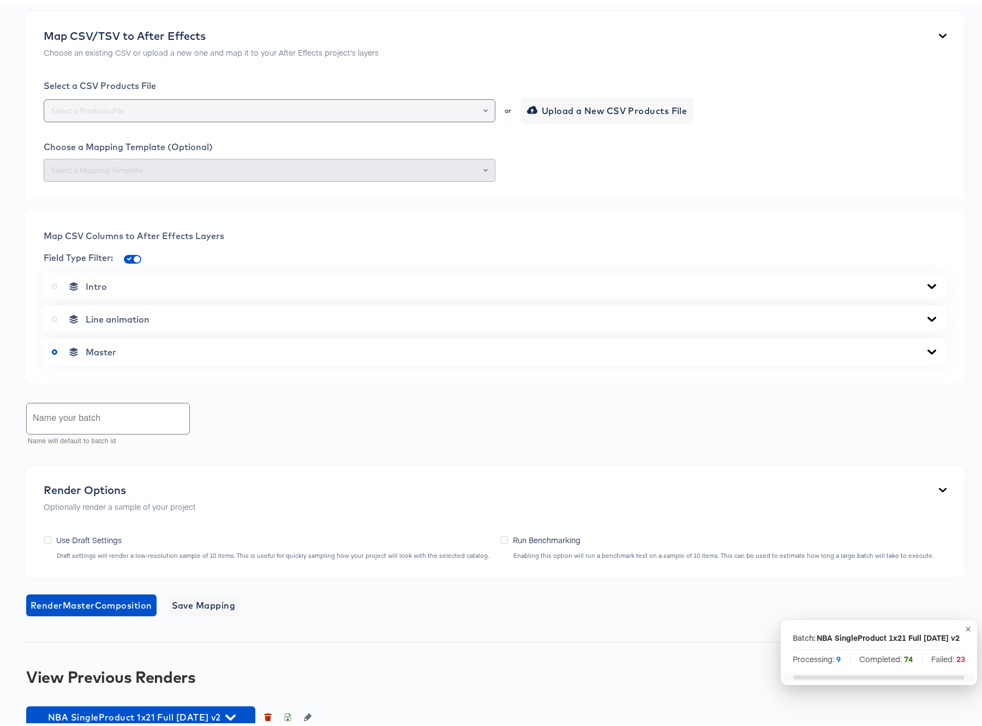
scroll to position [371, 0]
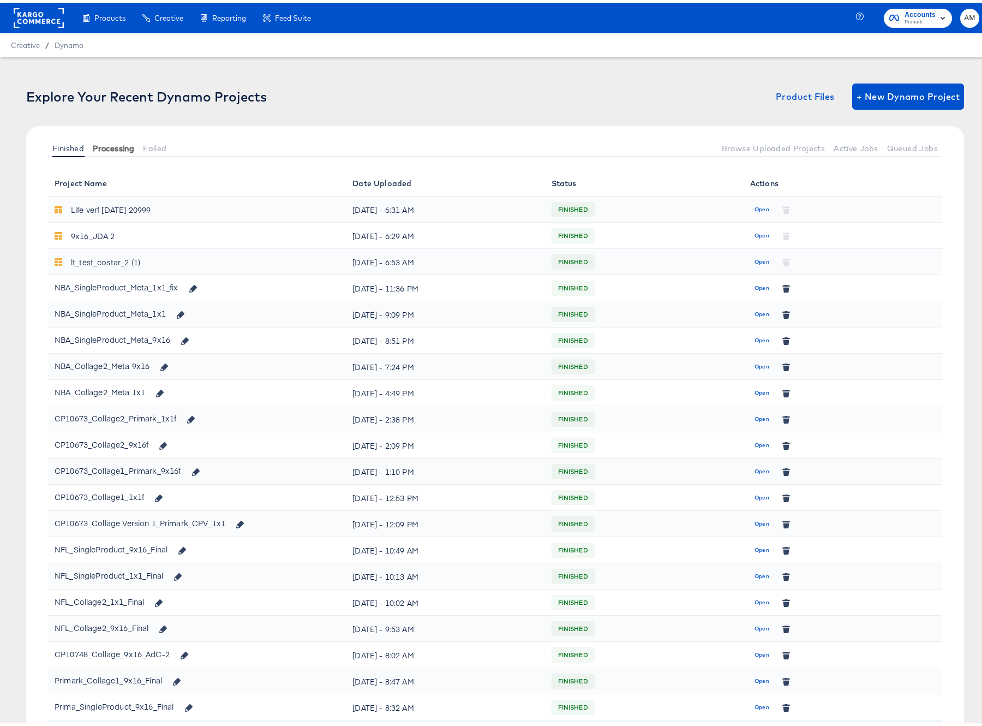
click at [110, 144] on span "Processing" at bounding box center [113, 145] width 41 height 9
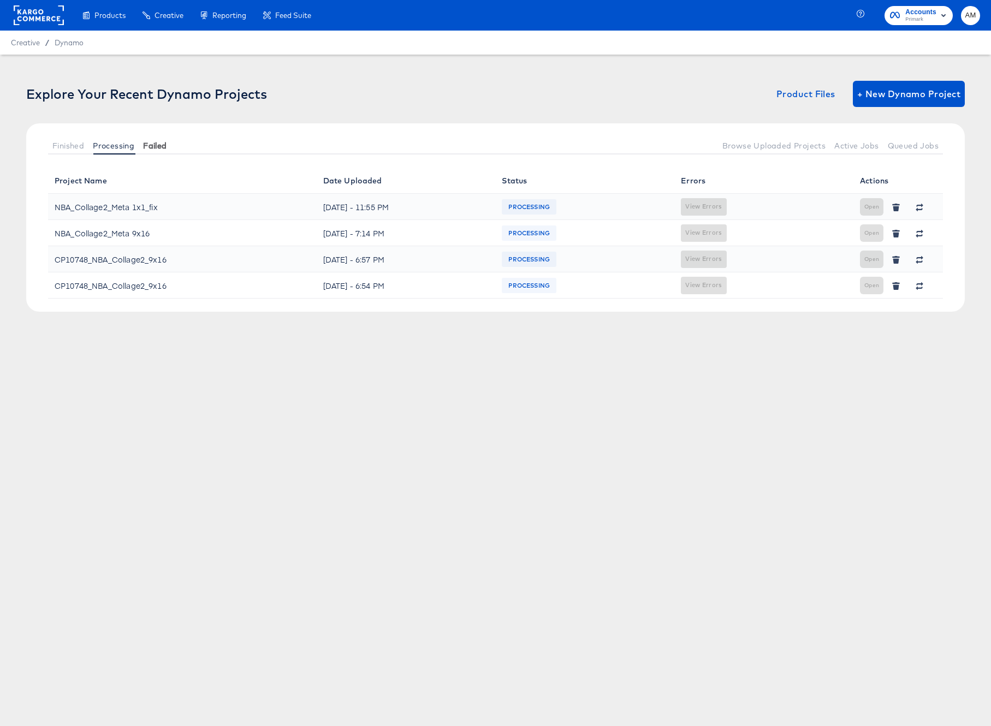
click at [160, 147] on span "Failed" at bounding box center [154, 145] width 23 height 9
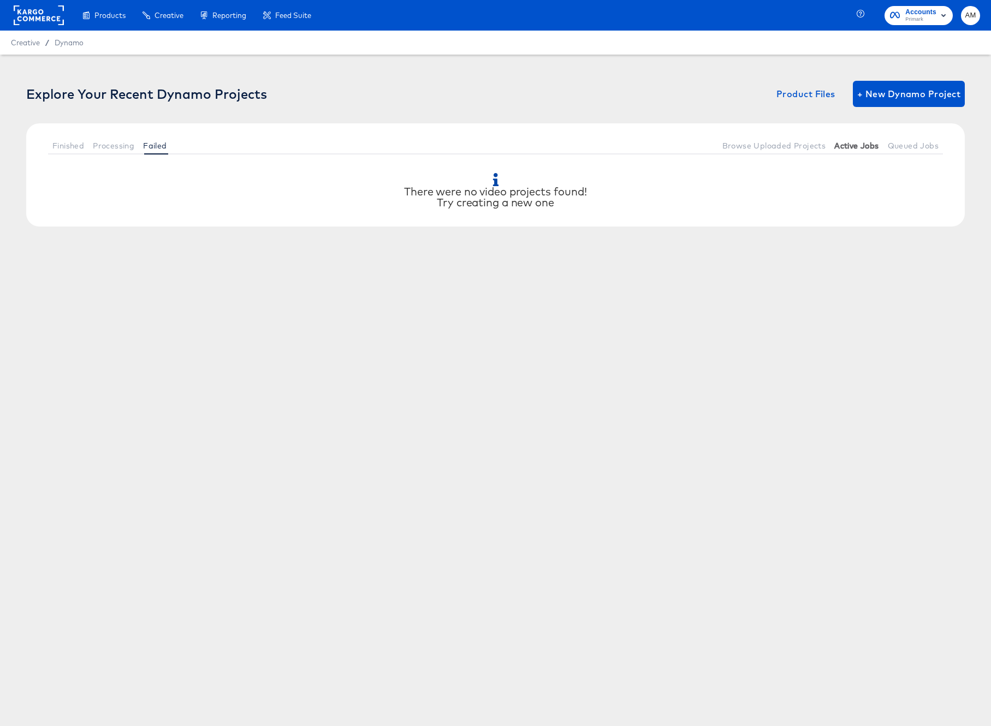
click at [853, 147] on span "Active Jobs" at bounding box center [856, 145] width 44 height 9
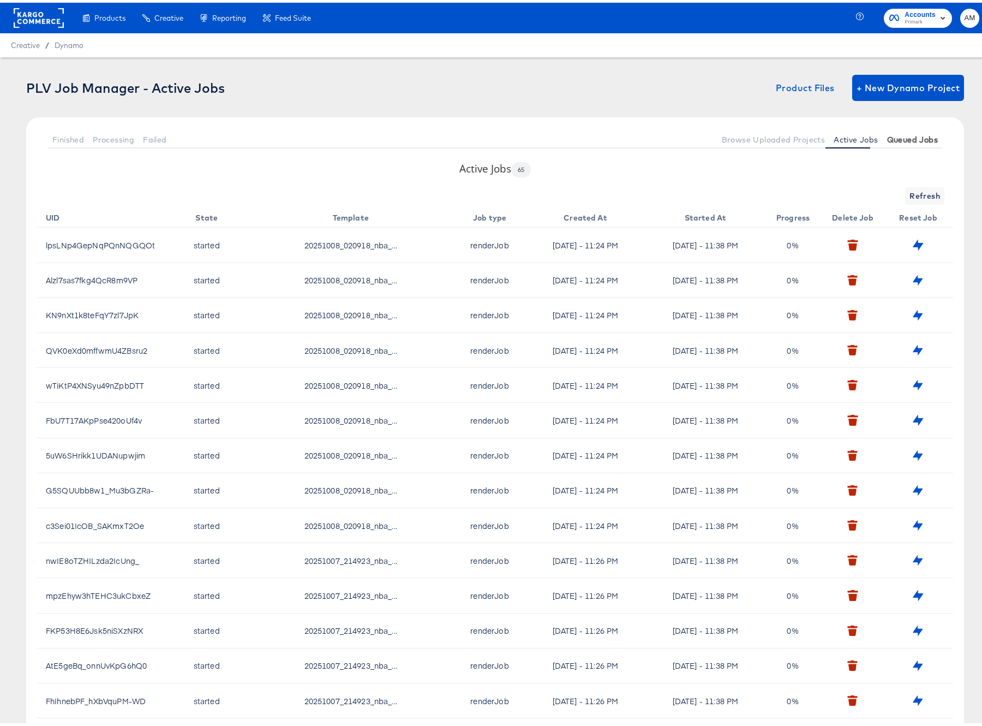
click at [898, 136] on span "Queued Jobs" at bounding box center [912, 137] width 51 height 9
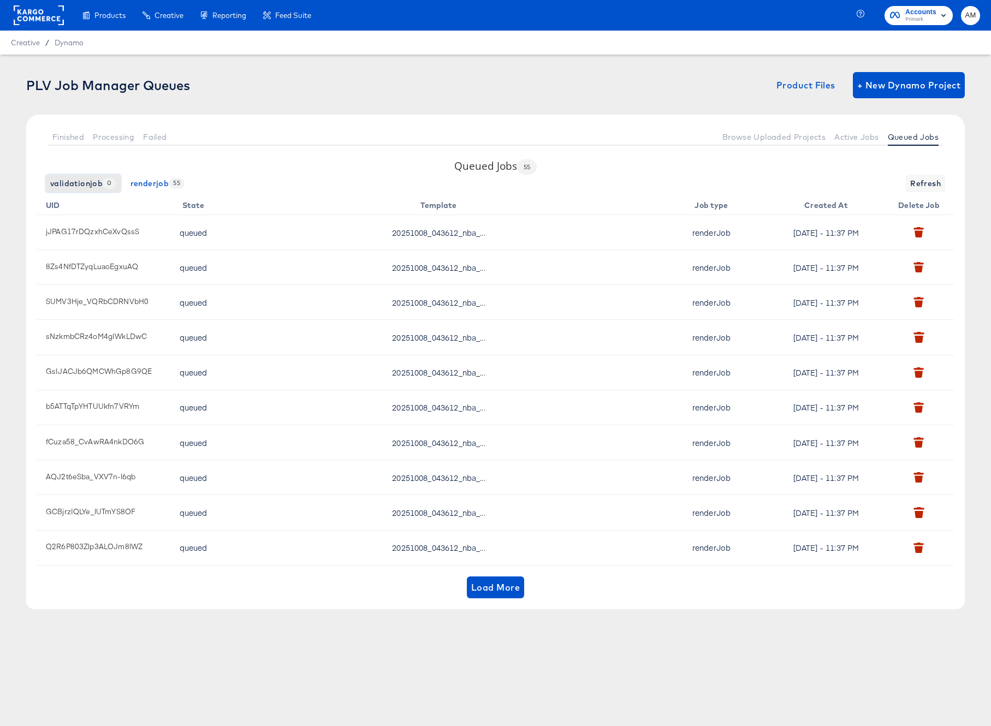
drag, startPoint x: 88, startPoint y: 181, endPoint x: 98, endPoint y: 180, distance: 10.4
click at [88, 181] on span "validationjob 0" at bounding box center [83, 184] width 66 height 14
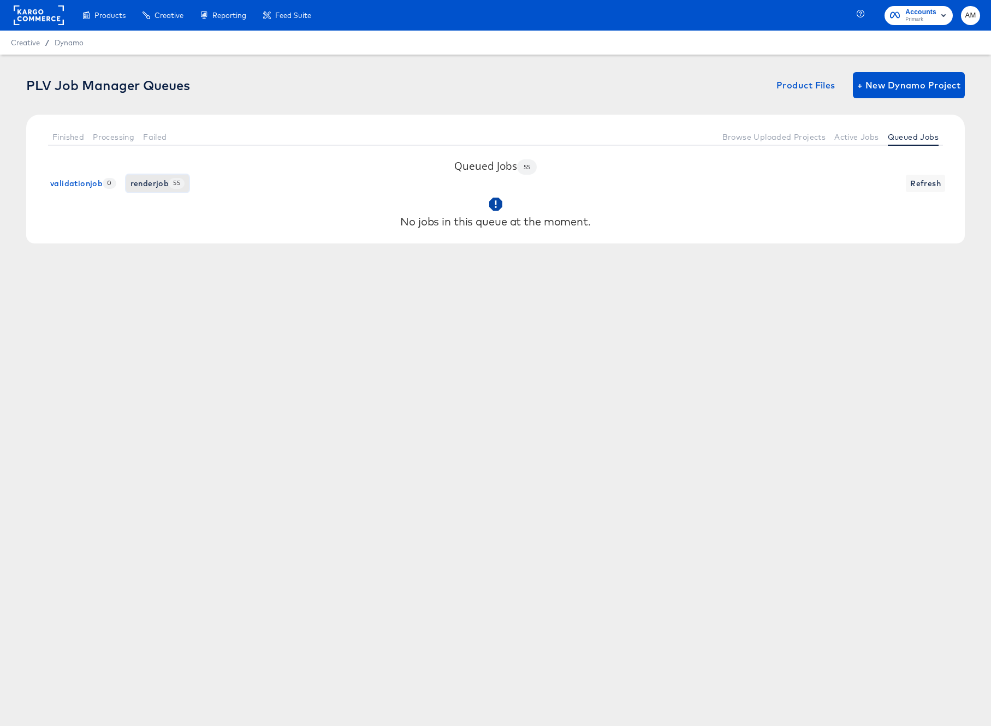
click at [148, 183] on span "renderjob 55" at bounding box center [157, 184] width 54 height 14
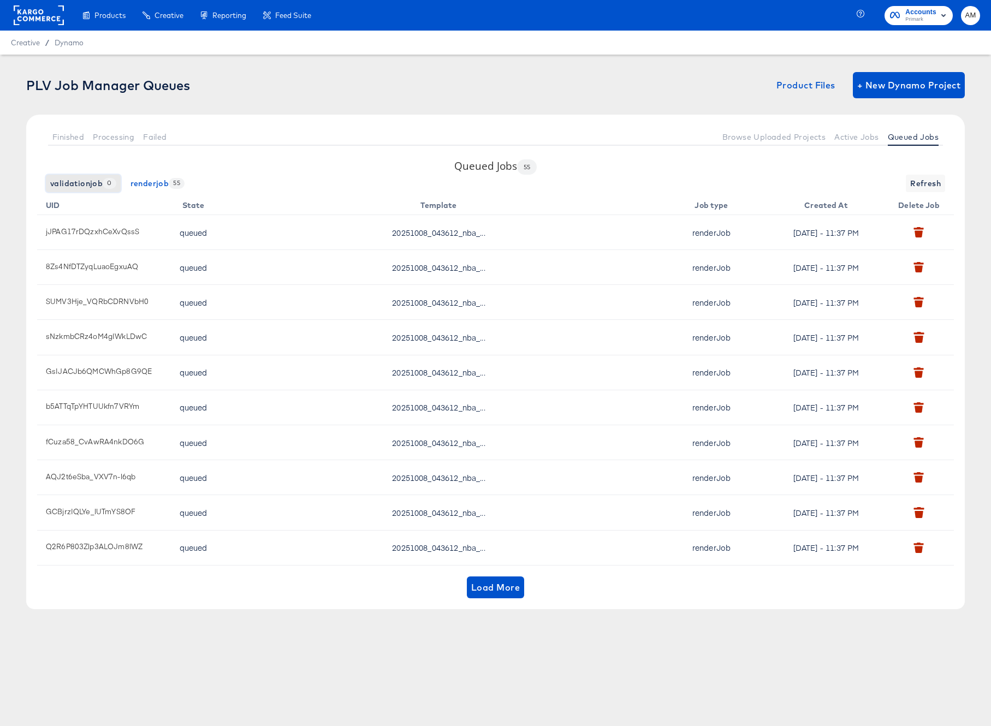
click at [99, 183] on span "validationjob 0" at bounding box center [83, 184] width 66 height 14
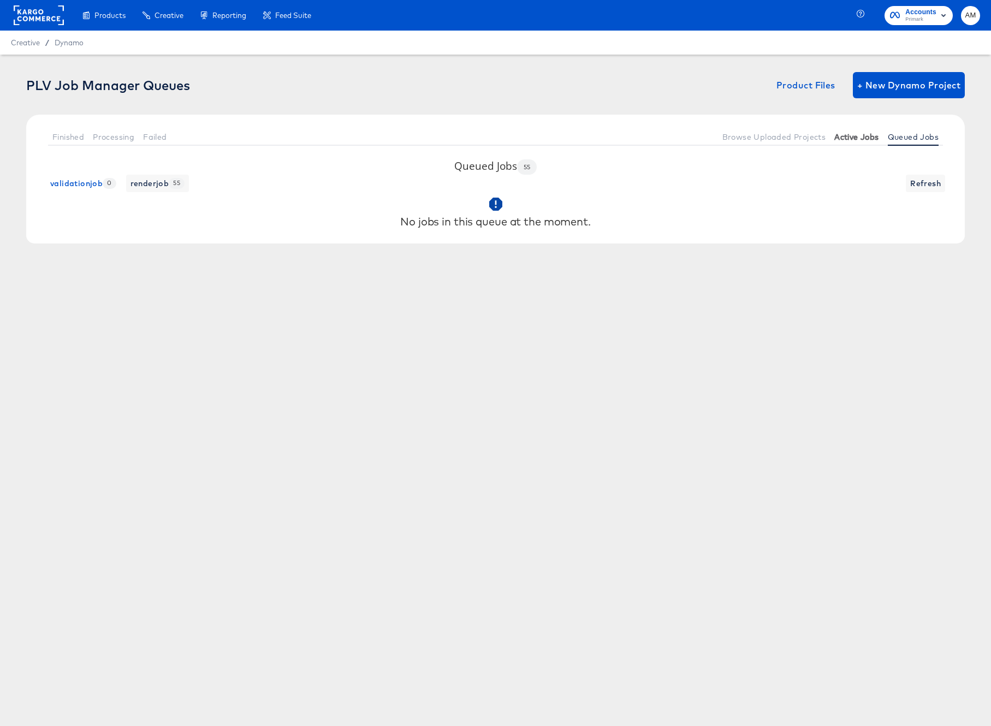
click at [855, 140] on span "Active Jobs" at bounding box center [856, 137] width 44 height 9
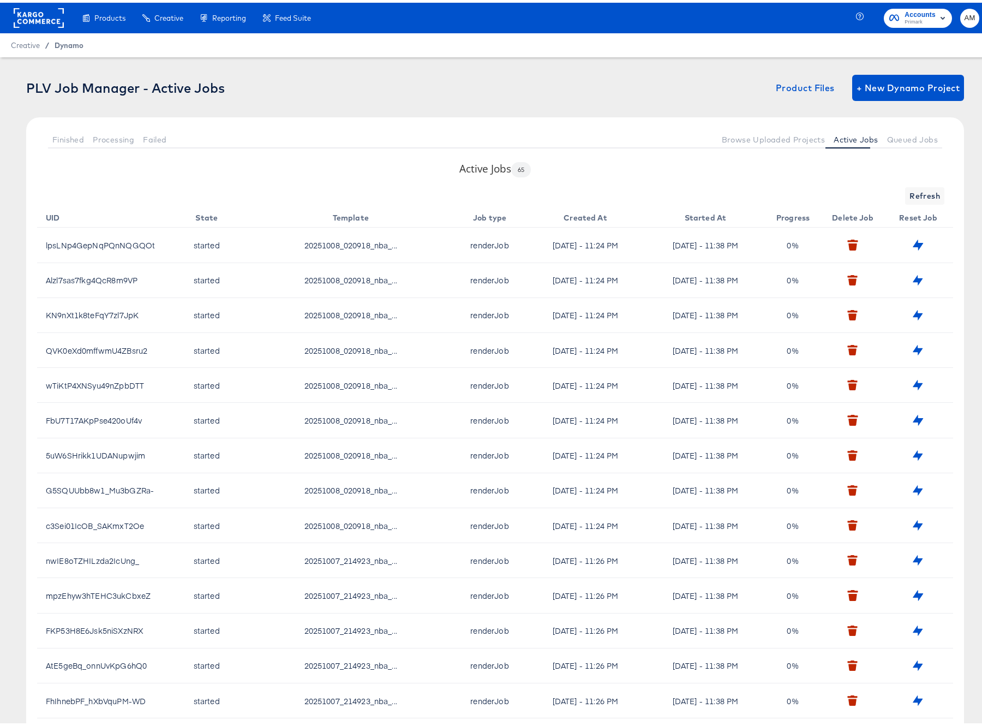
click at [64, 45] on span "Dynamo" at bounding box center [69, 42] width 29 height 9
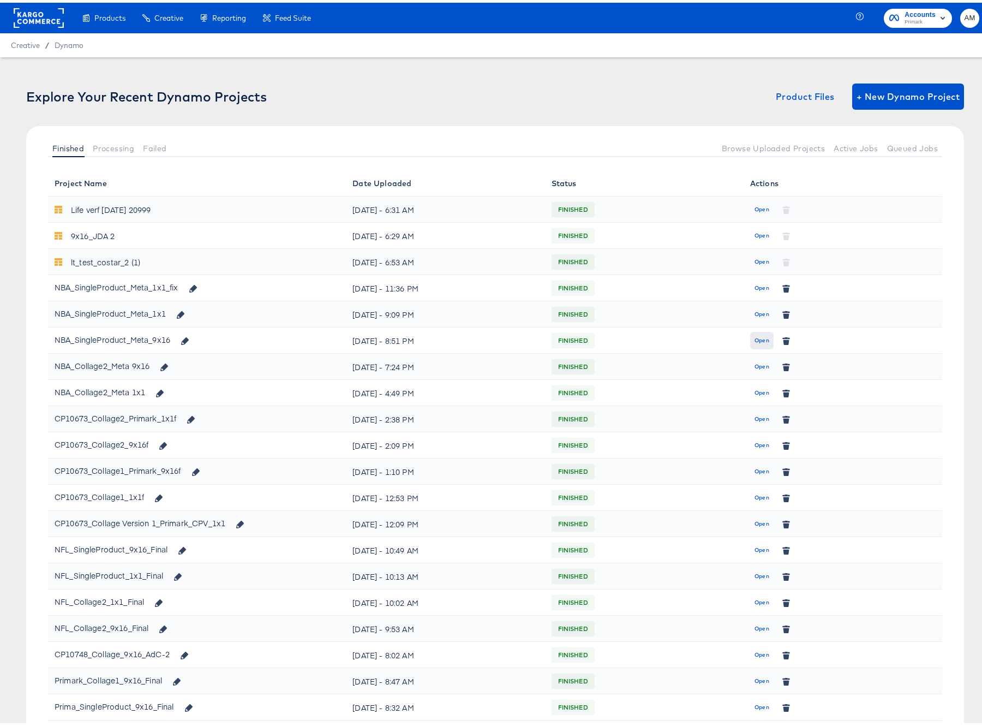
click at [758, 335] on span "Open" at bounding box center [762, 338] width 15 height 10
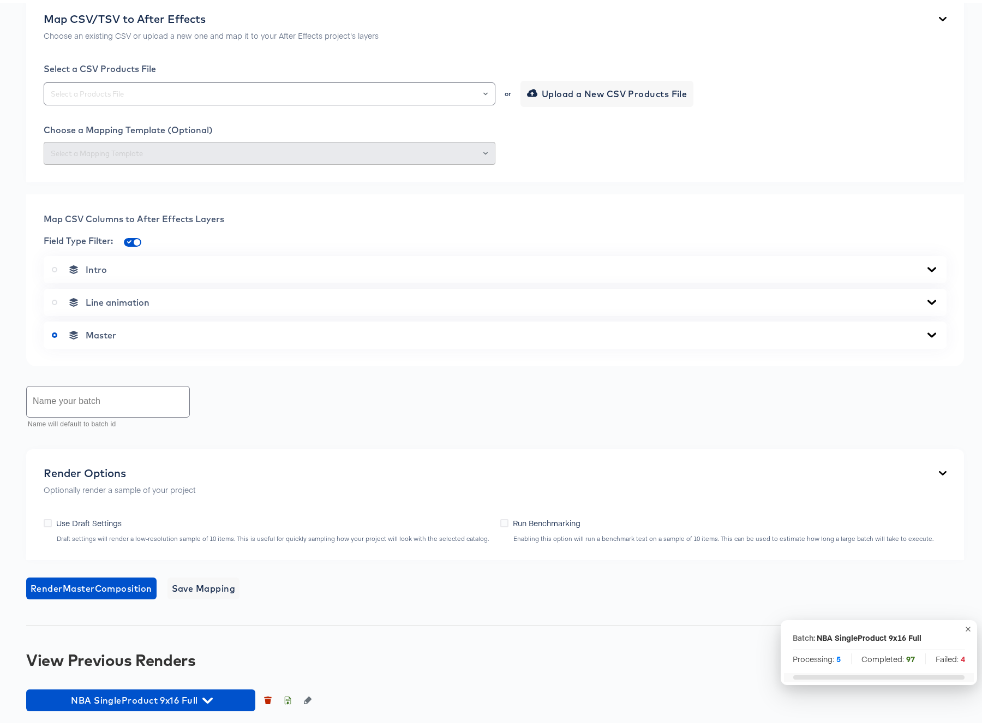
scroll to position [271, 0]
click at [484, 93] on icon "Open" at bounding box center [486, 91] width 4 height 4
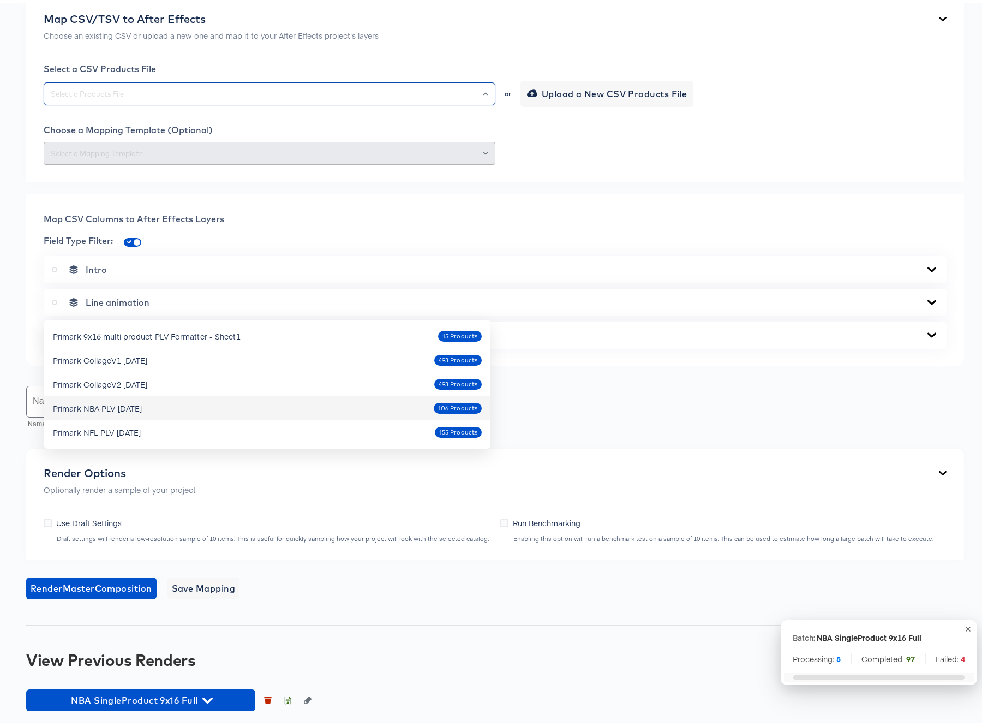
click at [142, 400] on div "Primark NBA PLV [DATE]" at bounding box center [97, 405] width 89 height 11
type input "Primark NBA PLV [DATE]"
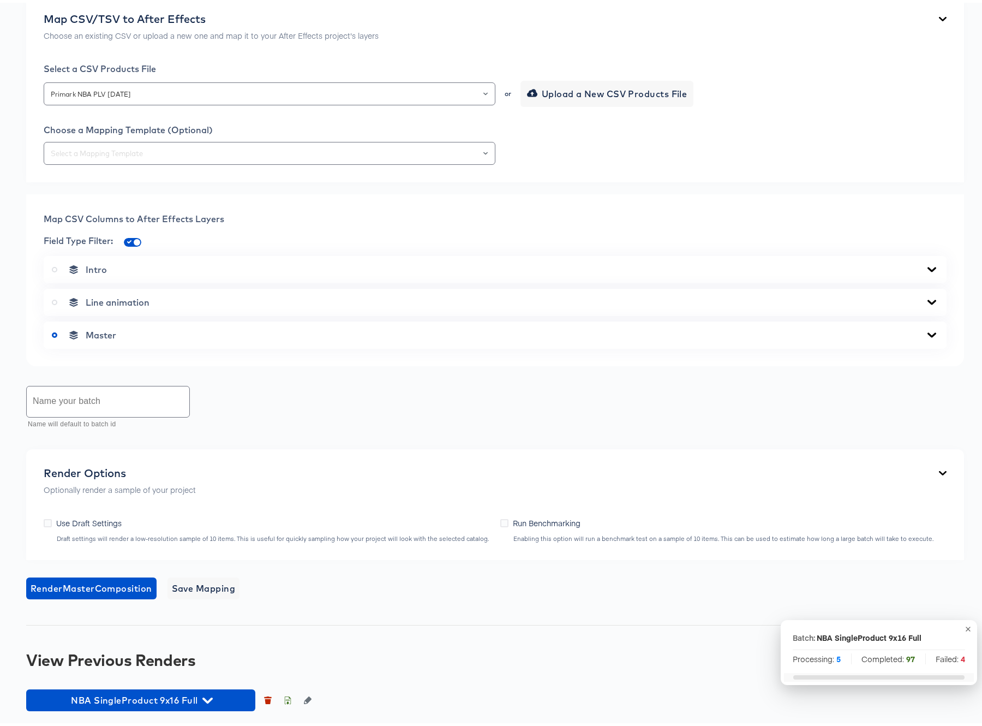
click at [926, 271] on icon at bounding box center [932, 267] width 13 height 9
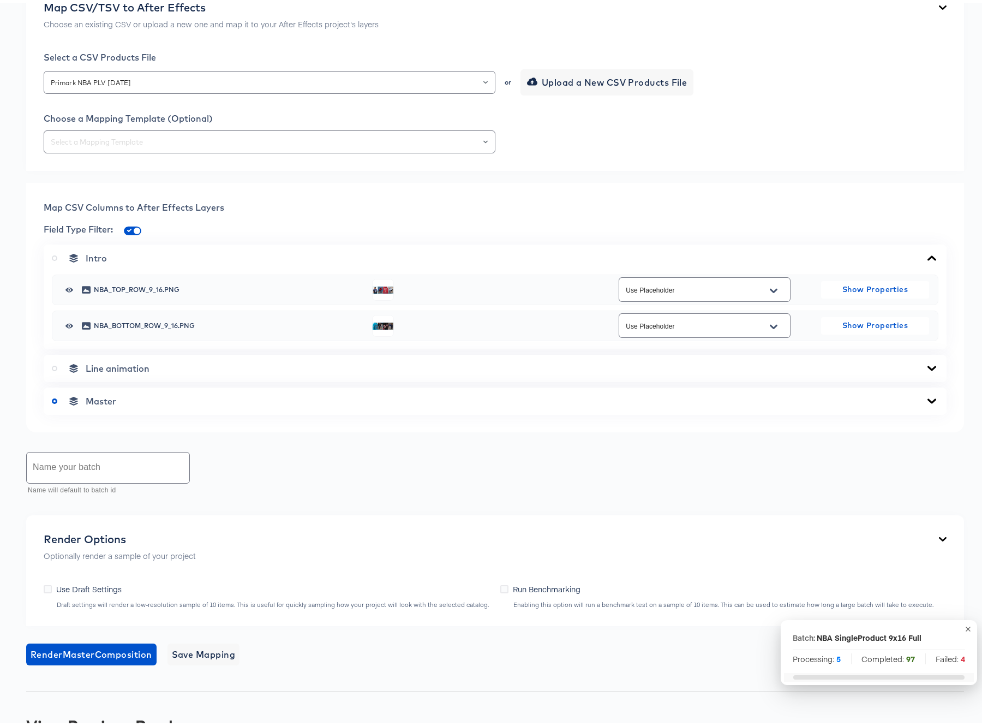
click at [926, 260] on icon at bounding box center [932, 255] width 13 height 9
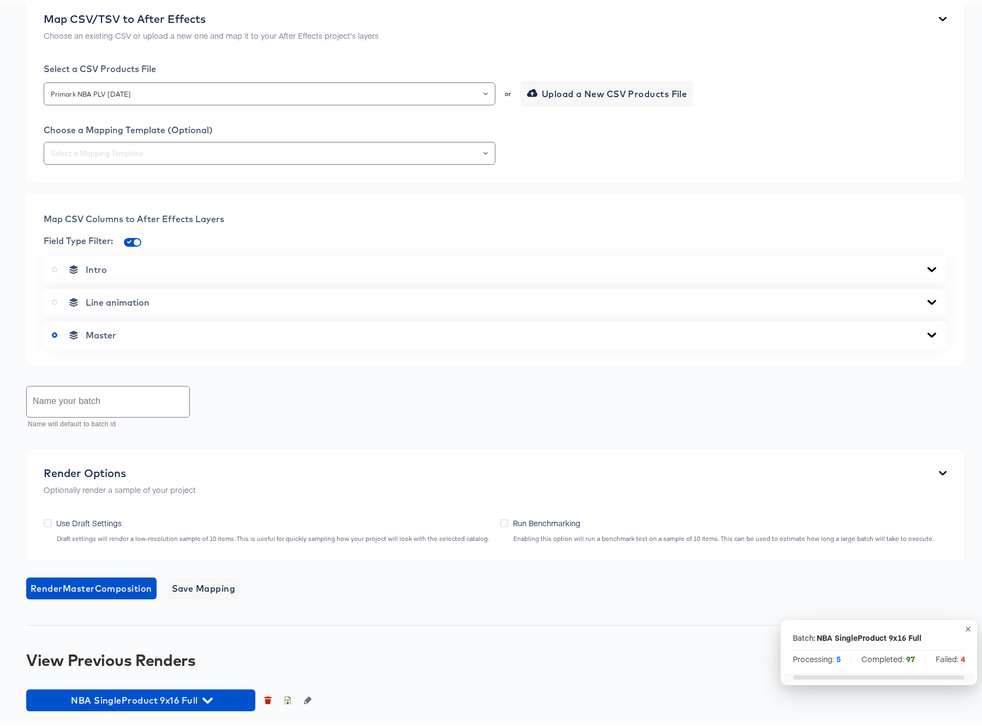
scroll to position [295, 0]
click at [928, 335] on icon at bounding box center [932, 332] width 9 height 5
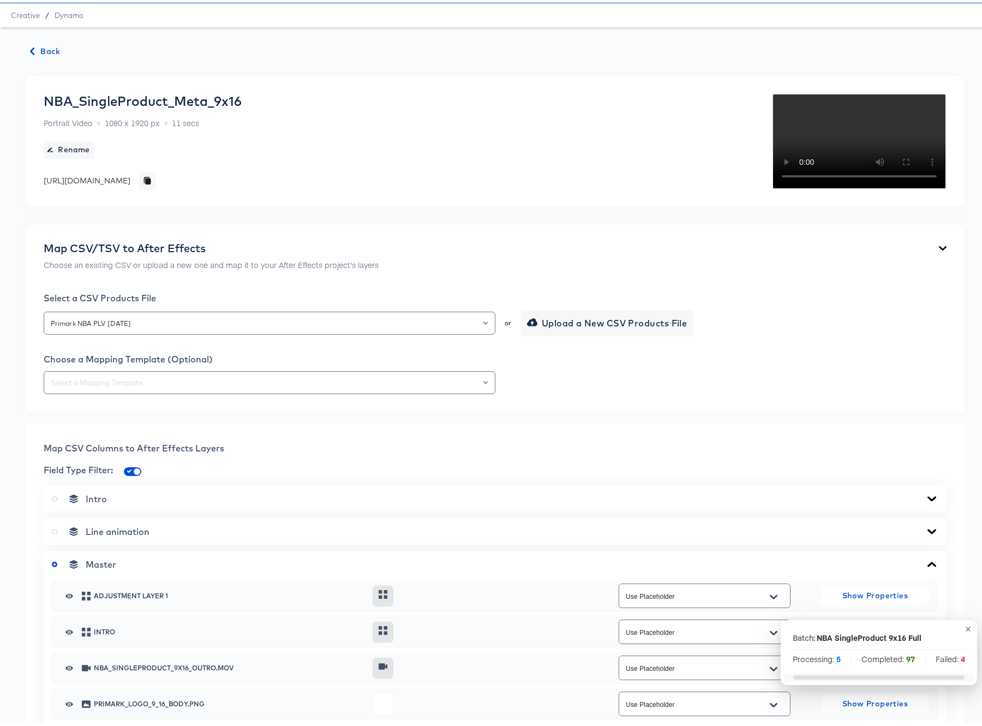
scroll to position [0, 0]
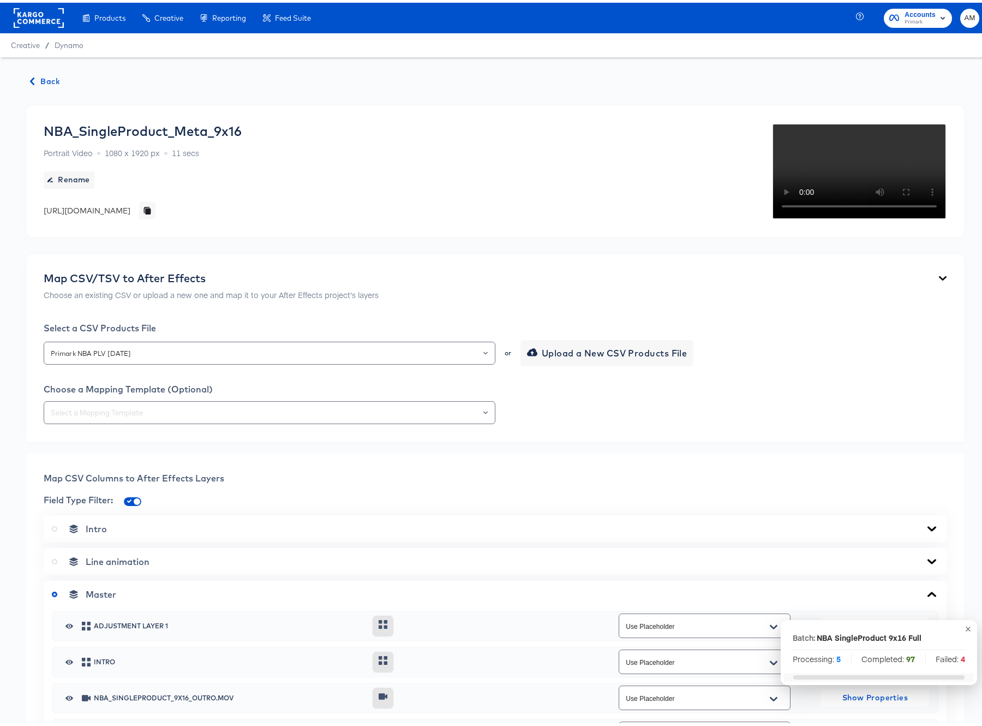
click at [819, 217] on video "Your browser does not support the video tag." at bounding box center [859, 169] width 175 height 96
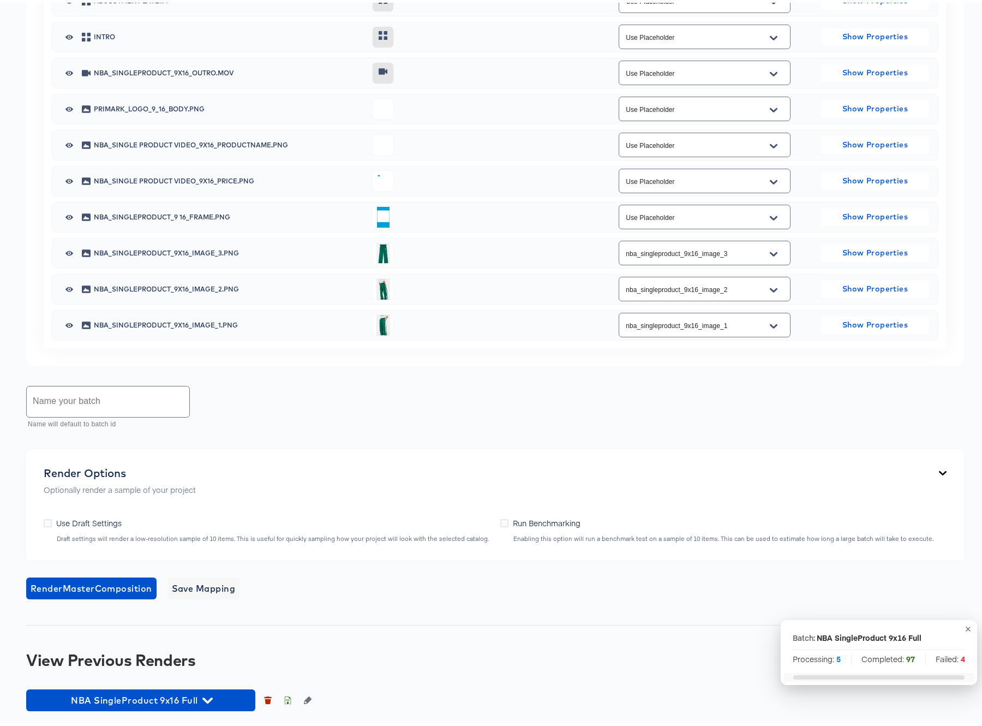
scroll to position [658, 0]
click at [770, 148] on icon "Open" at bounding box center [774, 143] width 8 height 9
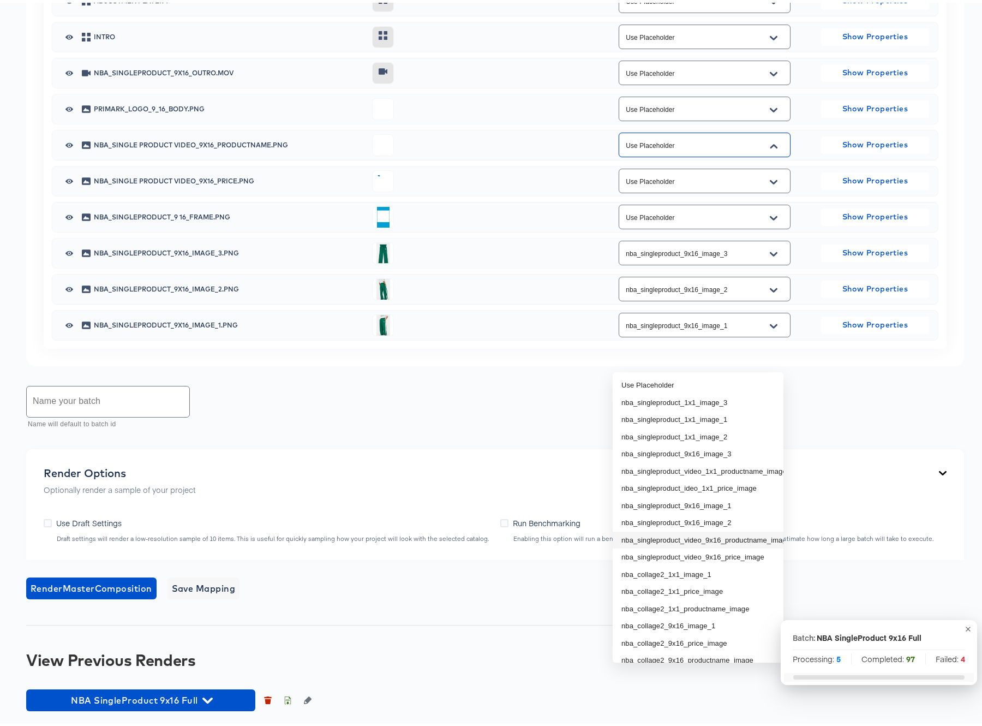
click at [748, 529] on li "nba_singleproduct_video_9x16_productname_image" at bounding box center [698, 537] width 171 height 17
type input "nba_singleproduct_video_9x16_productname_image"
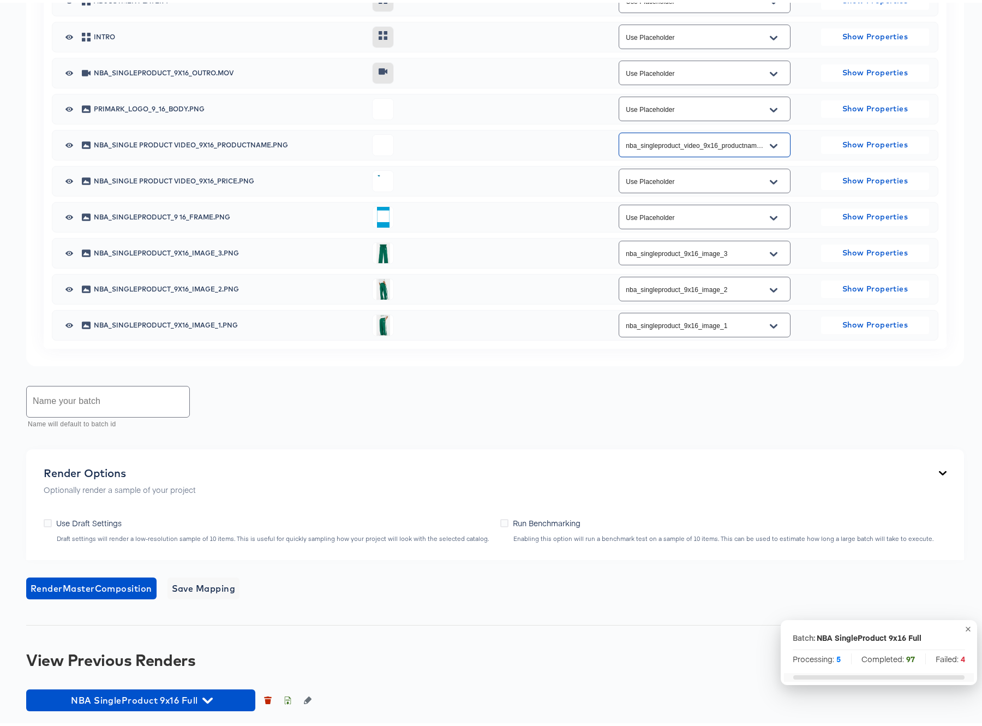
click at [770, 184] on icon "Open" at bounding box center [774, 179] width 8 height 9
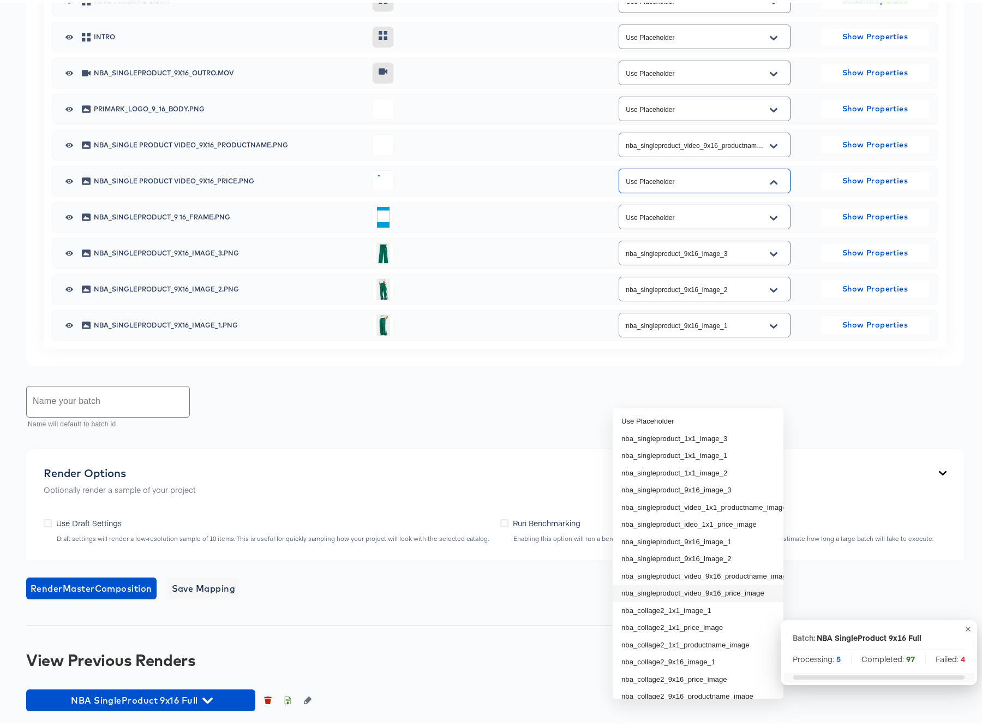
click at [734, 582] on li "nba_singleproduct_video_9x16_price_image" at bounding box center [698, 590] width 171 height 17
type input "nba_singleproduct_video_9x16_price_image"
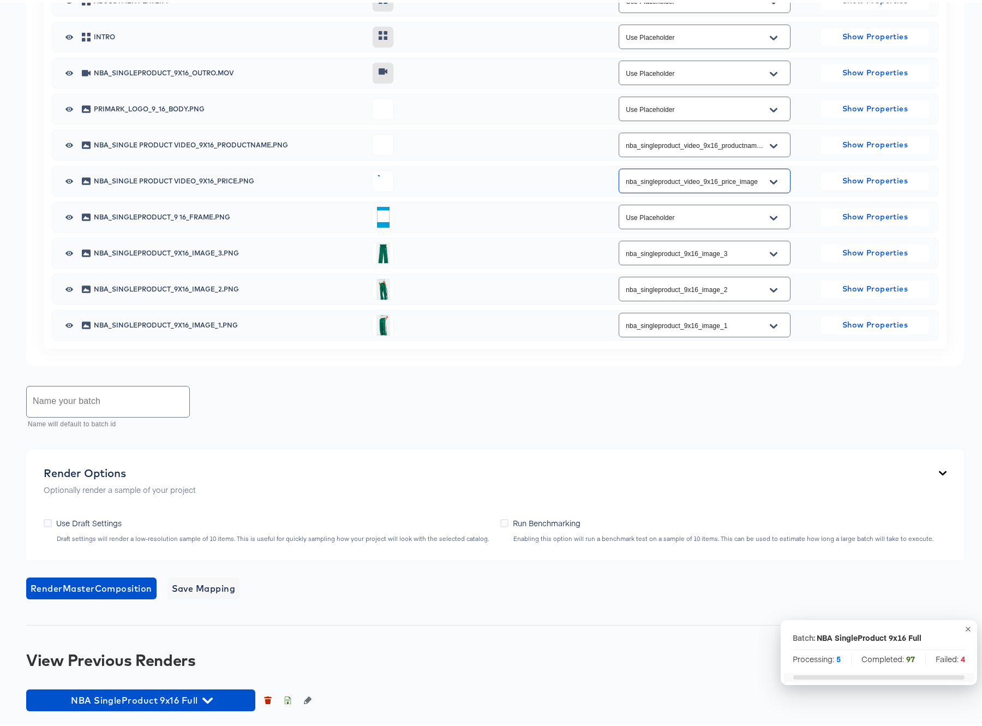
scroll to position [837, 0]
click at [87, 397] on input "text" at bounding box center [108, 399] width 163 height 31
type input "NBA SingleProduct 9x16 Full Oct72025 v2"
click at [104, 585] on span "Render Master Composition" at bounding box center [92, 585] width 122 height 15
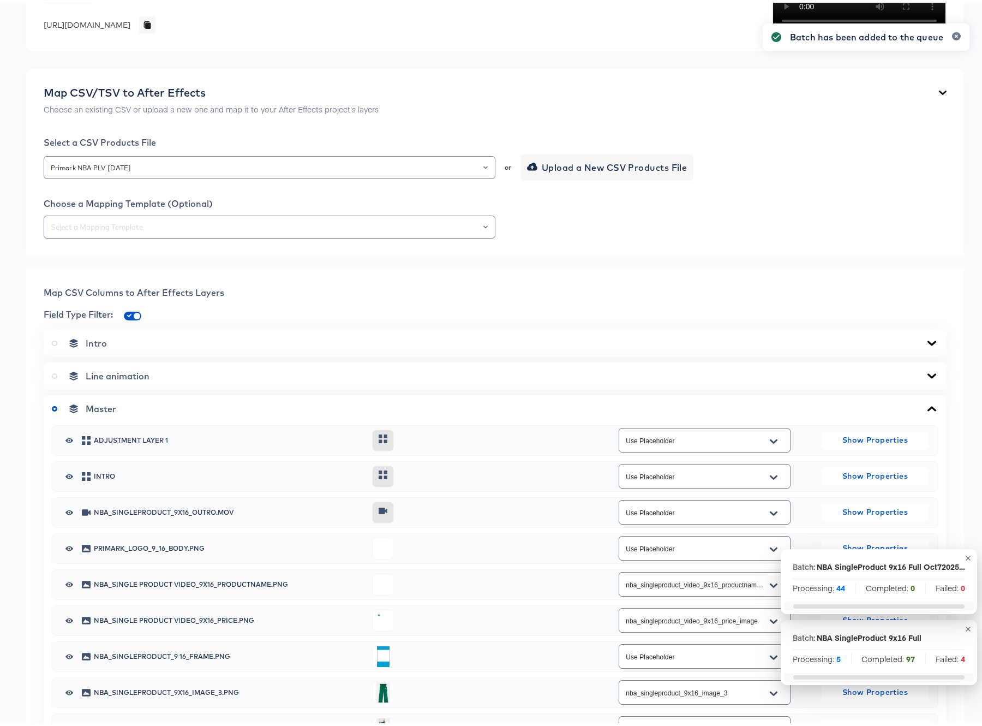
scroll to position [0, 0]
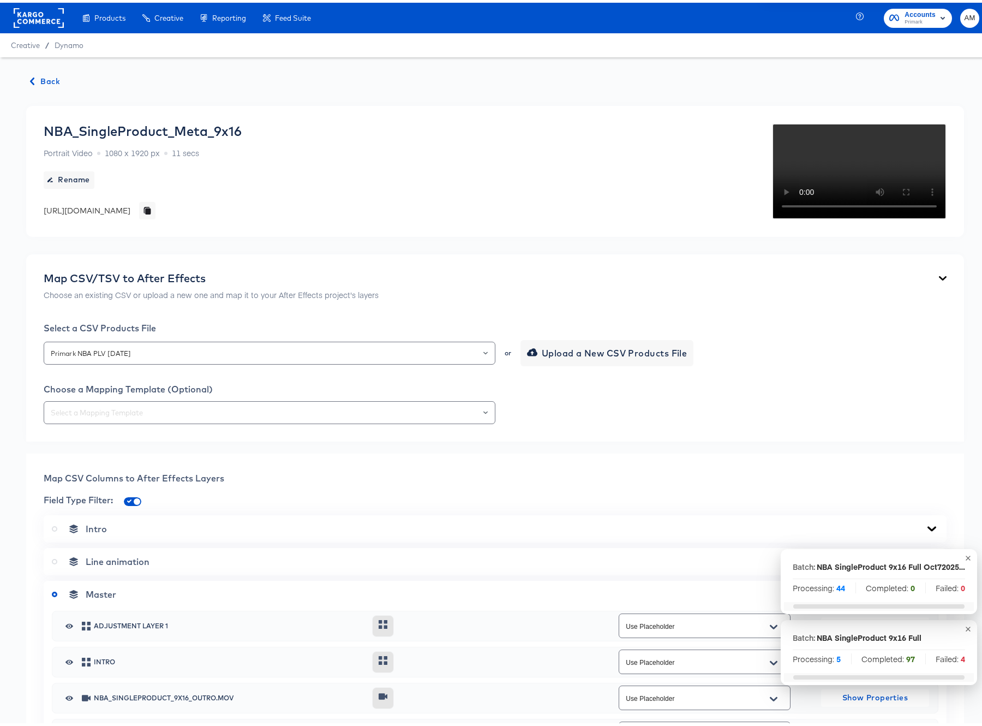
click at [47, 76] on span "Back" at bounding box center [45, 79] width 29 height 14
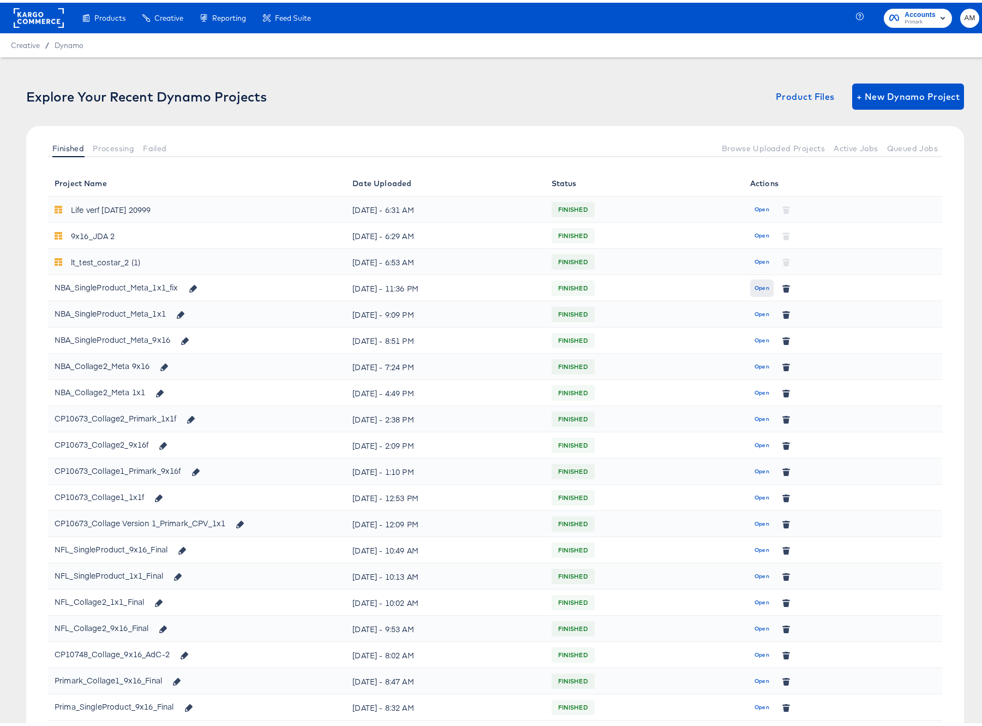
click at [750, 285] on button "Open" at bounding box center [761, 285] width 23 height 17
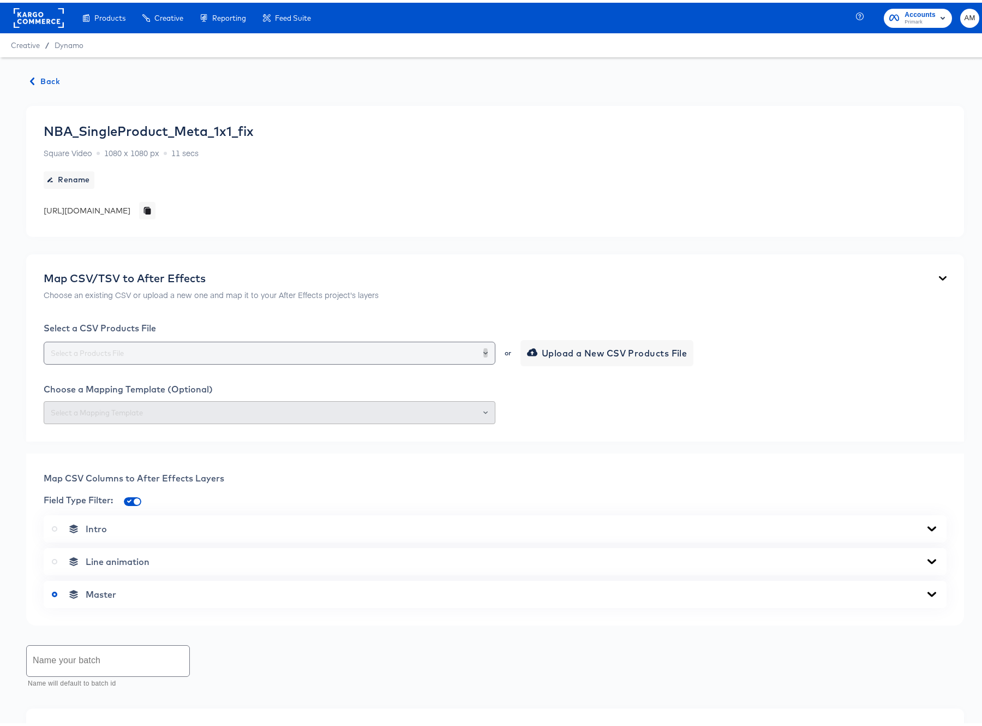
click at [484, 349] on icon "Open" at bounding box center [486, 350] width 4 height 4
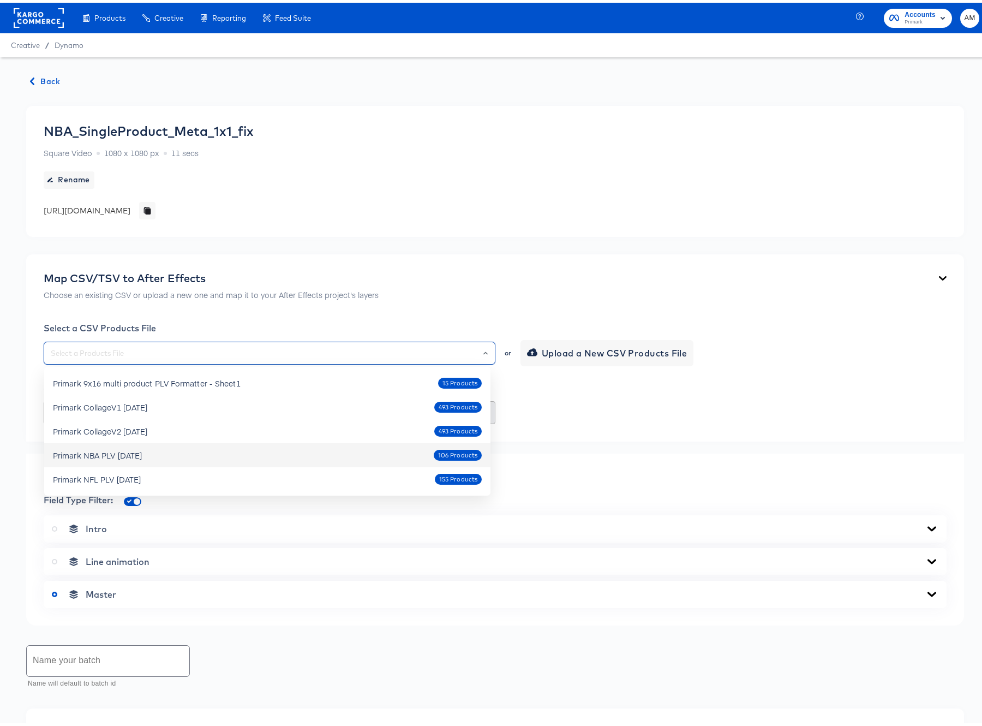
click at [142, 454] on div "Primark NBA PLV [DATE]" at bounding box center [97, 452] width 89 height 11
type input "Primark NBA PLV [DATE]"
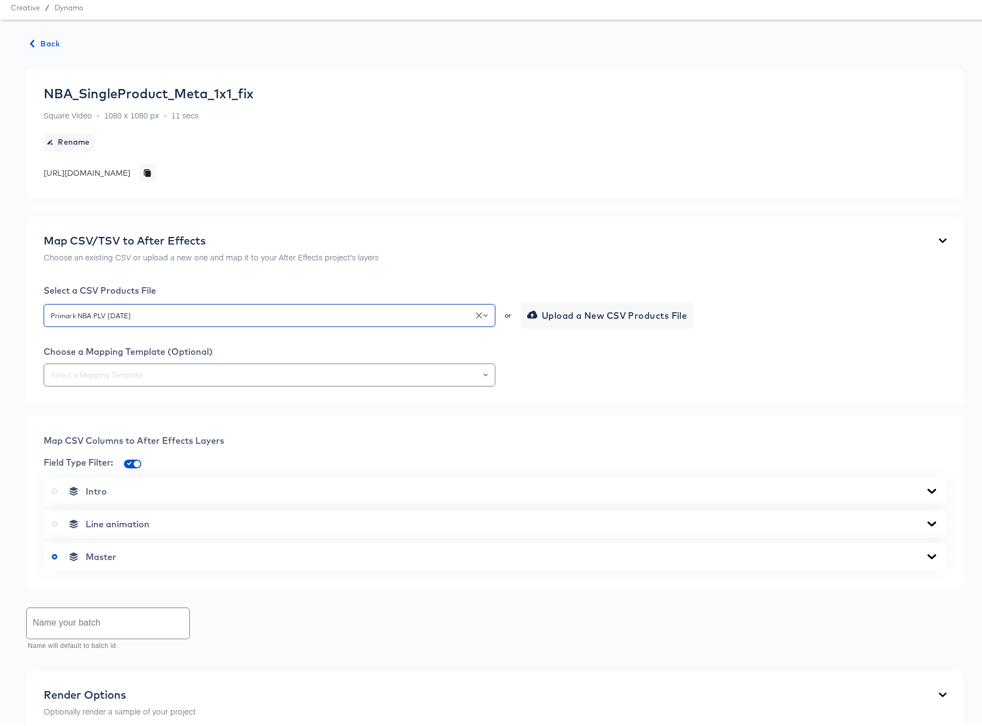
scroll to position [259, 0]
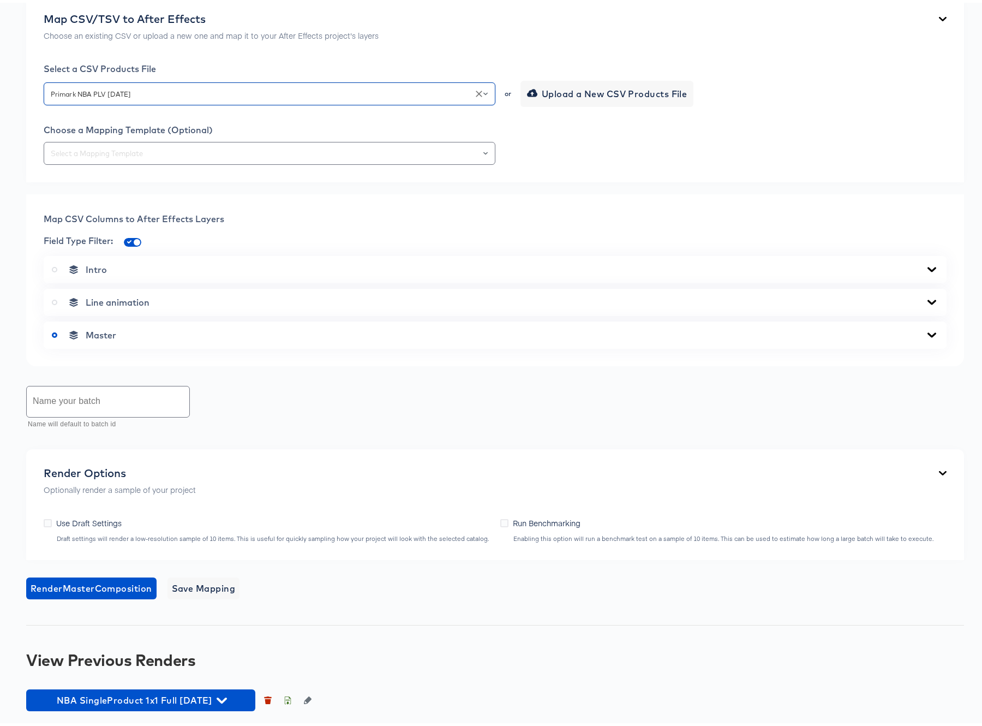
click at [926, 263] on icon at bounding box center [932, 267] width 13 height 9
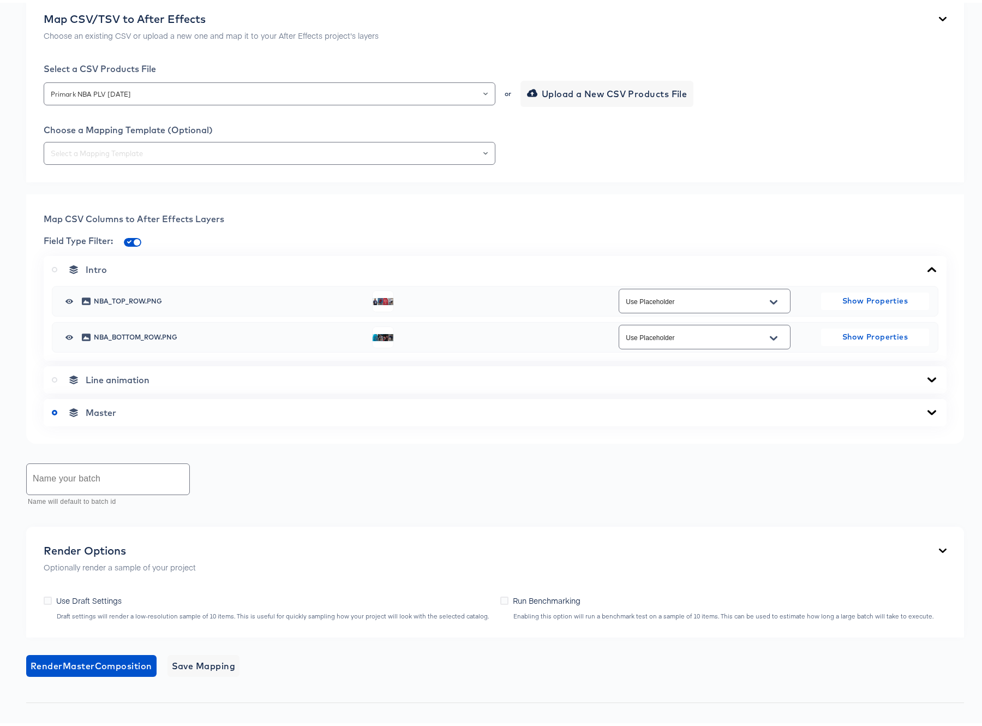
click at [926, 265] on icon at bounding box center [932, 267] width 13 height 9
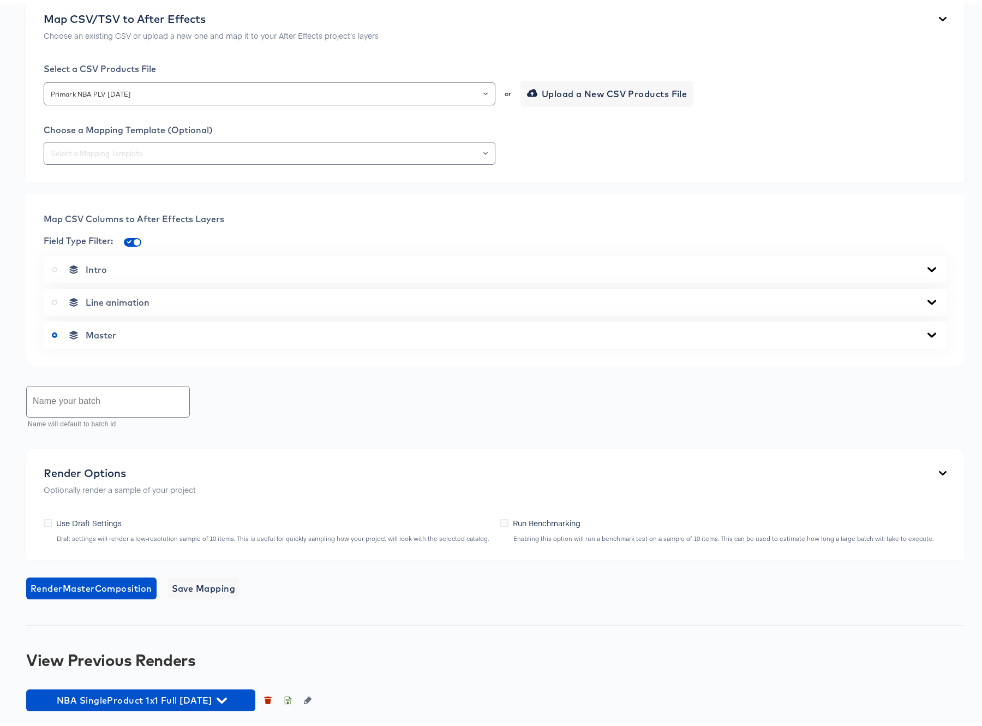
click at [928, 331] on icon at bounding box center [932, 332] width 9 height 5
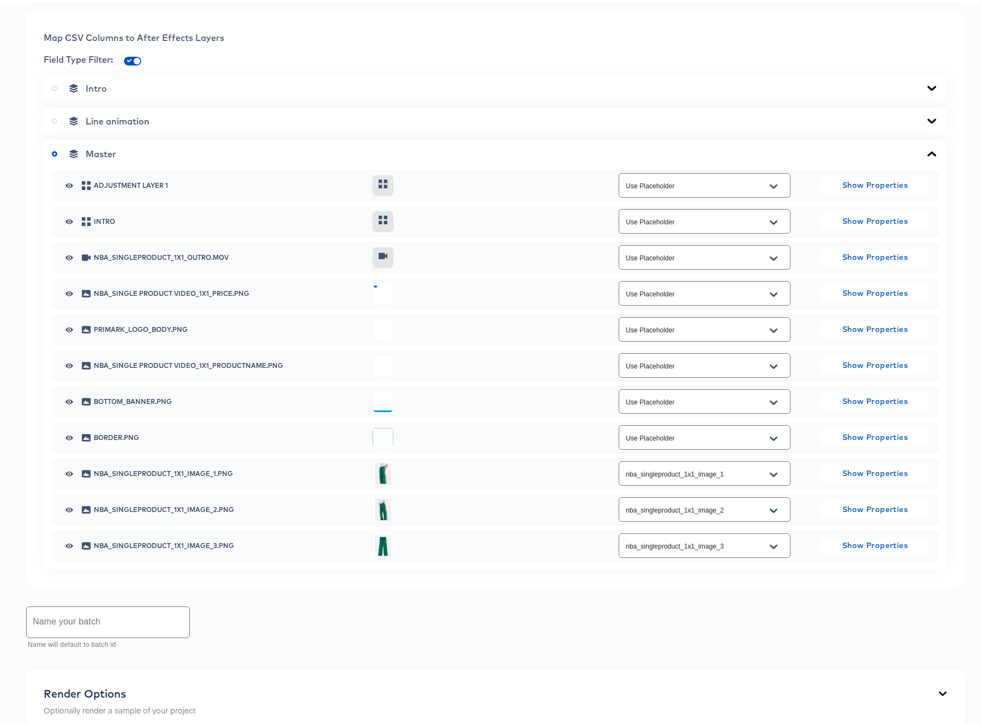
scroll to position [371, 0]
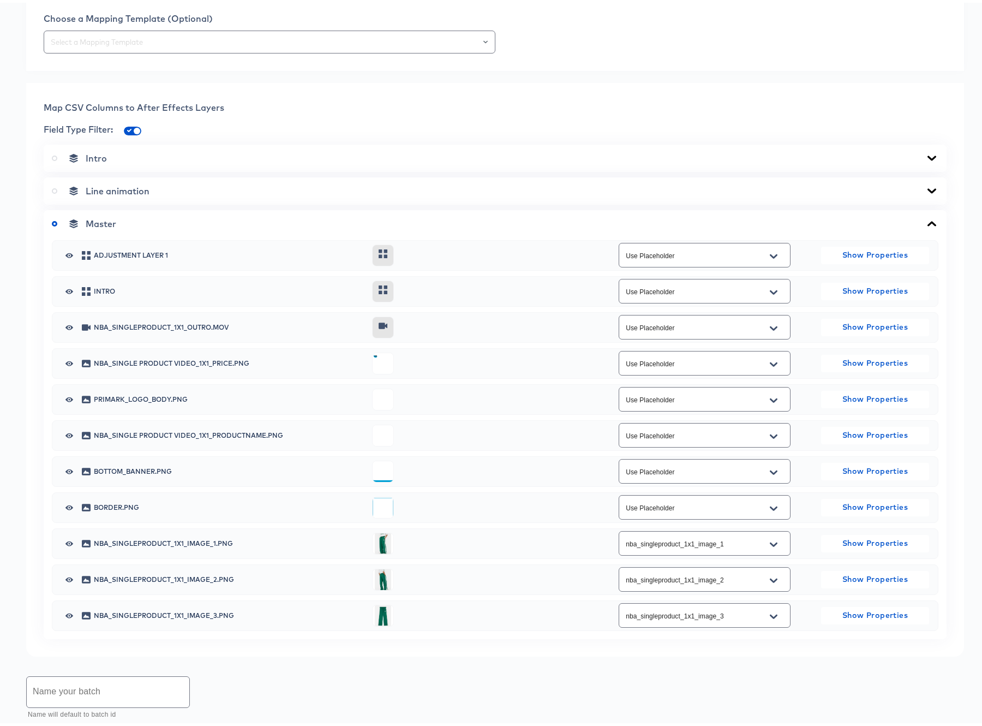
click at [770, 434] on icon "Open" at bounding box center [774, 433] width 8 height 4
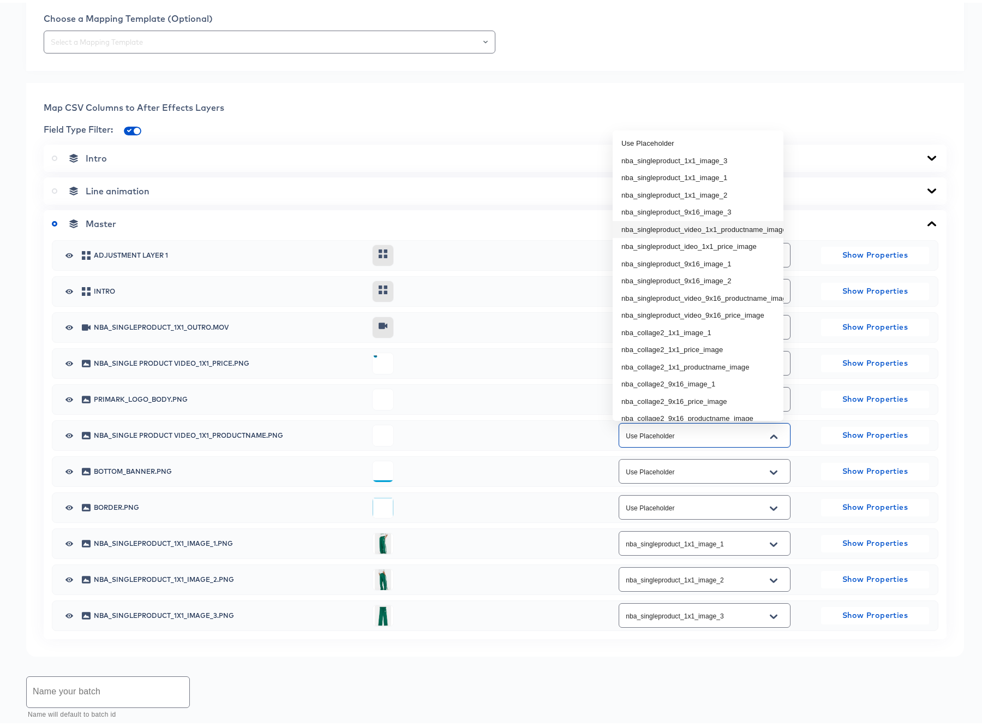
click at [728, 226] on li "nba_singleproduct_video_1x1_productname_image" at bounding box center [698, 226] width 171 height 17
type input "nba_singleproduct_video_1x1_productname_image"
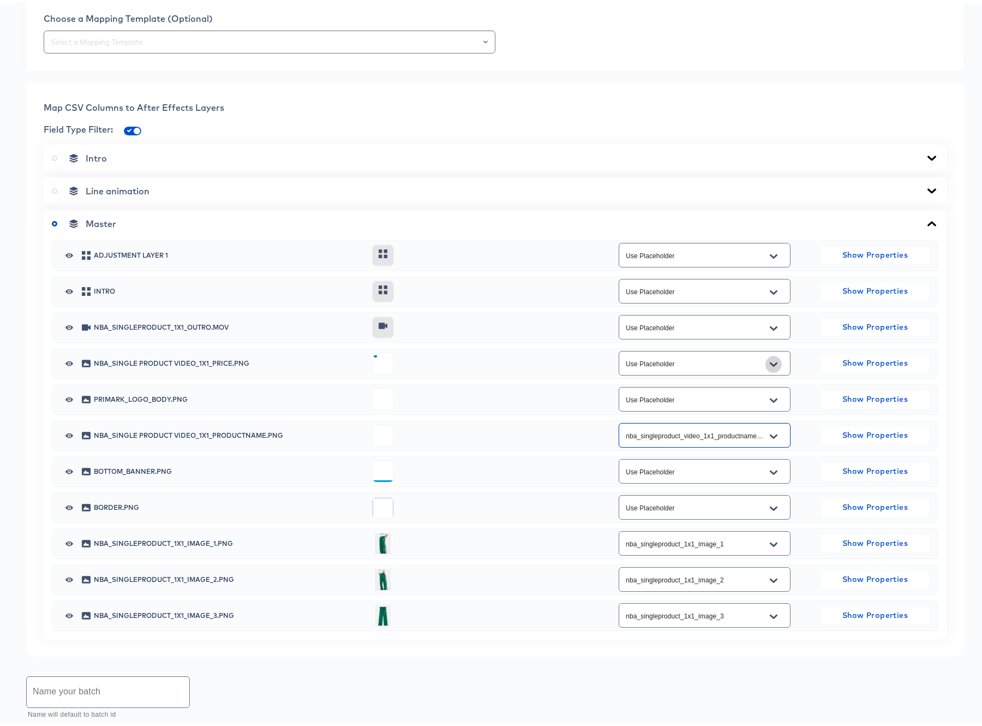
click at [770, 362] on icon "Open" at bounding box center [774, 362] width 8 height 9
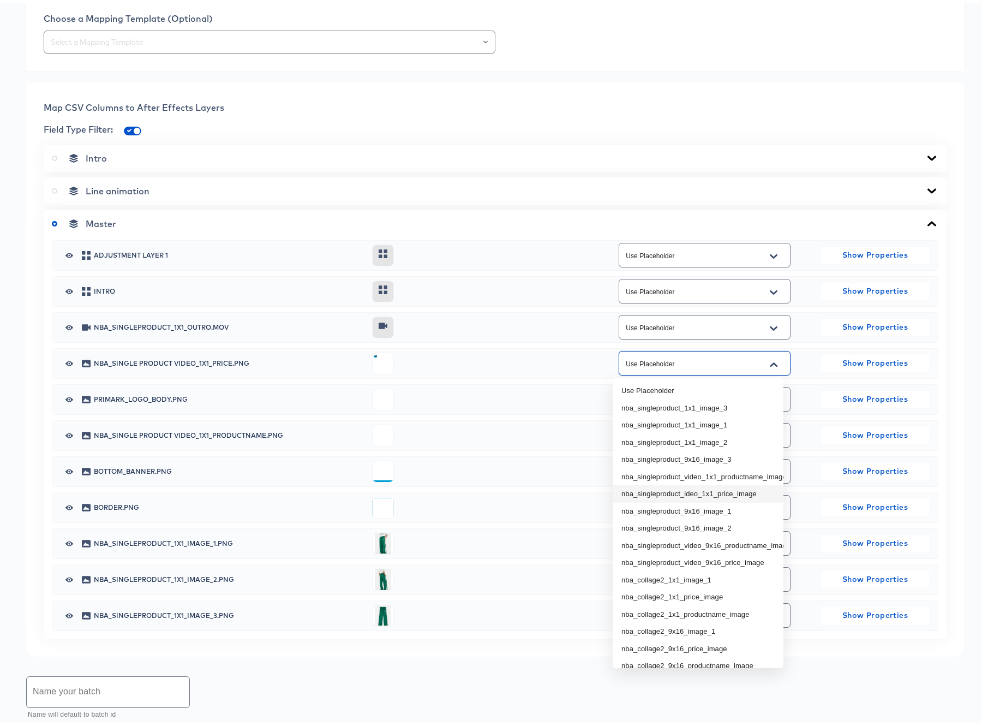
click at [744, 489] on li "nba_singleproduct_ideo_1x1_price_image" at bounding box center [698, 490] width 171 height 17
type input "nba_singleproduct_ideo_1x1_price_image"
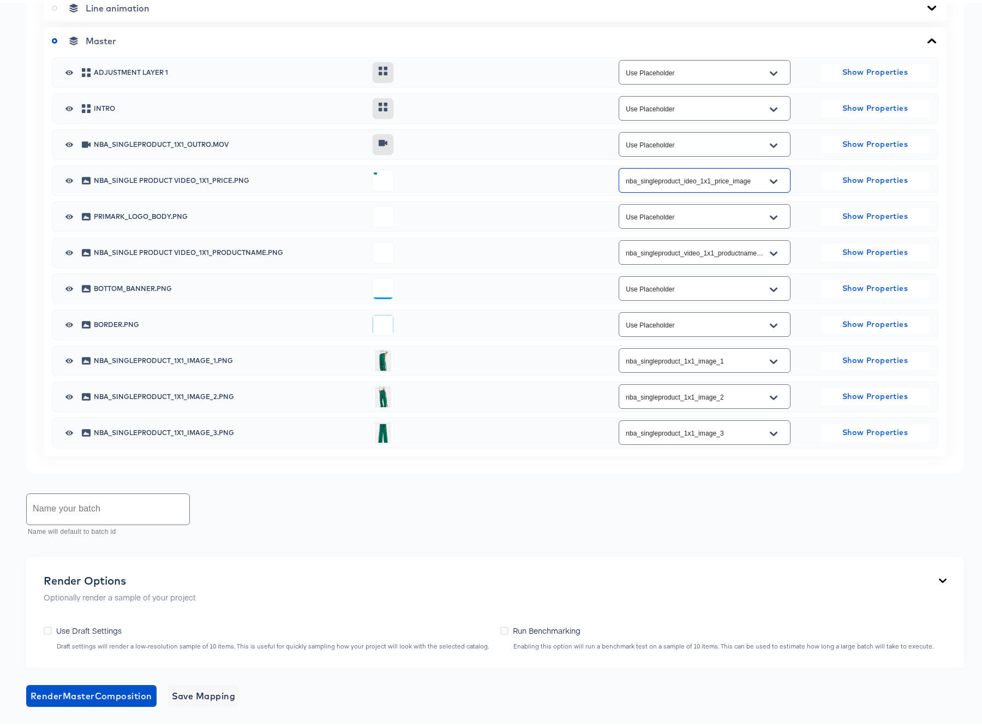
scroll to position [634, 0]
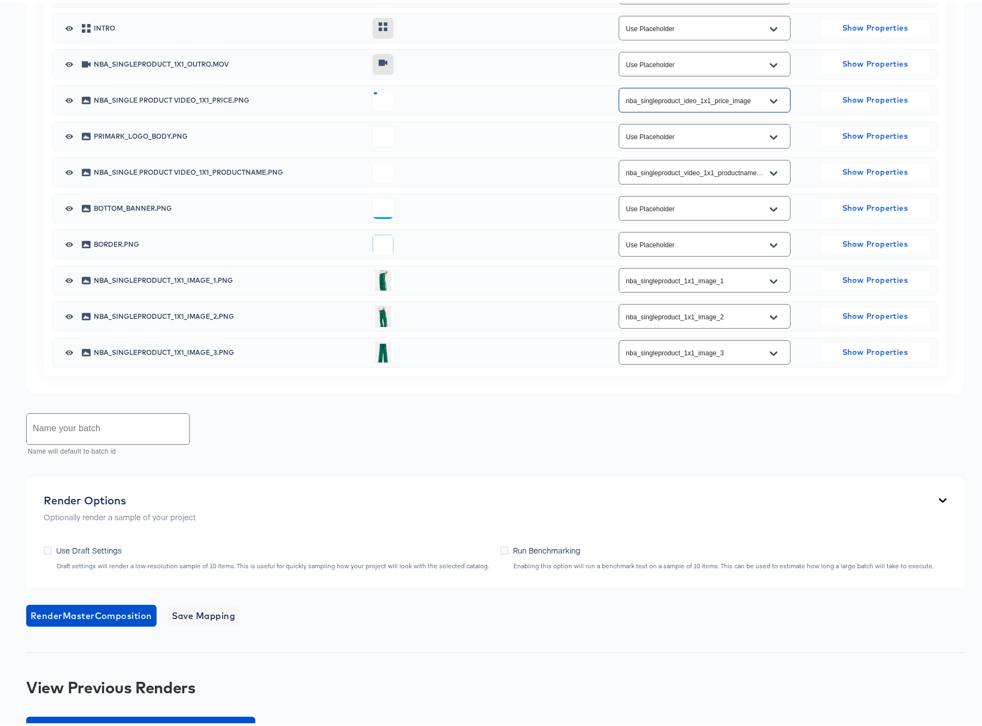
click at [97, 415] on input "text" at bounding box center [108, 426] width 163 height 31
type input "NBA SingleProduct 1x1 Full [DATE]"
click at [219, 614] on span "Save Mapping" at bounding box center [204, 612] width 64 height 15
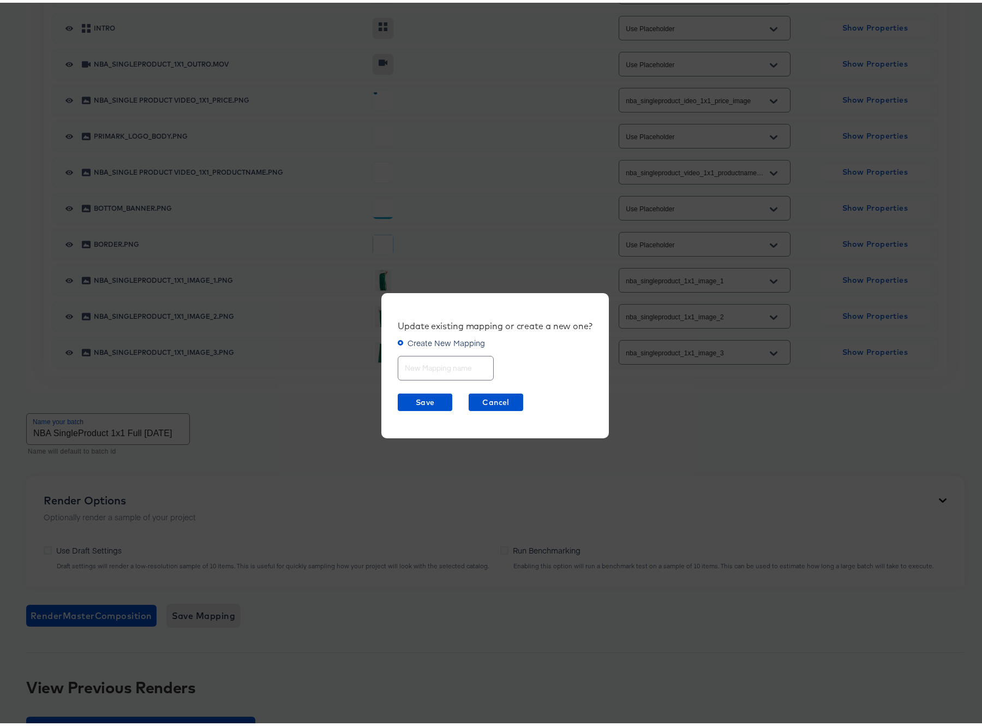
scroll to position [0, 0]
click at [418, 356] on input "text" at bounding box center [445, 360] width 95 height 23
type input "NBA SingleProduct 1x1"
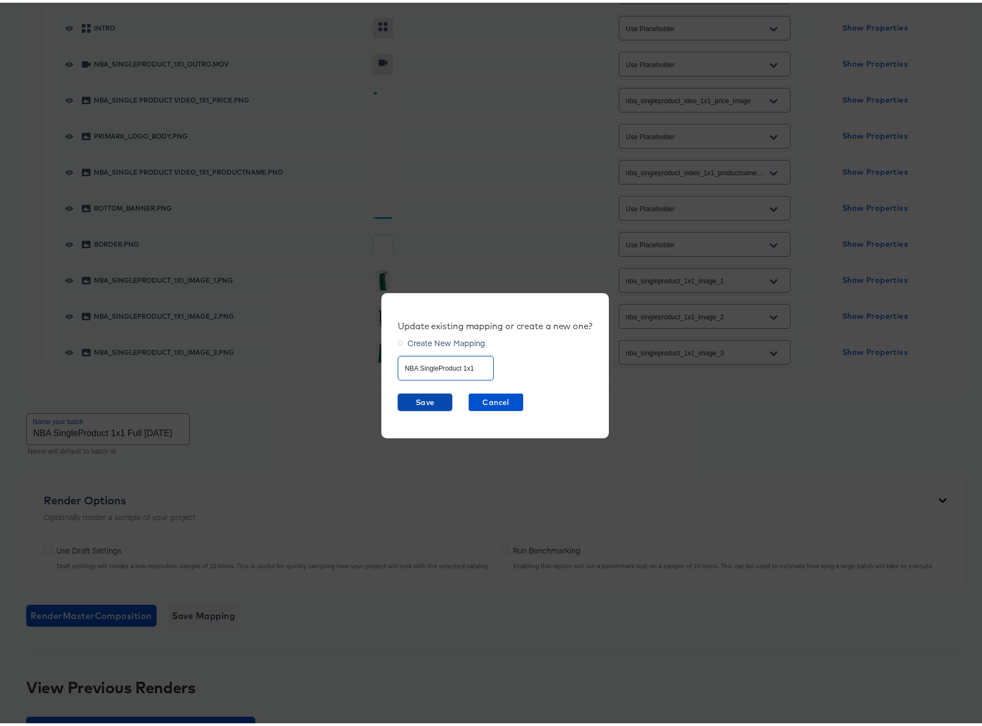
click at [416, 398] on span "Save" at bounding box center [425, 400] width 46 height 14
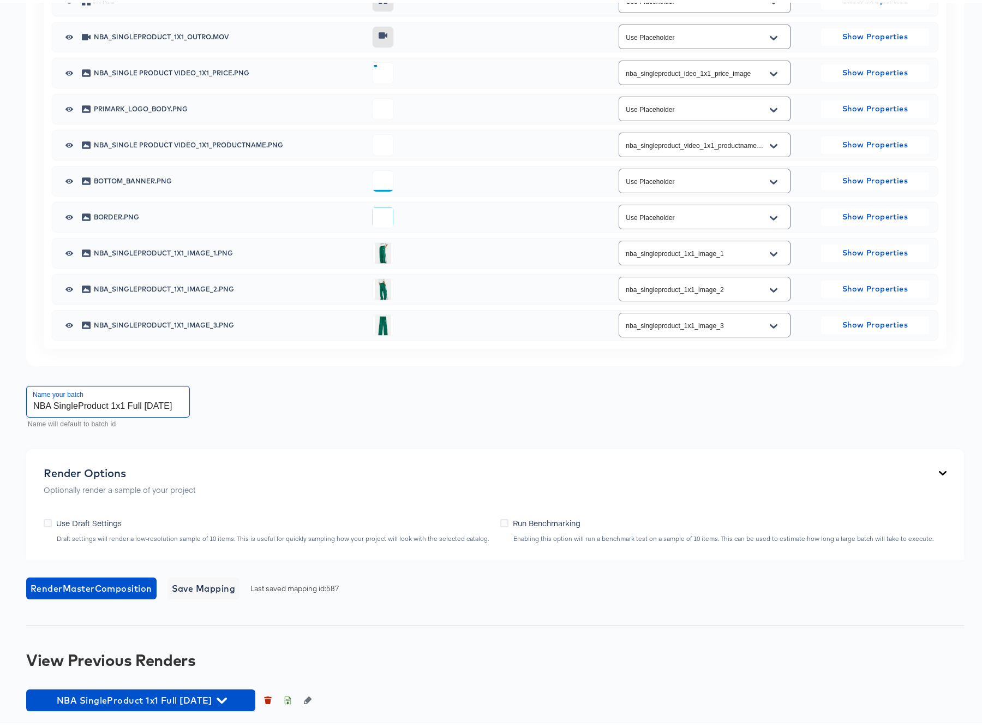
scroll to position [0, 2]
drag, startPoint x: 153, startPoint y: 406, endPoint x: 190, endPoint y: 405, distance: 37.7
click at [222, 406] on div "Name your batch NBA SingleProduct 1x1 Full Oct7 2025 Name will default to batch…" at bounding box center [495, 405] width 938 height 49
click at [184, 405] on input "NBA SingleProduct 1x1 Full [DATE]" at bounding box center [108, 399] width 163 height 31
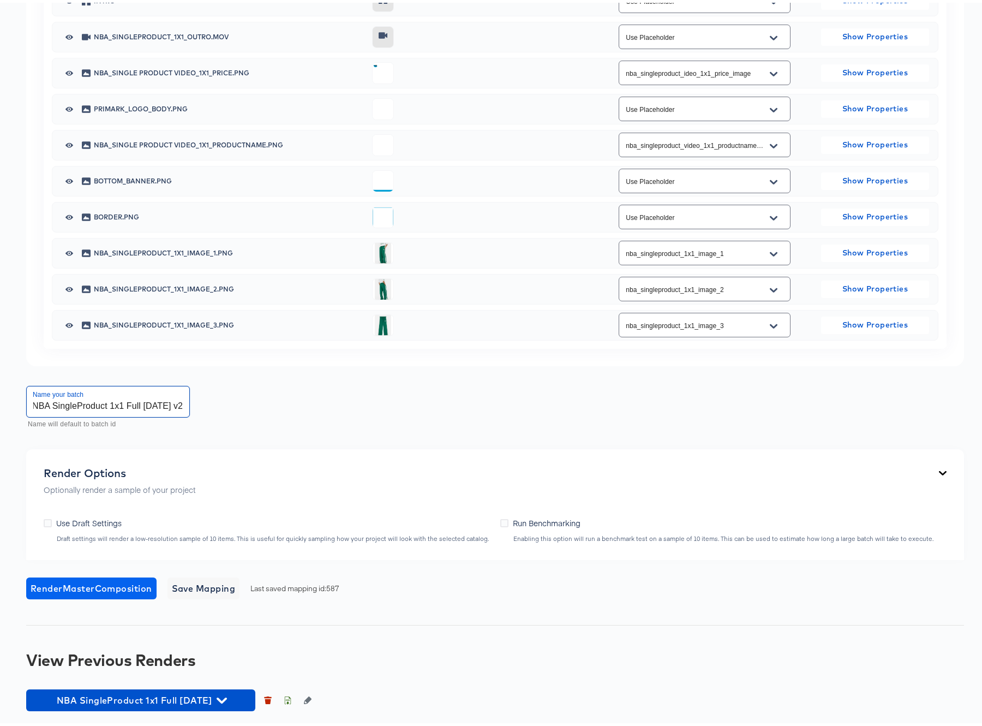
type input "NBA SingleProduct 1x1 Full [DATE] v2"
click at [83, 583] on span "Render Master Composition" at bounding box center [92, 585] width 122 height 15
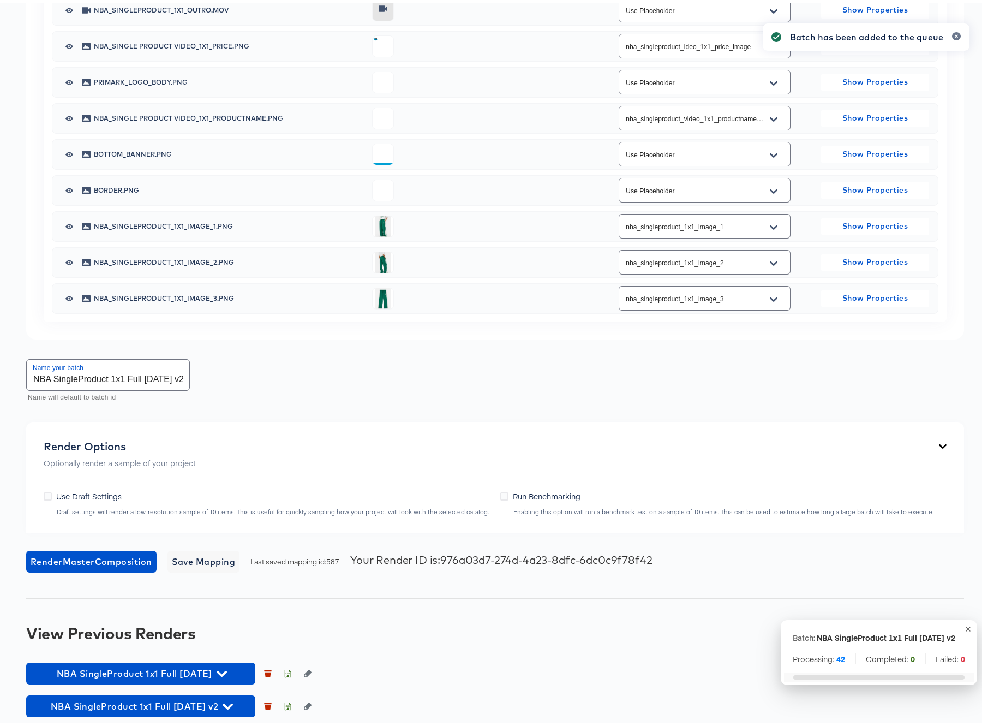
scroll to position [694, 0]
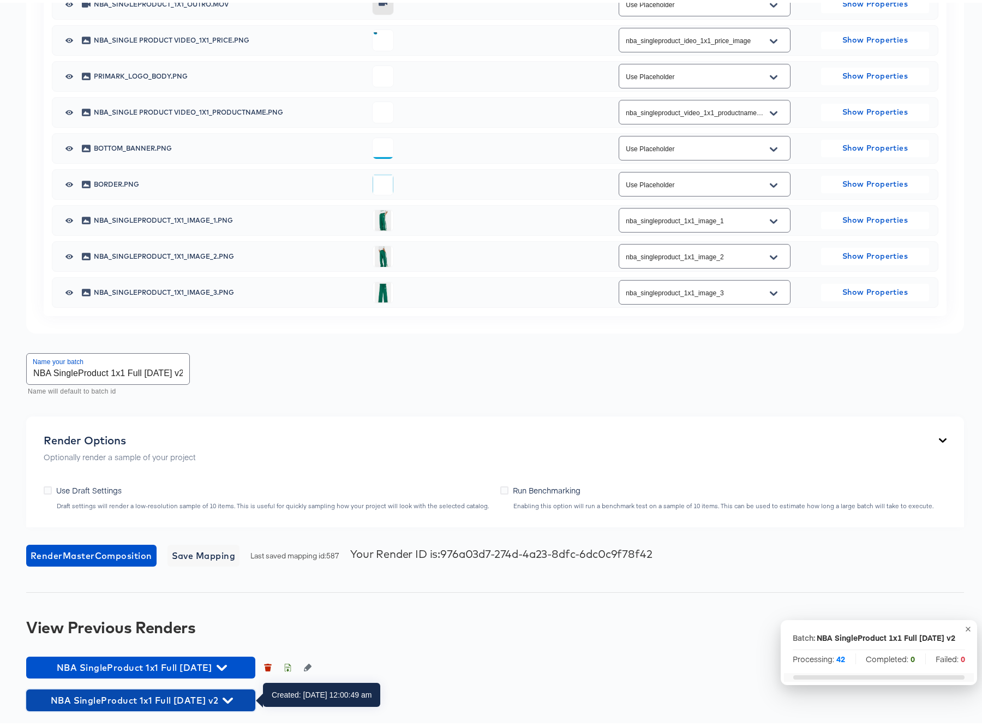
click at [233, 696] on icon "button" at bounding box center [228, 698] width 10 height 6
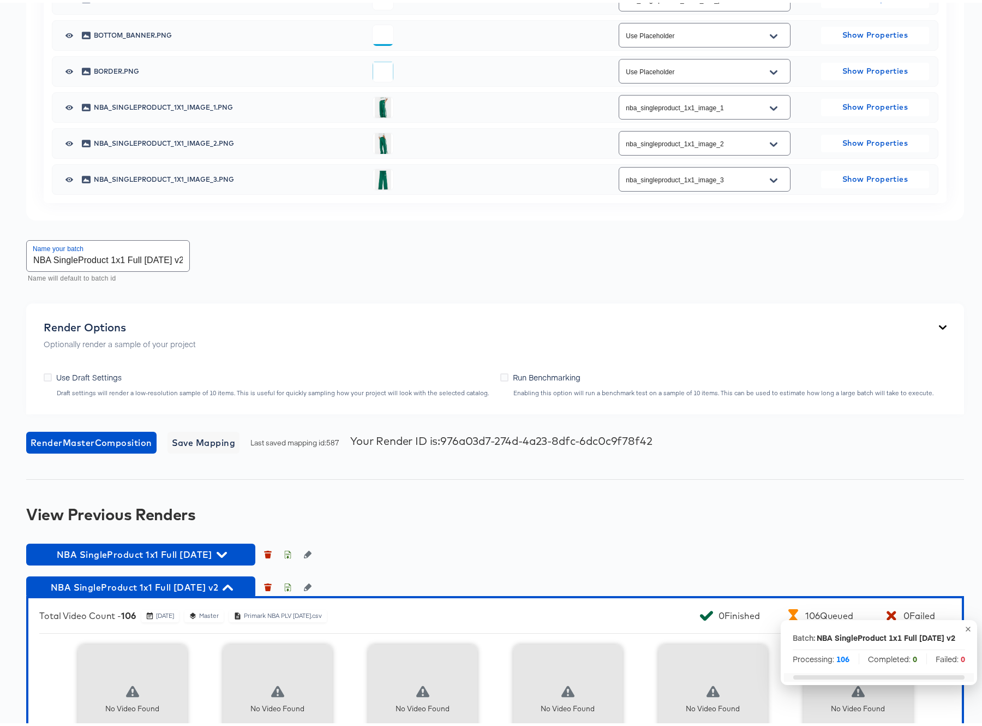
scroll to position [812, 0]
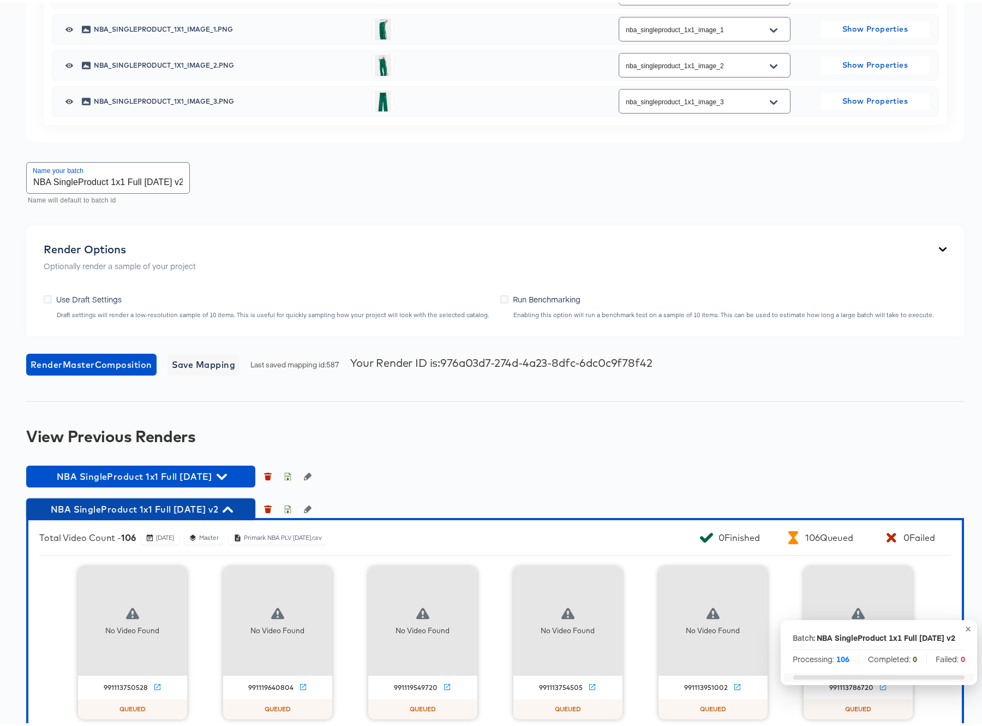
click at [233, 509] on icon "button" at bounding box center [228, 507] width 10 height 10
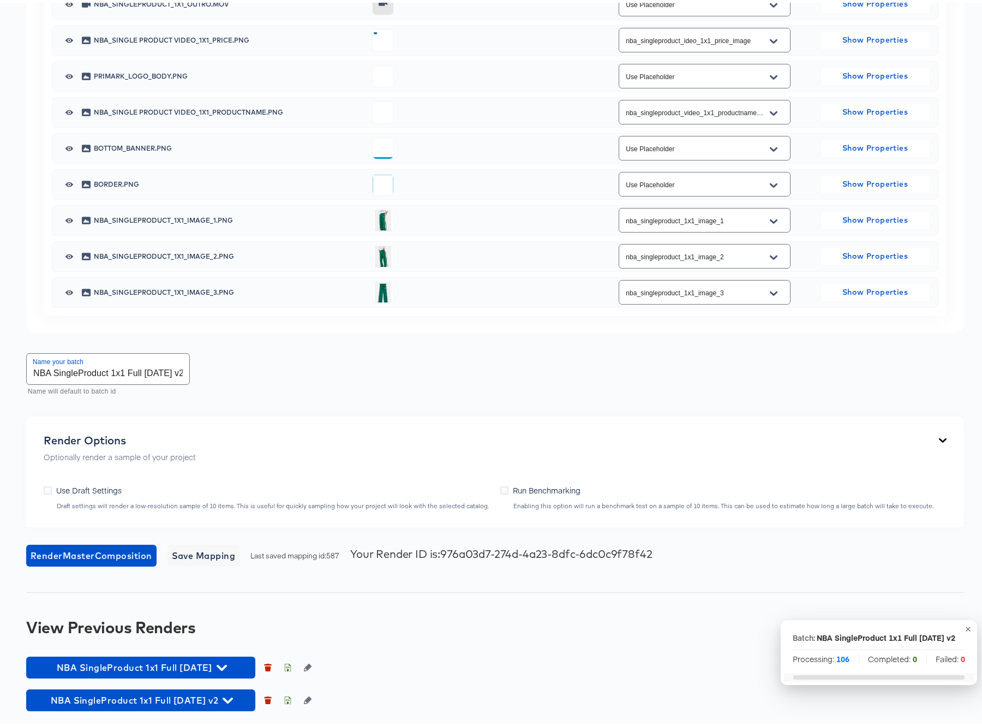
scroll to position [694, 0]
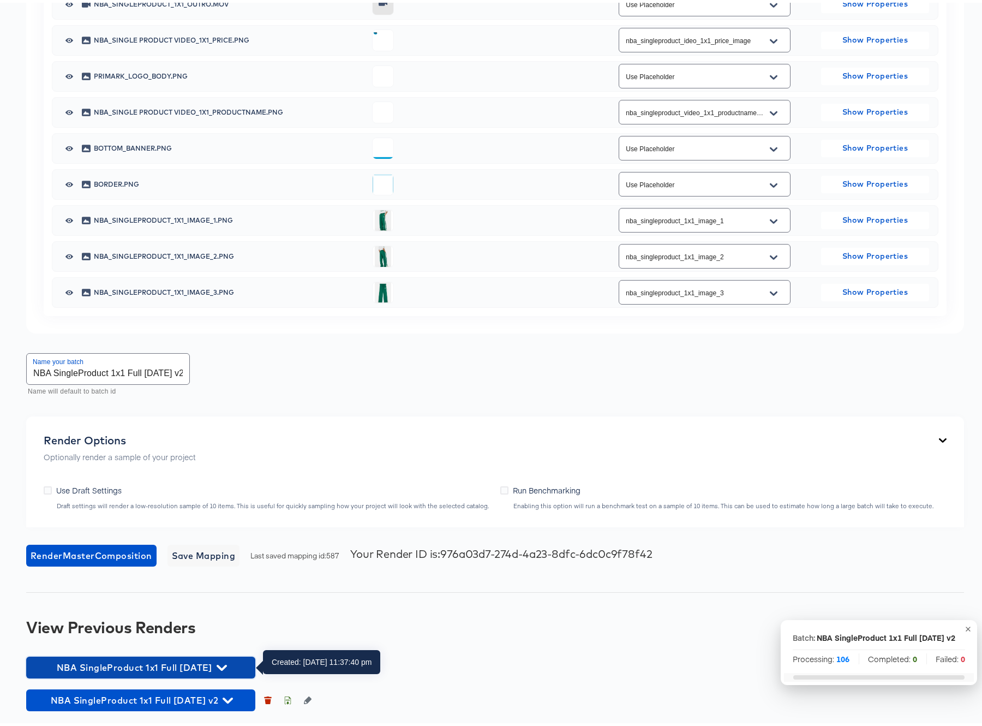
click at [227, 665] on icon "button" at bounding box center [222, 665] width 10 height 10
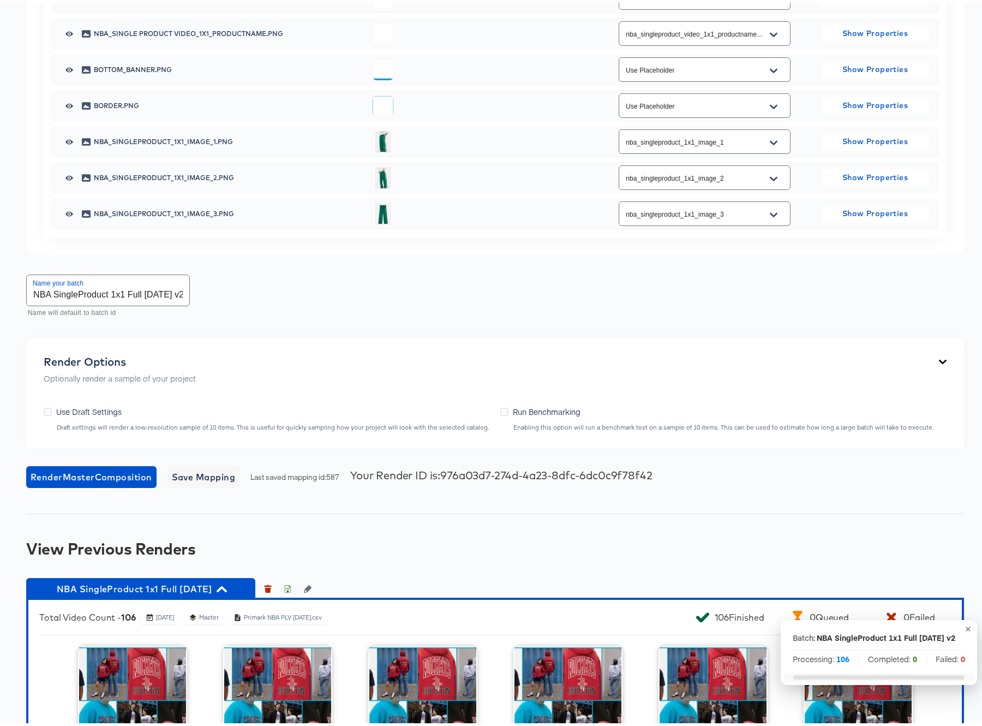
scroll to position [880, 0]
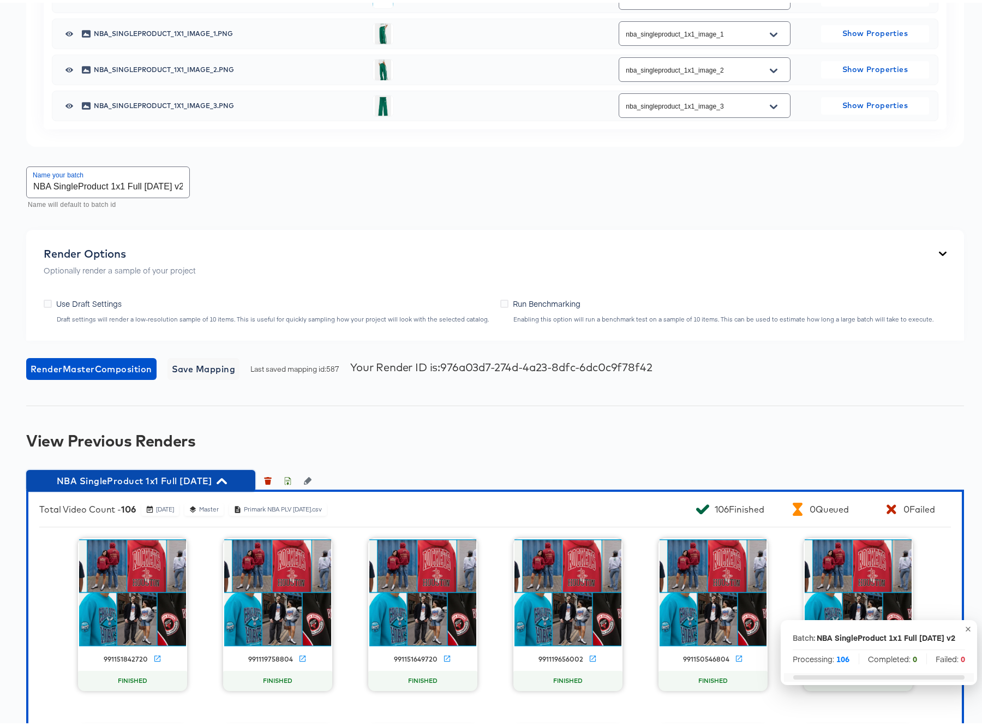
click at [227, 476] on icon "button" at bounding box center [222, 478] width 10 height 6
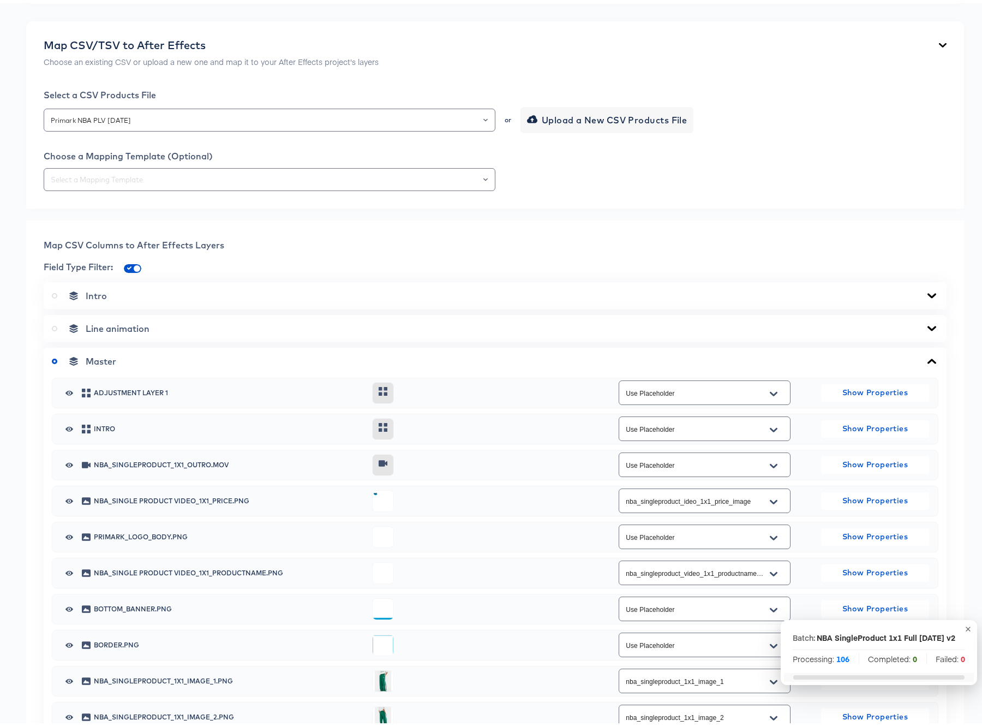
scroll to position [0, 0]
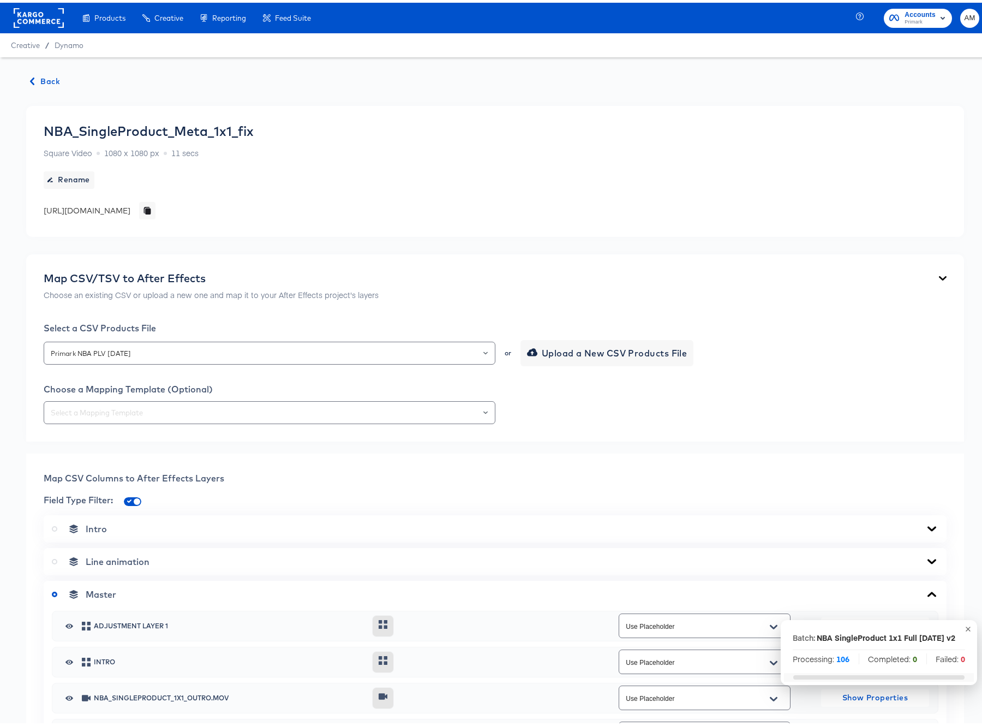
click at [39, 75] on span "Back" at bounding box center [45, 79] width 29 height 14
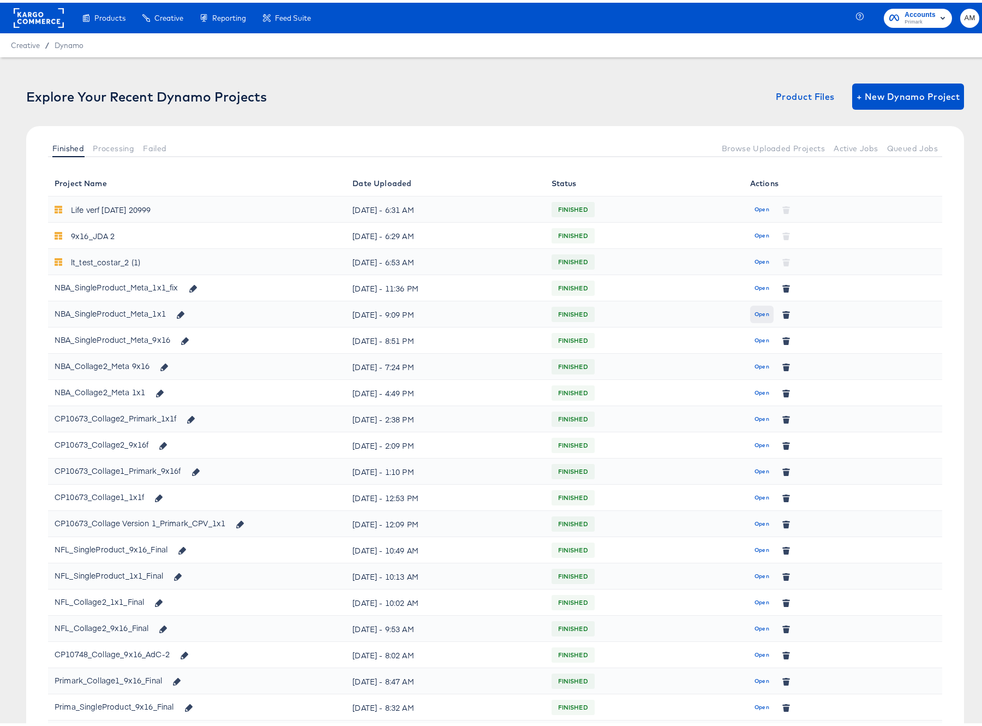
click at [756, 312] on span "Open" at bounding box center [762, 312] width 15 height 10
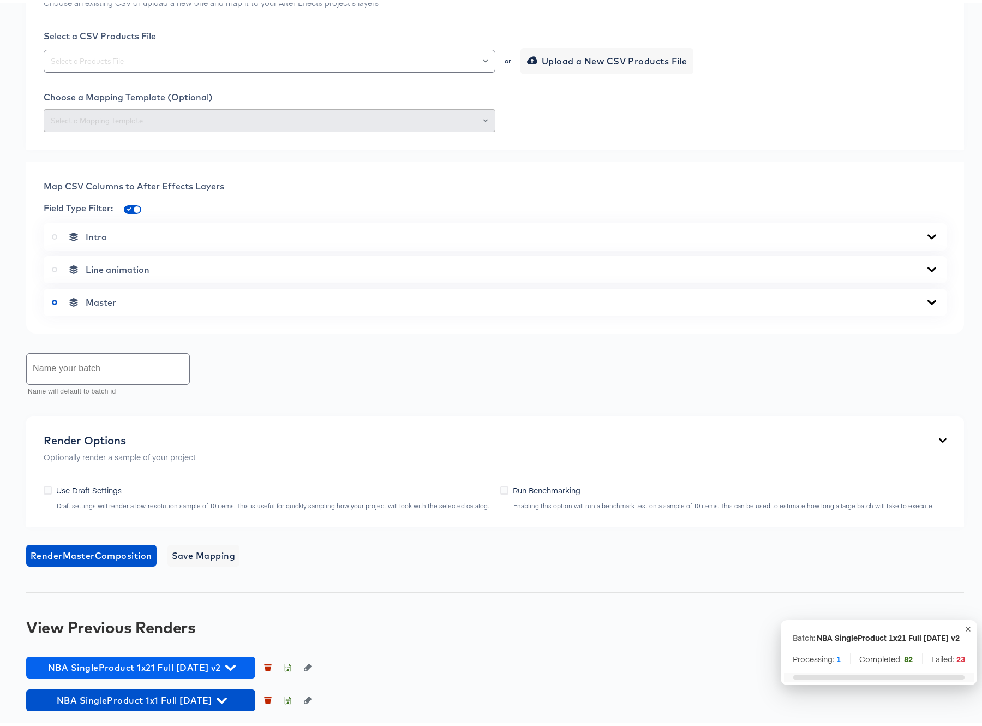
scroll to position [368, 0]
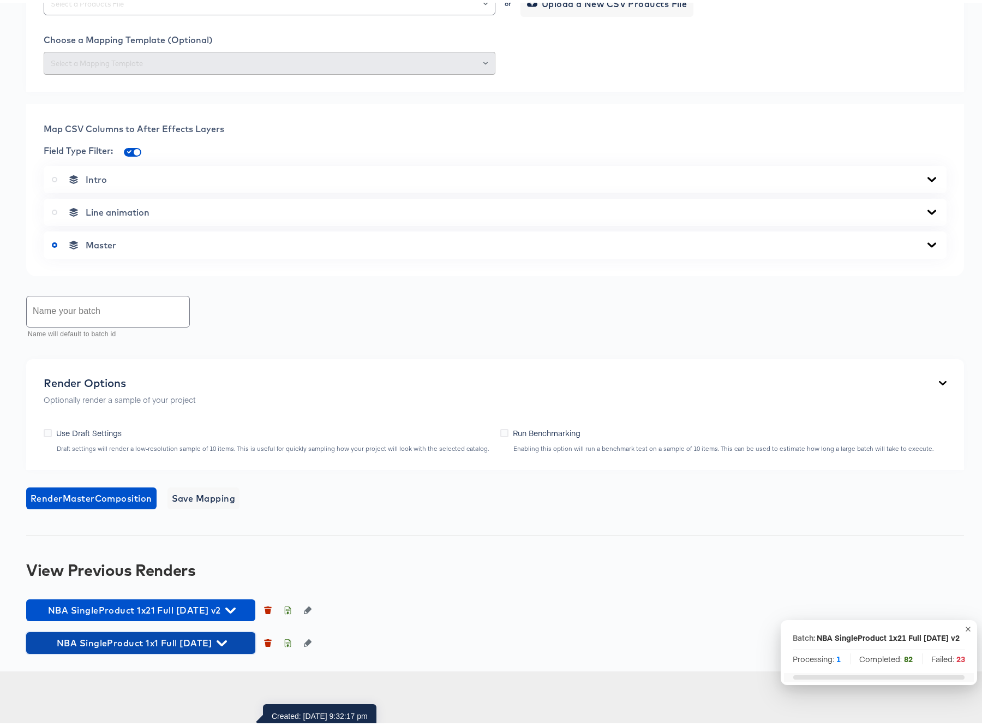
click at [225, 646] on icon "button" at bounding box center [222, 640] width 10 height 10
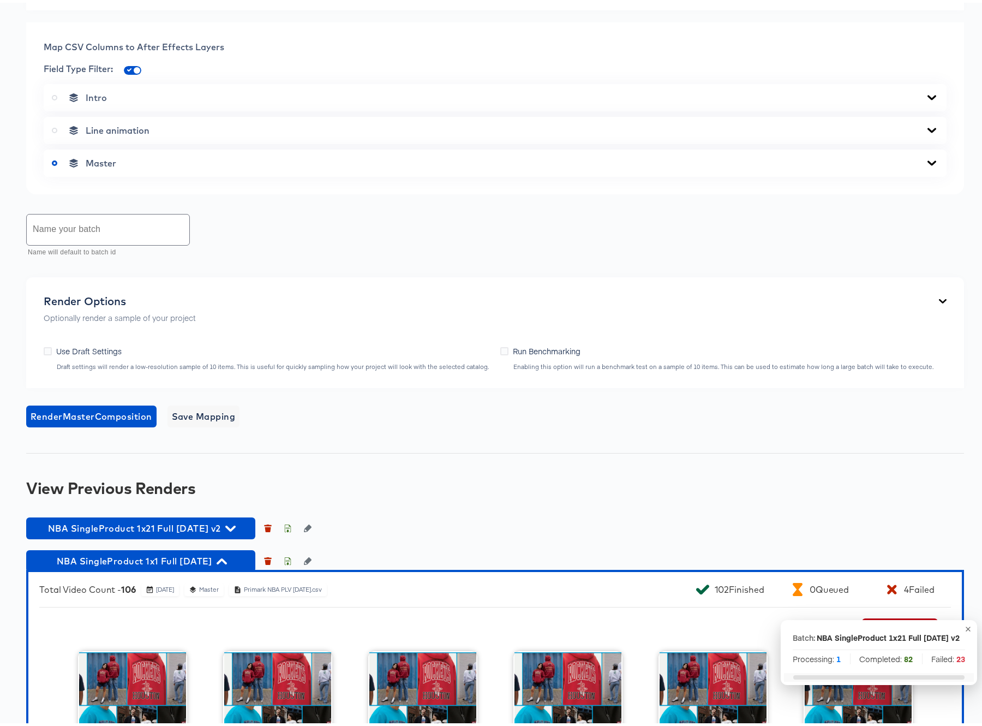
scroll to position [776, 0]
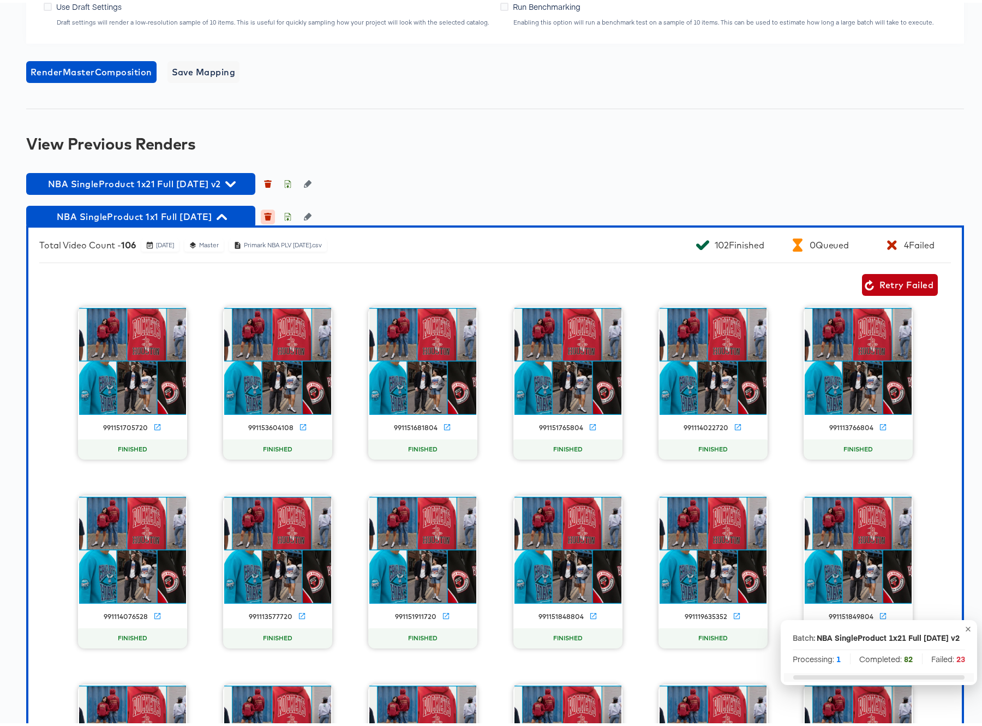
click at [267, 218] on icon "button" at bounding box center [268, 215] width 6 height 5
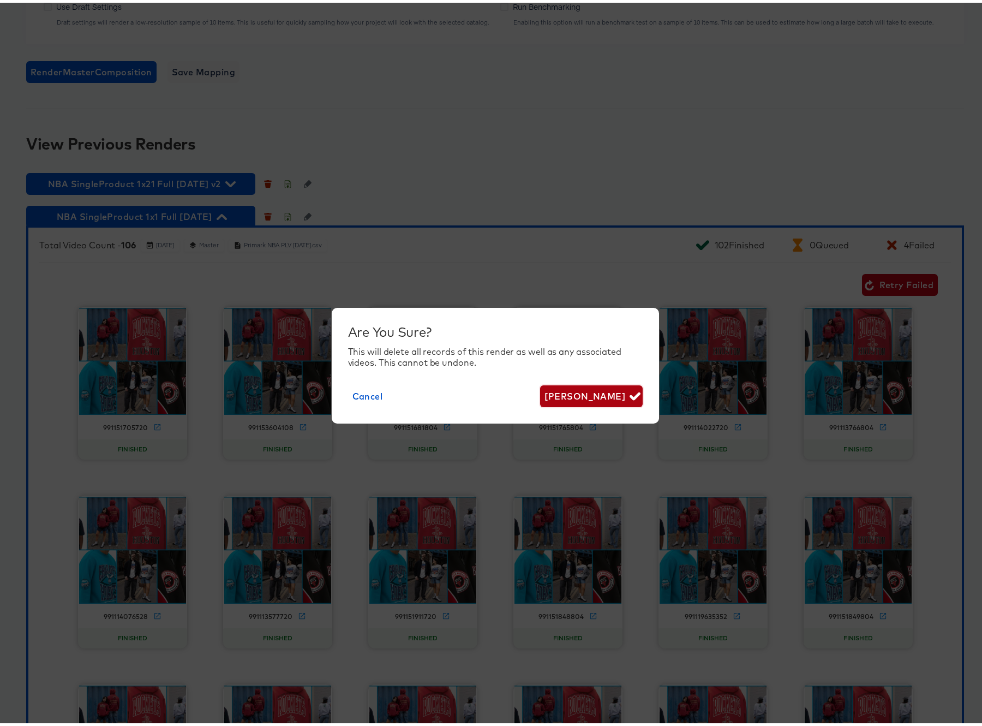
click at [592, 392] on span "Delete Render" at bounding box center [591, 393] width 93 height 15
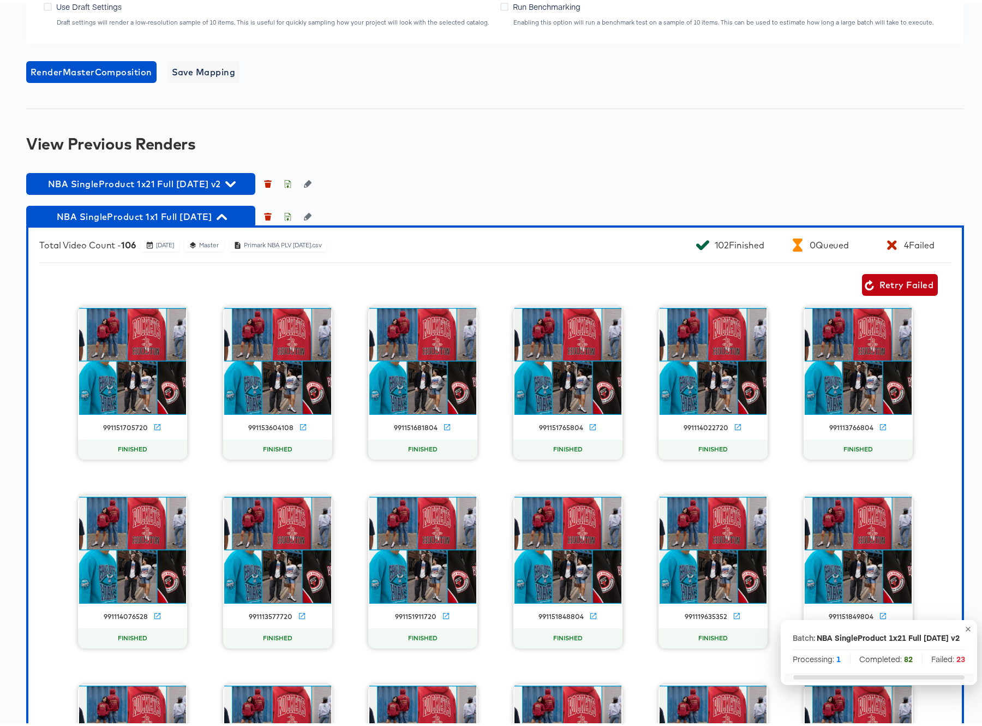
scroll to position [338, 0]
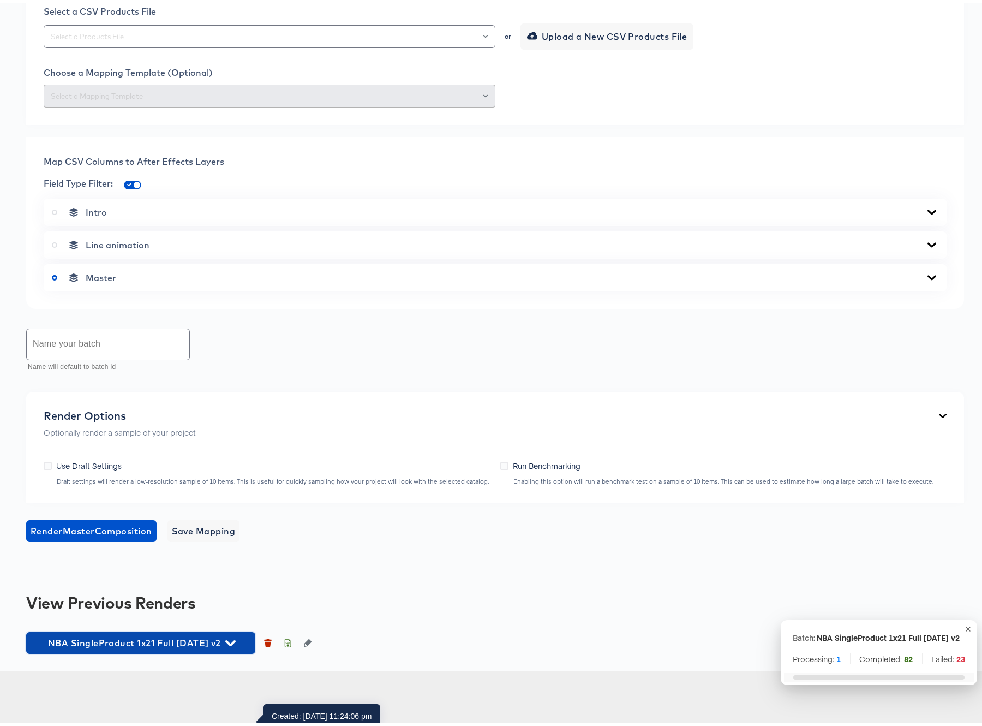
click at [245, 648] on span "NBA SingleProduct 1x21 Full Oct7 2025 v2" at bounding box center [141, 640] width 218 height 15
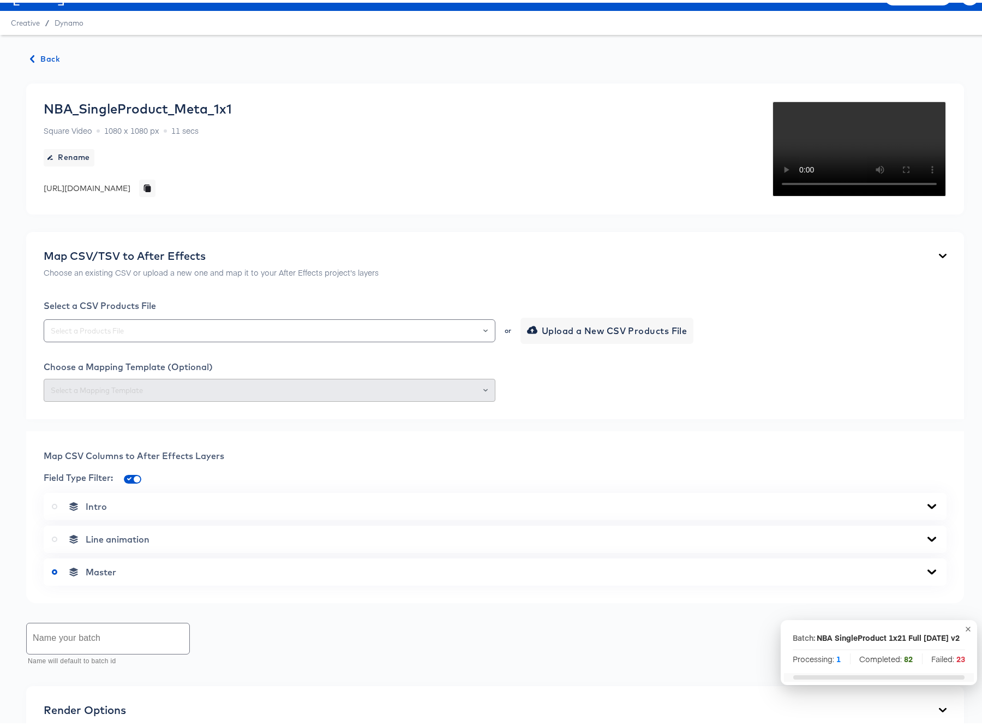
scroll to position [0, 0]
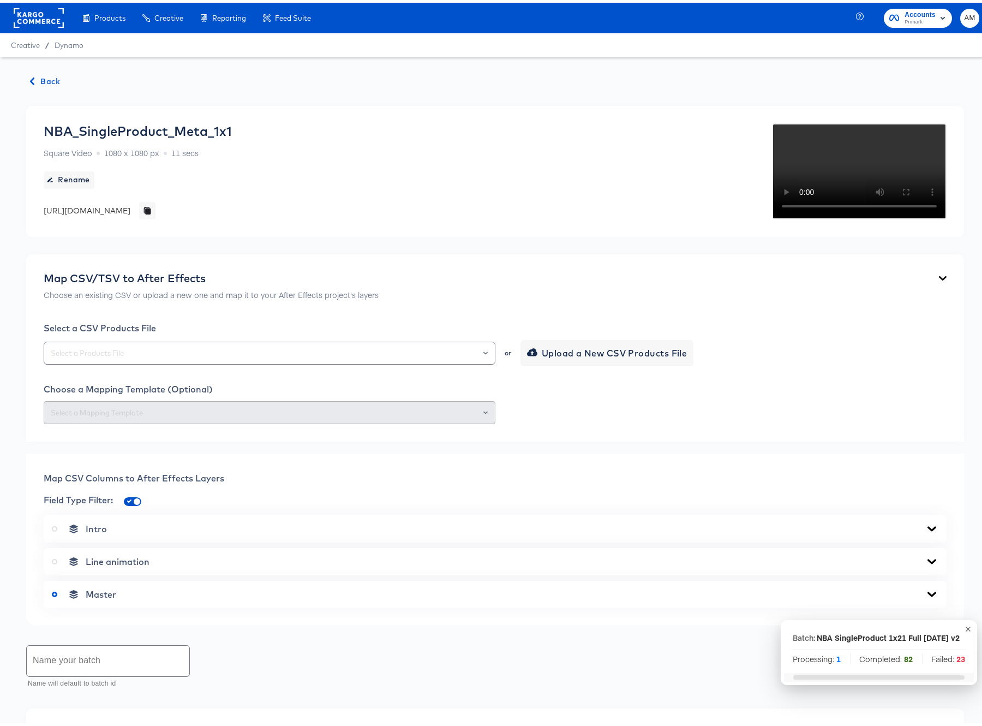
click at [53, 79] on span "Back" at bounding box center [45, 79] width 29 height 14
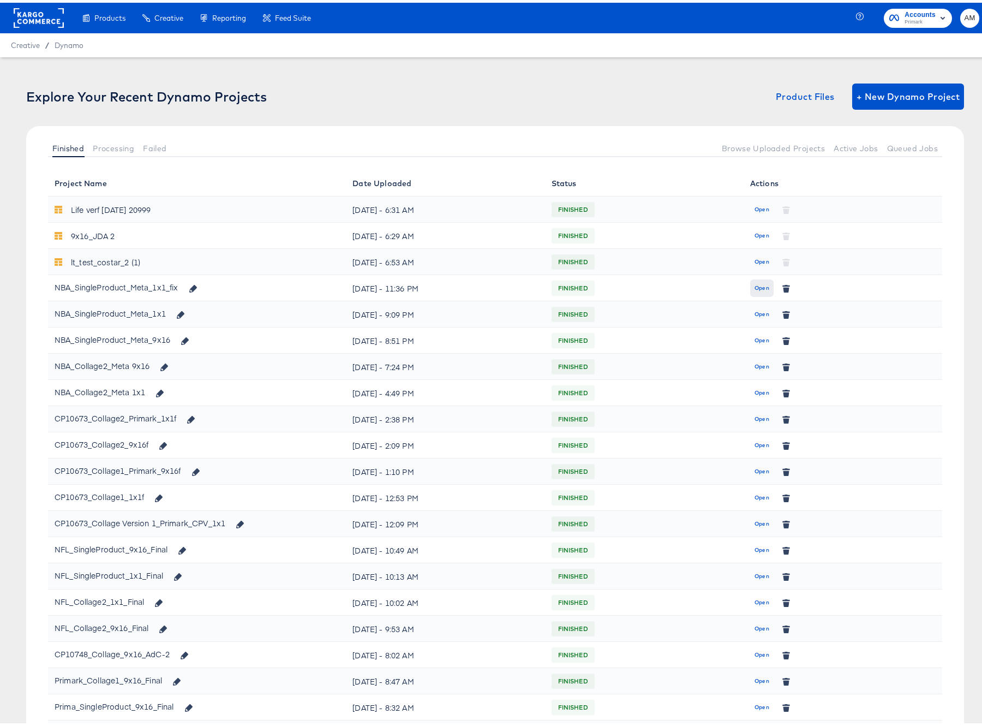
click at [758, 284] on span "Open" at bounding box center [762, 286] width 15 height 10
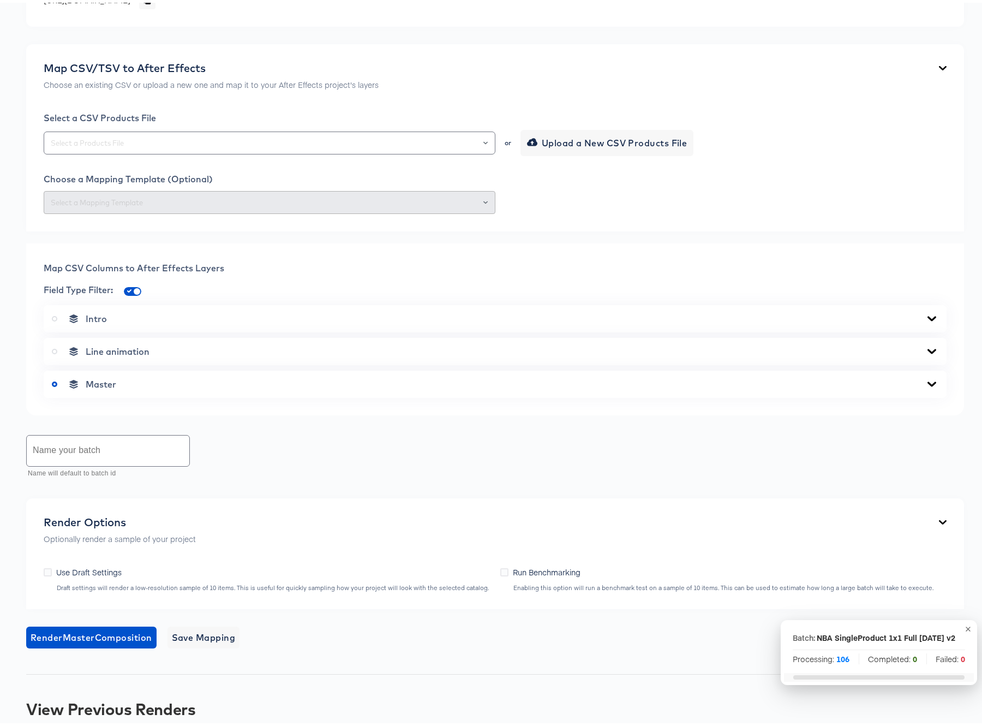
scroll to position [292, 0]
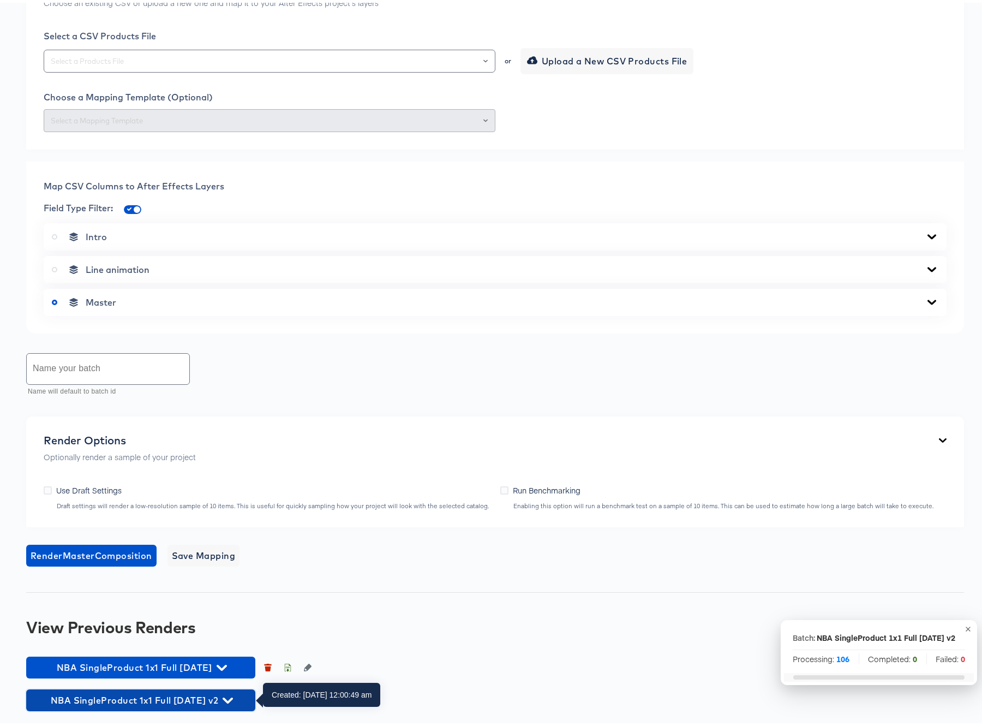
click at [233, 698] on icon "button" at bounding box center [228, 698] width 10 height 6
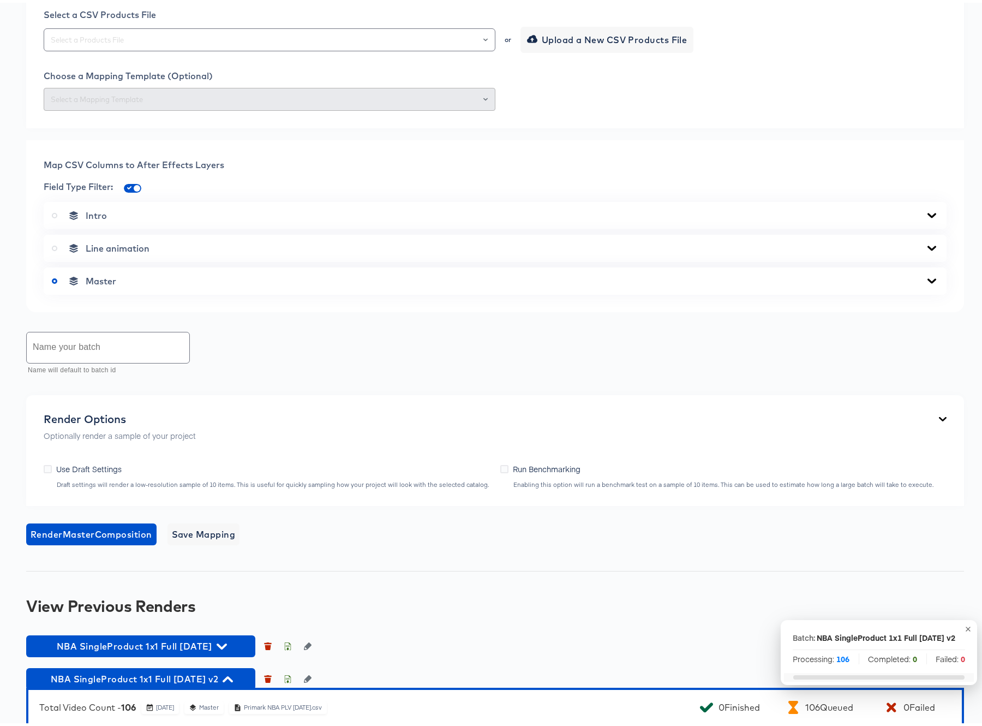
scroll to position [428, 0]
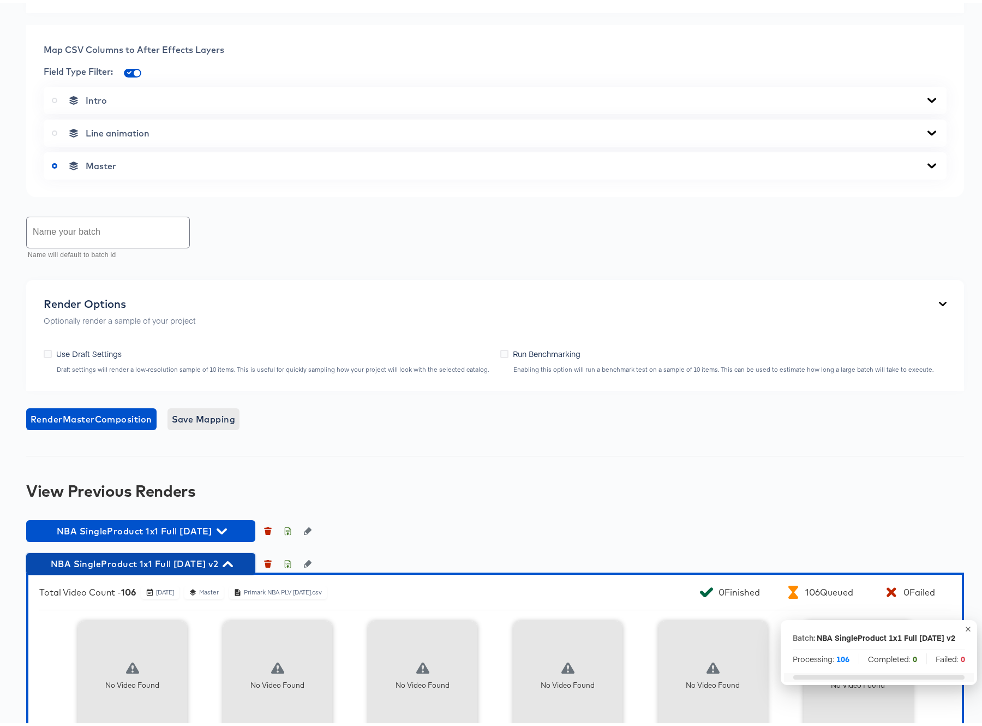
click at [233, 559] on icon "button" at bounding box center [228, 561] width 10 height 6
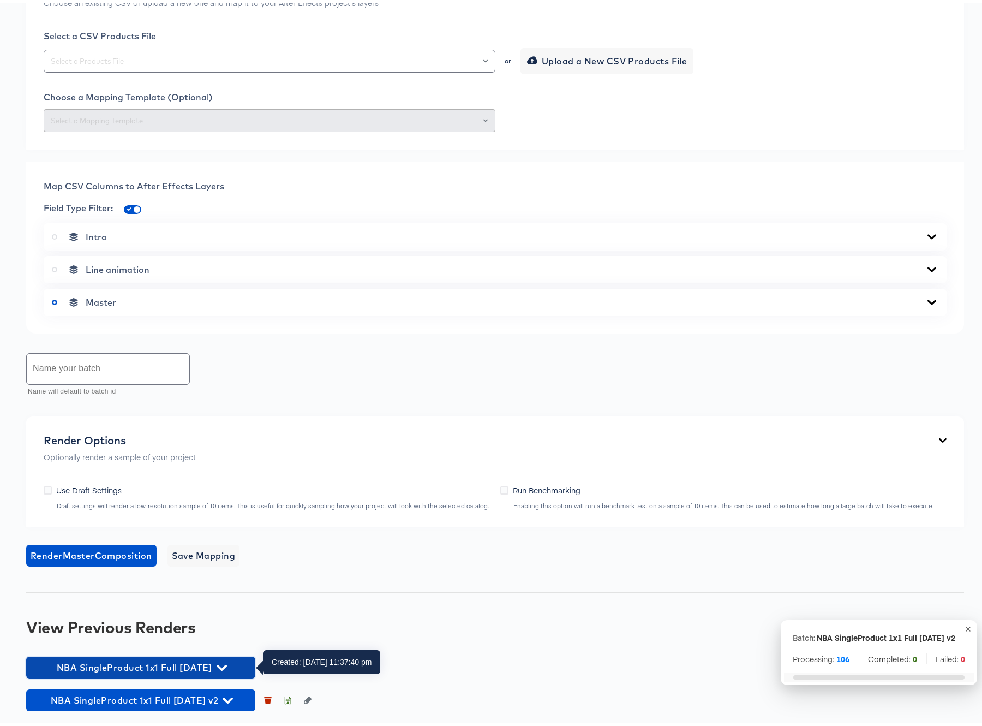
click at [226, 663] on icon "button" at bounding box center [222, 665] width 10 height 6
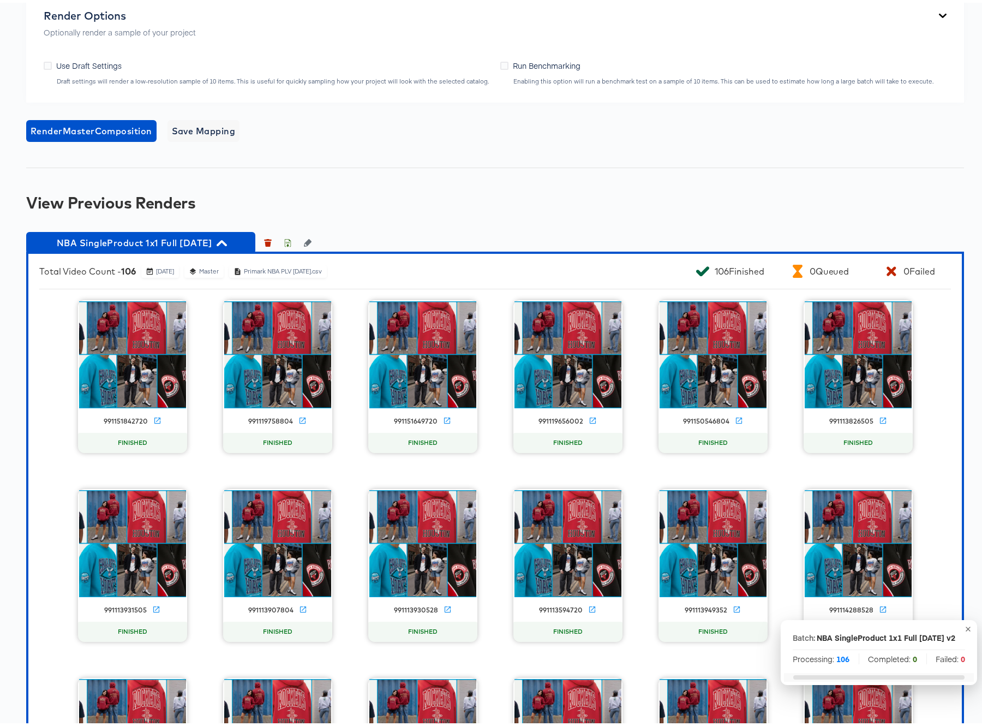
scroll to position [714, 0]
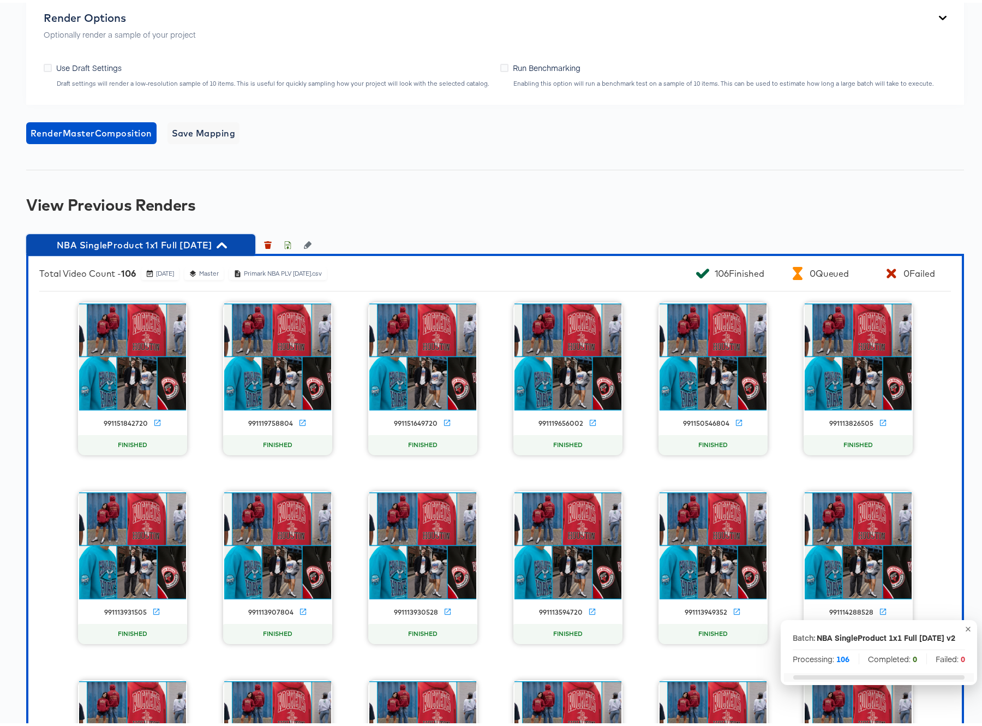
click at [227, 240] on icon "button" at bounding box center [222, 243] width 10 height 6
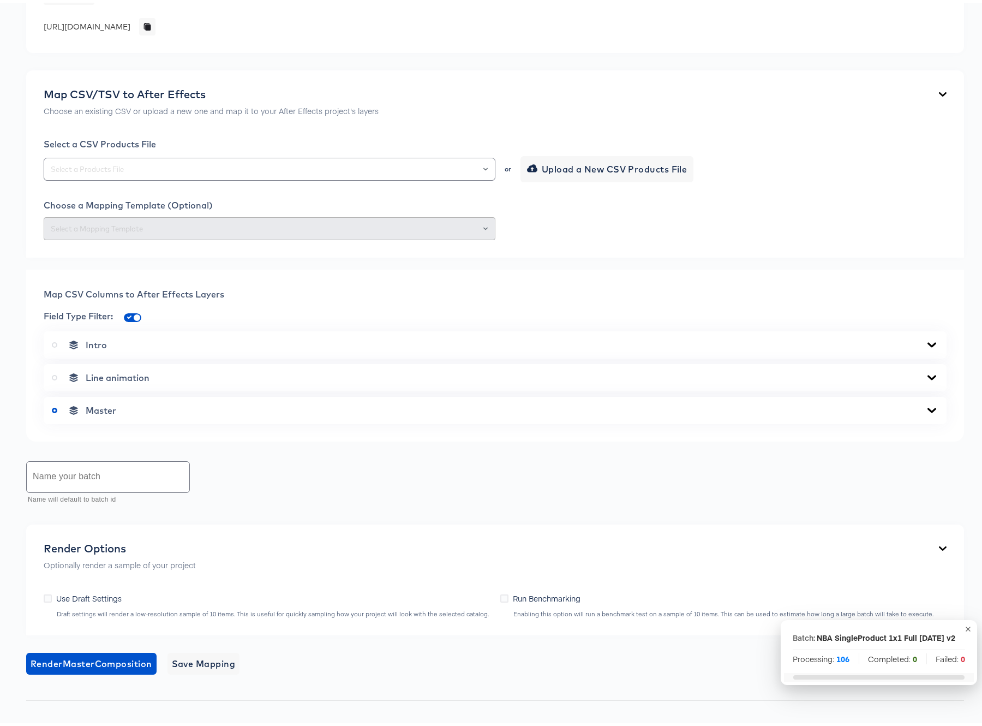
scroll to position [0, 0]
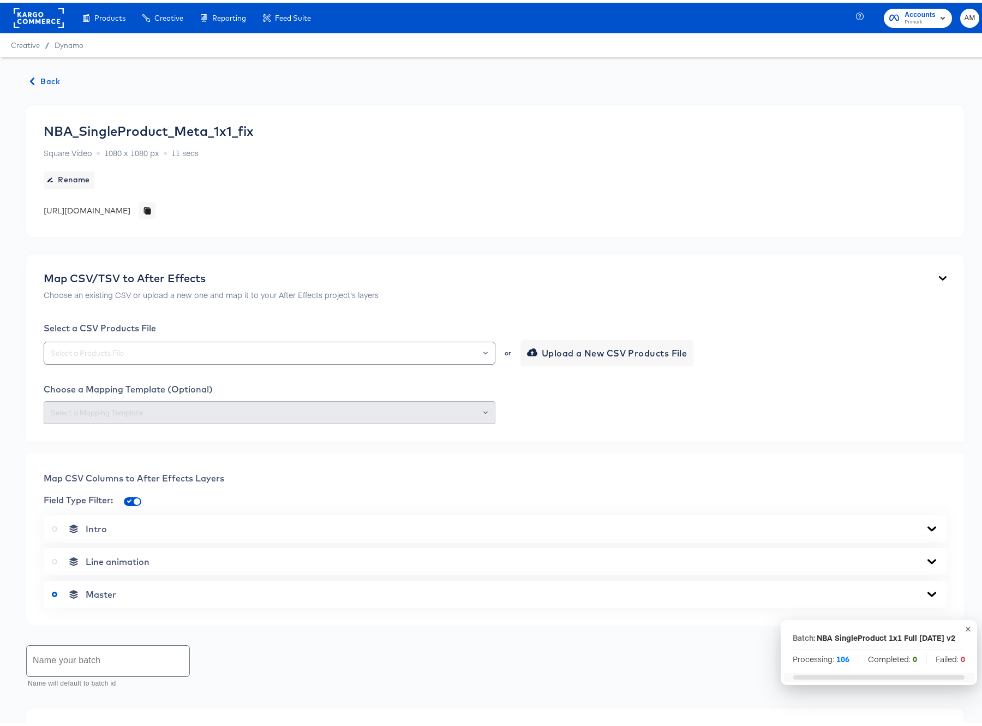
click at [47, 77] on span "Back" at bounding box center [45, 79] width 29 height 14
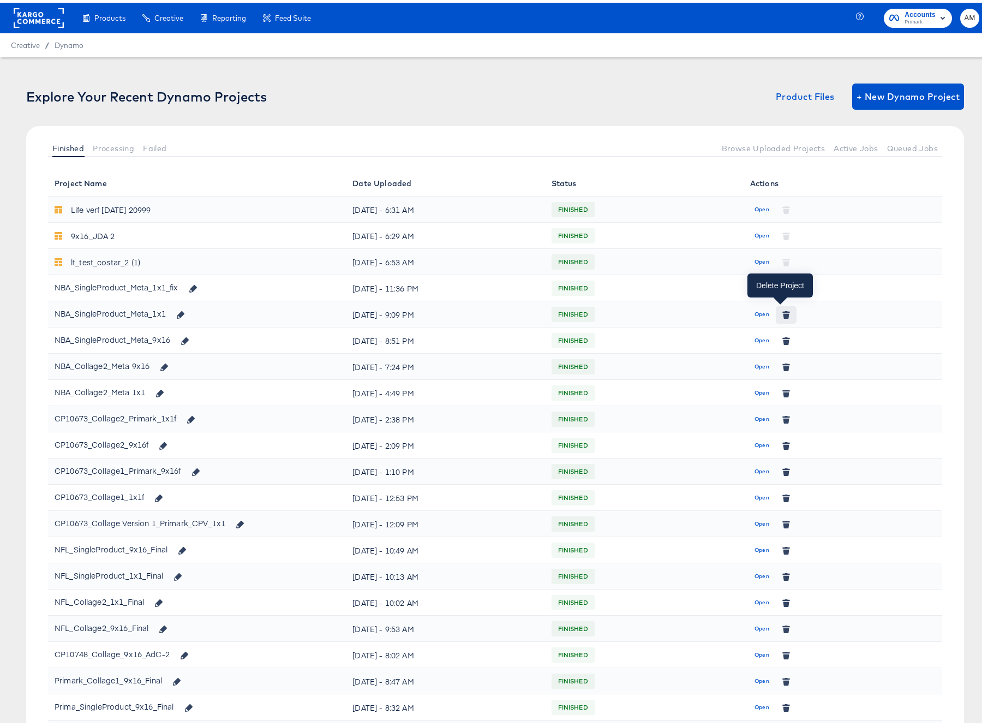
click at [784, 311] on icon "button" at bounding box center [787, 313] width 6 height 5
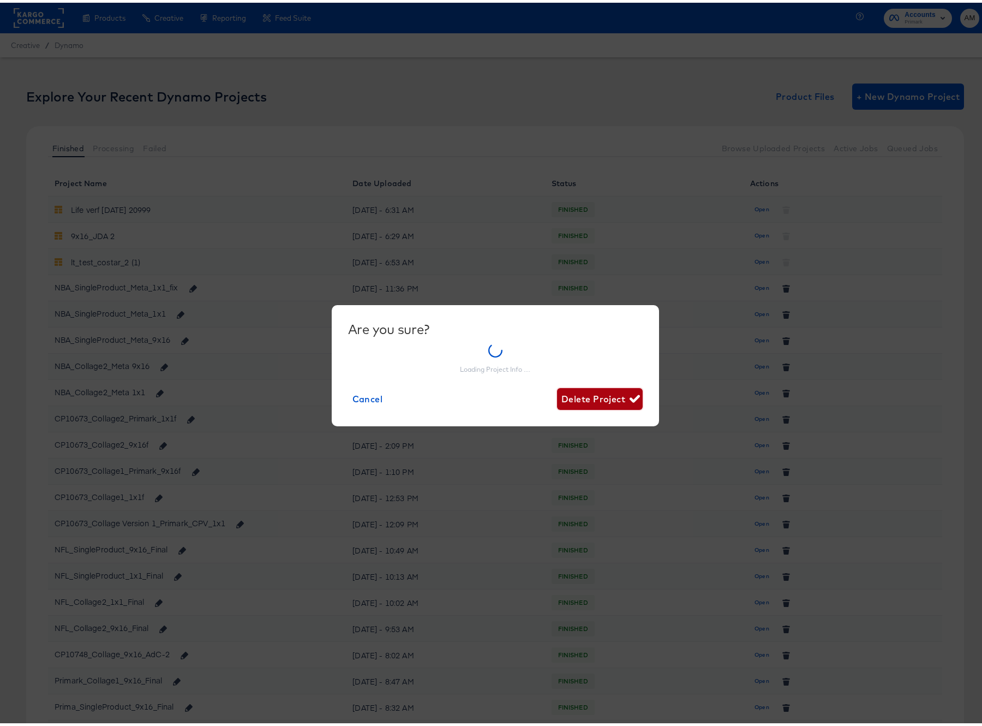
click at [600, 397] on button "Delete Project" at bounding box center [600, 396] width 86 height 22
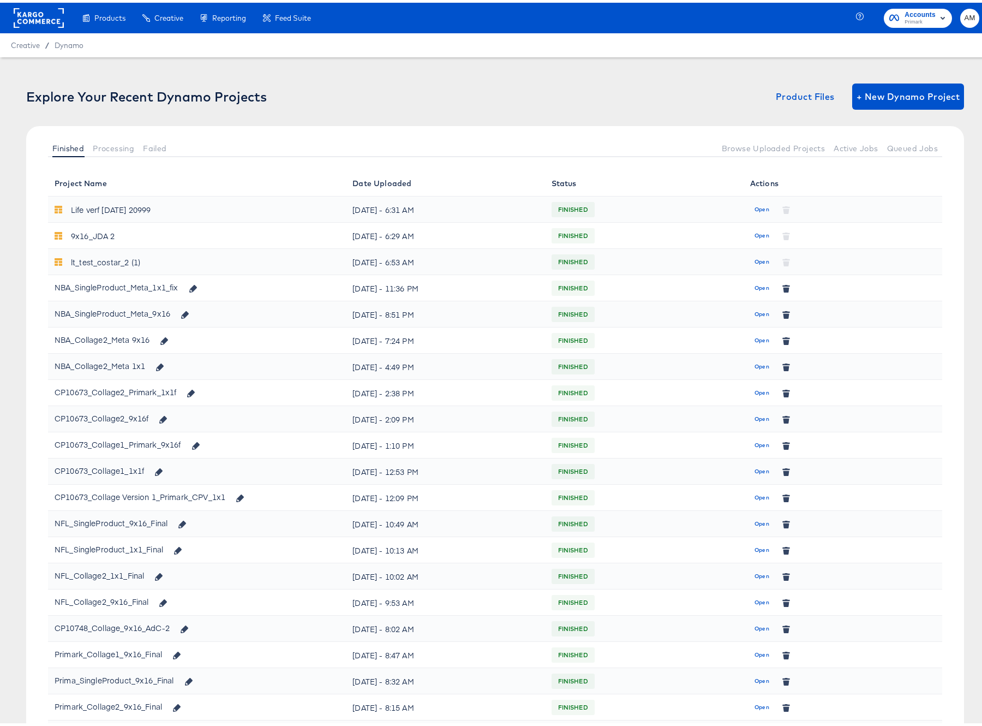
click at [118, 156] on div "Finished Processing Failed Browse Uploaded Projects Active Jobs Queued Jobs" at bounding box center [495, 145] width 938 height 44
click at [120, 146] on span "Processing" at bounding box center [113, 145] width 41 height 9
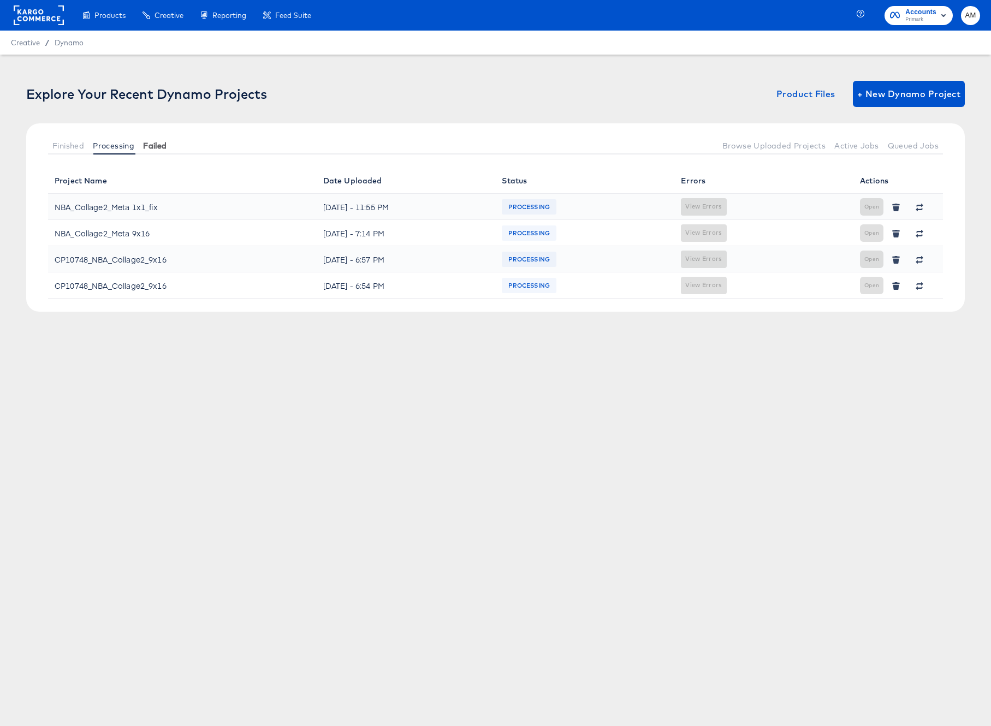
click at [162, 146] on span "Failed" at bounding box center [154, 145] width 23 height 9
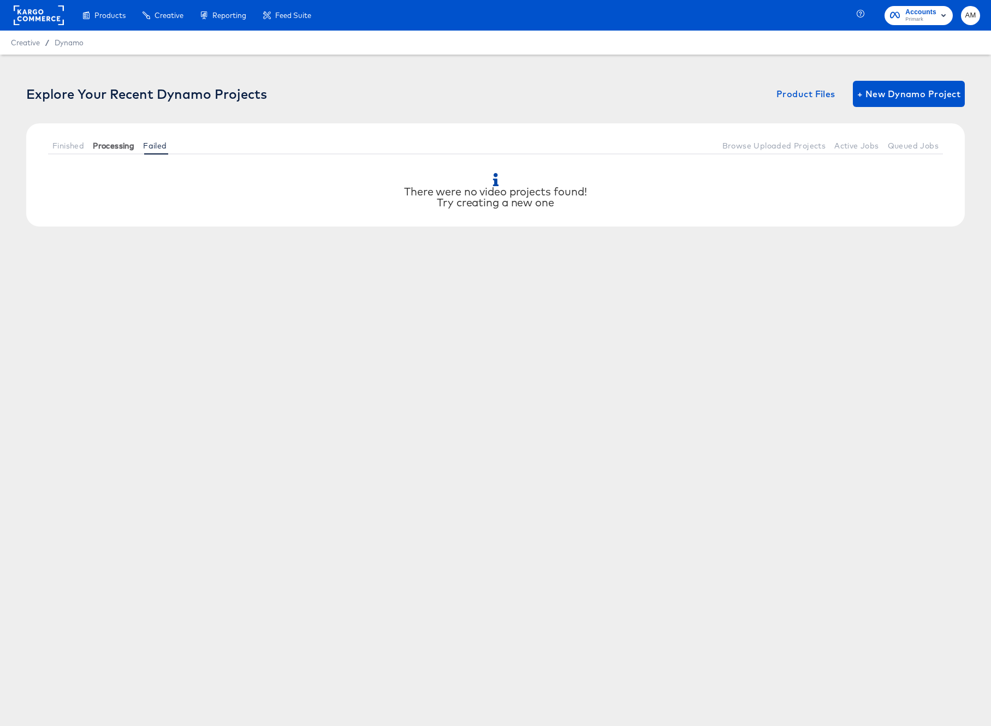
click at [116, 144] on span "Processing" at bounding box center [113, 145] width 41 height 9
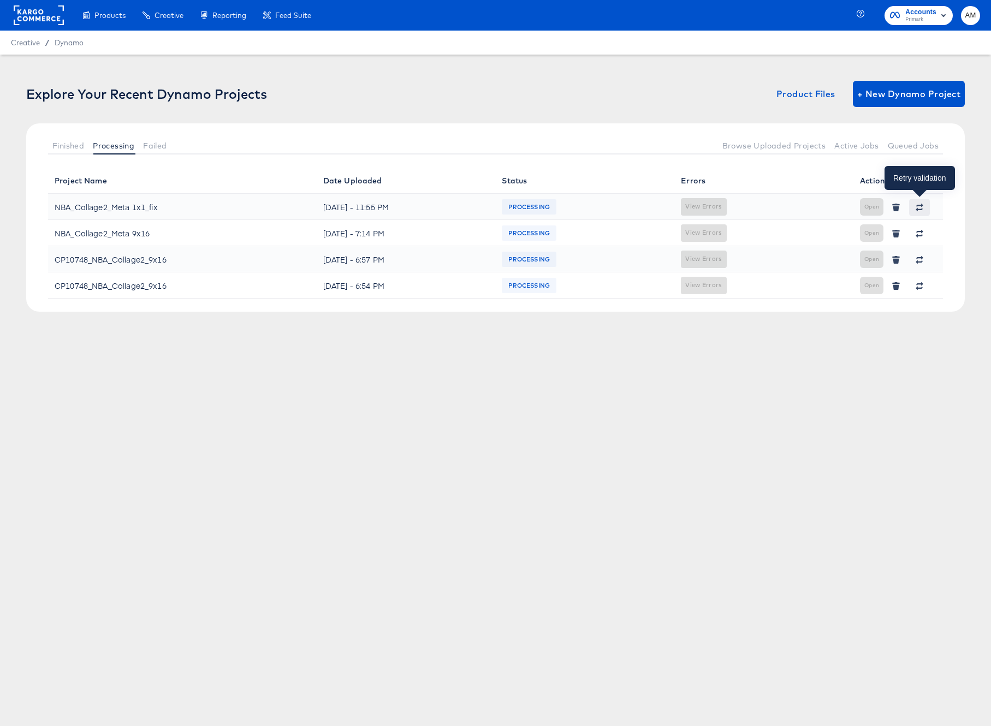
click at [920, 206] on icon "button" at bounding box center [919, 208] width 8 height 8
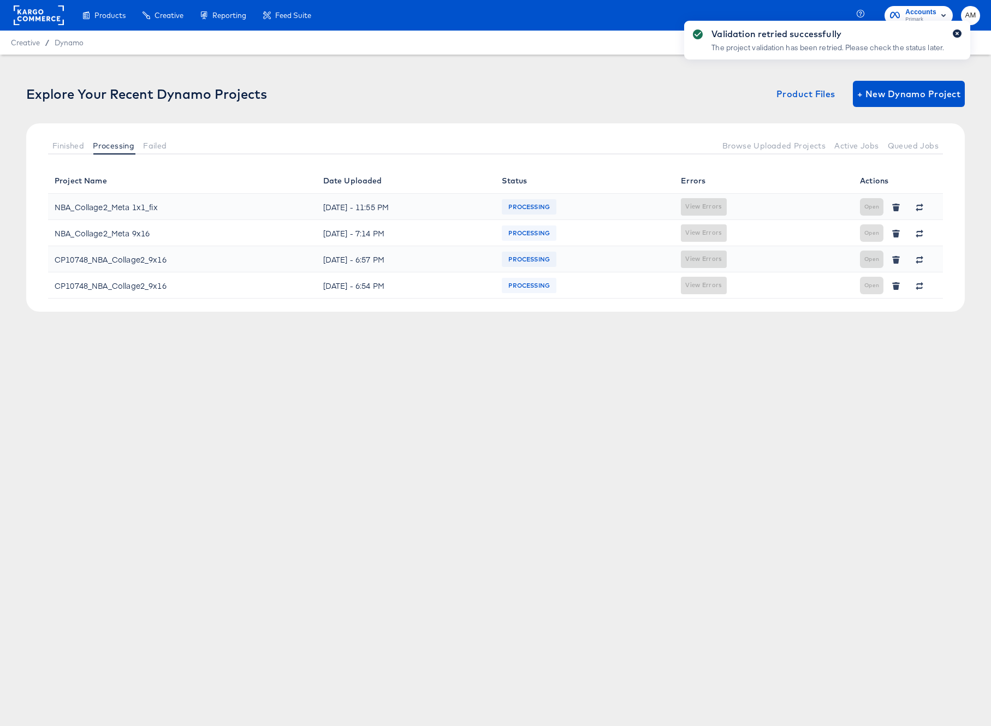
click at [958, 33] on icon "button" at bounding box center [957, 34] width 4 height 6
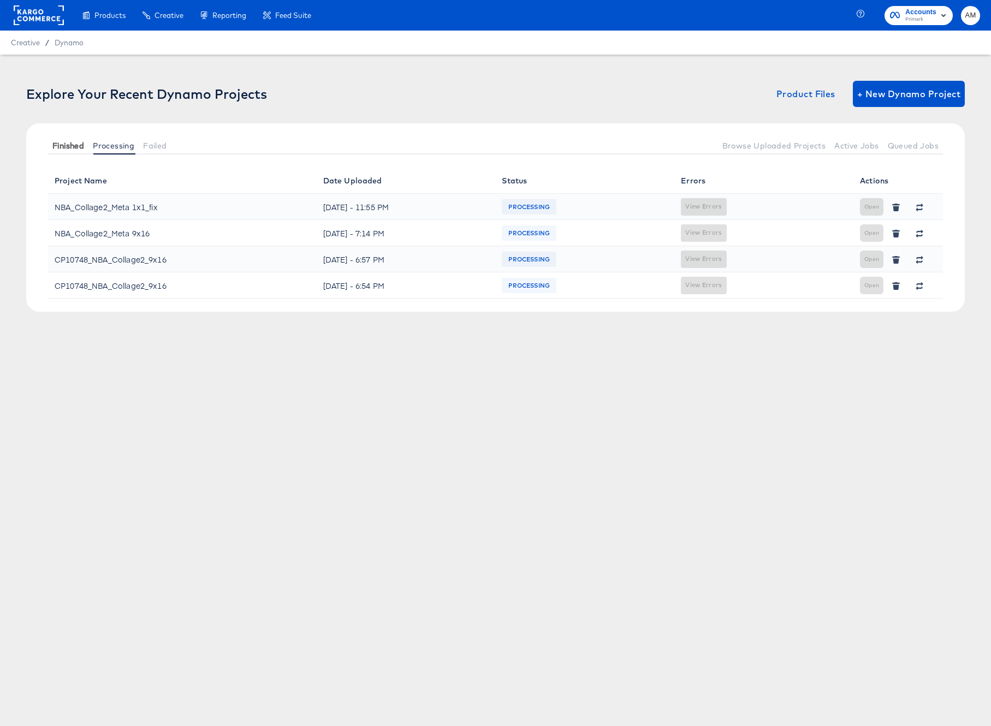
click at [52, 146] on span "Finished" at bounding box center [68, 145] width 32 height 9
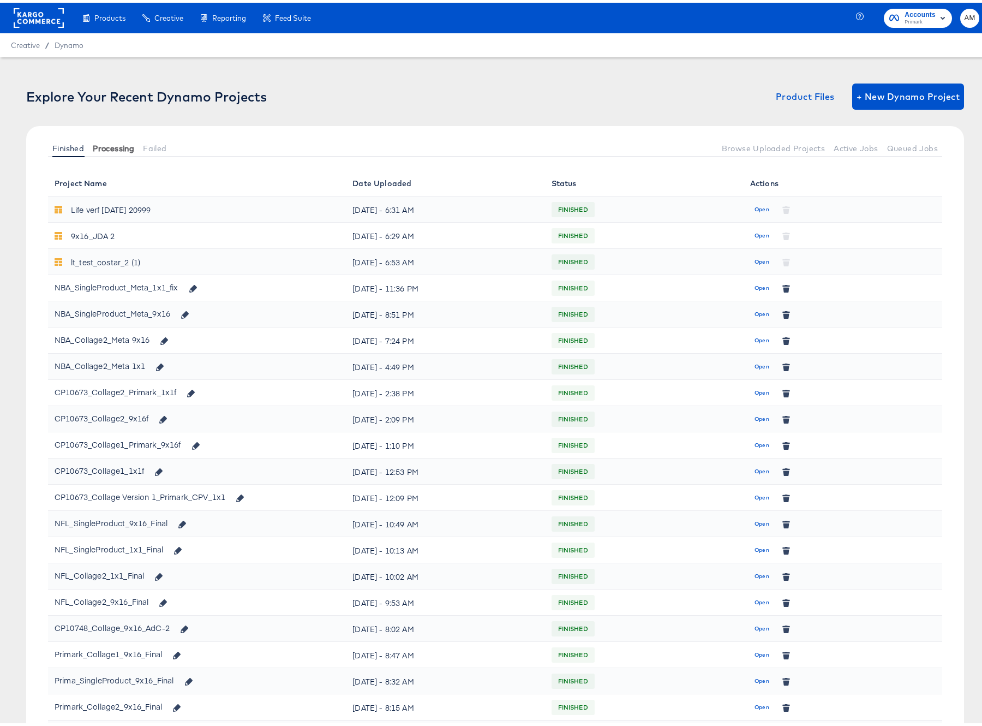
click at [127, 144] on span "Processing" at bounding box center [113, 145] width 41 height 9
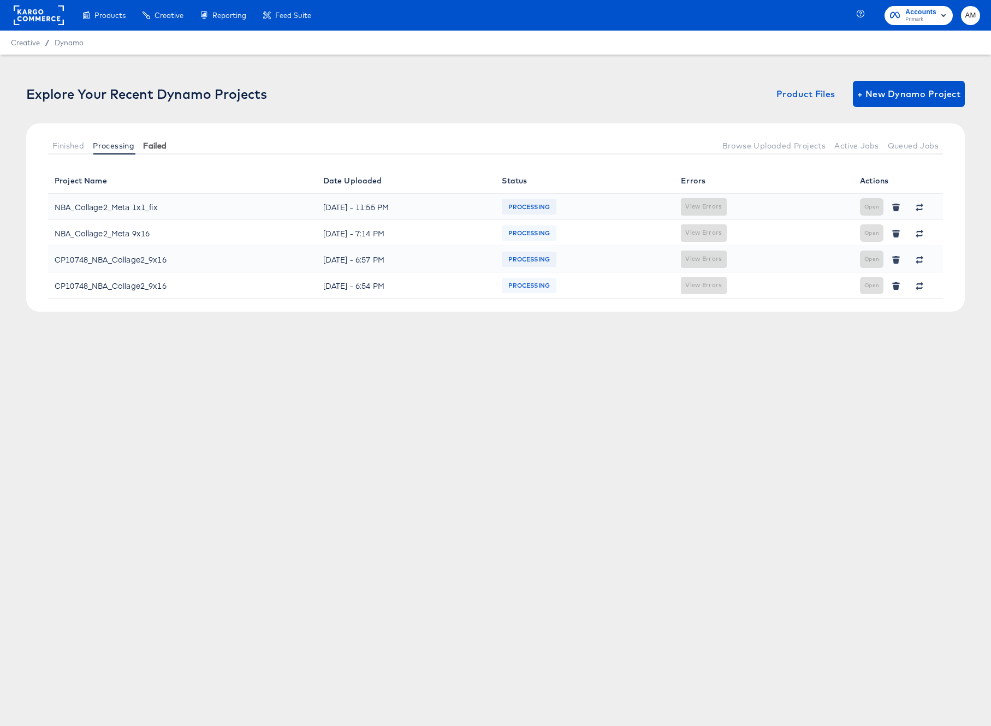
click at [165, 145] on span "Failed" at bounding box center [154, 145] width 23 height 9
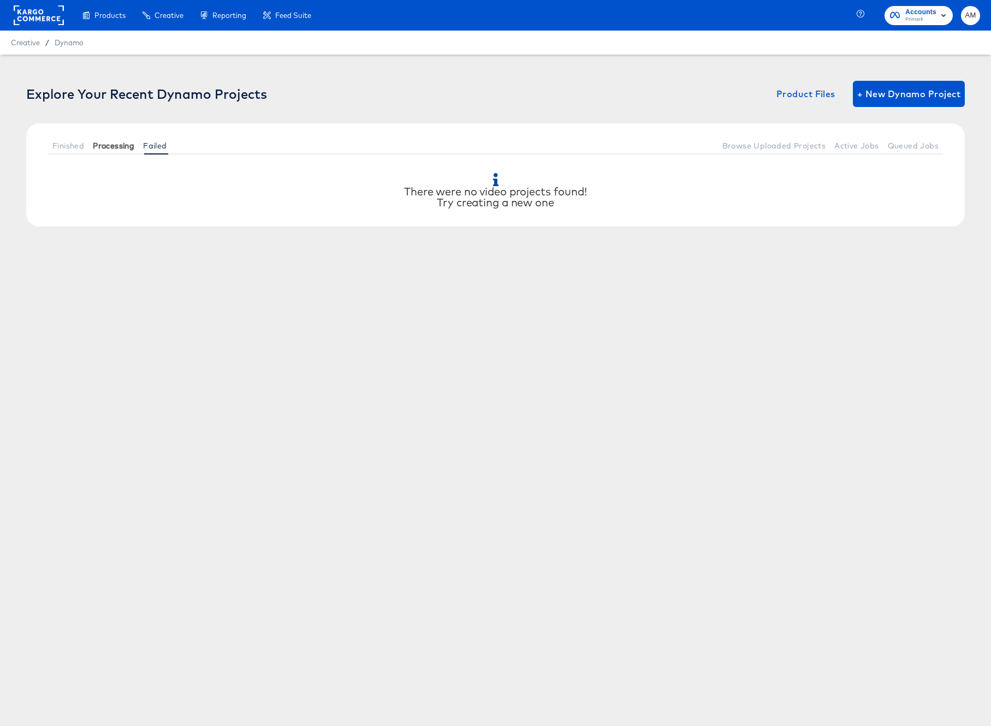
click at [114, 145] on span "Processing" at bounding box center [113, 145] width 41 height 9
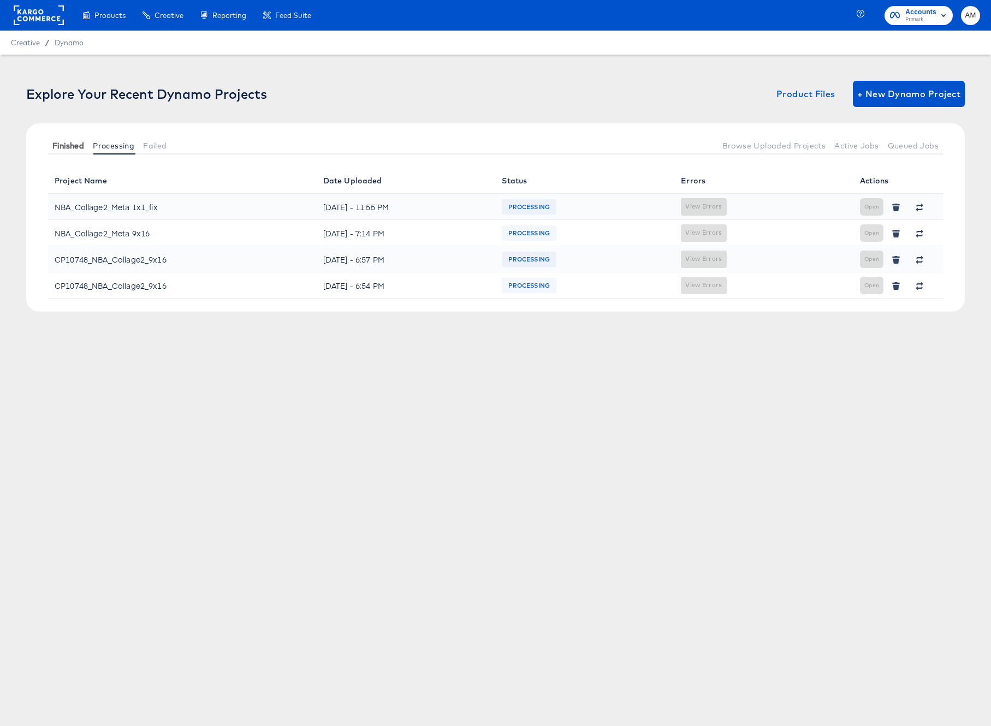
click at [73, 145] on span "Finished" at bounding box center [68, 145] width 32 height 9
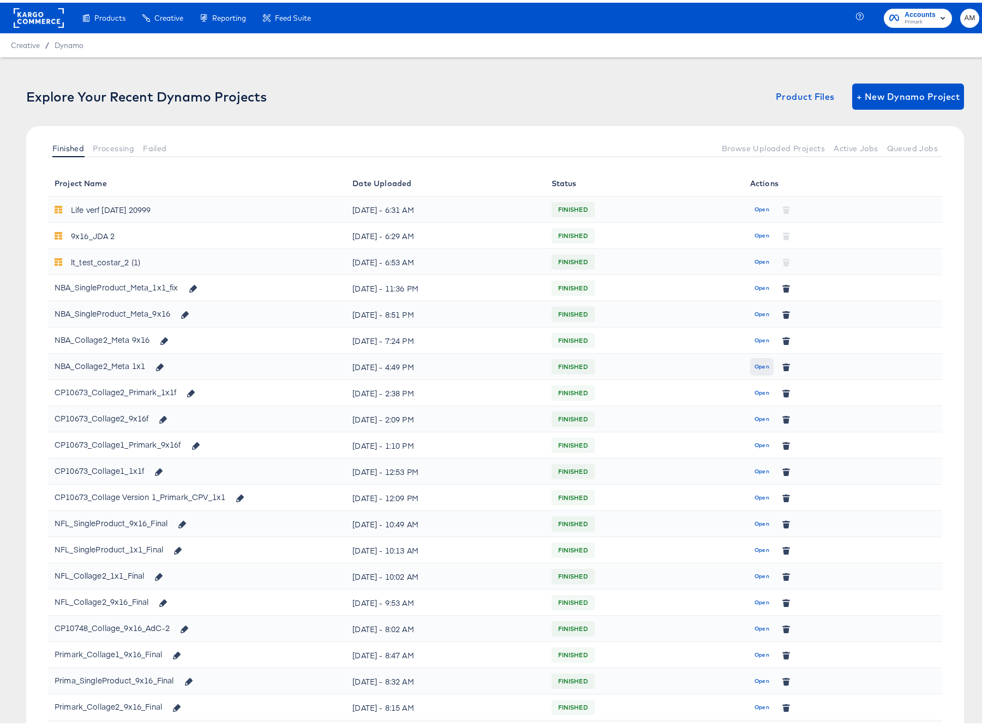
click at [755, 365] on span "Open" at bounding box center [762, 364] width 15 height 10
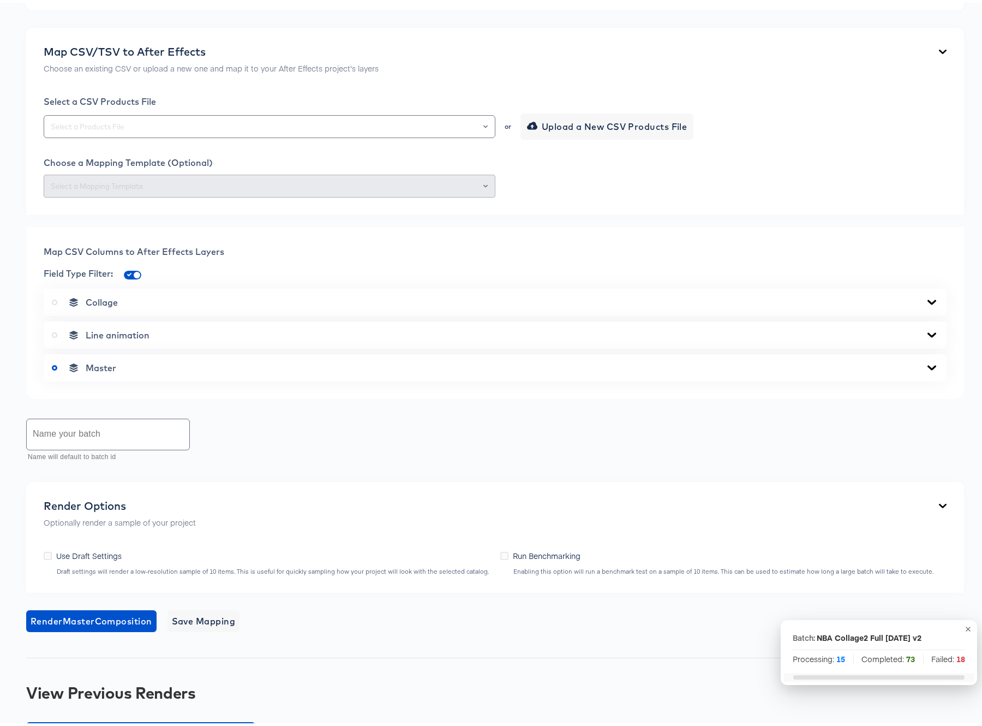
scroll to position [371, 0]
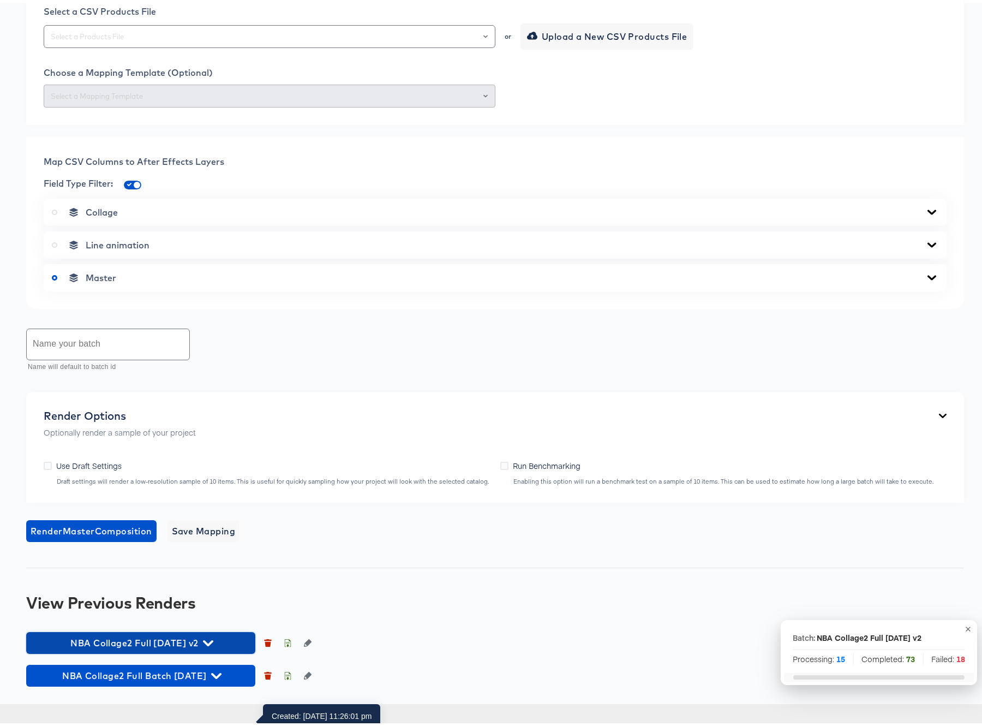
click at [213, 646] on icon "button" at bounding box center [208, 640] width 10 height 10
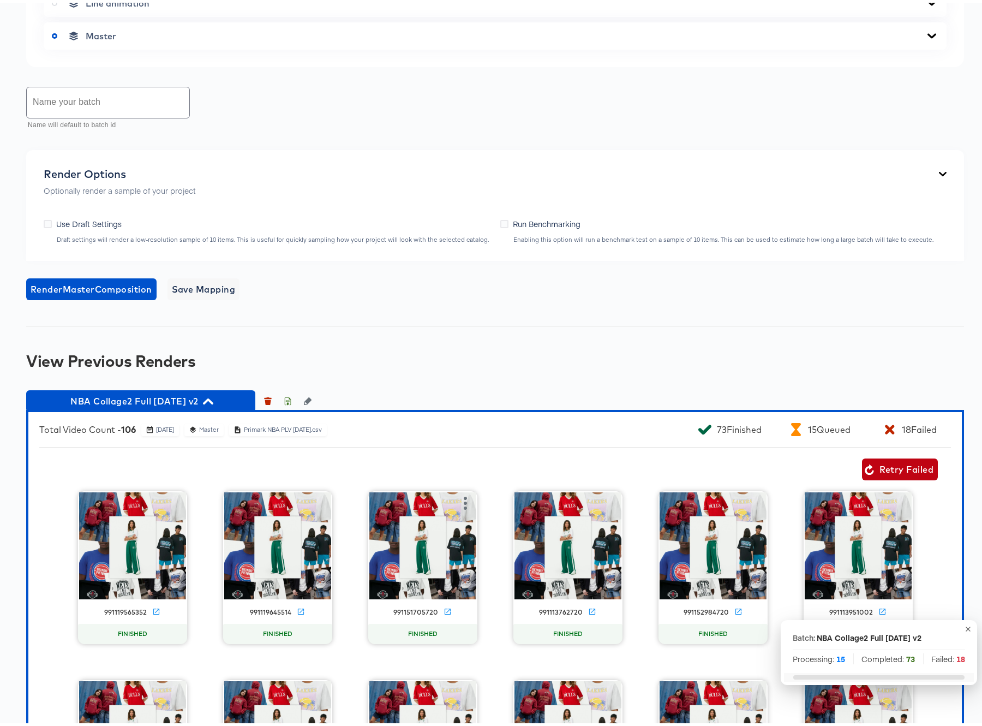
scroll to position [761, 0]
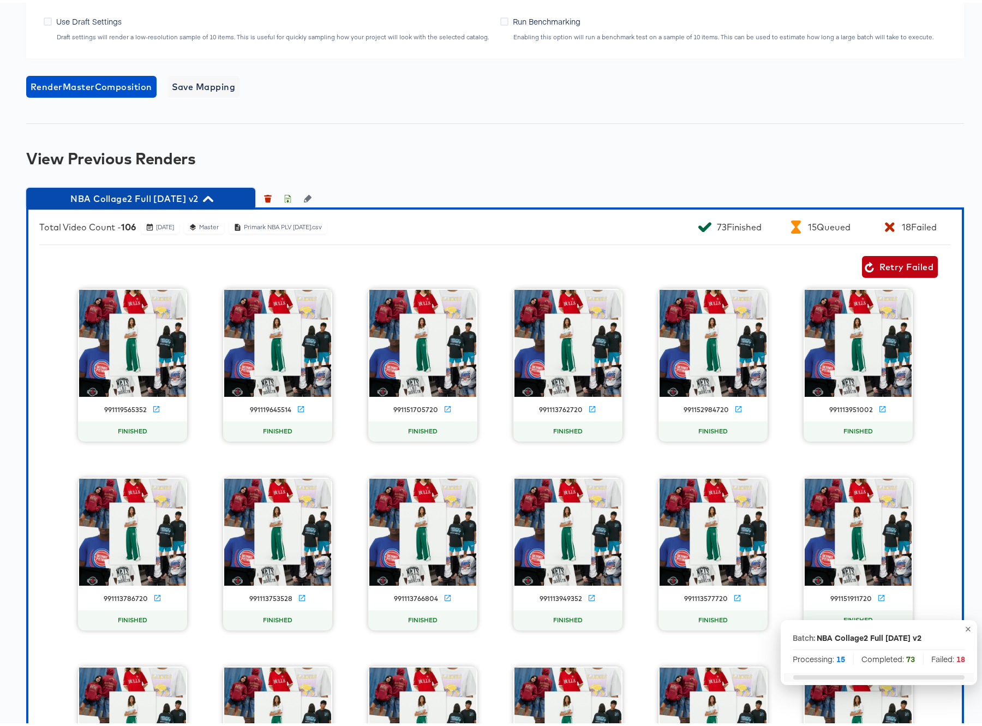
click at [213, 201] on icon "button" at bounding box center [208, 196] width 10 height 10
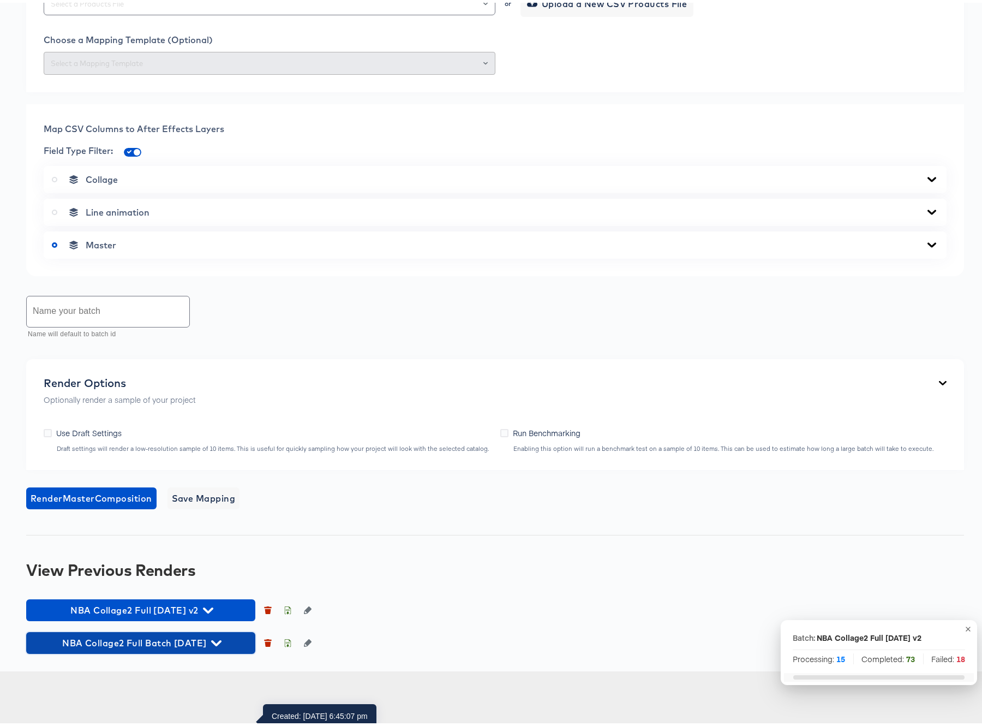
click at [222, 644] on icon "button" at bounding box center [216, 641] width 10 height 6
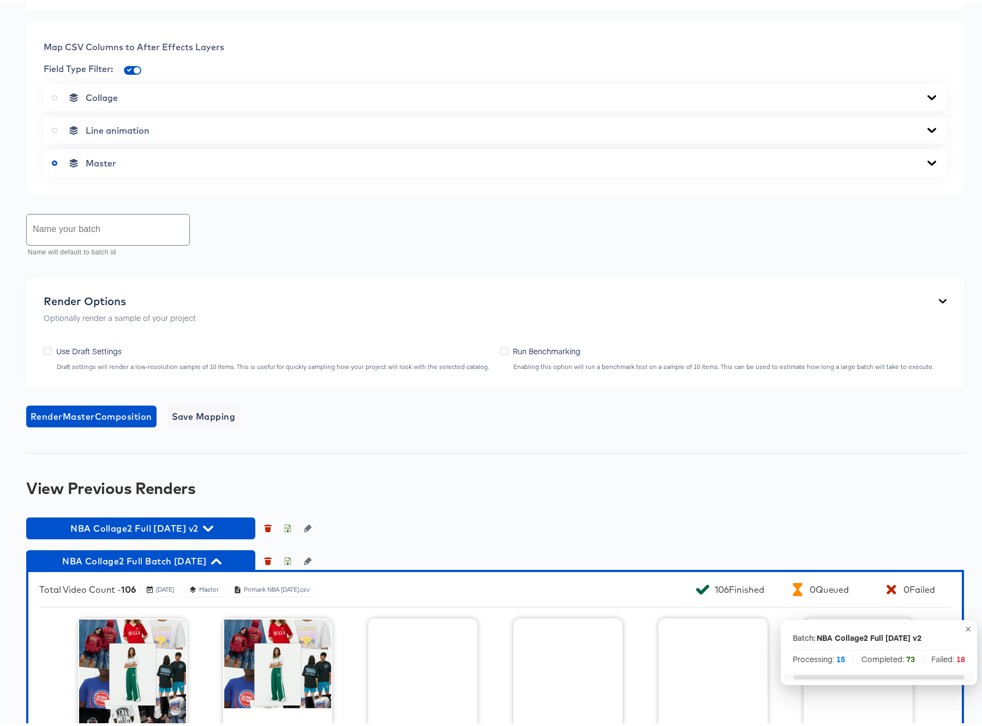
scroll to position [540, 0]
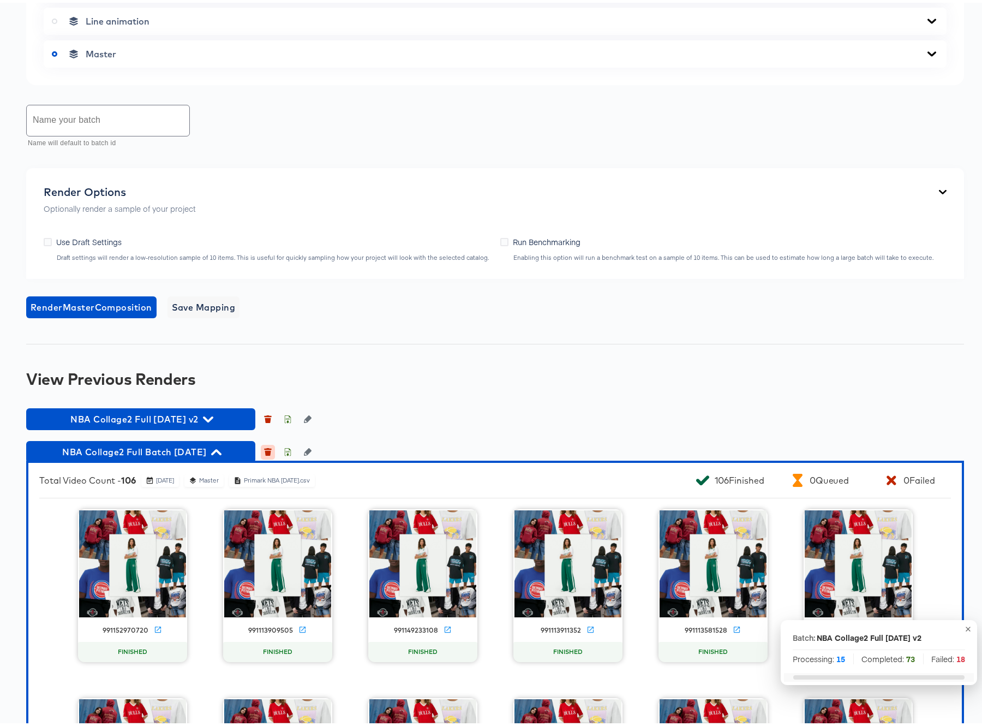
click at [267, 453] on icon "button" at bounding box center [268, 450] width 6 height 5
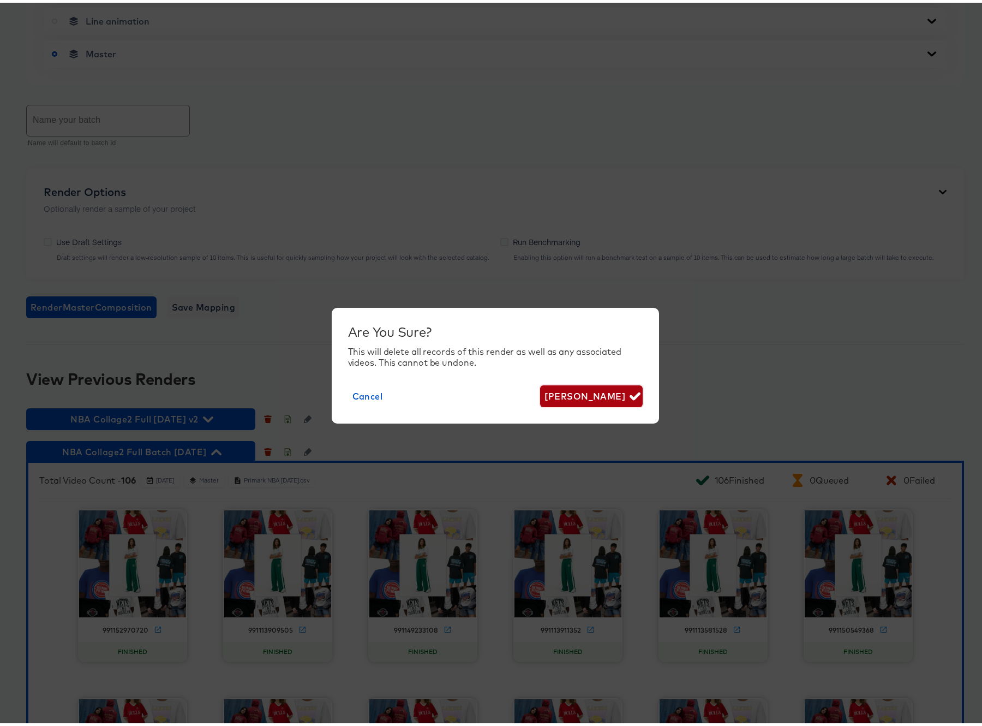
click at [572, 397] on span "Delete Render" at bounding box center [591, 393] width 93 height 15
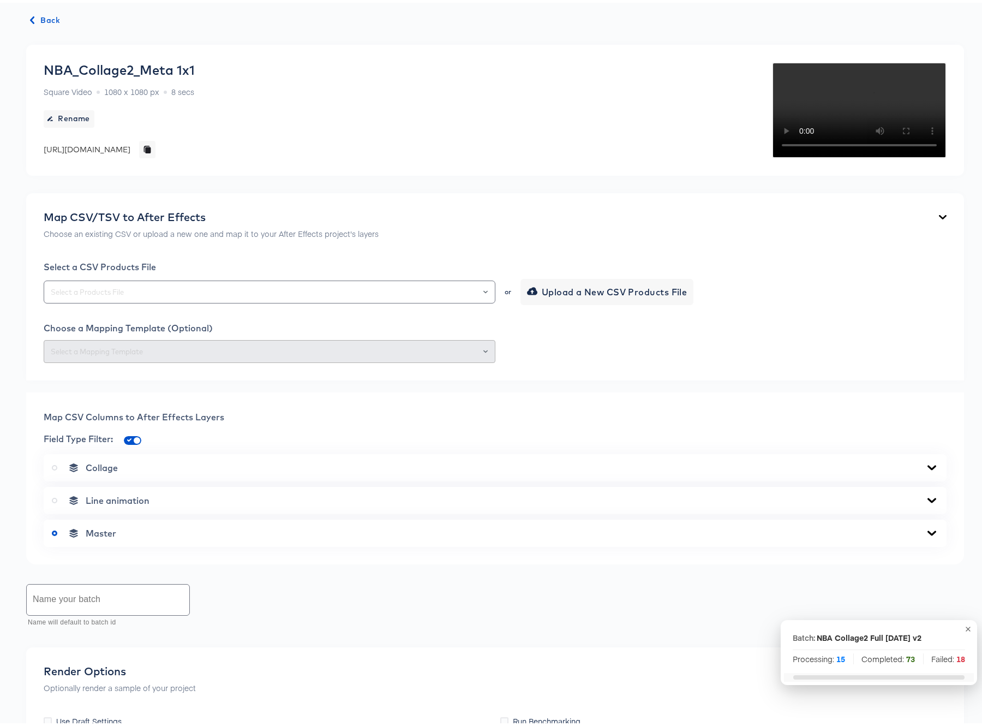
scroll to position [0, 0]
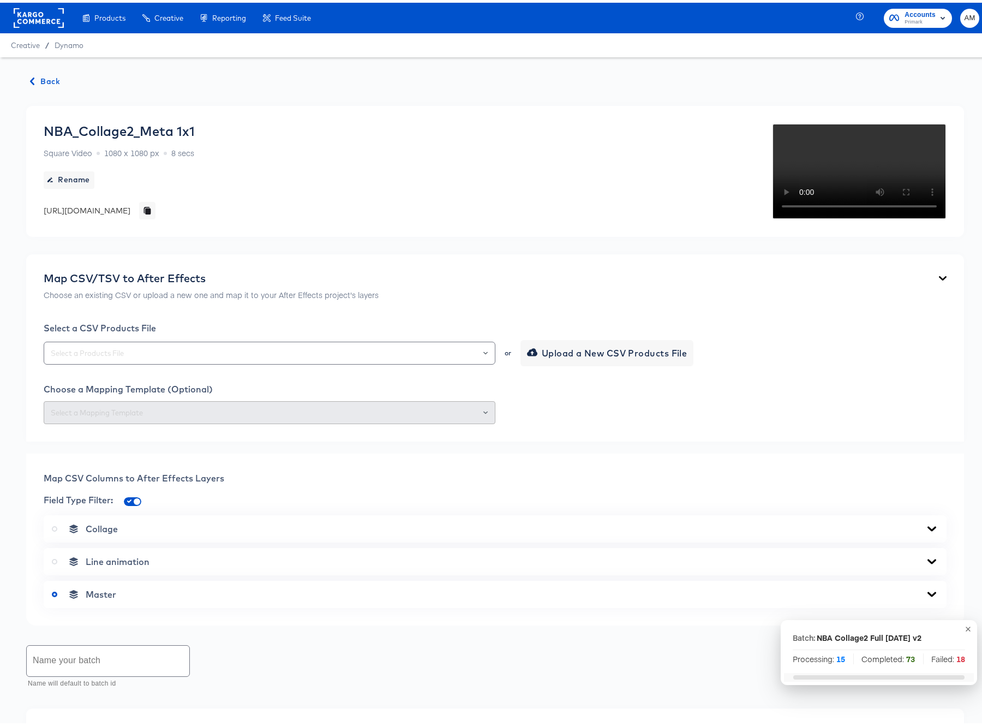
click at [45, 75] on span "Back" at bounding box center [45, 79] width 29 height 14
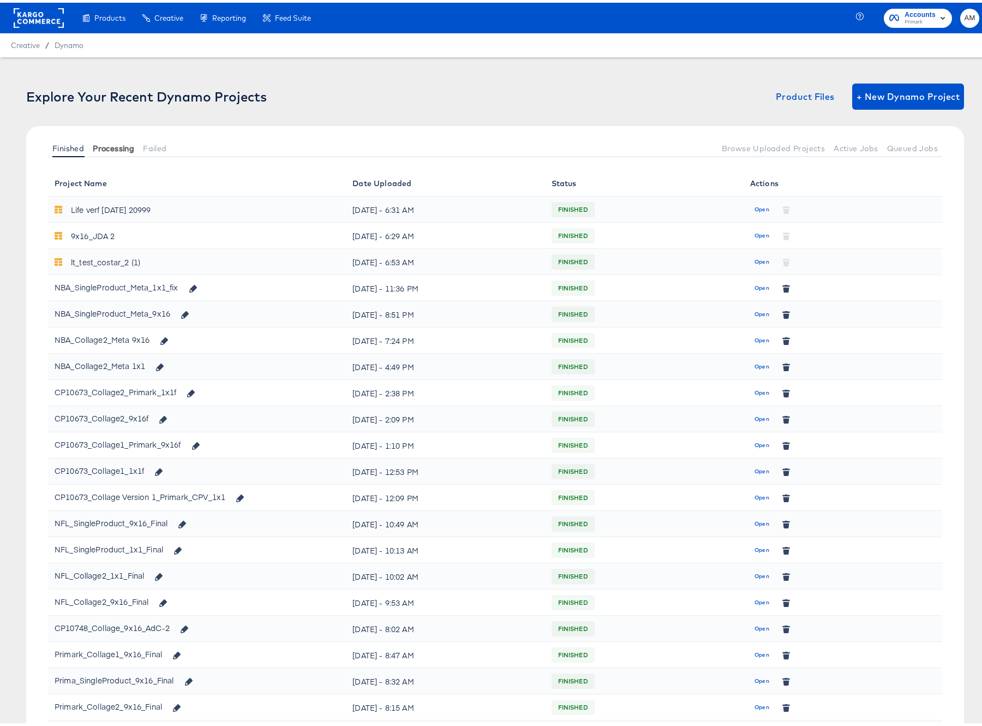
click at [120, 150] on span "Processing" at bounding box center [113, 145] width 41 height 9
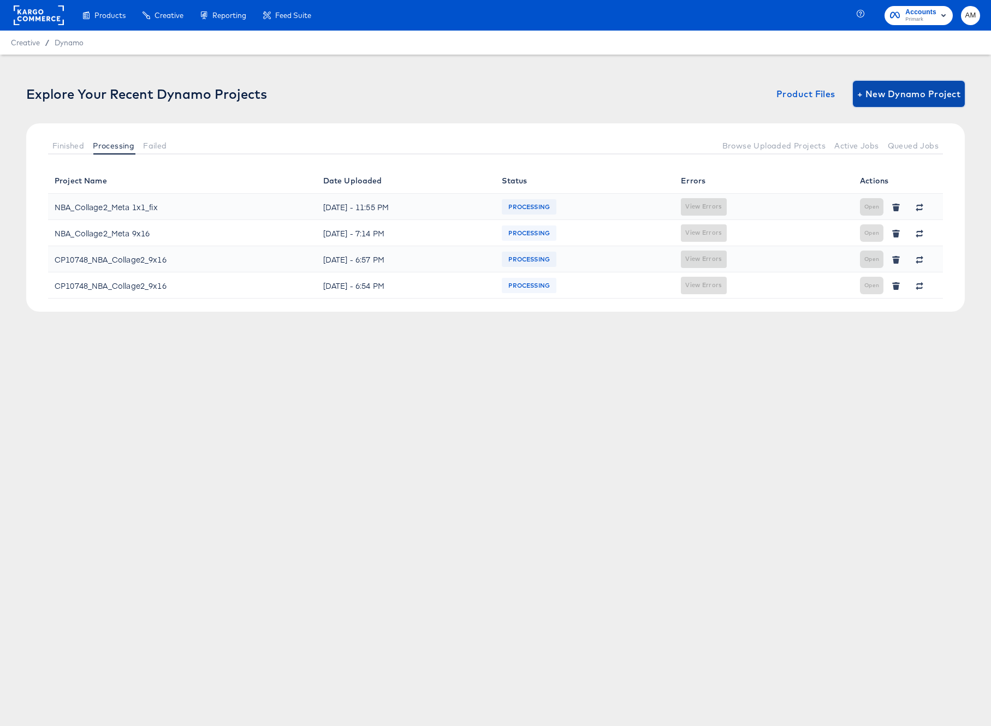
click at [926, 99] on span "+ New Dynamo Project" at bounding box center [908, 93] width 103 height 15
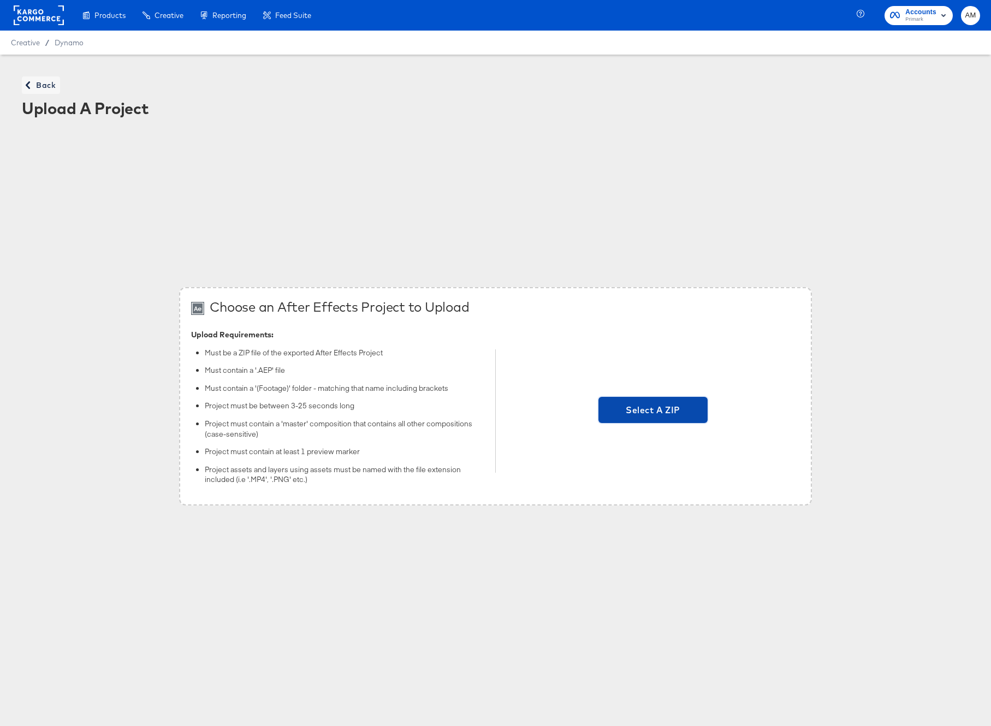
click at [644, 404] on span "Select A ZIP" at bounding box center [653, 409] width 100 height 15
click at [653, 411] on input "Select A ZIP" at bounding box center [653, 411] width 0 height 0
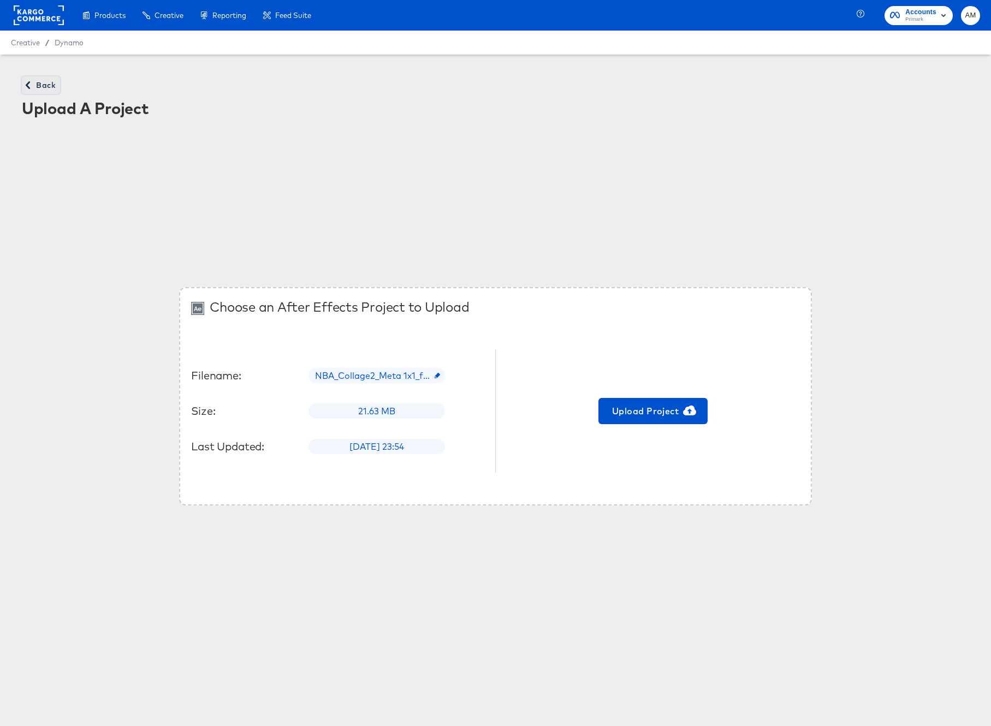
click at [49, 83] on span "Back" at bounding box center [40, 86] width 29 height 14
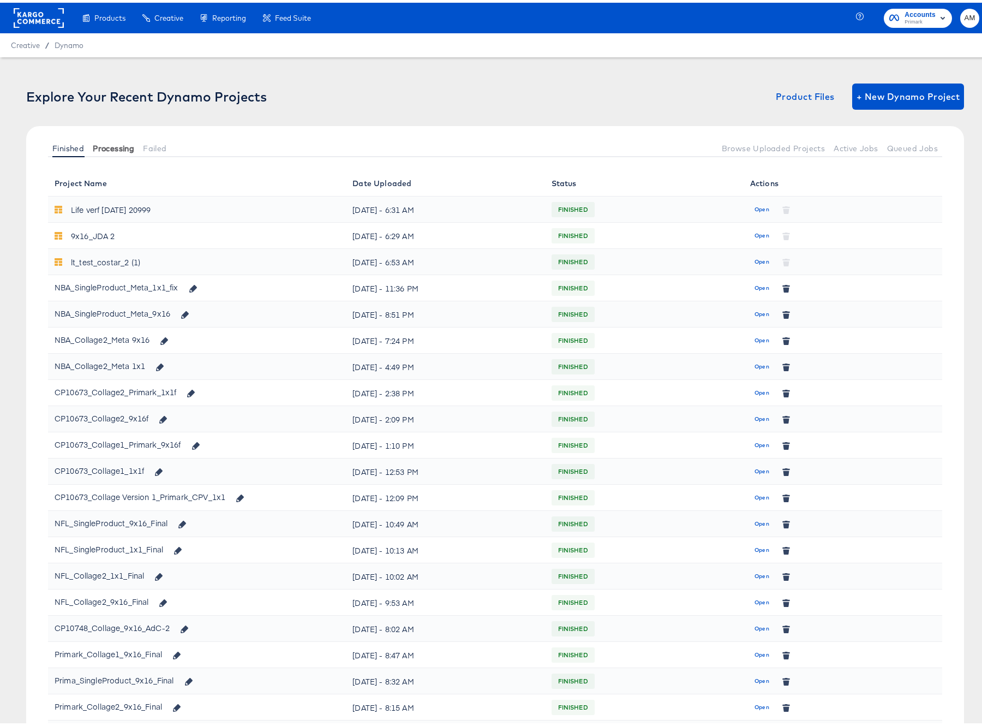
click at [104, 144] on span "Processing" at bounding box center [113, 145] width 41 height 9
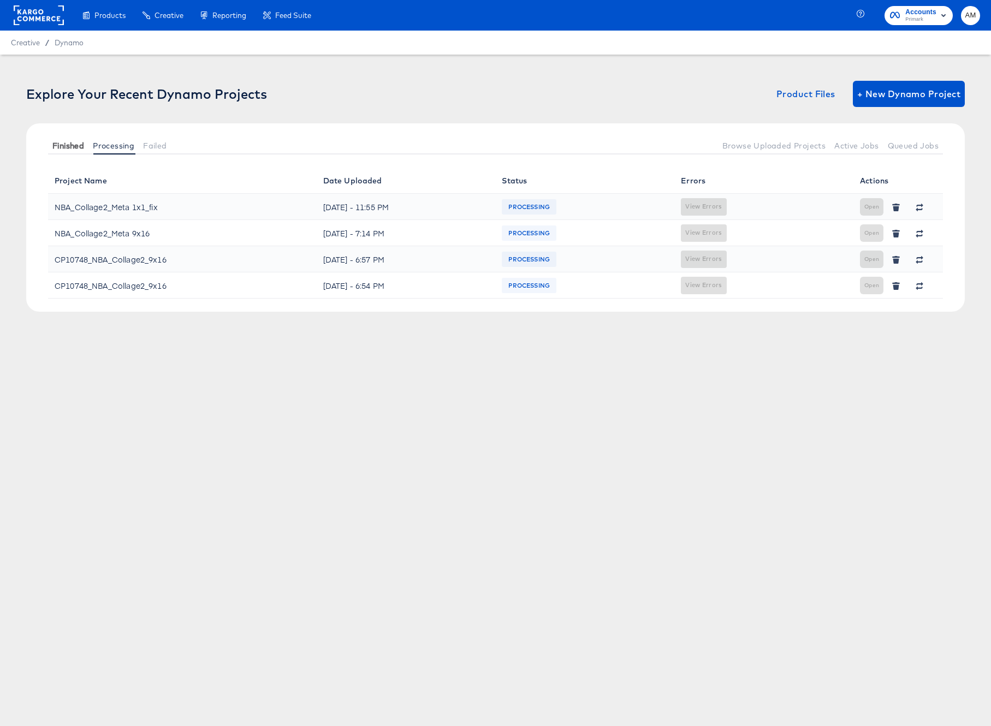
click at [74, 144] on span "Finished" at bounding box center [68, 145] width 32 height 9
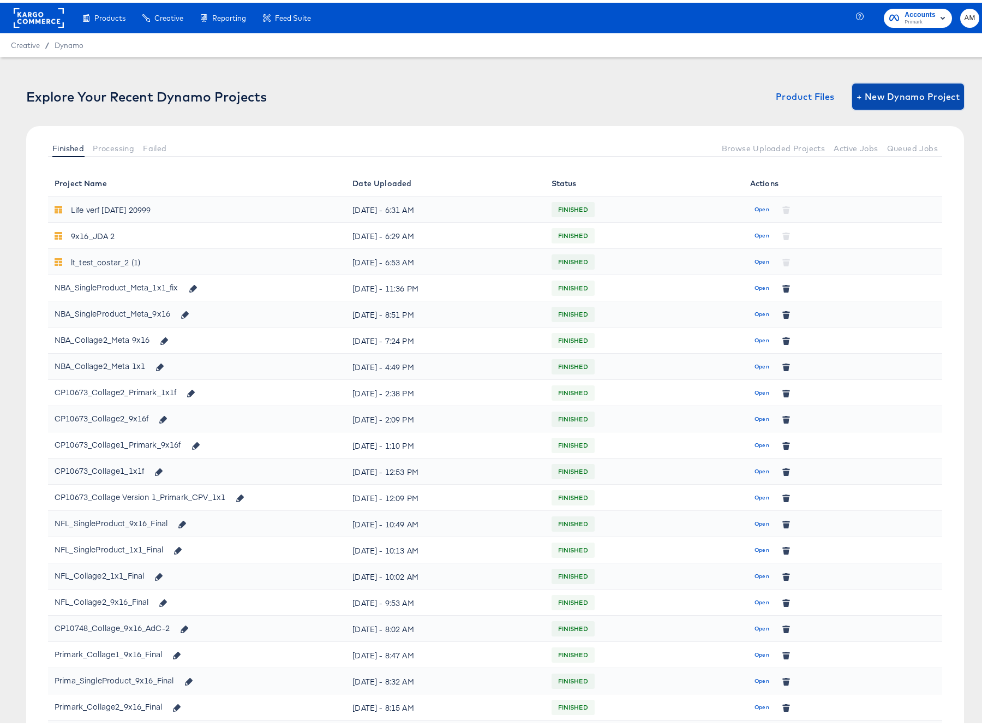
click at [897, 92] on span "+ New Dynamo Project" at bounding box center [908, 93] width 103 height 15
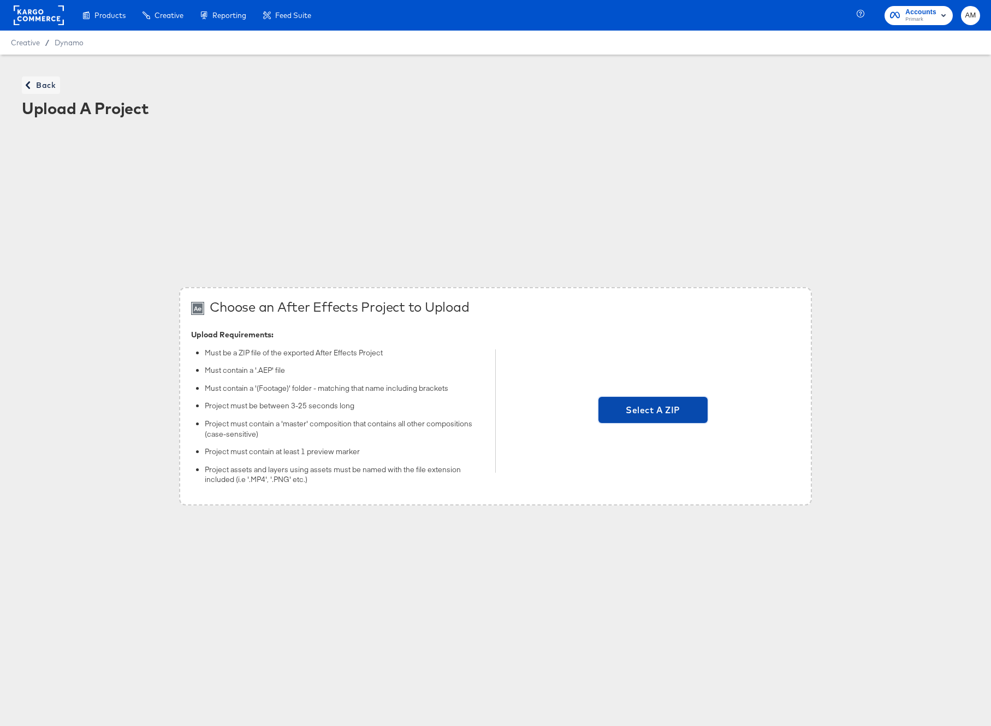
click at [663, 409] on span "Select A ZIP" at bounding box center [653, 409] width 100 height 15
click at [653, 411] on input "Select A ZIP" at bounding box center [653, 411] width 0 height 0
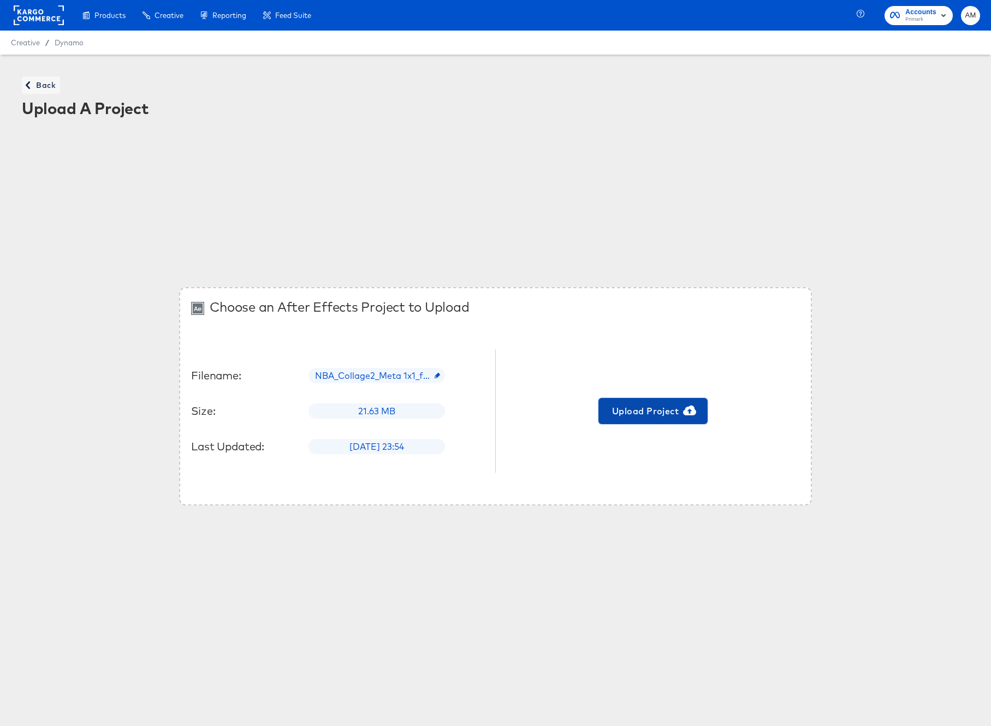
click at [625, 411] on span "Upload Project" at bounding box center [653, 410] width 100 height 15
click at [46, 85] on span "Back" at bounding box center [40, 86] width 29 height 14
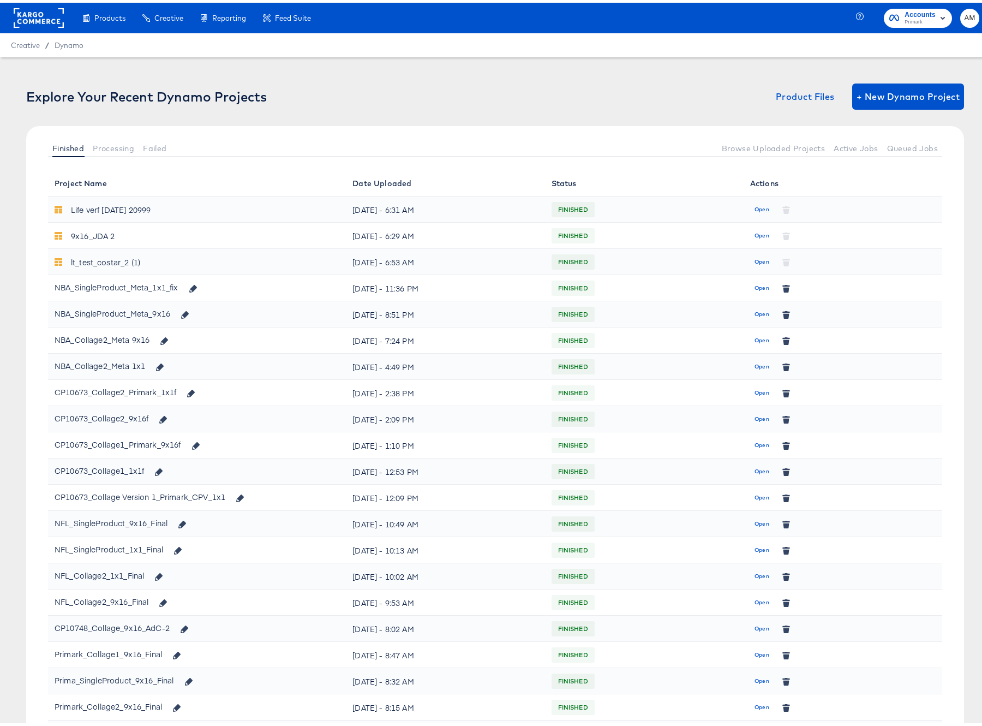
click at [182, 137] on div at bounding box center [444, 145] width 546 height 18
click at [160, 147] on span "Failed" at bounding box center [154, 145] width 23 height 9
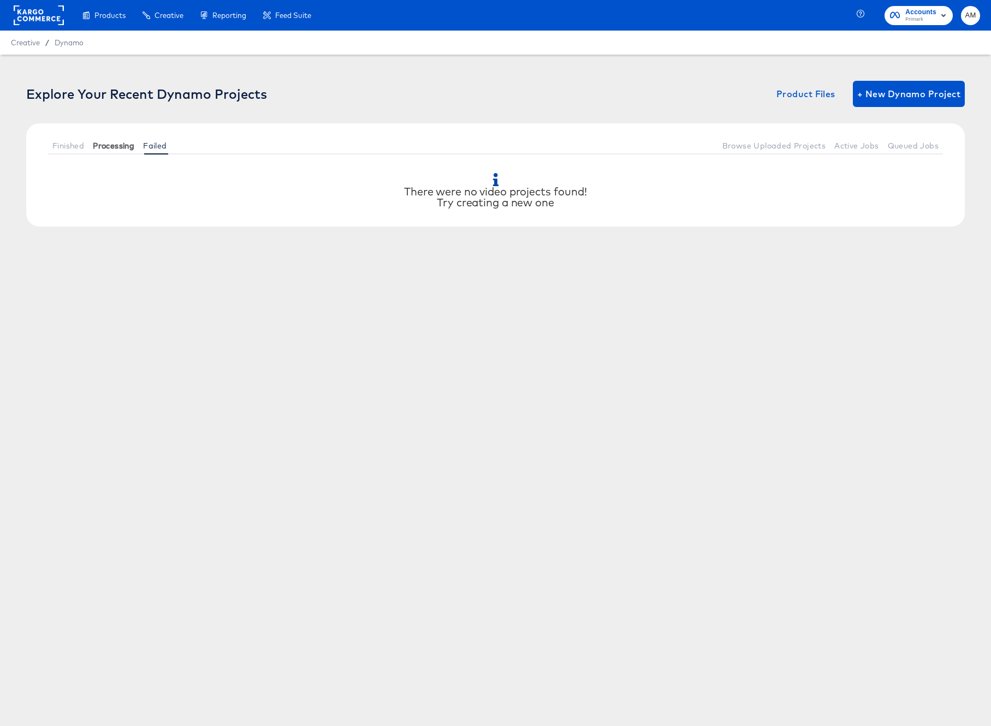
click at [110, 149] on span "Processing" at bounding box center [113, 145] width 41 height 9
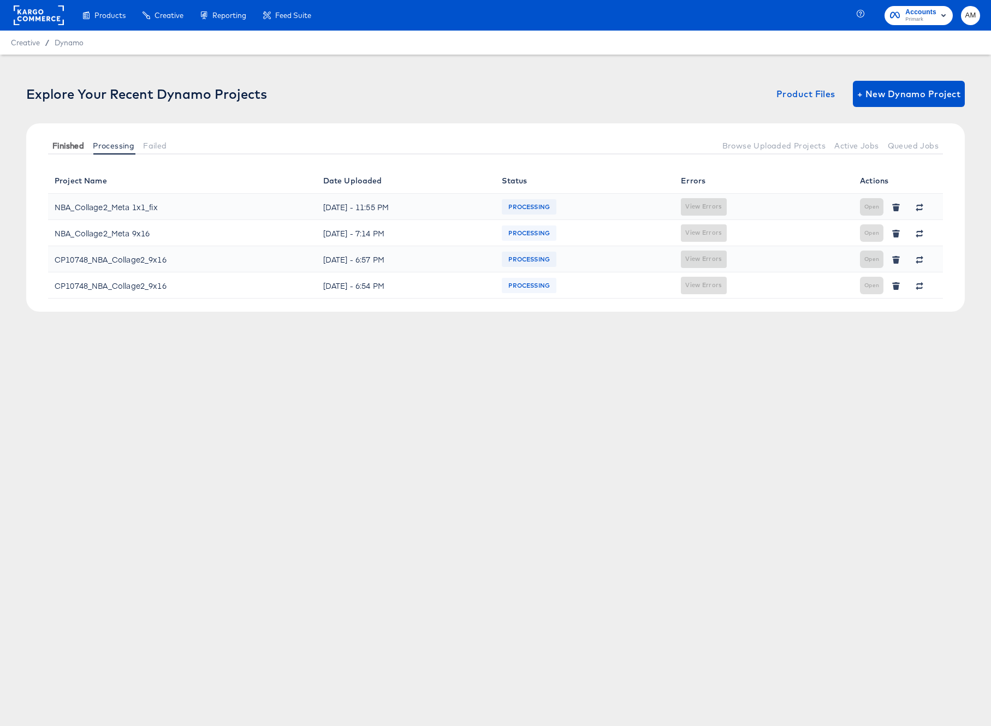
click at [67, 142] on span "Finished" at bounding box center [68, 145] width 32 height 9
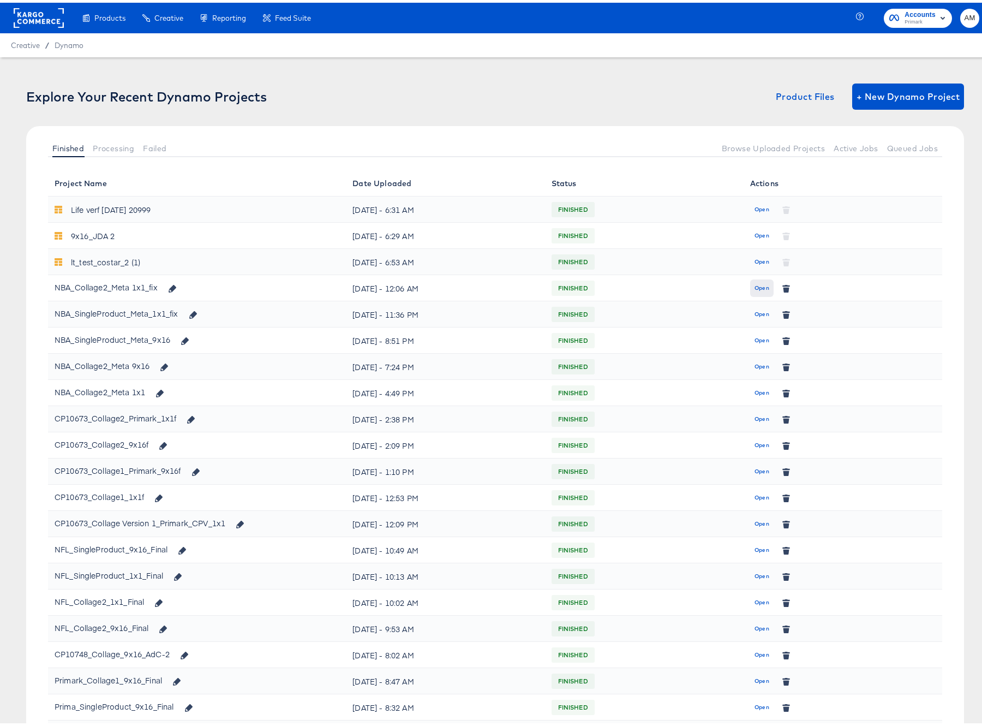
click at [755, 284] on span "Open" at bounding box center [762, 286] width 15 height 10
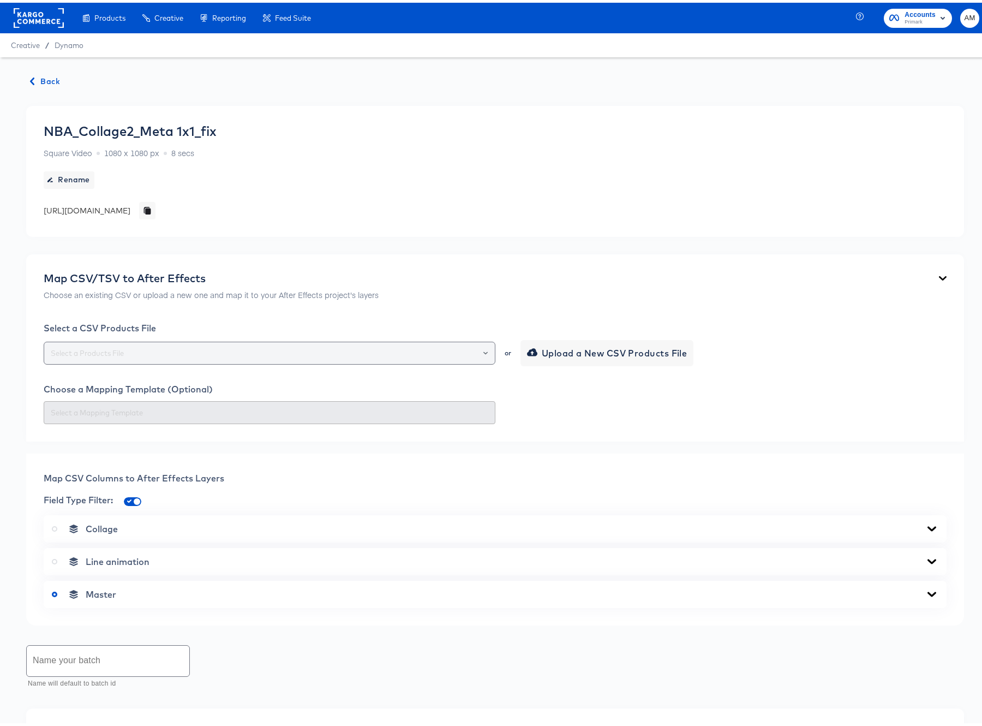
click at [320, 353] on input "text" at bounding box center [270, 350] width 442 height 13
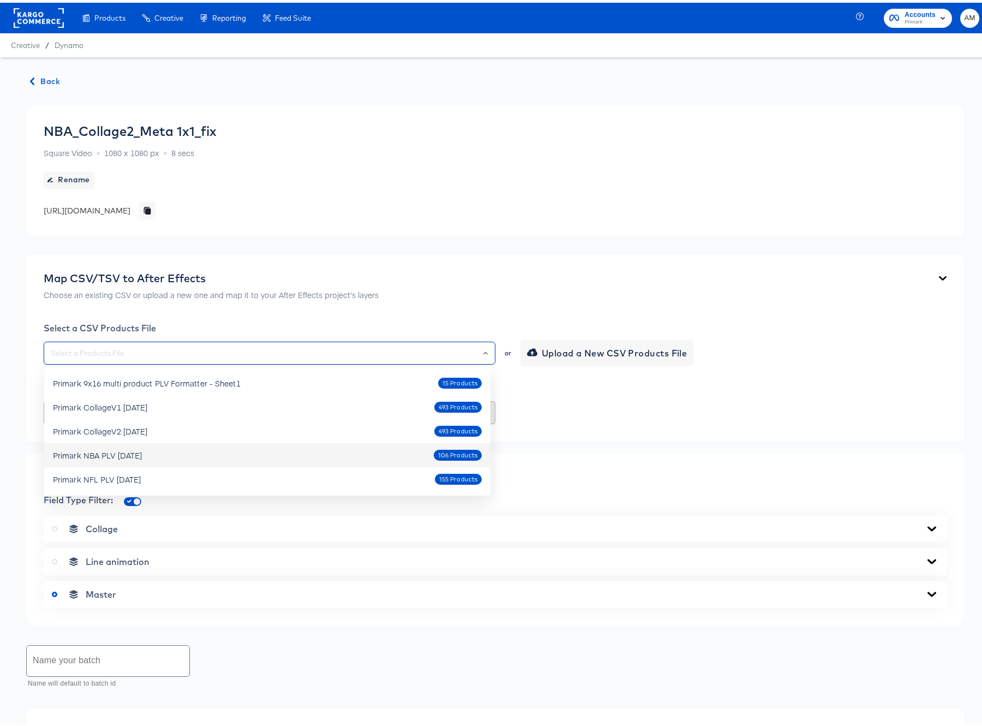
click at [103, 451] on div "Primark NBA PLV [DATE]" at bounding box center [97, 452] width 89 height 11
type input "Primark NBA PLV [DATE]"
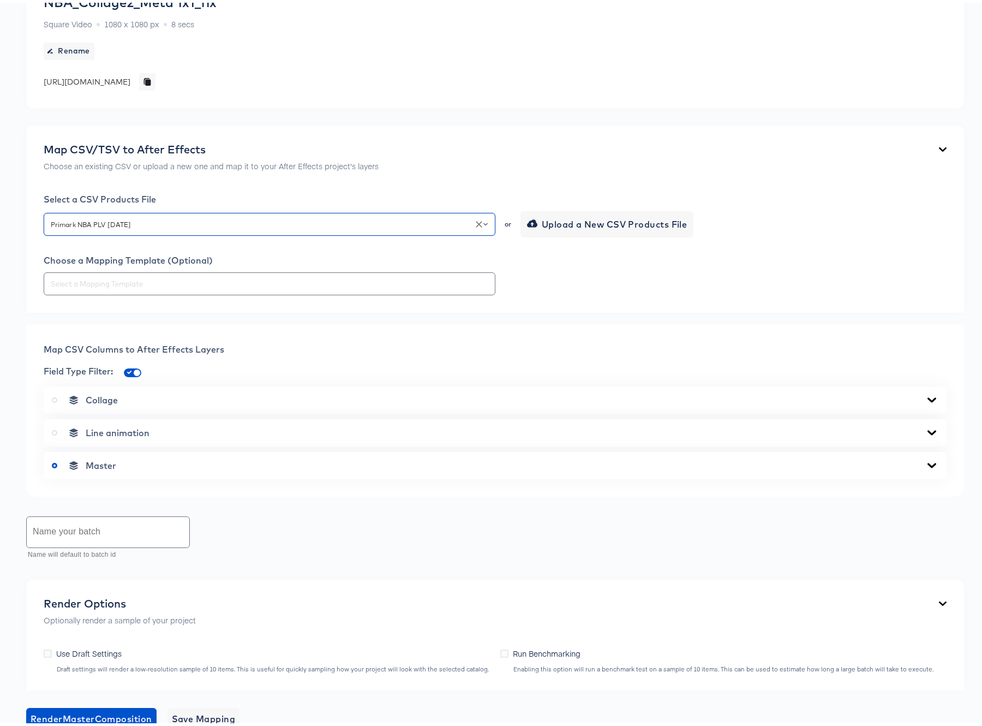
scroll to position [210, 0]
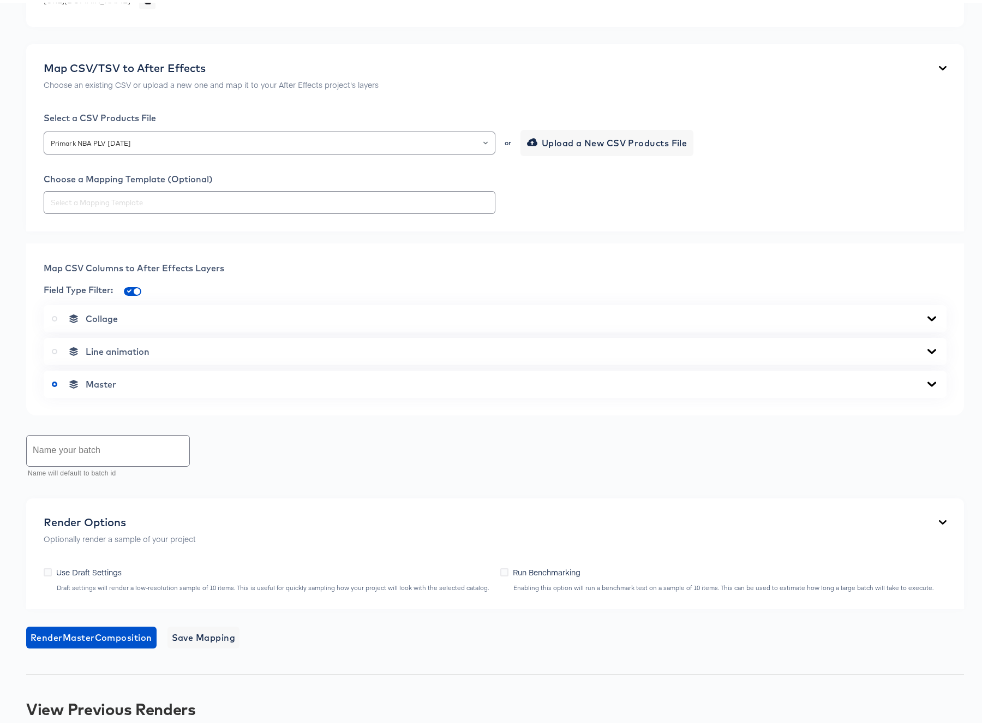
click at [929, 312] on icon at bounding box center [932, 316] width 13 height 9
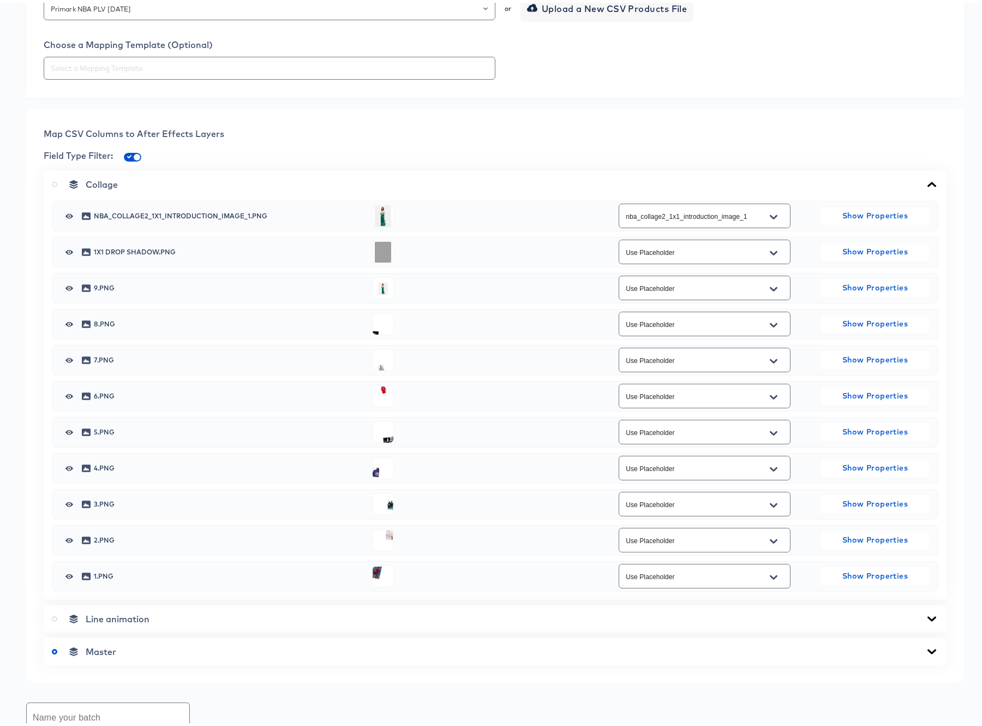
scroll to position [442, 0]
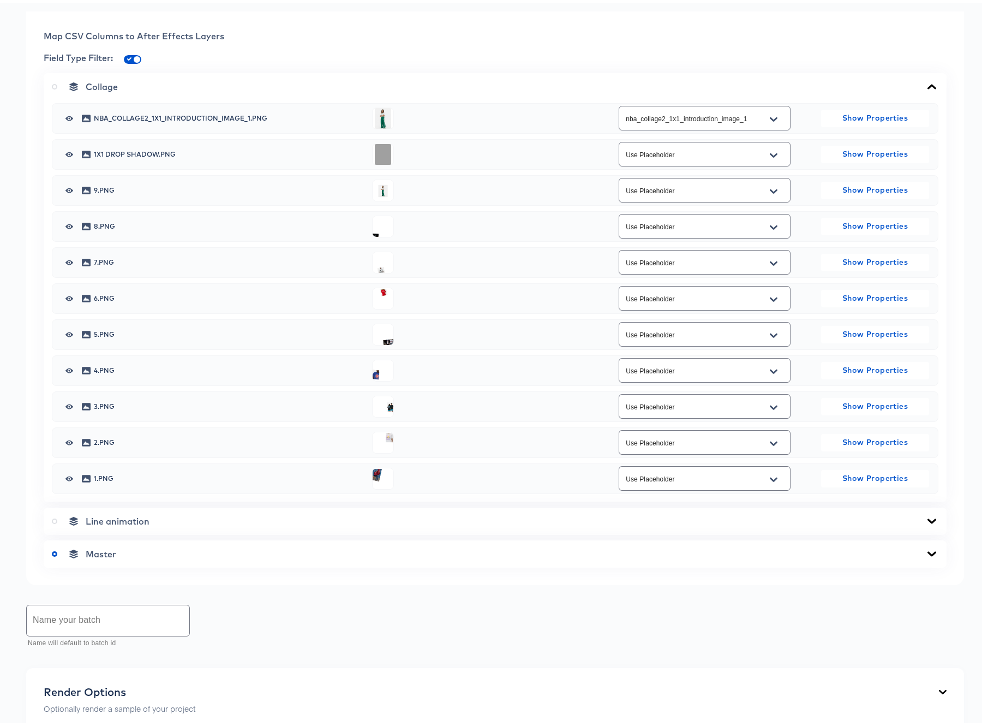
click at [115, 552] on span "Master" at bounding box center [101, 551] width 31 height 11
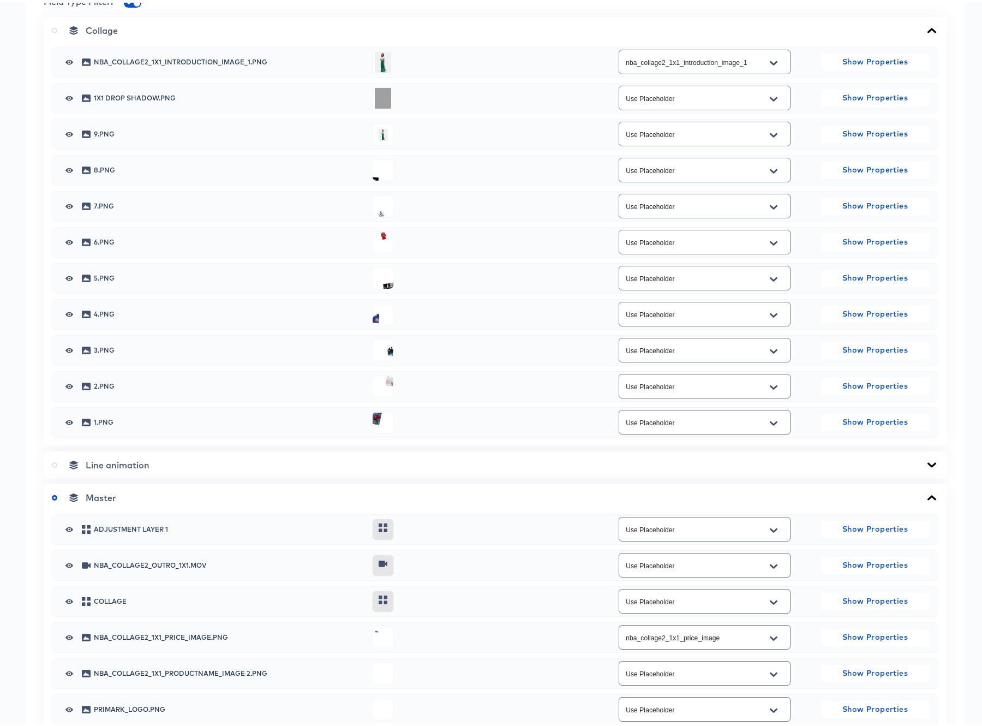
scroll to position [763, 0]
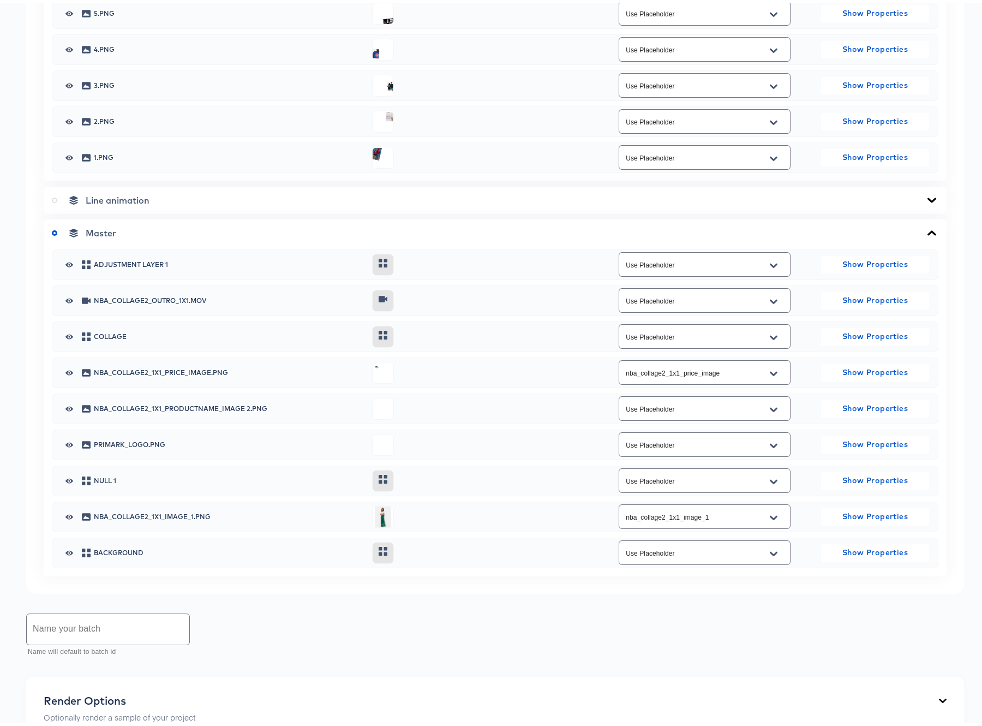
click at [772, 405] on button "Open" at bounding box center [774, 406] width 16 height 17
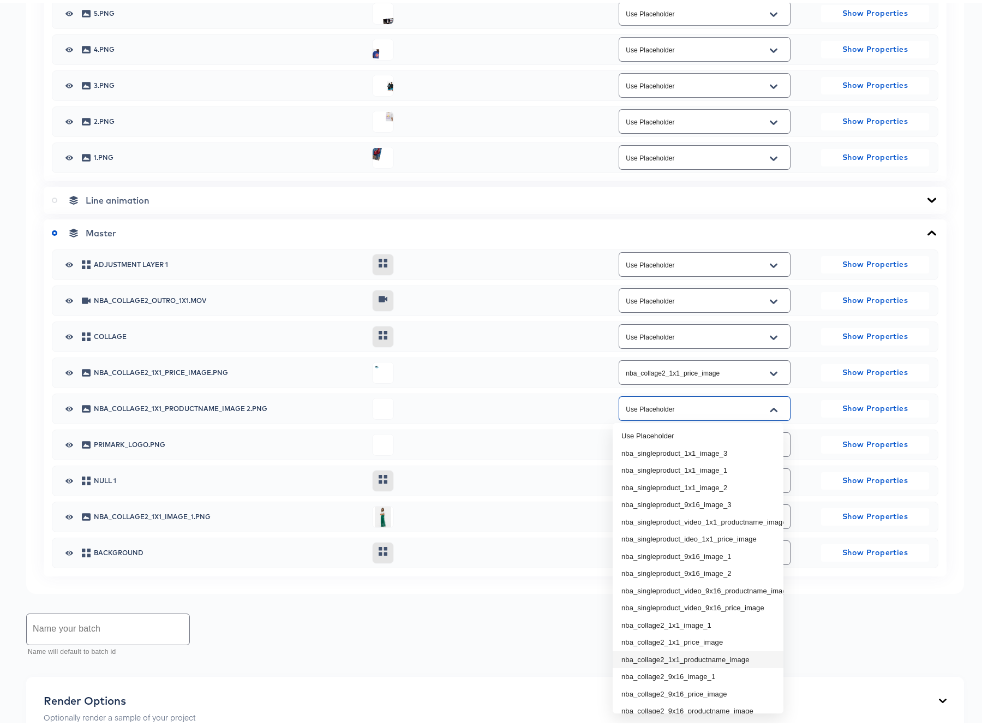
click at [722, 655] on li "nba_collage2_1x1_productname_image" at bounding box center [698, 656] width 171 height 17
type input "nba_collage2_1x1_productname_image"
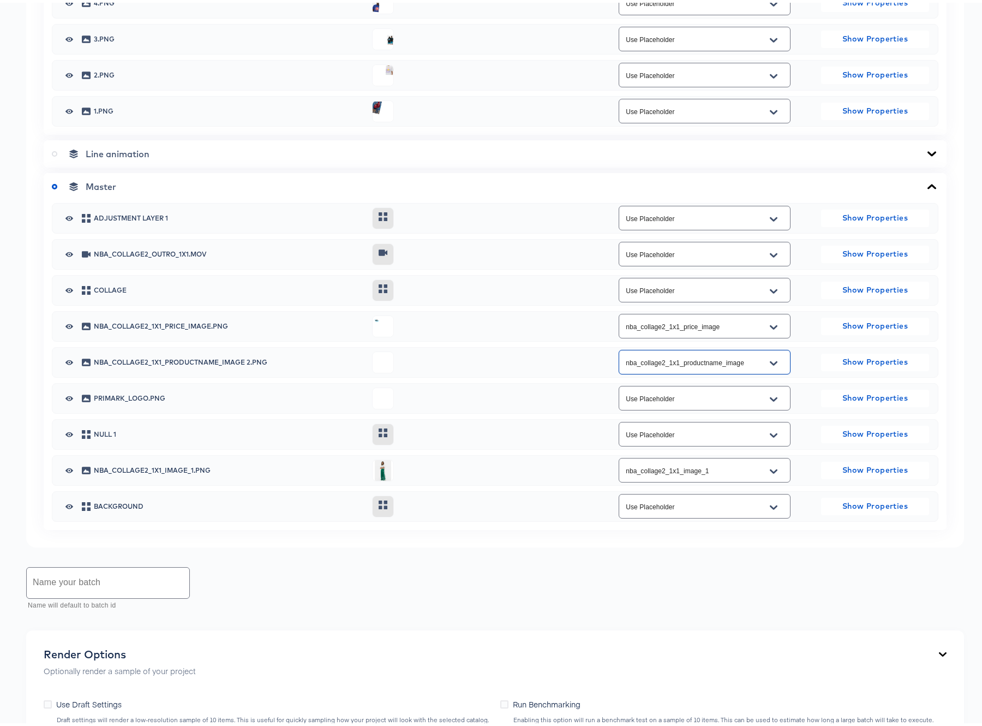
scroll to position [892, 0]
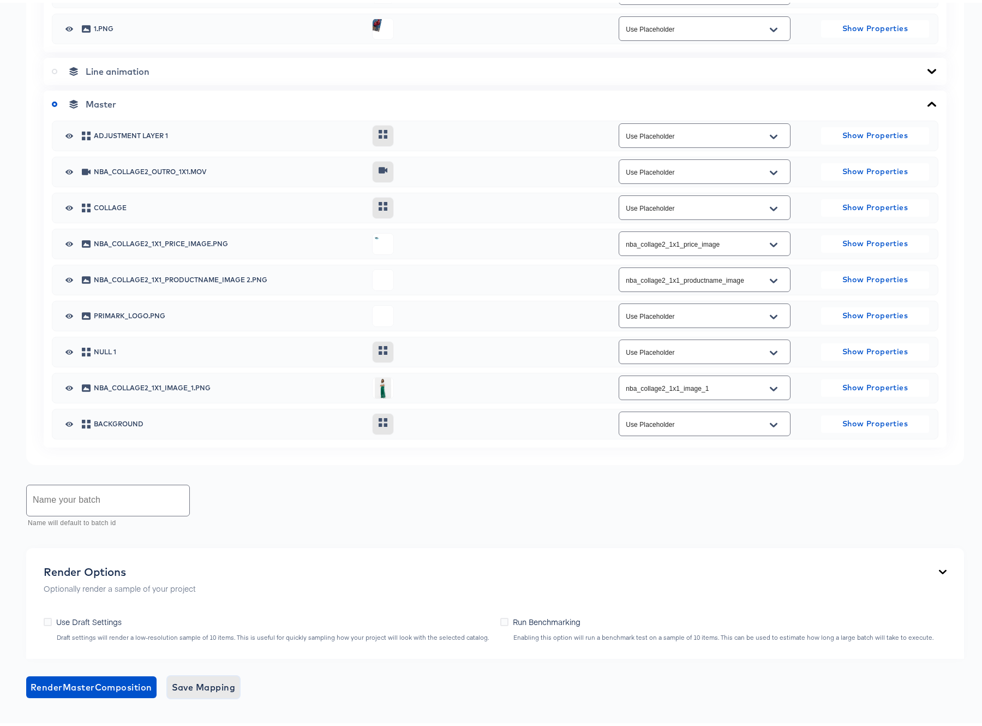
click at [207, 682] on span "Save Mapping" at bounding box center [204, 684] width 64 height 15
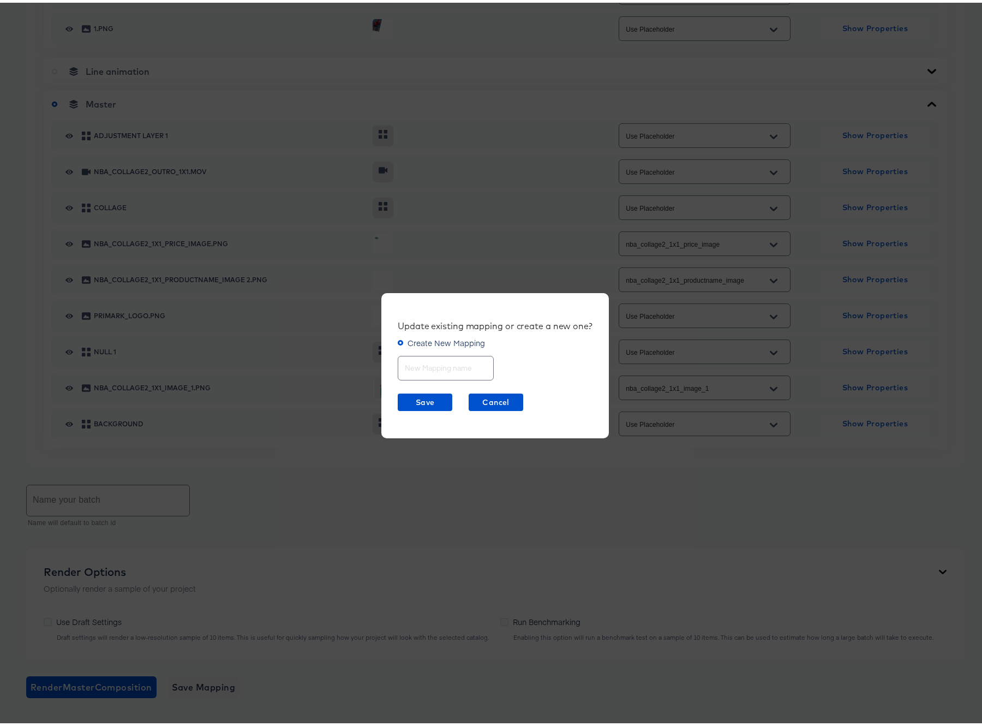
click at [416, 362] on input "text" at bounding box center [445, 360] width 95 height 23
type input "NBA Collage2 1x1"
click at [412, 398] on span "Save" at bounding box center [425, 400] width 46 height 14
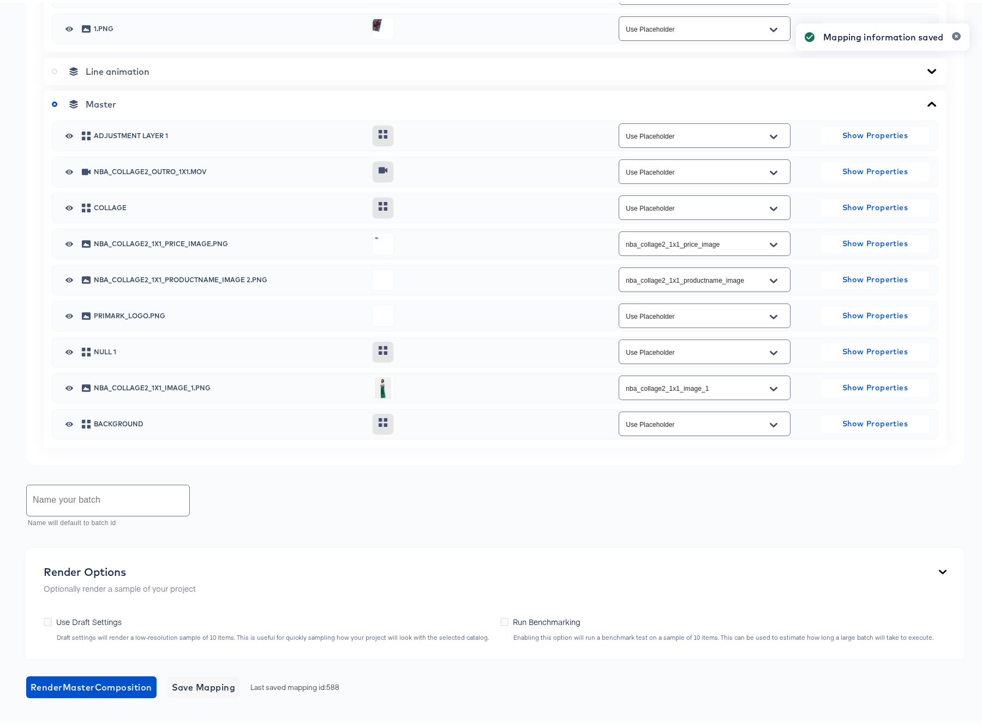
click at [105, 489] on input "text" at bounding box center [108, 497] width 163 height 31
type input "B"
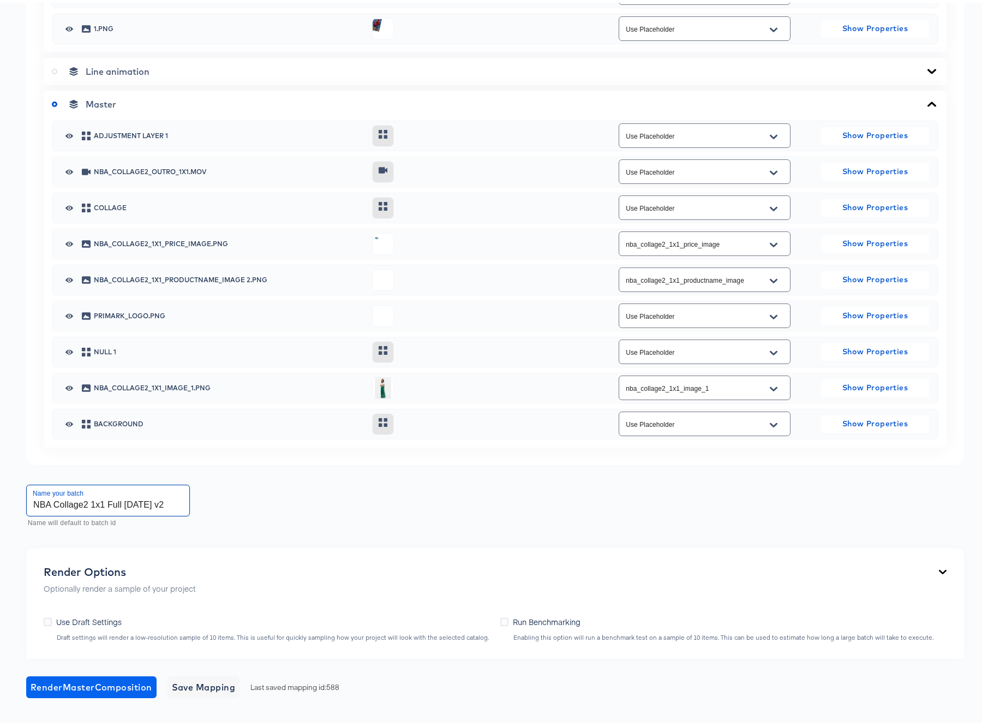
type input "NBA Collage2 1x1 Full Oct7 2025 v2"
click at [119, 682] on span "Render Master Composition" at bounding box center [92, 684] width 122 height 15
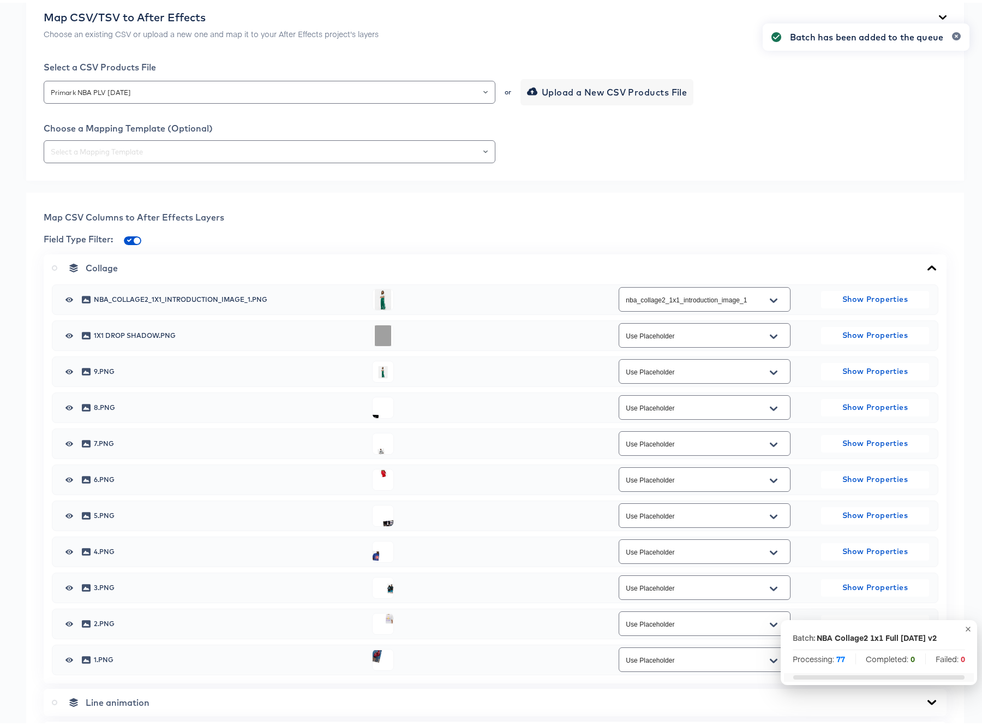
scroll to position [0, 0]
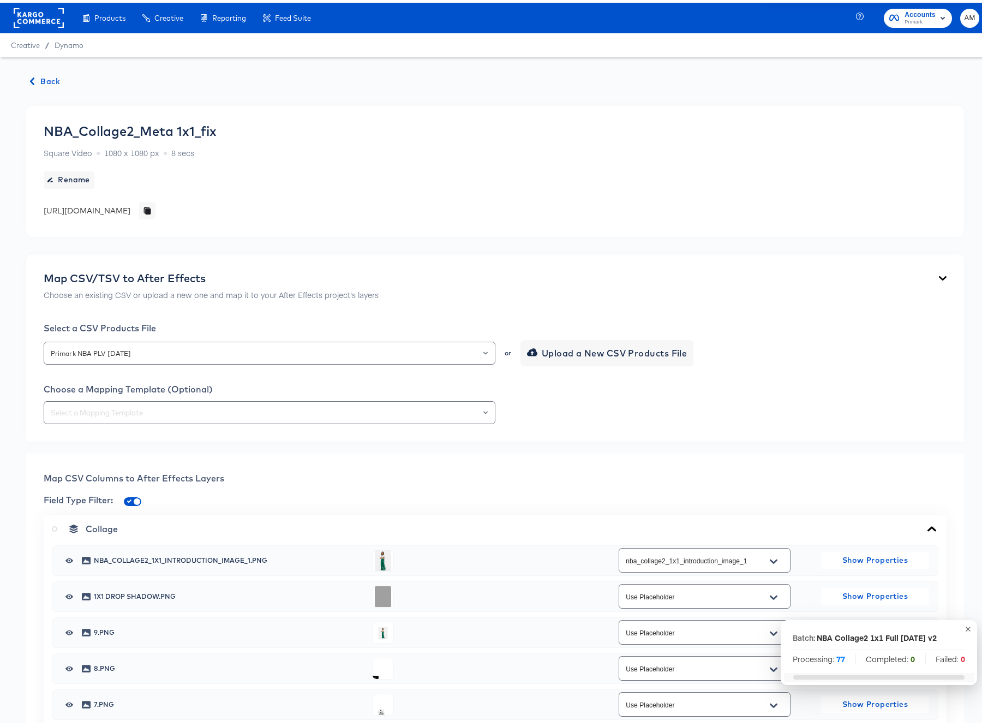
click at [50, 78] on span "Back" at bounding box center [45, 79] width 29 height 14
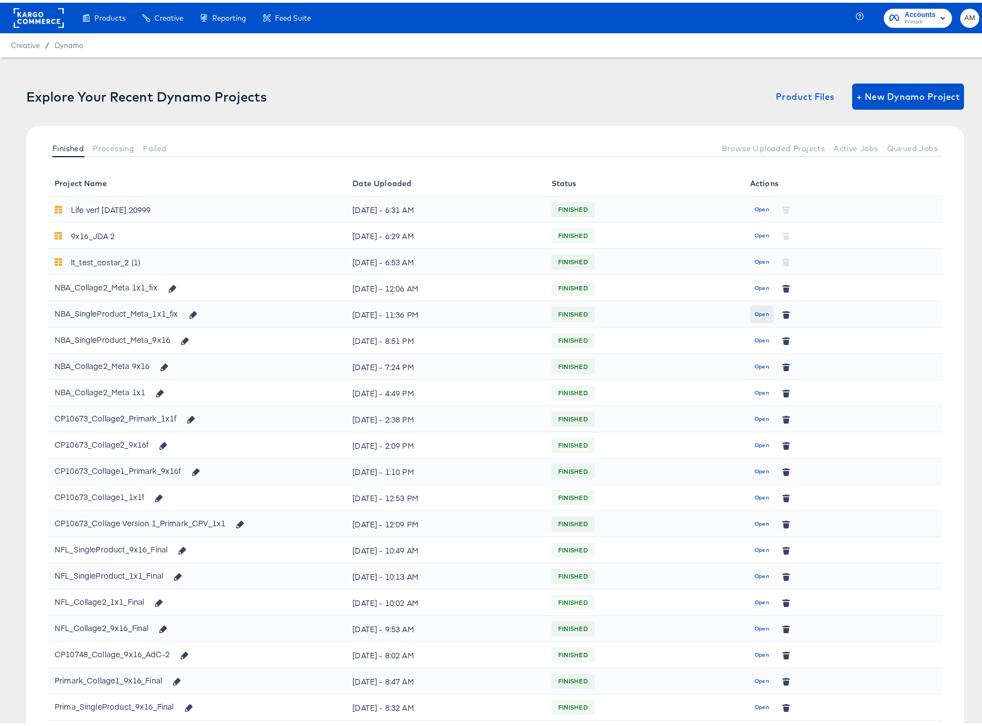
click at [755, 311] on span "Open" at bounding box center [762, 312] width 15 height 10
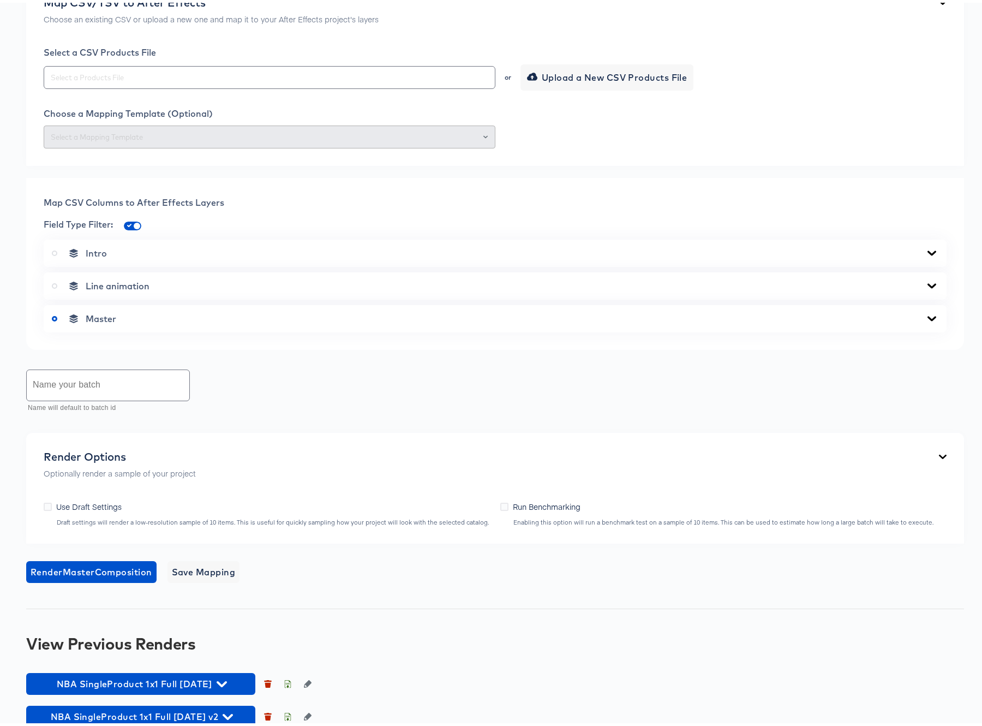
scroll to position [292, 0]
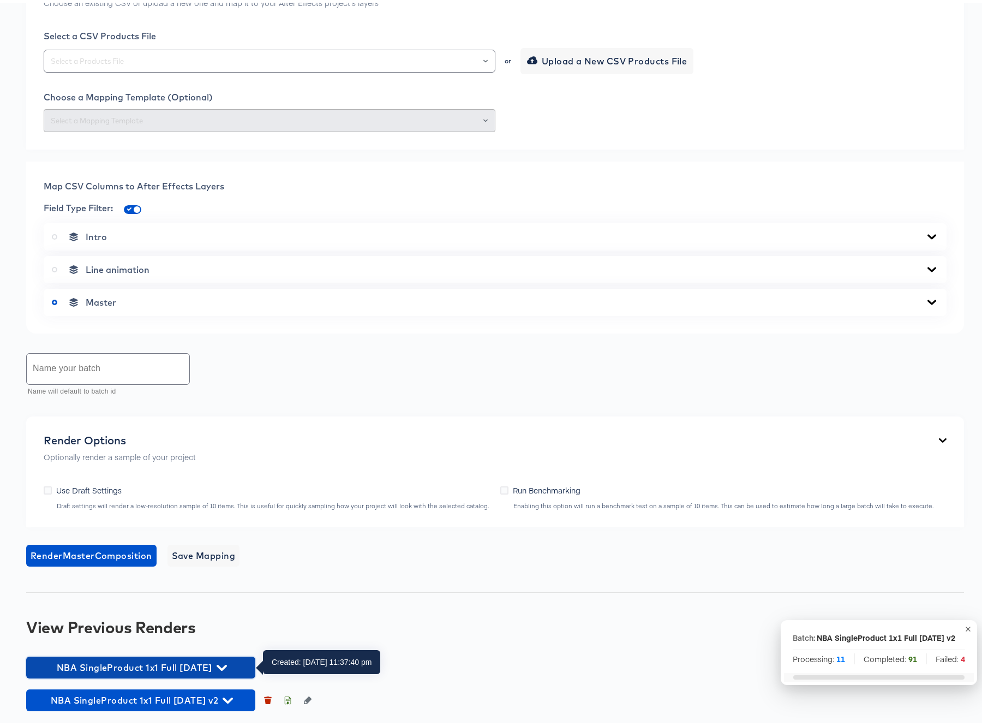
click at [227, 662] on icon "button" at bounding box center [222, 665] width 10 height 10
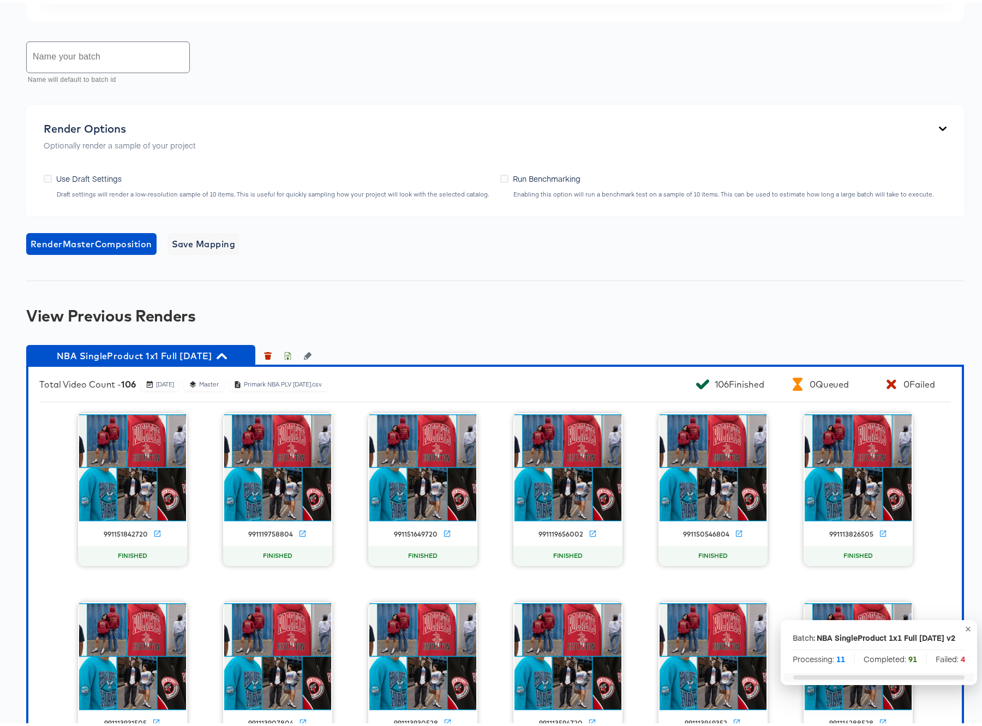
scroll to position [687, 0]
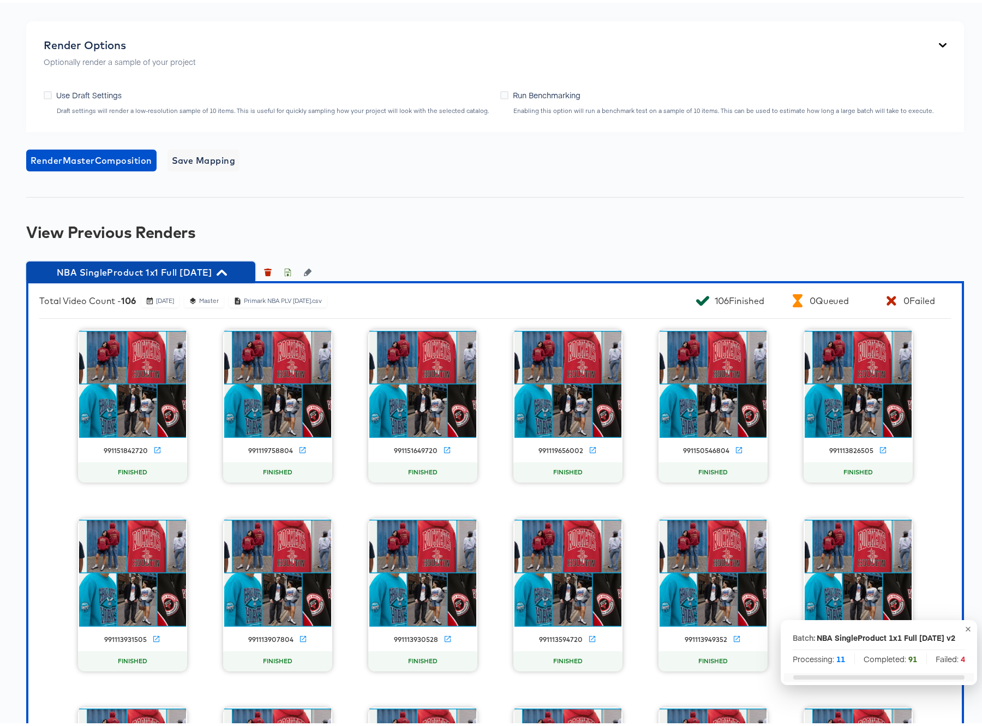
click at [227, 269] on icon "button" at bounding box center [222, 270] width 10 height 6
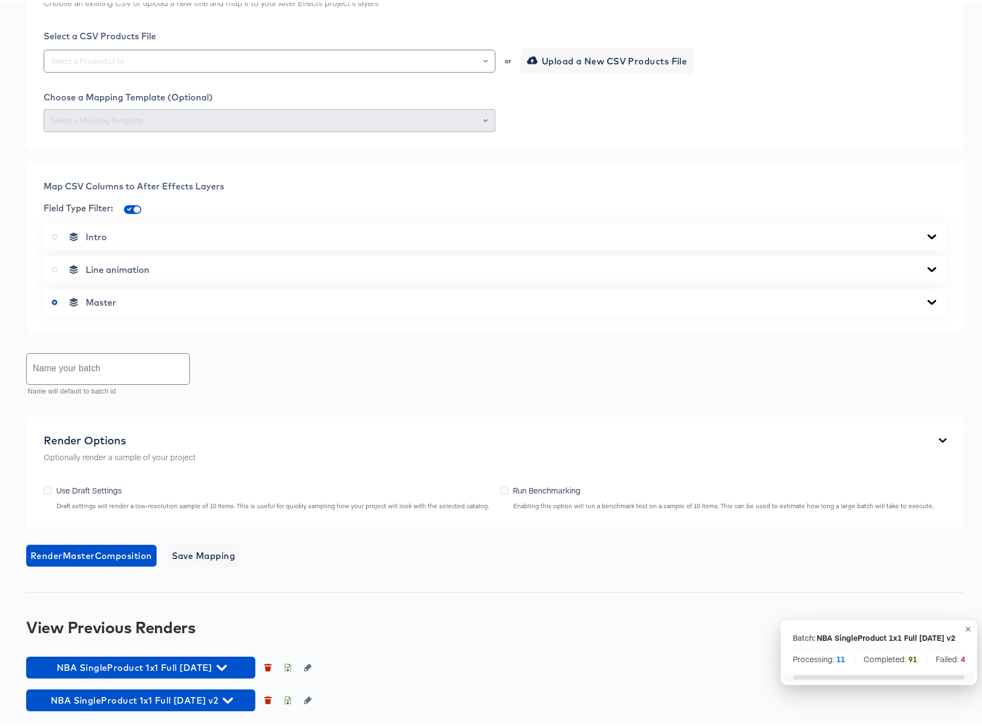
scroll to position [292, 0]
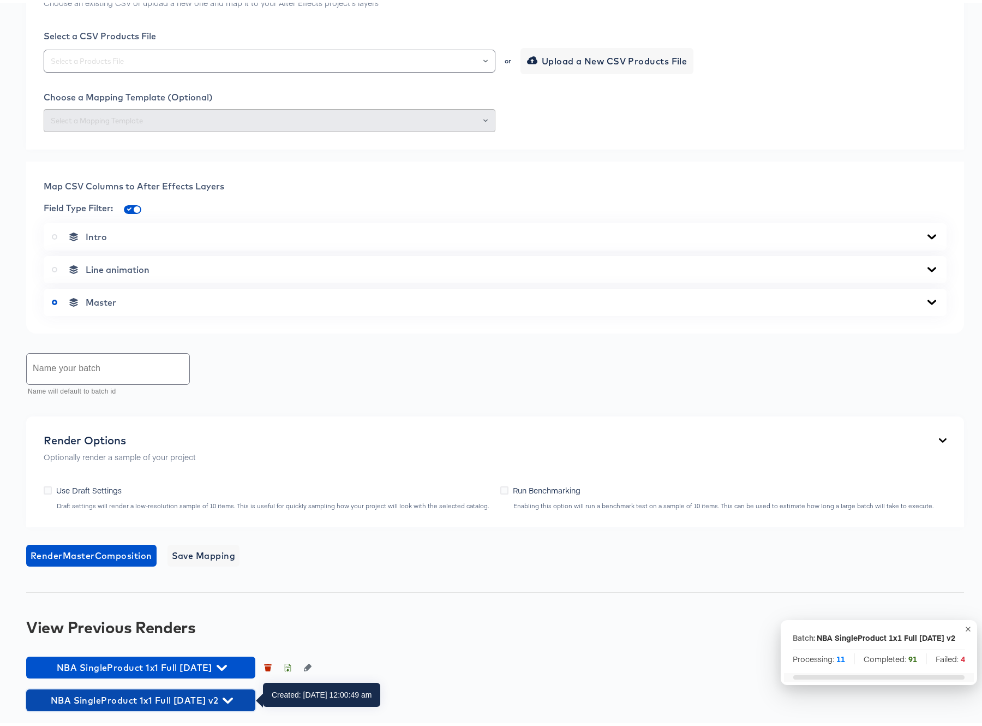
click at [233, 695] on icon "button" at bounding box center [228, 698] width 10 height 10
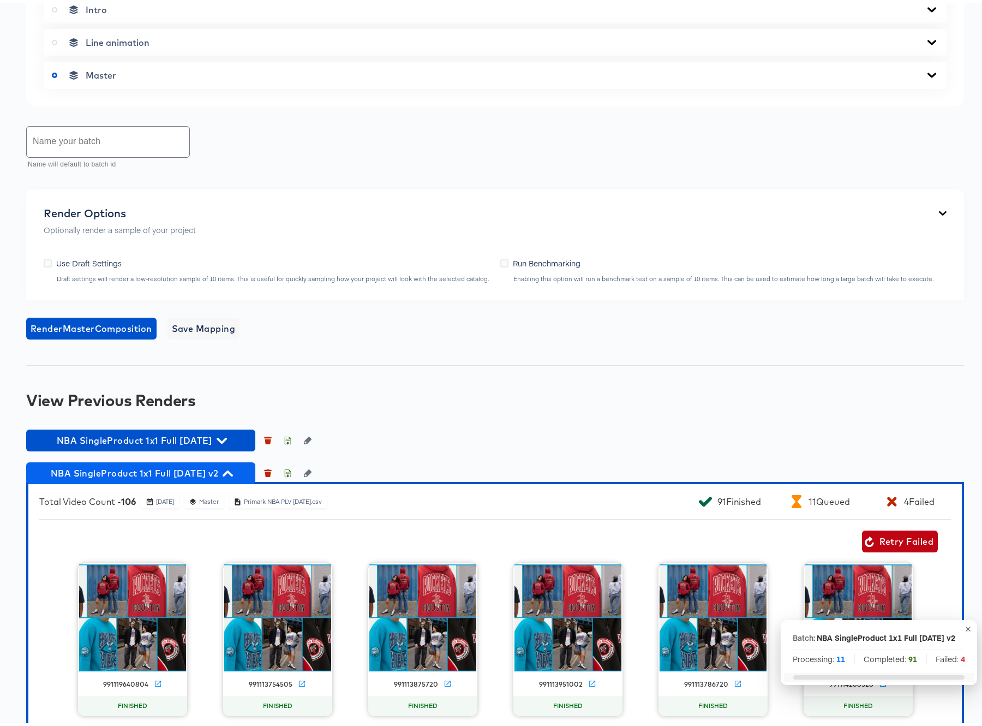
scroll to position [656, 0]
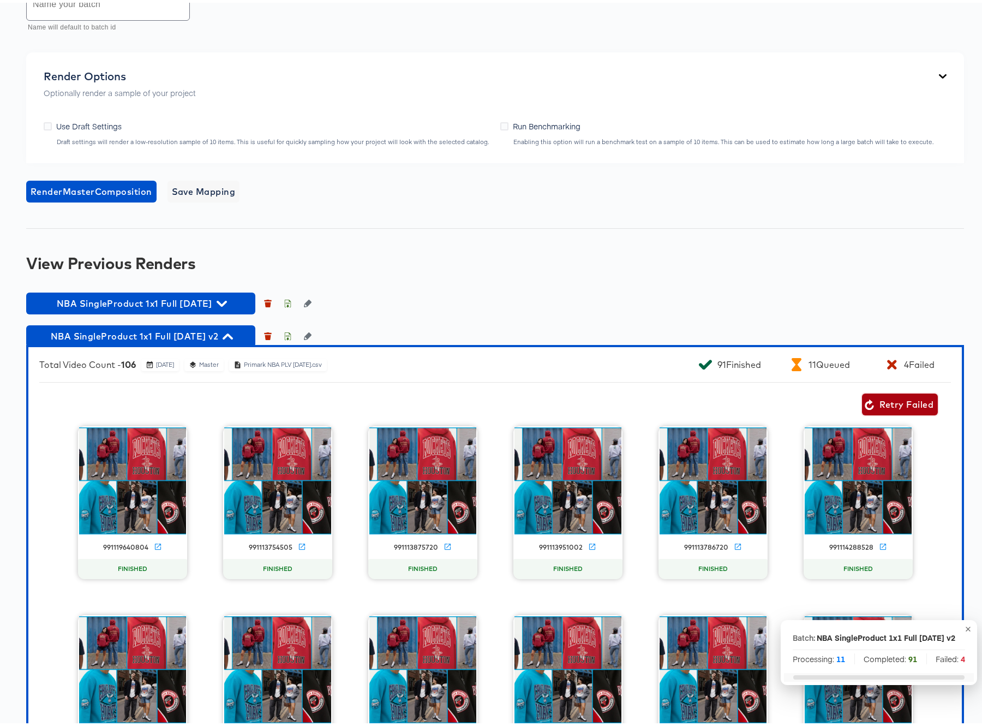
click at [891, 401] on span "Retry Failed" at bounding box center [900, 401] width 67 height 15
click at [233, 333] on icon "button" at bounding box center [228, 334] width 10 height 10
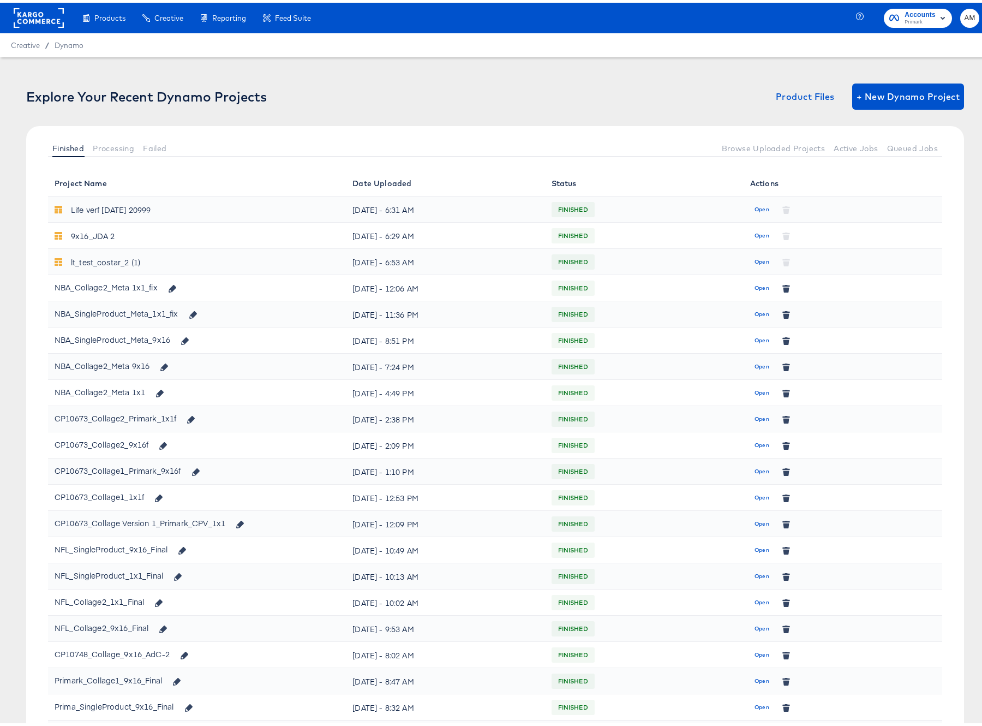
click at [168, 312] on div "NBA_SingleProduct_Meta_1x1_fix" at bounding box center [129, 311] width 149 height 19
click at [755, 311] on span "Open" at bounding box center [762, 312] width 15 height 10
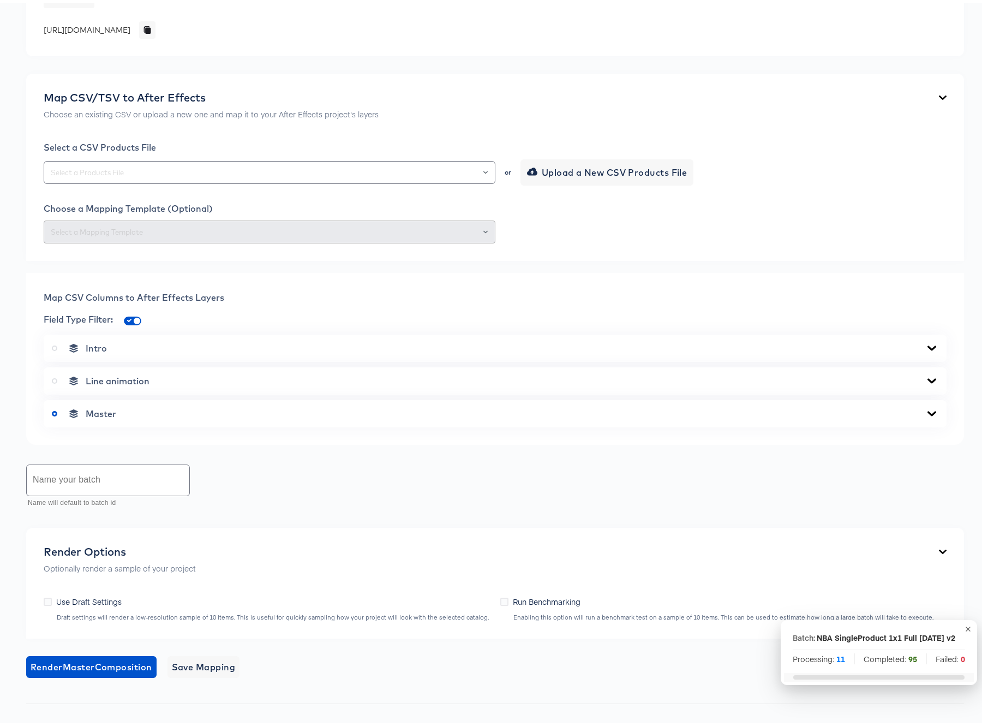
scroll to position [292, 0]
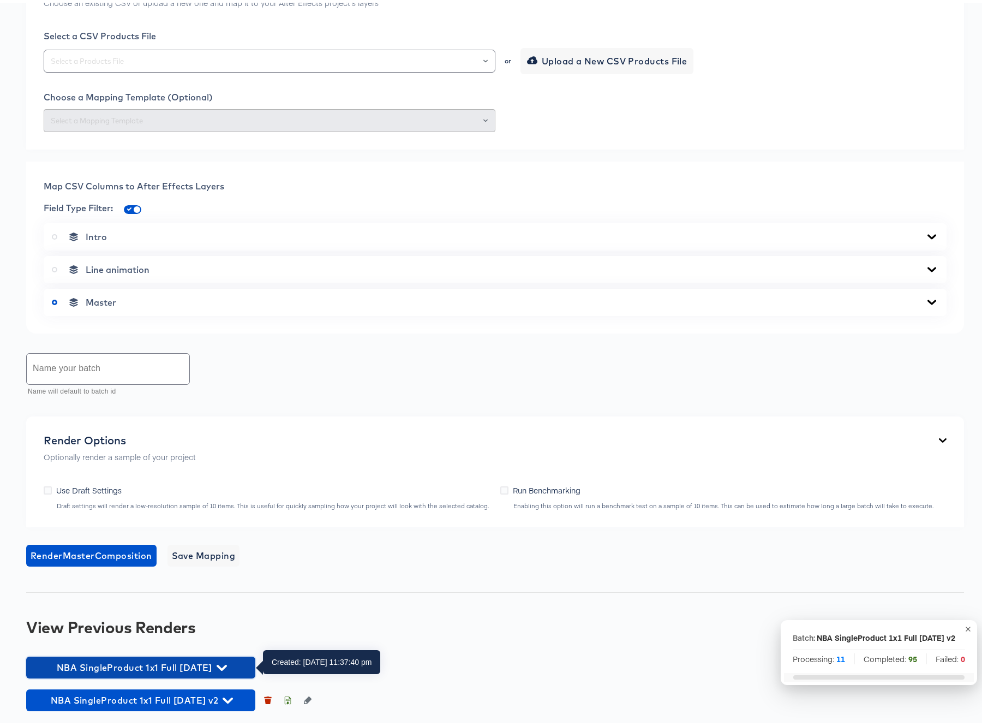
click at [225, 665] on icon "button" at bounding box center [222, 665] width 10 height 10
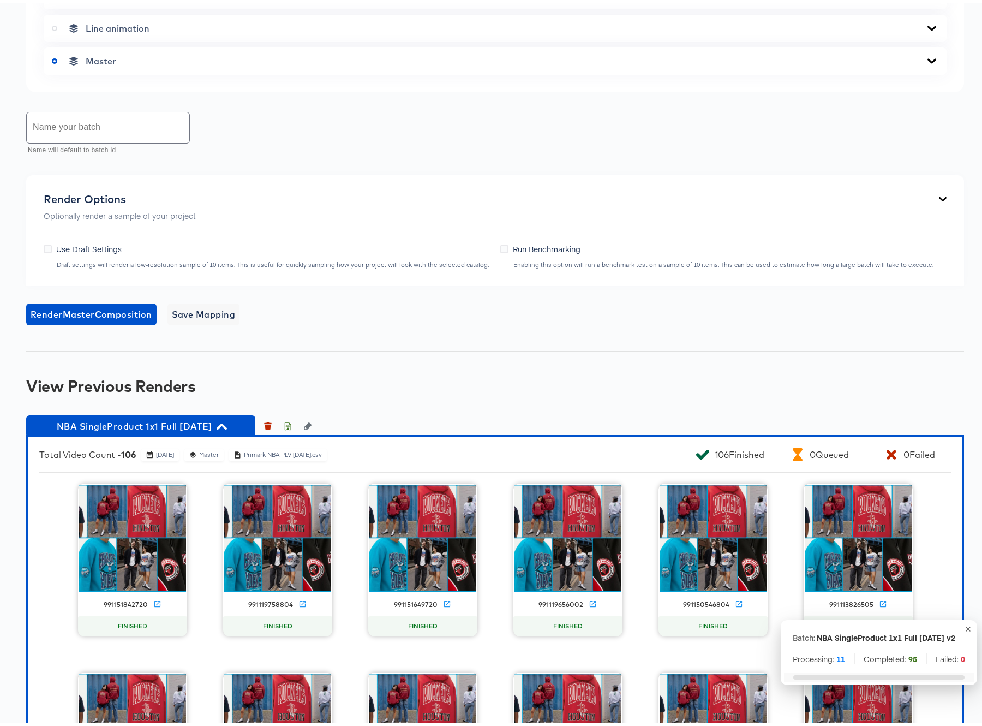
scroll to position [827, 0]
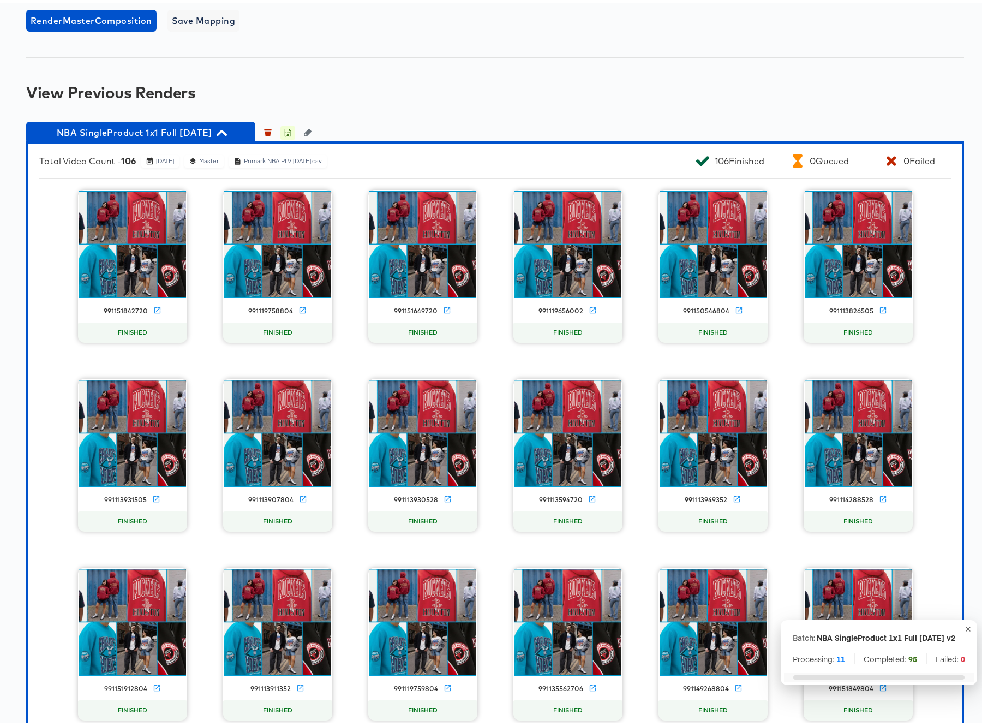
click at [285, 130] on icon "button" at bounding box center [288, 130] width 8 height 8
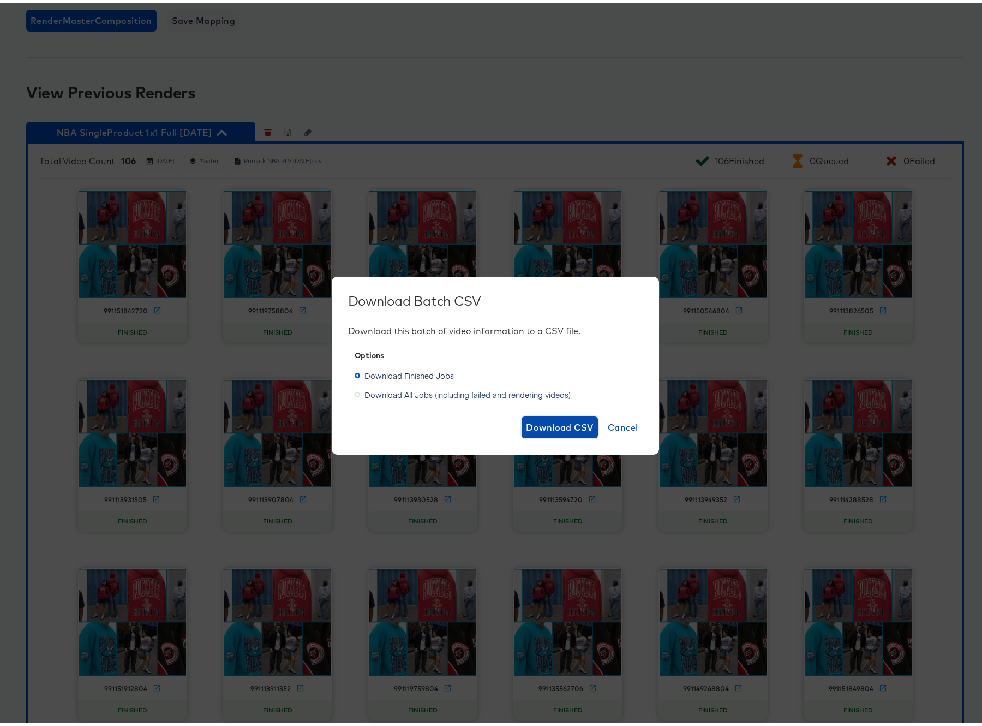
click at [554, 427] on span "Download CSV" at bounding box center [560, 424] width 68 height 15
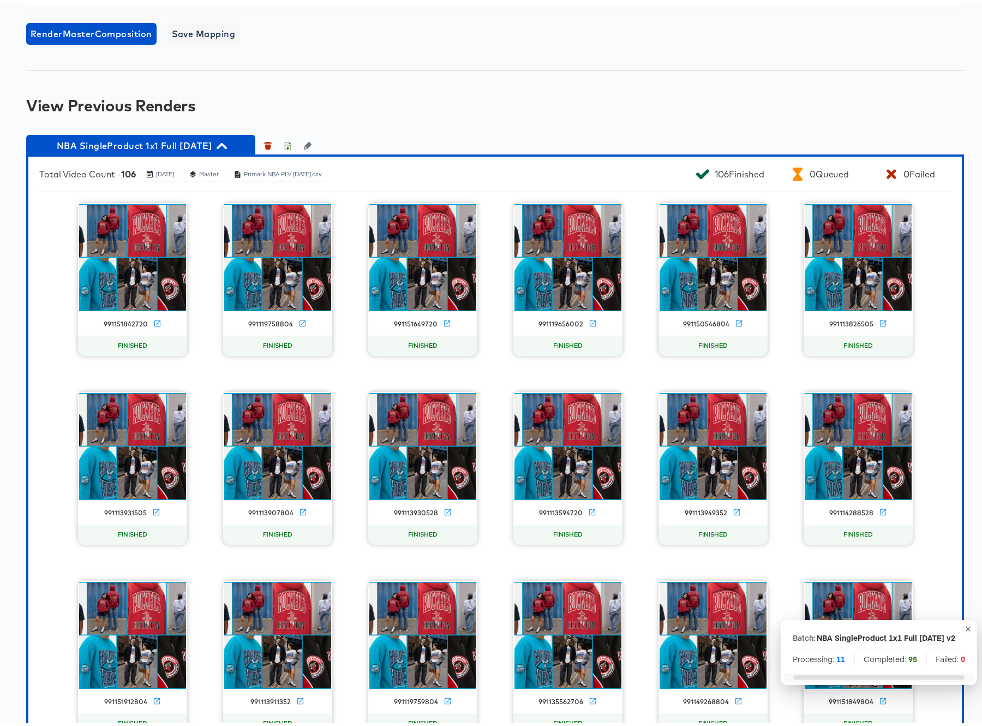
scroll to position [0, 0]
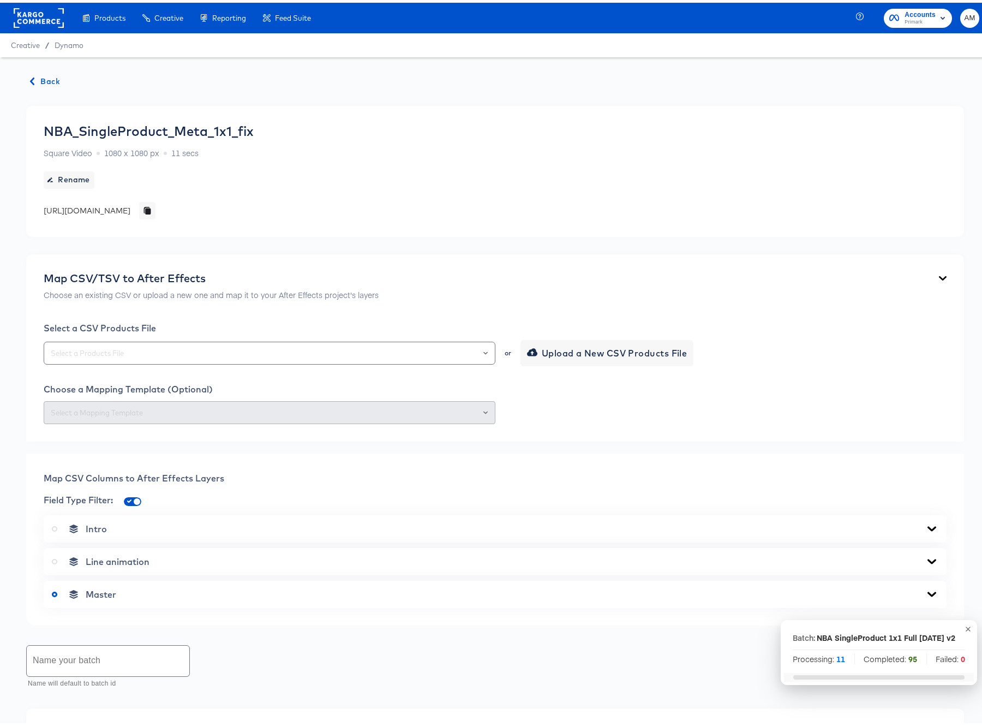
click at [45, 79] on span "Back" at bounding box center [45, 79] width 29 height 14
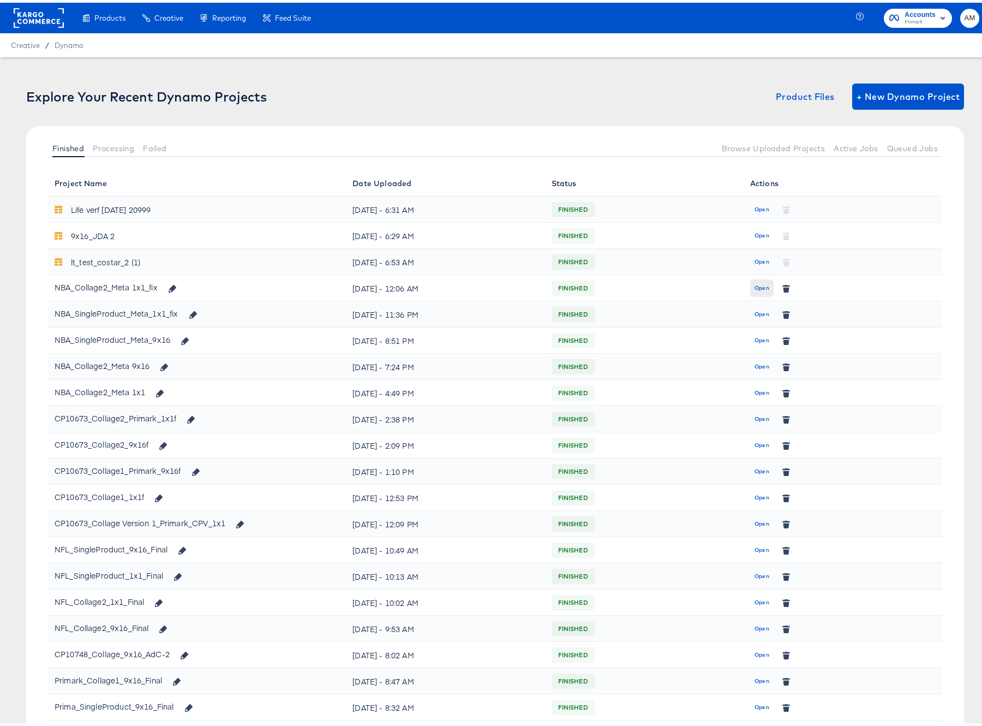
click at [750, 285] on button "Open" at bounding box center [761, 285] width 23 height 17
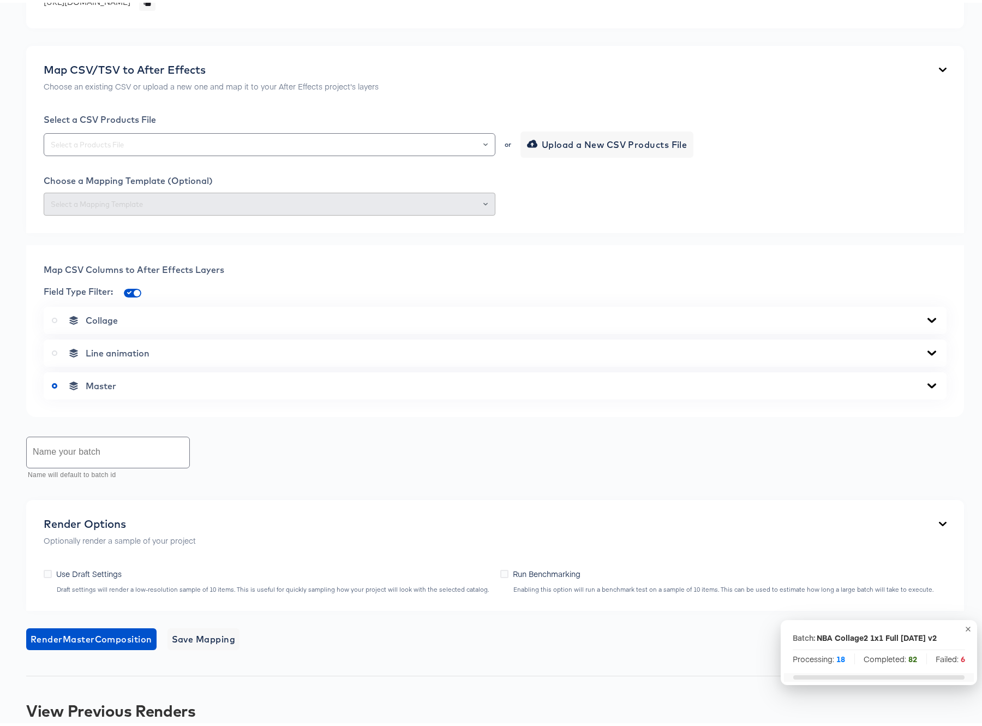
scroll to position [259, 0]
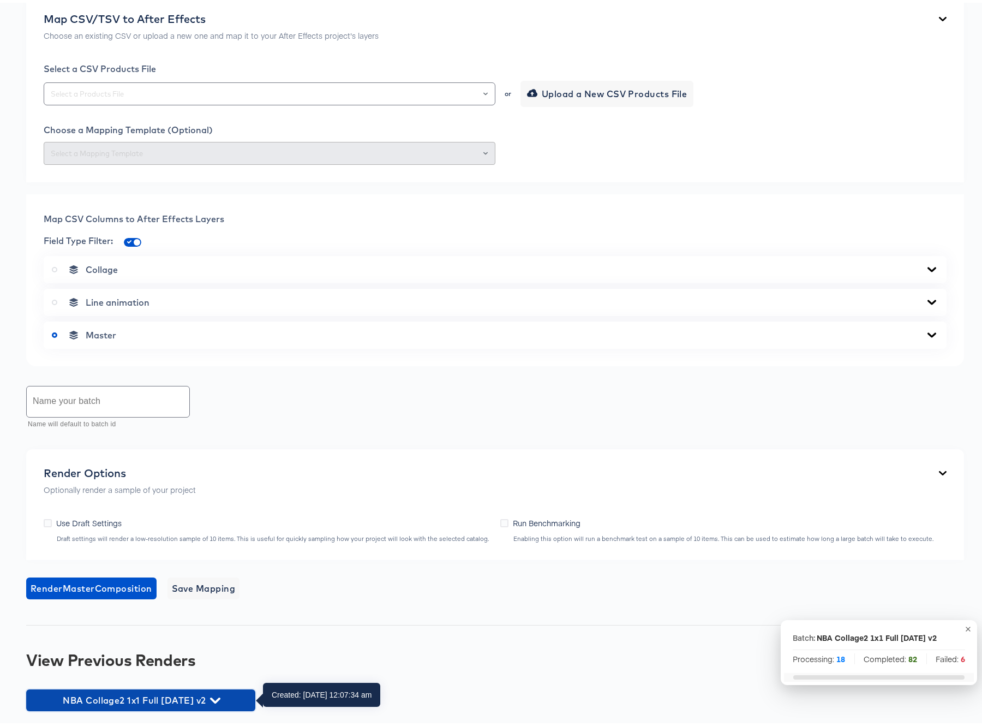
click at [221, 696] on icon "button" at bounding box center [215, 698] width 10 height 6
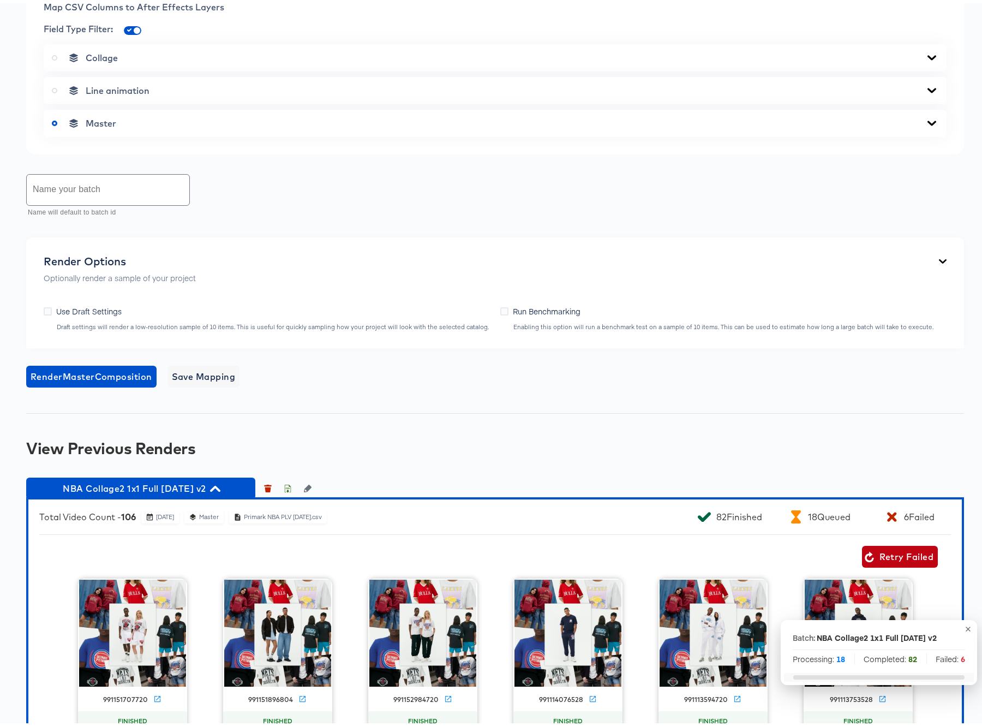
scroll to position [743, 0]
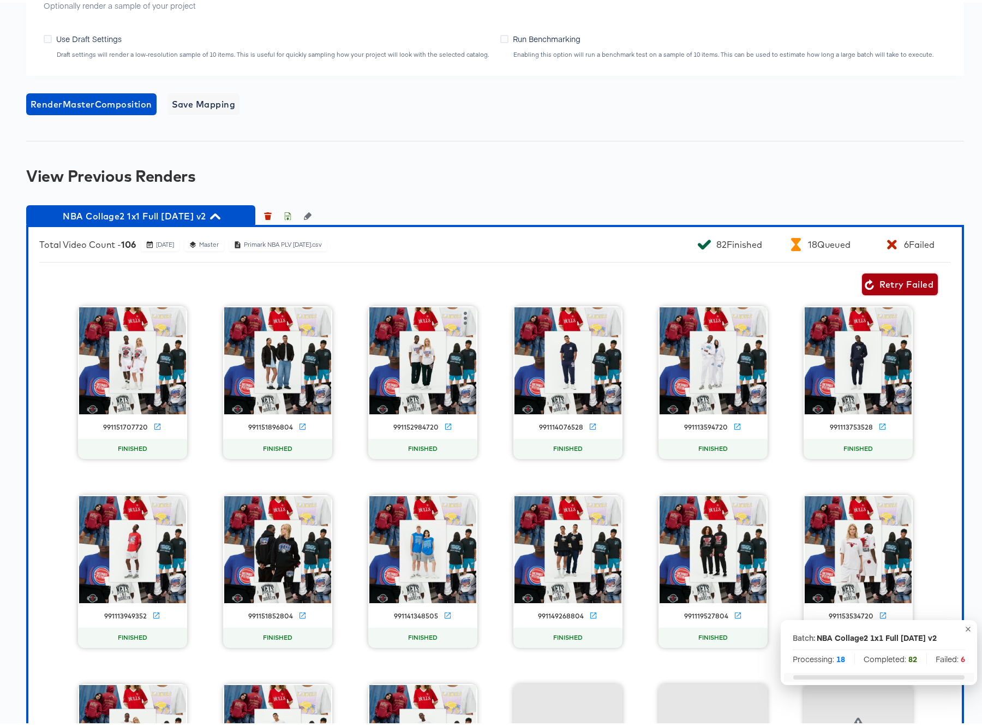
click at [876, 280] on span "Retry Failed" at bounding box center [900, 281] width 67 height 15
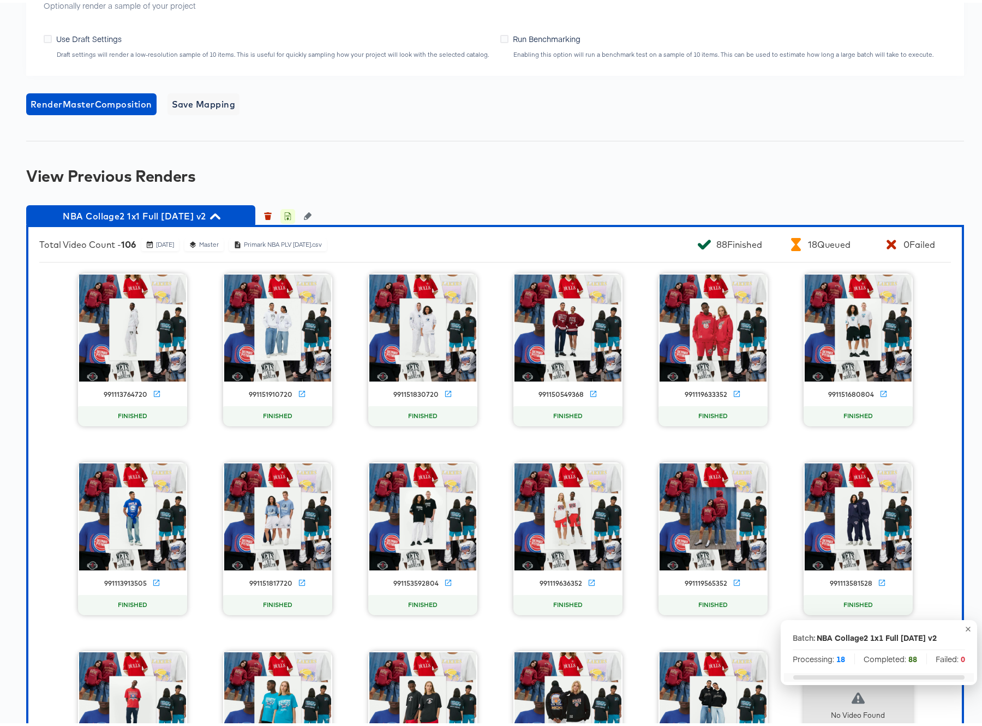
click at [288, 214] on icon "button" at bounding box center [288, 214] width 4 height 5
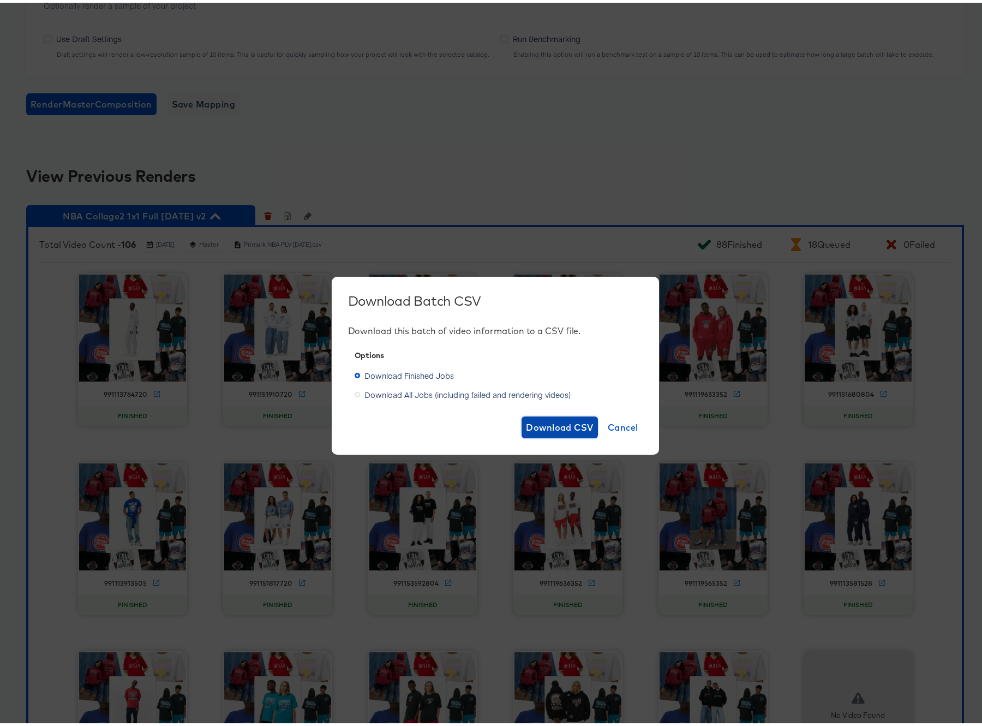
click at [539, 424] on span "Download CSV" at bounding box center [560, 424] width 68 height 15
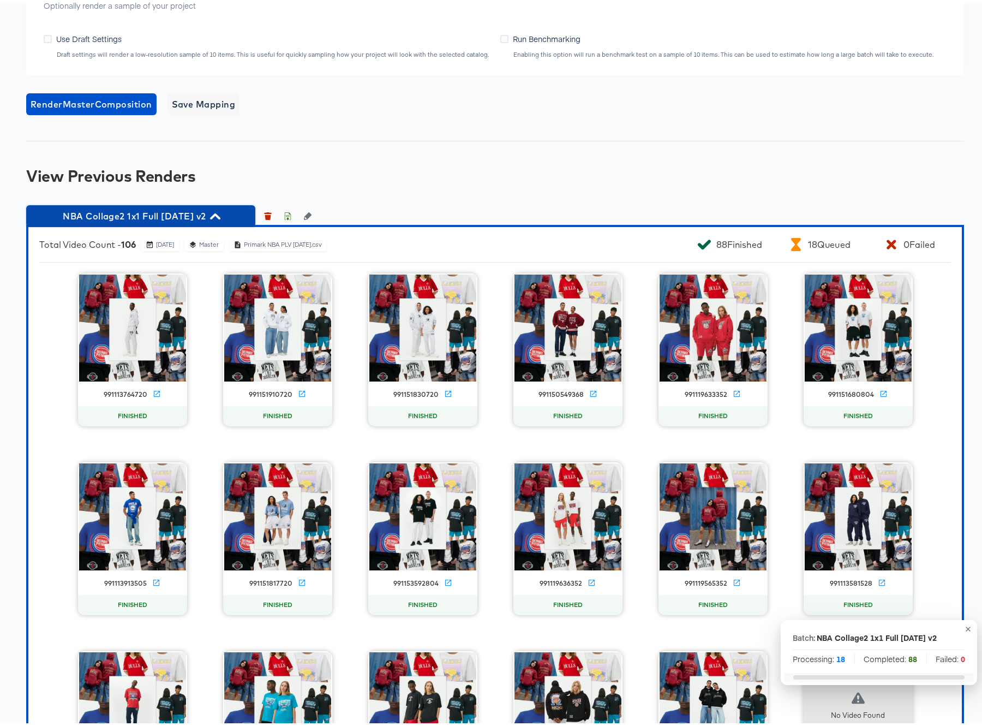
click at [221, 213] on icon "button" at bounding box center [215, 214] width 10 height 6
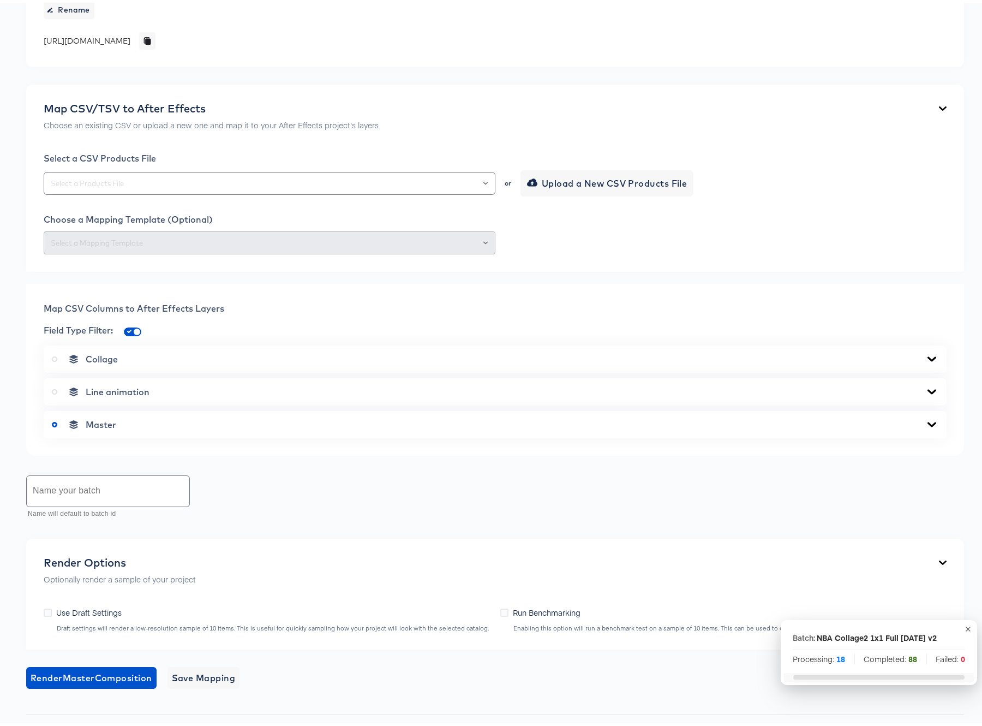
scroll to position [0, 0]
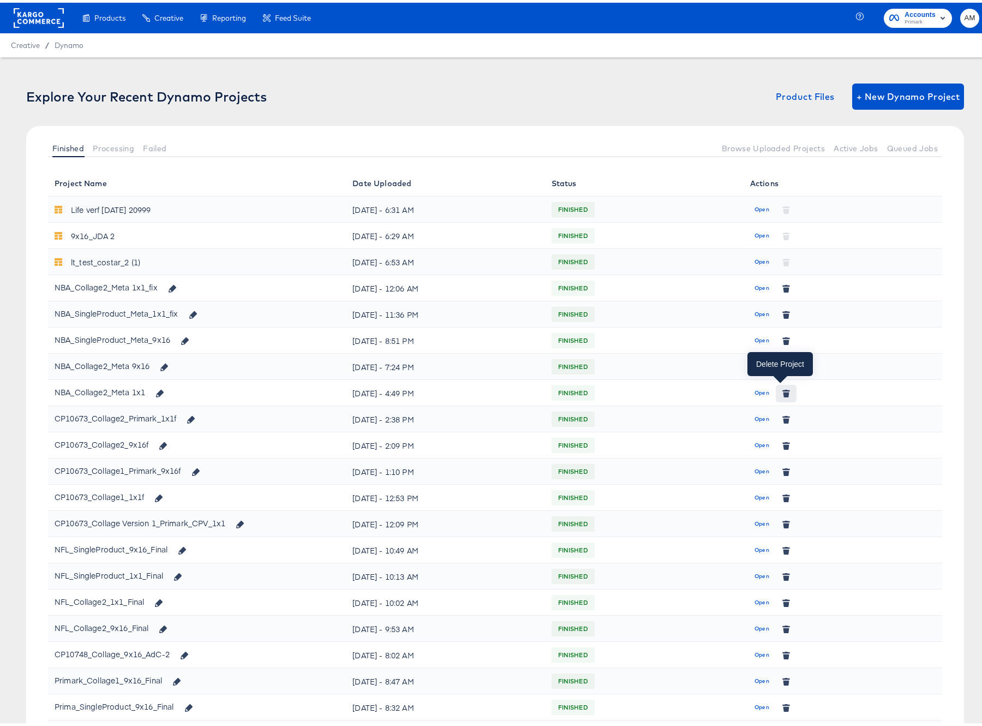
click at [784, 390] on icon "button" at bounding box center [787, 391] width 6 height 5
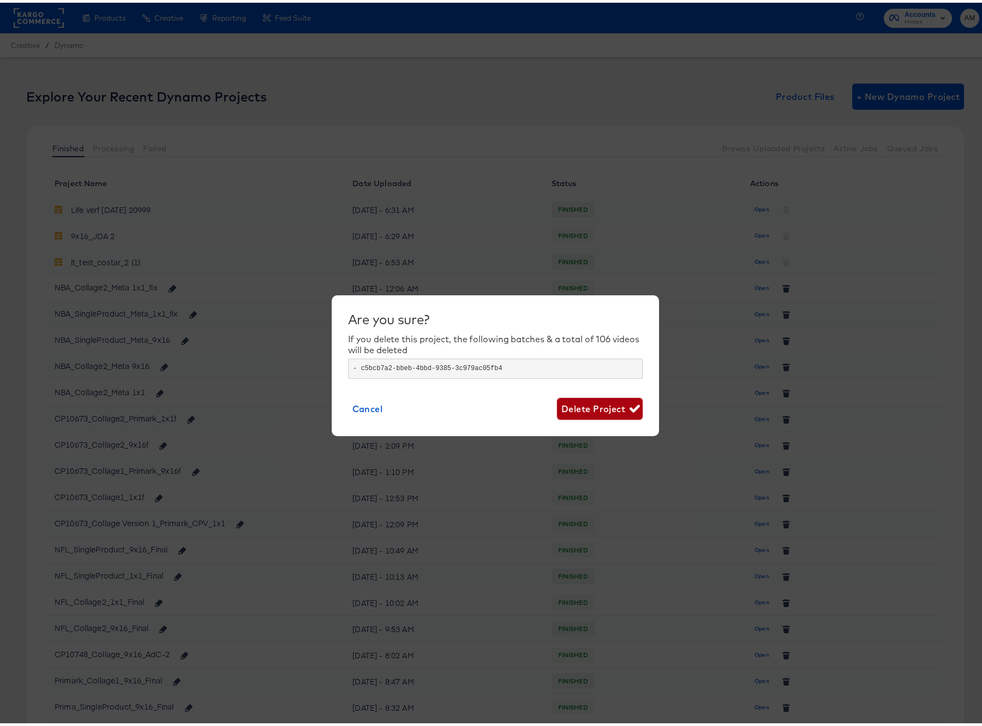
click at [591, 397] on button "Delete Project" at bounding box center [600, 406] width 86 height 22
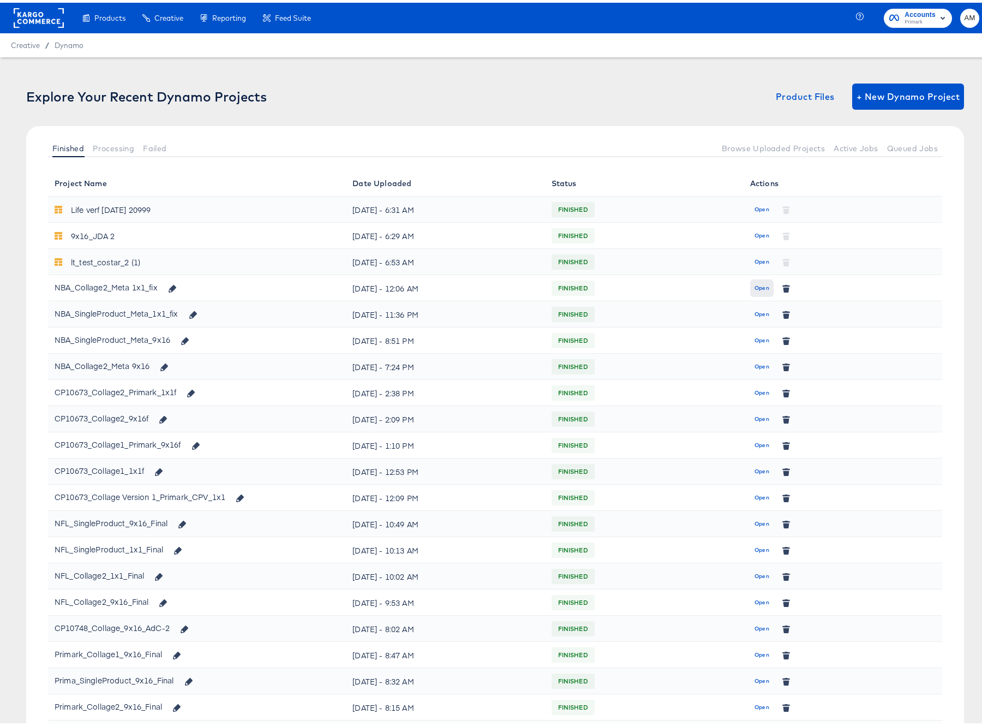
click at [755, 285] on span "Open" at bounding box center [762, 286] width 15 height 10
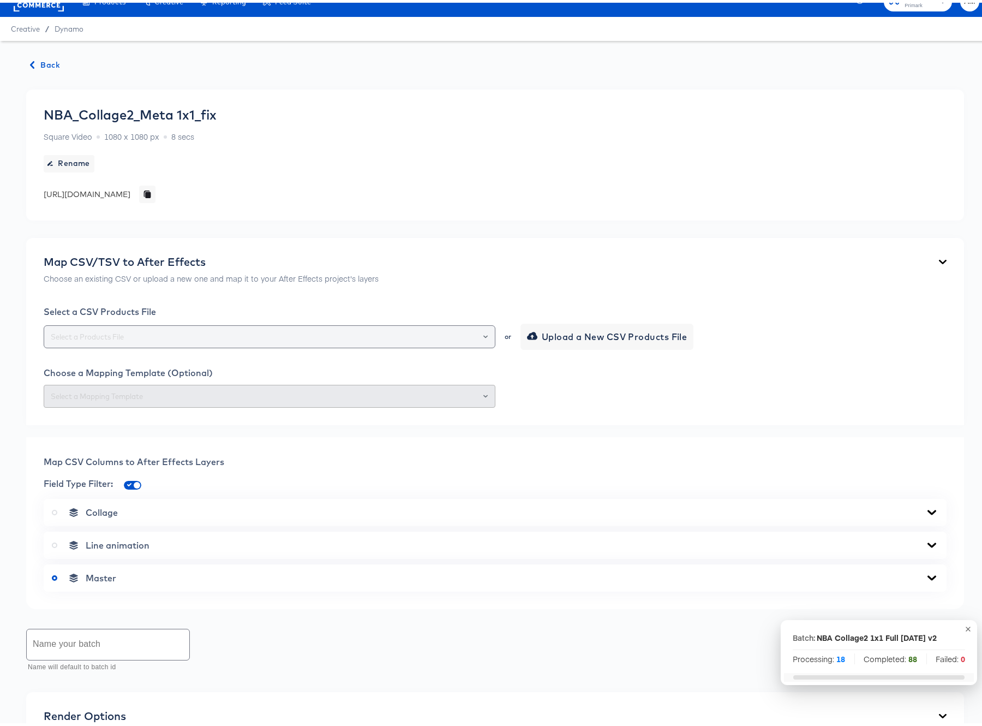
scroll to position [16, 0]
click at [41, 61] on span "Back" at bounding box center [45, 63] width 29 height 14
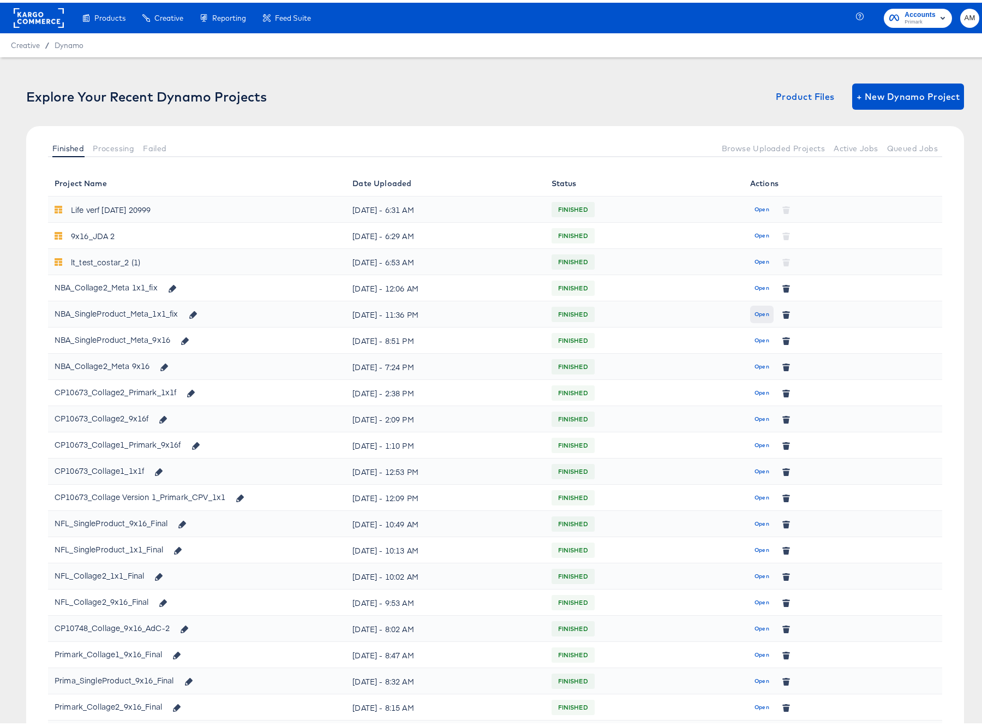
click at [755, 312] on span "Open" at bounding box center [762, 312] width 15 height 10
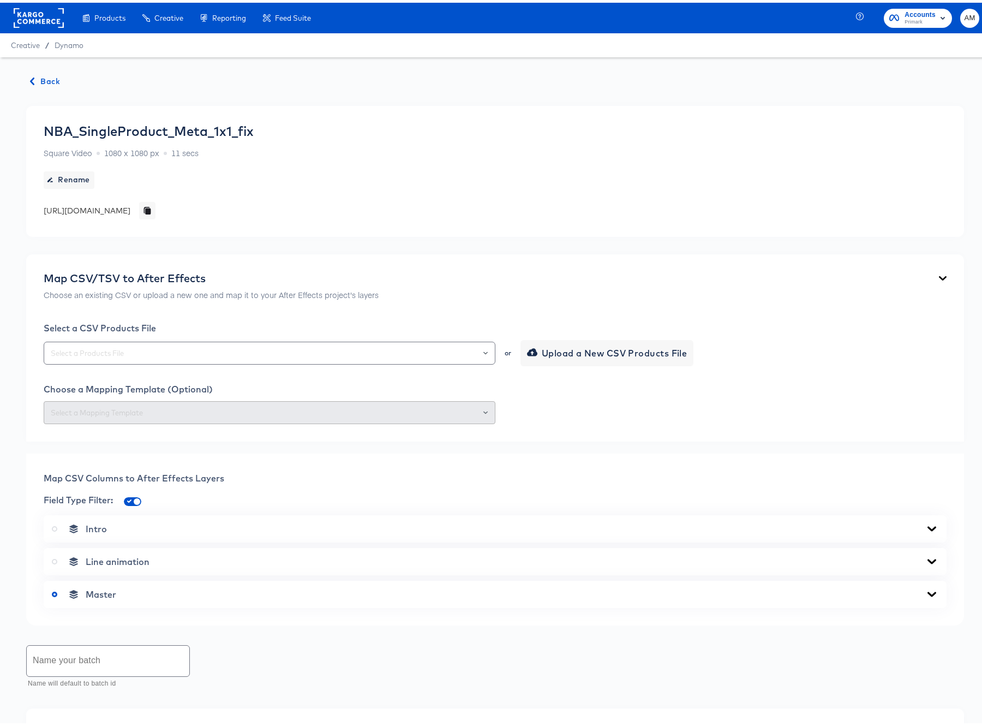
scroll to position [292, 0]
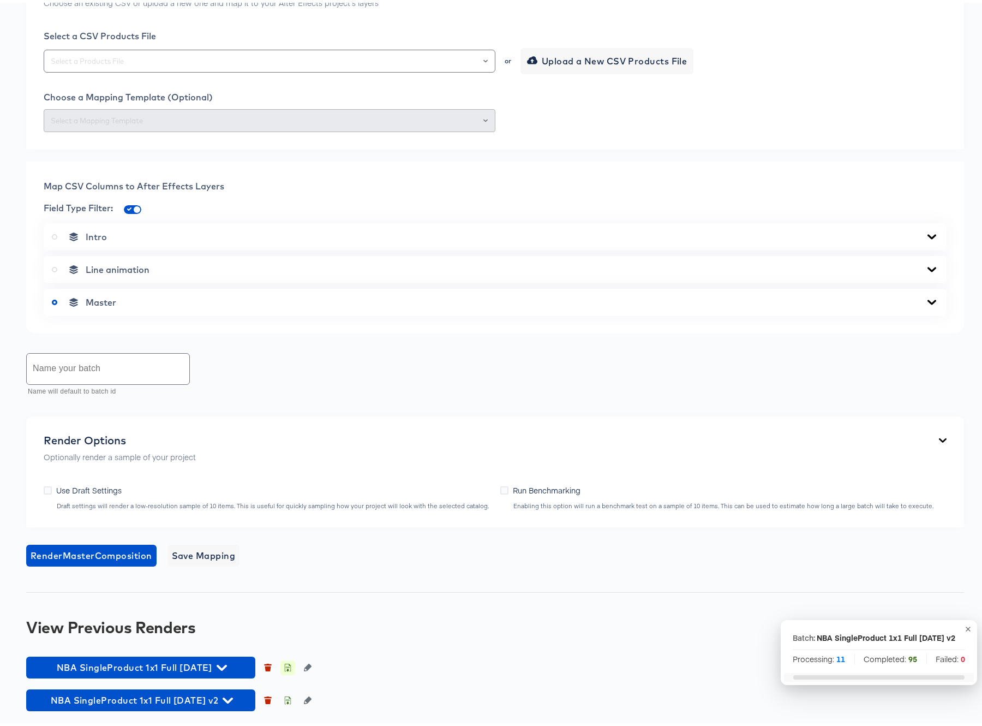
click at [287, 665] on icon "button" at bounding box center [288, 665] width 8 height 8
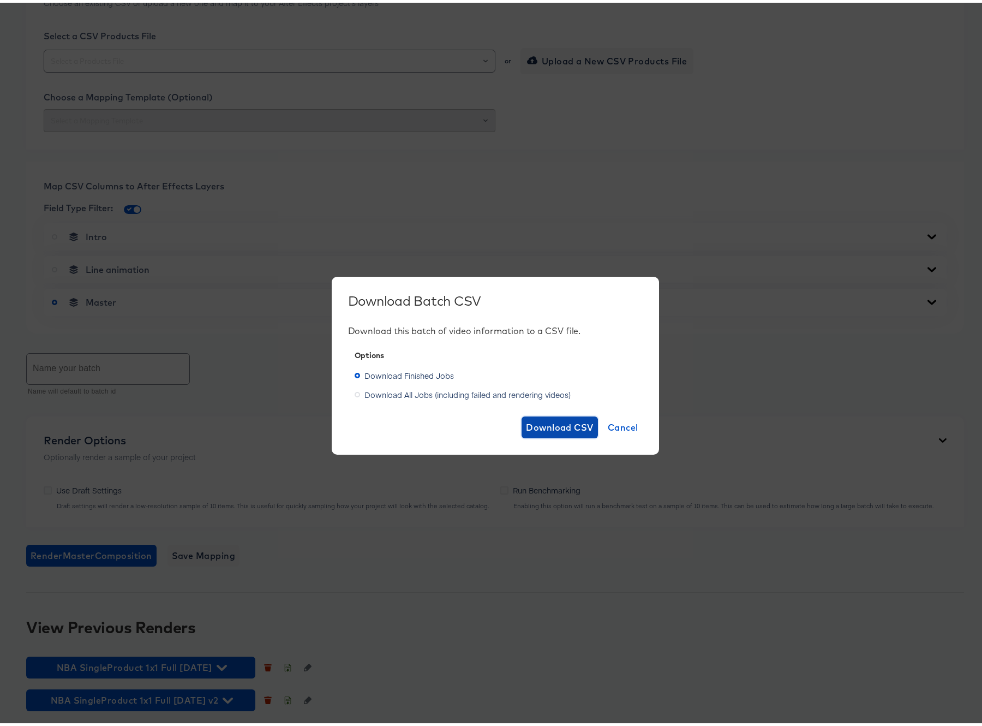
click at [553, 427] on span "Download CSV" at bounding box center [560, 424] width 68 height 15
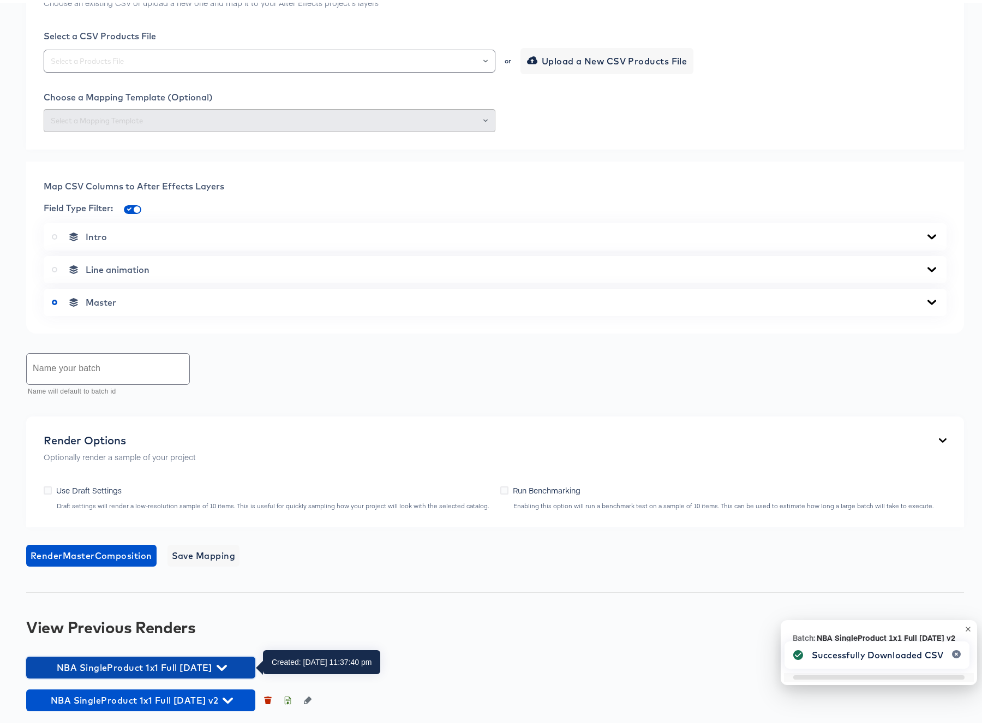
click at [227, 663] on icon "button" at bounding box center [222, 665] width 10 height 10
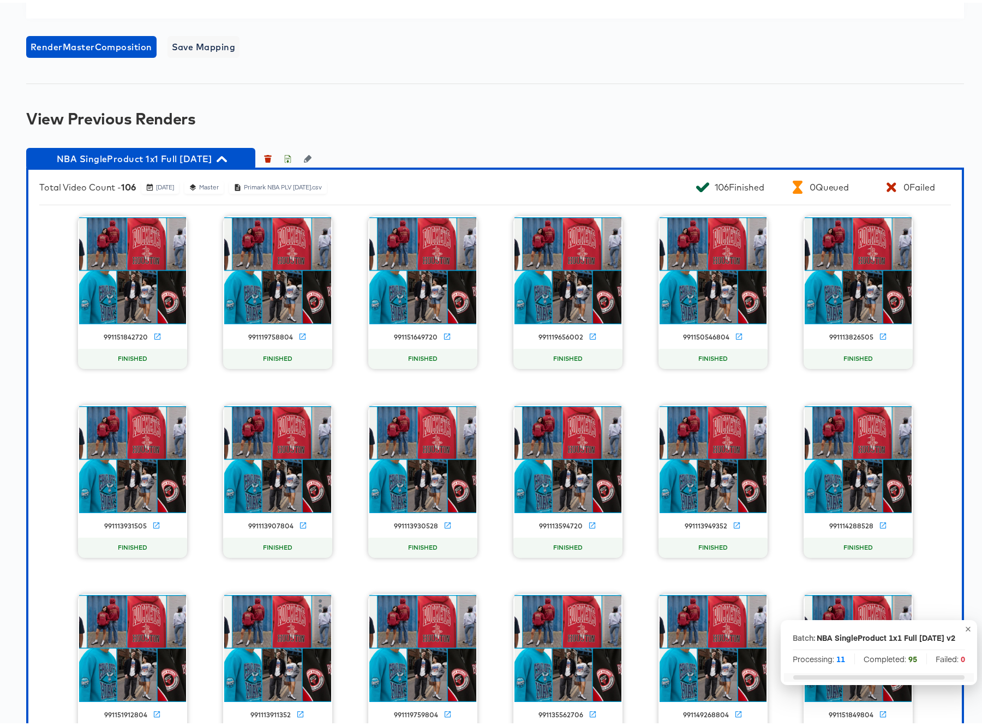
scroll to position [800, 0]
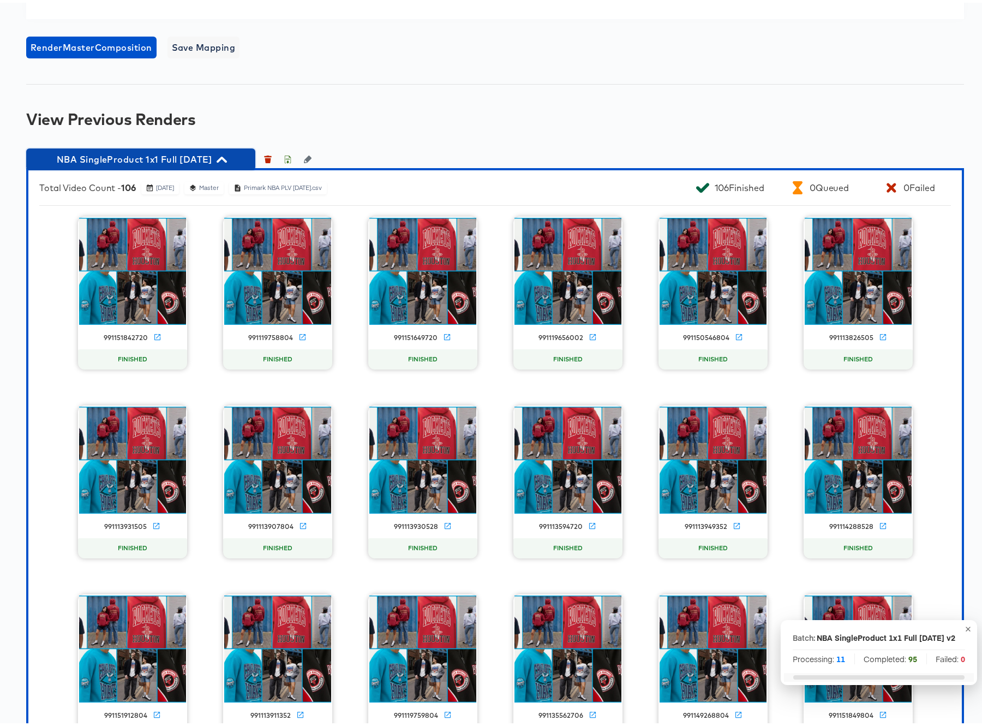
click at [227, 156] on icon "button" at bounding box center [222, 157] width 10 height 10
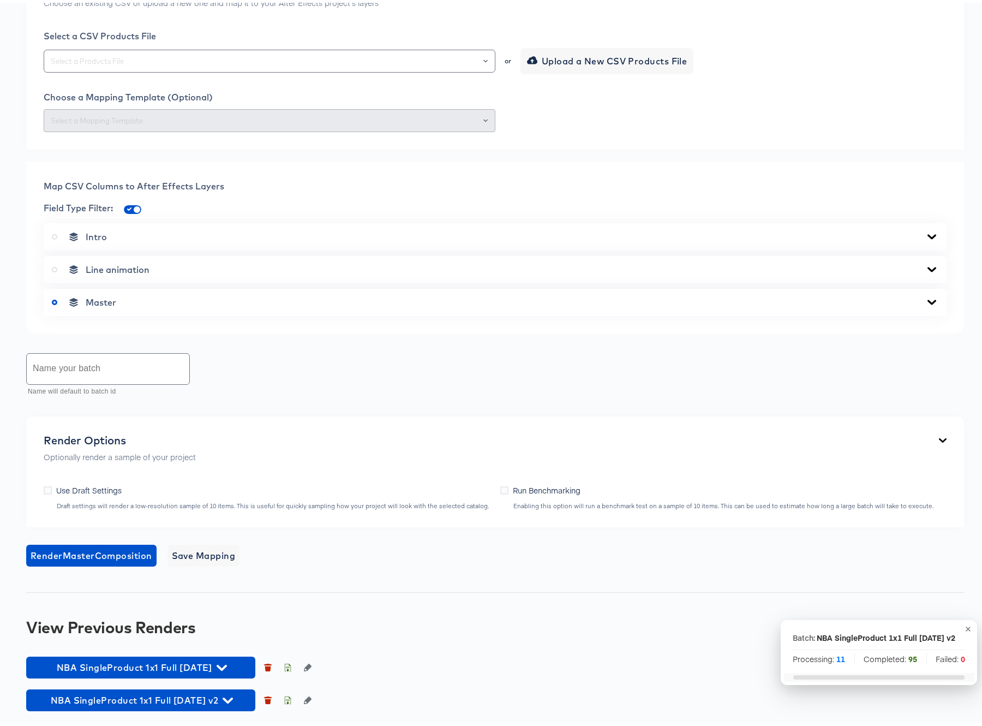
scroll to position [292, 0]
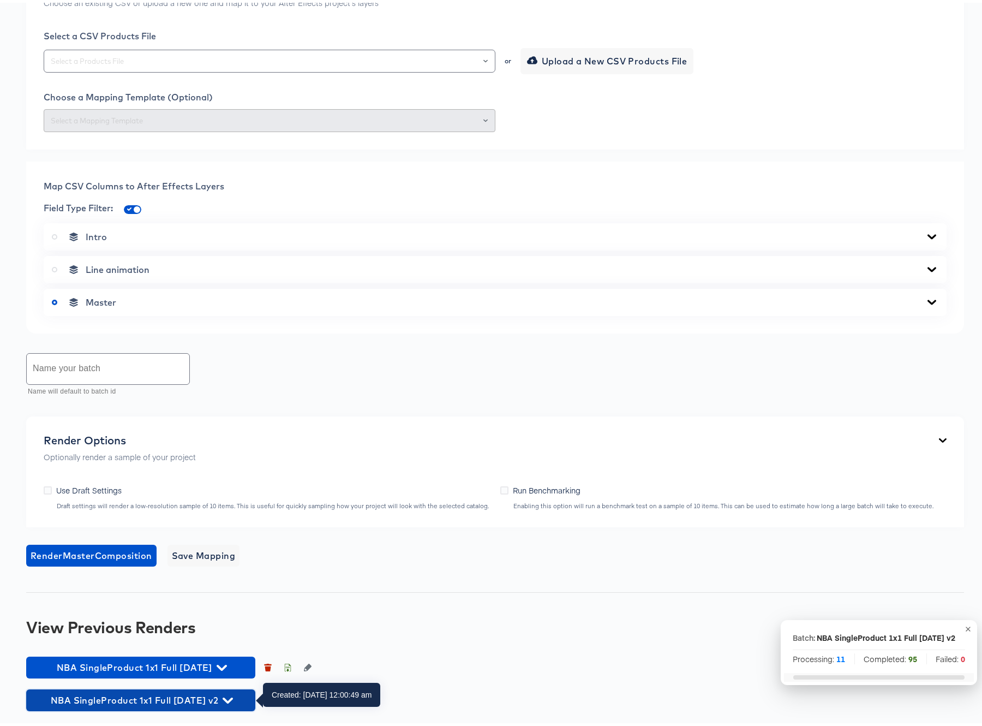
click at [233, 697] on icon "button" at bounding box center [228, 698] width 10 height 6
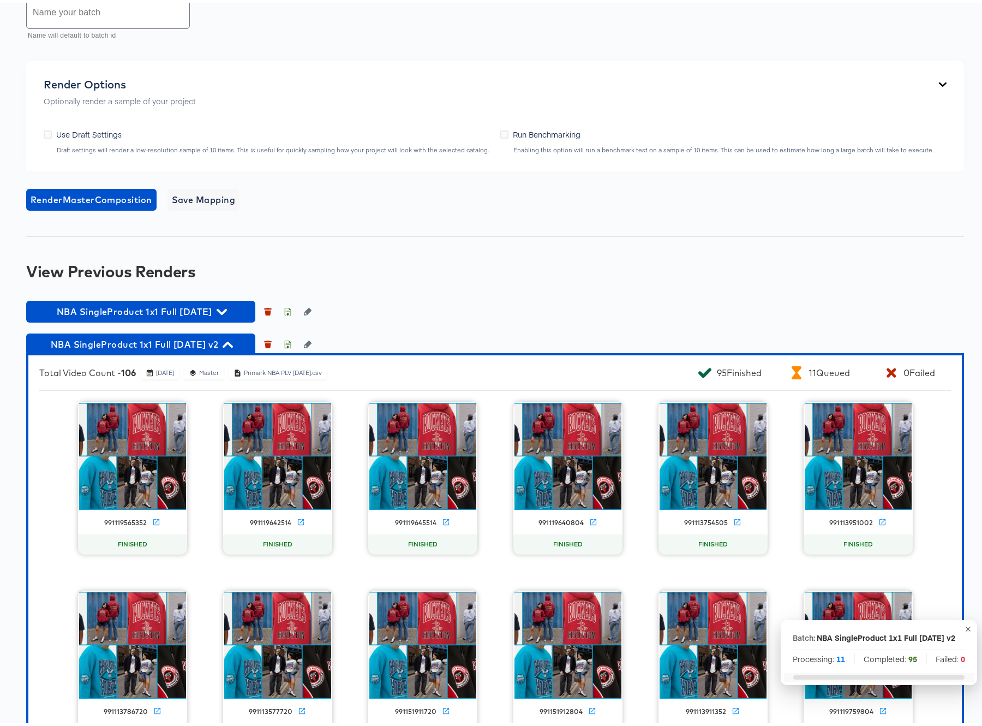
scroll to position [585, 0]
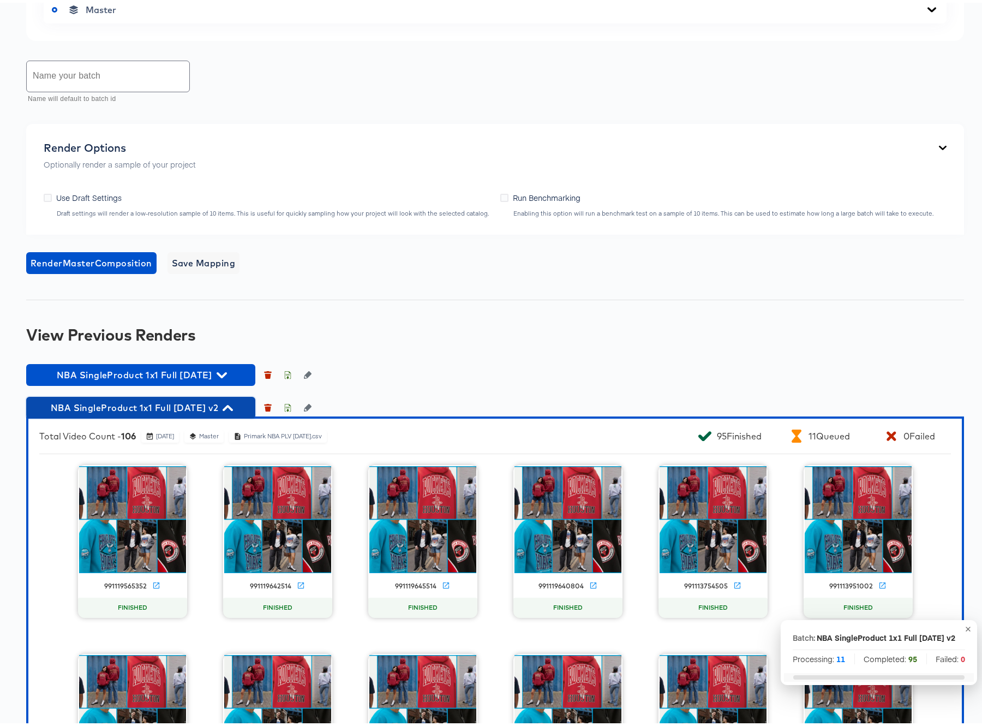
click at [232, 404] on icon "button" at bounding box center [228, 405] width 10 height 6
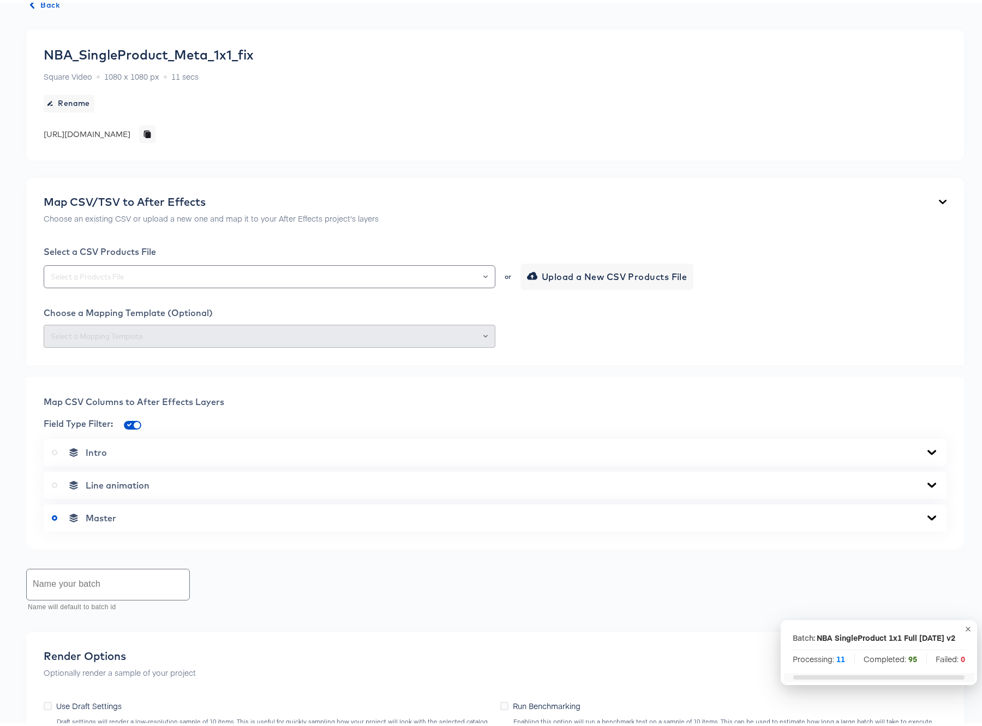
scroll to position [0, 0]
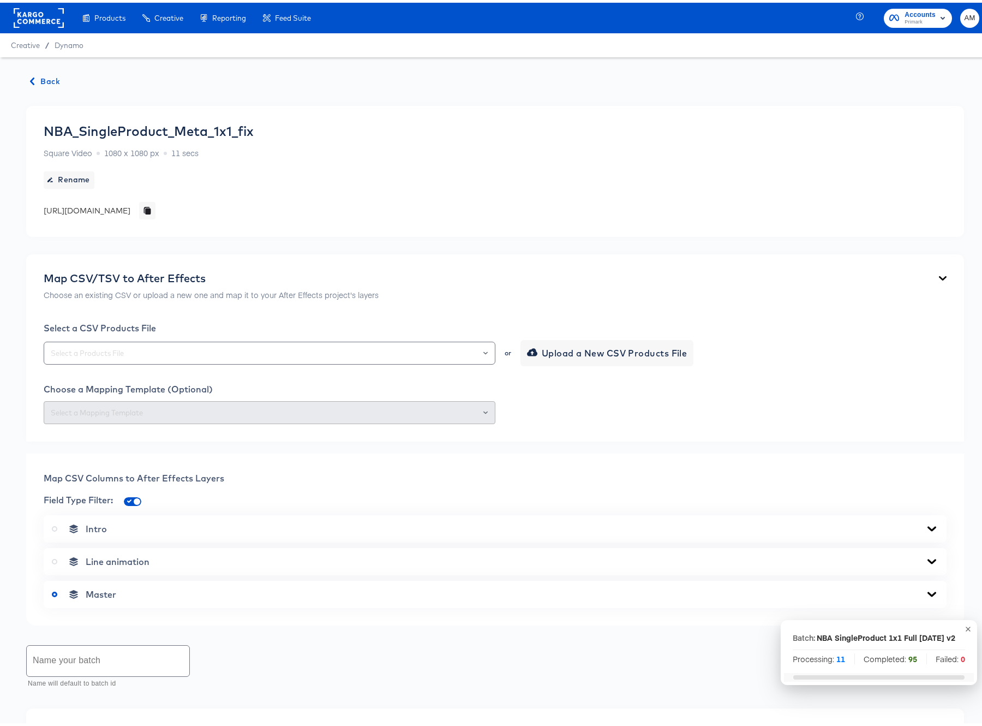
click at [49, 77] on span "Back" at bounding box center [45, 79] width 29 height 14
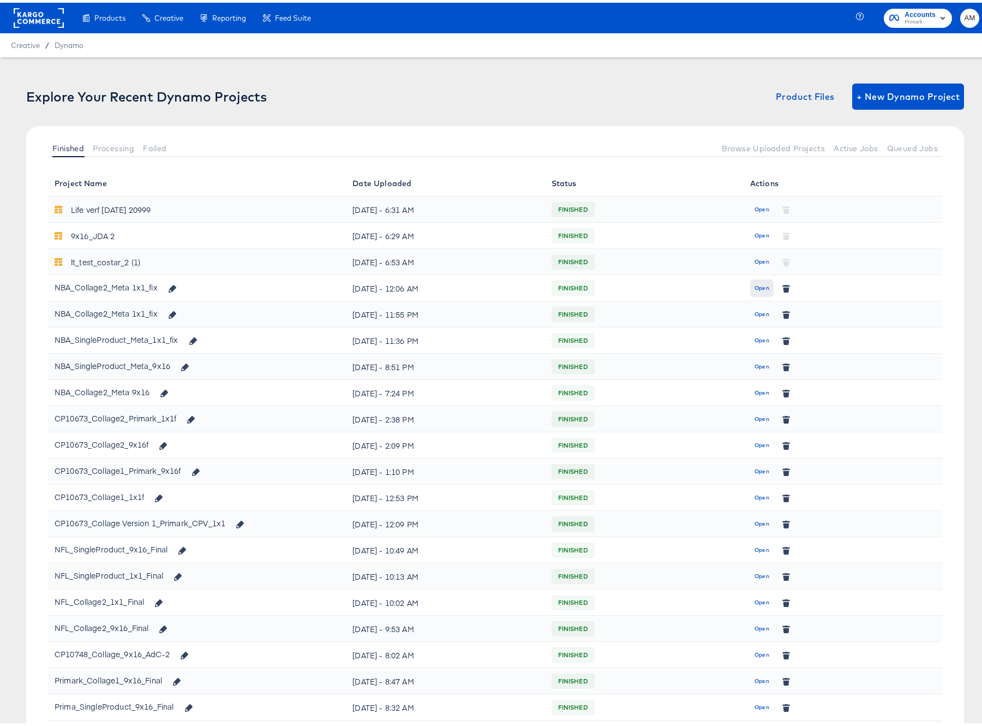
click at [755, 285] on span "Open" at bounding box center [762, 286] width 15 height 10
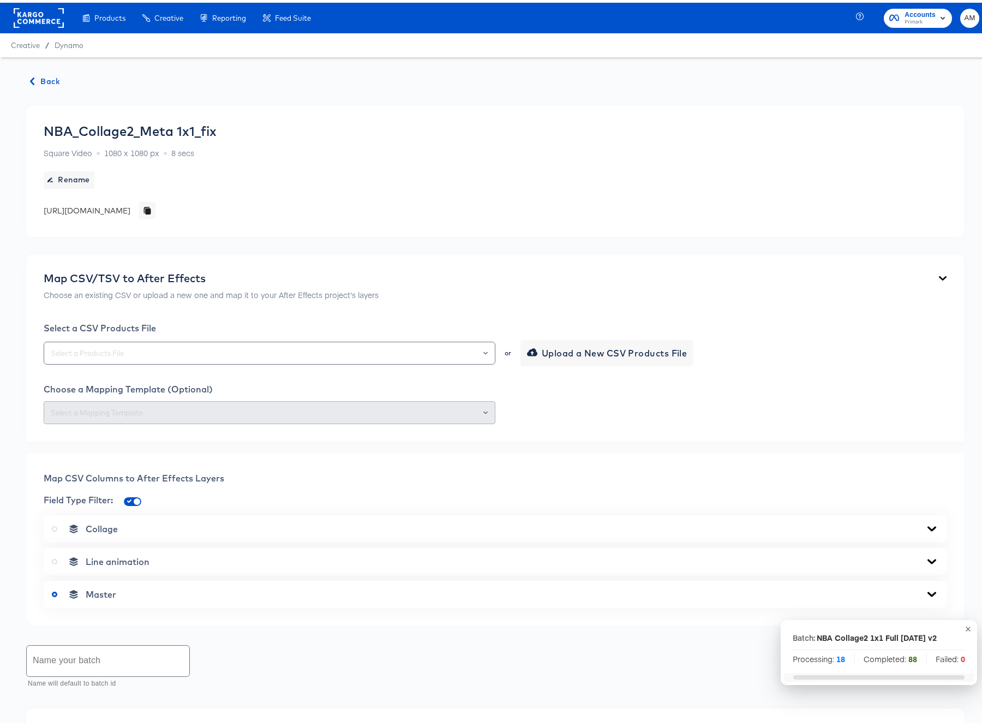
click at [46, 80] on span "Back" at bounding box center [45, 79] width 29 height 14
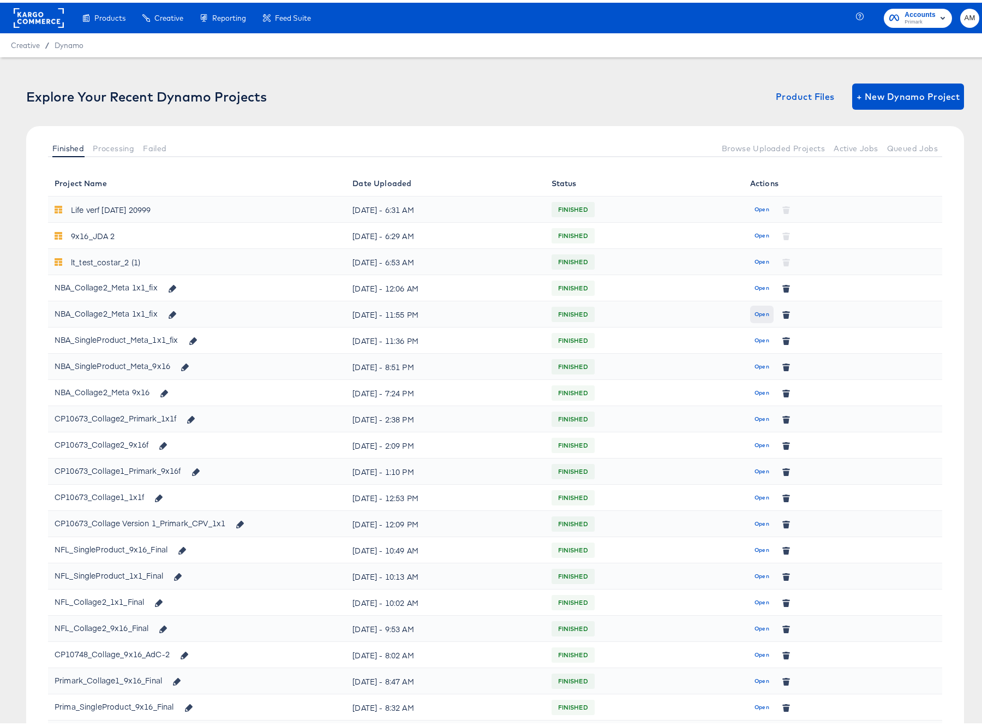
click at [757, 313] on span "Open" at bounding box center [762, 312] width 15 height 10
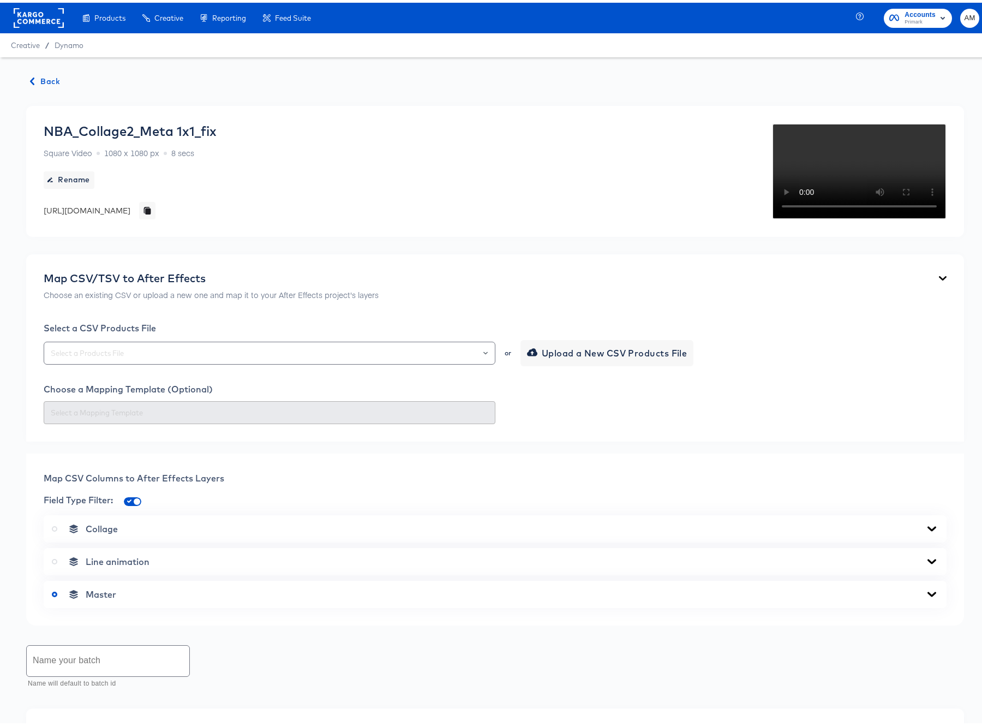
click at [48, 81] on span "Back" at bounding box center [45, 79] width 29 height 14
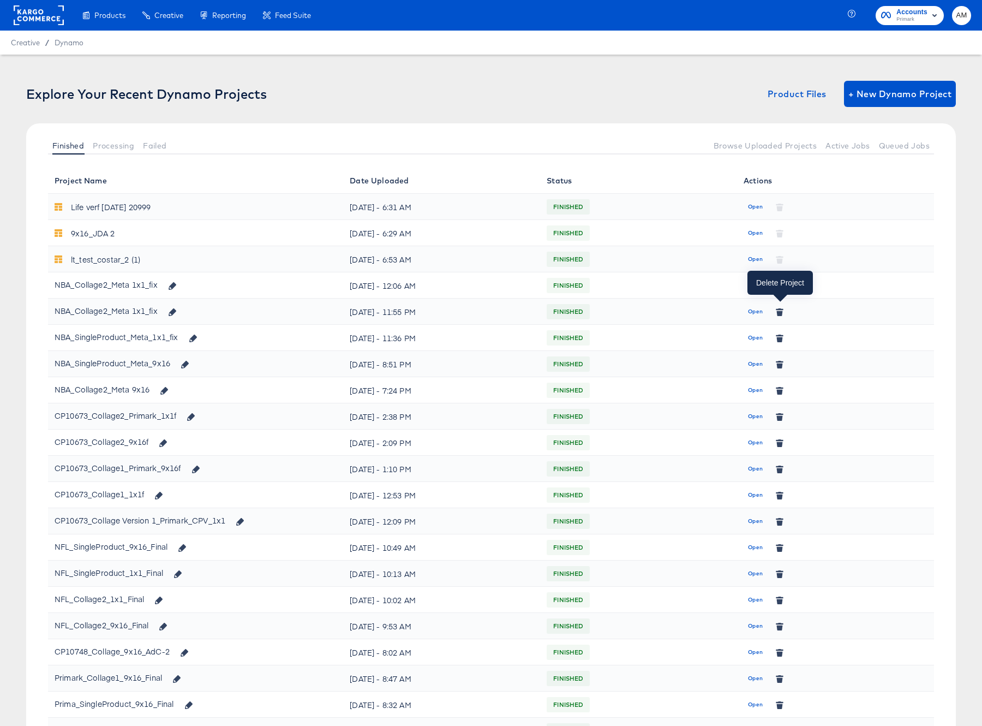
click at [783, 312] on icon "button" at bounding box center [780, 313] width 6 height 5
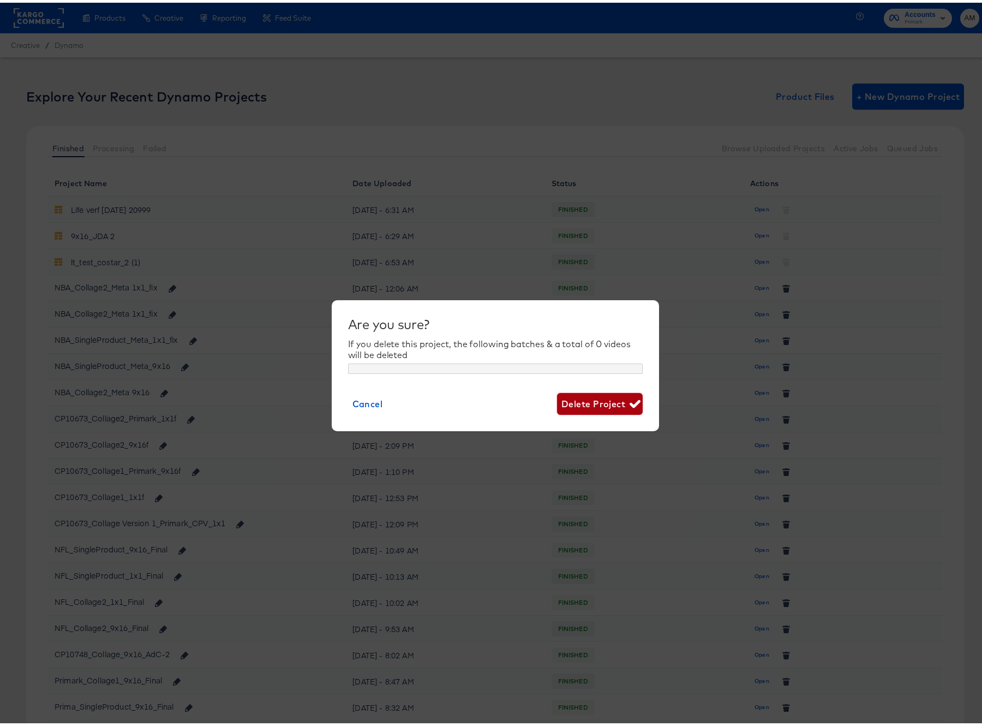
click at [588, 402] on span "Delete Project" at bounding box center [600, 401] width 77 height 15
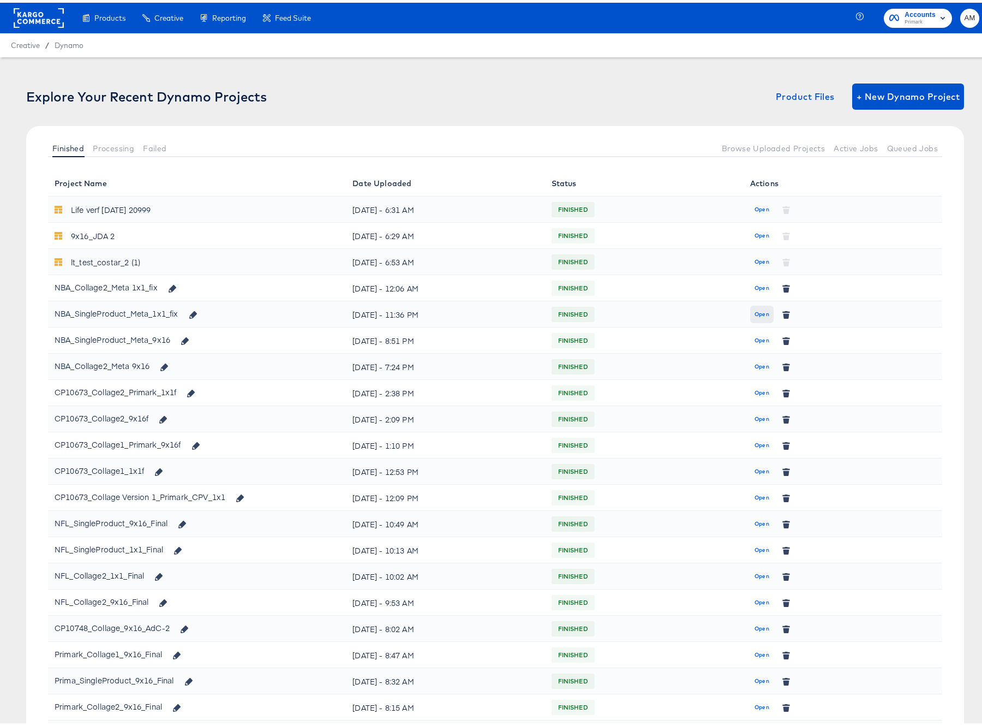
click at [755, 312] on span "Open" at bounding box center [762, 312] width 15 height 10
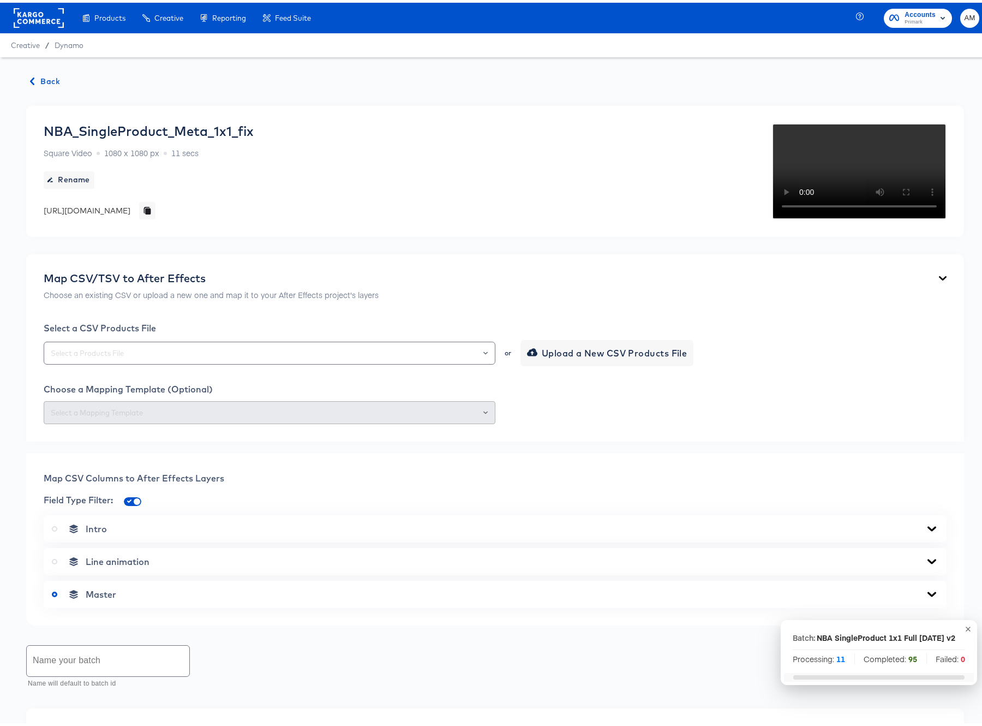
click at [49, 75] on span "Back" at bounding box center [45, 79] width 29 height 14
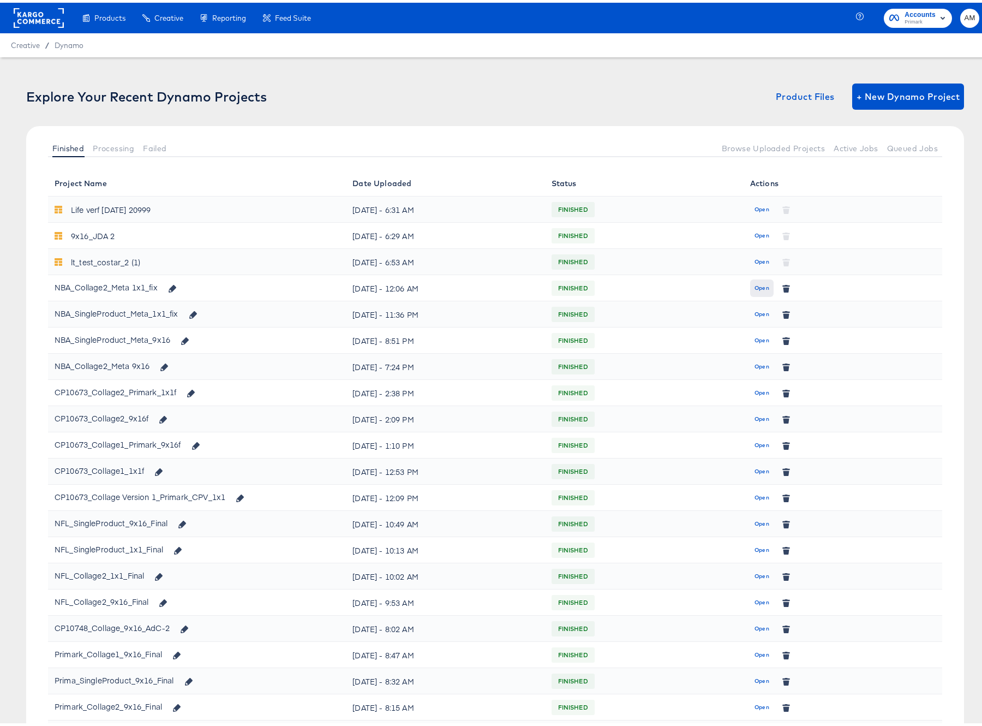
click at [756, 283] on span "Open" at bounding box center [762, 286] width 15 height 10
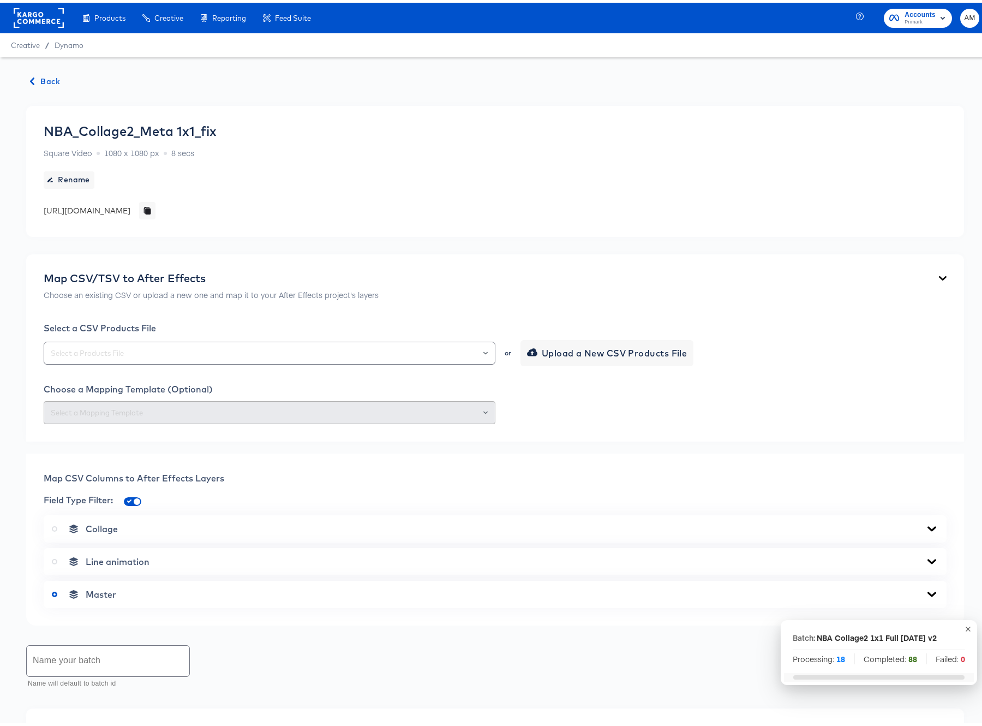
click at [42, 78] on span "Back" at bounding box center [45, 79] width 29 height 14
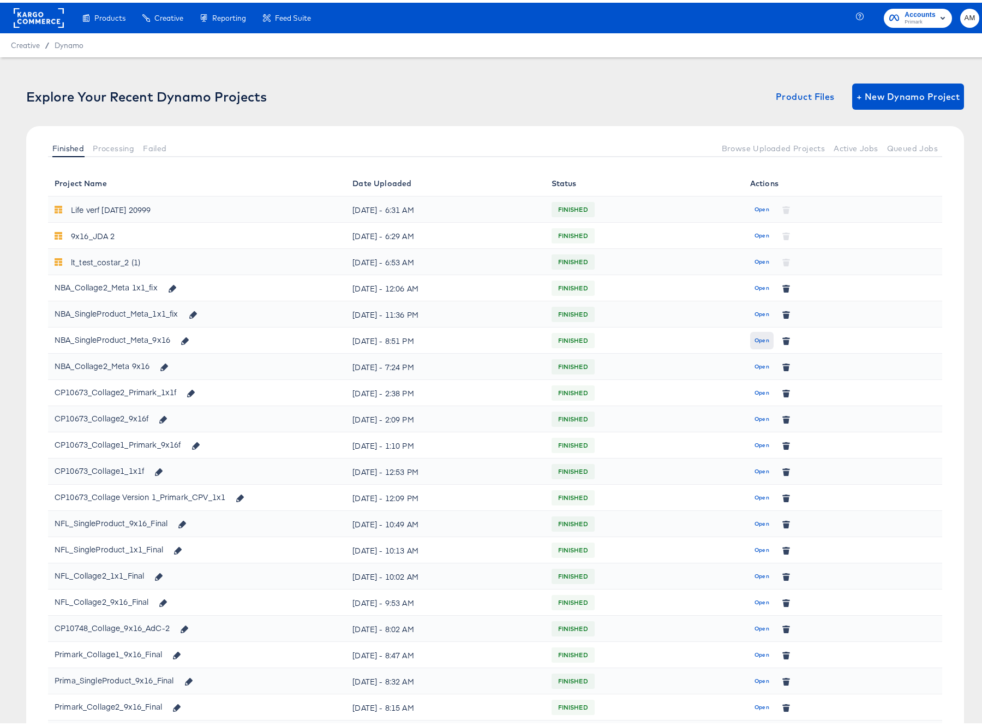
click at [755, 337] on span "Open" at bounding box center [762, 338] width 15 height 10
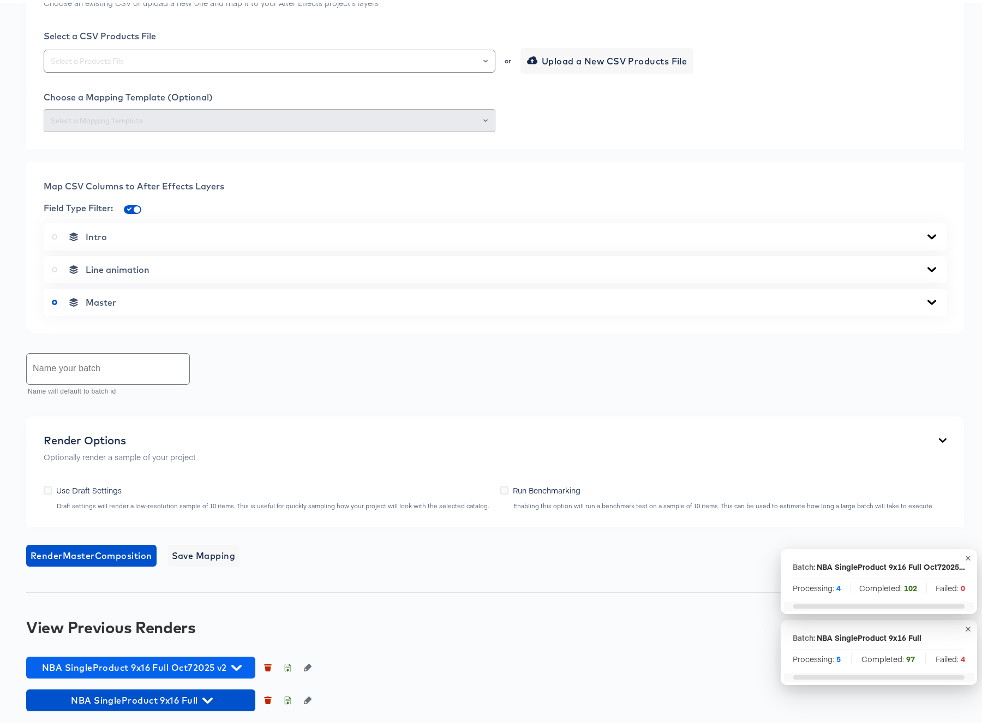
scroll to position [504, 0]
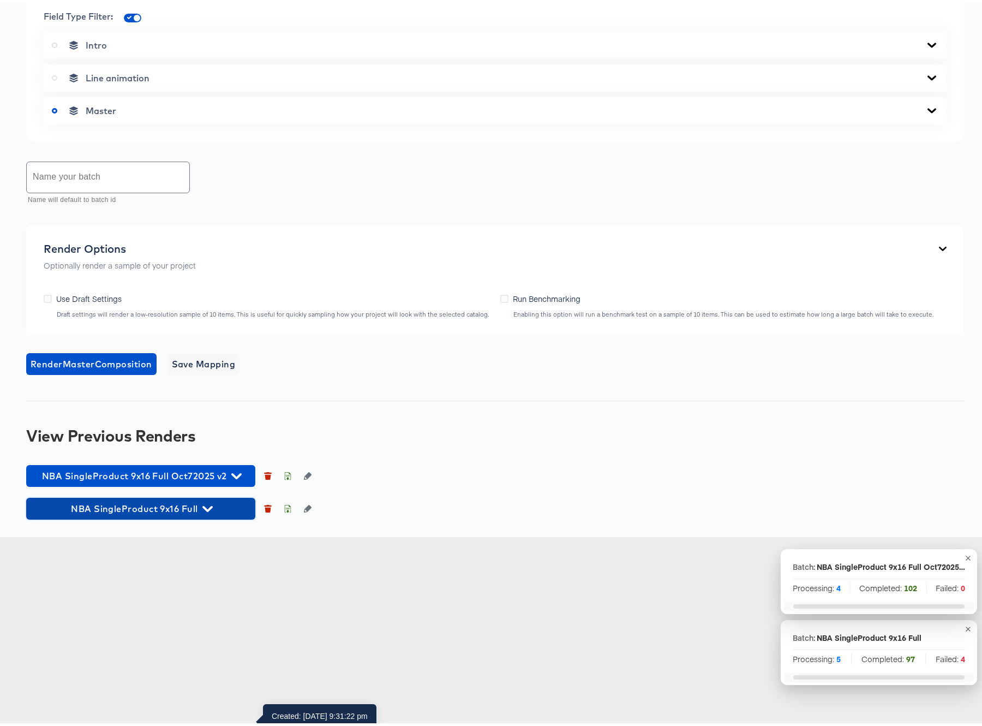
click at [206, 511] on icon "button" at bounding box center [207, 506] width 10 height 10
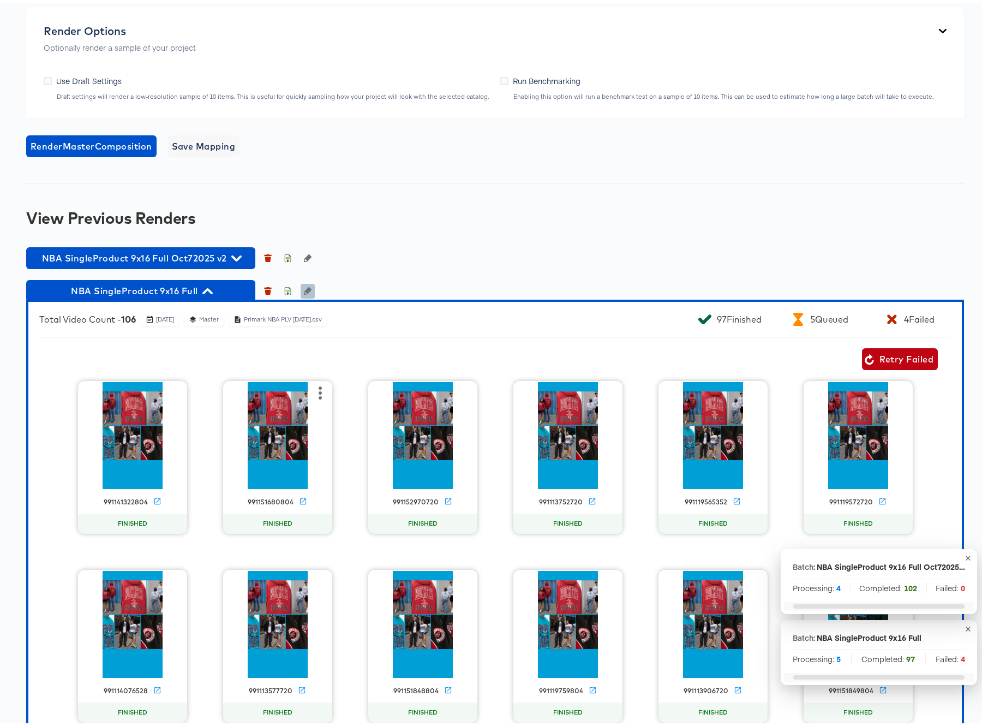
scroll to position [889, 0]
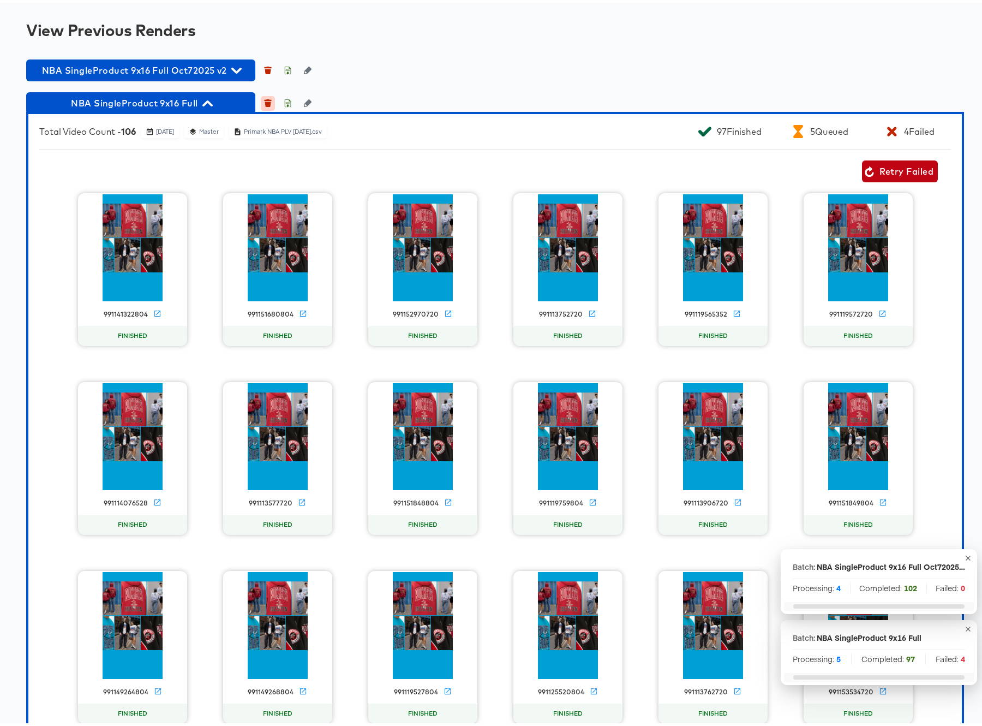
click at [266, 104] on icon "button" at bounding box center [268, 101] width 6 height 5
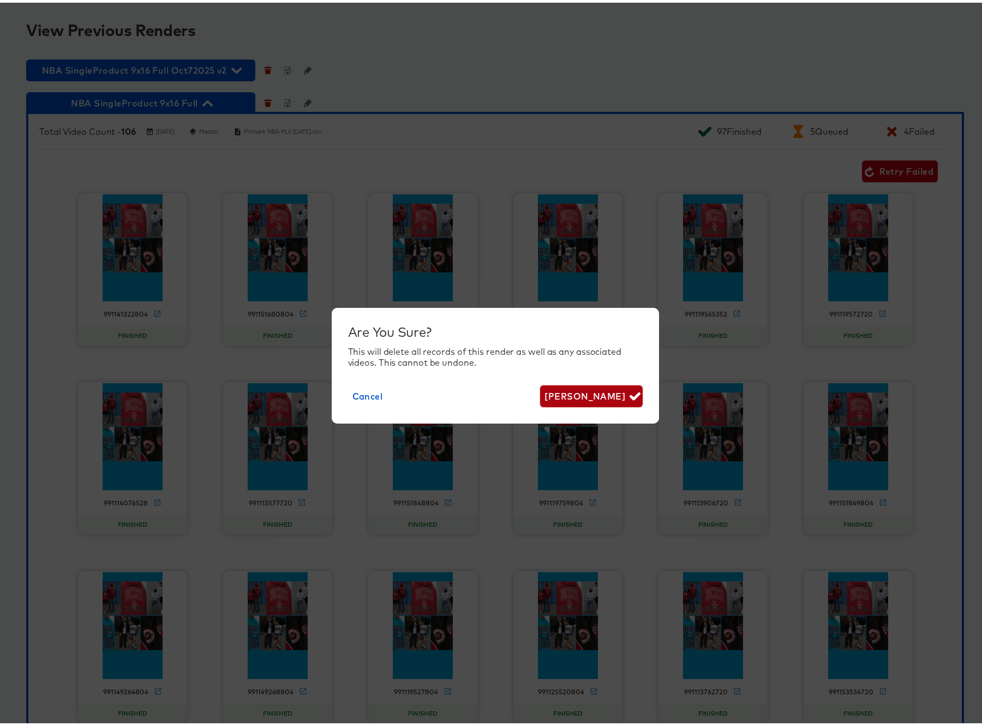
click at [576, 392] on span "Delete Render" at bounding box center [591, 393] width 93 height 15
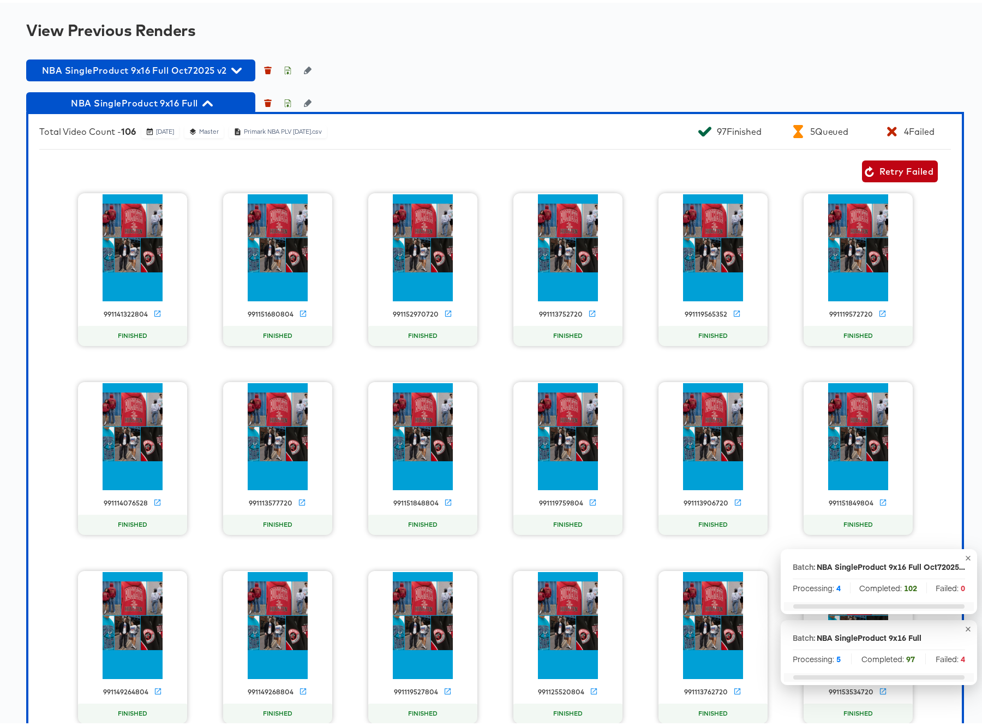
scroll to position [472, 0]
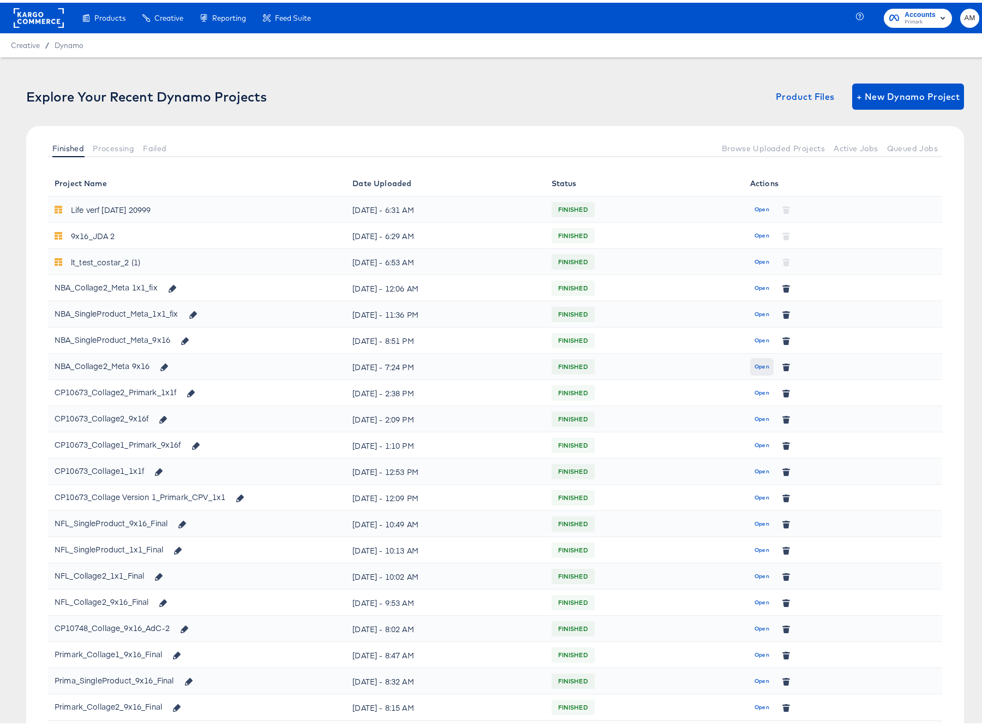
click at [755, 364] on span "Open" at bounding box center [762, 364] width 15 height 10
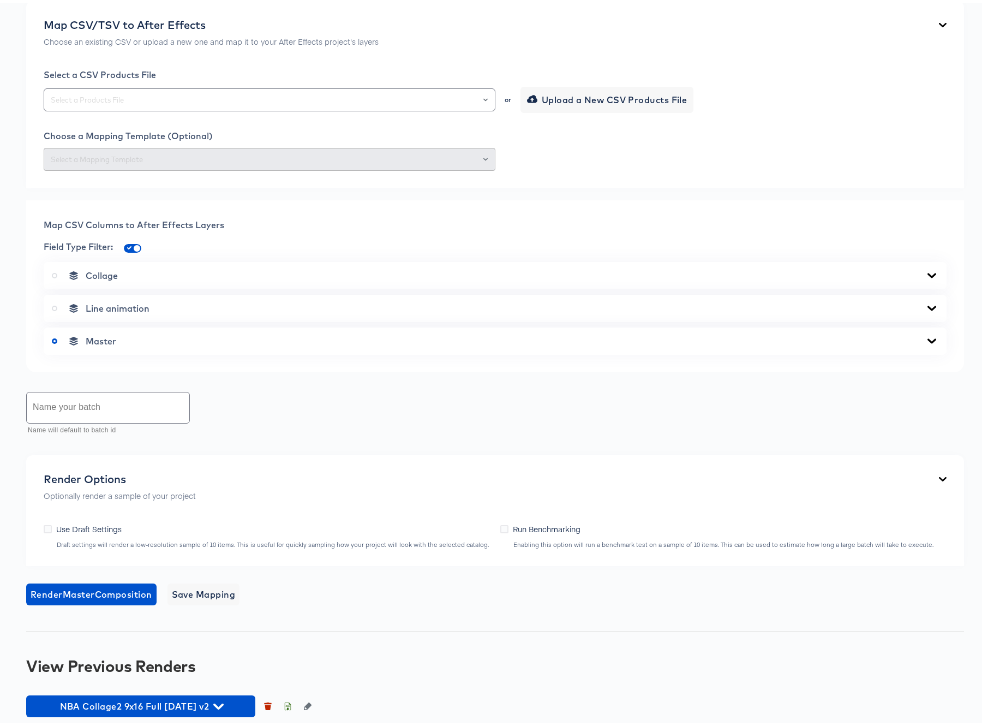
scroll to position [504, 0]
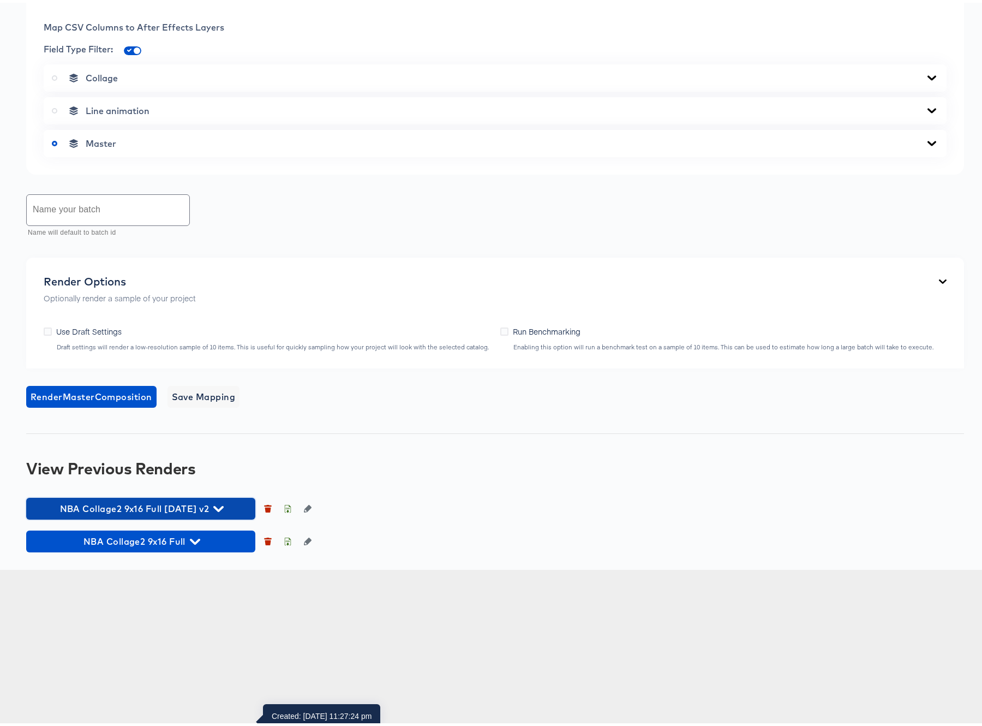
click at [224, 511] on icon "button" at bounding box center [218, 506] width 10 height 10
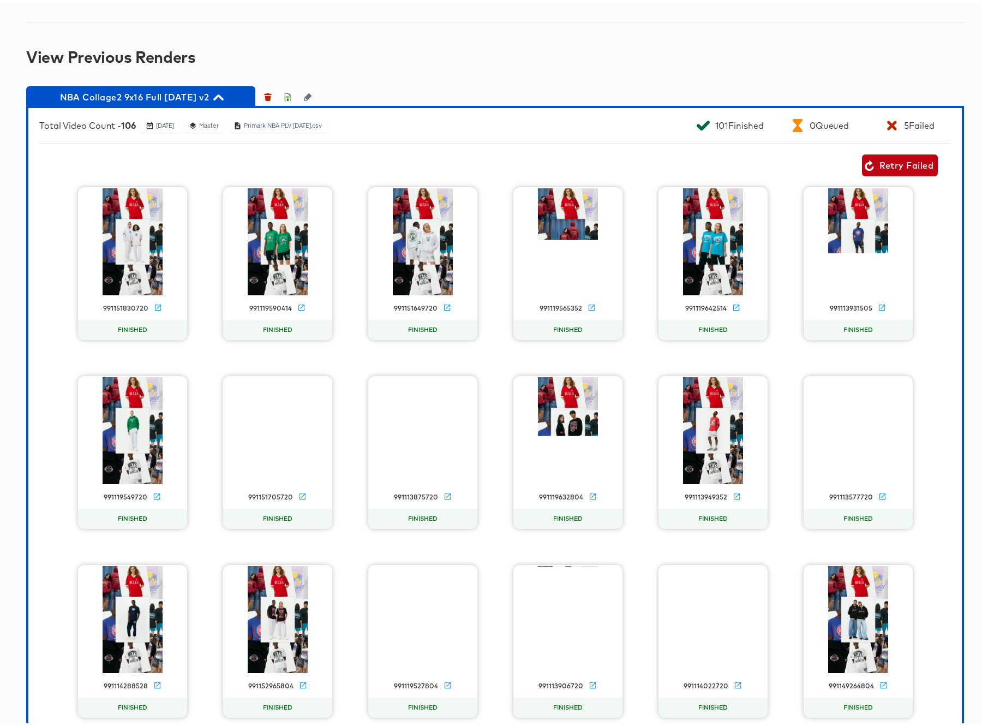
scroll to position [867, 0]
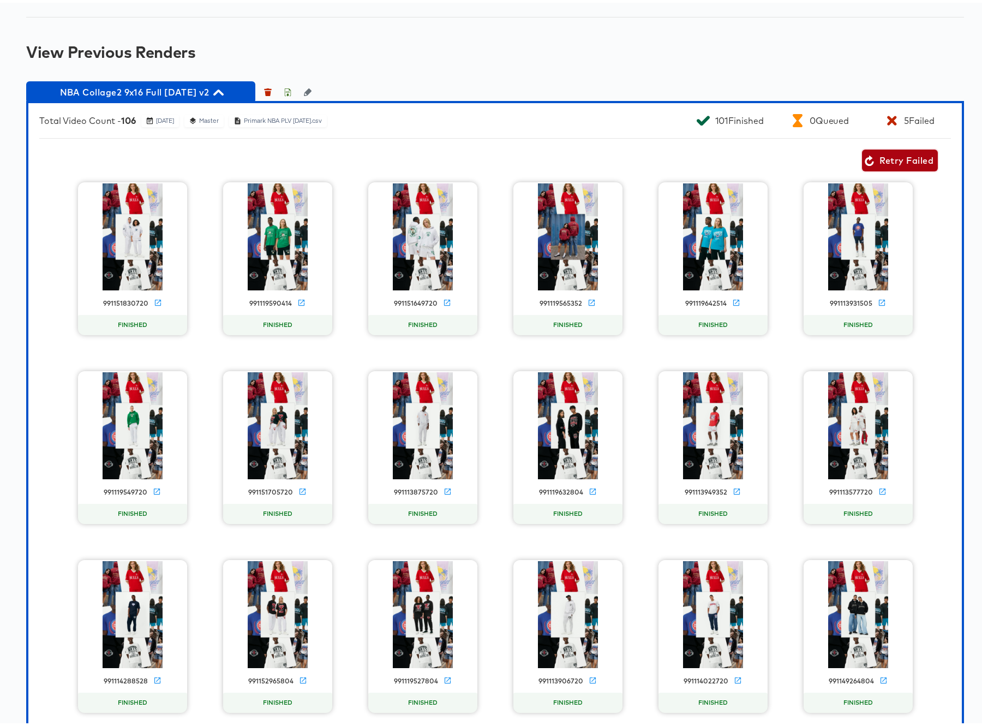
click at [880, 165] on span "Retry Failed" at bounding box center [900, 157] width 67 height 15
click at [224, 93] on icon "button" at bounding box center [218, 90] width 10 height 6
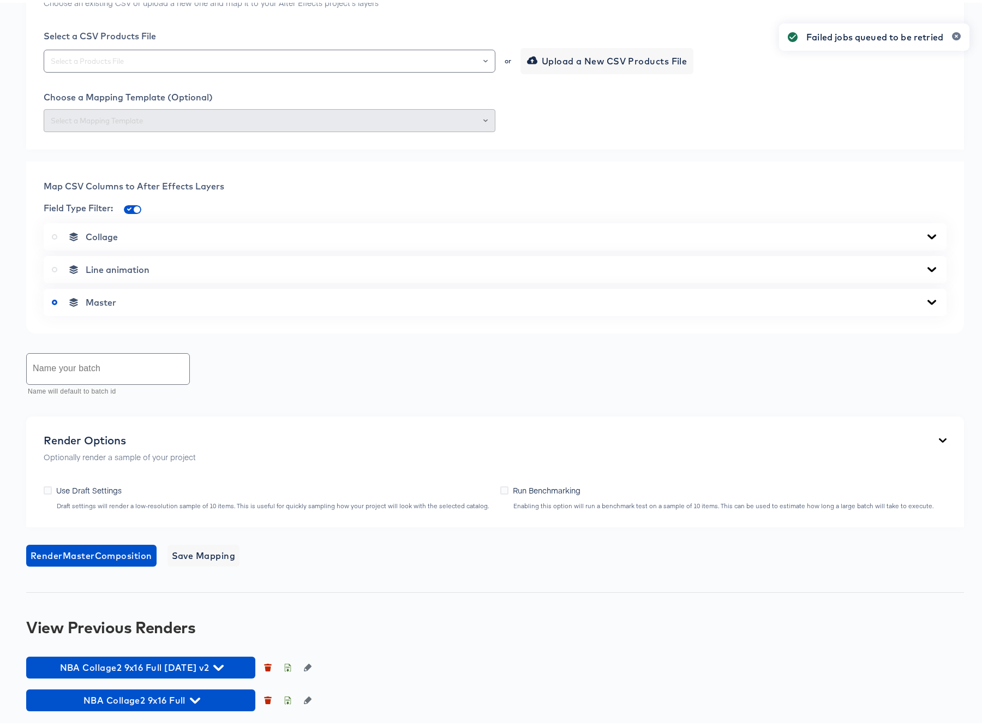
scroll to position [504, 0]
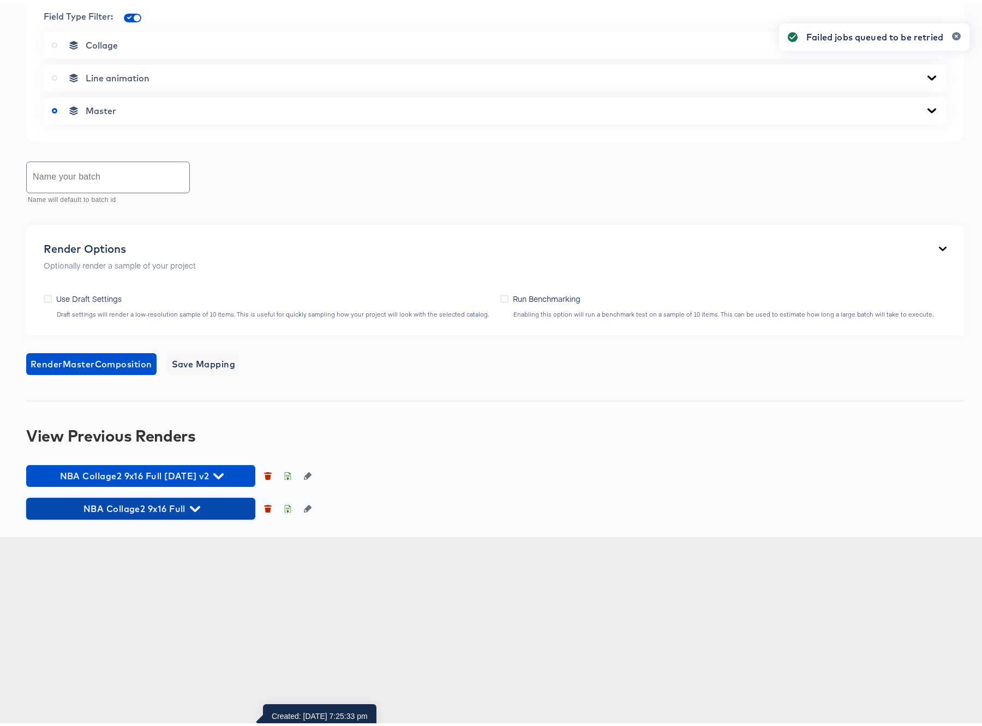
click at [194, 509] on icon "button" at bounding box center [195, 506] width 10 height 6
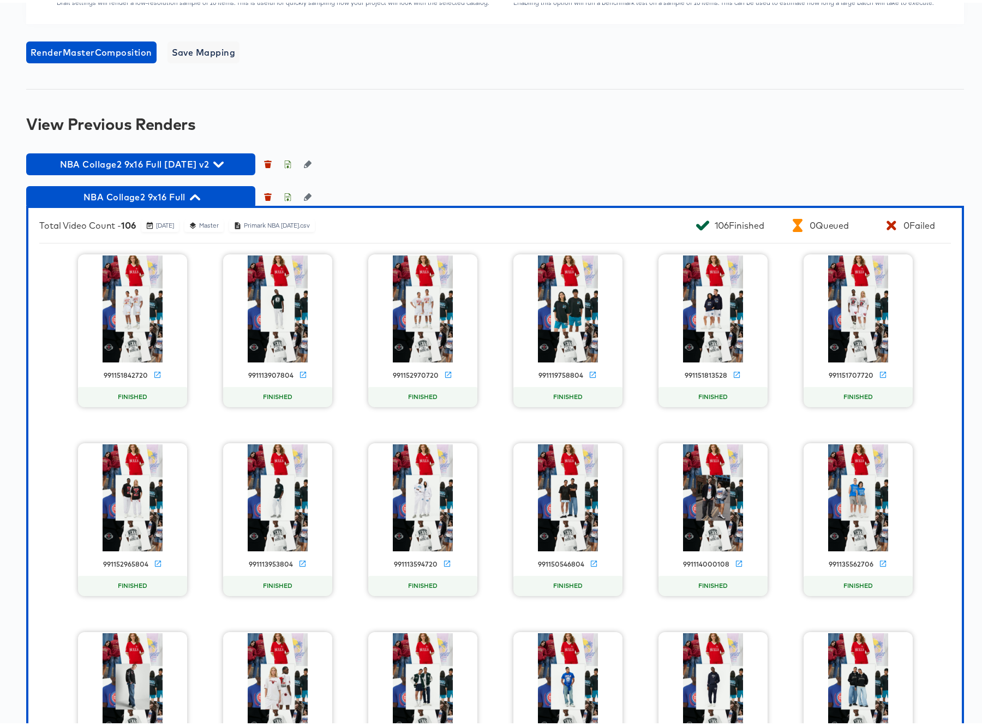
scroll to position [796, 0]
click at [287, 198] on icon "button" at bounding box center [288, 194] width 8 height 8
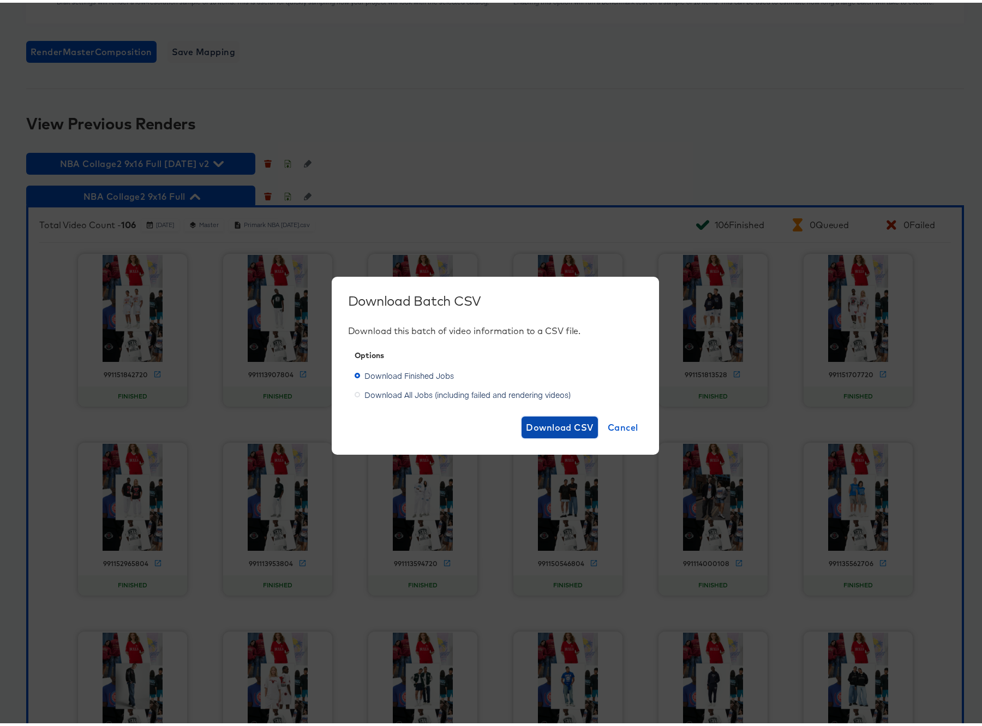
click at [556, 424] on span "Download CSV" at bounding box center [560, 424] width 68 height 15
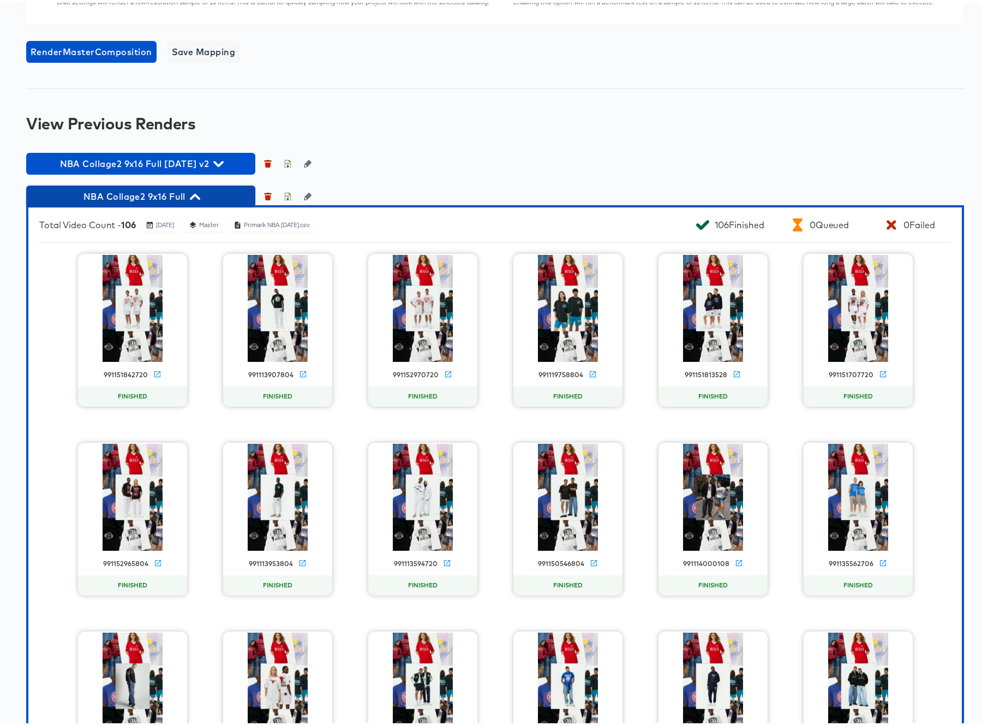
click at [195, 199] on icon "button" at bounding box center [195, 194] width 10 height 10
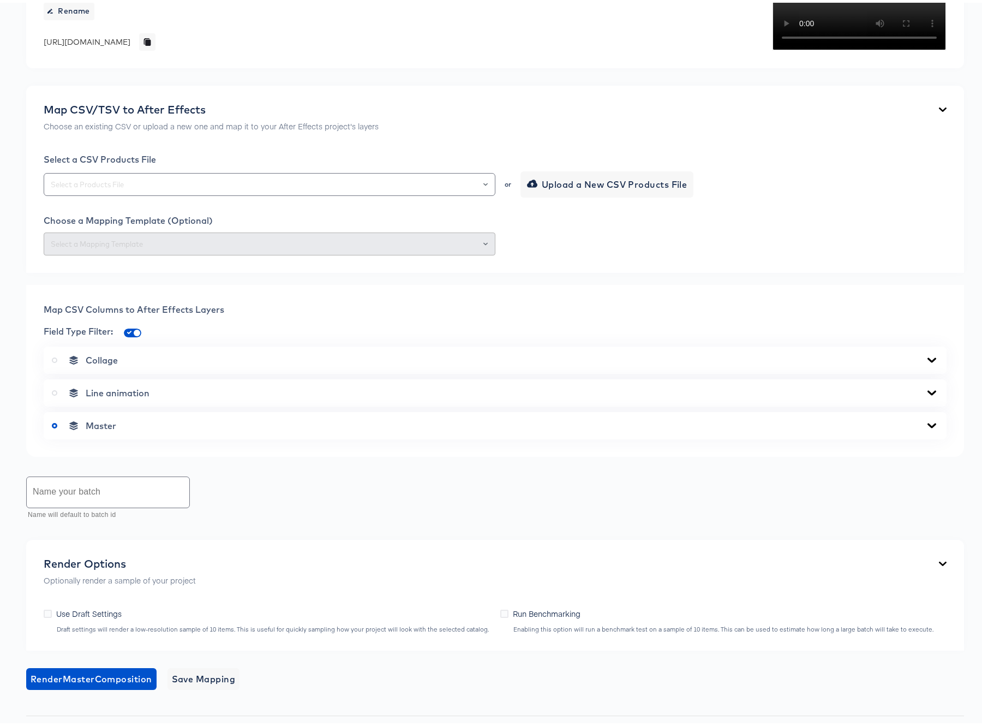
scroll to position [0, 0]
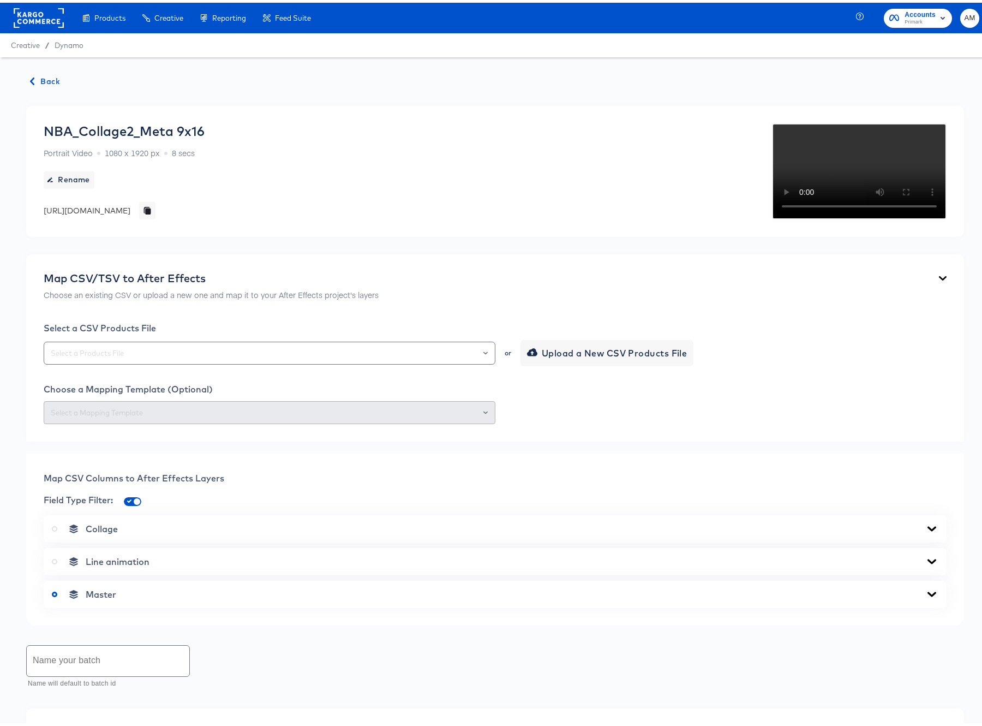
click at [46, 79] on span "Back" at bounding box center [45, 79] width 29 height 14
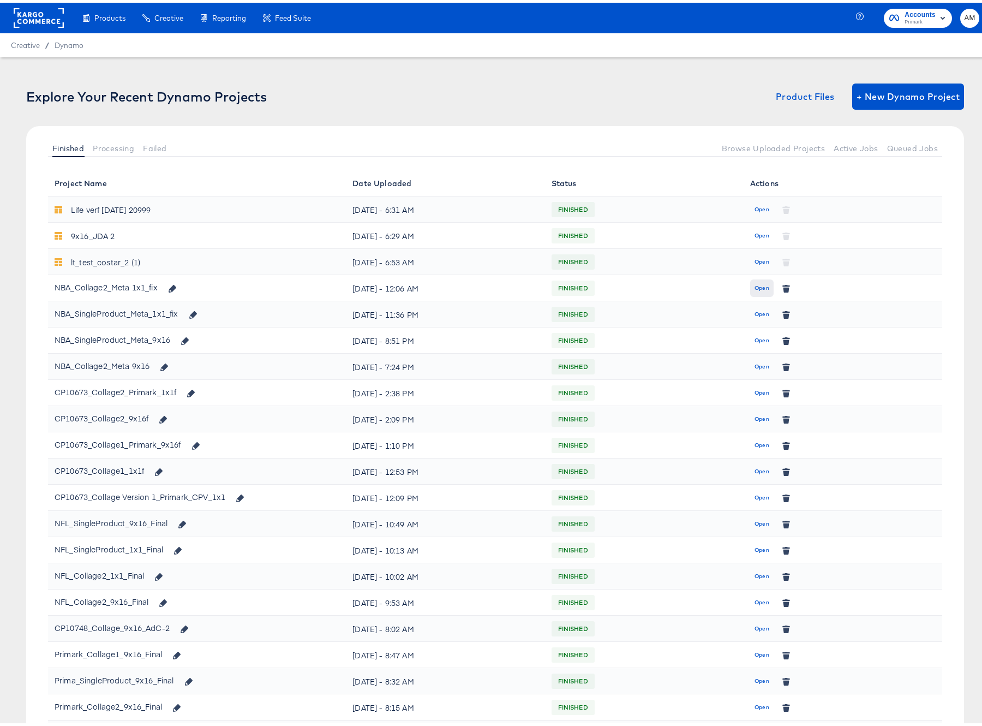
click at [758, 285] on span "Open" at bounding box center [762, 286] width 15 height 10
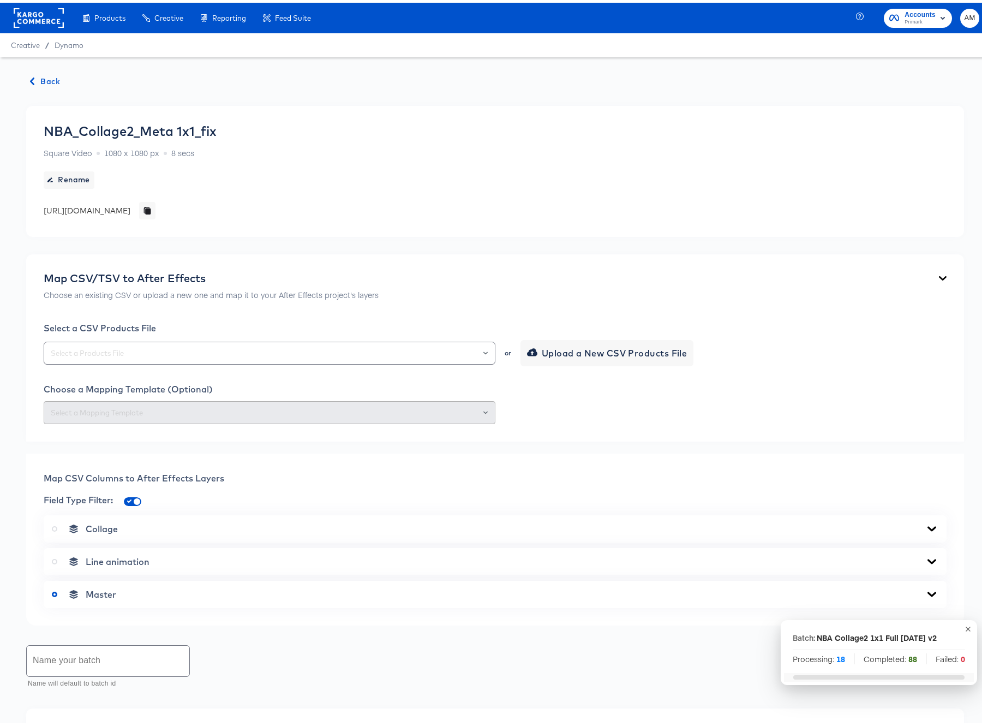
click at [50, 79] on span "Back" at bounding box center [45, 79] width 29 height 14
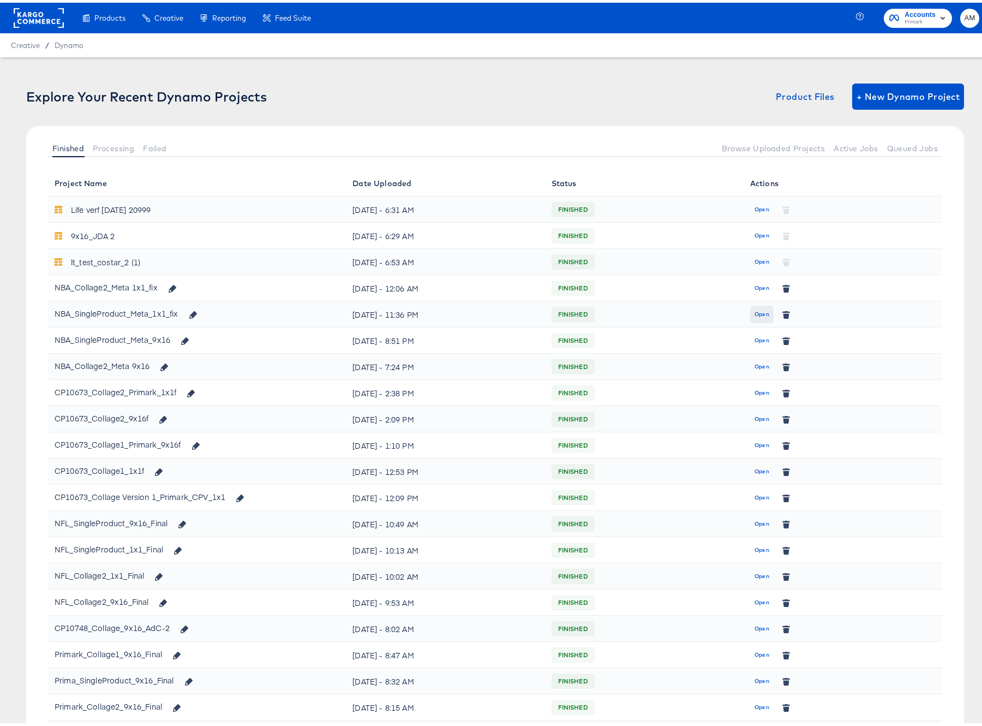
click at [761, 310] on span "Open" at bounding box center [762, 312] width 15 height 10
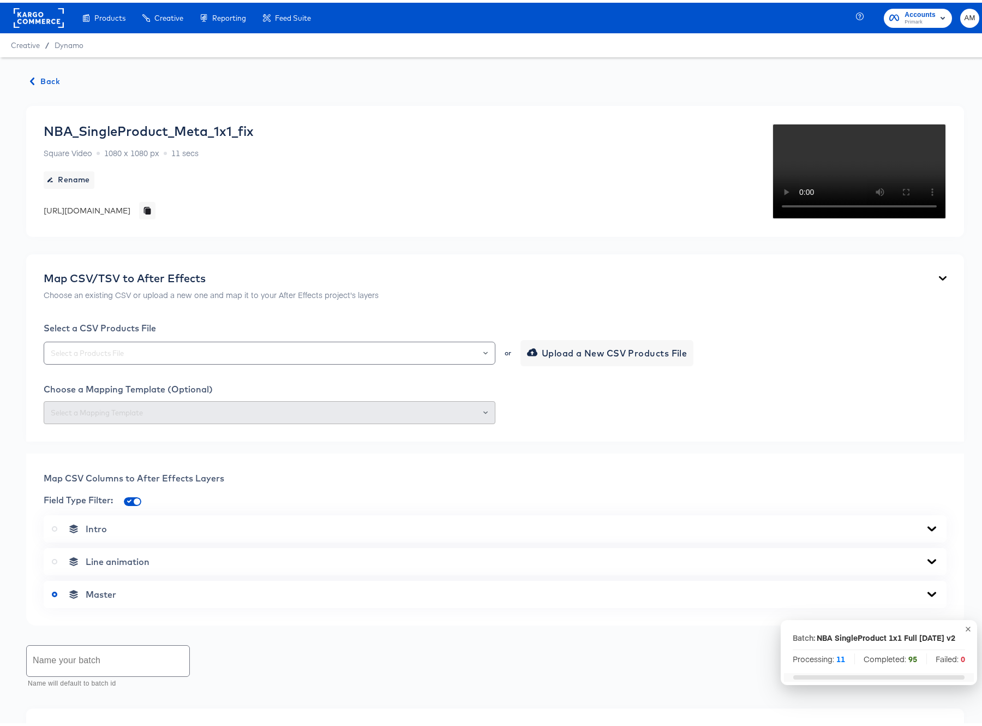
click at [40, 78] on span "Back" at bounding box center [45, 79] width 29 height 14
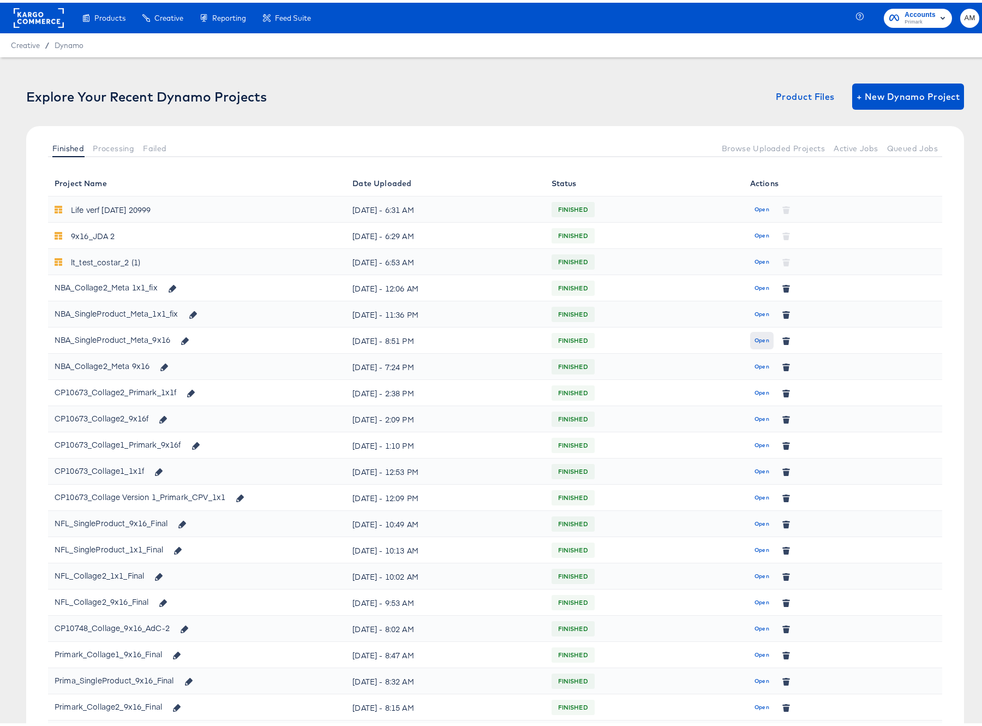
click at [760, 339] on span "Open" at bounding box center [762, 338] width 15 height 10
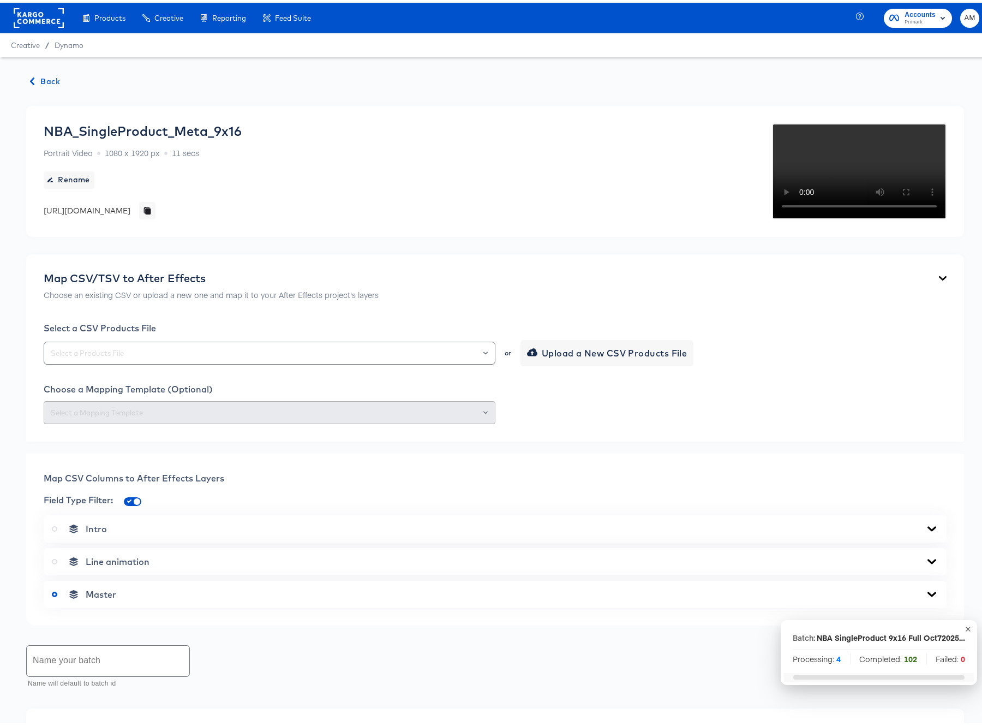
click at [46, 79] on span "Back" at bounding box center [45, 79] width 29 height 14
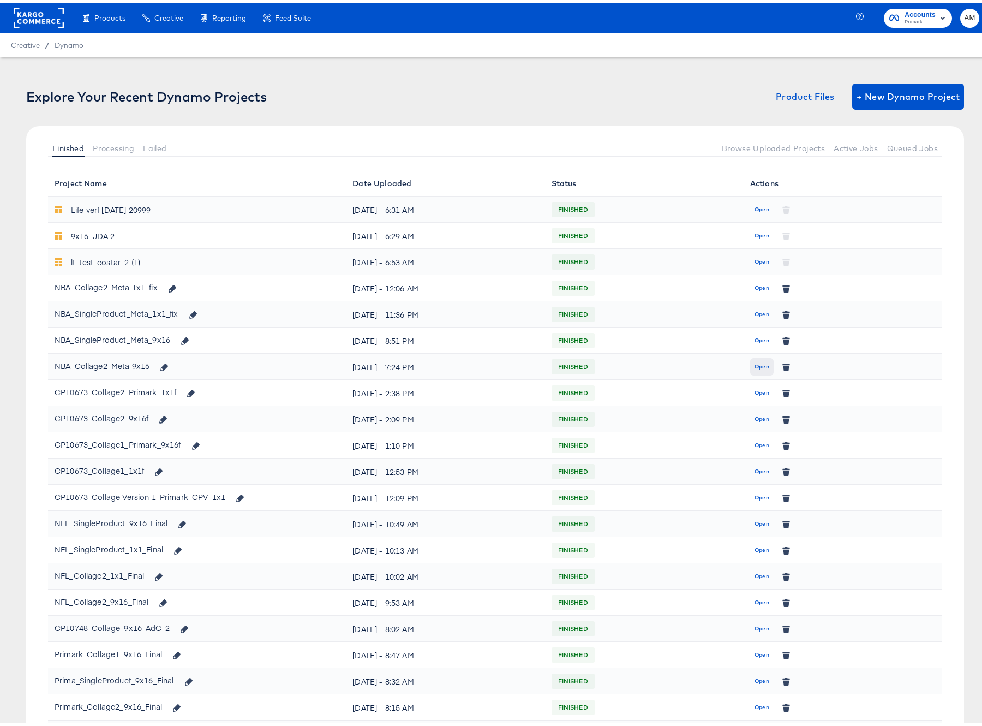
click at [759, 363] on span "Open" at bounding box center [762, 364] width 15 height 10
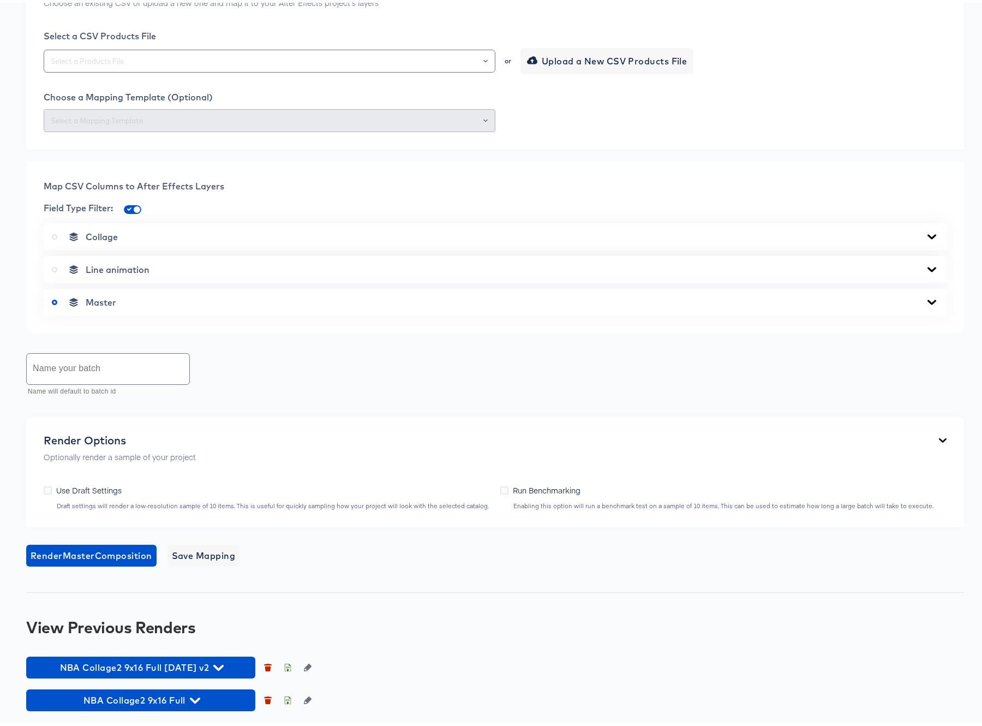
scroll to position [504, 0]
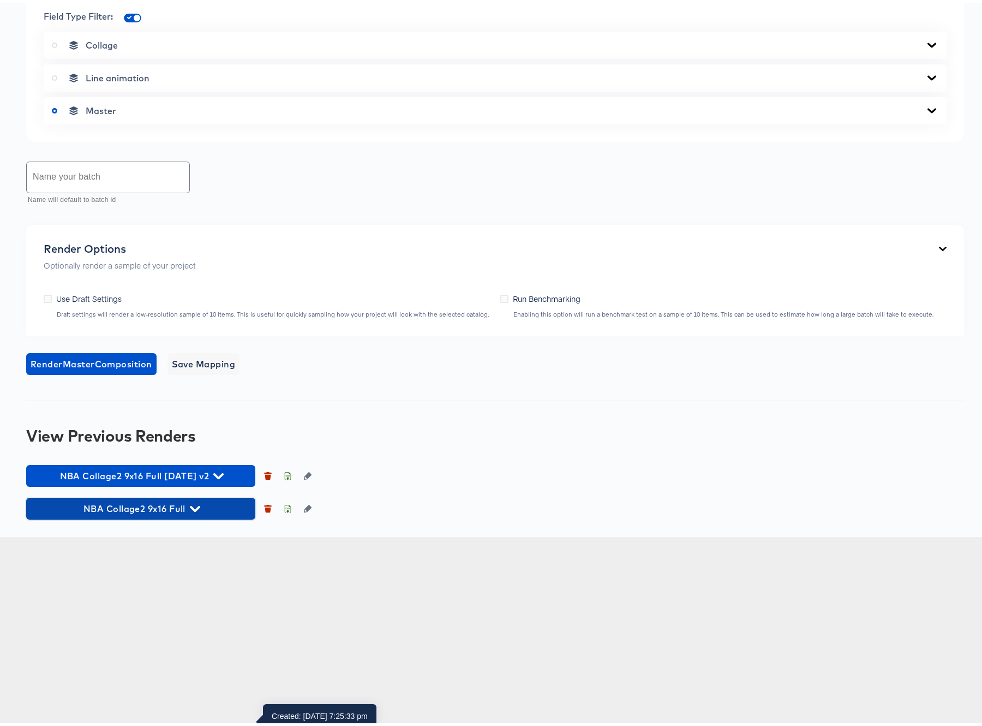
click at [198, 511] on icon "button" at bounding box center [195, 506] width 10 height 10
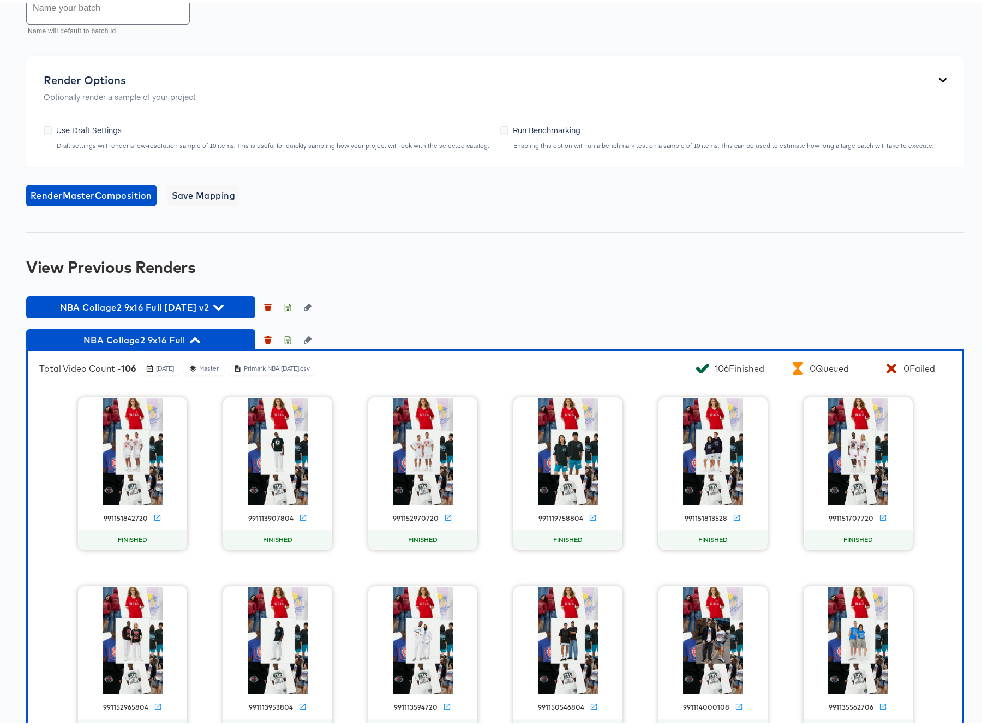
scroll to position [785, 0]
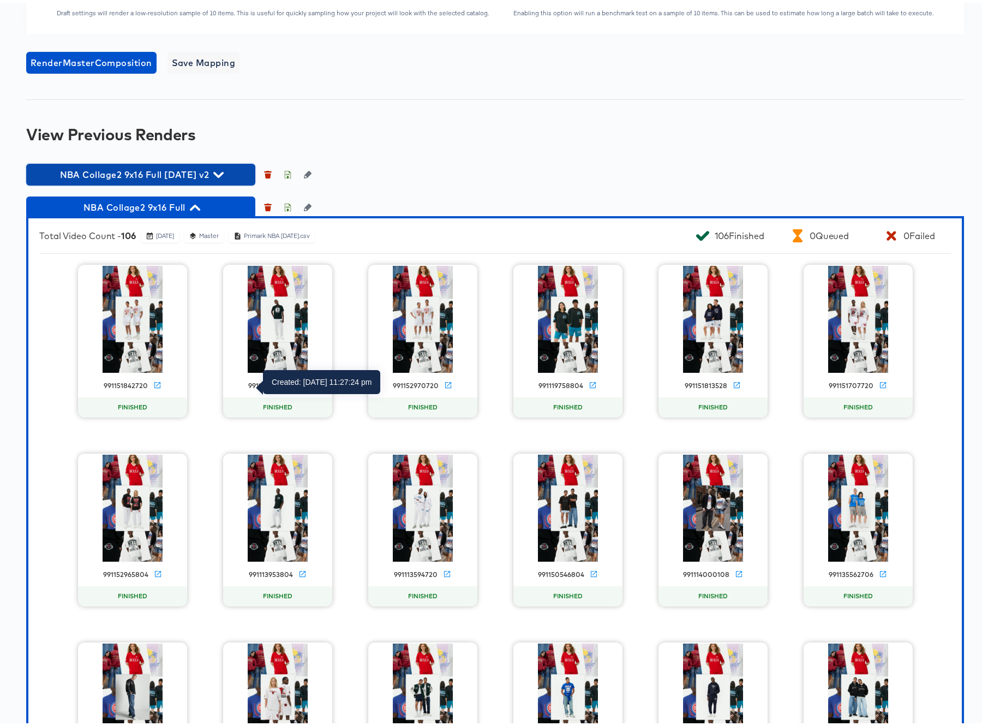
click at [224, 175] on icon "button" at bounding box center [218, 172] width 10 height 6
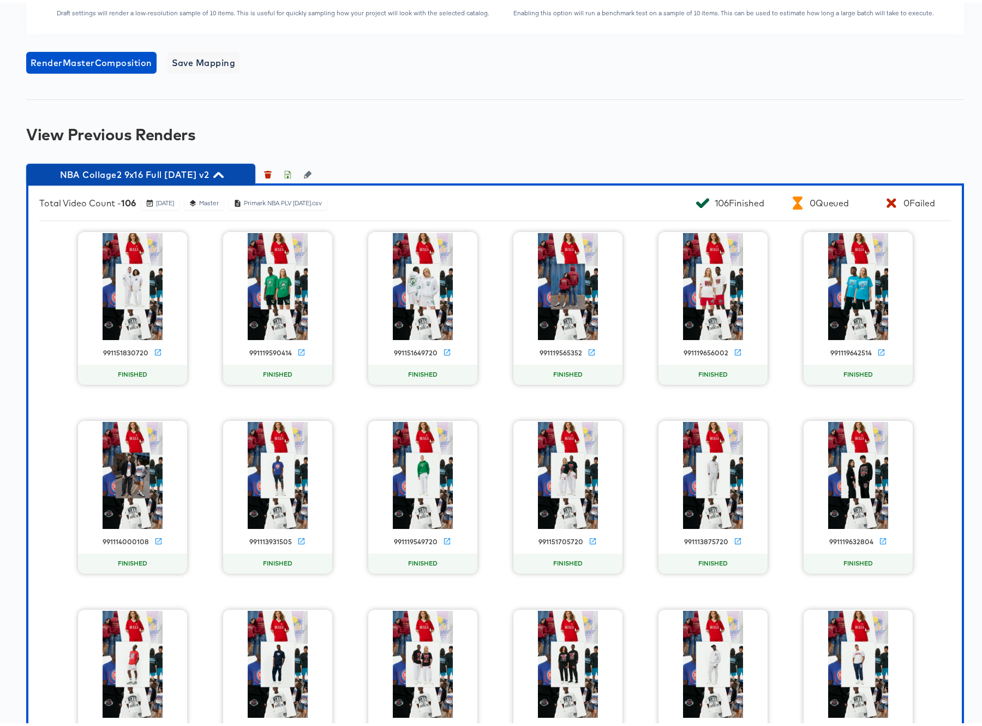
click at [224, 177] on icon "button" at bounding box center [218, 172] width 10 height 10
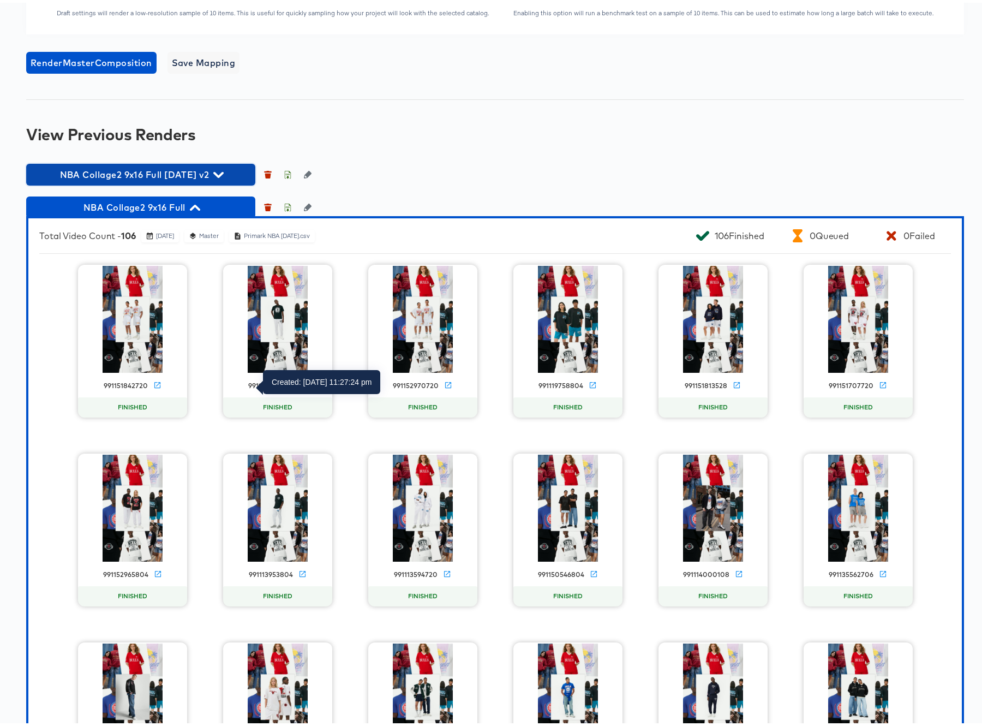
click at [223, 177] on icon "button" at bounding box center [218, 172] width 10 height 10
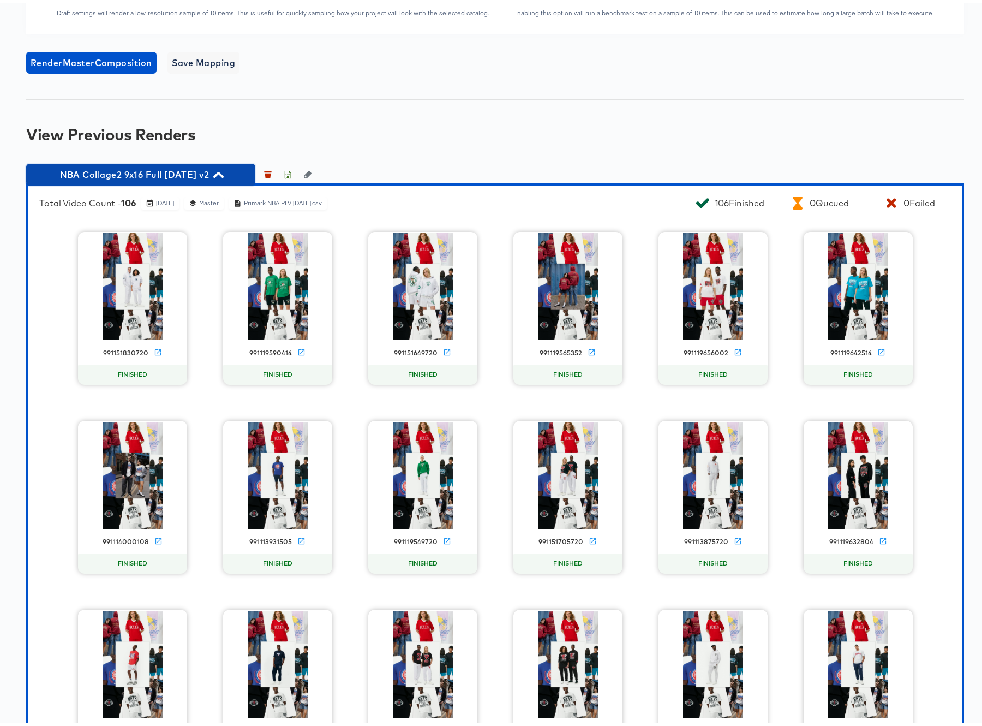
click at [224, 177] on icon "button" at bounding box center [218, 172] width 10 height 10
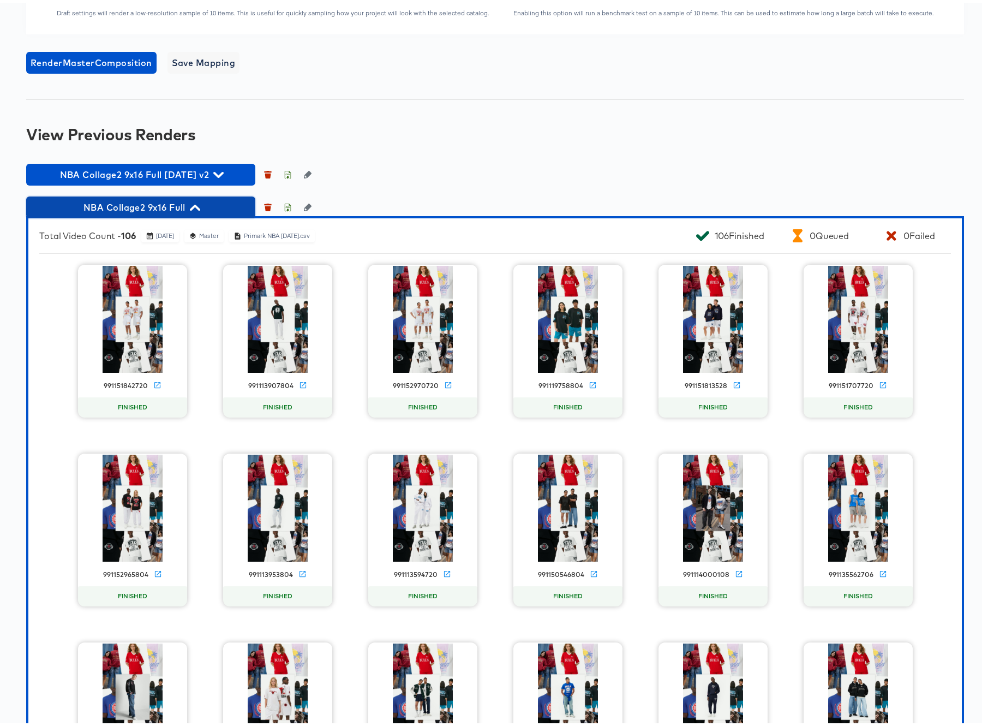
click at [197, 210] on icon "button" at bounding box center [195, 205] width 10 height 10
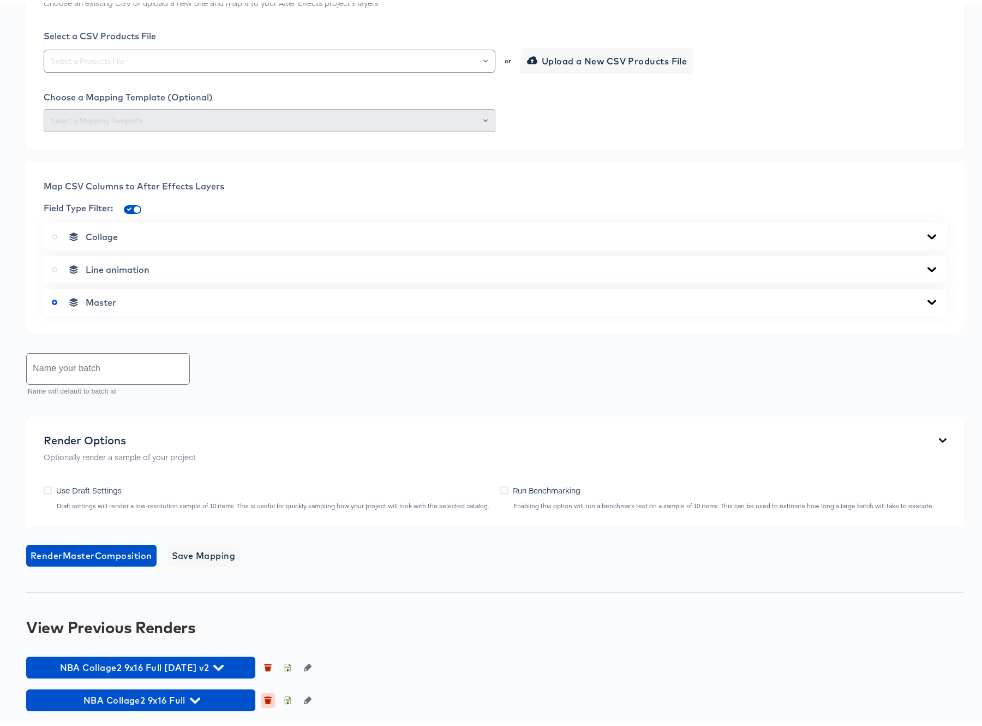
click at [267, 698] on icon "button" at bounding box center [268, 698] width 6 height 5
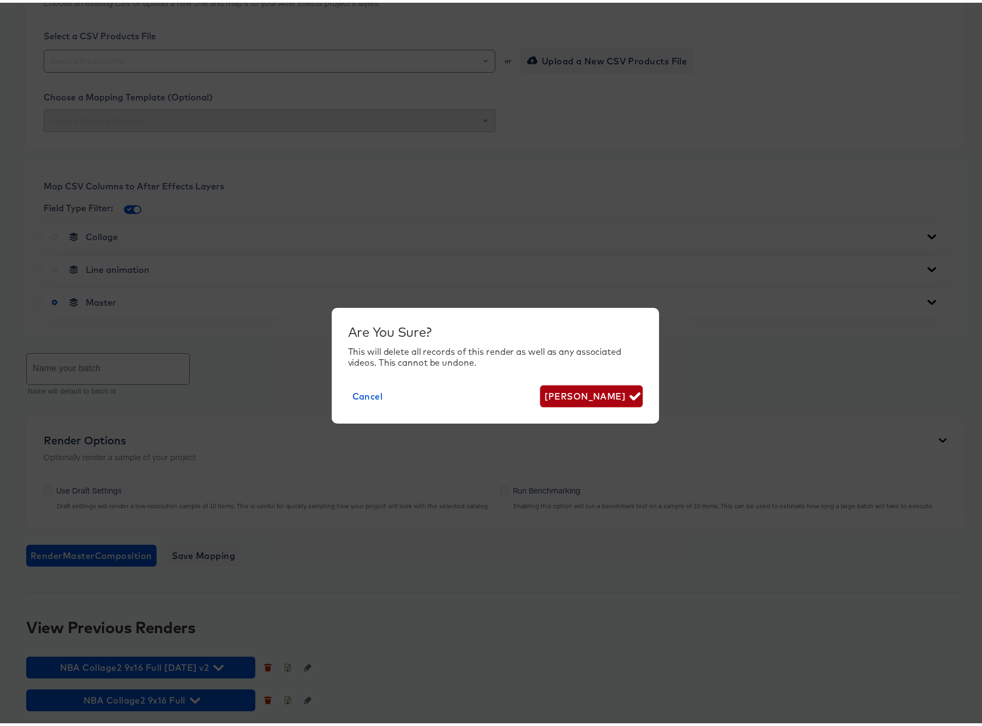
click at [590, 397] on span "Delete Render" at bounding box center [591, 393] width 93 height 15
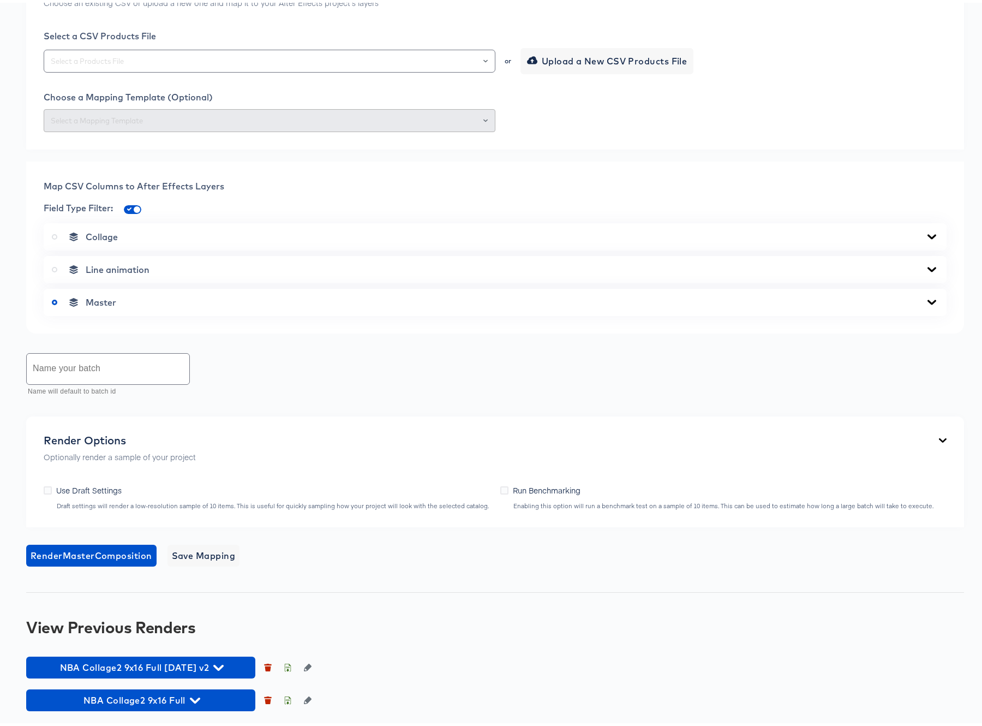
scroll to position [472, 0]
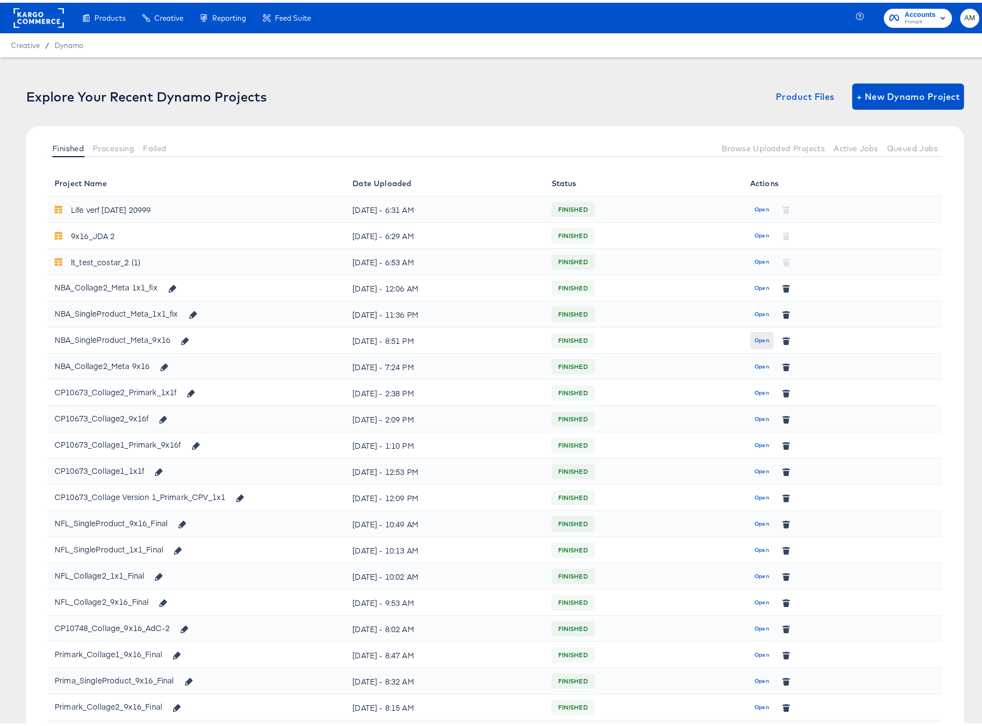
click at [757, 336] on span "Open" at bounding box center [762, 338] width 15 height 10
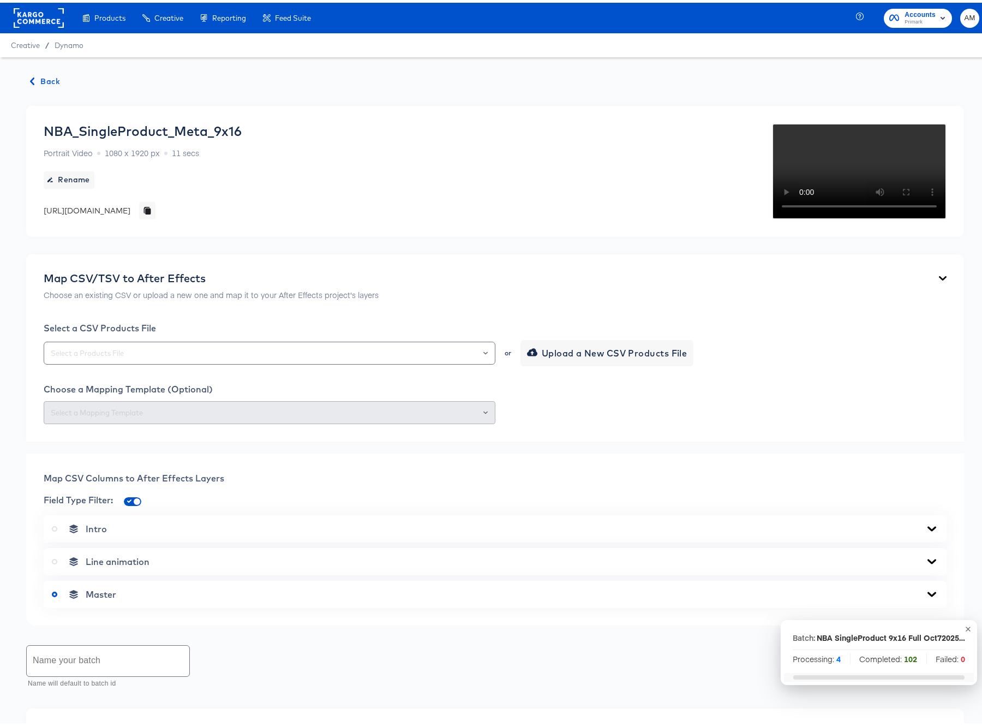
click at [43, 79] on span "Back" at bounding box center [45, 79] width 29 height 14
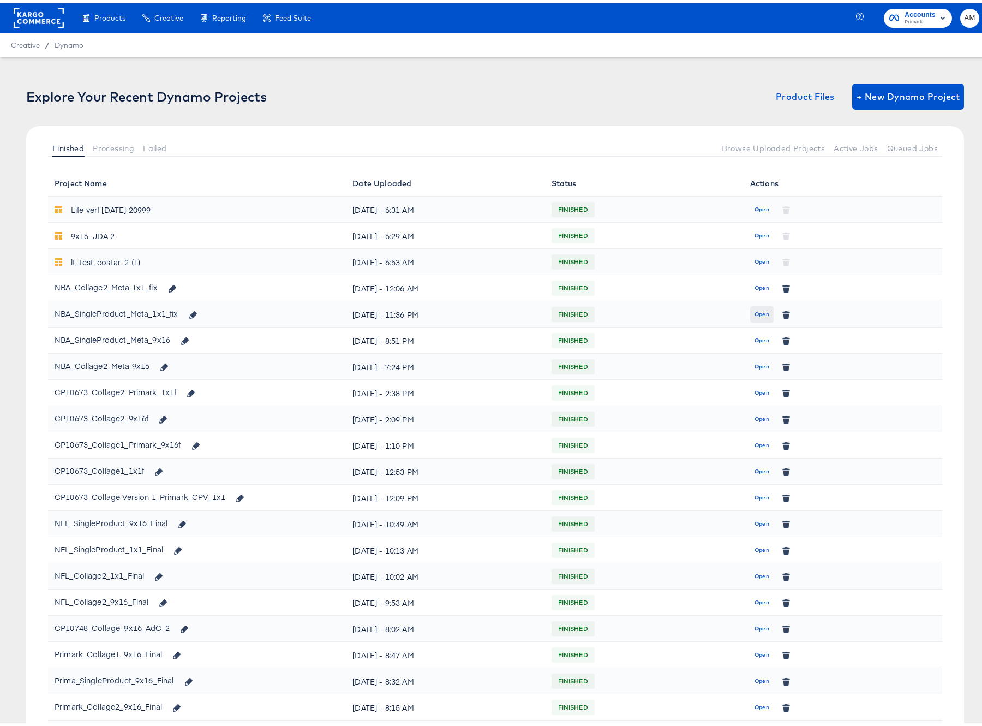
click at [760, 311] on span "Open" at bounding box center [762, 312] width 15 height 10
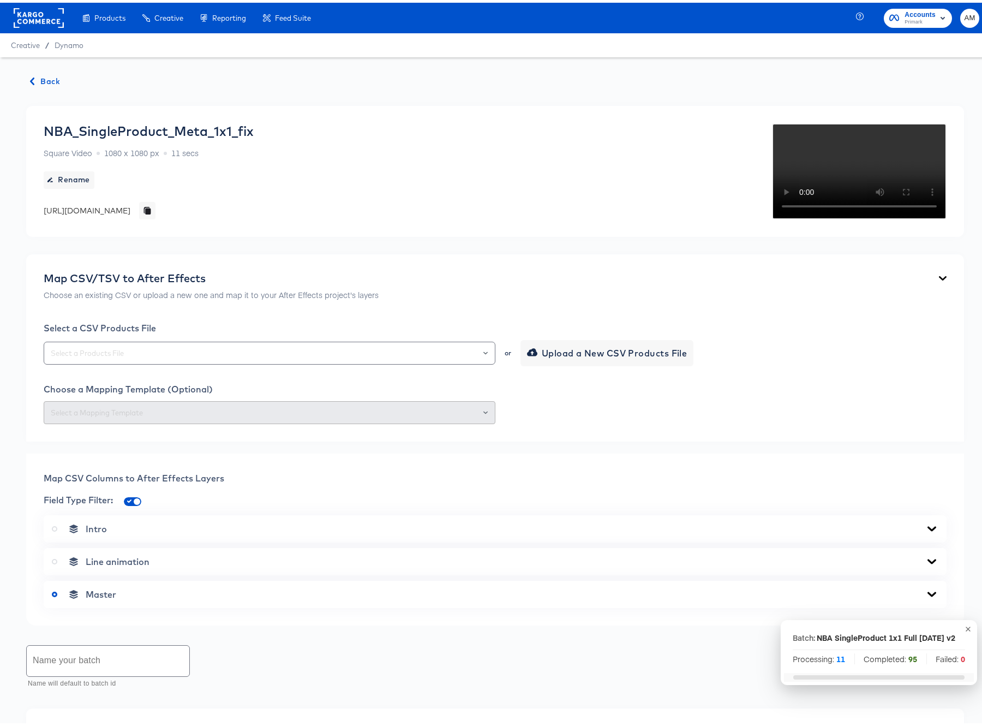
click at [45, 78] on span "Back" at bounding box center [45, 79] width 29 height 14
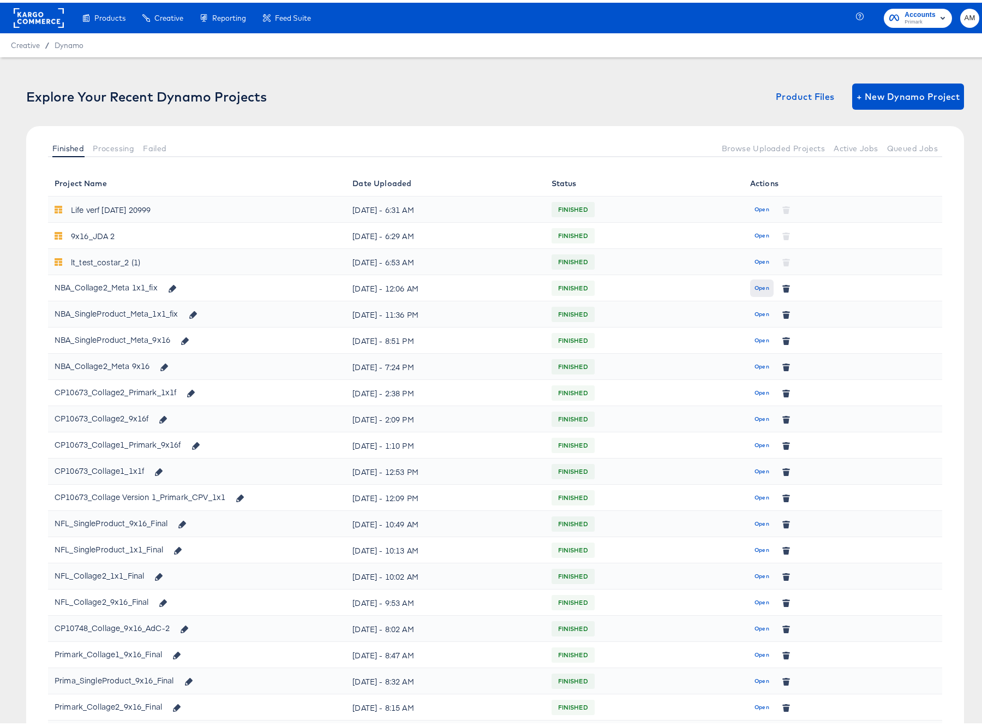
click at [760, 287] on span "Open" at bounding box center [762, 286] width 15 height 10
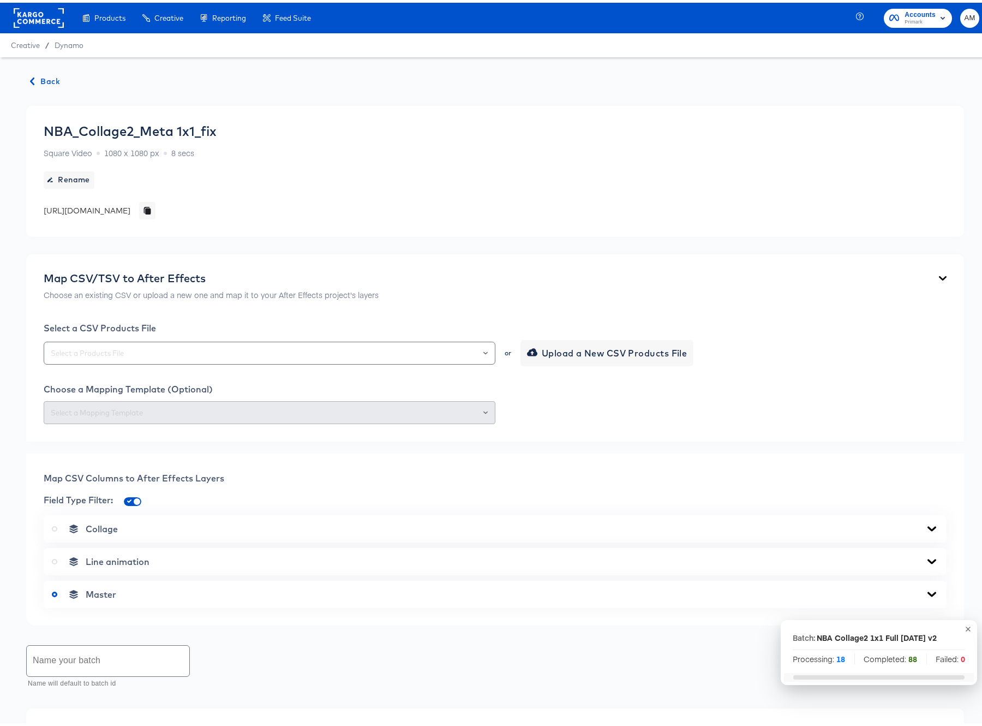
click at [46, 81] on span "Back" at bounding box center [45, 79] width 29 height 14
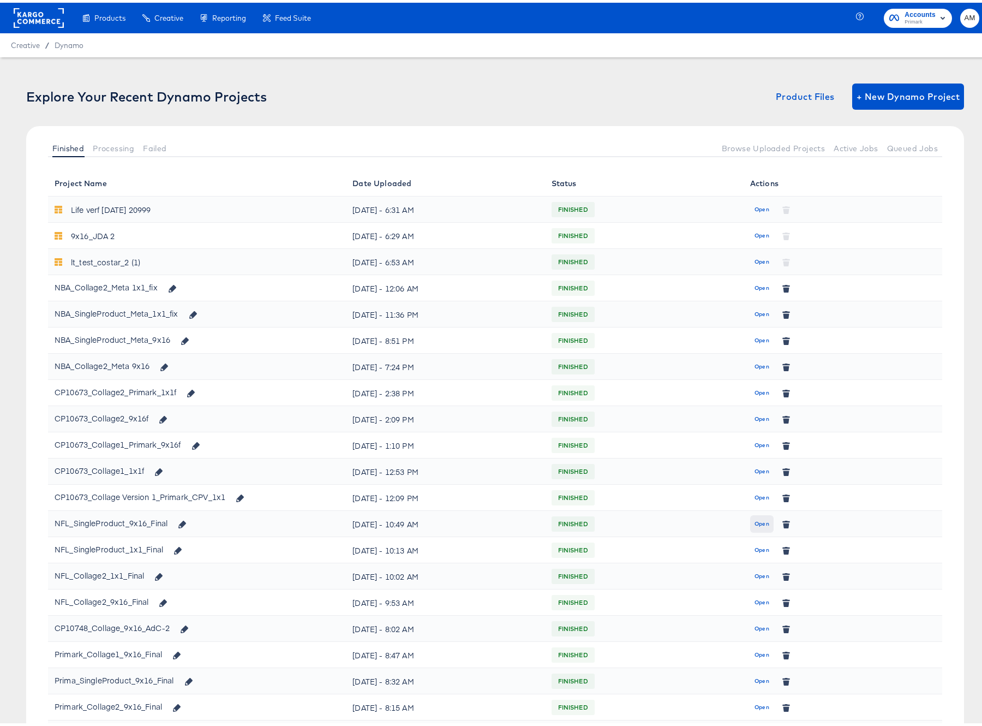
click at [759, 520] on span "Open" at bounding box center [762, 521] width 15 height 10
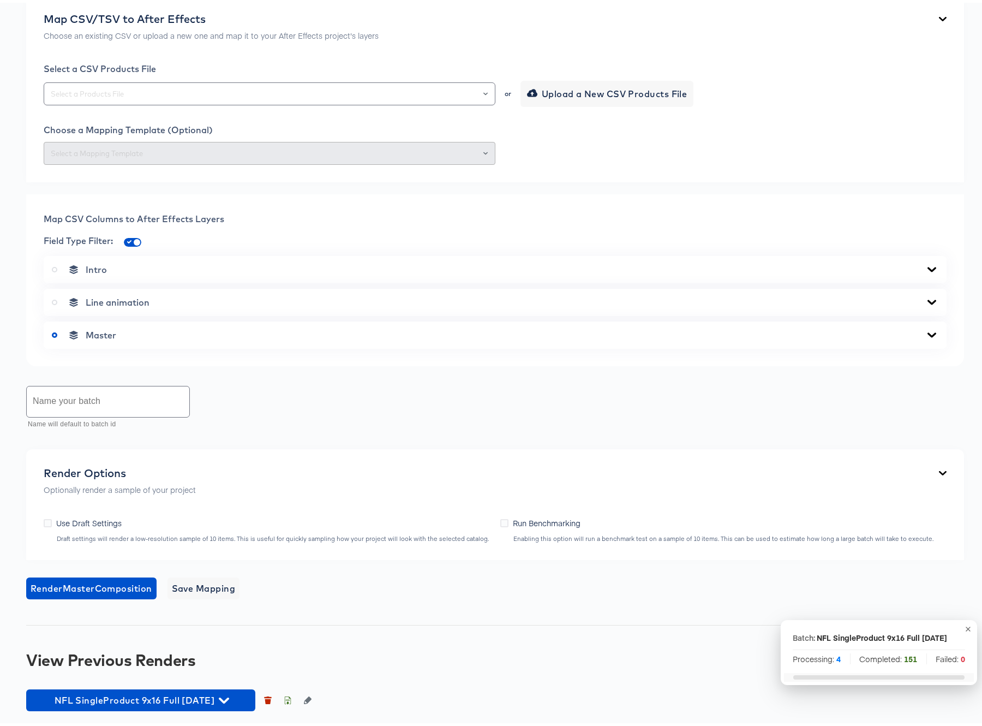
scroll to position [472, 0]
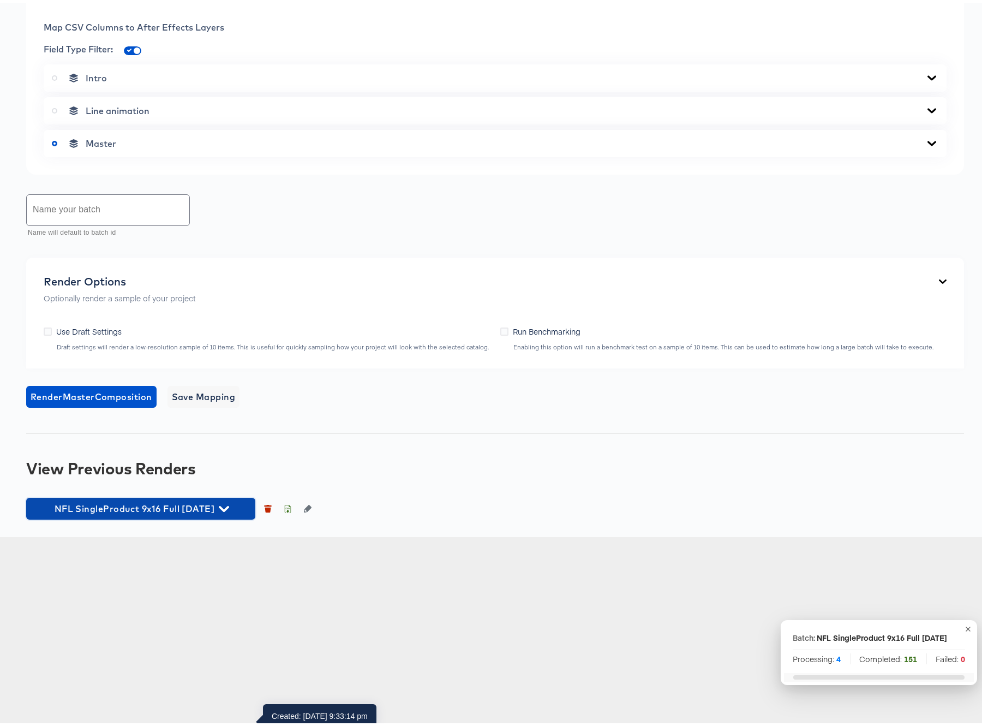
click at [229, 509] on icon "button" at bounding box center [224, 506] width 10 height 6
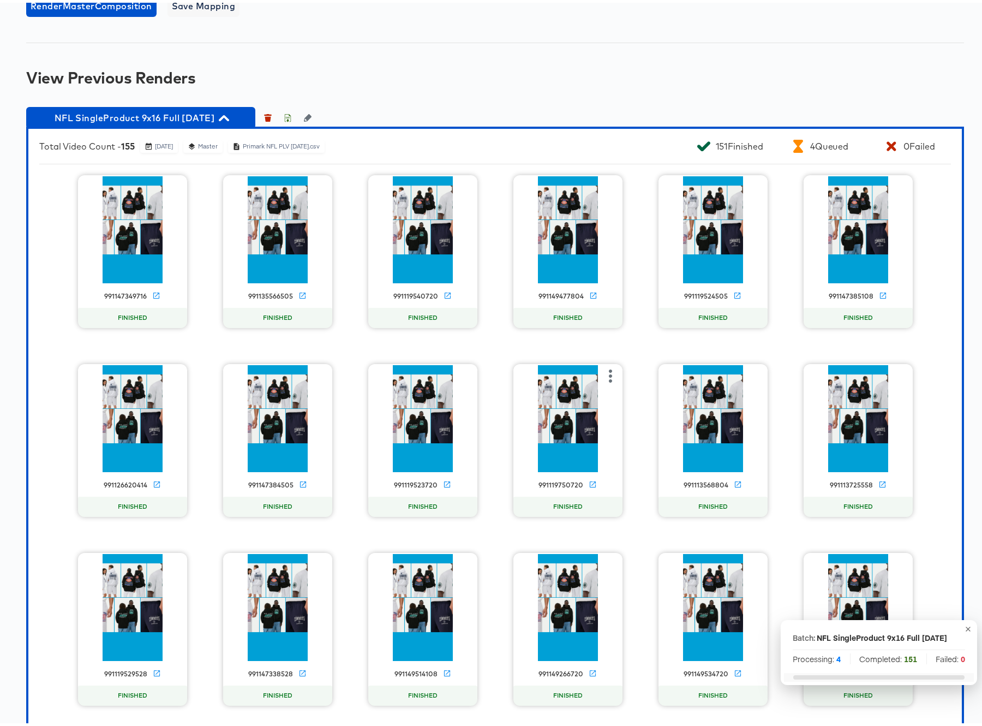
scroll to position [840, 0]
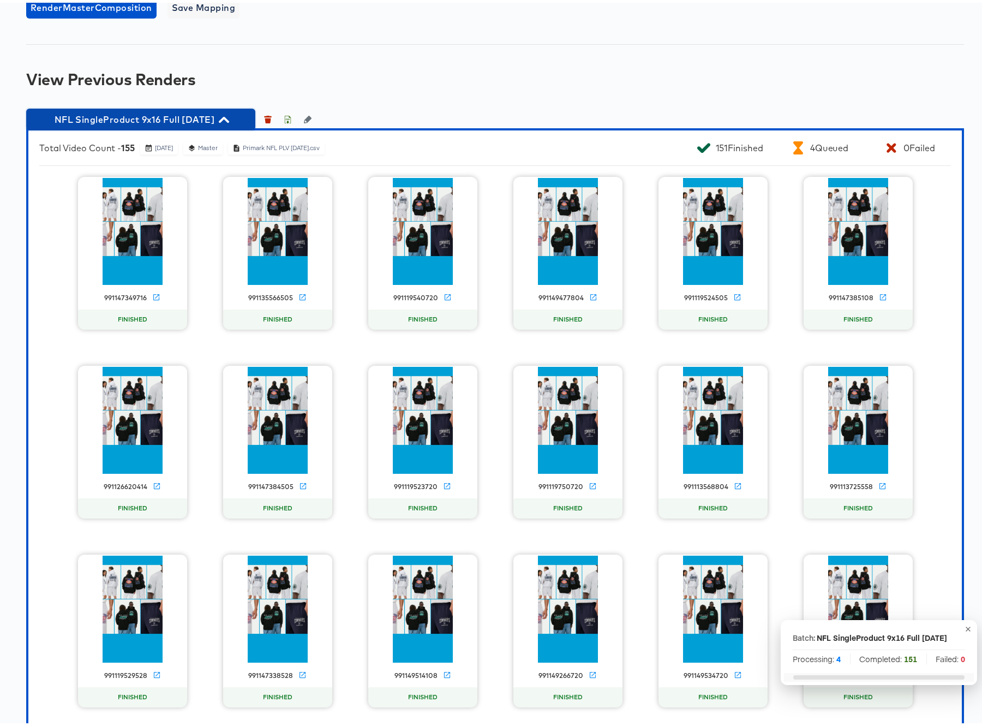
click at [229, 120] on icon "button" at bounding box center [224, 117] width 10 height 6
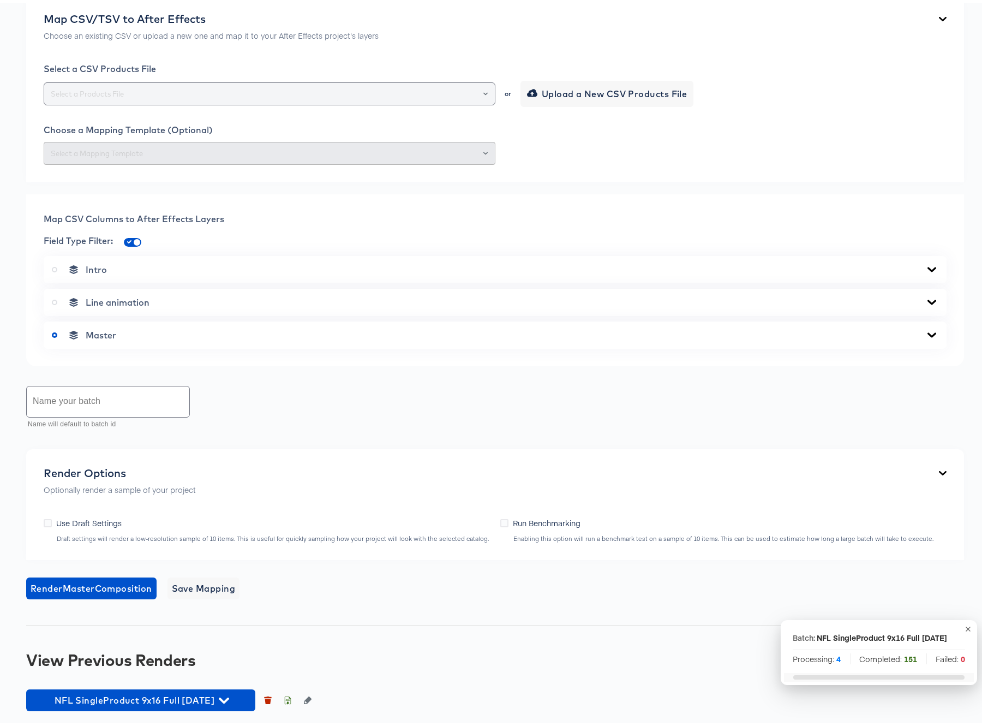
click at [220, 91] on input "text" at bounding box center [270, 91] width 442 height 13
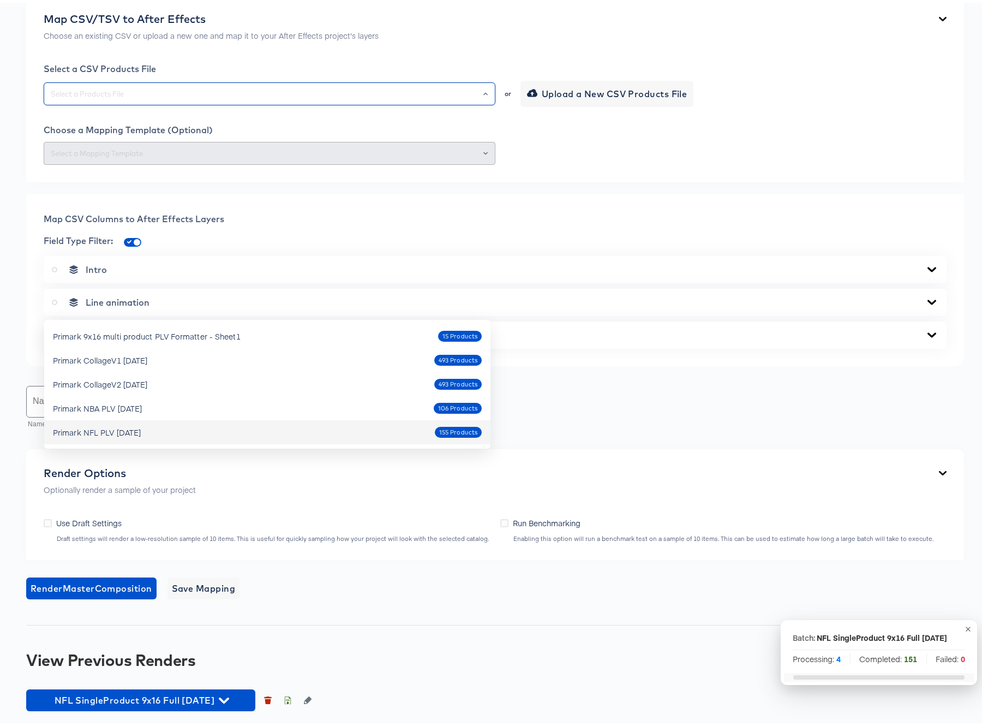
click at [119, 424] on div "Primark NFL PLV [DATE]" at bounding box center [97, 429] width 88 height 11
type input "Primark NFL PLV [DATE]"
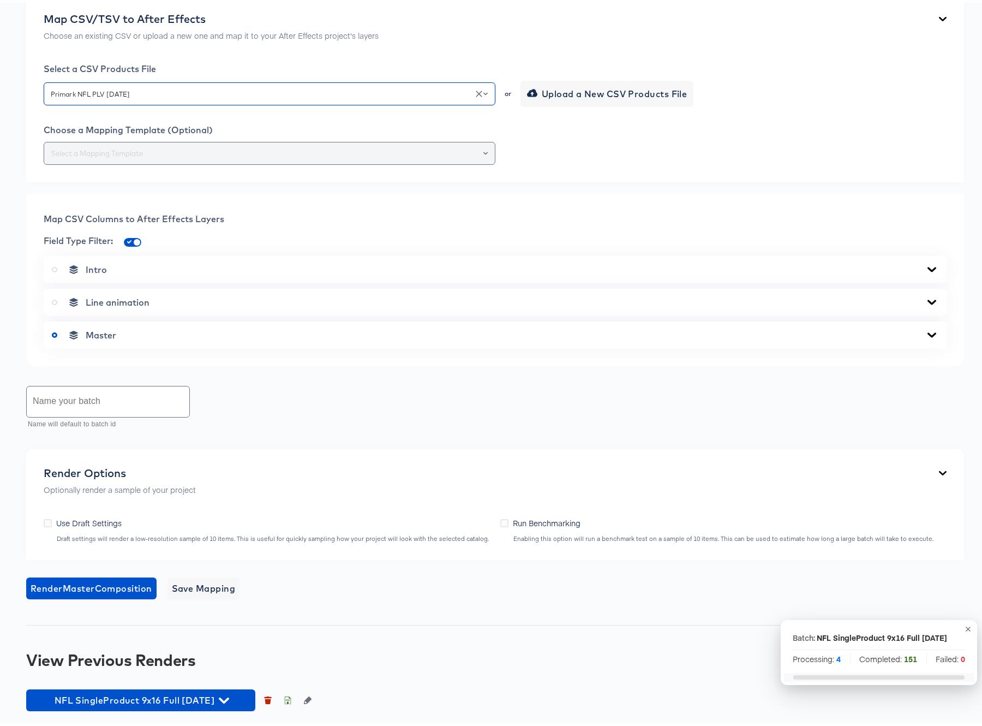
click at [204, 157] on div at bounding box center [270, 150] width 452 height 23
click at [486, 151] on input "text" at bounding box center [270, 151] width 442 height 13
click at [484, 150] on icon "Close" at bounding box center [486, 150] width 4 height 4
click at [484, 149] on icon "Open" at bounding box center [486, 150] width 4 height 4
click at [60, 381] on li "442-SingleProduct 9x16" at bounding box center [267, 389] width 446 height 17
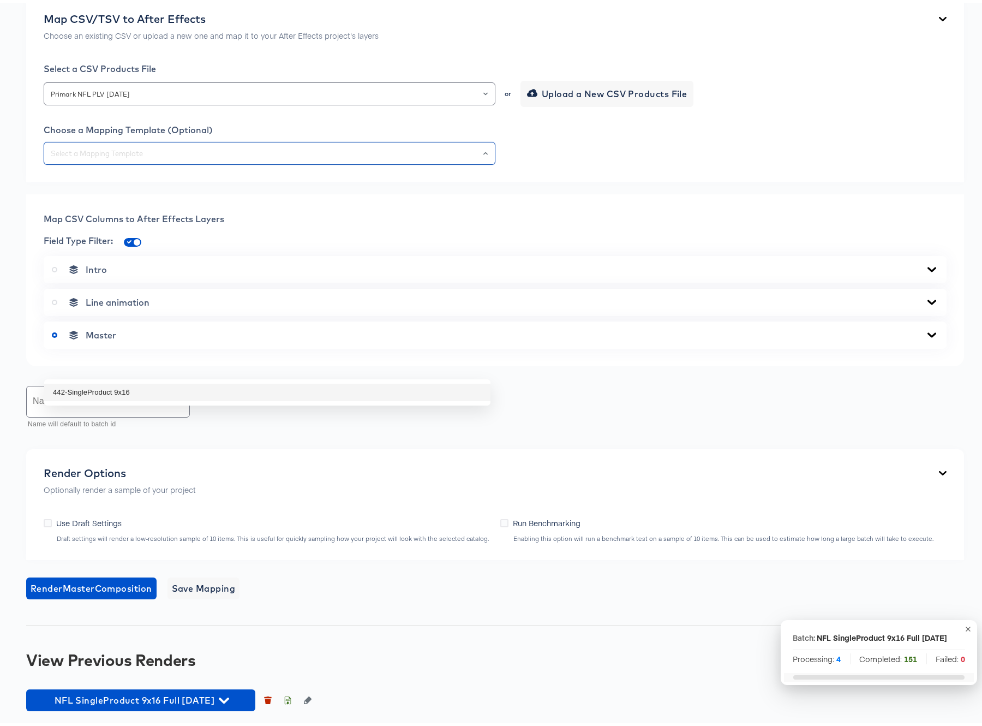
type input "442-SingleProduct 9x16"
click at [928, 331] on icon at bounding box center [932, 332] width 9 height 5
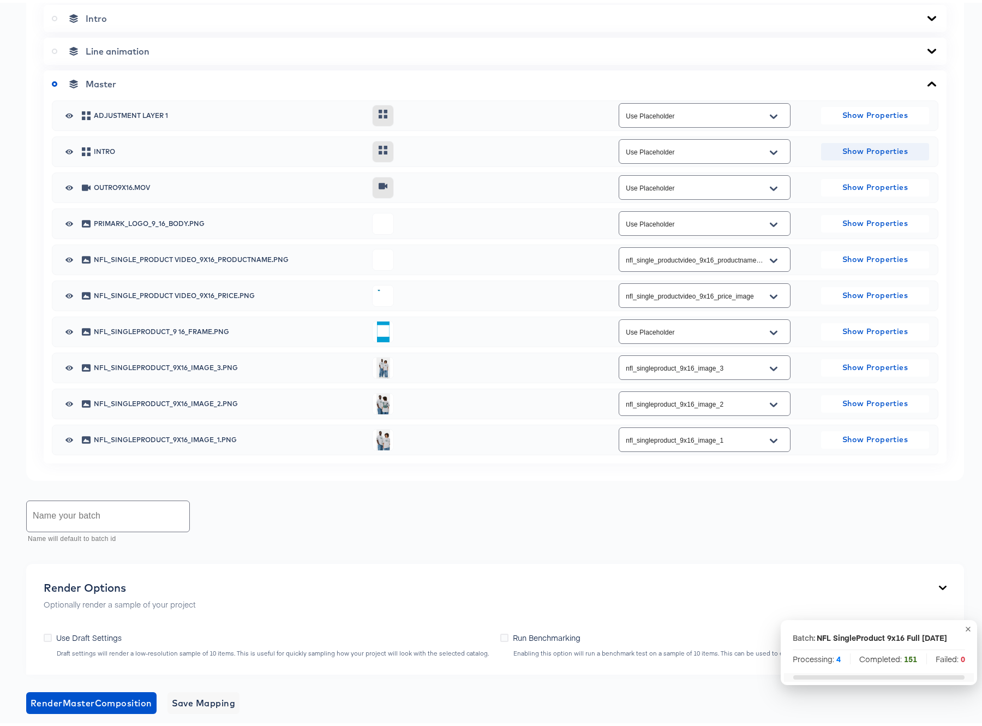
scroll to position [507, 0]
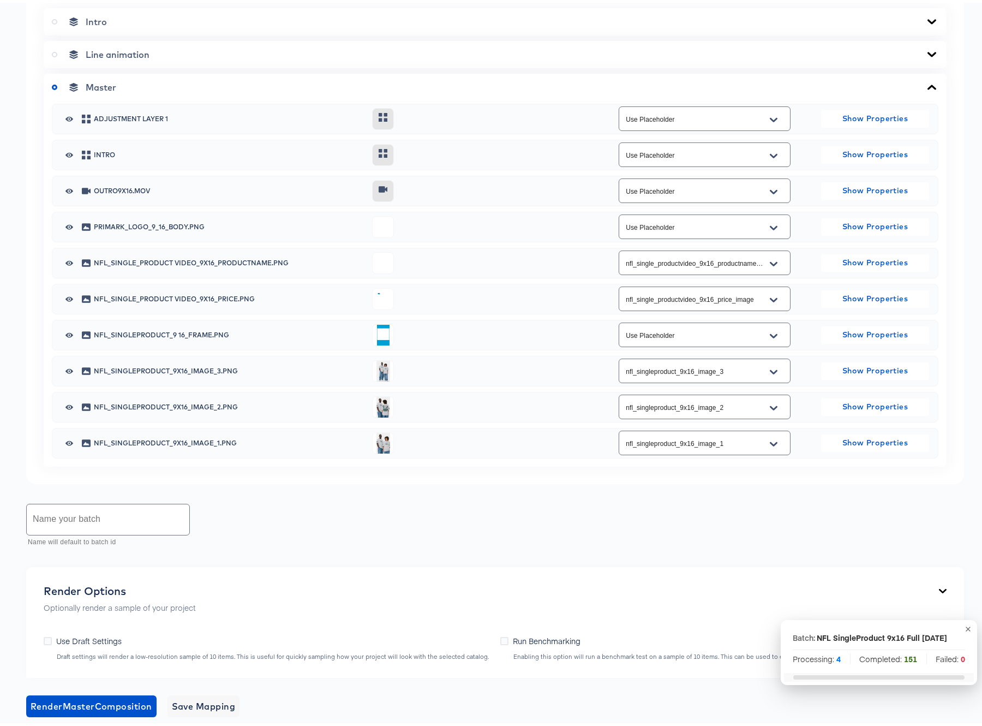
click at [928, 21] on icon at bounding box center [932, 18] width 9 height 5
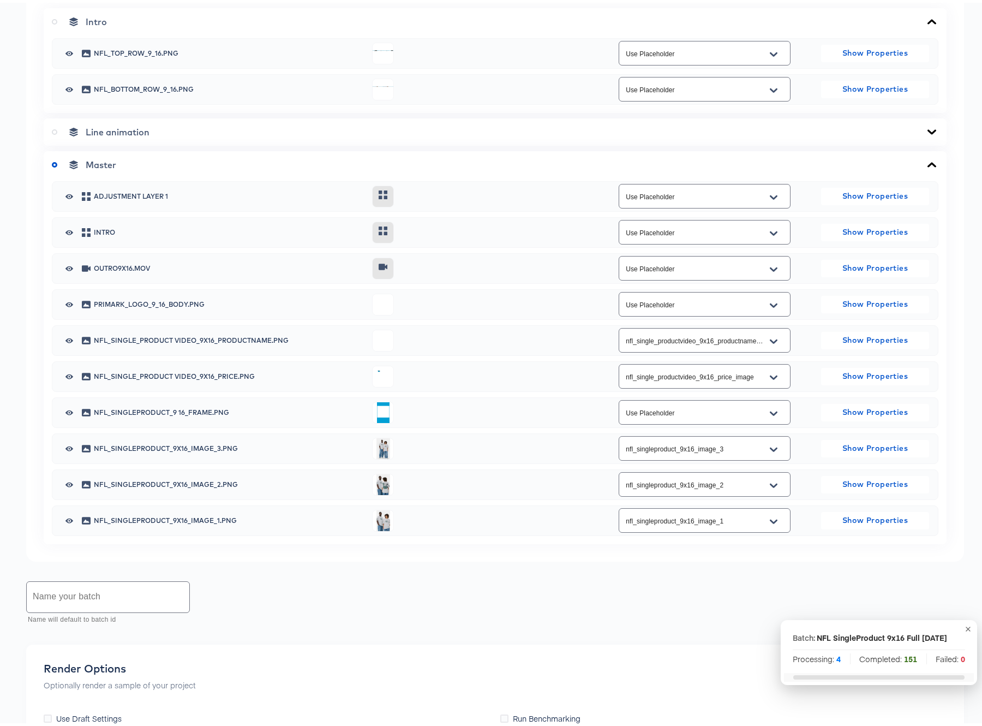
click at [927, 23] on icon at bounding box center [932, 19] width 13 height 9
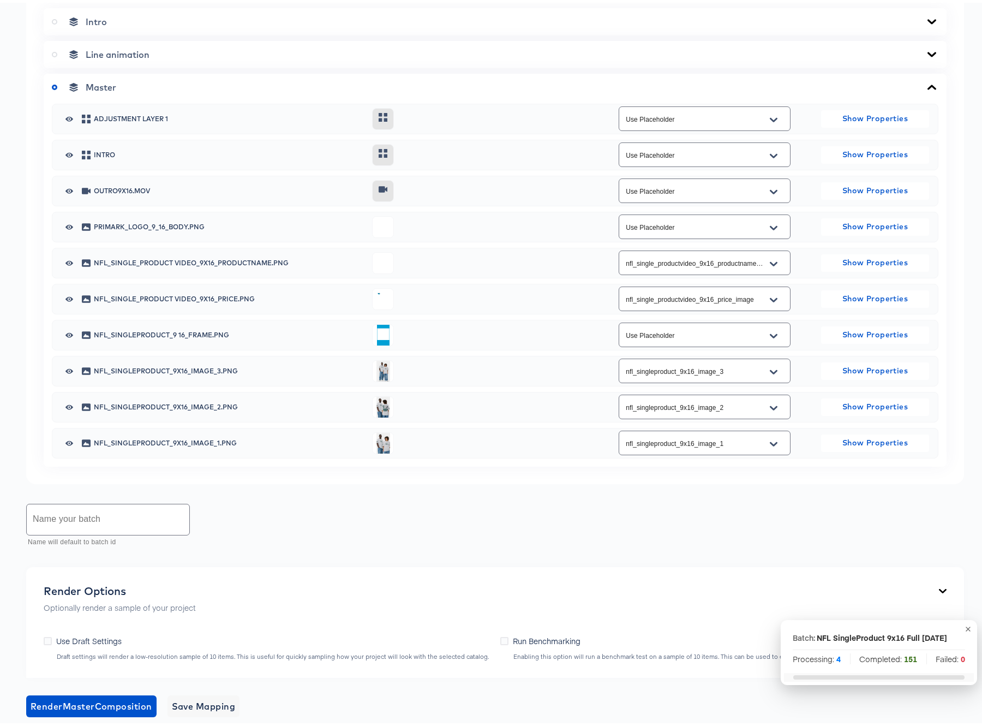
scroll to position [837, 0]
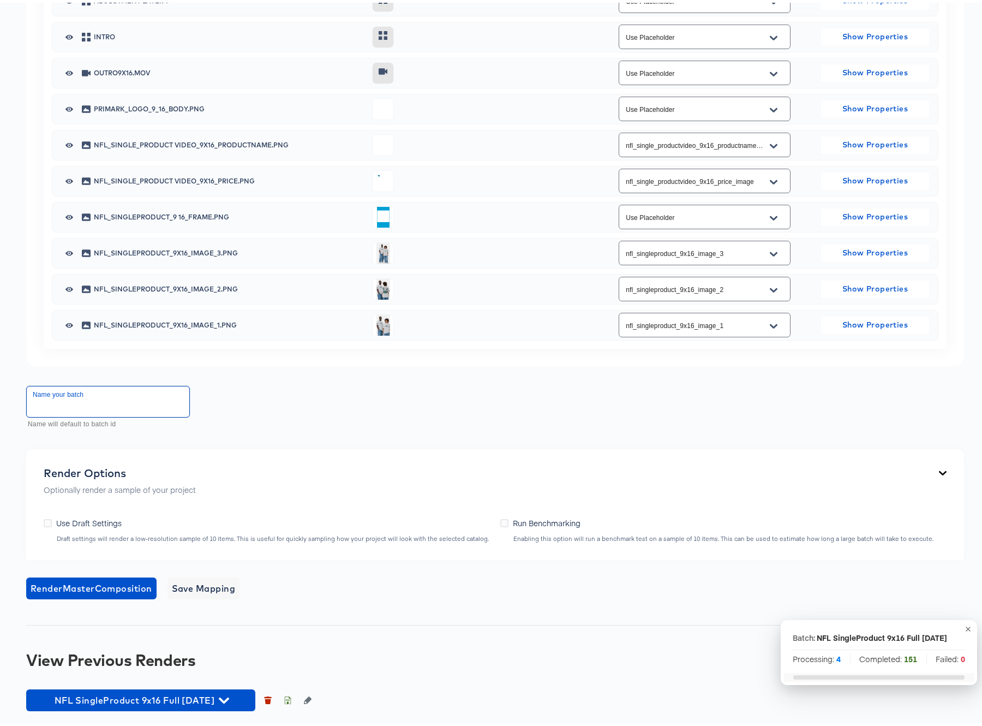
click at [85, 403] on input "text" at bounding box center [108, 399] width 163 height 31
type input "NFL SingleProduct 9x16 Full [DATE] v2"
click at [96, 585] on span "Render Master Composition" at bounding box center [92, 585] width 122 height 15
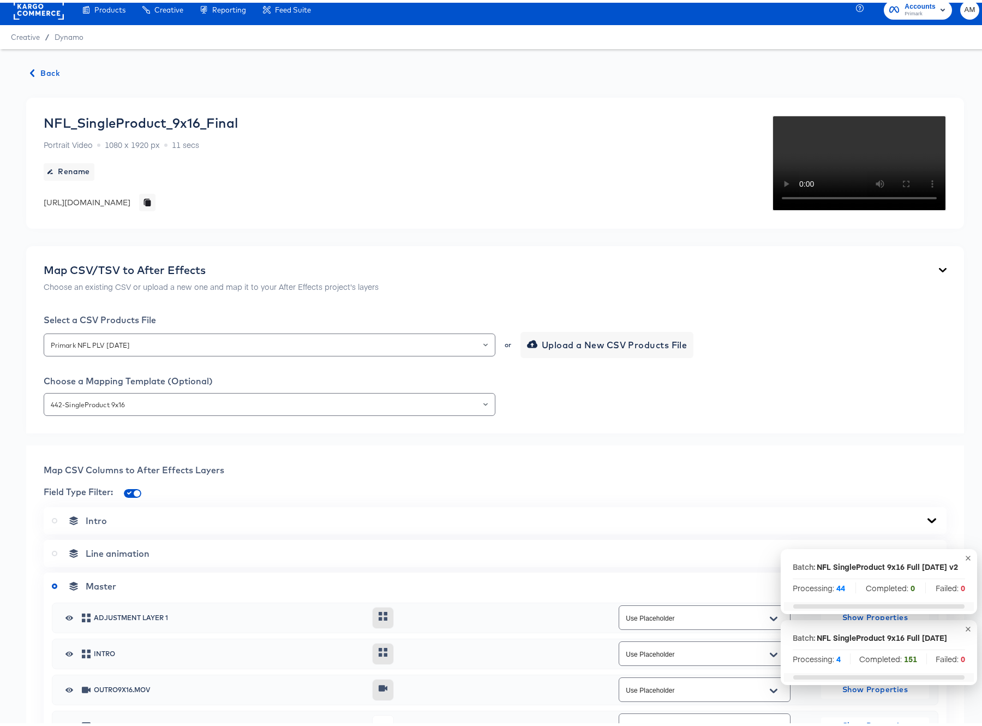
scroll to position [0, 0]
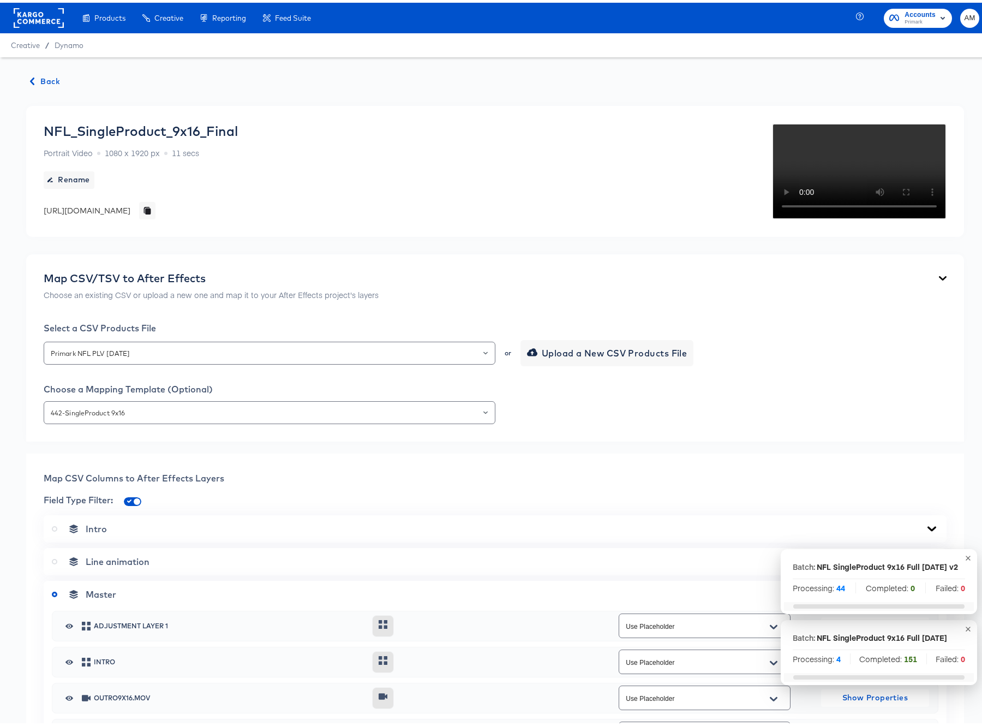
click at [46, 80] on span "Back" at bounding box center [45, 79] width 29 height 14
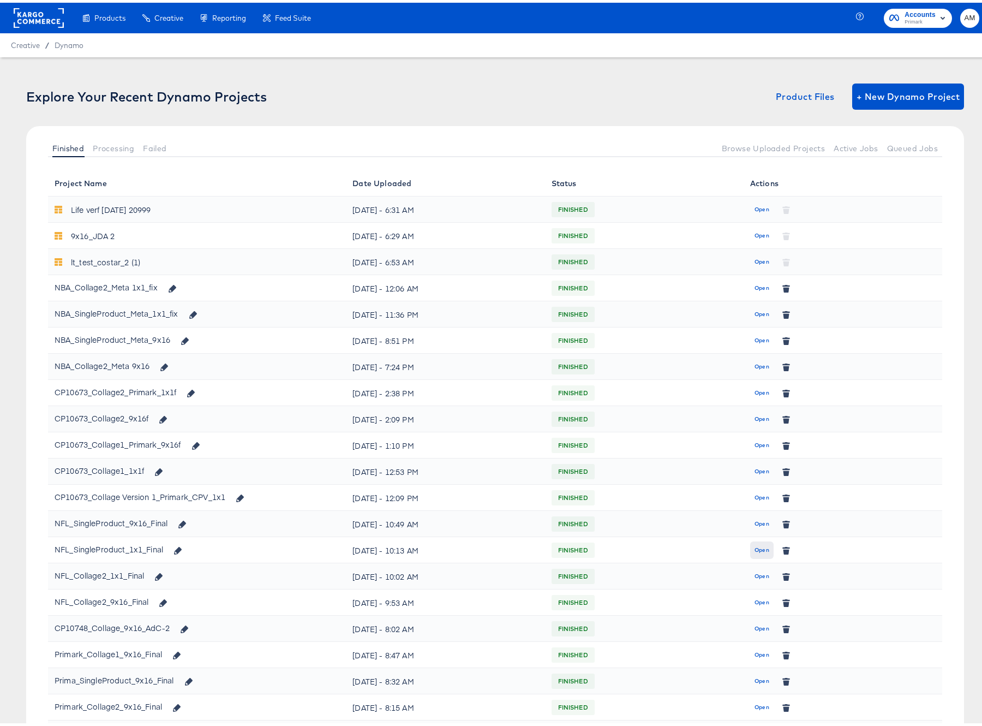
click at [755, 549] on span "Open" at bounding box center [762, 548] width 15 height 10
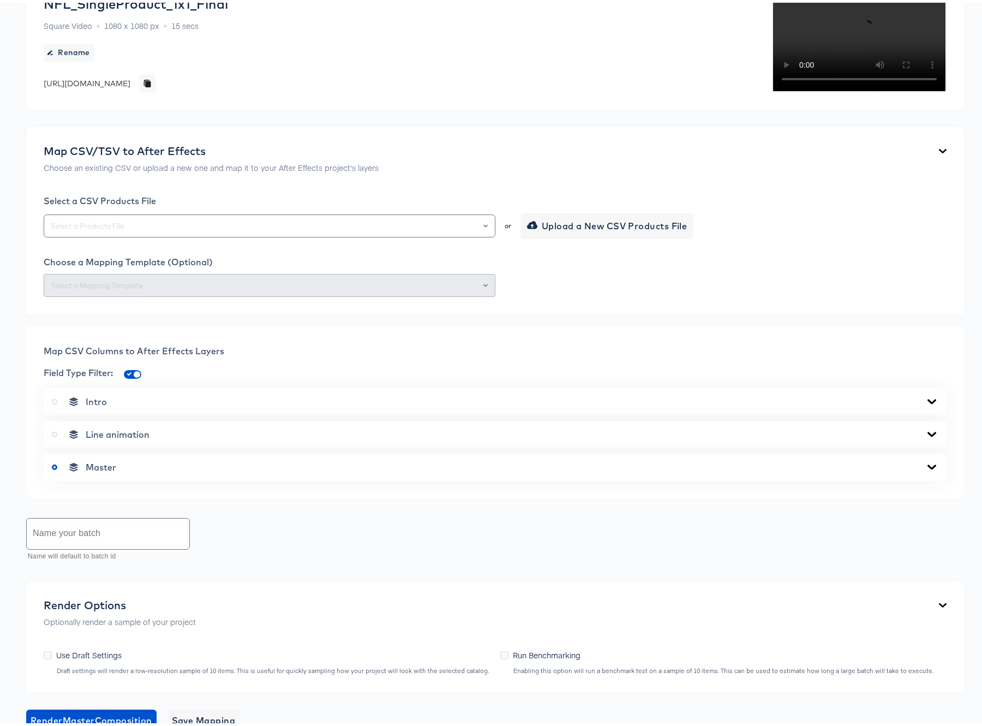
scroll to position [338, 0]
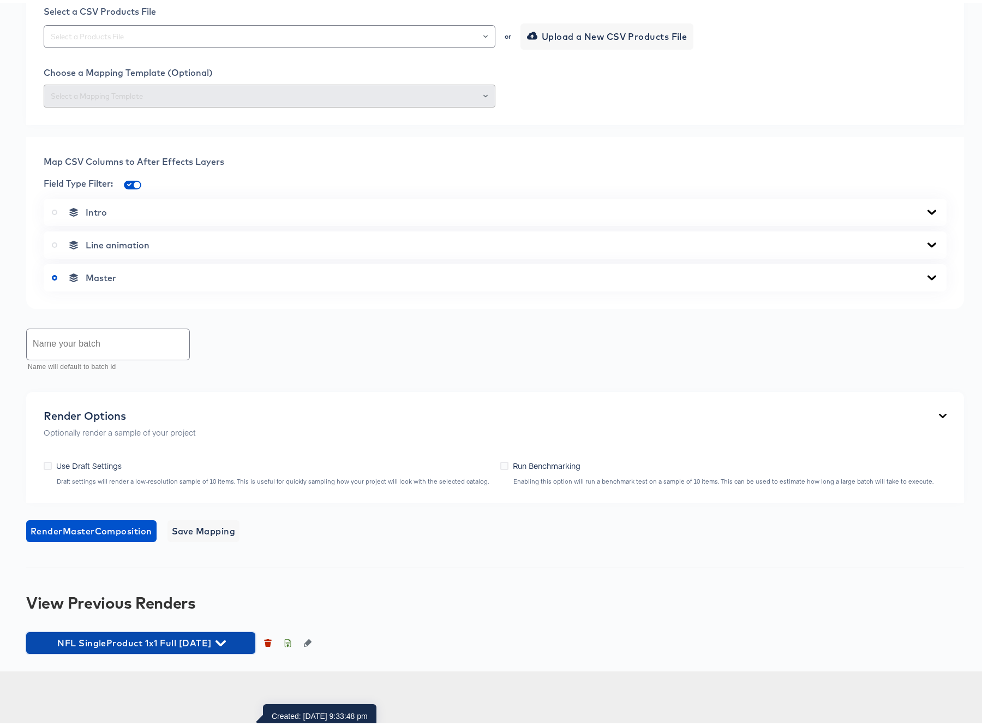
click at [226, 646] on icon "button" at bounding box center [221, 640] width 10 height 10
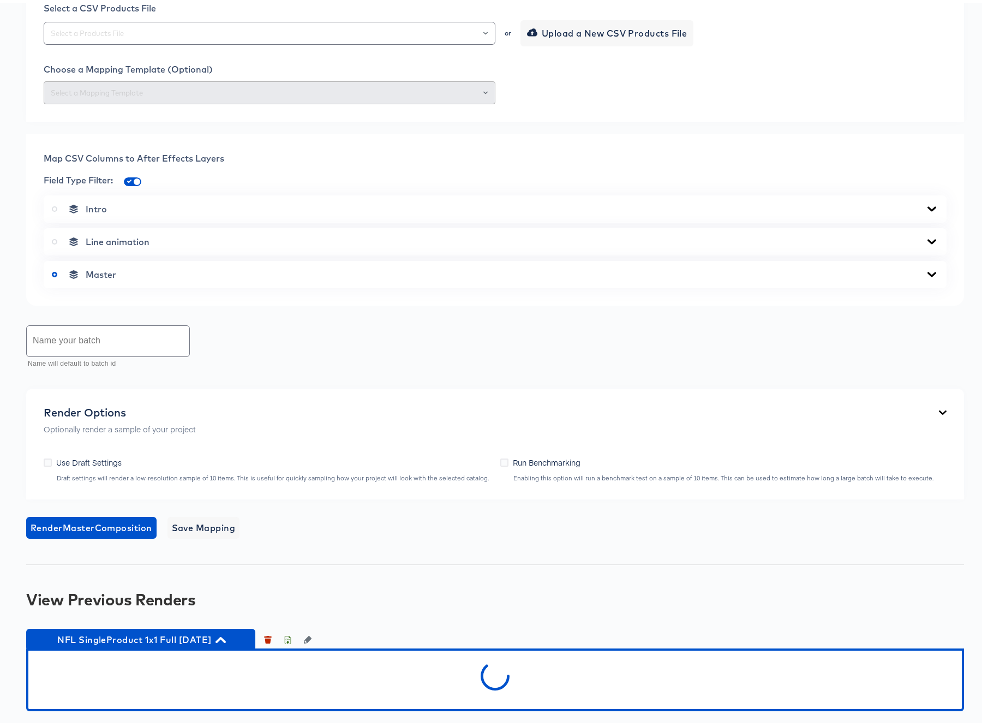
scroll to position [398, 0]
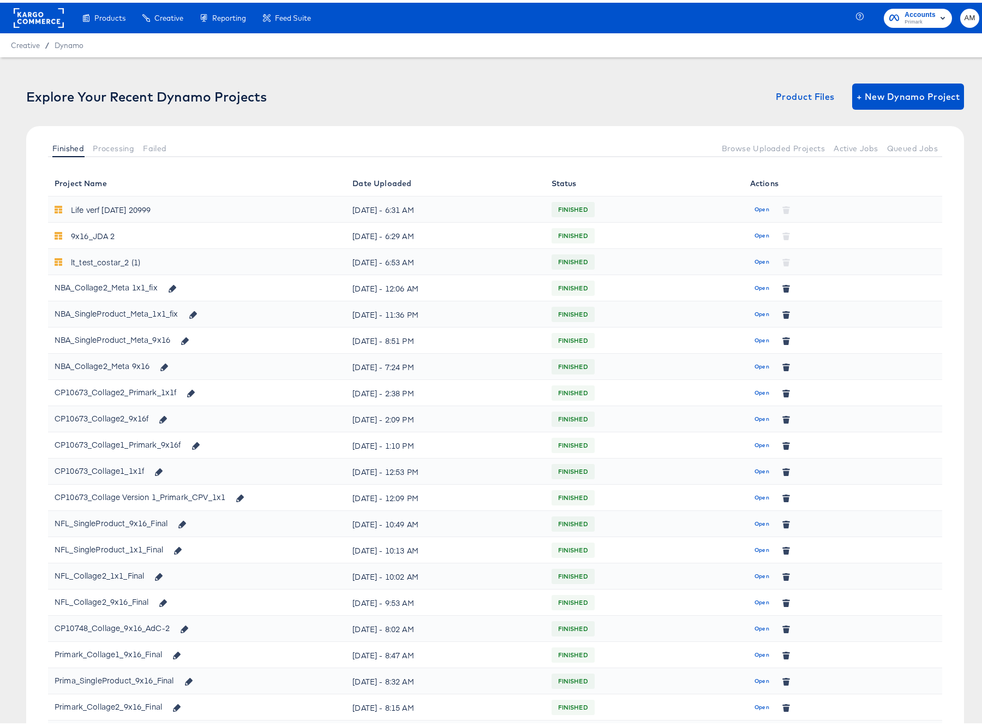
click at [760, 574] on span "Open" at bounding box center [762, 574] width 15 height 10
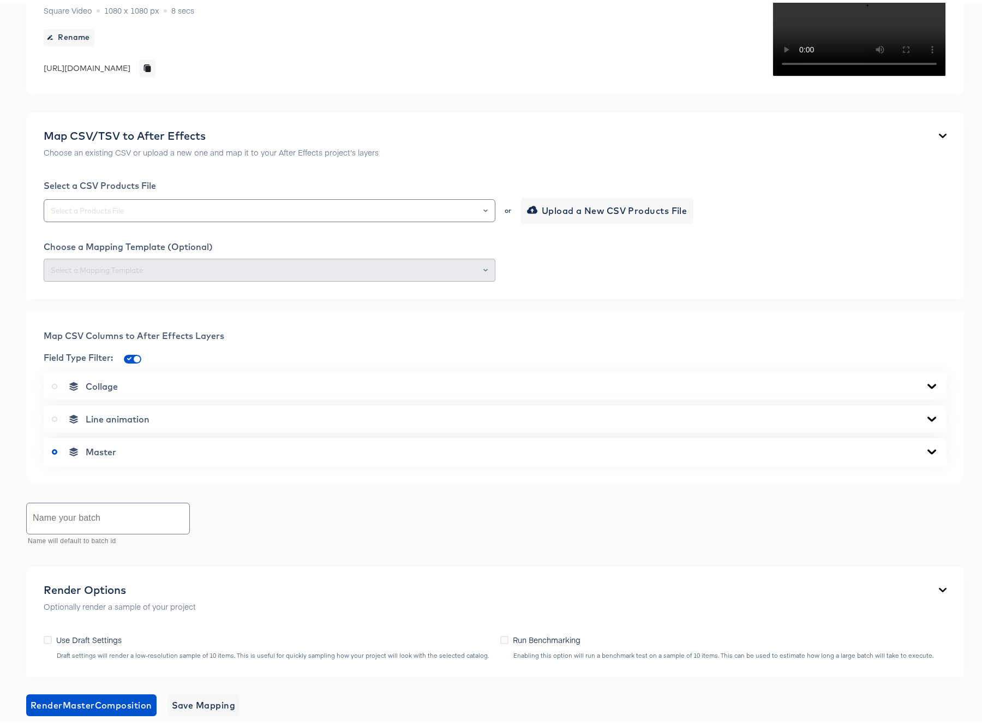
scroll to position [338, 0]
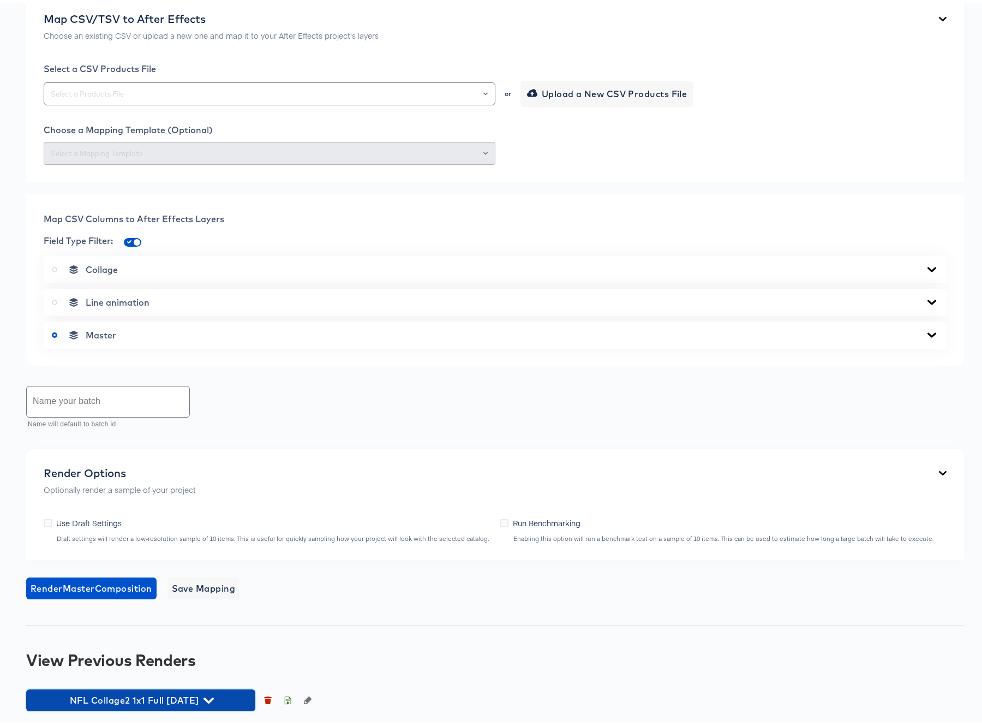
click at [214, 700] on icon "button" at bounding box center [209, 698] width 10 height 6
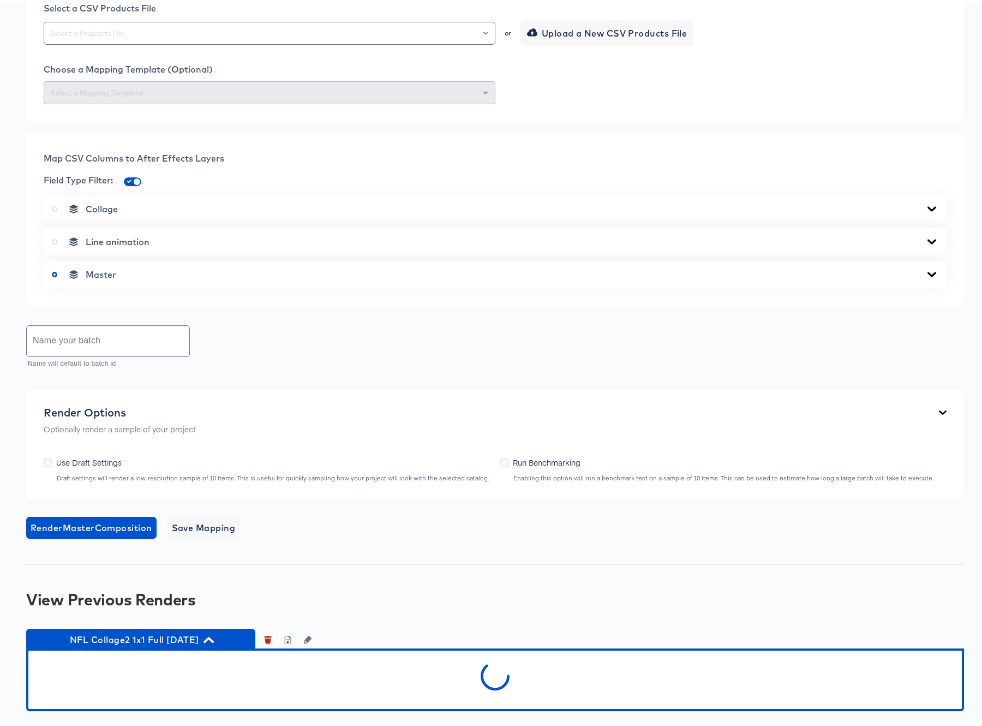
scroll to position [398, 0]
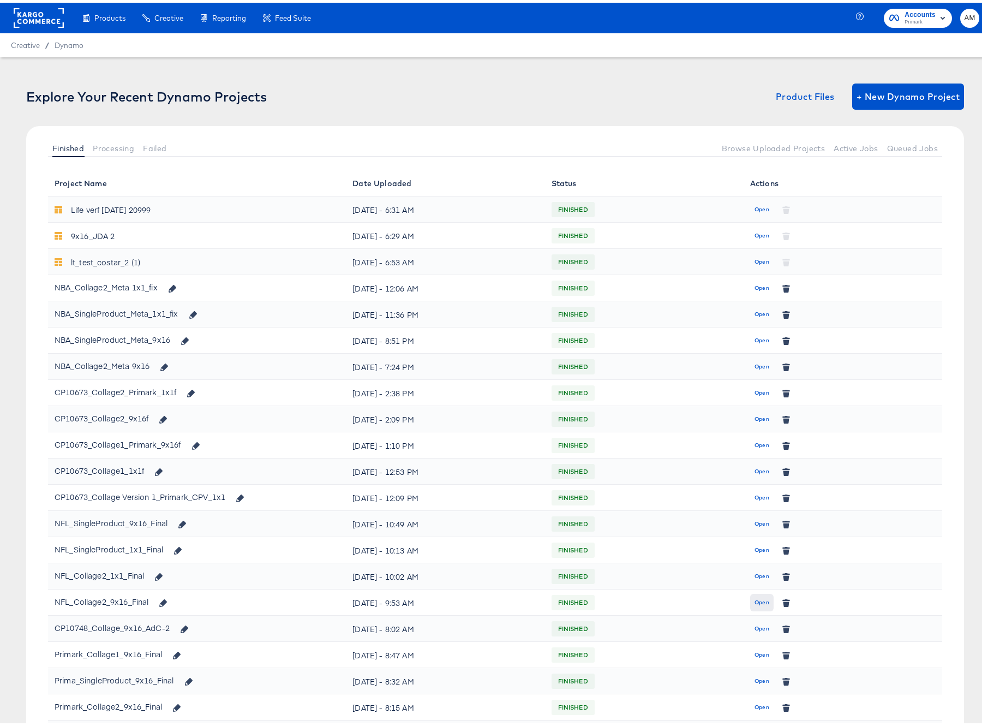
click at [755, 599] on span "Open" at bounding box center [762, 600] width 15 height 10
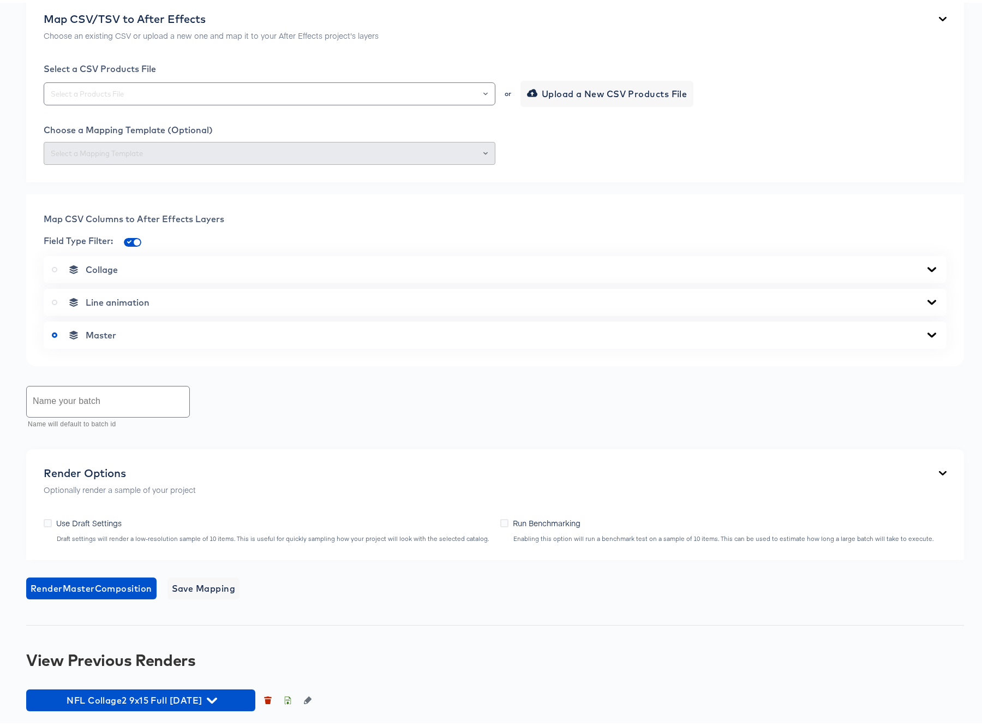
scroll to position [472, 0]
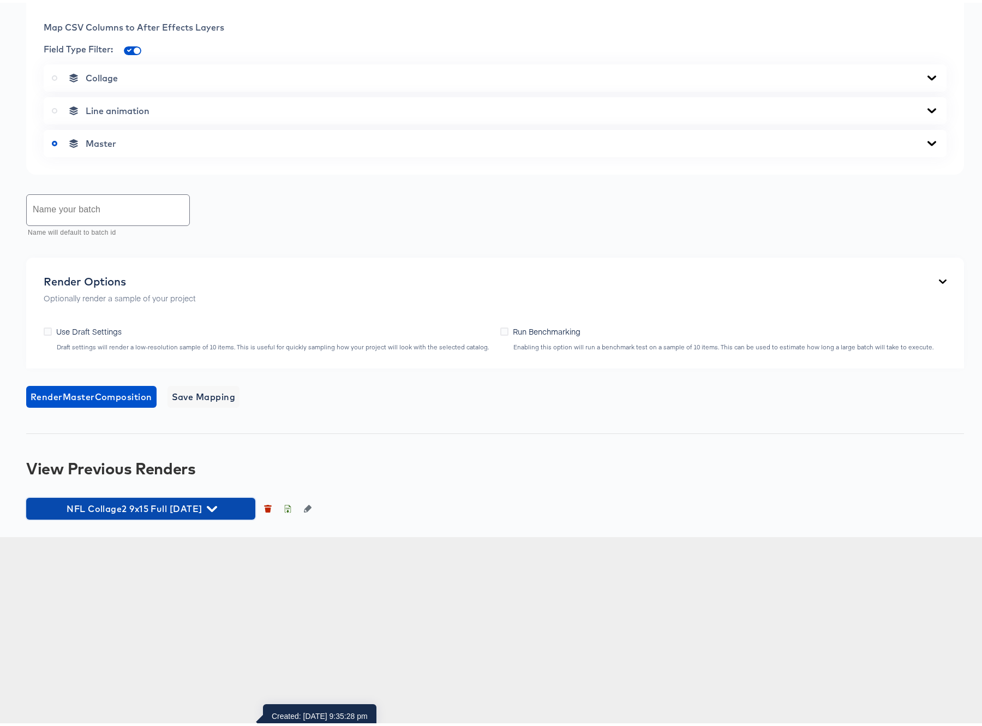
click at [217, 511] on icon "button" at bounding box center [212, 506] width 10 height 10
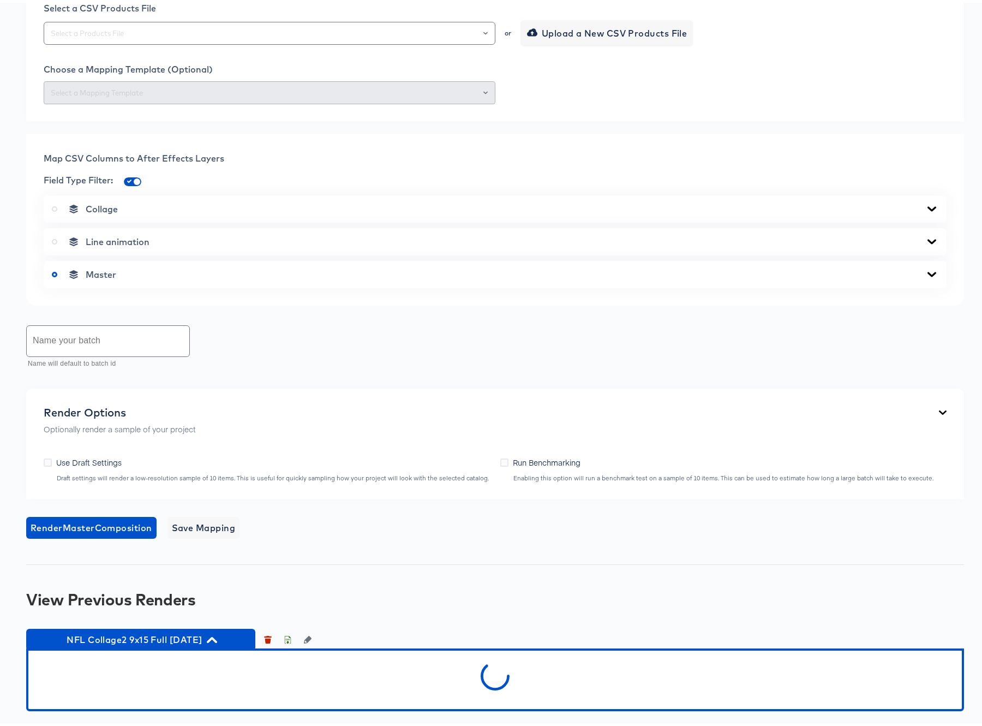
scroll to position [532, 0]
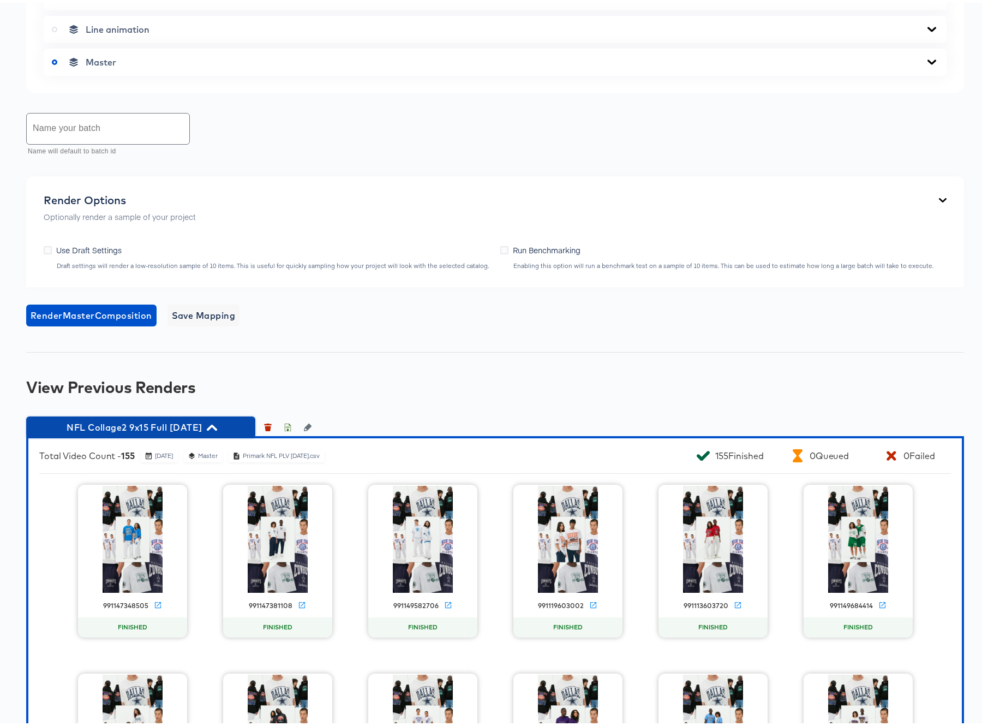
click at [217, 428] on icon "button" at bounding box center [212, 425] width 10 height 6
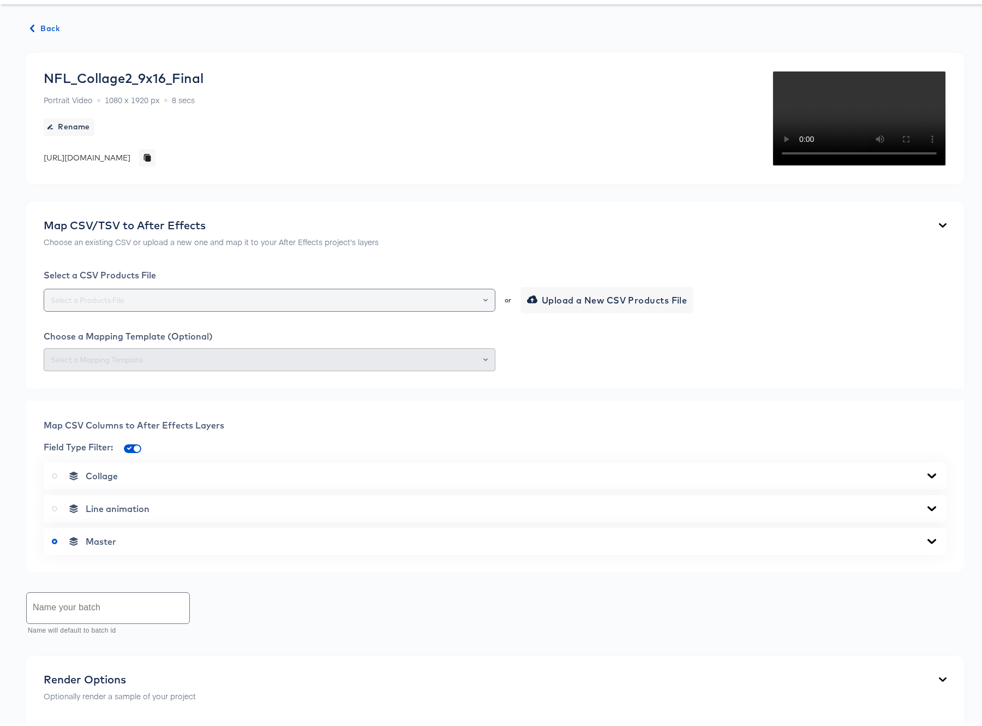
scroll to position [0, 0]
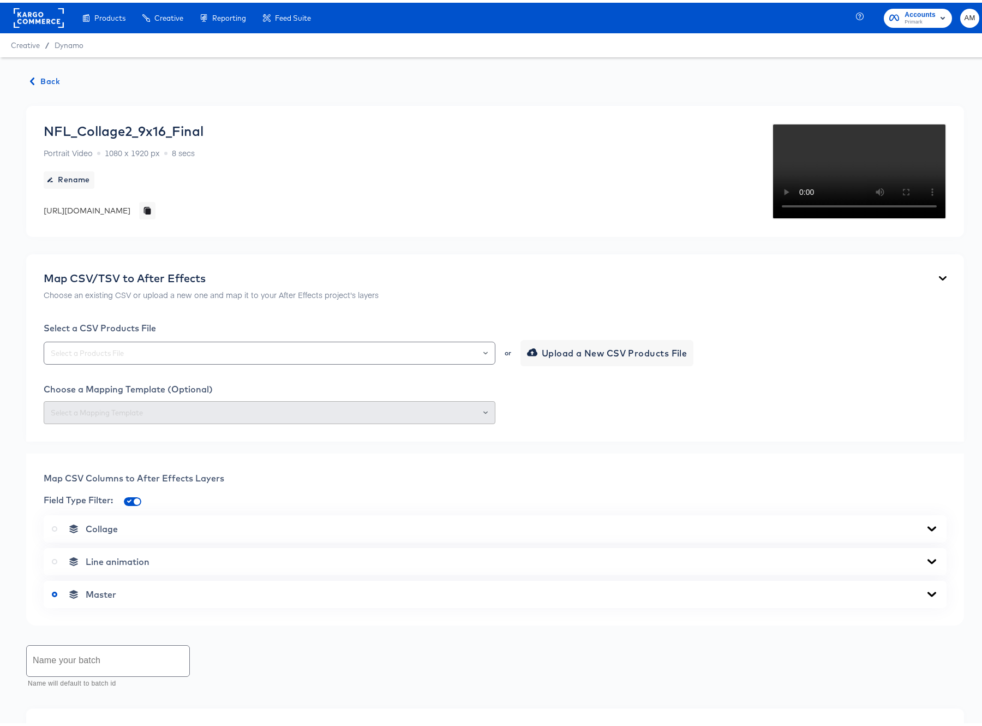
click at [49, 82] on span "Back" at bounding box center [45, 79] width 29 height 14
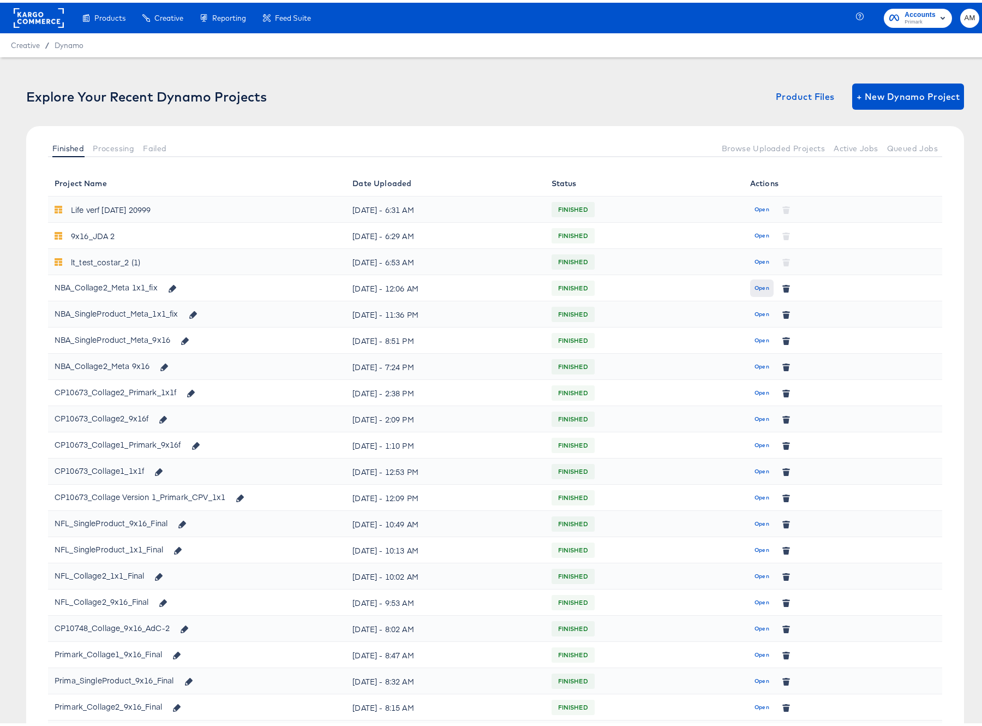
click at [758, 288] on span "Open" at bounding box center [762, 286] width 15 height 10
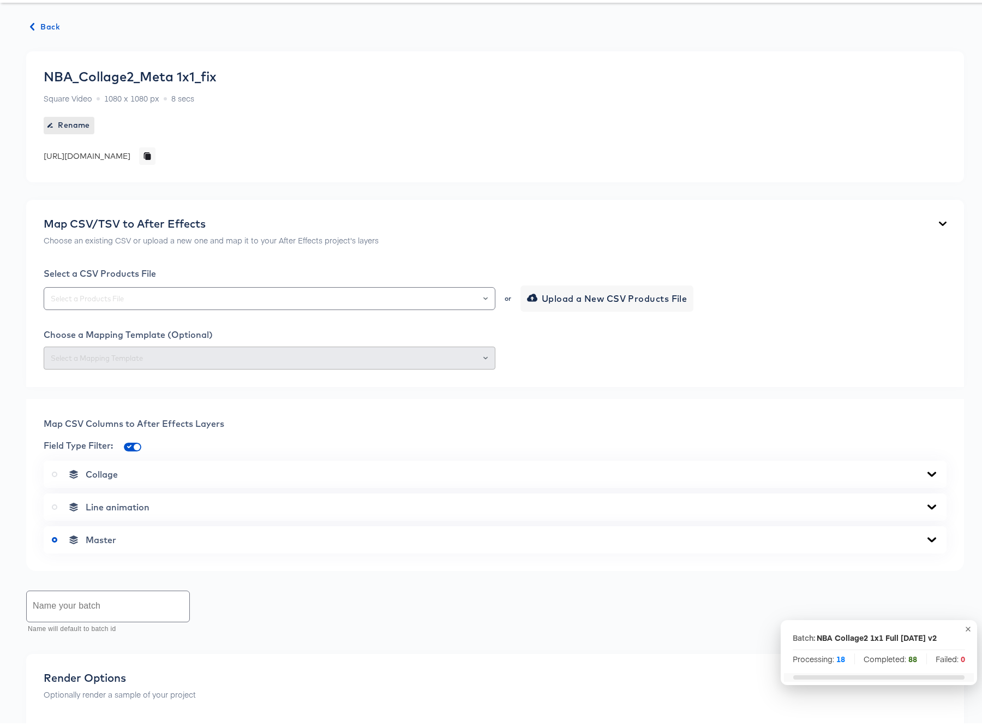
scroll to position [57, 0]
drag, startPoint x: 44, startPoint y: 16, endPoint x: 80, endPoint y: 46, distance: 46.9
click at [44, 17] on span "Back" at bounding box center [45, 22] width 29 height 14
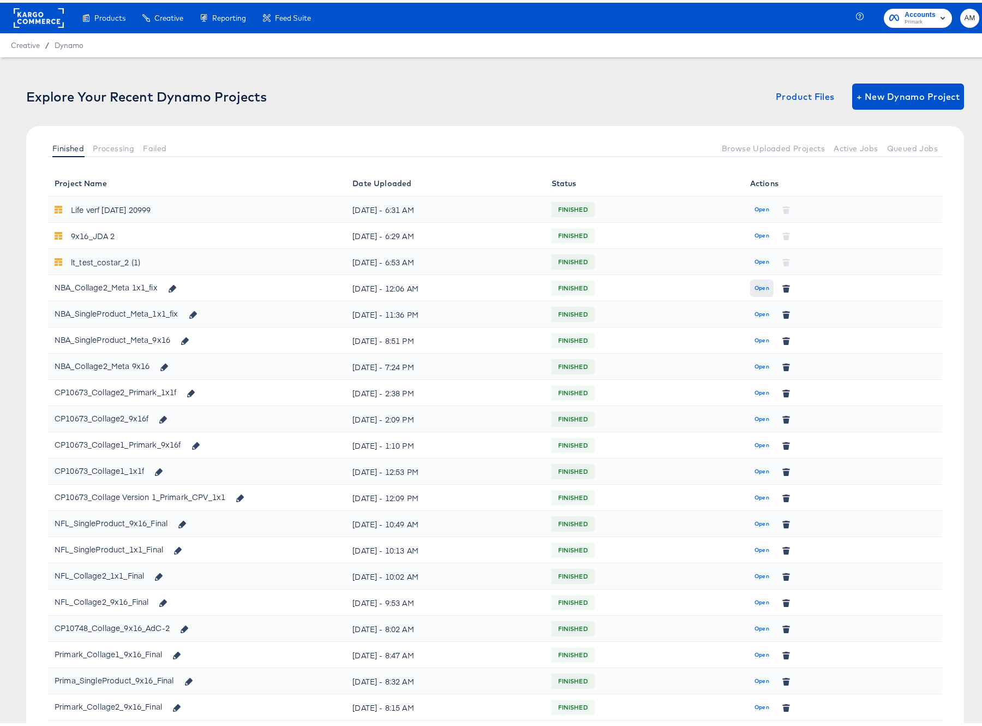
click at [750, 286] on button "Open" at bounding box center [761, 285] width 23 height 17
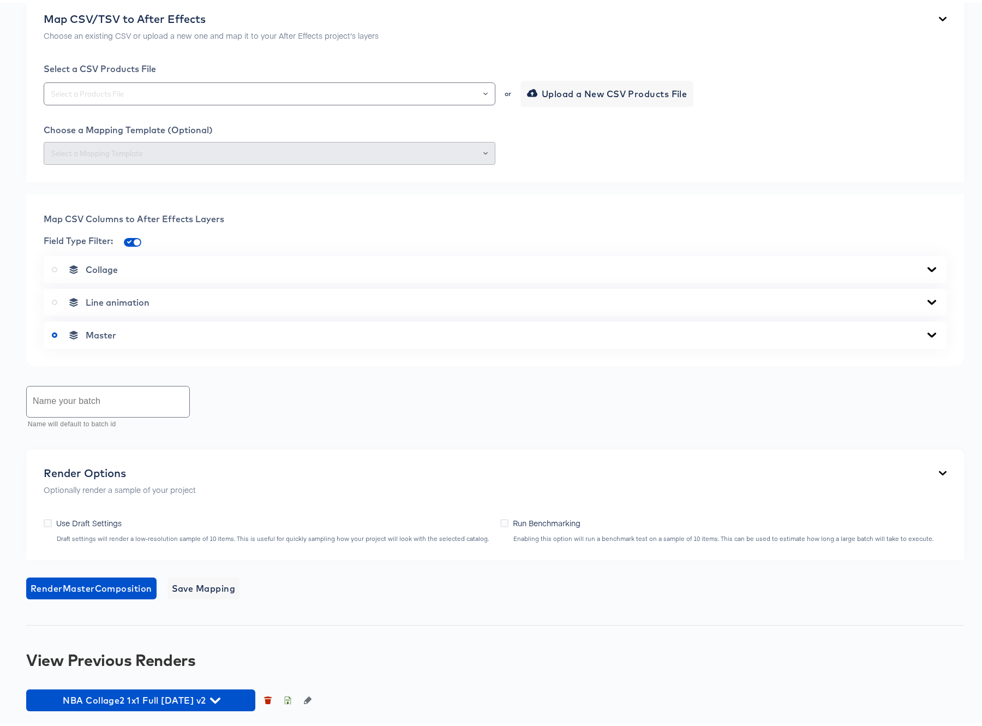
scroll to position [338, 0]
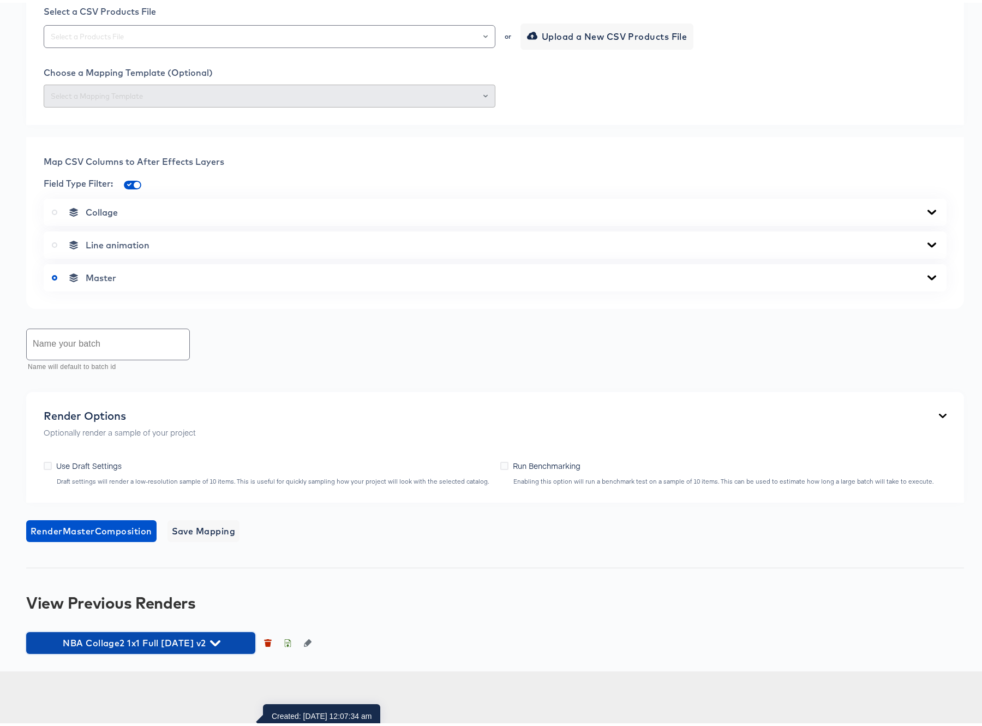
click at [221, 646] on icon "button" at bounding box center [215, 640] width 10 height 10
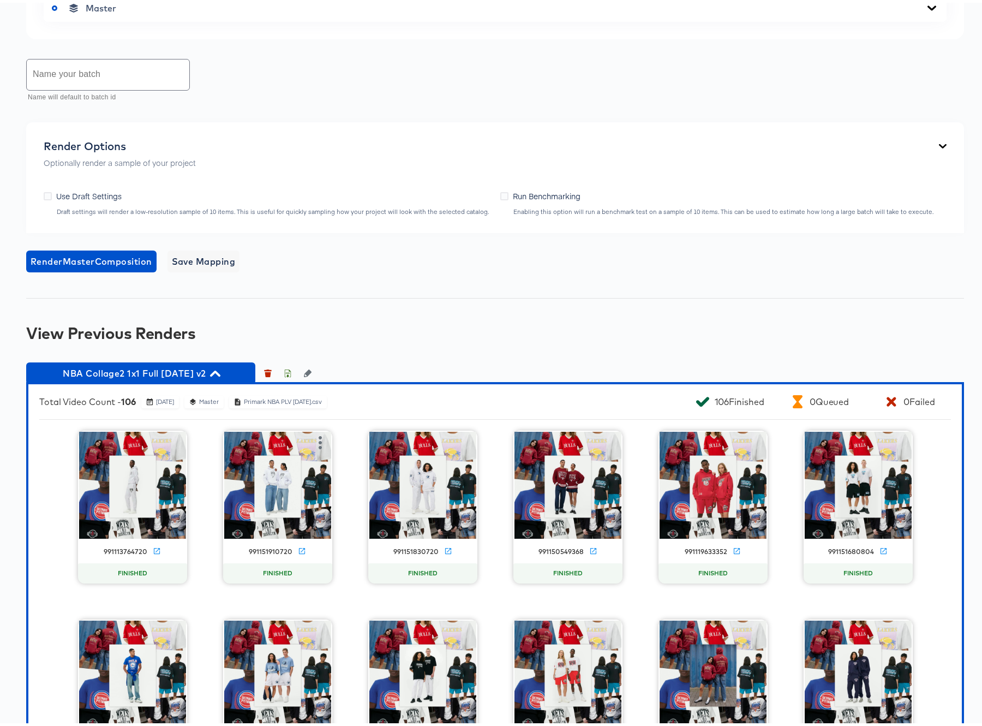
scroll to position [618, 0]
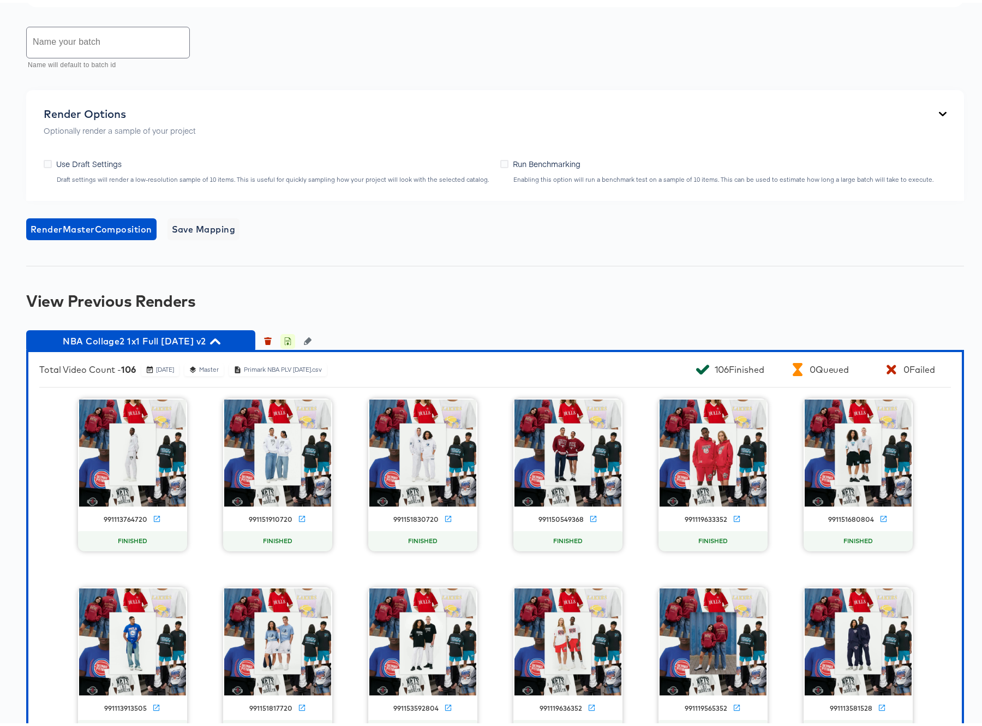
click at [287, 342] on icon "button" at bounding box center [288, 339] width 4 height 5
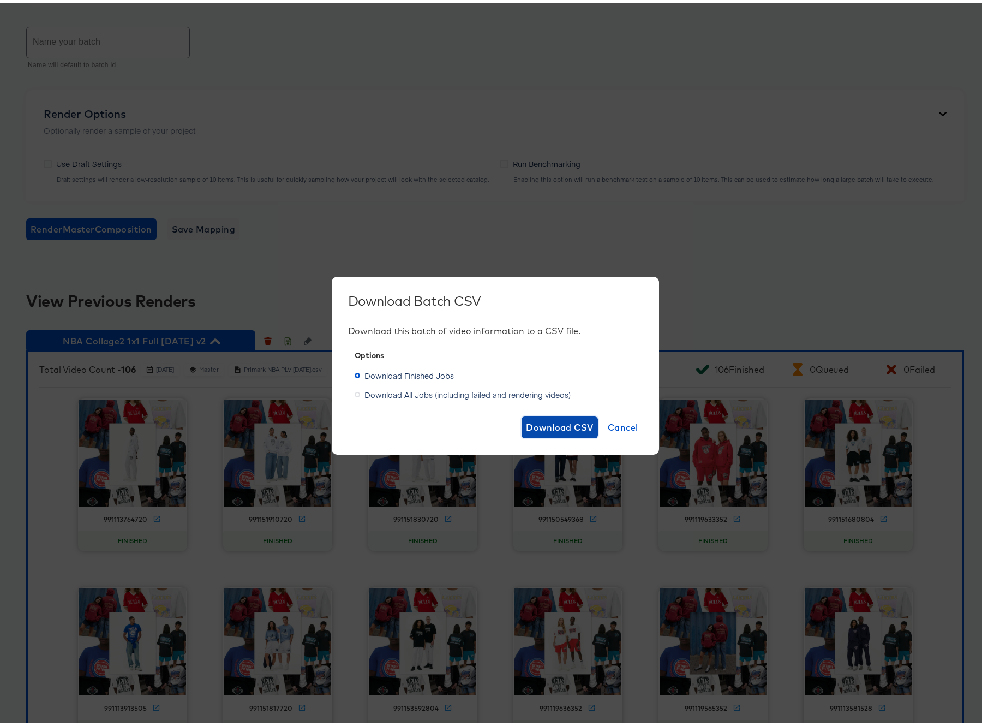
click at [540, 425] on span "Download CSV" at bounding box center [560, 424] width 68 height 15
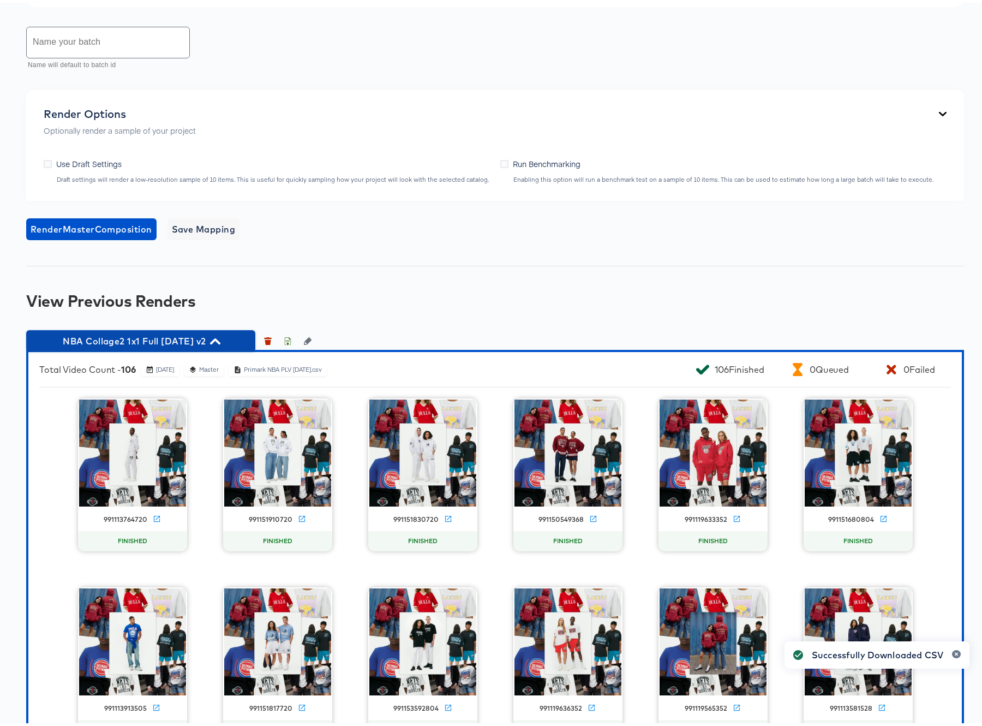
click at [221, 342] on icon "button" at bounding box center [215, 339] width 10 height 6
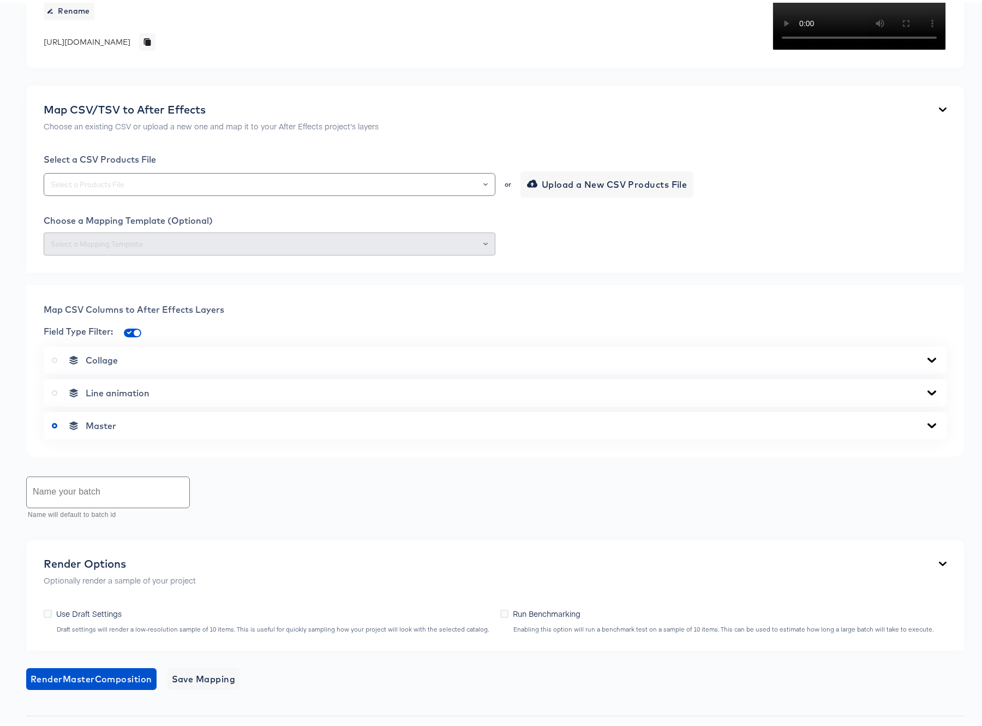
scroll to position [0, 0]
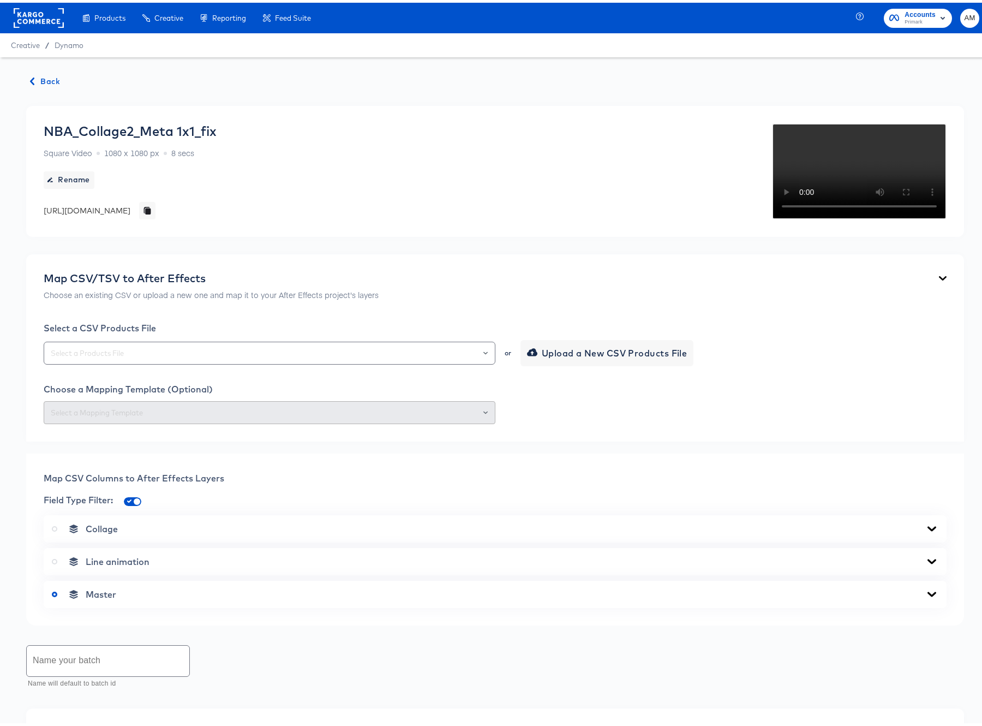
click at [49, 77] on span "Back" at bounding box center [45, 79] width 29 height 14
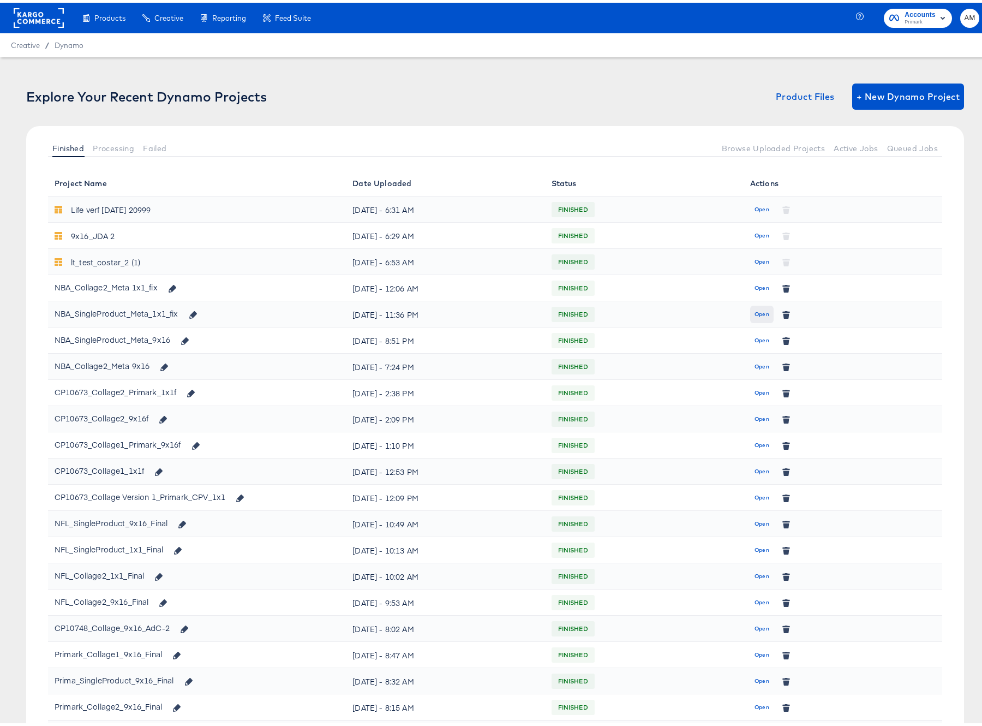
click at [758, 311] on span "Open" at bounding box center [762, 312] width 15 height 10
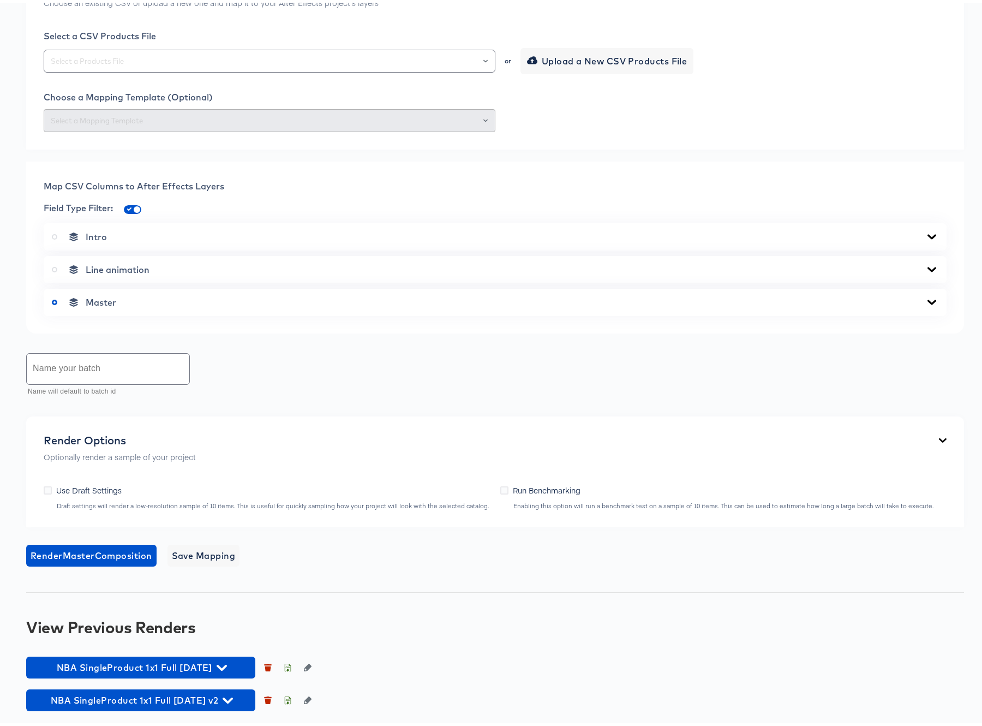
scroll to position [371, 0]
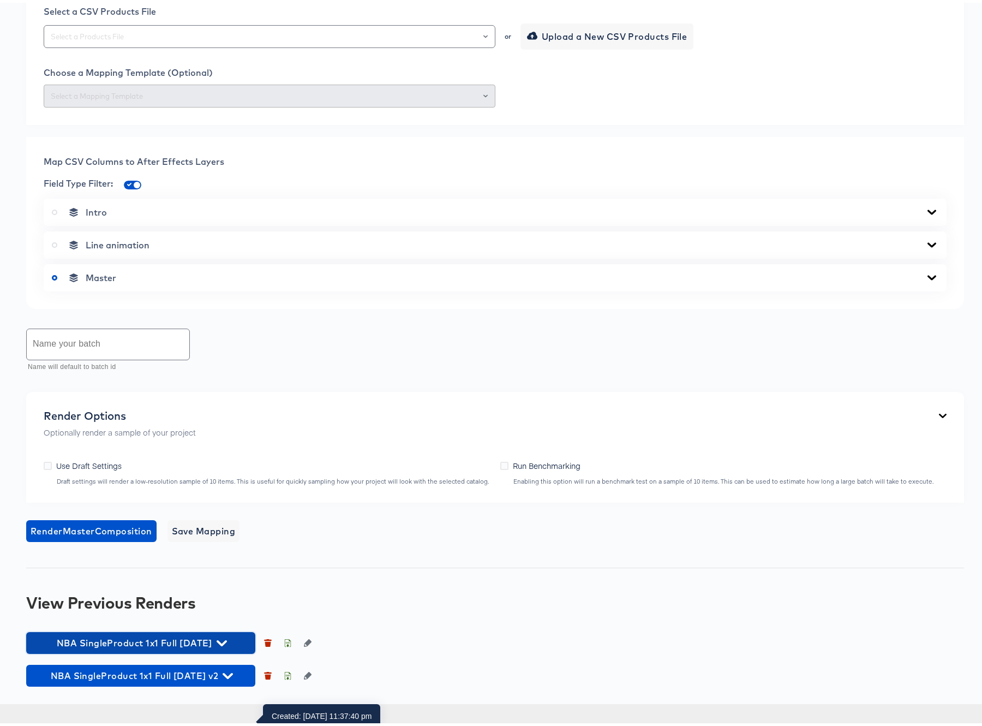
click at [227, 644] on icon "button" at bounding box center [222, 641] width 10 height 6
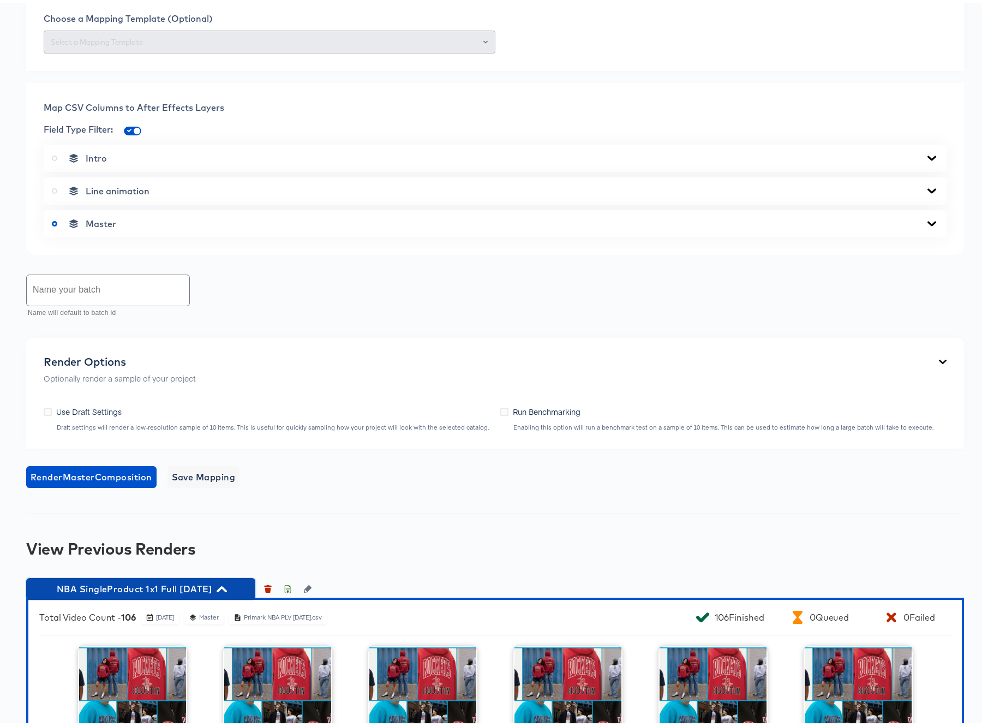
click at [227, 589] on icon "button" at bounding box center [222, 586] width 10 height 6
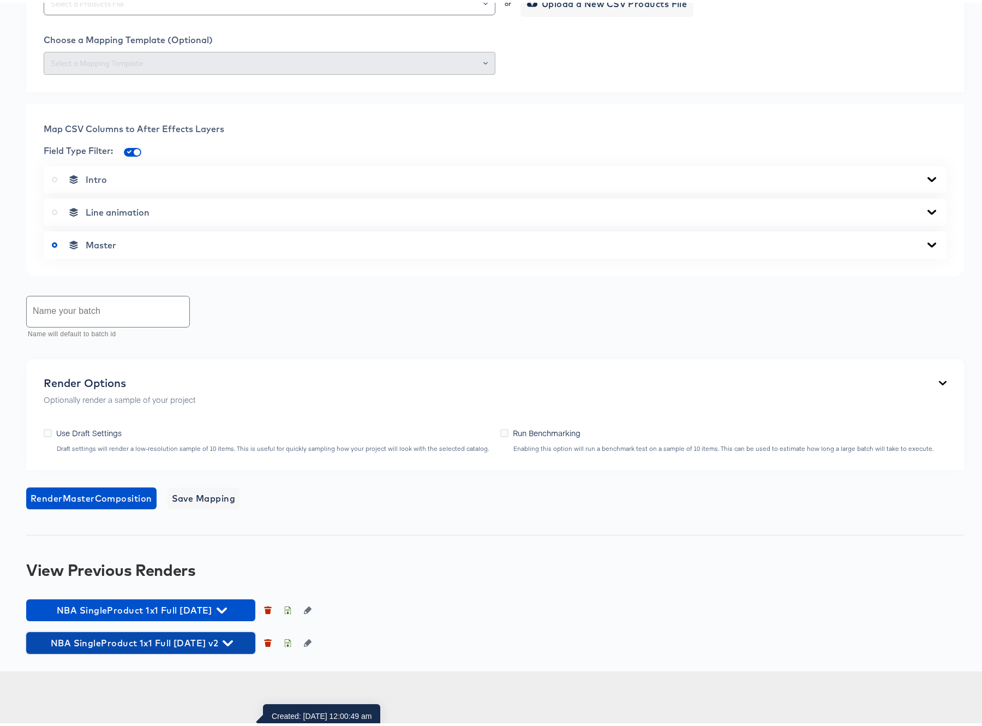
click at [233, 646] on icon "button" at bounding box center [228, 640] width 10 height 10
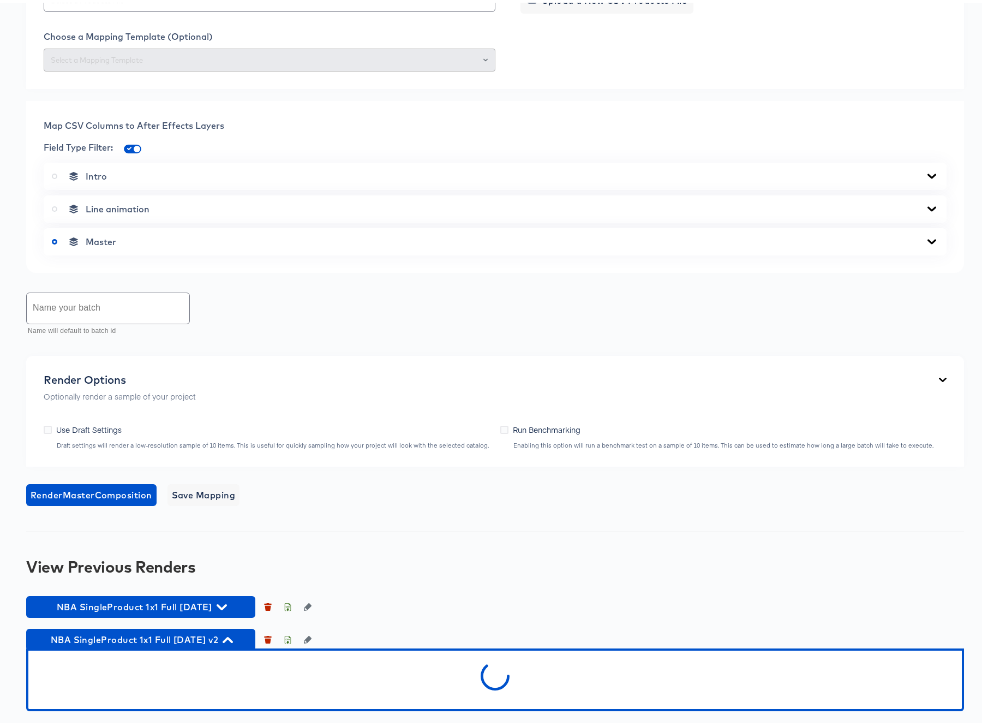
scroll to position [431, 0]
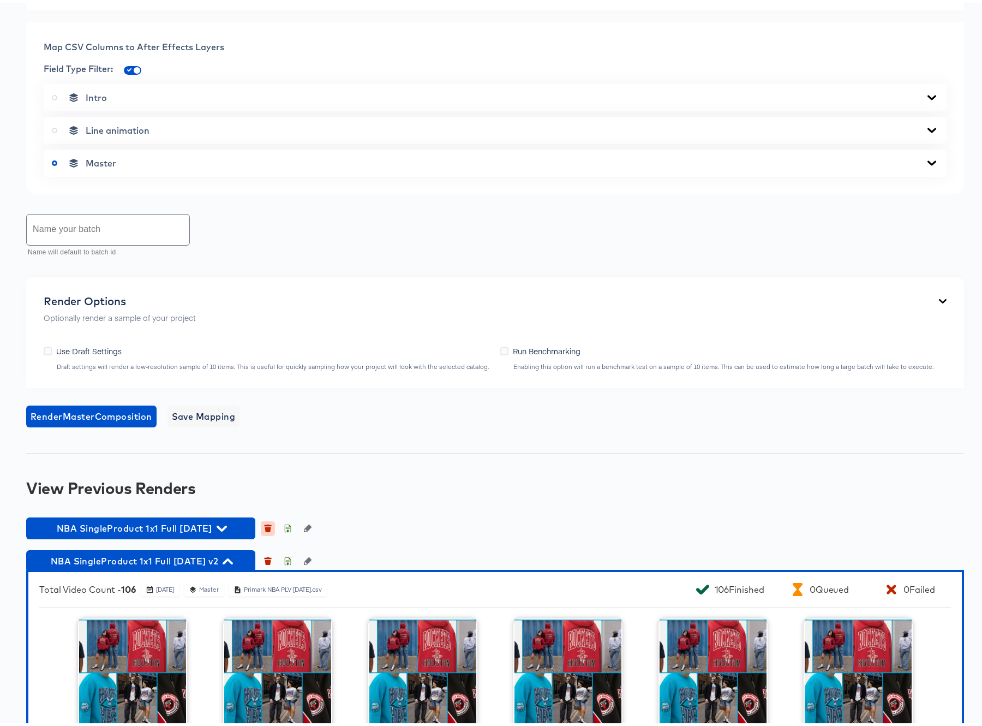
click at [265, 529] on icon "button" at bounding box center [268, 526] width 8 height 8
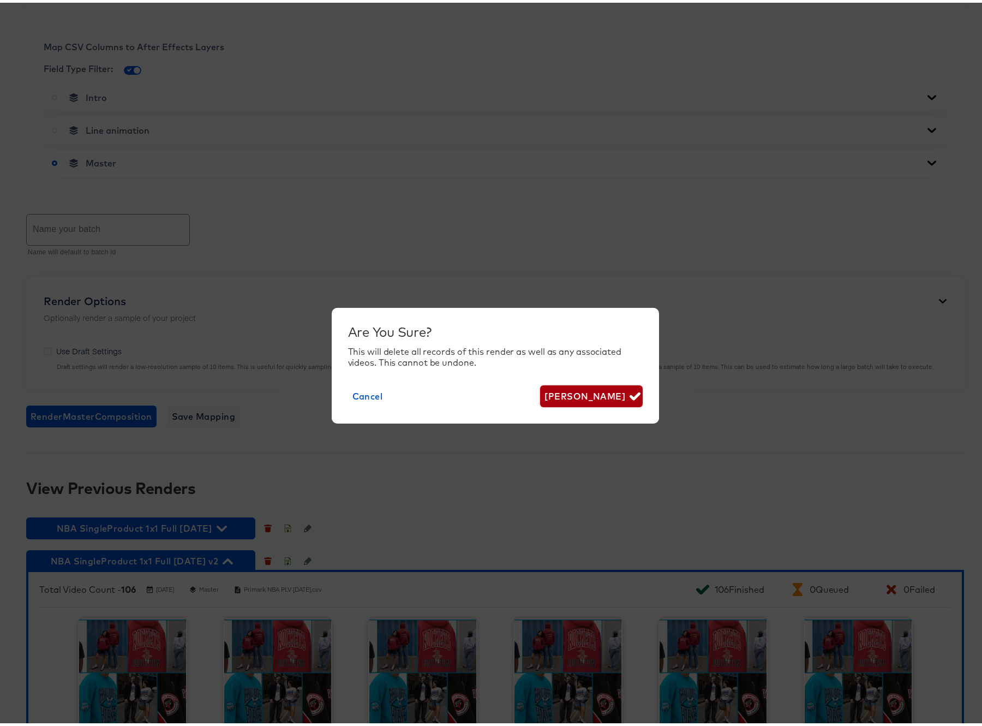
click at [580, 391] on span "Delete Render" at bounding box center [591, 393] width 93 height 15
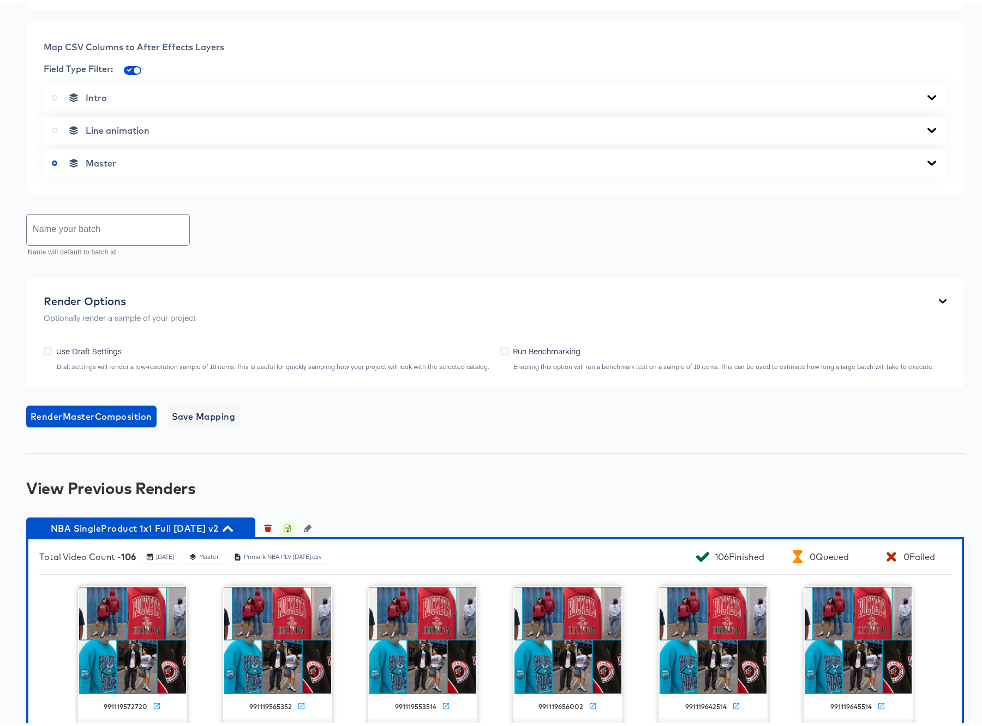
click at [288, 529] on icon "button" at bounding box center [288, 526] width 8 height 8
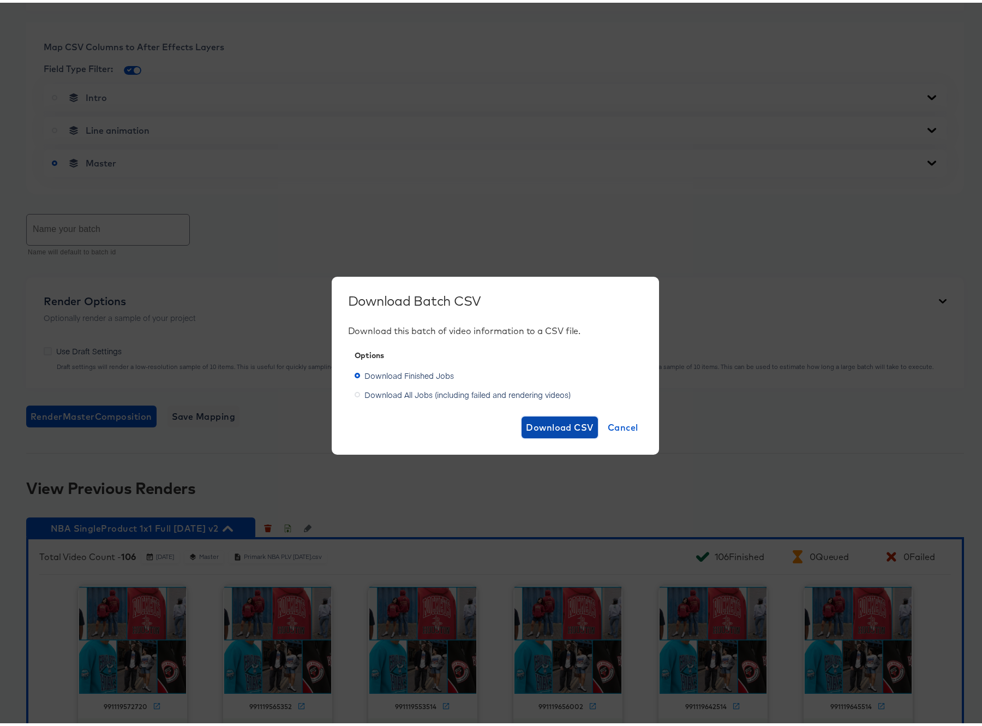
click at [552, 424] on span "Download CSV" at bounding box center [560, 424] width 68 height 15
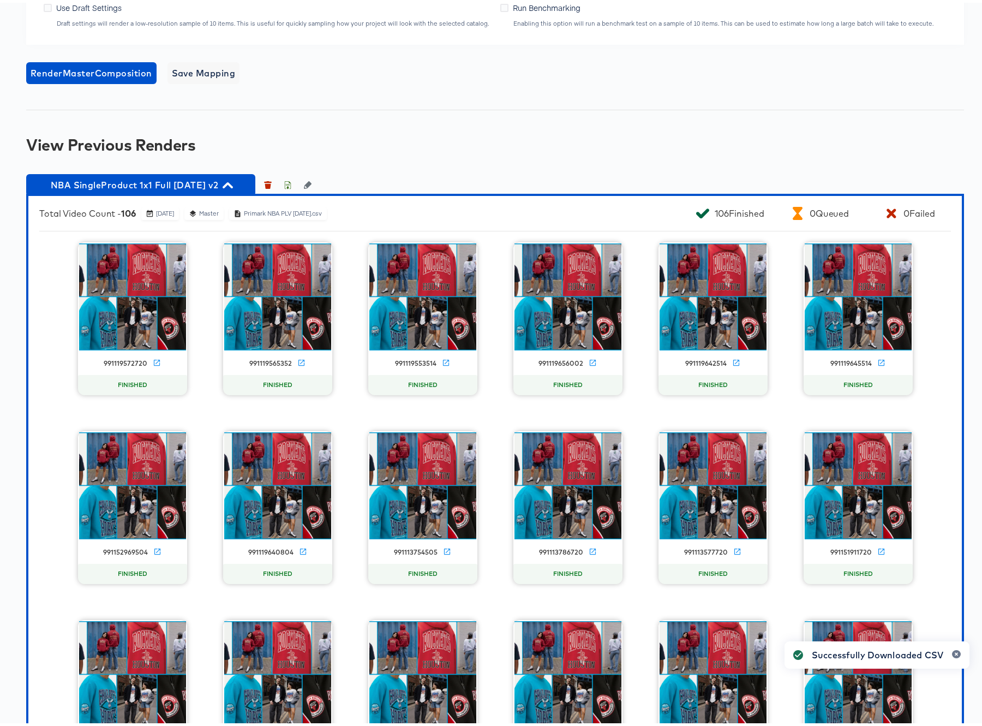
scroll to position [774, 0]
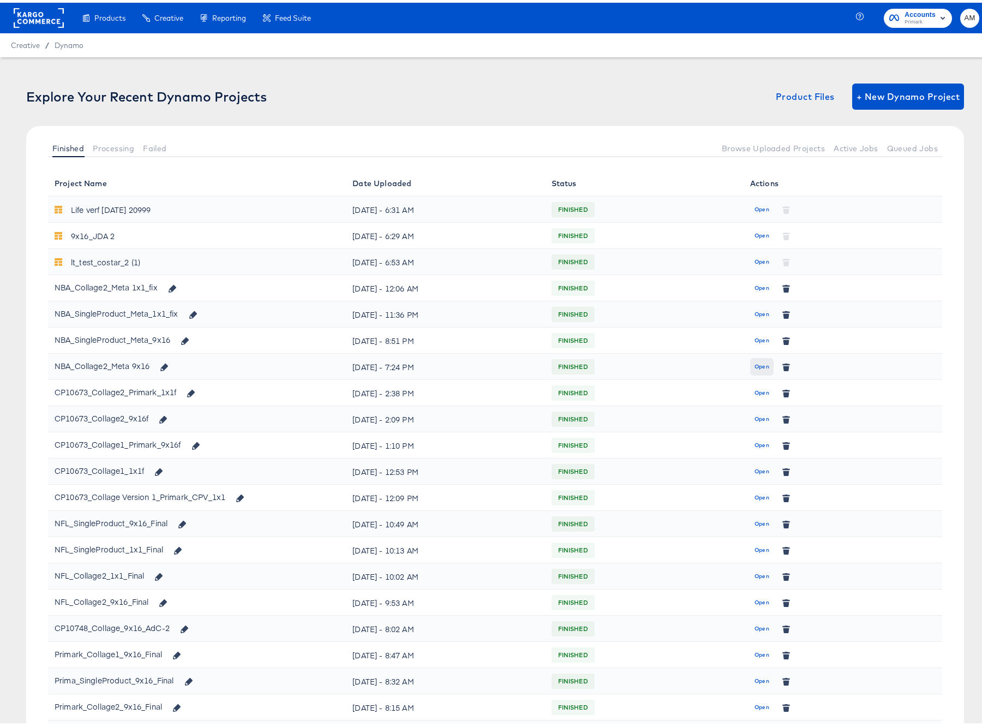
click at [755, 364] on span "Open" at bounding box center [762, 364] width 15 height 10
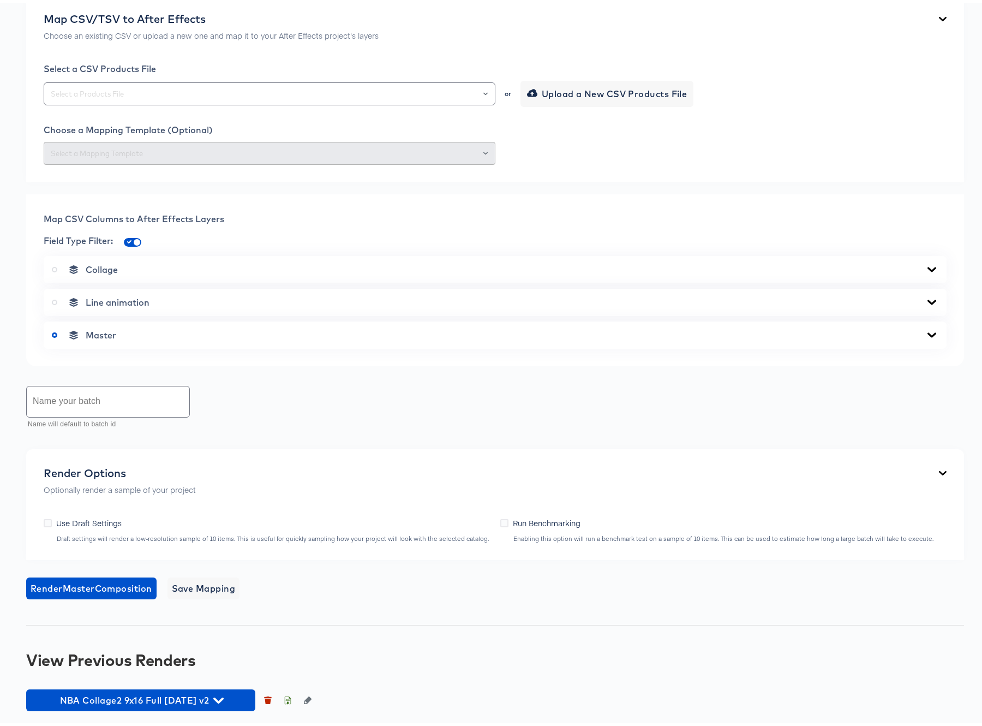
scroll to position [472, 0]
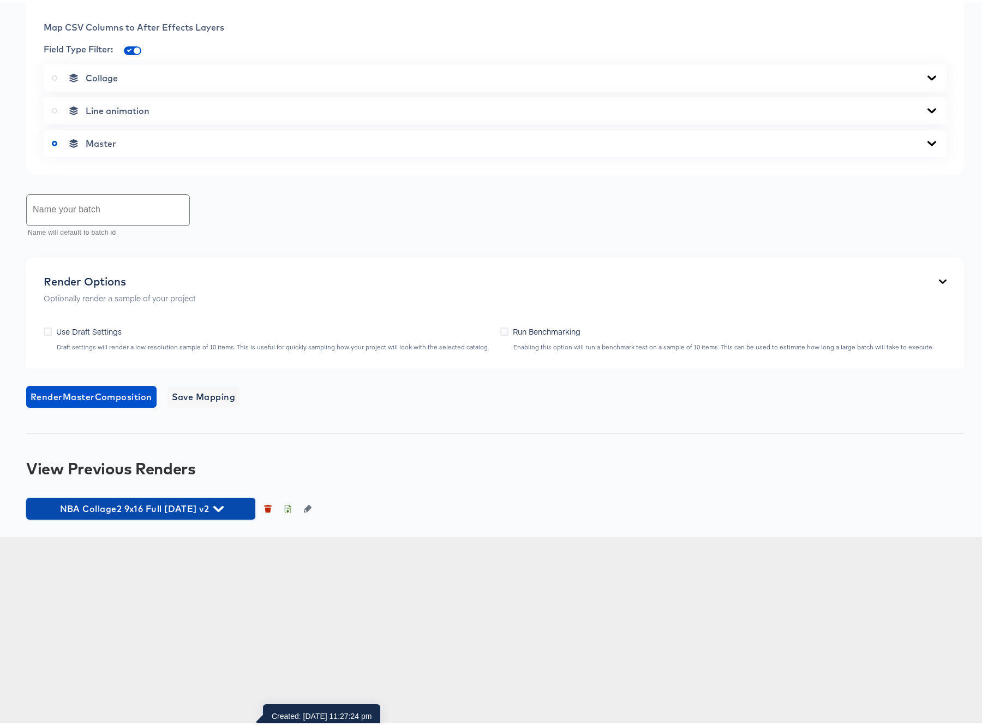
click at [230, 514] on span "NBA Collage2 9x16 Full Oct7 2025 v2" at bounding box center [141, 505] width 218 height 15
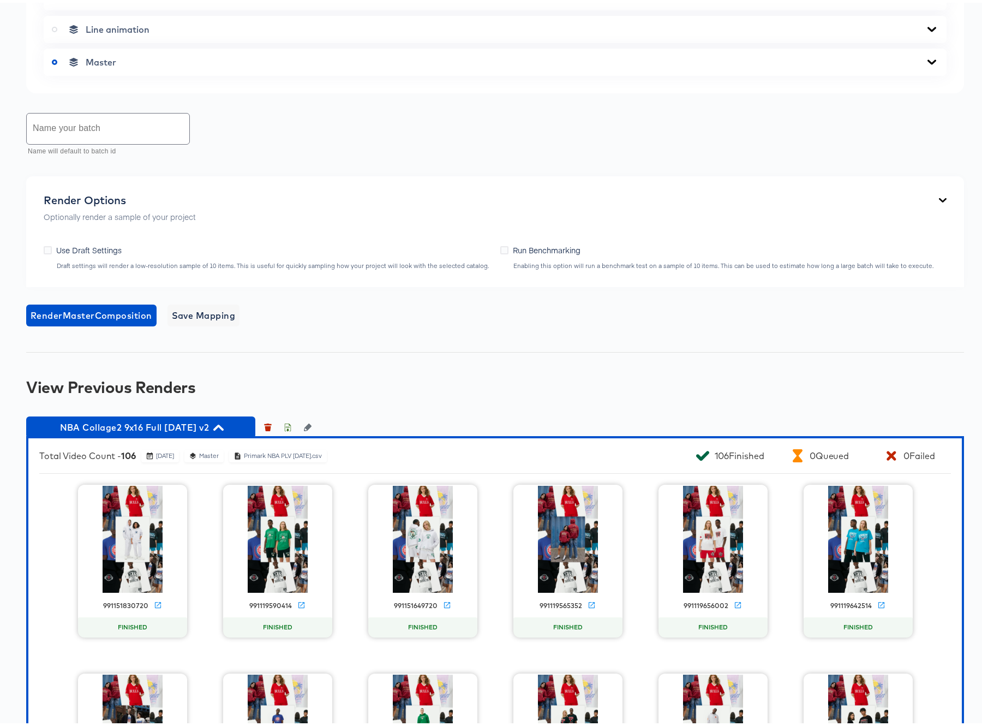
scroll to position [724, 0]
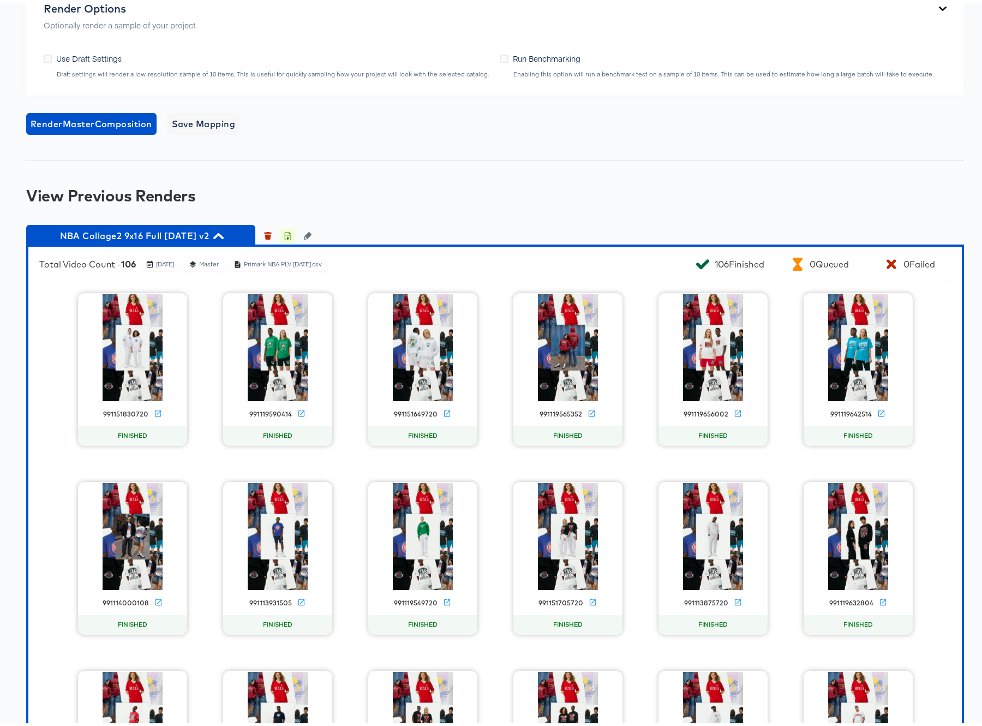
click at [287, 237] on icon "button" at bounding box center [288, 233] width 8 height 8
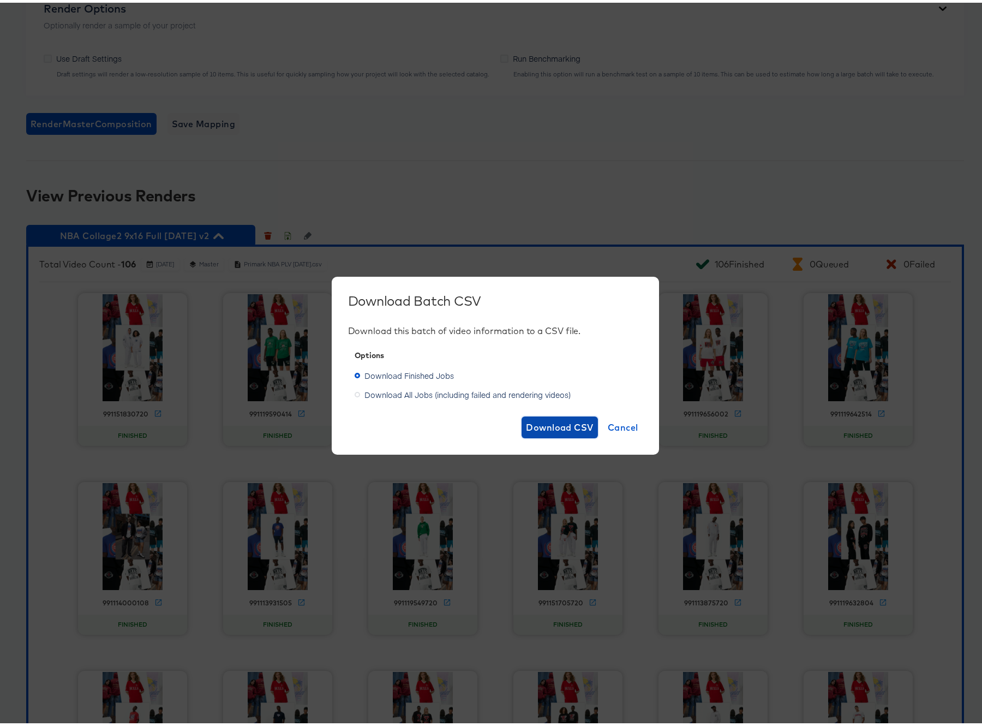
click at [551, 421] on span "Download CSV" at bounding box center [560, 424] width 68 height 15
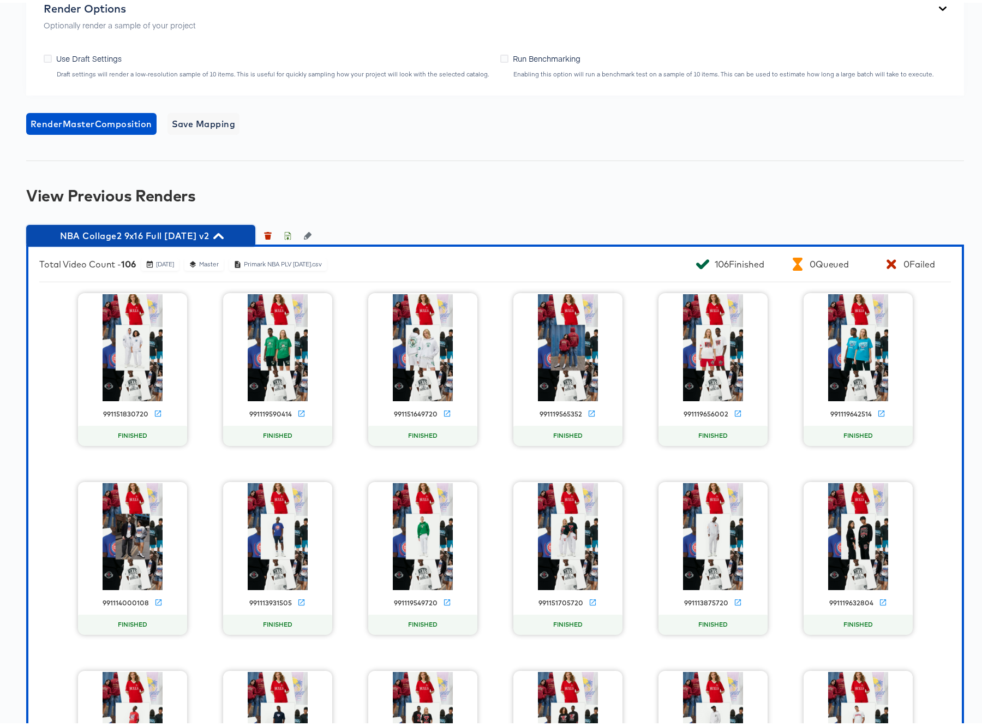
click at [224, 239] on icon "button" at bounding box center [218, 233] width 10 height 10
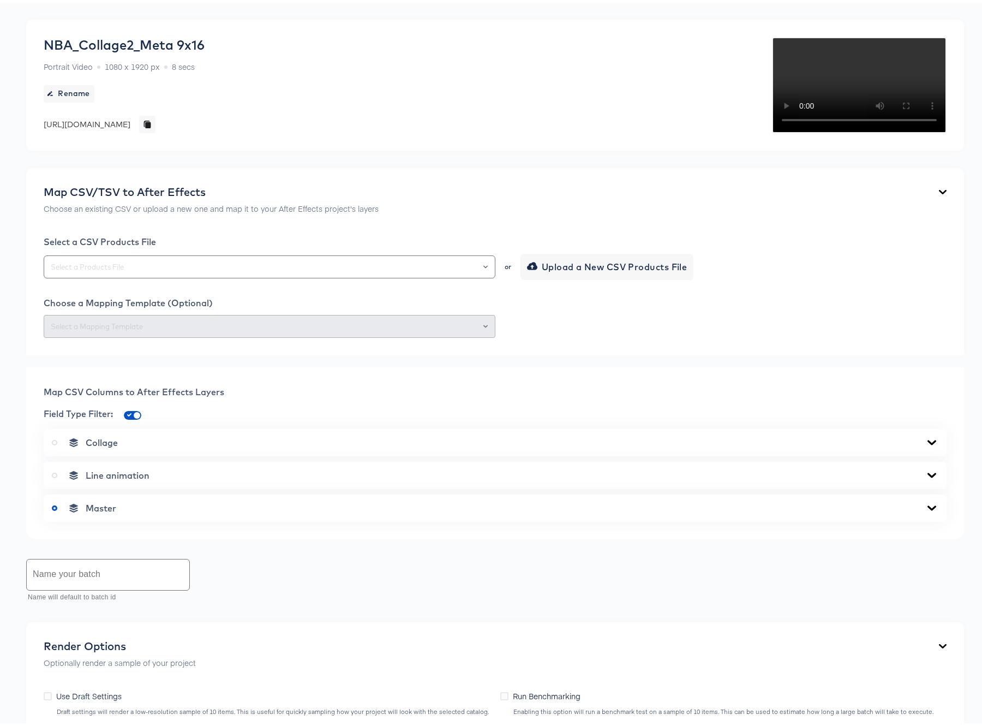
scroll to position [0, 0]
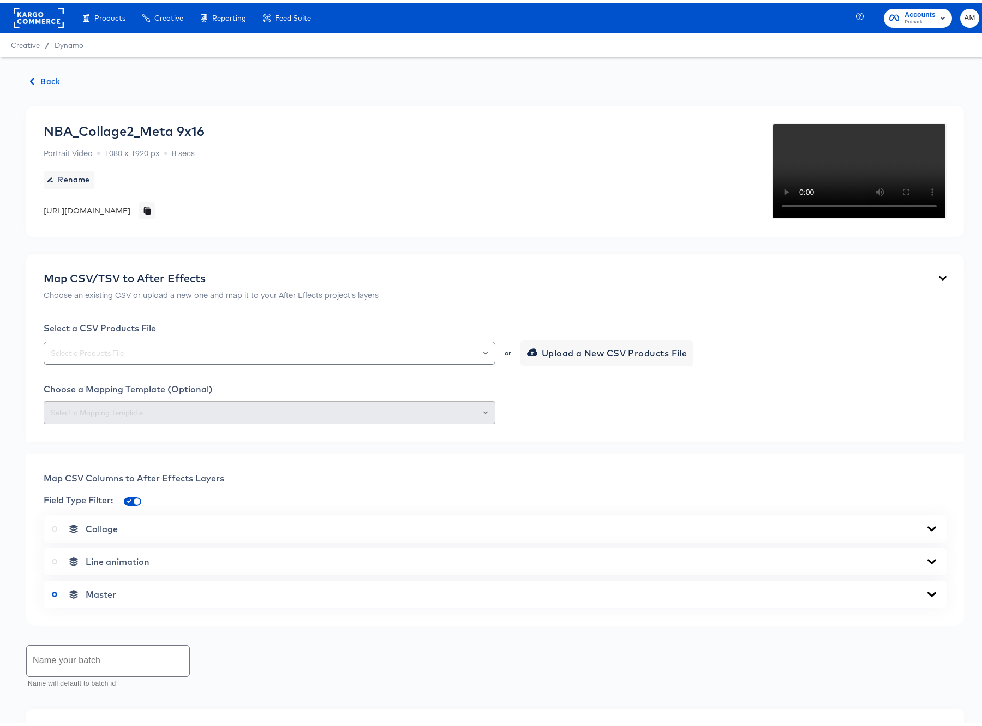
click at [42, 78] on span "Back" at bounding box center [45, 79] width 29 height 14
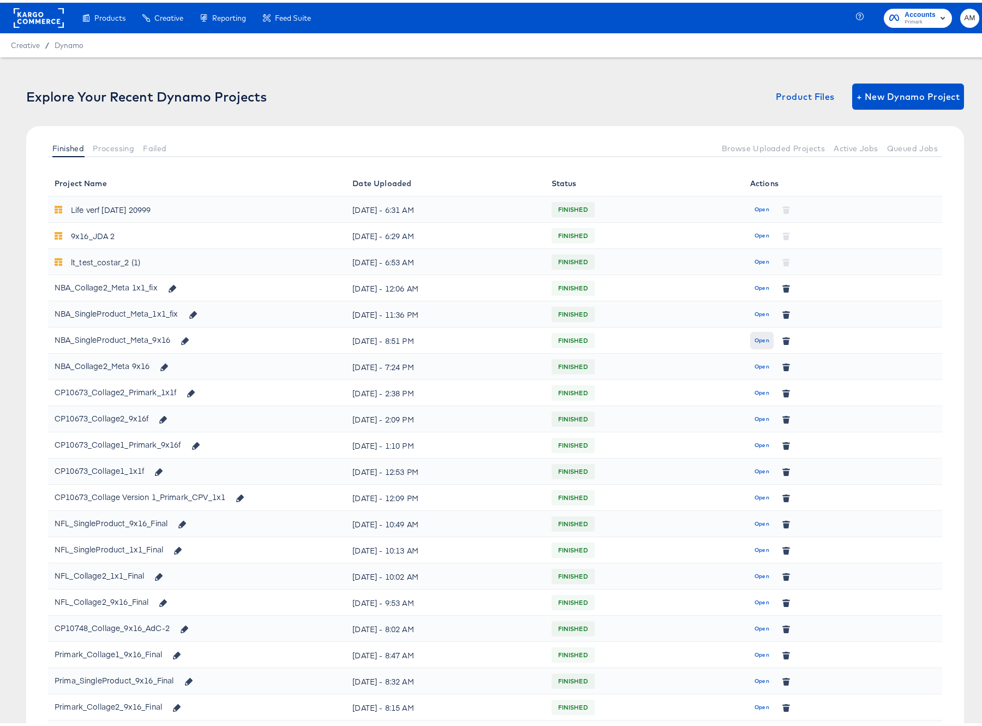
click at [755, 338] on span "Open" at bounding box center [762, 338] width 15 height 10
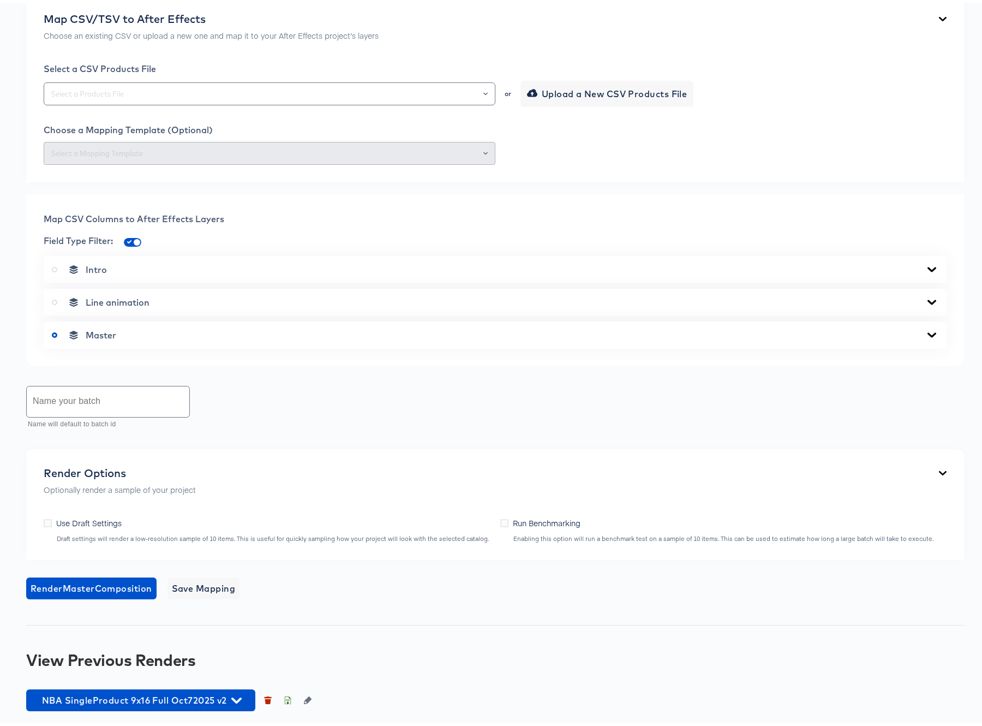
scroll to position [472, 0]
click at [237, 696] on icon "button" at bounding box center [236, 698] width 10 height 10
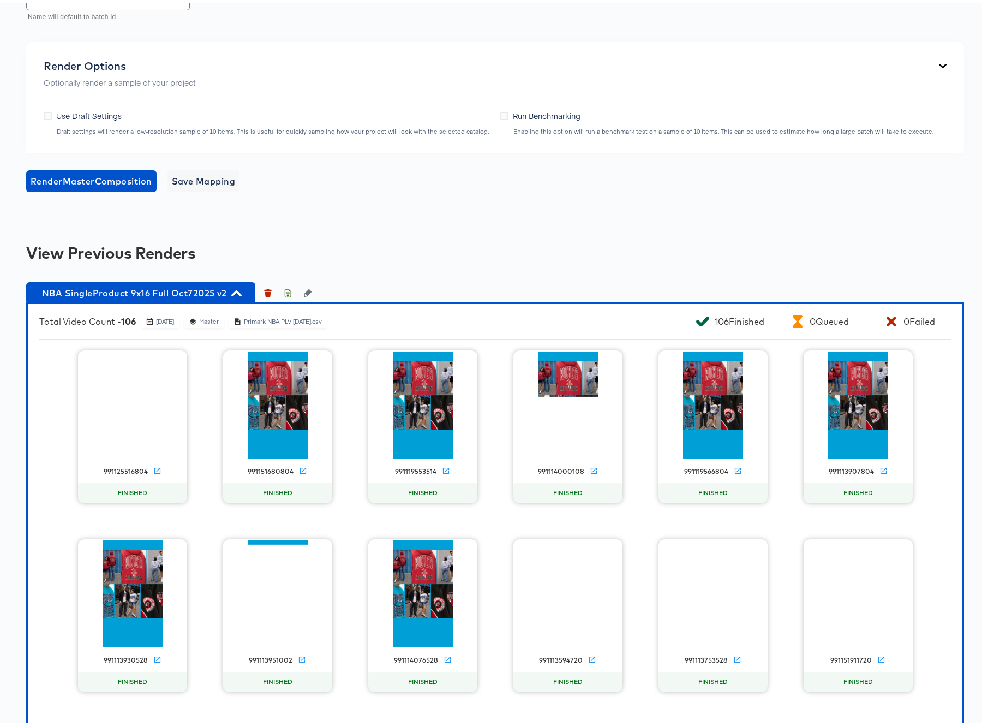
scroll to position [674, 0]
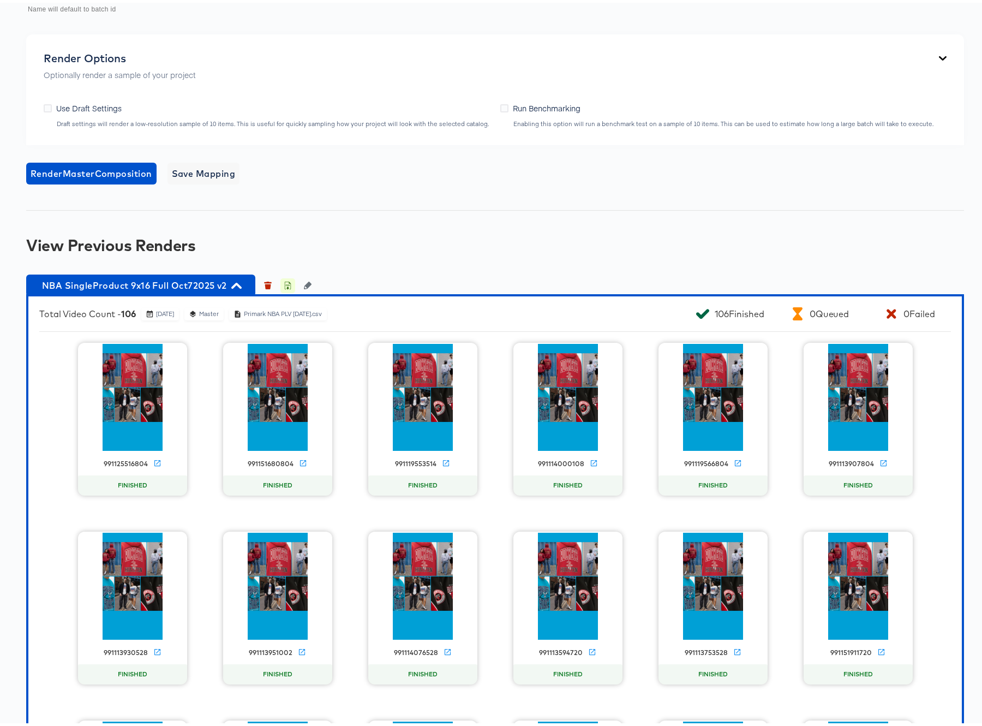
click at [290, 287] on icon "button" at bounding box center [288, 283] width 8 height 8
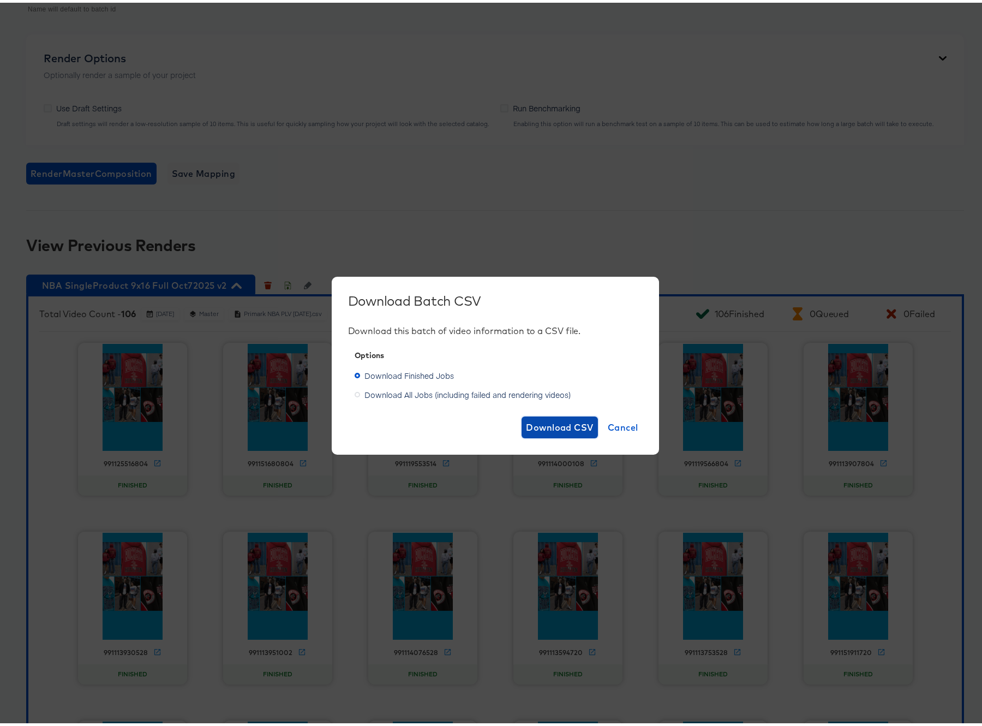
click at [540, 424] on span "Download CSV" at bounding box center [560, 424] width 68 height 15
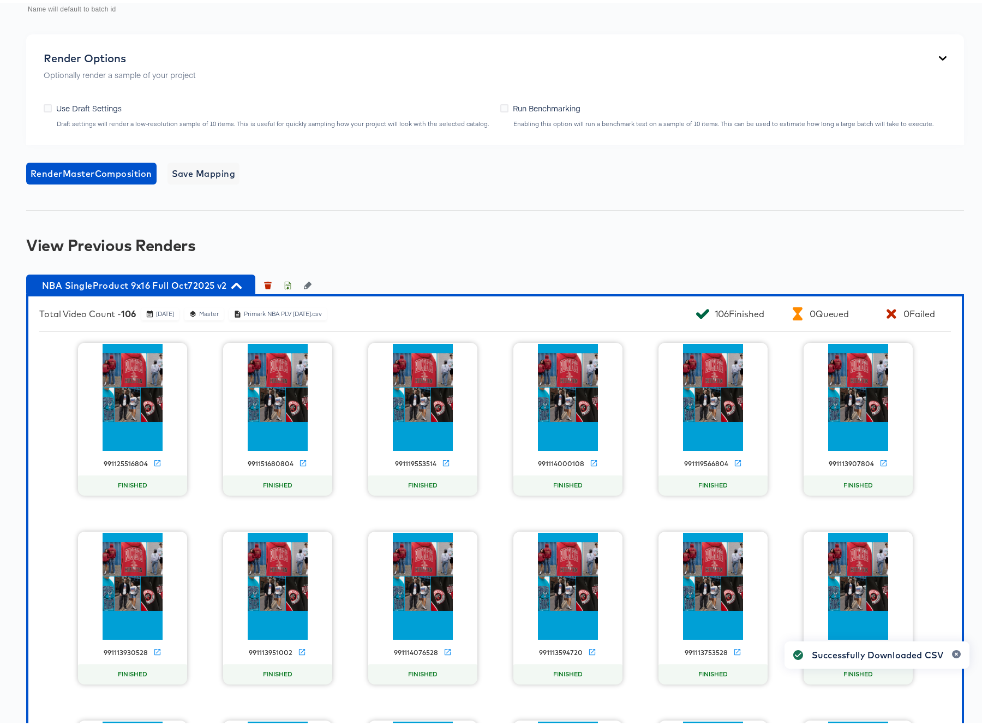
click at [201, 611] on div "991125516804 FINISHED 991151680804 FINISHED 991119553514 FINISHED 991114000108 …" at bounding box center [495, 699] width 912 height 719
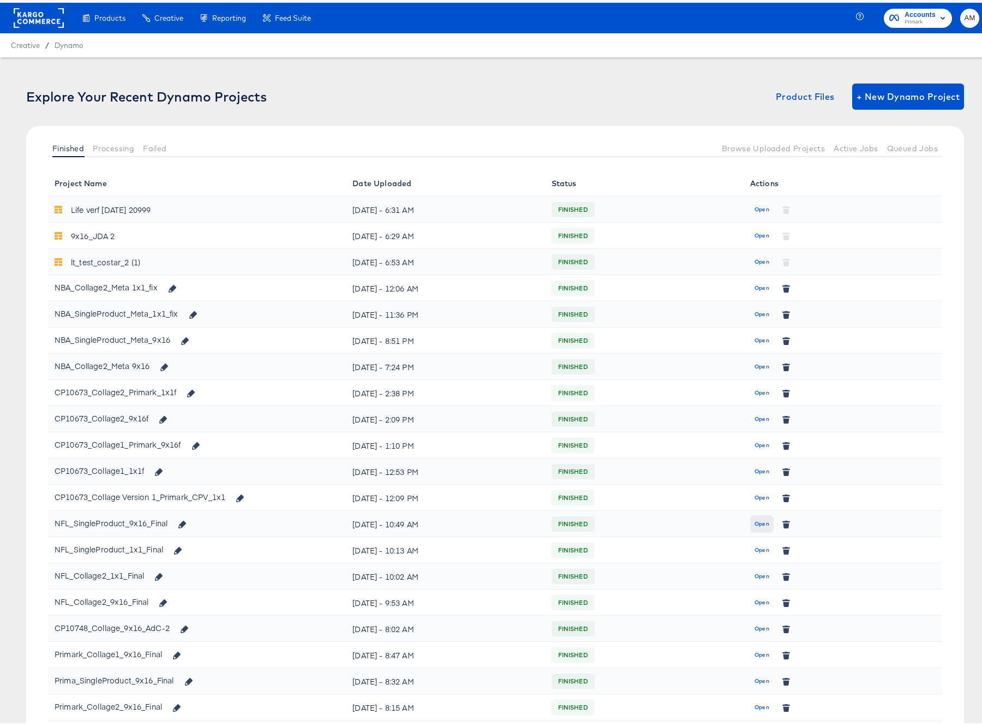
click at [755, 518] on span "Open" at bounding box center [762, 521] width 15 height 10
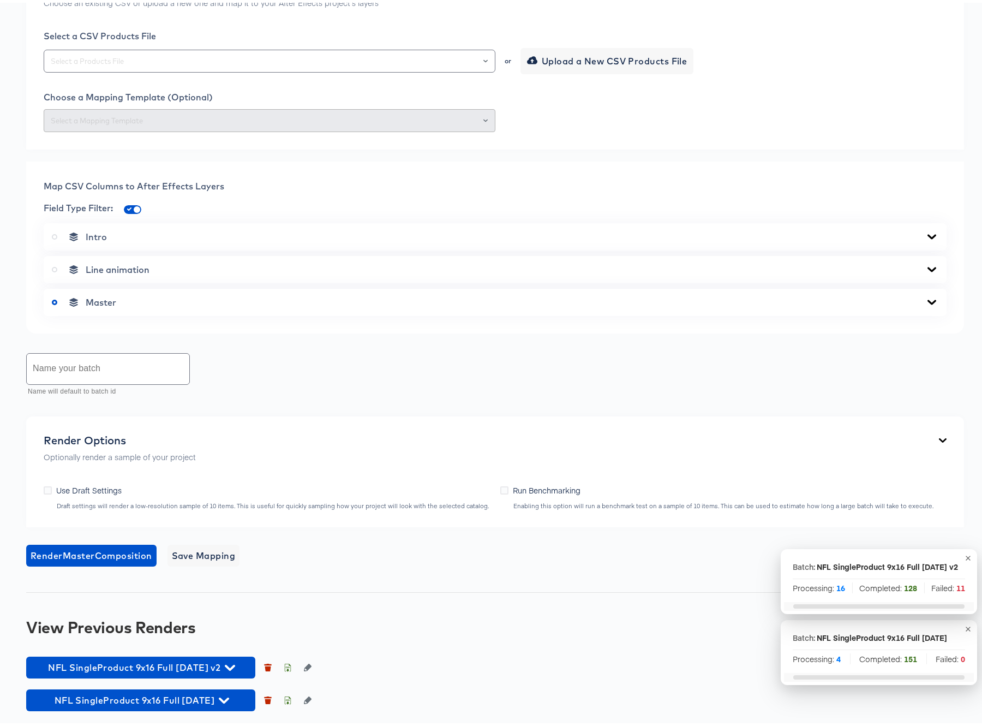
scroll to position [504, 0]
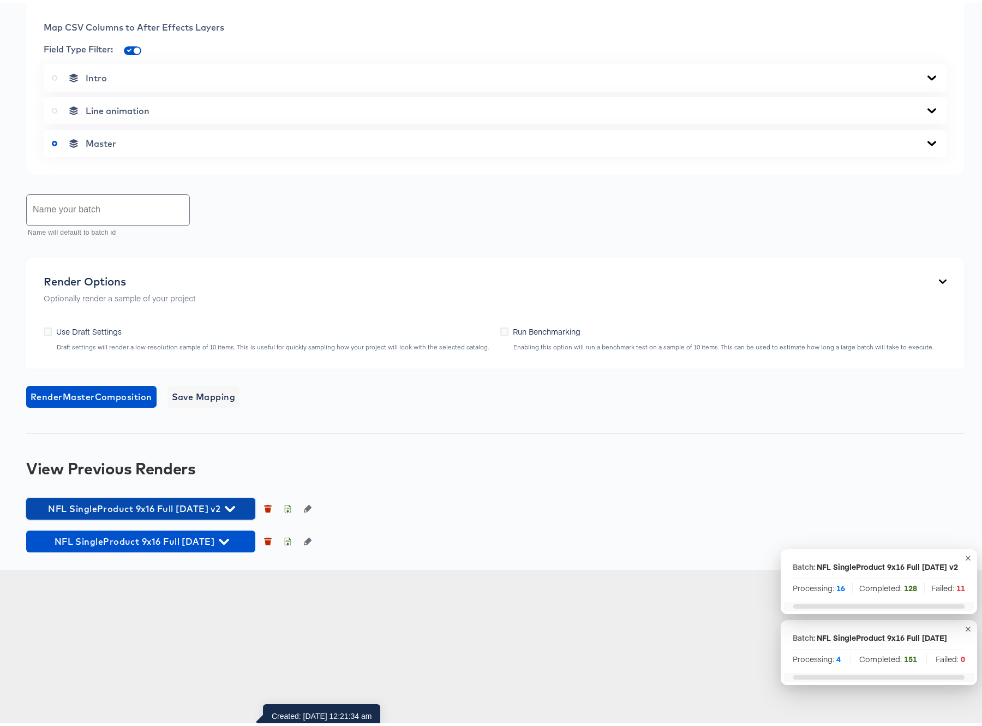
click at [235, 509] on icon "button" at bounding box center [230, 506] width 10 height 6
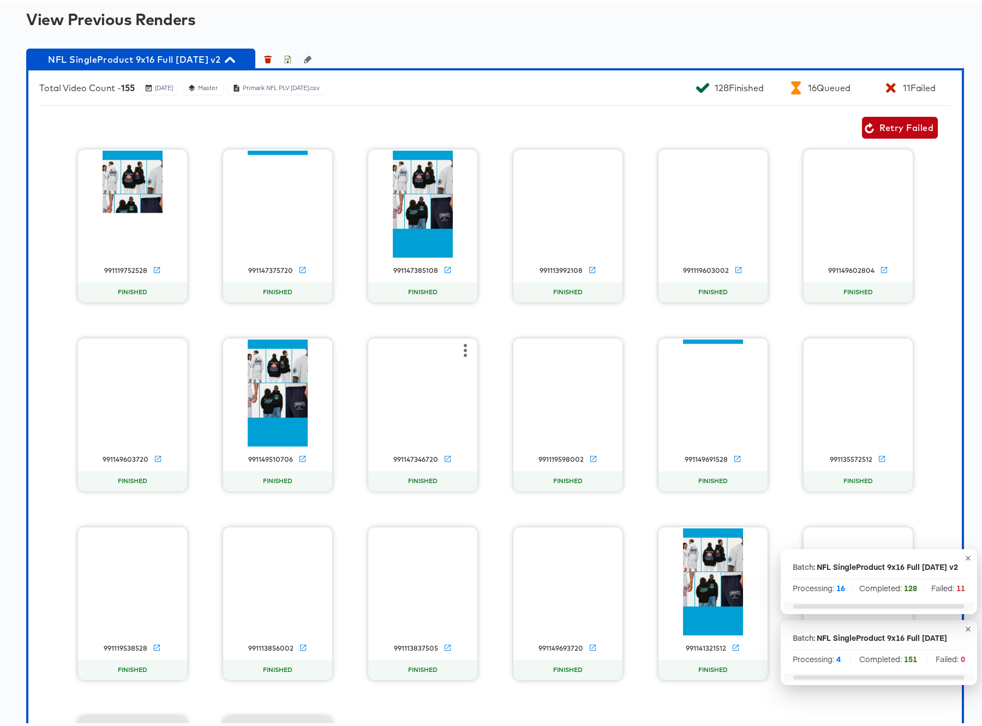
scroll to position [899, 0]
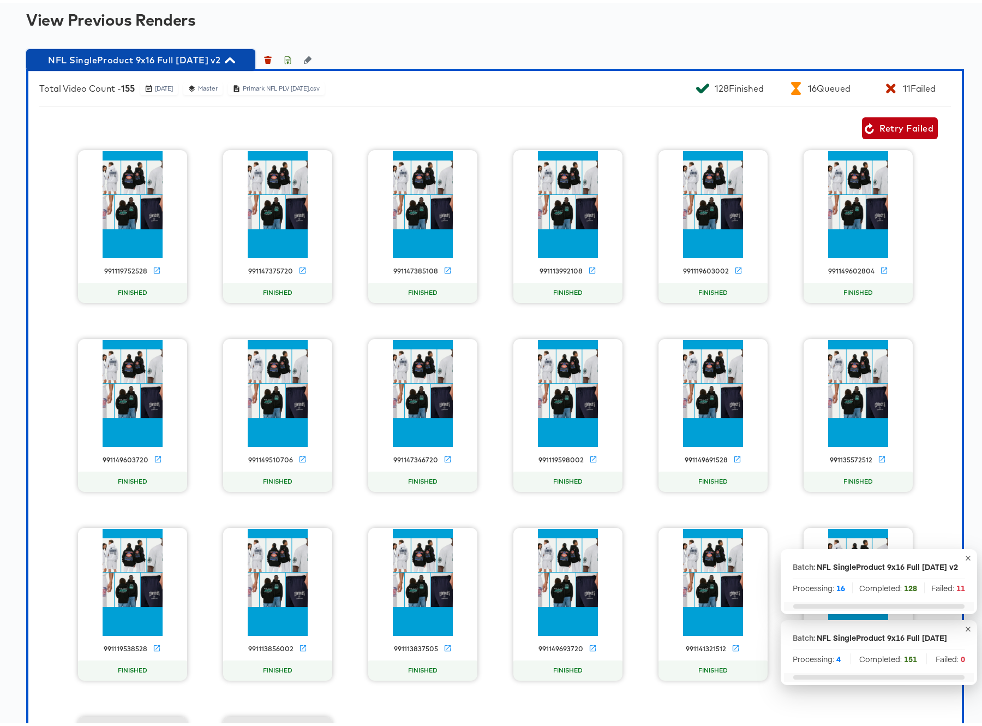
click at [235, 61] on icon "button" at bounding box center [230, 58] width 10 height 6
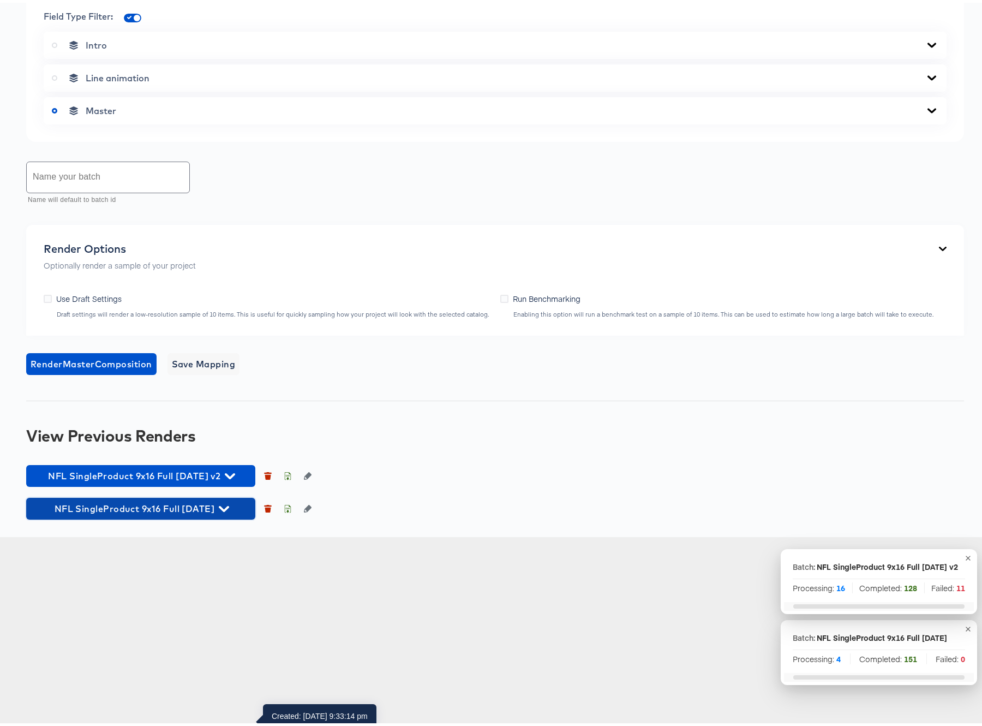
click at [229, 509] on icon "button" at bounding box center [224, 506] width 10 height 6
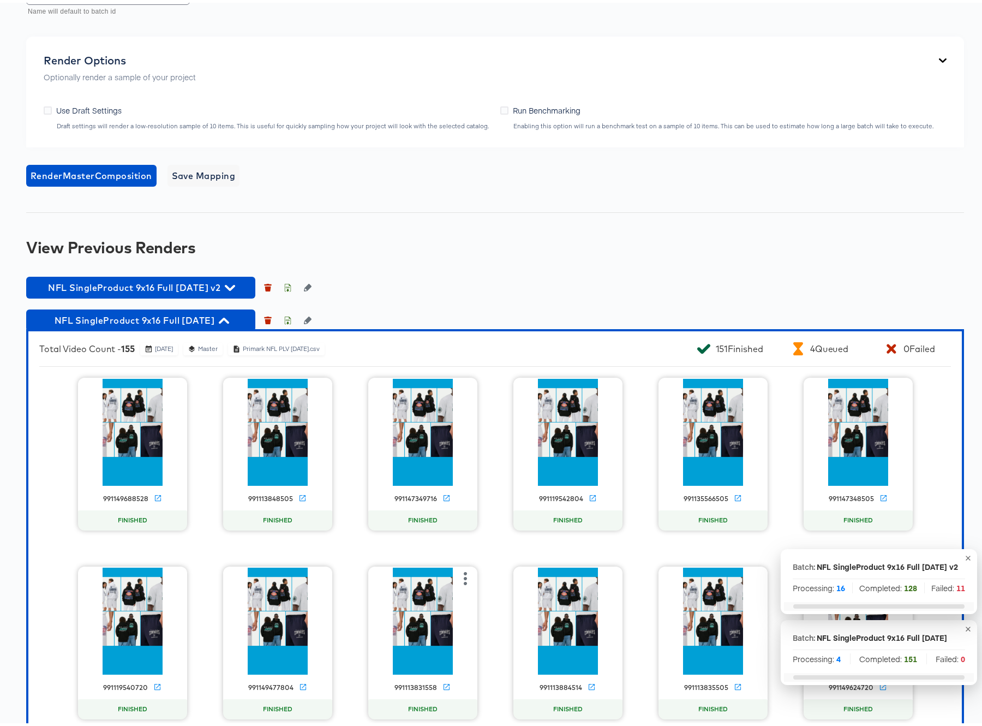
scroll to position [874, 0]
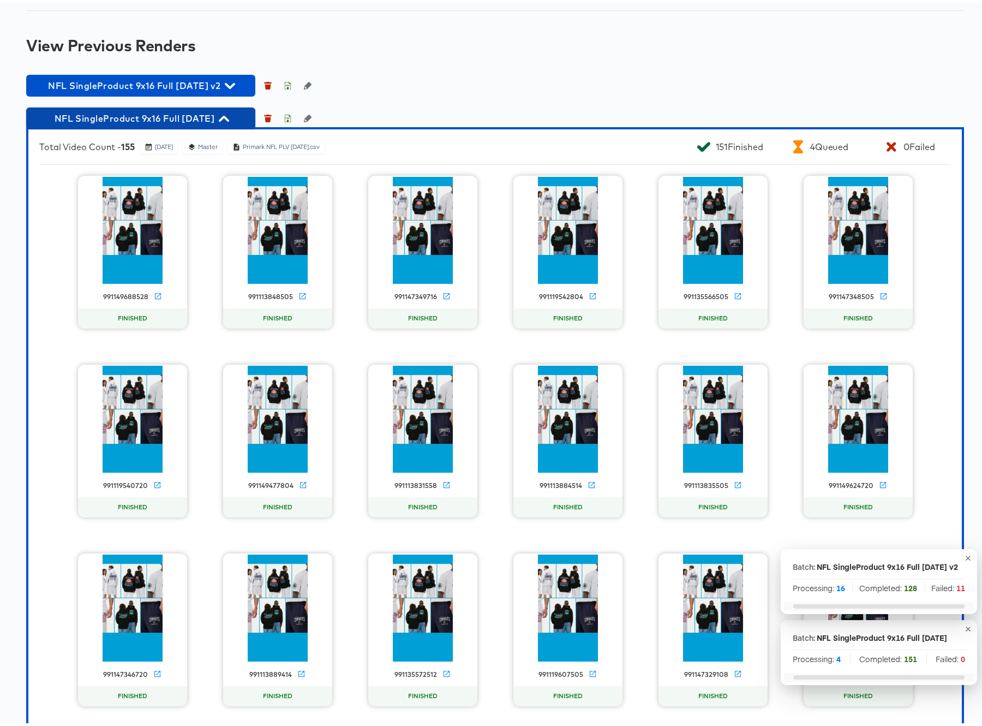
click at [229, 121] on icon "button" at bounding box center [224, 116] width 10 height 10
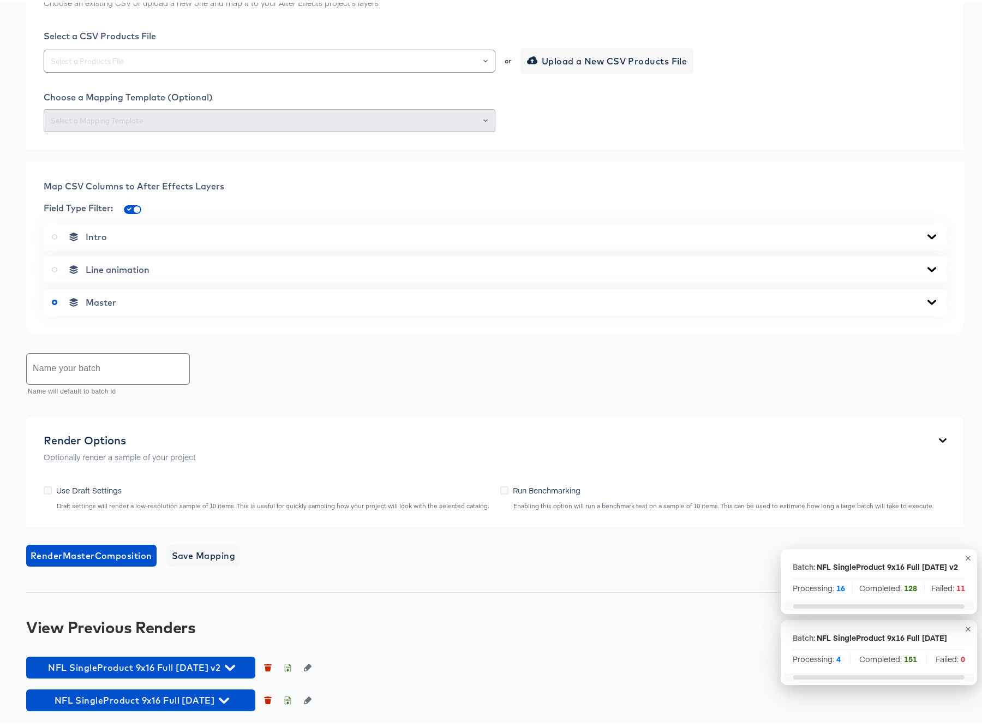
scroll to position [504, 0]
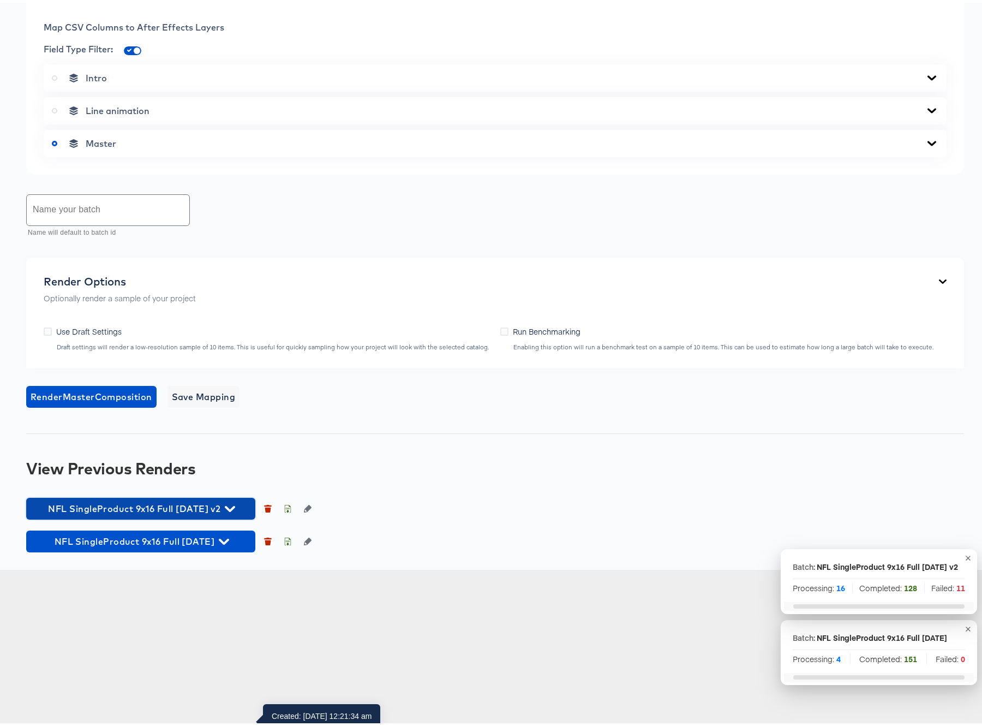
click at [235, 511] on icon "button" at bounding box center [230, 506] width 10 height 10
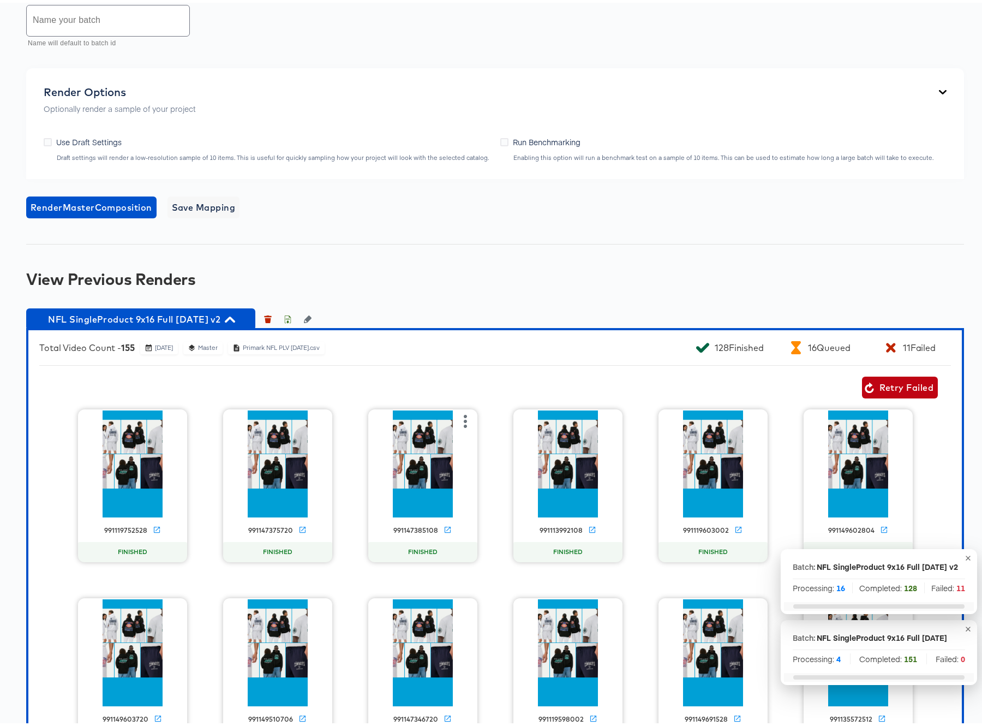
scroll to position [715, 0]
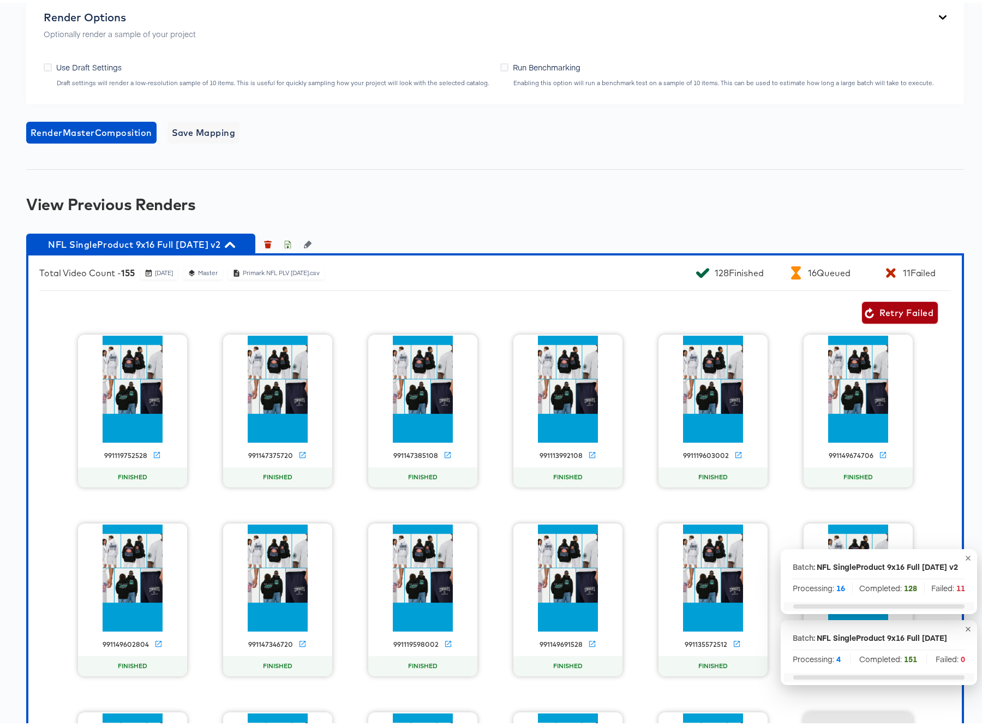
click at [891, 318] on span "Retry Failed" at bounding box center [900, 309] width 67 height 15
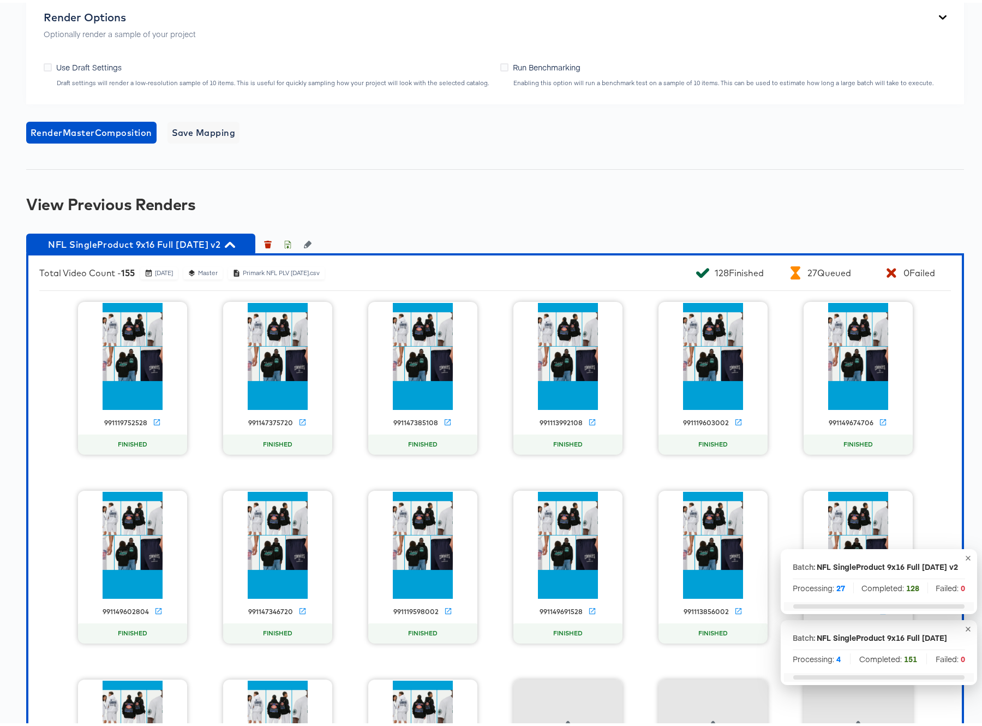
click at [235, 247] on icon "button" at bounding box center [230, 242] width 10 height 10
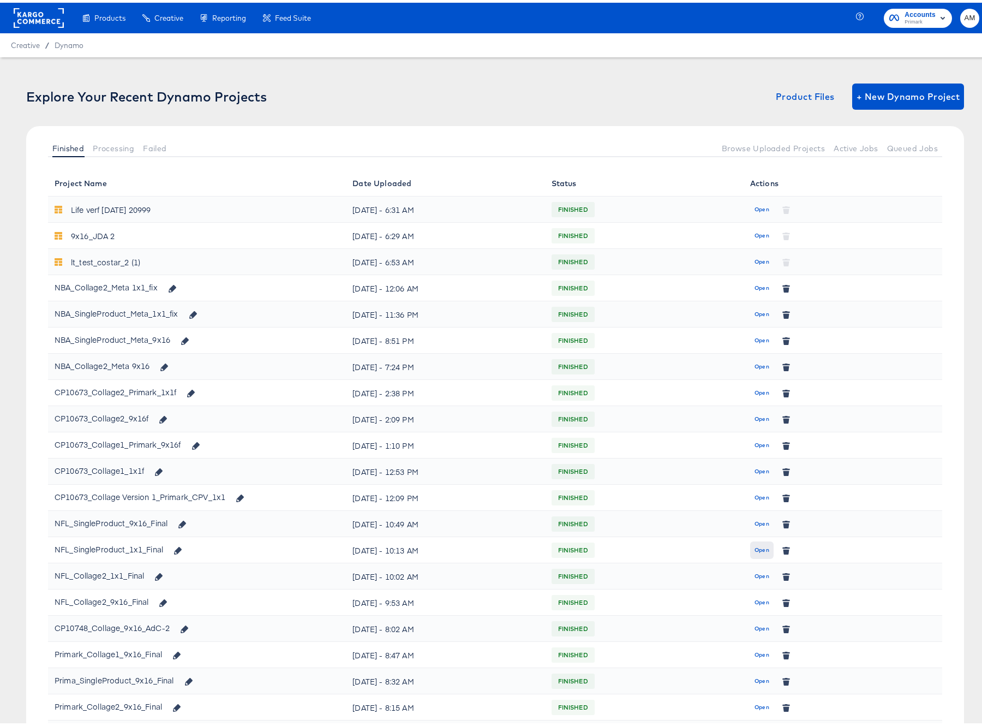
click at [757, 547] on span "Open" at bounding box center [762, 548] width 15 height 10
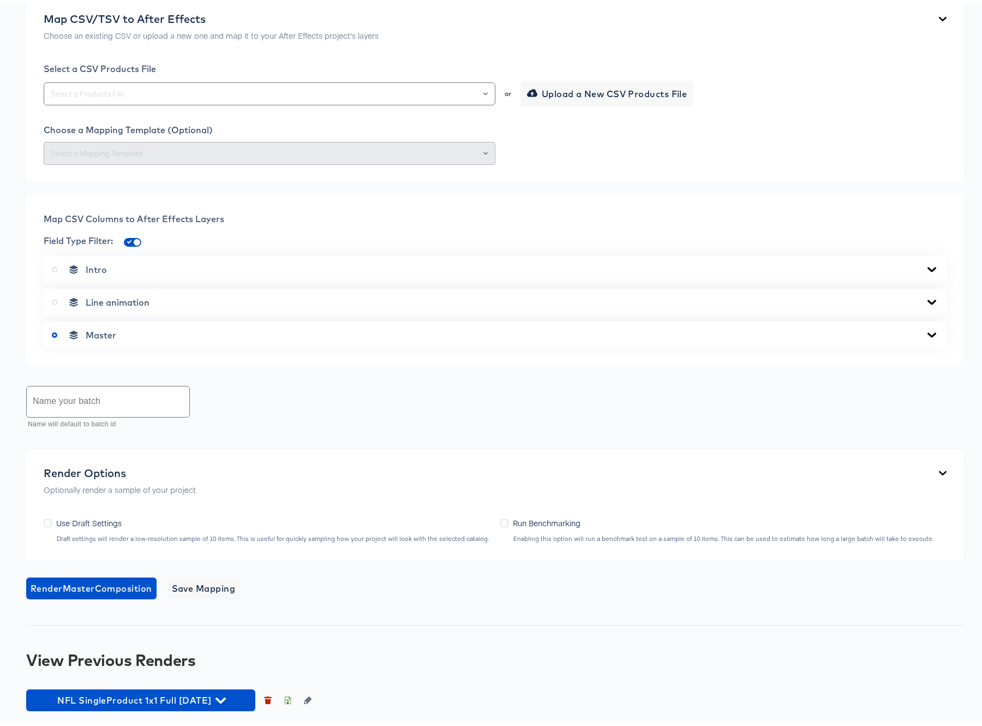
scroll to position [338, 0]
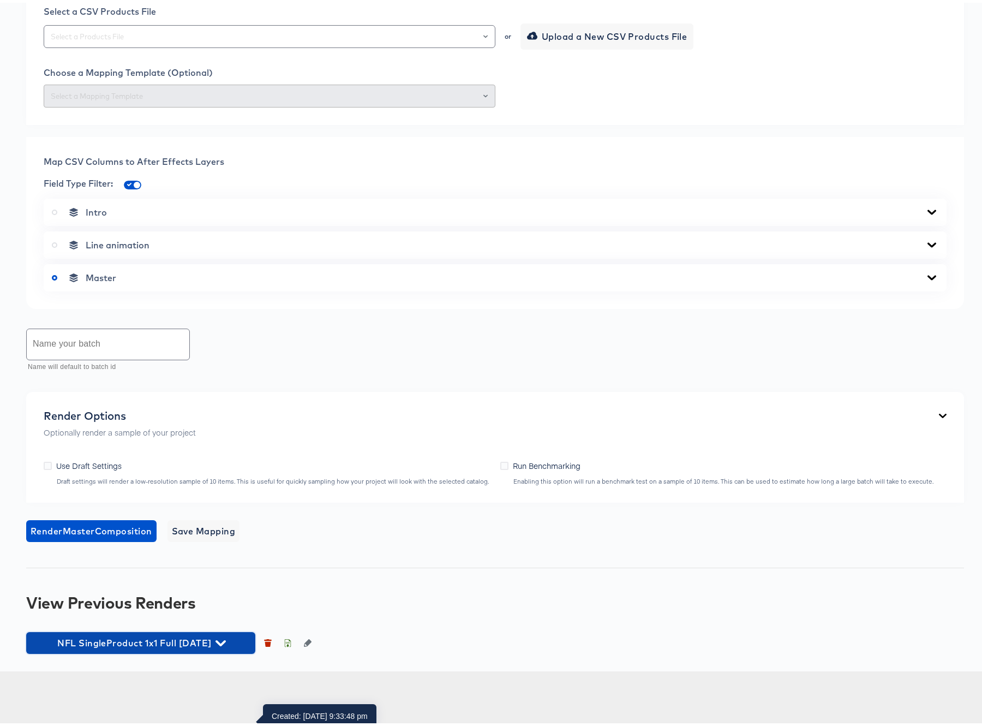
click at [226, 644] on icon "button" at bounding box center [221, 641] width 10 height 6
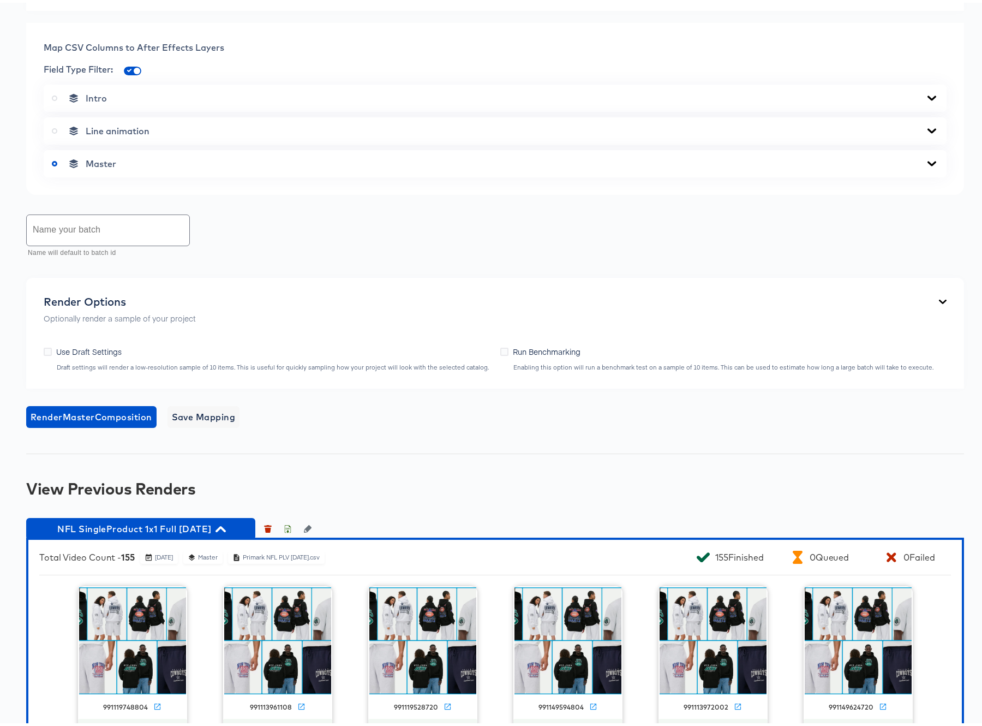
scroll to position [803, 0]
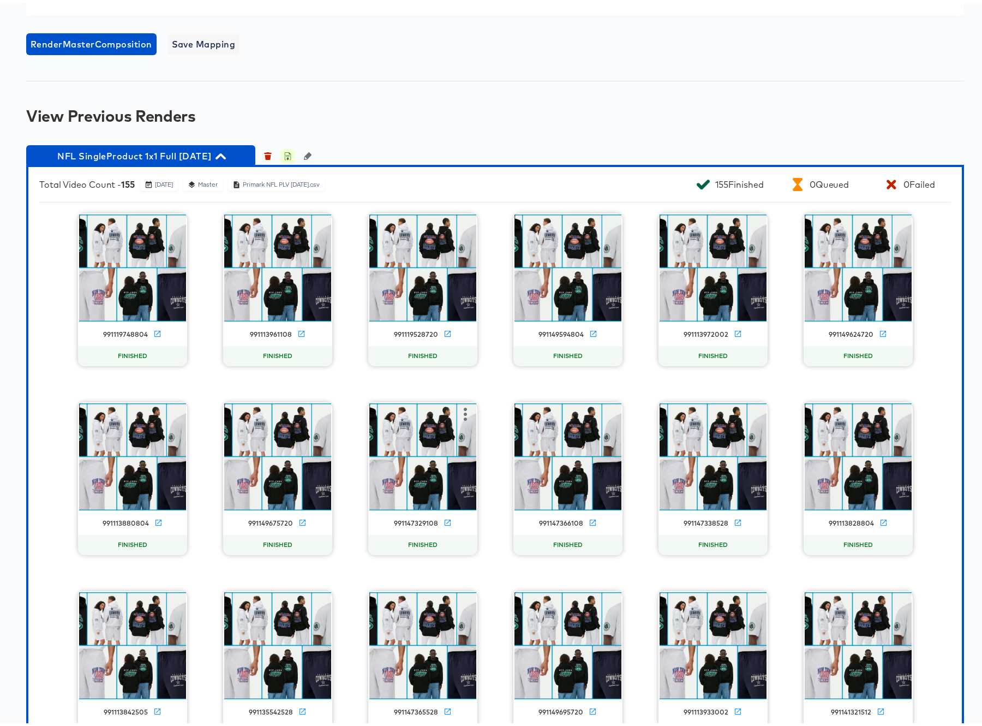
click at [289, 157] on icon "button" at bounding box center [288, 154] width 8 height 8
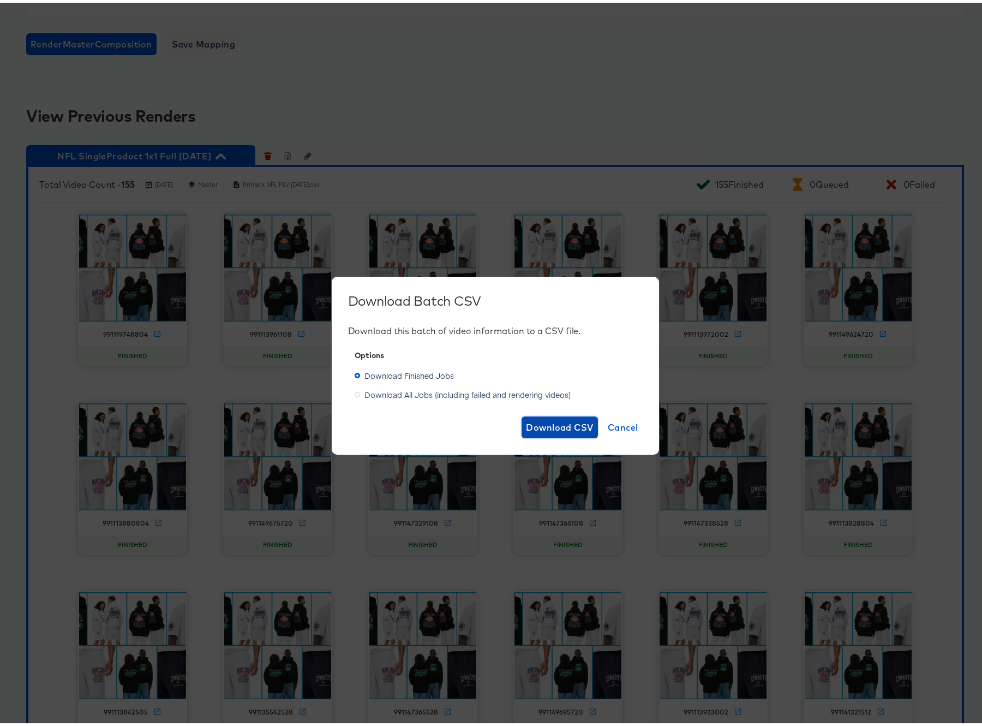
click at [556, 426] on span "Download CSV" at bounding box center [560, 424] width 68 height 15
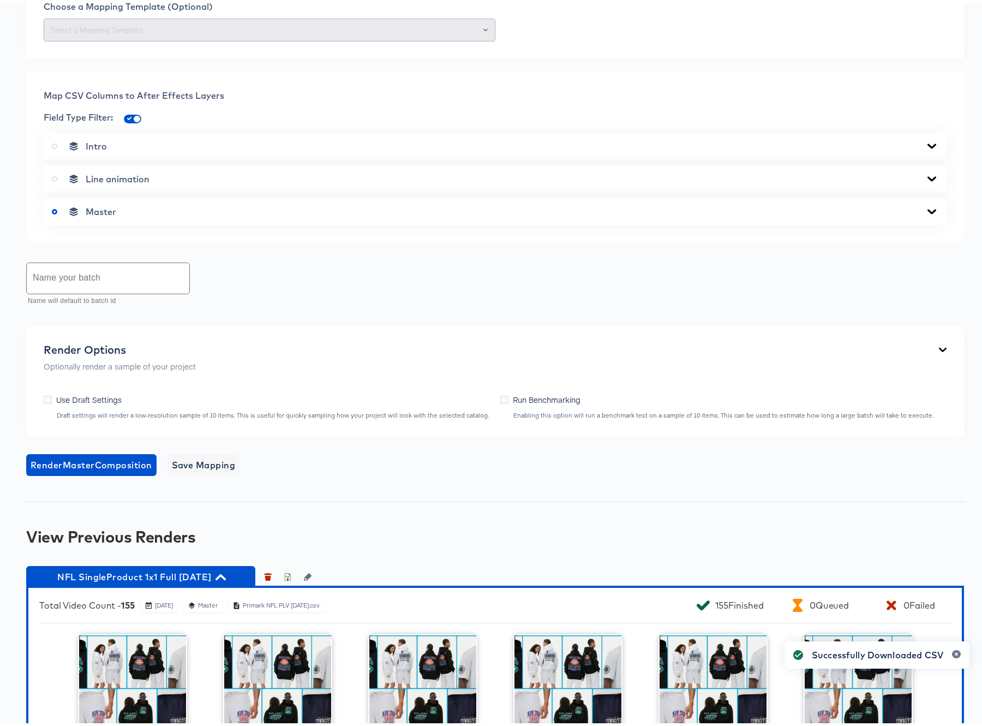
scroll to position [0, 0]
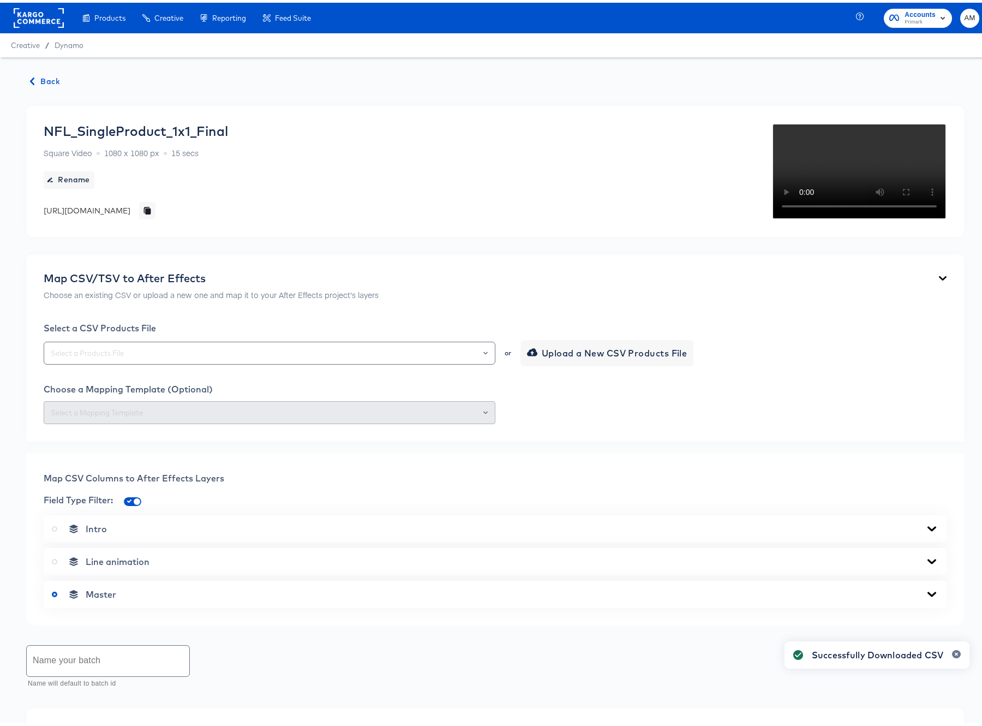
click at [47, 79] on span "Back" at bounding box center [45, 79] width 29 height 14
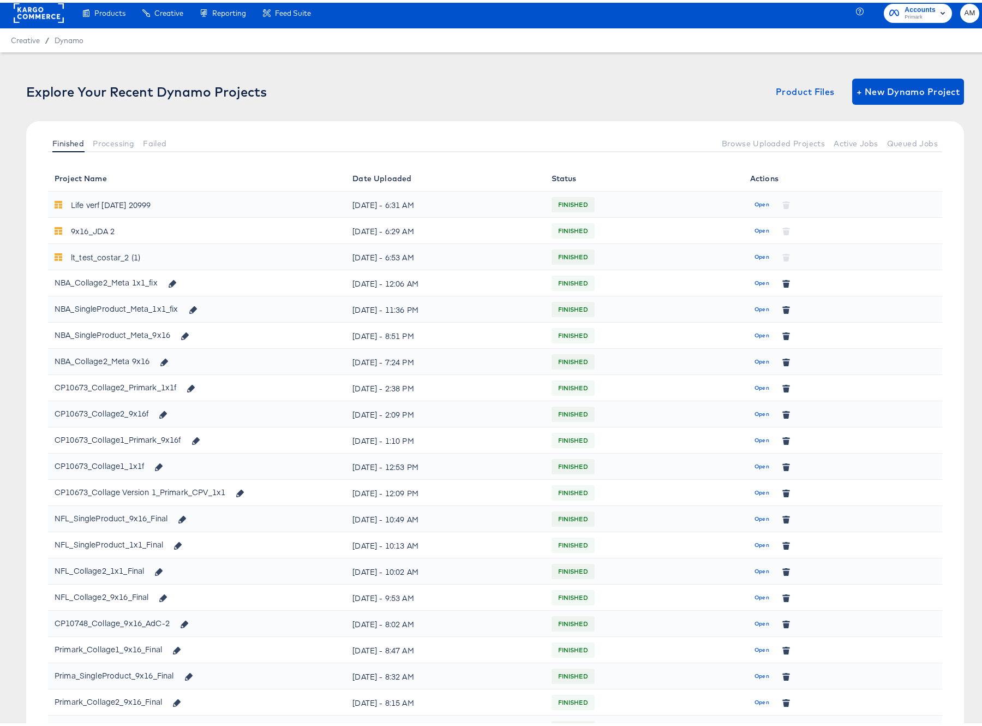
scroll to position [6, 0]
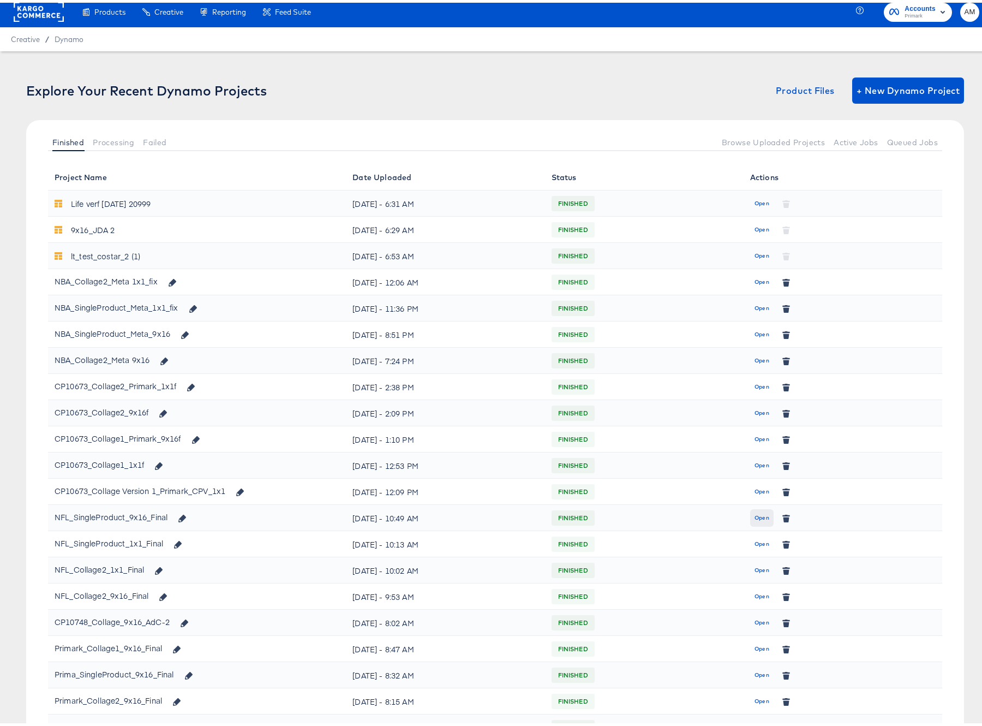
click at [758, 515] on span "Open" at bounding box center [762, 515] width 15 height 10
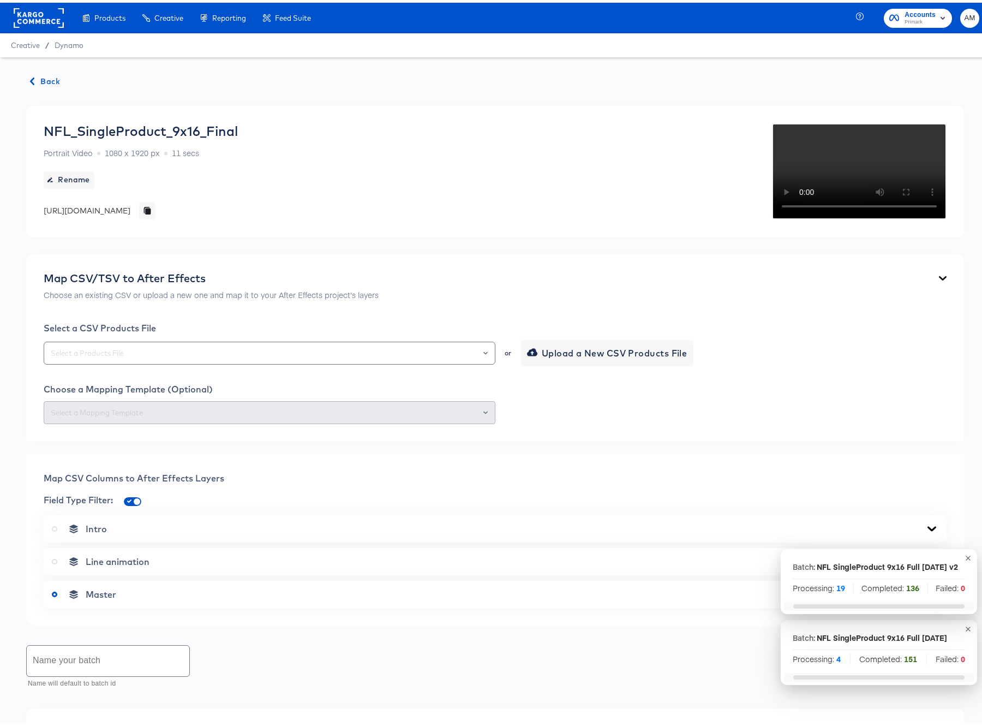
click at [49, 79] on span "Back" at bounding box center [45, 79] width 29 height 14
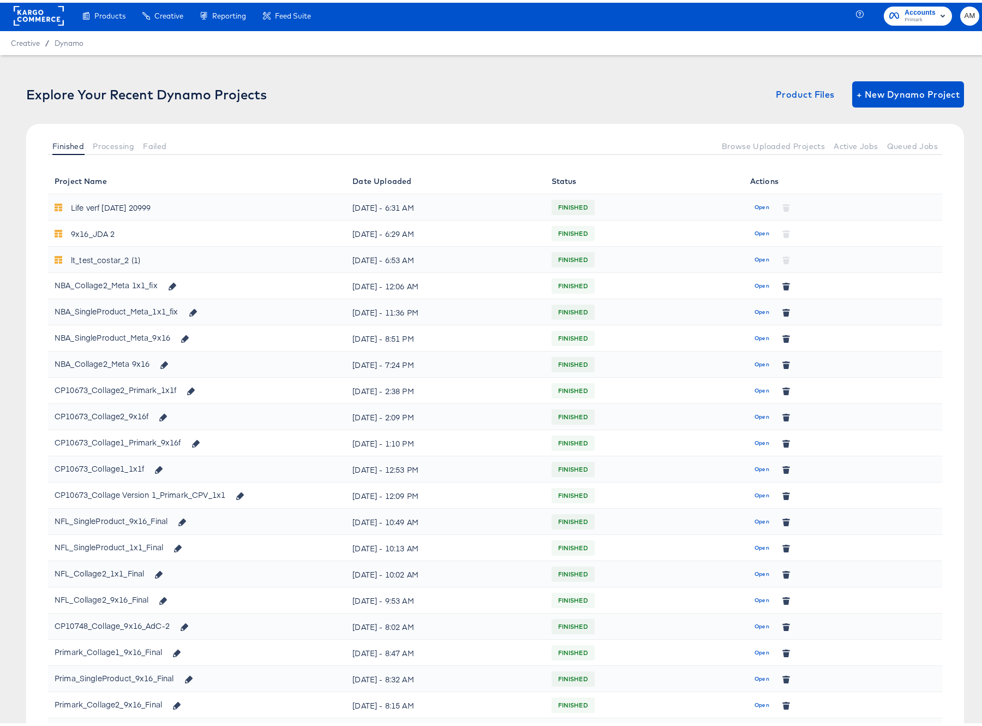
scroll to position [4, 0]
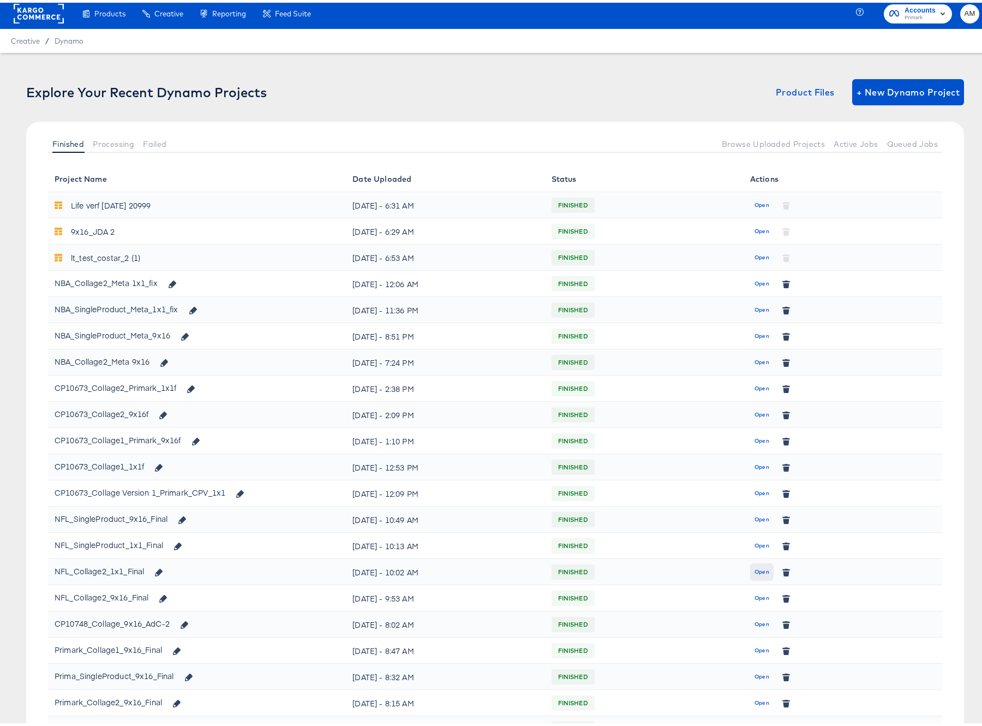
click at [755, 565] on span "Open" at bounding box center [762, 569] width 15 height 10
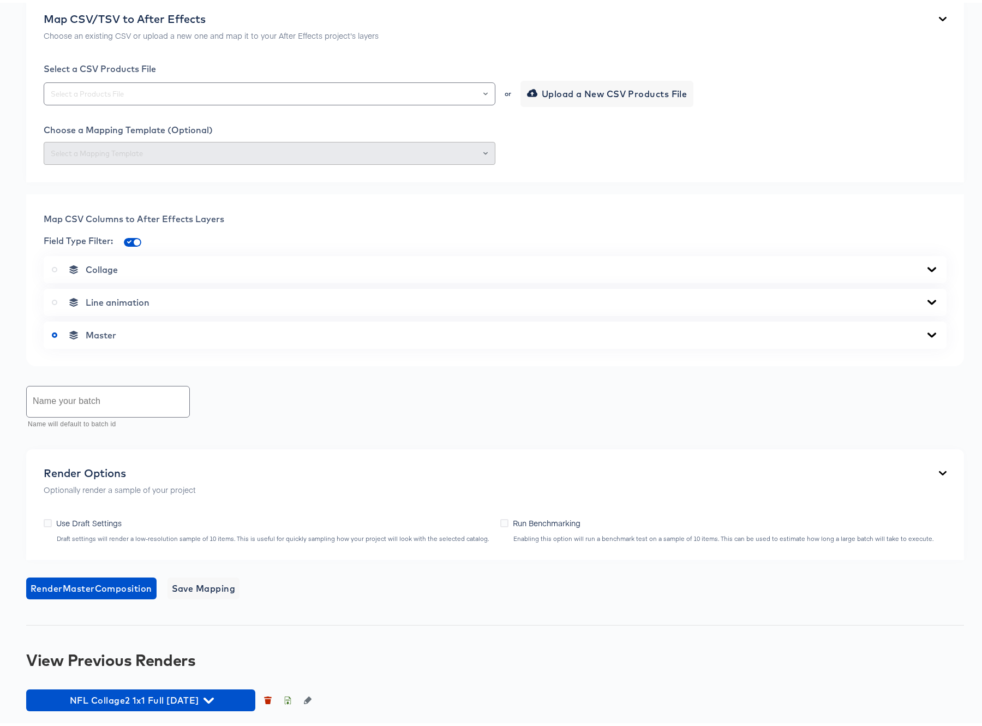
scroll to position [338, 0]
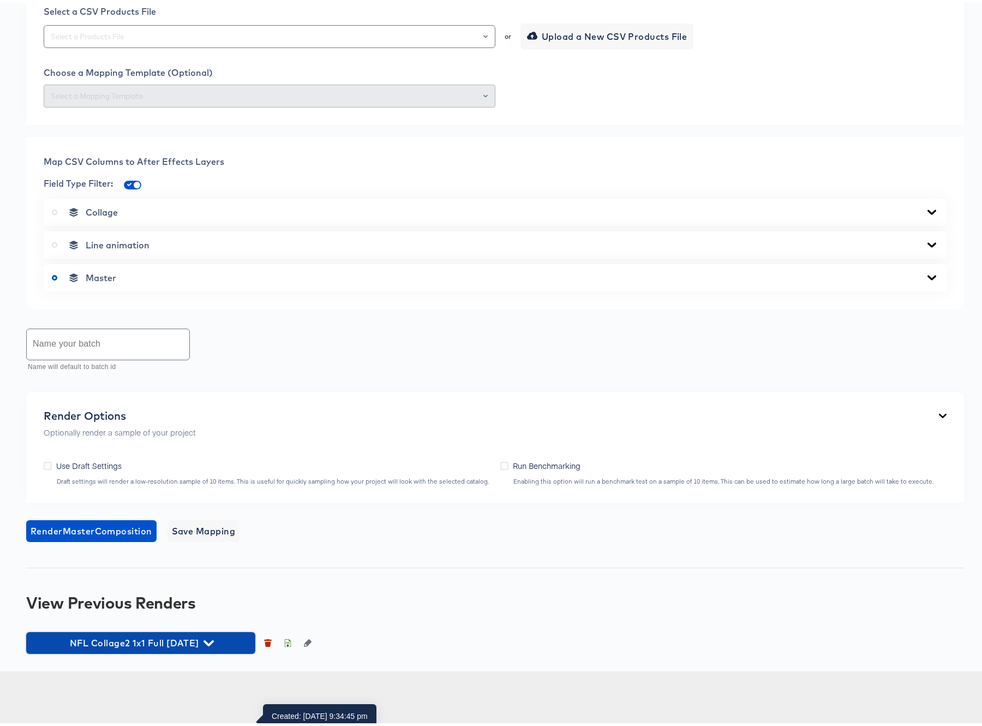
click at [214, 646] on icon "button" at bounding box center [209, 640] width 10 height 10
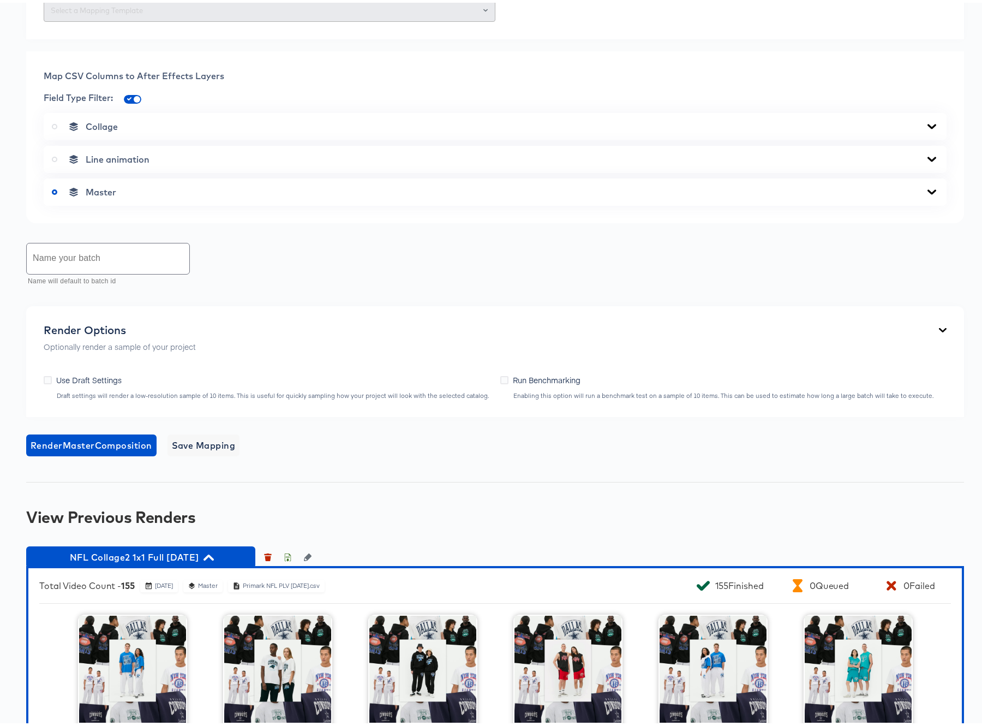
scroll to position [403, 0]
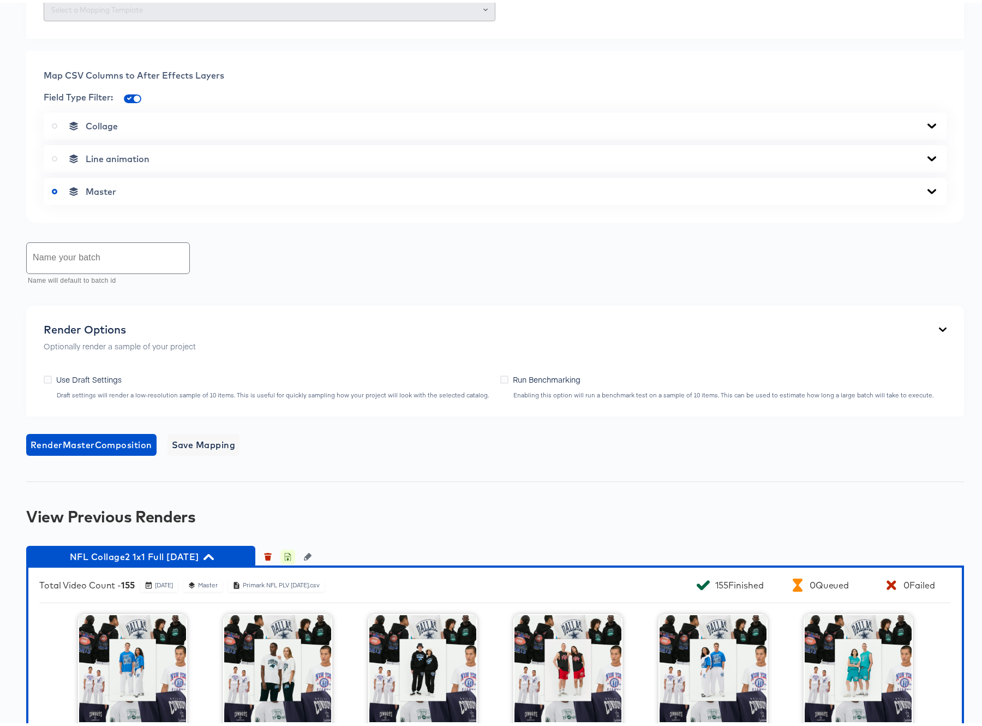
click at [288, 558] on icon "button" at bounding box center [288, 555] width 4 height 5
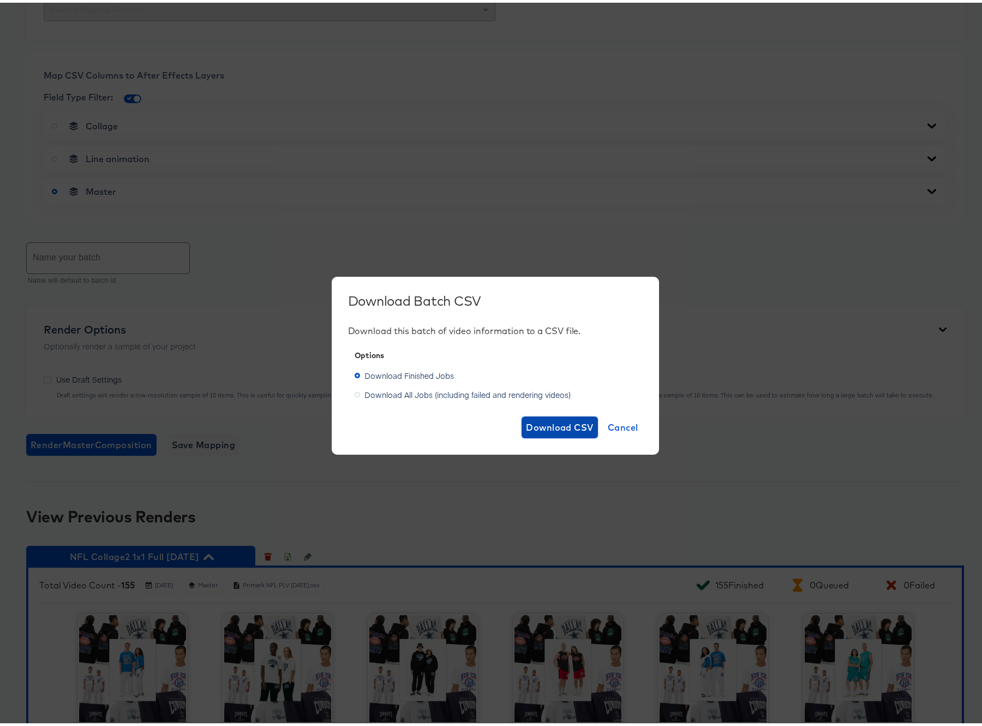
drag, startPoint x: 572, startPoint y: 425, endPoint x: 568, endPoint y: 431, distance: 7.0
click at [571, 425] on span "Download CSV" at bounding box center [560, 424] width 68 height 15
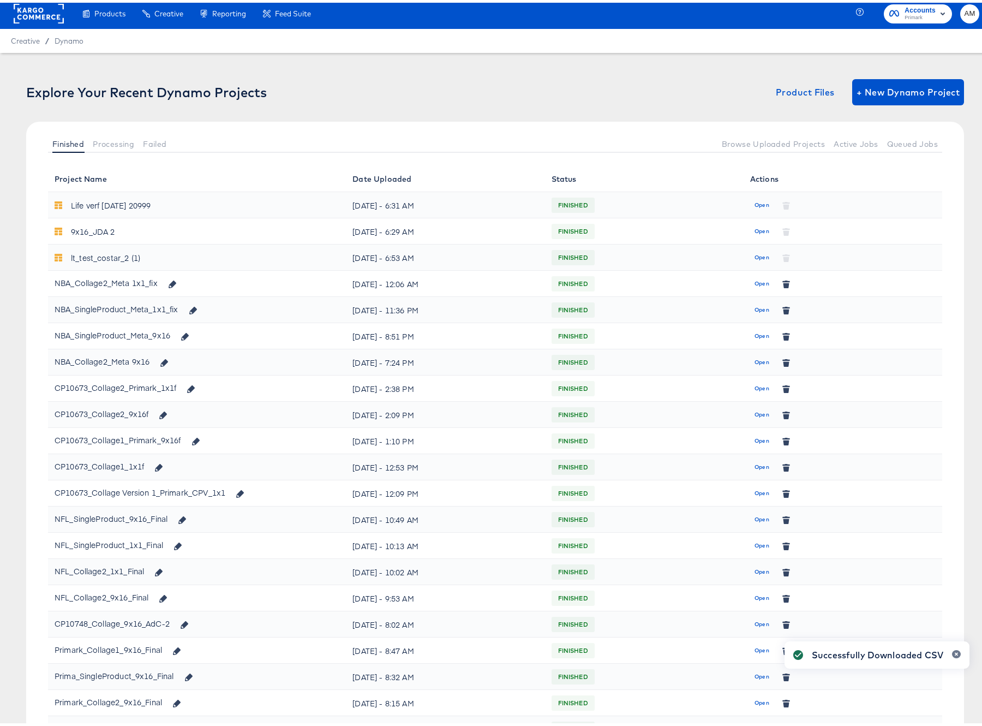
scroll to position [102, 0]
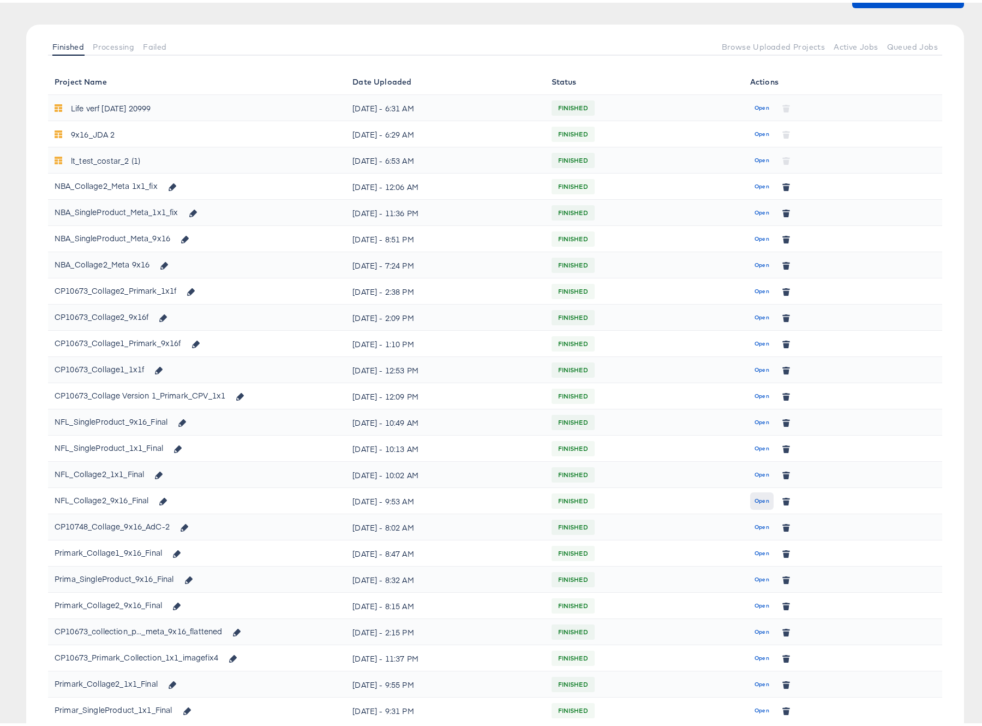
click at [756, 496] on span "Open" at bounding box center [762, 498] width 15 height 10
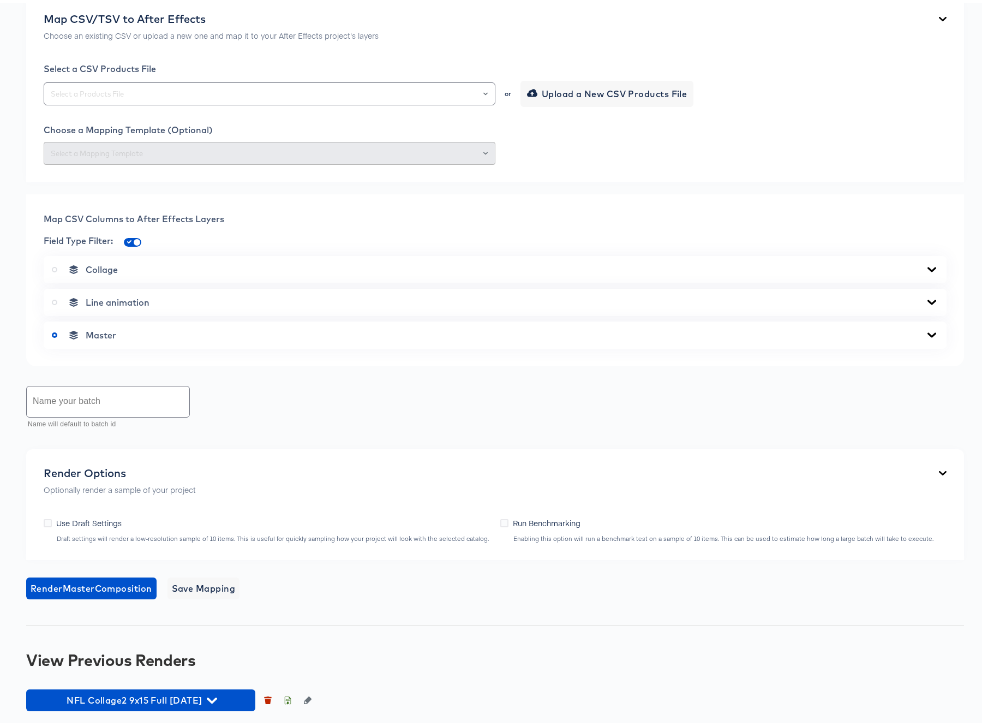
scroll to position [472, 0]
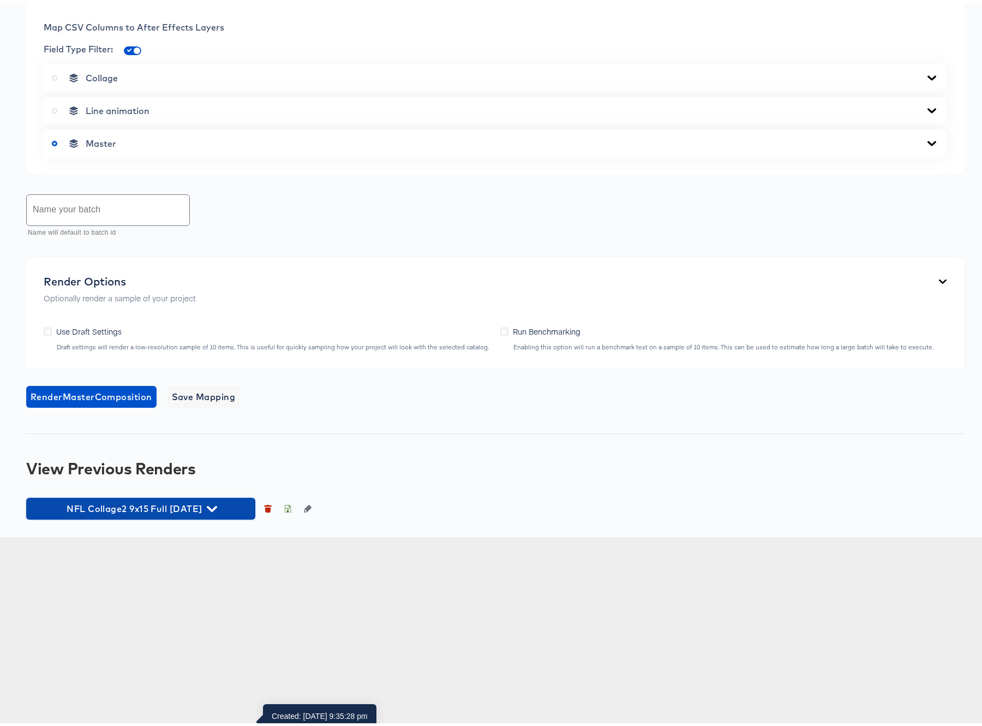
click at [217, 511] on icon "button" at bounding box center [212, 506] width 10 height 10
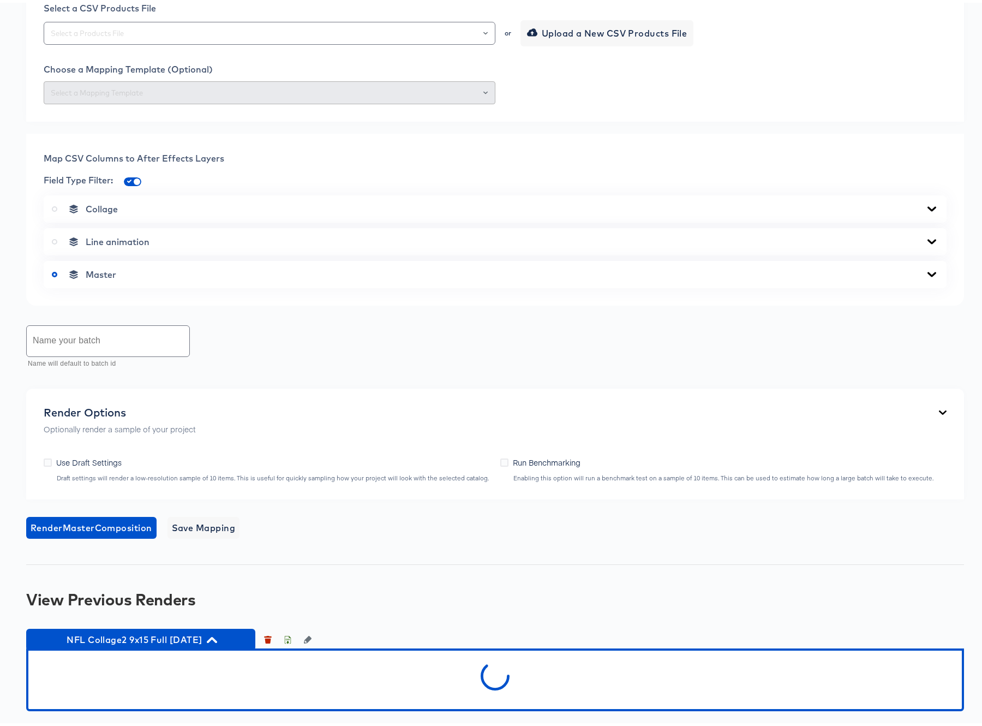
scroll to position [532, 0]
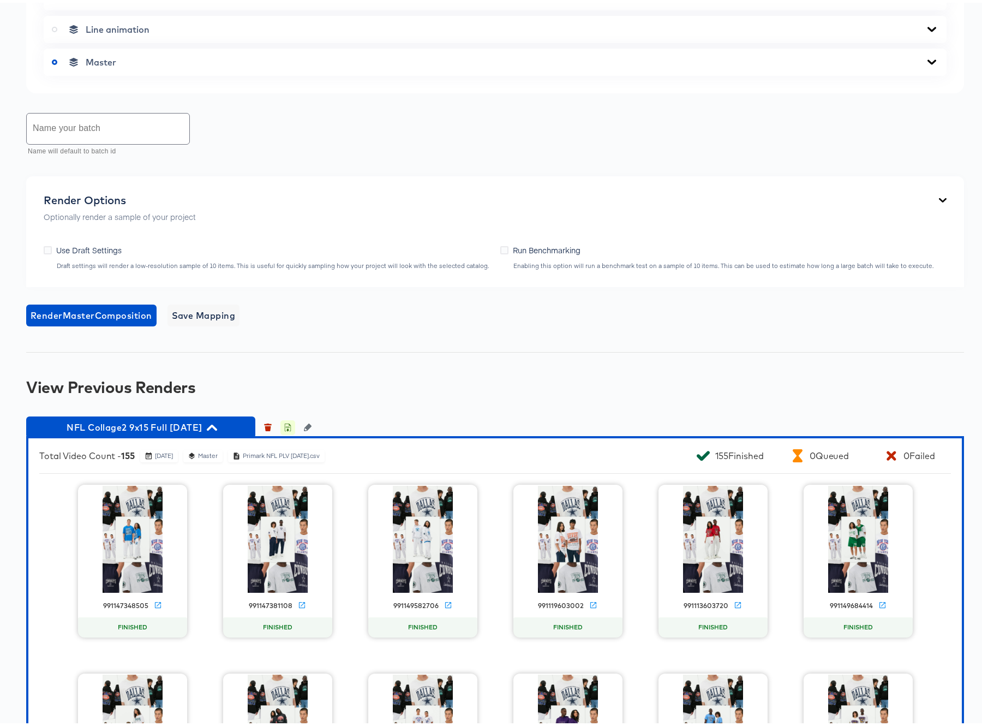
click at [285, 428] on icon "button" at bounding box center [288, 425] width 6 height 8
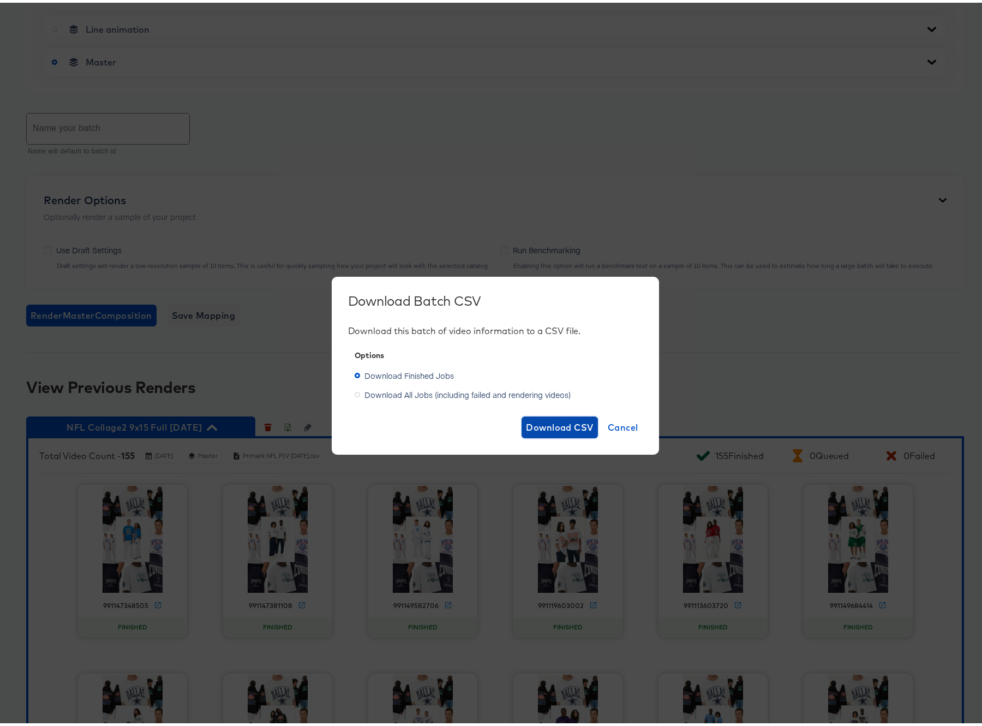
click at [539, 424] on span "Download CSV" at bounding box center [560, 424] width 68 height 15
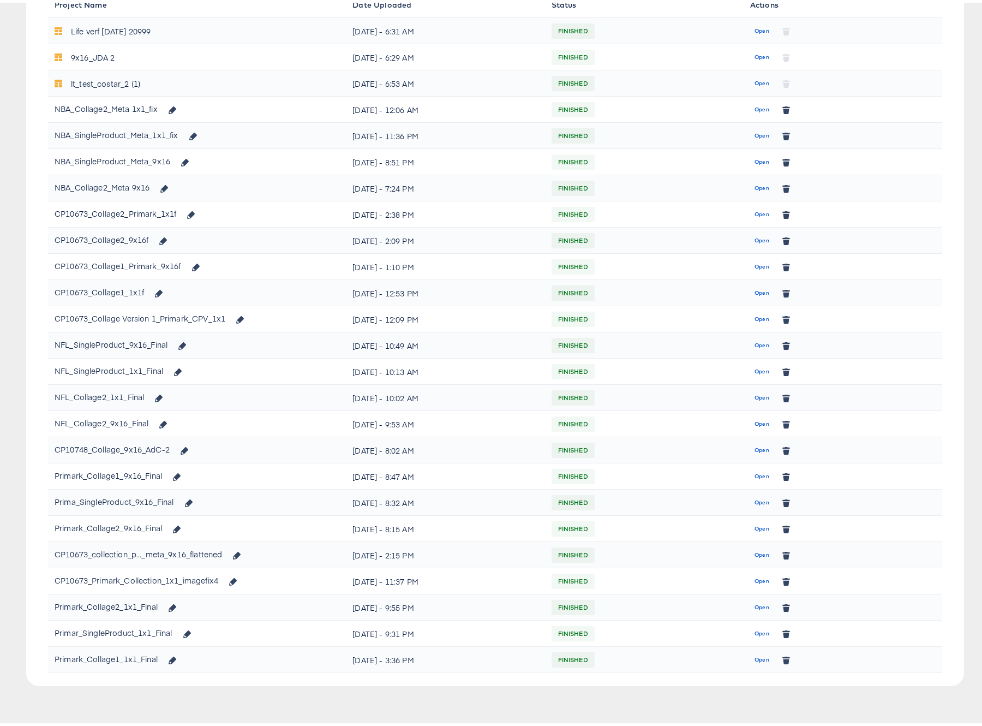
scroll to position [102, 0]
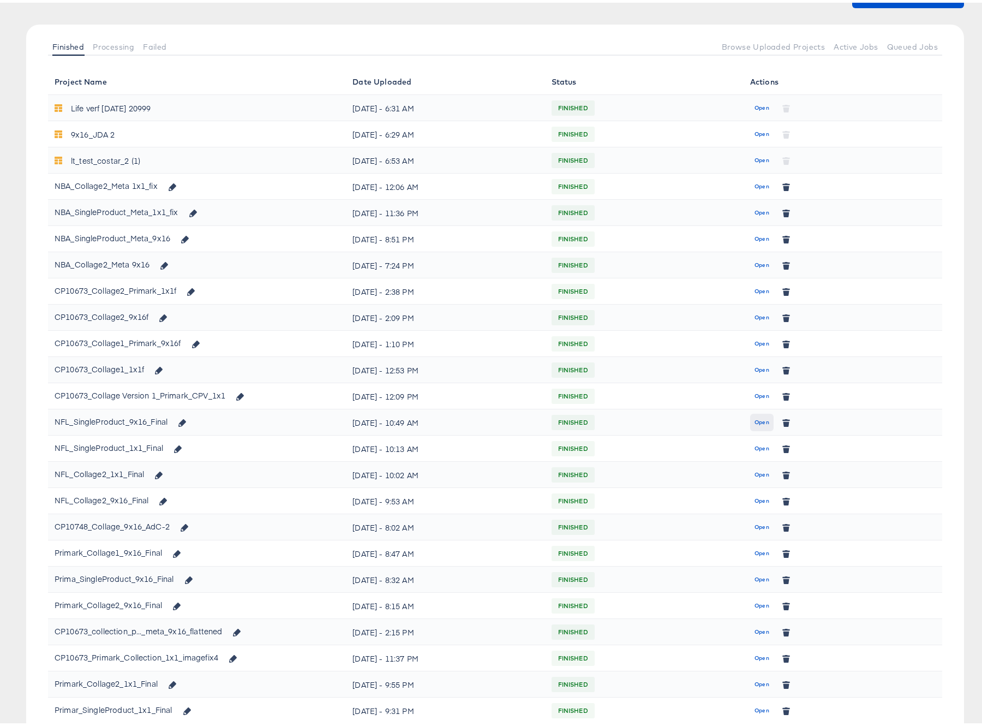
click at [757, 421] on span "Open" at bounding box center [762, 420] width 15 height 10
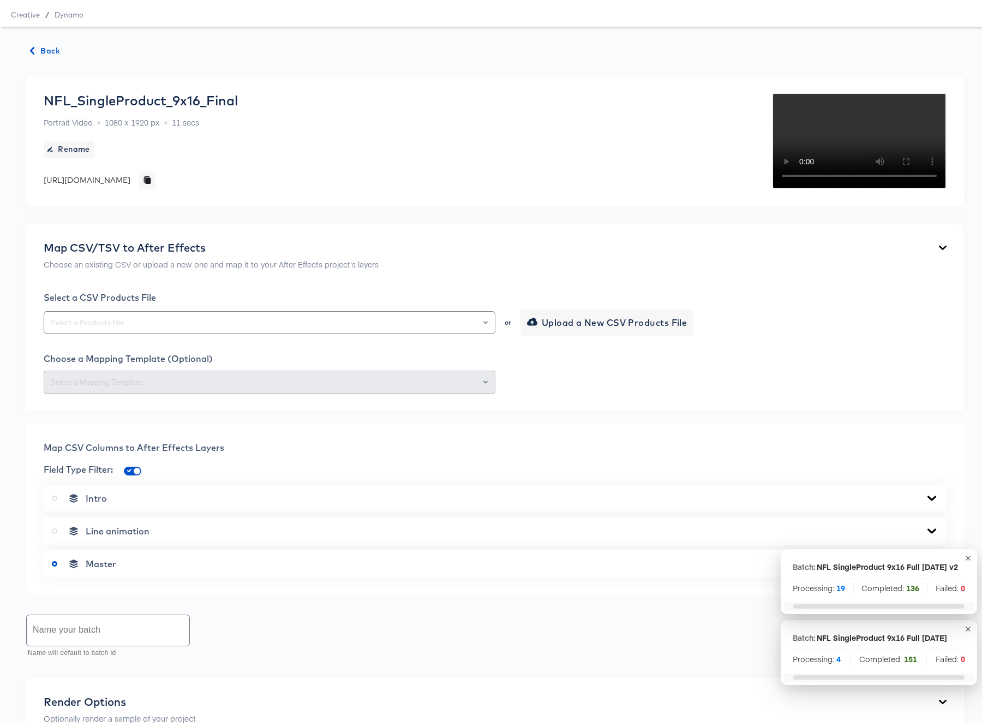
scroll to position [92, 0]
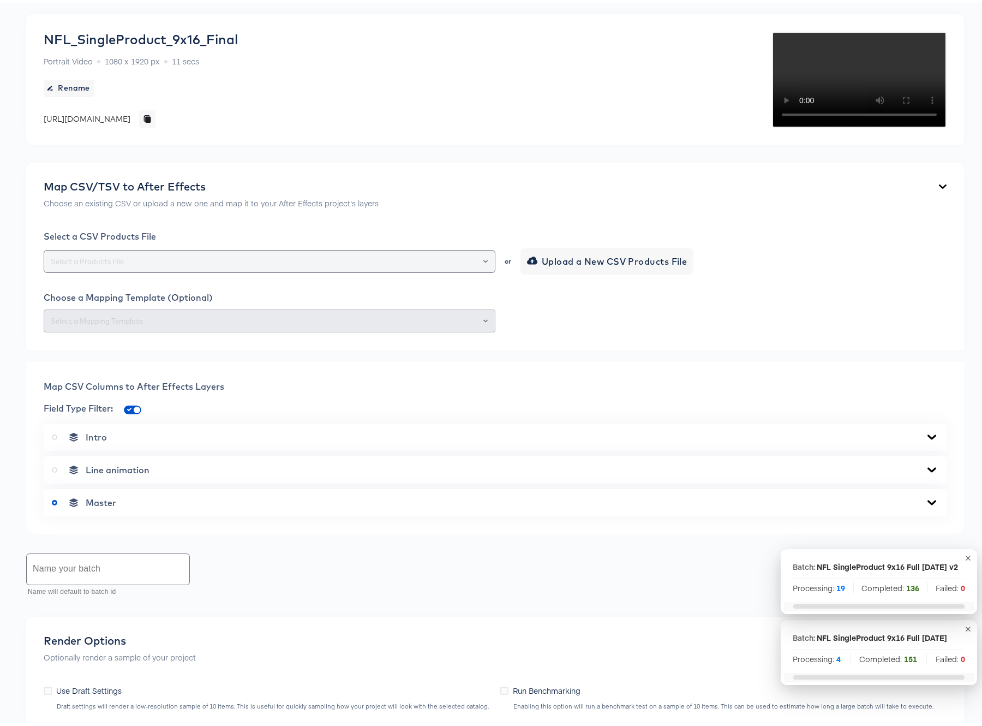
click at [484, 260] on icon "Open" at bounding box center [486, 258] width 4 height 3
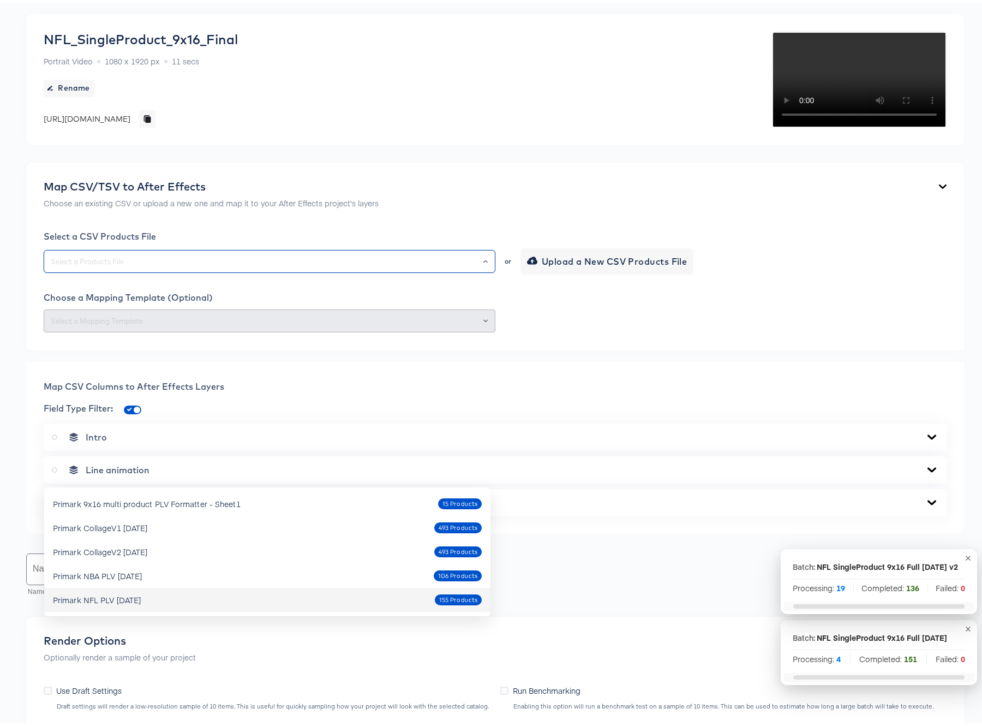
click at [141, 599] on div "Primark NFL PLV [DATE]" at bounding box center [97, 597] width 88 height 11
type input "Primark NFL PLV [DATE]"
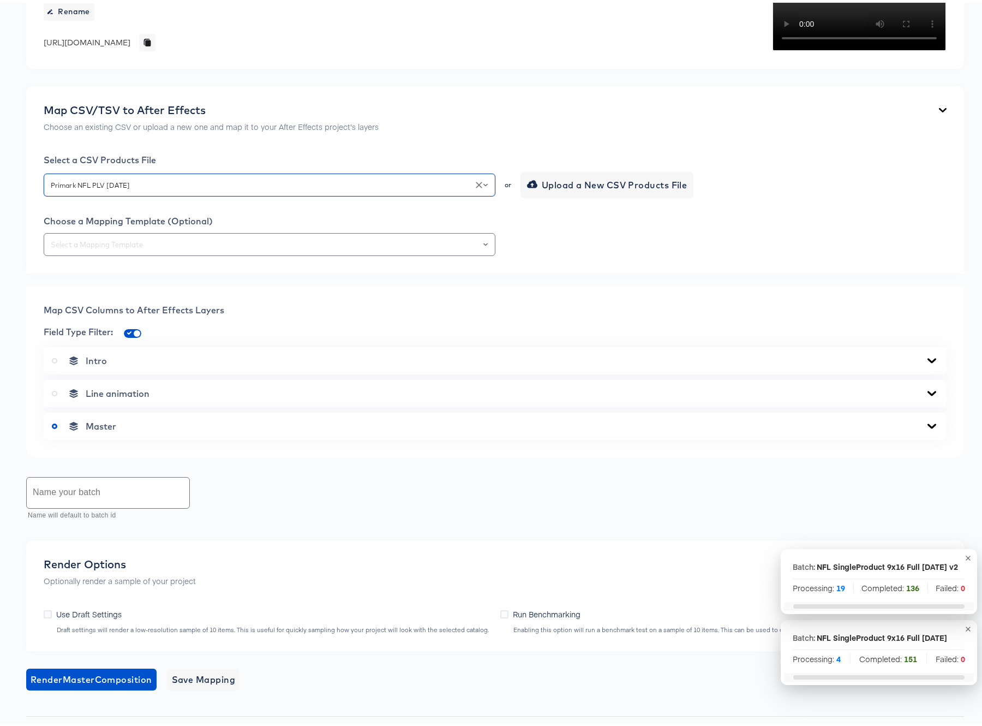
scroll to position [279, 0]
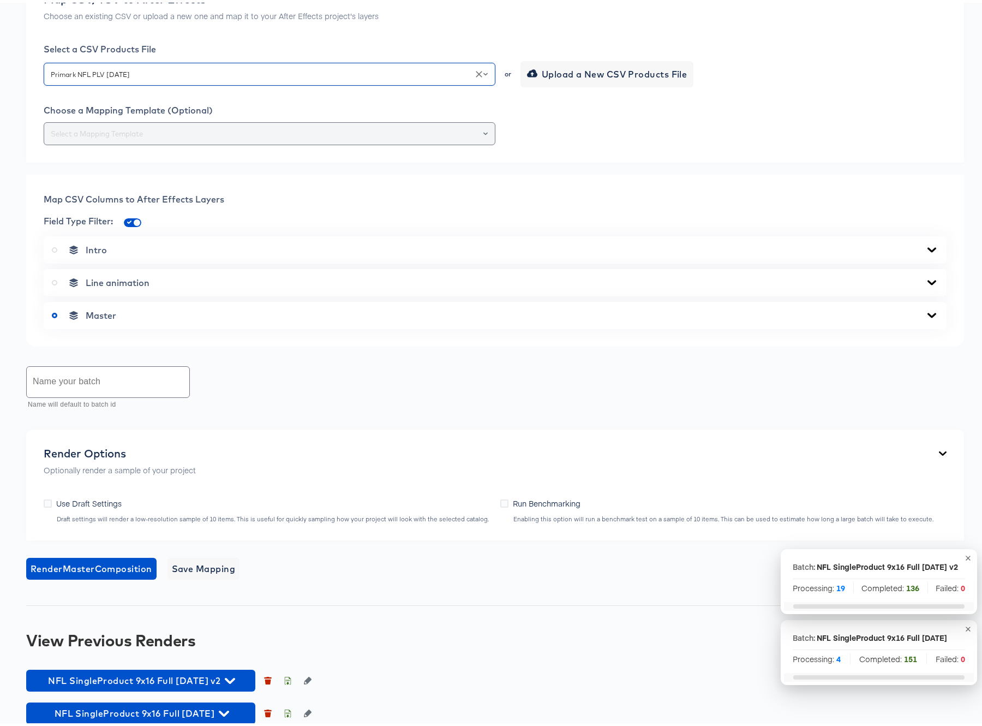
click at [484, 133] on icon "Open" at bounding box center [486, 131] width 4 height 4
click at [150, 372] on li "442-SingleProduct 9x16" at bounding box center [267, 369] width 446 height 17
type input "442-SingleProduct 9x16"
click at [927, 252] on icon at bounding box center [932, 247] width 13 height 9
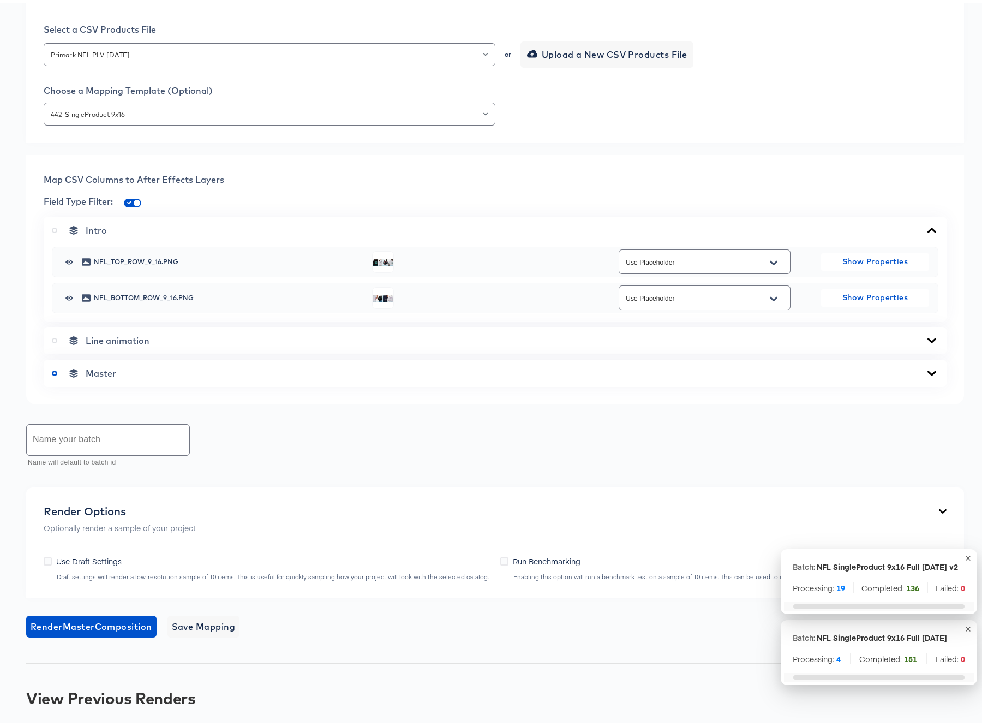
scroll to position [359, 0]
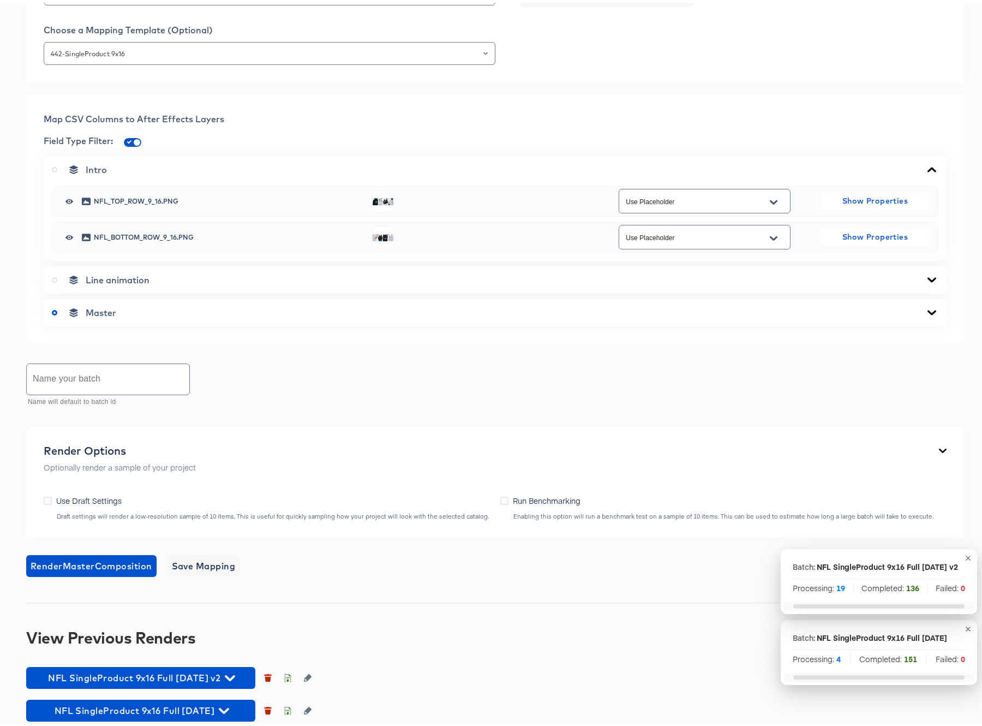
drag, startPoint x: 926, startPoint y: 524, endPoint x: 911, endPoint y: 521, distance: 14.5
click at [926, 314] on icon at bounding box center [932, 310] width 13 height 9
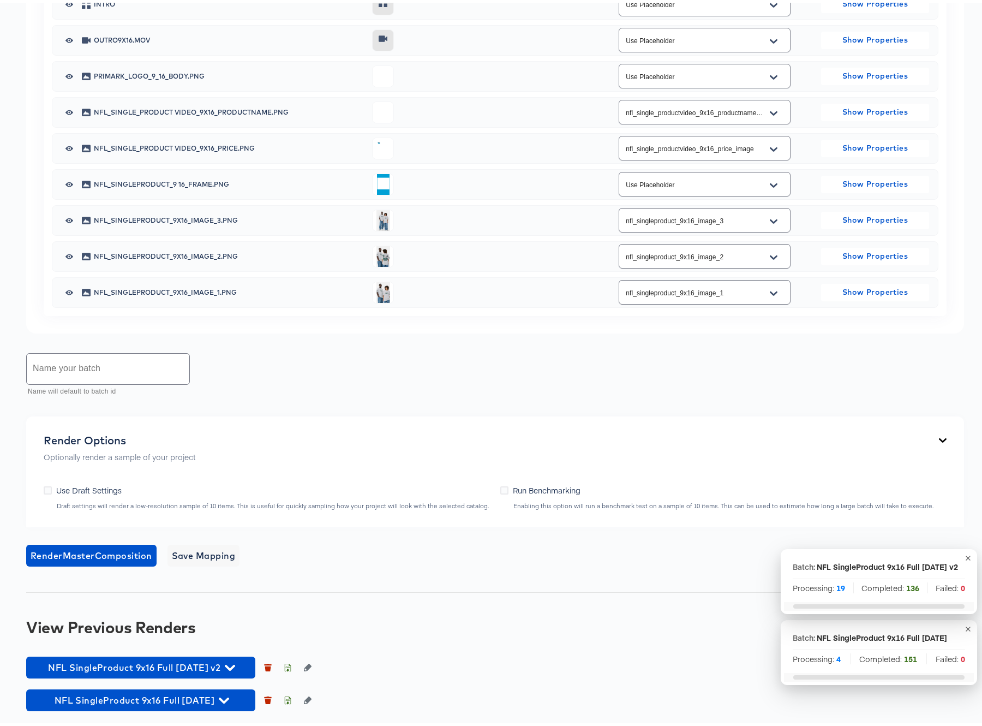
scroll to position [794, 0]
click at [93, 382] on input "text" at bounding box center [108, 366] width 163 height 31
type input "NFL SingleProduct 9x16 Full [DATE] v3"
click at [98, 551] on span "Render Master Composition" at bounding box center [92, 552] width 122 height 15
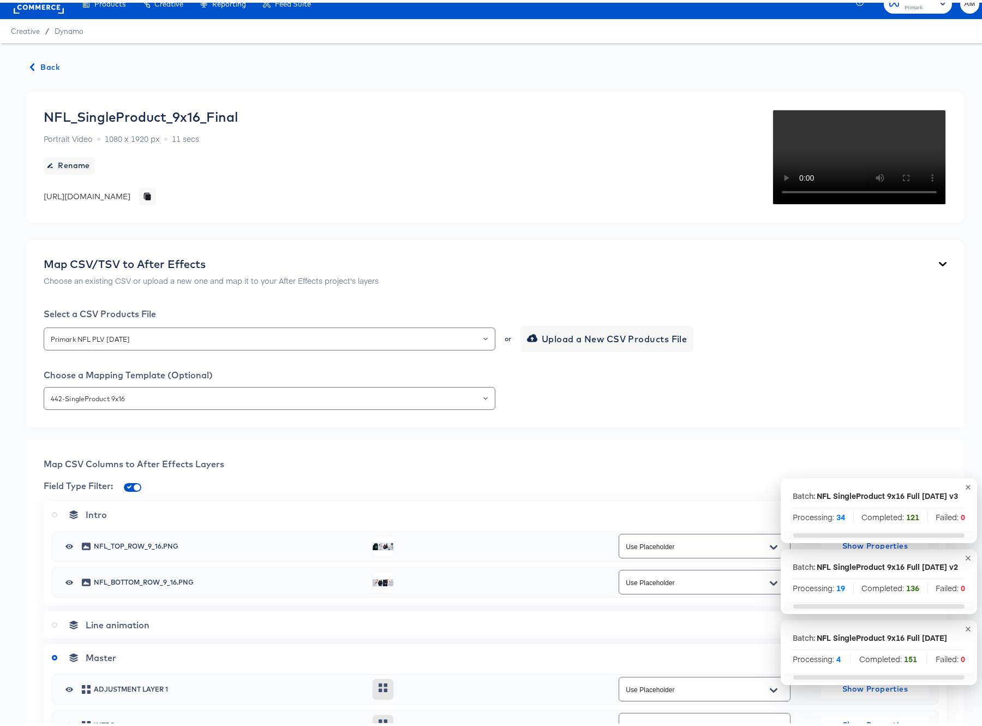
scroll to position [0, 0]
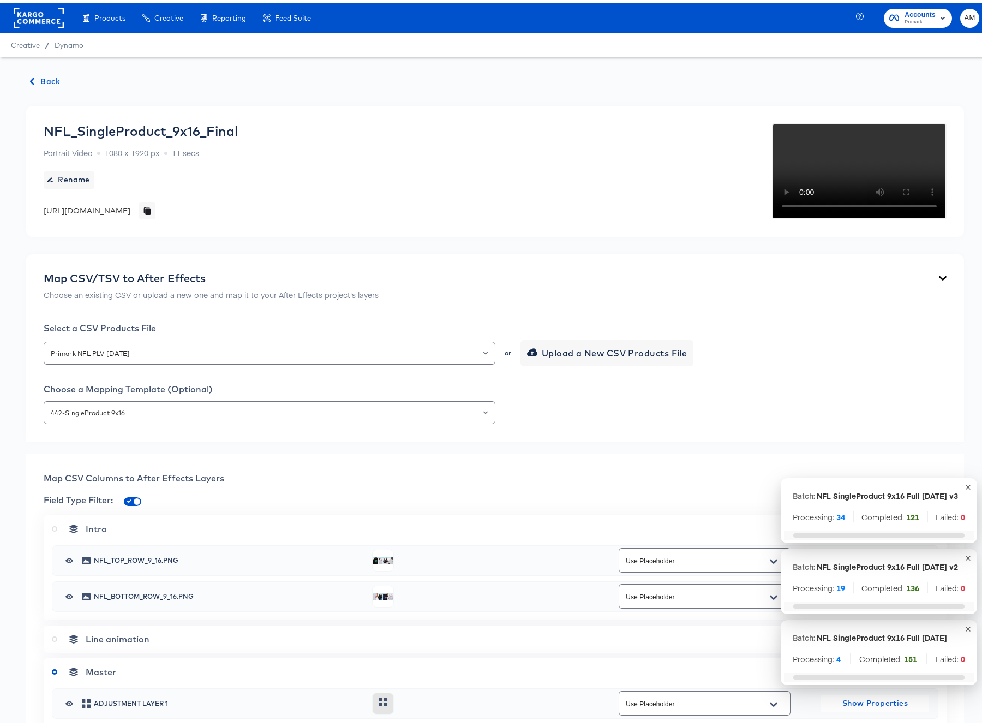
click at [46, 82] on span "Back" at bounding box center [45, 79] width 29 height 14
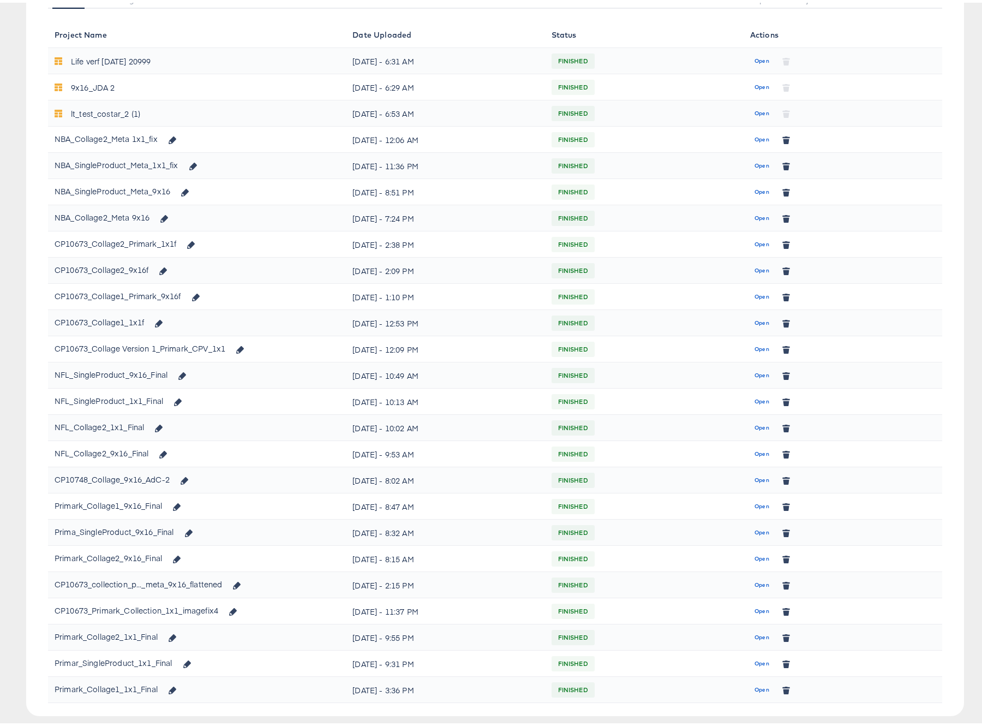
scroll to position [178, 0]
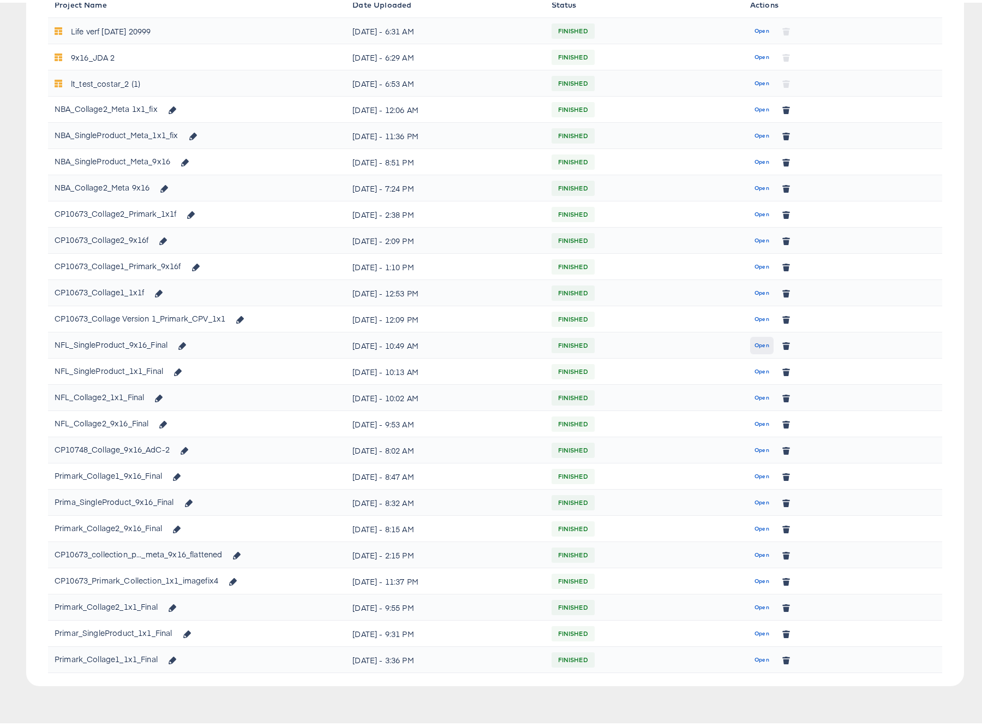
click at [755, 343] on span "Open" at bounding box center [762, 343] width 15 height 10
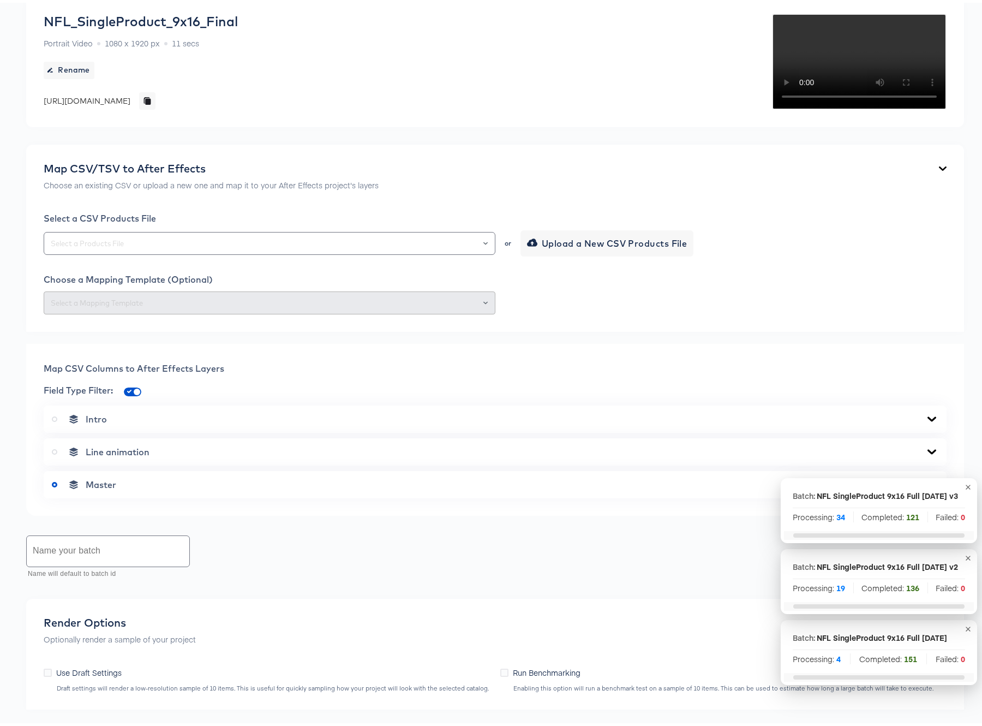
scroll to position [318, 0]
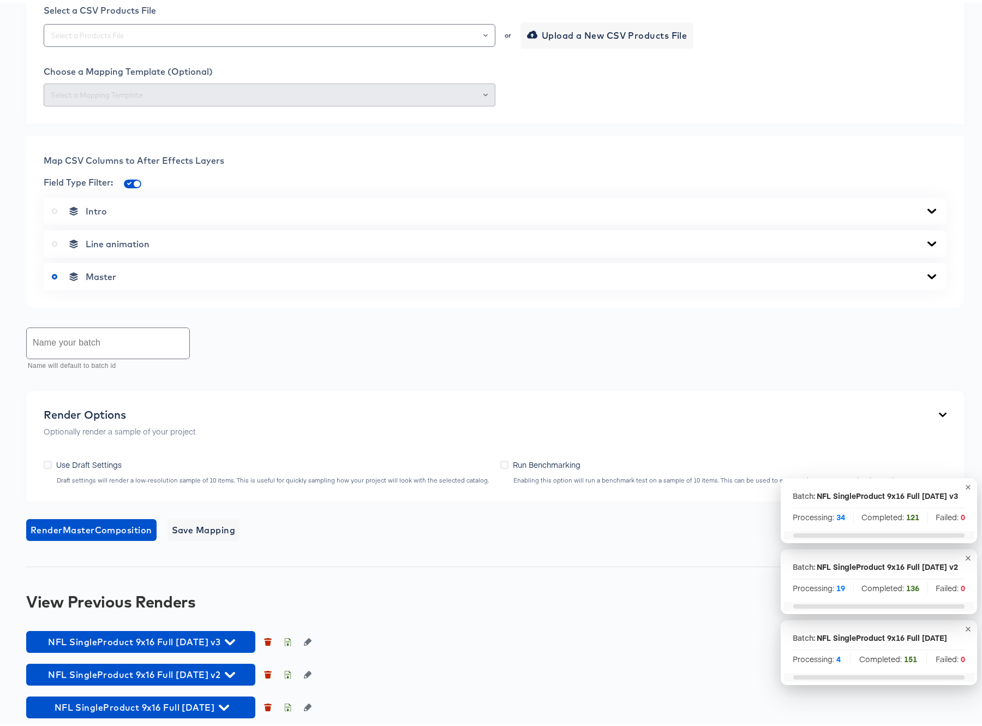
click at [817, 635] on div "NFL SingleProduct 9x16 Full [DATE]" at bounding box center [882, 634] width 130 height 11
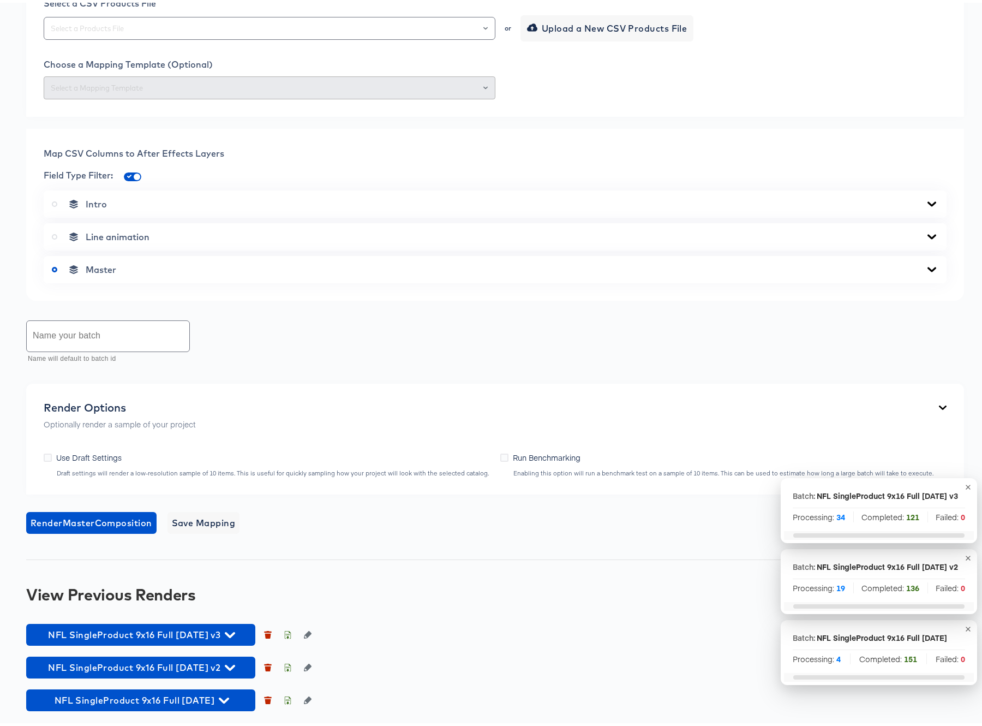
scroll to position [537, 0]
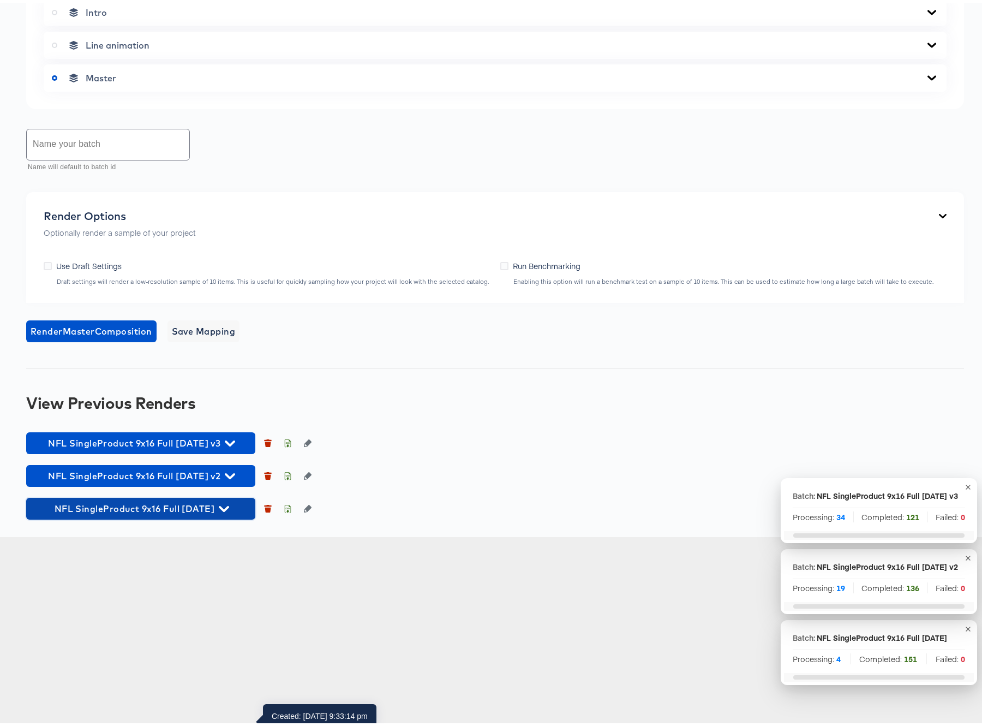
click at [229, 509] on icon "button" at bounding box center [224, 506] width 10 height 6
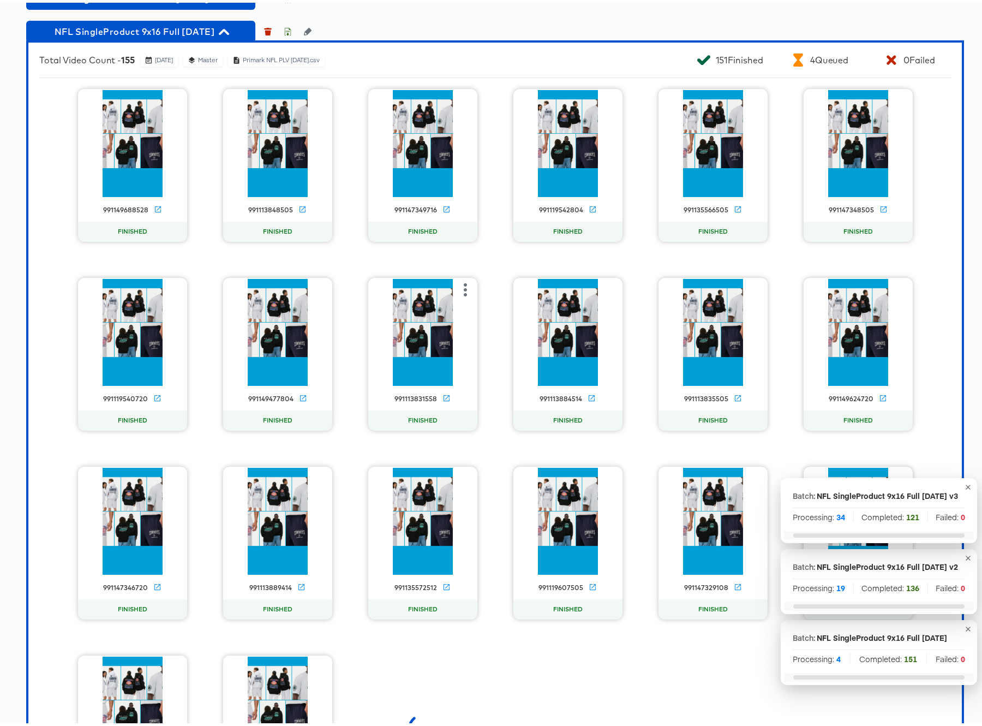
scroll to position [991, 0]
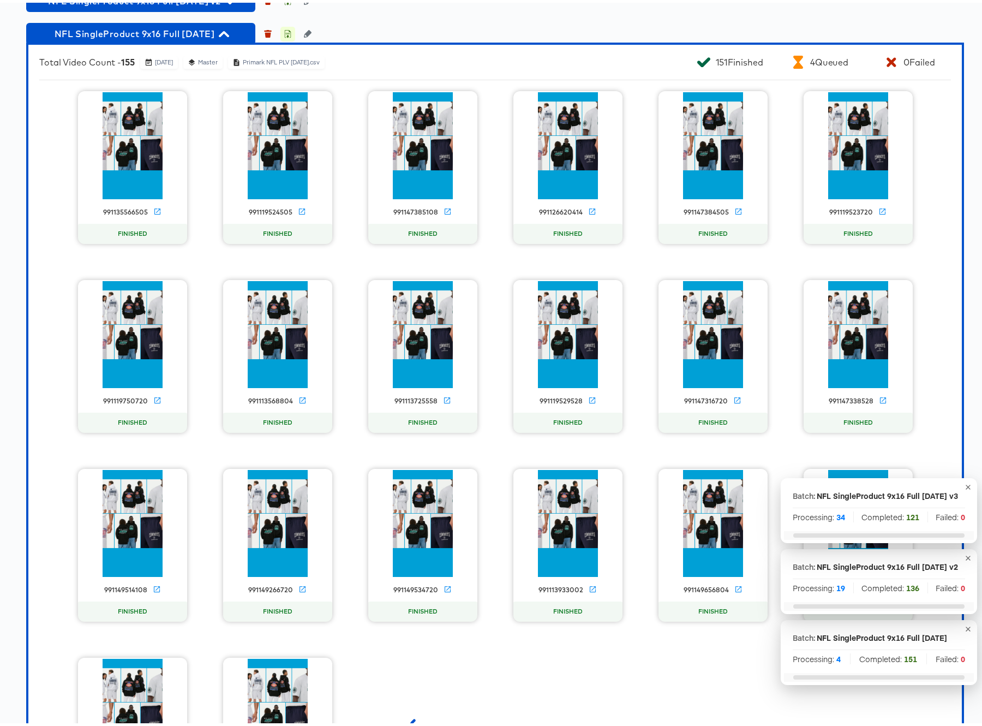
click at [287, 35] on icon "button" at bounding box center [288, 31] width 8 height 8
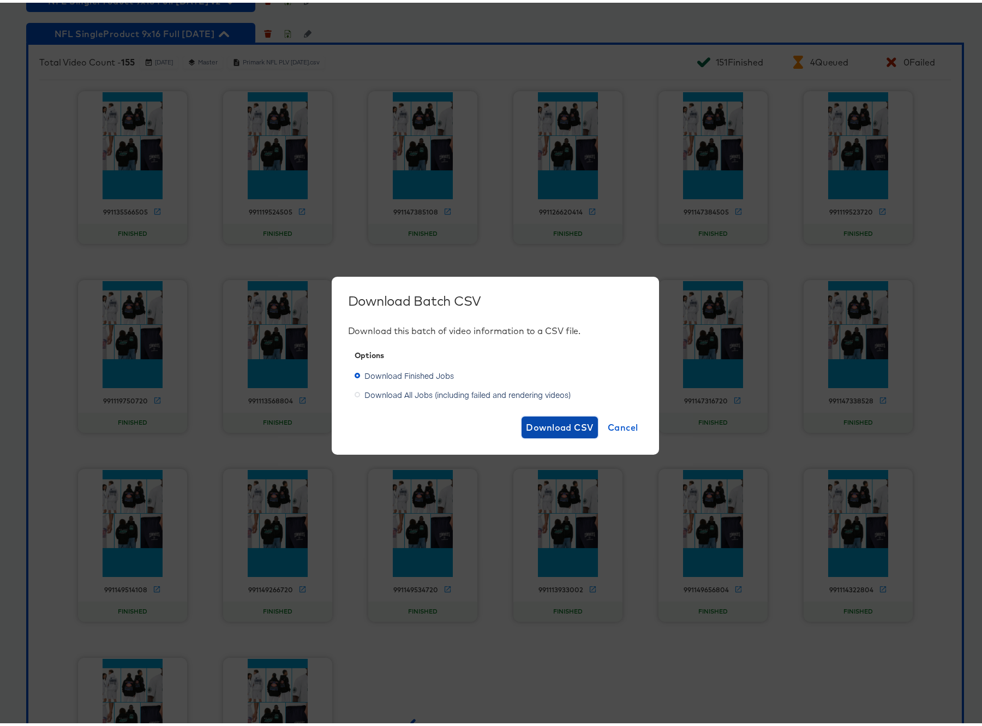
click at [564, 425] on span "Download CSV" at bounding box center [560, 424] width 68 height 15
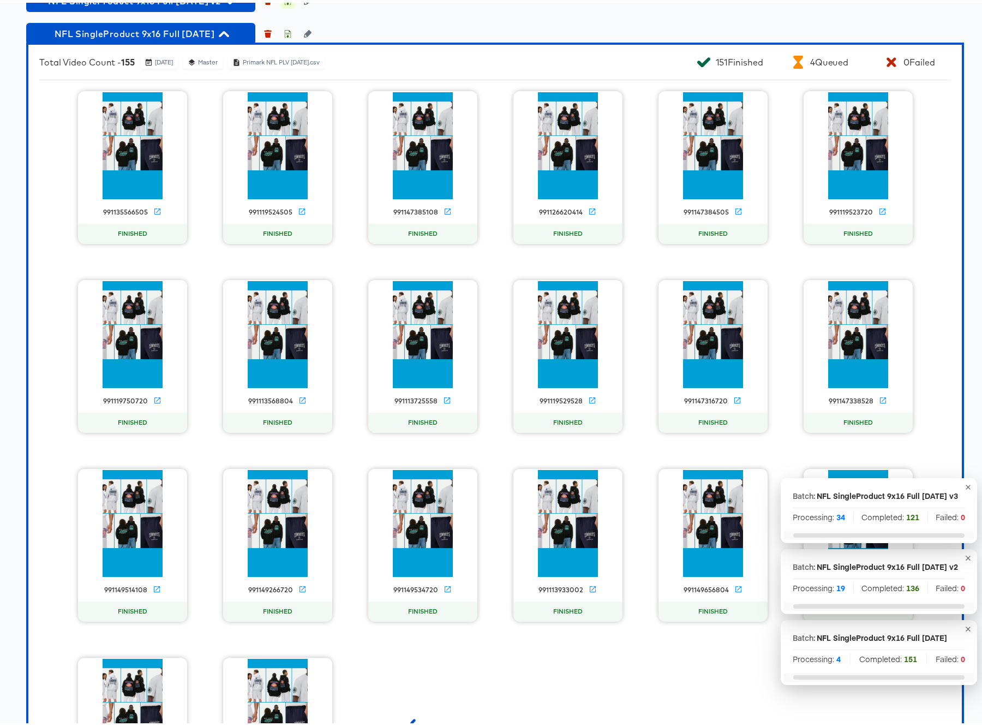
click at [287, 2] on icon "button" at bounding box center [288, -1] width 4 height 5
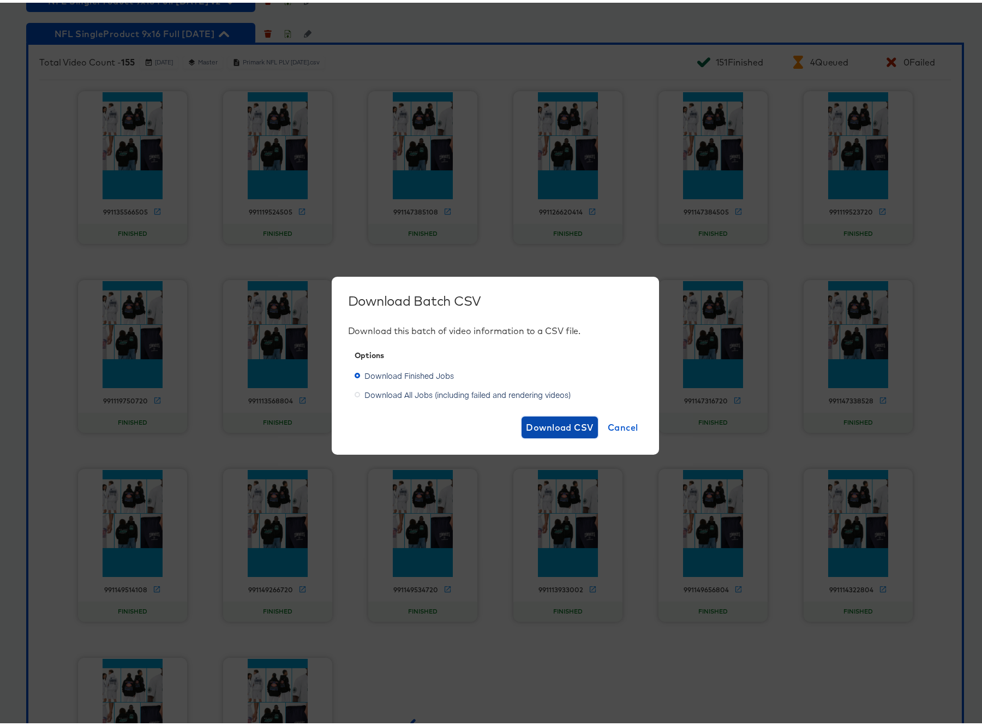
click at [557, 424] on span "Download CSV" at bounding box center [560, 424] width 68 height 15
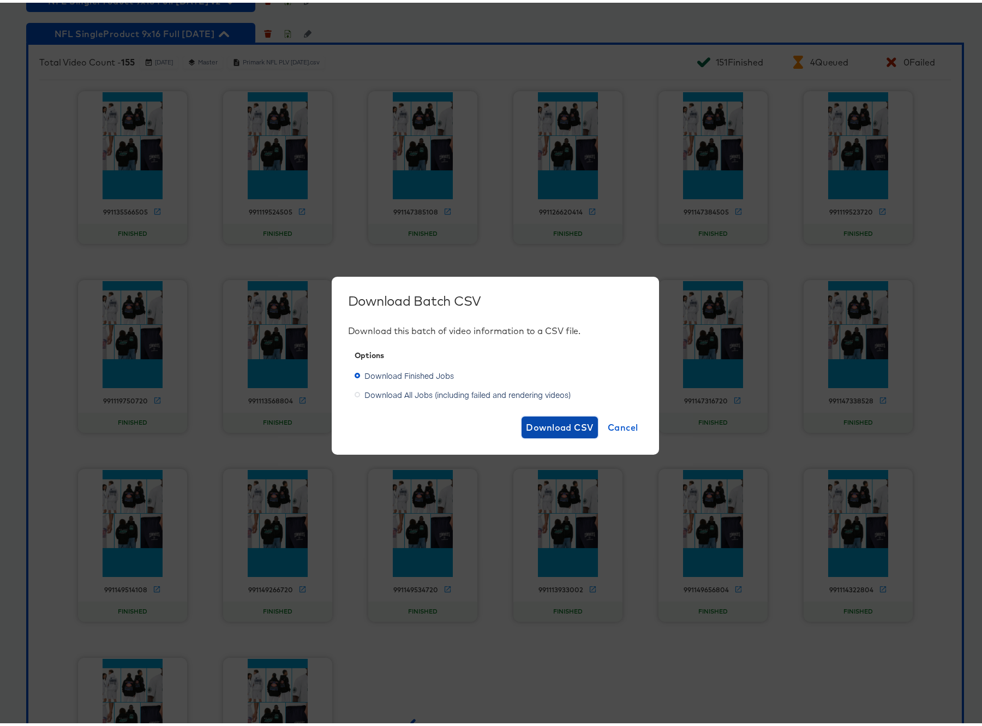
click at [547, 425] on span "Download CSV" at bounding box center [560, 424] width 68 height 15
